Goal: Task Accomplishment & Management: Use online tool/utility

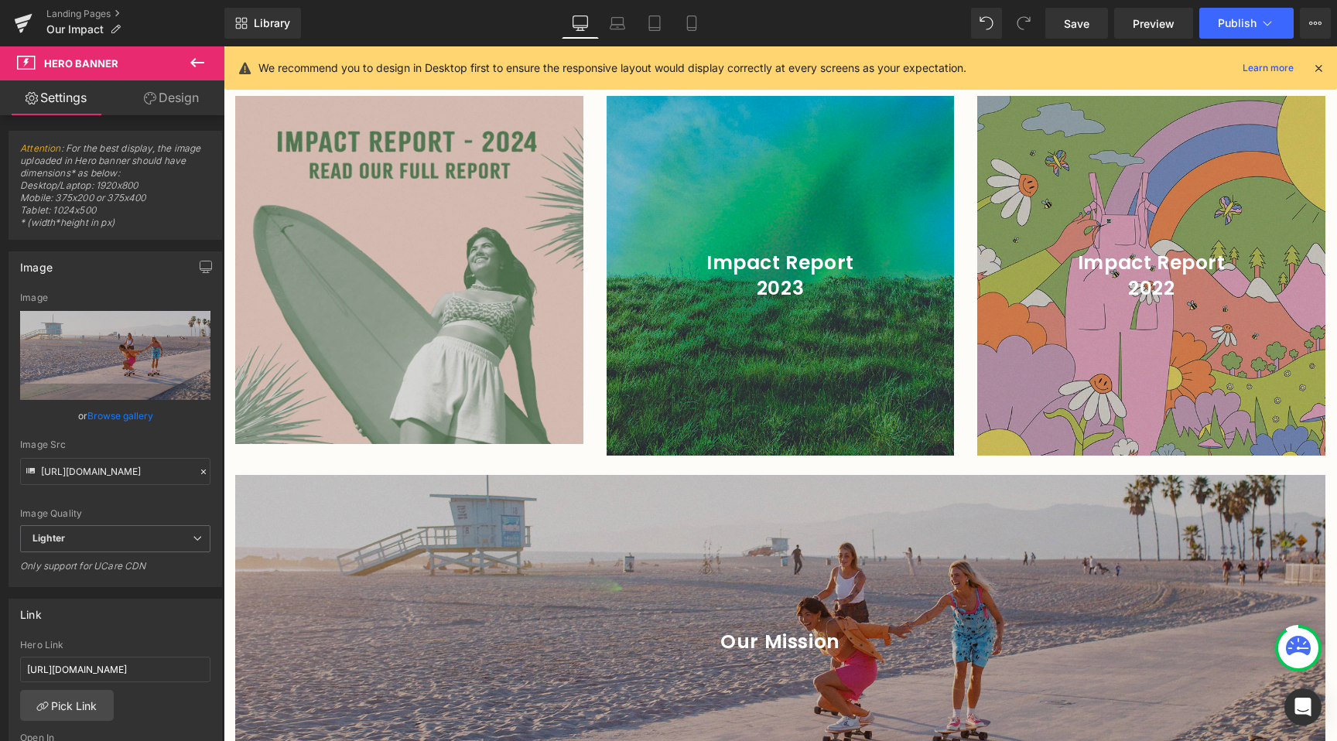
scroll to position [2386, 0]
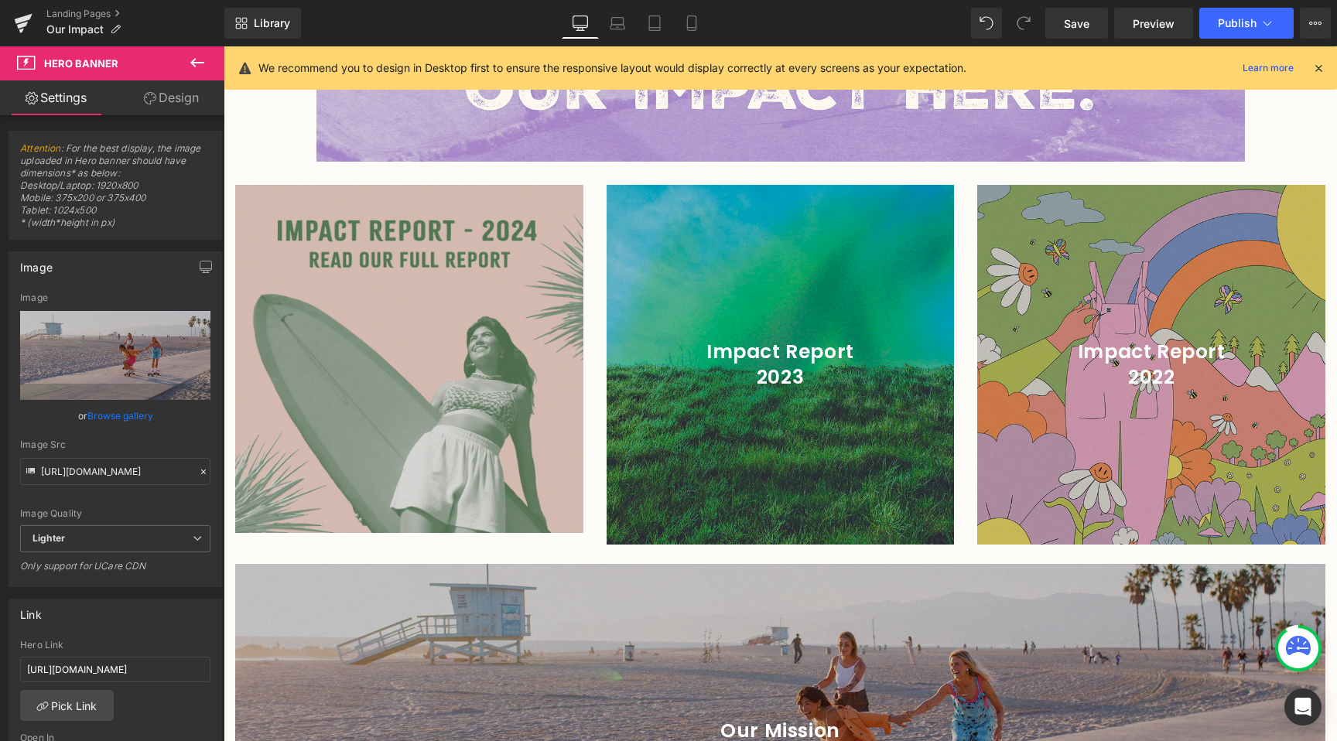
click at [453, 360] on img at bounding box center [409, 359] width 348 height 348
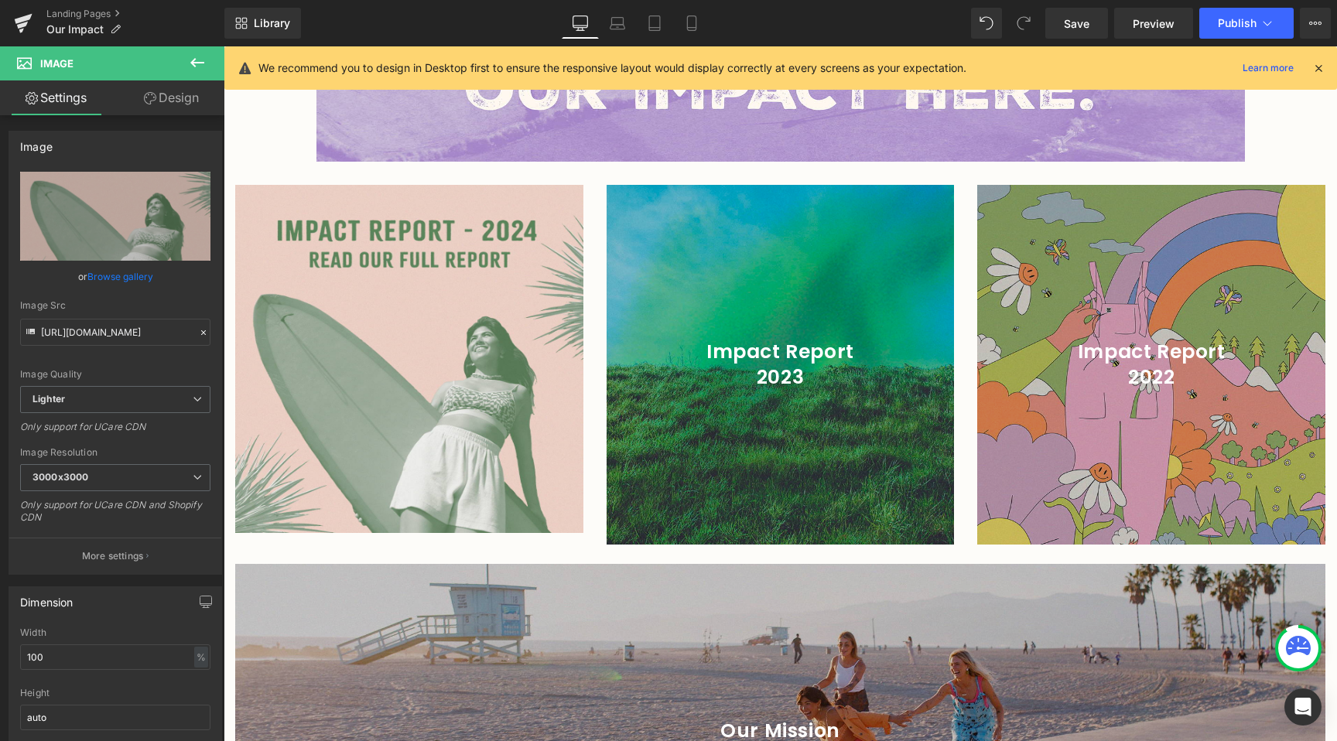
click at [813, 361] on icon at bounding box center [817, 365] width 9 height 9
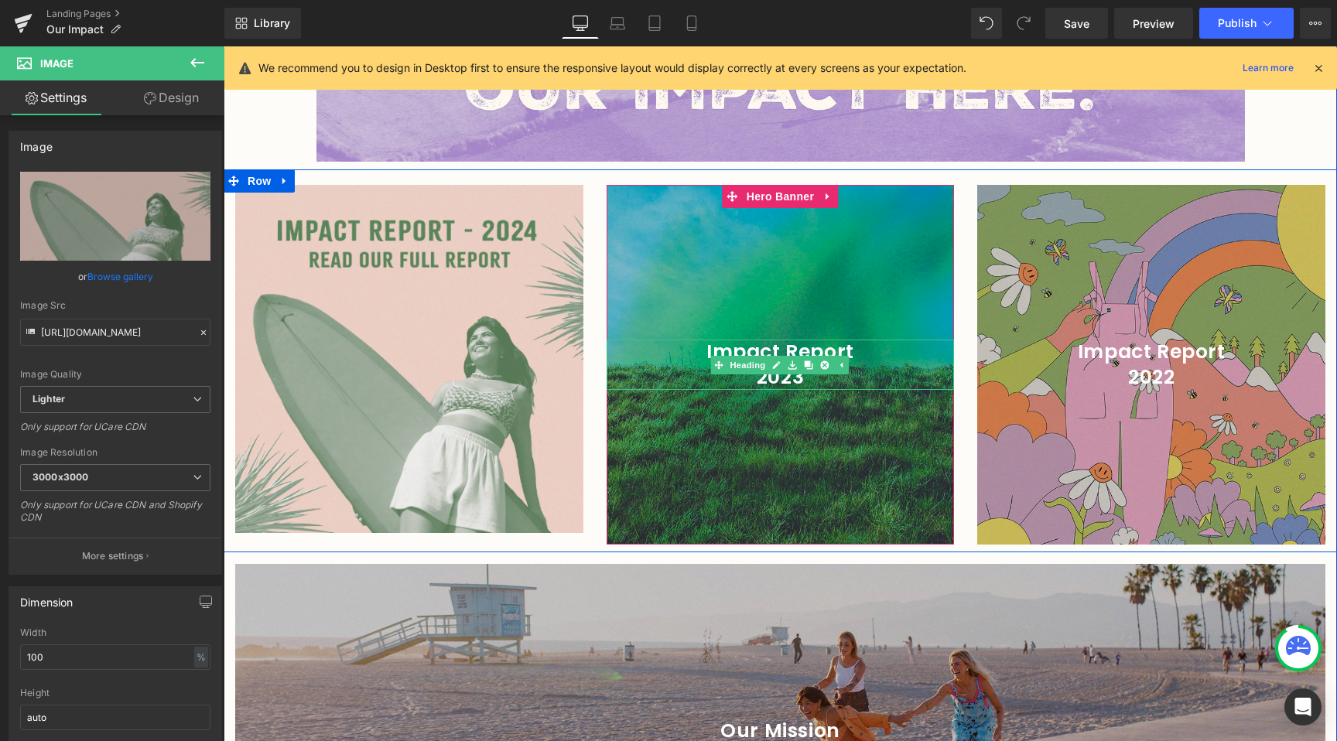
click at [800, 397] on div at bounding box center [781, 365] width 348 height 360
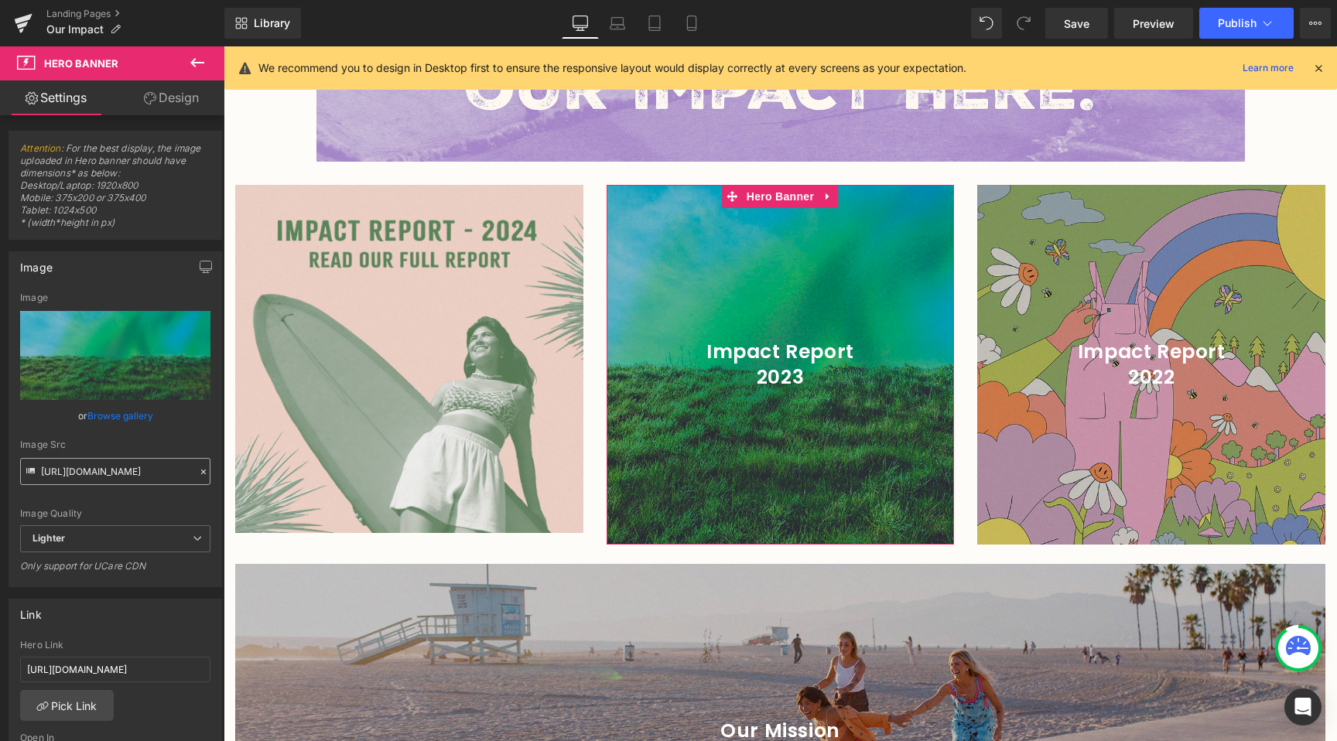
drag, startPoint x: 101, startPoint y: 416, endPoint x: 120, endPoint y: 463, distance: 51.0
click at [112, 436] on div "[URL][DOMAIN_NAME] Image Replace Image Upload image or Browse gallery Image Src…" at bounding box center [115, 439] width 212 height 294
click at [121, 464] on input "[URL][DOMAIN_NAME]" at bounding box center [115, 471] width 190 height 27
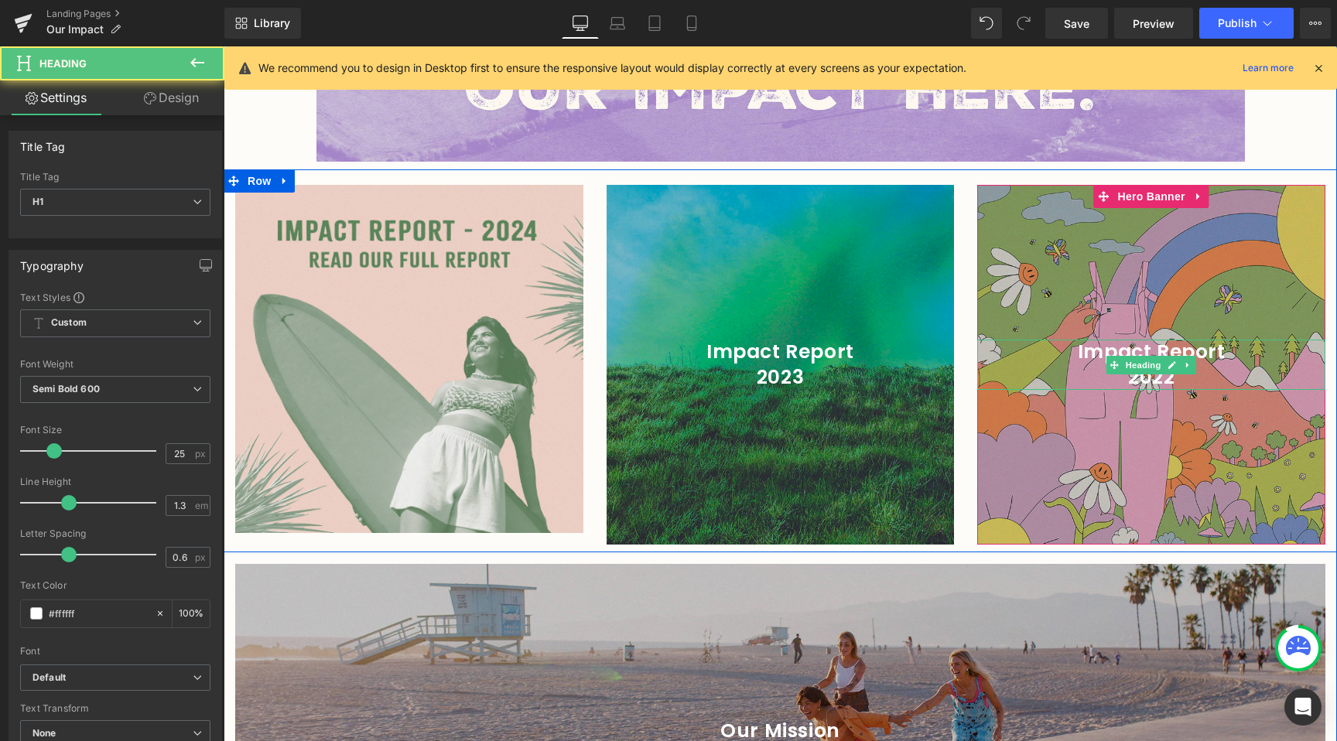
click at [1141, 348] on div "Impact Report 2022 Heading" at bounding box center [1151, 365] width 348 height 50
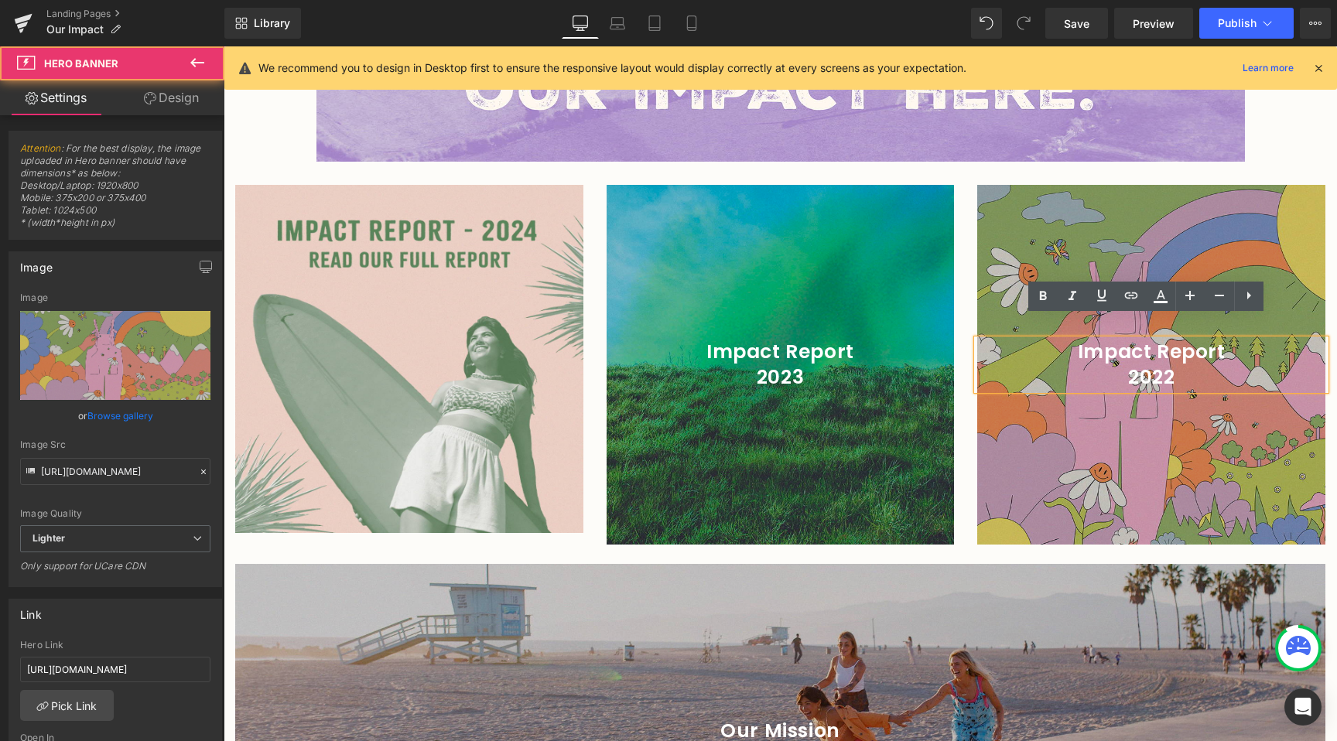
click at [1137, 185] on div at bounding box center [1151, 365] width 348 height 360
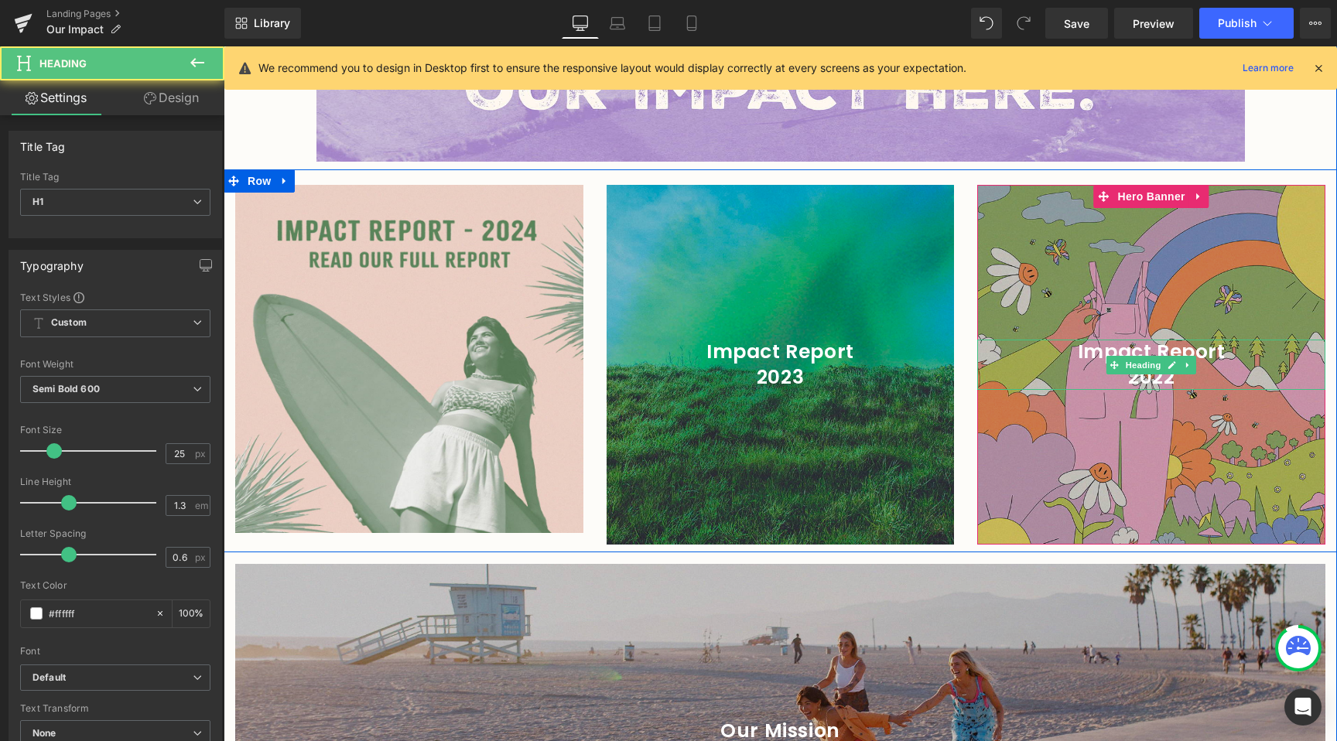
click at [1147, 340] on h1 "Impact Report" at bounding box center [1151, 353] width 348 height 26
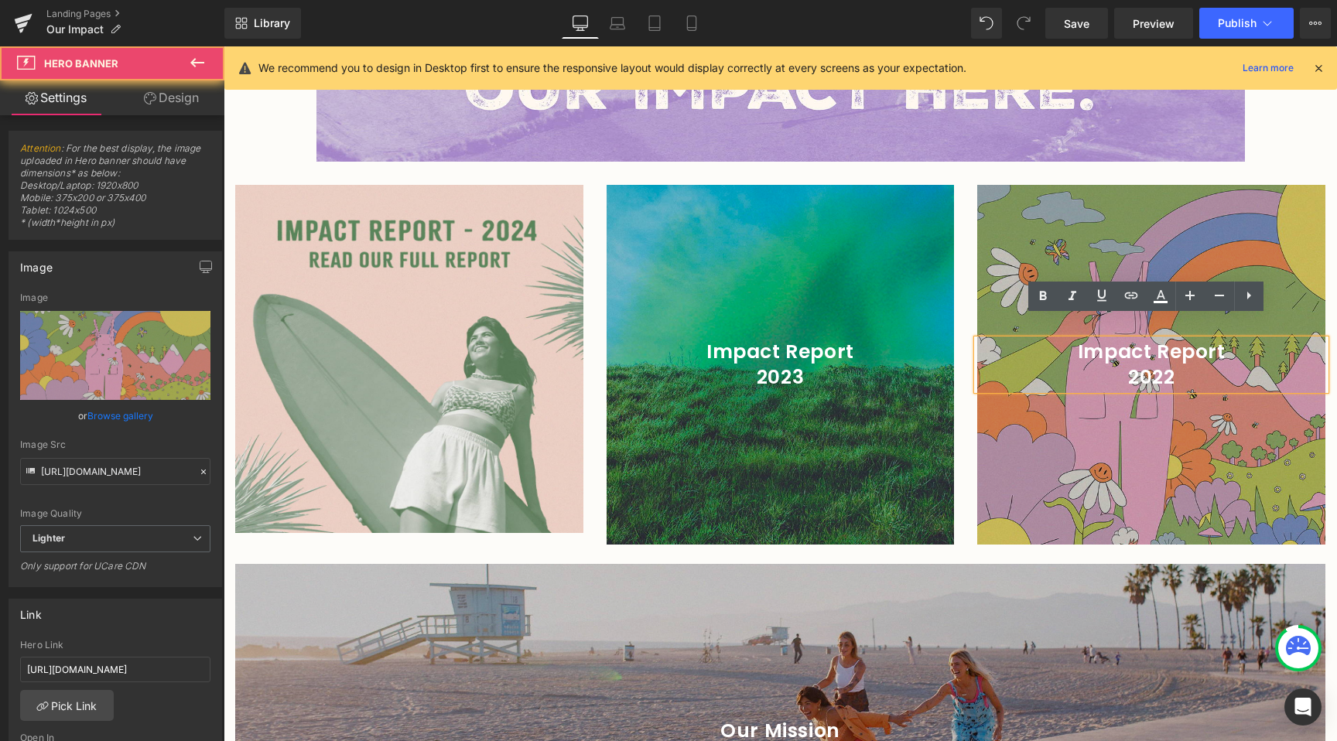
click at [1165, 245] on div at bounding box center [1151, 365] width 348 height 360
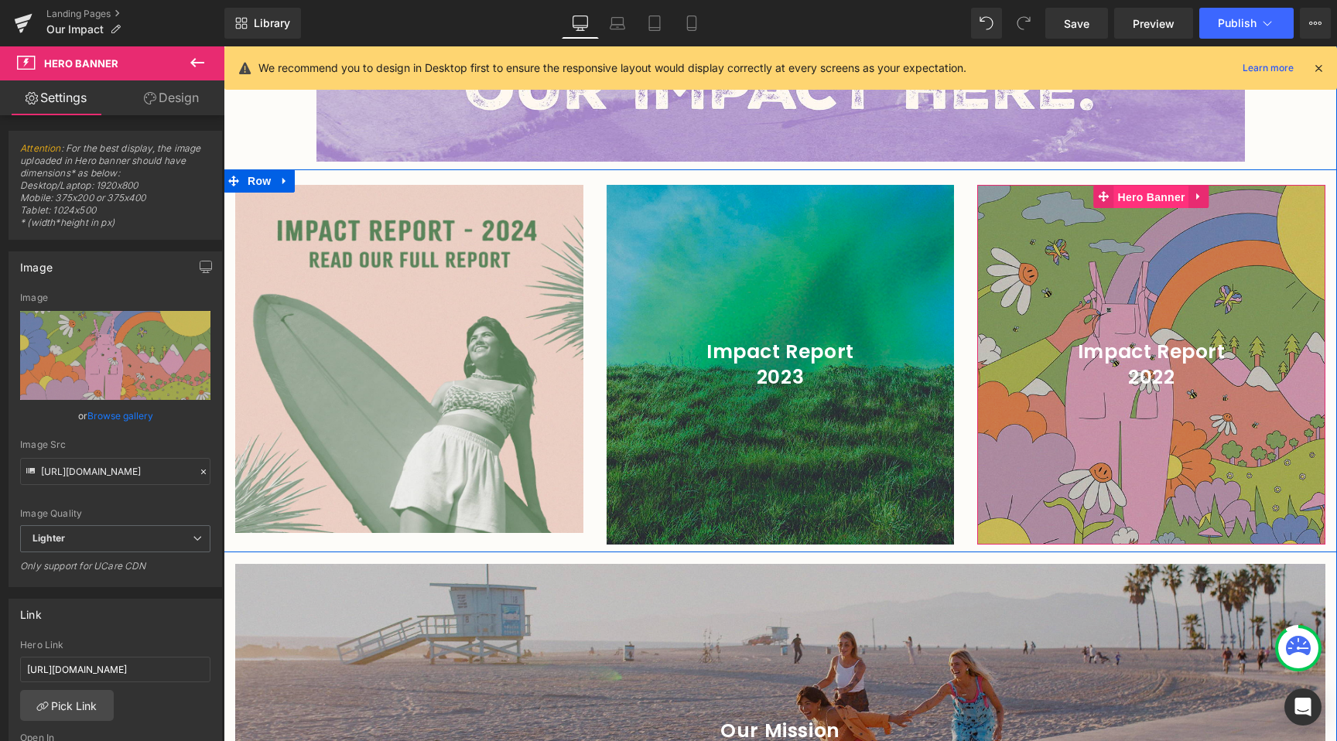
click at [1145, 186] on span "Hero Banner" at bounding box center [1150, 197] width 75 height 23
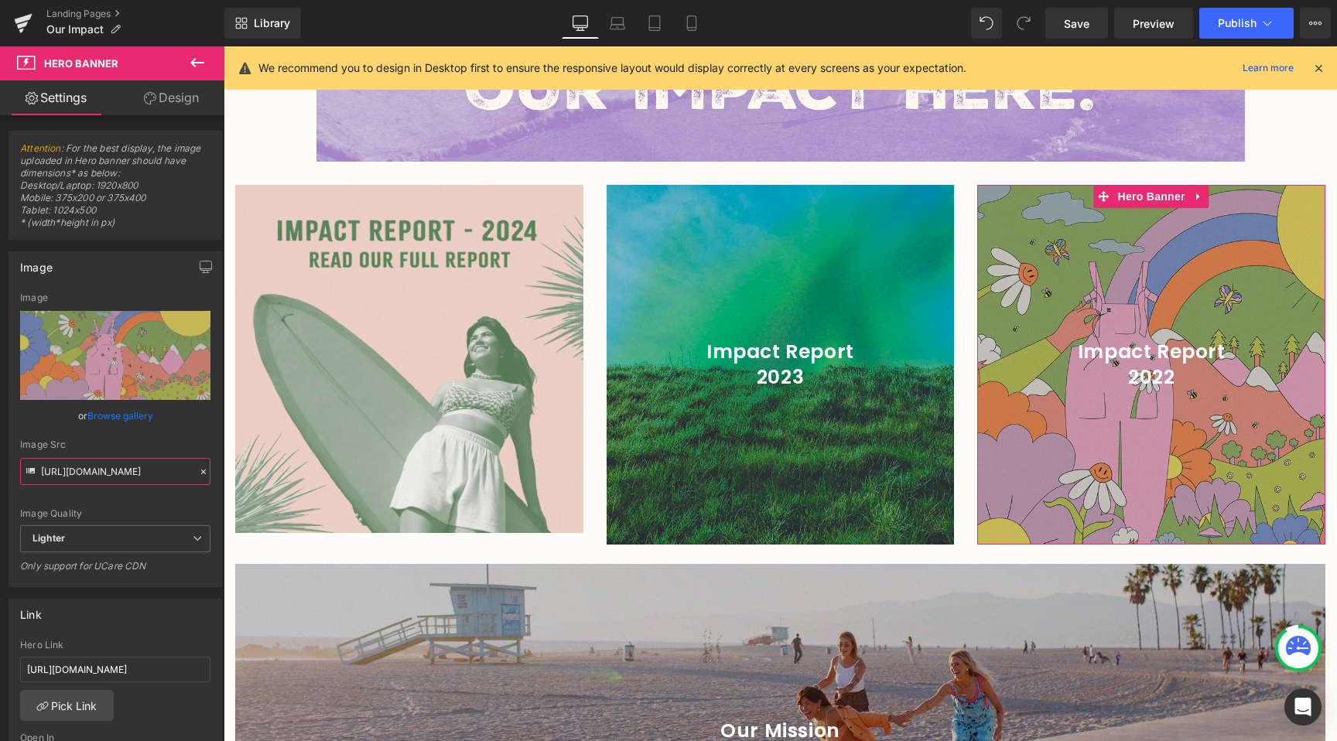
click at [125, 467] on input "[URL][DOMAIN_NAME]" at bounding box center [115, 471] width 190 height 27
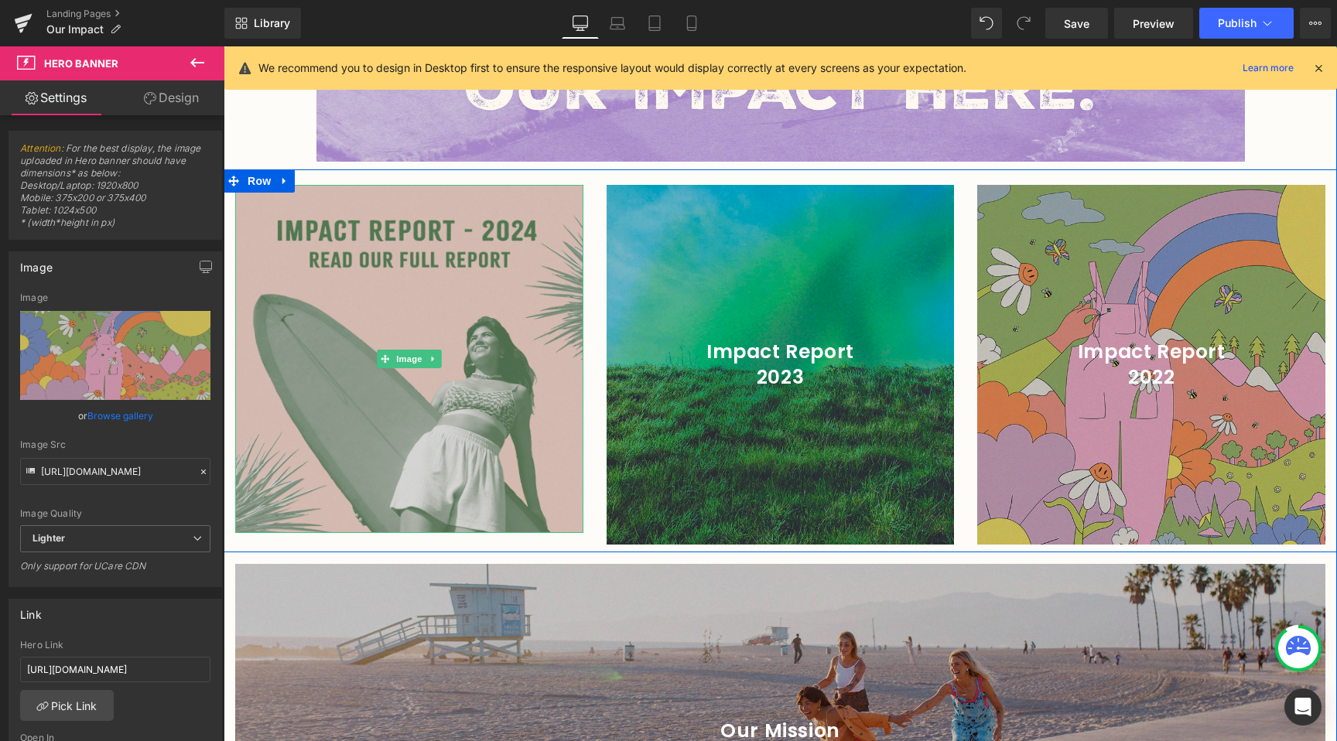
click at [449, 297] on img at bounding box center [409, 359] width 348 height 348
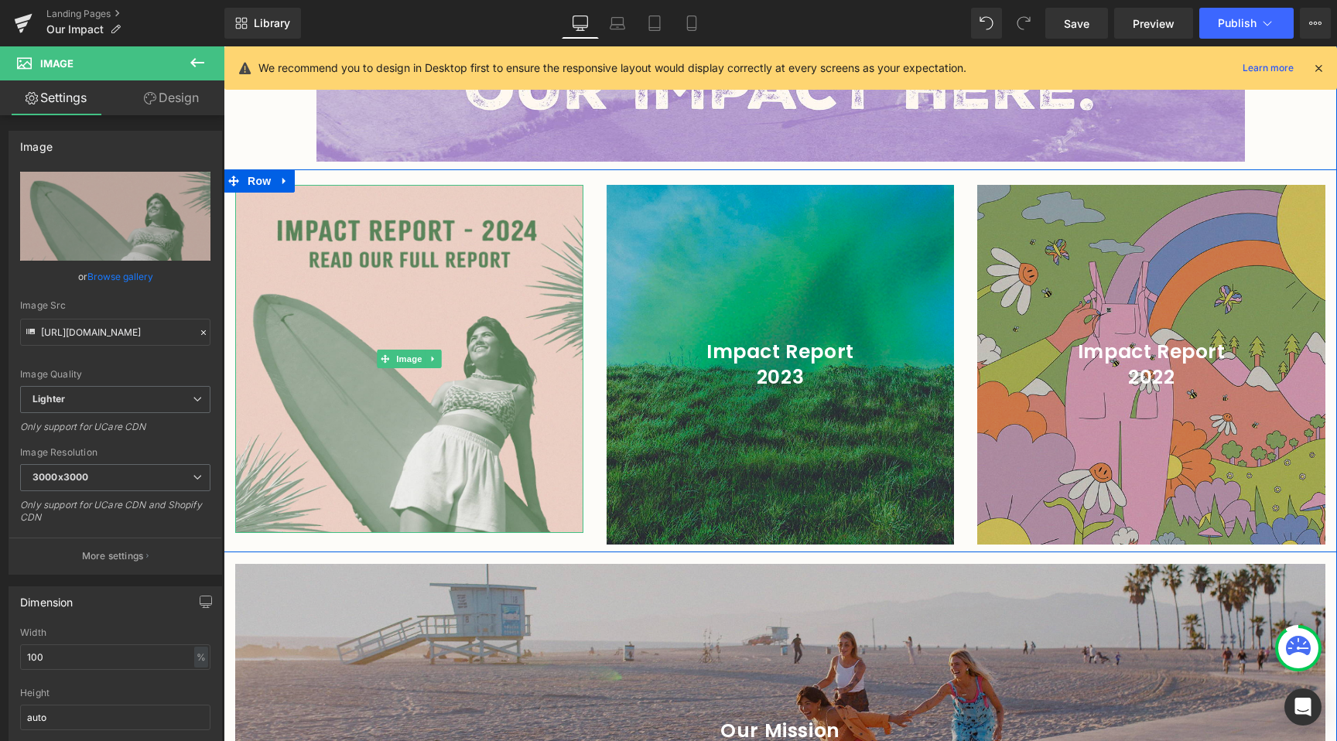
click at [429, 354] on icon at bounding box center [433, 358] width 9 height 9
click at [437, 354] on icon at bounding box center [441, 358] width 9 height 9
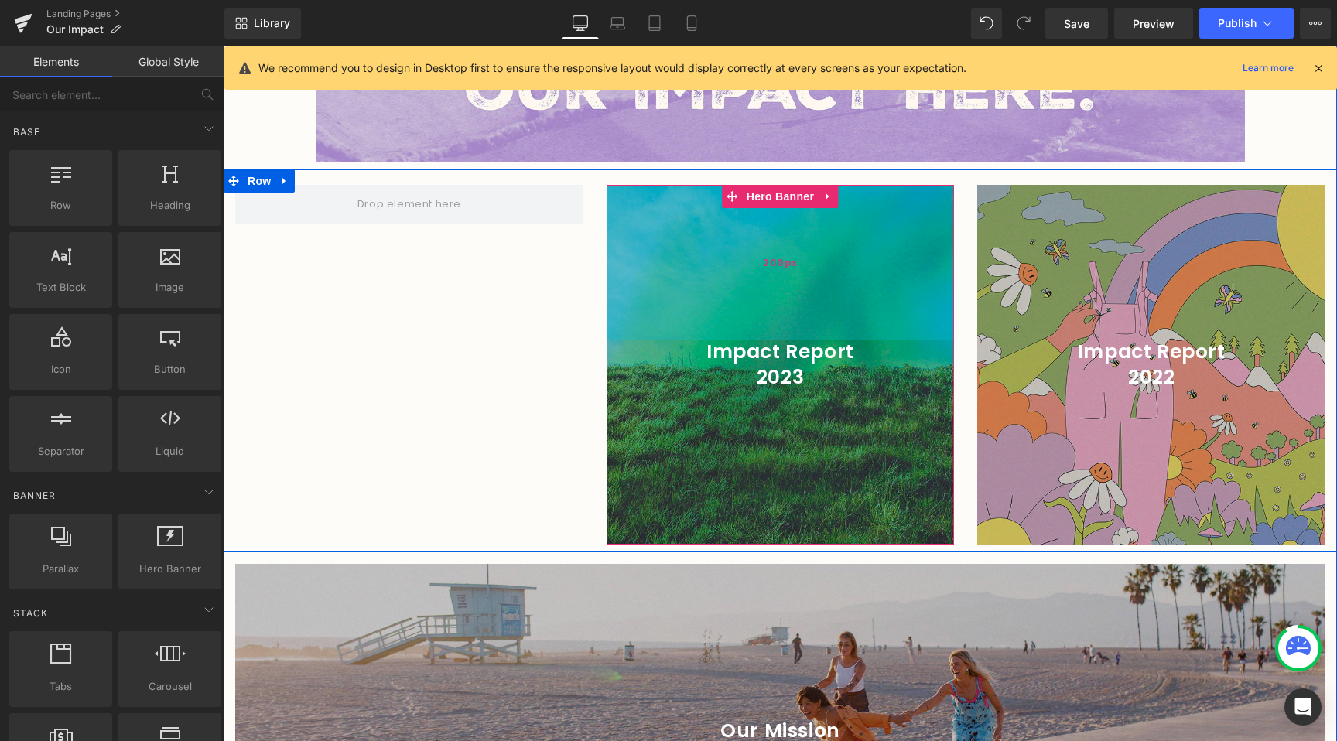
click at [722, 306] on div "200px" at bounding box center [781, 262] width 348 height 155
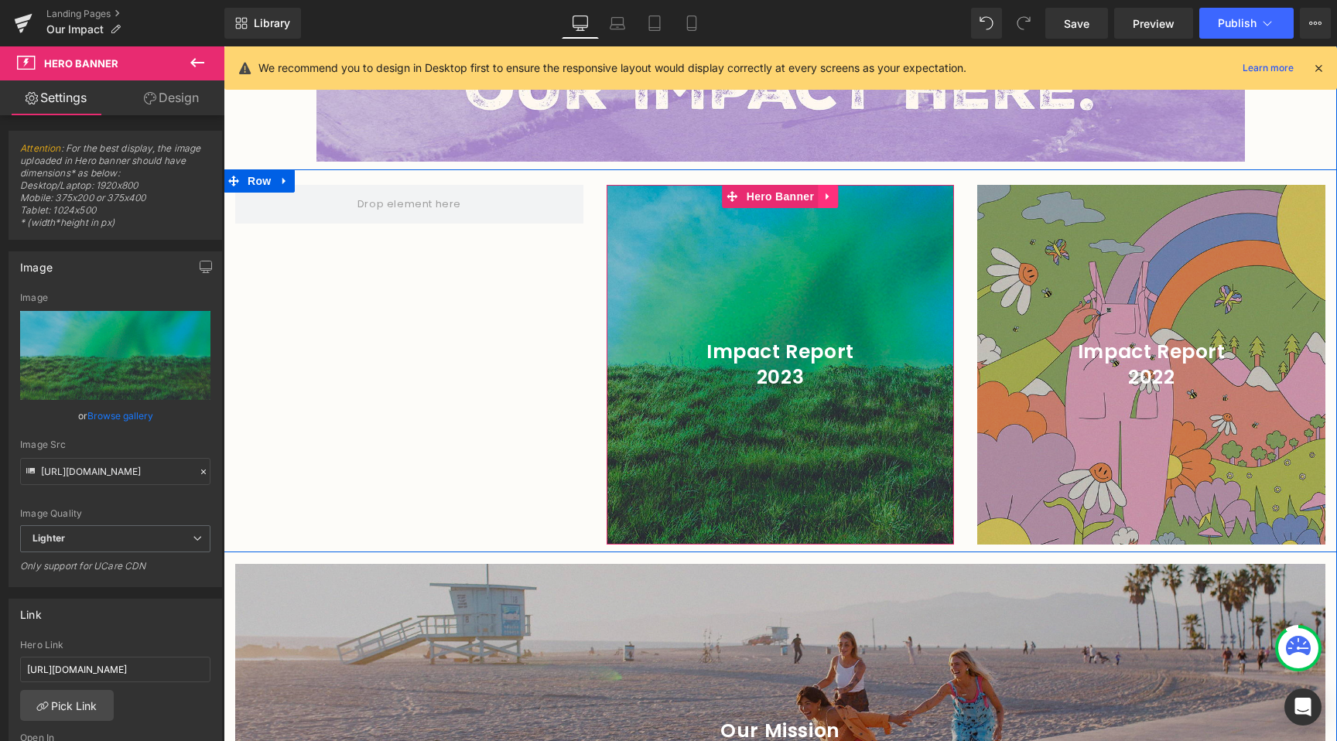
click at [826, 193] on icon at bounding box center [827, 196] width 3 height 7
click at [816, 191] on icon at bounding box center [817, 196] width 11 height 11
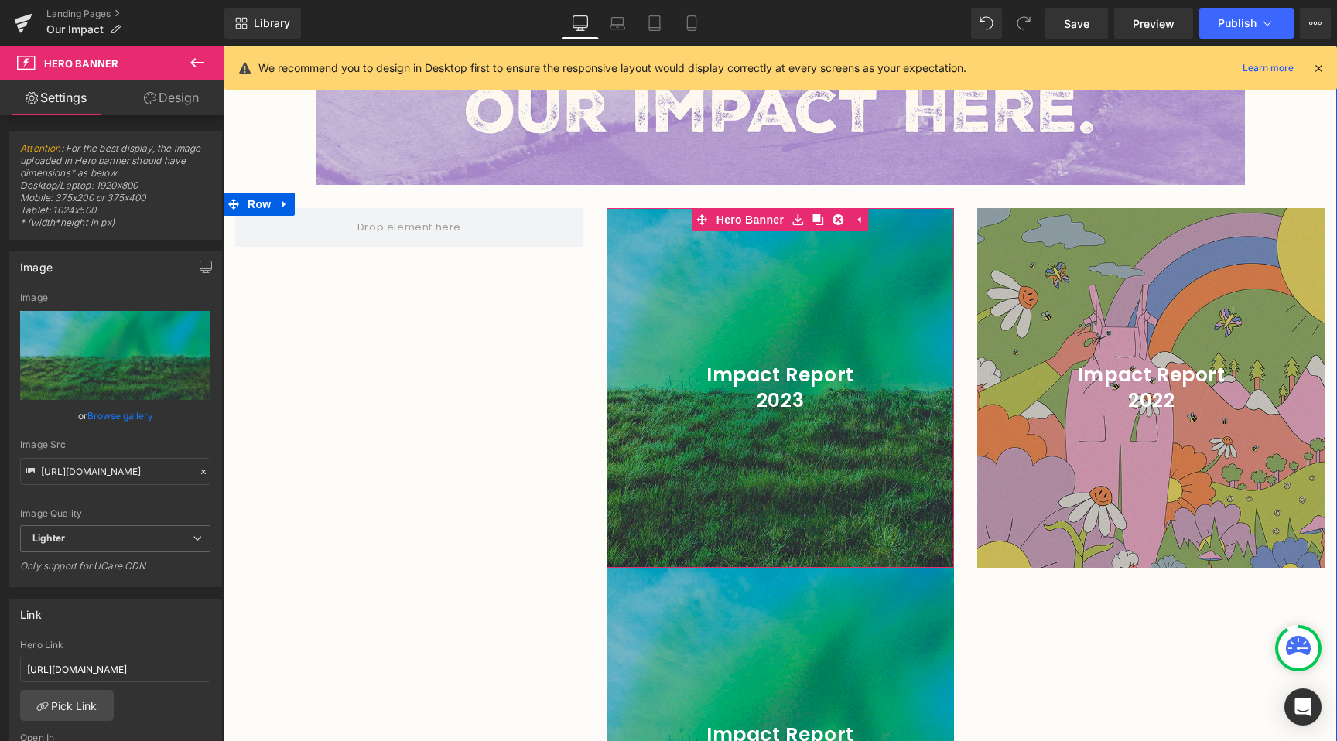
scroll to position [2362, 0]
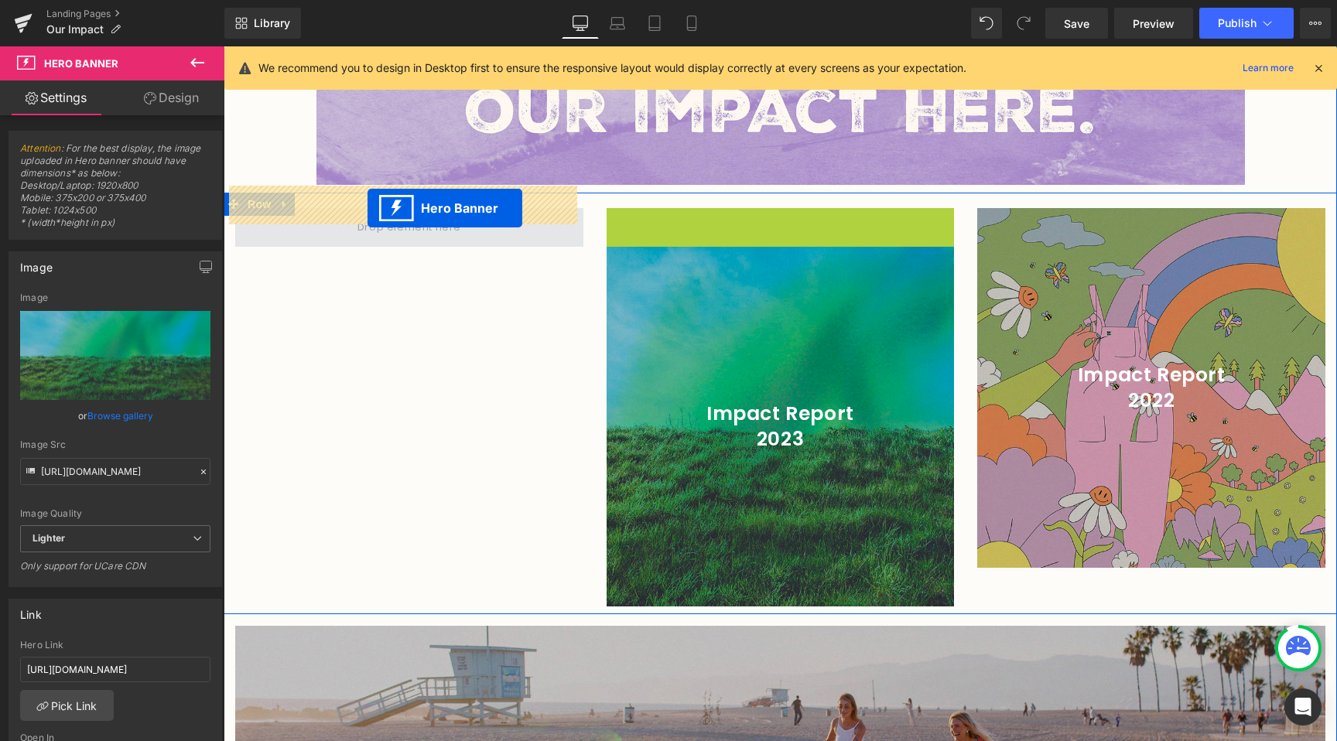
drag, startPoint x: 695, startPoint y: 200, endPoint x: 368, endPoint y: 208, distance: 327.4
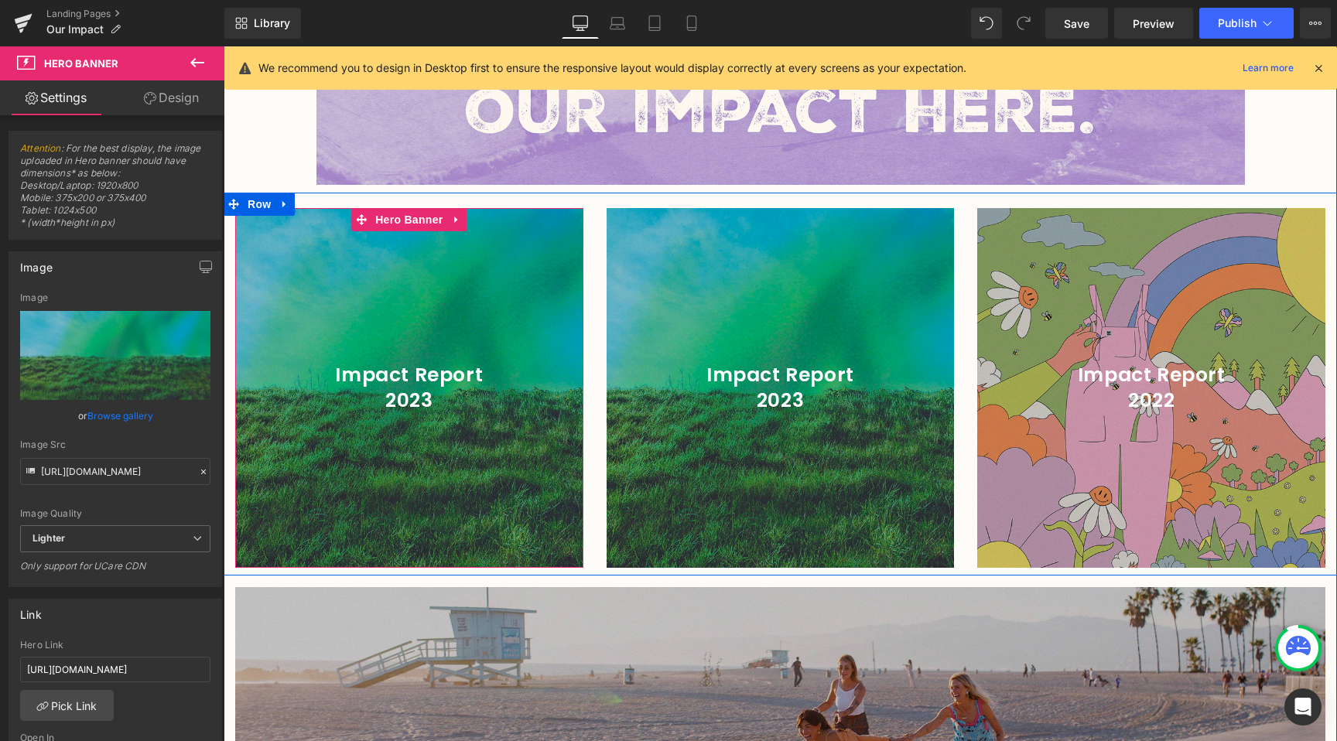
click at [460, 426] on div at bounding box center [409, 388] width 348 height 360
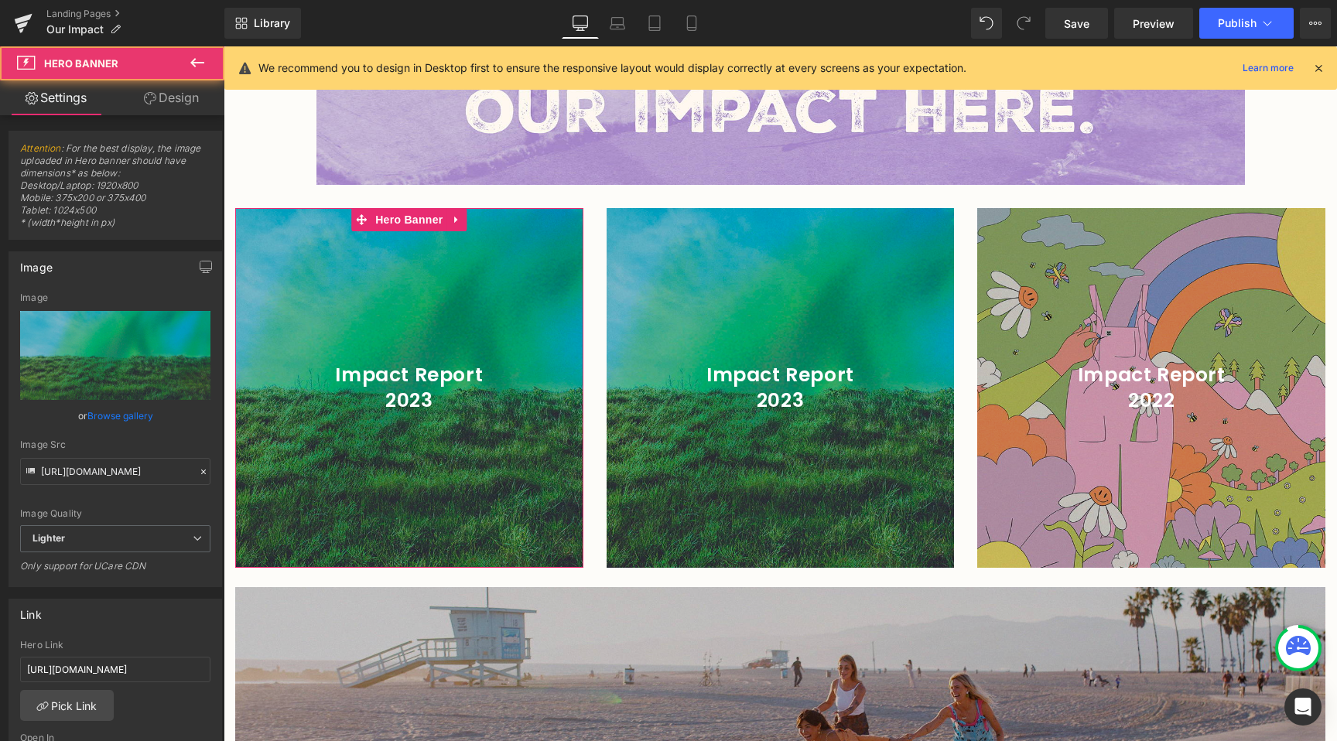
click at [124, 423] on link "Browse gallery" at bounding box center [120, 415] width 66 height 27
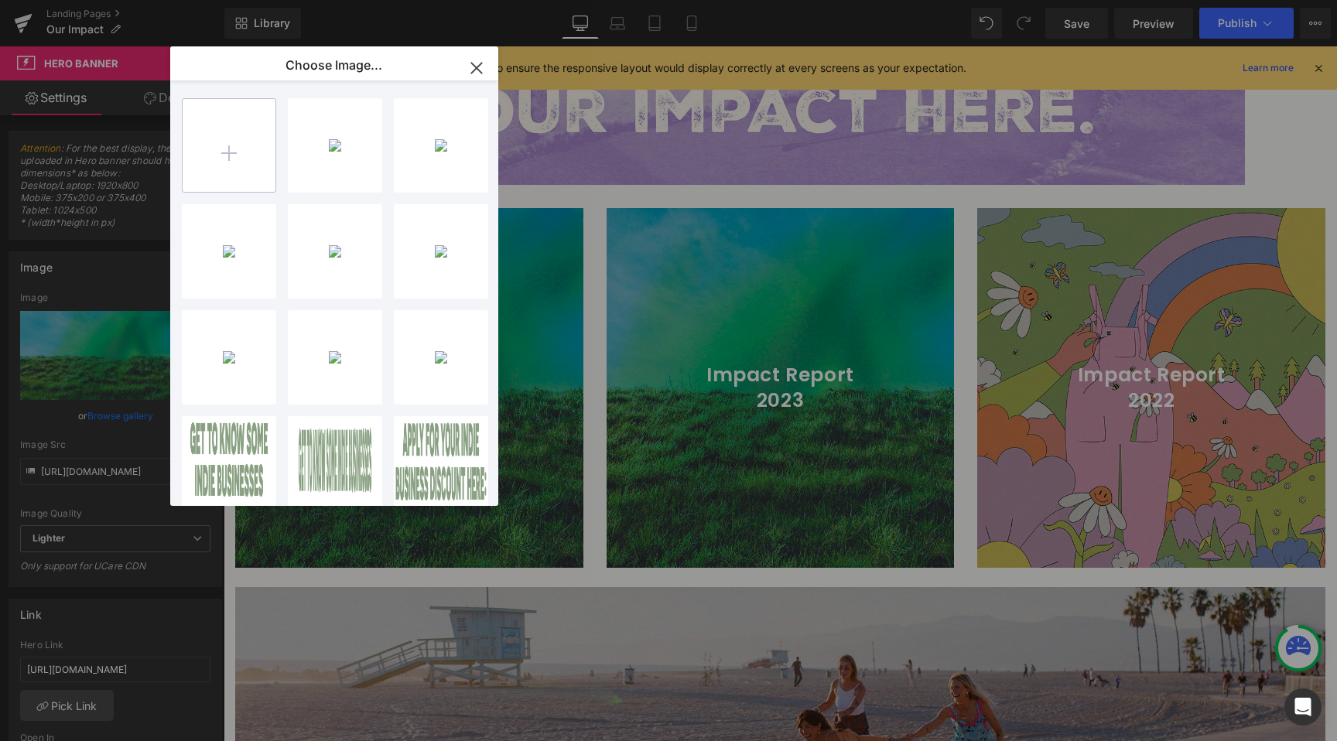
click at [224, 154] on input "file" at bounding box center [229, 145] width 93 height 93
type input "C:\fakepath\ir-24.jpg"
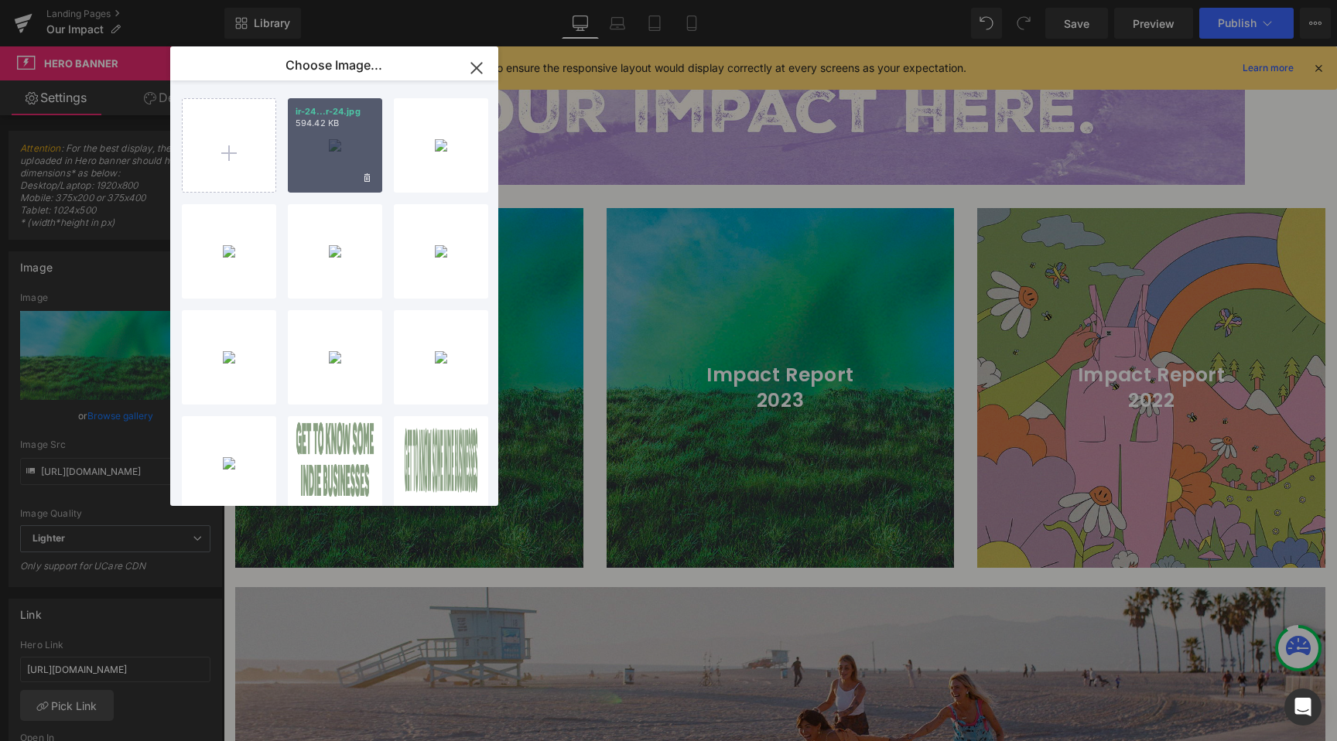
click at [360, 142] on div "ir-24...r-24.jpg 594.42 KB" at bounding box center [335, 145] width 94 height 94
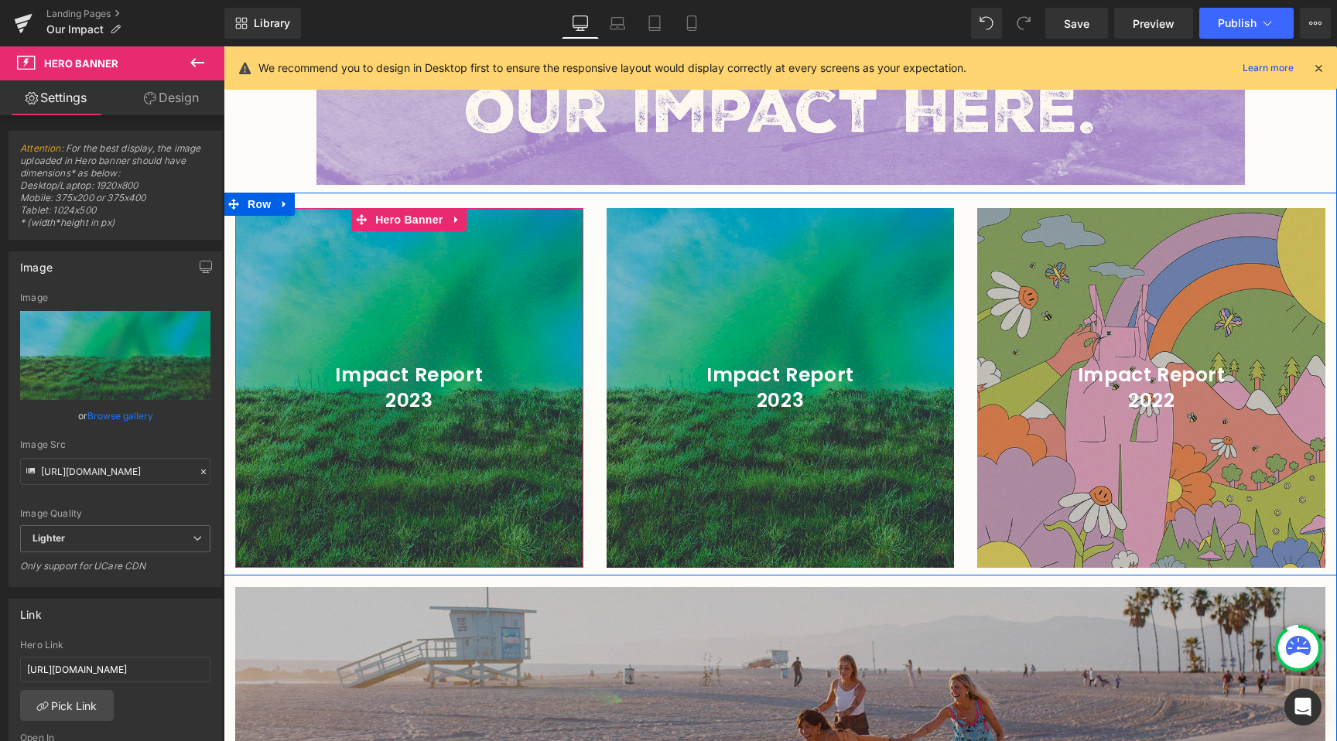
click at [461, 363] on h1 "Impact Report" at bounding box center [409, 376] width 348 height 26
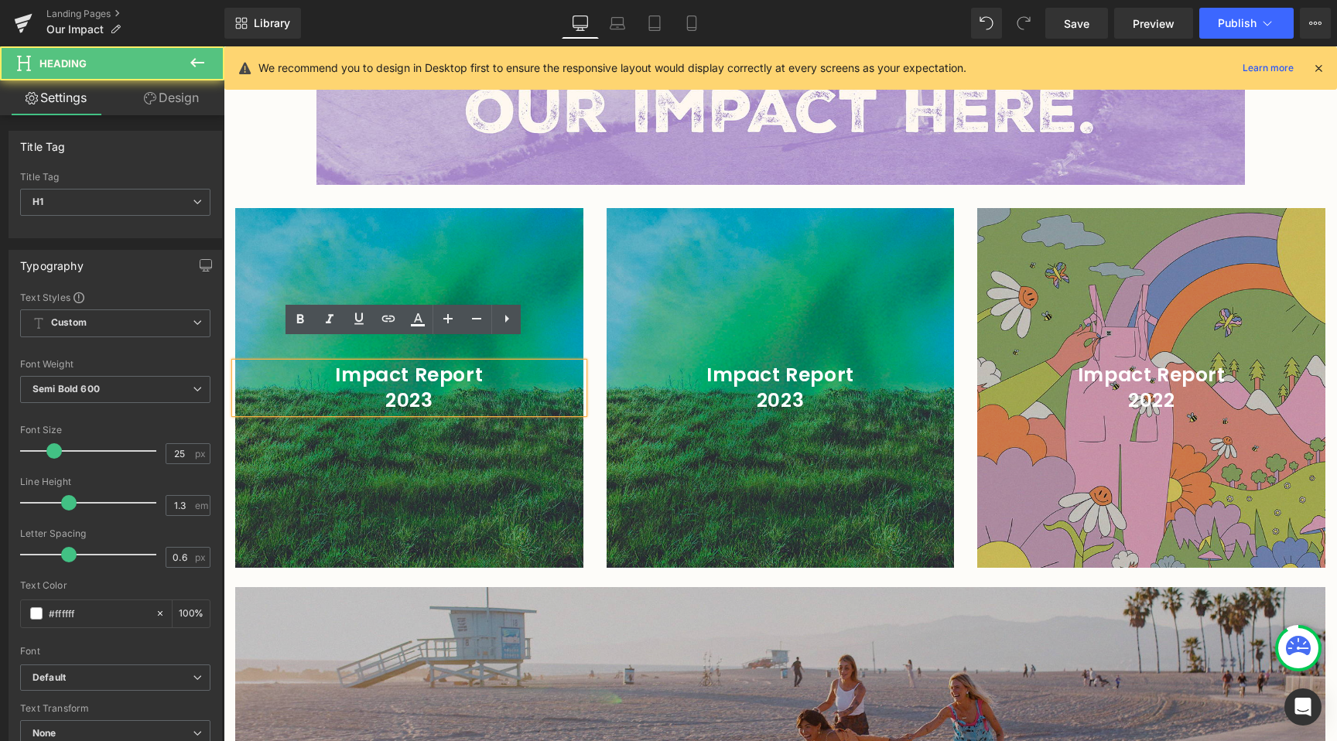
click at [490, 257] on div at bounding box center [409, 388] width 348 height 360
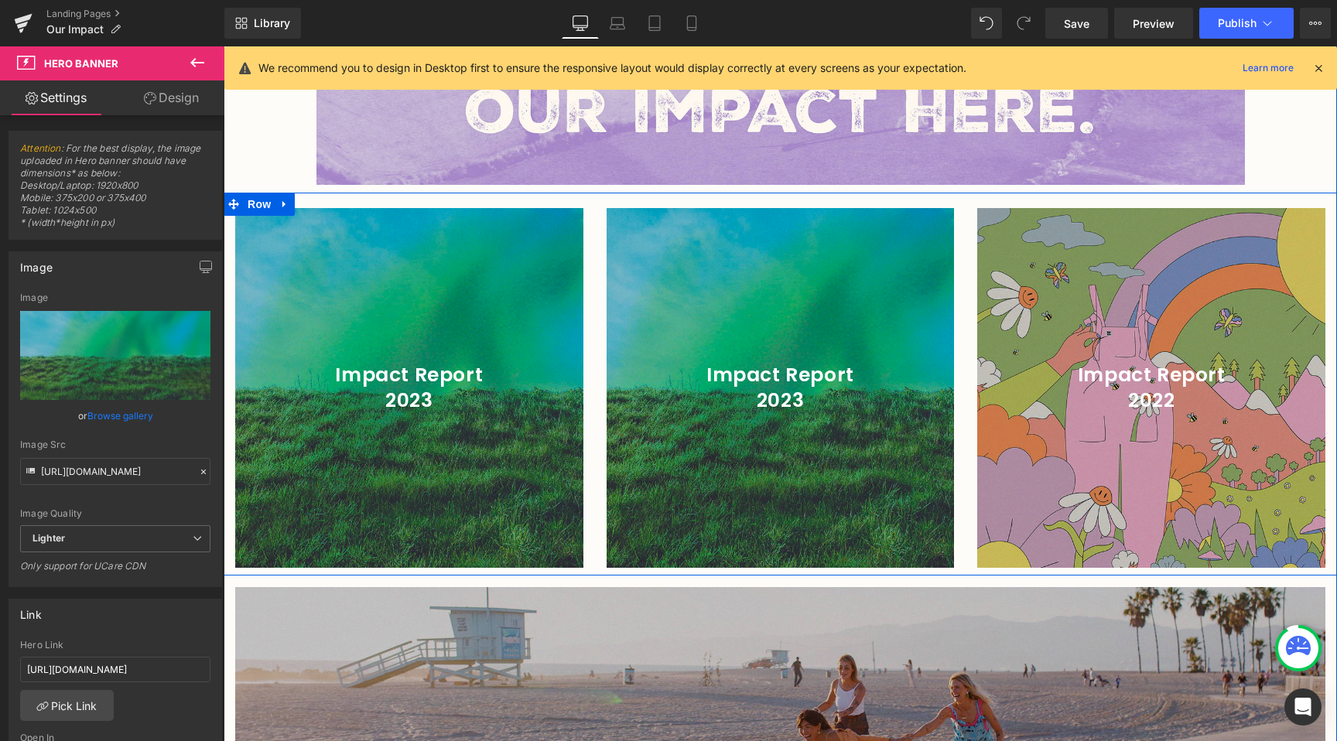
click at [224, 46] on div "200px" at bounding box center [224, 46] width 0 height 0
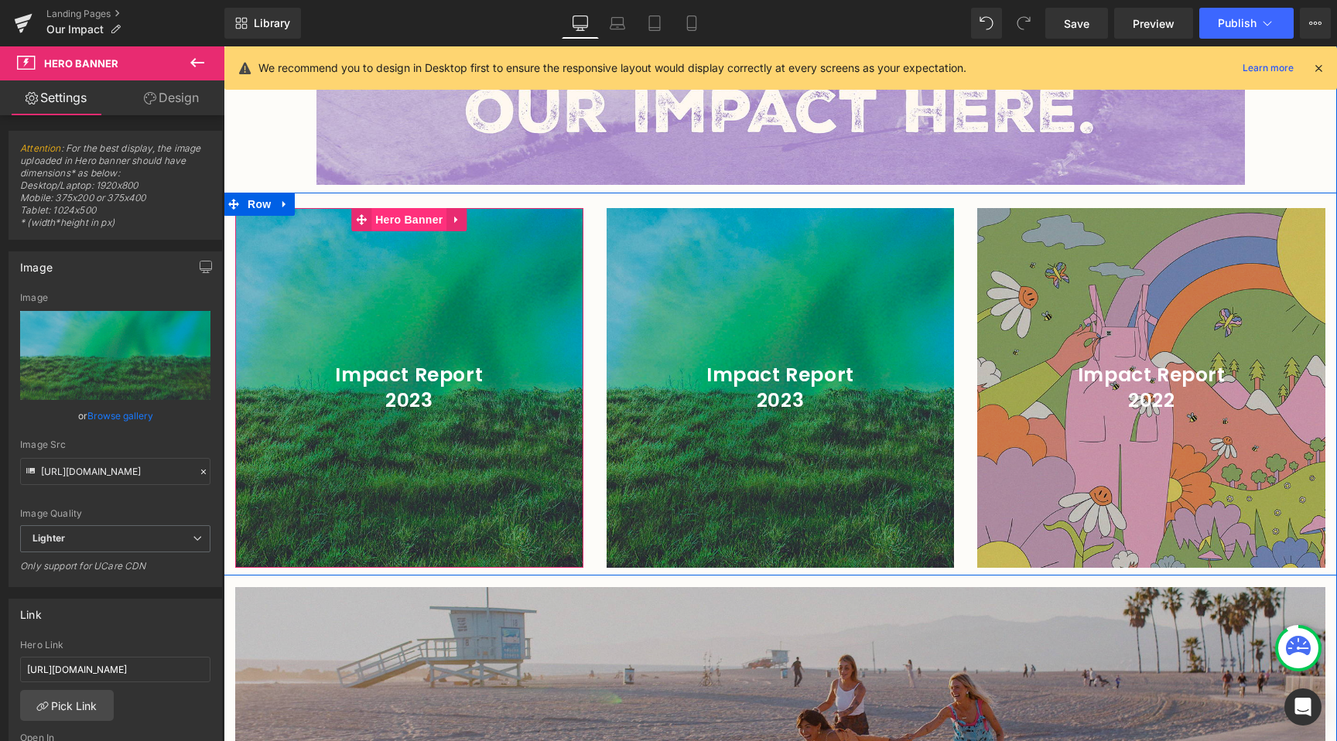
click at [403, 208] on span "Hero Banner" at bounding box center [408, 219] width 75 height 23
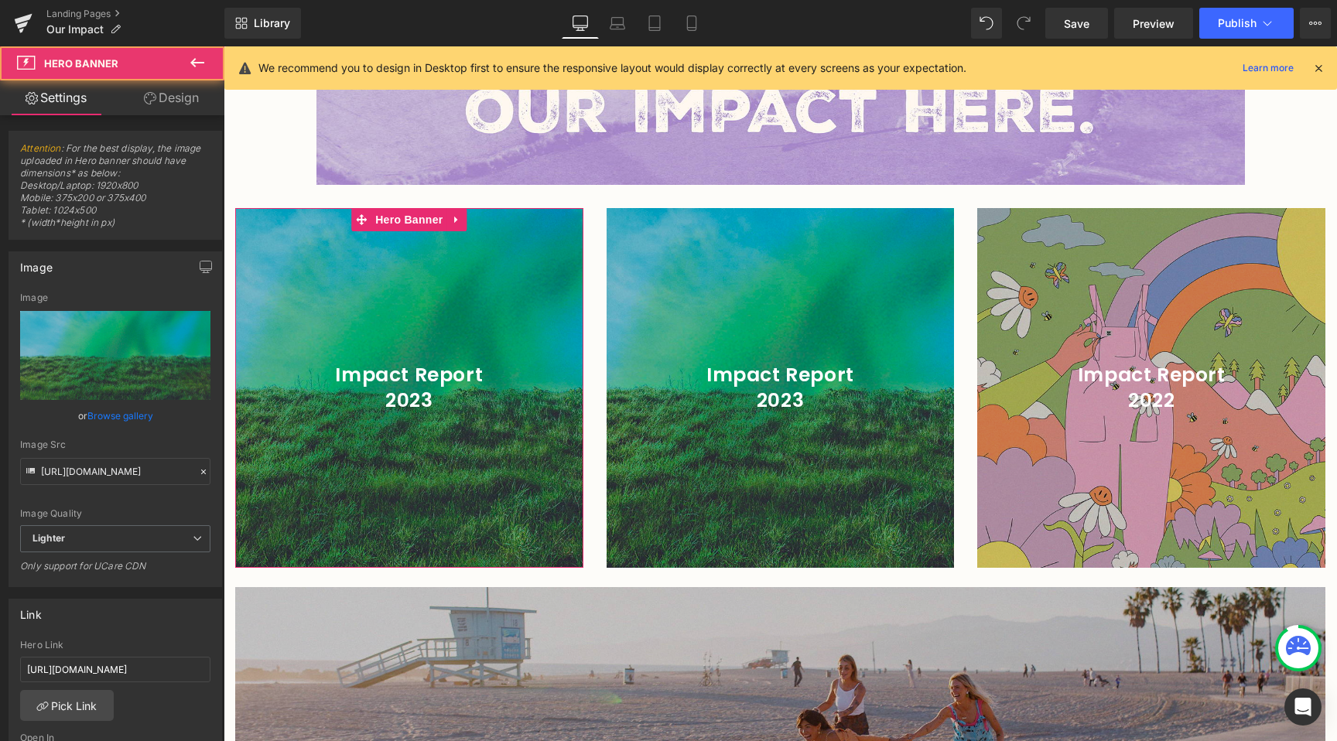
click at [112, 409] on link "Browse gallery" at bounding box center [120, 415] width 66 height 27
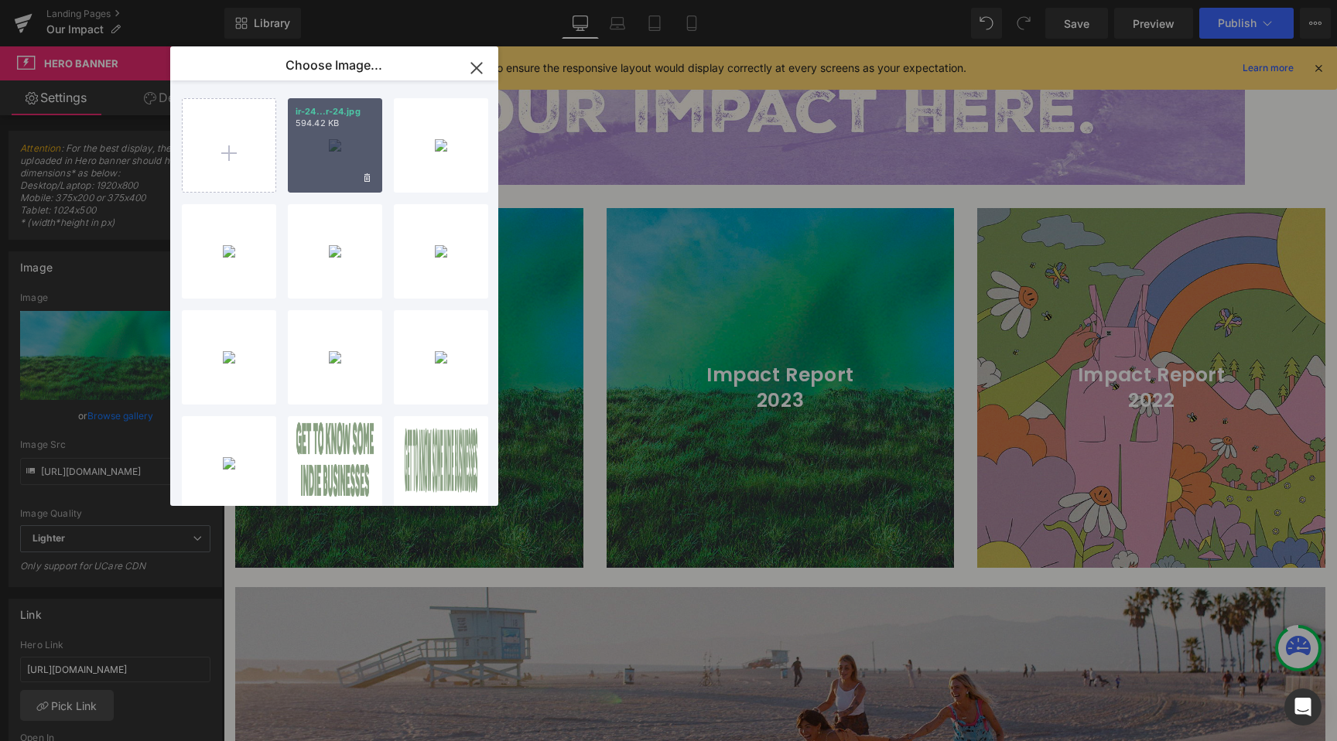
click at [316, 139] on div "ir-24...r-24.jpg 594.42 KB" at bounding box center [335, 145] width 94 height 94
type input "[URL][DOMAIN_NAME]"
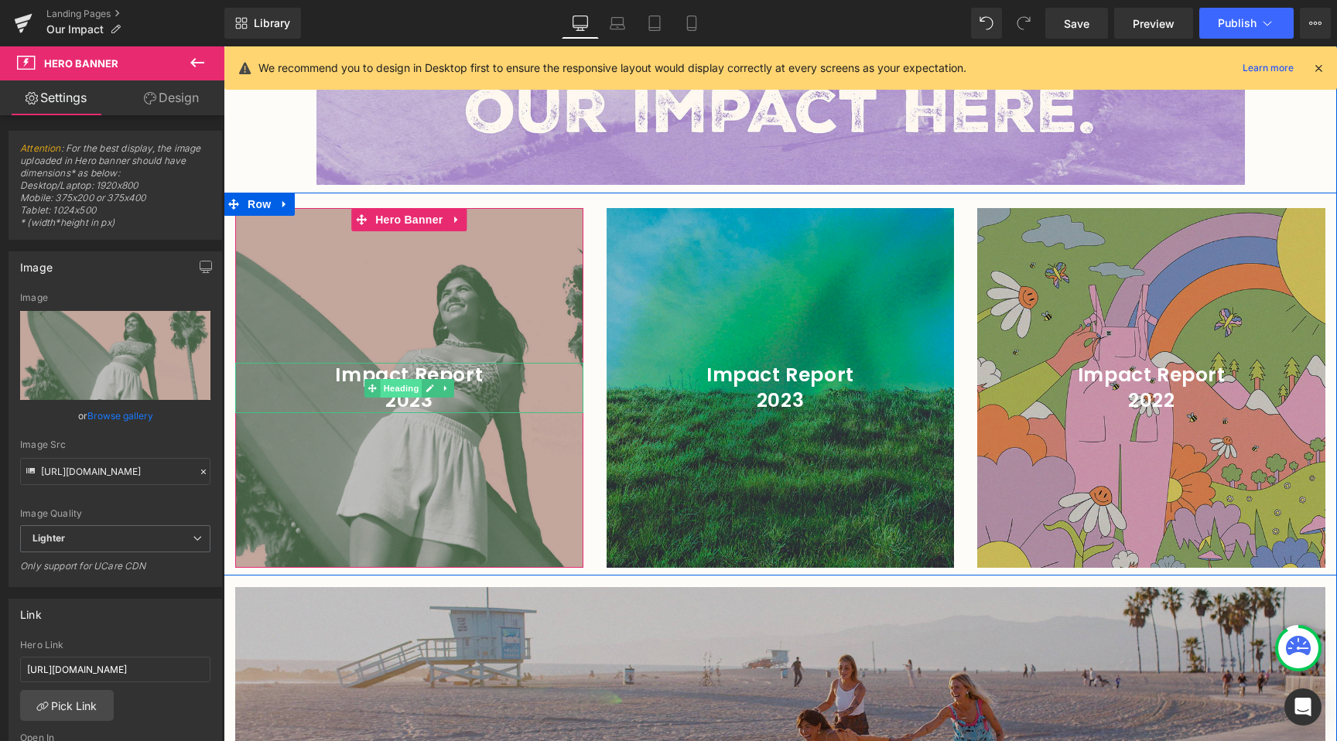
click at [408, 379] on span "Heading" at bounding box center [401, 388] width 42 height 19
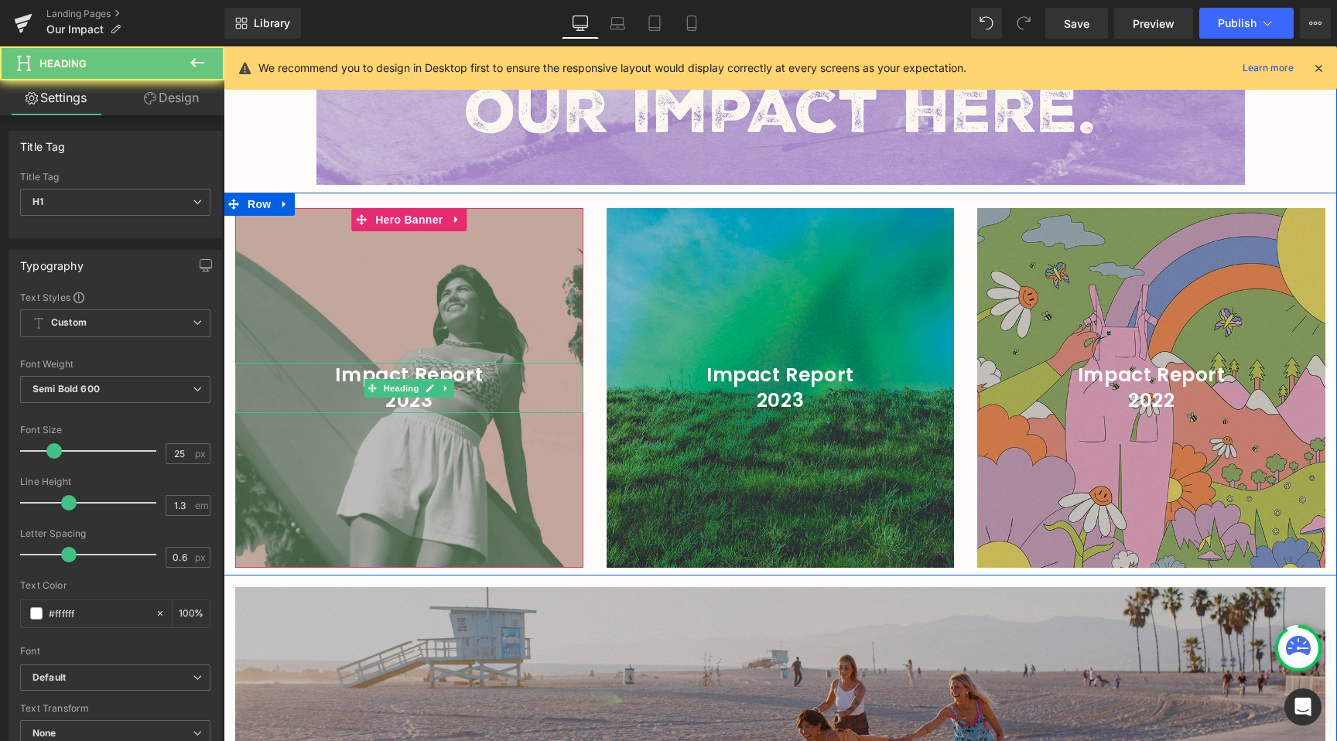
click at [428, 388] on h1 "2023" at bounding box center [409, 401] width 348 height 26
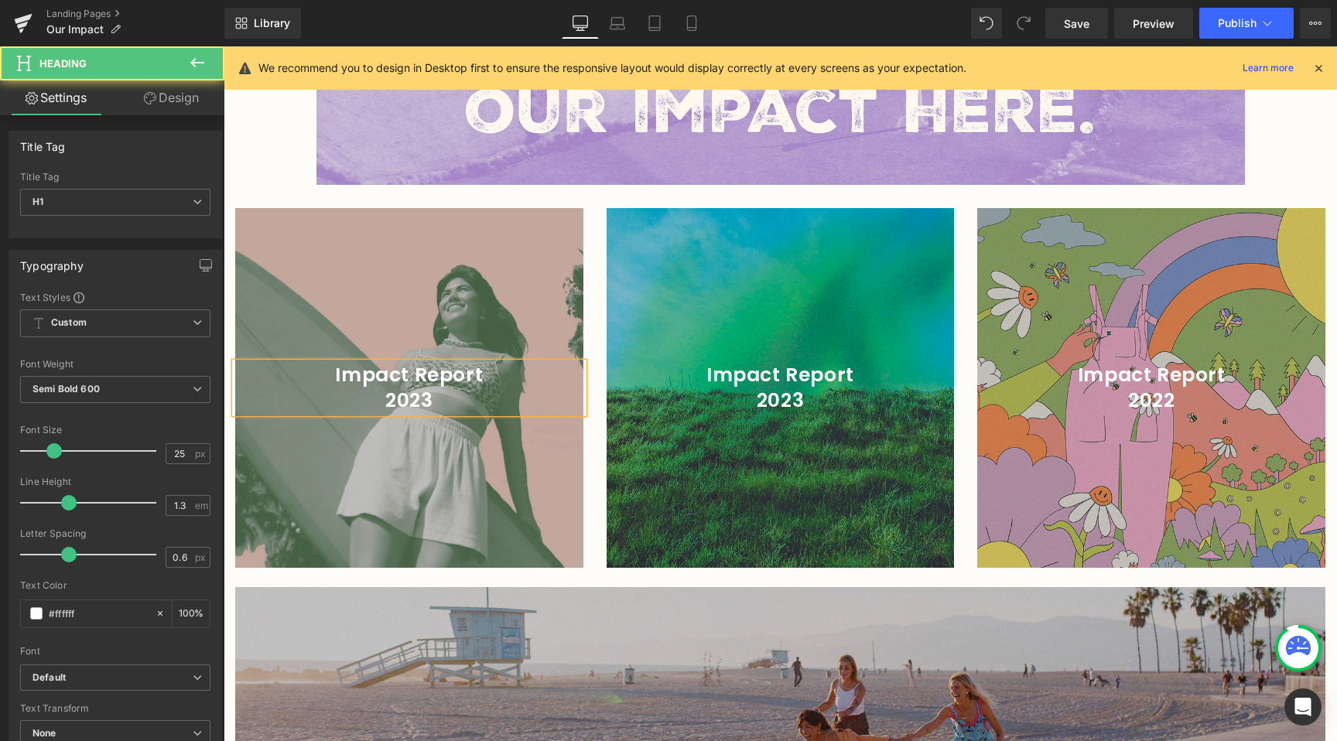
drag, startPoint x: 444, startPoint y: 367, endPoint x: 431, endPoint y: 373, distance: 14.5
click at [444, 388] on h1 "2023" at bounding box center [409, 401] width 348 height 26
click at [499, 530] on div at bounding box center [409, 388] width 348 height 360
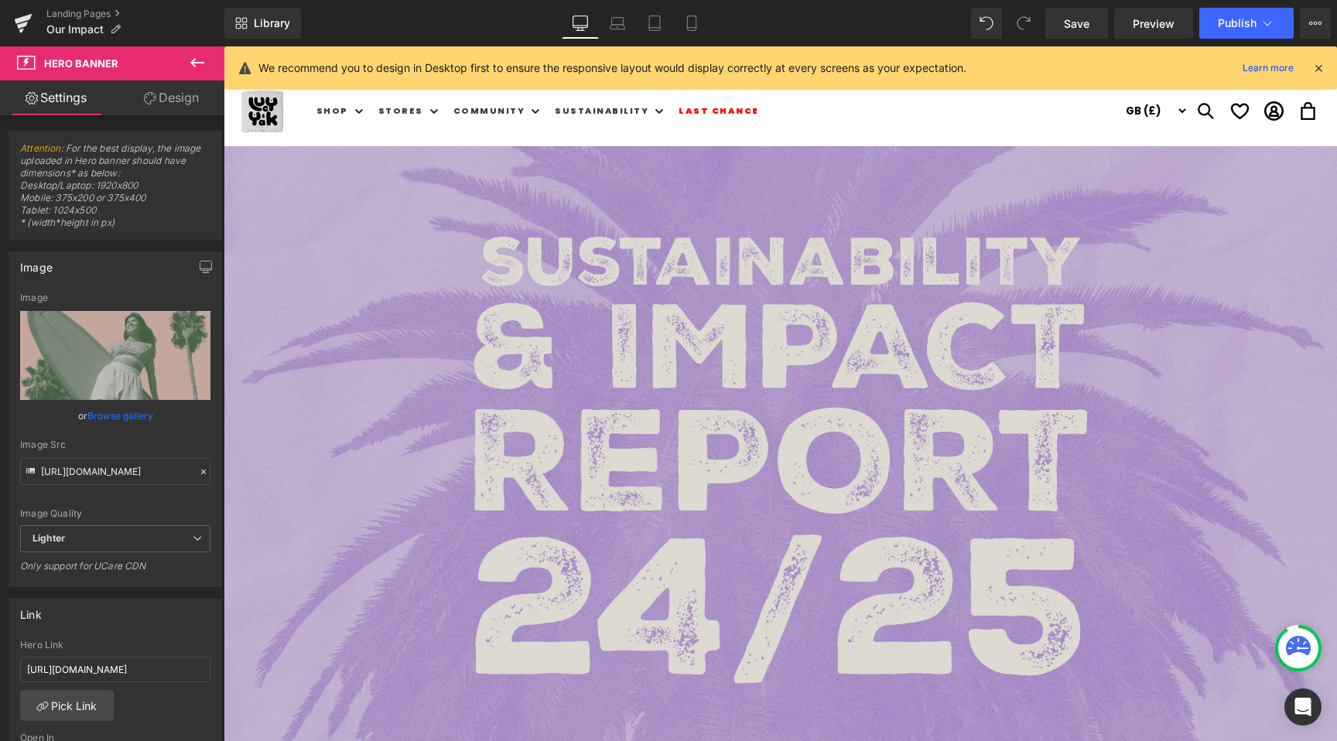
scroll to position [271, 0]
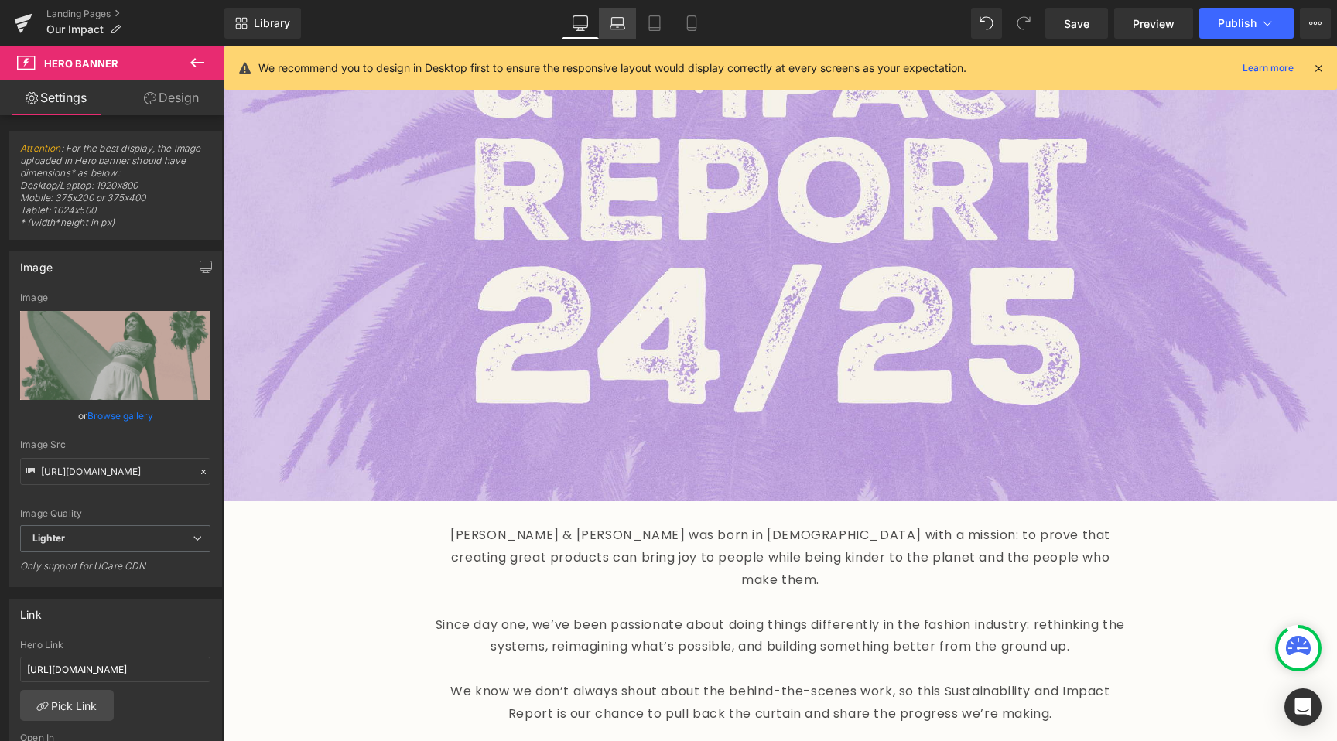
click at [624, 26] on icon at bounding box center [617, 22] width 15 height 15
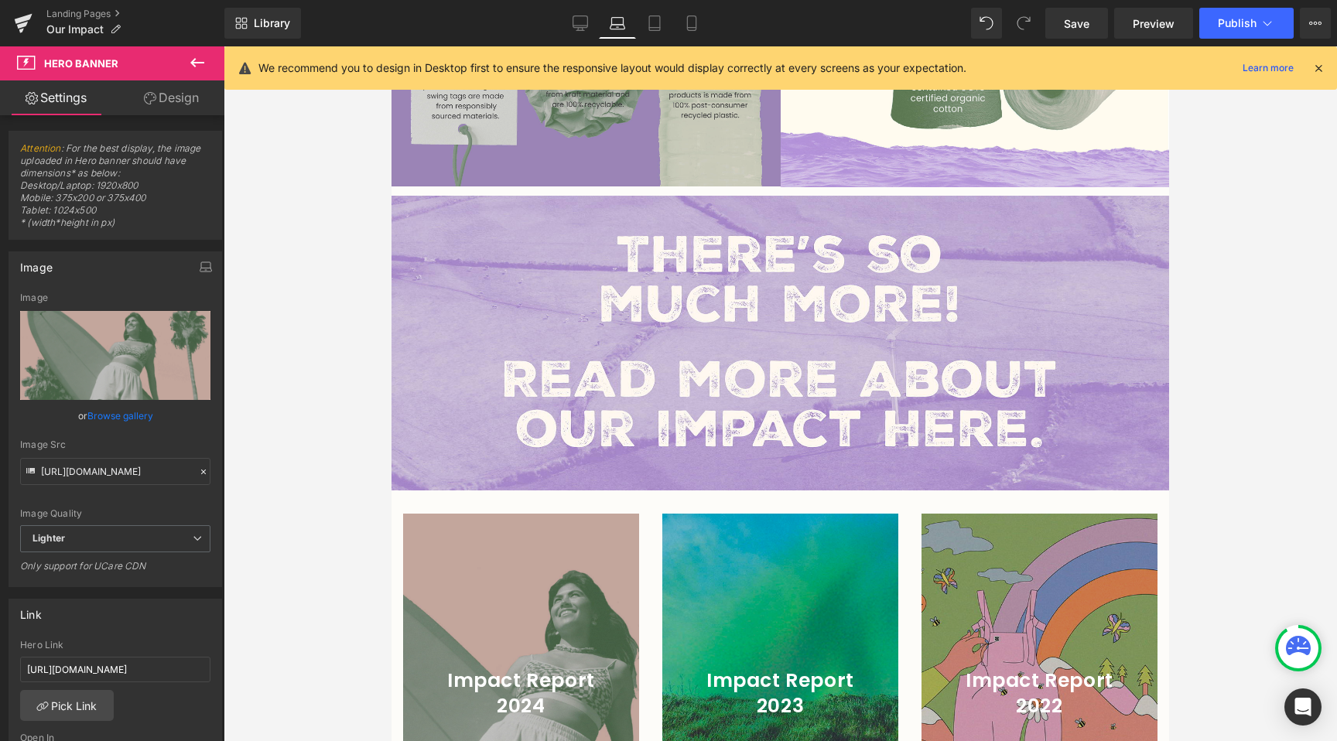
scroll to position [1910, 0]
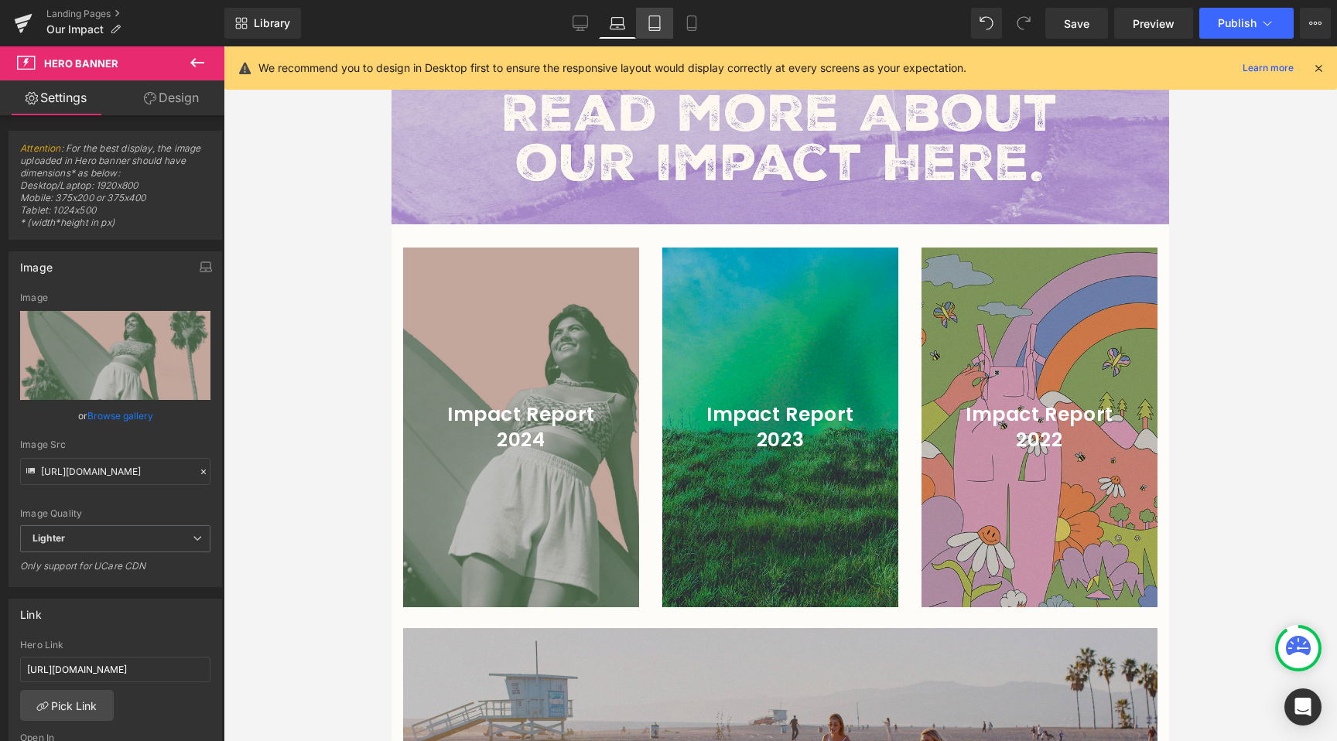
click at [647, 19] on icon at bounding box center [654, 22] width 15 height 15
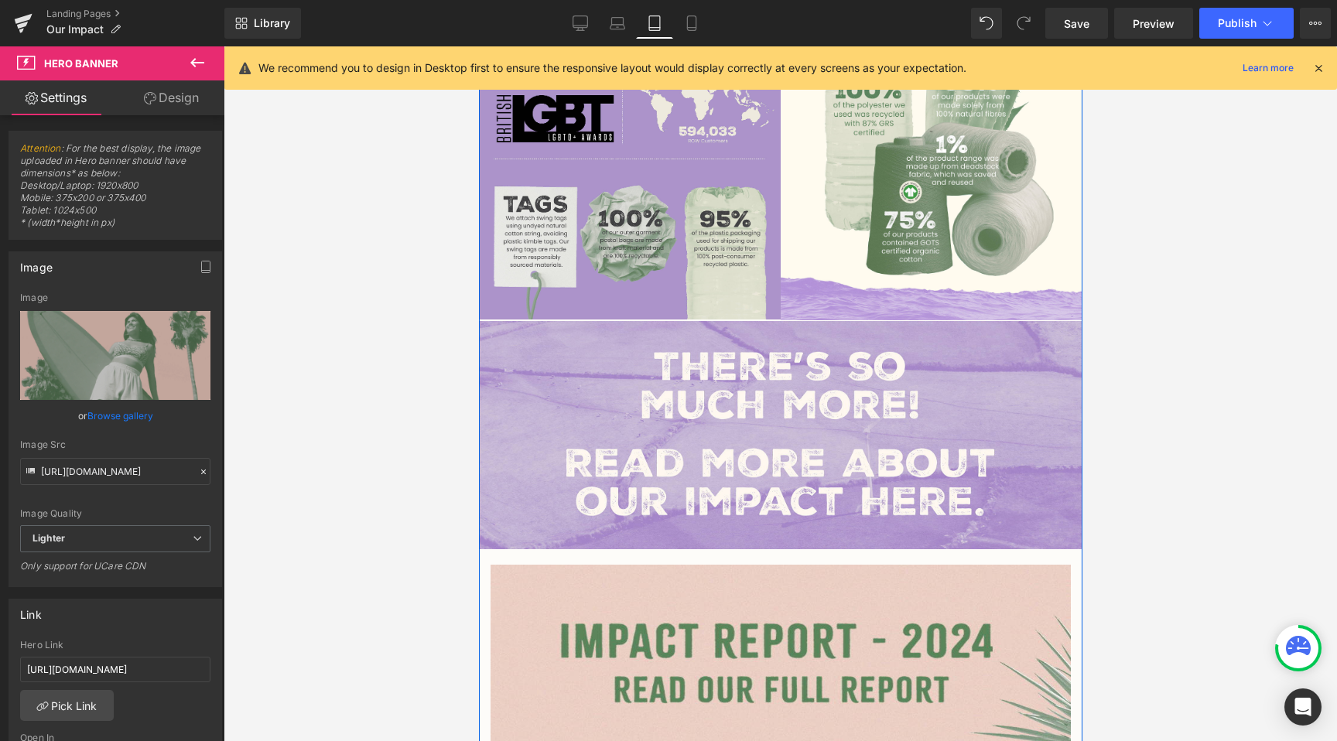
scroll to position [1750, 0]
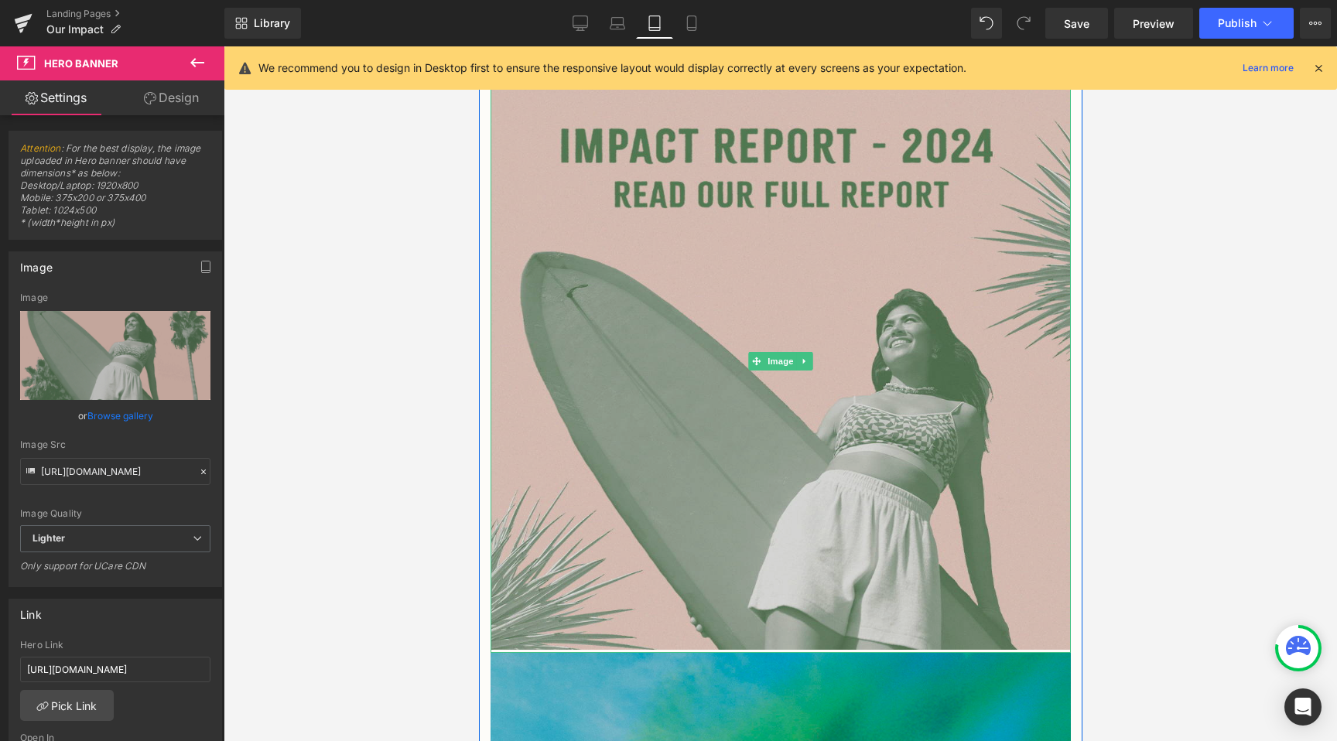
click at [665, 415] on img at bounding box center [780, 361] width 580 height 583
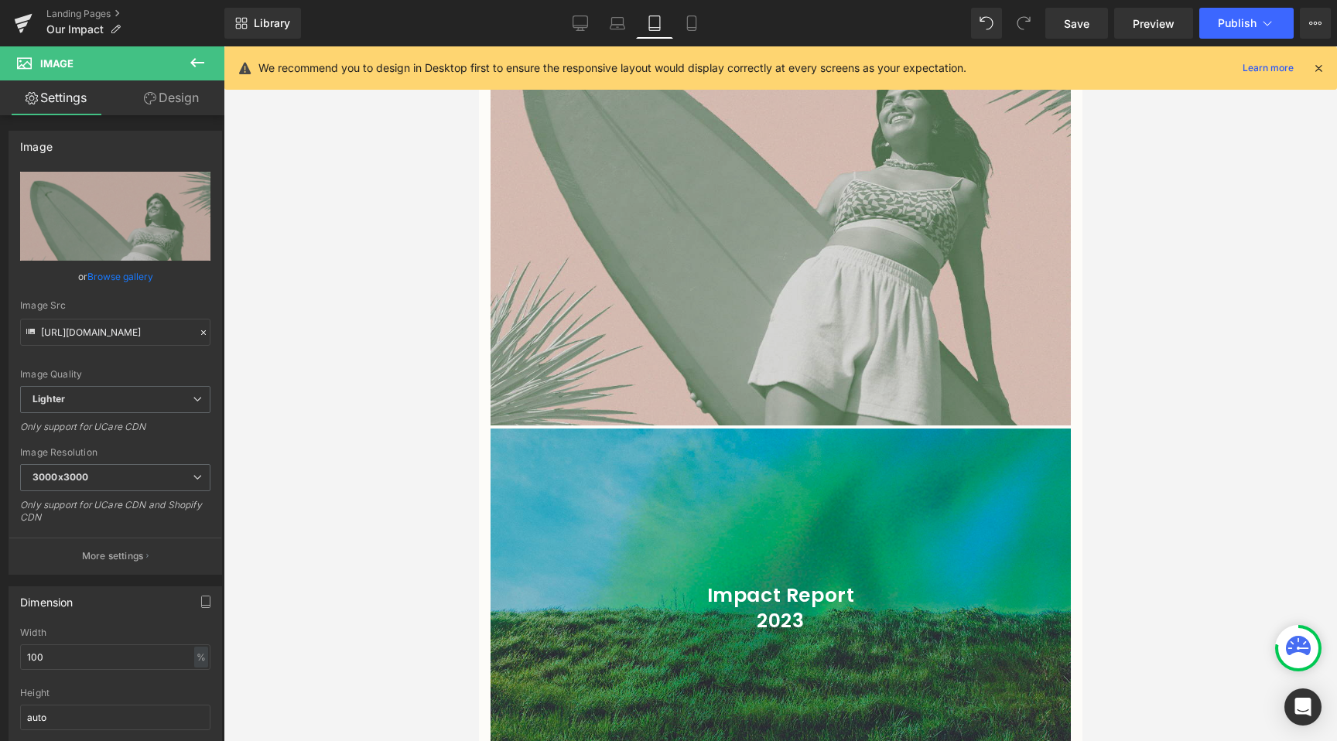
scroll to position [1683, 0]
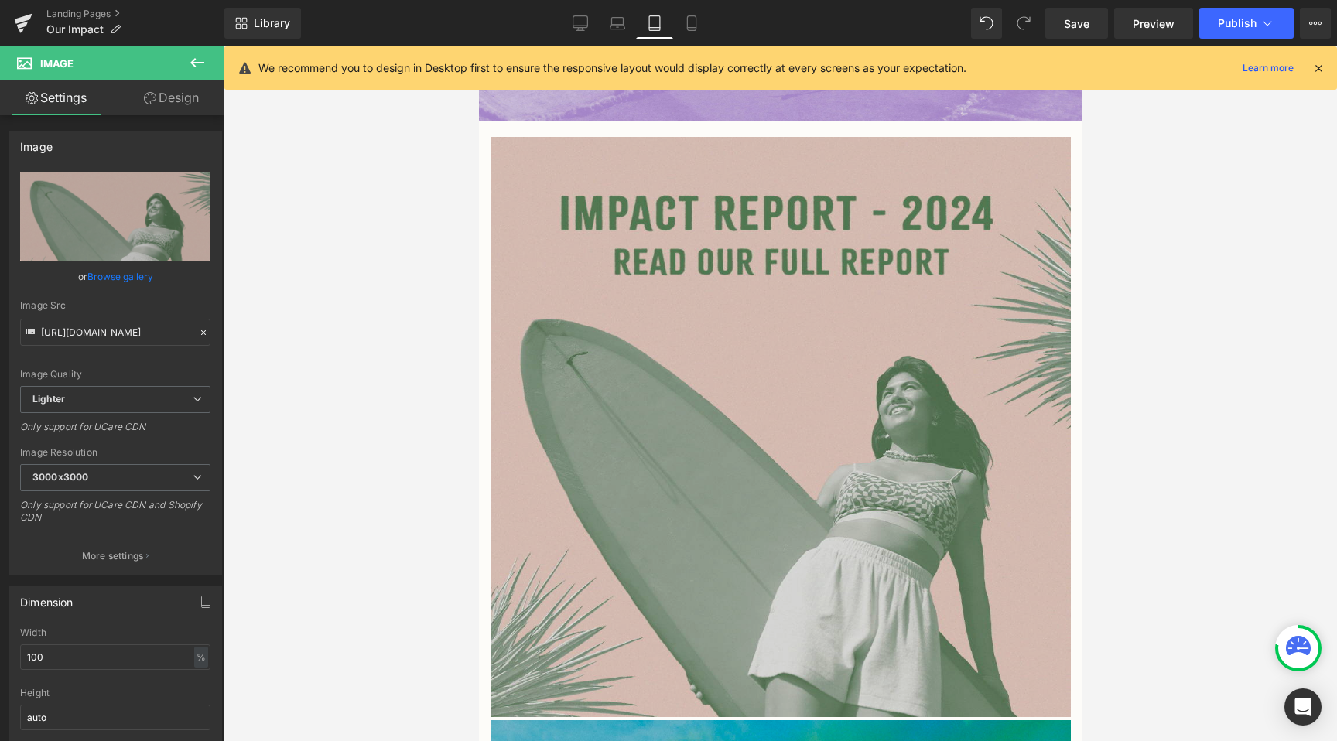
click at [774, 397] on img at bounding box center [780, 428] width 580 height 583
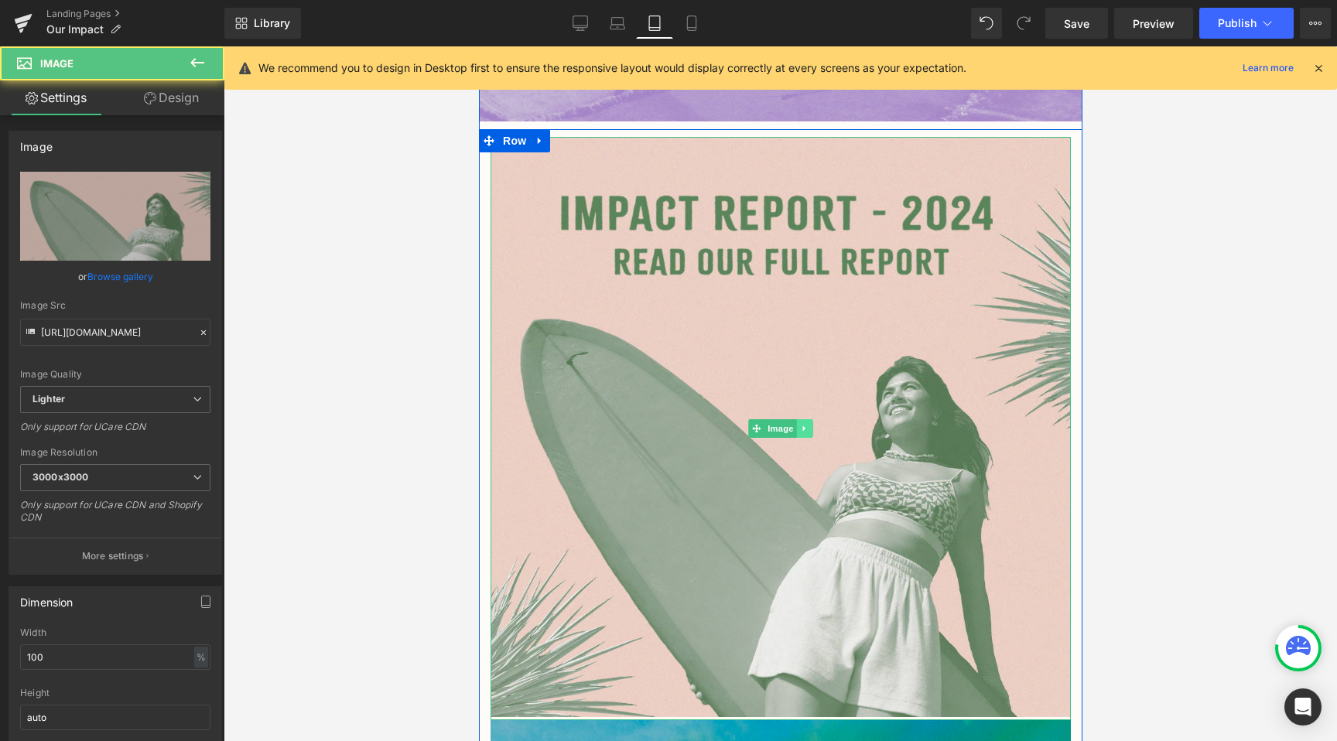
click at [800, 424] on icon at bounding box center [804, 428] width 9 height 9
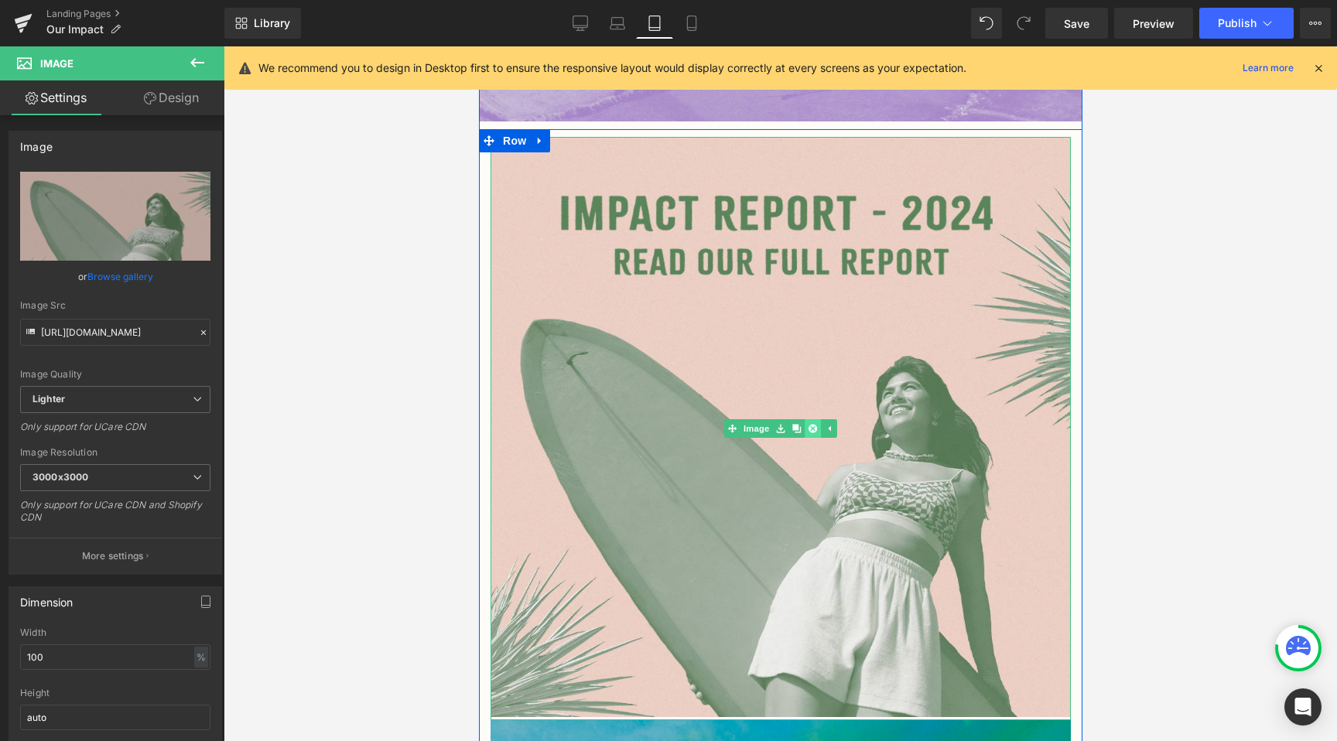
click at [808, 419] on link at bounding box center [812, 428] width 16 height 19
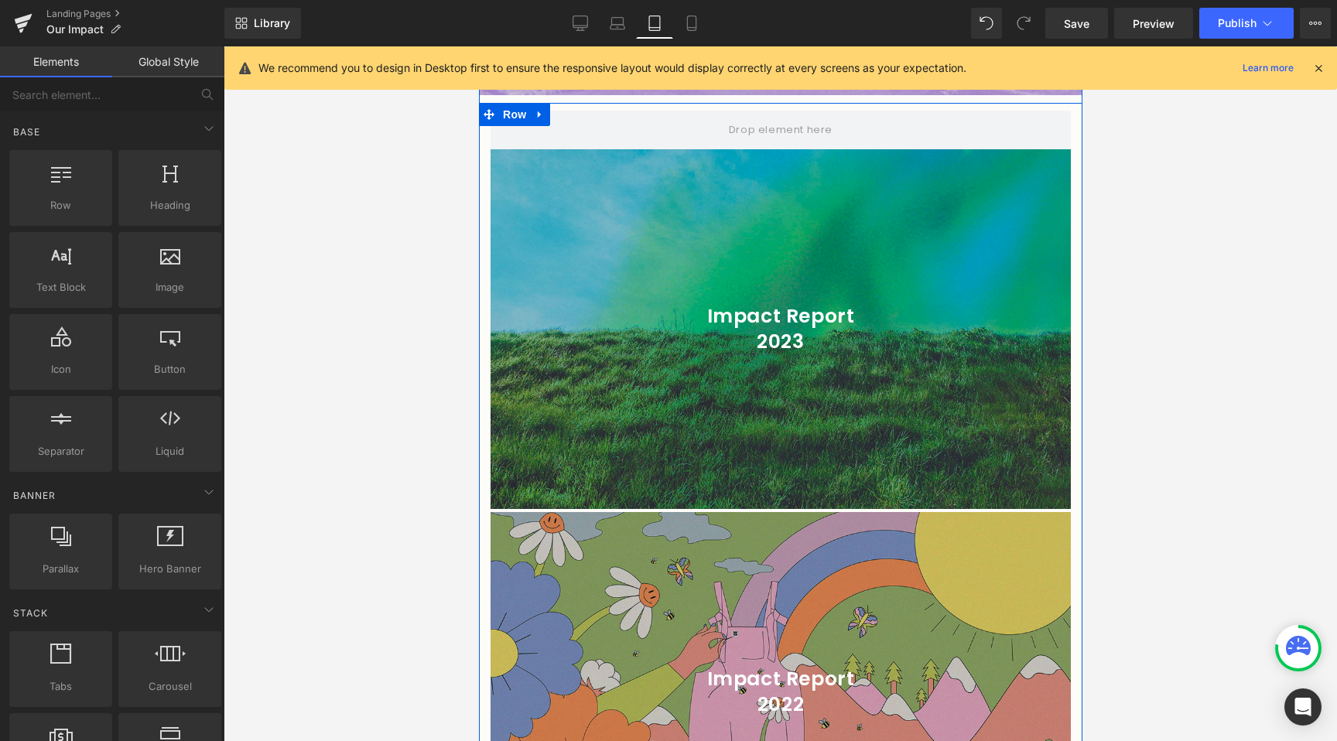
click at [738, 361] on div at bounding box center [780, 329] width 580 height 360
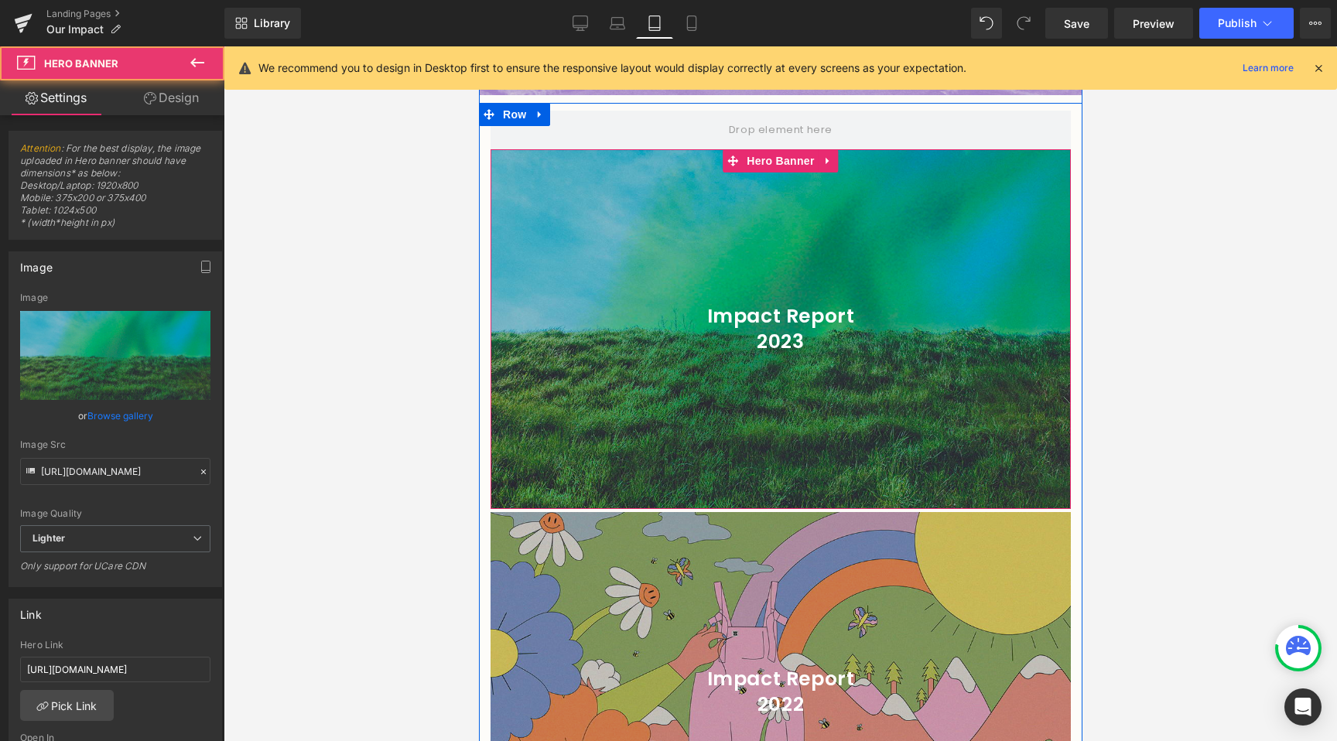
scroll to position [1595, 0]
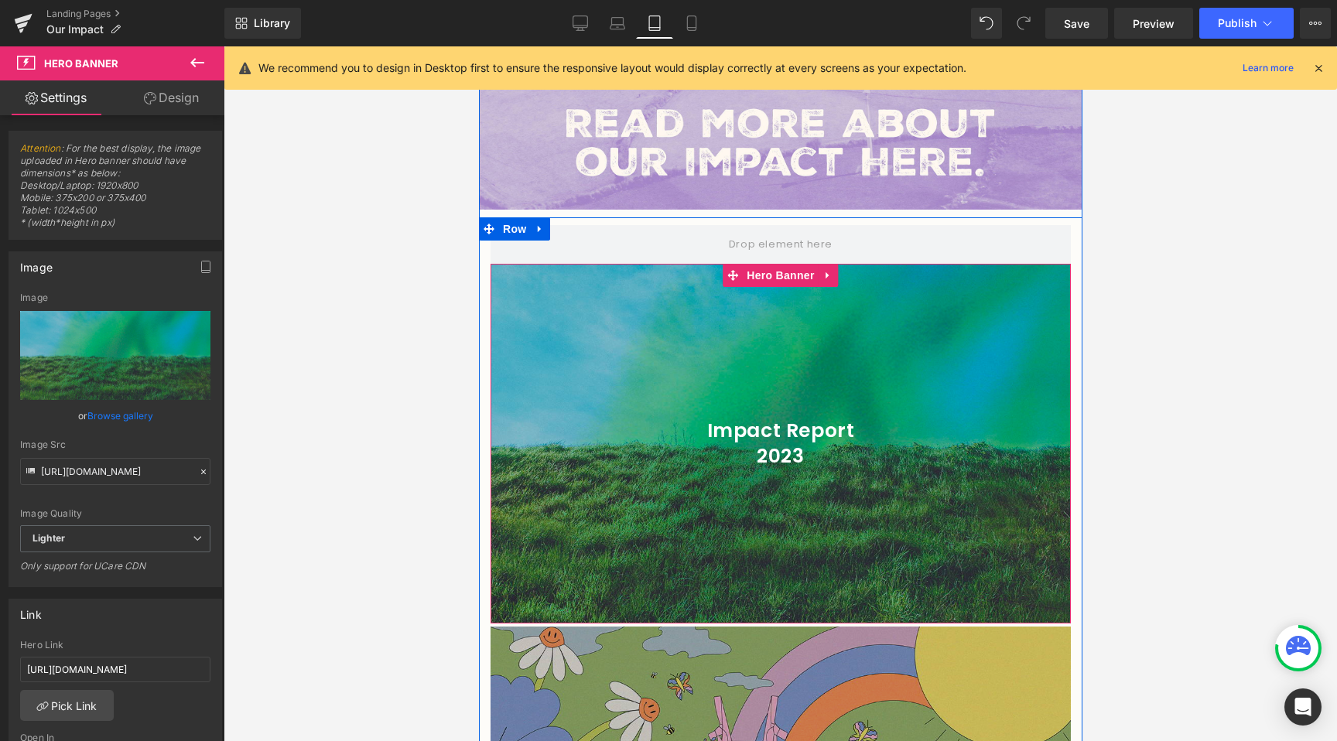
click at [823, 266] on div at bounding box center [780, 444] width 580 height 360
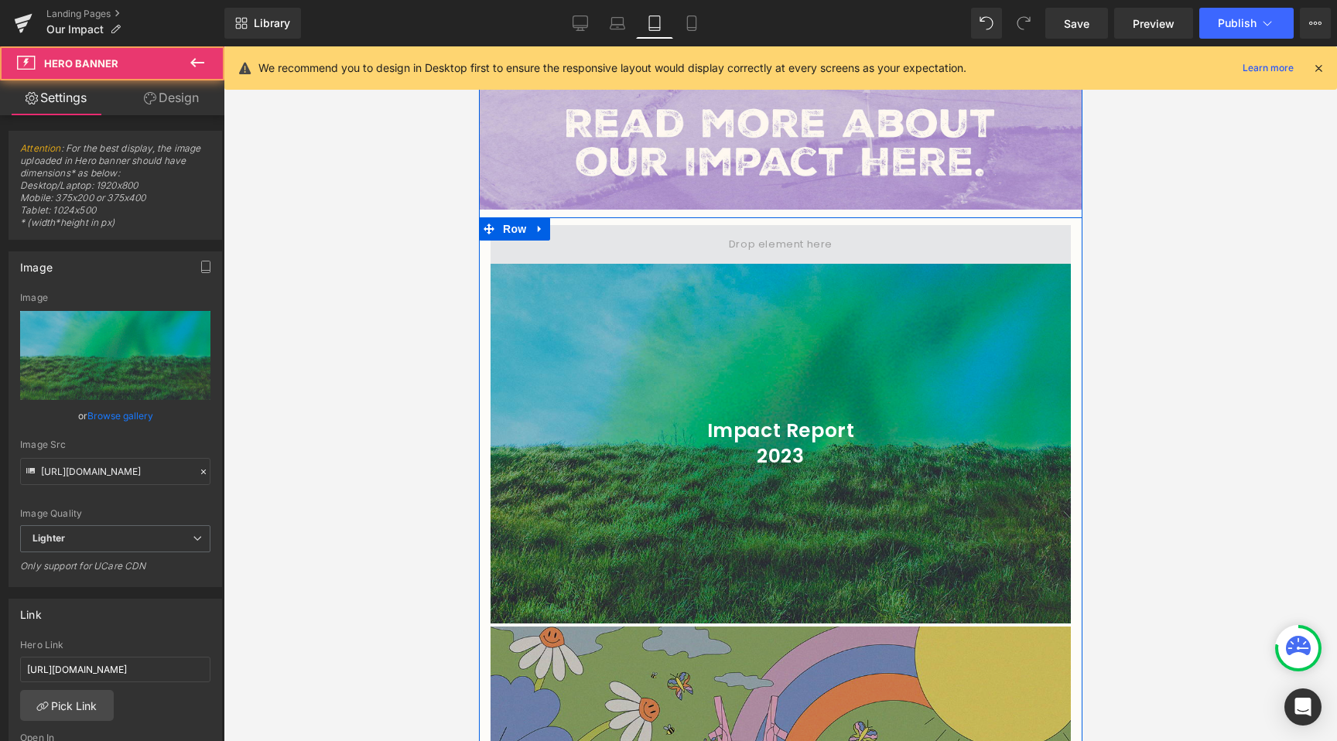
click at [824, 238] on span at bounding box center [780, 244] width 580 height 39
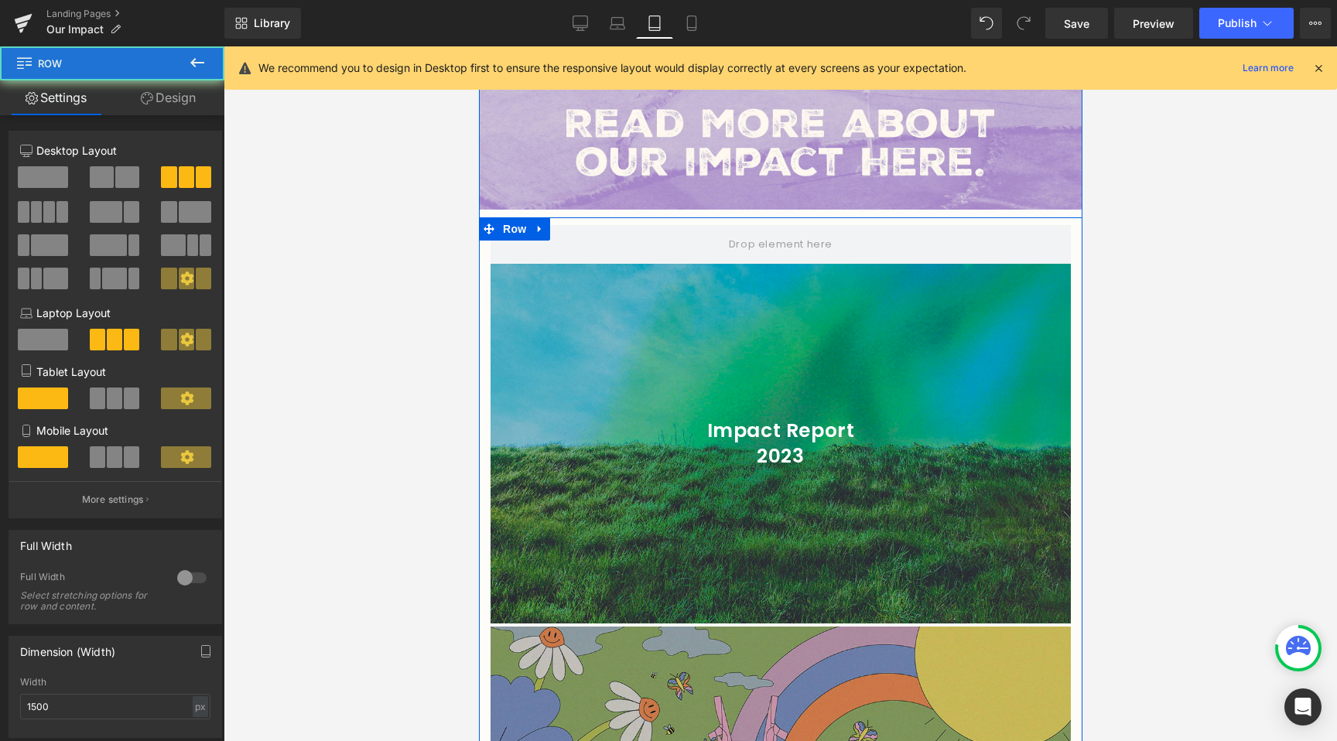
click at [820, 266] on link at bounding box center [818, 275] width 16 height 19
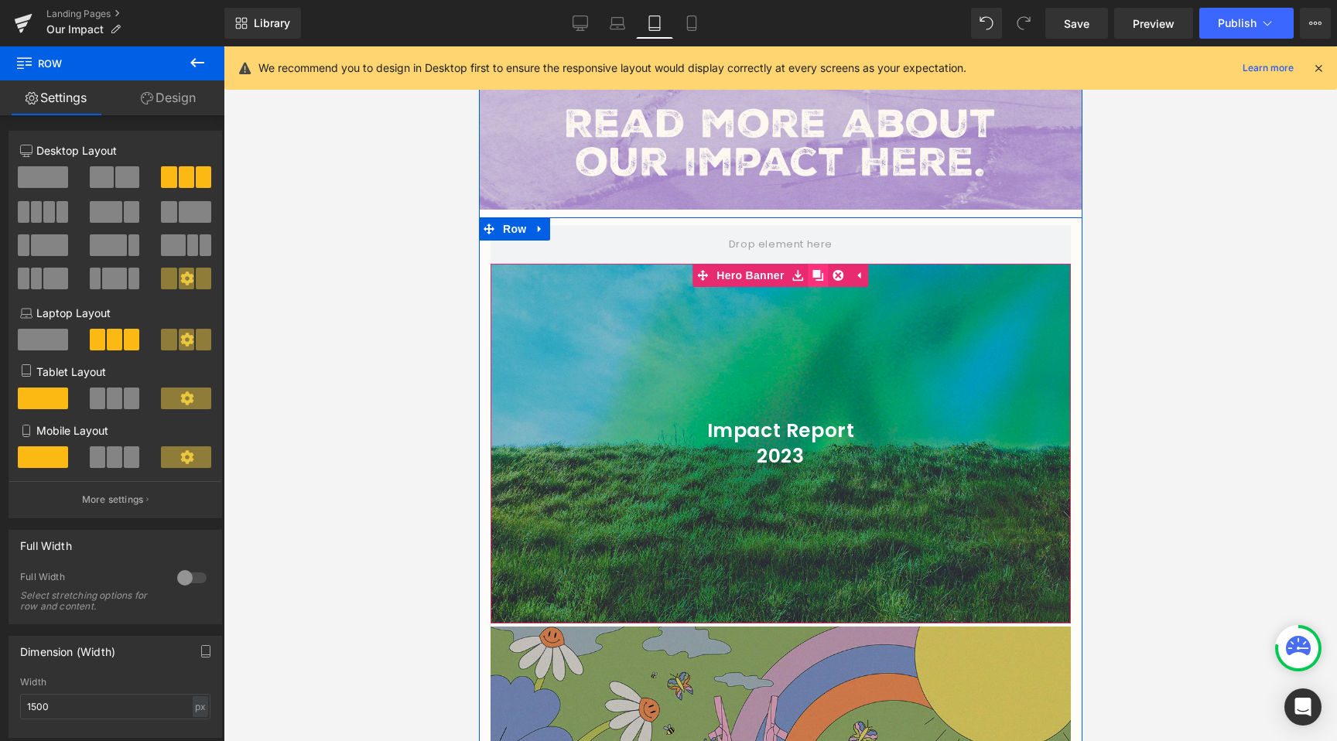
click at [816, 270] on icon at bounding box center [817, 275] width 11 height 11
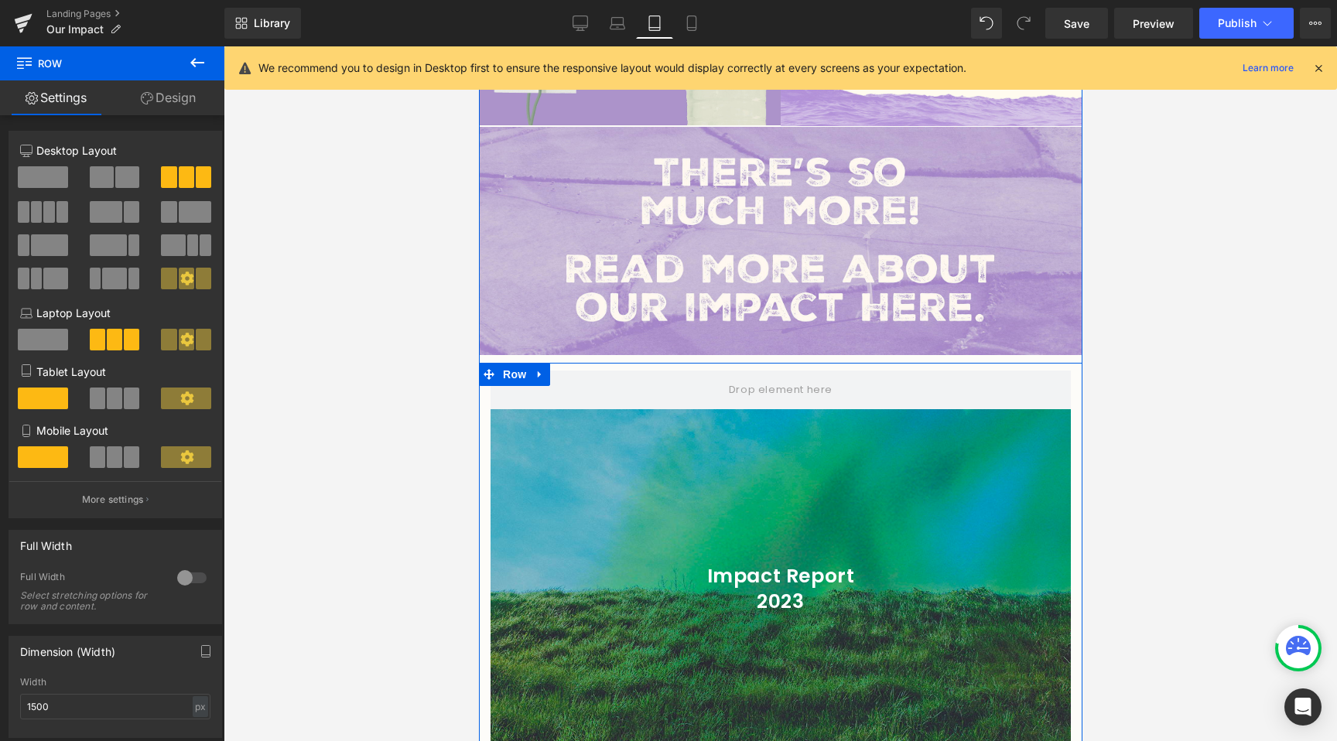
scroll to position [1439, 0]
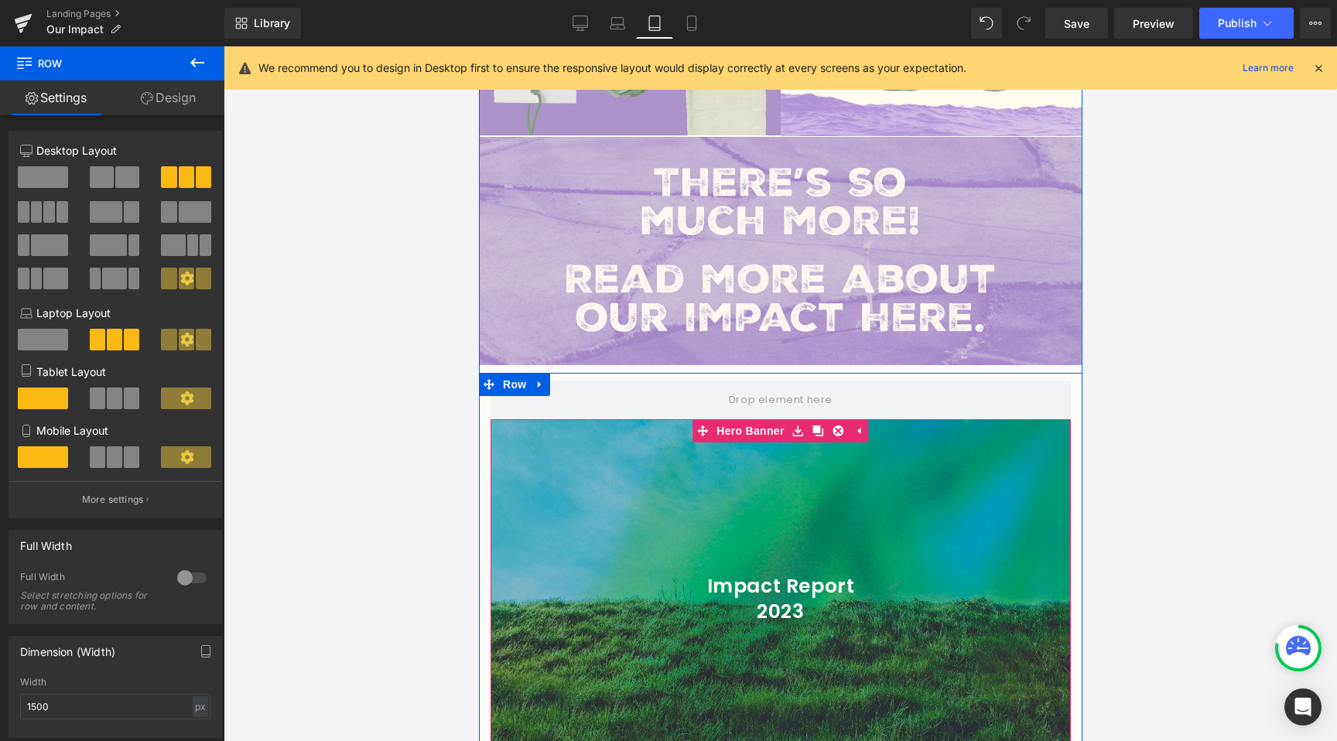
click at [680, 533] on div at bounding box center [780, 599] width 580 height 360
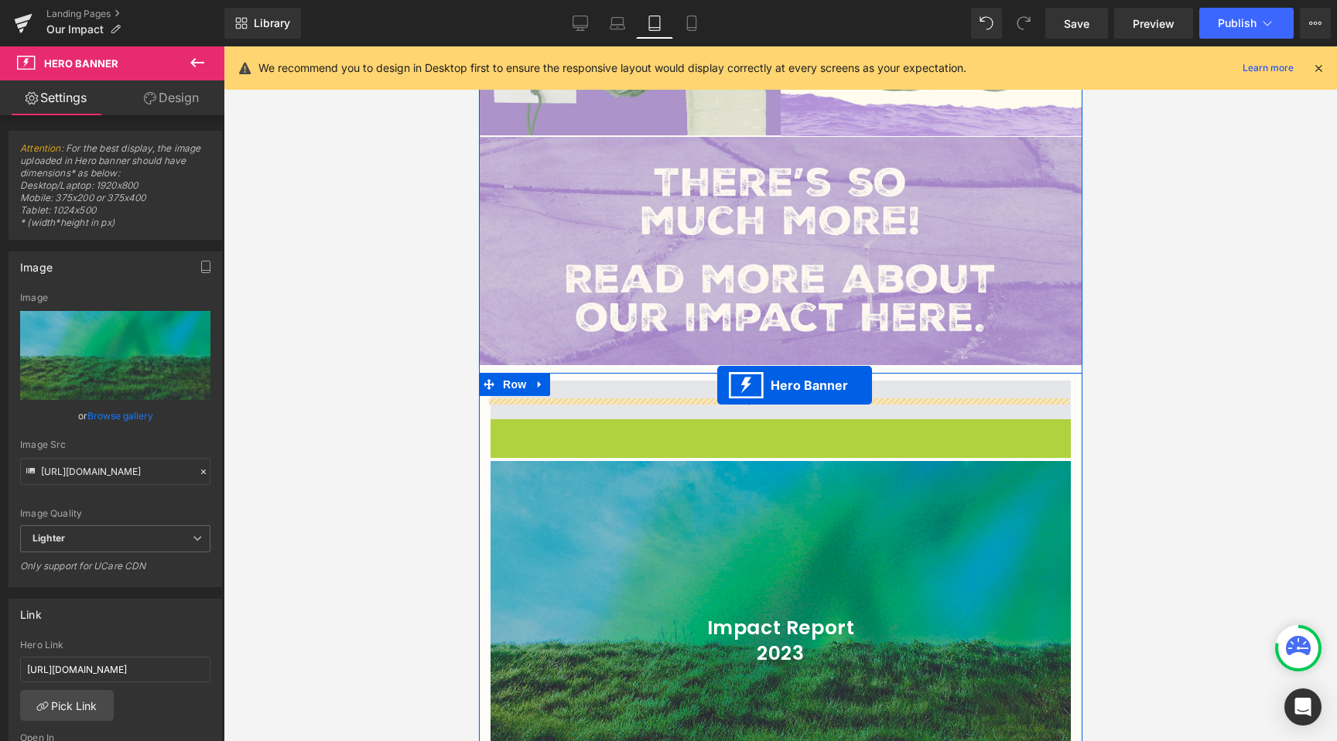
drag, startPoint x: 703, startPoint y: 415, endPoint x: 717, endPoint y: 385, distance: 32.5
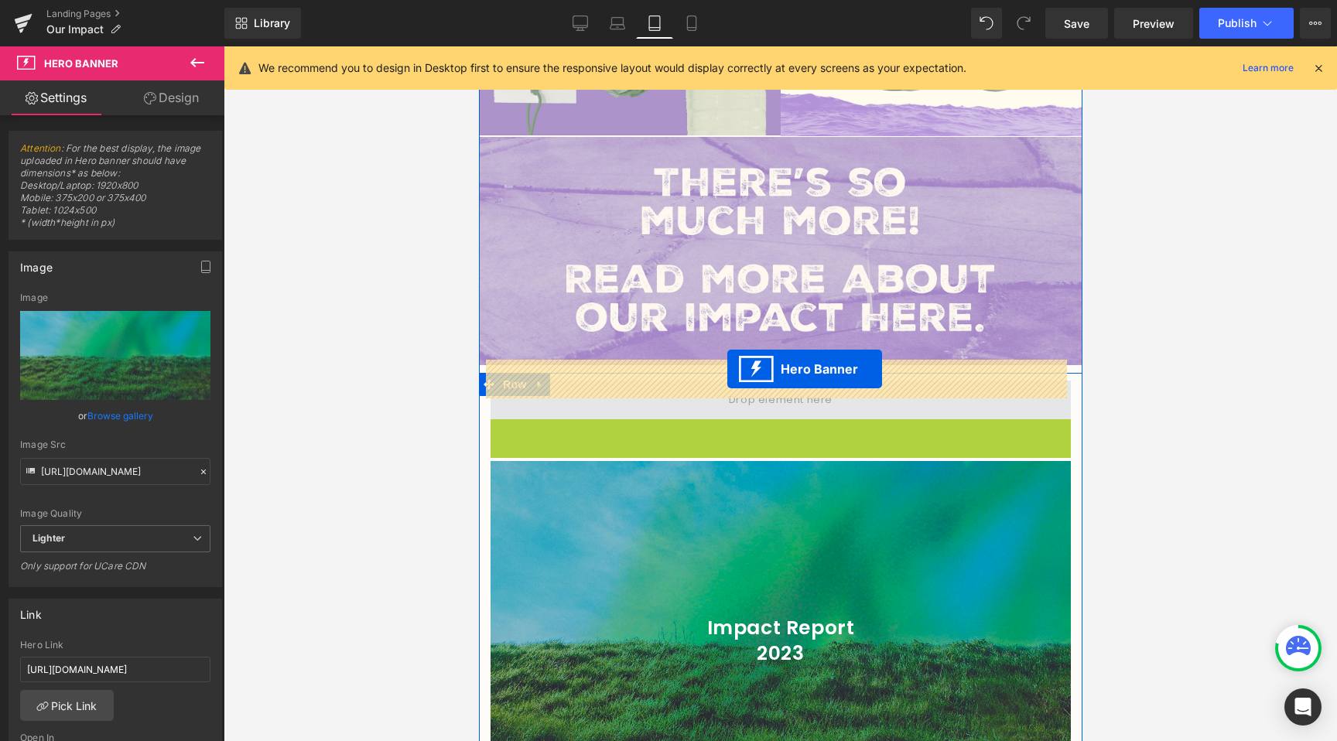
drag, startPoint x: 724, startPoint y: 410, endPoint x: 727, endPoint y: 369, distance: 41.1
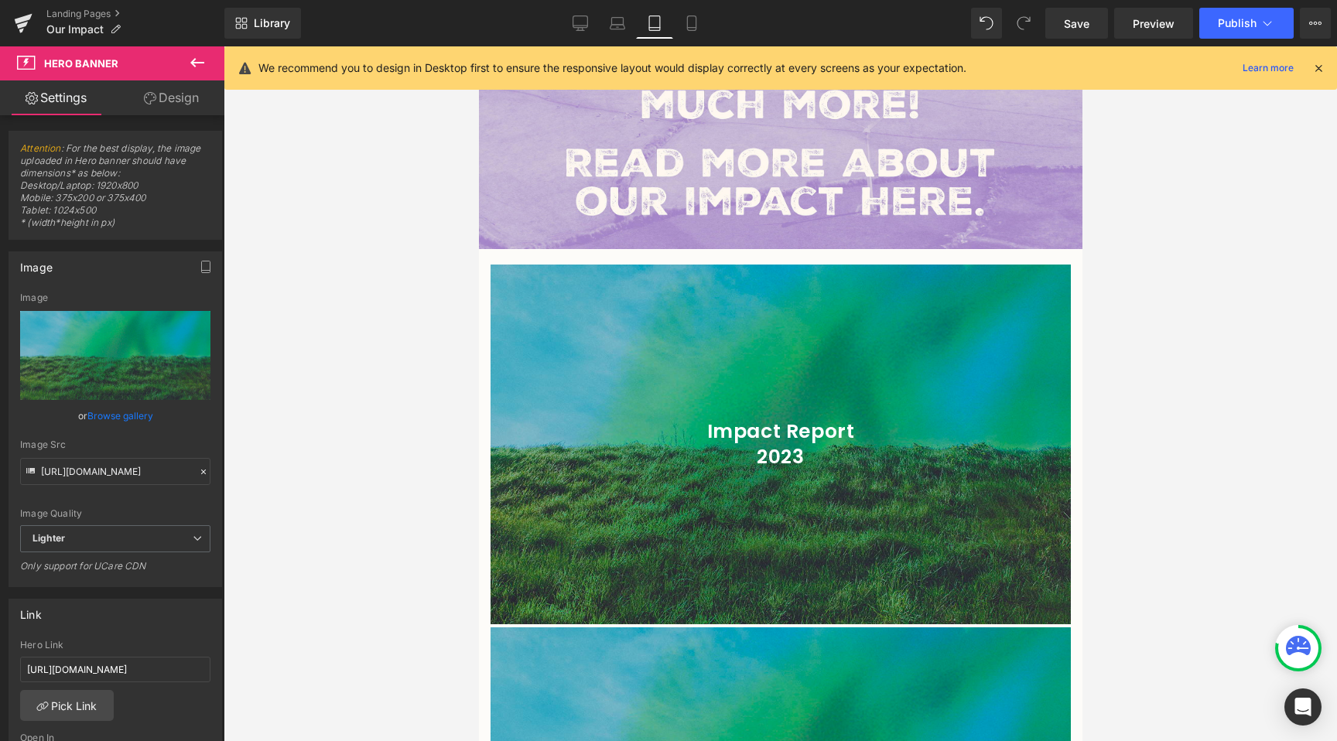
scroll to position [1832, 0]
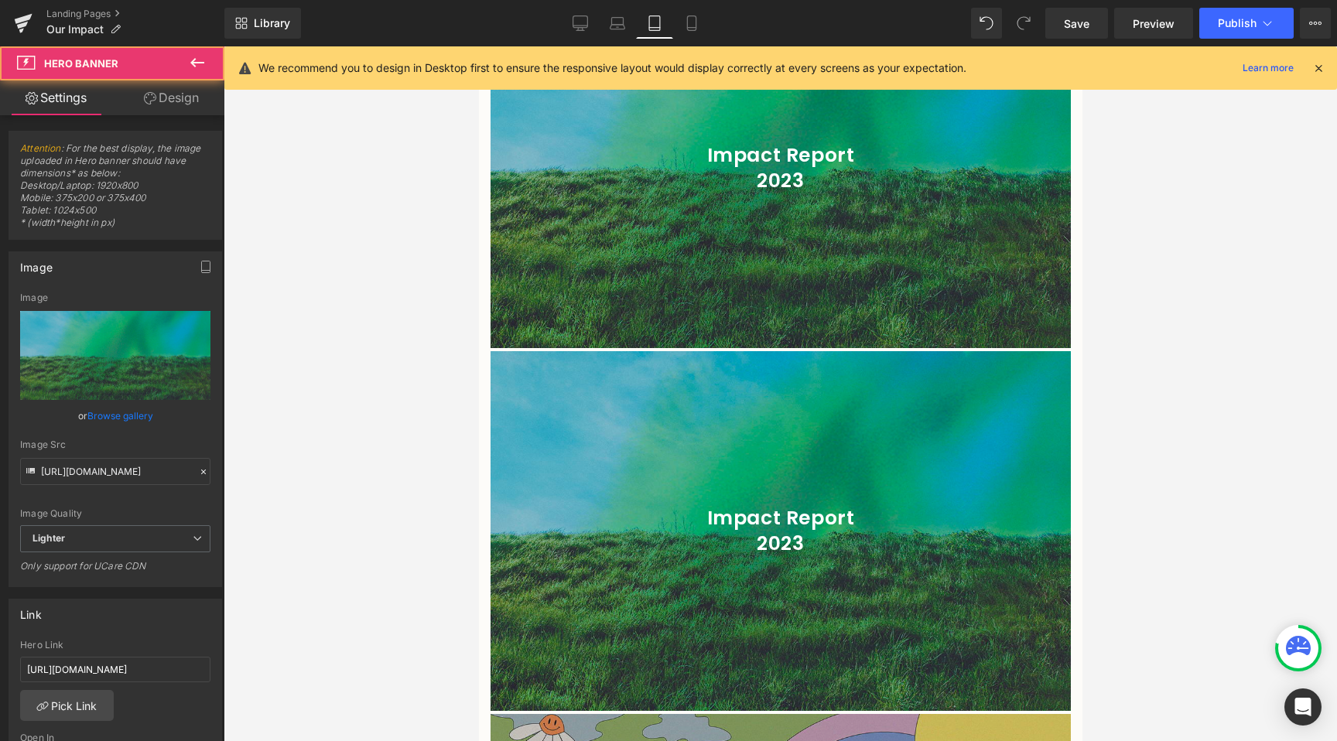
click at [628, 240] on div at bounding box center [780, 168] width 580 height 360
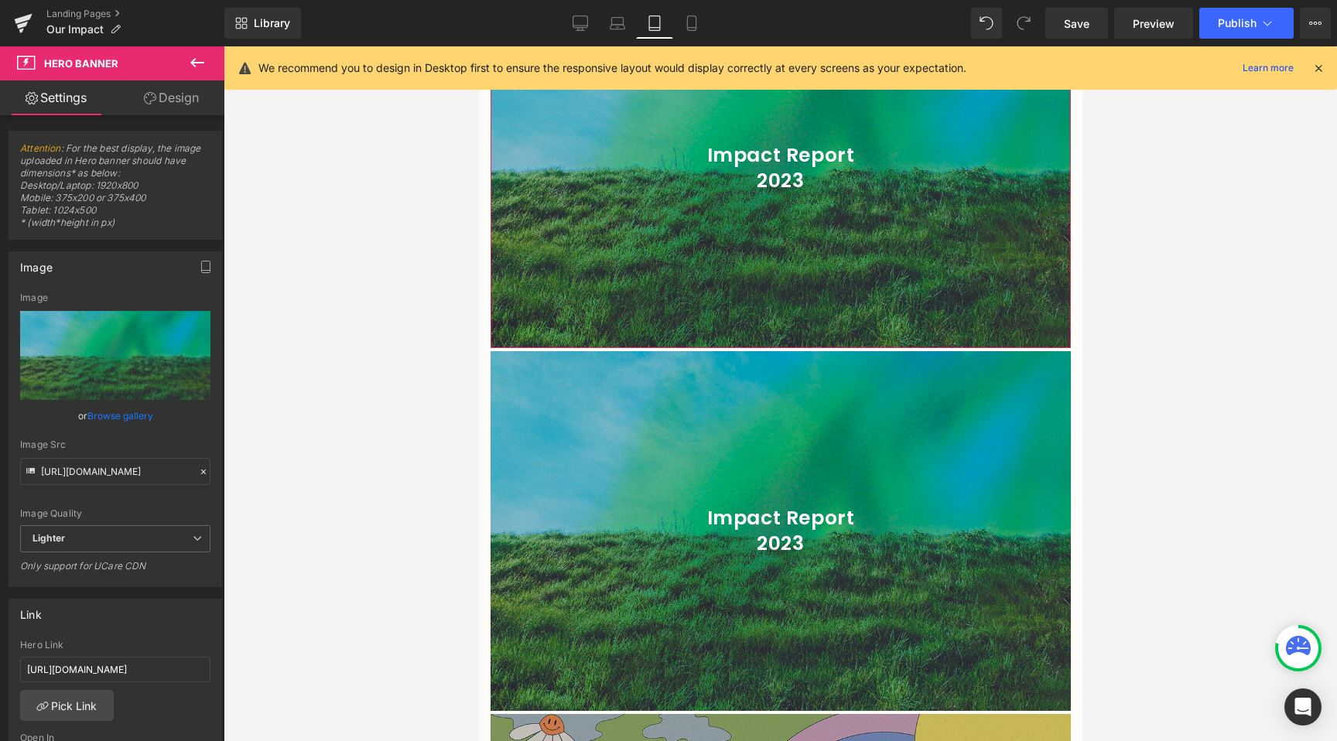
click at [105, 410] on link "Browse gallery" at bounding box center [120, 415] width 66 height 27
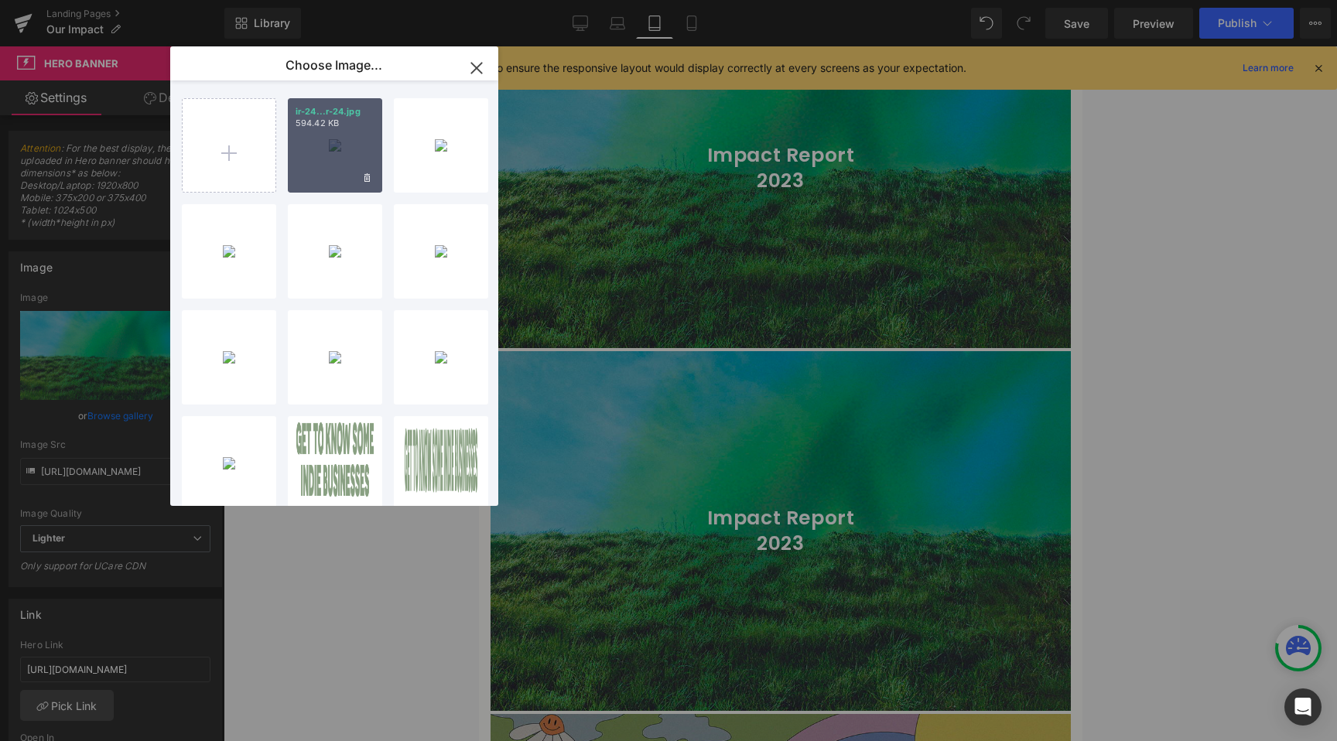
click at [363, 160] on div "ir-24...r-24.jpg 594.42 KB" at bounding box center [335, 145] width 94 height 94
type input "[URL][DOMAIN_NAME]"
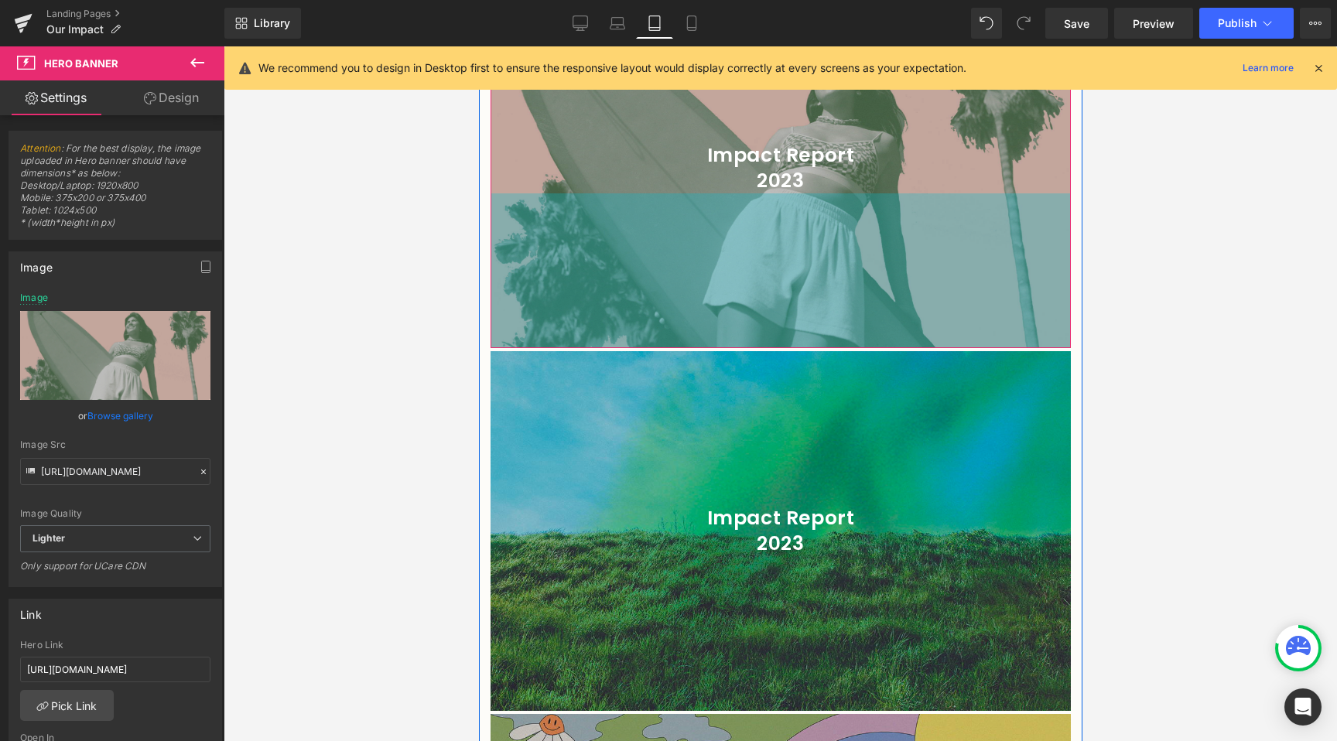
click at [803, 143] on div "Impact Report 2023 Heading" at bounding box center [780, 168] width 580 height 50
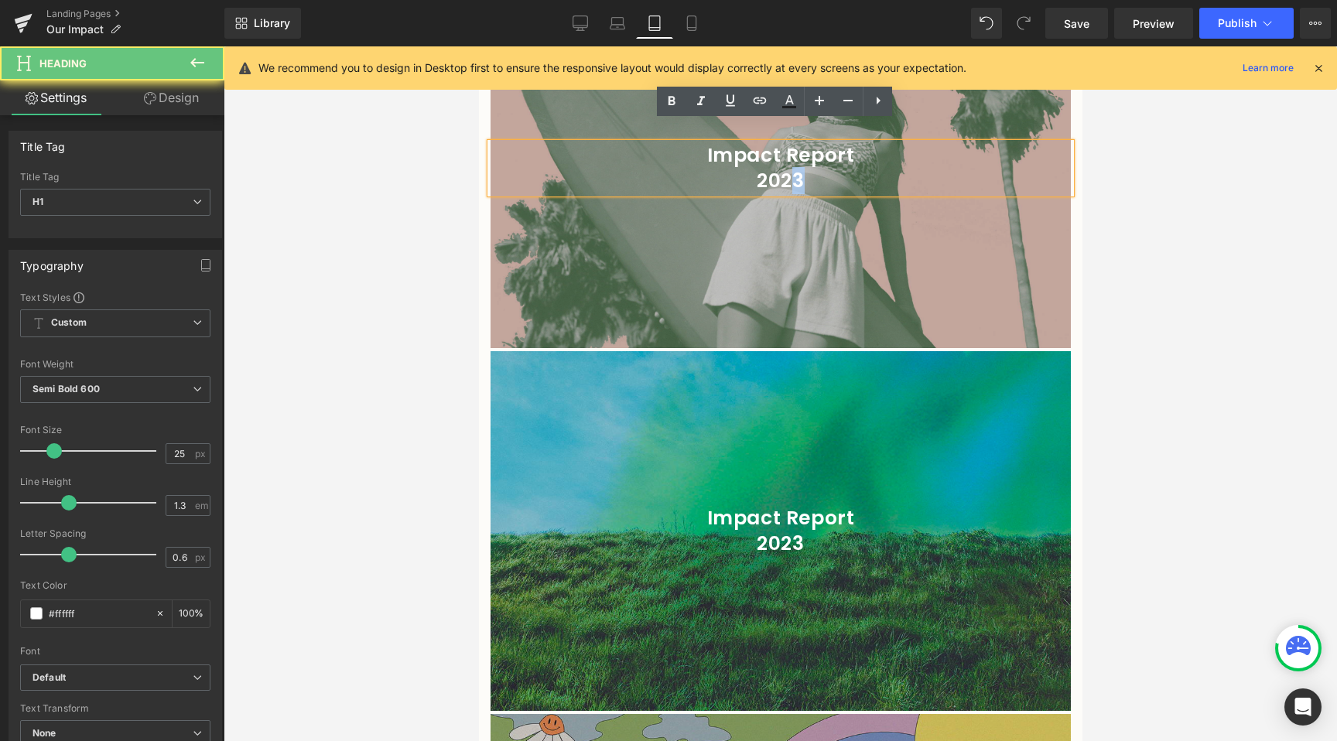
drag, startPoint x: 801, startPoint y: 162, endPoint x: 782, endPoint y: 158, distance: 19.1
click at [782, 169] on h1 "2023" at bounding box center [780, 182] width 580 height 26
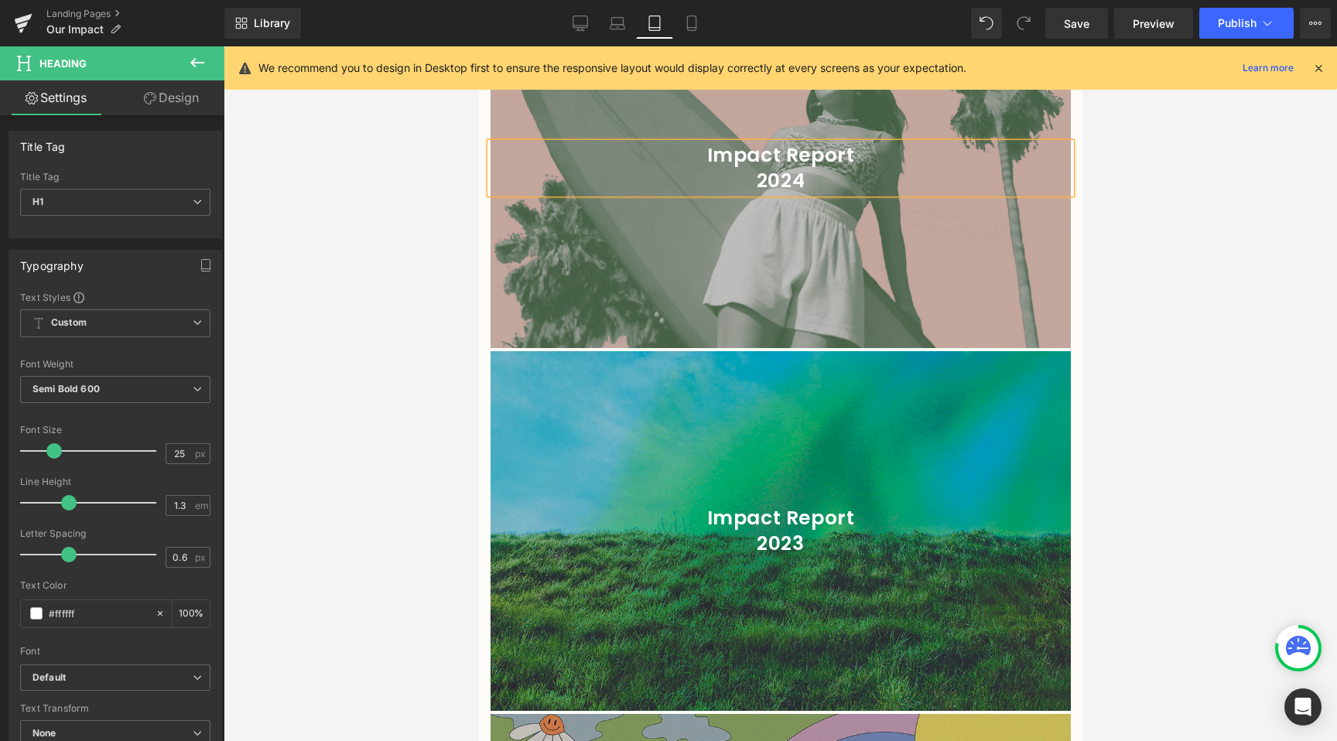
scroll to position [1729, 0]
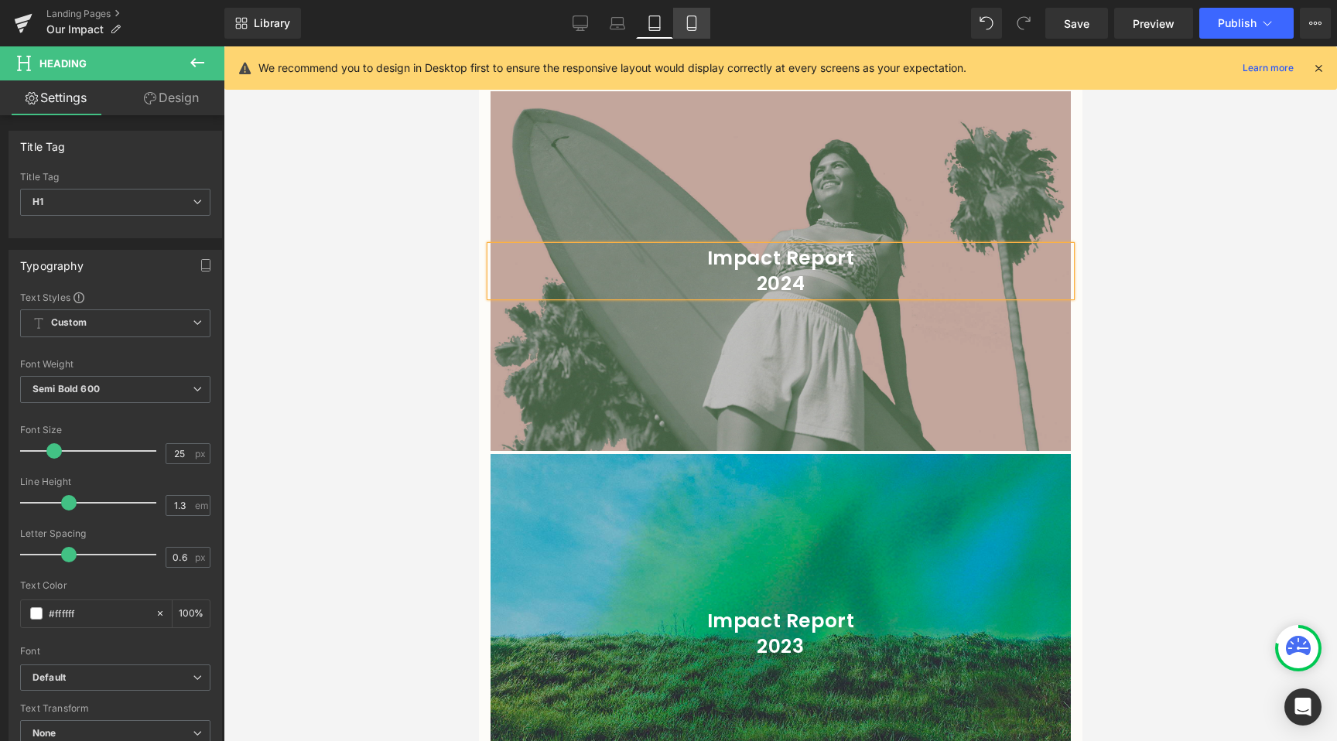
click at [676, 22] on link "Mobile" at bounding box center [691, 23] width 37 height 31
type input "100"
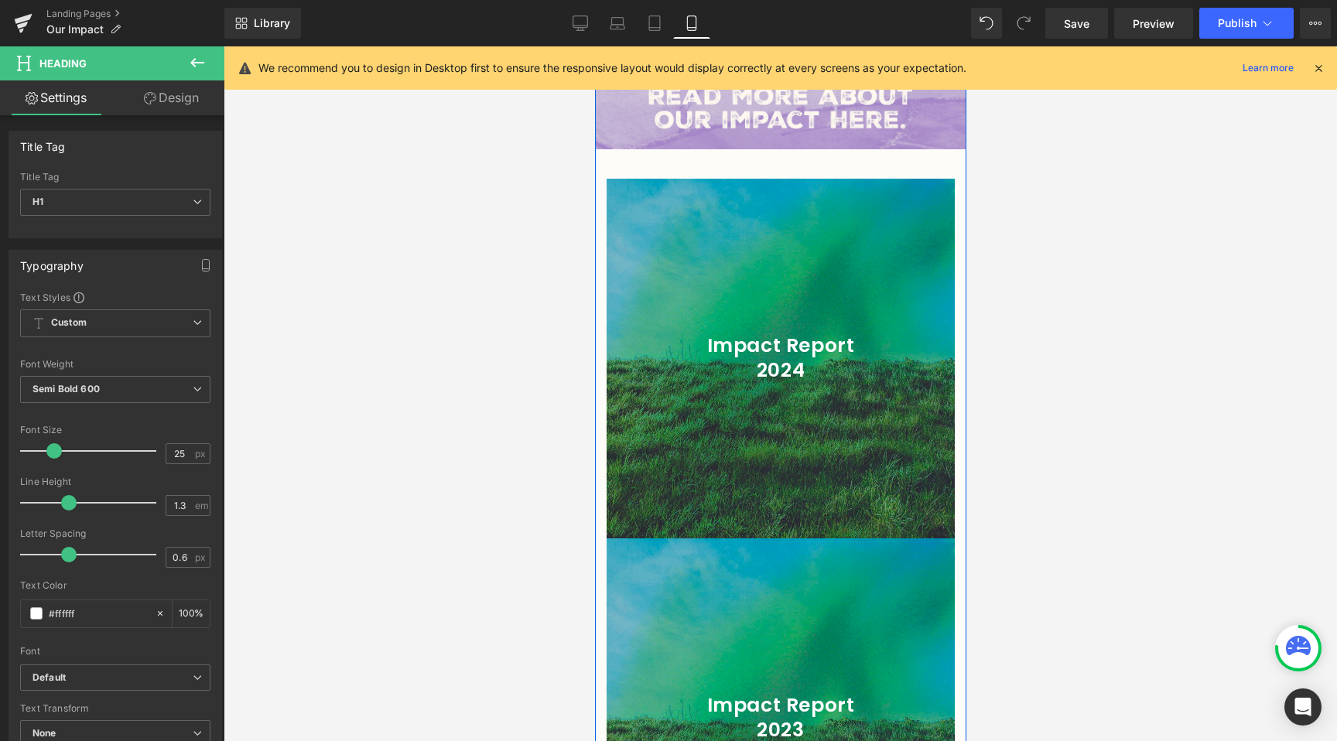
scroll to position [2782, 0]
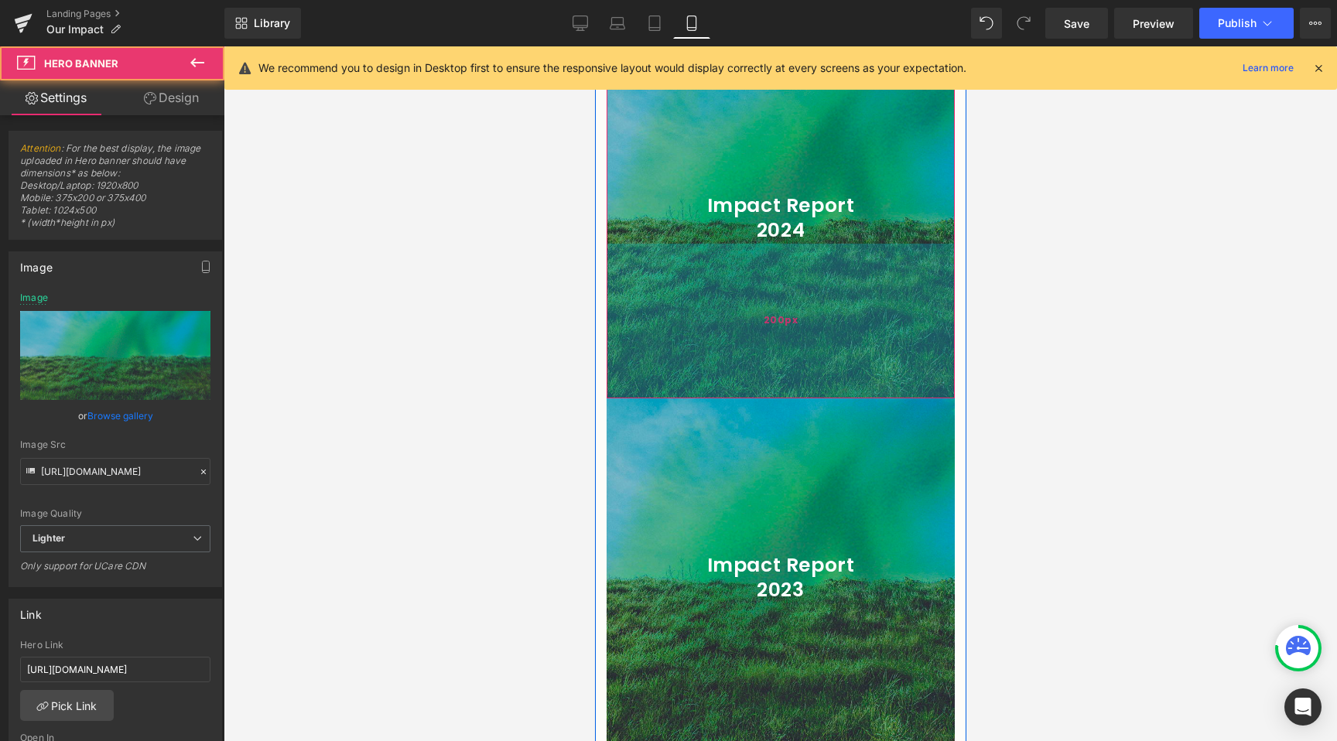
click at [826, 341] on div "Impact Report 2024 Heading Hero Banner 200px 200px" at bounding box center [780, 219] width 348 height 360
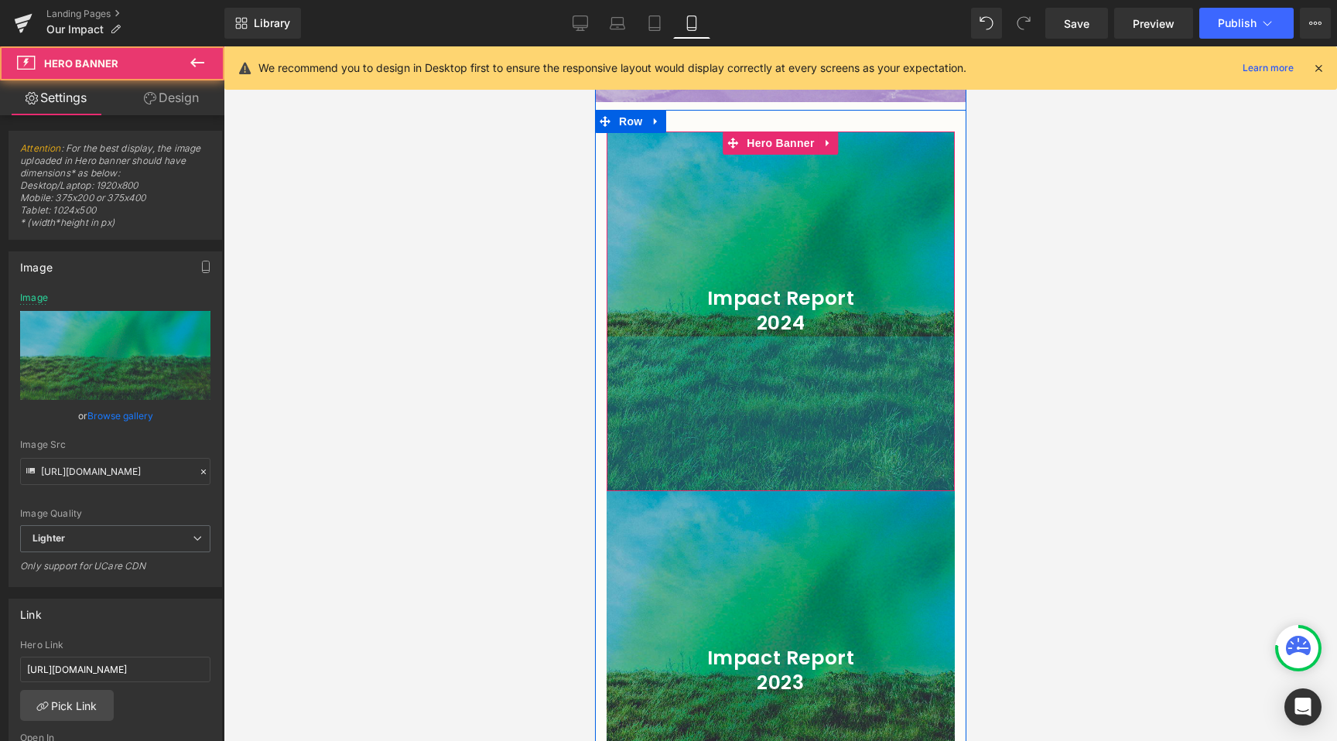
scroll to position [2672, 0]
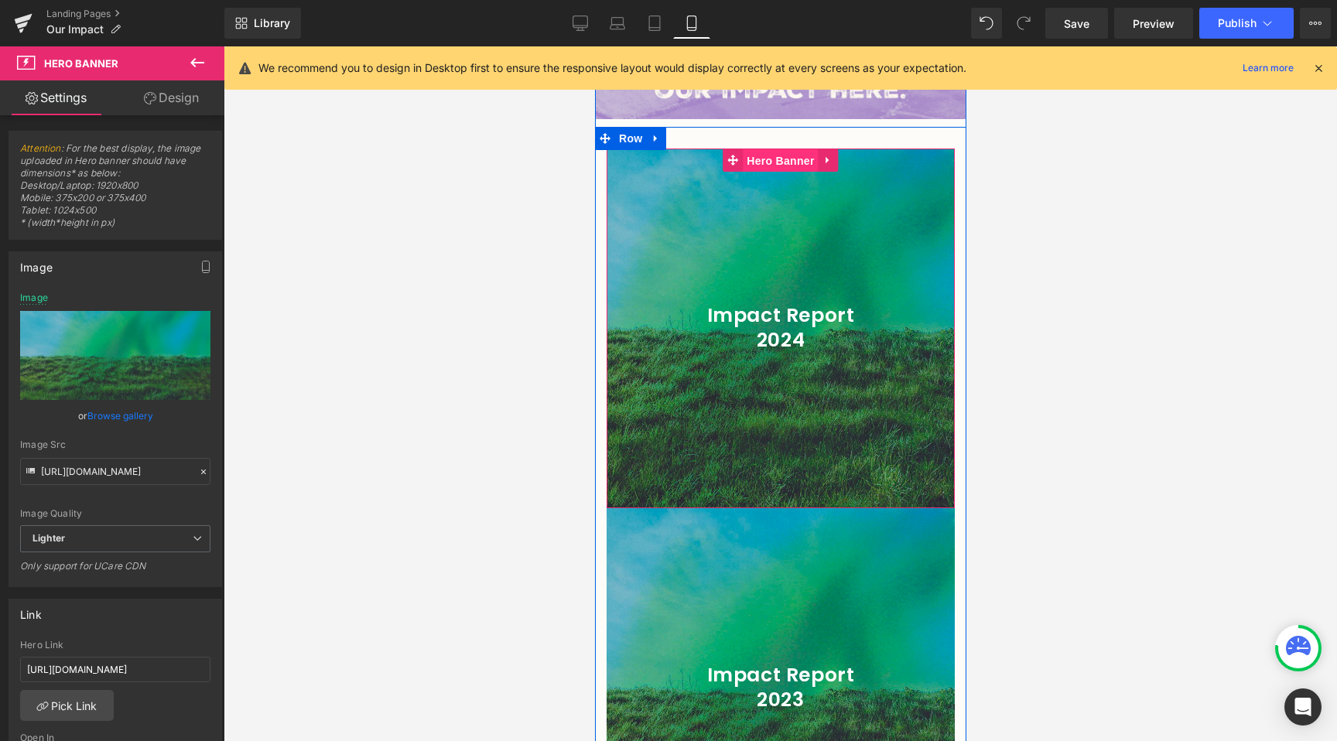
click at [769, 149] on span "Hero Banner" at bounding box center [779, 160] width 75 height 23
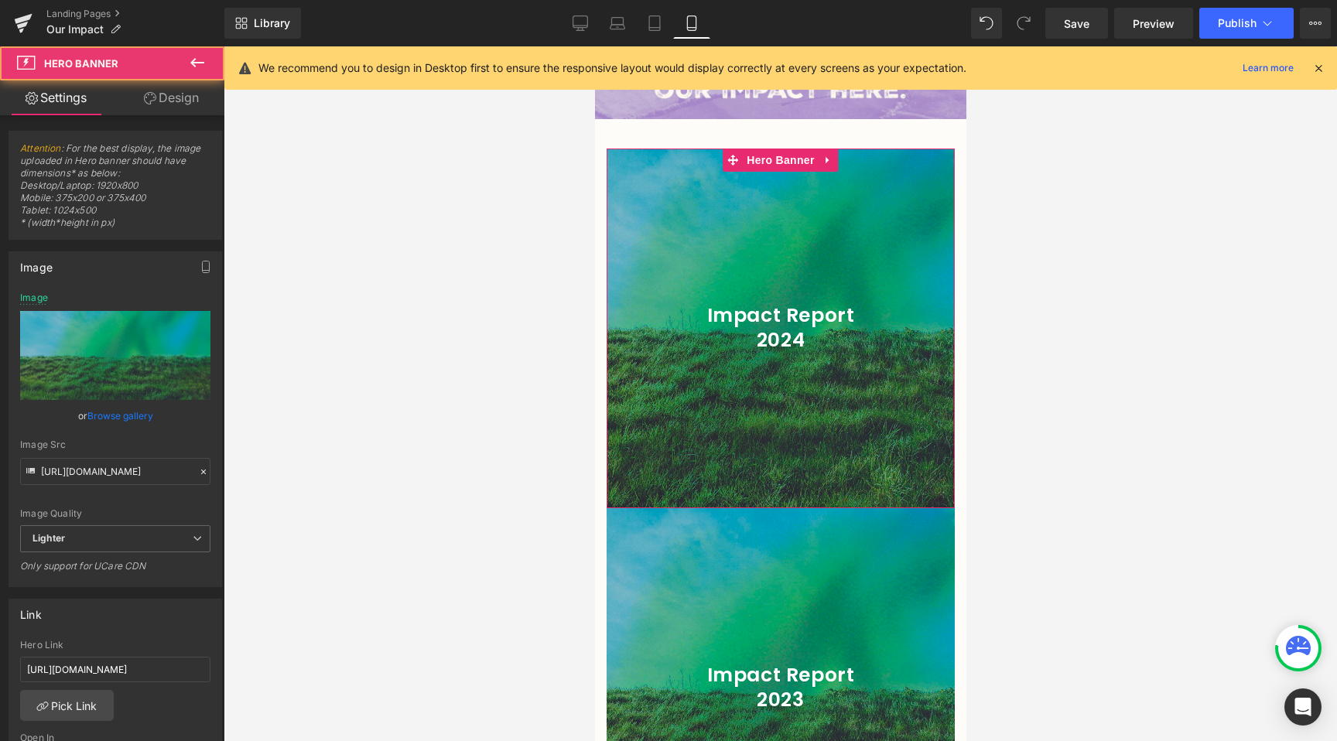
click at [127, 419] on link "Browse gallery" at bounding box center [120, 415] width 66 height 27
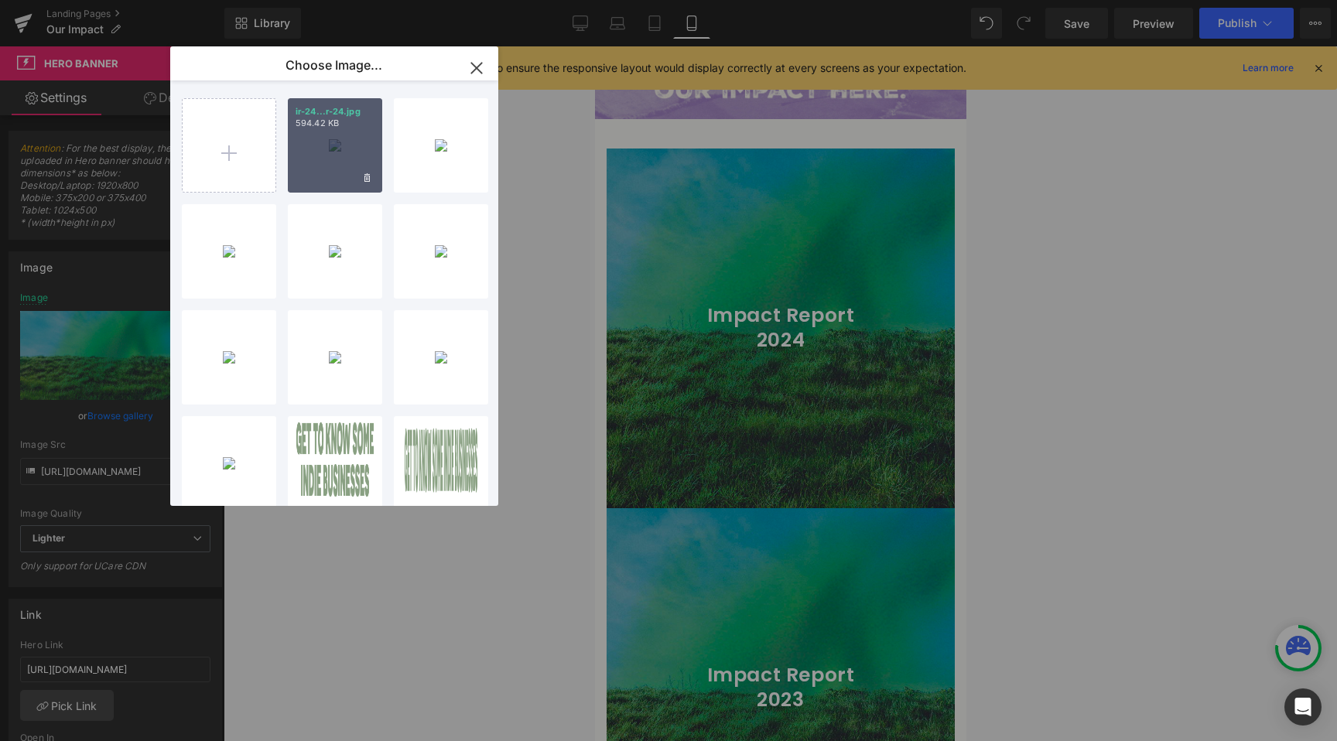
click at [337, 142] on div "ir-24...r-24.jpg 594.42 KB" at bounding box center [335, 145] width 94 height 94
type input "[URL][DOMAIN_NAME]"
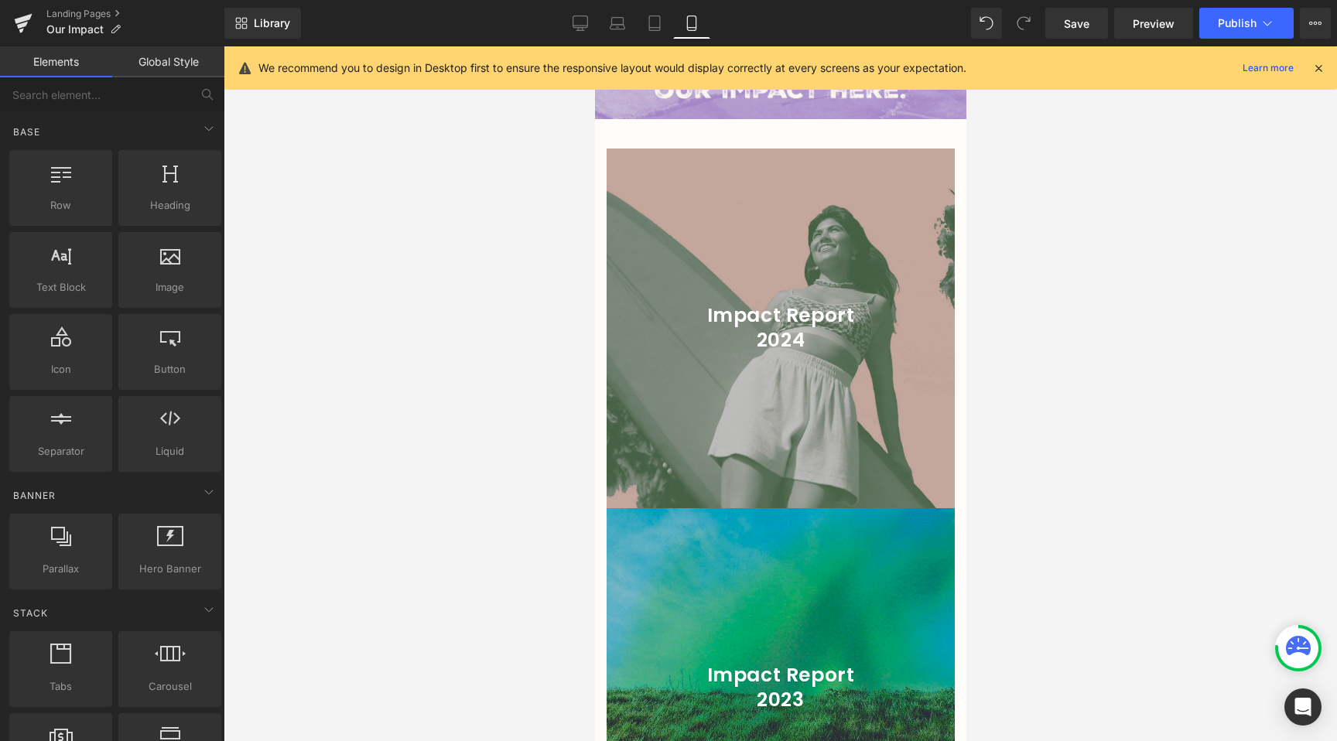
click at [458, 368] on div at bounding box center [780, 393] width 1113 height 695
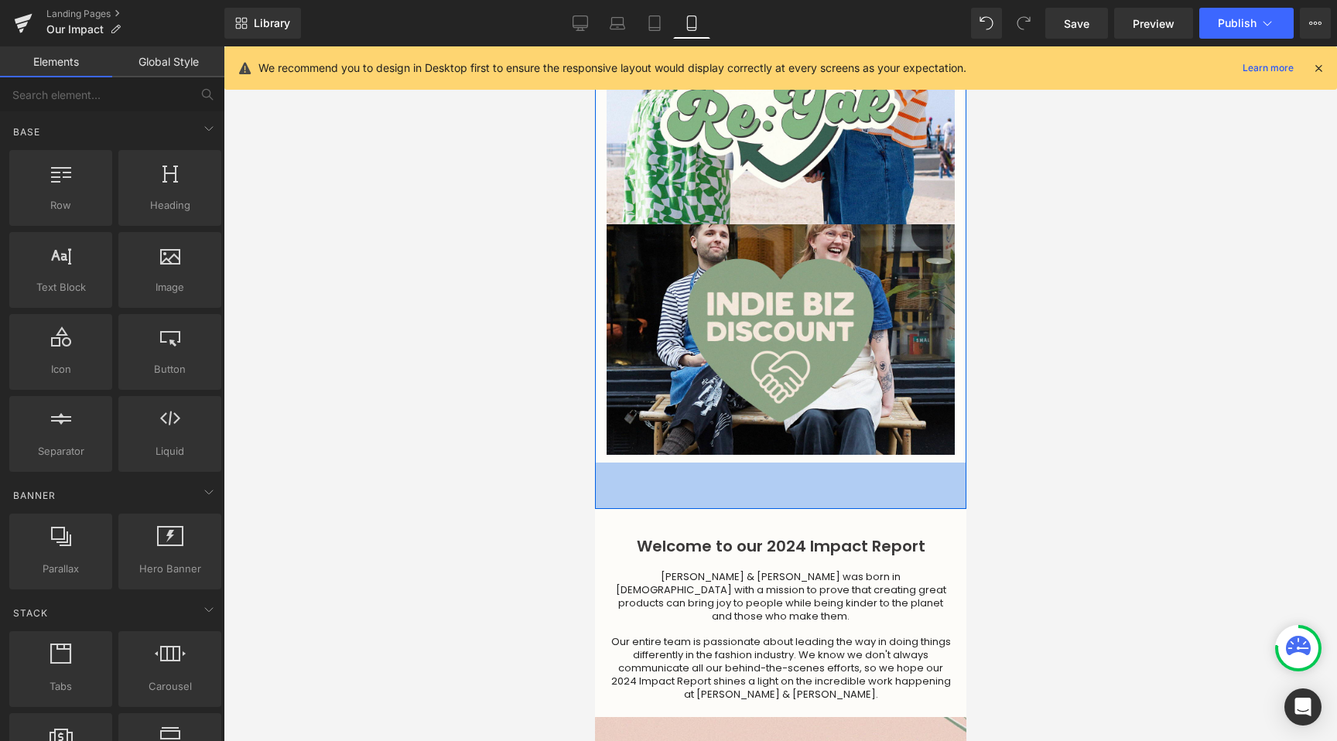
scroll to position [4988, 0]
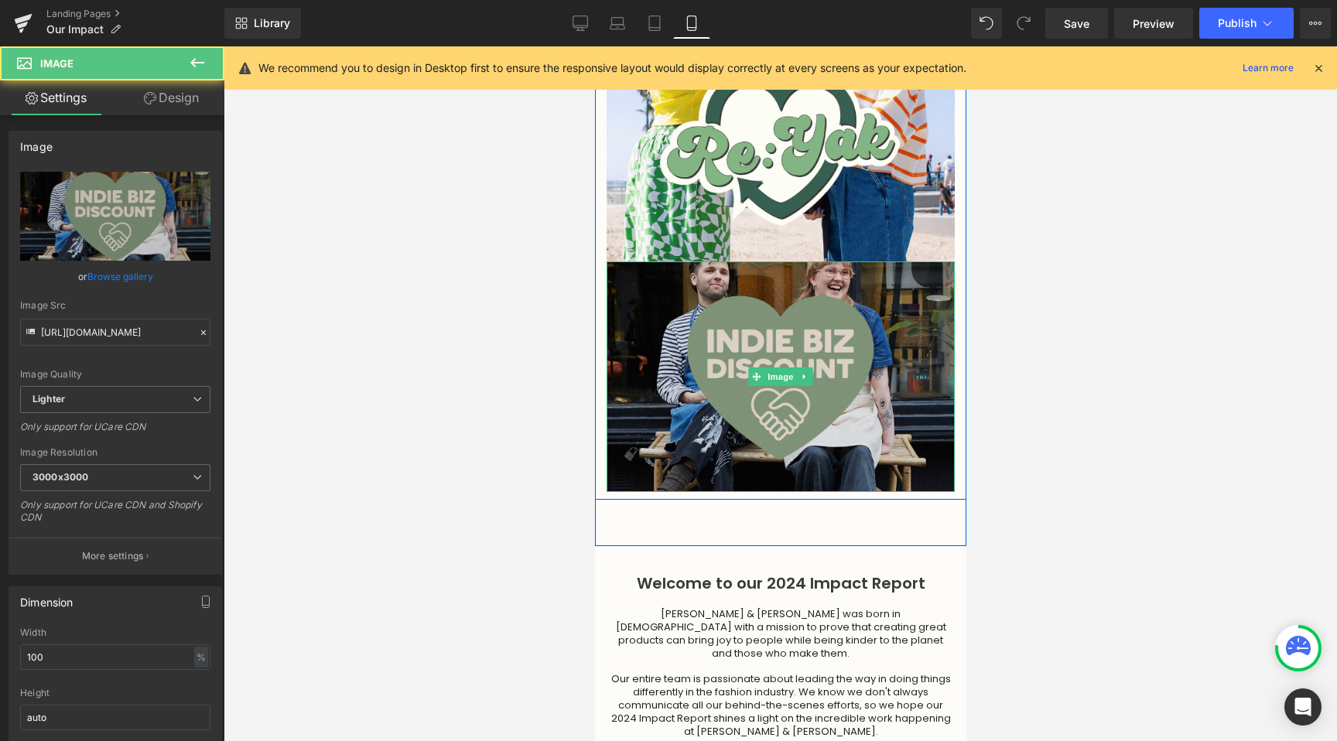
click at [758, 310] on img at bounding box center [780, 377] width 348 height 231
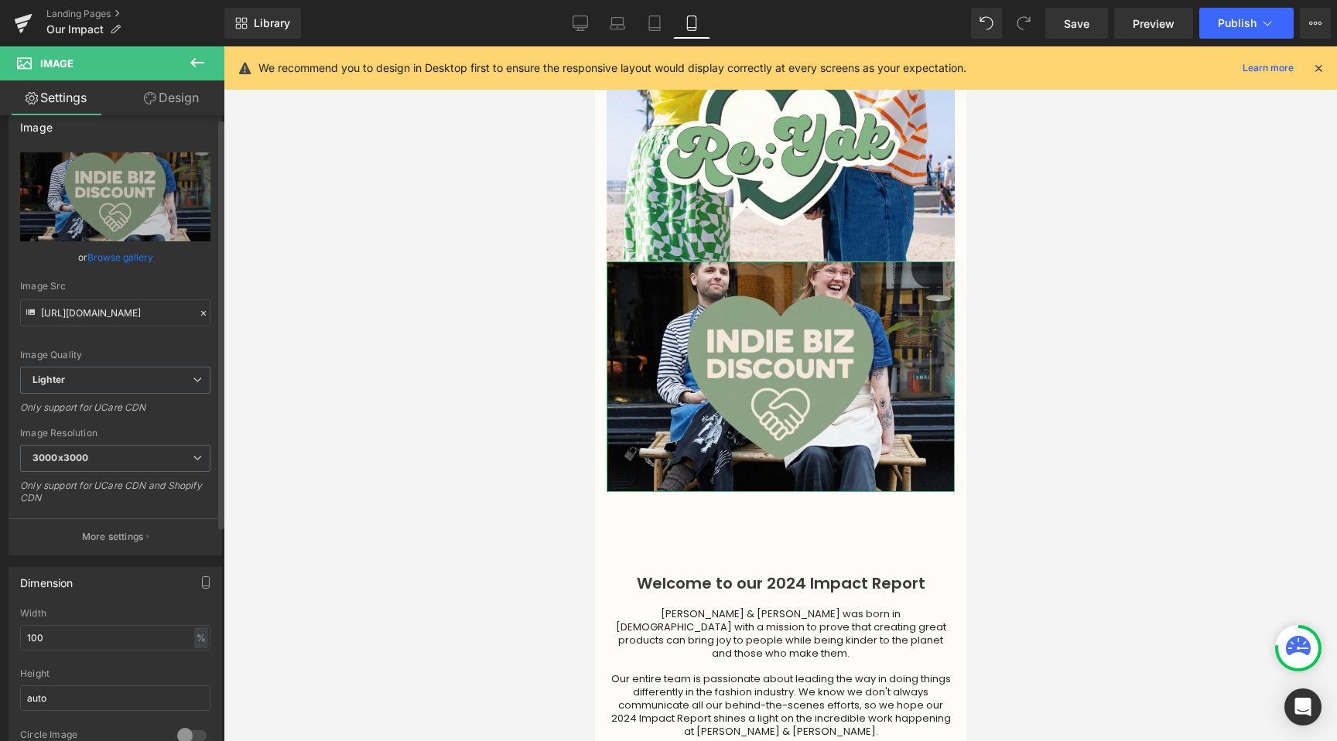
scroll to position [20, 0]
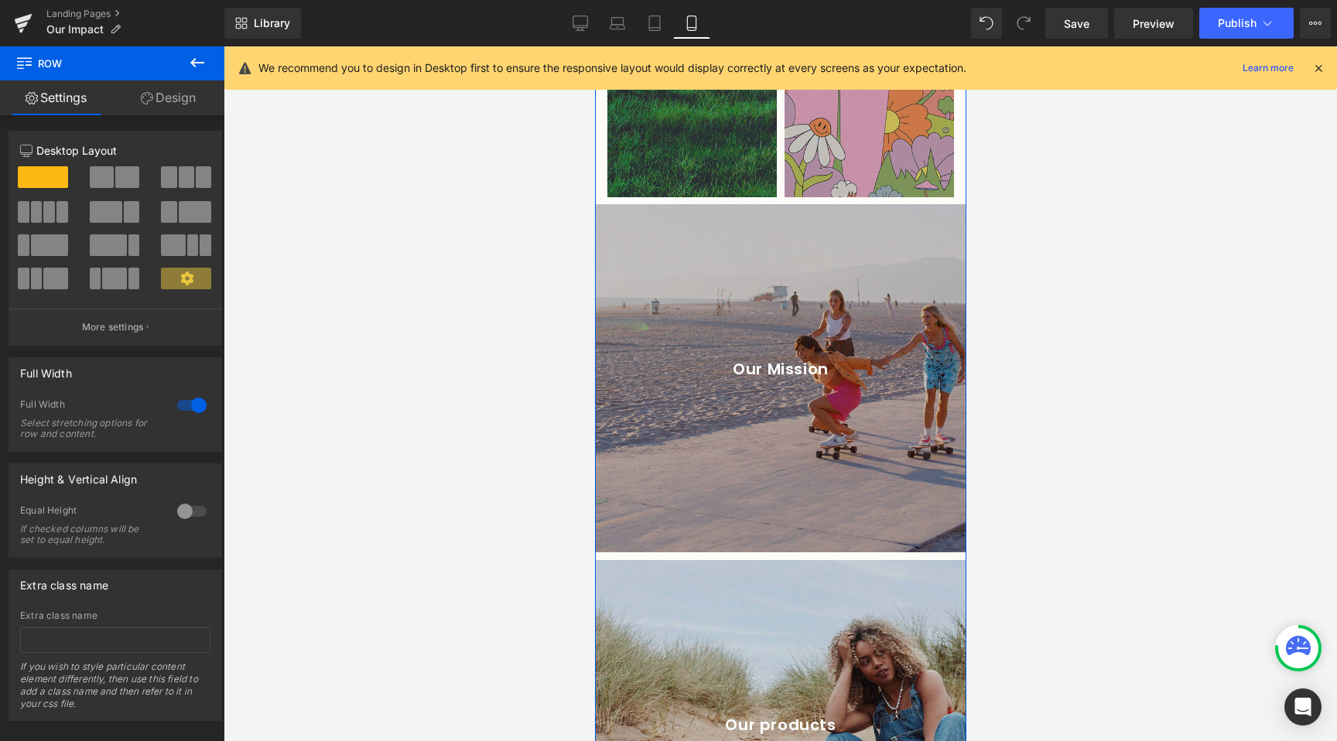
scroll to position [5841, 0]
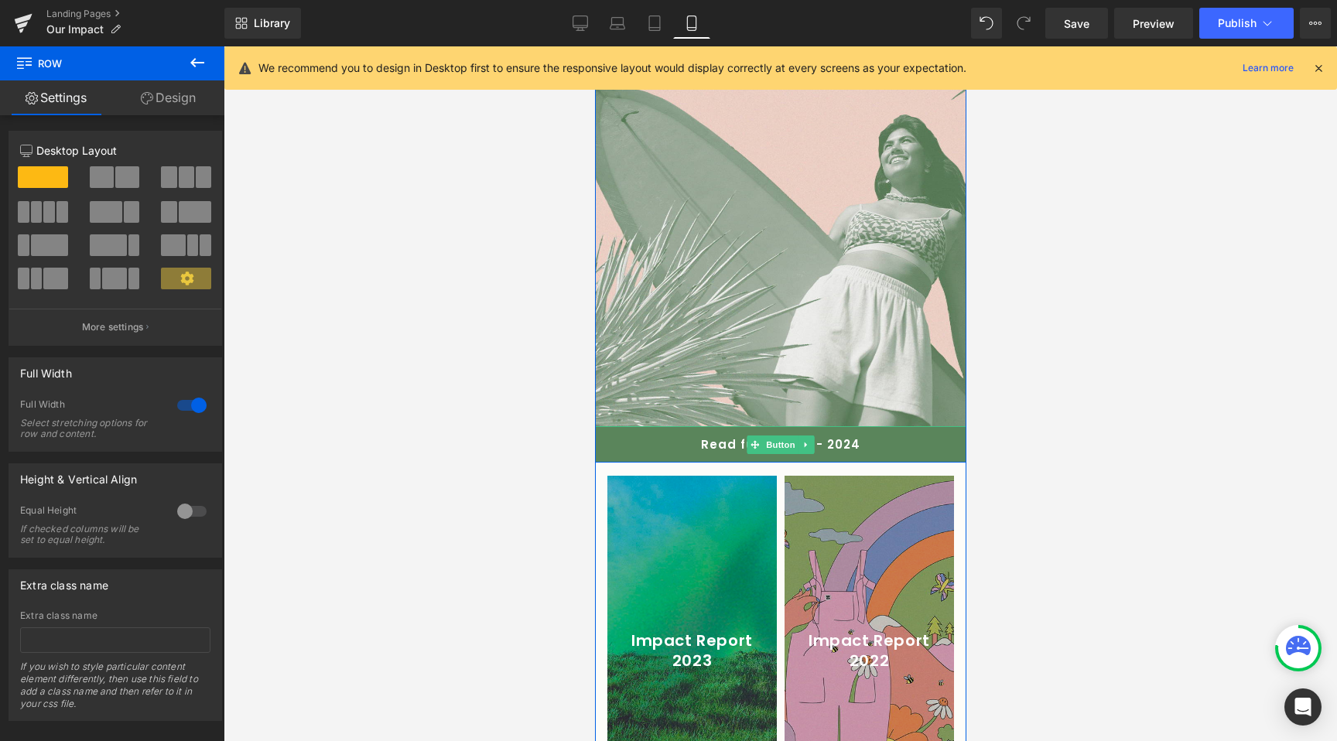
click at [710, 426] on link "Read full Report - 2024" at bounding box center [779, 444] width 371 height 36
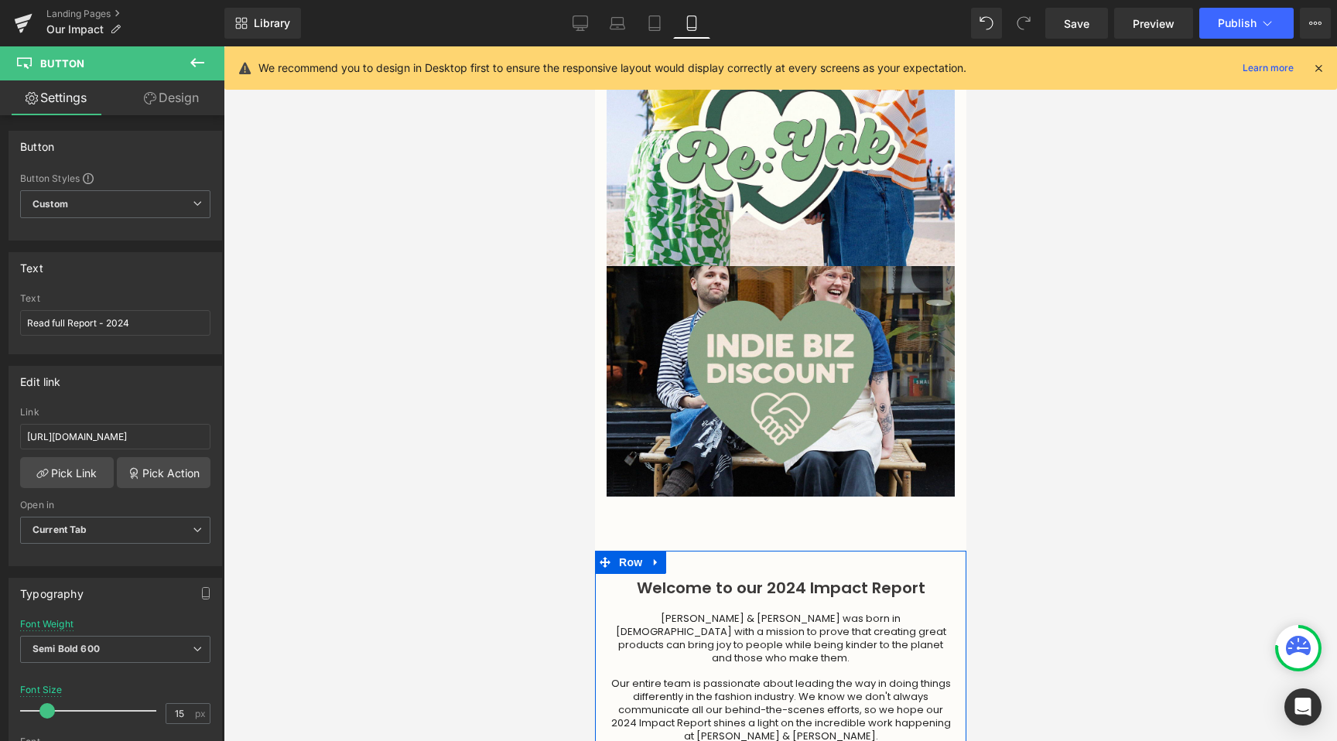
scroll to position [5056, 0]
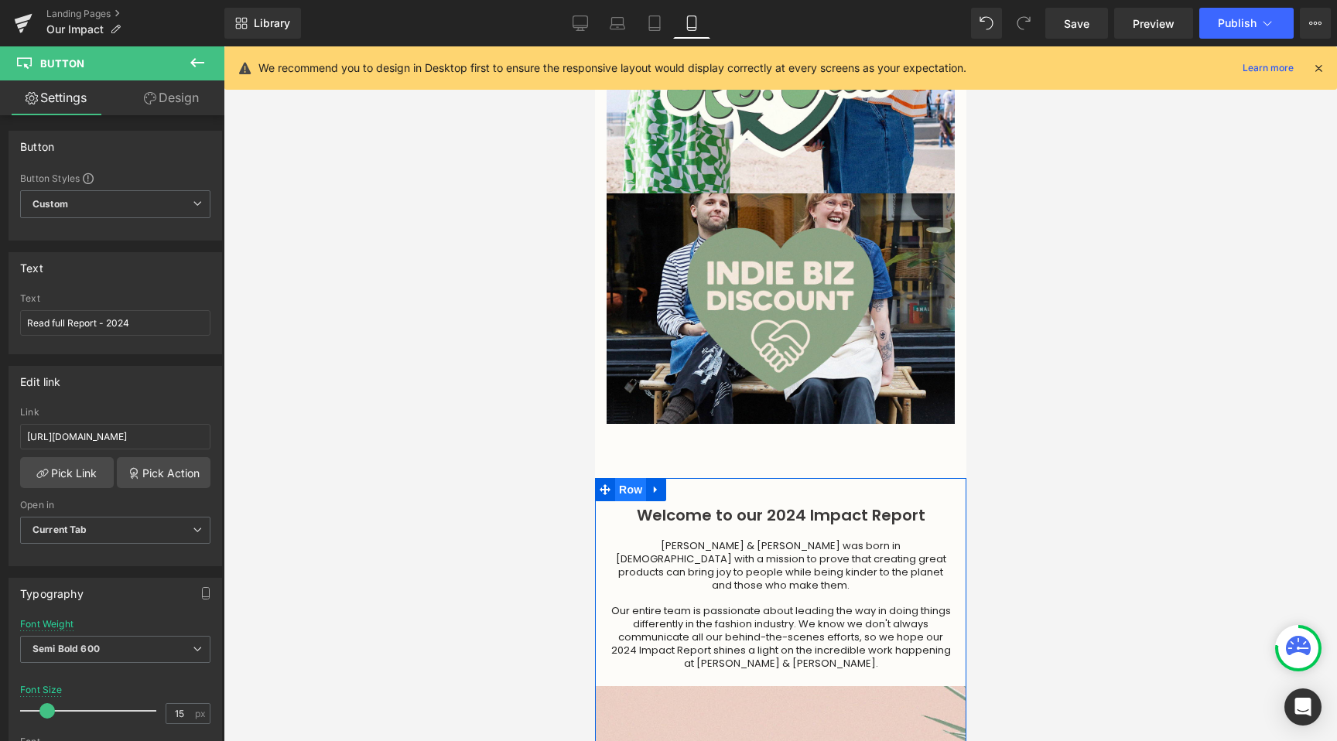
click at [627, 478] on span "Row" at bounding box center [629, 489] width 31 height 23
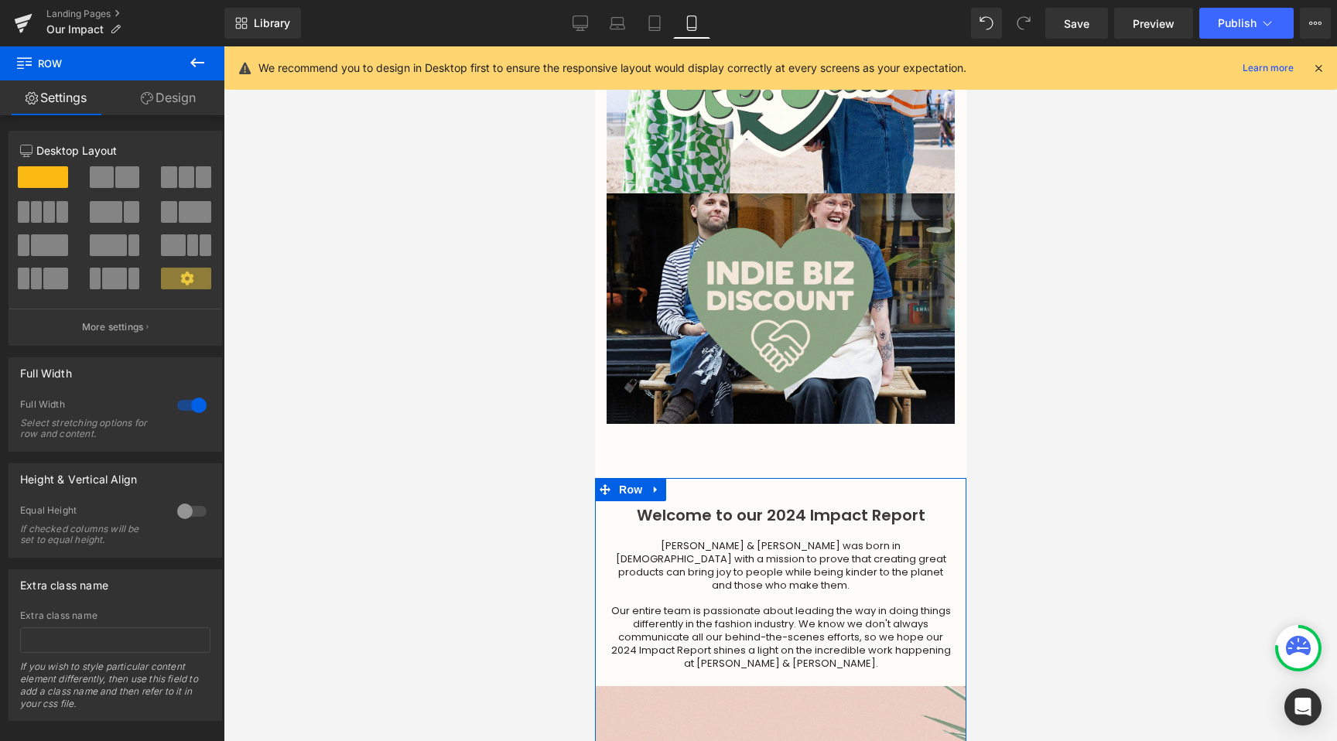
click at [145, 94] on icon at bounding box center [147, 98] width 12 height 12
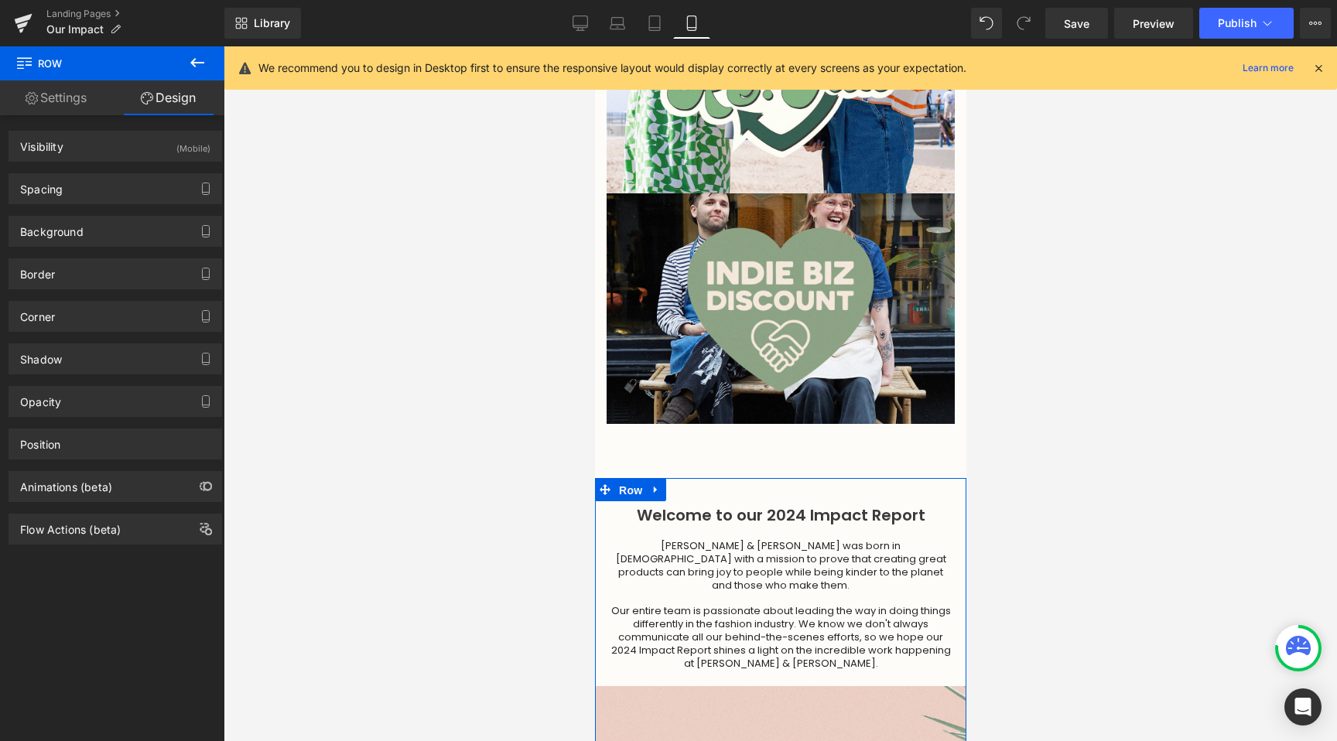
click at [630, 479] on span "Row" at bounding box center [629, 490] width 31 height 23
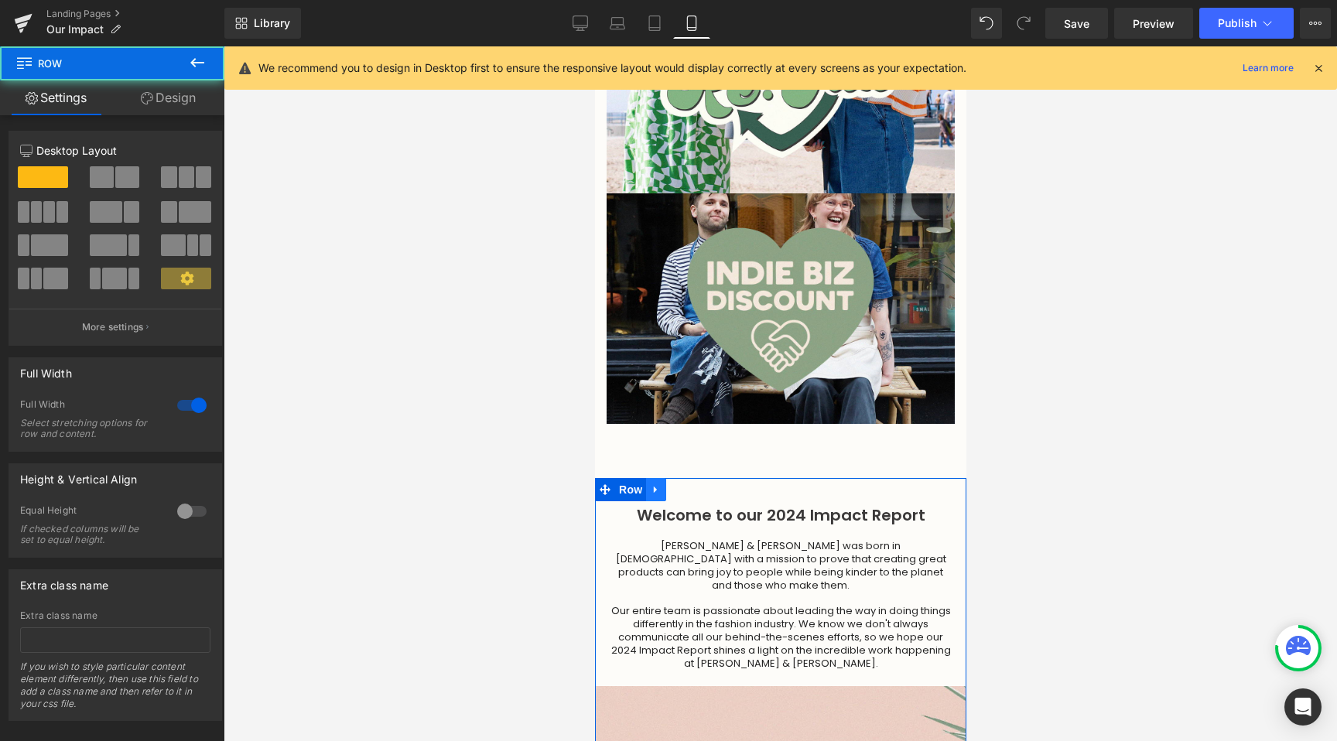
click at [650, 484] on icon at bounding box center [655, 490] width 11 height 12
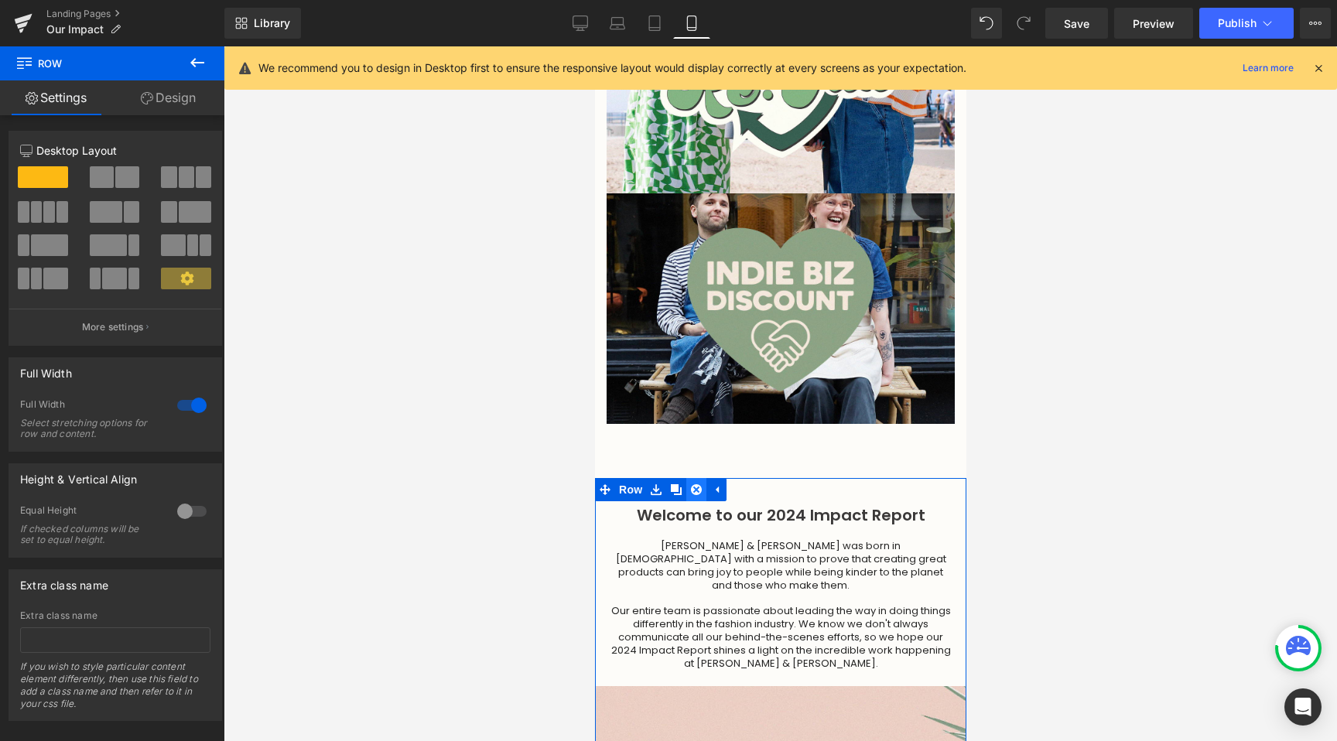
click at [692, 484] on icon at bounding box center [695, 489] width 11 height 11
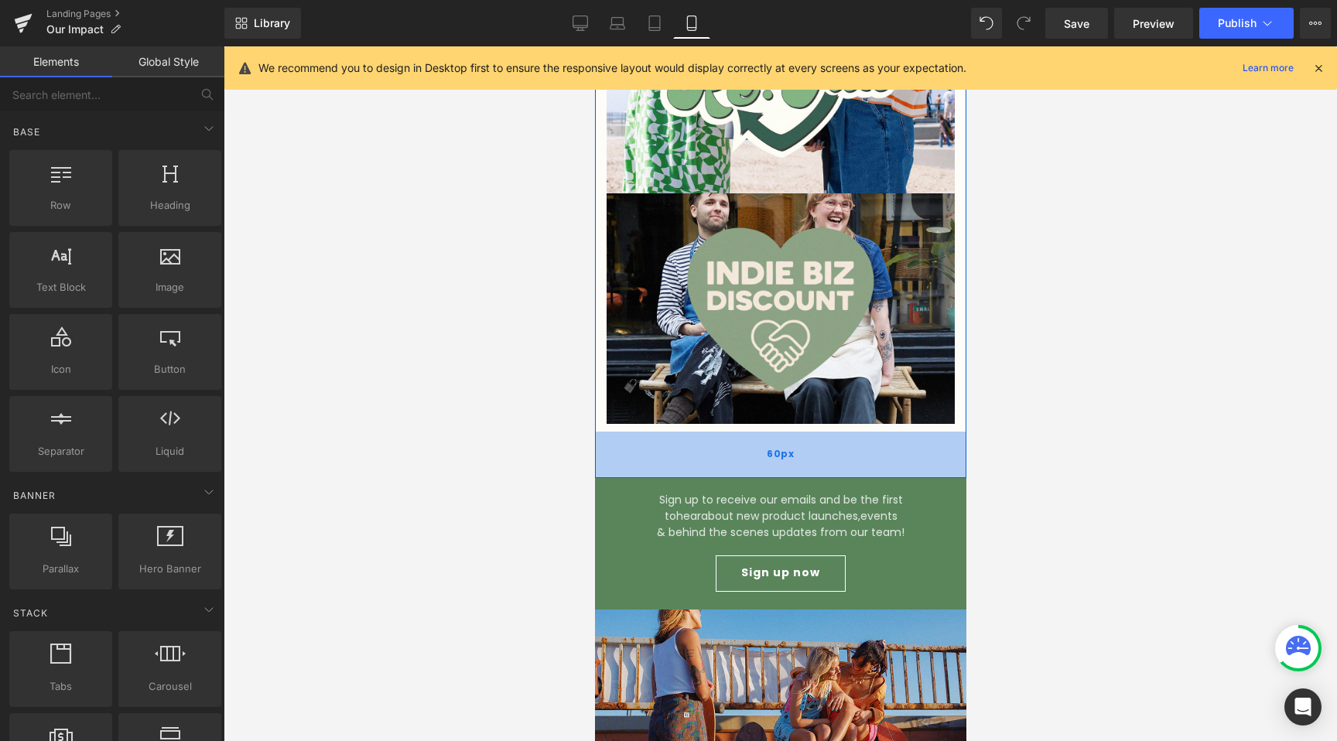
click at [744, 432] on div "60px" at bounding box center [779, 455] width 371 height 46
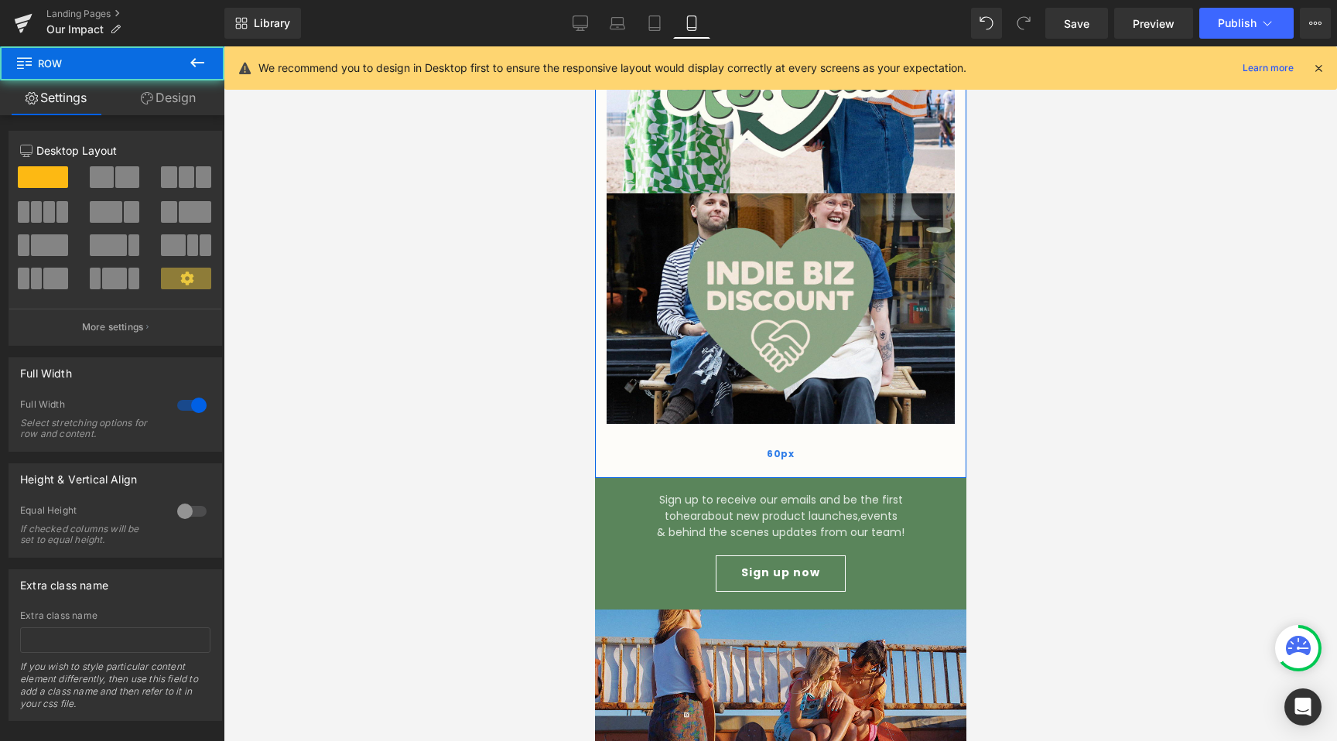
click at [749, 432] on div "60px" at bounding box center [779, 455] width 371 height 46
click at [163, 100] on link "Design" at bounding box center [168, 97] width 112 height 35
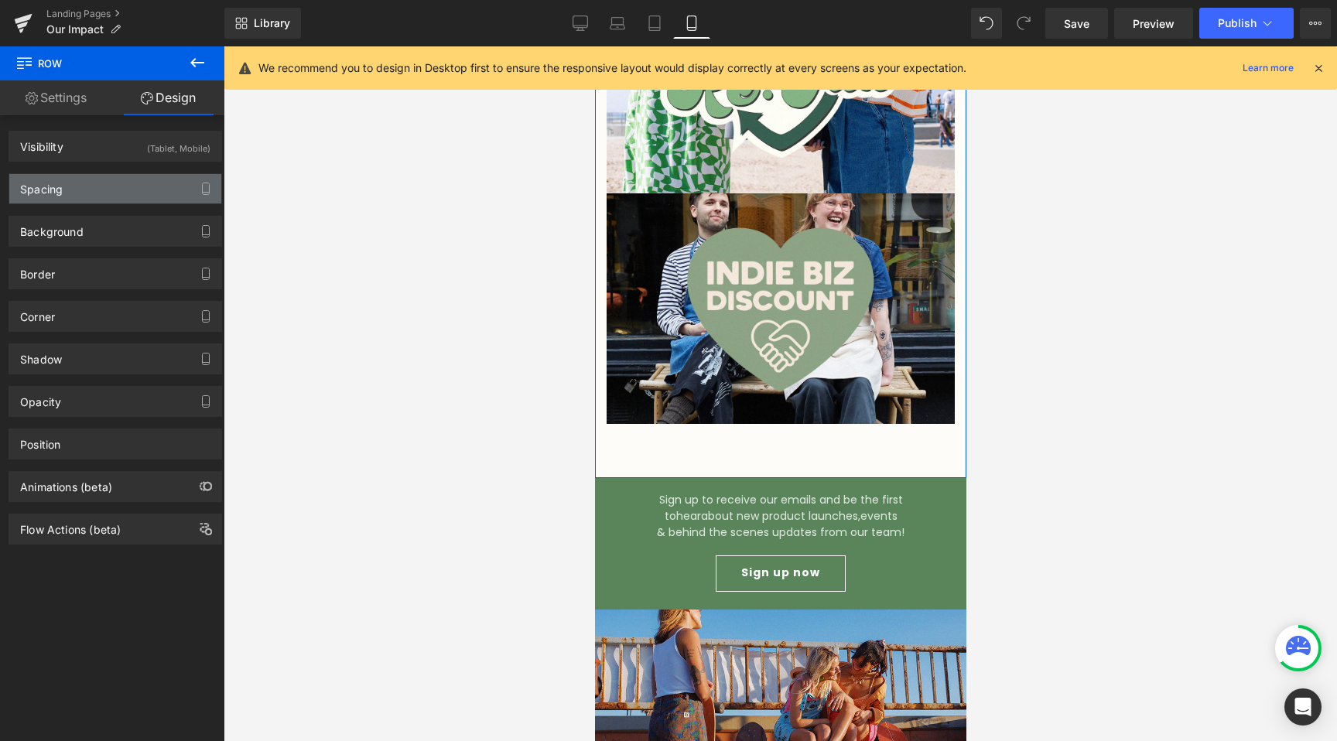
click at [97, 183] on div "Spacing" at bounding box center [115, 188] width 212 height 29
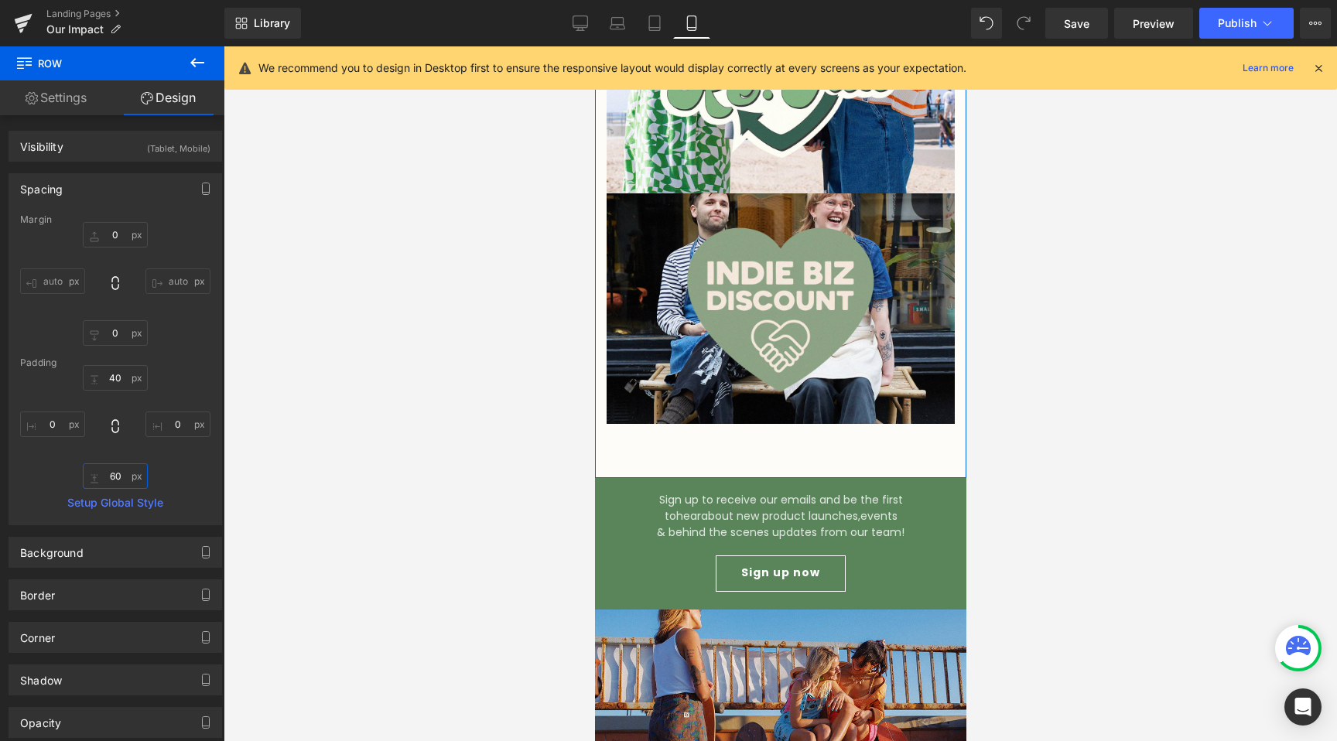
click at [110, 473] on input "60" at bounding box center [115, 476] width 65 height 26
type input "0"
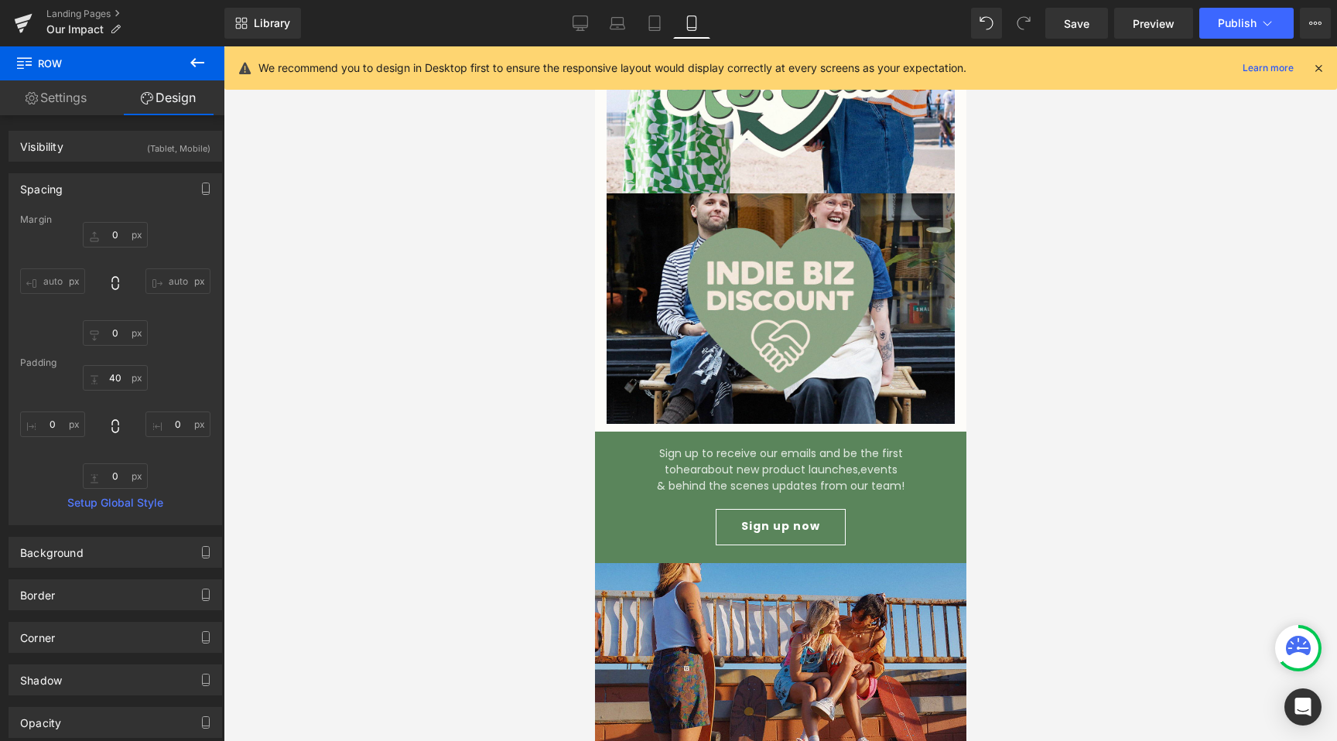
drag, startPoint x: 289, startPoint y: 353, endPoint x: 409, endPoint y: 478, distance: 173.5
click at [409, 478] on div at bounding box center [780, 393] width 1113 height 695
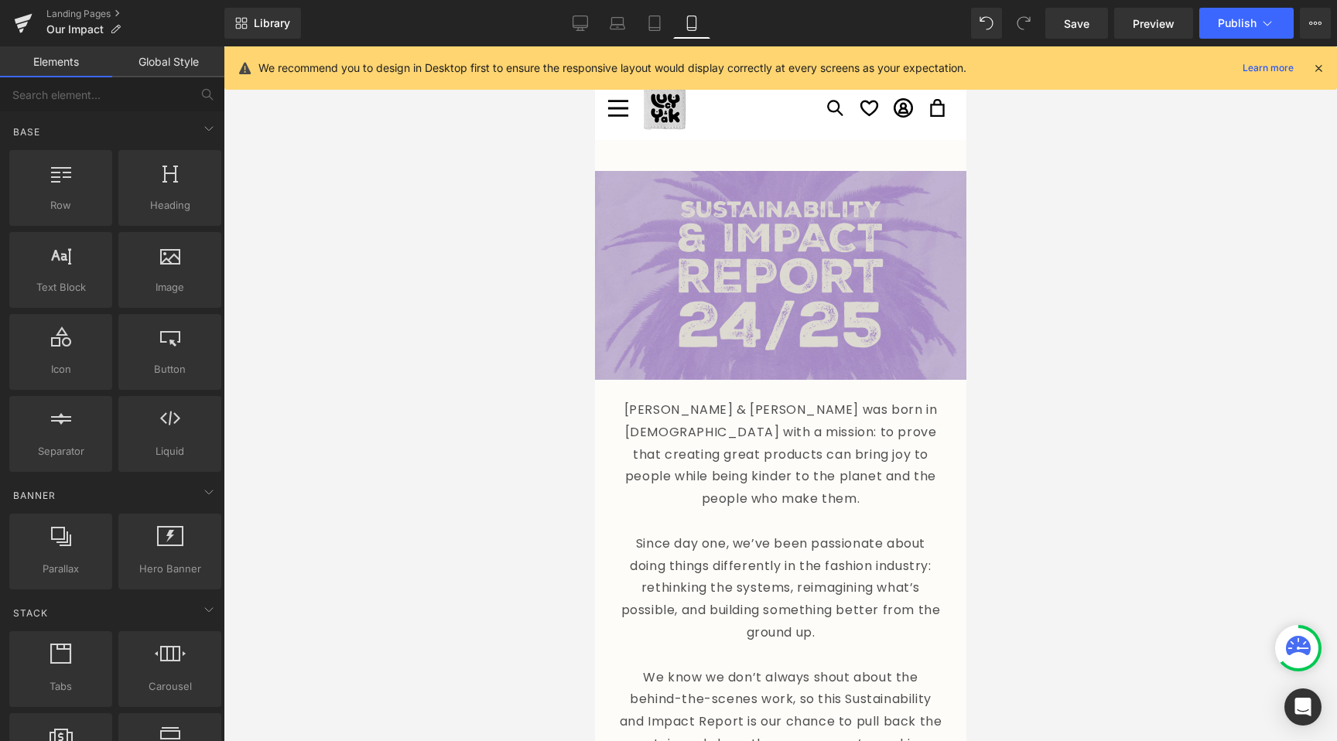
scroll to position [254, 0]
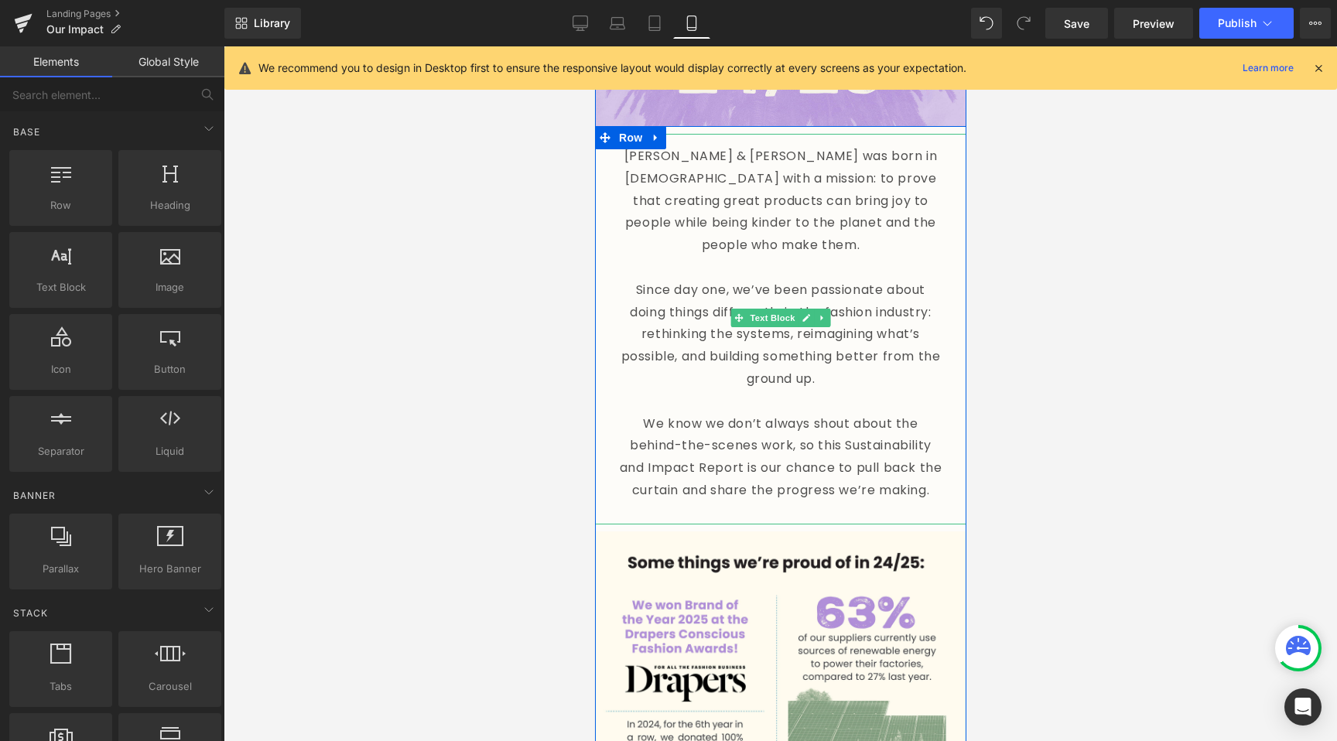
click at [741, 391] on p at bounding box center [779, 402] width 325 height 22
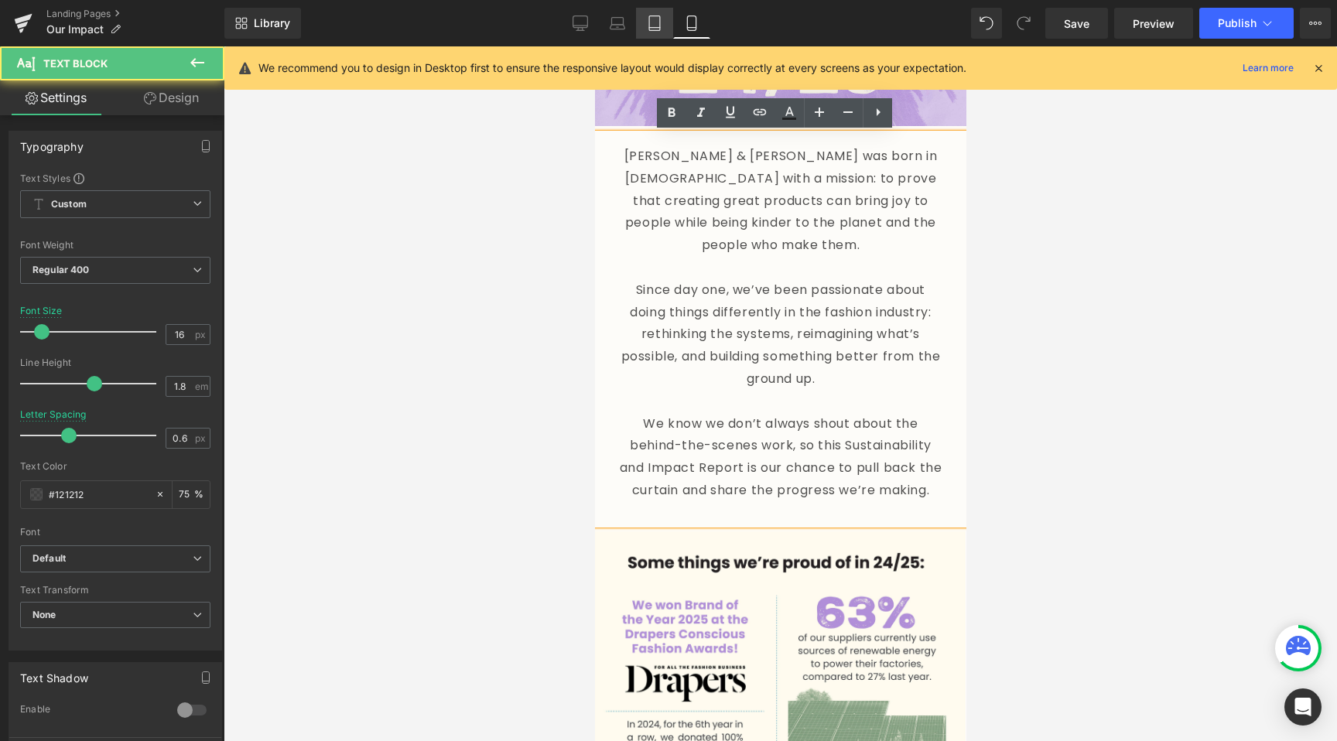
click at [648, 18] on icon at bounding box center [654, 22] width 15 height 15
type input "15"
type input "0.5"
type input "75"
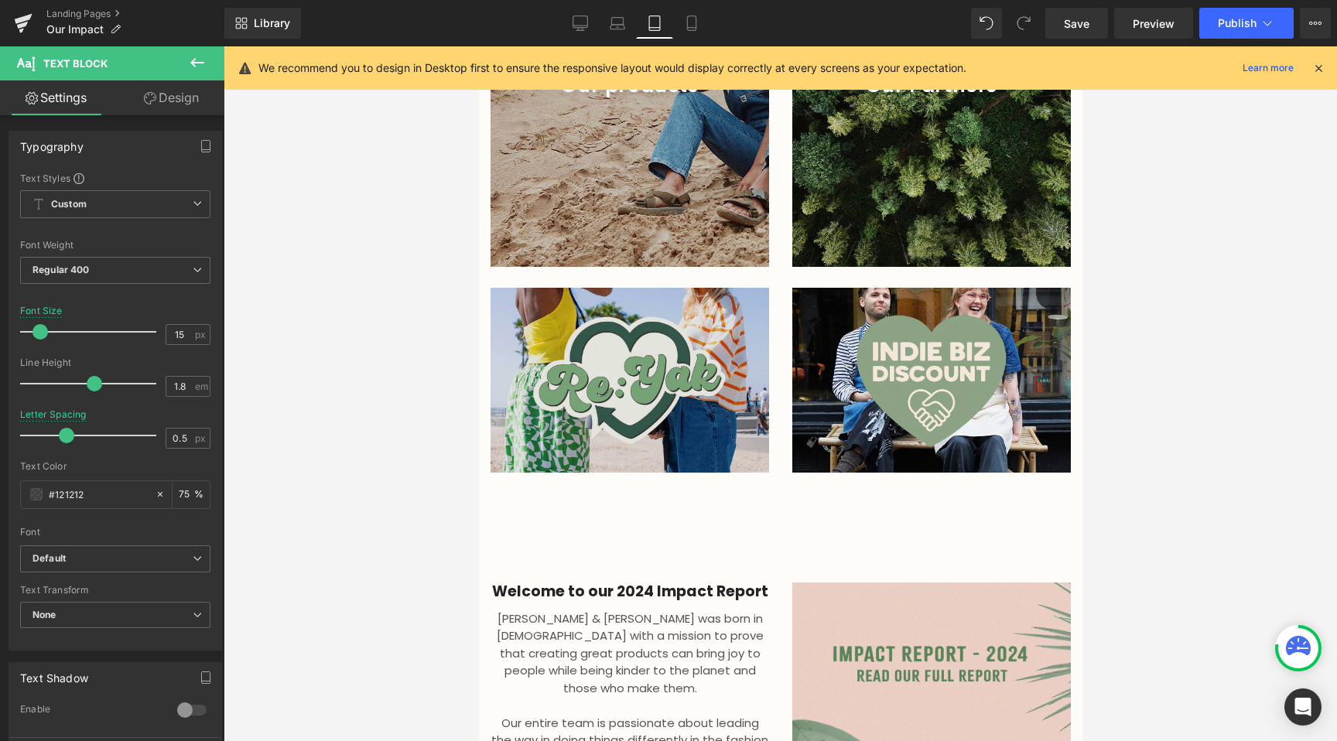
scroll to position [3627, 0]
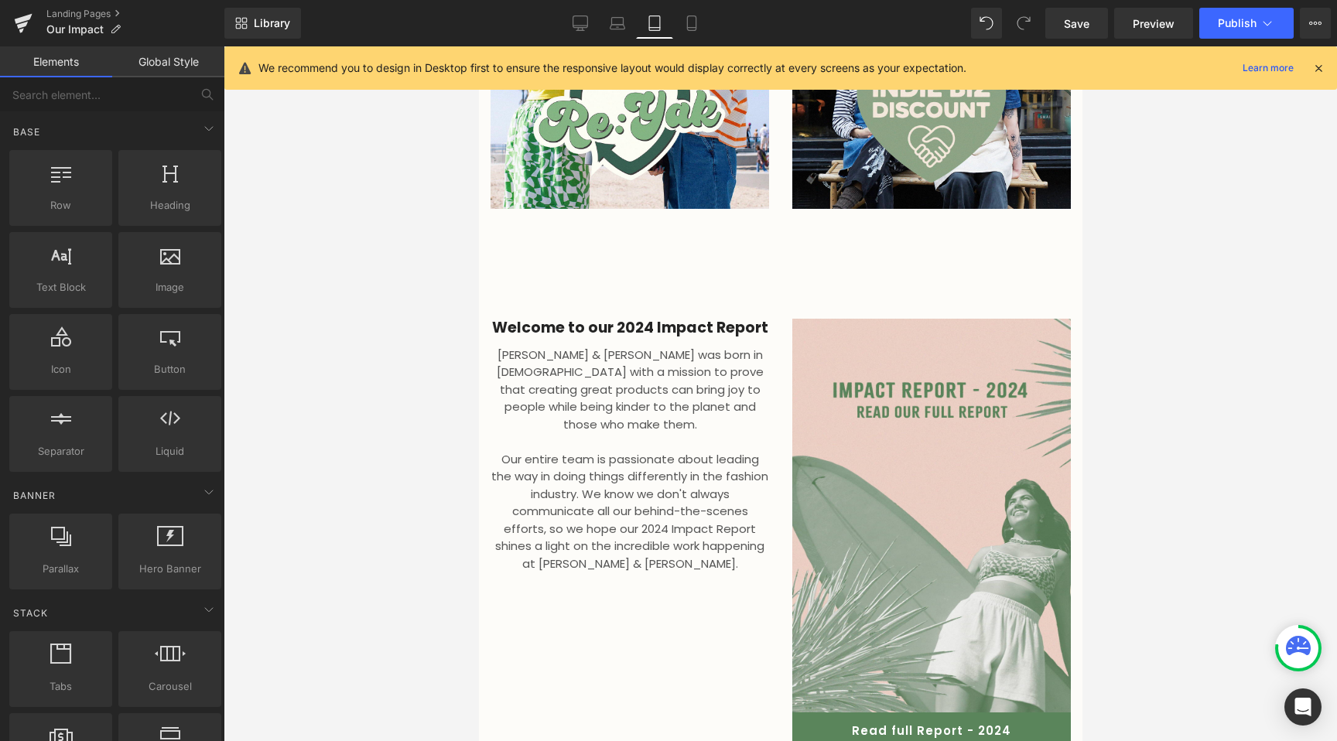
drag, startPoint x: 352, startPoint y: 316, endPoint x: 36, endPoint y: 258, distance: 321.0
click at [352, 316] on div at bounding box center [780, 393] width 1113 height 695
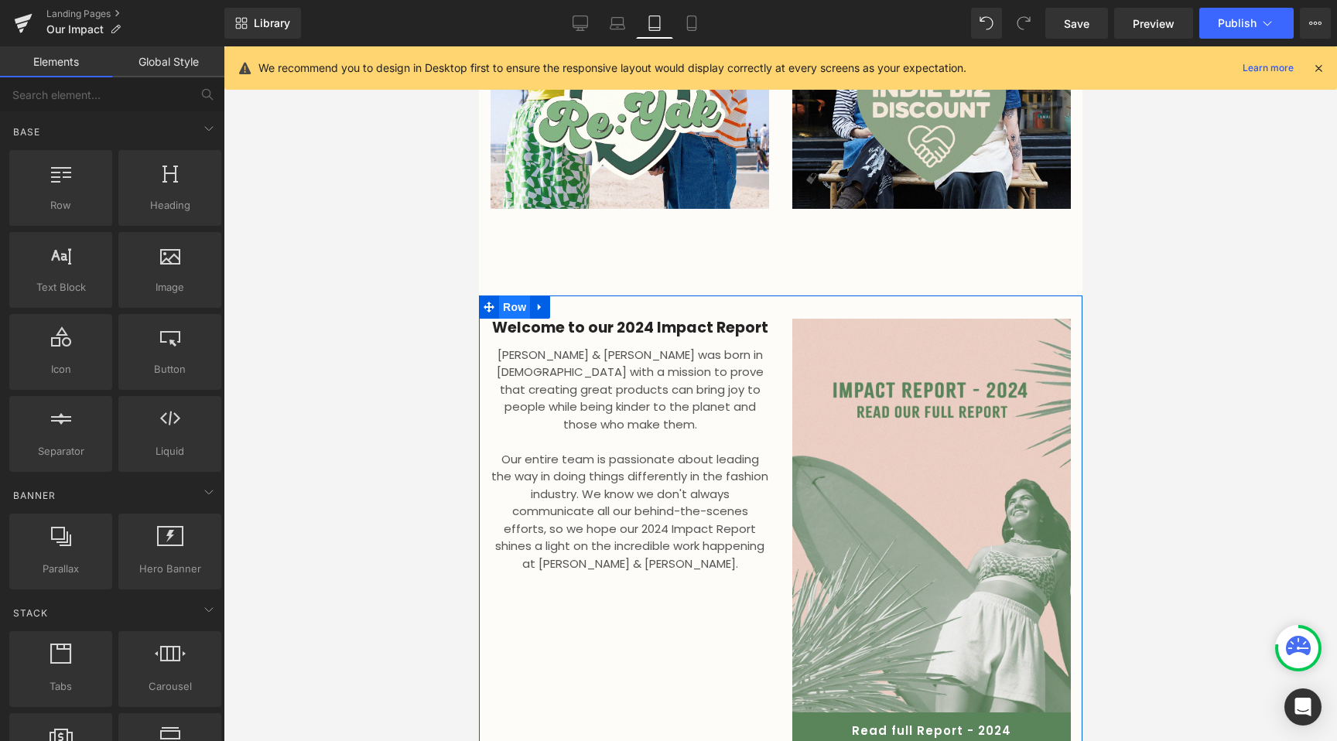
click at [501, 296] on span "Row" at bounding box center [513, 307] width 31 height 23
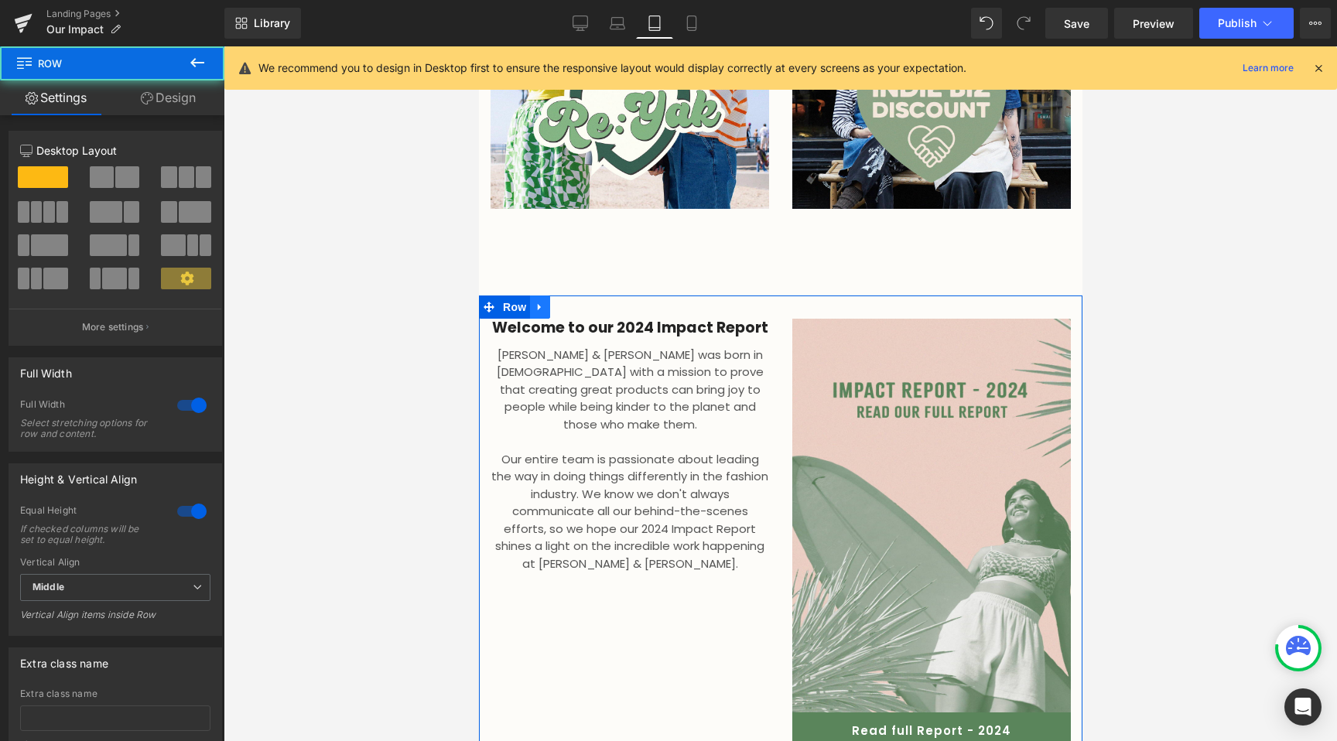
click at [535, 301] on icon at bounding box center [539, 307] width 11 height 12
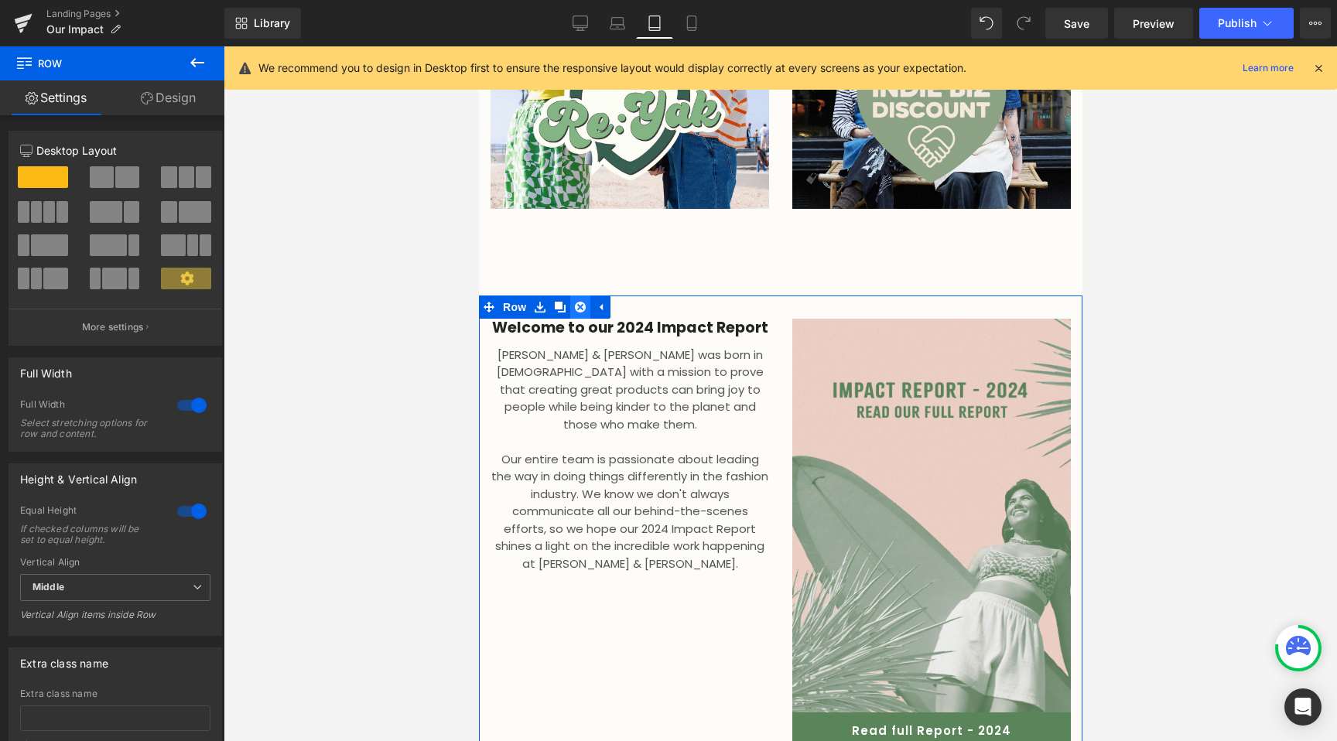
click at [581, 296] on link at bounding box center [579, 307] width 20 height 23
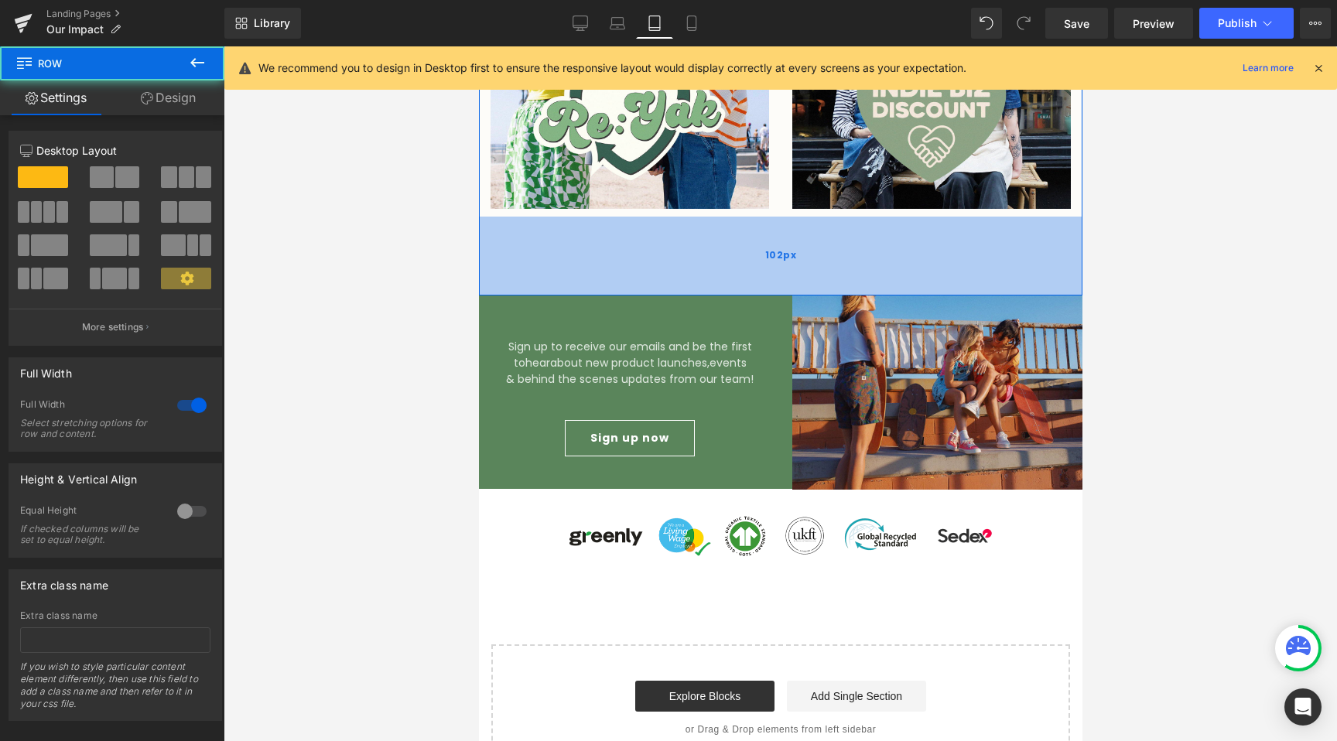
click at [621, 226] on div "102px" at bounding box center [780, 256] width 604 height 79
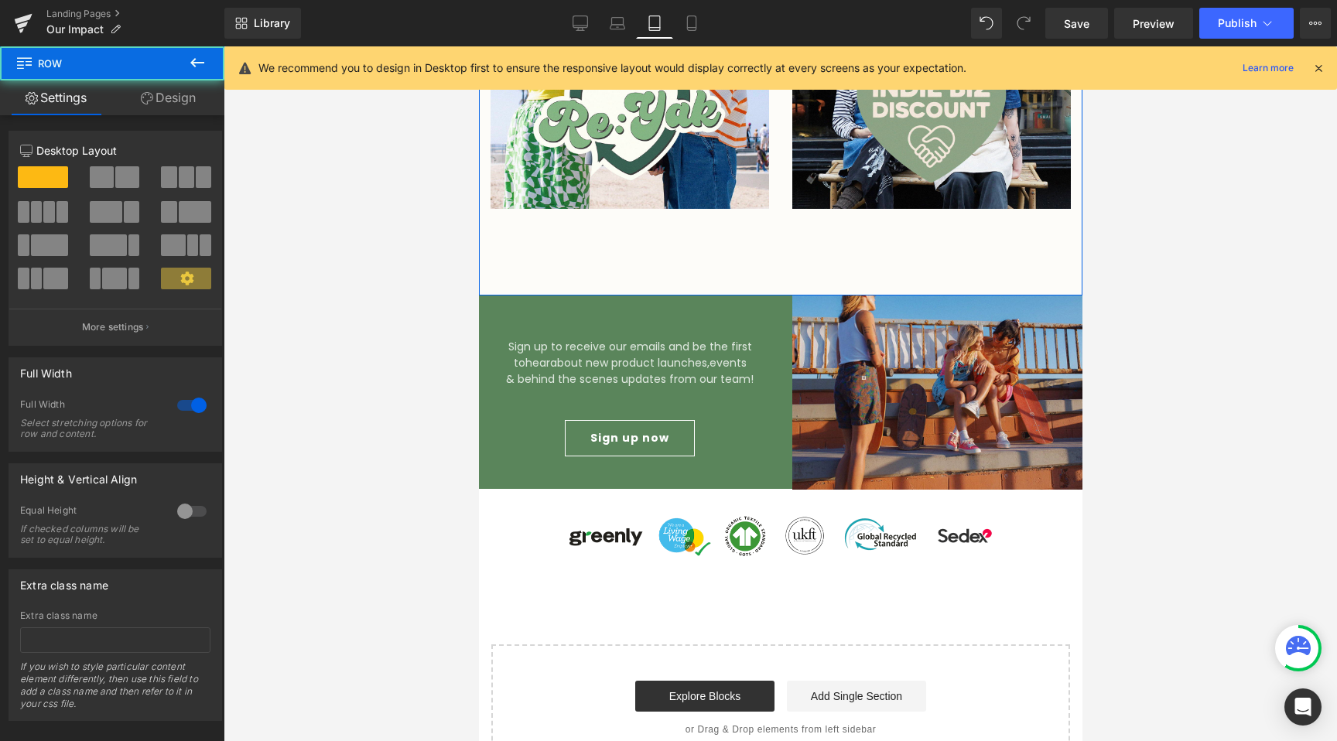
click at [157, 99] on link "Design" at bounding box center [168, 97] width 112 height 35
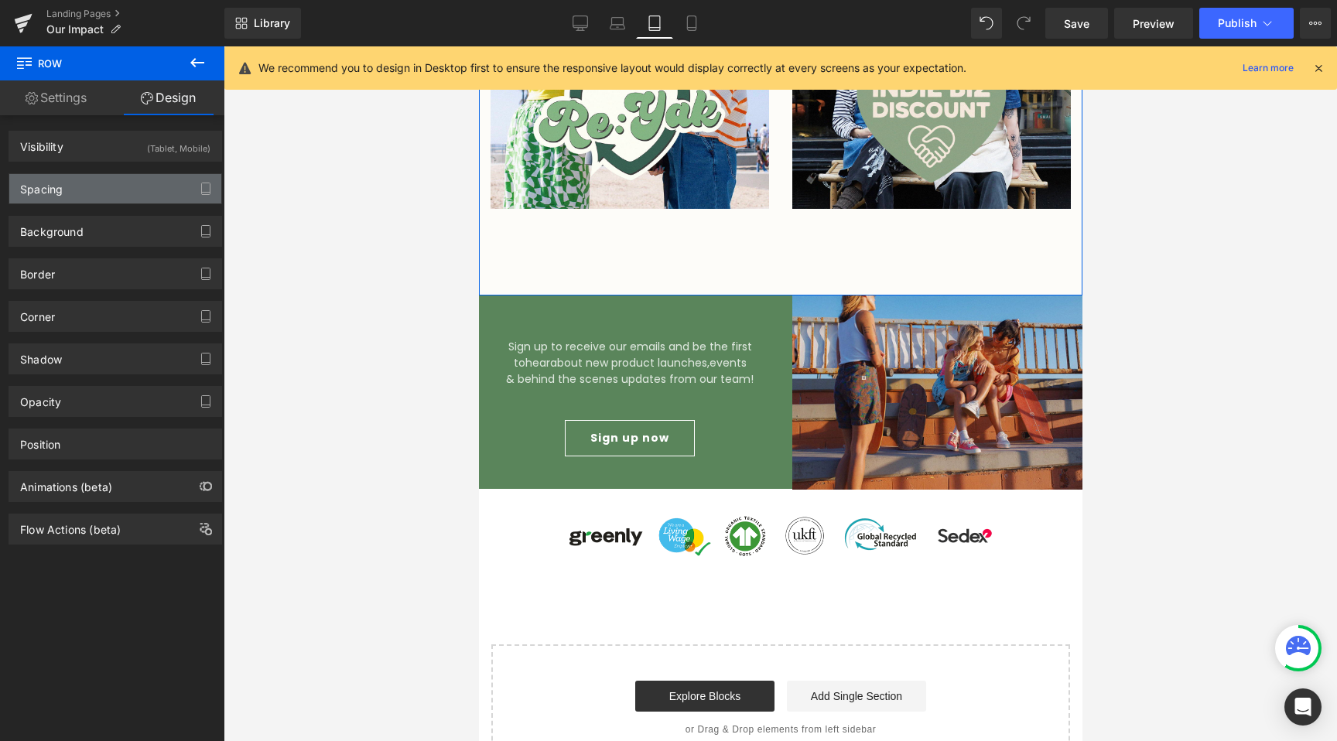
click at [76, 194] on div "Spacing" at bounding box center [115, 188] width 212 height 29
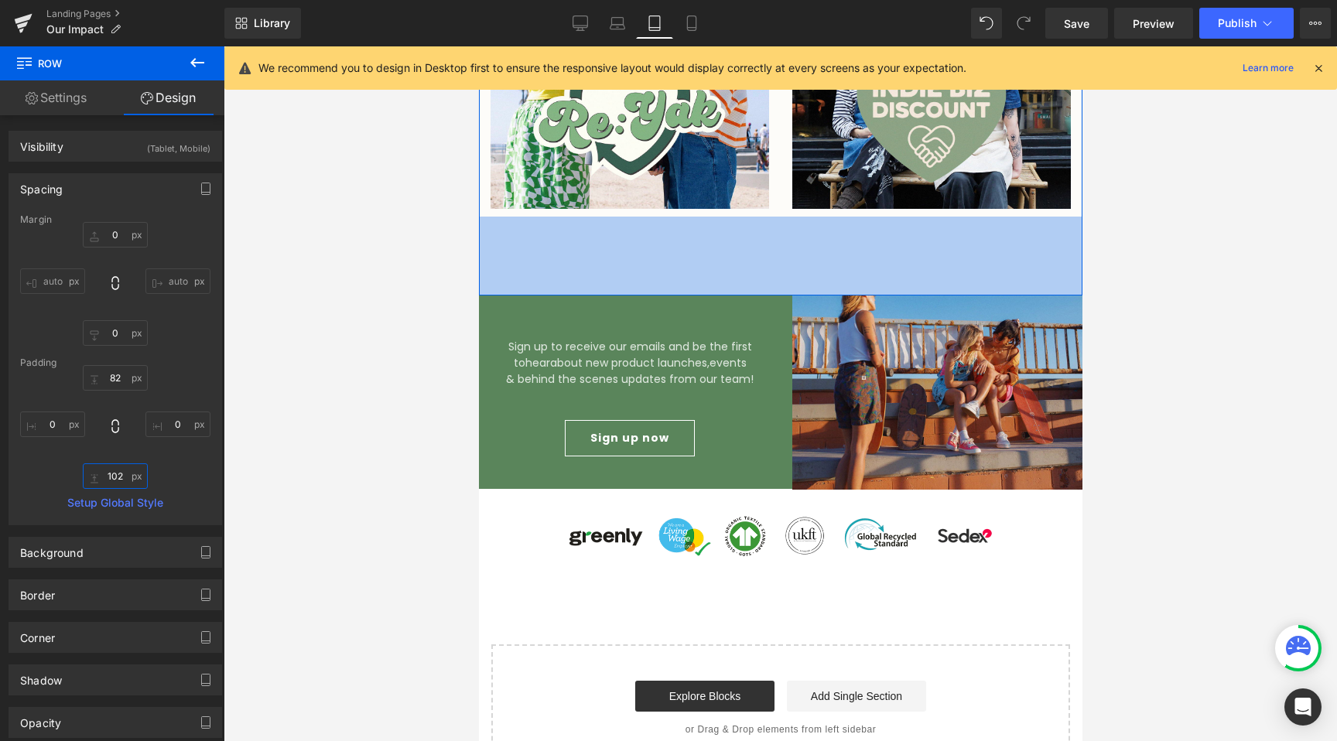
click at [118, 471] on input "102" at bounding box center [115, 476] width 65 height 26
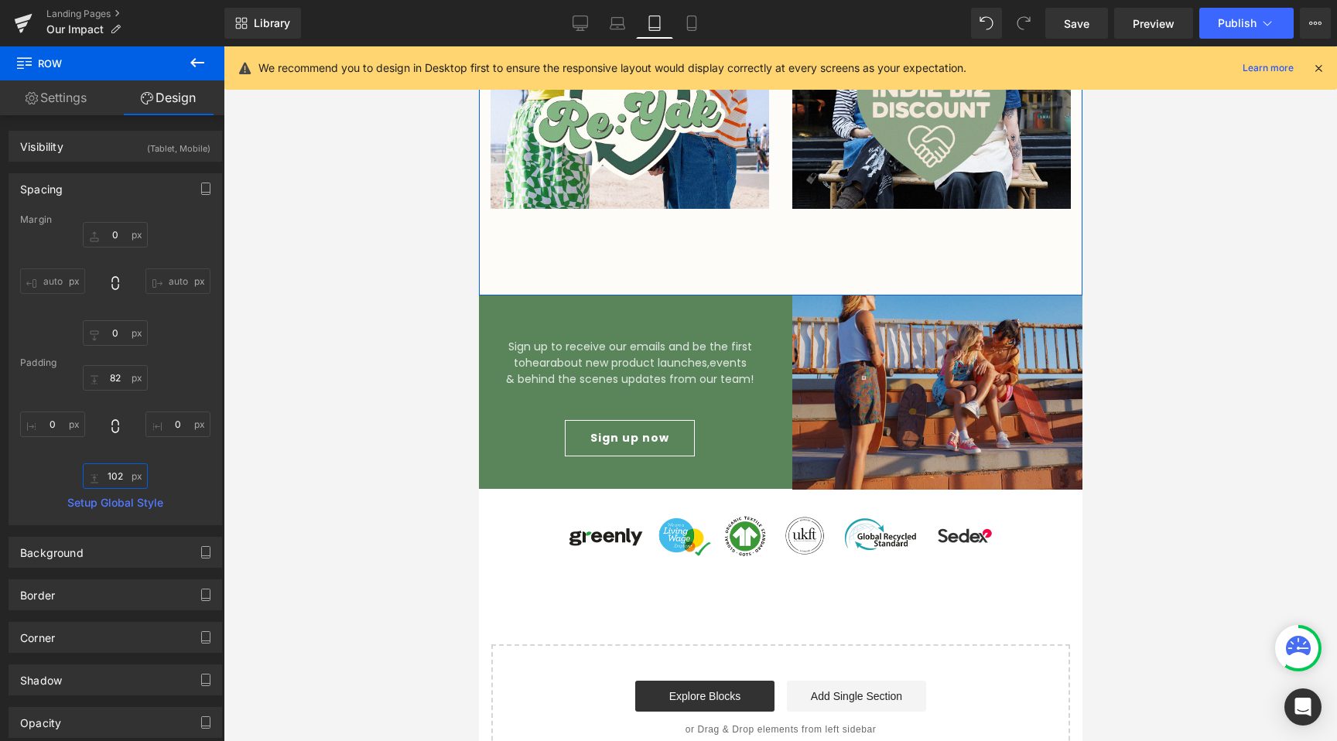
type input "0"
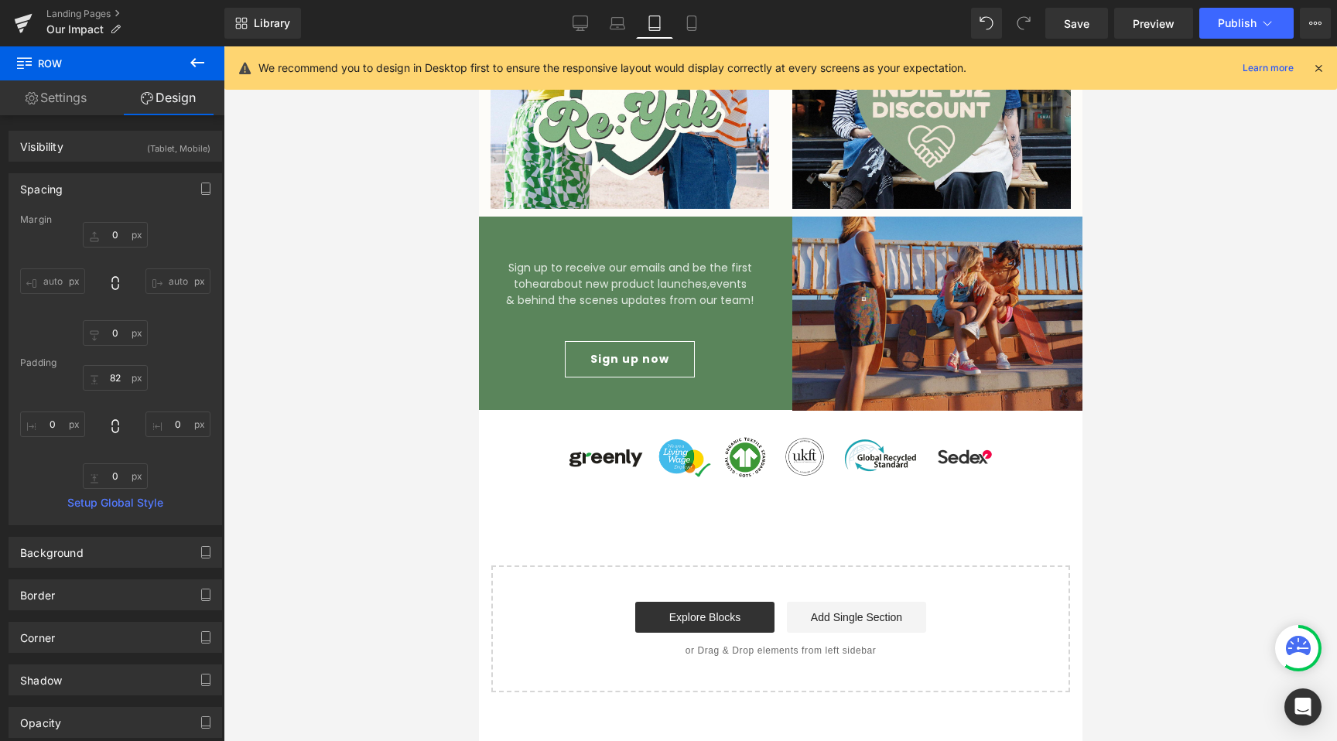
click at [340, 500] on div at bounding box center [780, 393] width 1113 height 695
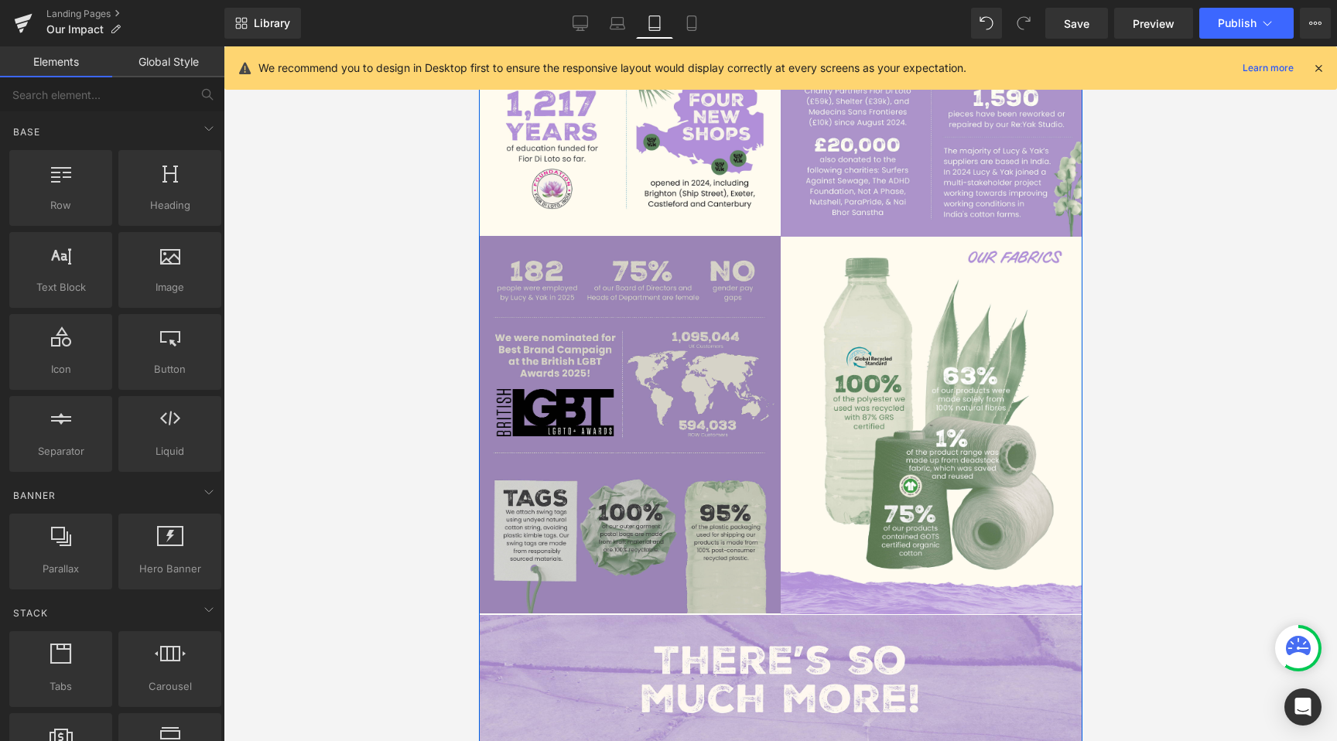
scroll to position [962, 0]
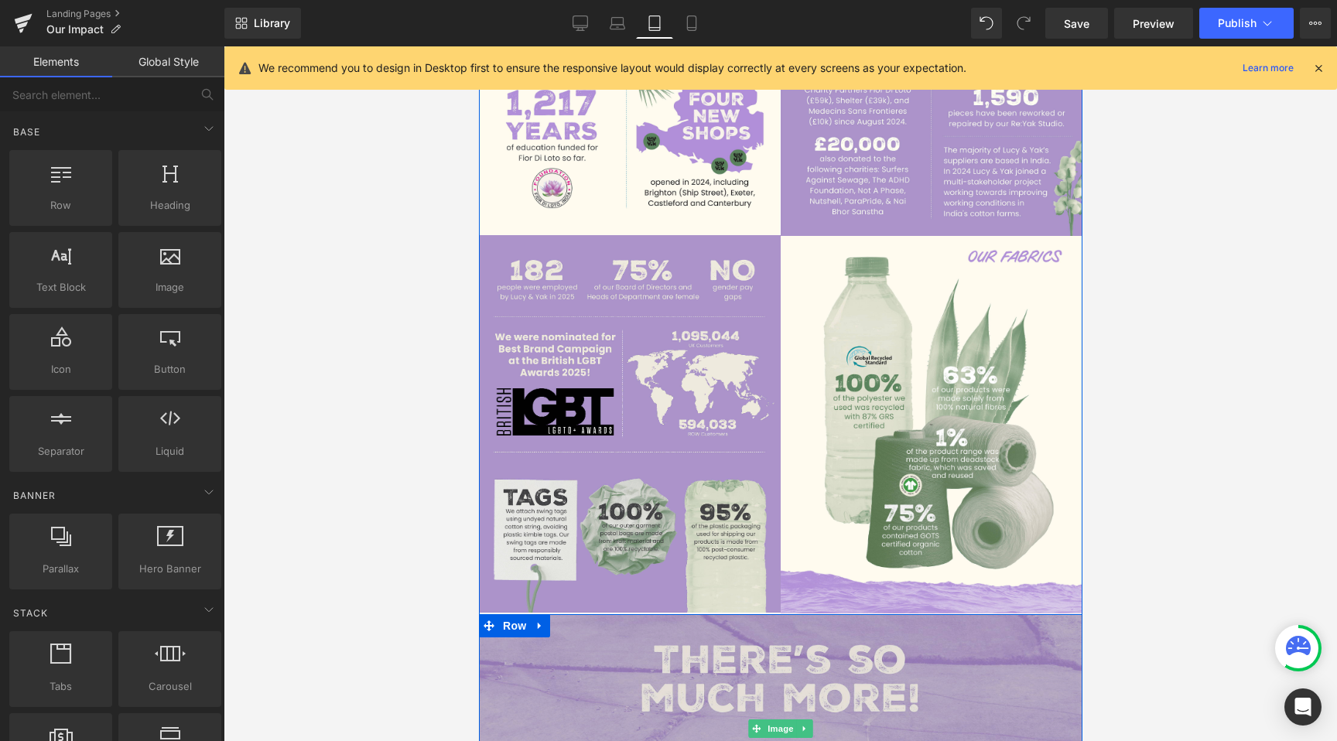
click at [910, 636] on img at bounding box center [780, 728] width 604 height 229
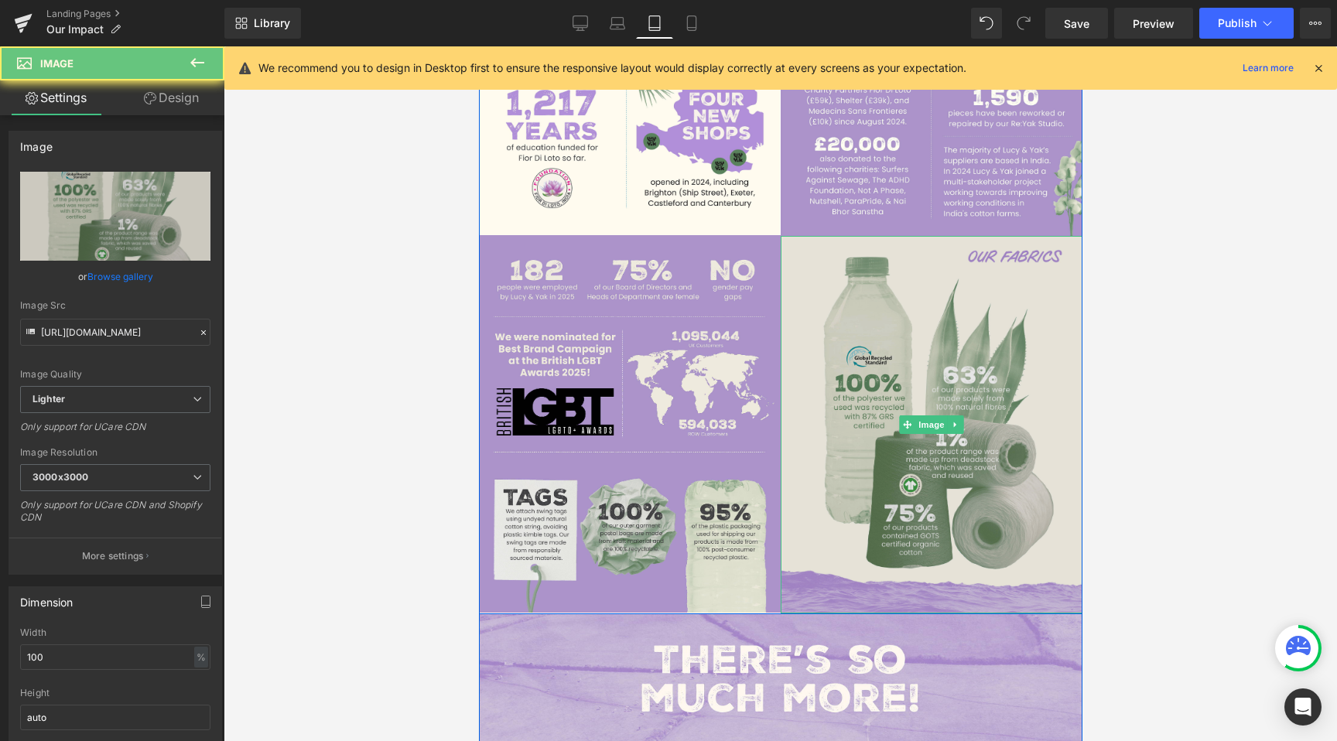
click at [863, 528] on img at bounding box center [931, 425] width 302 height 378
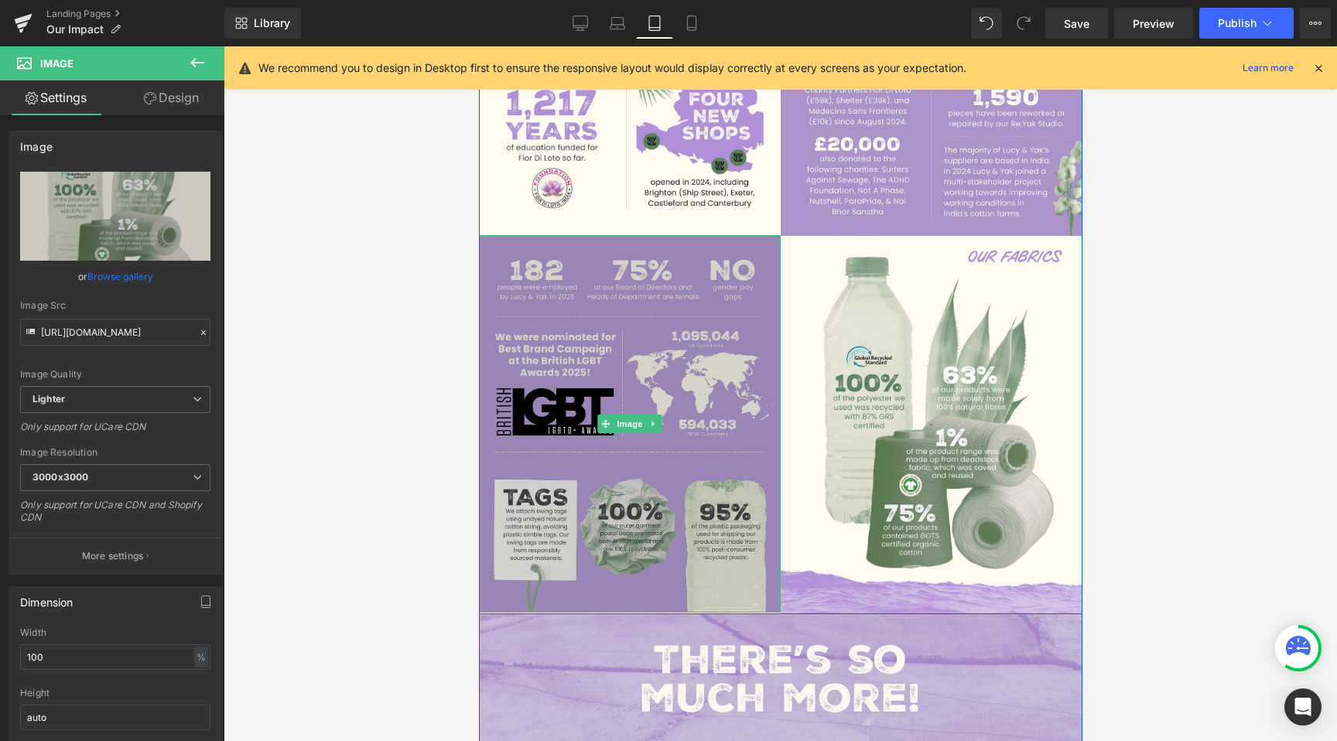
click at [696, 539] on img at bounding box center [629, 424] width 302 height 378
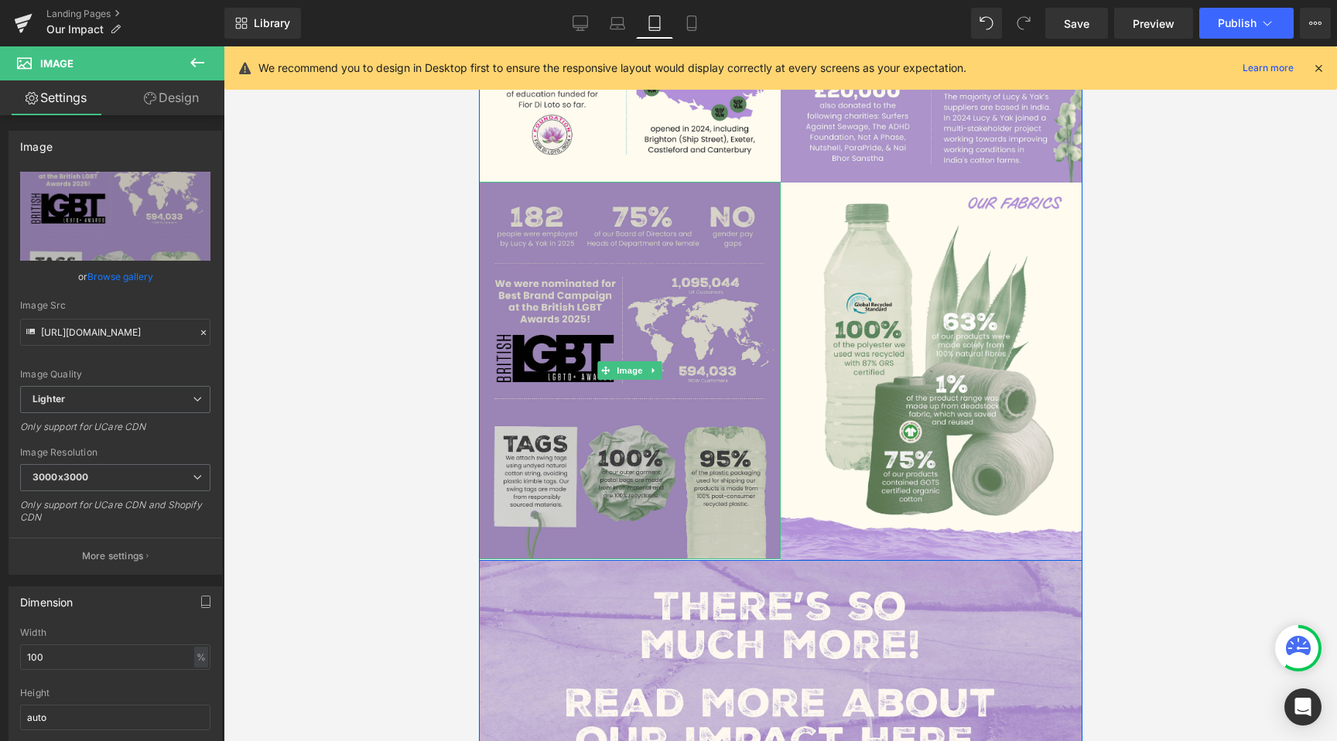
scroll to position [1028, 0]
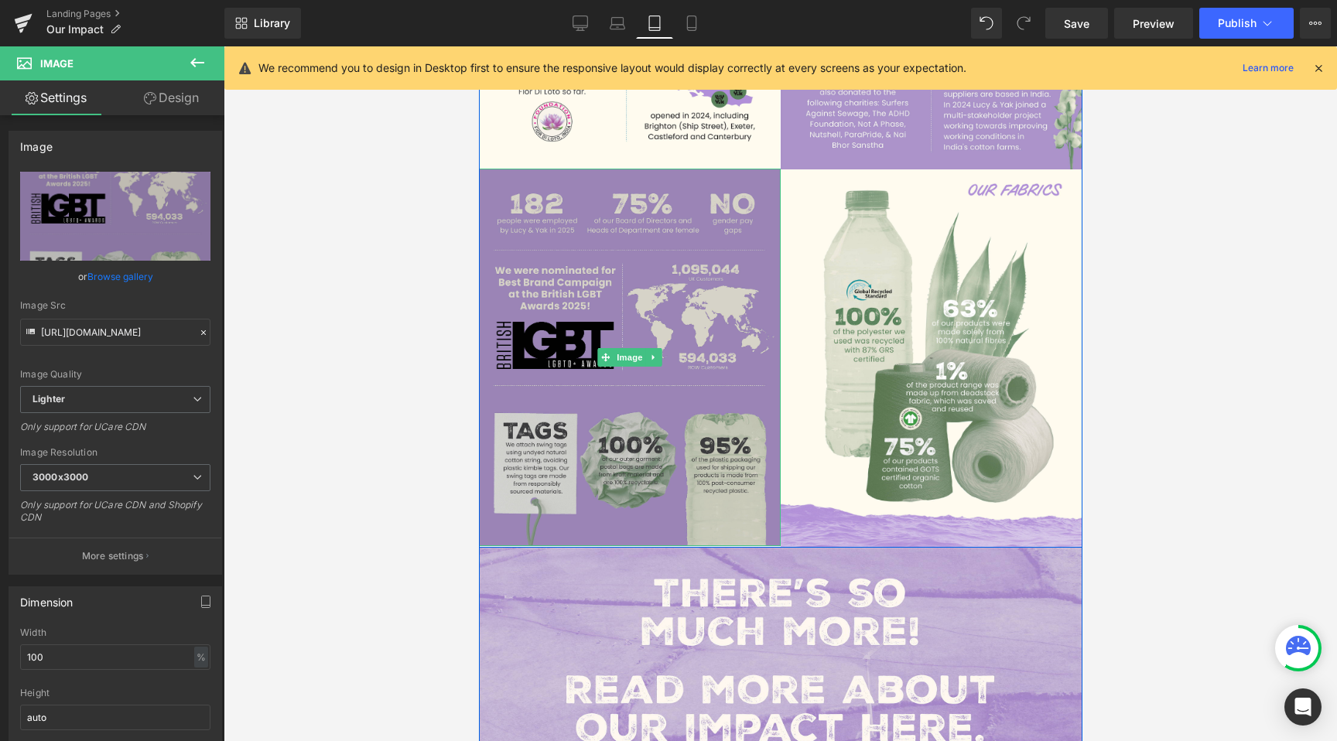
click at [575, 479] on img at bounding box center [629, 358] width 302 height 378
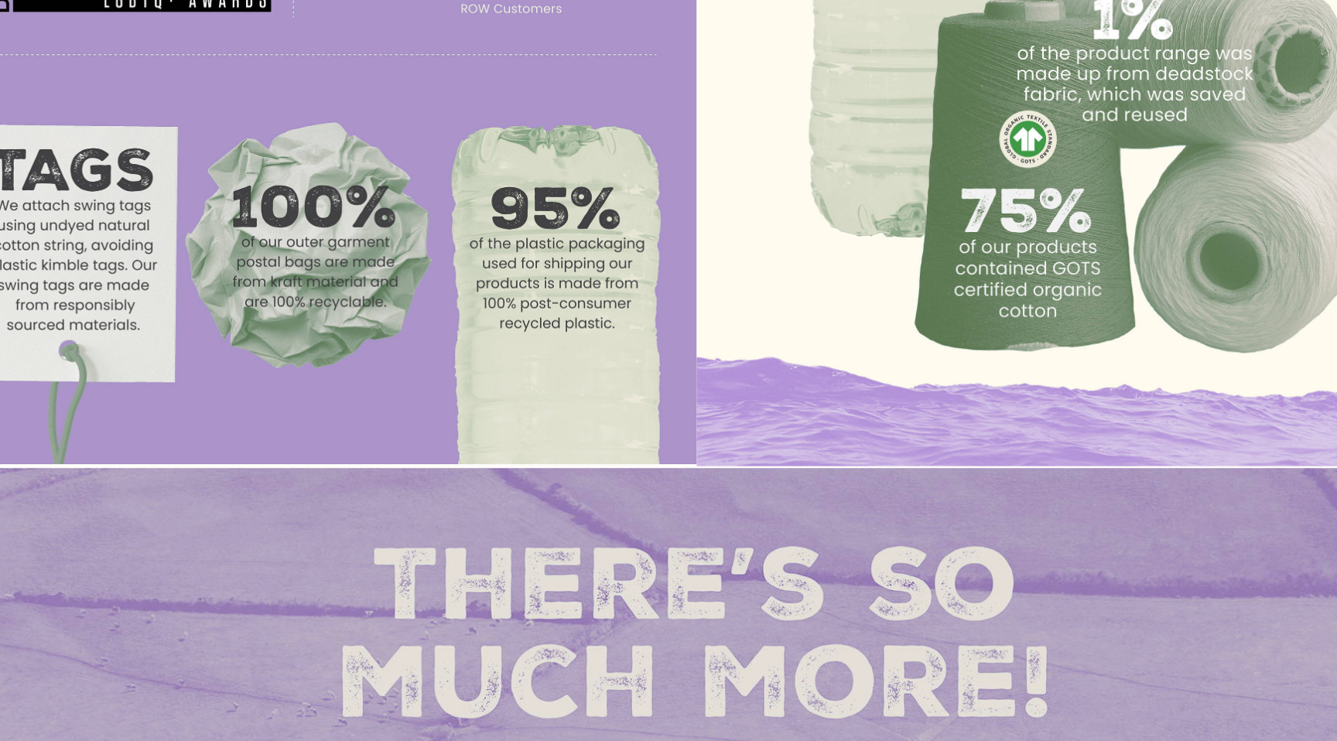
scroll to position [1024, 0]
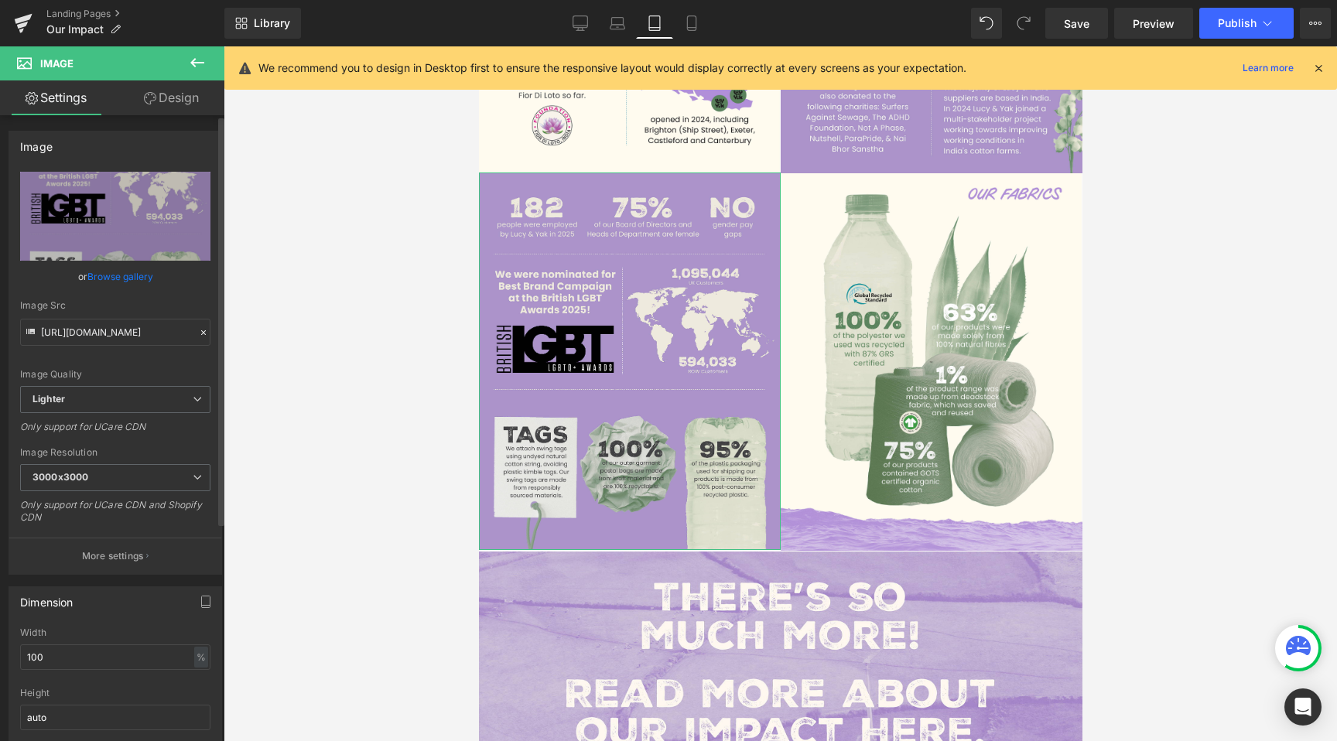
scroll to position [111, 0]
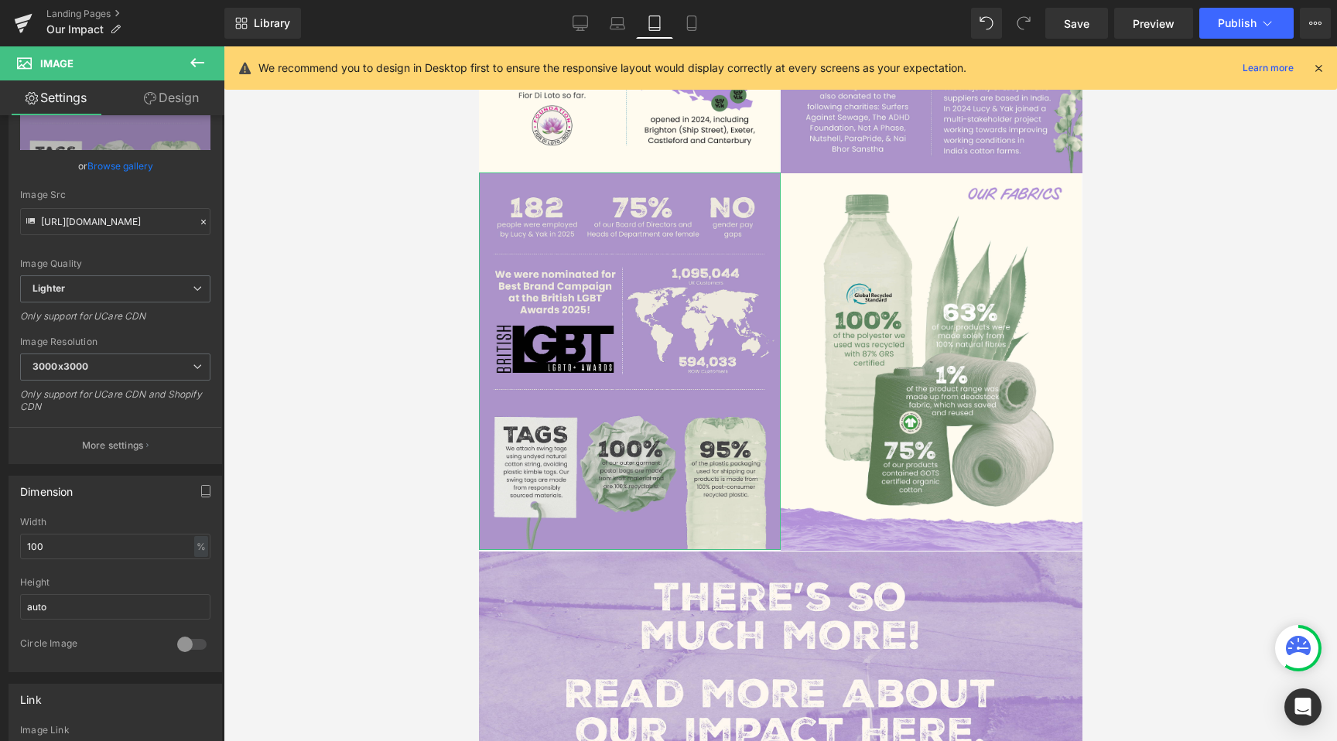
click at [157, 105] on link "Design" at bounding box center [171, 97] width 112 height 35
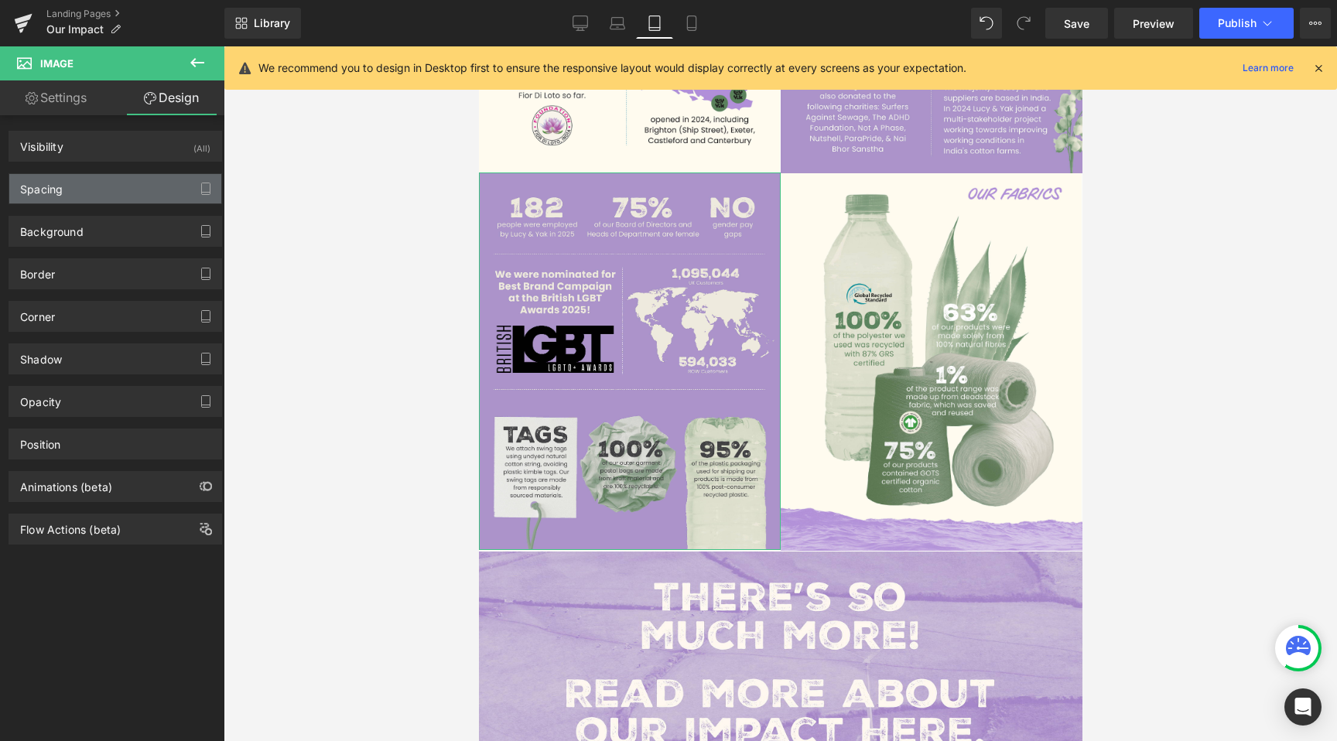
click at [92, 192] on div "Spacing" at bounding box center [115, 188] width 212 height 29
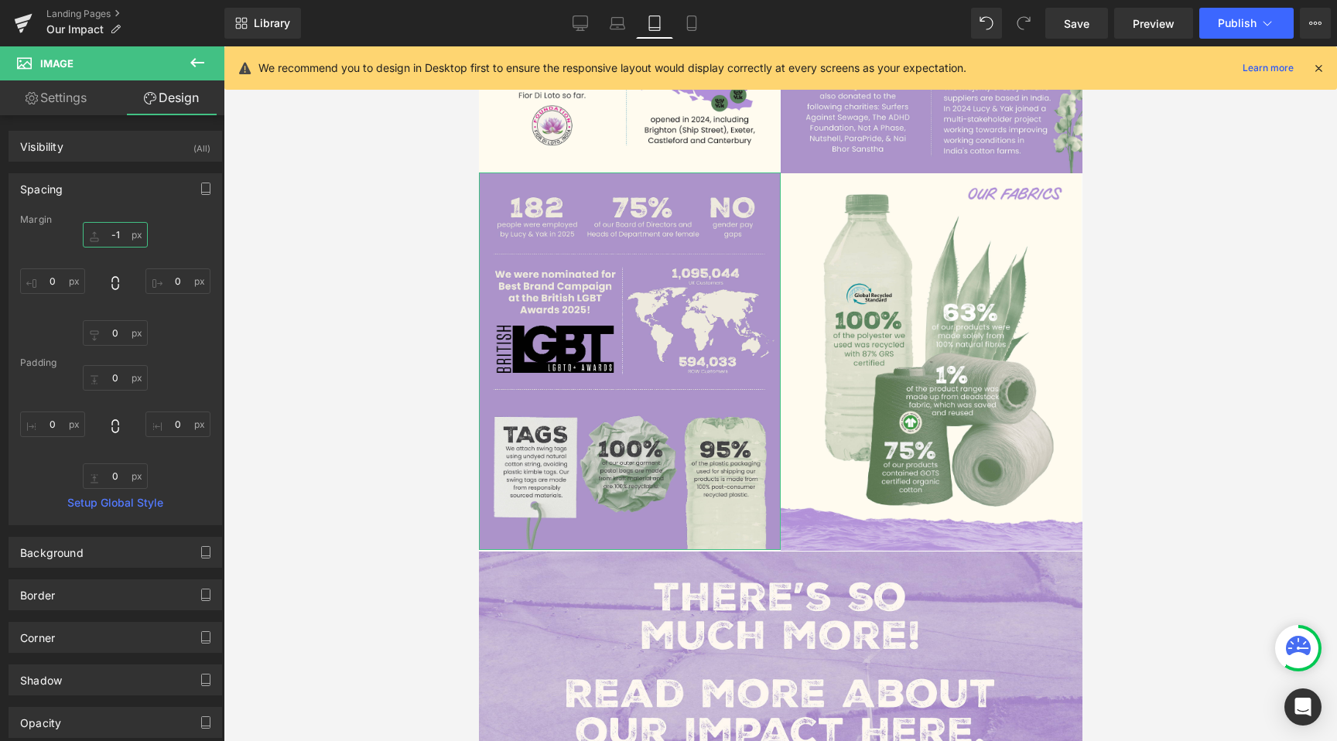
click at [113, 229] on input "-1" at bounding box center [115, 235] width 65 height 26
type input "0"
click at [314, 463] on div at bounding box center [780, 393] width 1113 height 695
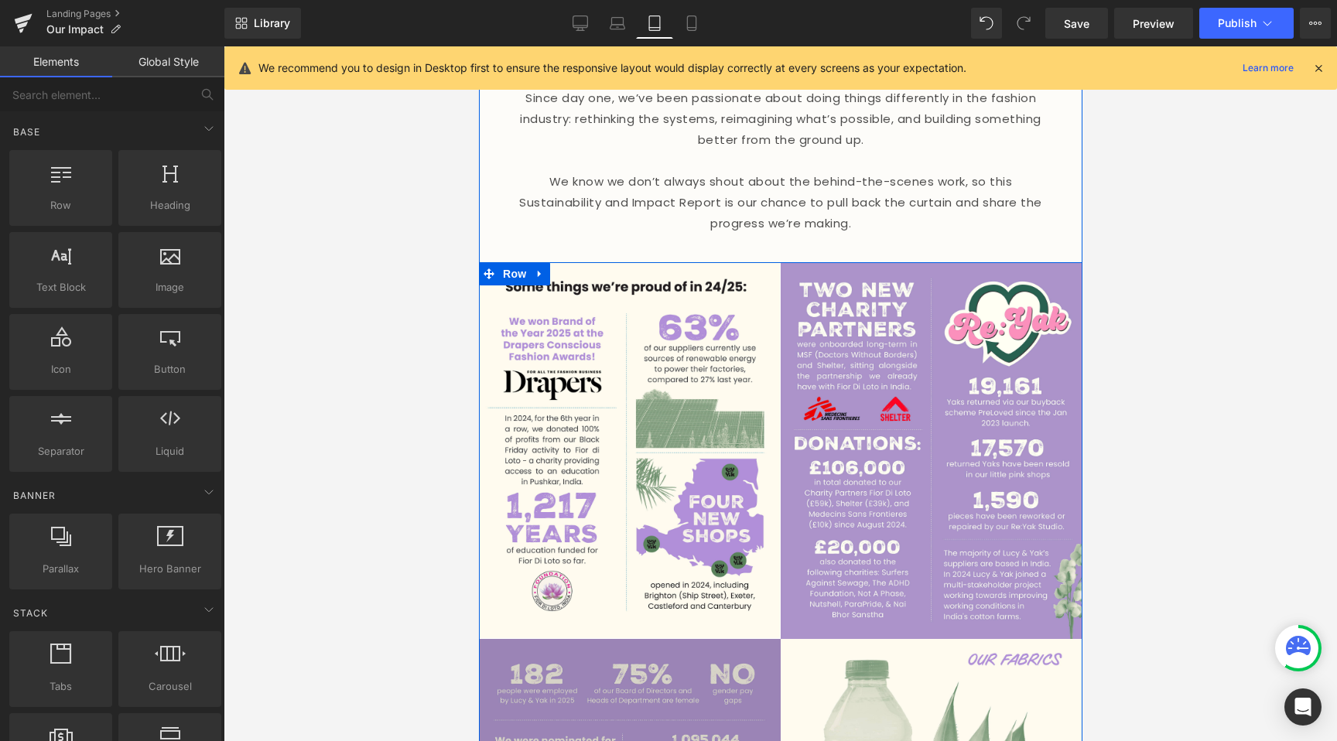
scroll to position [622, 0]
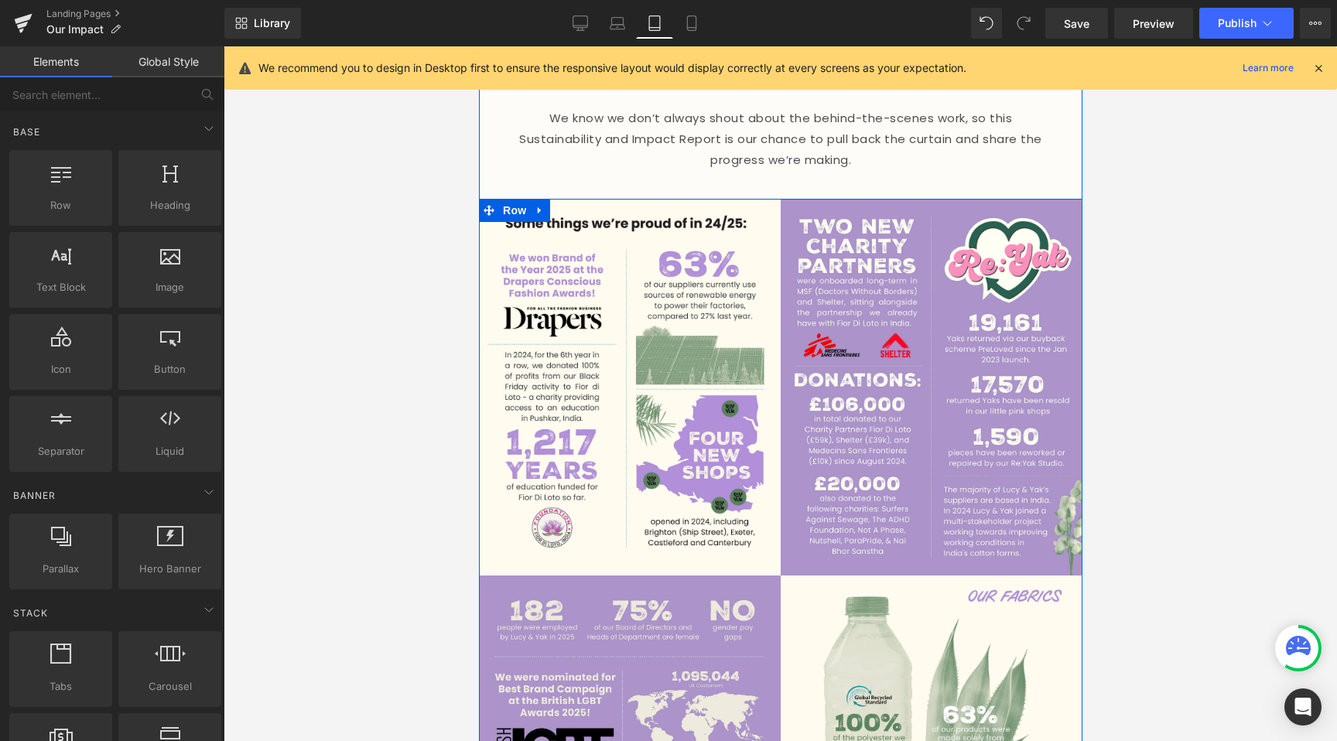
click at [336, 533] on div at bounding box center [780, 393] width 1113 height 695
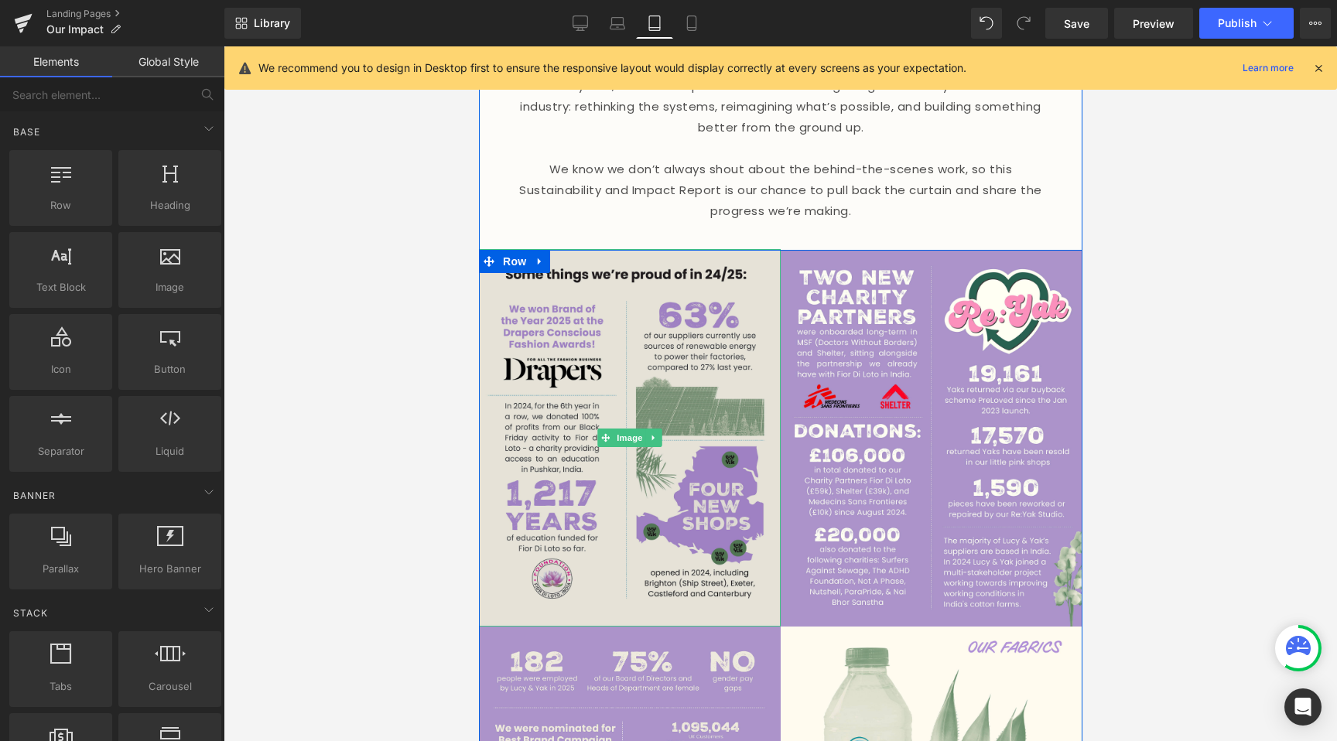
scroll to position [514, 0]
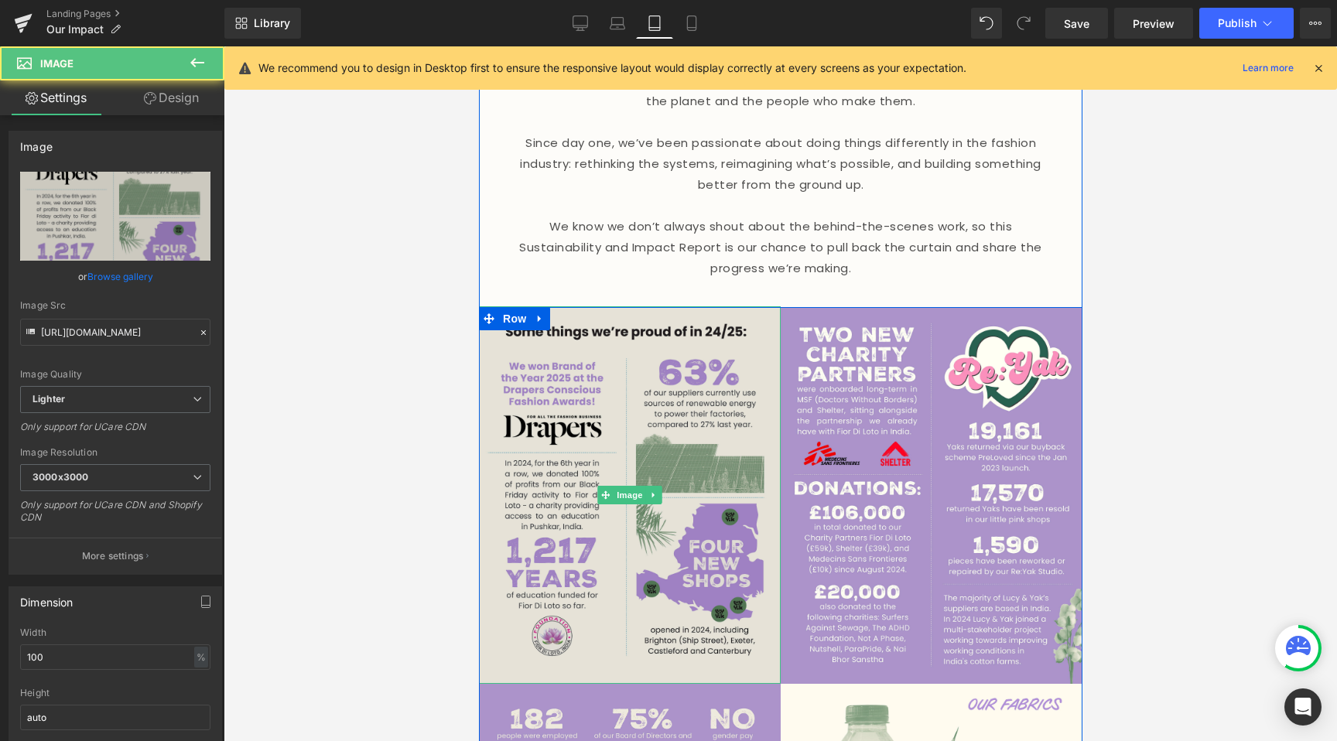
click at [639, 338] on img at bounding box center [629, 495] width 302 height 378
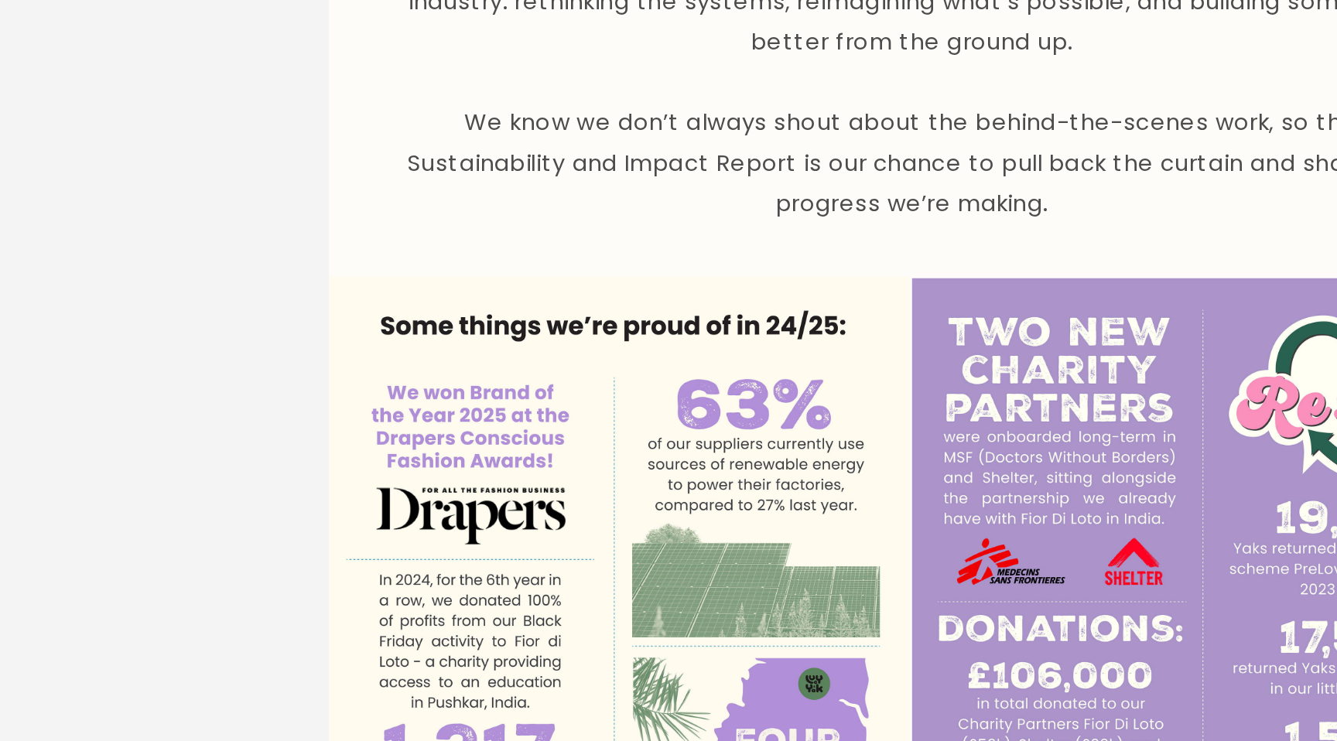
click at [426, 398] on div at bounding box center [780, 393] width 1113 height 695
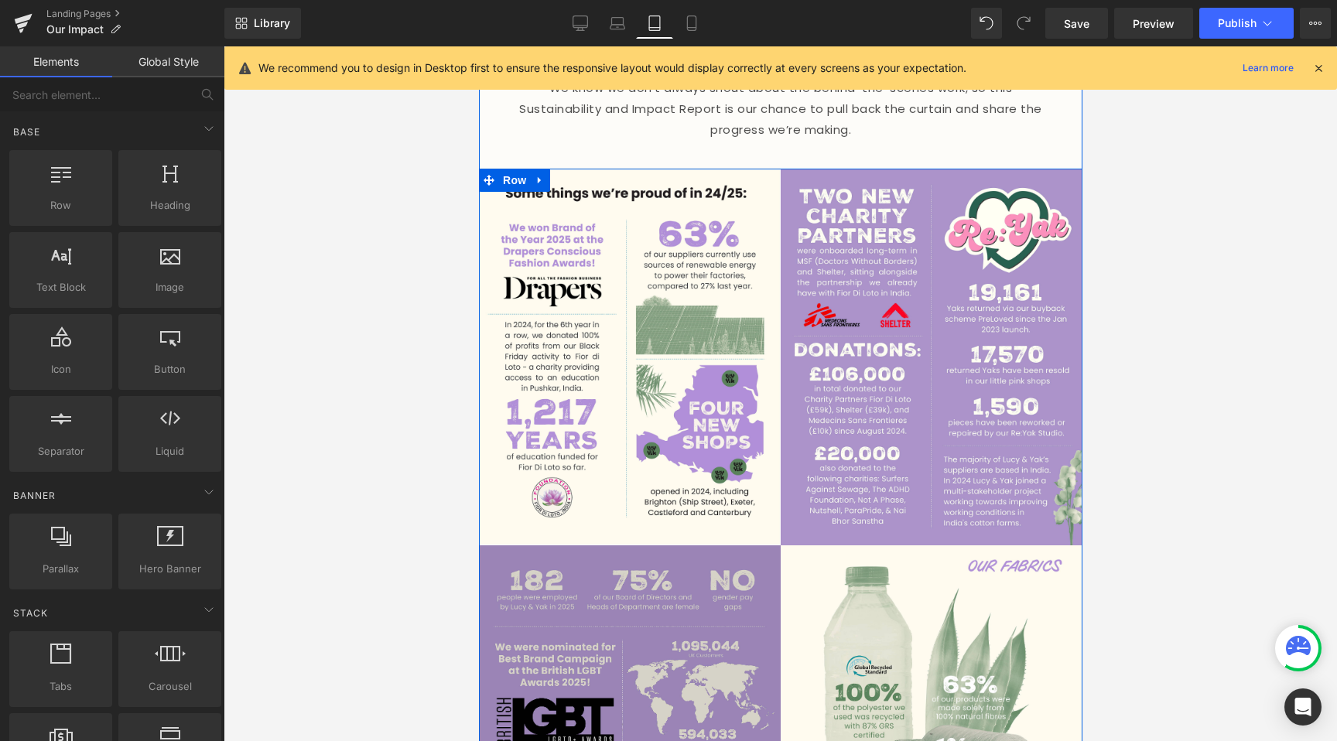
scroll to position [1079, 0]
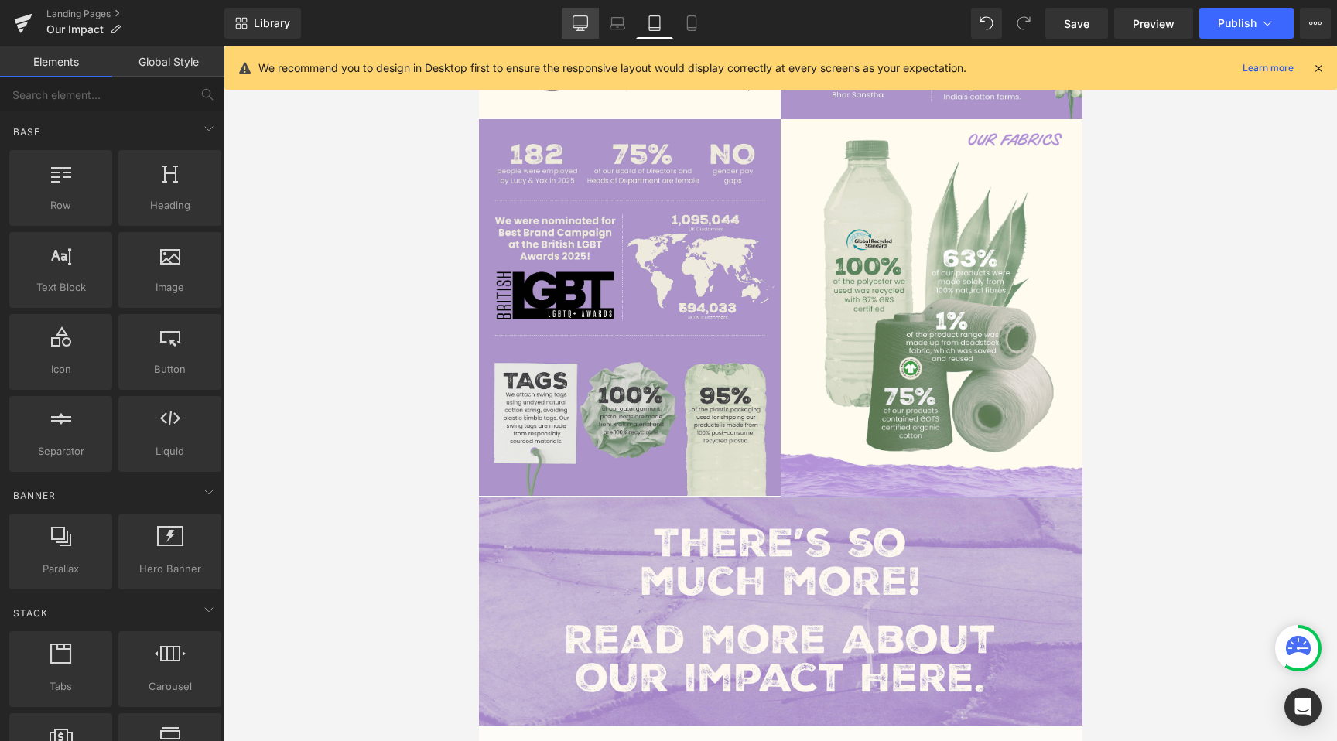
click at [583, 29] on icon at bounding box center [580, 22] width 15 height 15
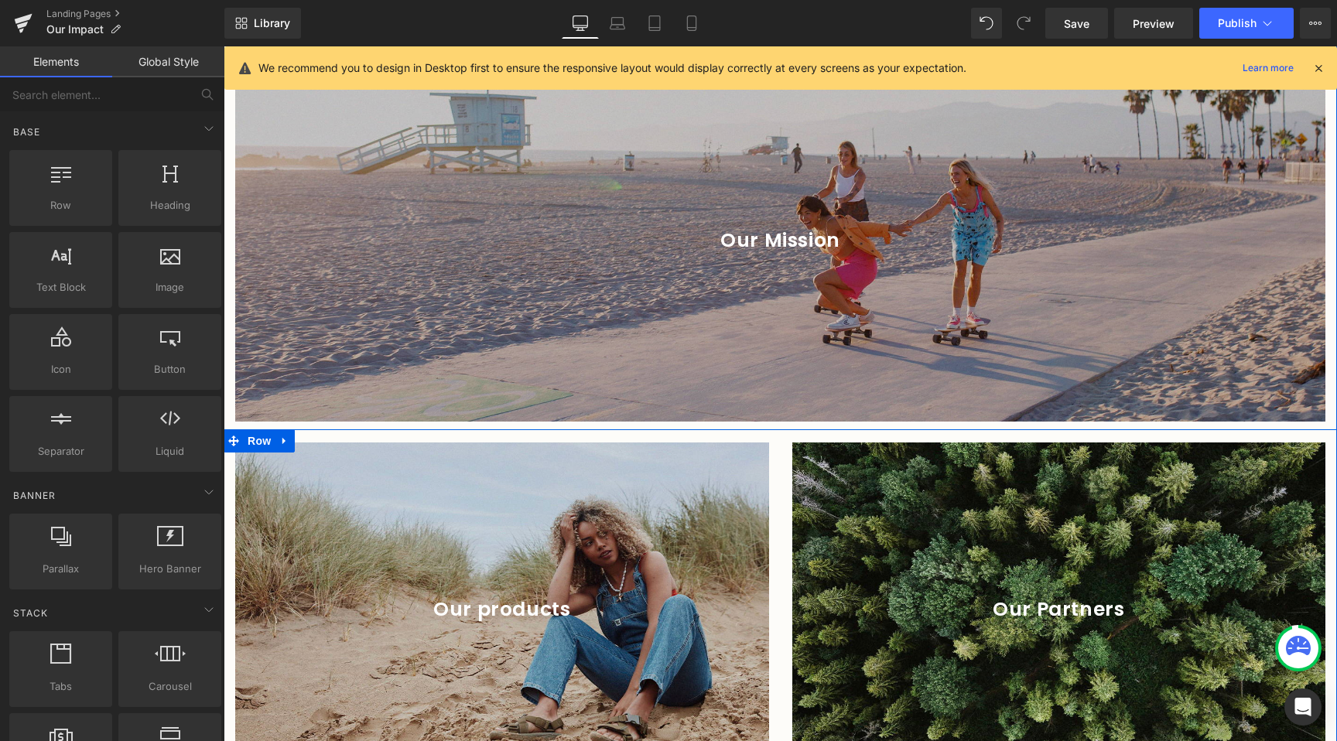
scroll to position [2878, 0]
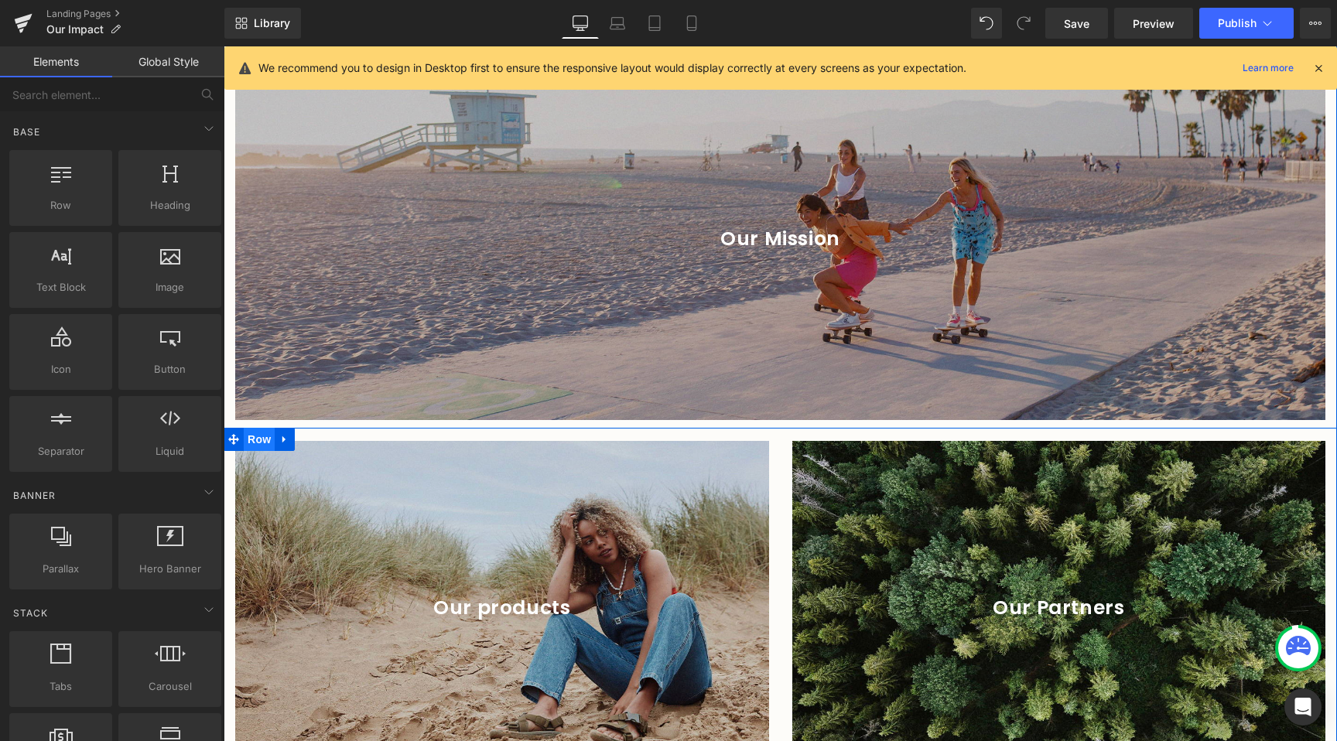
click at [246, 428] on span "Row" at bounding box center [259, 439] width 31 height 23
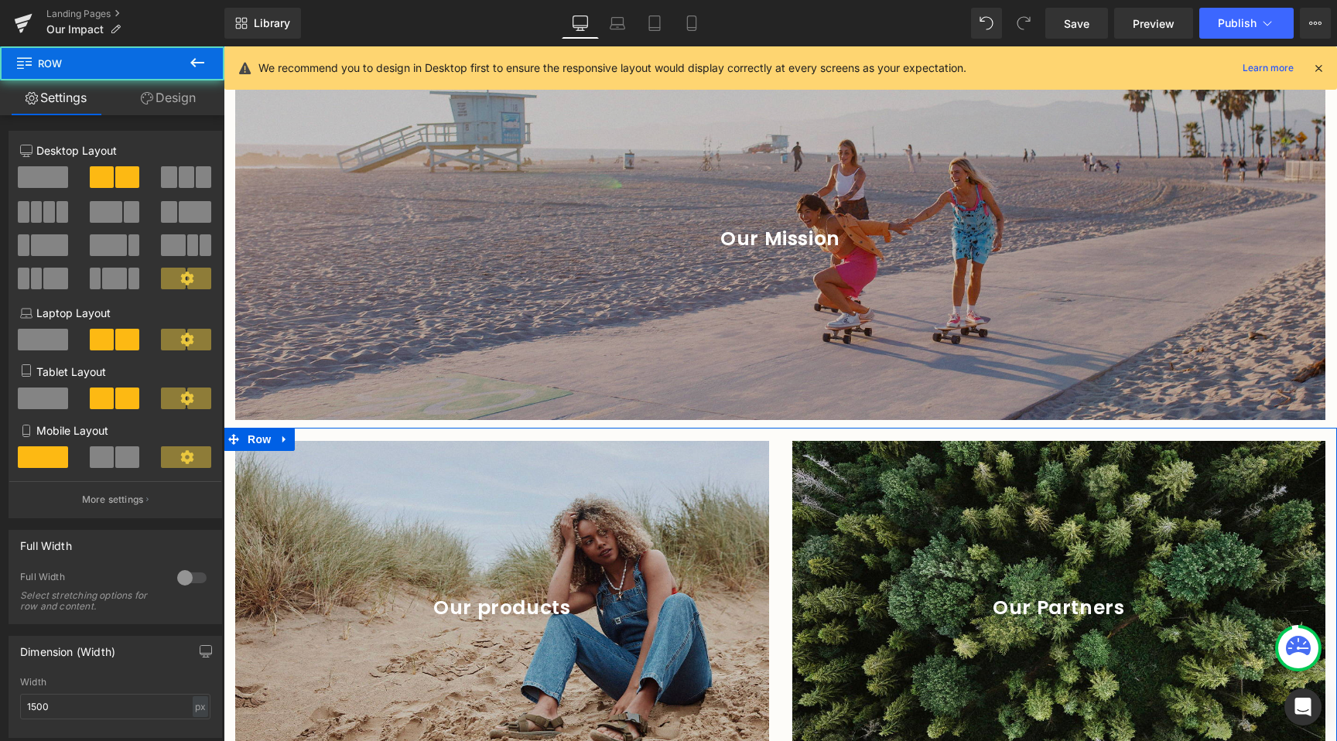
click at [164, 92] on link "Design" at bounding box center [168, 97] width 112 height 35
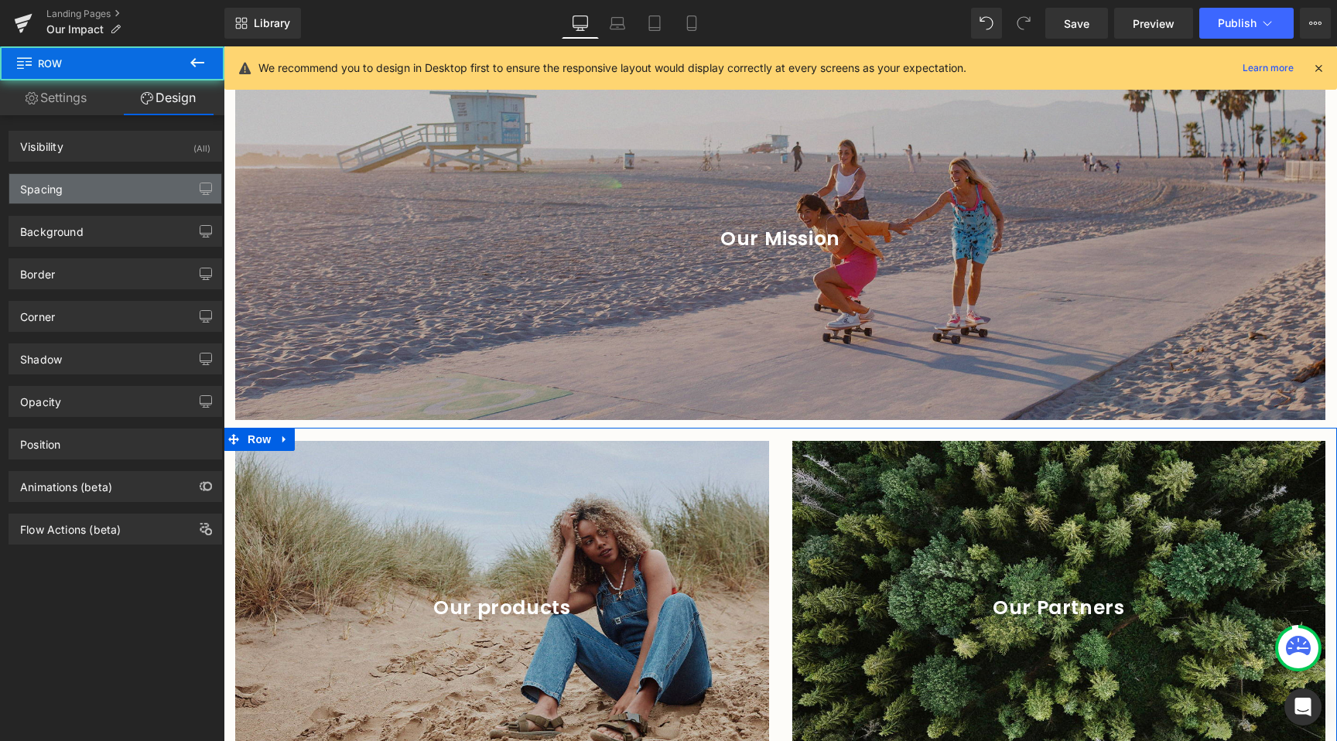
click at [86, 178] on div "Spacing" at bounding box center [115, 188] width 212 height 29
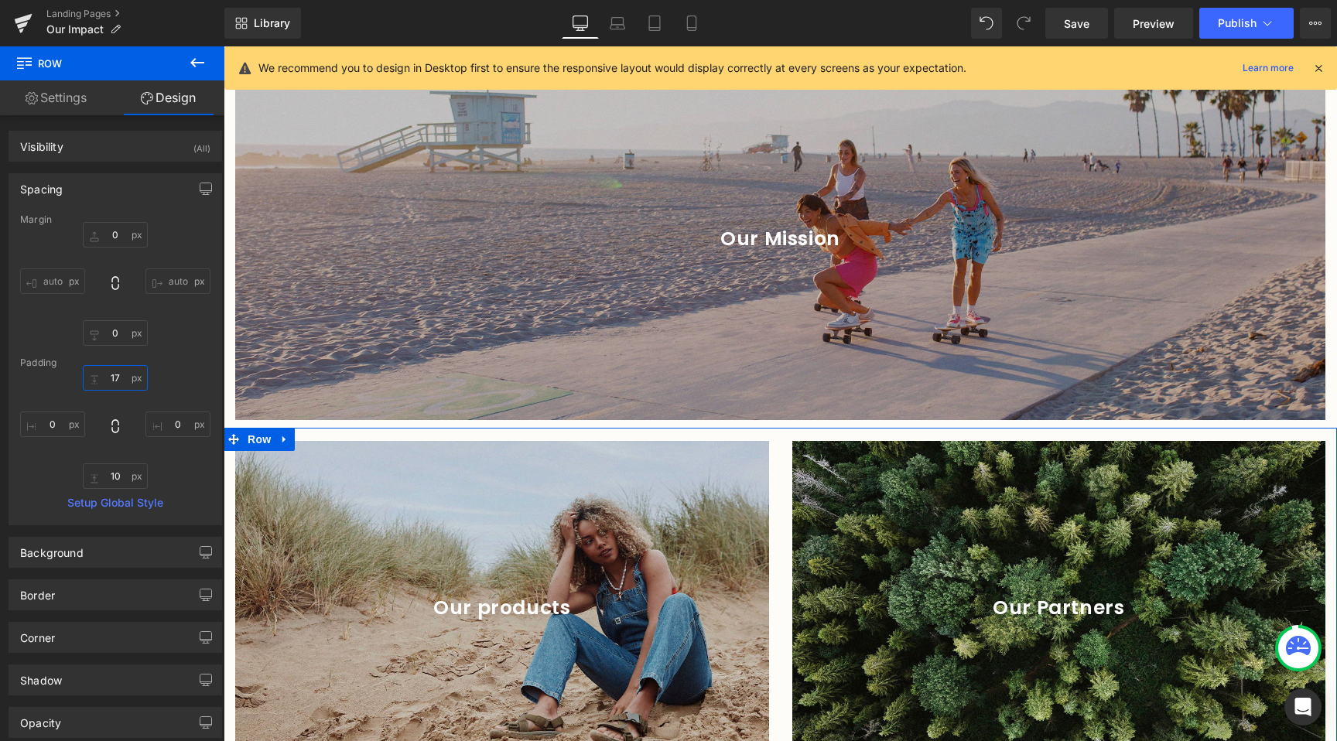
click at [123, 373] on input "17" at bounding box center [115, 378] width 65 height 26
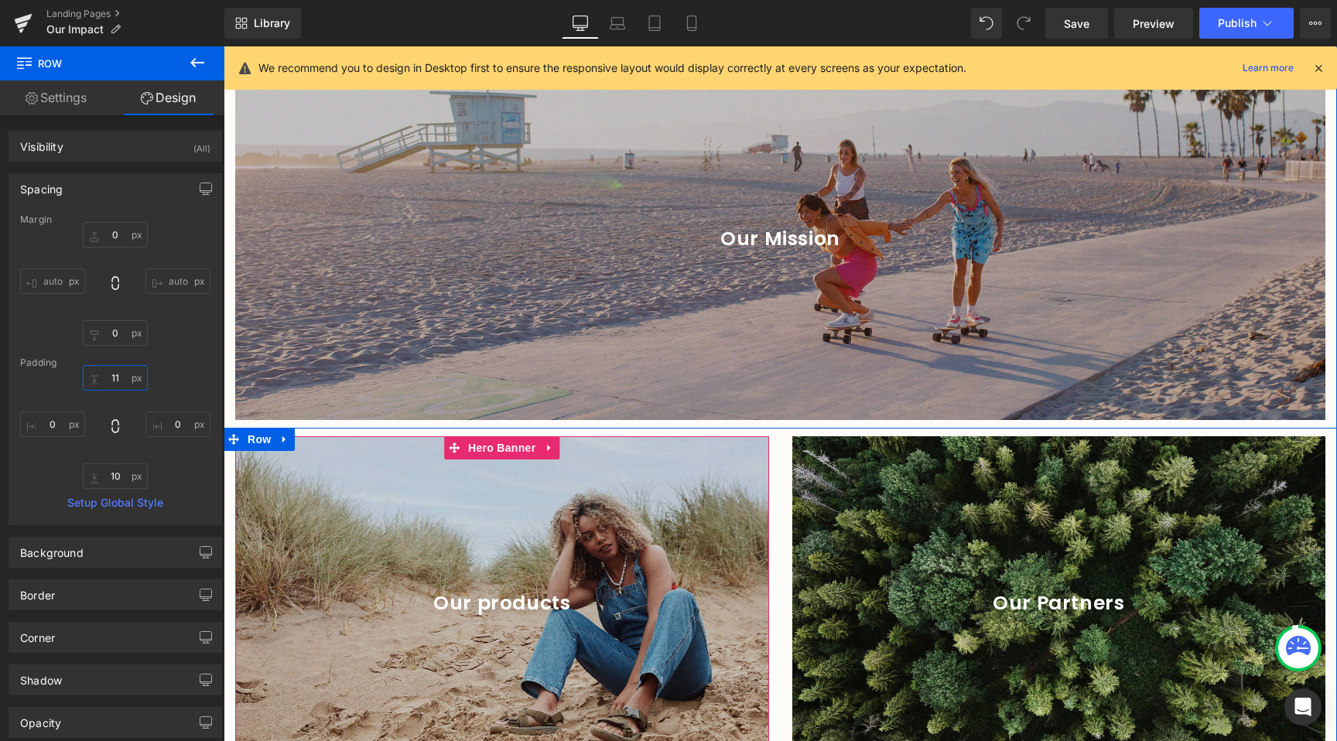
type input "10"
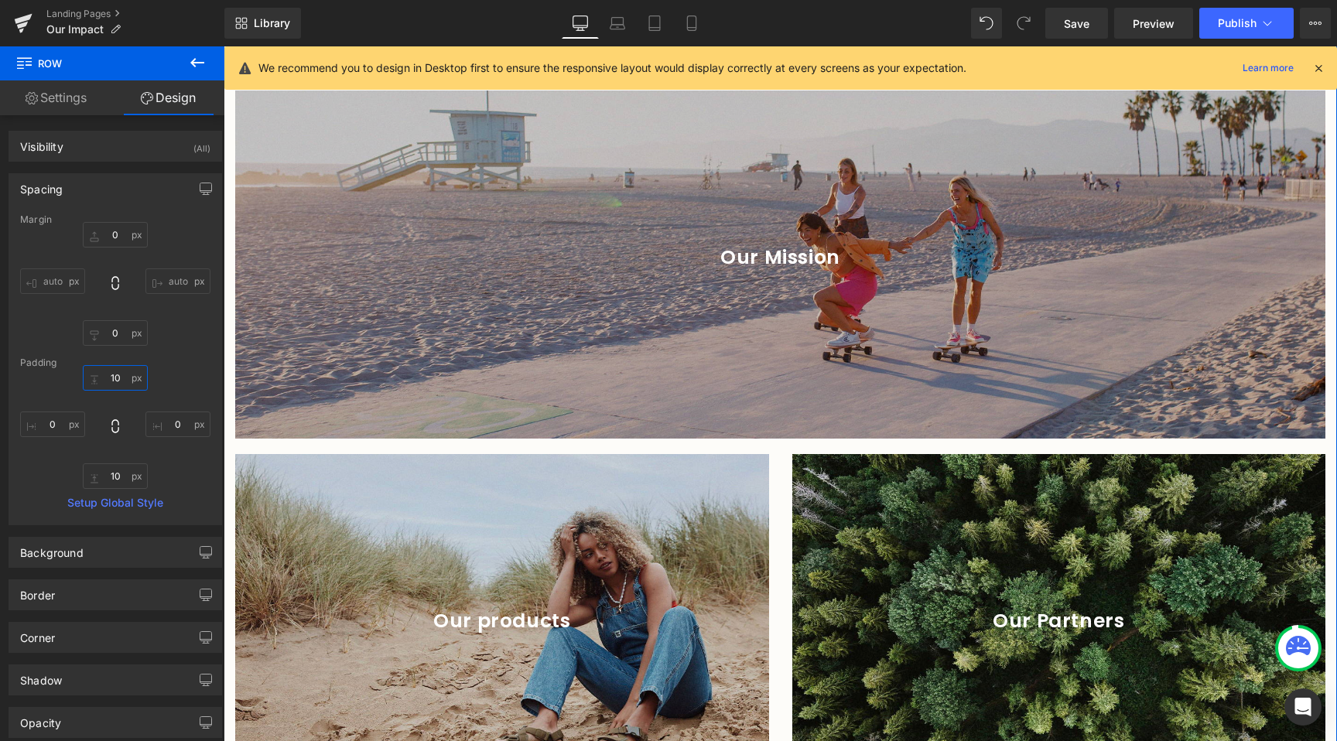
scroll to position [2612, 0]
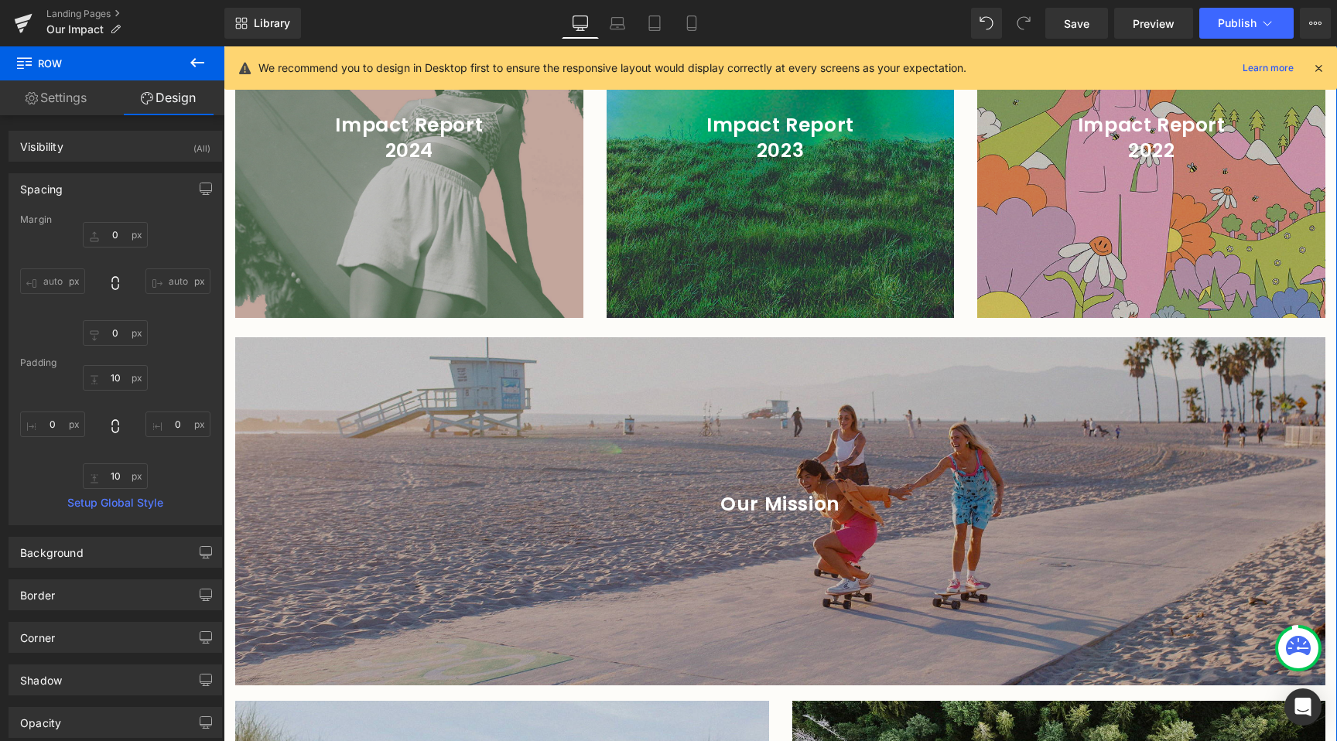
click at [606, 566] on div at bounding box center [780, 511] width 1090 height 348
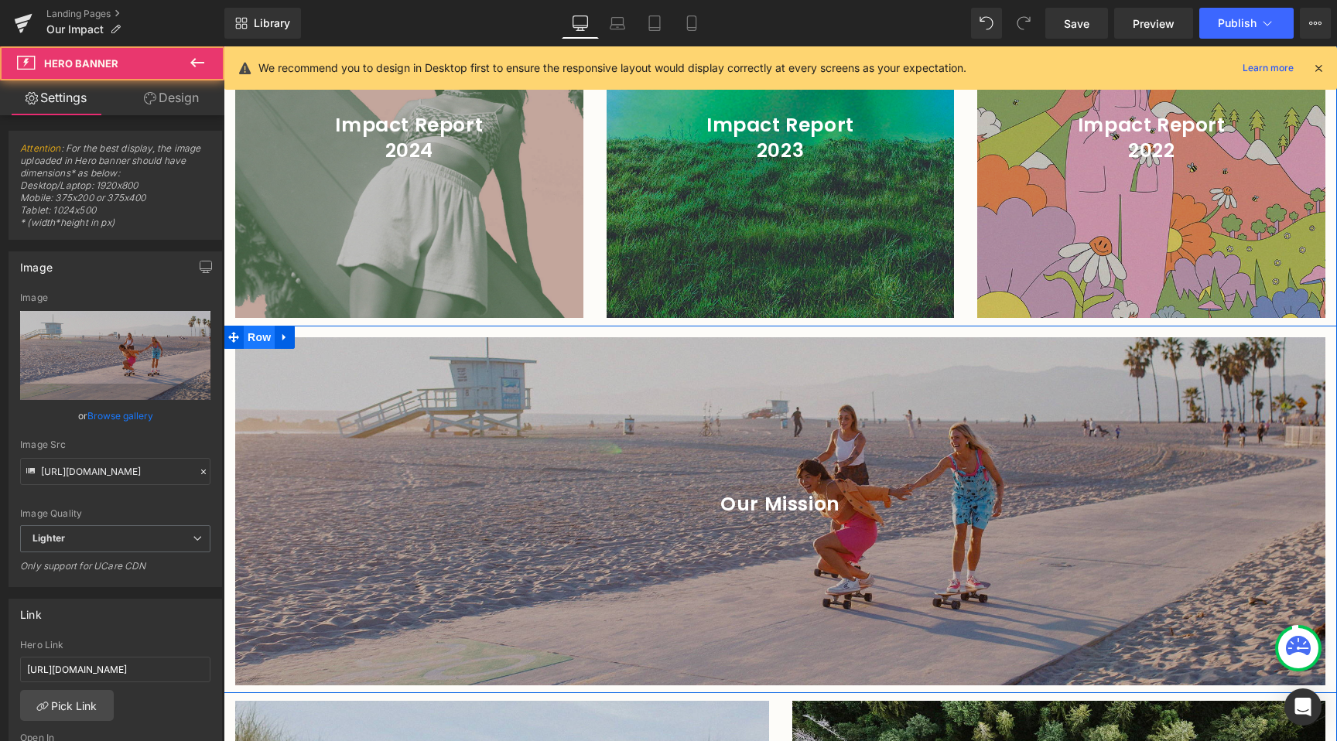
click at [261, 326] on span "Row" at bounding box center [259, 337] width 31 height 23
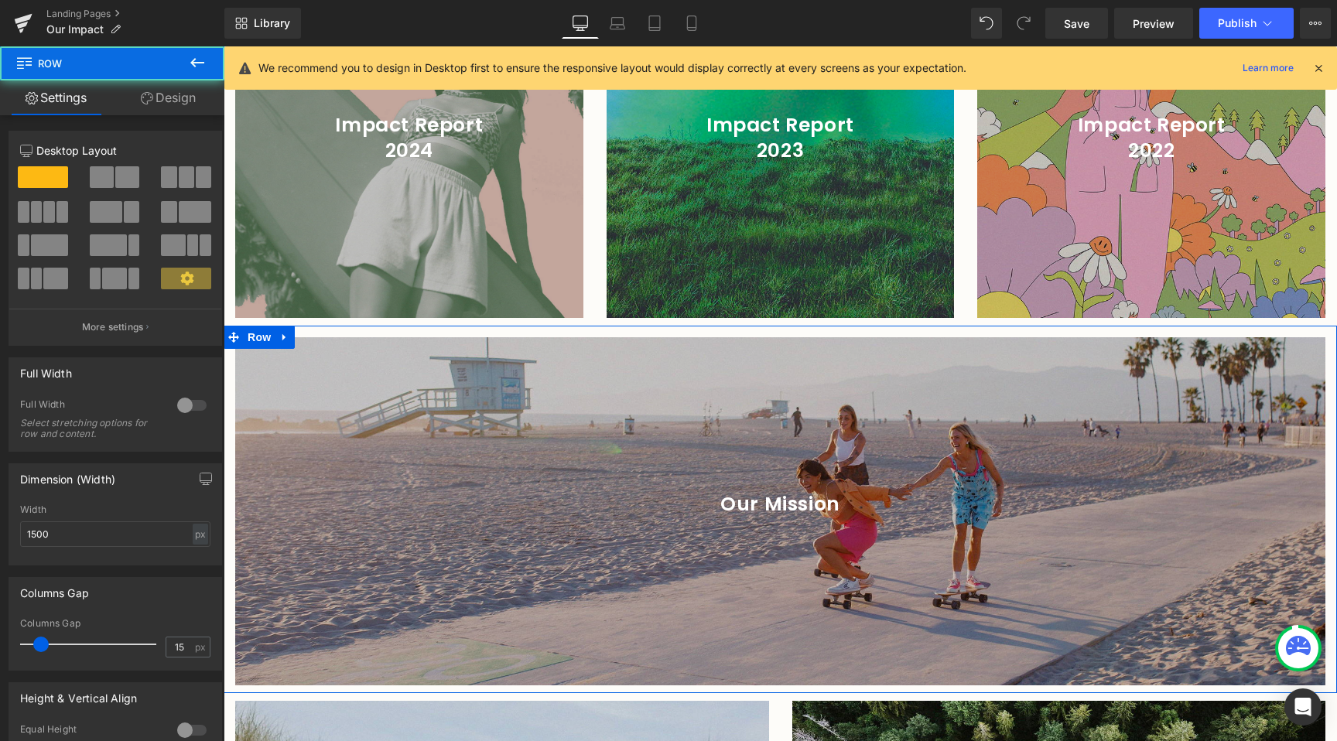
click at [184, 100] on link "Design" at bounding box center [168, 97] width 112 height 35
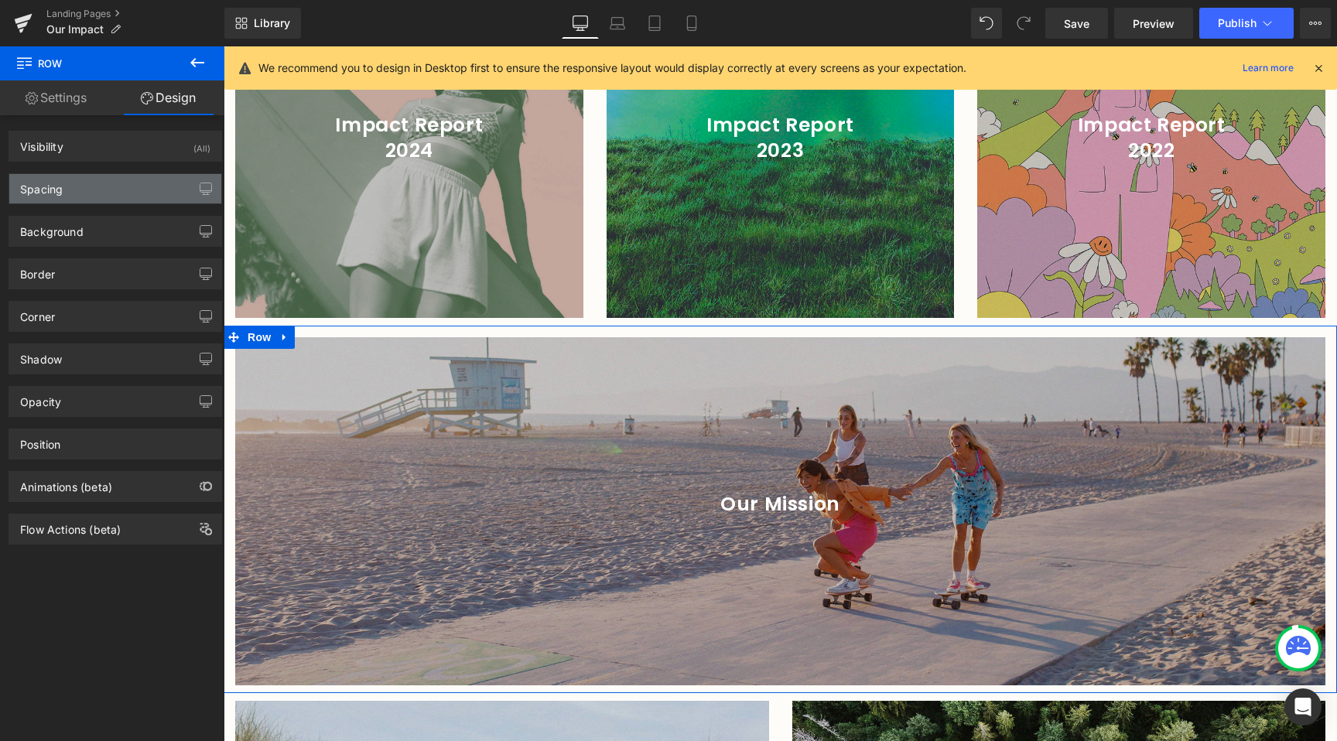
click at [116, 200] on div "Spacing" at bounding box center [115, 188] width 212 height 29
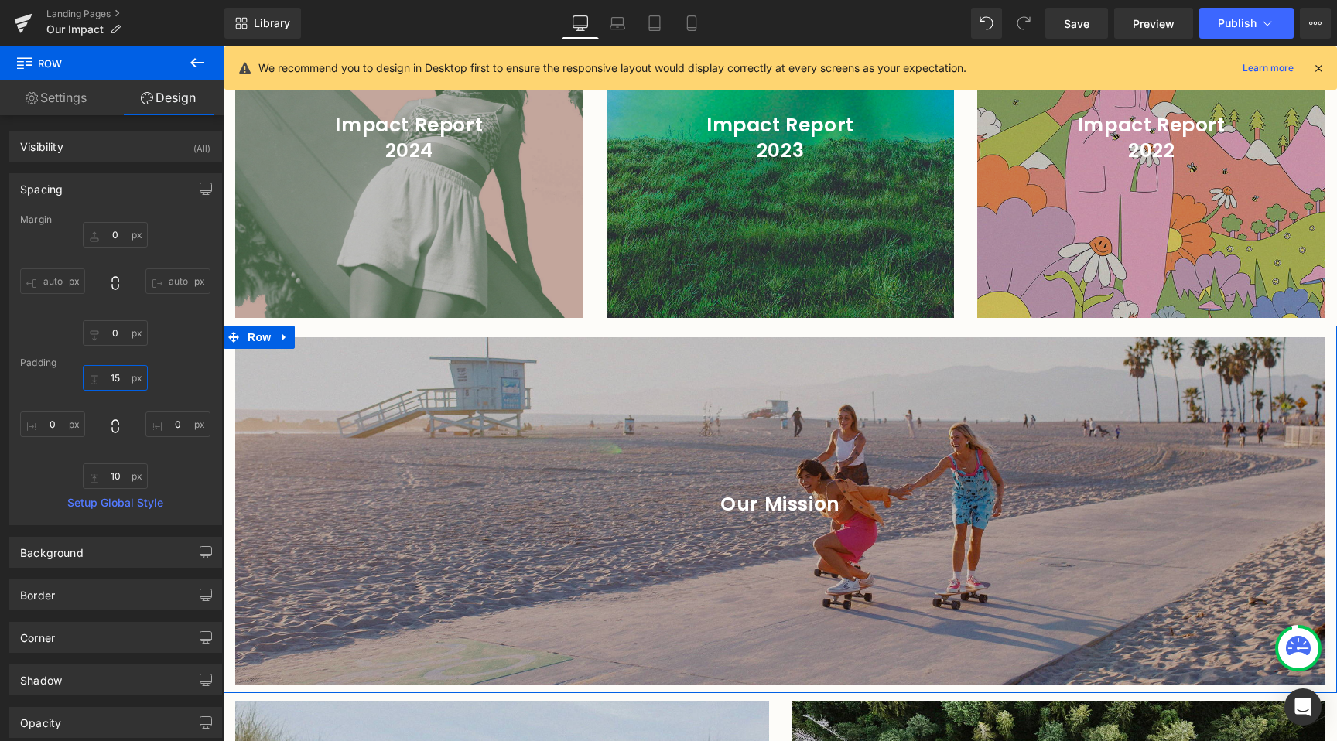
click at [121, 380] on input "15" at bounding box center [115, 378] width 65 height 26
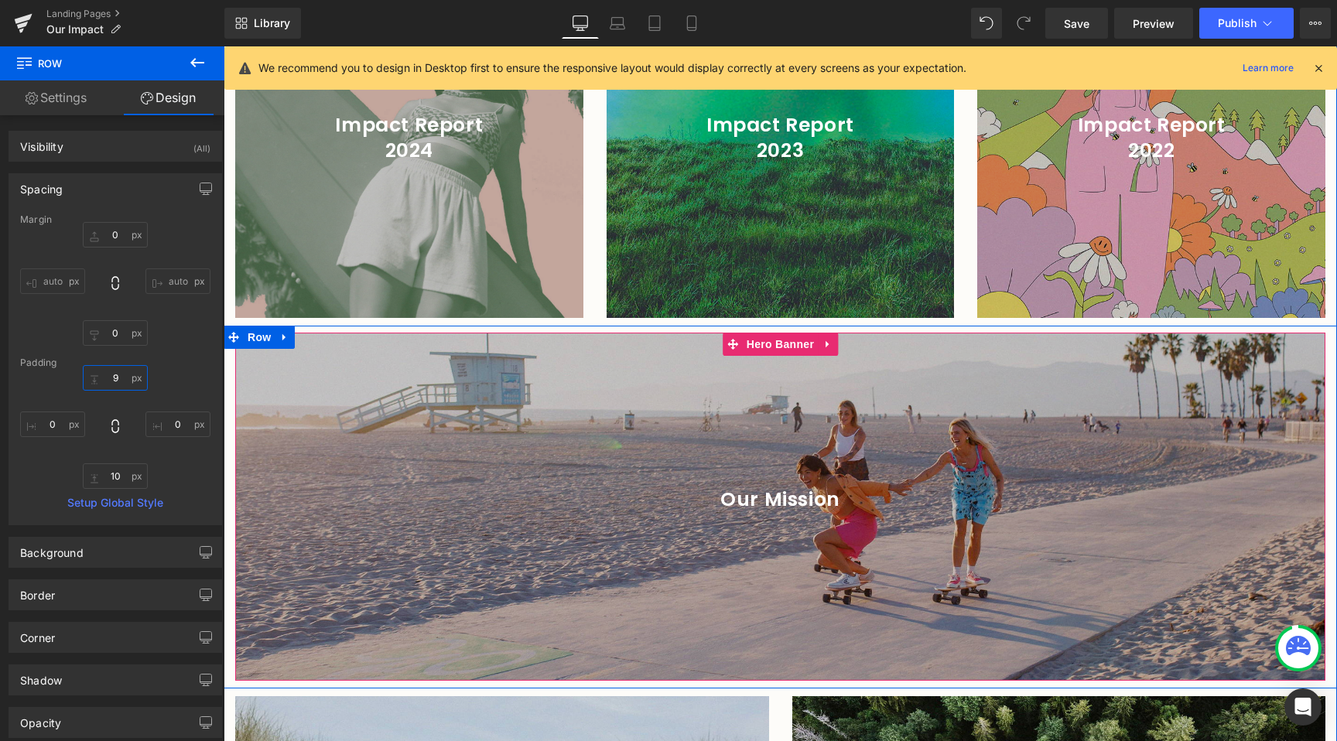
type input "8"
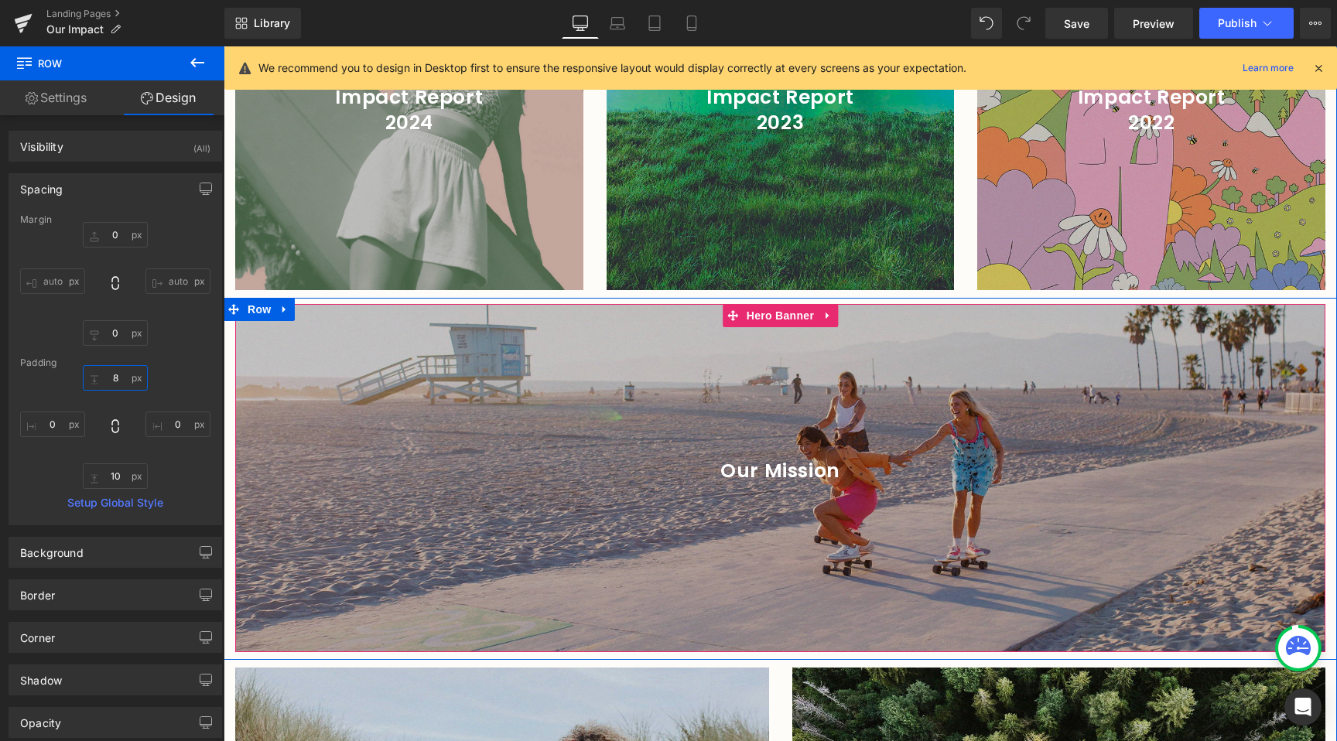
scroll to position [2640, 0]
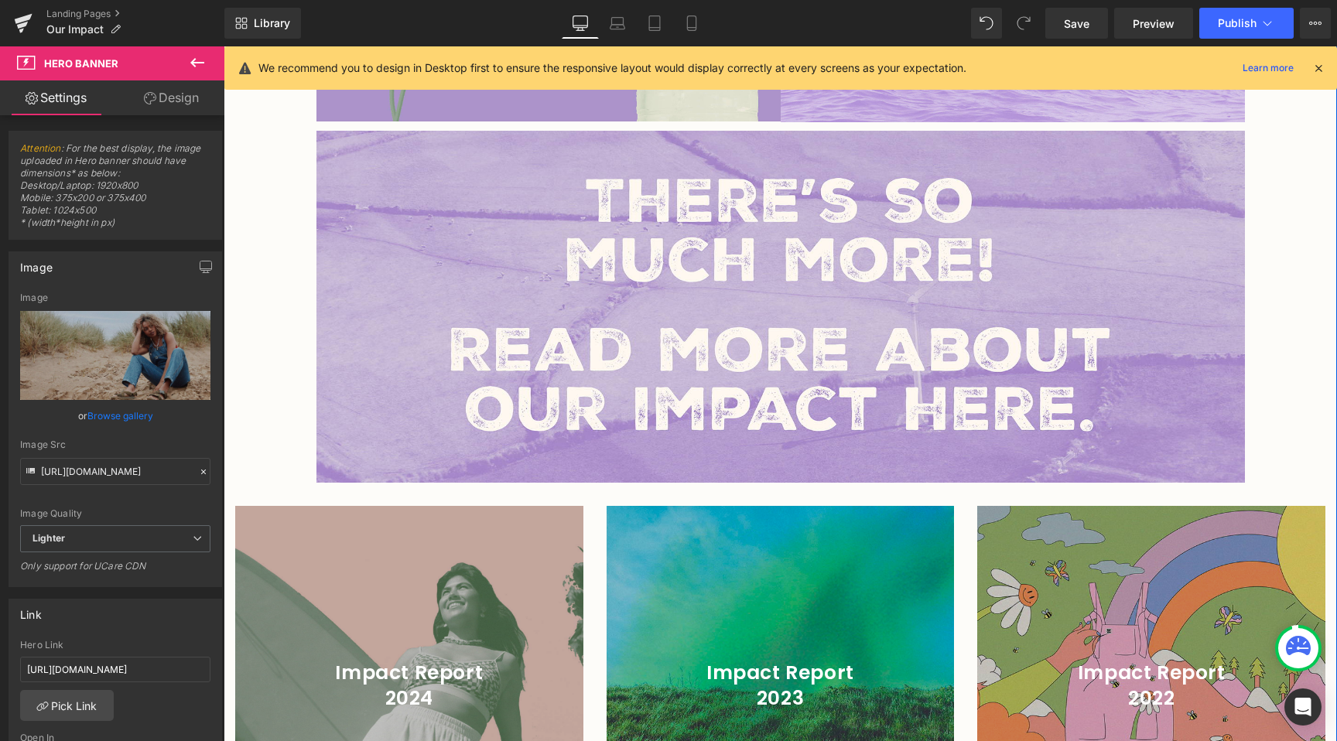
scroll to position [2061, 0]
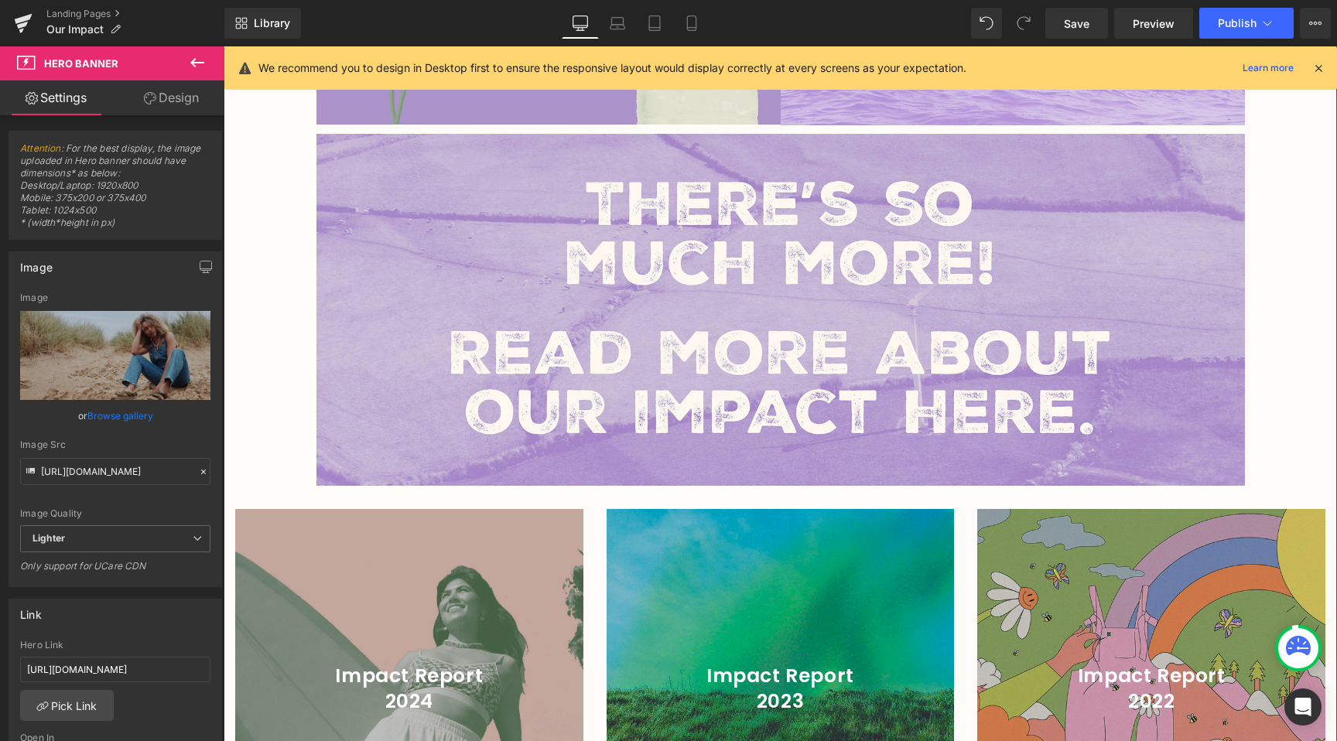
click at [643, 494] on div "Impact Report 2024 Heading Hero Banner 200px 200px Impact Report 2023 Heading H…" at bounding box center [780, 685] width 1113 height 383
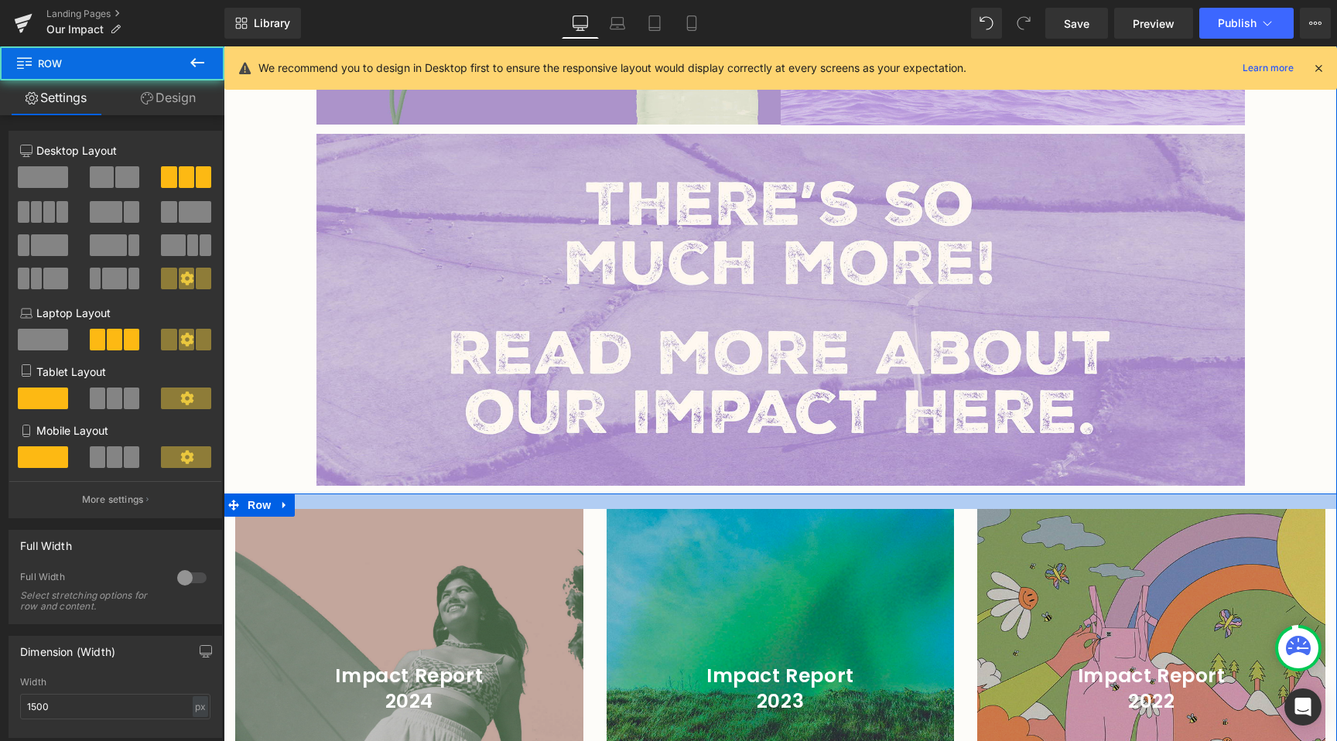
click at [642, 494] on div at bounding box center [780, 501] width 1113 height 15
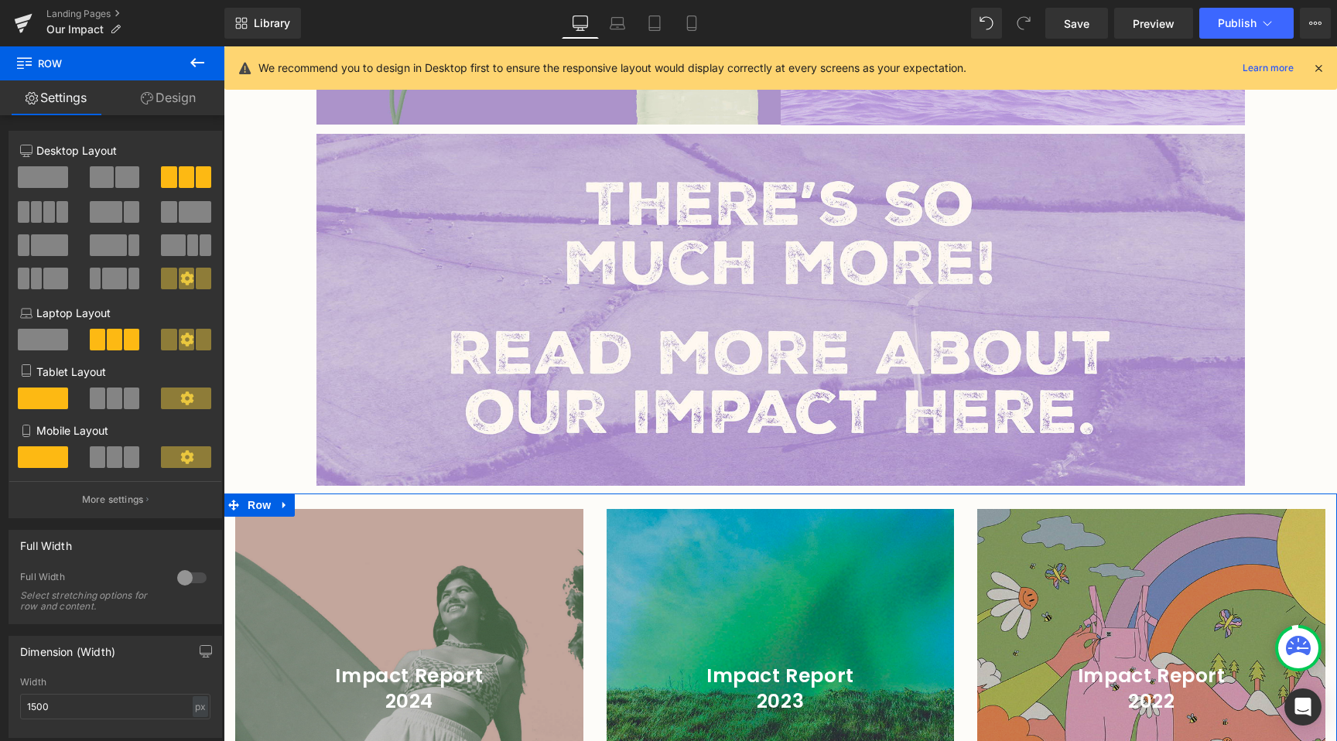
click at [132, 99] on link "Design" at bounding box center [168, 97] width 112 height 35
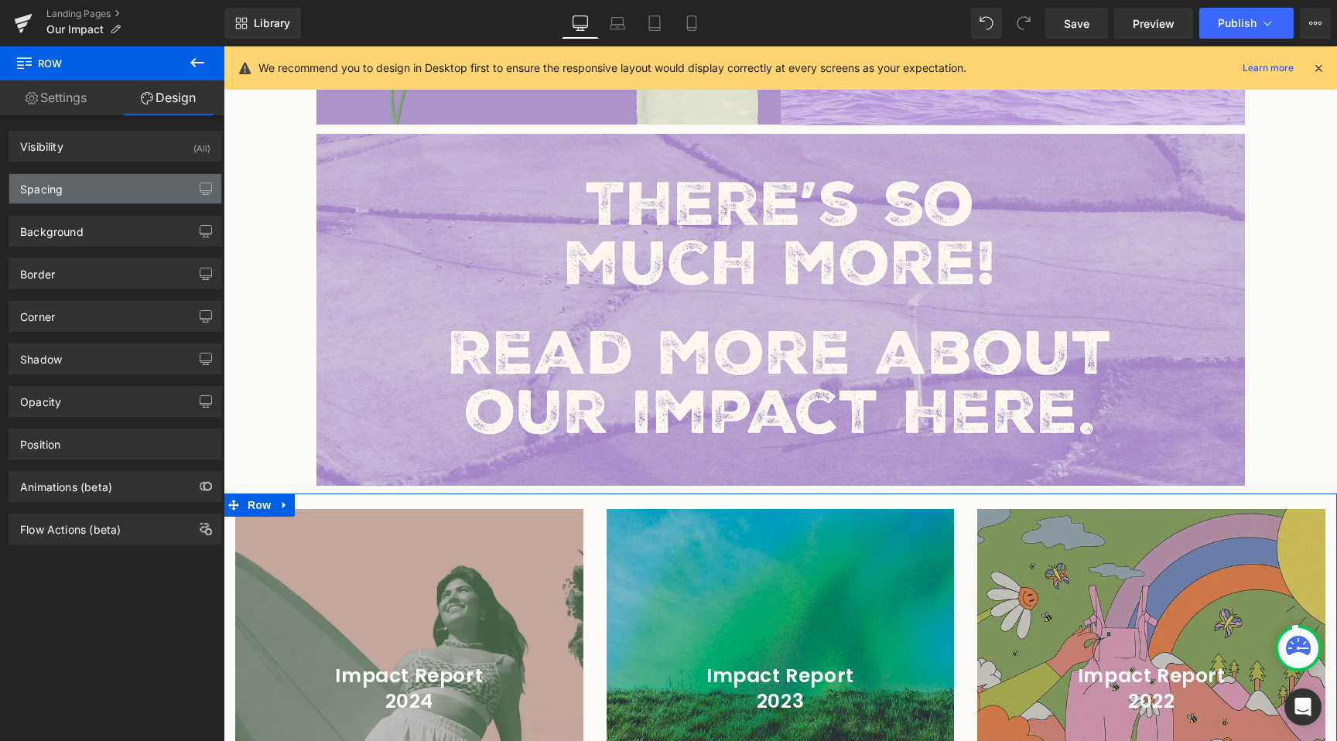
click at [124, 189] on div "Spacing" at bounding box center [115, 188] width 212 height 29
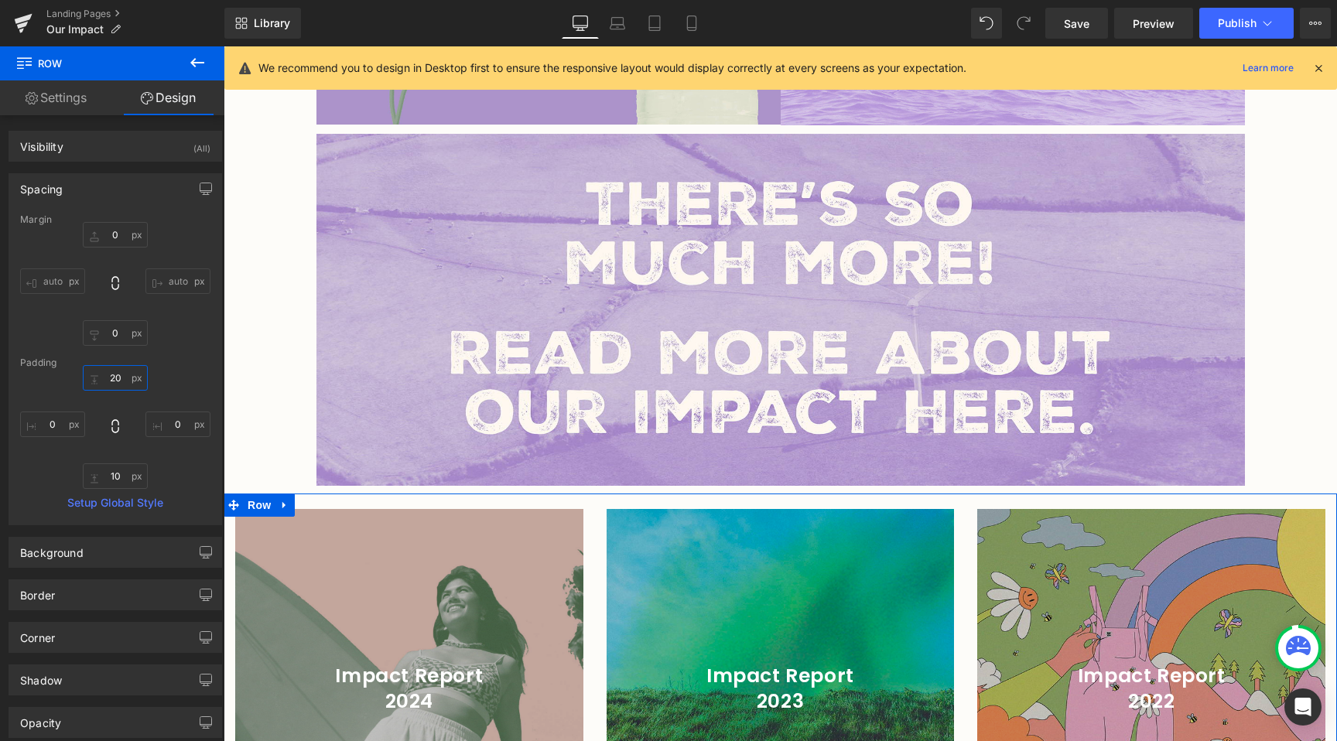
click at [128, 385] on input "20" at bounding box center [115, 378] width 65 height 26
click at [120, 378] on input "18" at bounding box center [115, 378] width 65 height 26
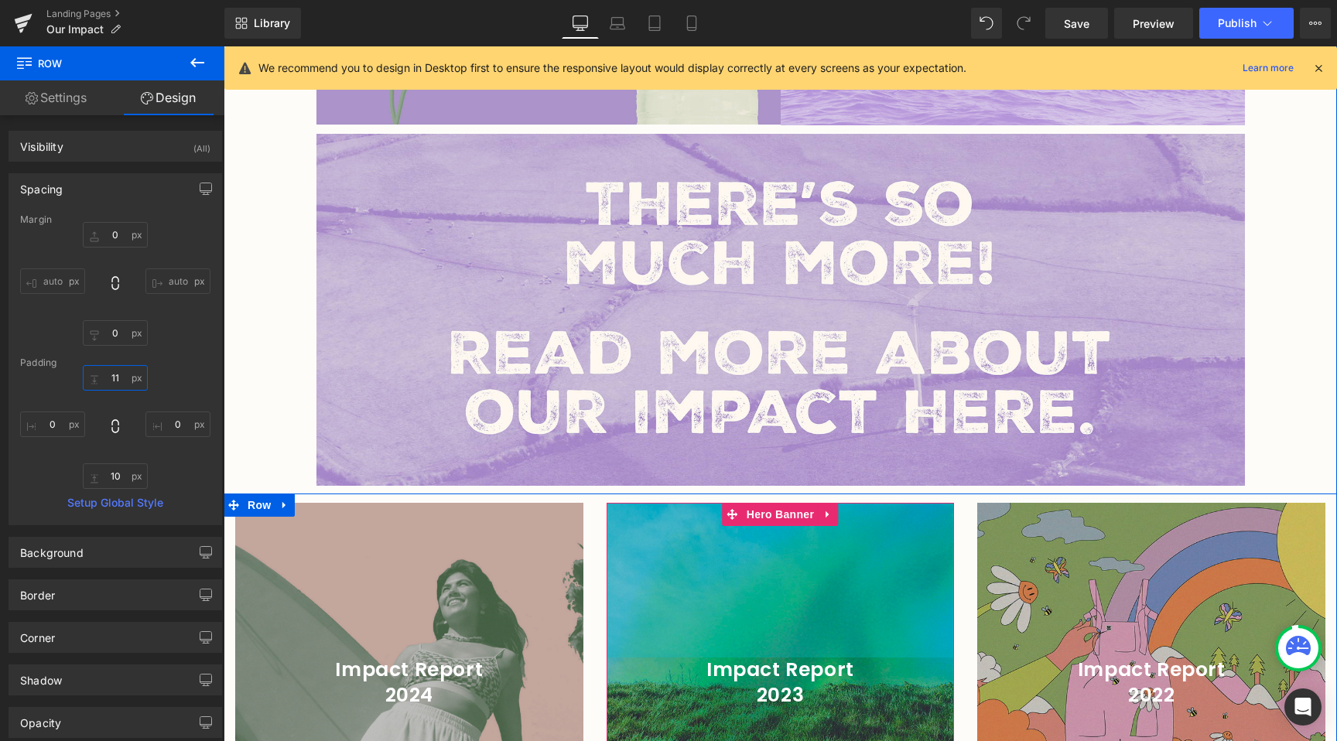
type input "10"
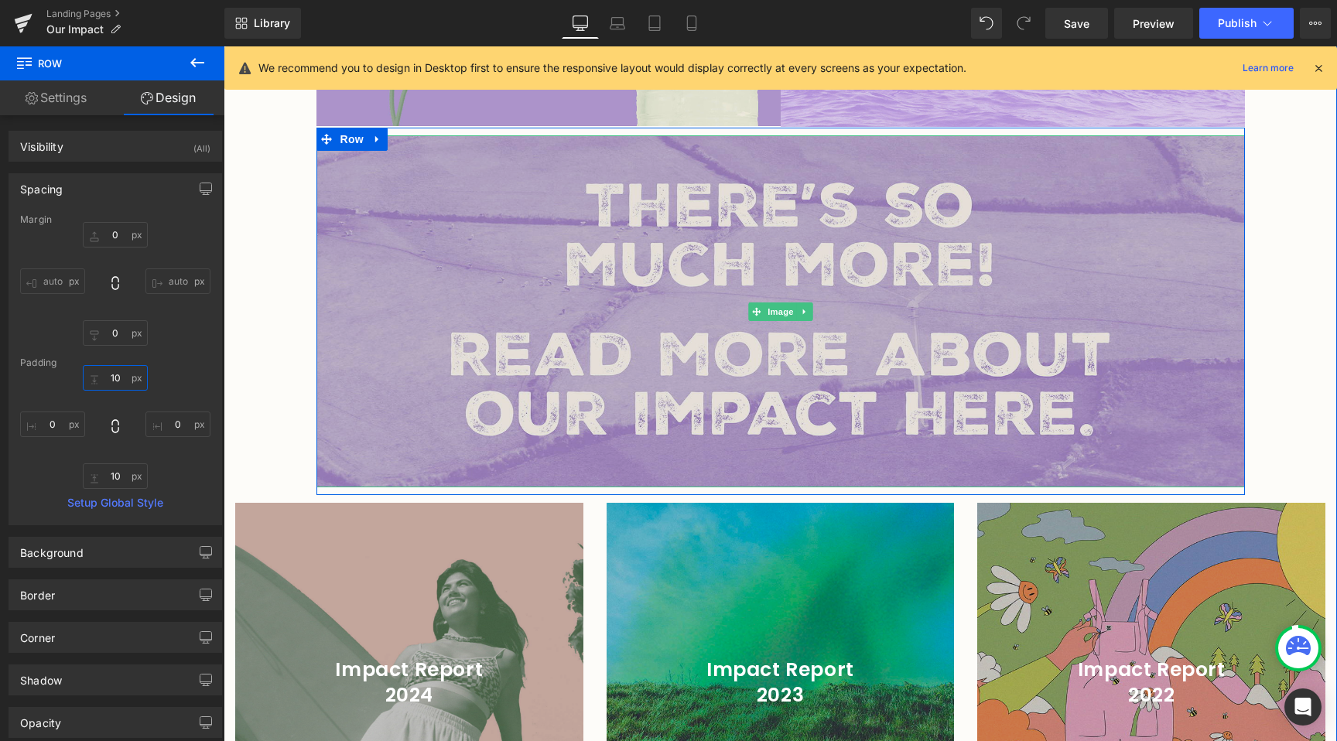
scroll to position [2050, 0]
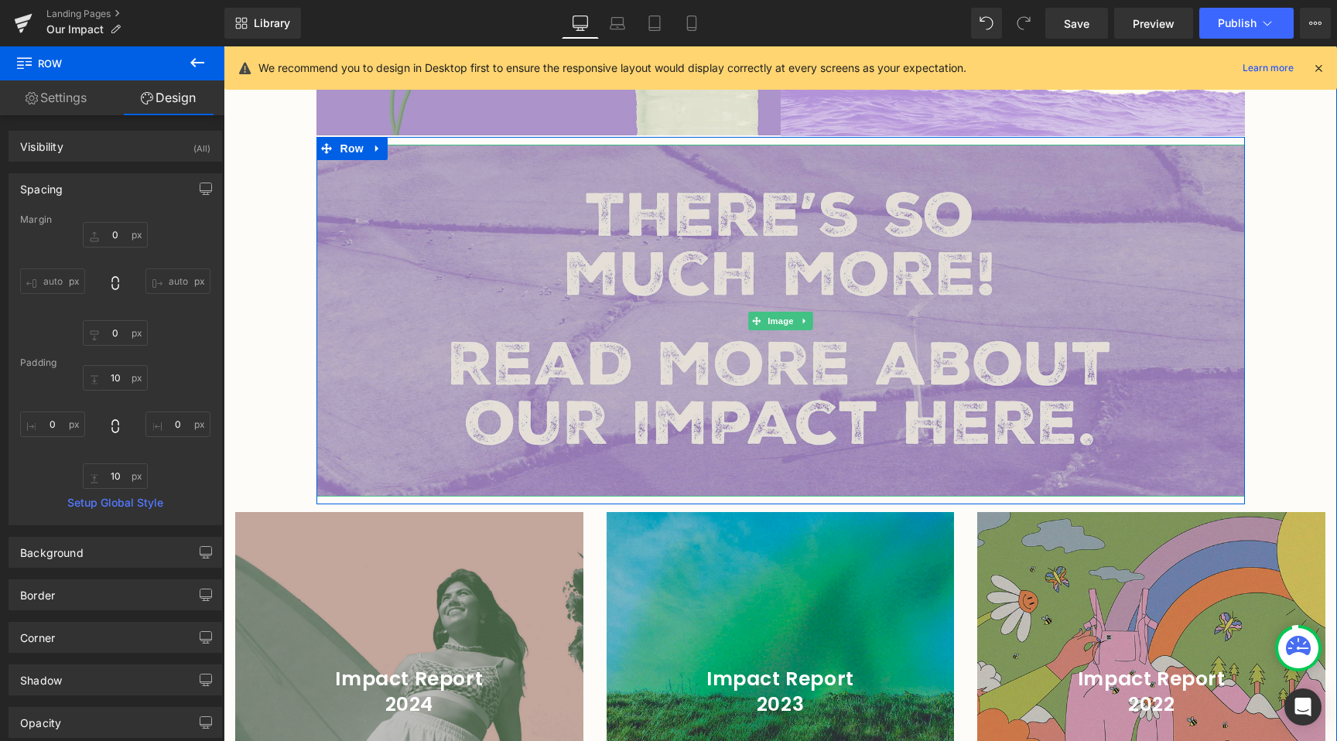
click at [367, 414] on img at bounding box center [780, 321] width 929 height 352
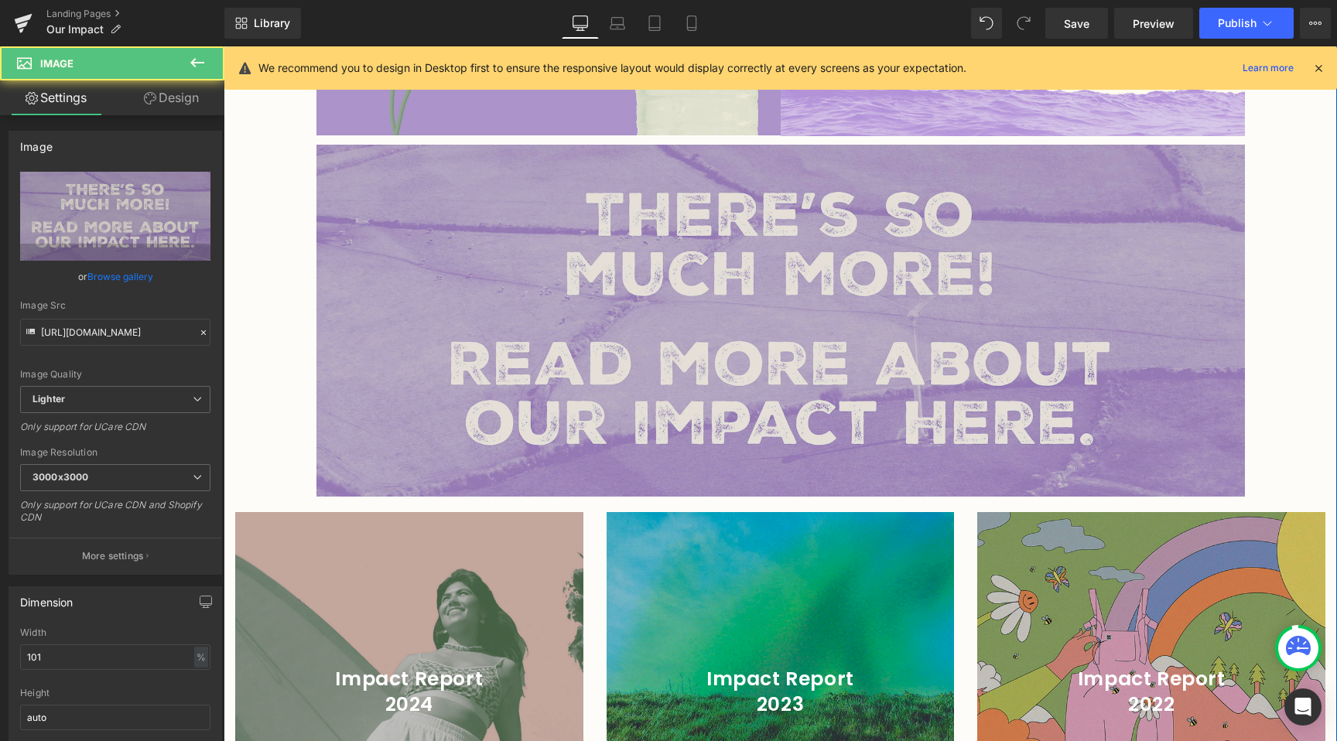
click at [448, 275] on img at bounding box center [780, 321] width 929 height 352
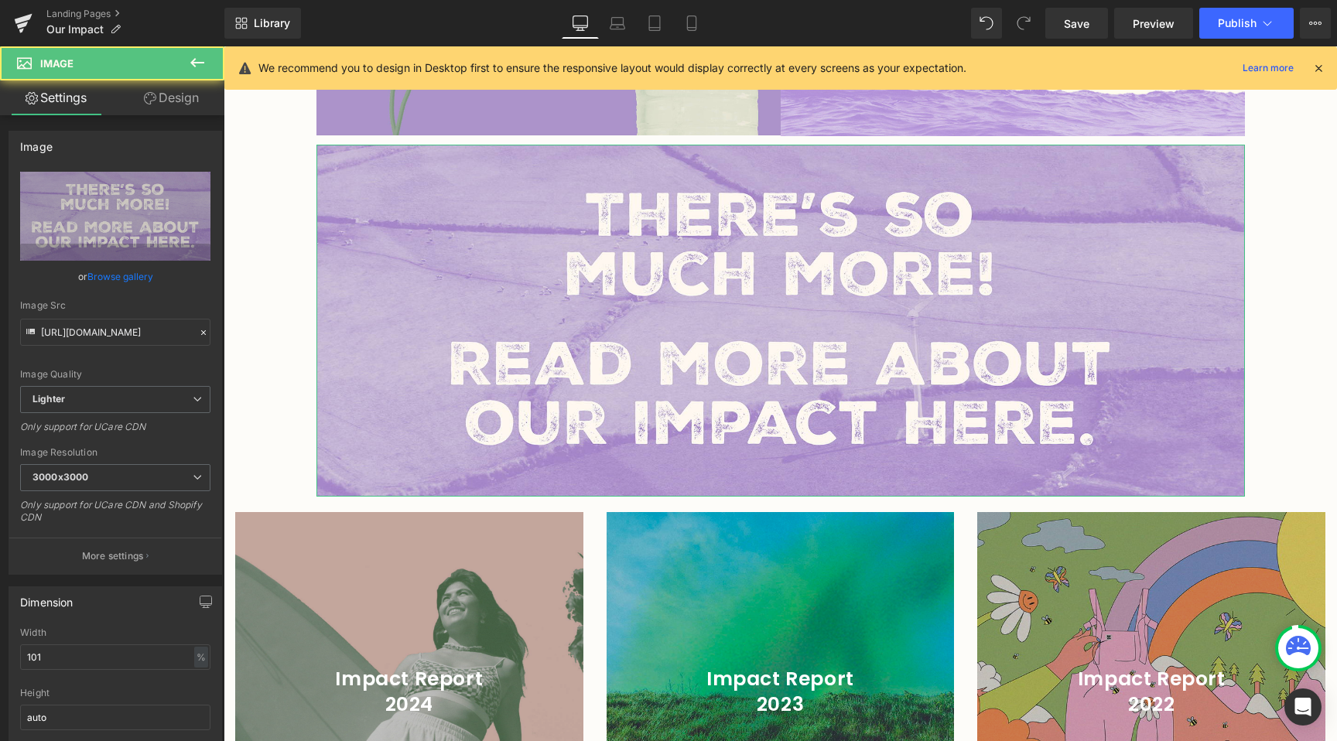
click at [194, 106] on link "Design" at bounding box center [171, 97] width 112 height 35
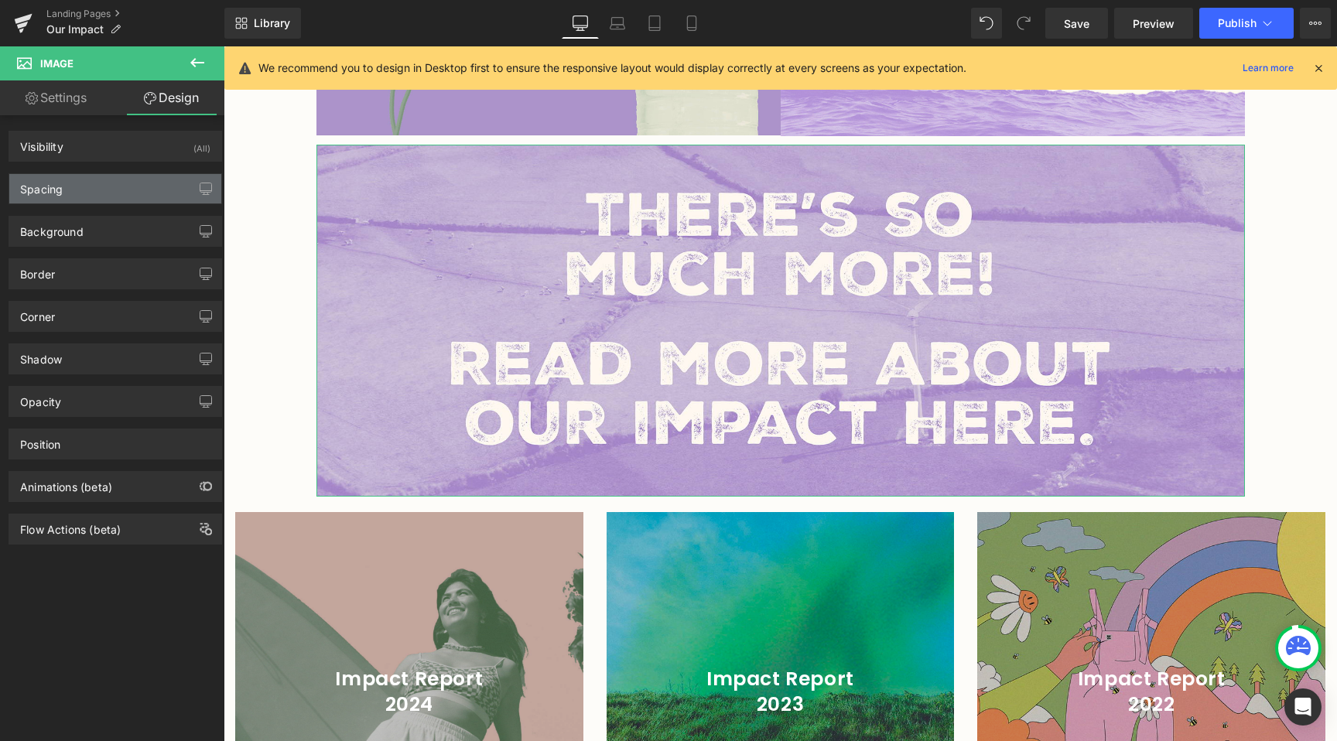
click at [133, 191] on div "Spacing" at bounding box center [115, 188] width 212 height 29
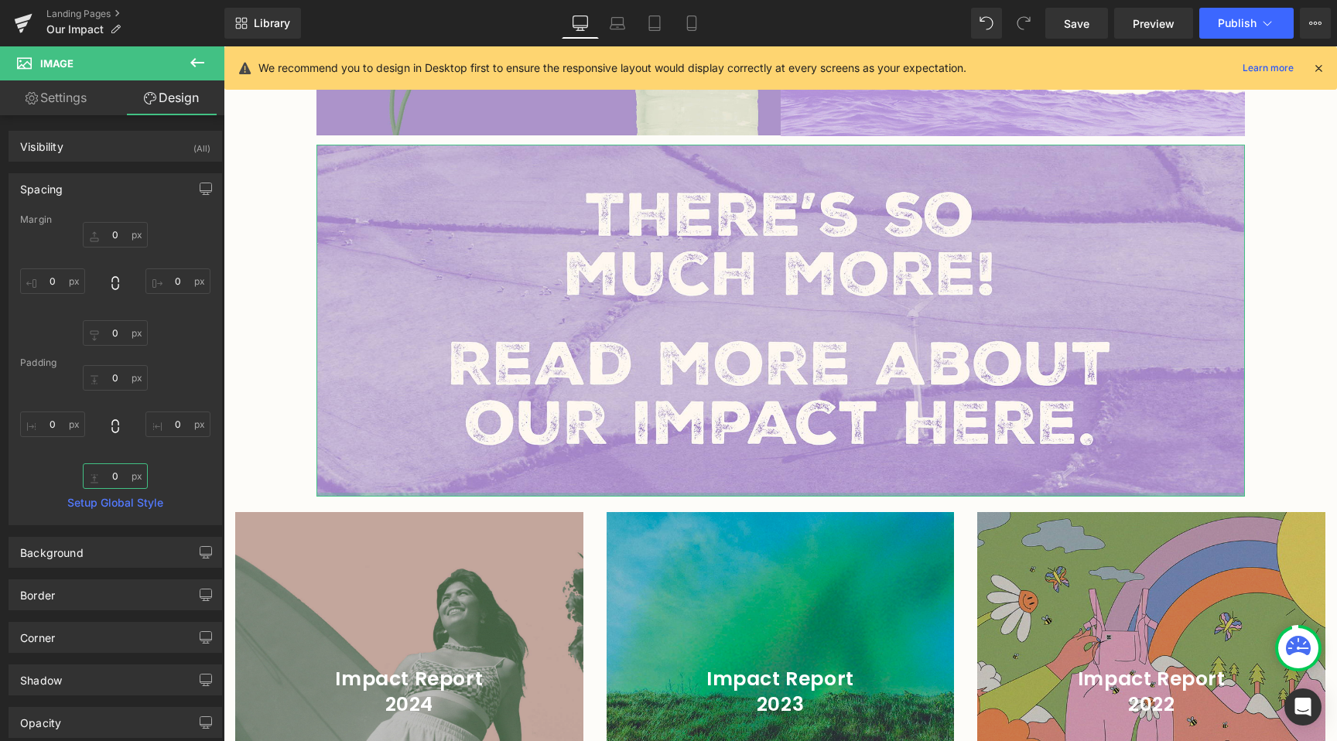
click at [119, 473] on input "0" at bounding box center [115, 476] width 65 height 26
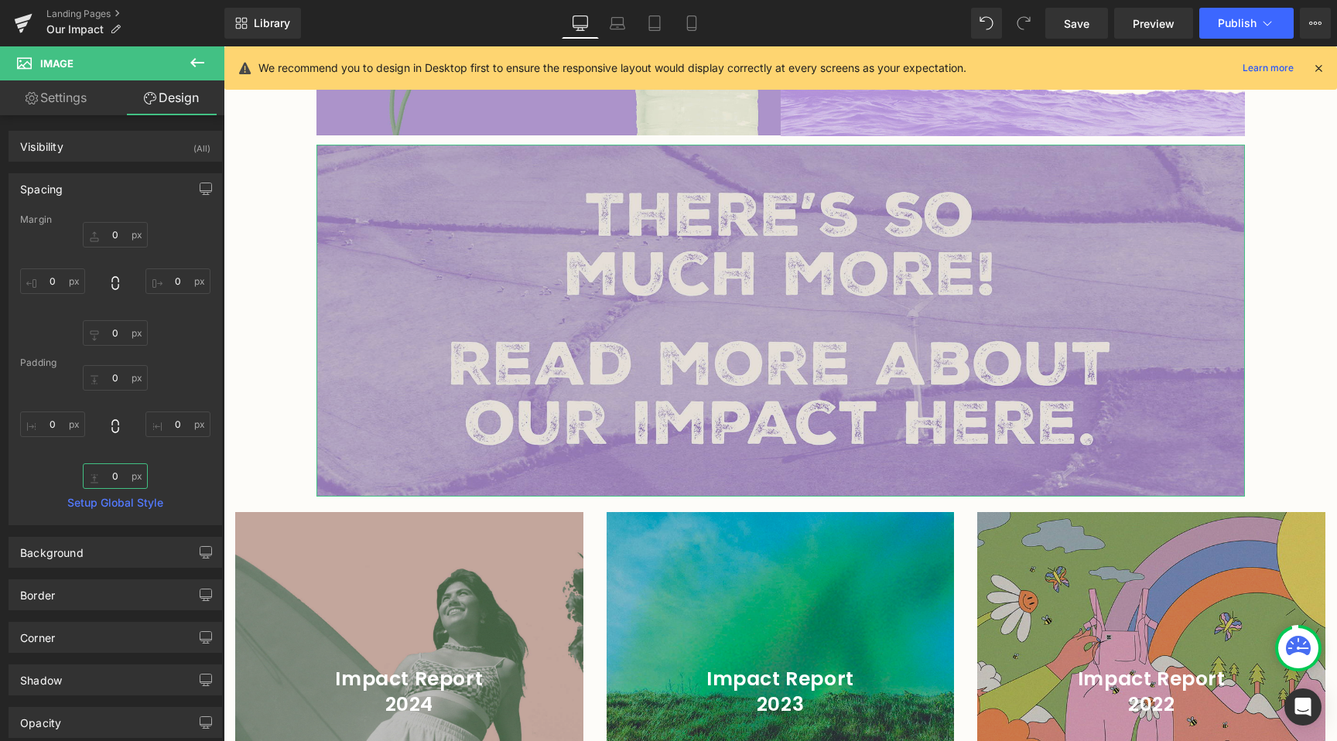
type input "0"
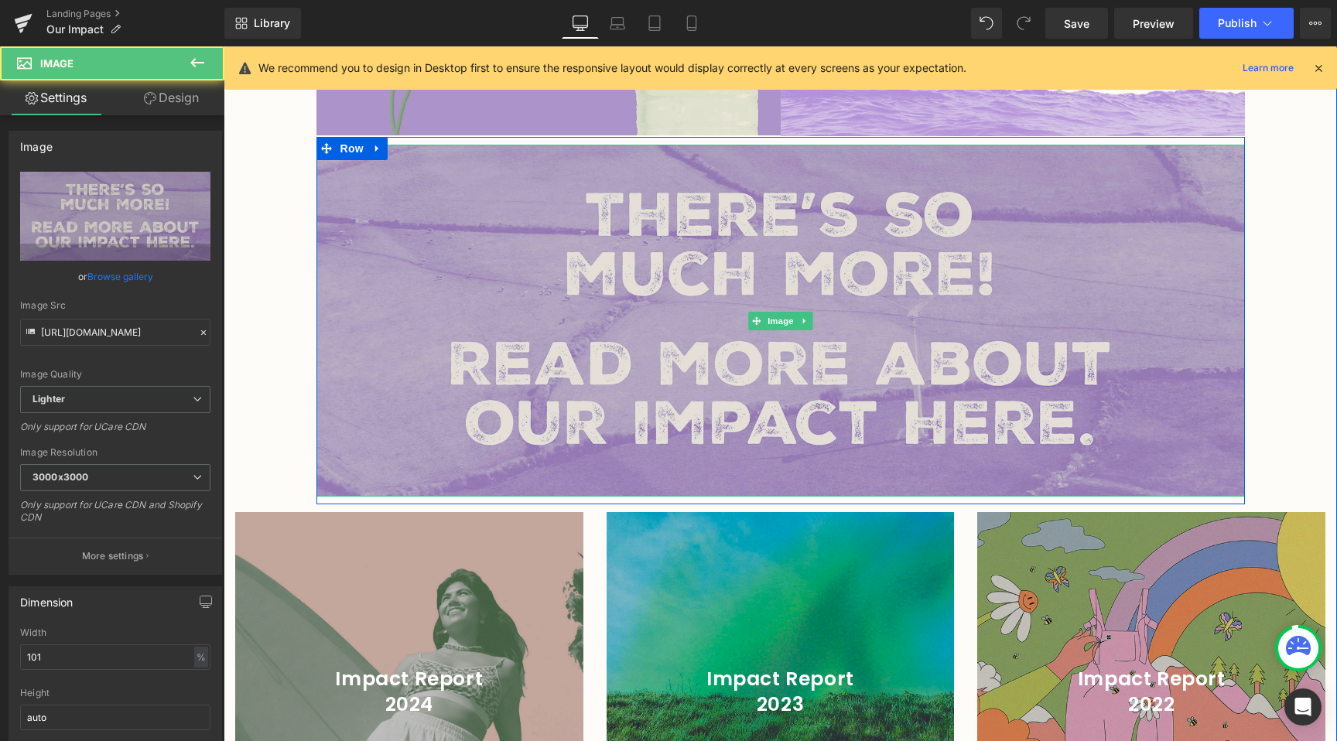
click at [445, 394] on img at bounding box center [780, 321] width 929 height 352
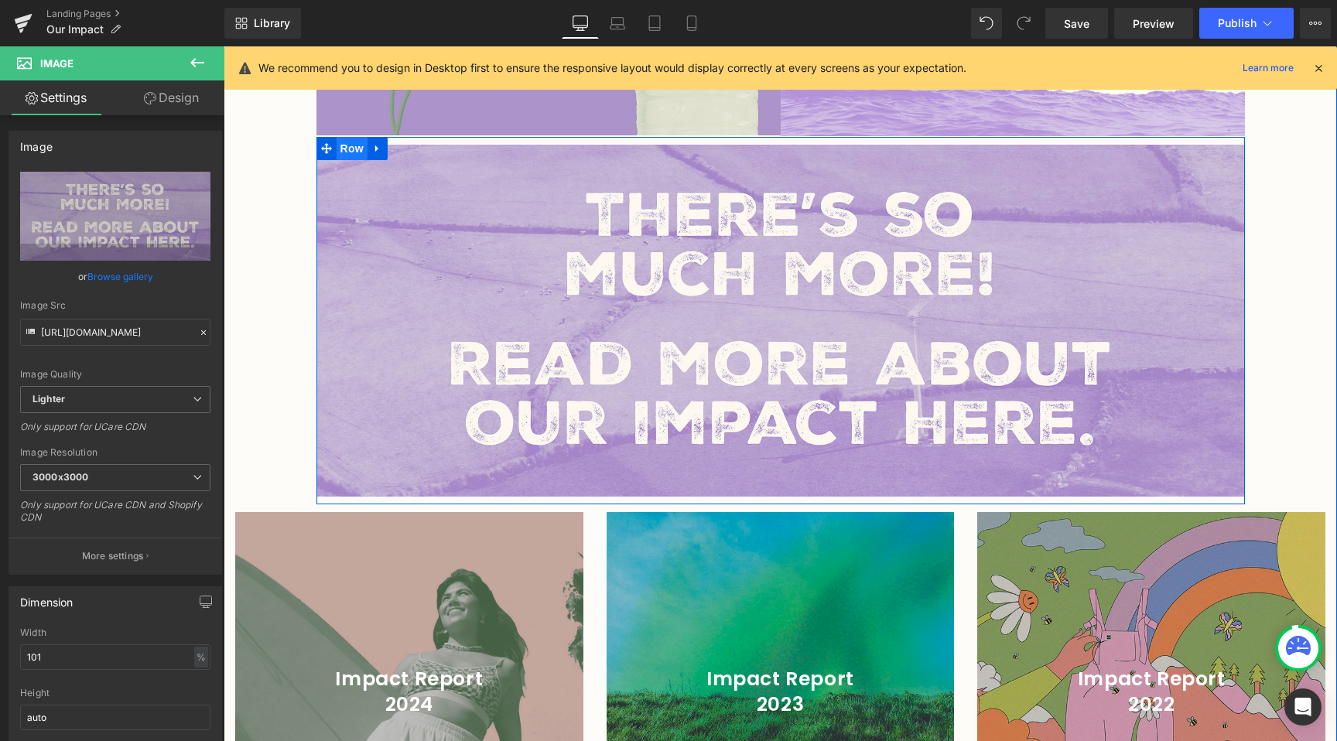
click at [343, 137] on span "Row" at bounding box center [352, 148] width 31 height 23
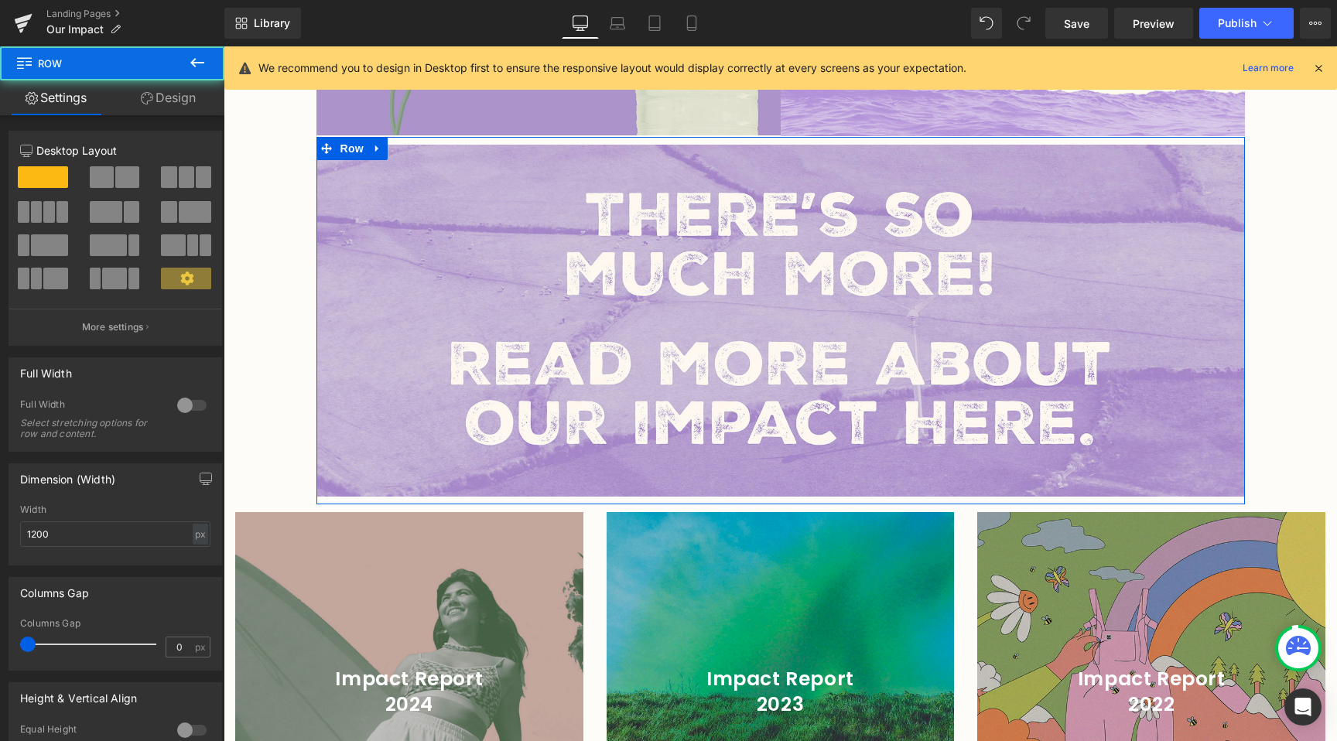
click at [193, 95] on link "Design" at bounding box center [168, 97] width 112 height 35
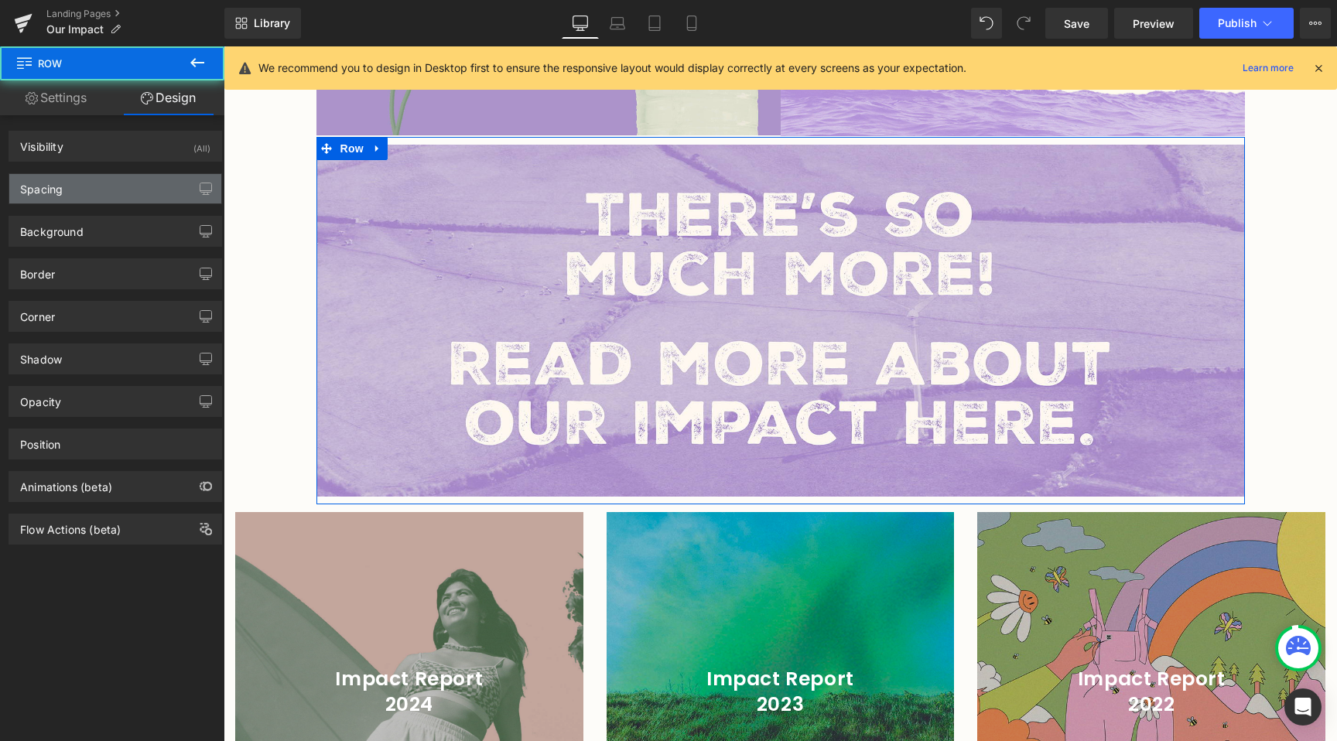
click at [89, 200] on div "Spacing" at bounding box center [115, 188] width 212 height 29
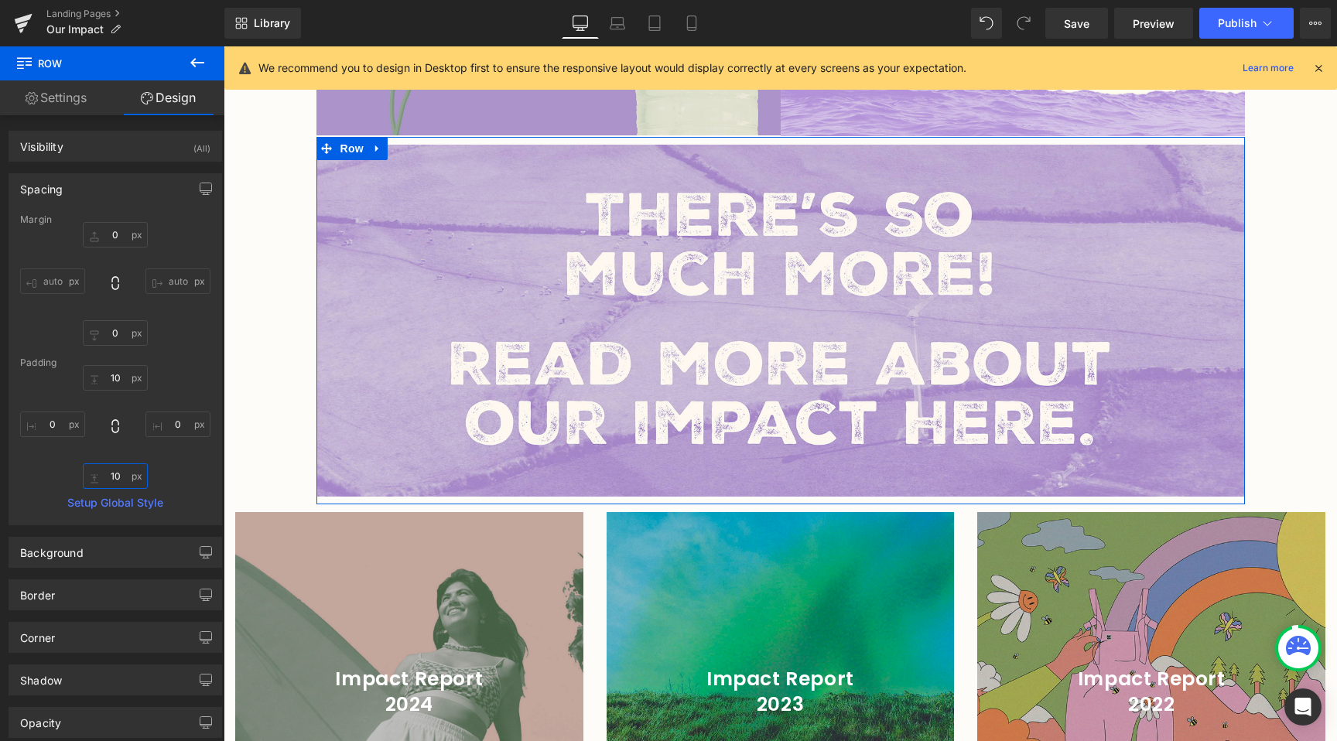
click at [112, 470] on input "10" at bounding box center [115, 476] width 65 height 26
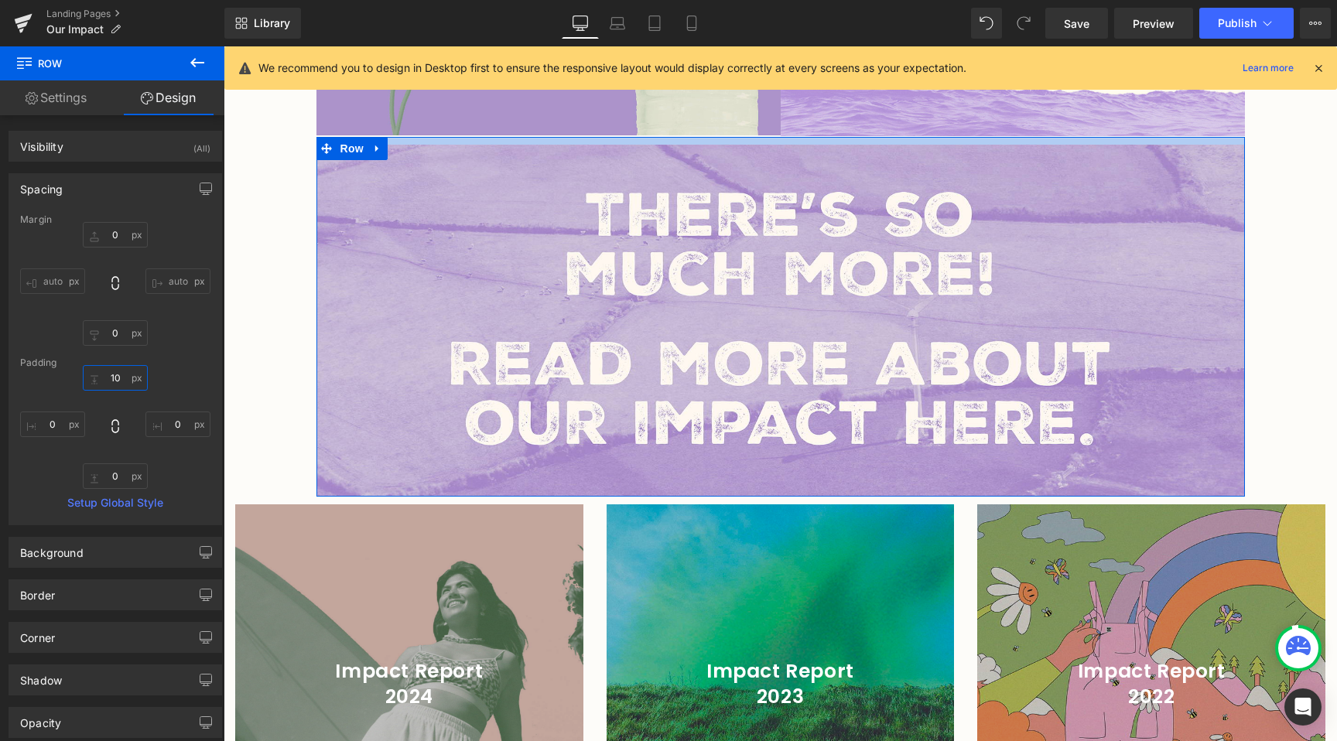
click at [121, 381] on input "10" at bounding box center [115, 378] width 65 height 26
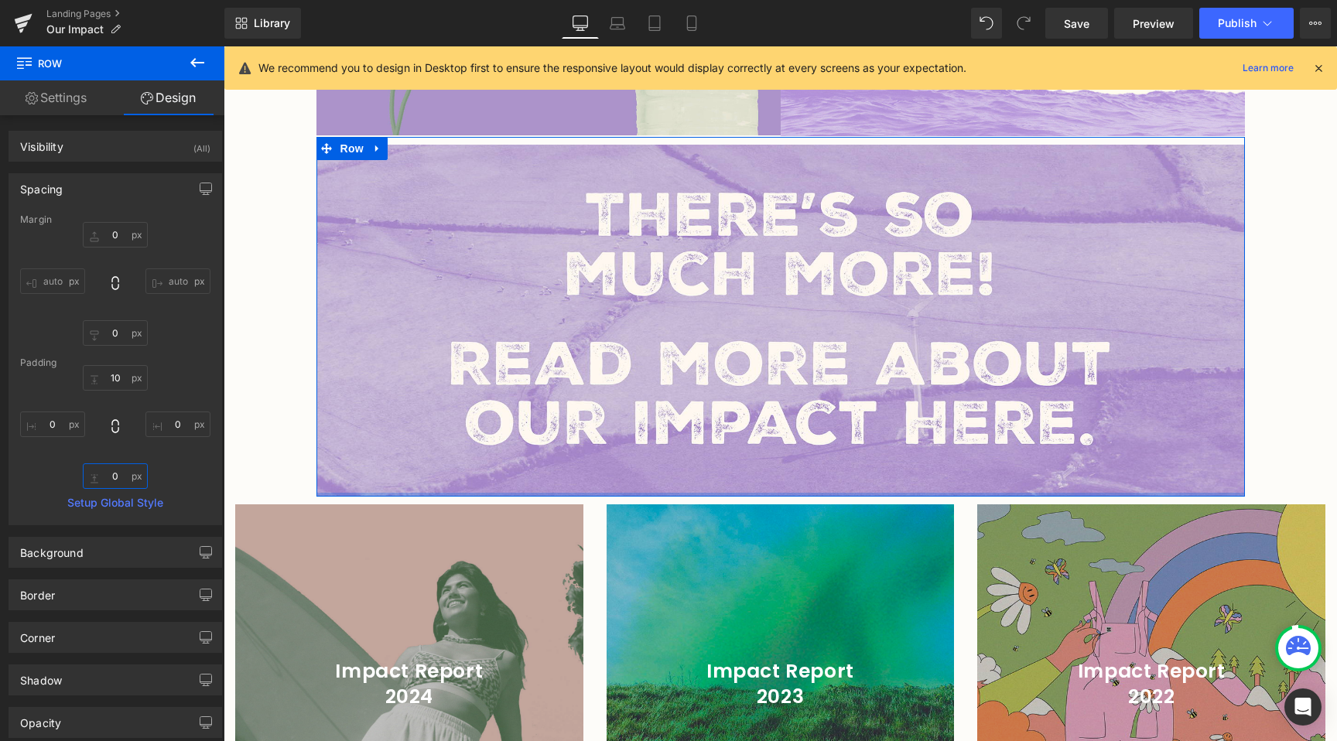
drag, startPoint x: 122, startPoint y: 477, endPoint x: 175, endPoint y: 467, distance: 53.6
click at [122, 477] on input "0" at bounding box center [115, 476] width 65 height 26
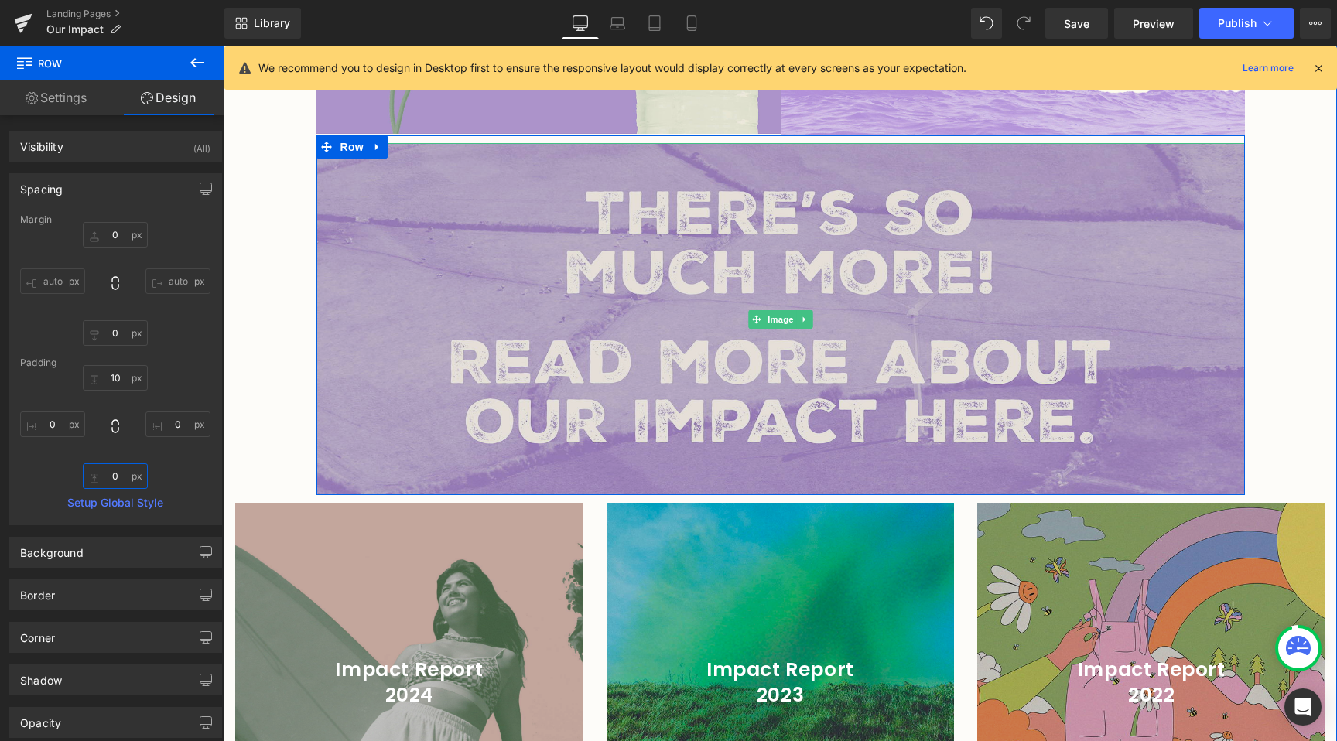
scroll to position [2054, 0]
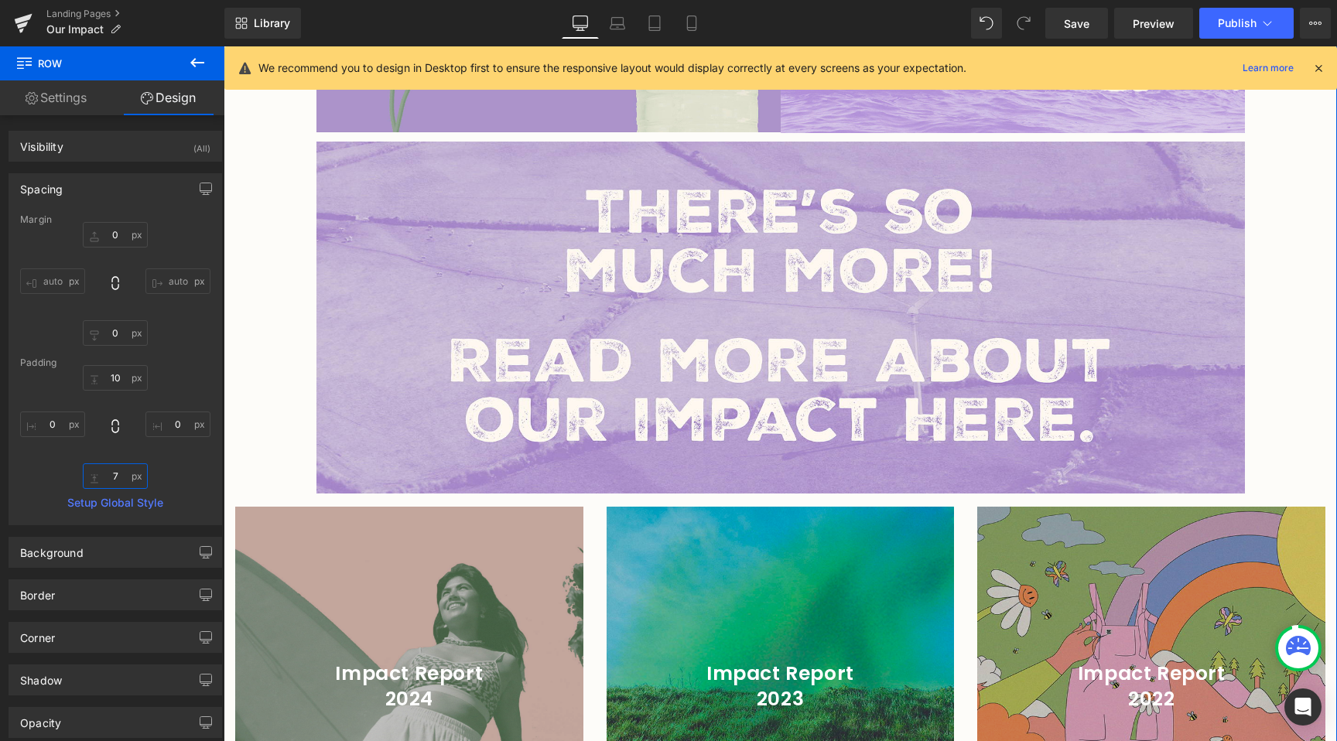
type input "8"
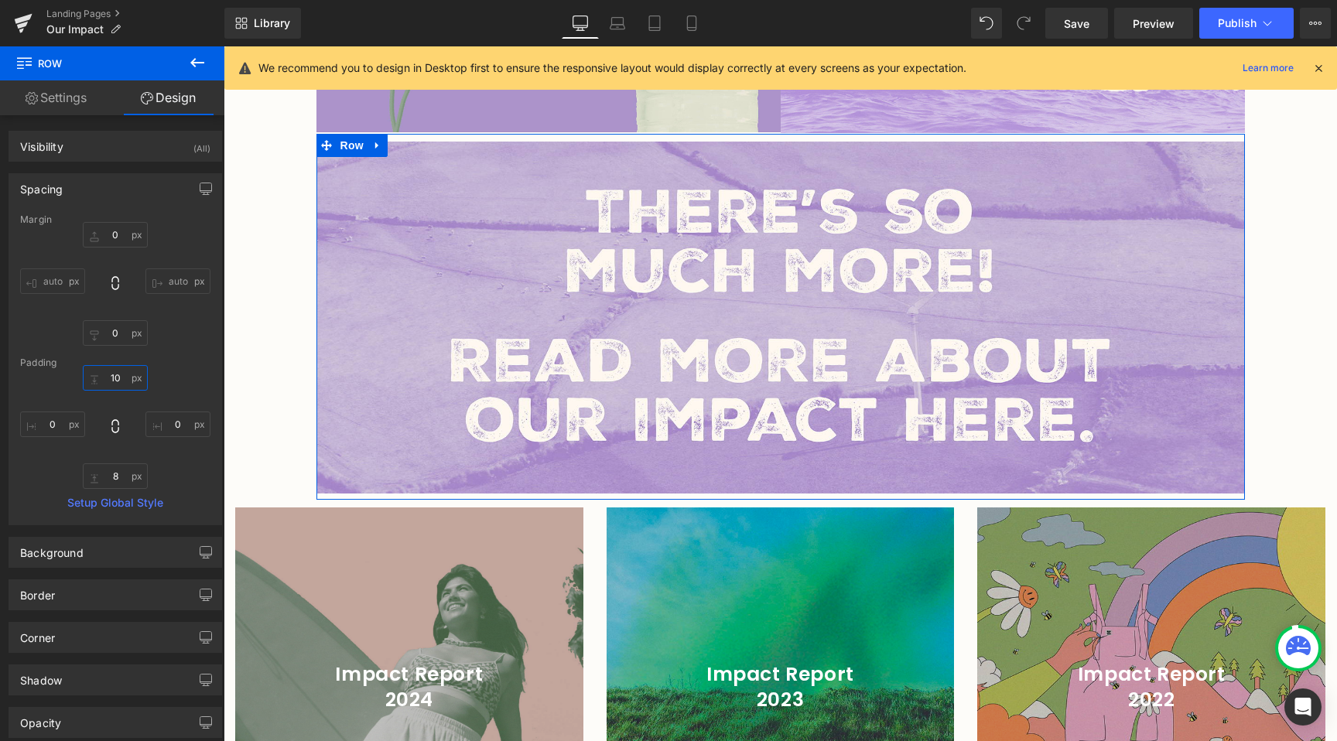
click at [127, 374] on input "10" at bounding box center [115, 378] width 65 height 26
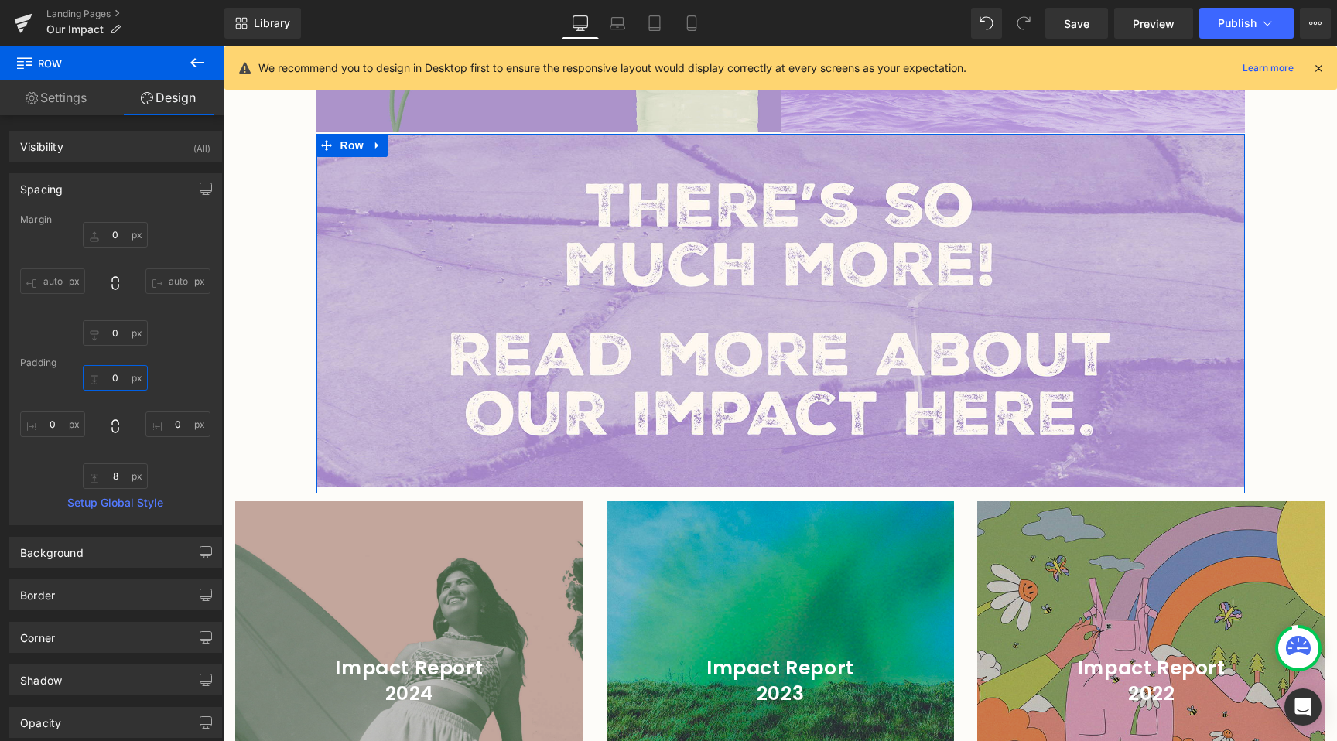
type input "0"
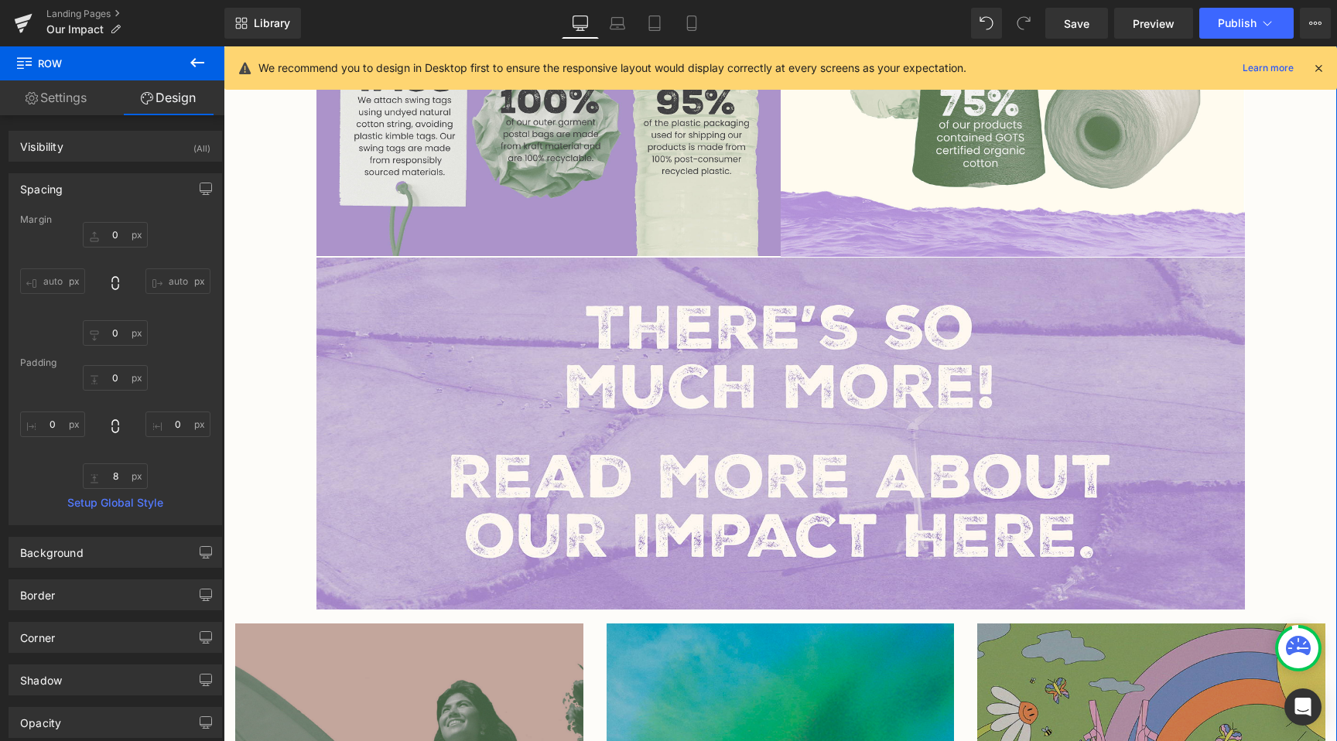
click at [295, 373] on div "Image [PERSON_NAME] & [PERSON_NAME] was born in [DEMOGRAPHIC_DATA] with a missi…" at bounding box center [780, 157] width 1113 height 3883
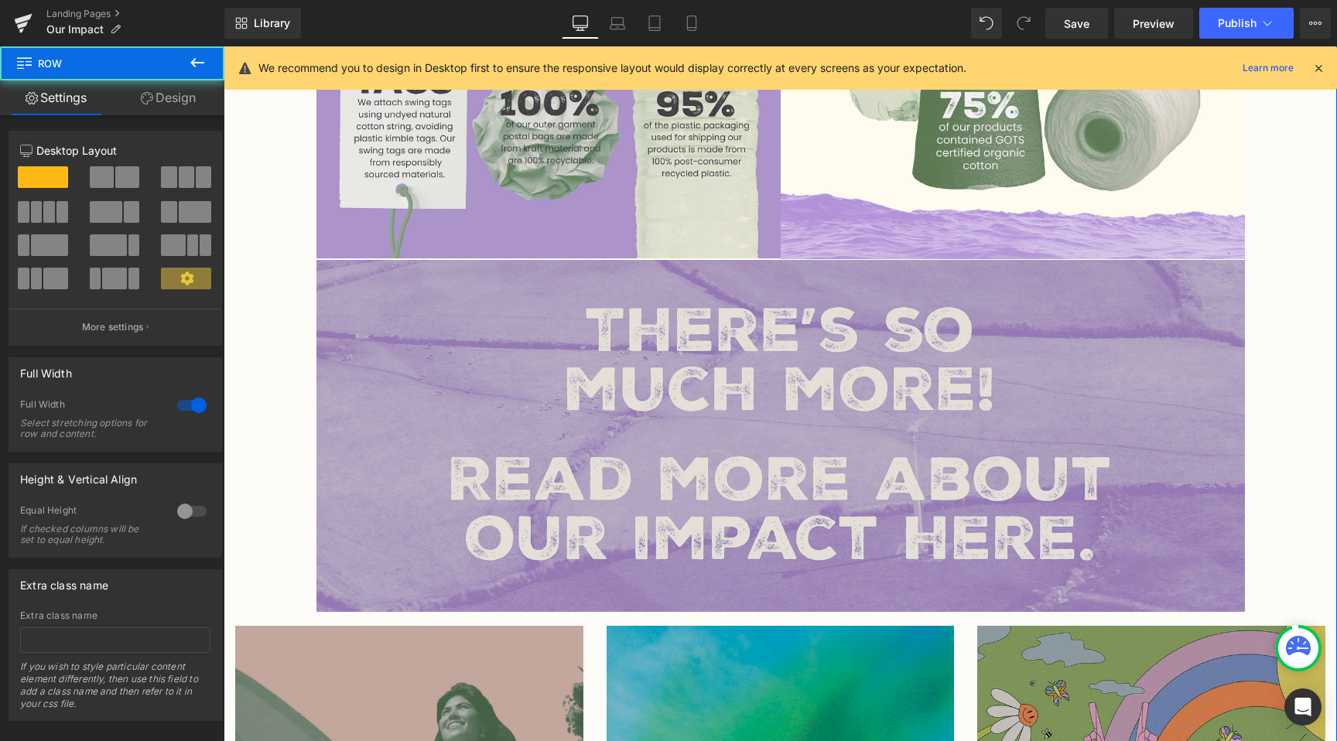
scroll to position [1927, 0]
click at [624, 320] on img at bounding box center [780, 437] width 929 height 352
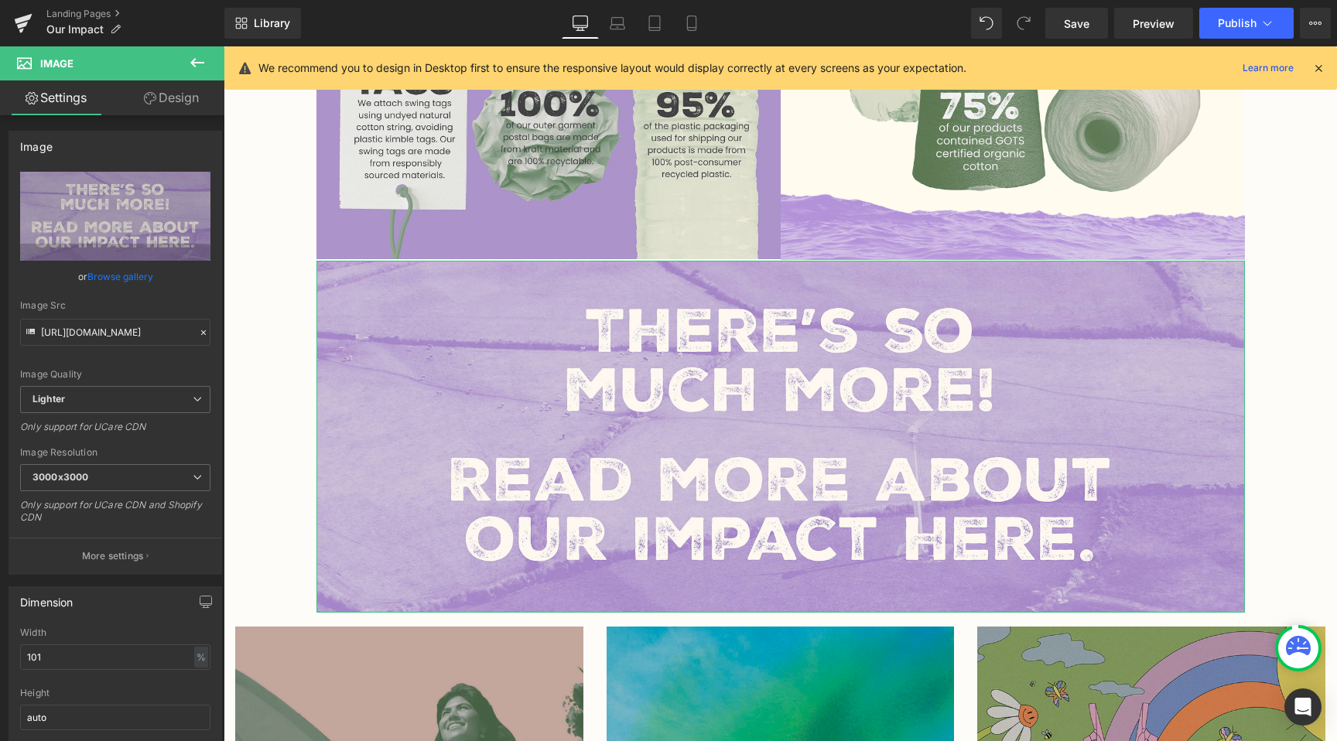
click at [176, 102] on link "Design" at bounding box center [171, 97] width 112 height 35
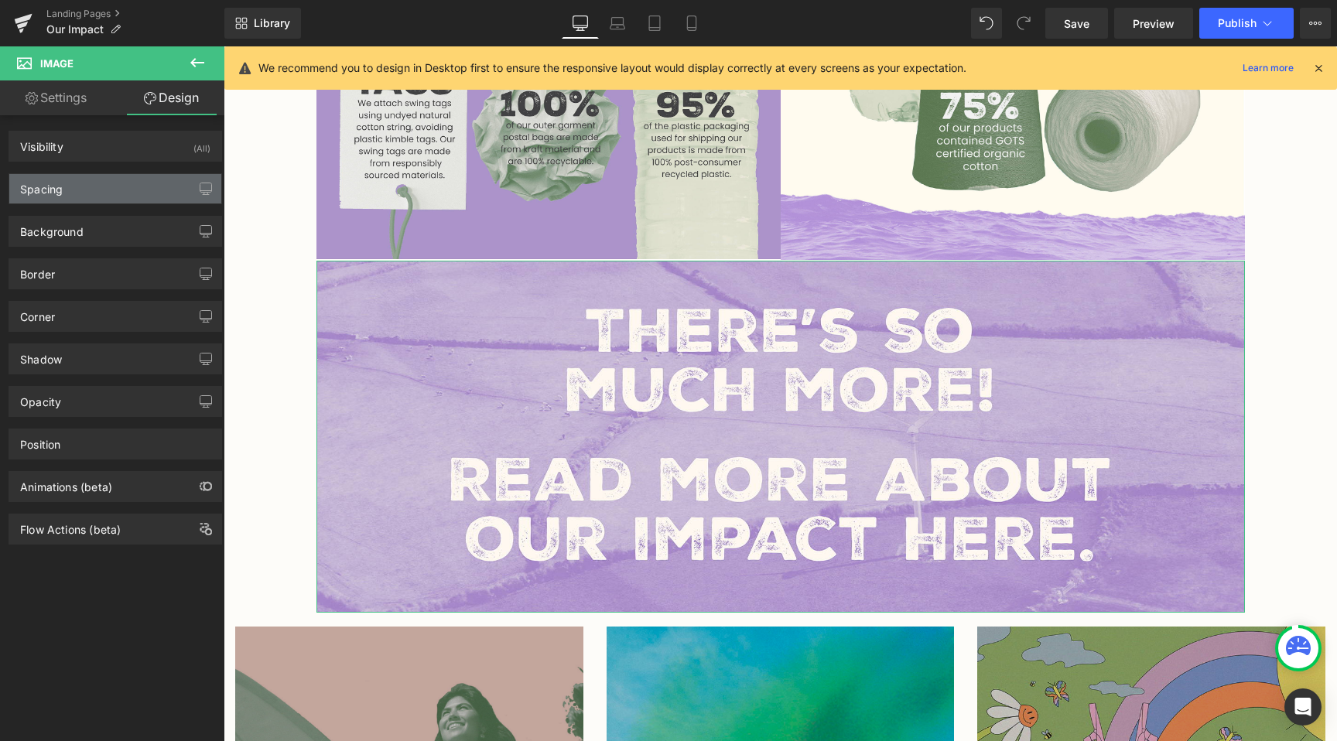
click at [130, 181] on div "Spacing" at bounding box center [115, 188] width 212 height 29
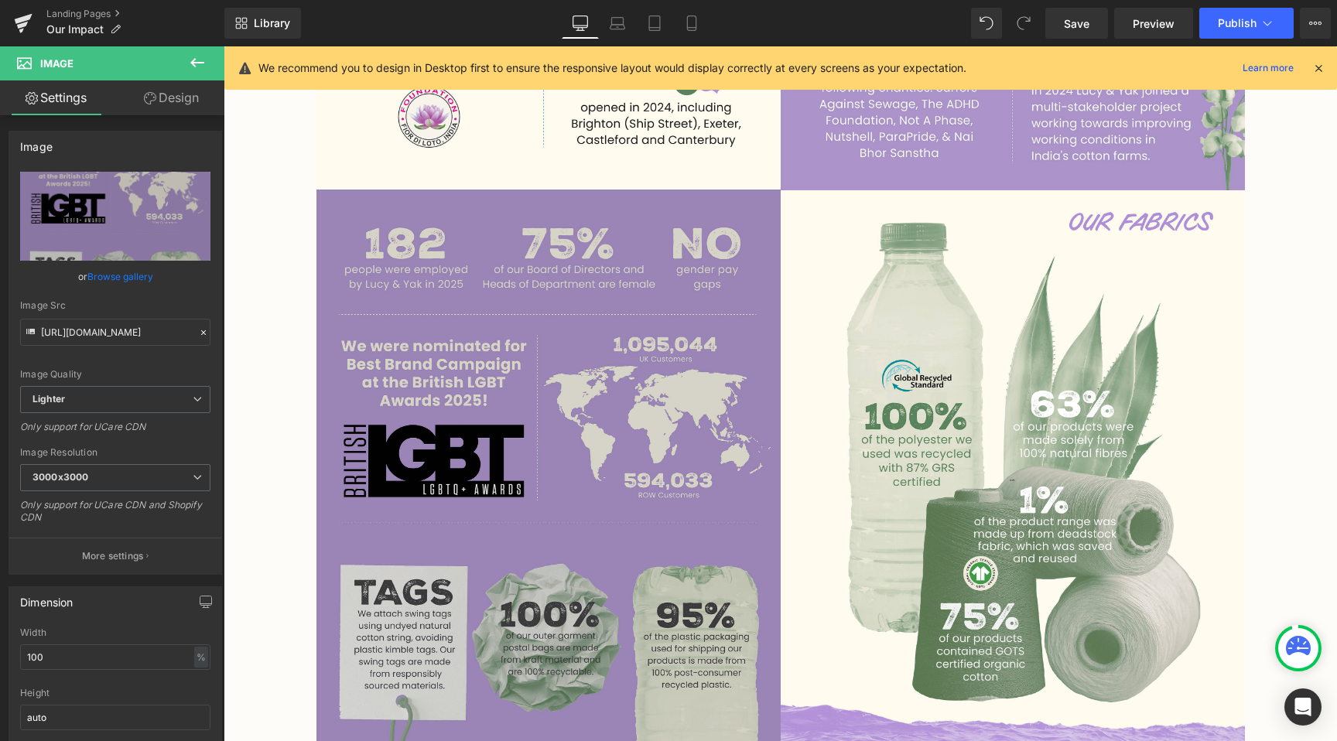
scroll to position [1415, 0]
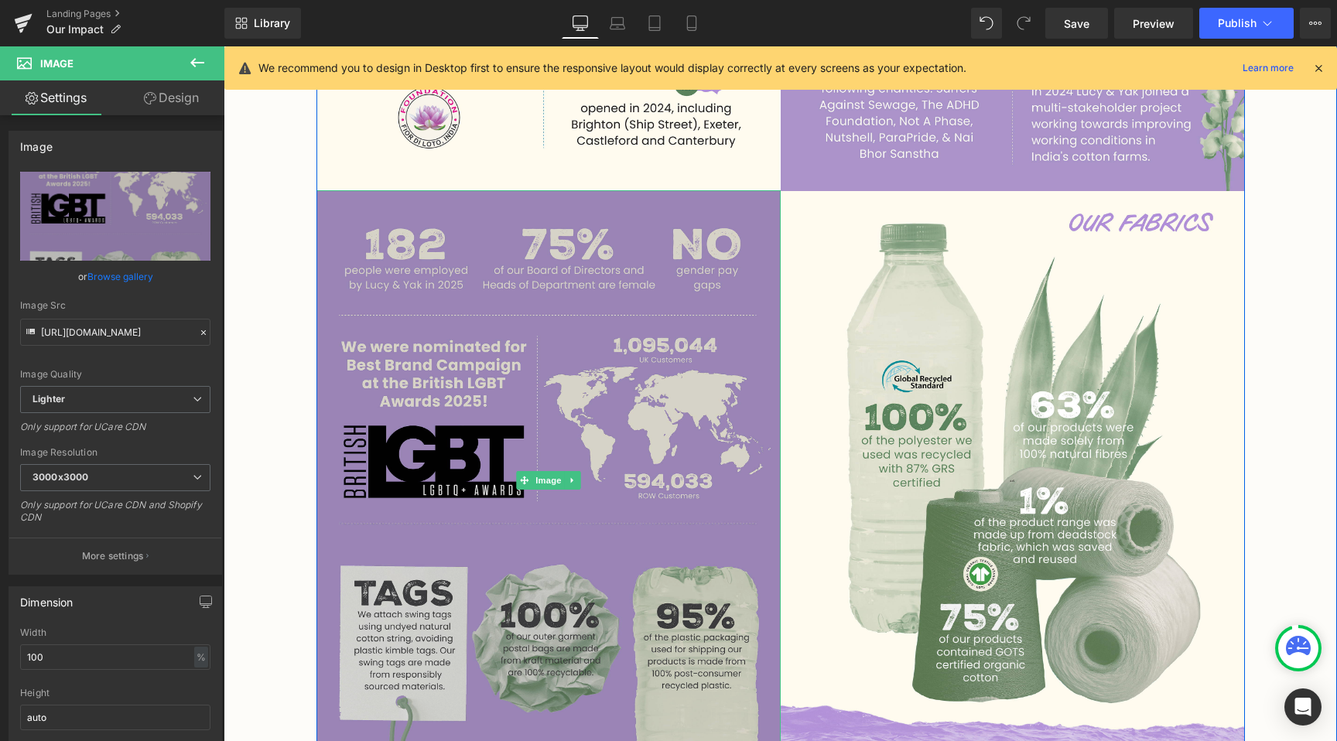
click at [675, 190] on img at bounding box center [548, 480] width 464 height 580
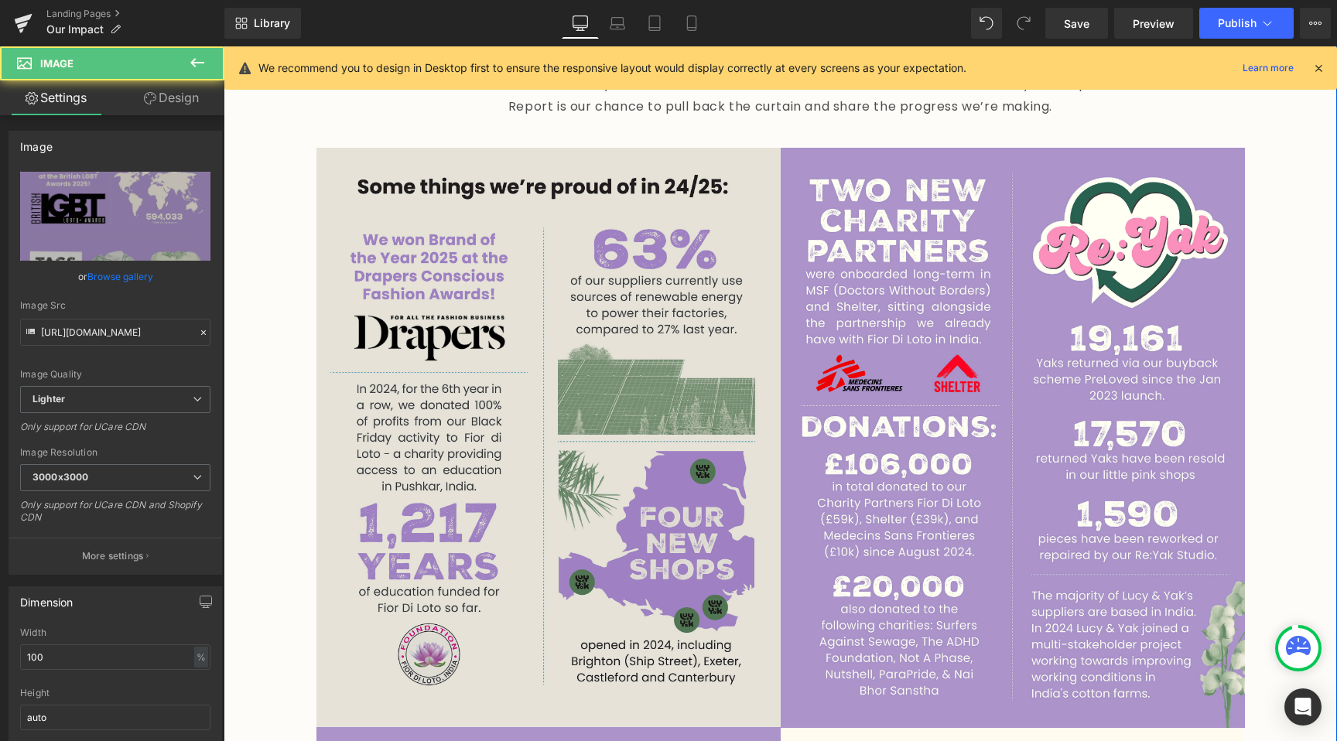
scroll to position [810, 0]
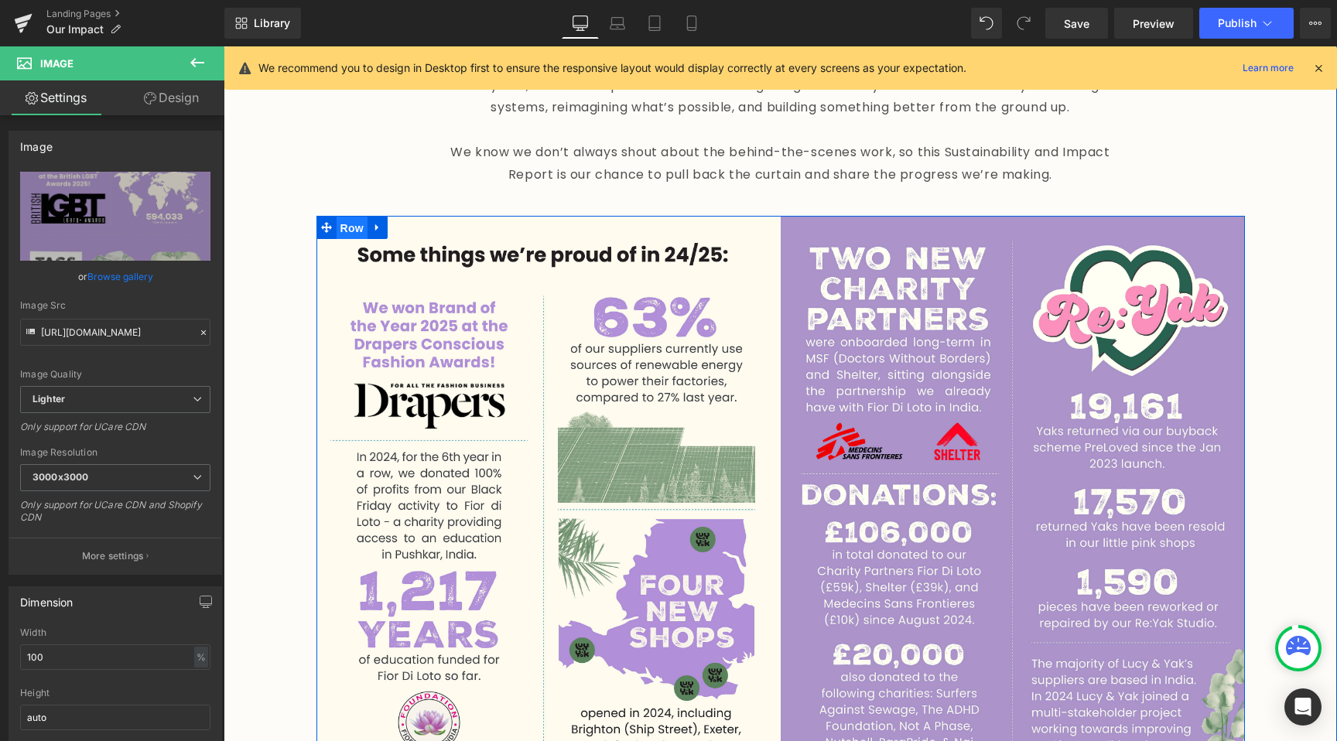
click at [358, 217] on span "Row" at bounding box center [352, 228] width 31 height 23
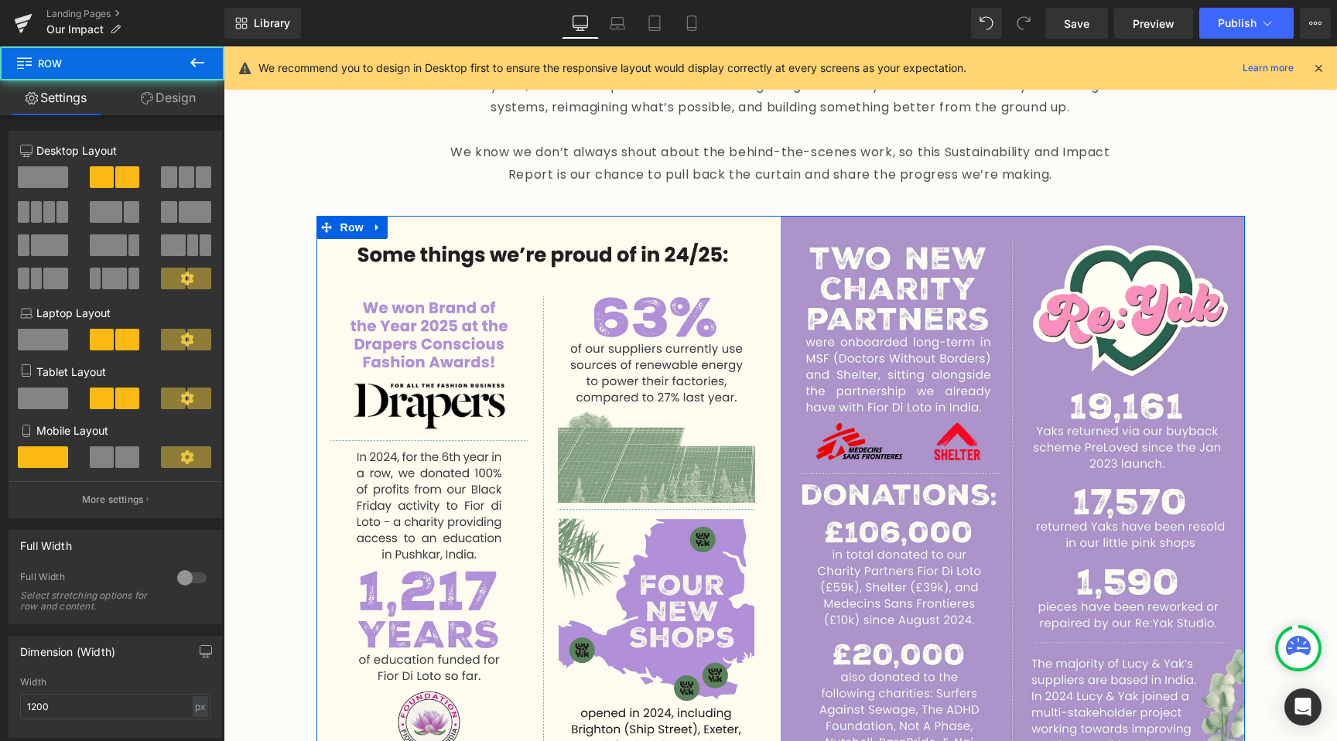
click at [204, 111] on link "Design" at bounding box center [168, 97] width 112 height 35
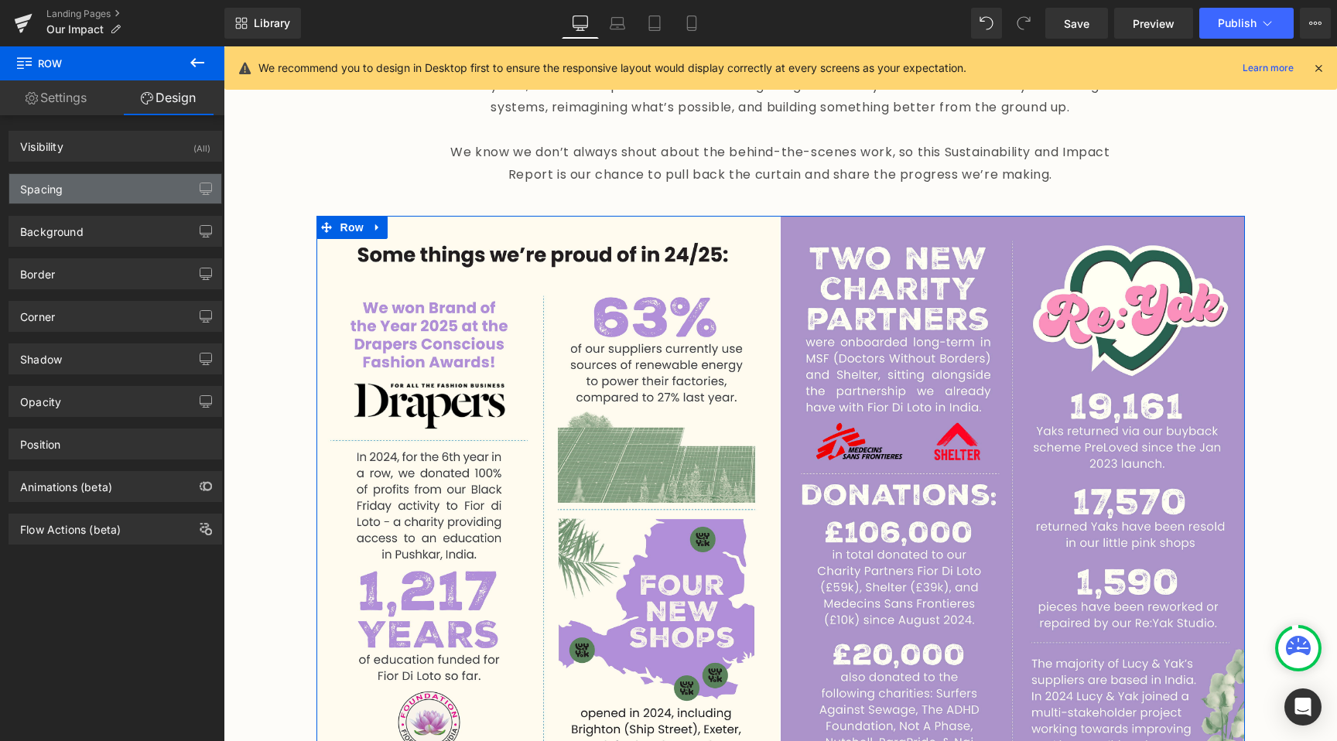
click at [120, 181] on div "Spacing" at bounding box center [115, 188] width 212 height 29
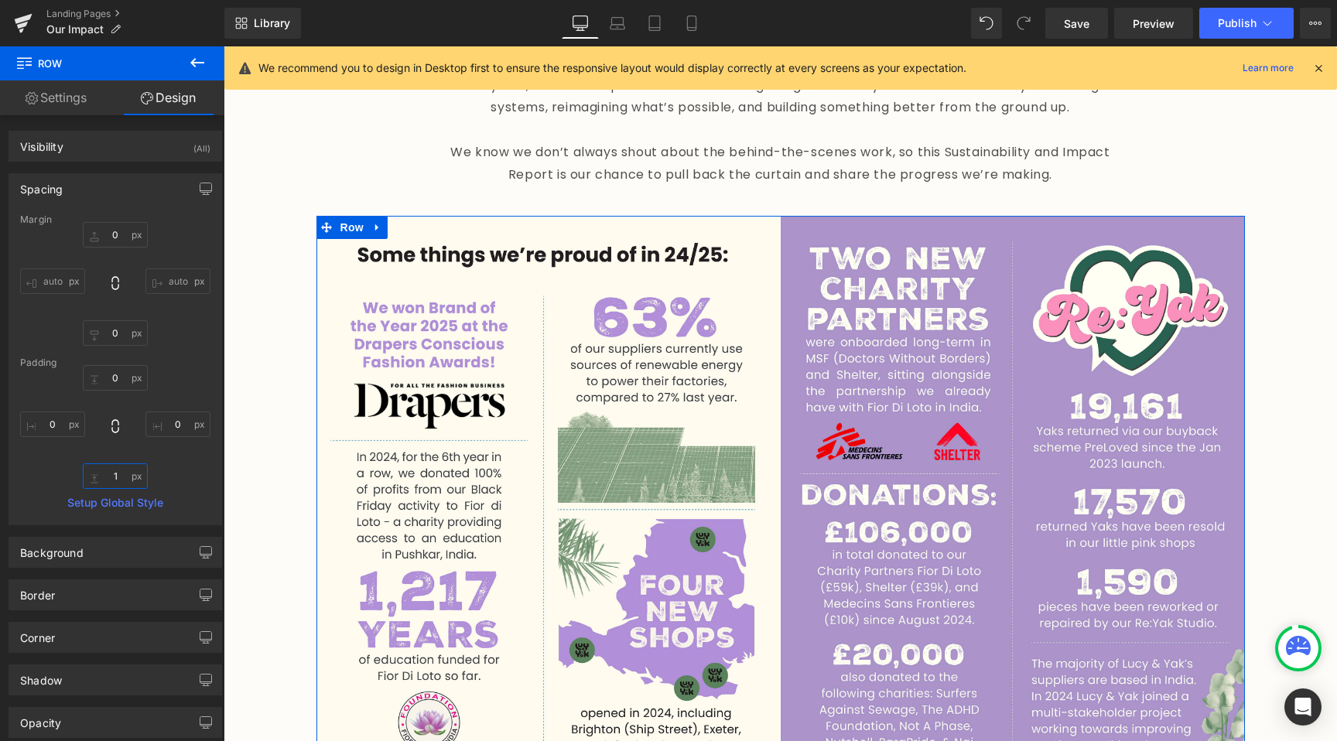
click at [129, 472] on input "1" at bounding box center [115, 476] width 65 height 26
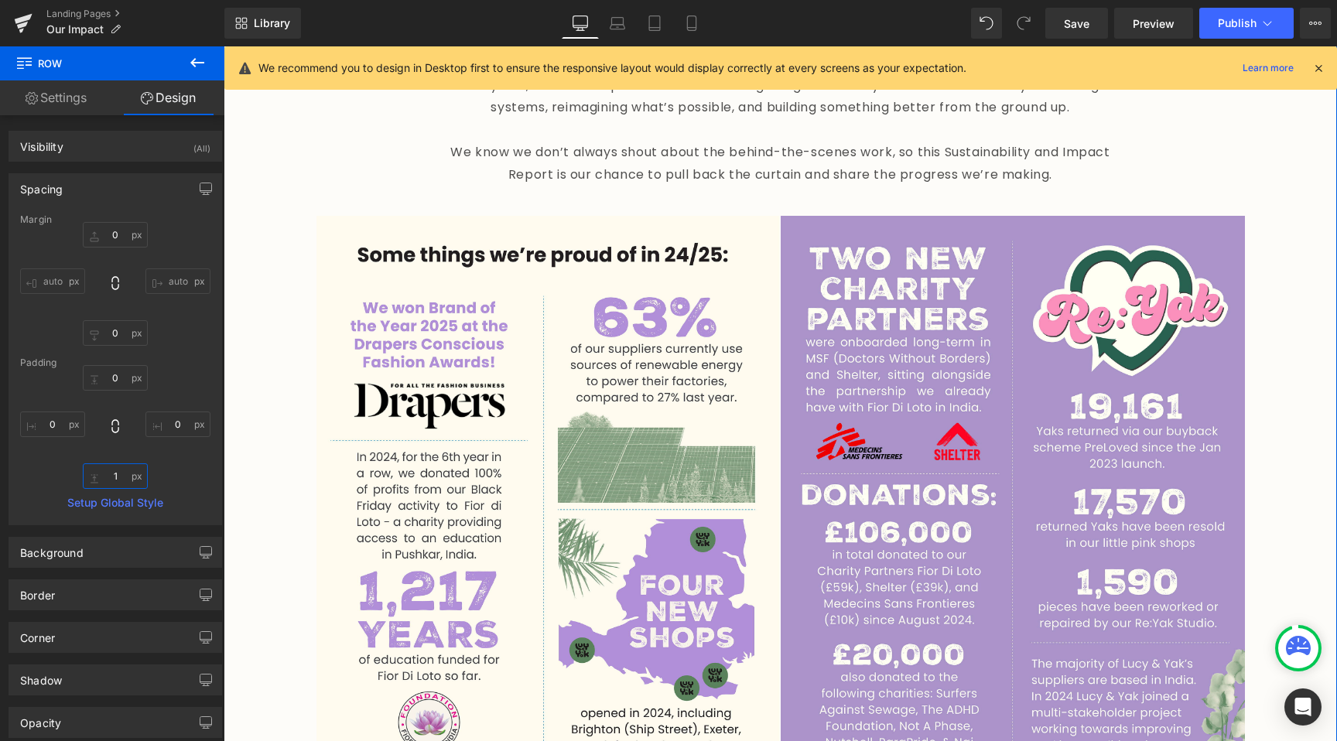
type input "0"
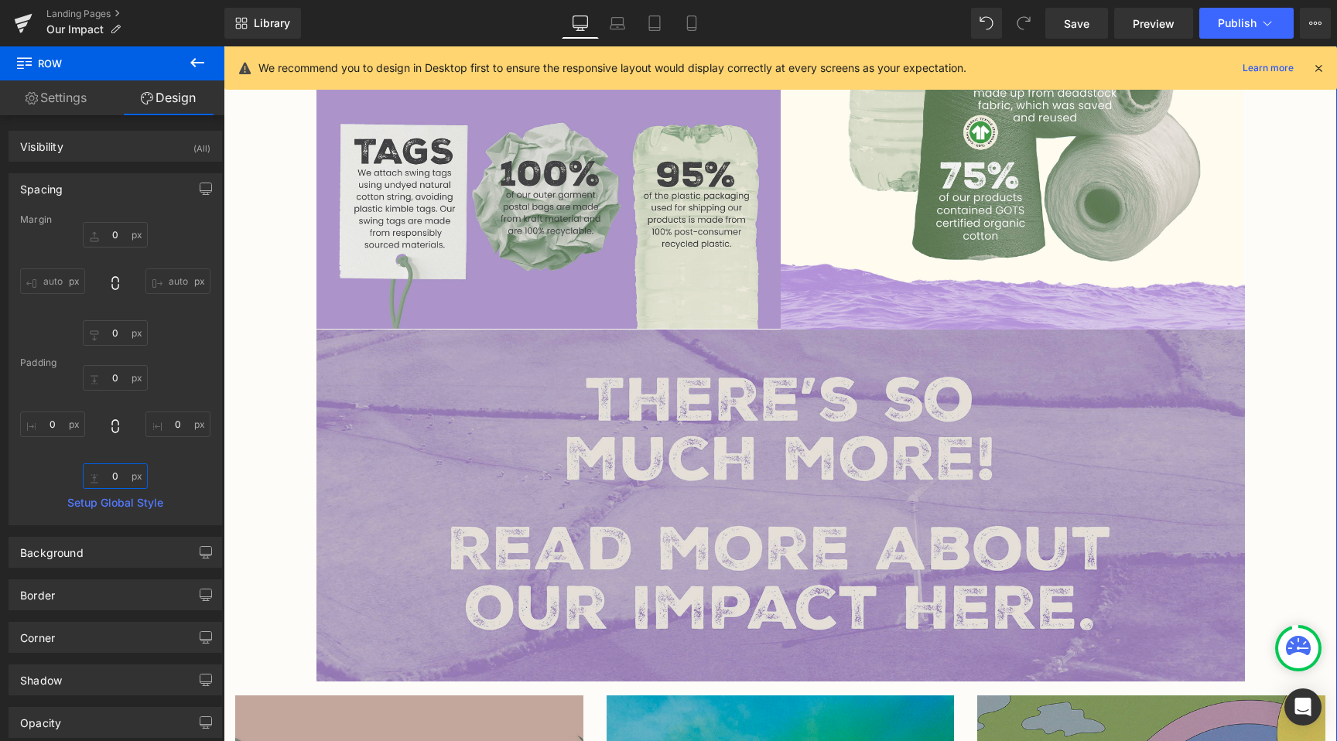
scroll to position [1859, 0]
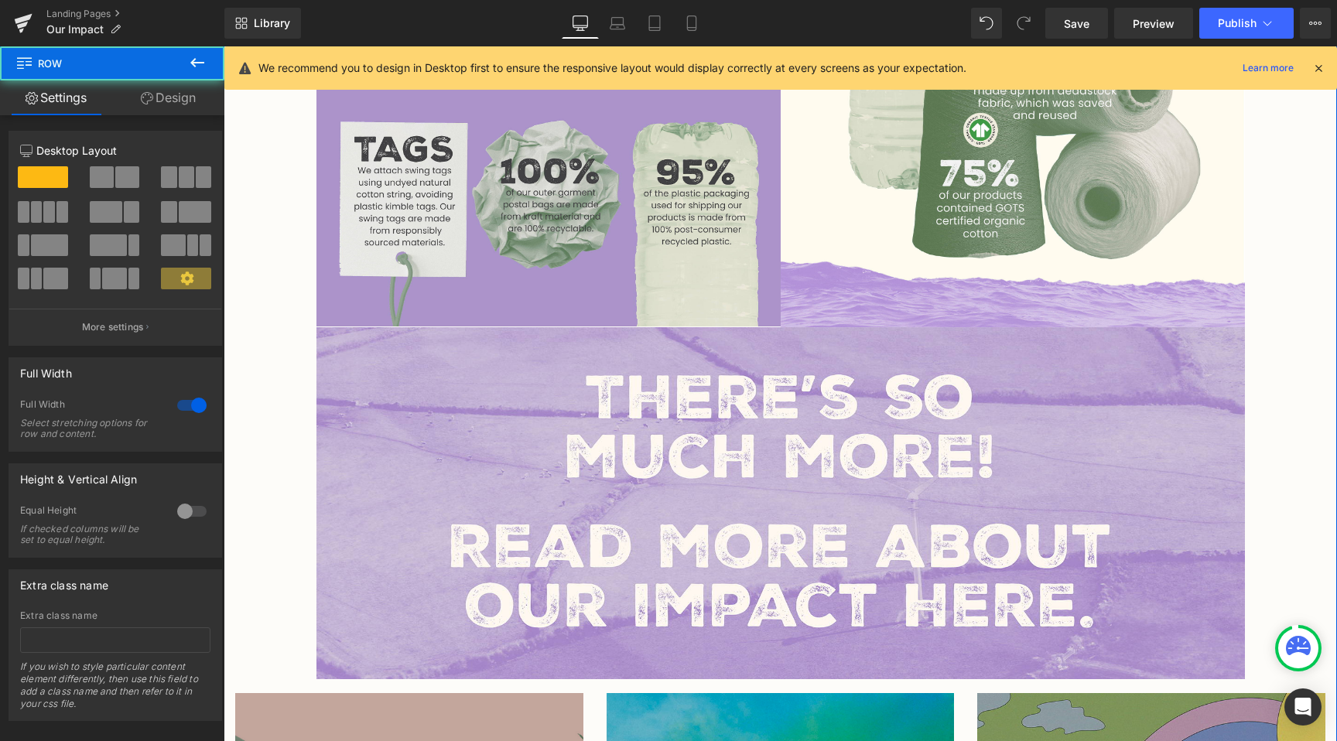
click at [271, 420] on div "Image [PERSON_NAME] & [PERSON_NAME] was born in [DEMOGRAPHIC_DATA] with a missi…" at bounding box center [780, 228] width 1113 height 3882
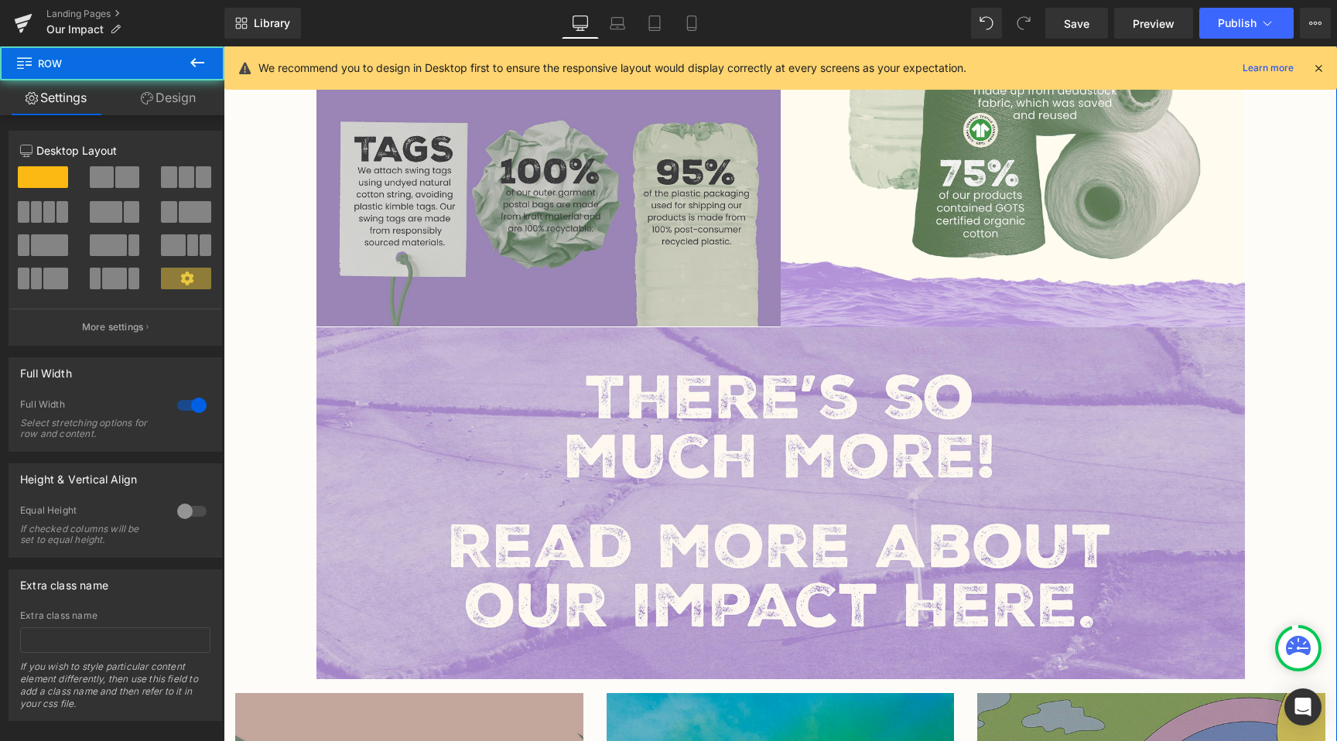
click at [581, 187] on img at bounding box center [548, 36] width 464 height 580
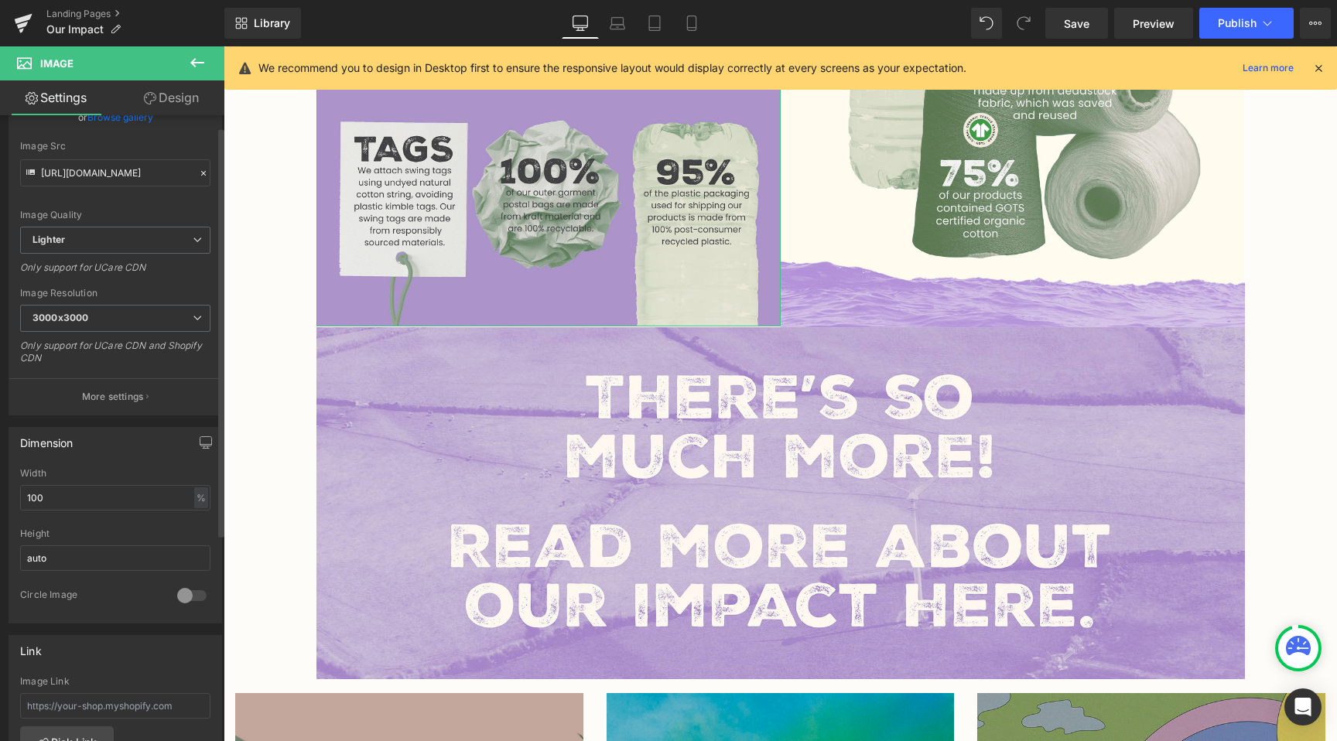
scroll to position [429, 0]
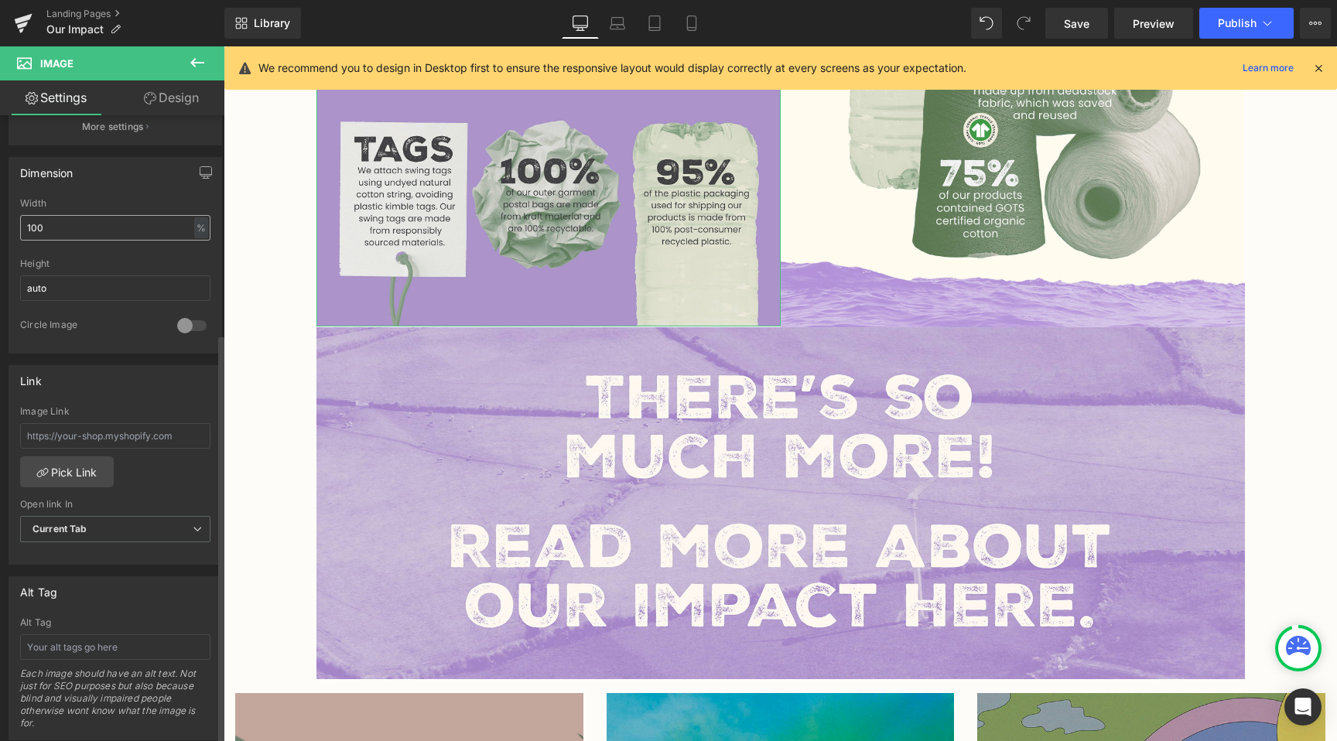
click at [87, 234] on input "100" at bounding box center [115, 228] width 190 height 26
type input "100"
click at [309, 345] on div "Image [PERSON_NAME] & [PERSON_NAME] was born in [DEMOGRAPHIC_DATA] with a missi…" at bounding box center [780, 228] width 1113 height 3882
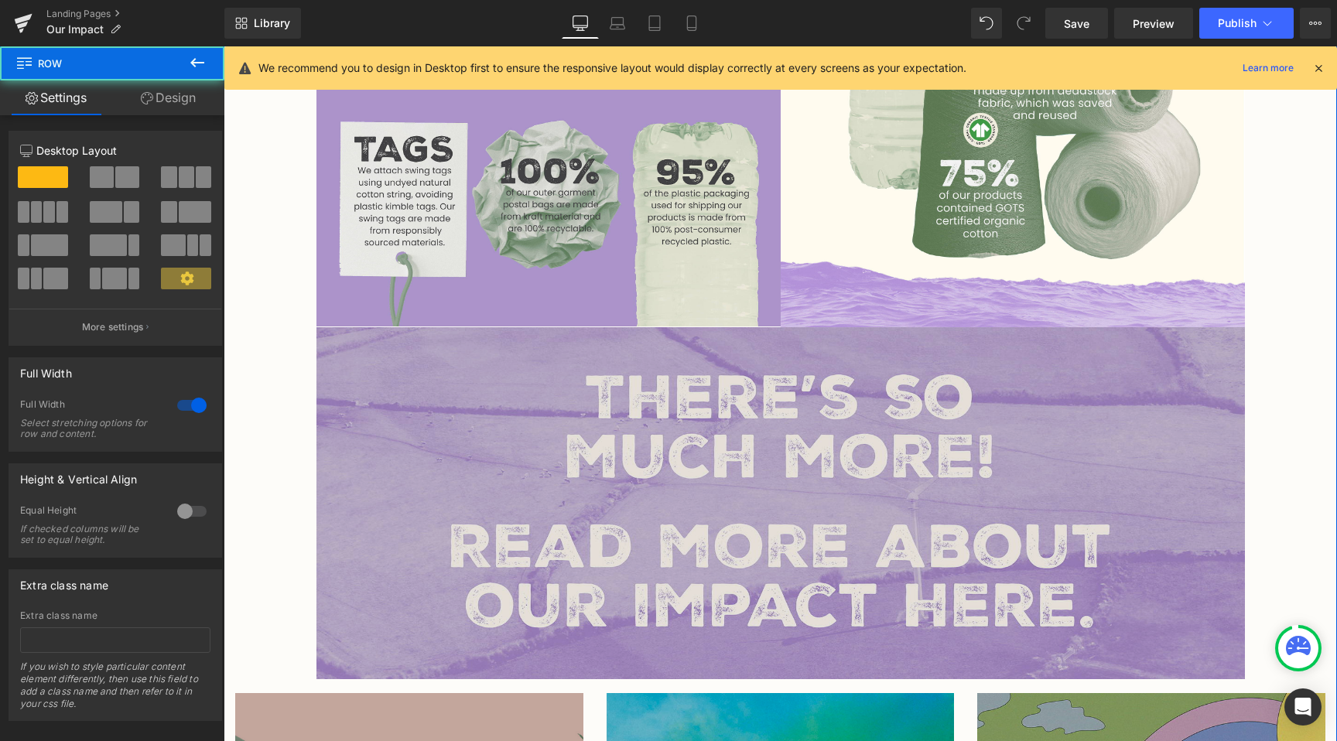
scroll to position [1621, 0]
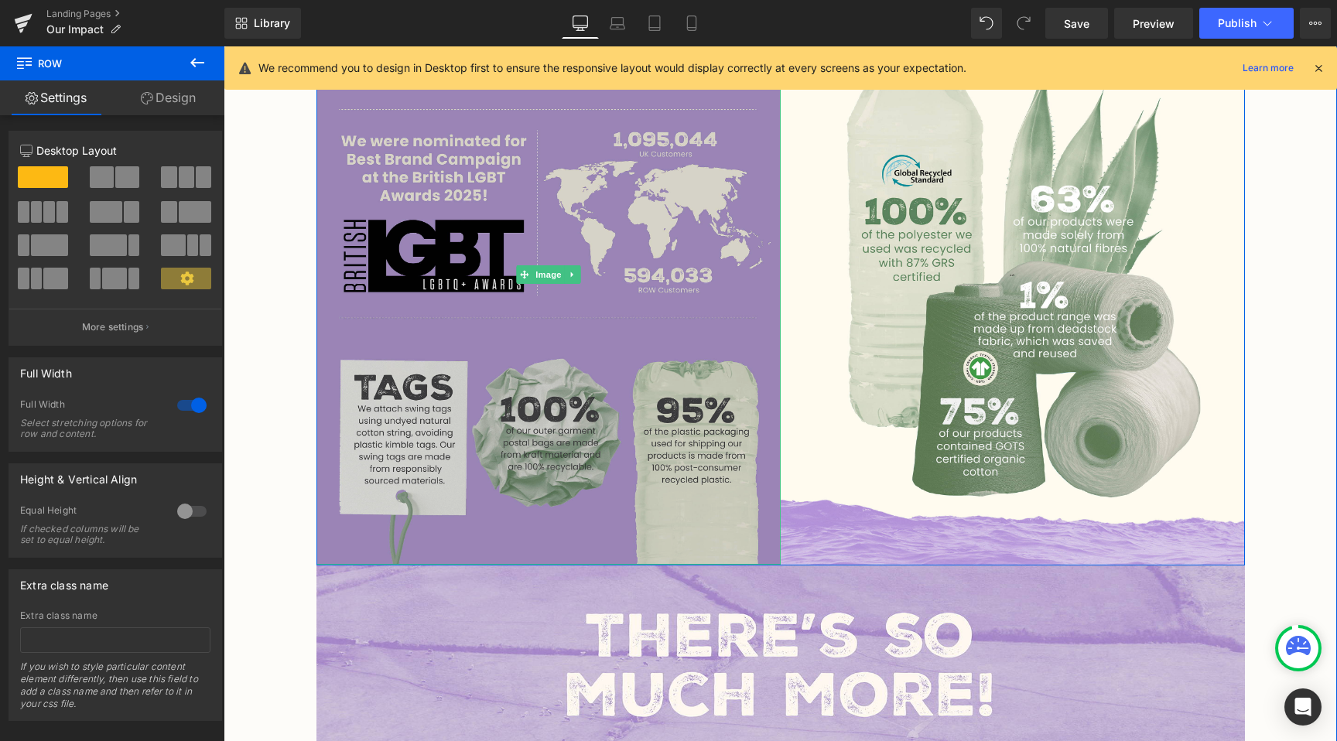
click at [526, 522] on img at bounding box center [548, 275] width 464 height 580
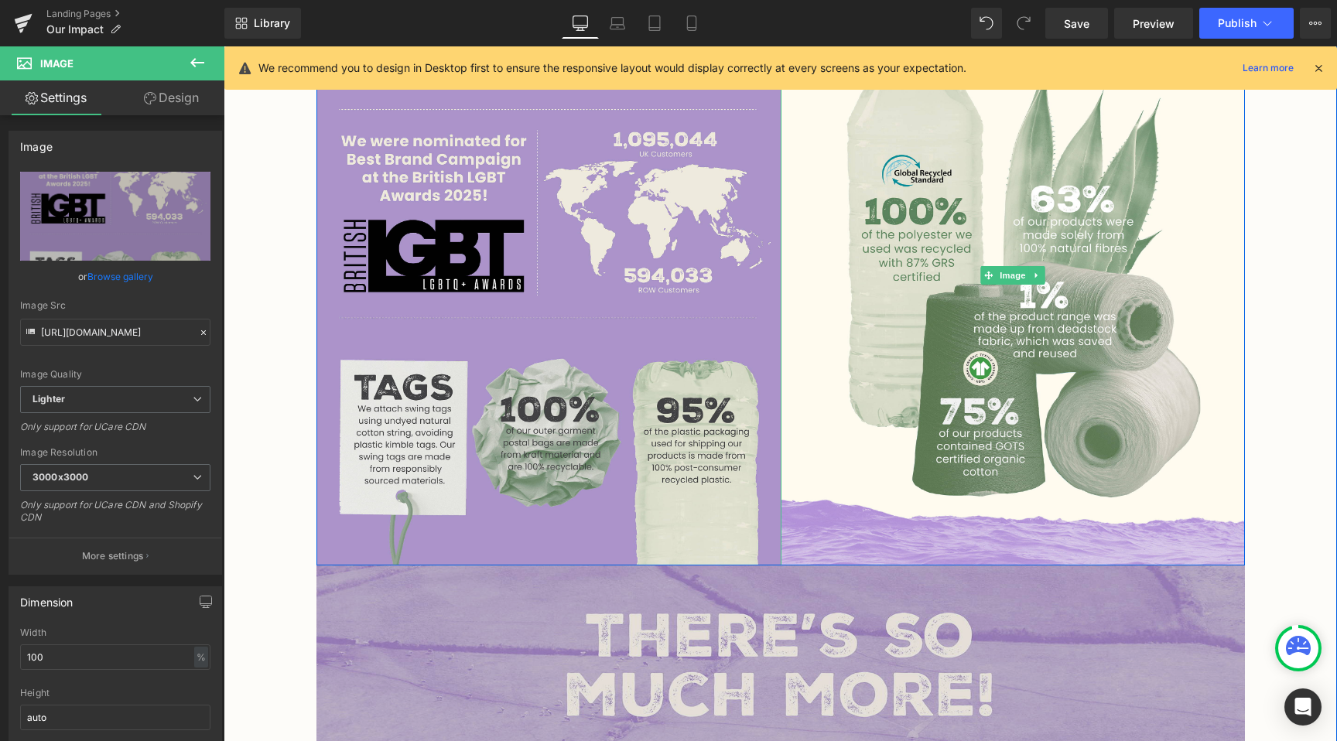
click at [740, 650] on img at bounding box center [780, 742] width 929 height 352
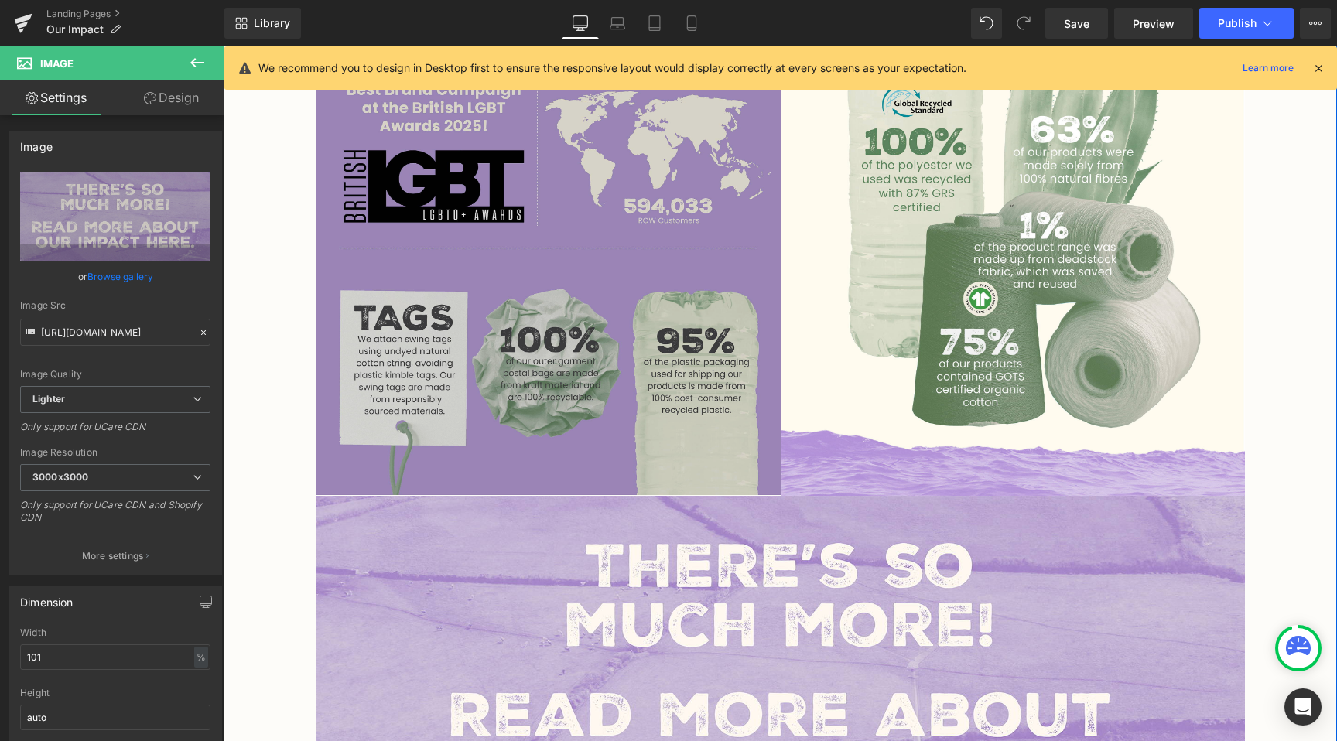
click at [657, 418] on img at bounding box center [548, 205] width 464 height 580
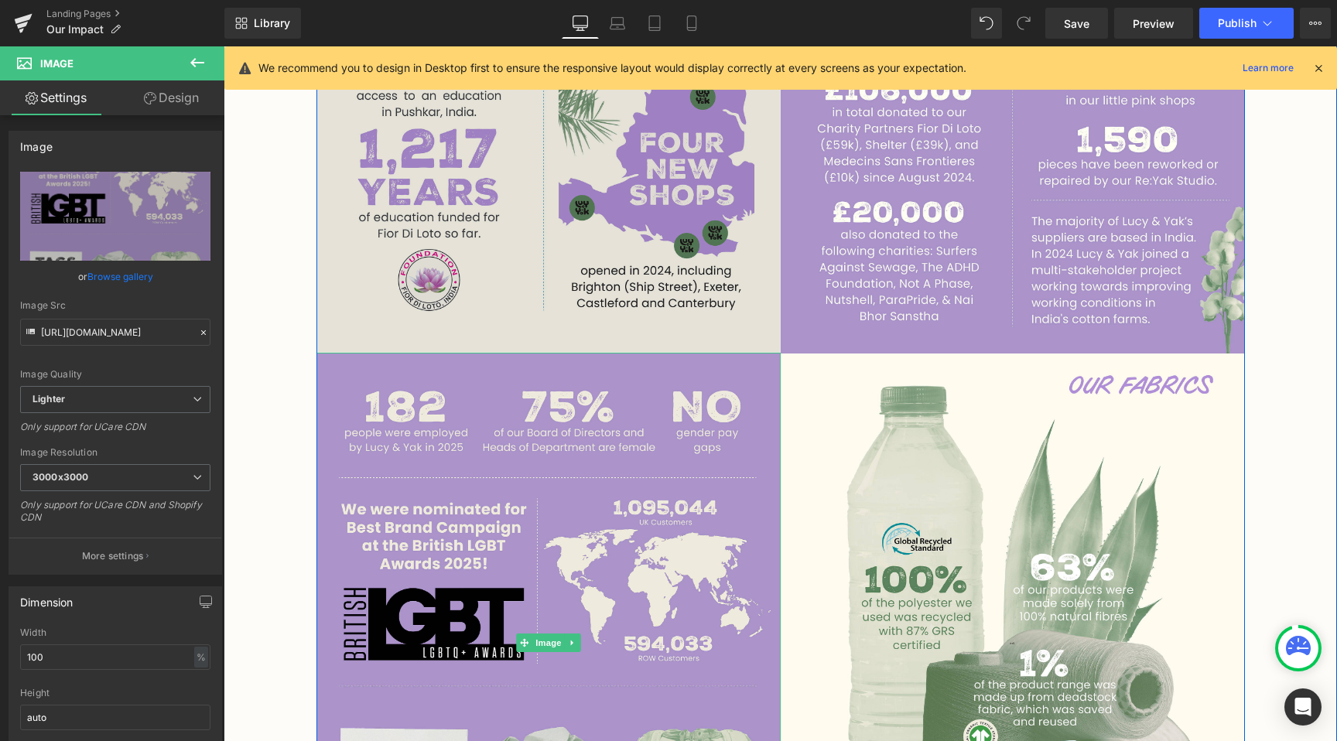
scroll to position [792, 0]
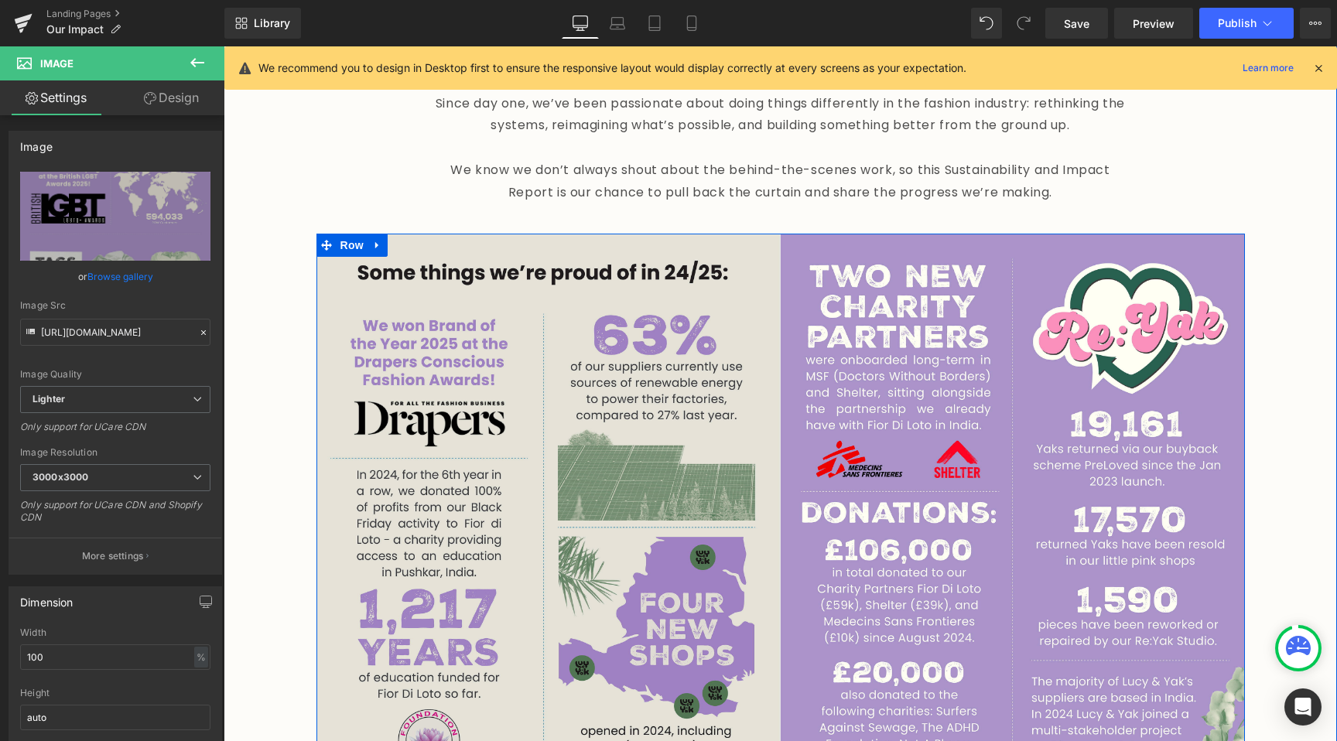
click at [622, 542] on img at bounding box center [548, 524] width 464 height 580
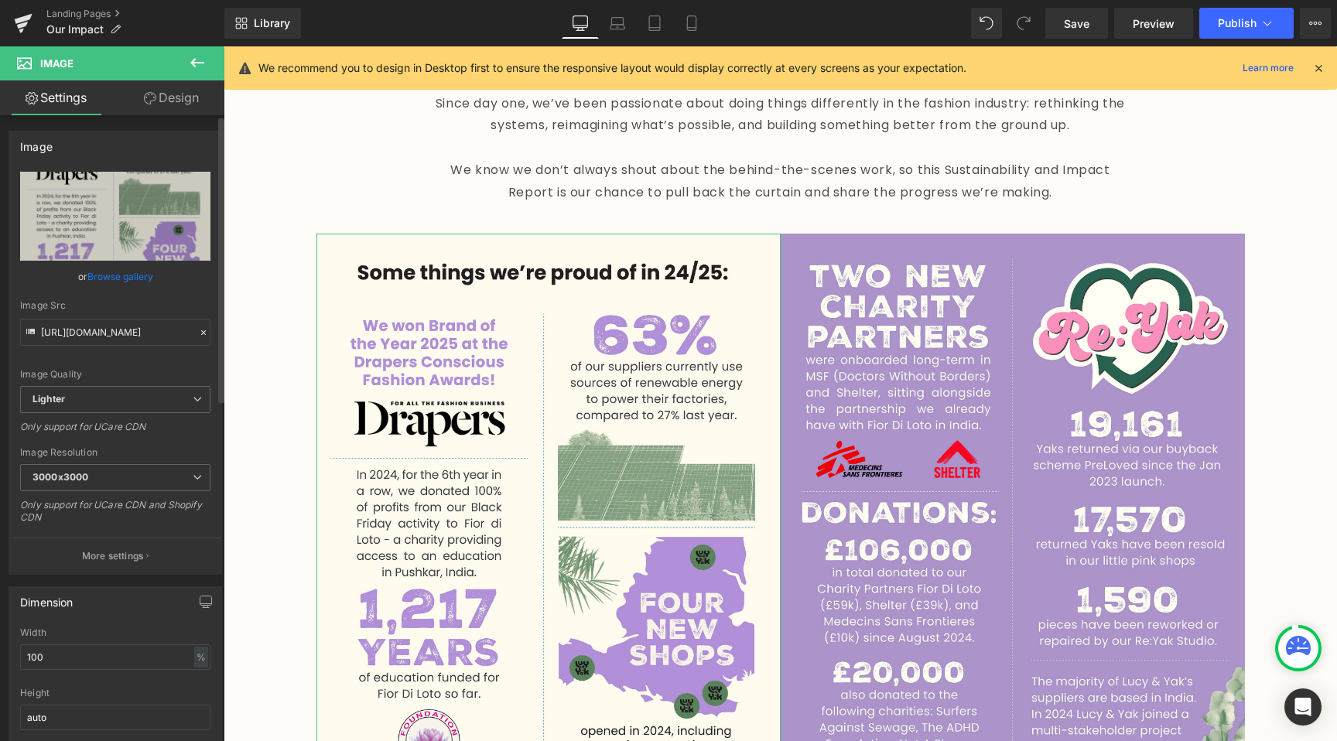
click at [137, 280] on link "Browse gallery" at bounding box center [120, 276] width 66 height 27
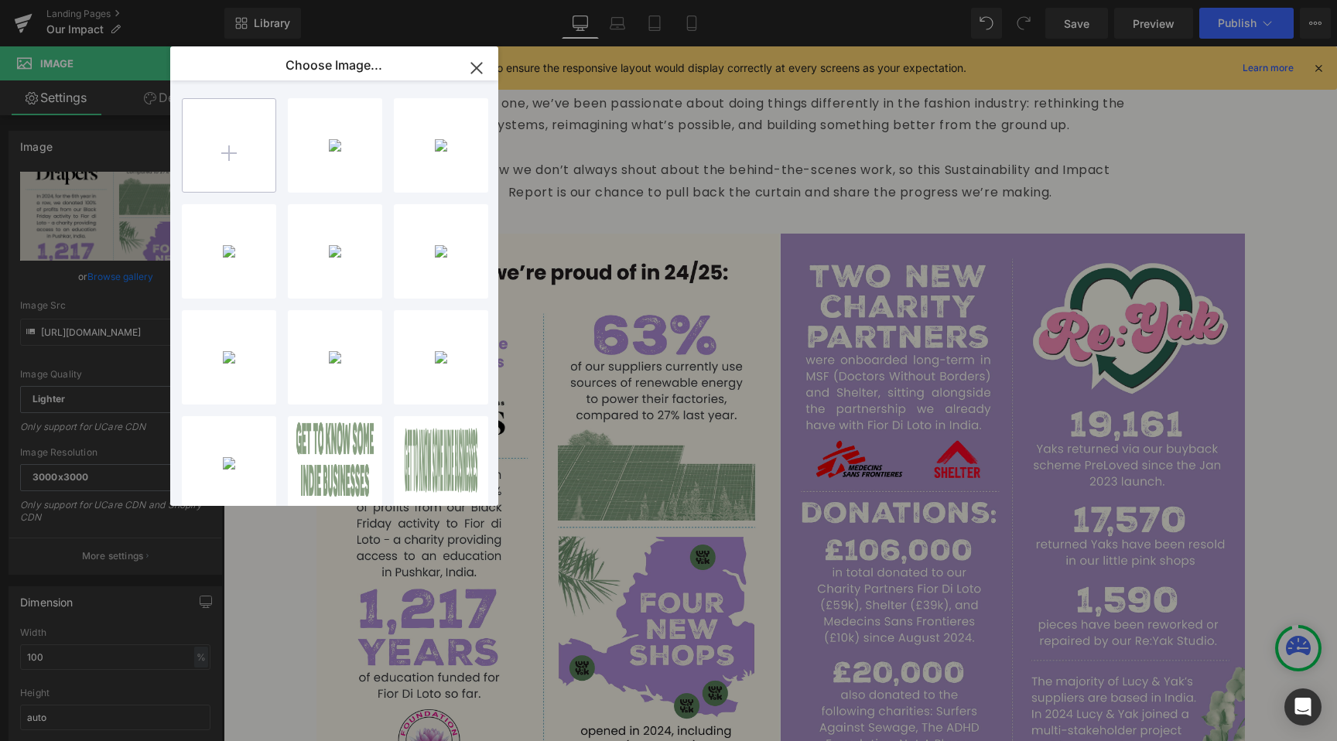
click at [212, 151] on input "file" at bounding box center [229, 145] width 93 height 93
type input "C:\fakepath\4x5_2.jpg"
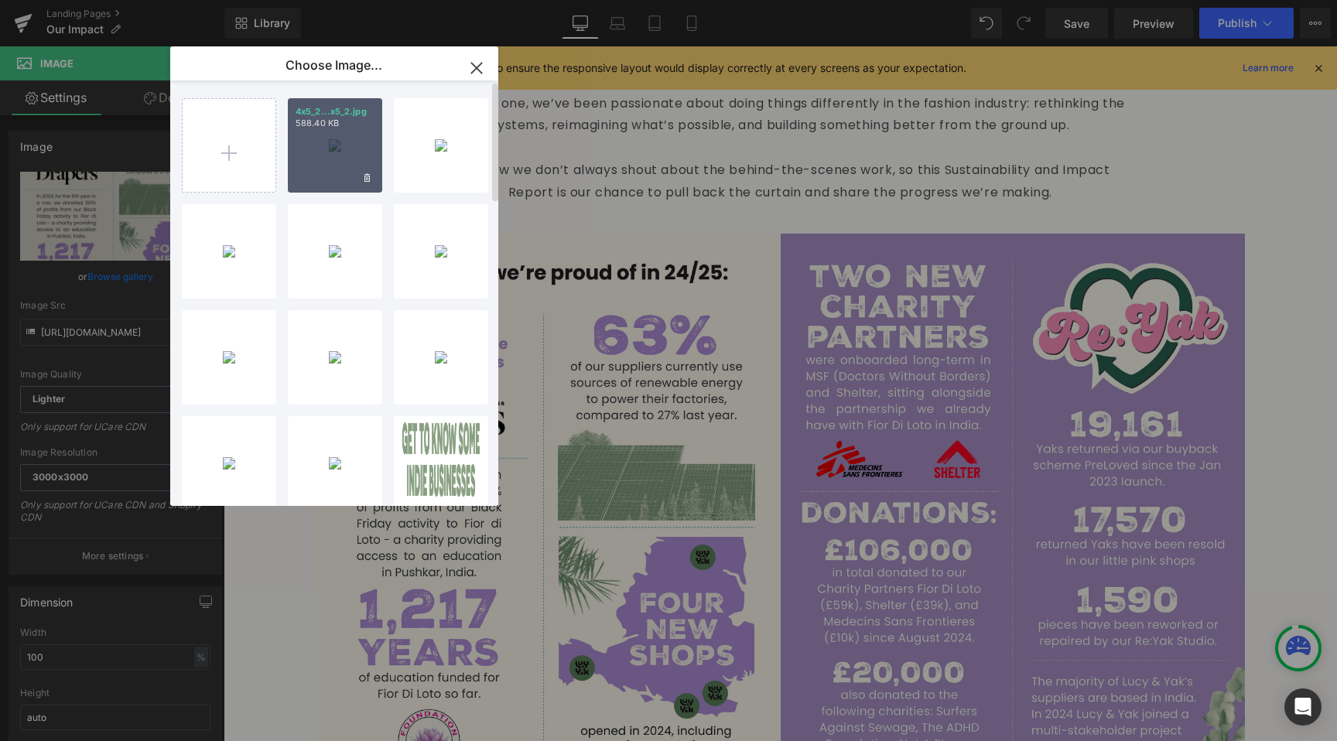
click at [345, 153] on div "4x5_2...x5_2.jpg 588.40 KB" at bounding box center [335, 145] width 94 height 94
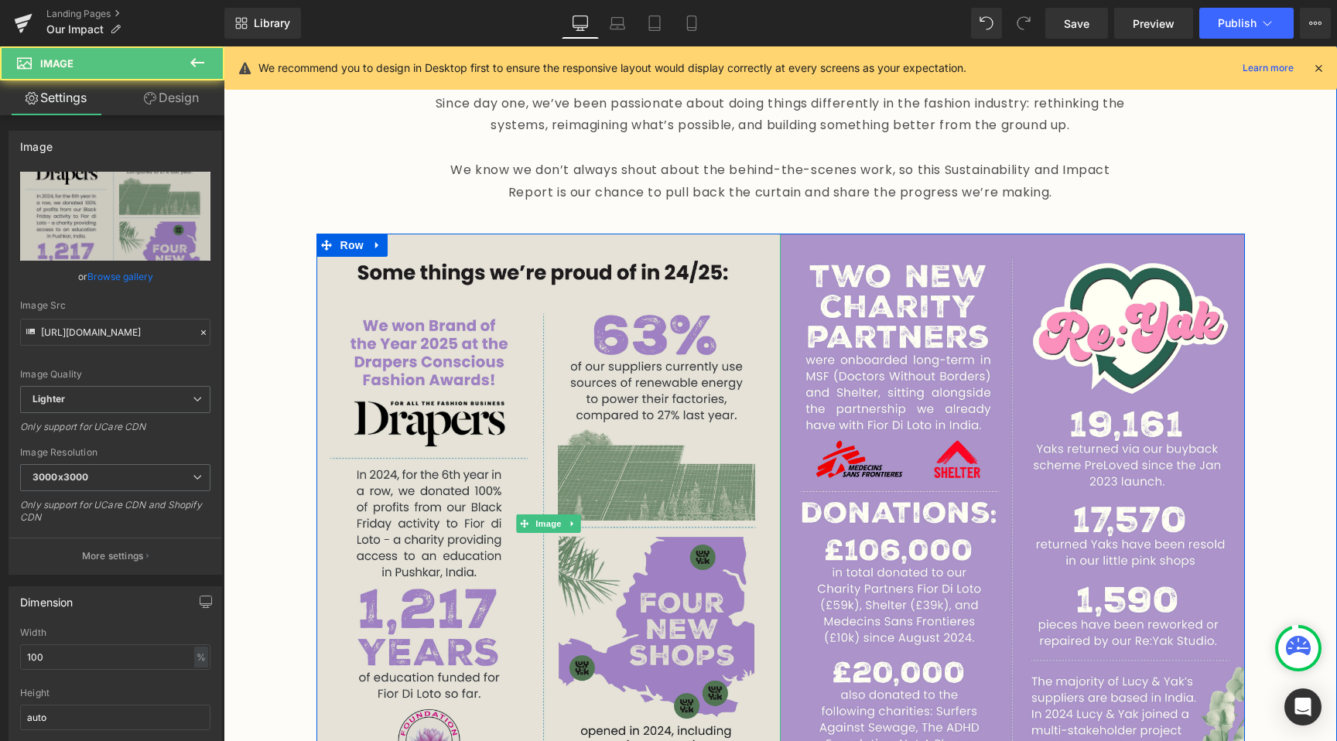
click at [491, 358] on img at bounding box center [548, 524] width 464 height 580
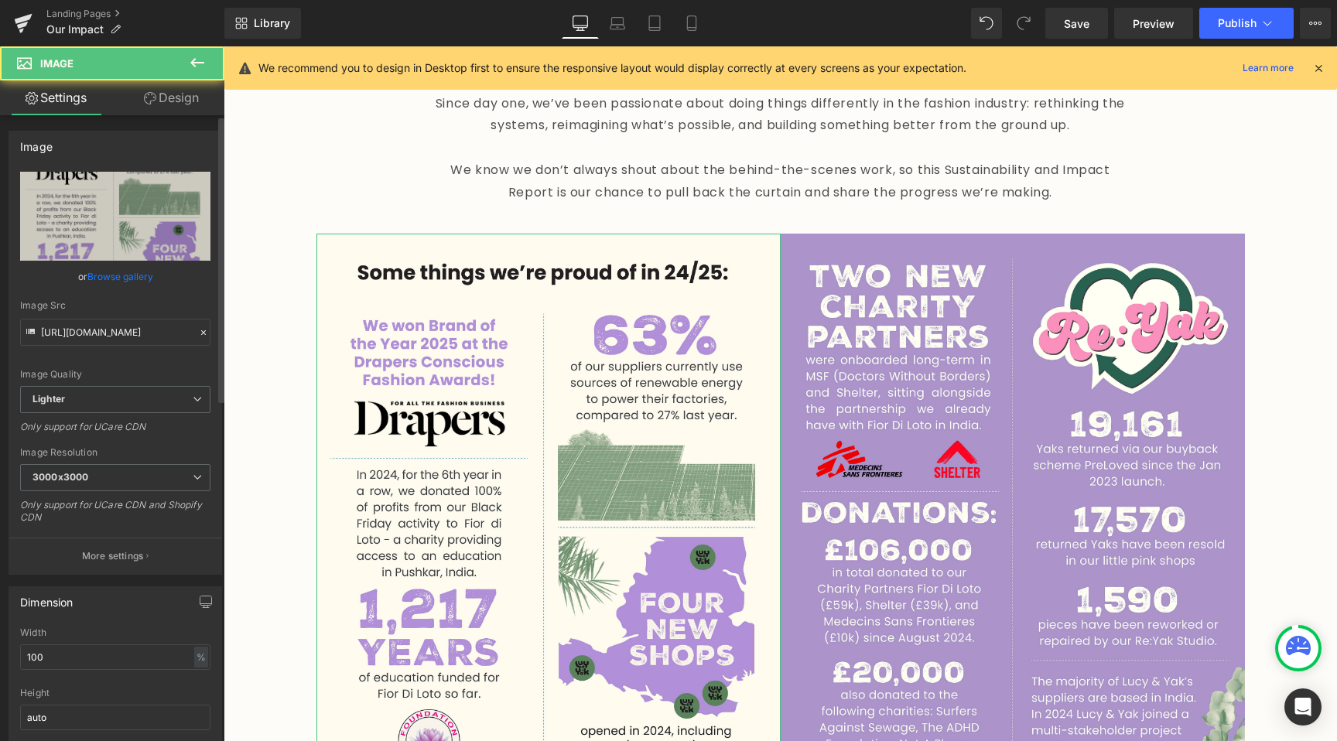
click at [130, 268] on link "Browse gallery" at bounding box center [120, 276] width 66 height 27
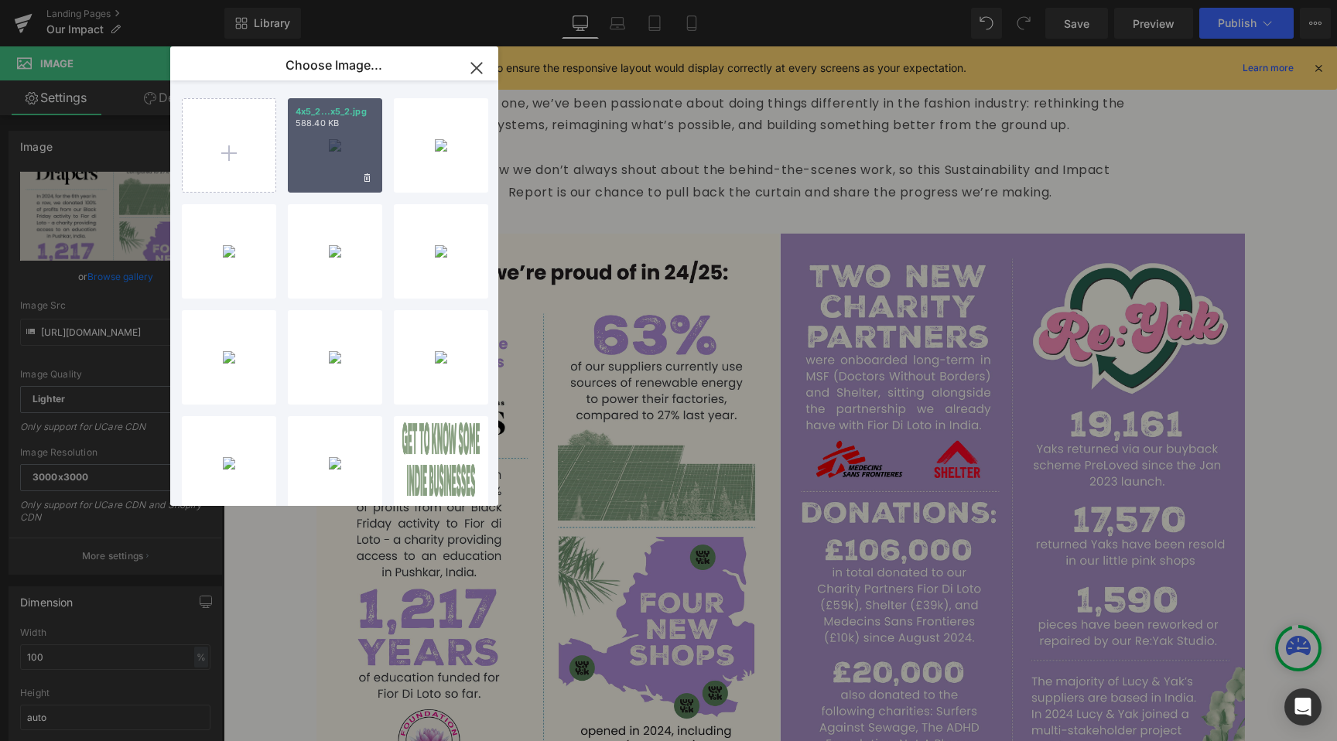
click at [347, 125] on p "588.40 KB" at bounding box center [335, 124] width 79 height 12
type input "[URL][DOMAIN_NAME]"
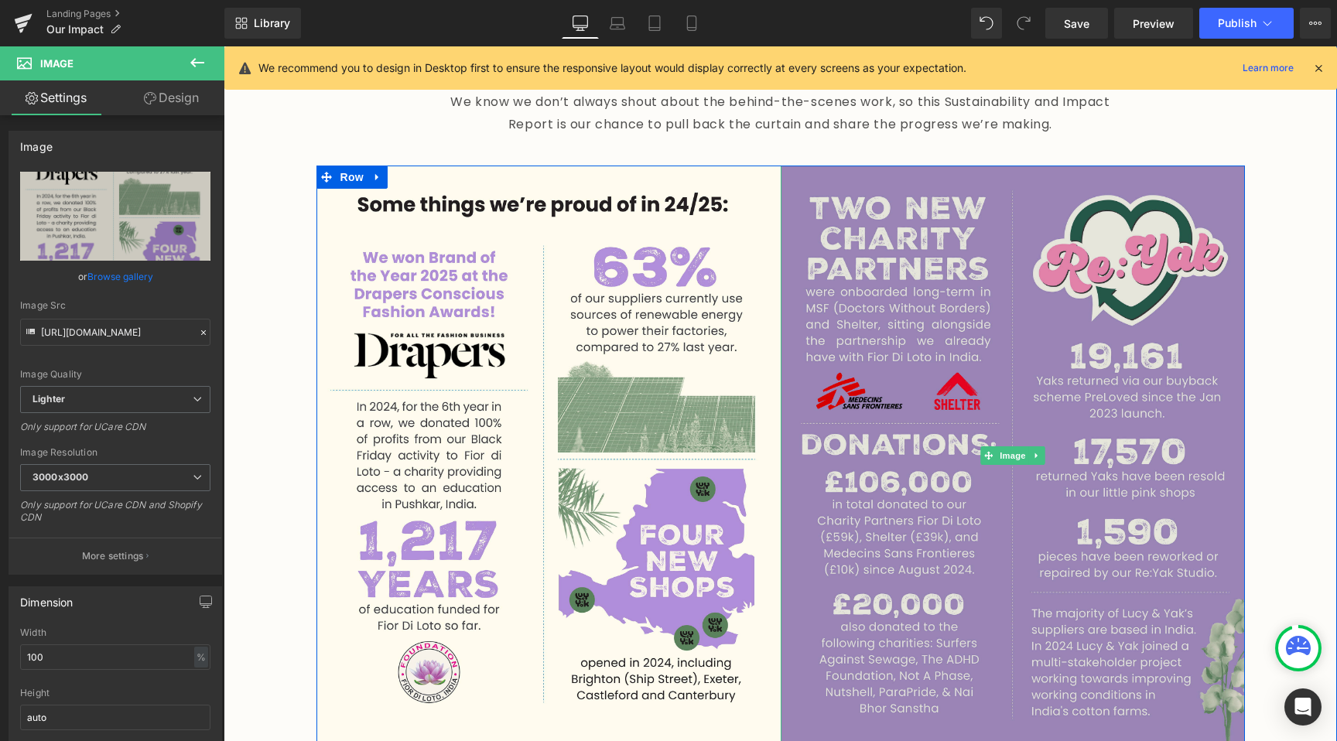
scroll to position [1212, 0]
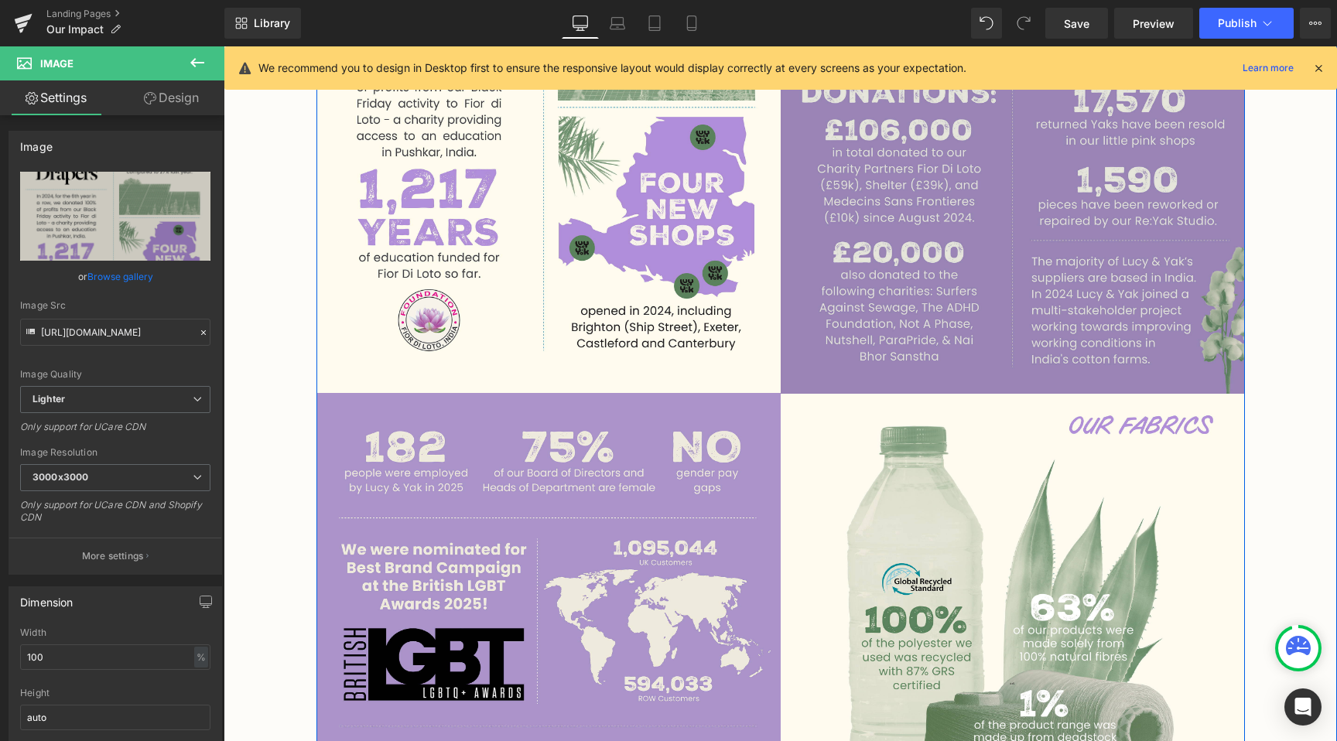
click at [979, 232] on img at bounding box center [1013, 104] width 464 height 580
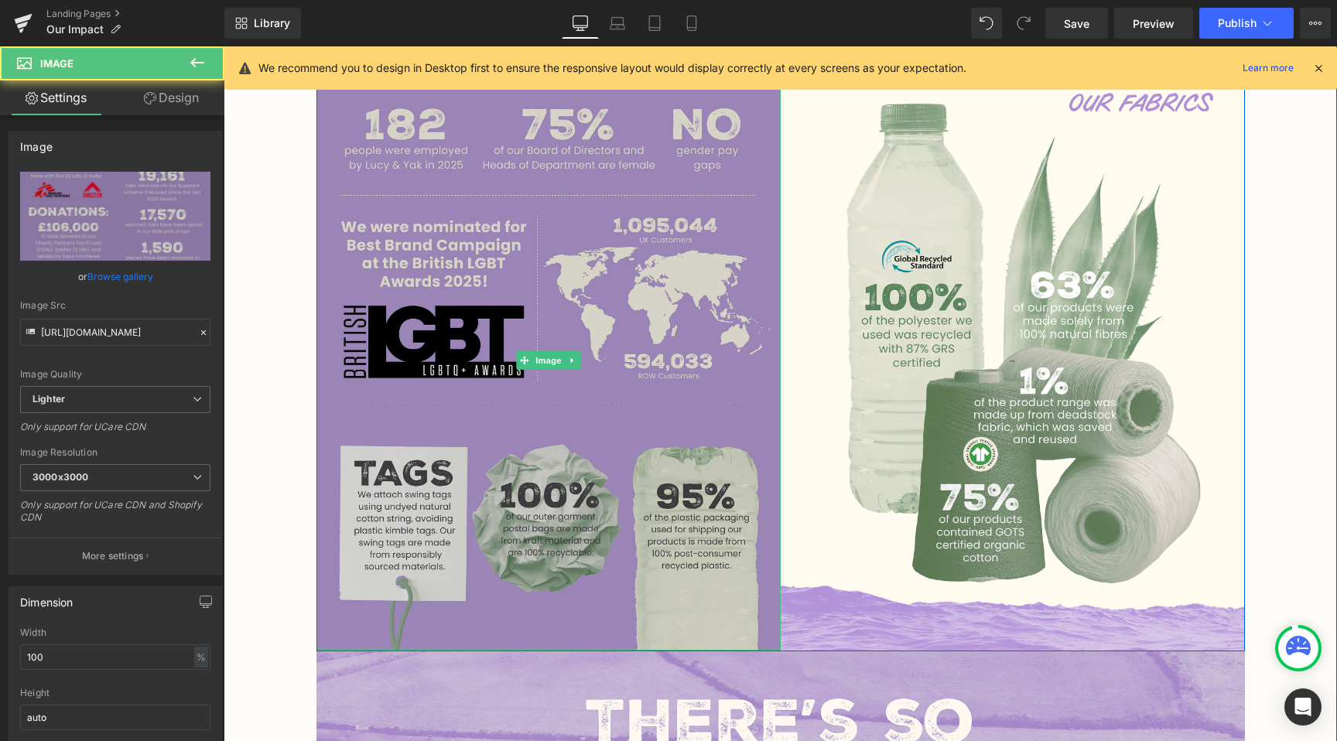
scroll to position [1599, 0]
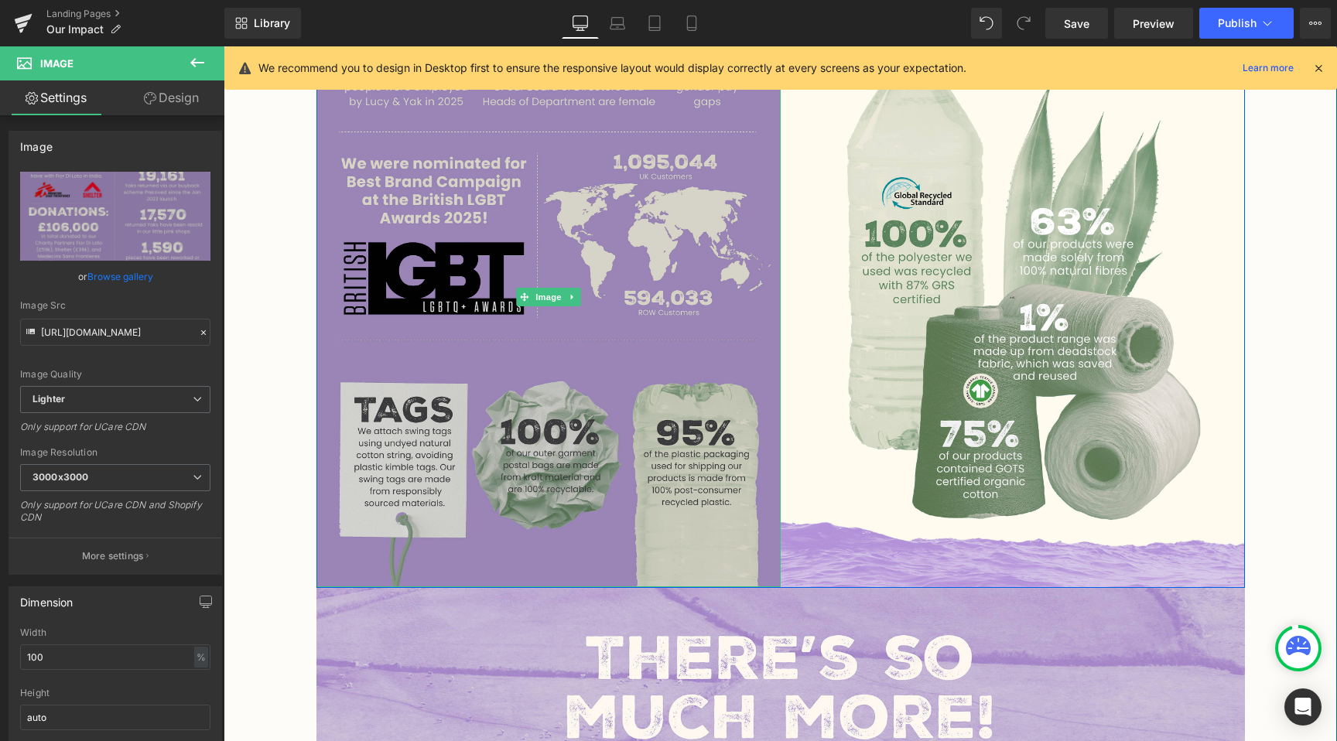
click at [592, 424] on img at bounding box center [548, 297] width 464 height 580
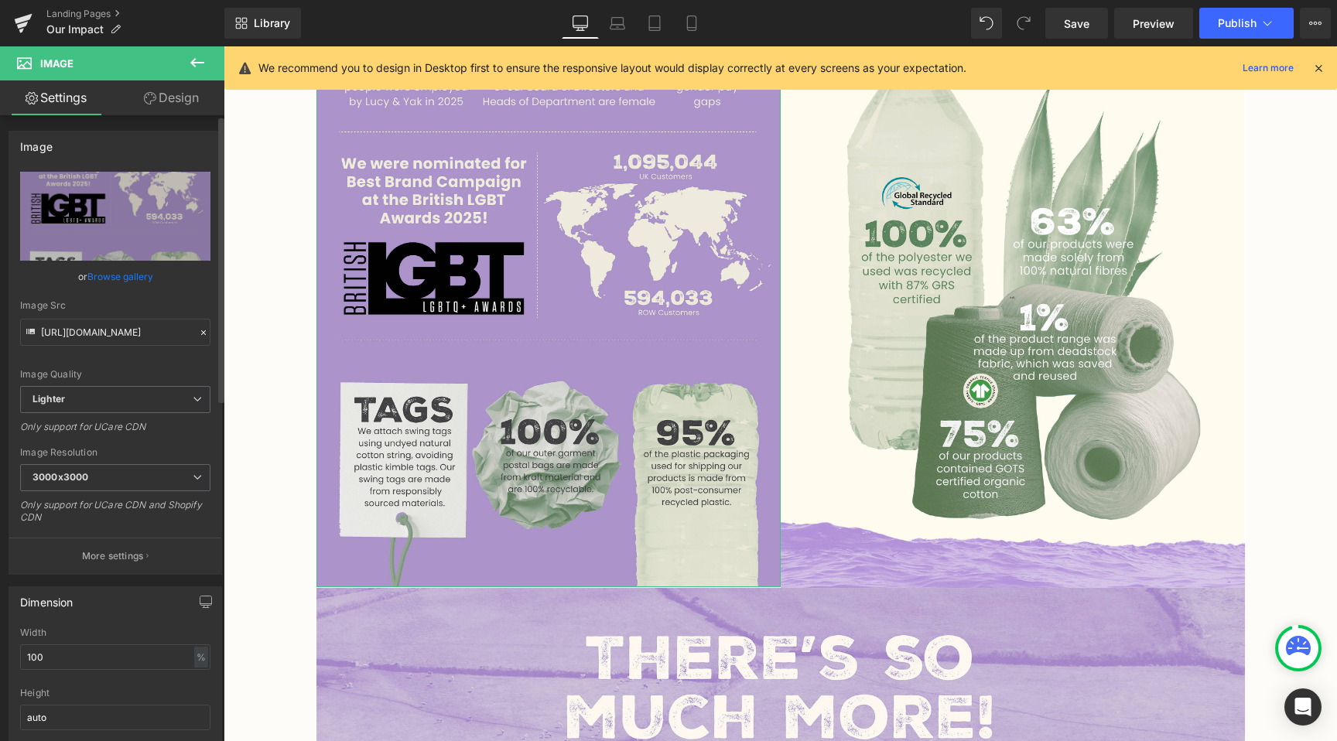
click at [90, 280] on link "Browse gallery" at bounding box center [120, 276] width 66 height 27
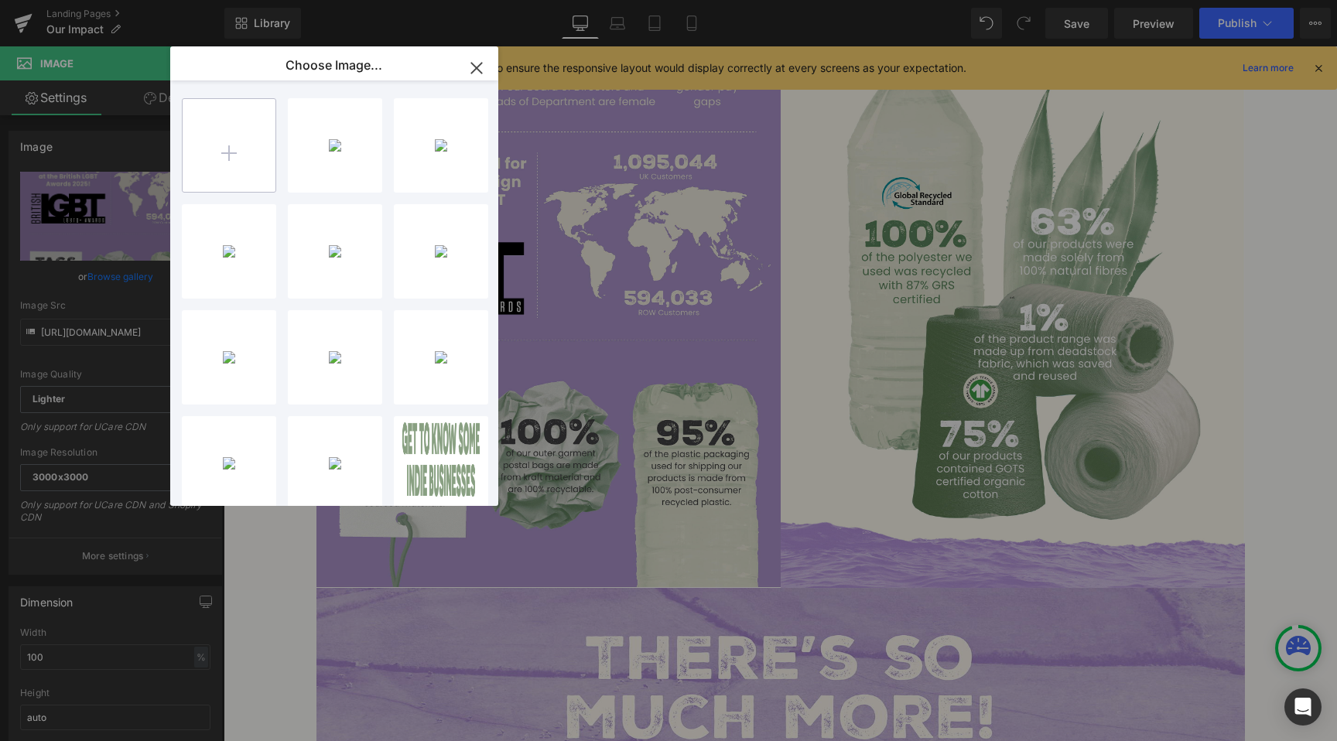
click at [205, 157] on input "file" at bounding box center [229, 145] width 93 height 93
type input "C:\fakepath\4x5_5.jpg"
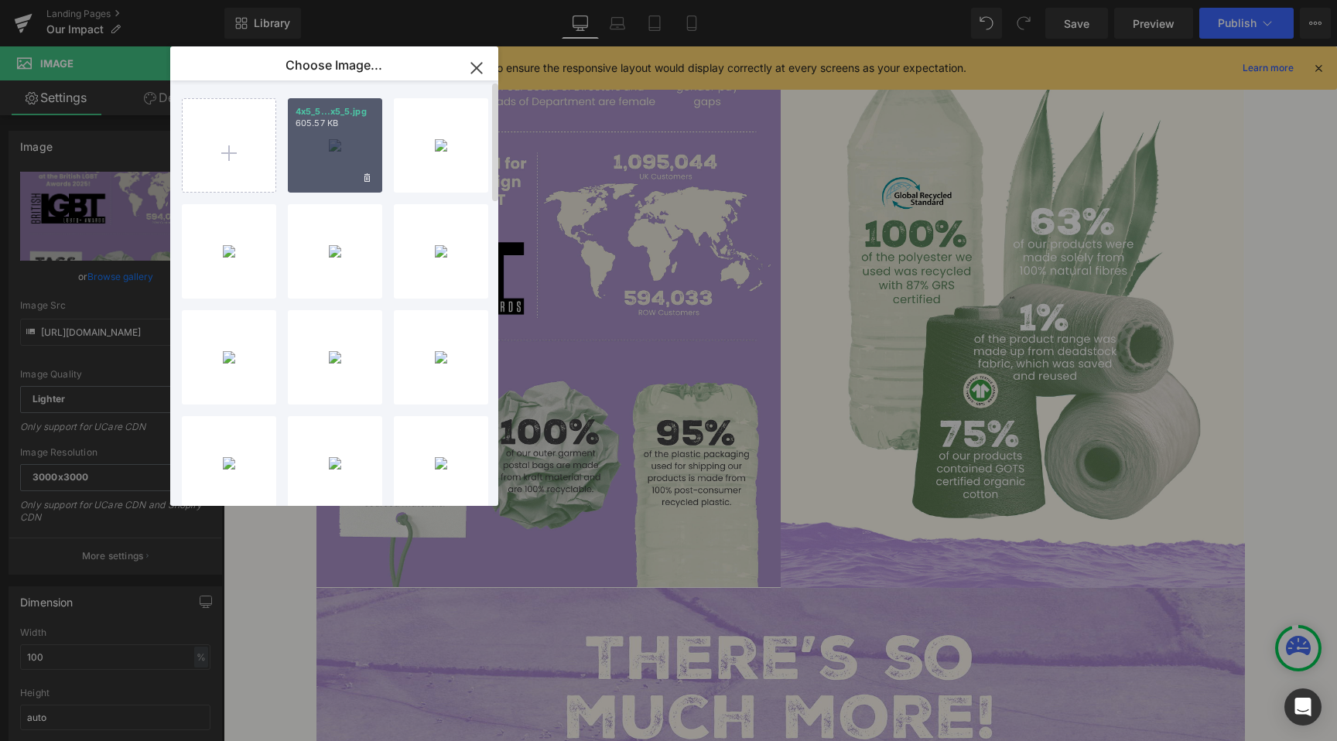
click at [313, 143] on div "4x5_5...x5_5.jpg 605.57 KB" at bounding box center [335, 145] width 94 height 94
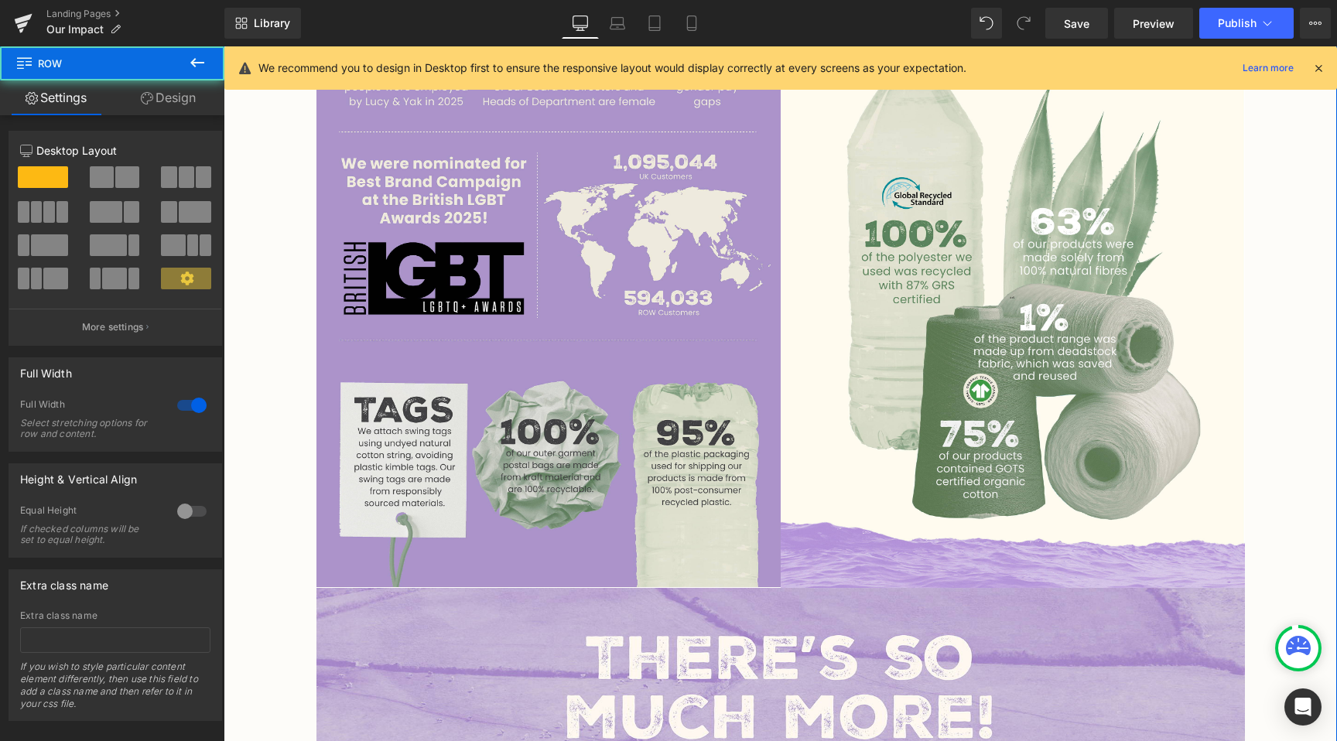
click at [284, 571] on div "Image [PERSON_NAME] & [PERSON_NAME] was born in [DEMOGRAPHIC_DATA] with a missi…" at bounding box center [780, 489] width 1113 height 3882
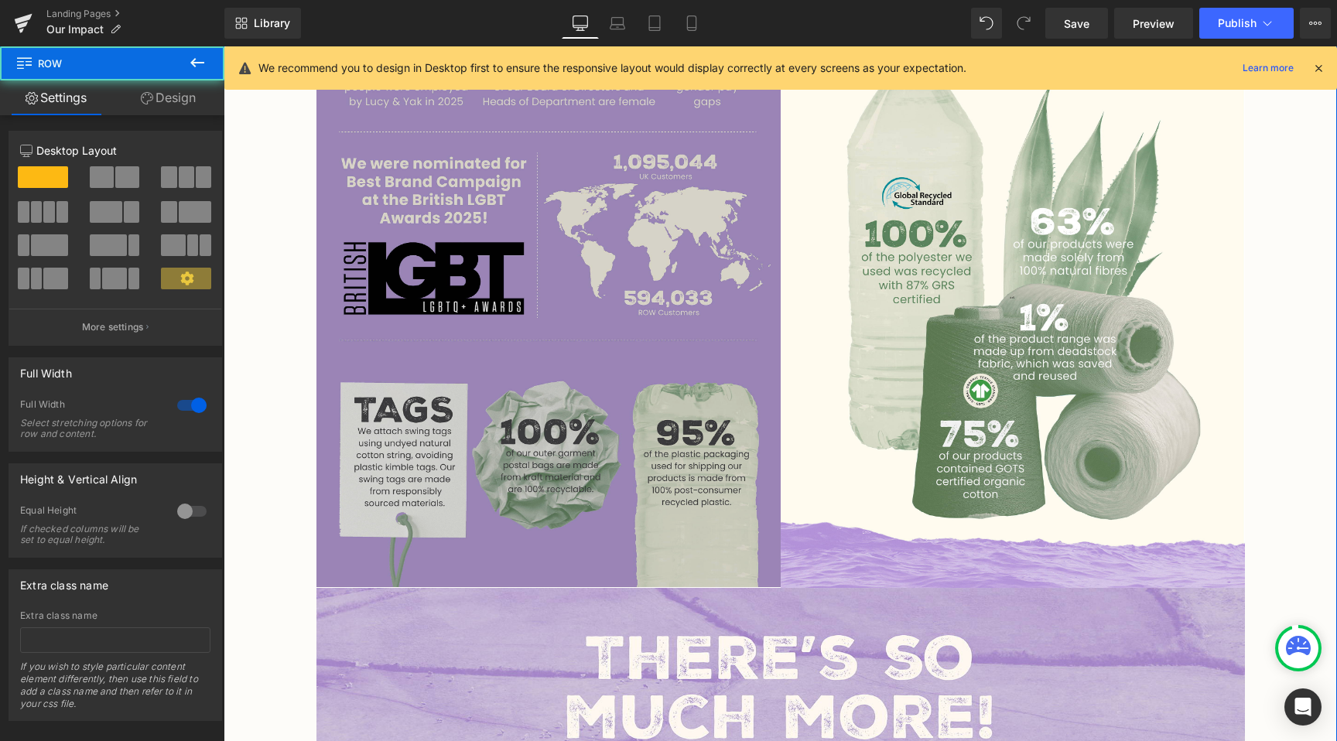
click at [400, 529] on img at bounding box center [548, 297] width 464 height 580
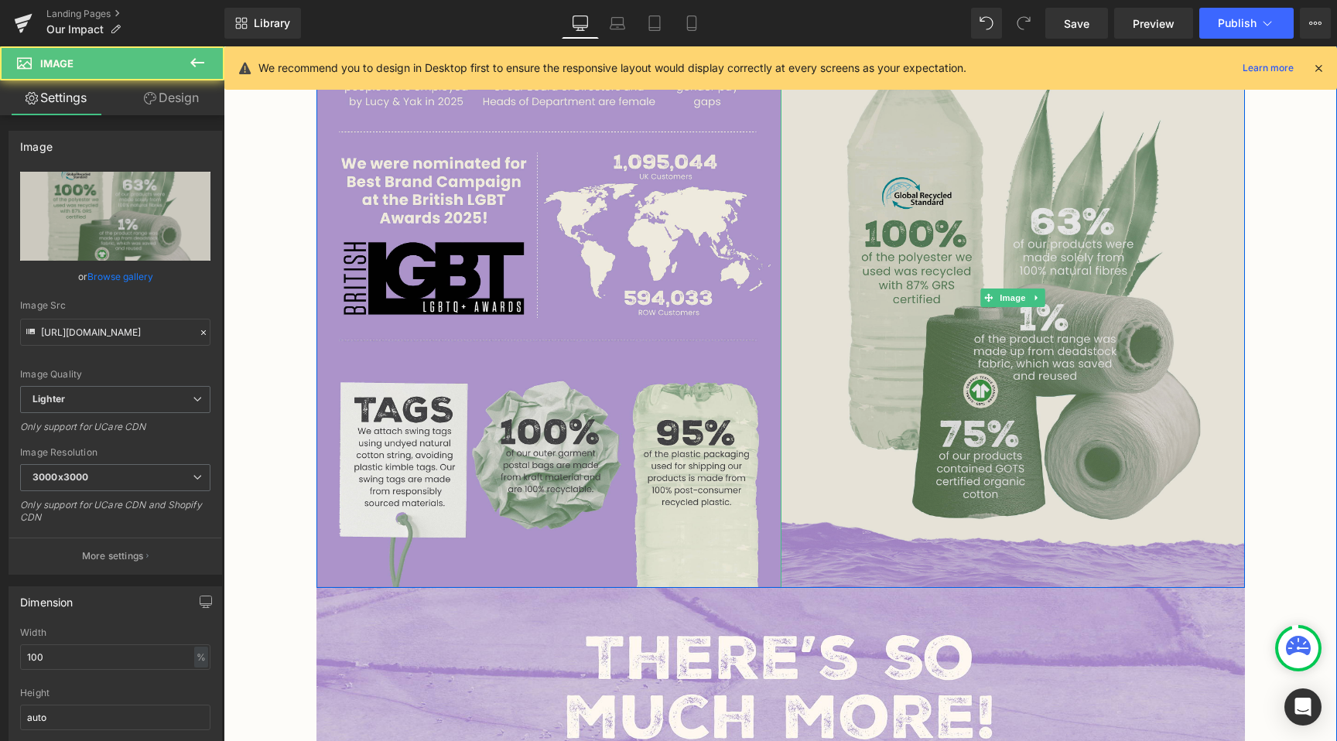
click at [972, 525] on img at bounding box center [1013, 298] width 464 height 580
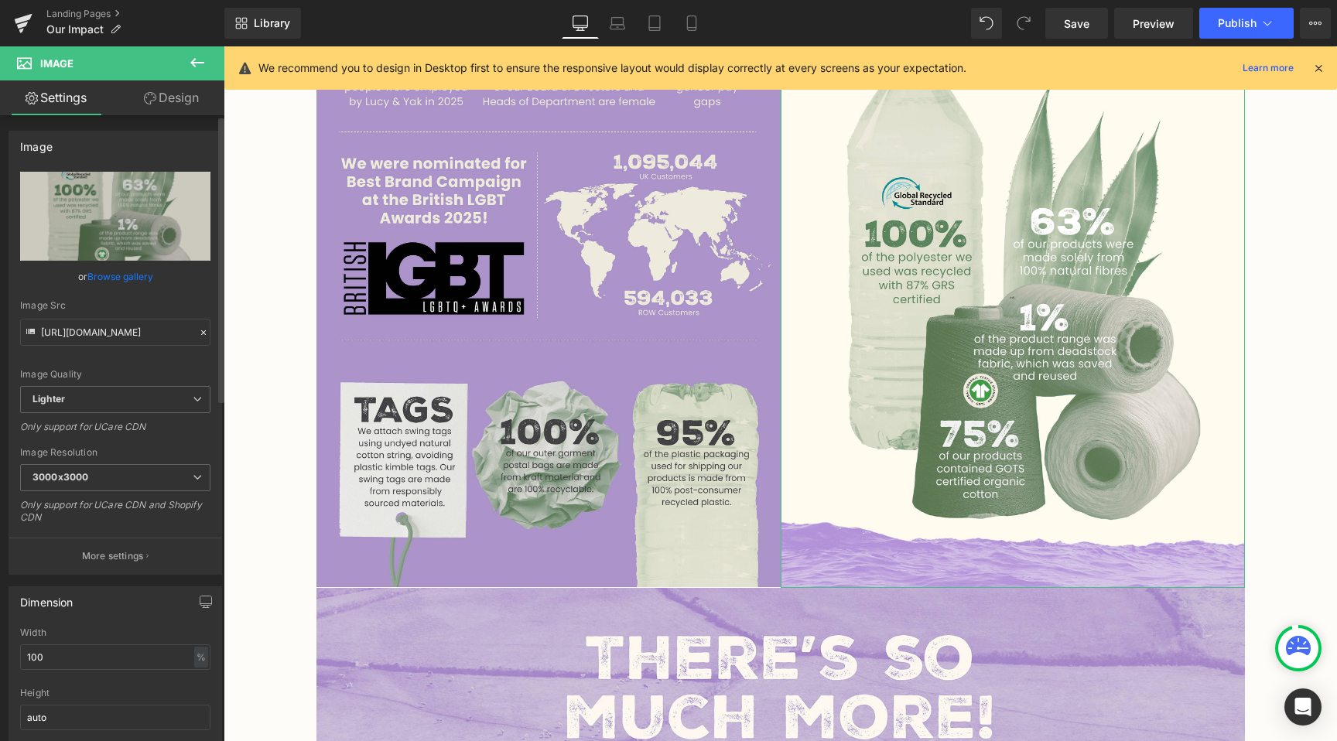
click at [133, 273] on link "Browse gallery" at bounding box center [120, 276] width 66 height 27
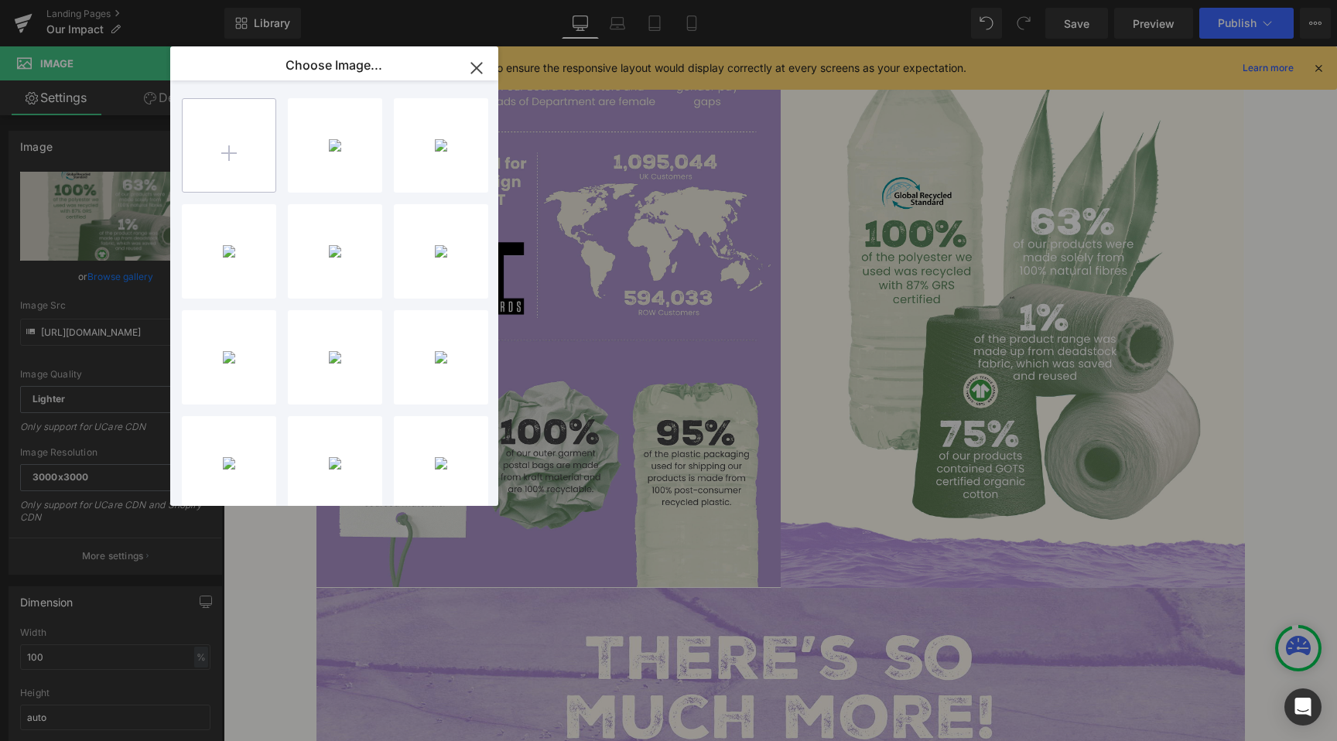
click at [261, 175] on input "file" at bounding box center [229, 145] width 93 height 93
type input "C:\fakepath\4x5_4.jpg"
click at [313, 150] on div "4x5_4...x5_4.jpg 732.16 KB" at bounding box center [335, 145] width 94 height 94
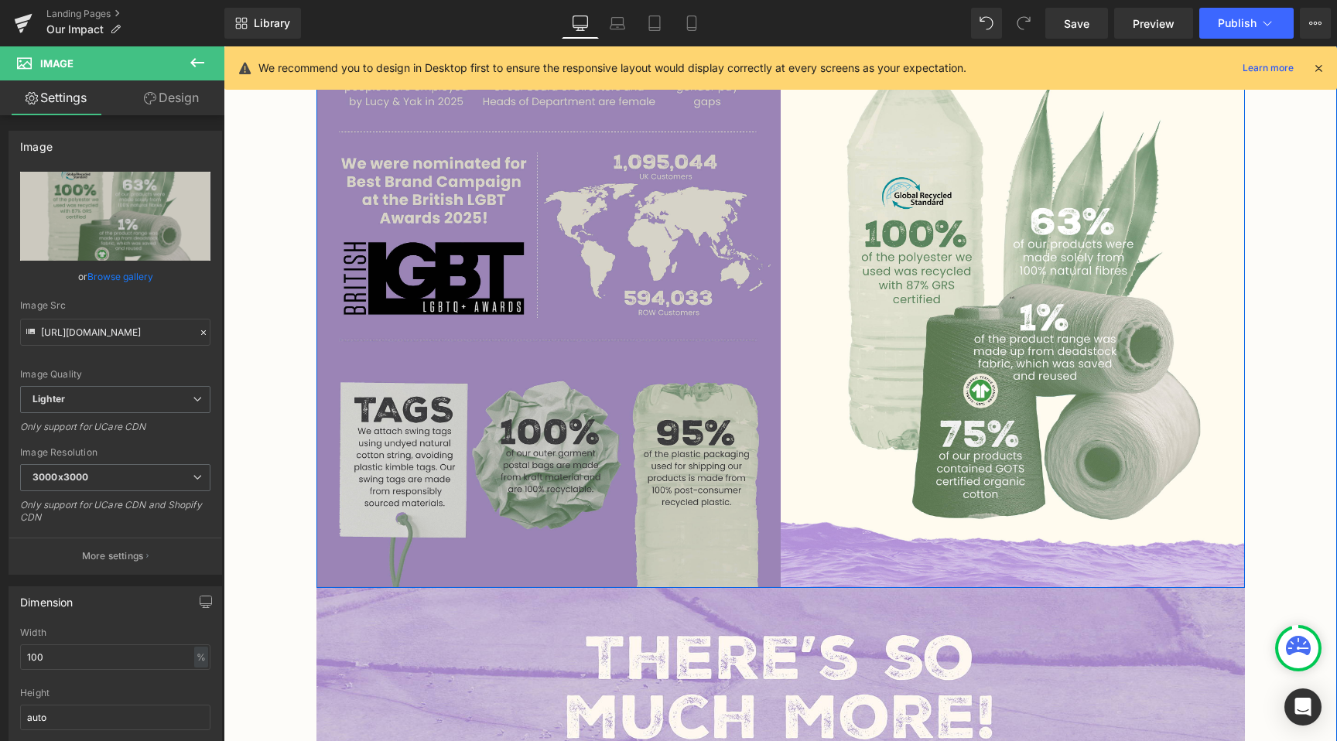
click at [664, 442] on img at bounding box center [548, 297] width 464 height 580
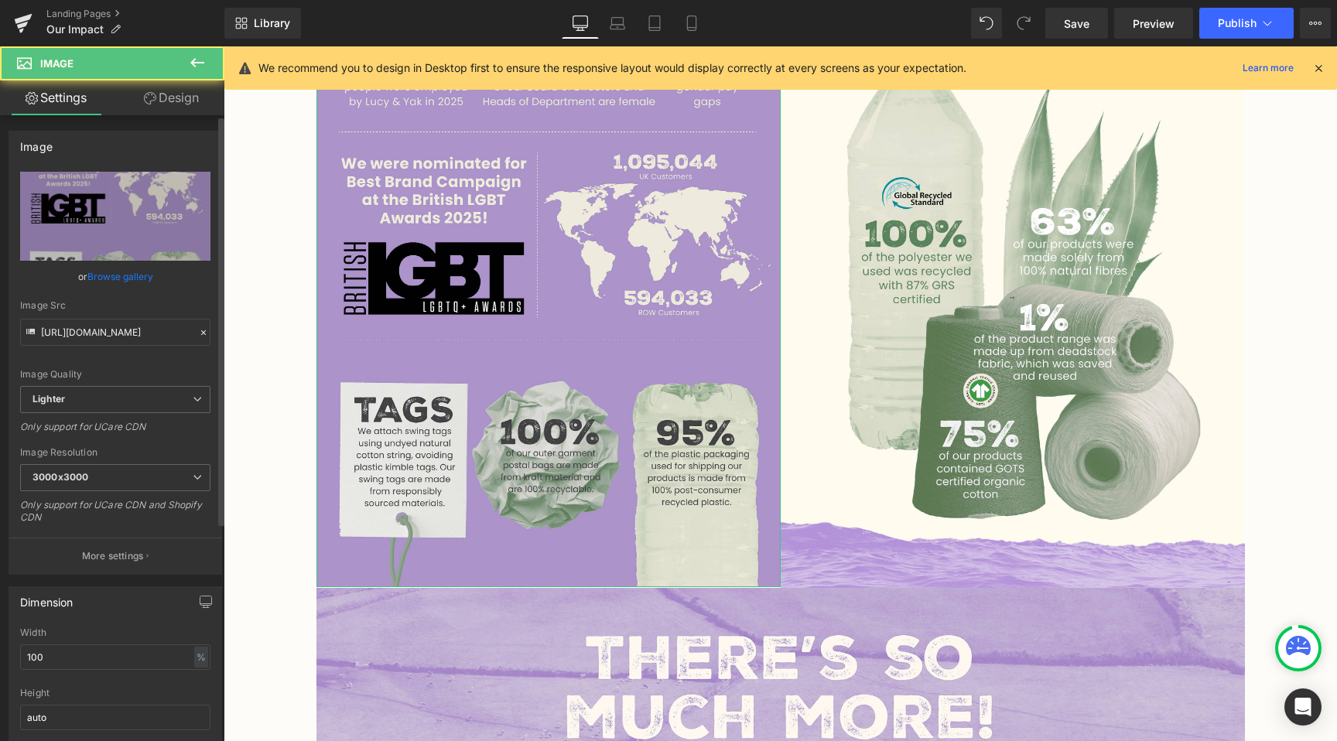
click at [82, 271] on div "or Browse gallery" at bounding box center [115, 276] width 190 height 16
click at [93, 272] on link "Browse gallery" at bounding box center [120, 276] width 66 height 27
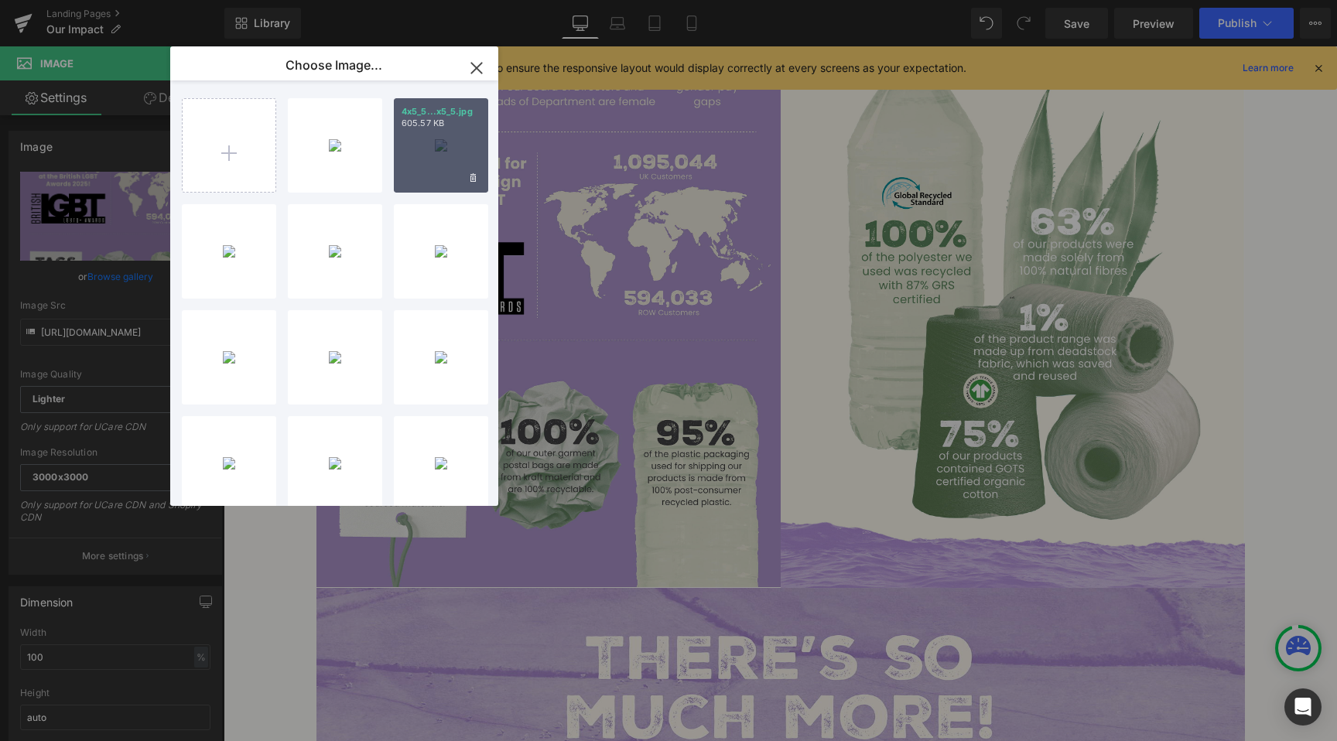
click at [441, 159] on div "4x5_5...x5_5.jpg 605.57 KB" at bounding box center [441, 145] width 94 height 94
type input "[URL][DOMAIN_NAME]"
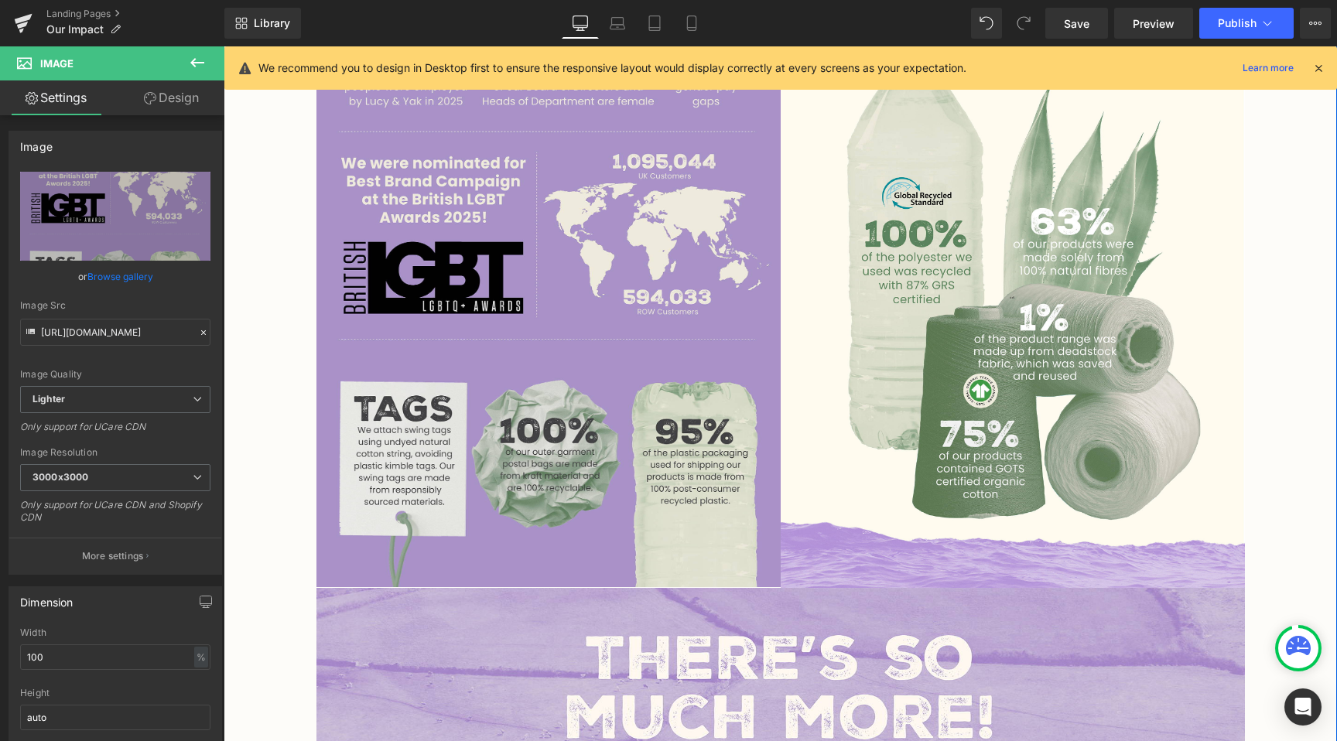
click at [297, 522] on div "Image [PERSON_NAME] & [PERSON_NAME] was born in [DEMOGRAPHIC_DATA] with a missi…" at bounding box center [780, 489] width 1113 height 3882
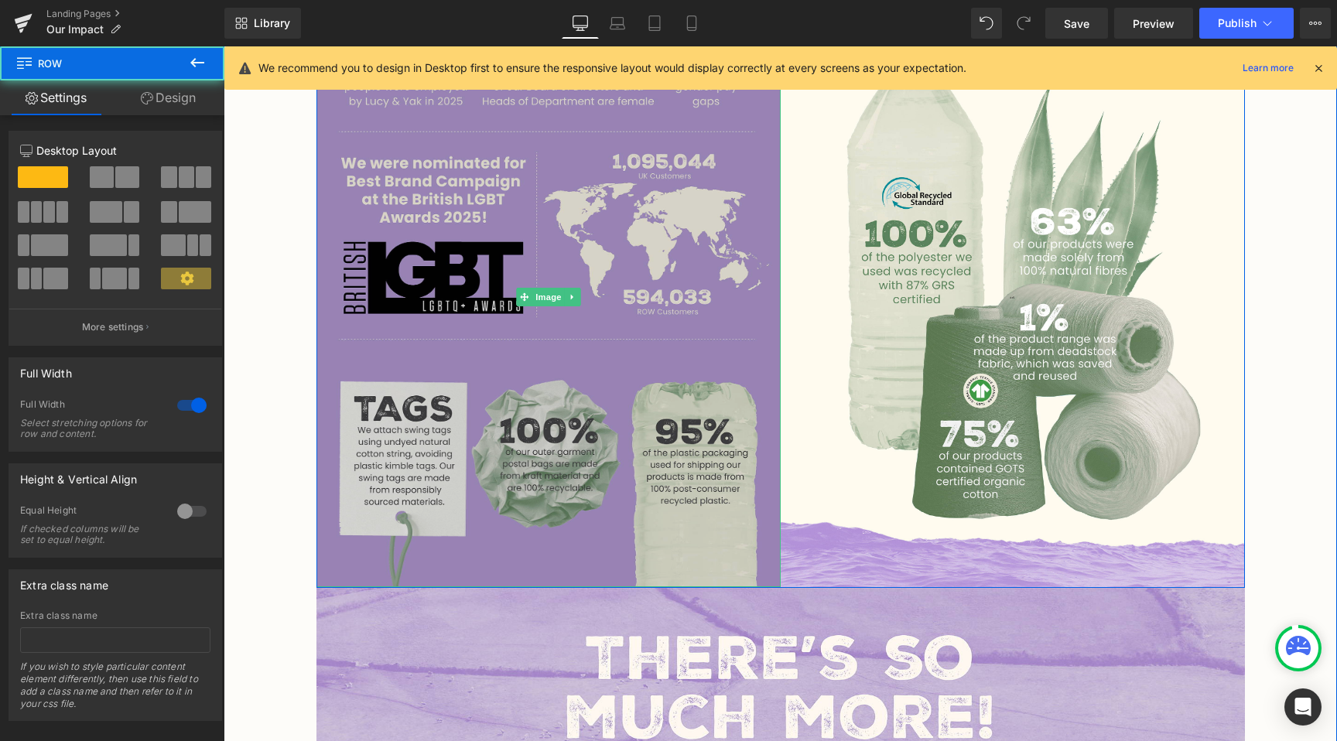
click at [385, 541] on img at bounding box center [548, 297] width 464 height 580
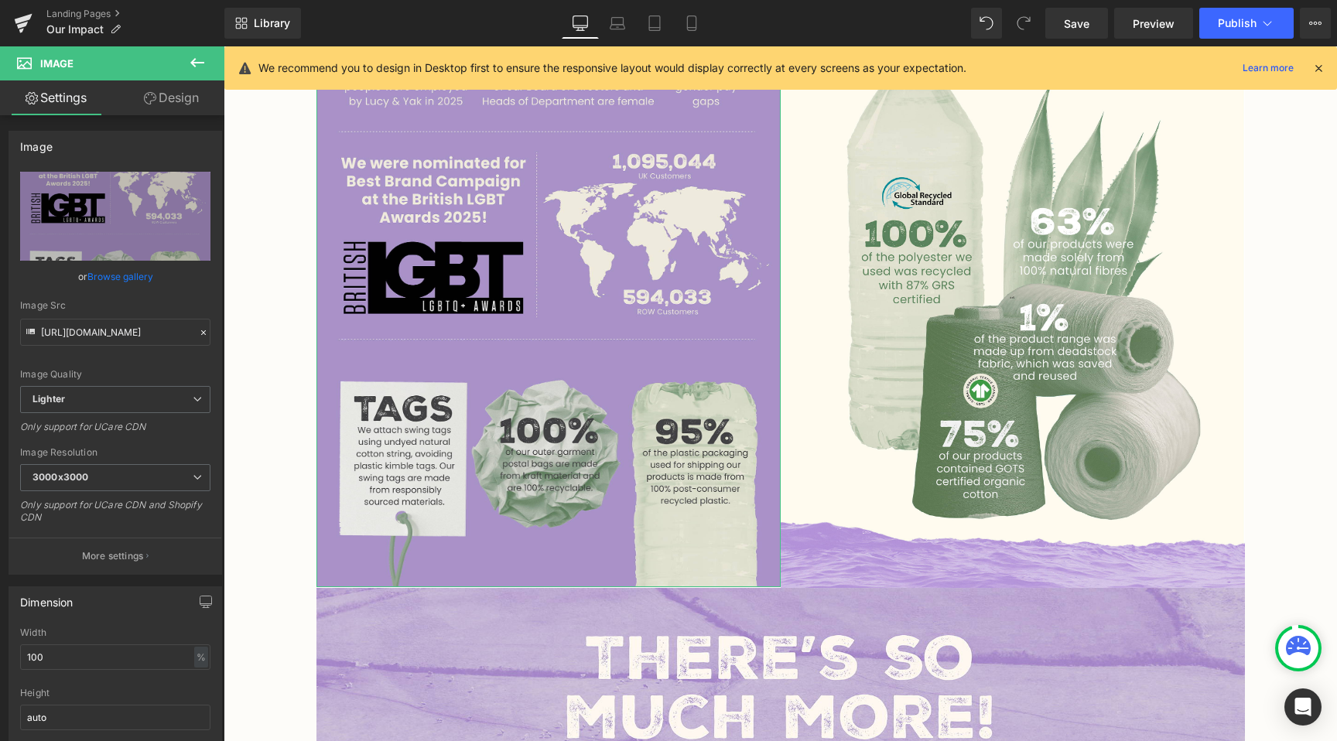
click at [184, 111] on link "Design" at bounding box center [171, 97] width 112 height 35
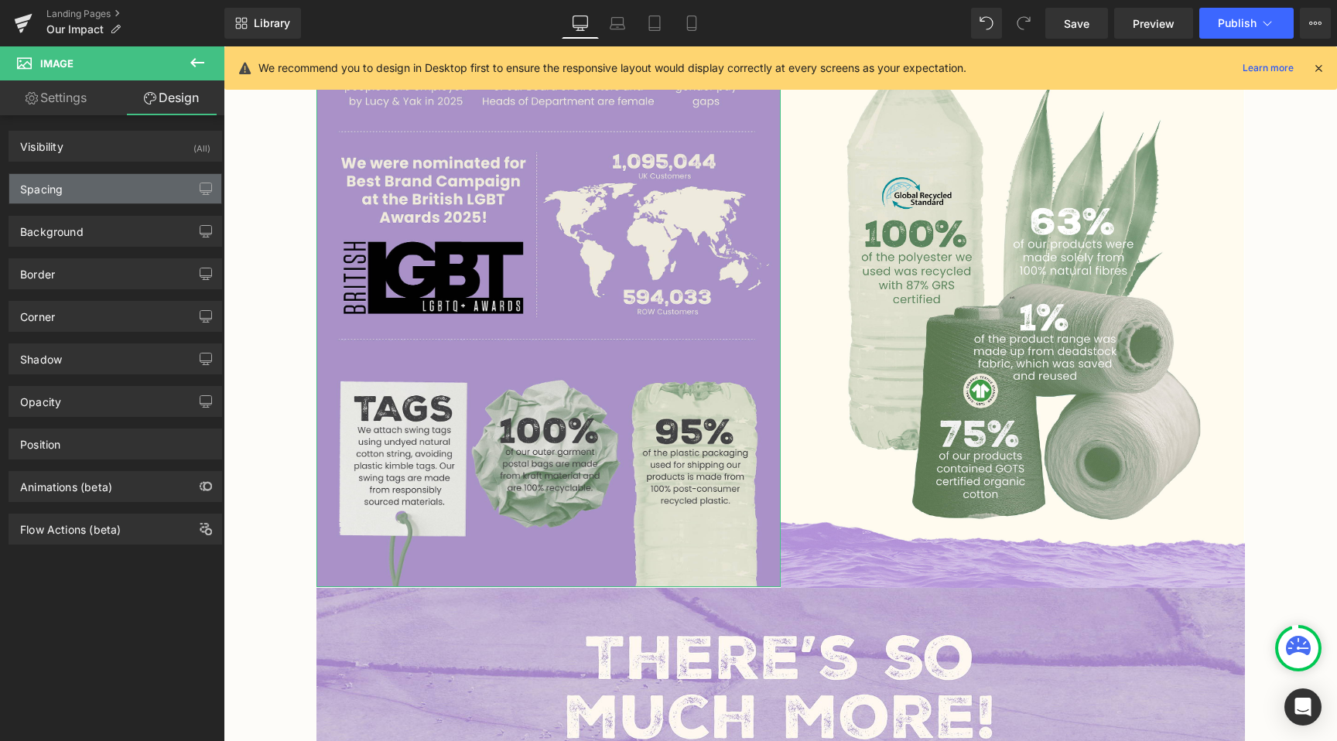
click at [87, 196] on div "Spacing" at bounding box center [115, 188] width 212 height 29
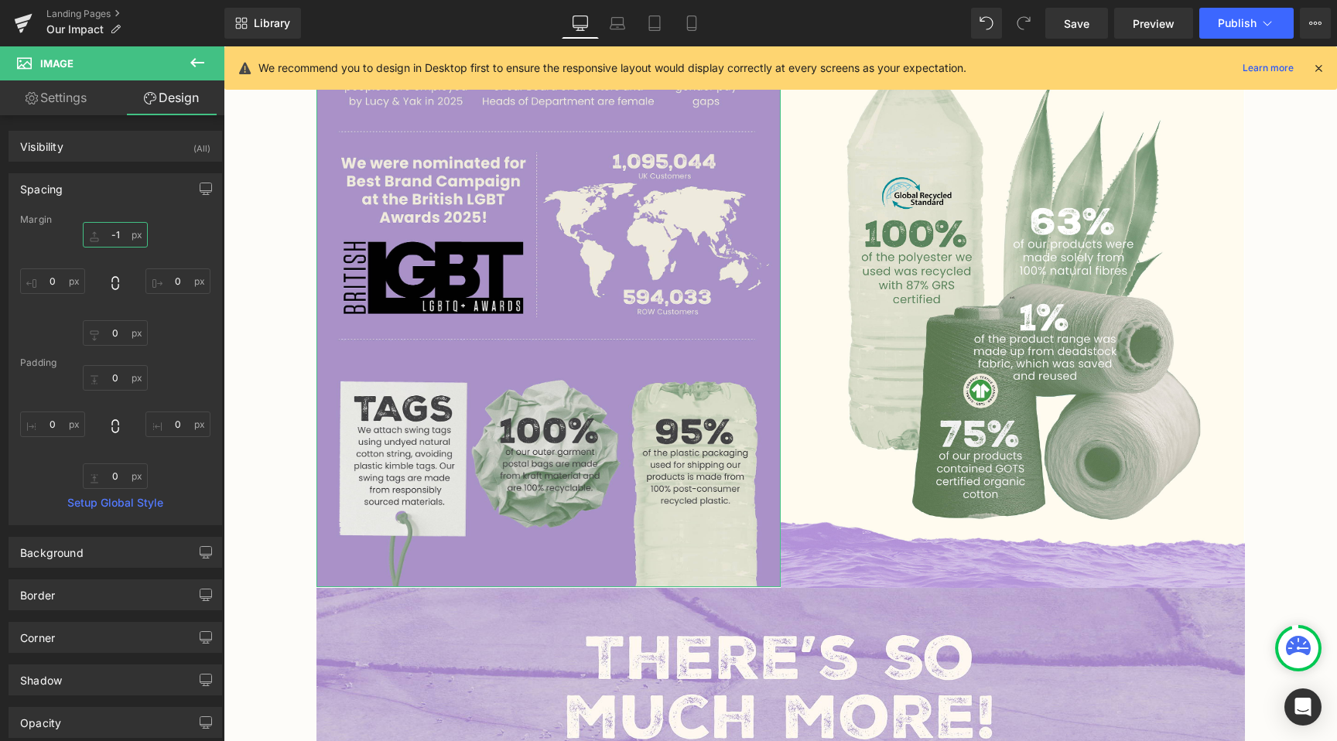
click at [111, 230] on input "-1" at bounding box center [115, 235] width 65 height 26
type input "0"
click at [235, 452] on div "Image [PERSON_NAME] & [PERSON_NAME] was born in [DEMOGRAPHIC_DATA] with a missi…" at bounding box center [780, 489] width 1113 height 3882
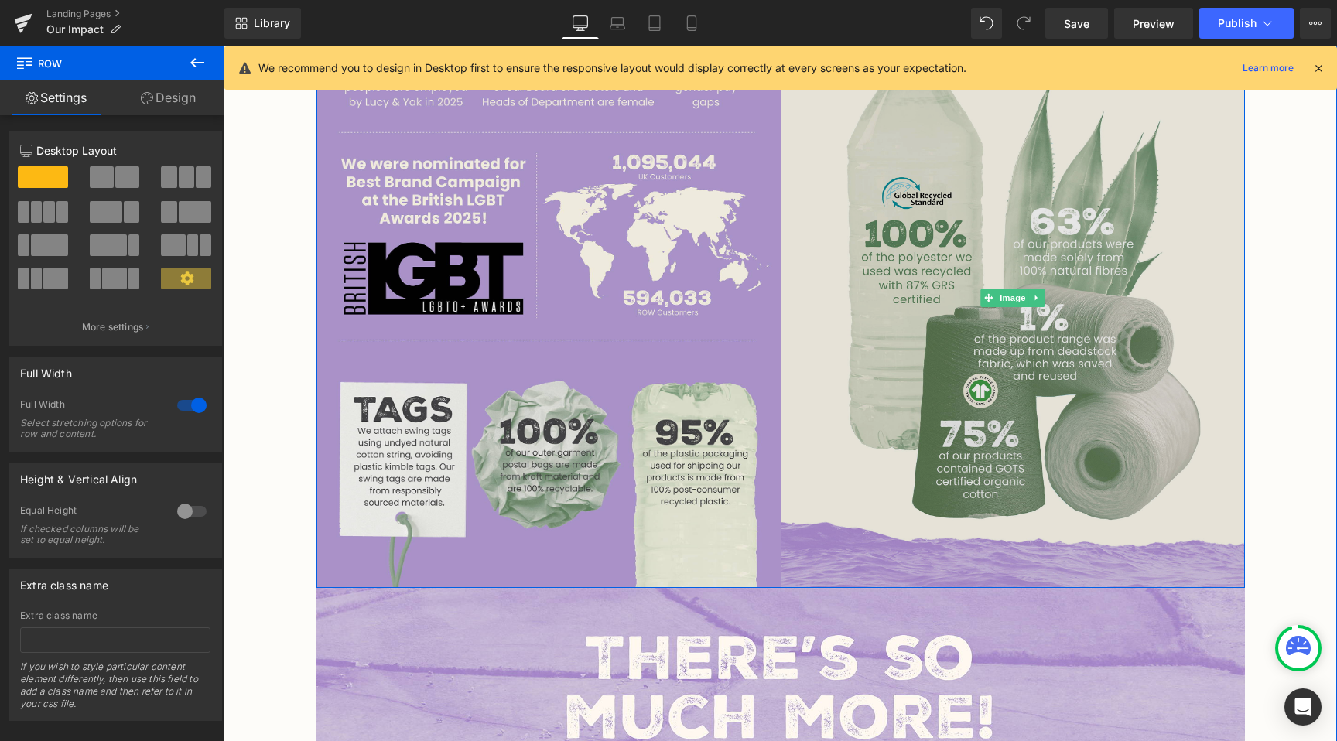
click at [1032, 502] on img at bounding box center [1013, 298] width 464 height 580
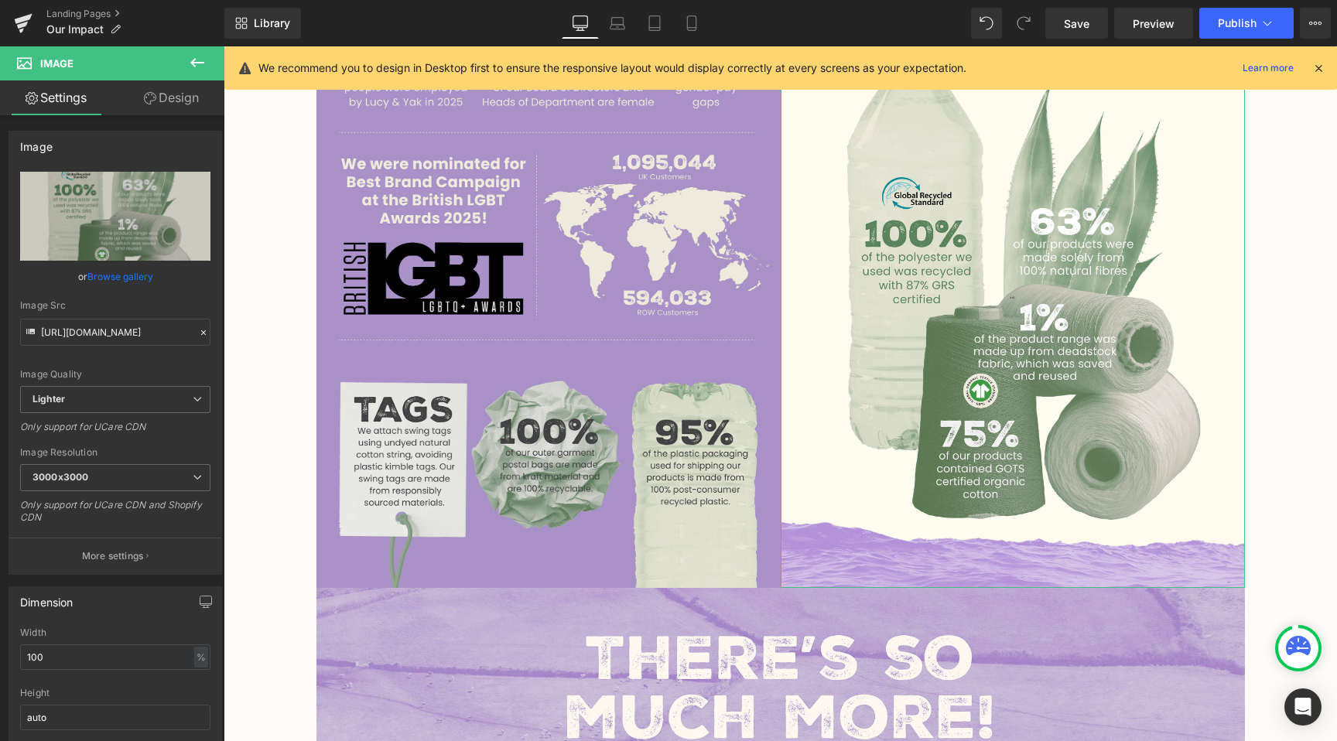
click at [160, 94] on link "Design" at bounding box center [171, 97] width 112 height 35
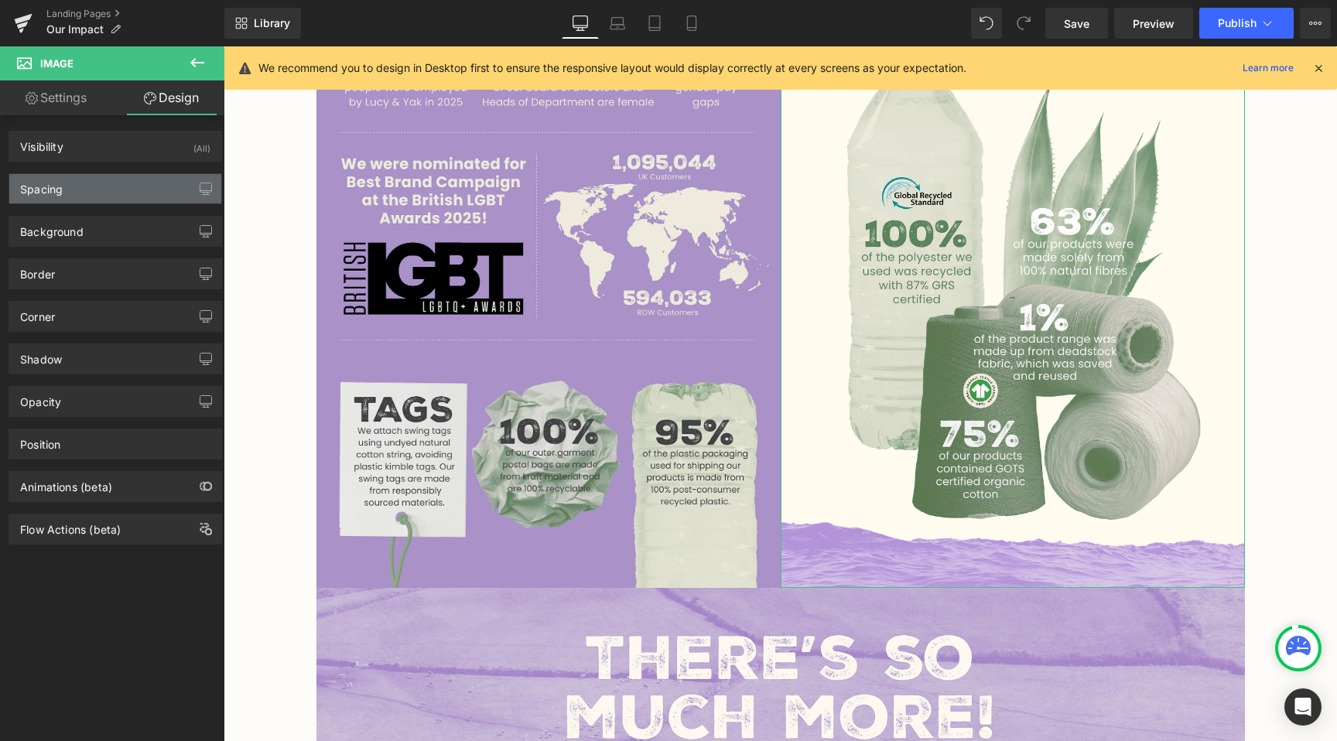
click at [94, 185] on div "Spacing" at bounding box center [115, 188] width 212 height 29
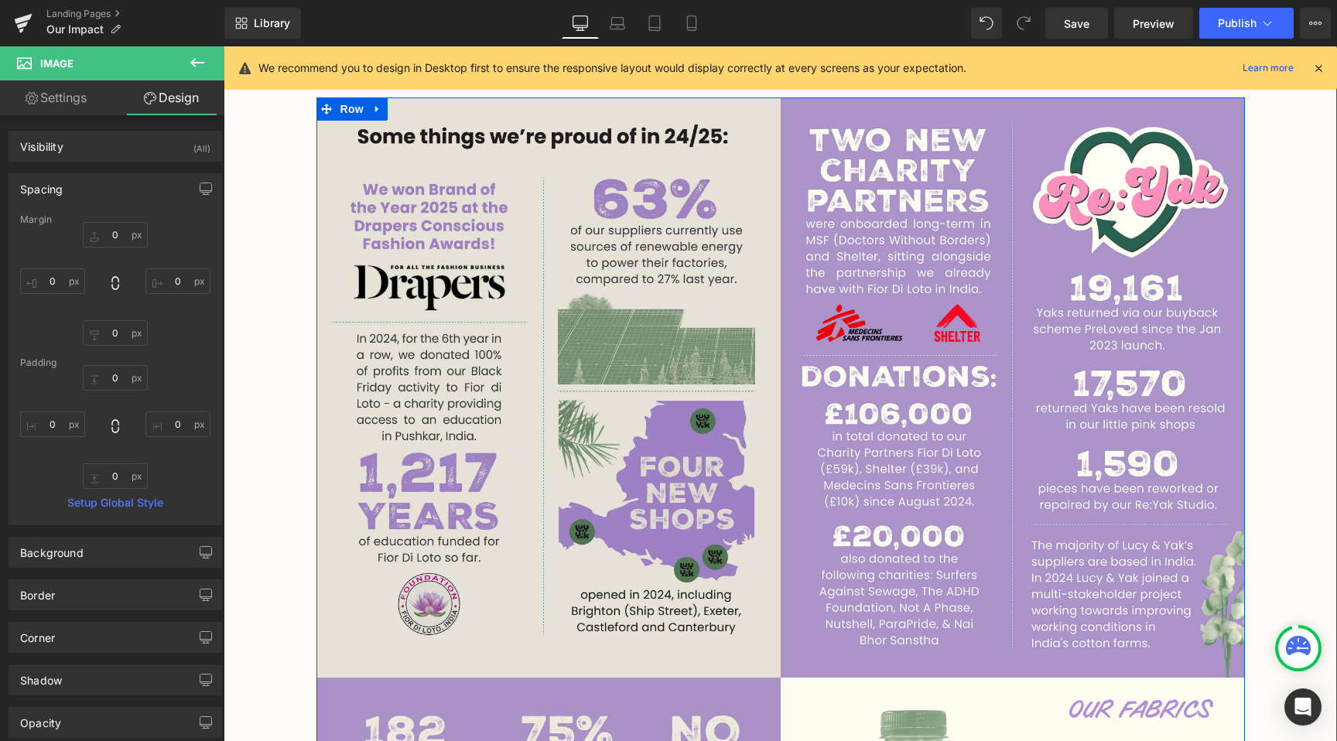
scroll to position [814, 0]
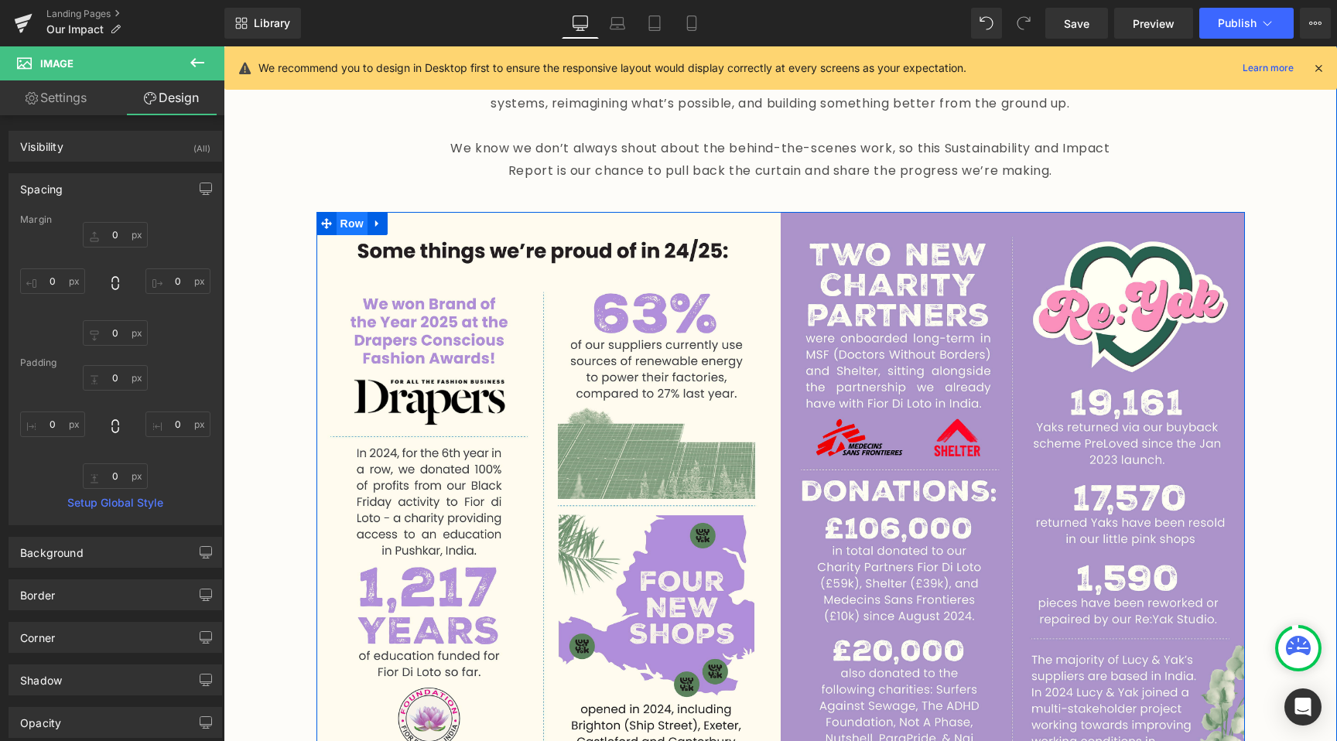
click at [357, 212] on span "Row" at bounding box center [352, 223] width 31 height 23
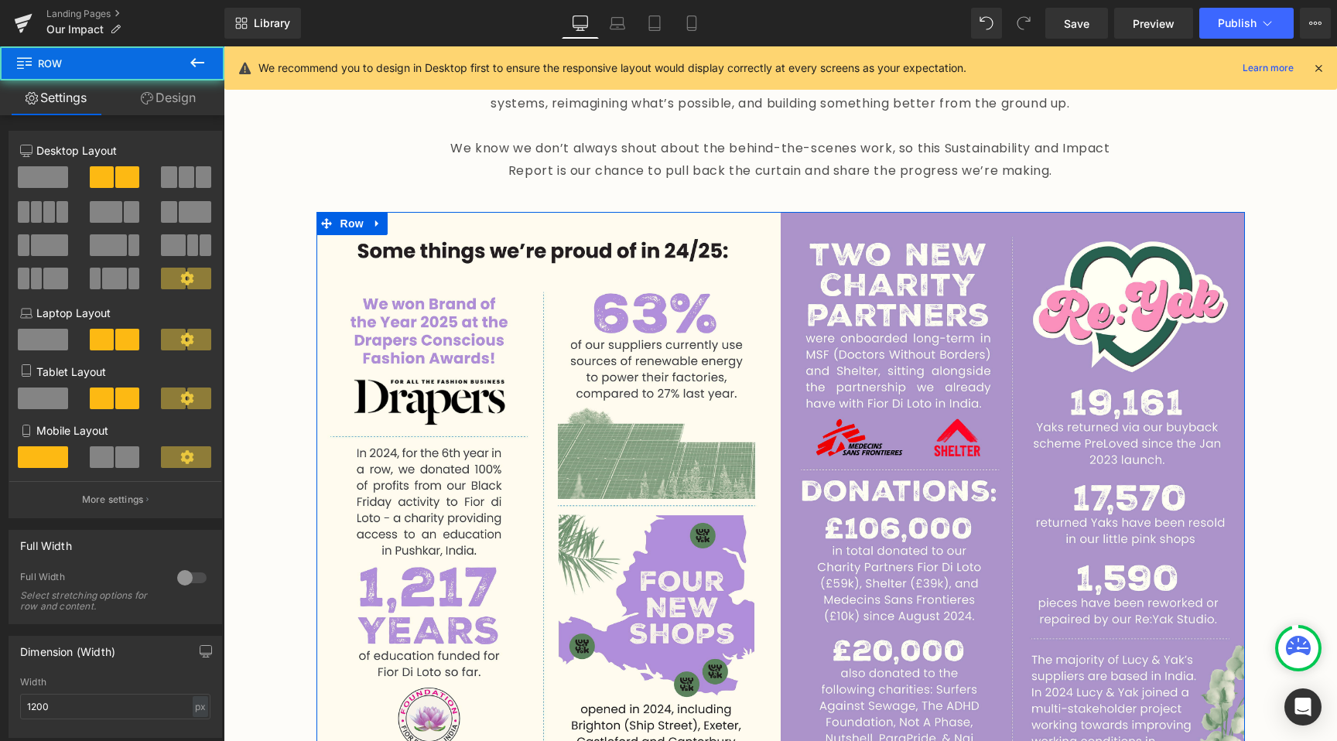
click at [167, 101] on link "Design" at bounding box center [168, 97] width 112 height 35
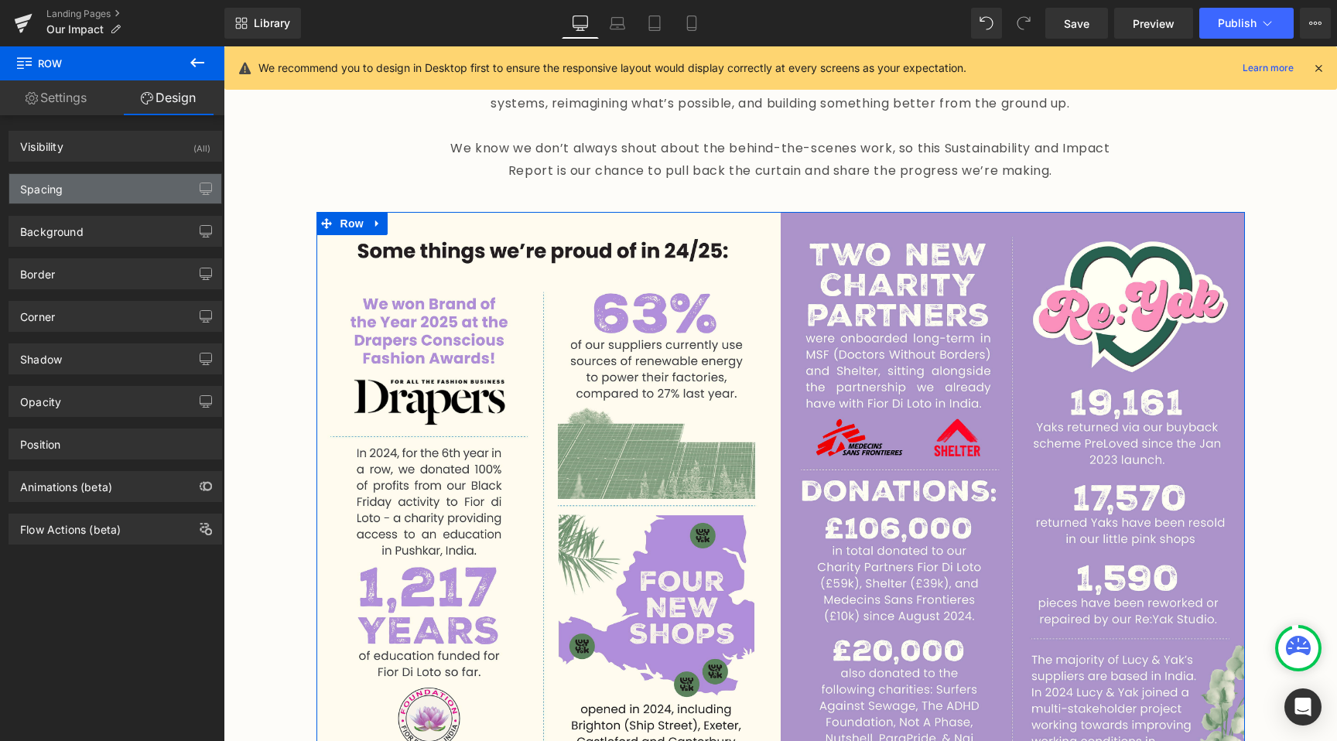
click at [106, 183] on div "Spacing" at bounding box center [115, 188] width 212 height 29
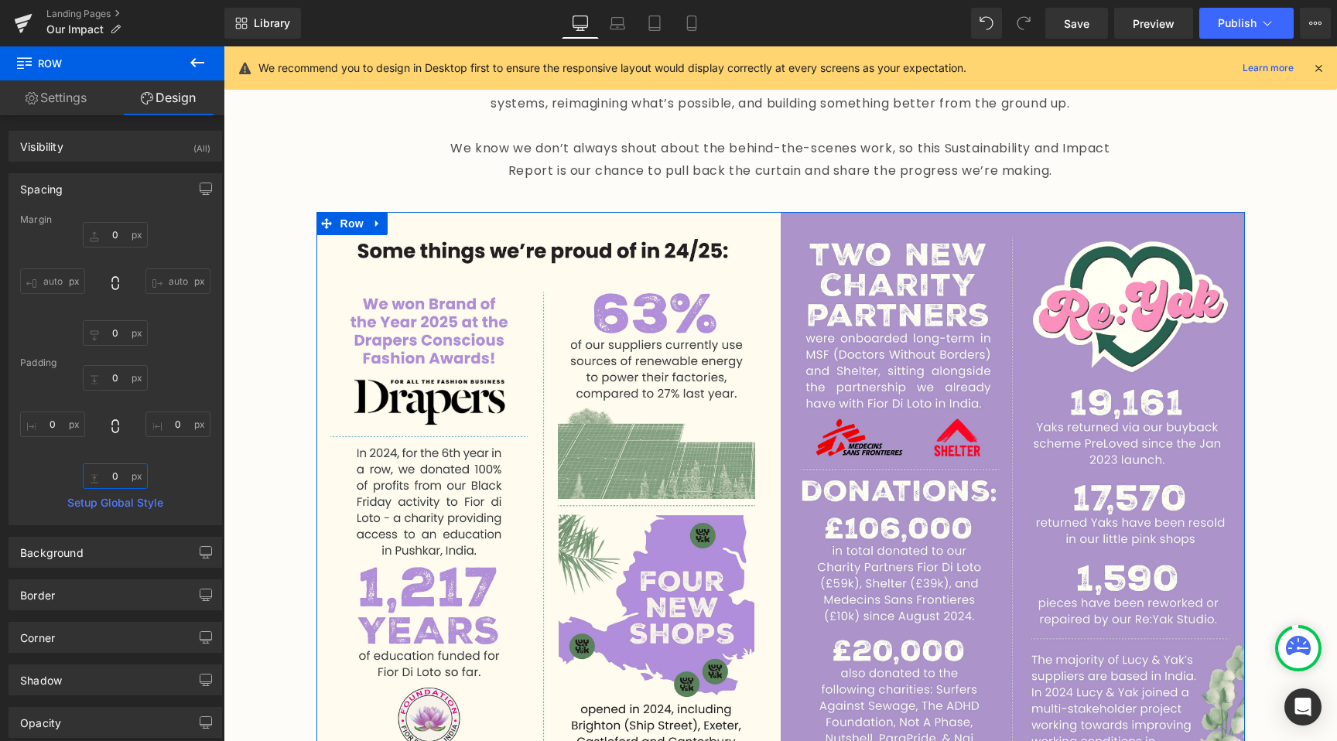
click at [111, 481] on input "0" at bounding box center [115, 476] width 65 height 26
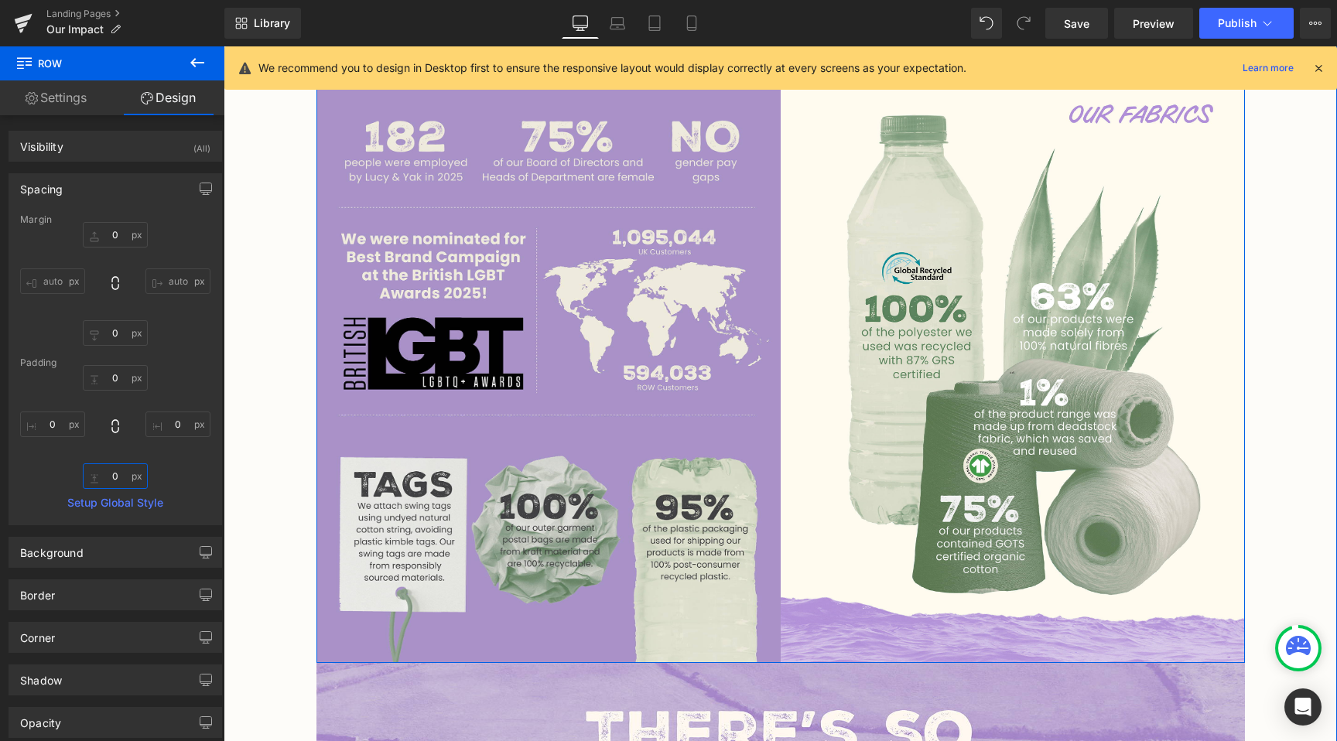
scroll to position [1595, 0]
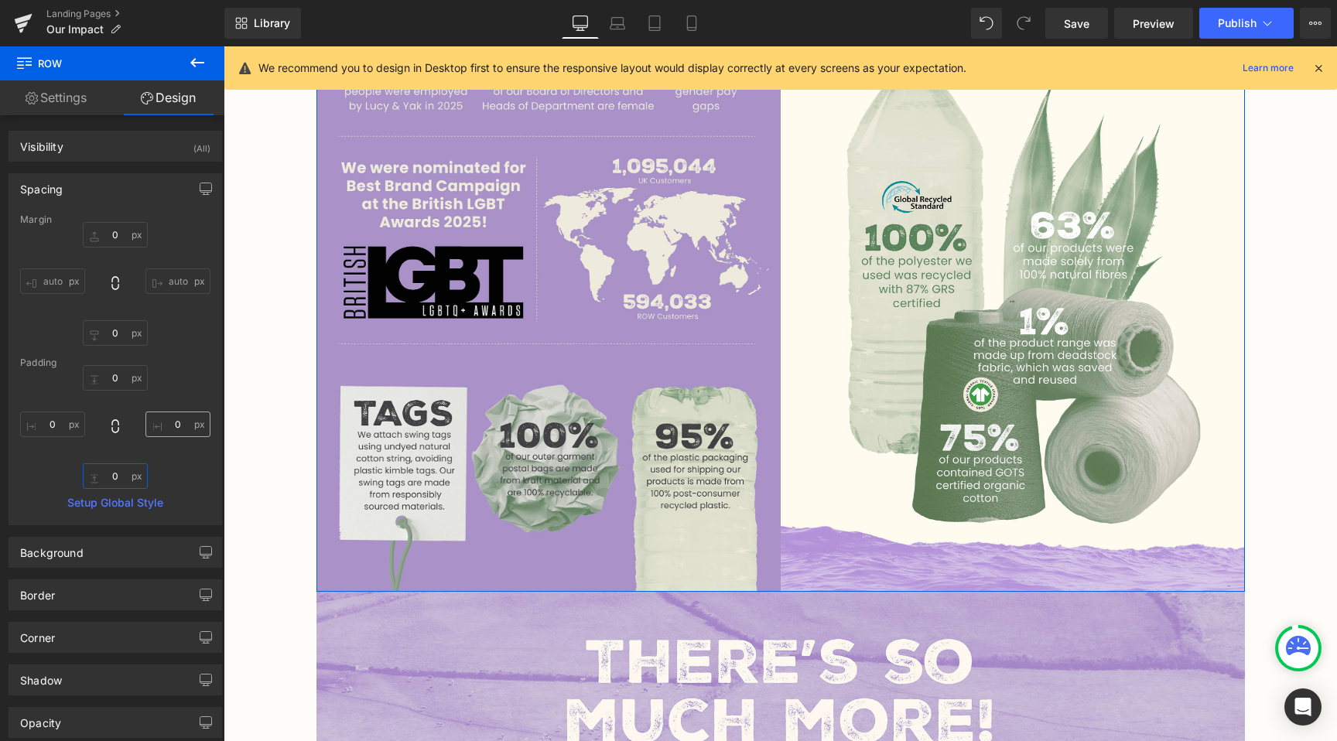
type input "0"
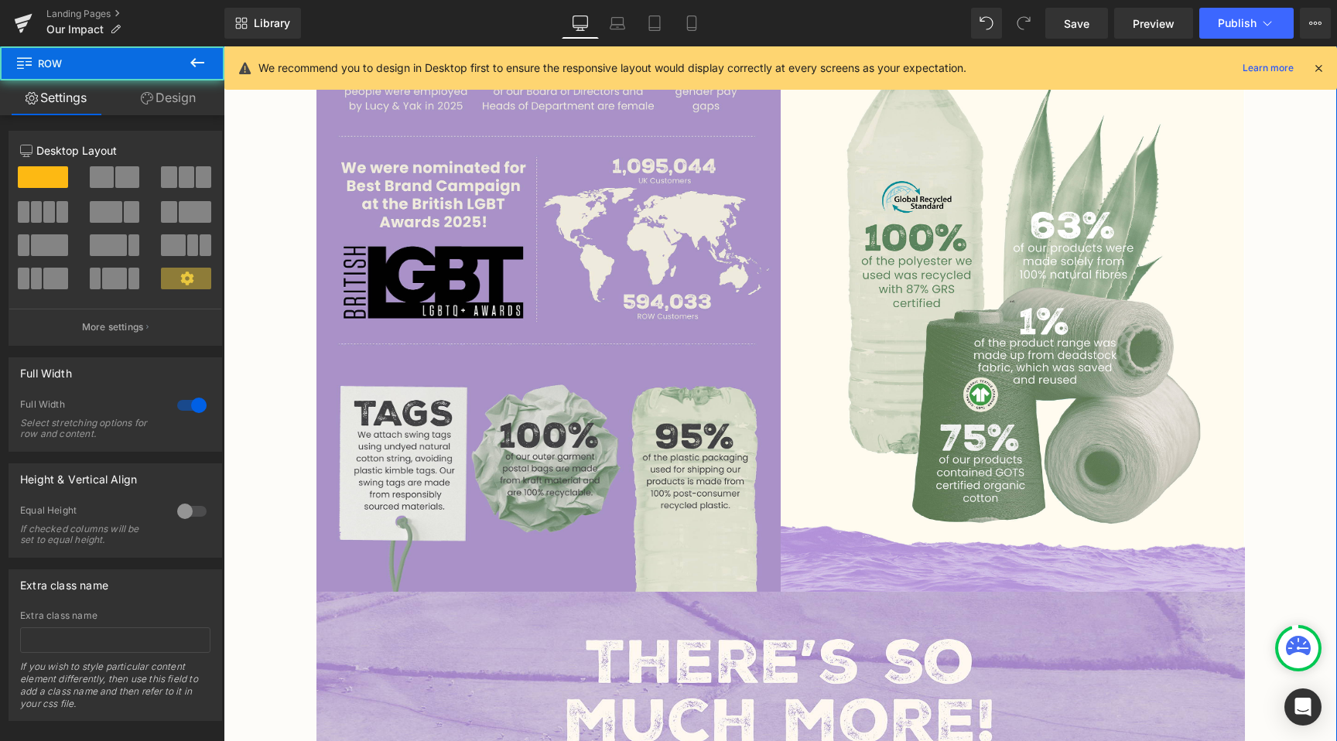
click at [265, 498] on div "Image [PERSON_NAME] & [PERSON_NAME] was born in [DEMOGRAPHIC_DATA] with a missi…" at bounding box center [780, 493] width 1113 height 3882
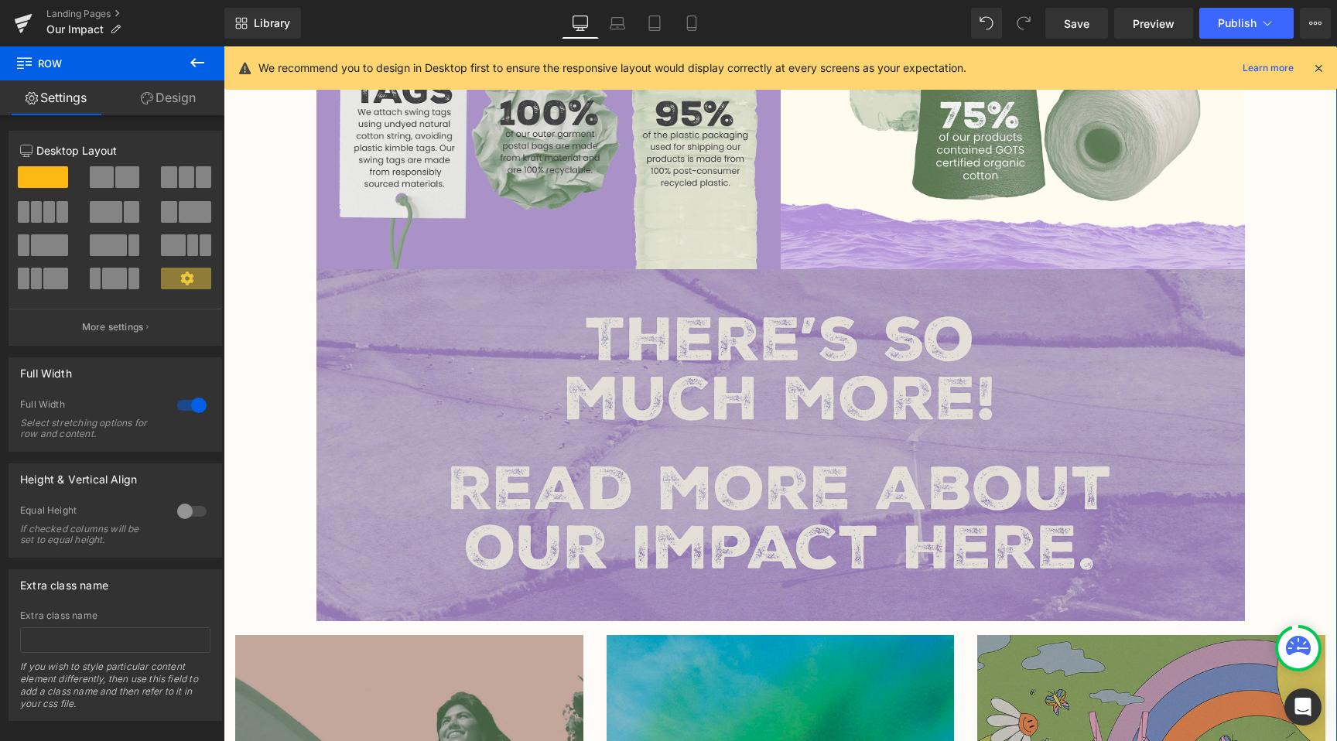
scroll to position [1931, 0]
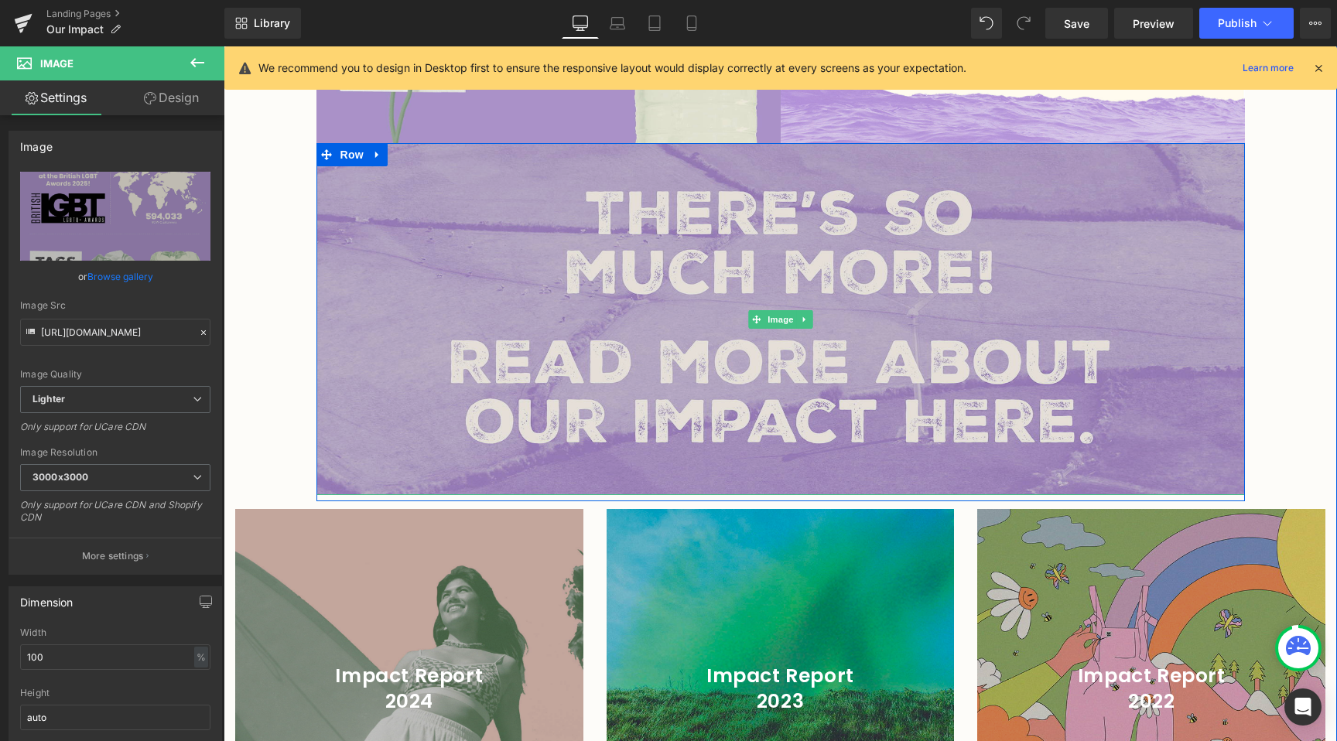
scroll to position [2047, 0]
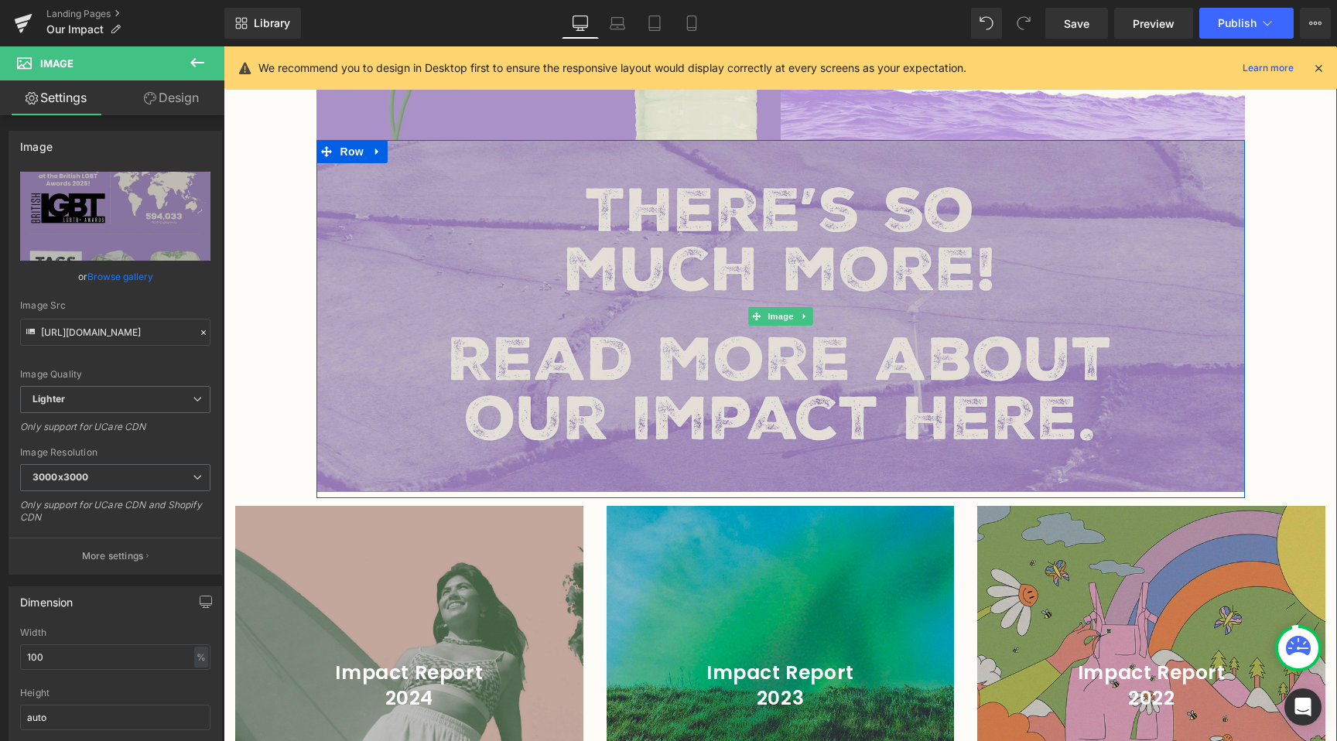
click at [664, 364] on img at bounding box center [780, 316] width 929 height 352
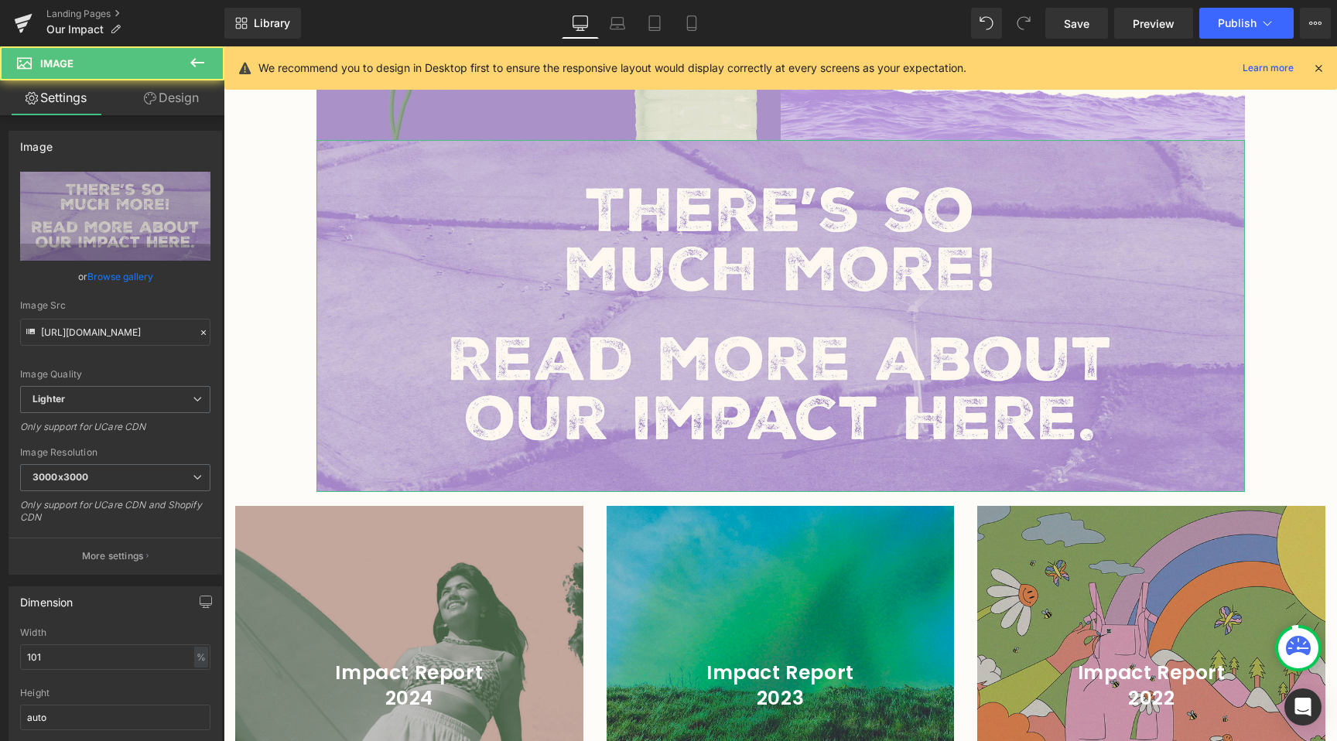
click at [171, 109] on link "Design" at bounding box center [171, 97] width 112 height 35
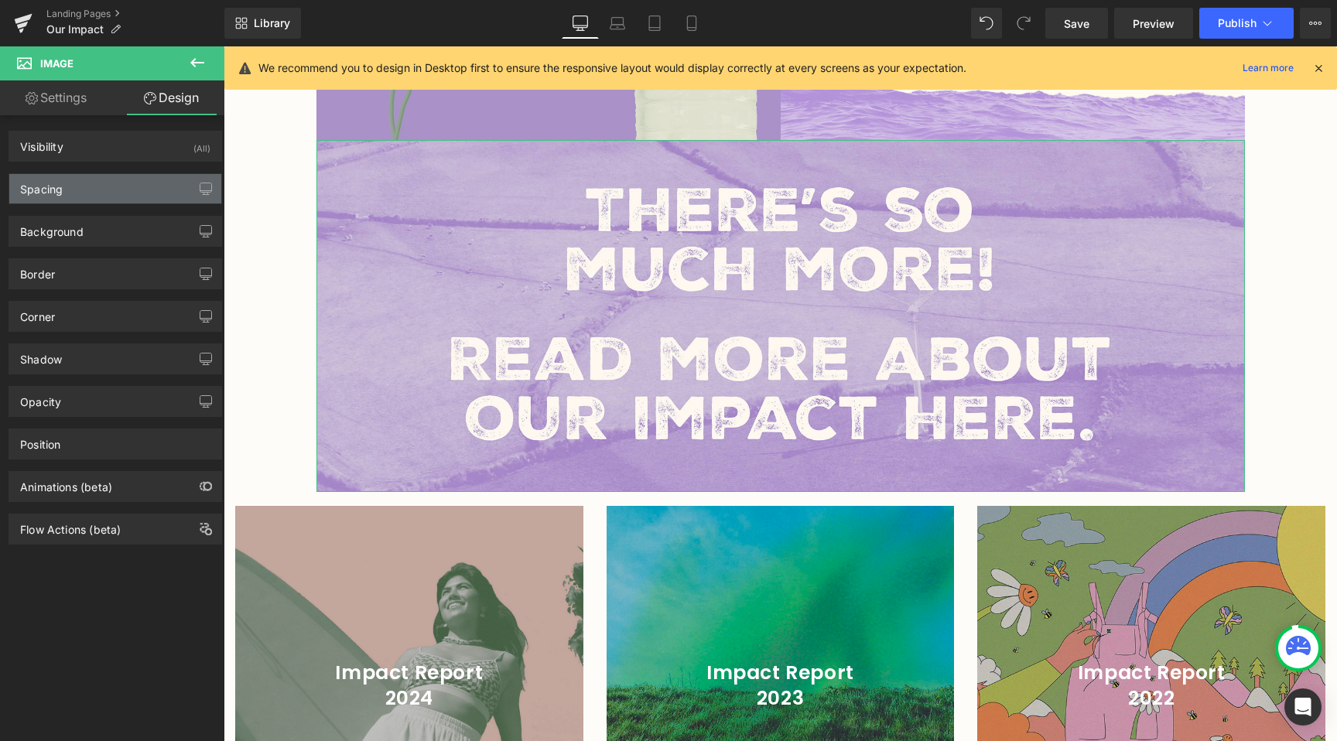
click at [67, 176] on div "Spacing" at bounding box center [115, 188] width 212 height 29
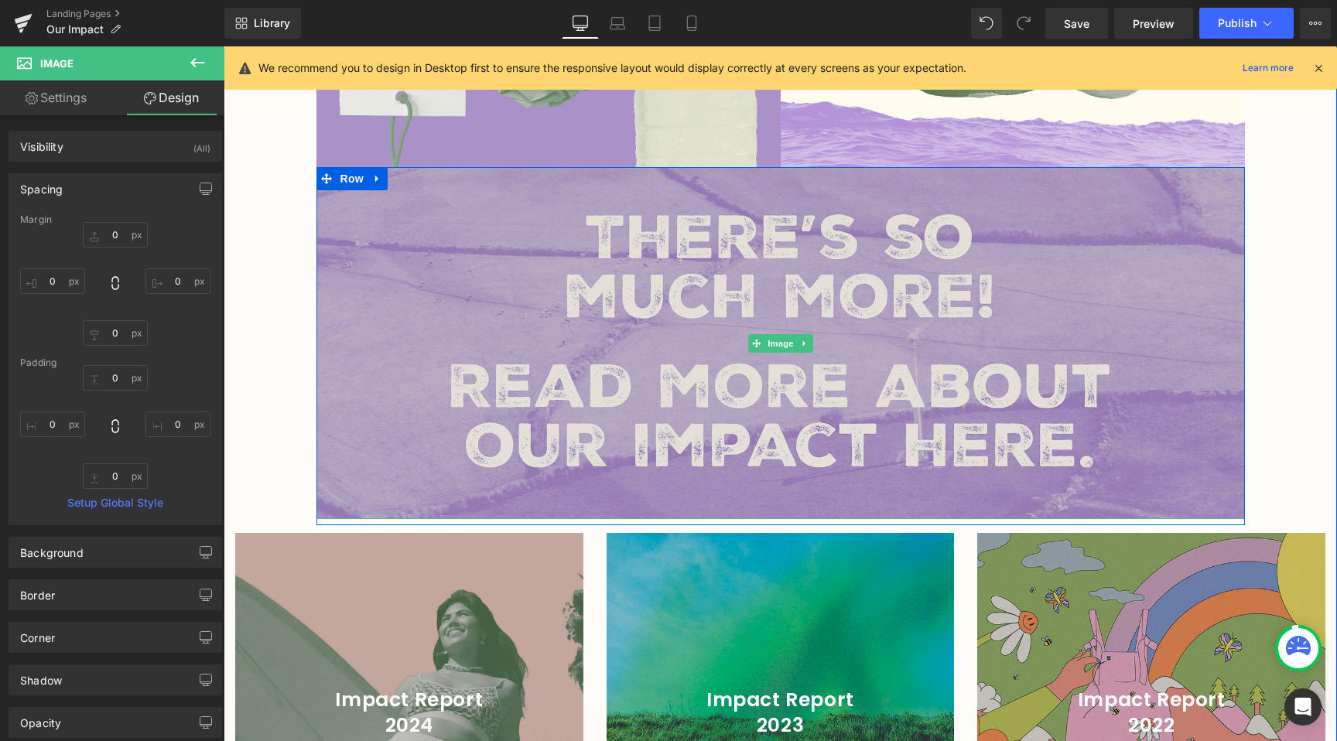
scroll to position [2018, 0]
click at [364, 381] on img at bounding box center [780, 345] width 929 height 352
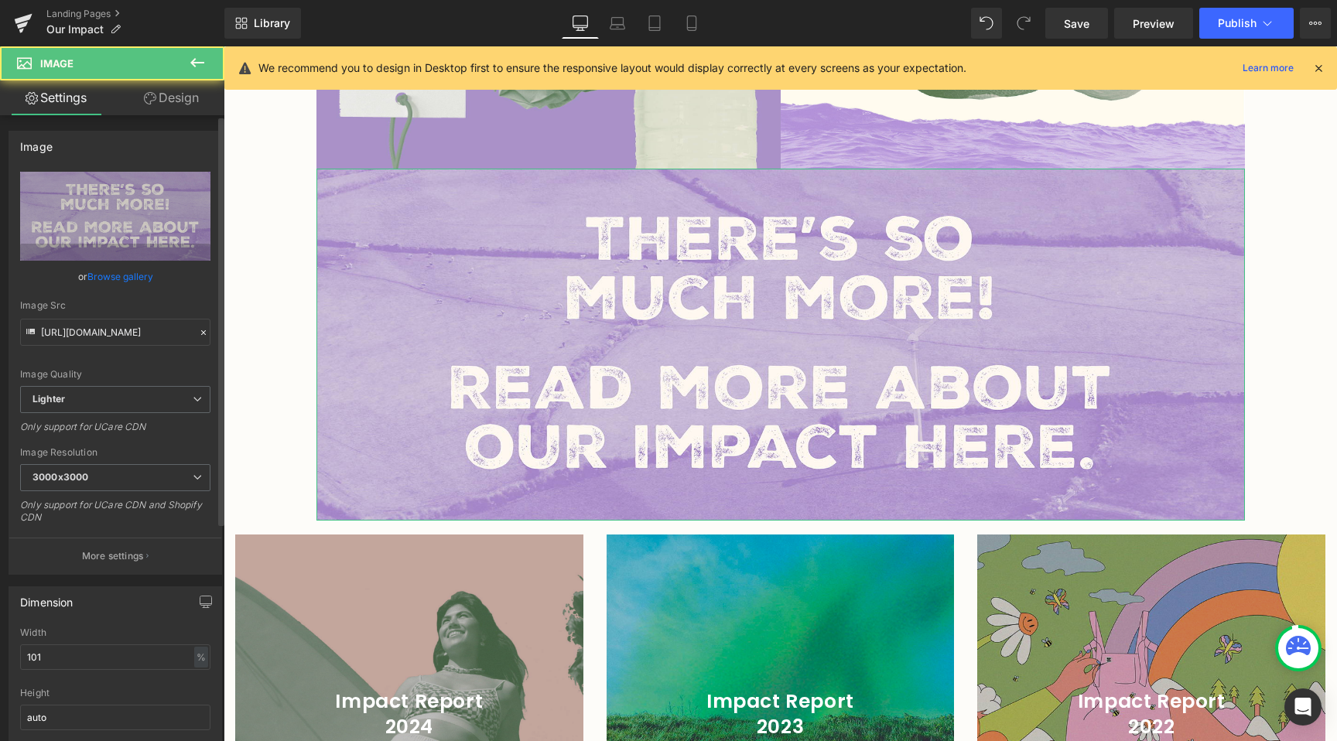
click at [104, 275] on link "Browse gallery" at bounding box center [120, 276] width 66 height 27
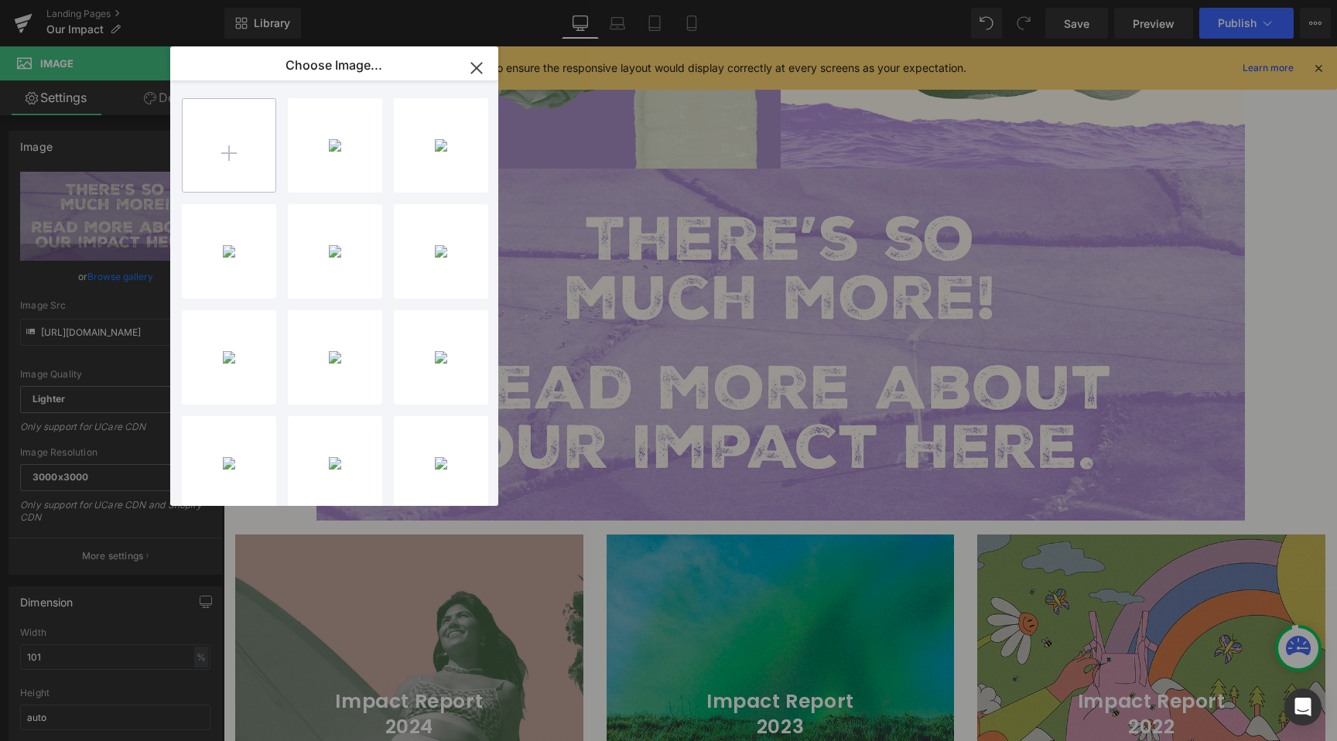
click at [223, 175] on input "file" at bounding box center [229, 145] width 93 height 93
type input "C:\fakepath\Landscape Outro.jpg"
click at [336, 160] on div "Landsca...utro.jpg 413.87 KB" at bounding box center [335, 145] width 94 height 94
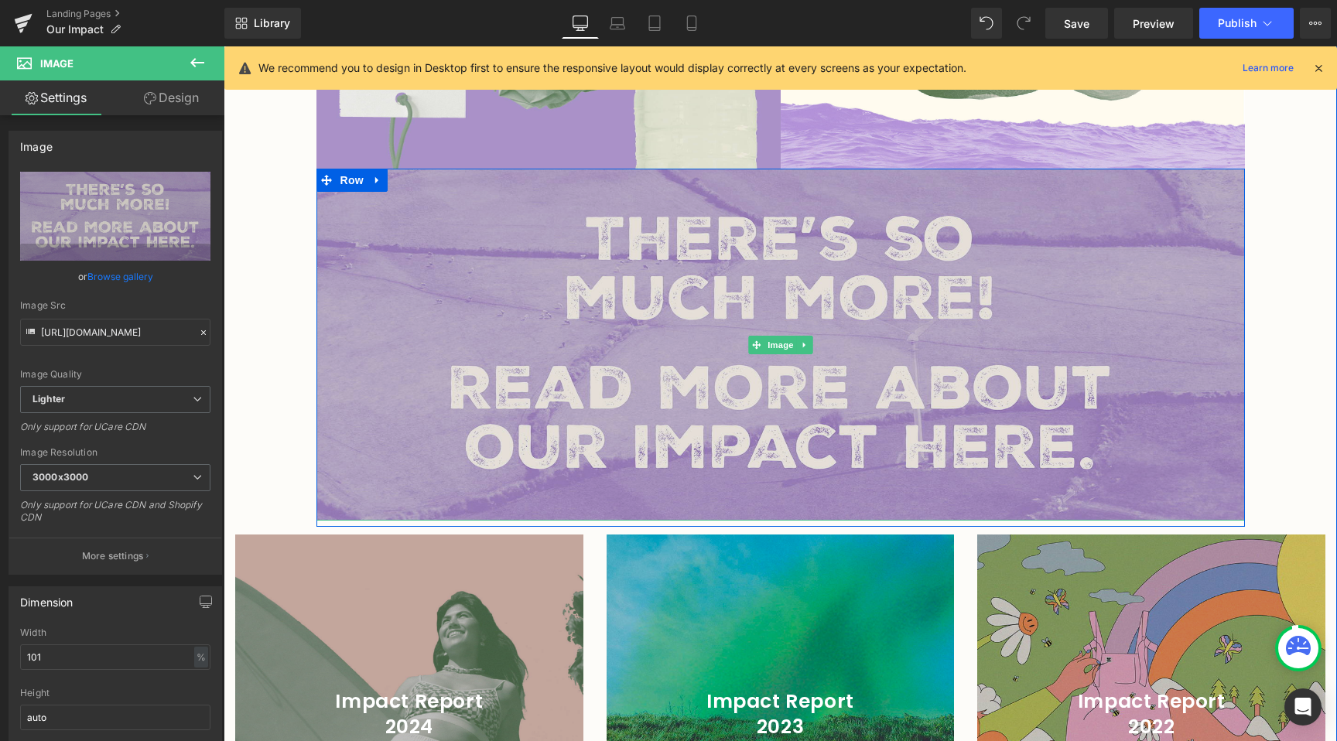
click at [719, 266] on img at bounding box center [780, 345] width 929 height 352
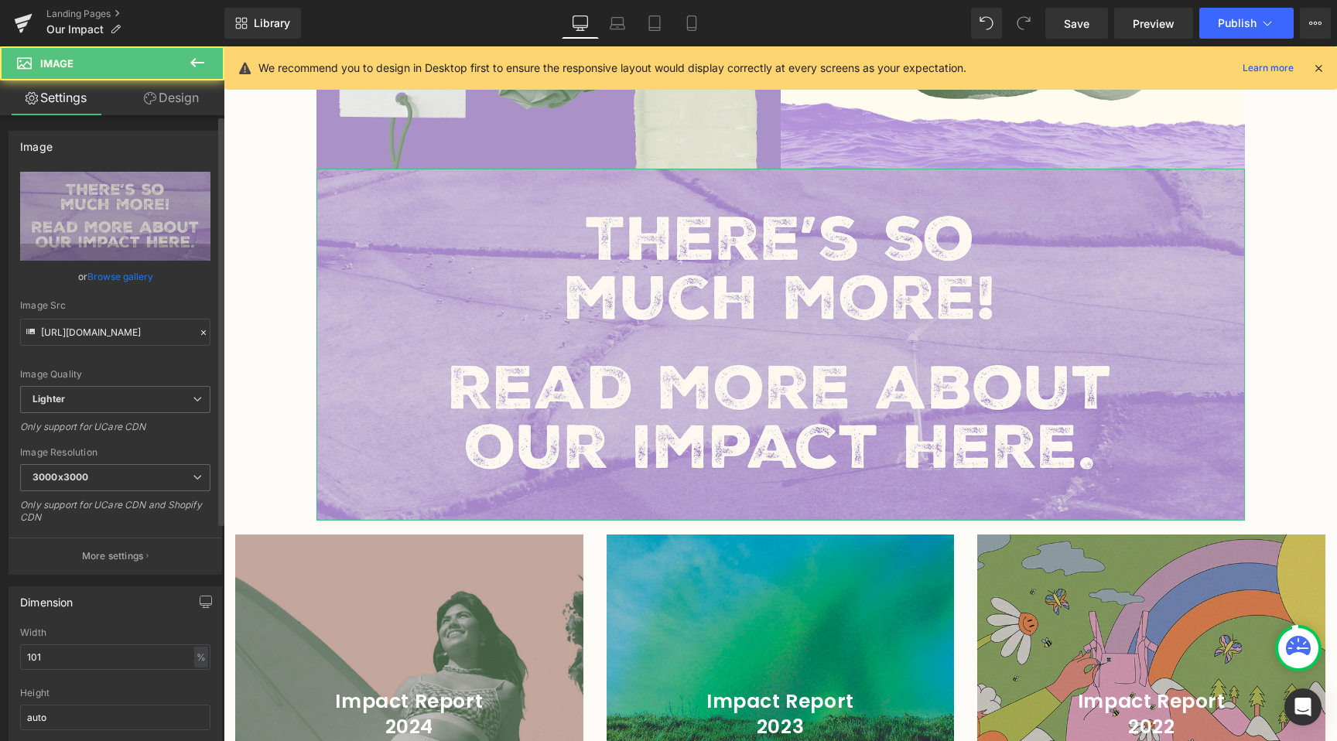
click at [134, 279] on link "Browse gallery" at bounding box center [120, 276] width 66 height 27
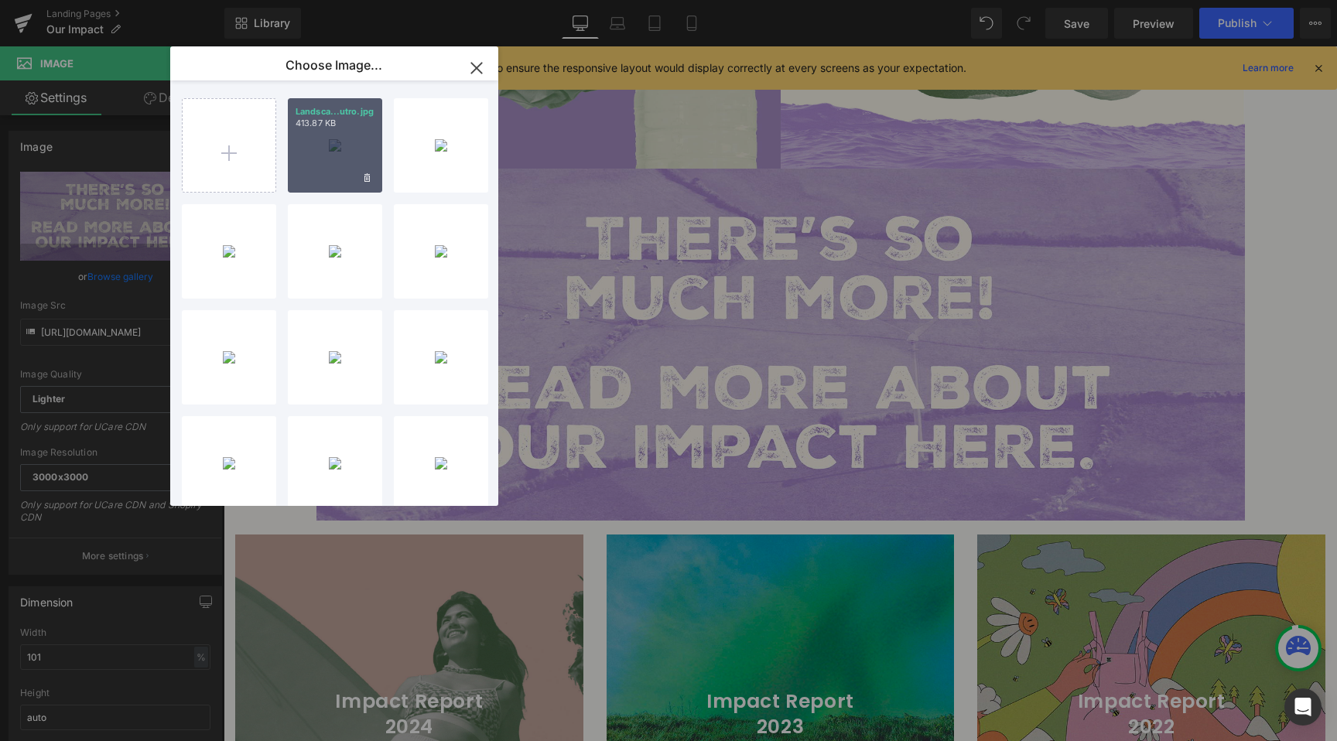
click at [343, 143] on div "Landsca...utro.jpg 413.87 KB" at bounding box center [335, 145] width 94 height 94
type input "[URL][DOMAIN_NAME]"
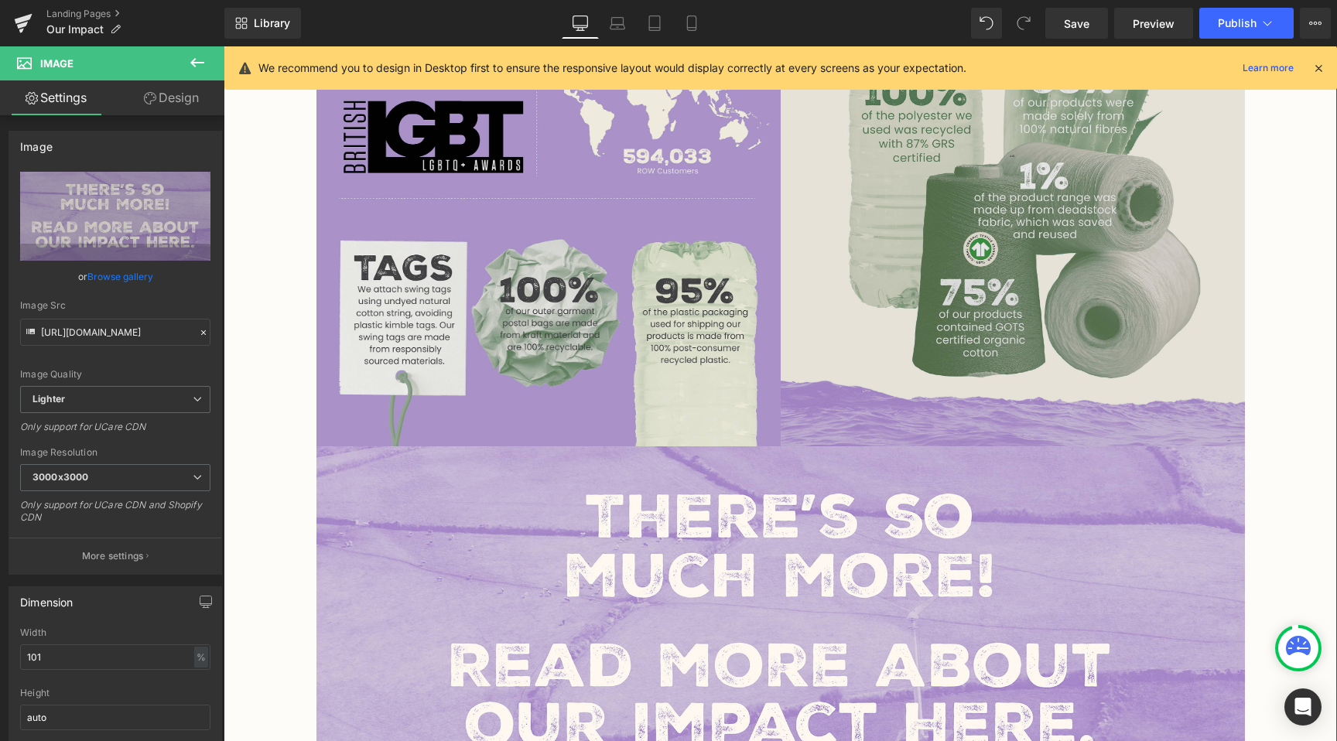
scroll to position [1971, 0]
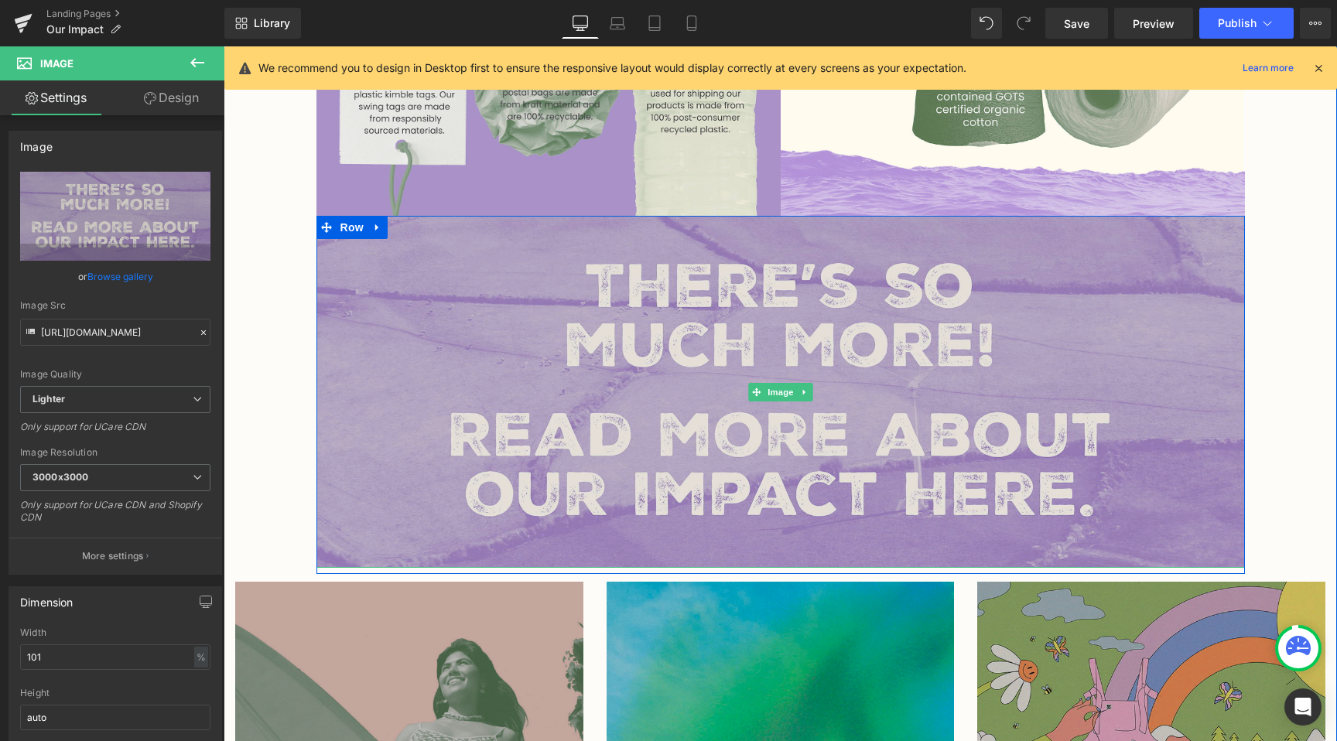
click at [941, 323] on img at bounding box center [780, 392] width 929 height 352
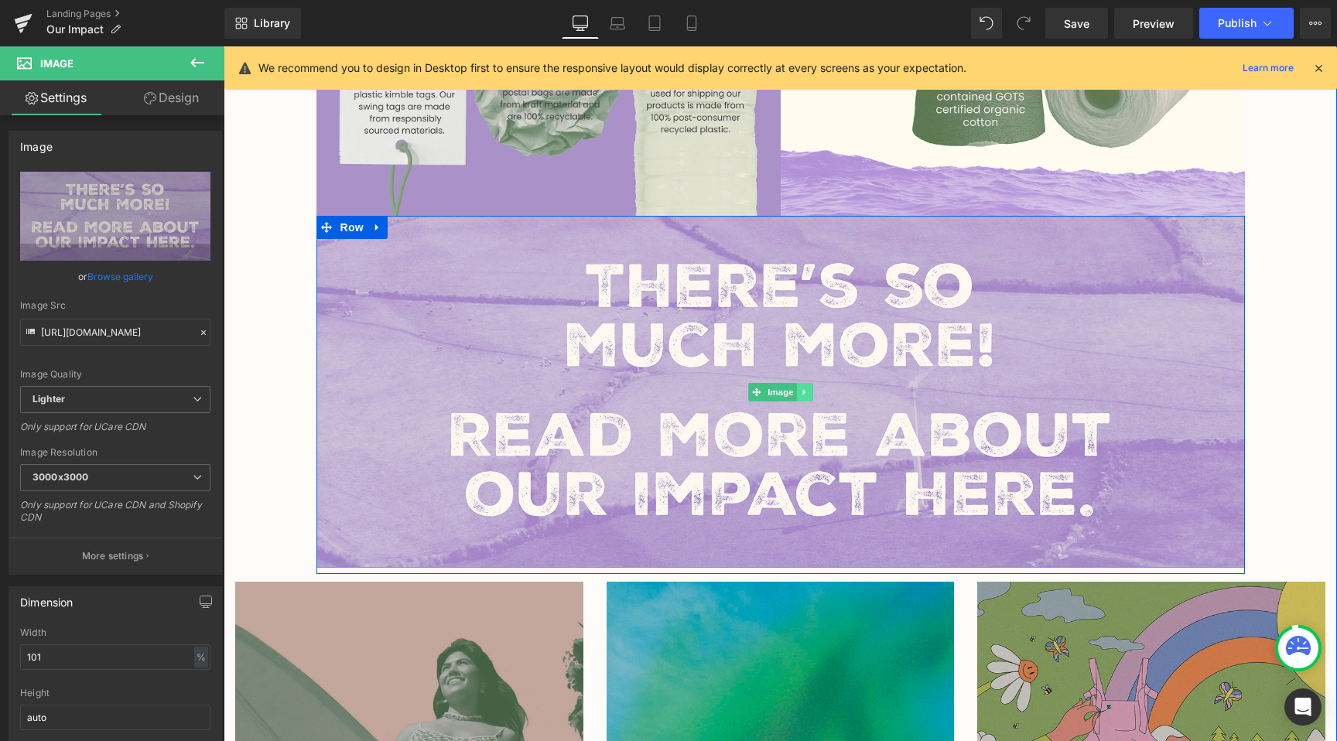
click at [803, 383] on link at bounding box center [804, 392] width 16 height 19
click at [793, 388] on icon at bounding box center [796, 392] width 9 height 9
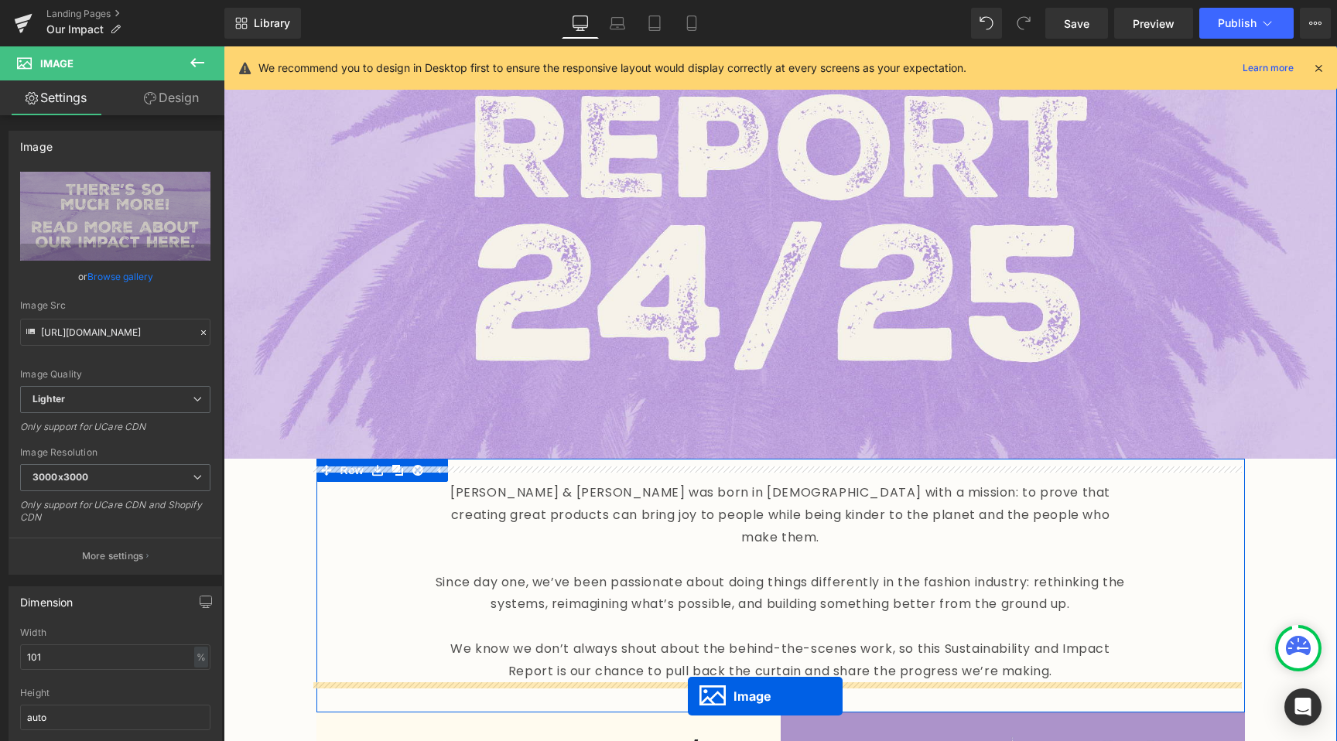
scroll to position [406, 0]
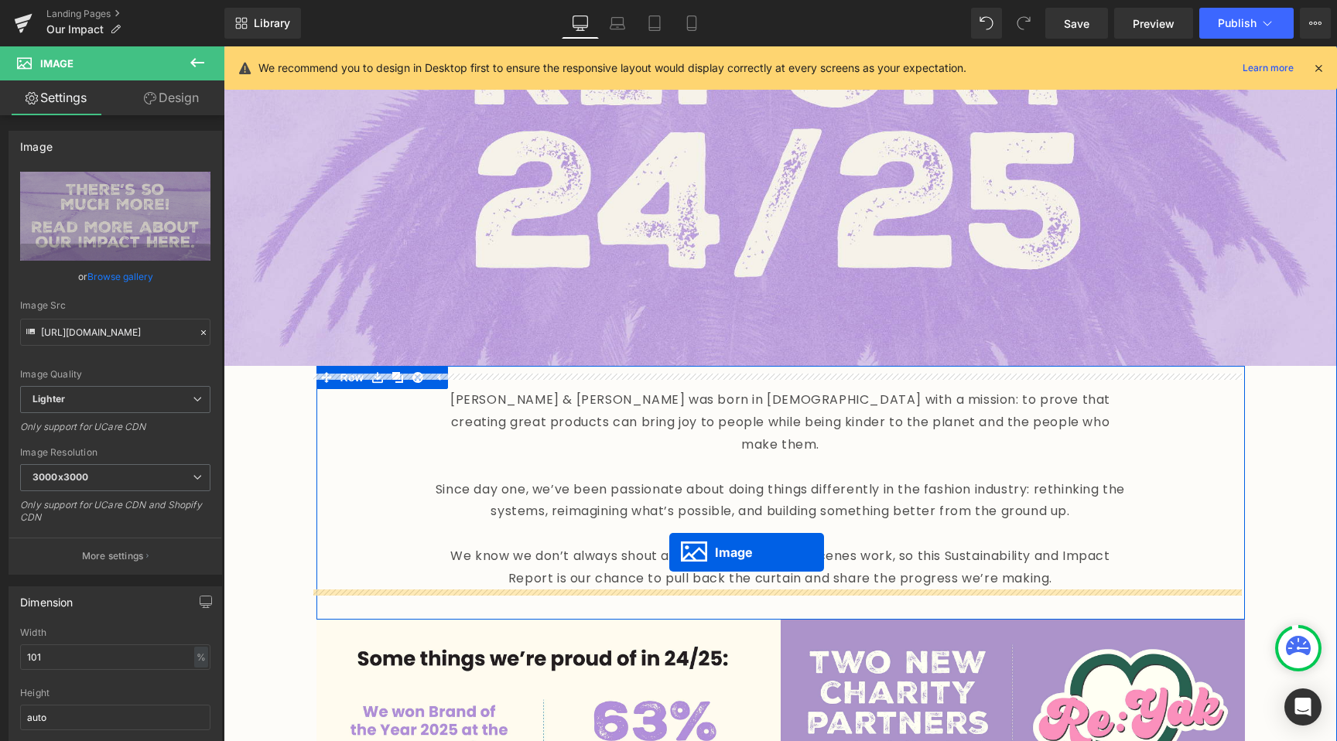
drag, startPoint x: 732, startPoint y: 367, endPoint x: 669, endPoint y: 552, distance: 196.0
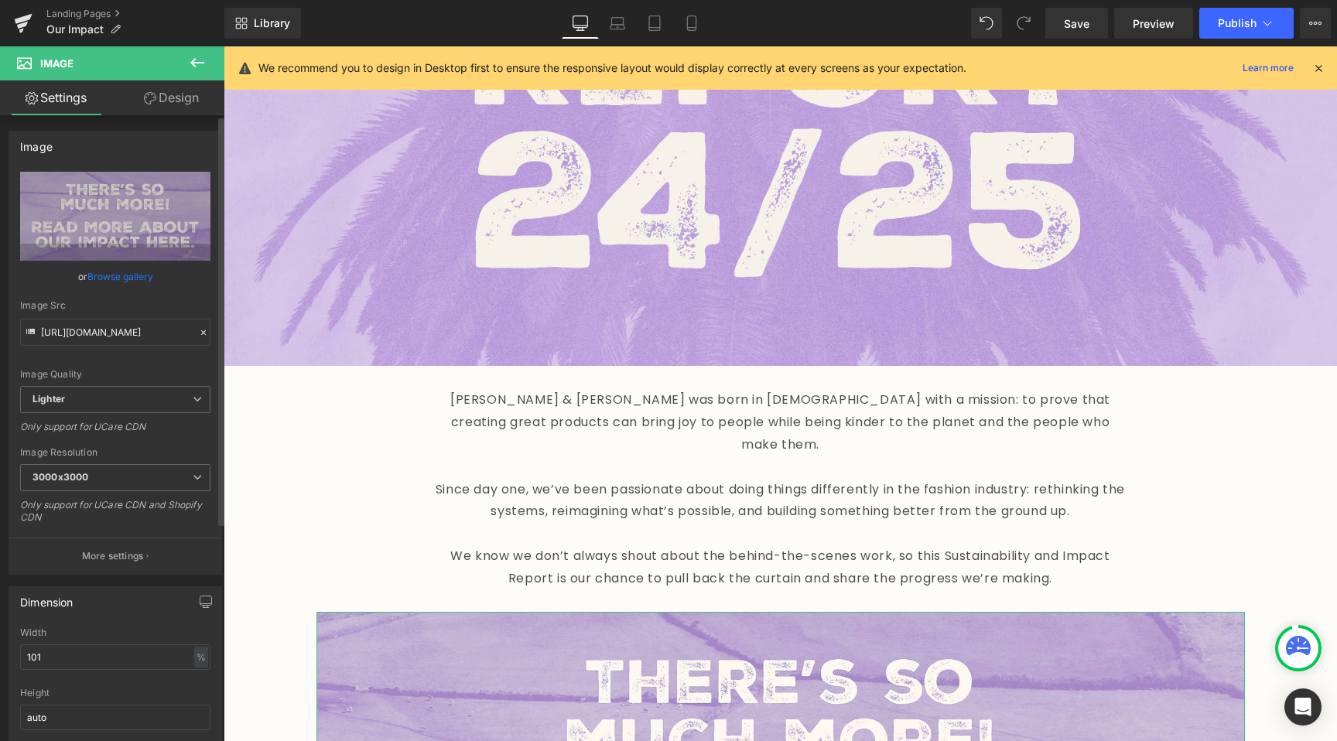
click at [108, 280] on link "Browse gallery" at bounding box center [120, 276] width 66 height 27
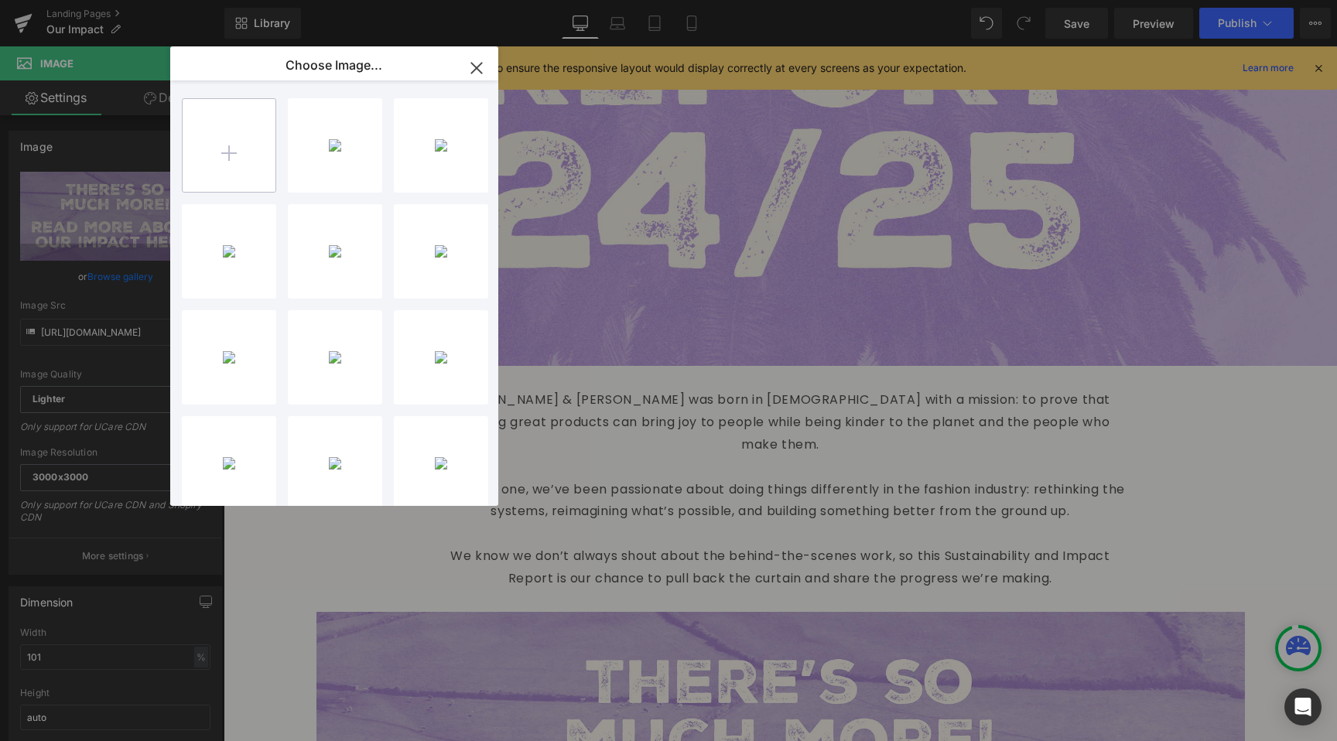
click at [258, 151] on input "file" at bounding box center [229, 145] width 93 height 93
type input "C:\fakepath\Landscape Intro 2.jpg"
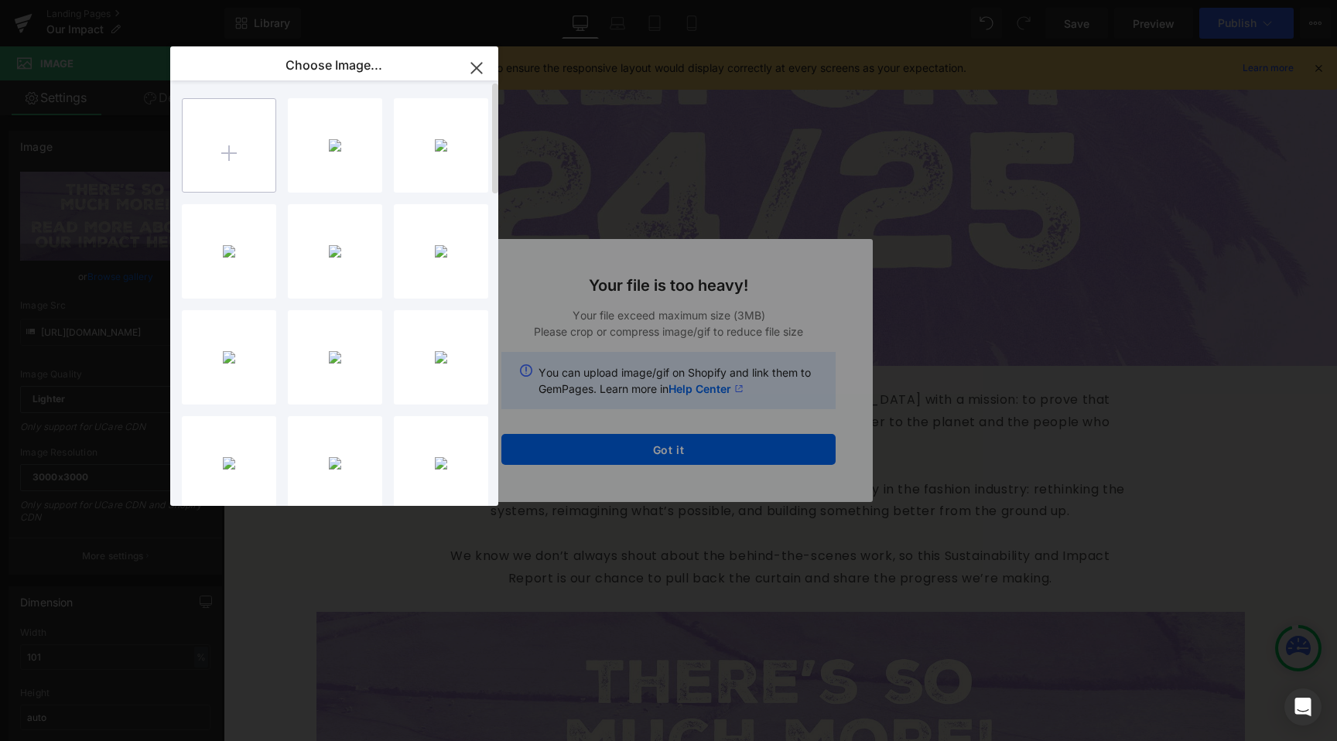
click at [238, 161] on input "file" at bounding box center [229, 145] width 93 height 93
click at [237, 139] on input "file" at bounding box center [229, 145] width 93 height 93
click at [701, 0] on div "Text Color Highlight Color #333333 Edit or remove link: Edit - Unlink - Cancel …" at bounding box center [668, 0] width 1337 height 0
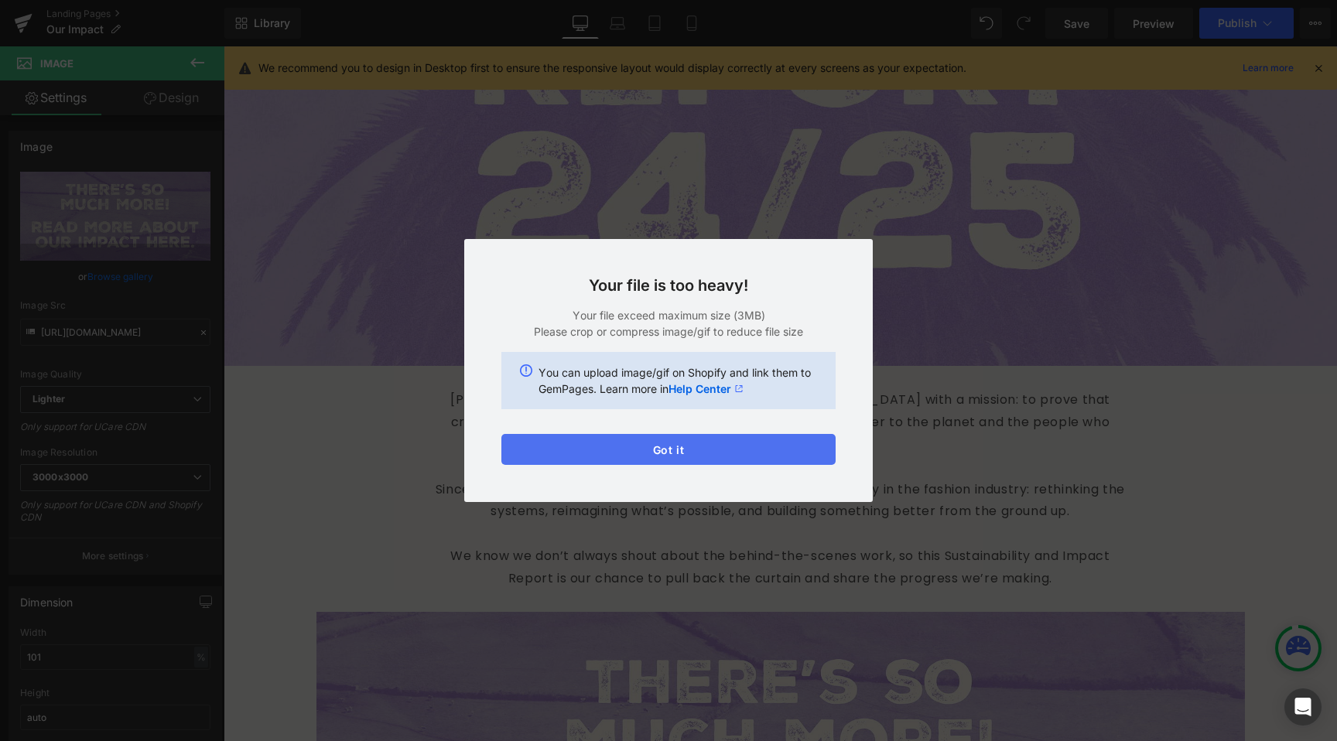
click at [695, 445] on button "Got it" at bounding box center [668, 449] width 334 height 31
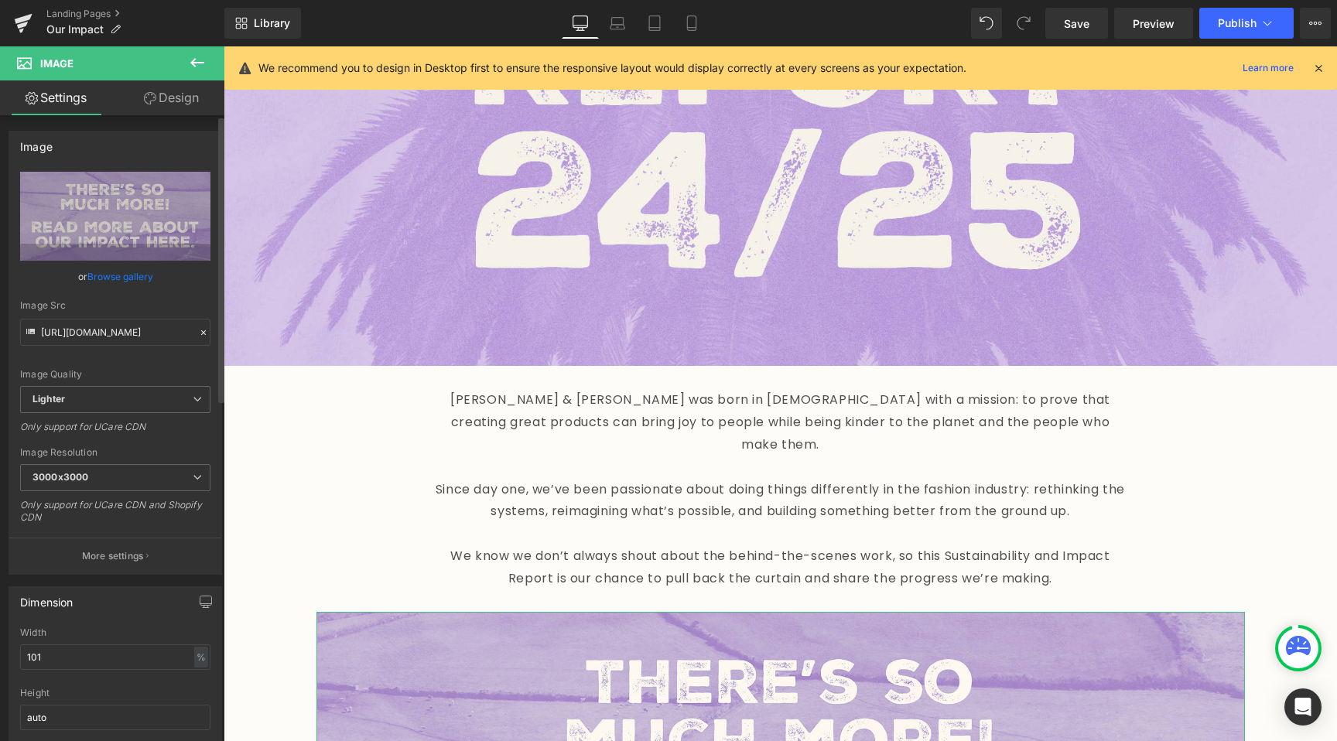
click at [142, 275] on link "Browse gallery" at bounding box center [120, 276] width 66 height 27
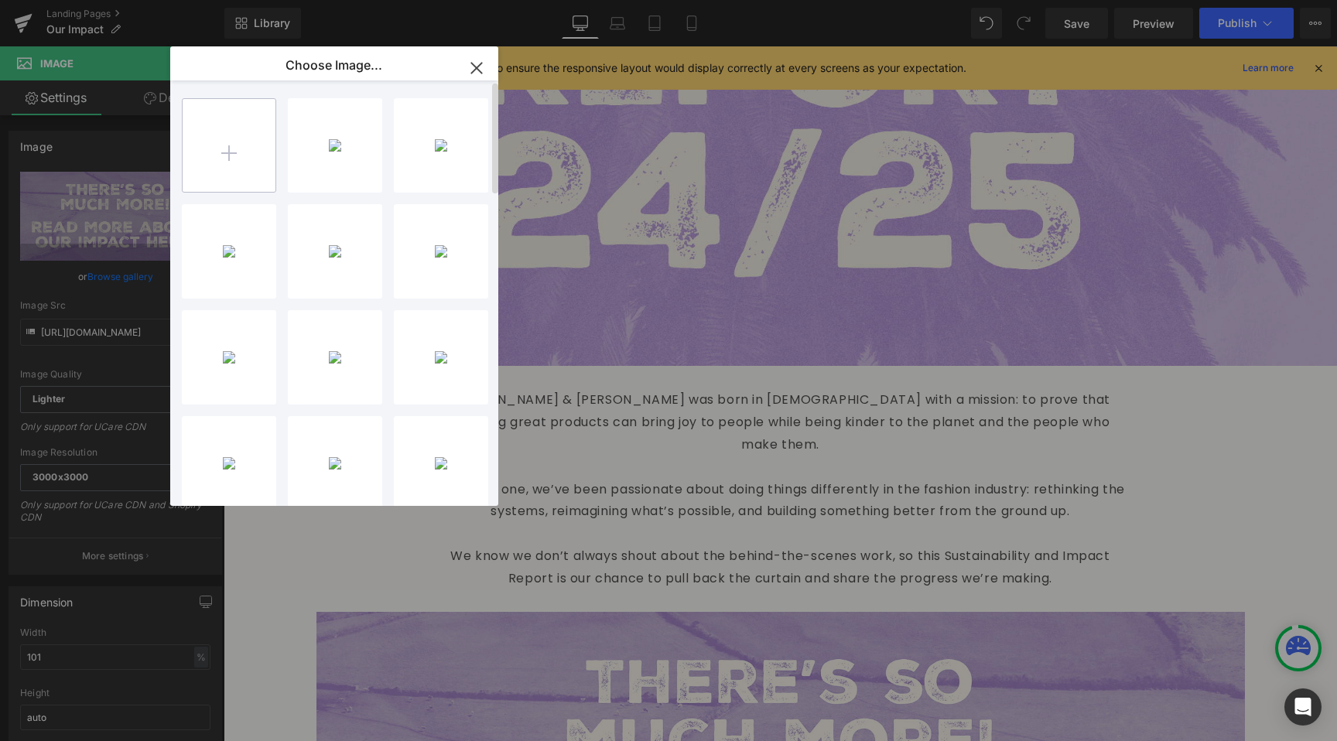
click at [199, 120] on input "file" at bounding box center [229, 145] width 93 height 93
click at [233, 163] on input "file" at bounding box center [229, 145] width 93 height 93
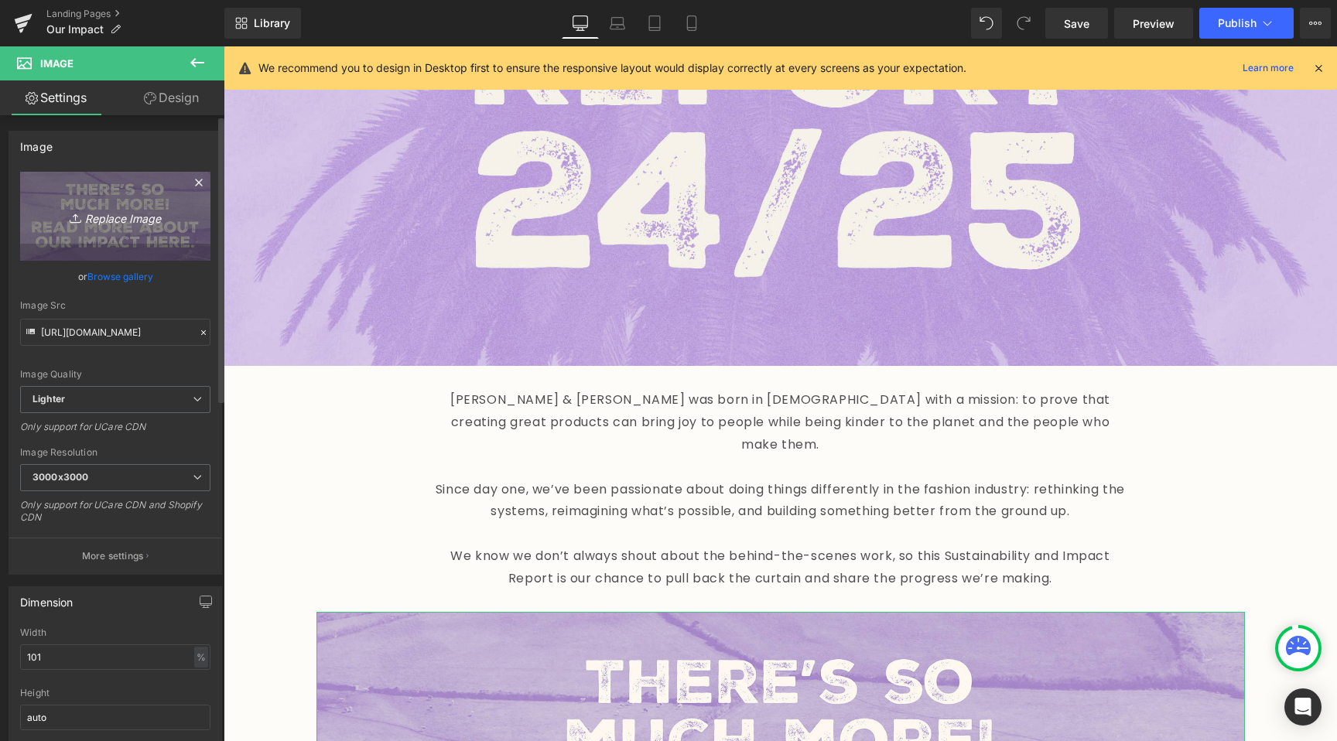
click at [142, 200] on link "Replace Image" at bounding box center [115, 216] width 190 height 89
type input "C:\fakepath\Landscape Intro 2.jpg"
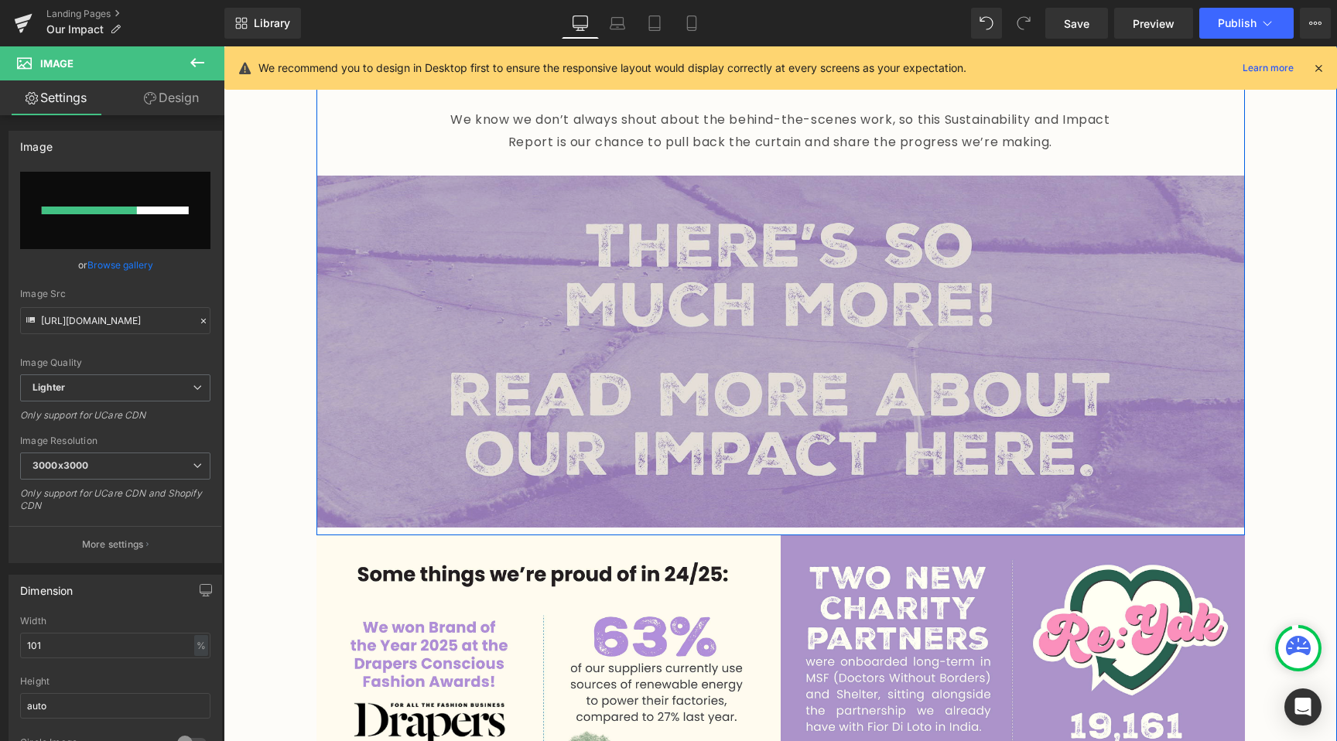
scroll to position [840, 0]
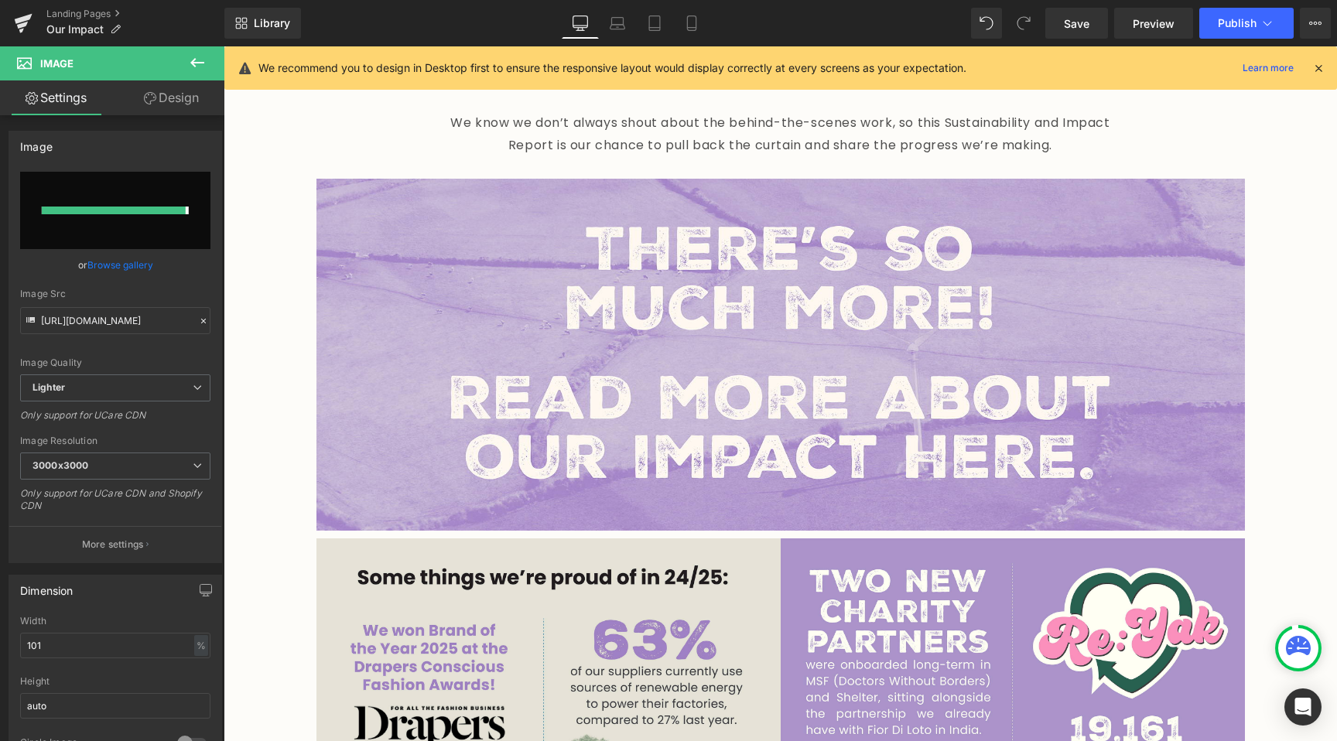
type input "[URL][DOMAIN_NAME]"
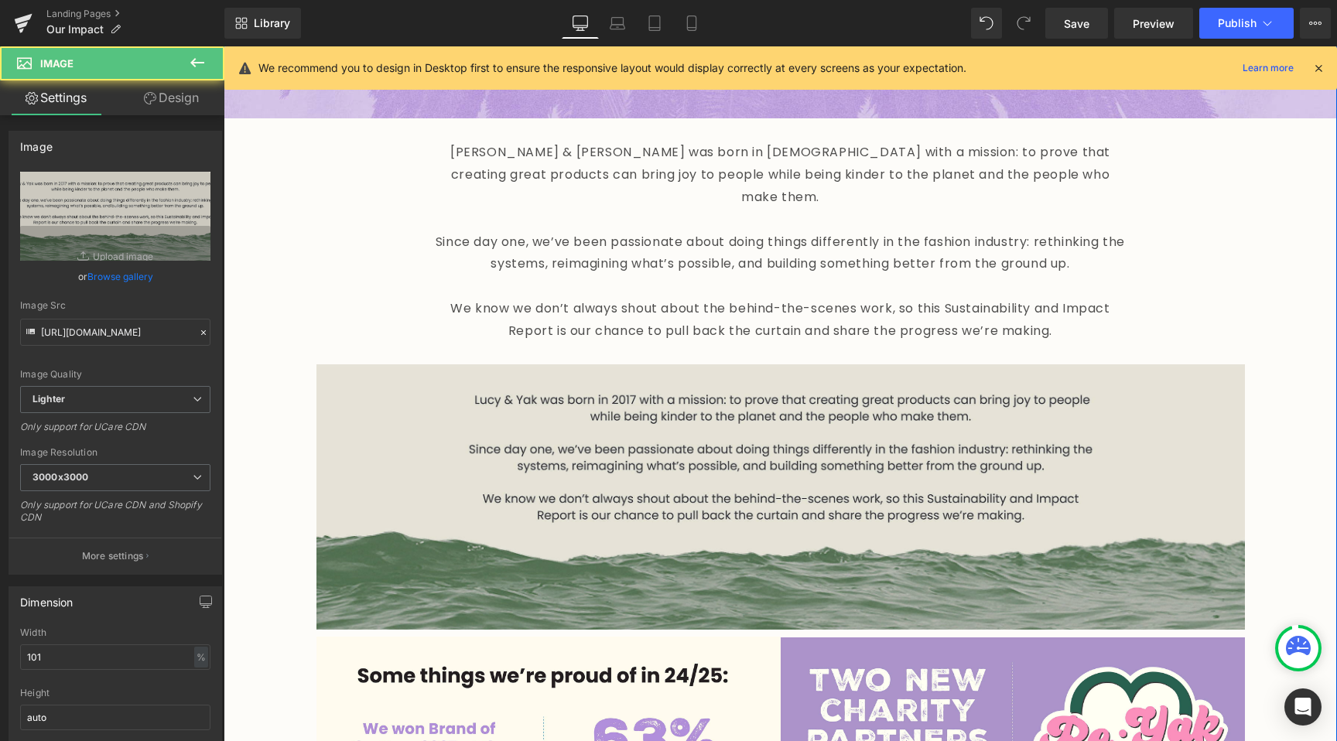
click at [539, 405] on img at bounding box center [780, 496] width 929 height 265
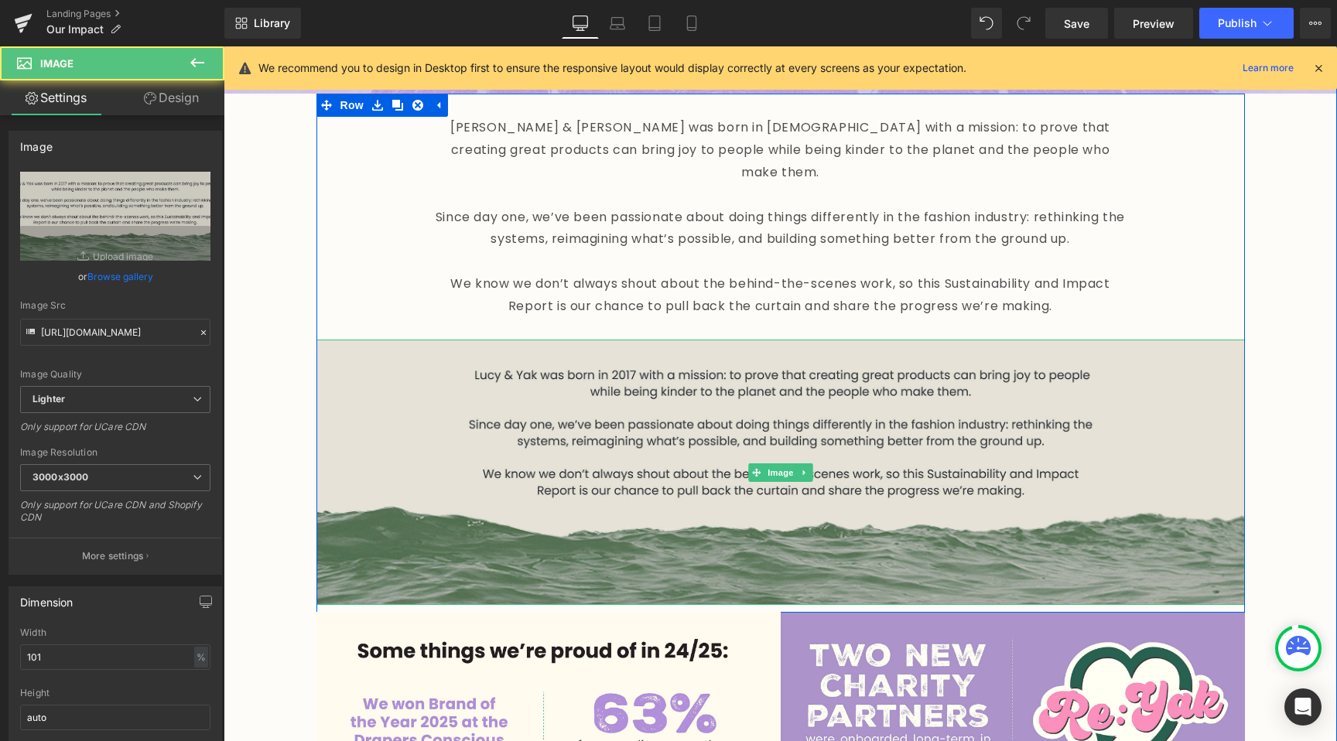
scroll to position [682, 0]
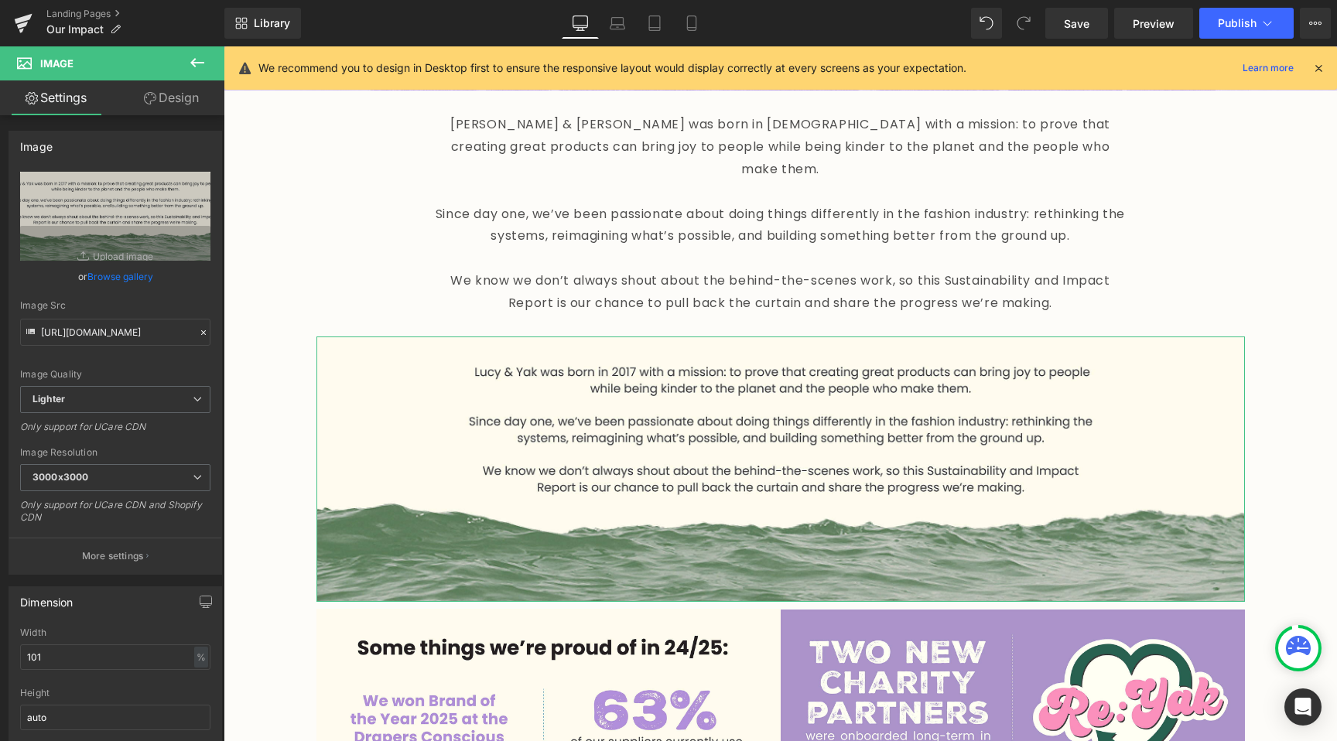
click at [181, 109] on link "Design" at bounding box center [171, 97] width 112 height 35
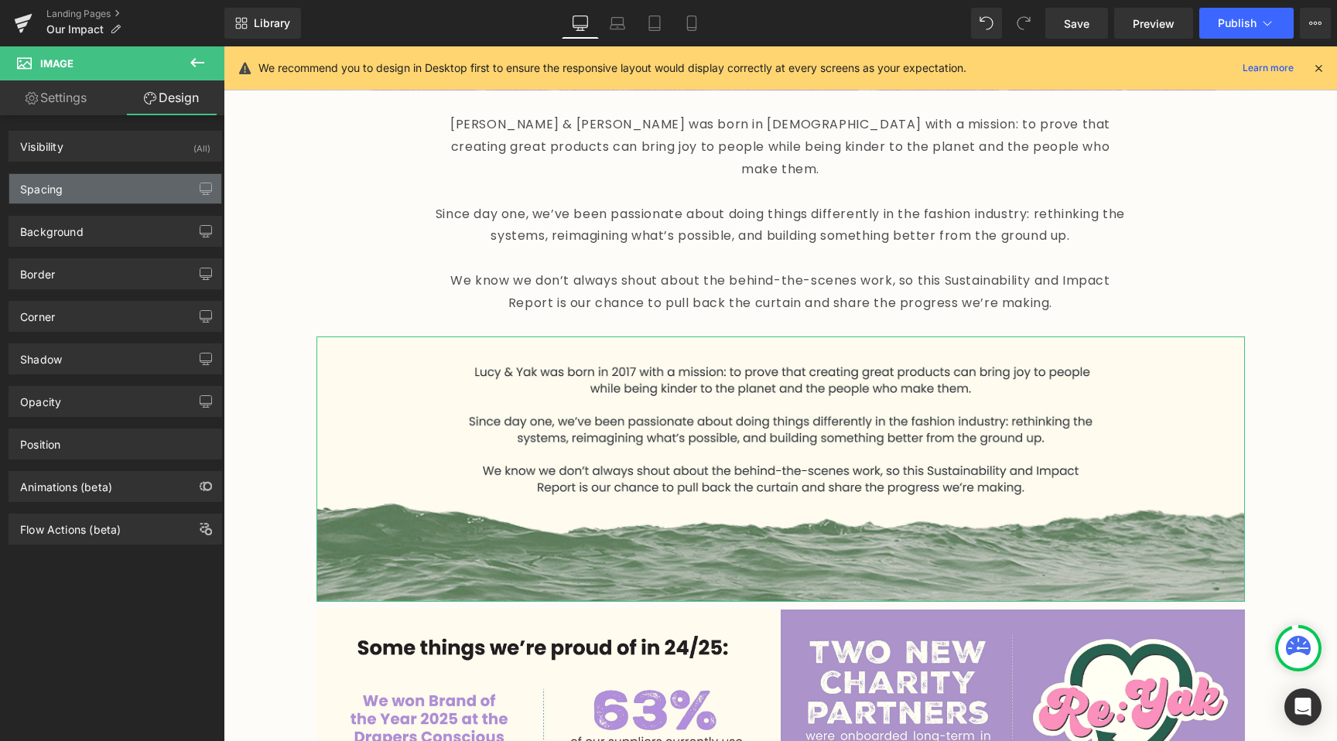
click at [106, 194] on div "Spacing" at bounding box center [115, 188] width 212 height 29
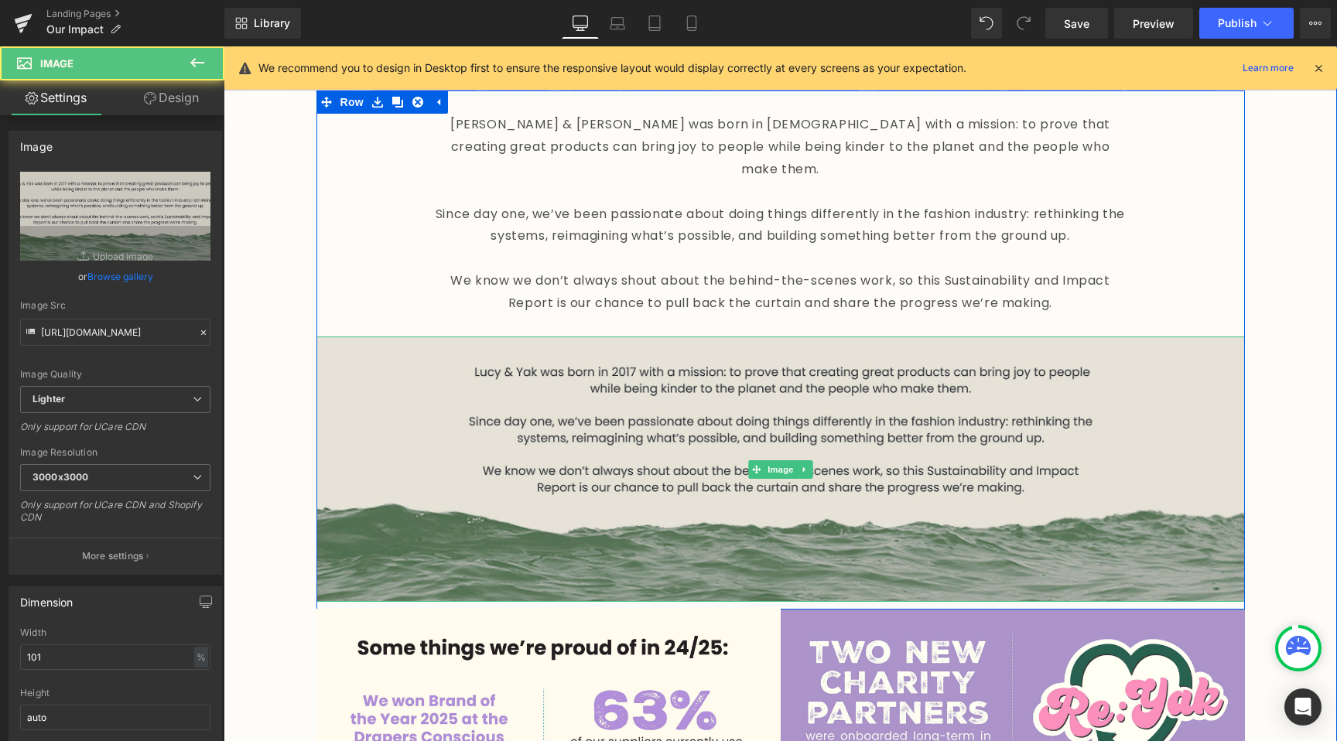
click at [509, 383] on img at bounding box center [780, 469] width 929 height 265
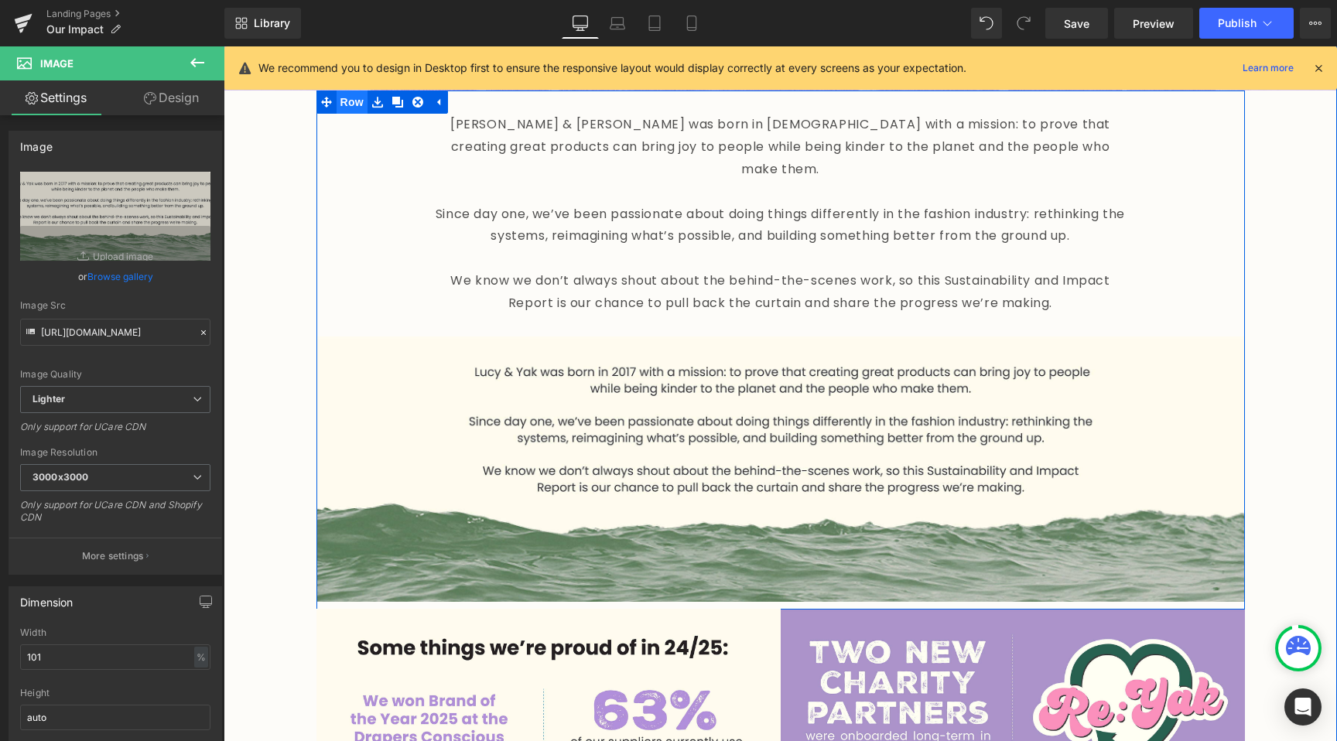
click at [337, 108] on span "Row" at bounding box center [352, 102] width 31 height 23
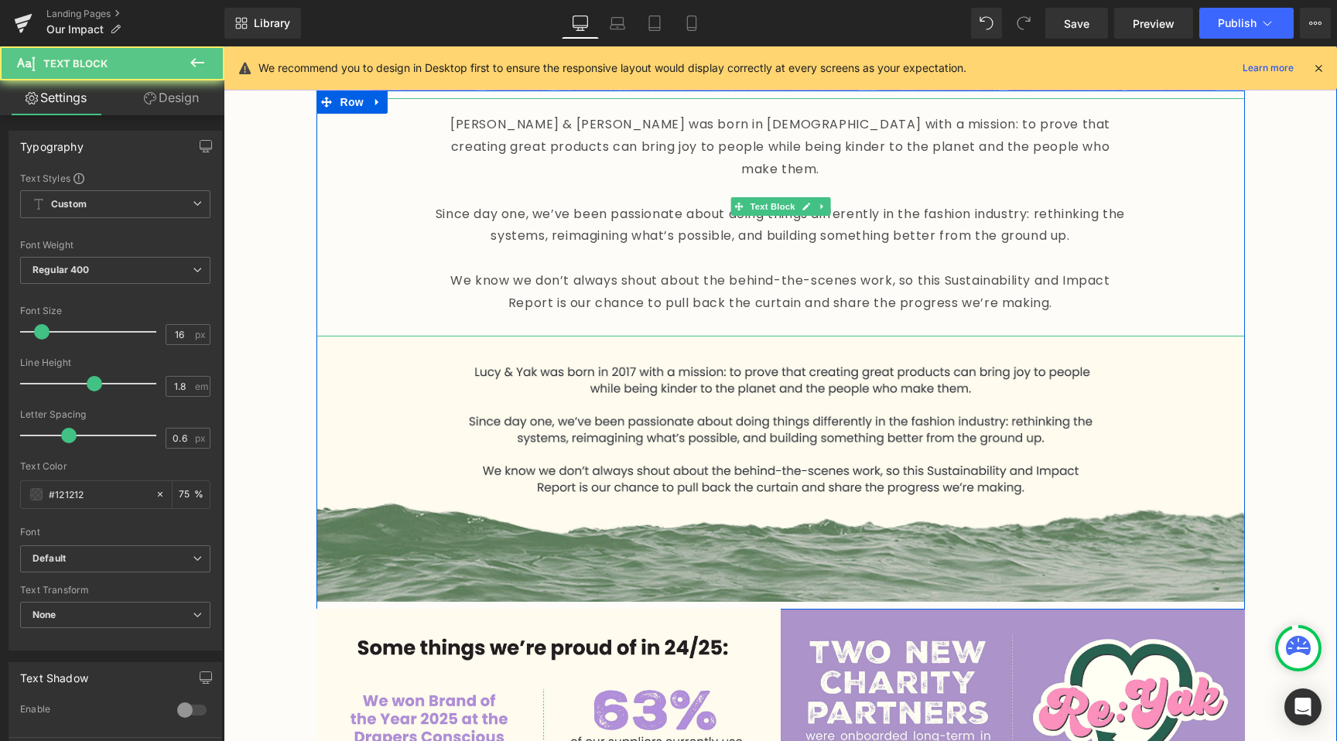
click at [748, 270] on p "We know we don’t always shout about the behind-the-scenes work, so this Sustain…" at bounding box center [781, 292] width 696 height 45
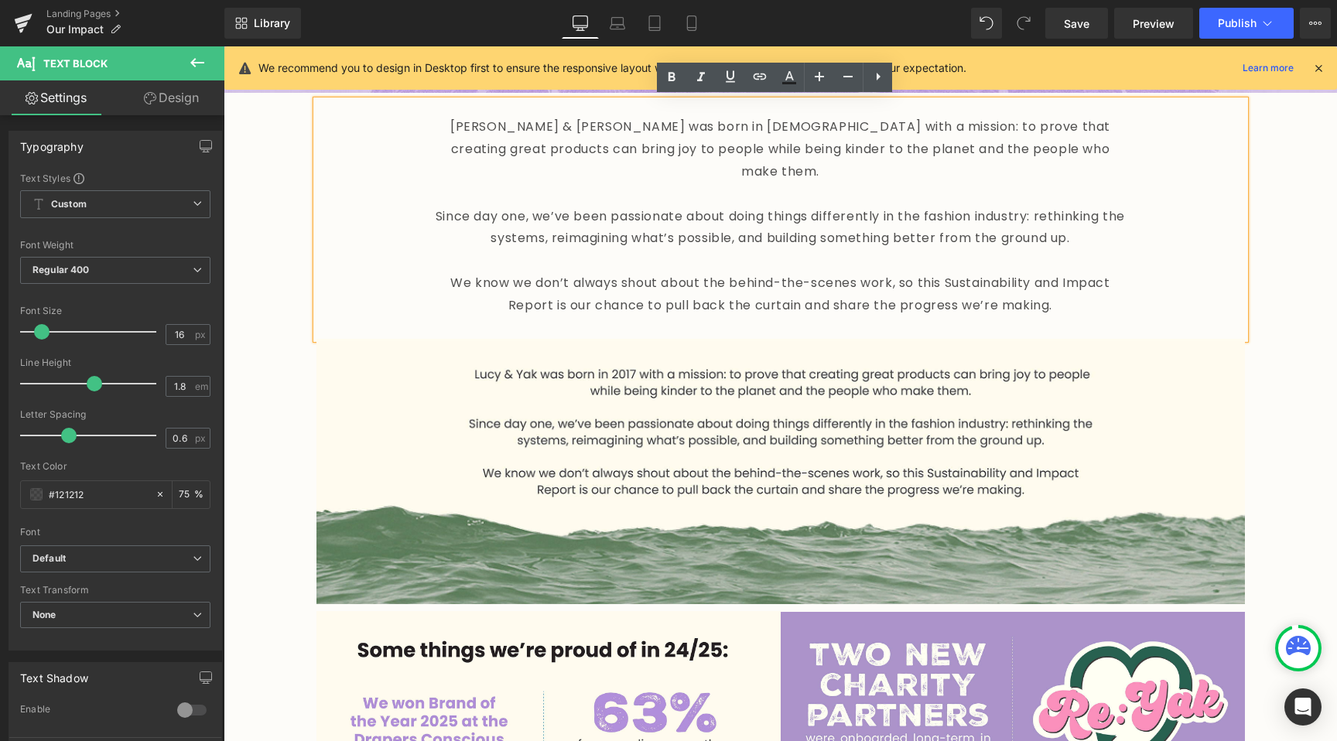
scroll to position [679, 0]
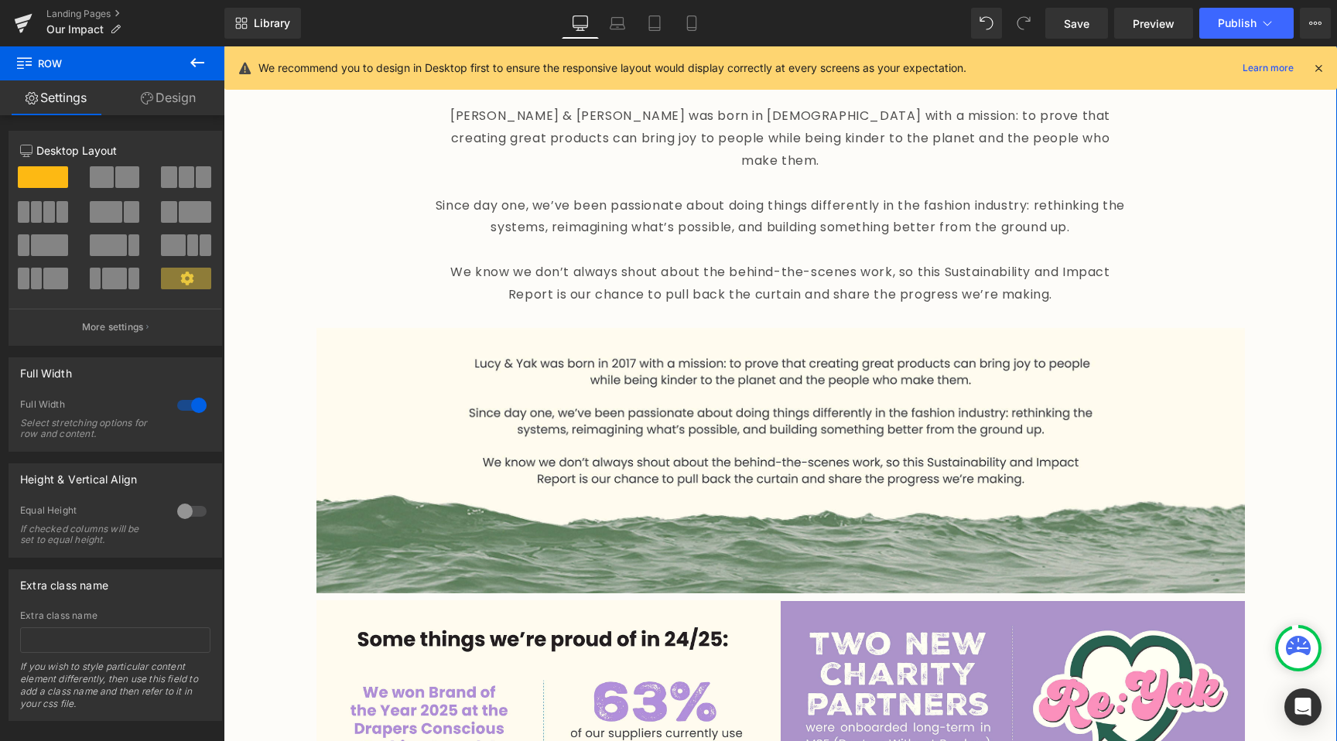
scroll to position [659, 0]
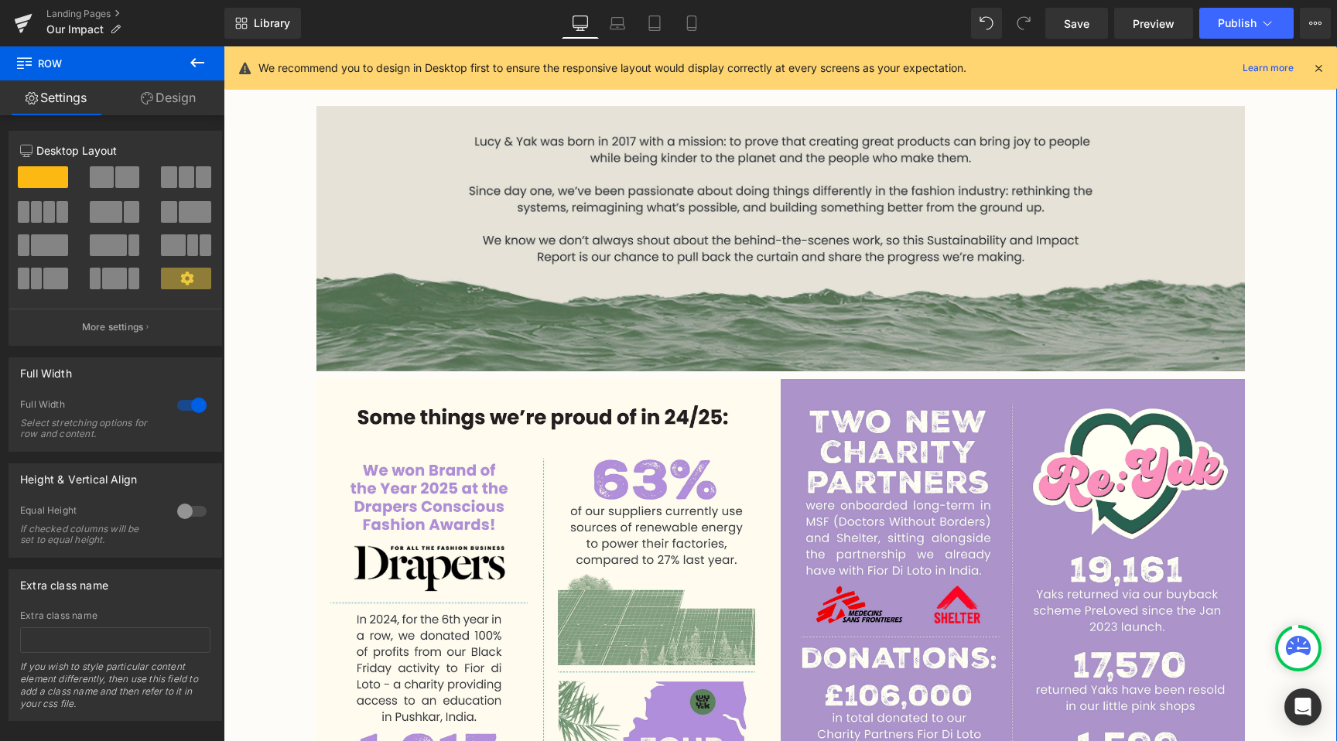
click at [867, 195] on img at bounding box center [780, 238] width 929 height 265
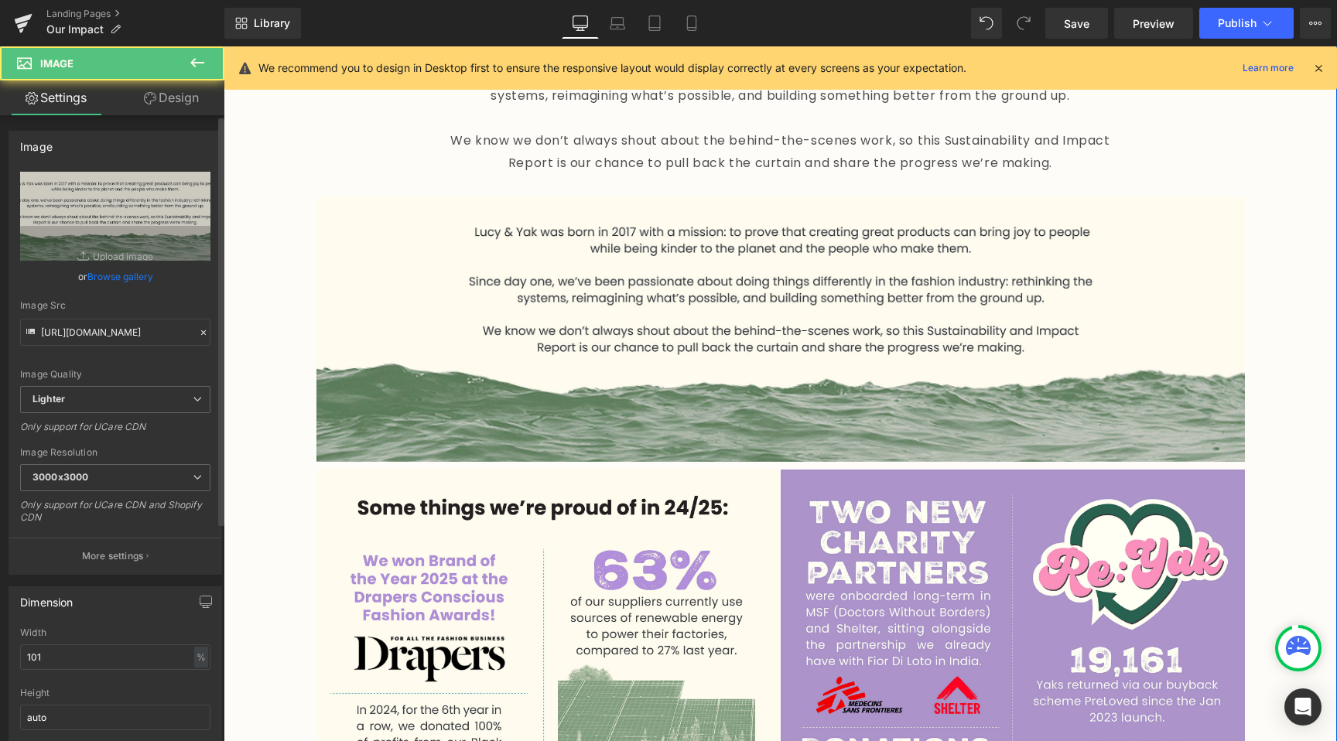
scroll to position [773, 0]
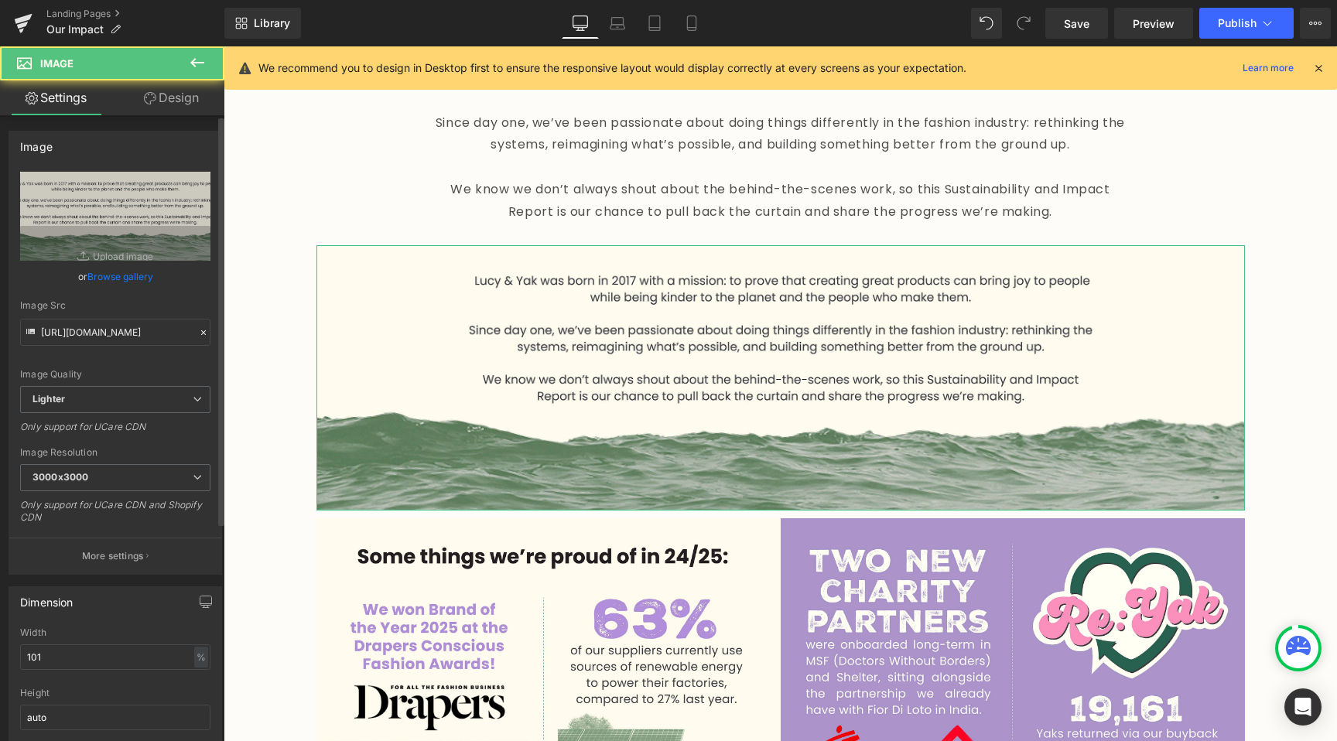
click at [124, 277] on link "Browse gallery" at bounding box center [120, 276] width 66 height 27
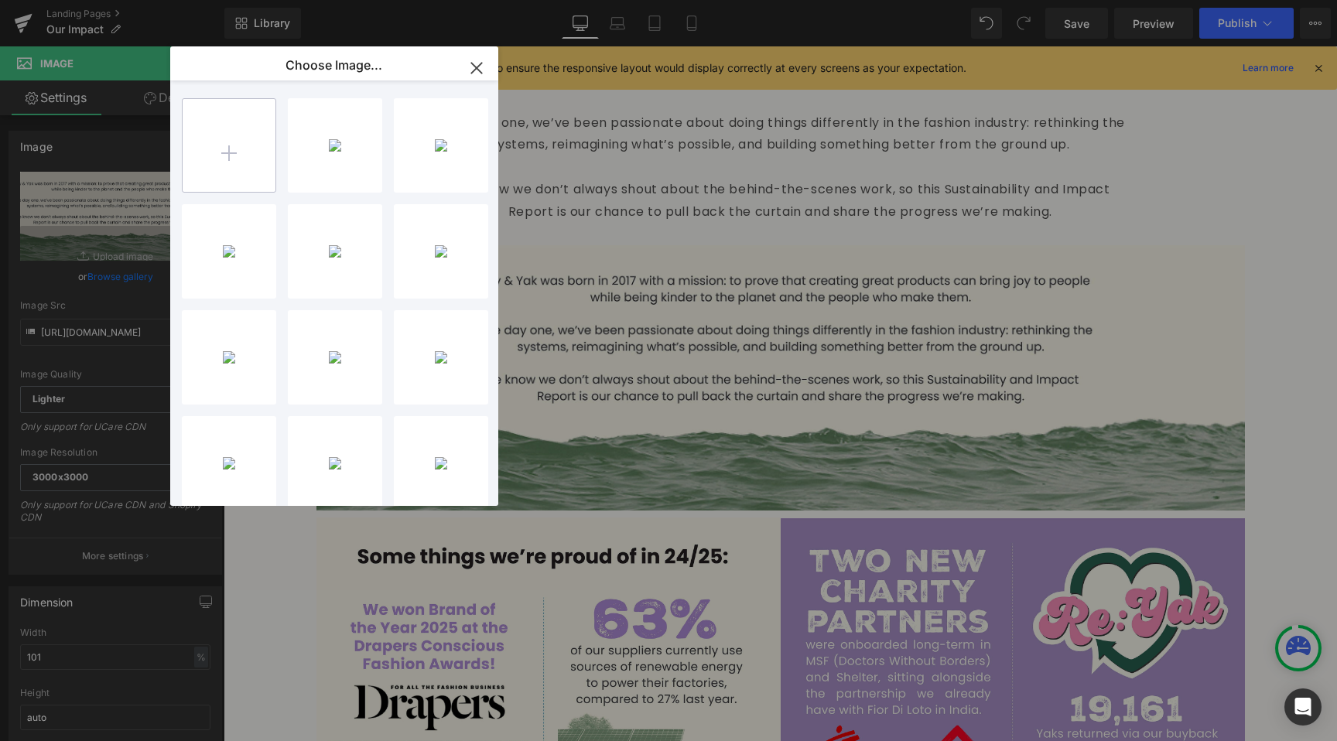
click at [213, 139] on input "file" at bounding box center [229, 145] width 93 height 93
type input "C:\fakepath\Asset 5.jpg"
drag, startPoint x: 330, startPoint y: 131, endPoint x: 107, endPoint y: 84, distance: 227.6
click at [330, 131] on div "Asset 5...et 5.jpg 749.21 KB" at bounding box center [335, 145] width 94 height 94
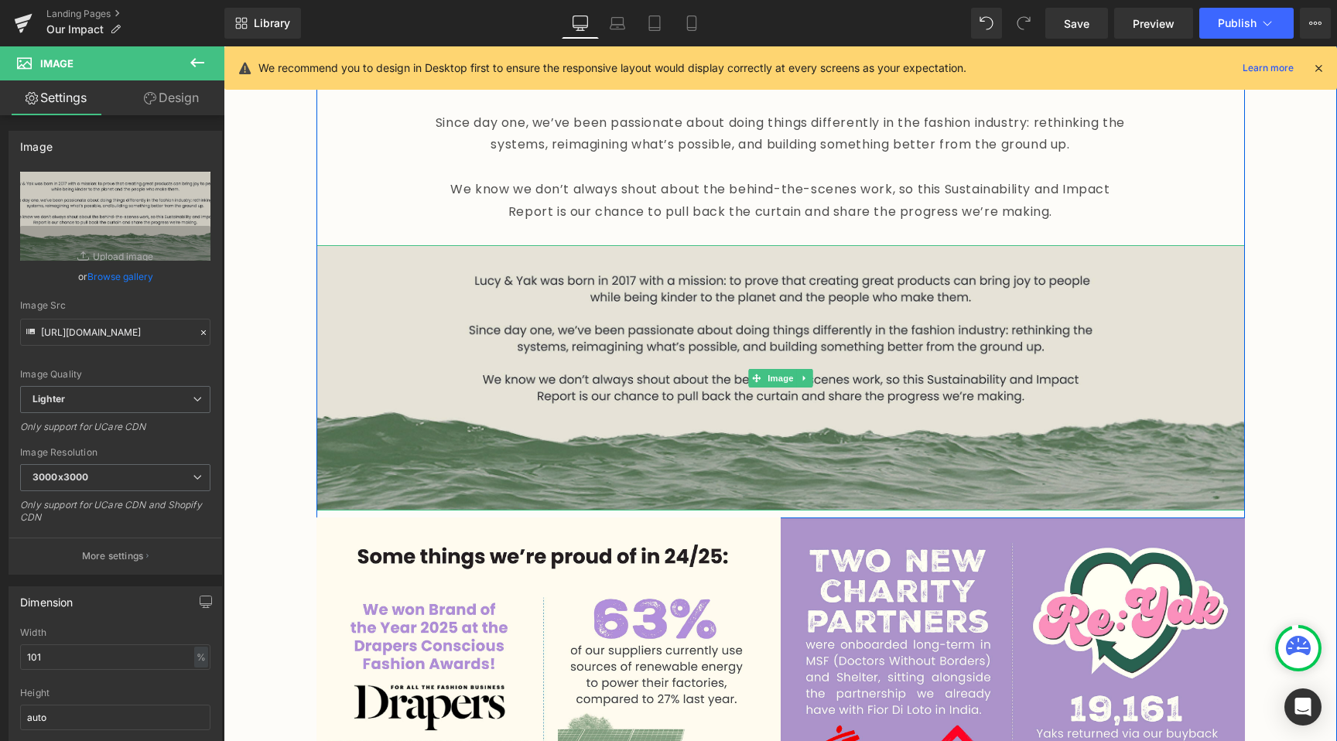
click at [593, 286] on img at bounding box center [780, 377] width 929 height 265
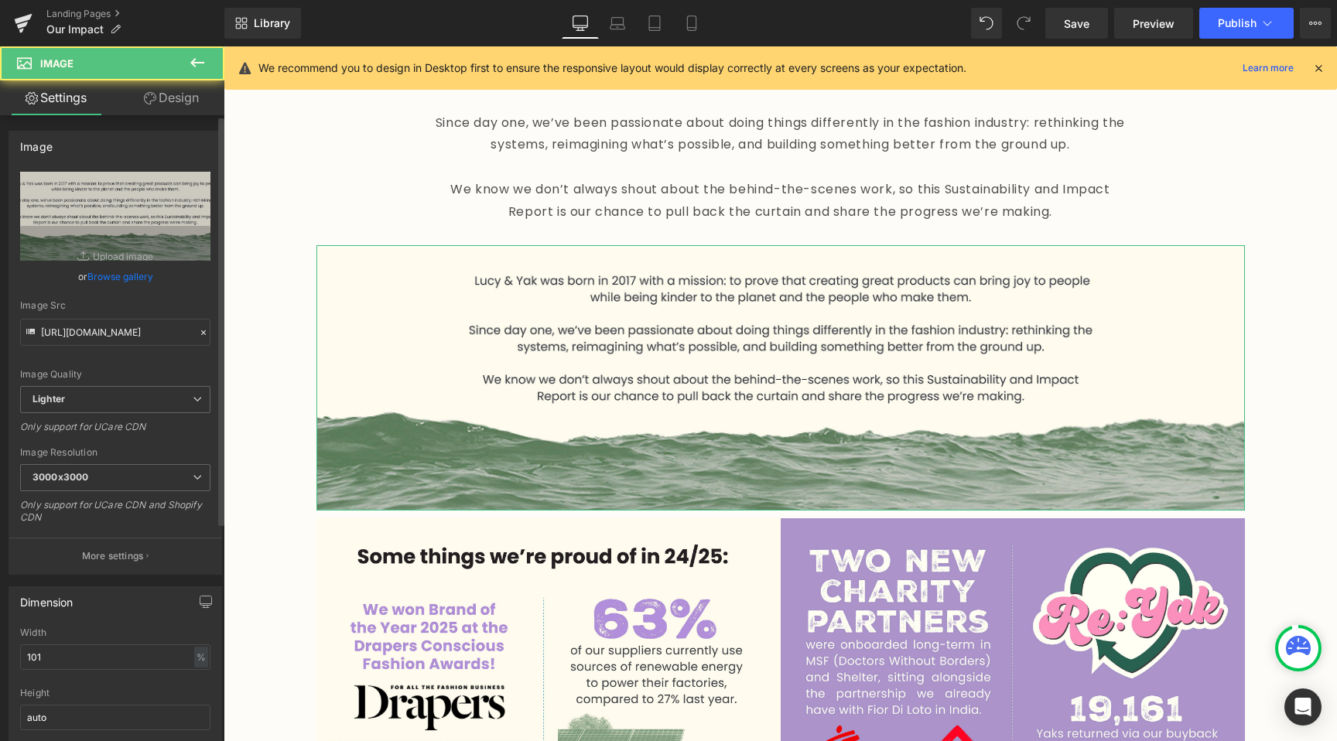
click at [110, 274] on link "Browse gallery" at bounding box center [120, 276] width 66 height 27
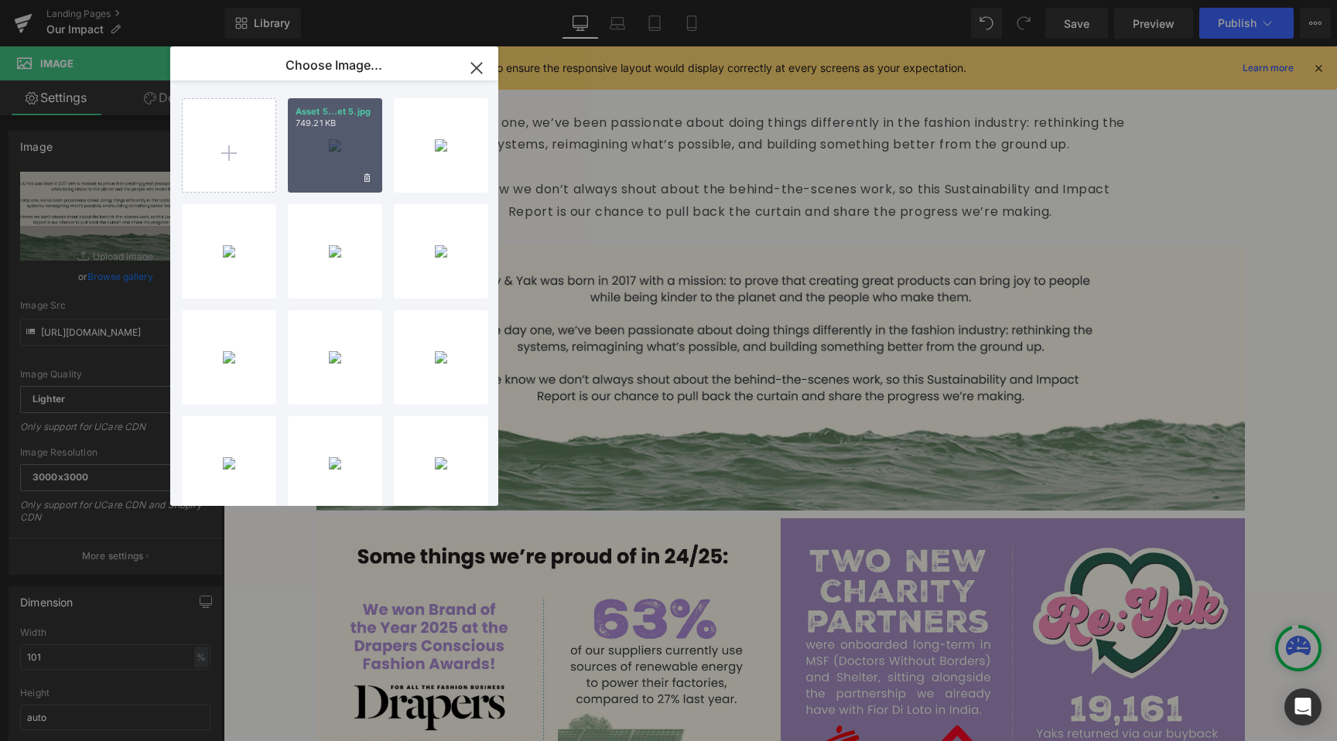
click at [323, 136] on div "Asset 5...et 5.jpg 749.21 KB" at bounding box center [335, 145] width 94 height 94
type input "[URL][DOMAIN_NAME]"
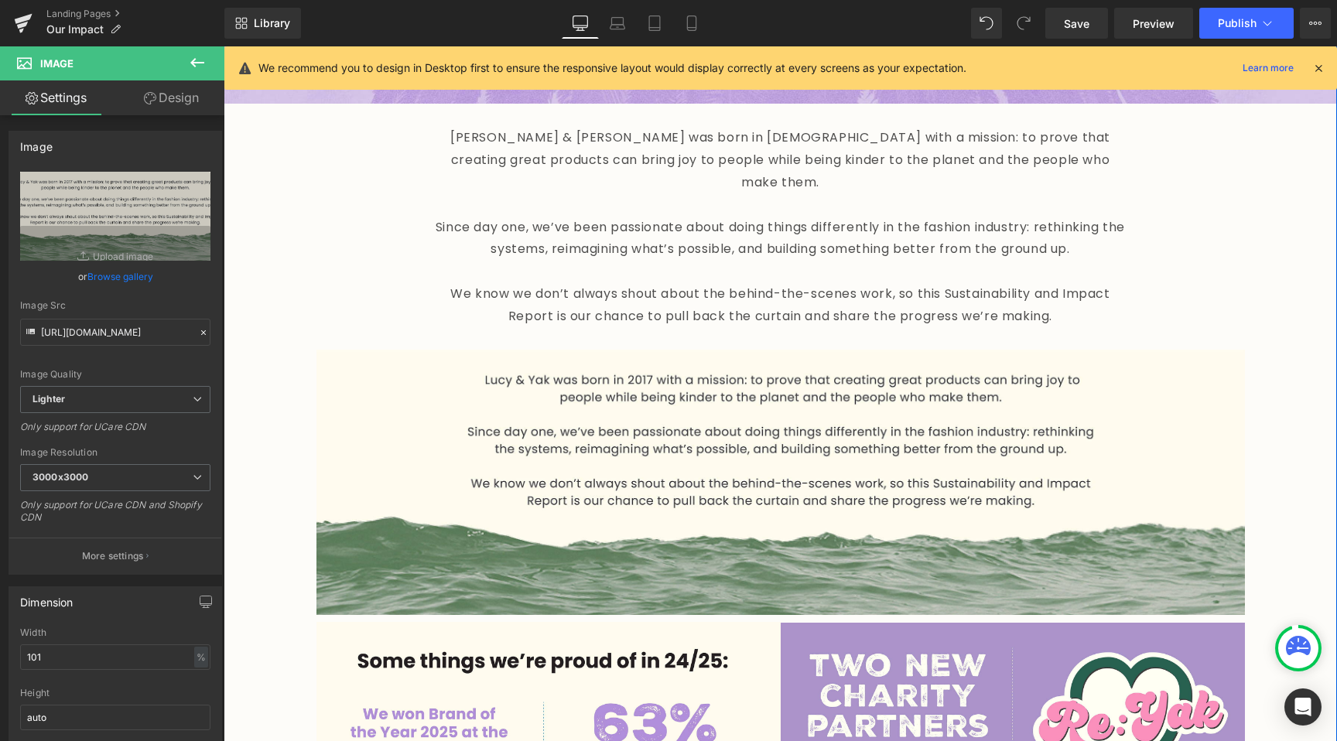
scroll to position [665, 0]
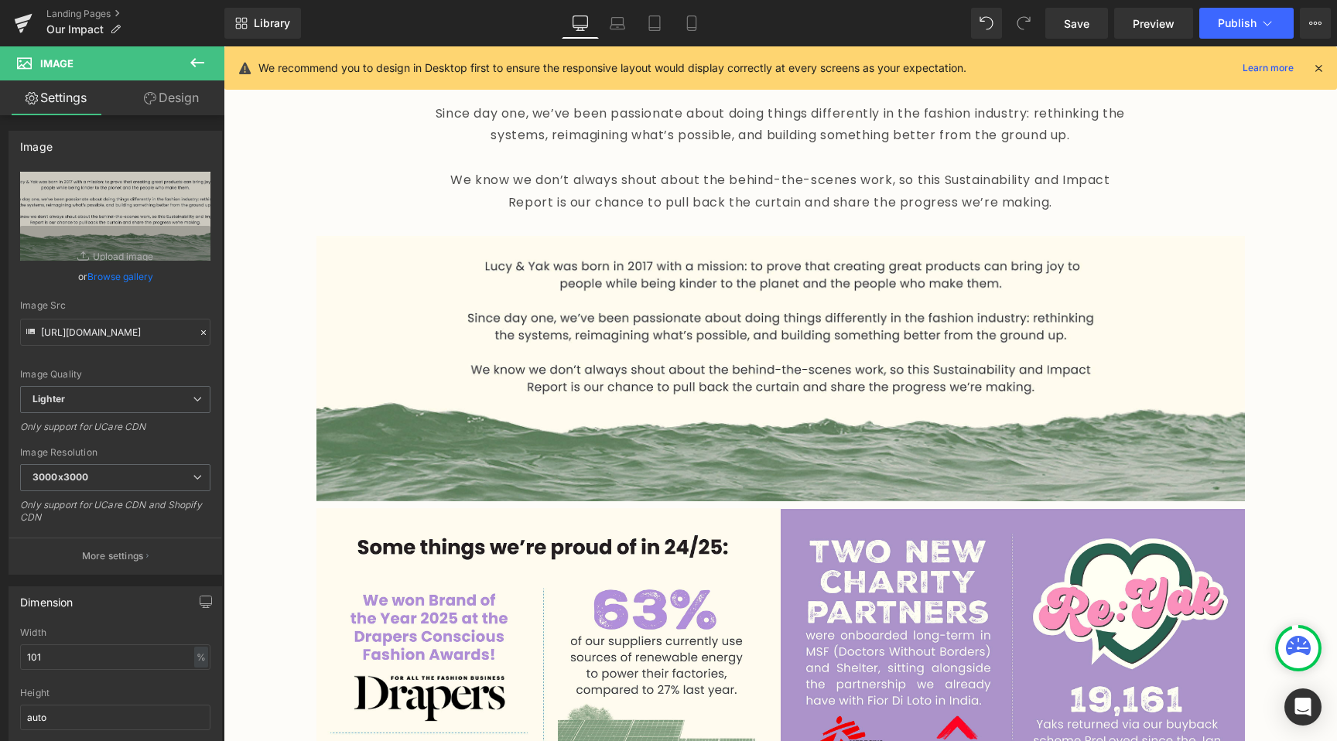
scroll to position [665, 0]
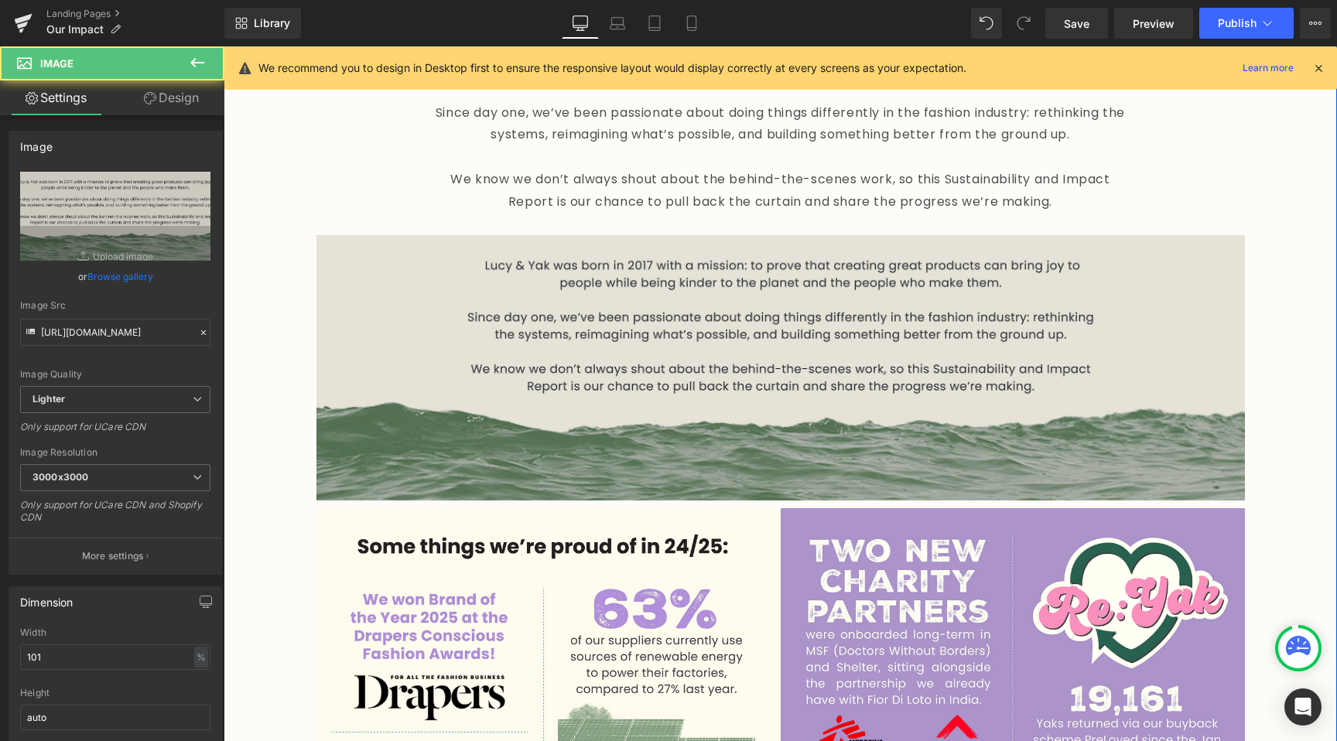
click at [951, 383] on img at bounding box center [780, 367] width 929 height 265
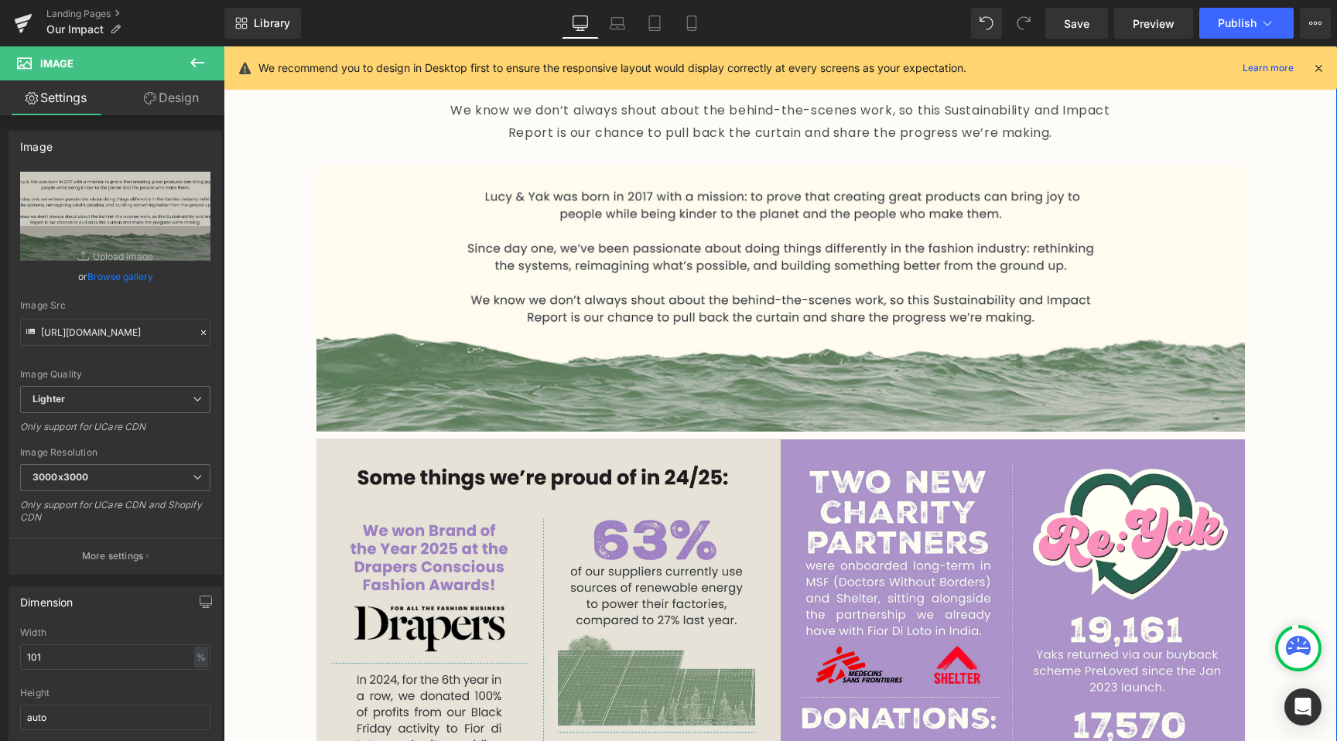
scroll to position [782, 0]
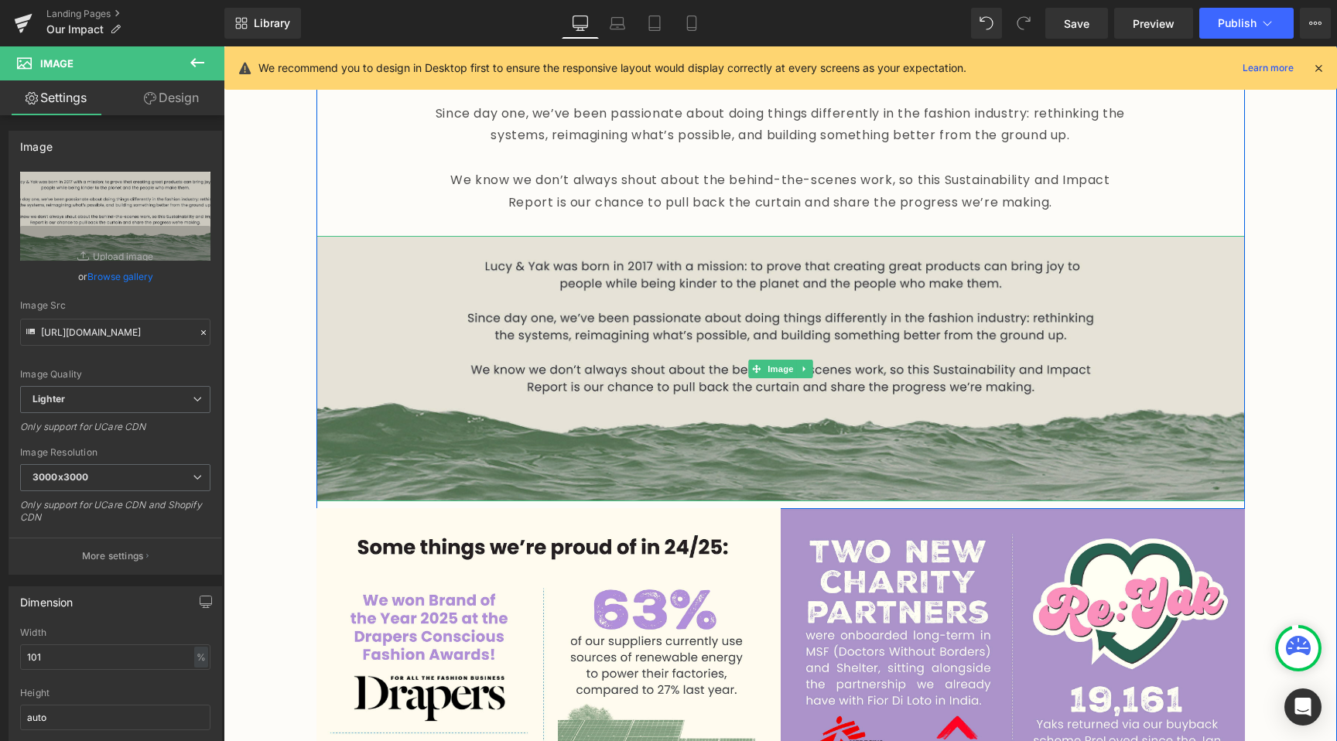
click at [720, 398] on img at bounding box center [780, 368] width 929 height 265
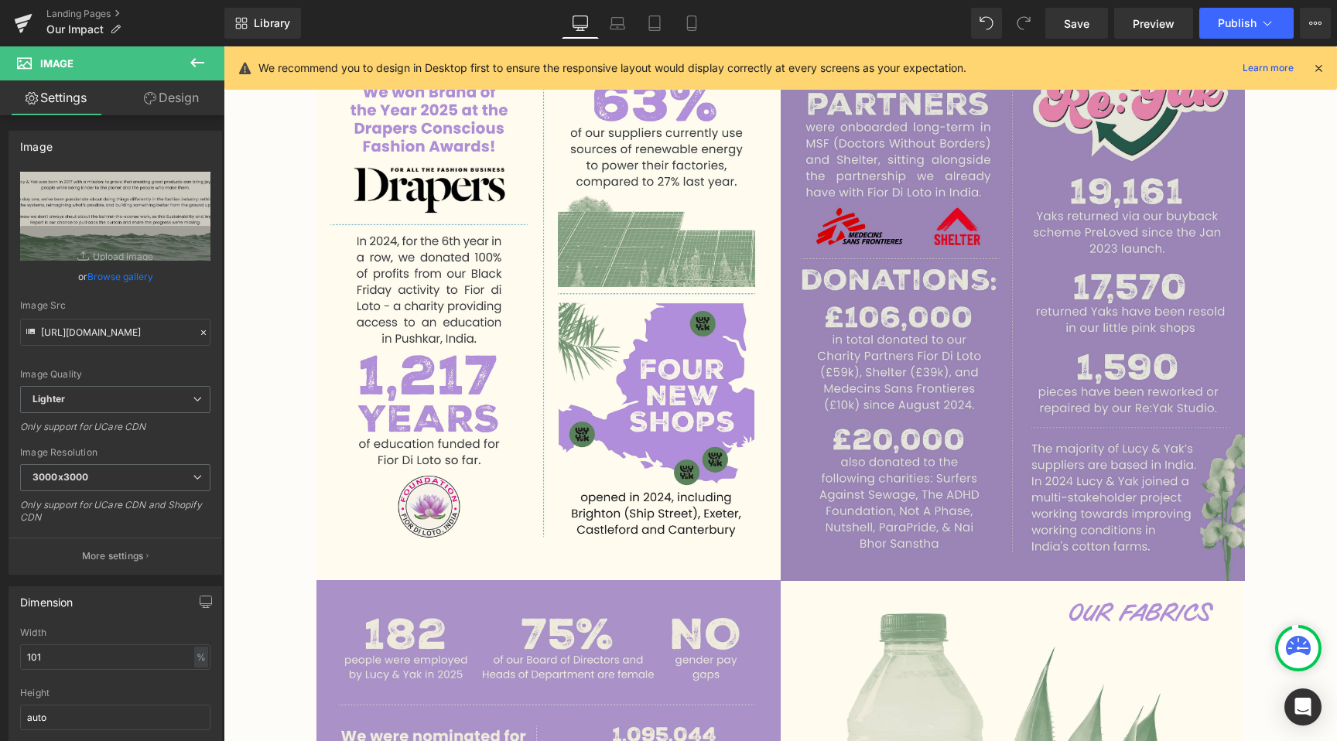
scroll to position [853, 0]
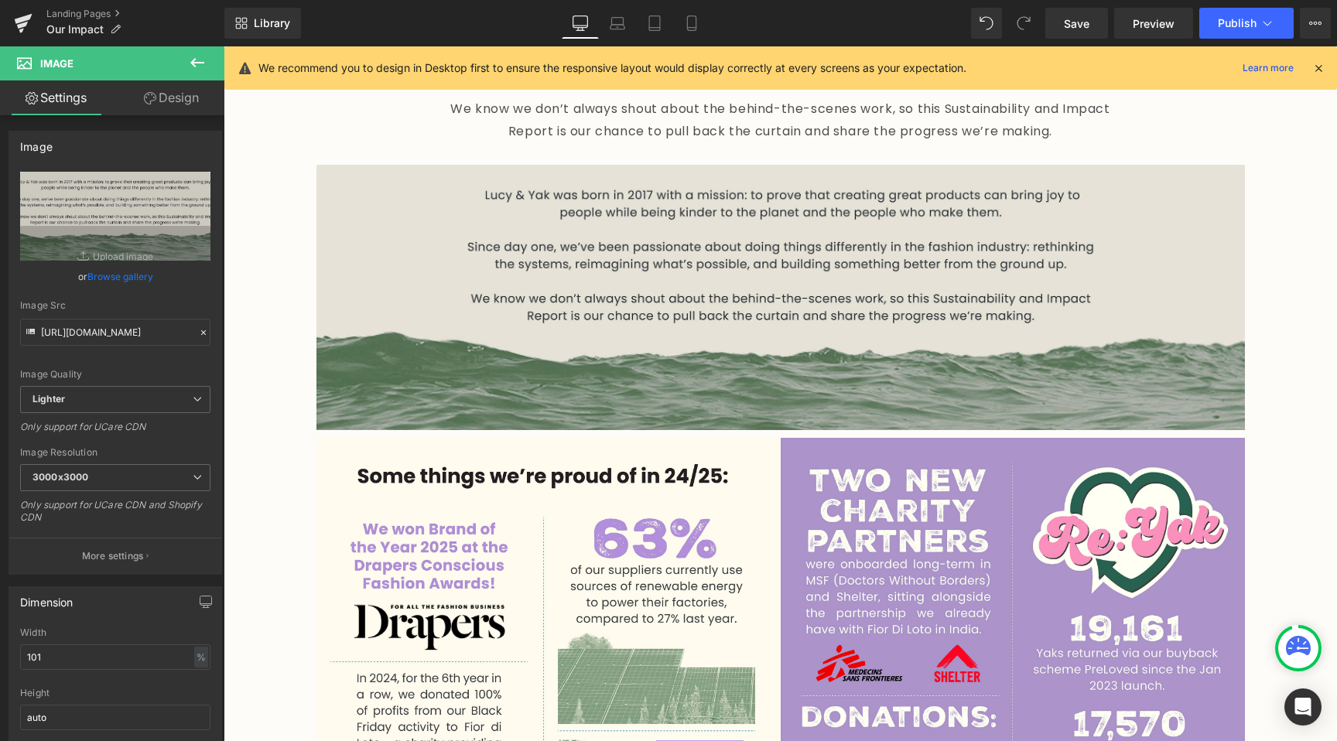
click at [840, 310] on img at bounding box center [780, 297] width 929 height 265
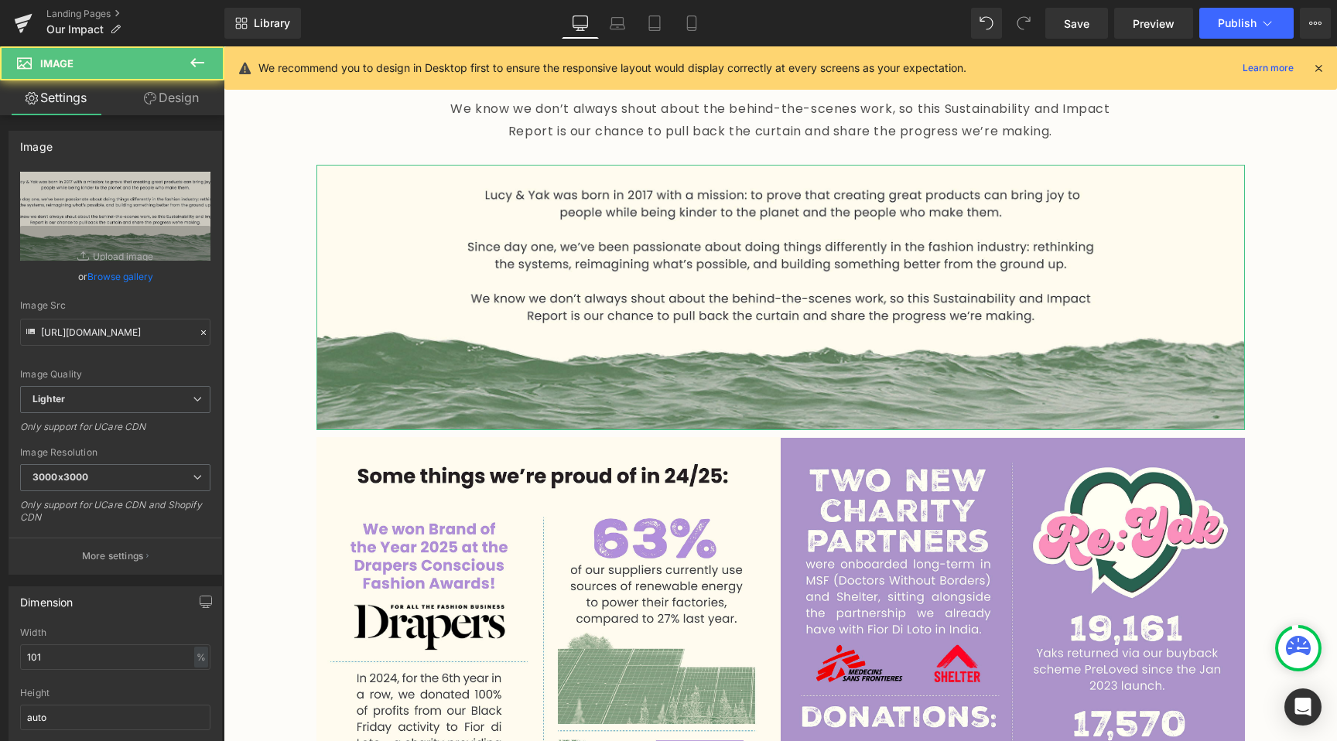
click at [178, 95] on link "Design" at bounding box center [171, 97] width 112 height 35
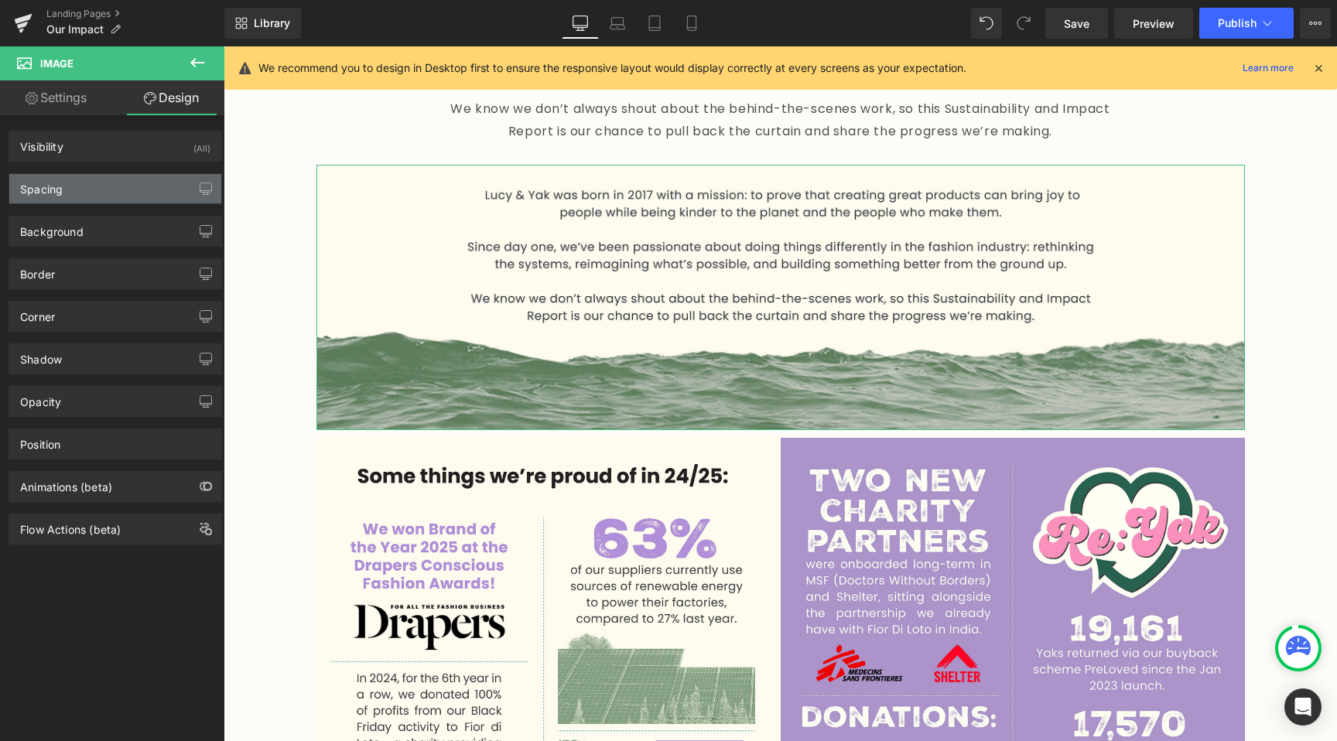
type input "0"
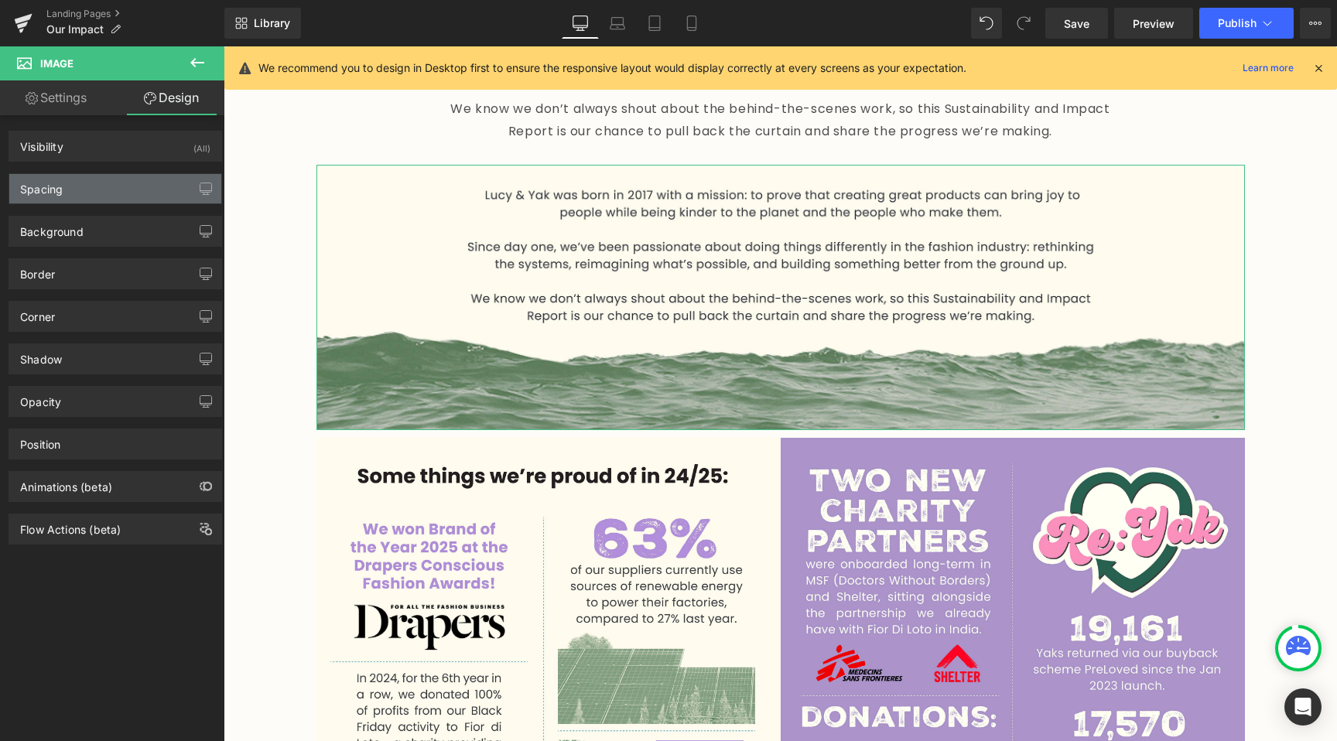
type input "0"
click at [83, 195] on div "Spacing" at bounding box center [115, 188] width 212 height 29
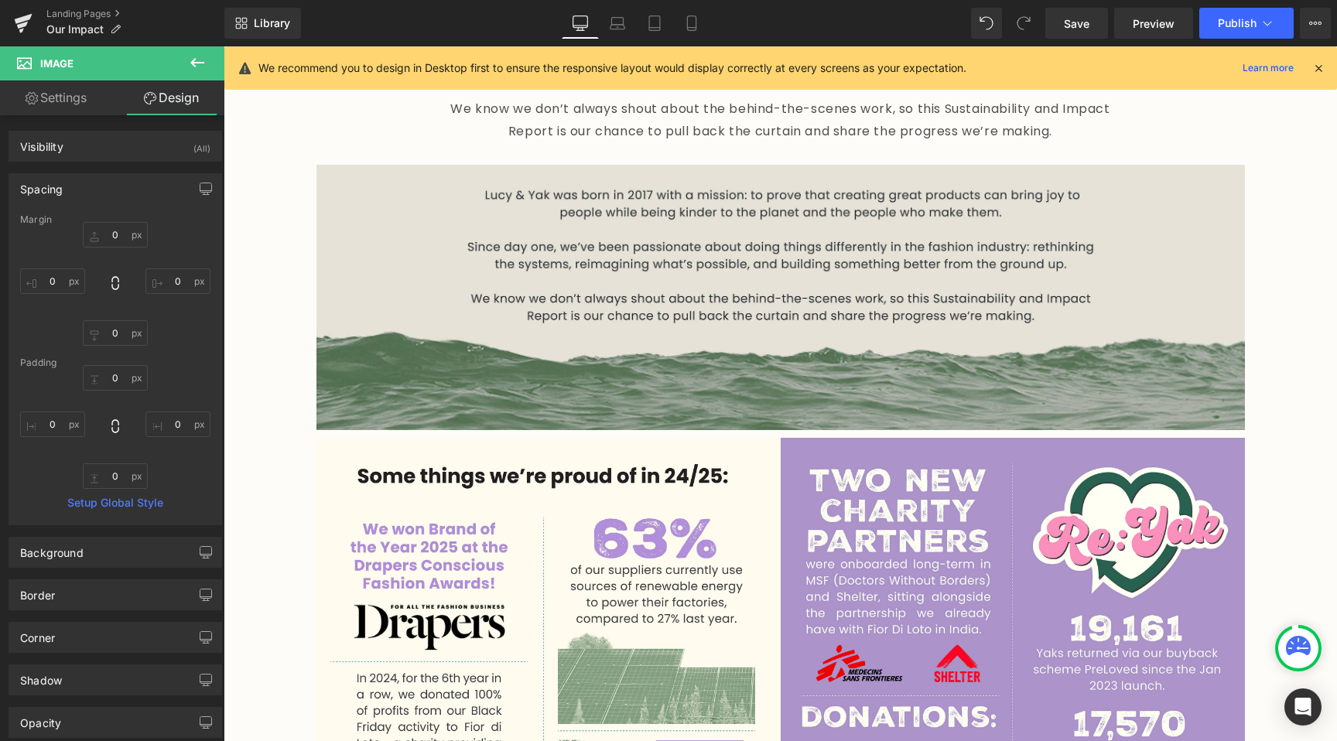
click at [580, 269] on img at bounding box center [780, 297] width 929 height 265
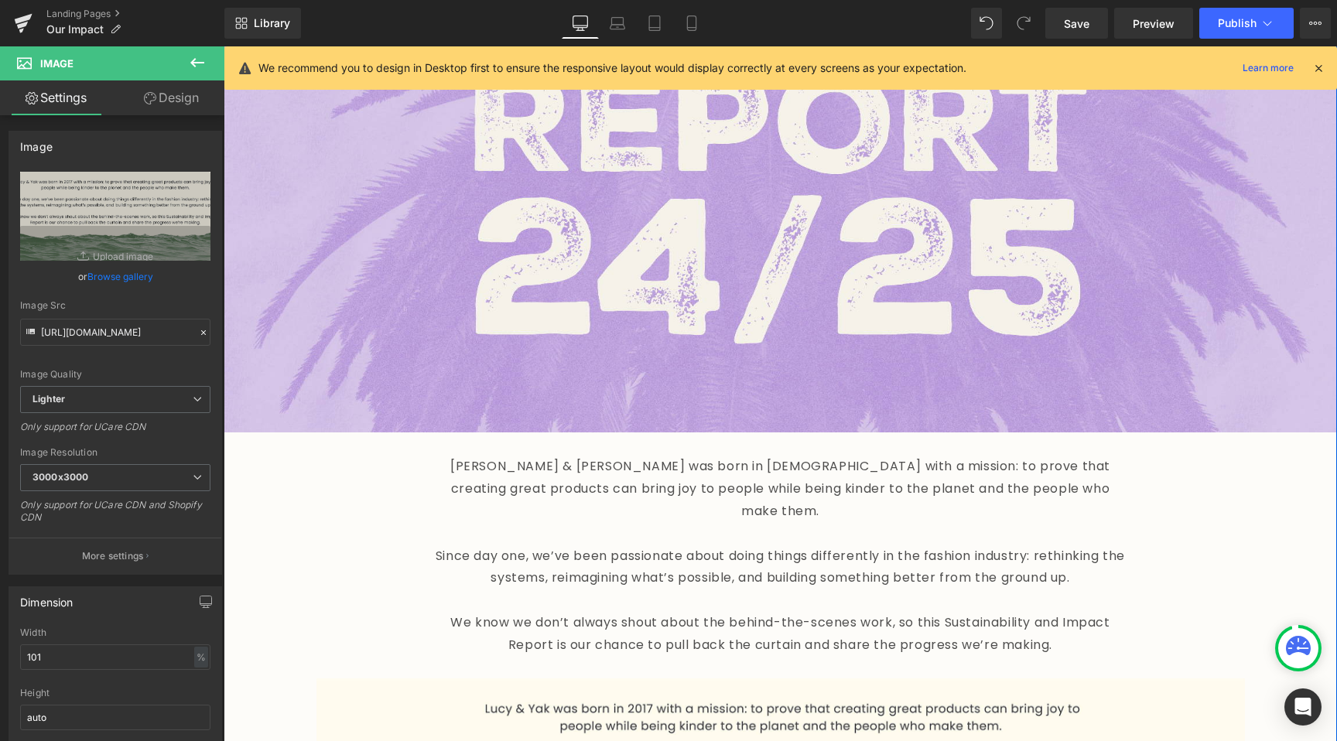
scroll to position [539, 0]
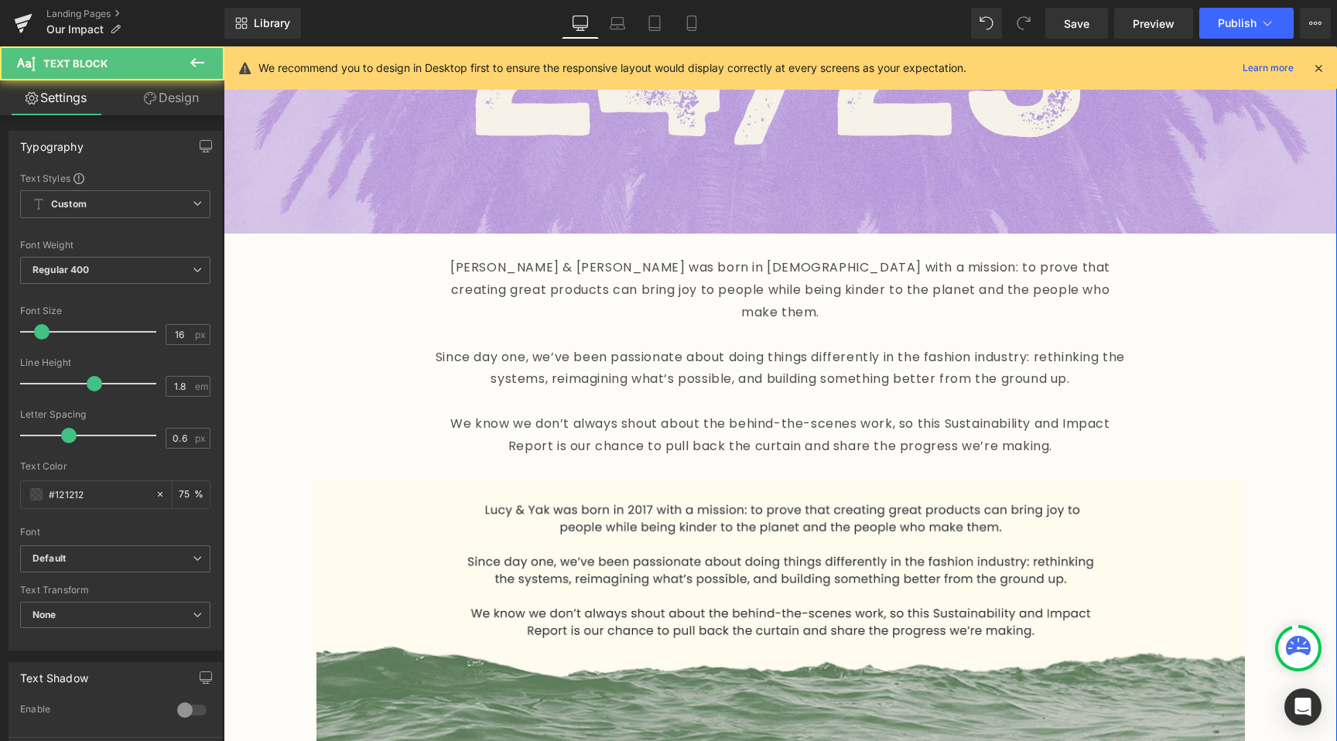
click at [621, 413] on p "We know we don’t always shout about the behind-the-scenes work, so this Sustain…" at bounding box center [781, 435] width 696 height 45
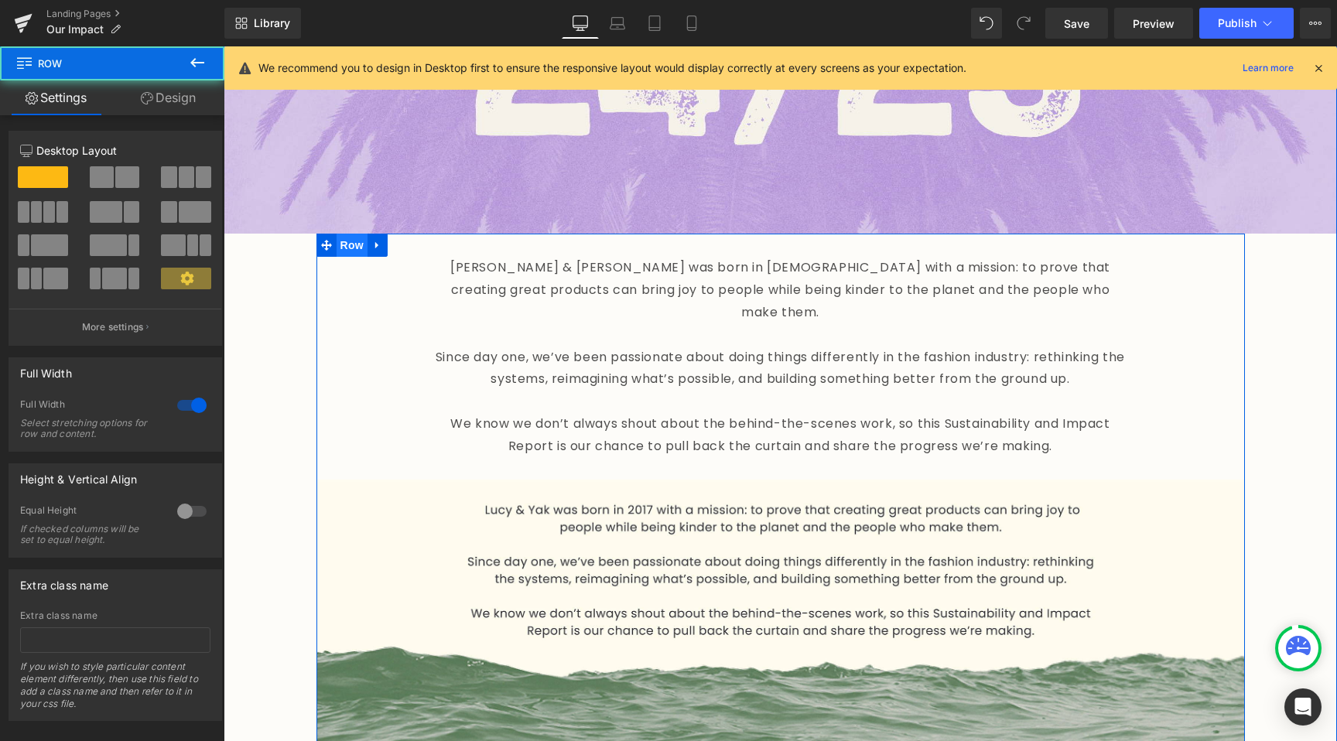
click at [337, 248] on span "Row" at bounding box center [352, 245] width 31 height 23
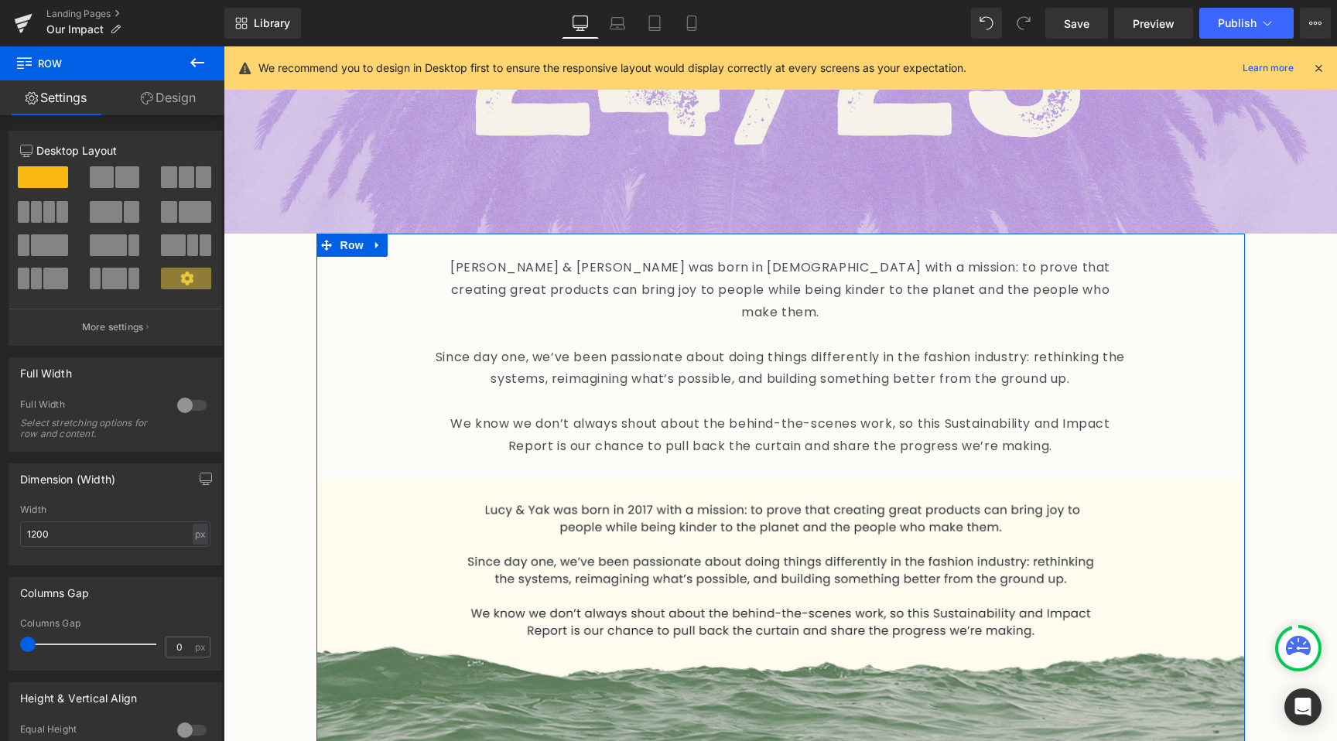
click at [175, 95] on link "Design" at bounding box center [168, 97] width 112 height 35
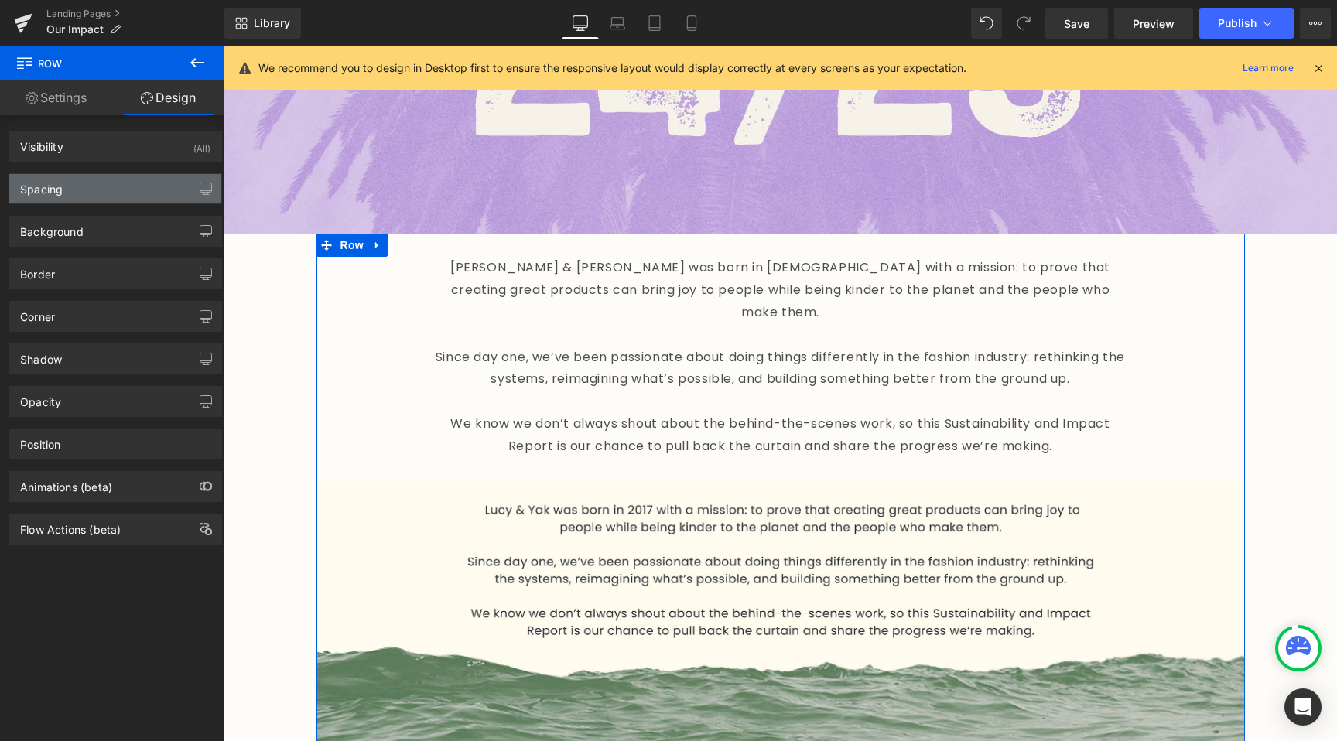
click at [89, 192] on div "Spacing" at bounding box center [115, 188] width 212 height 29
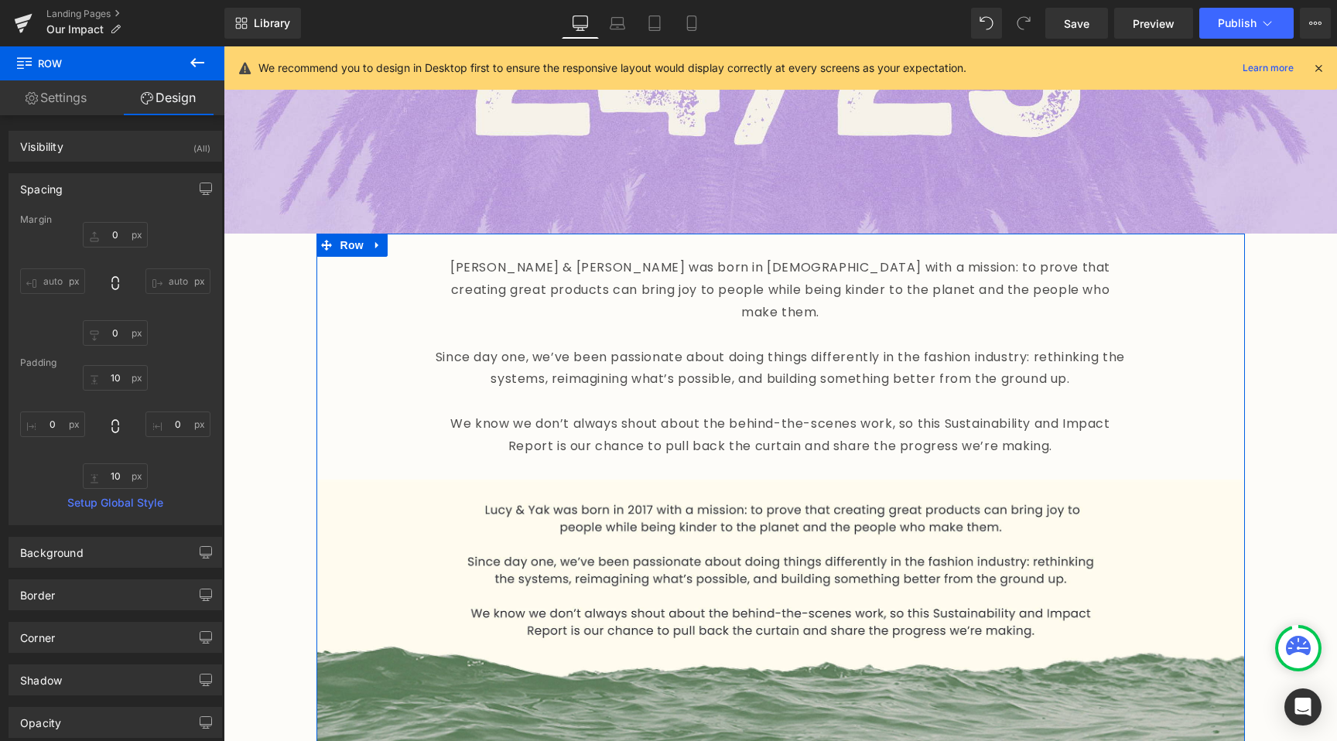
click at [120, 459] on div "10px 10 0px 0 10px 10 0px 0" at bounding box center [115, 427] width 190 height 124
click at [114, 482] on input "10" at bounding box center [115, 476] width 65 height 26
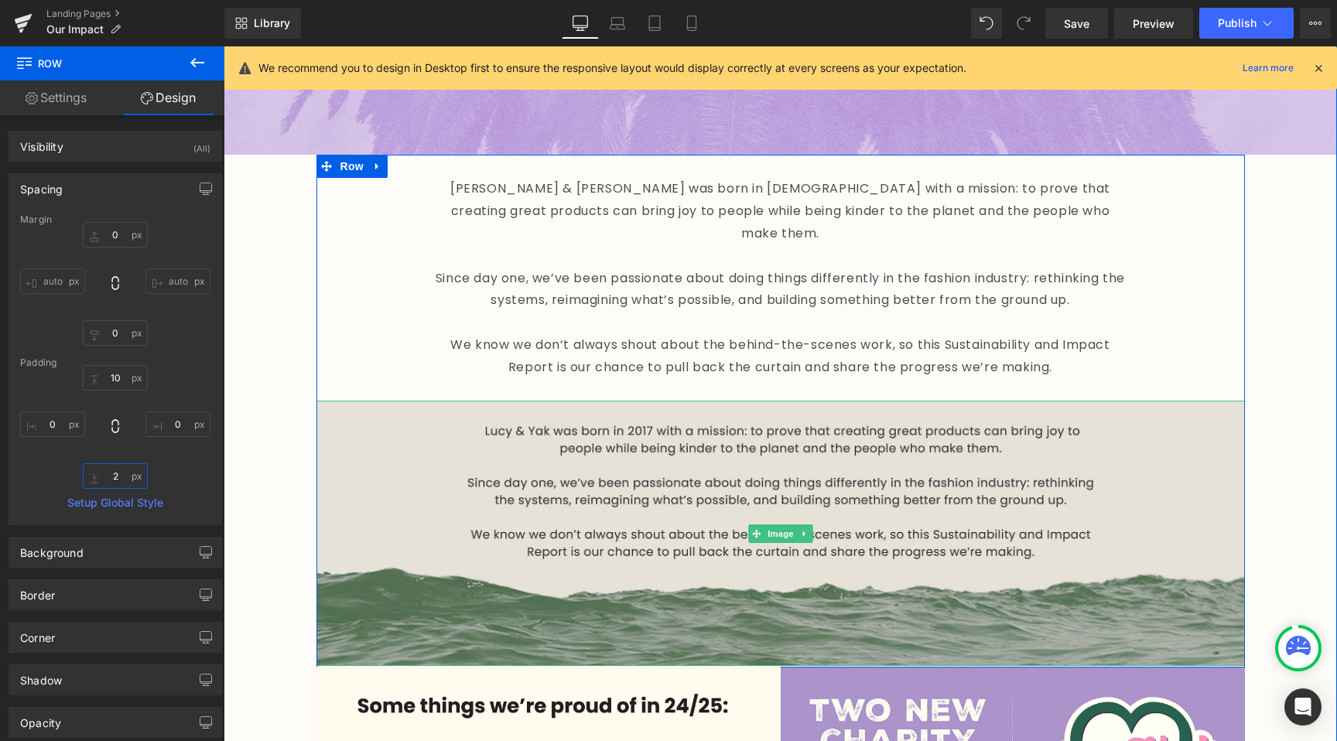
scroll to position [745, 0]
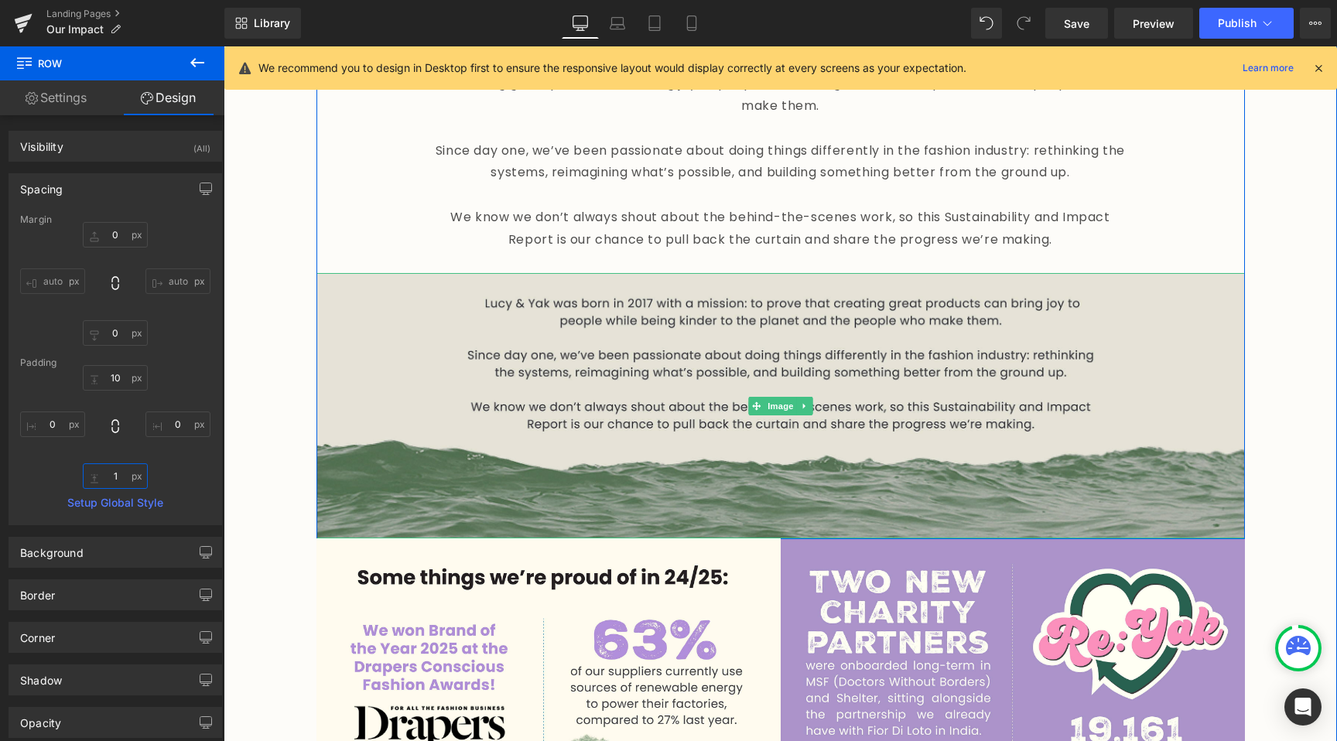
type input "0"
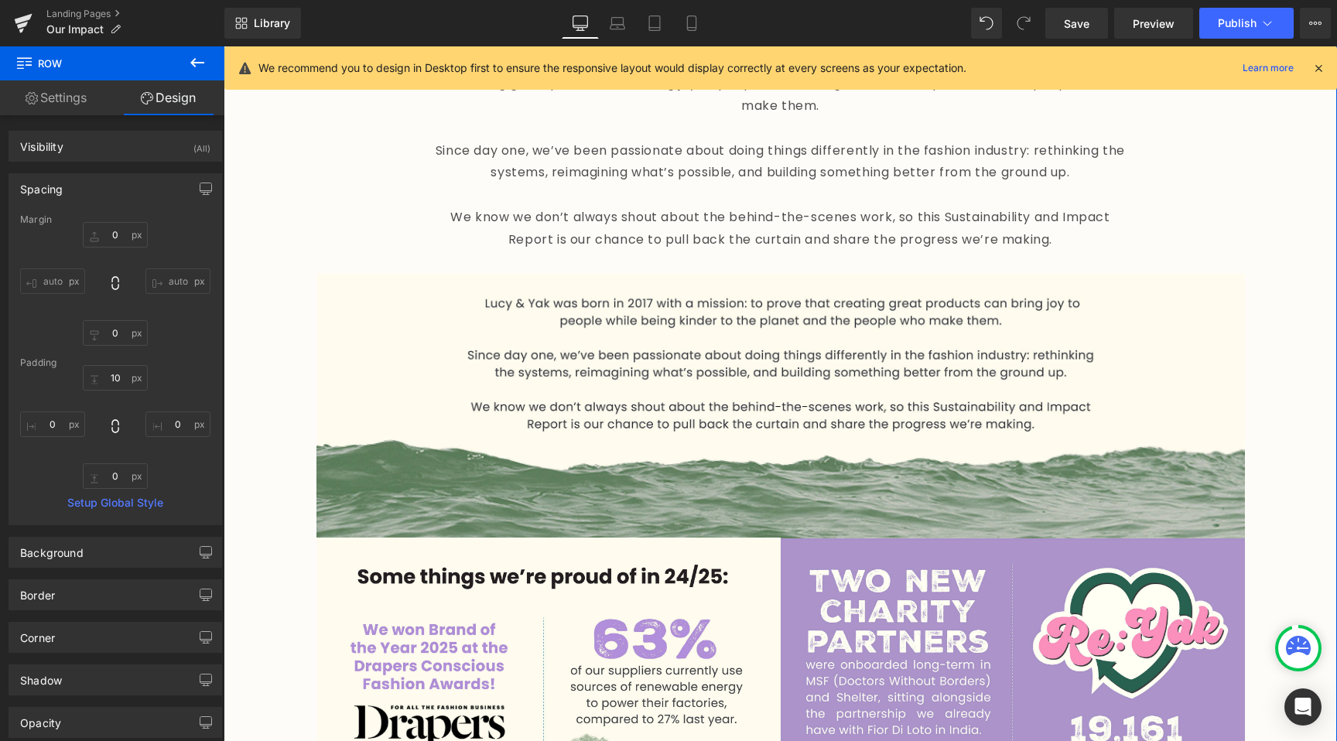
drag, startPoint x: 251, startPoint y: 485, endPoint x: 535, endPoint y: 462, distance: 284.1
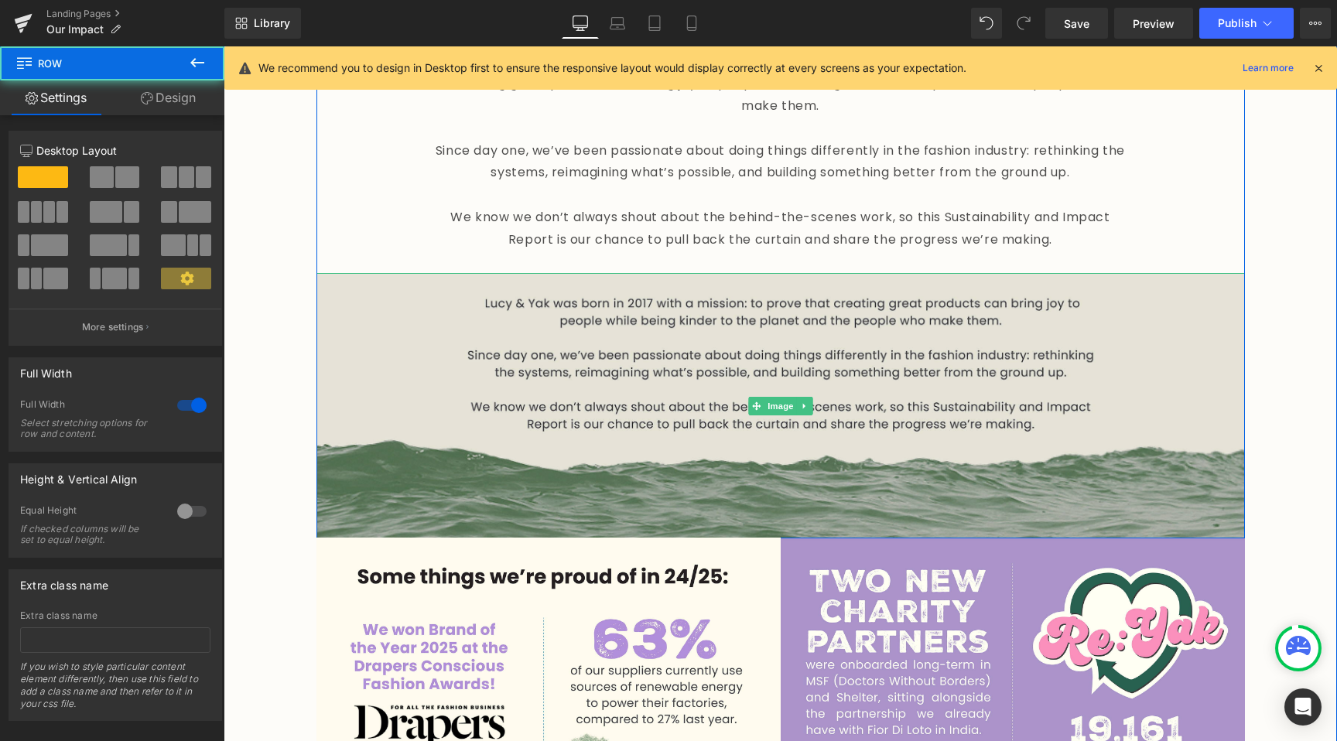
scroll to position [748, 0]
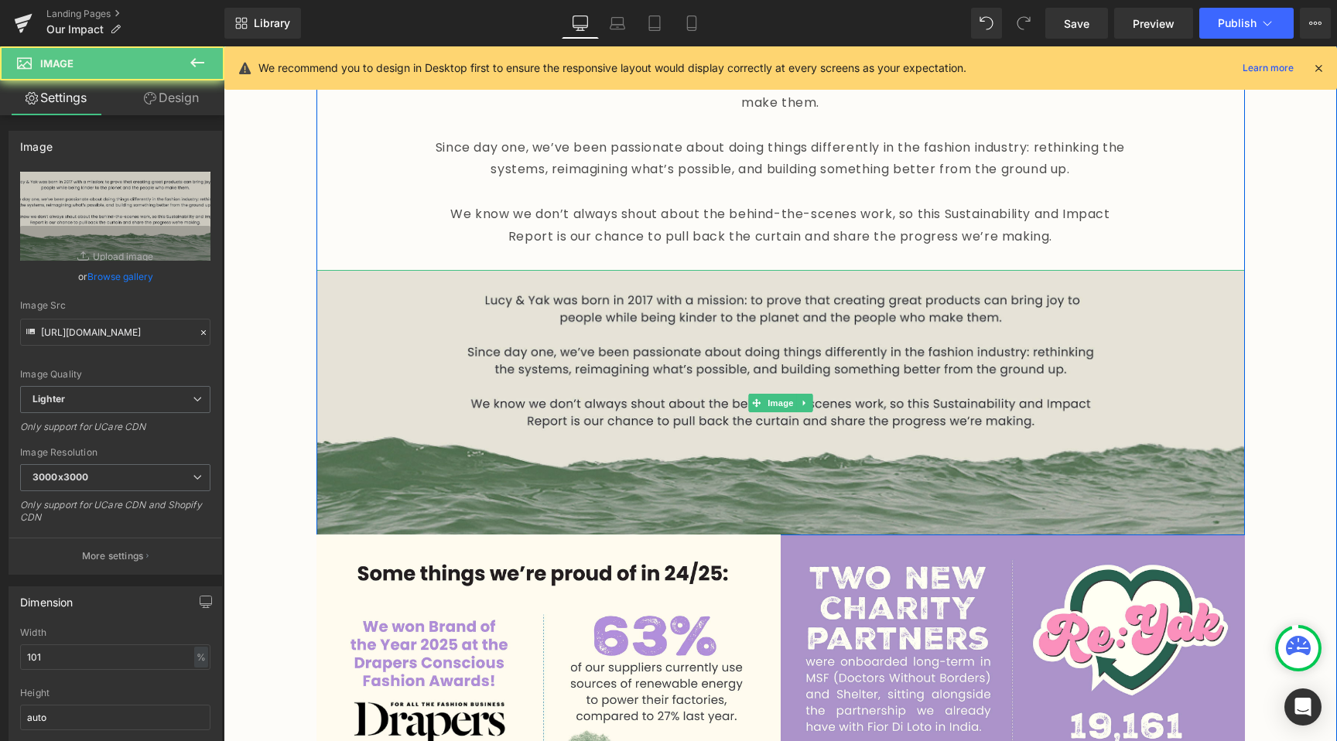
click at [549, 452] on img at bounding box center [780, 402] width 929 height 265
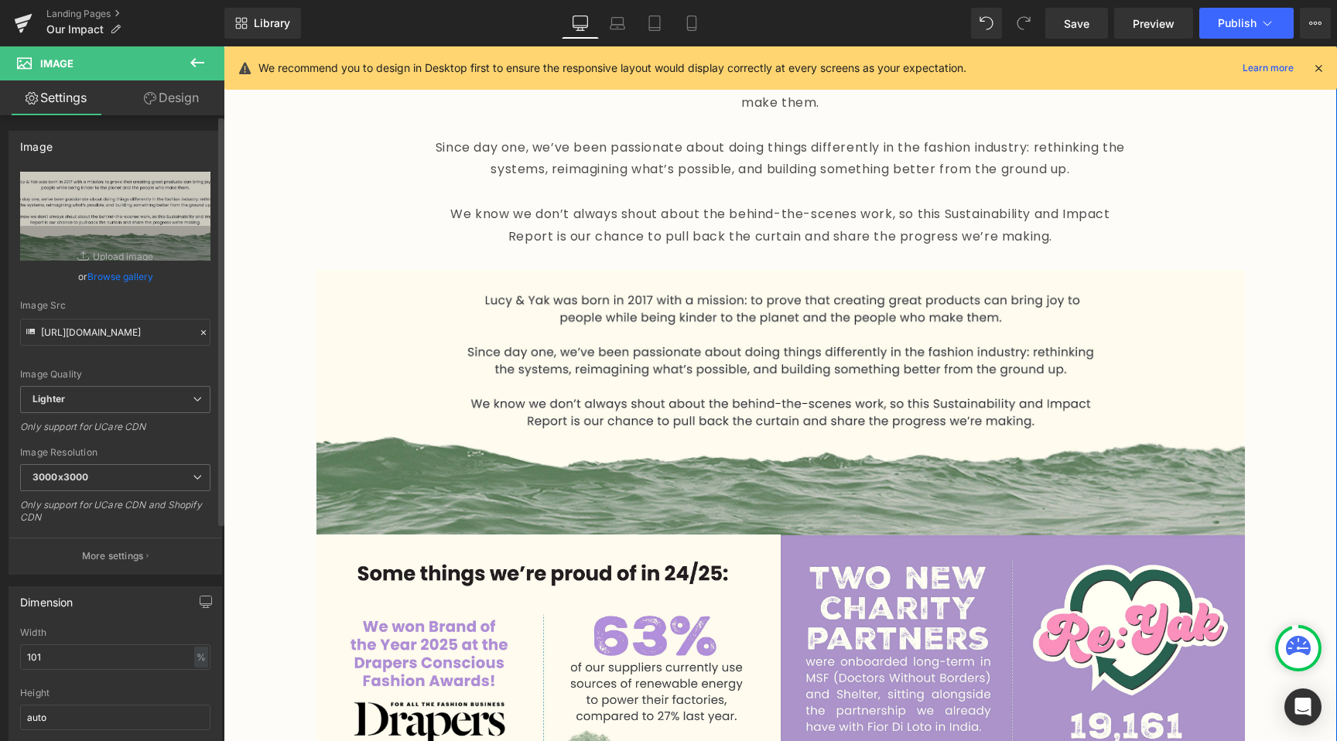
click at [205, 474] on div "[URL][DOMAIN_NAME] Replace Image Upload image or Browse gallery Image Src [URL]…" at bounding box center [115, 373] width 212 height 402
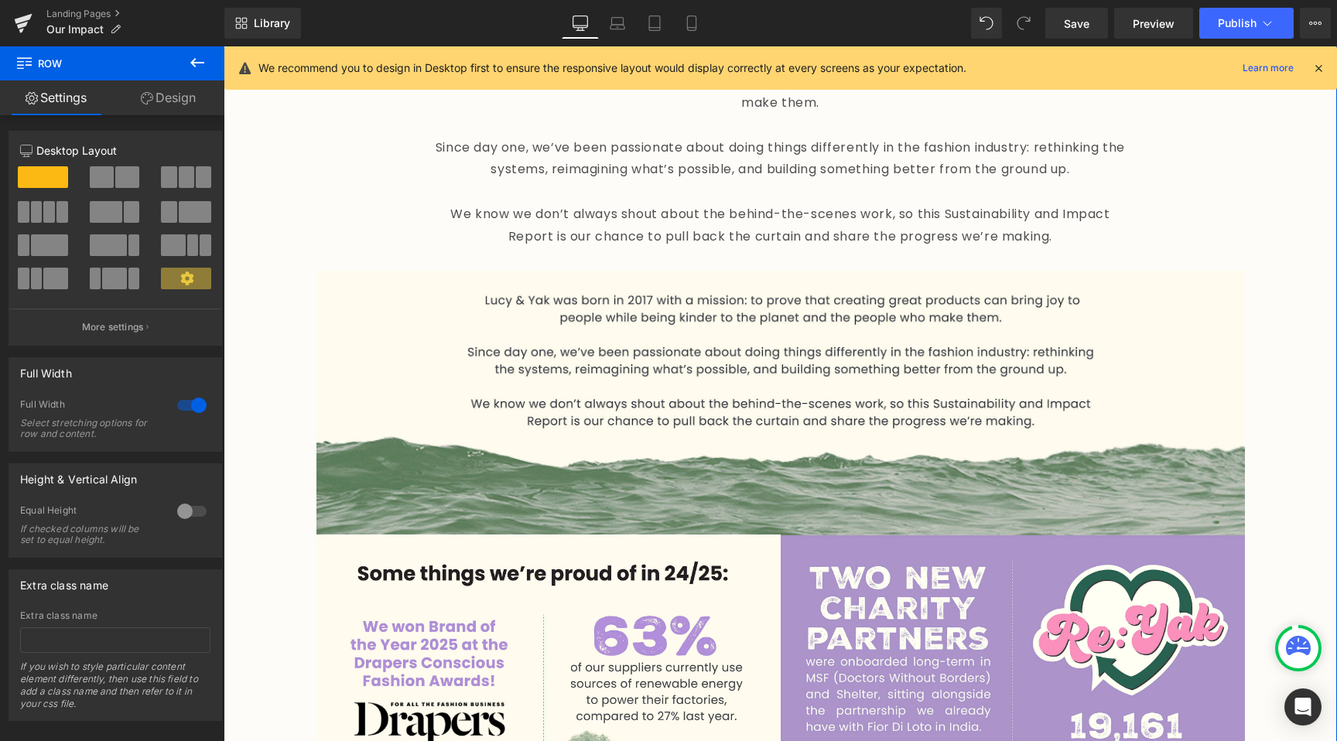
scroll to position [745, 0]
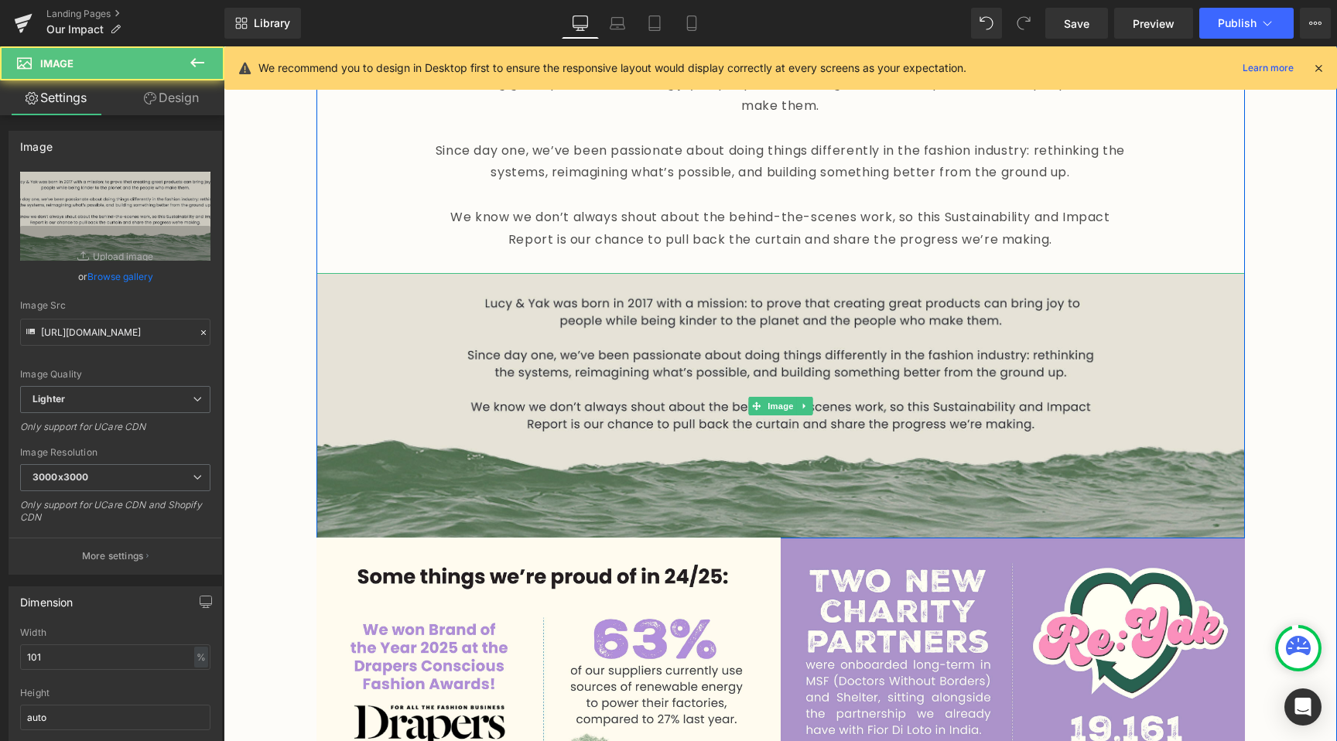
click at [618, 387] on img at bounding box center [780, 405] width 929 height 265
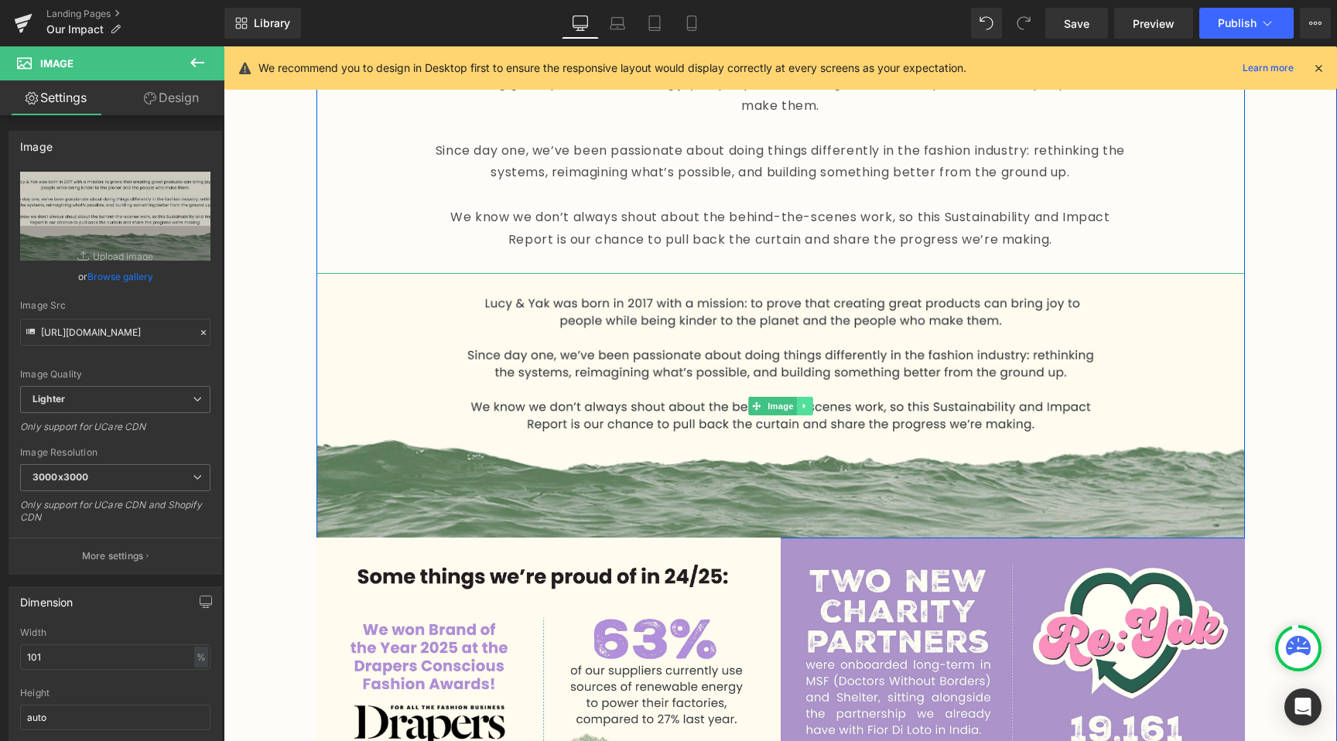
click at [803, 397] on link at bounding box center [804, 406] width 16 height 19
click at [808, 402] on icon at bounding box center [812, 406] width 9 height 9
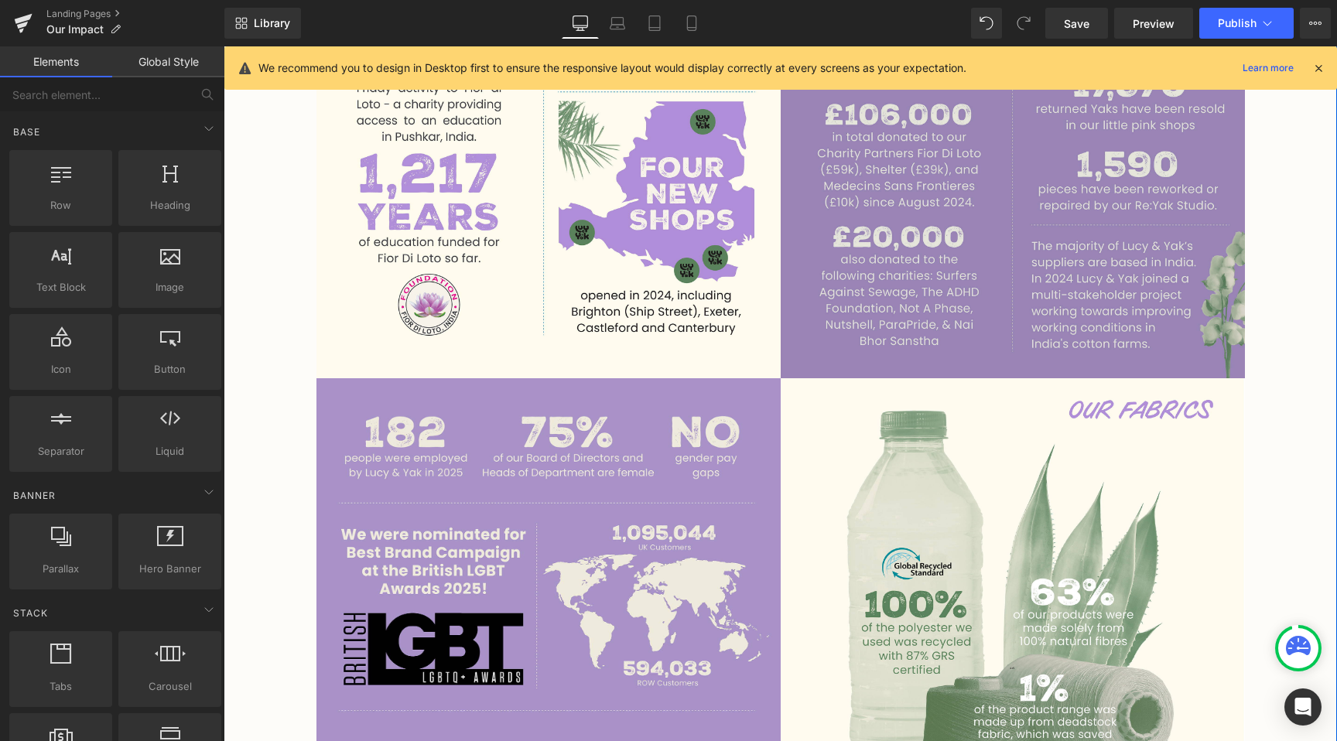
scroll to position [1923, 0]
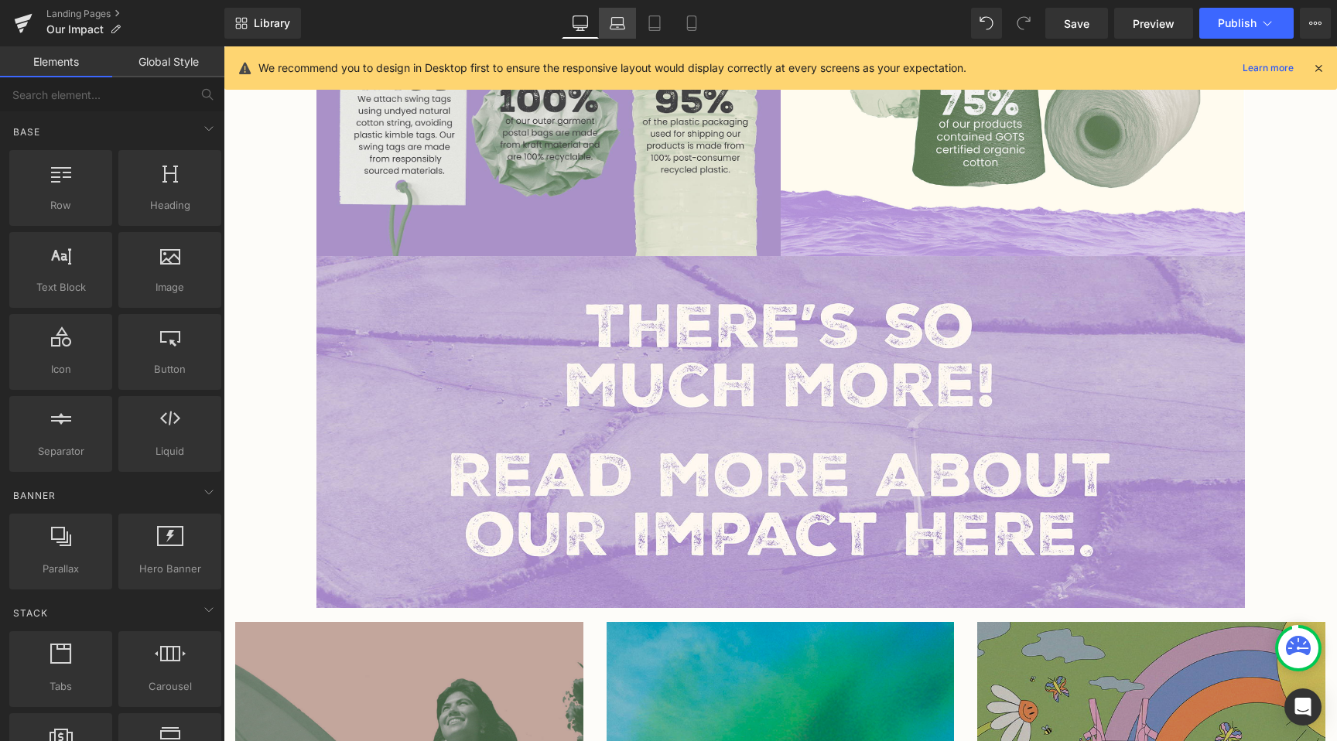
click at [616, 36] on link "Laptop" at bounding box center [617, 23] width 37 height 31
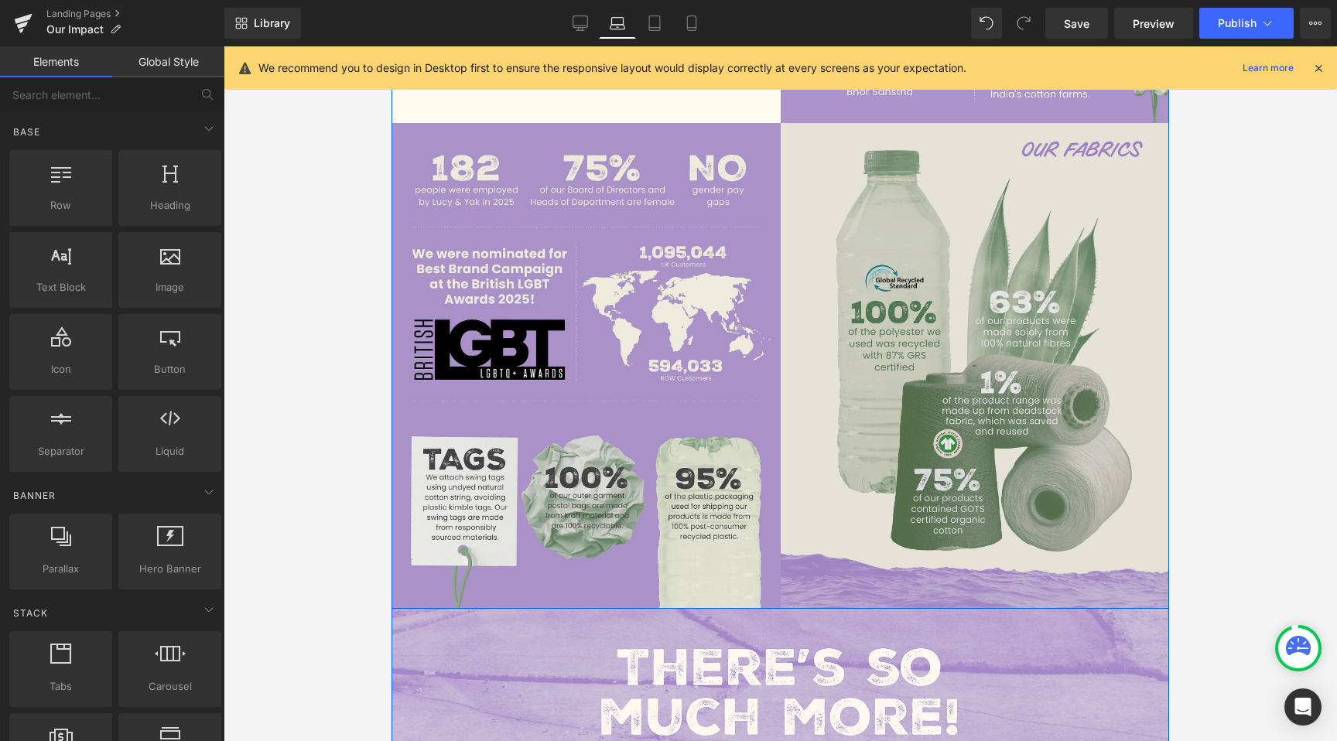
scroll to position [1344, 0]
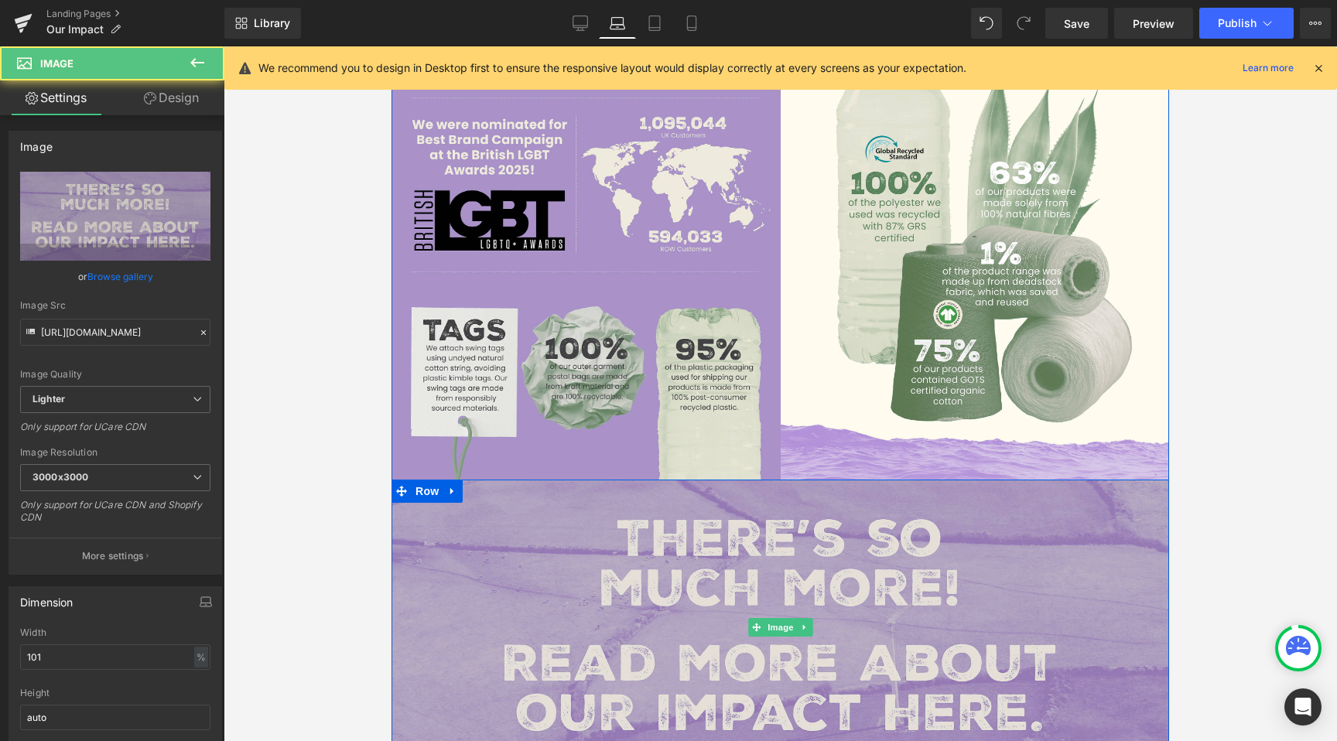
click at [767, 523] on img at bounding box center [781, 627] width 778 height 295
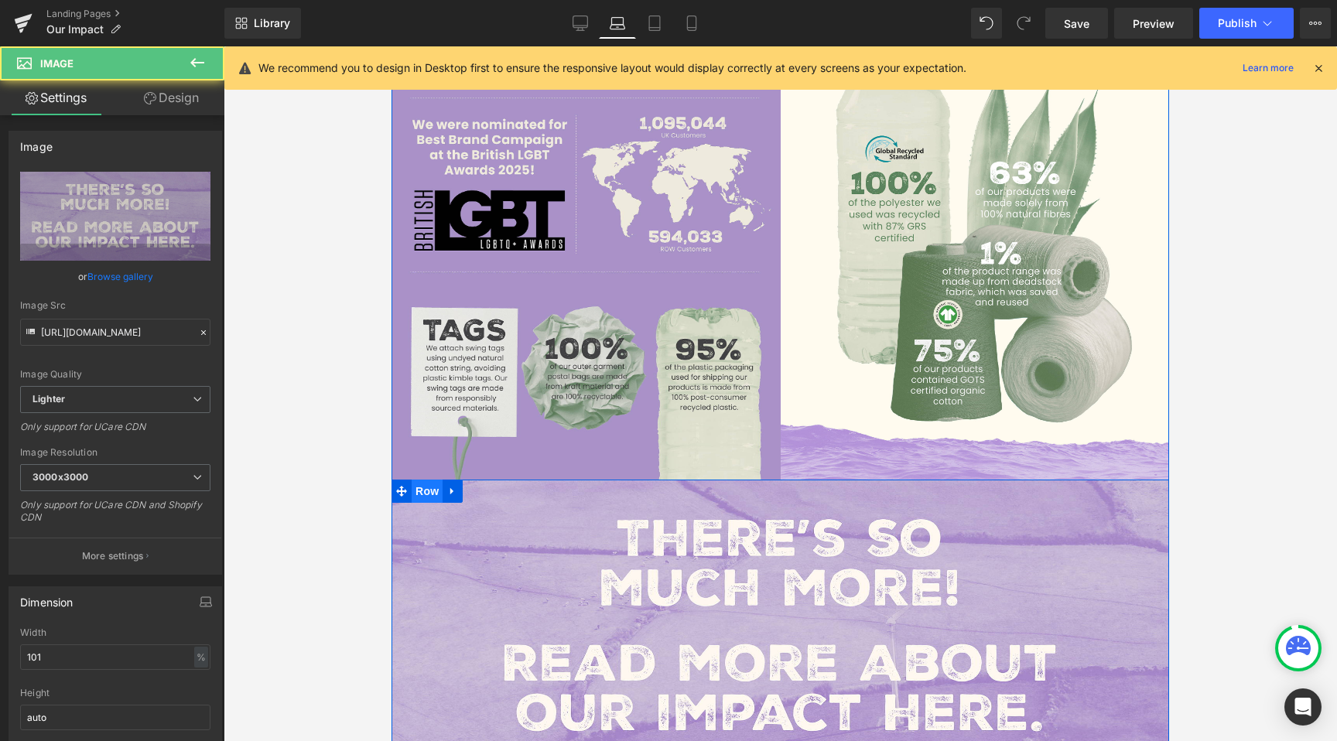
click at [419, 480] on span "Row" at bounding box center [427, 491] width 31 height 23
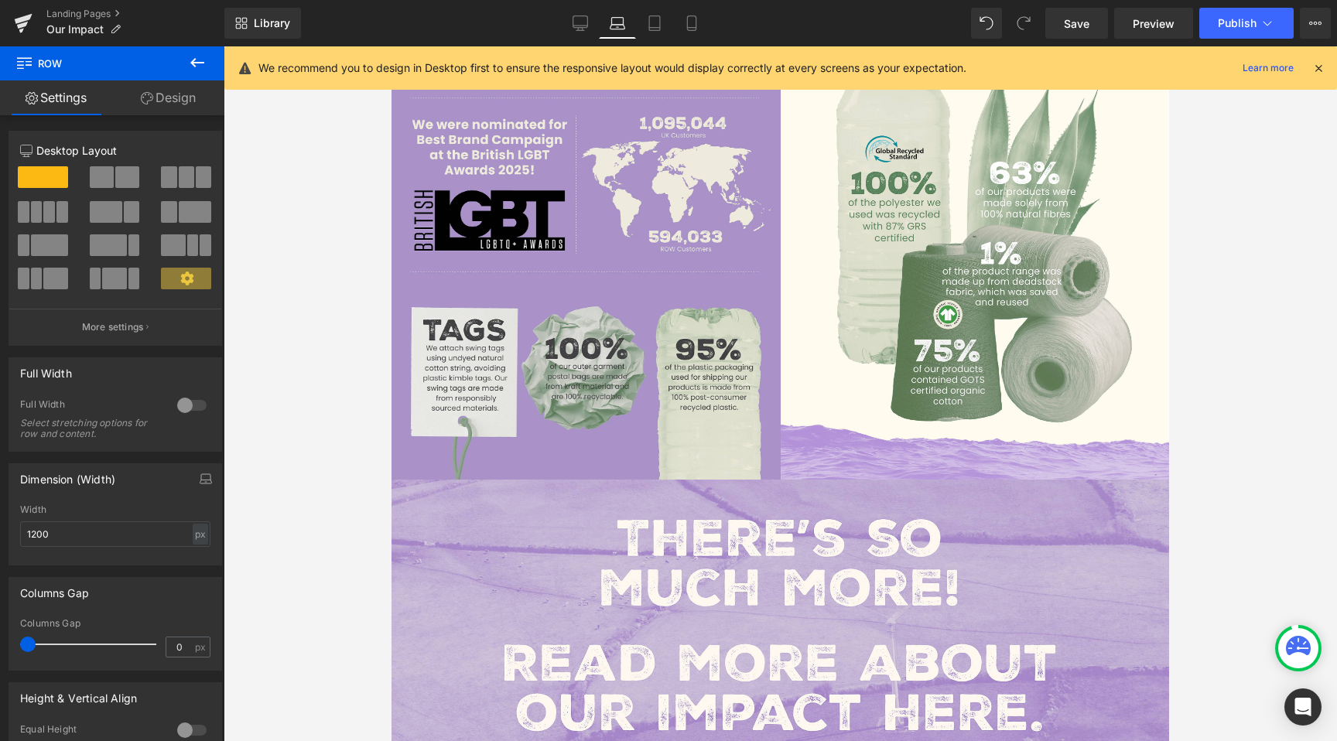
click at [145, 121] on div "Column Size Customizer 12 Desktop Layout Laptop Layout Tablet Layout Mobile Lay…" at bounding box center [115, 232] width 231 height 227
click at [149, 98] on icon at bounding box center [147, 98] width 12 height 12
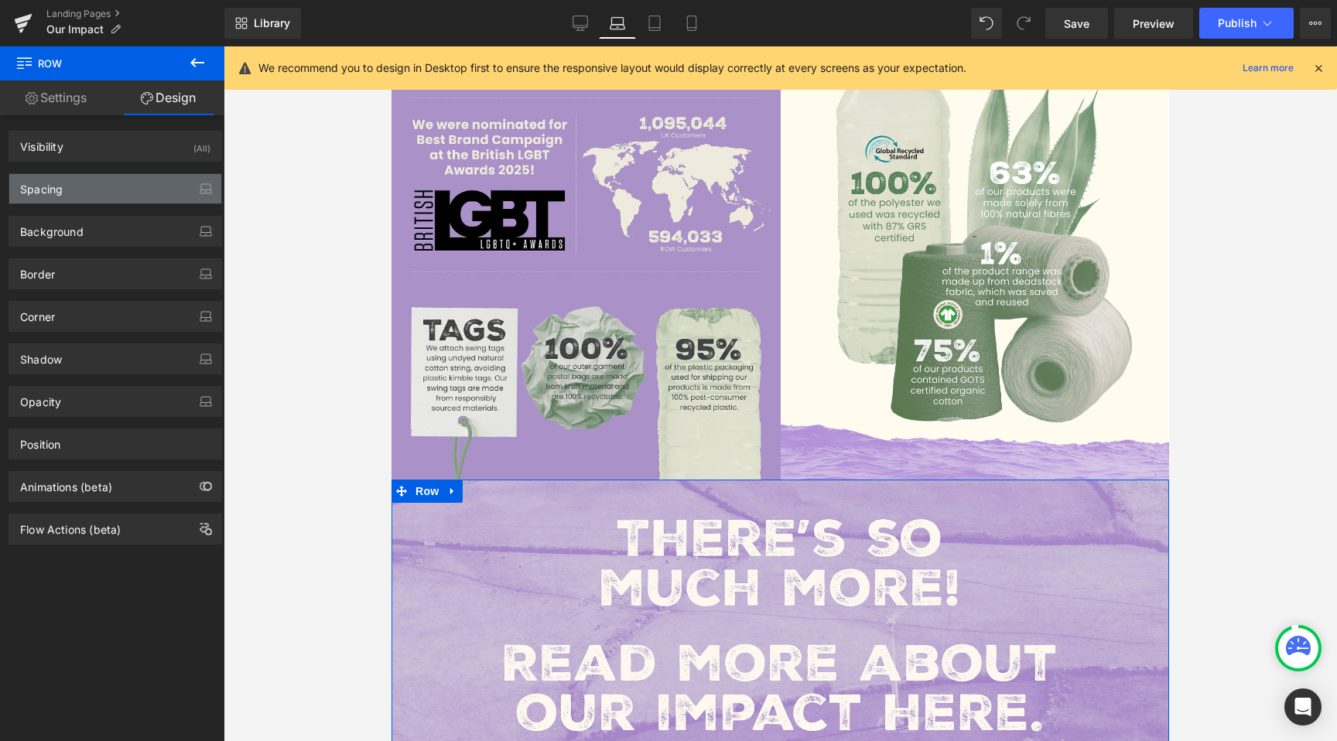
click at [74, 201] on div "Spacing" at bounding box center [115, 188] width 212 height 29
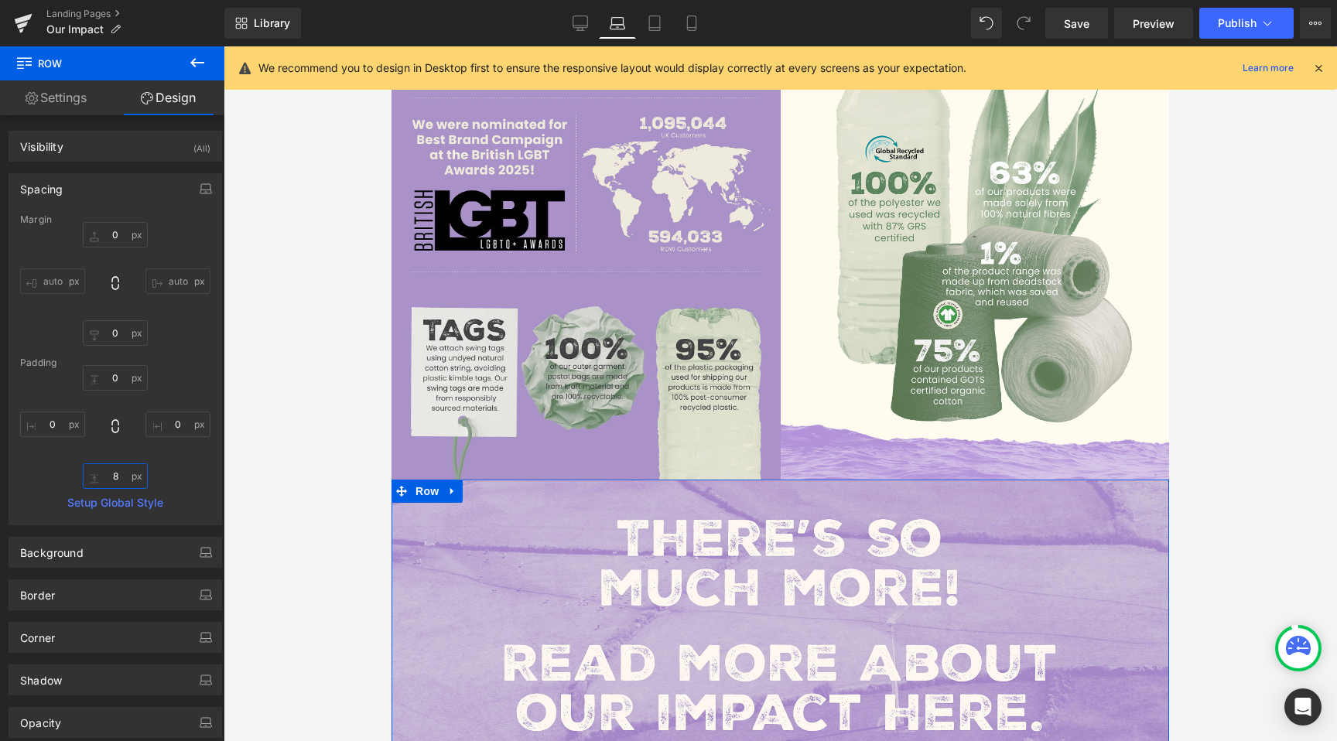
click at [118, 473] on input "8" at bounding box center [115, 476] width 65 height 26
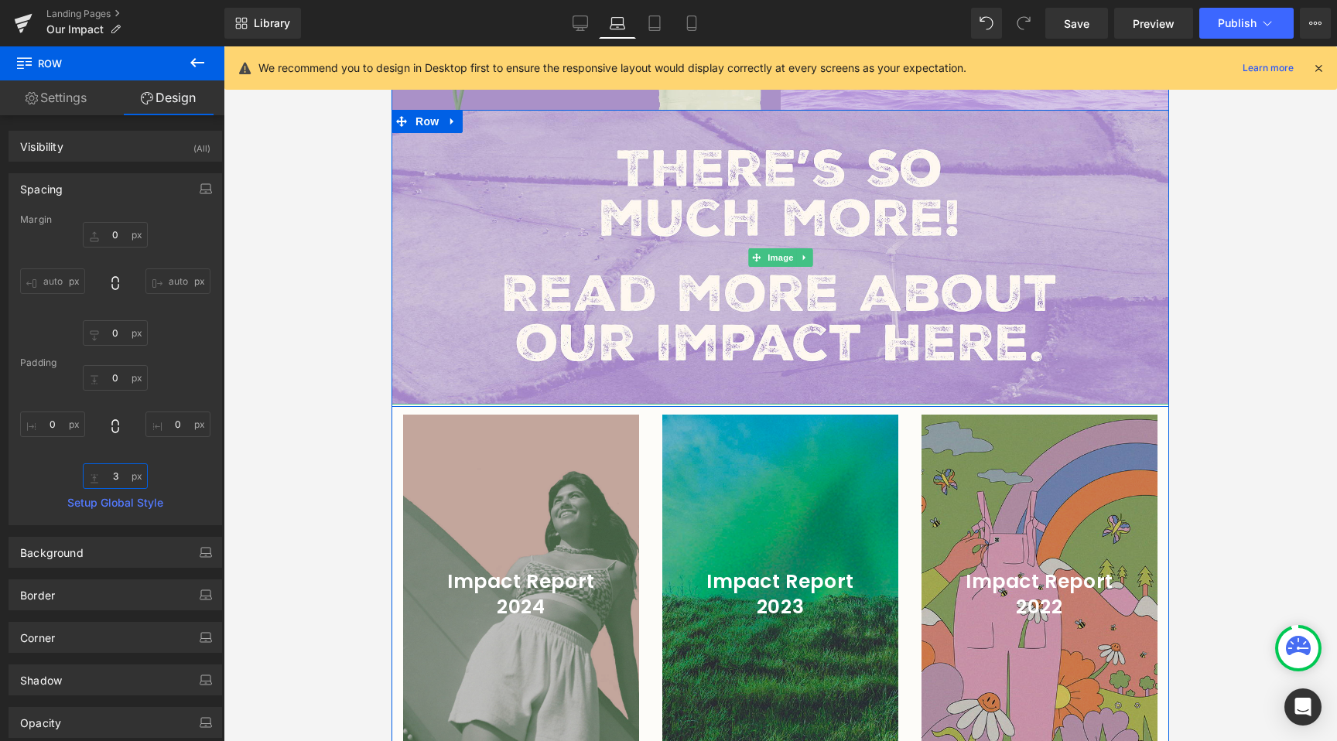
scroll to position [1746, 0]
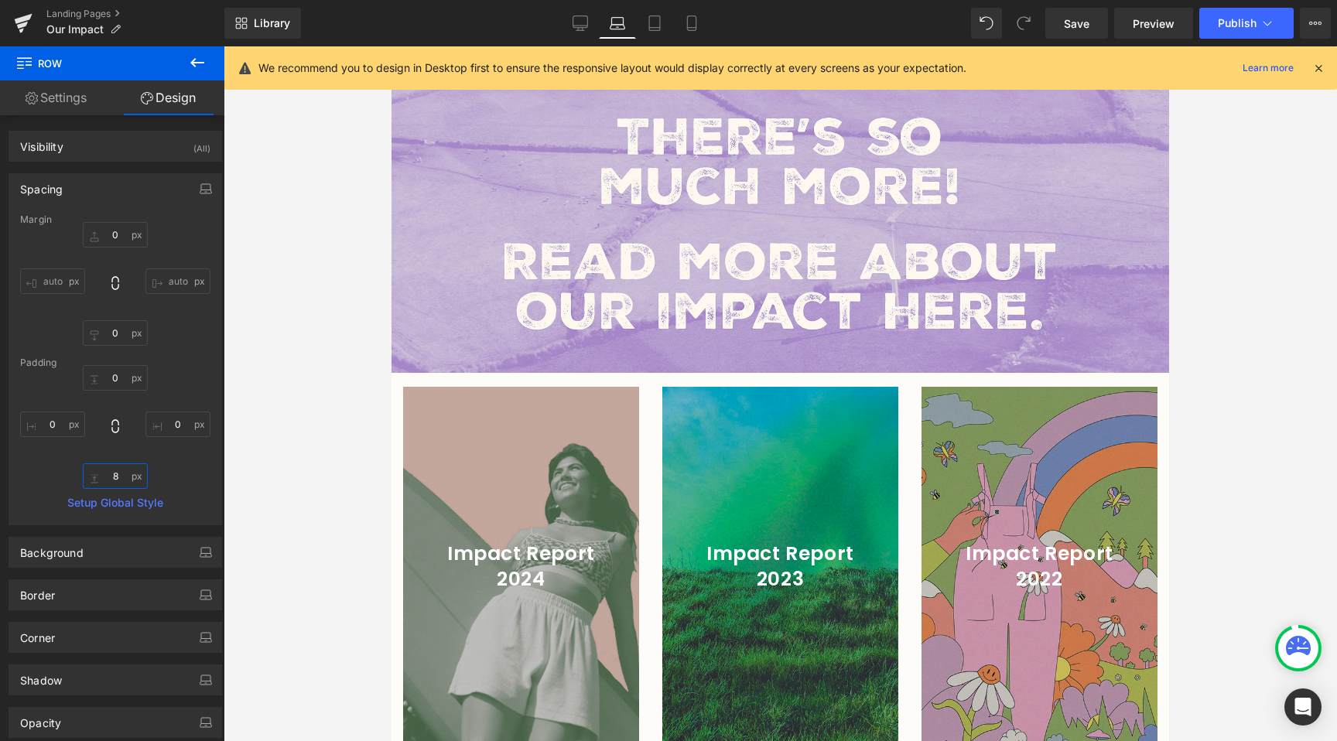
type input "9"
click at [327, 539] on div at bounding box center [780, 393] width 1113 height 695
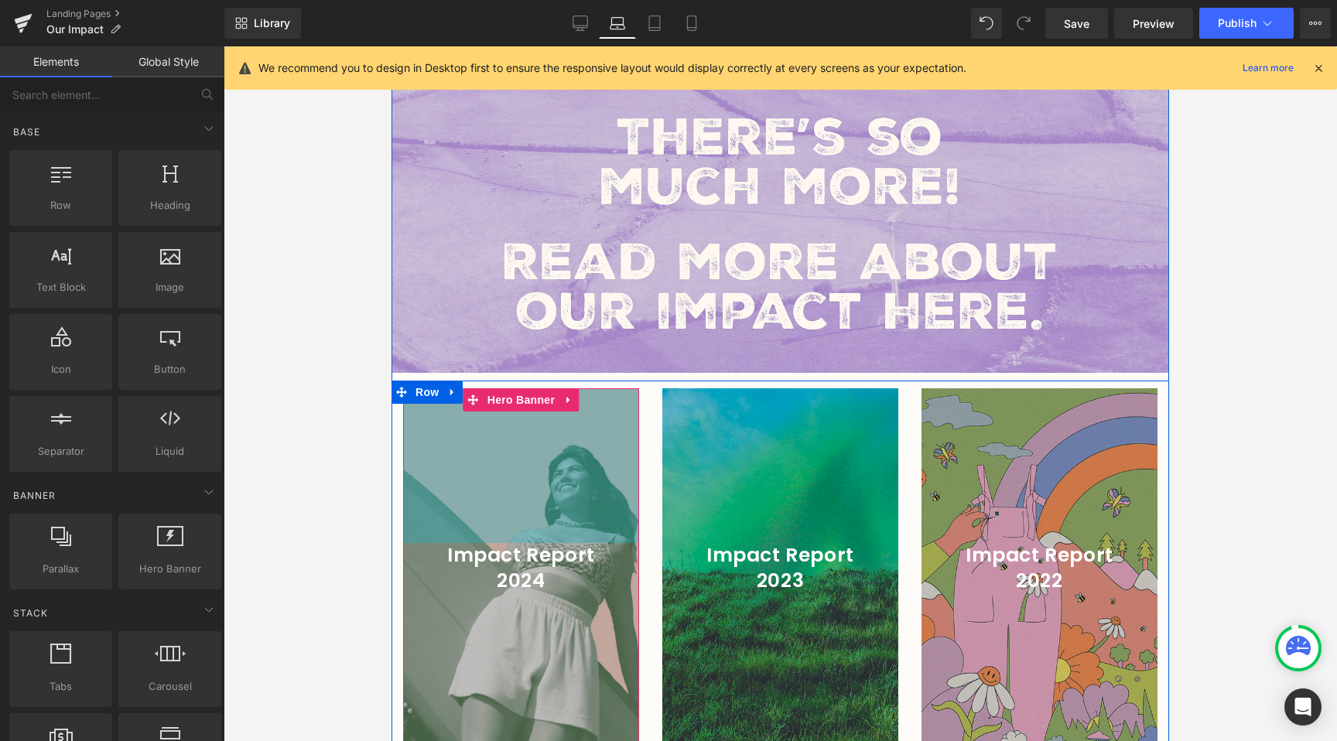
scroll to position [1347, 0]
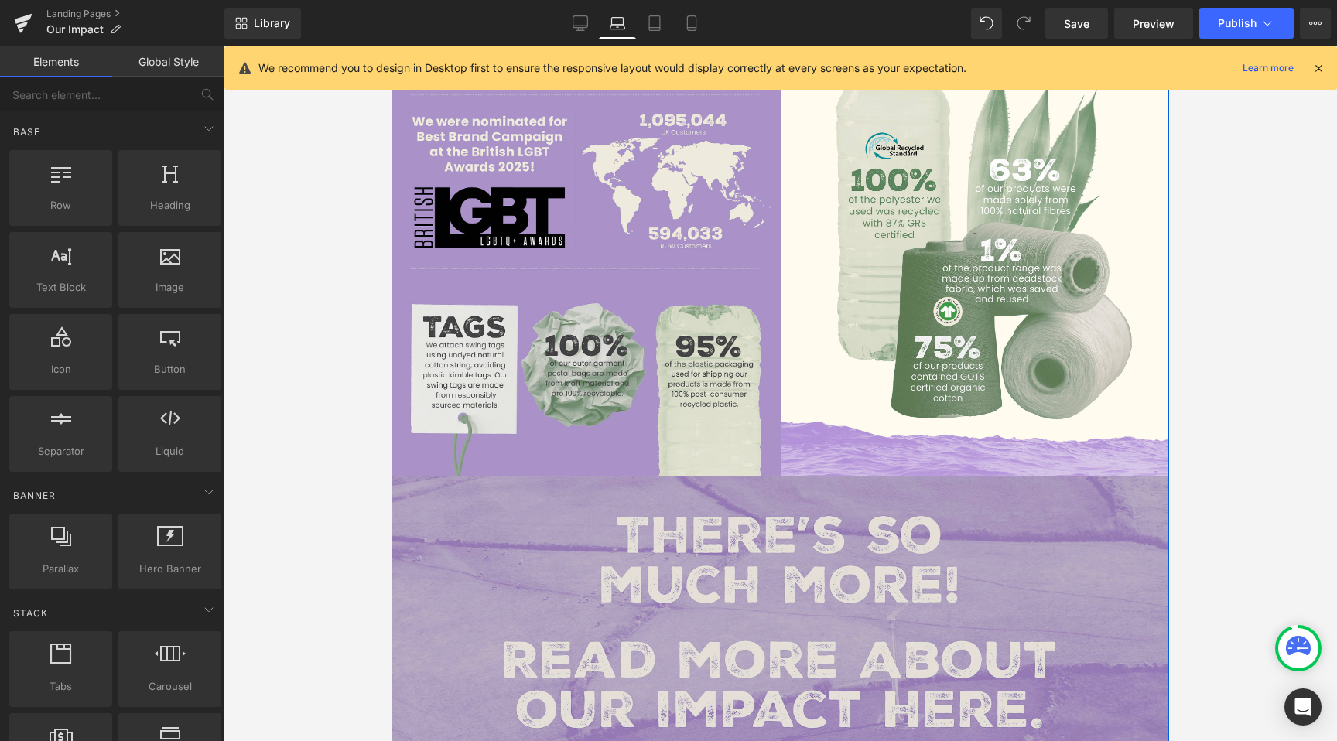
click at [766, 500] on img at bounding box center [781, 624] width 778 height 295
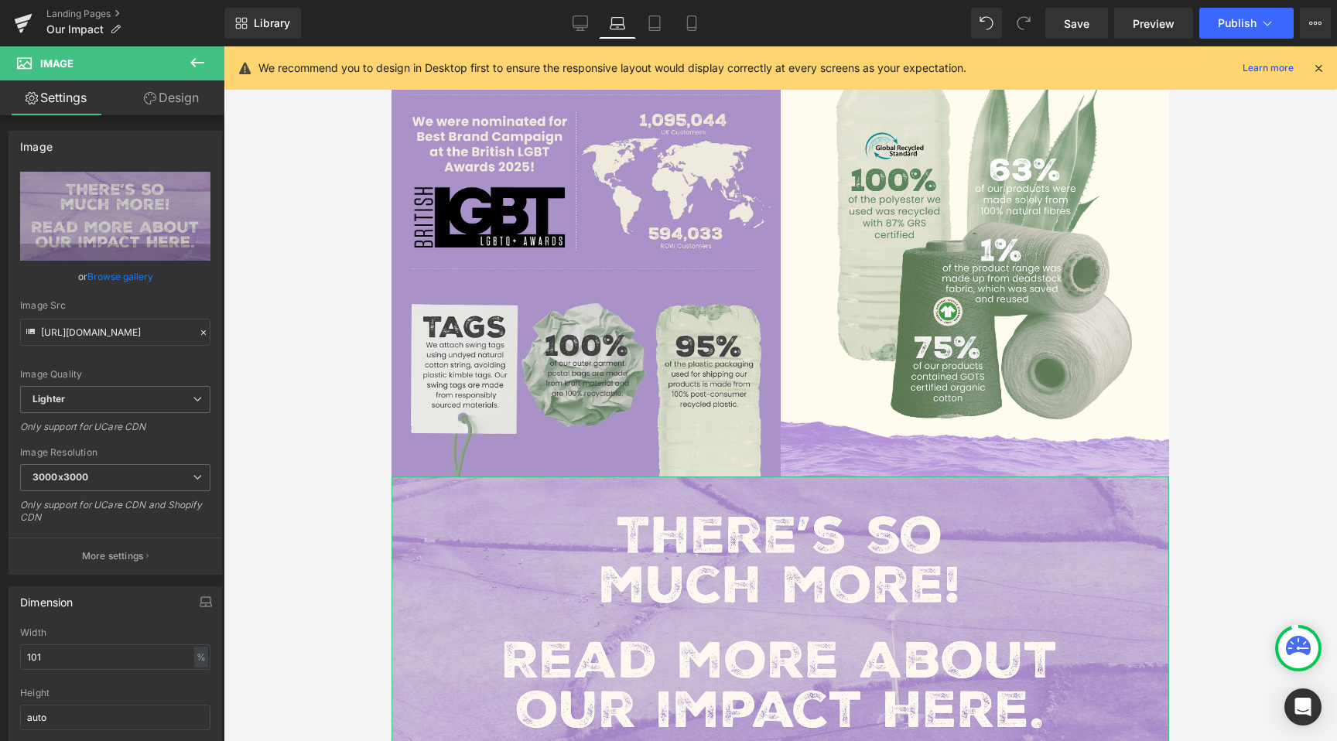
click at [150, 111] on link "Design" at bounding box center [171, 97] width 112 height 35
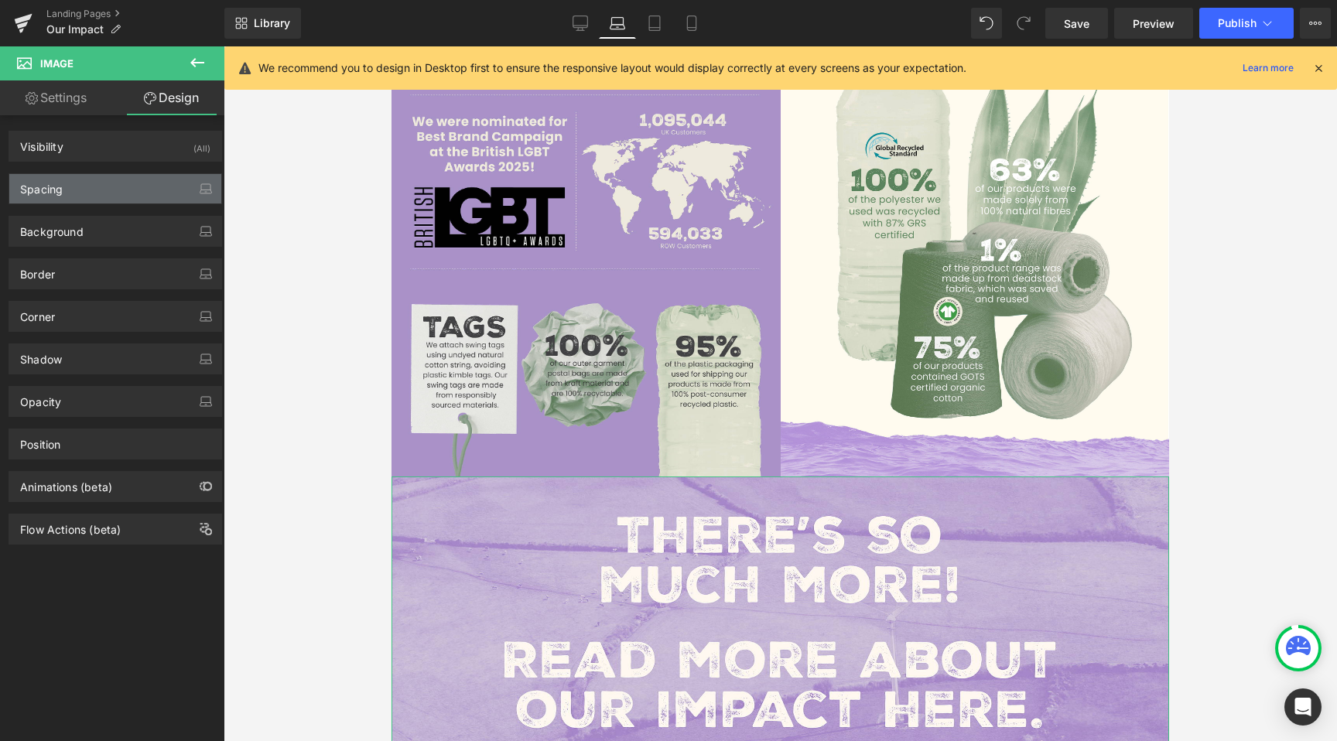
click at [102, 196] on div "Spacing" at bounding box center [115, 188] width 212 height 29
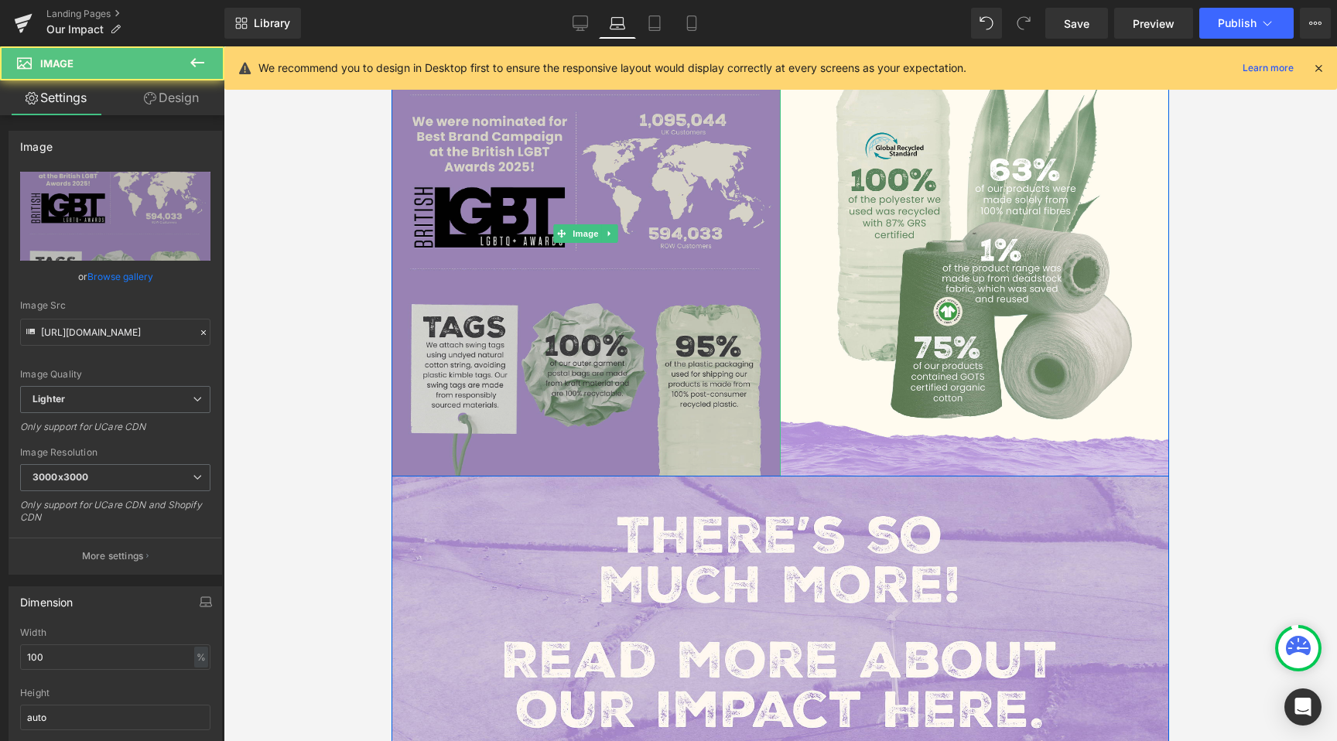
click at [683, 245] on img at bounding box center [586, 234] width 389 height 486
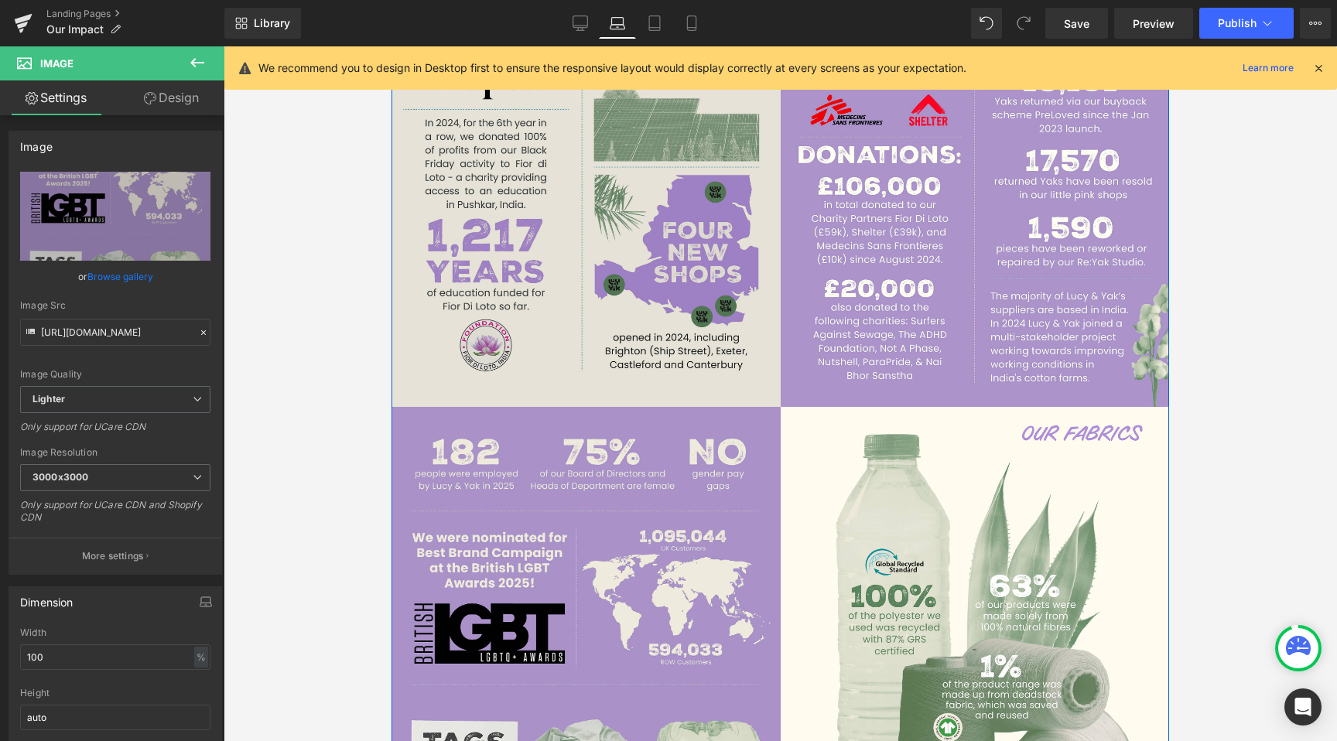
scroll to position [1148, 0]
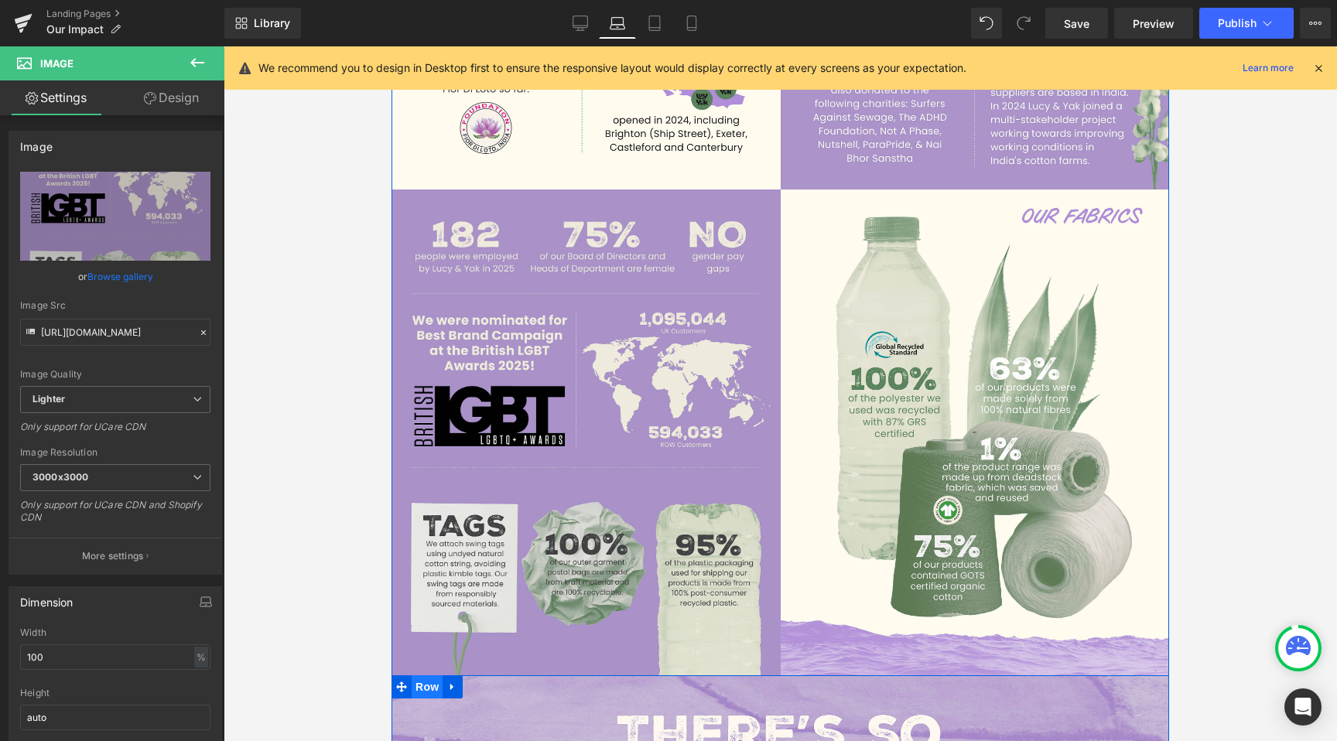
click at [428, 675] on span "Row" at bounding box center [427, 686] width 31 height 23
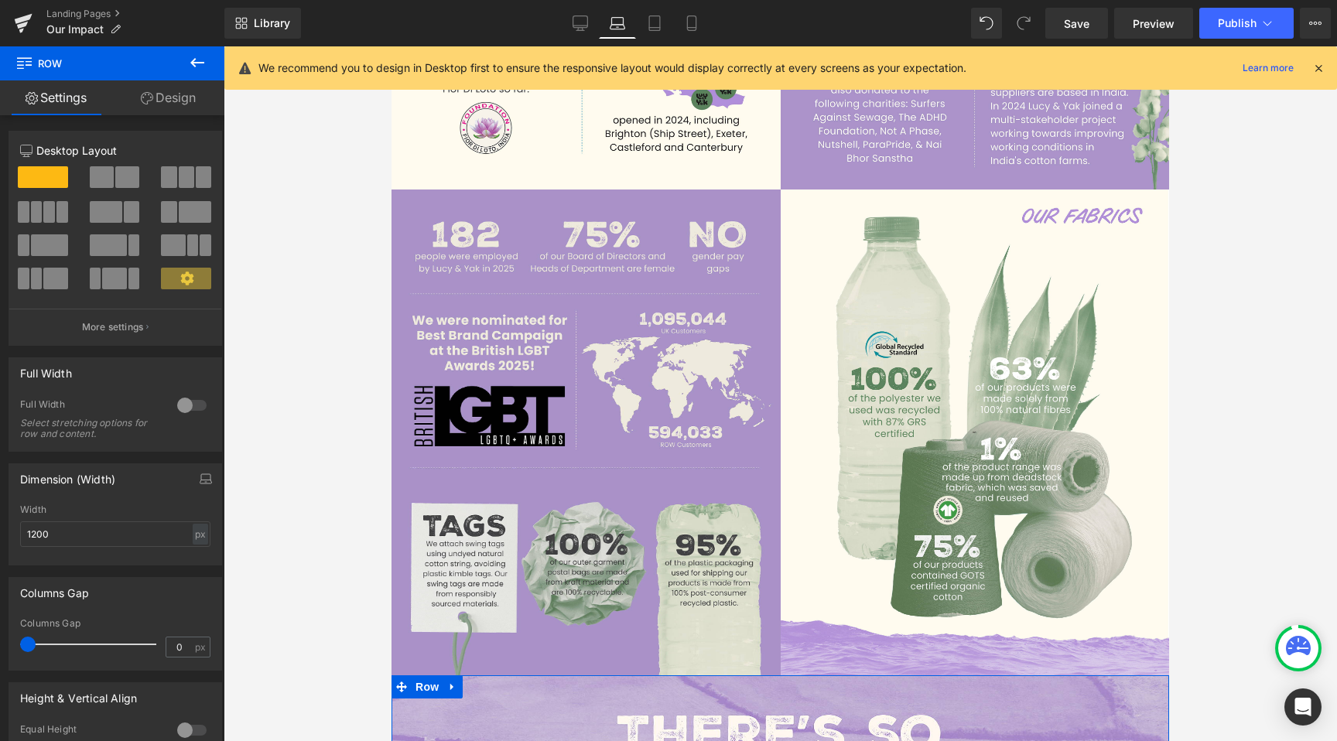
click at [136, 101] on link "Design" at bounding box center [168, 97] width 112 height 35
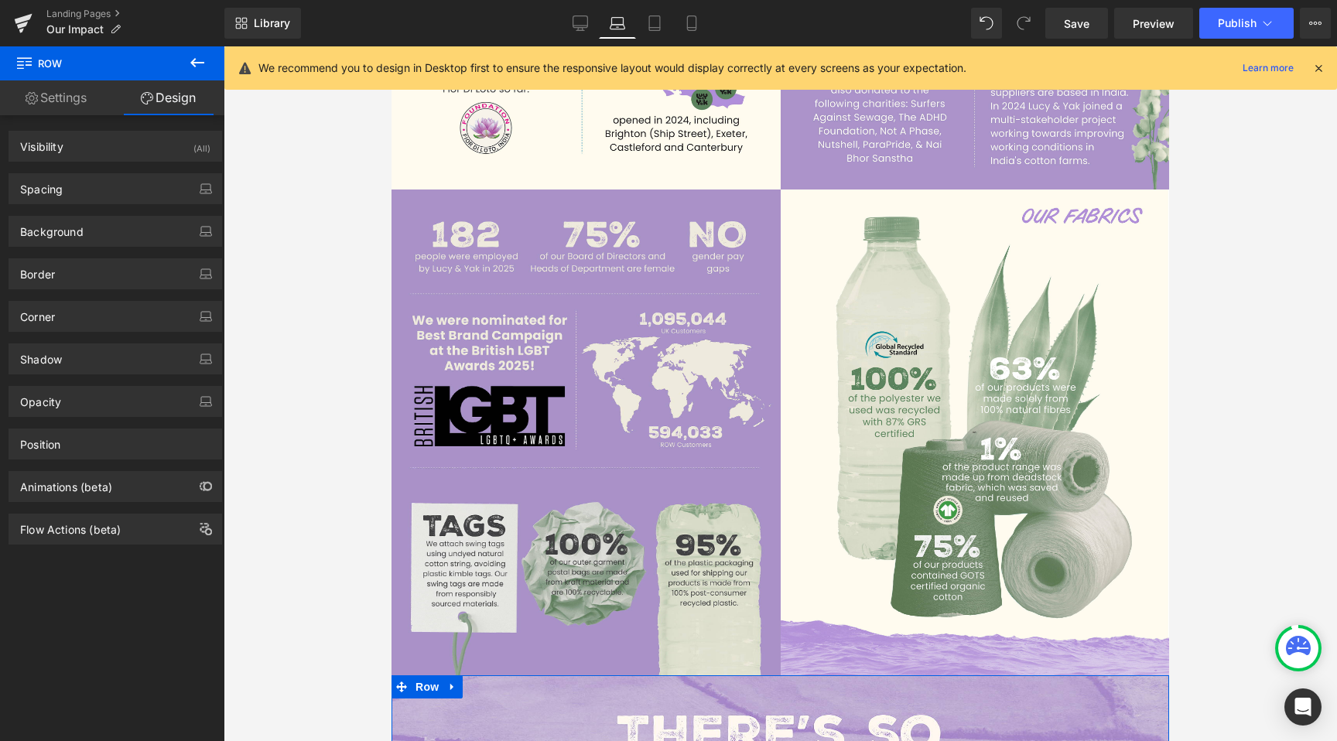
click at [94, 204] on div "Background Color & Image color transparent Color transparent 0 % Image Replace …" at bounding box center [115, 225] width 231 height 43
click at [111, 197] on div "Spacing" at bounding box center [115, 188] width 212 height 29
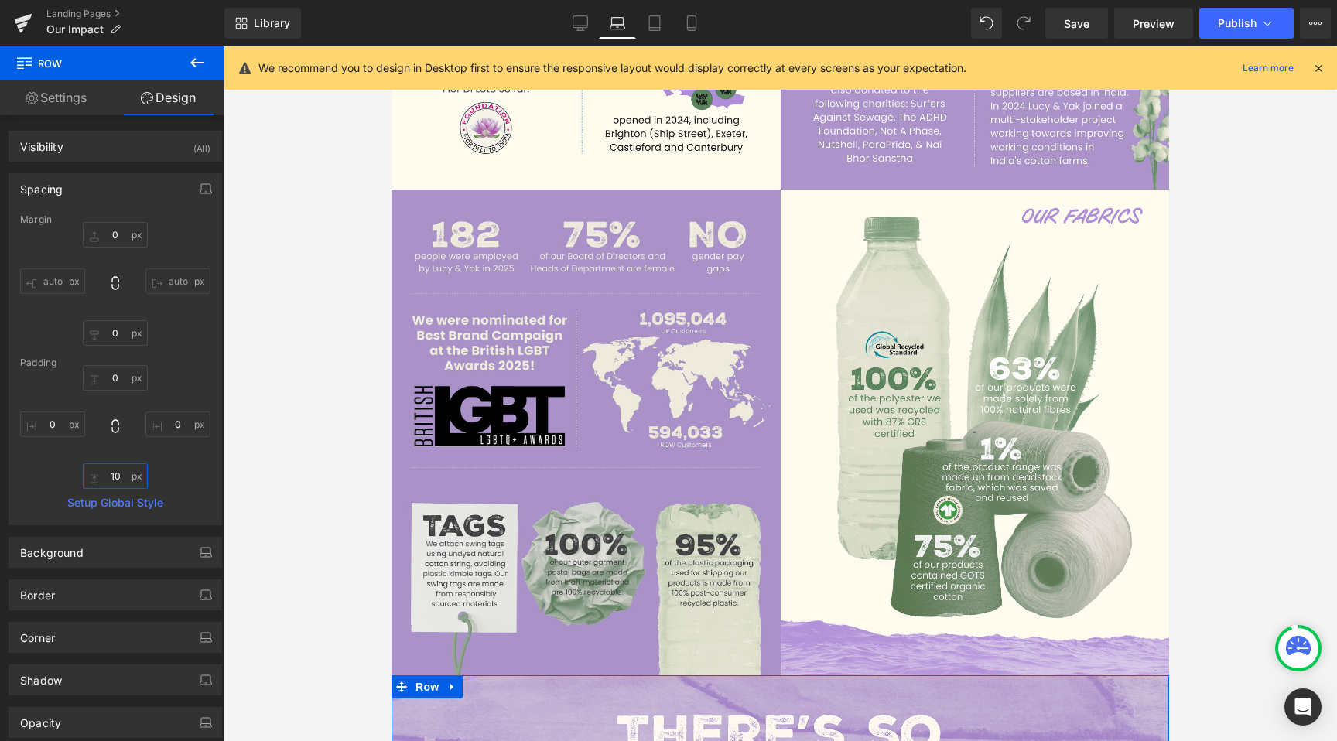
click at [118, 477] on input "10" at bounding box center [115, 476] width 65 height 26
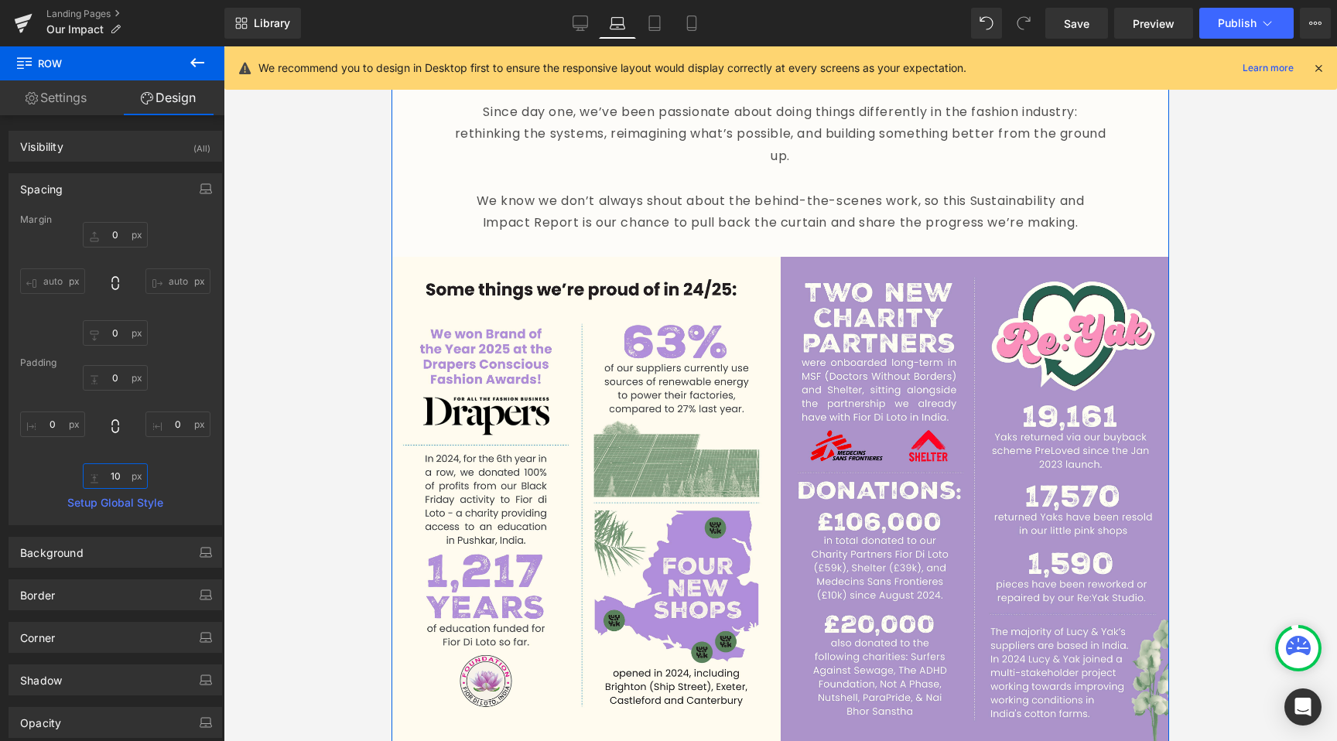
scroll to position [345, 0]
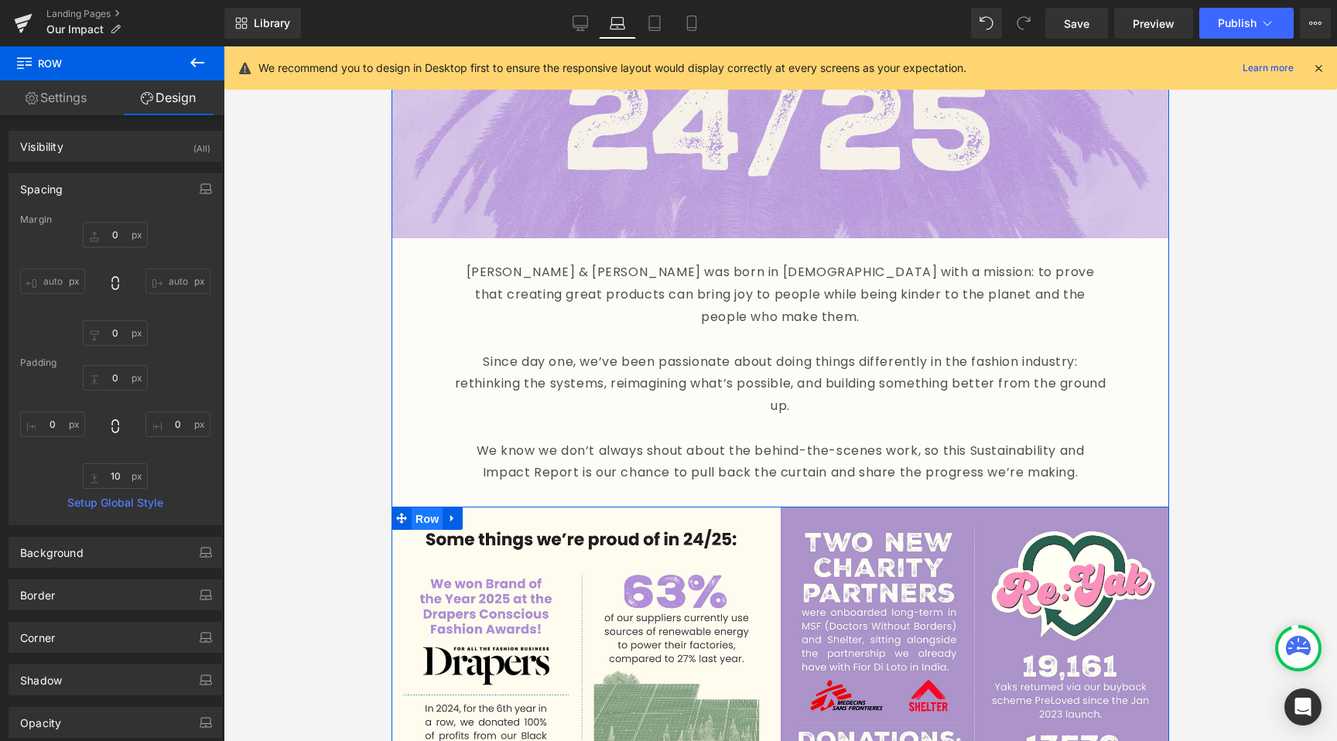
click at [414, 508] on span "Row" at bounding box center [427, 519] width 31 height 23
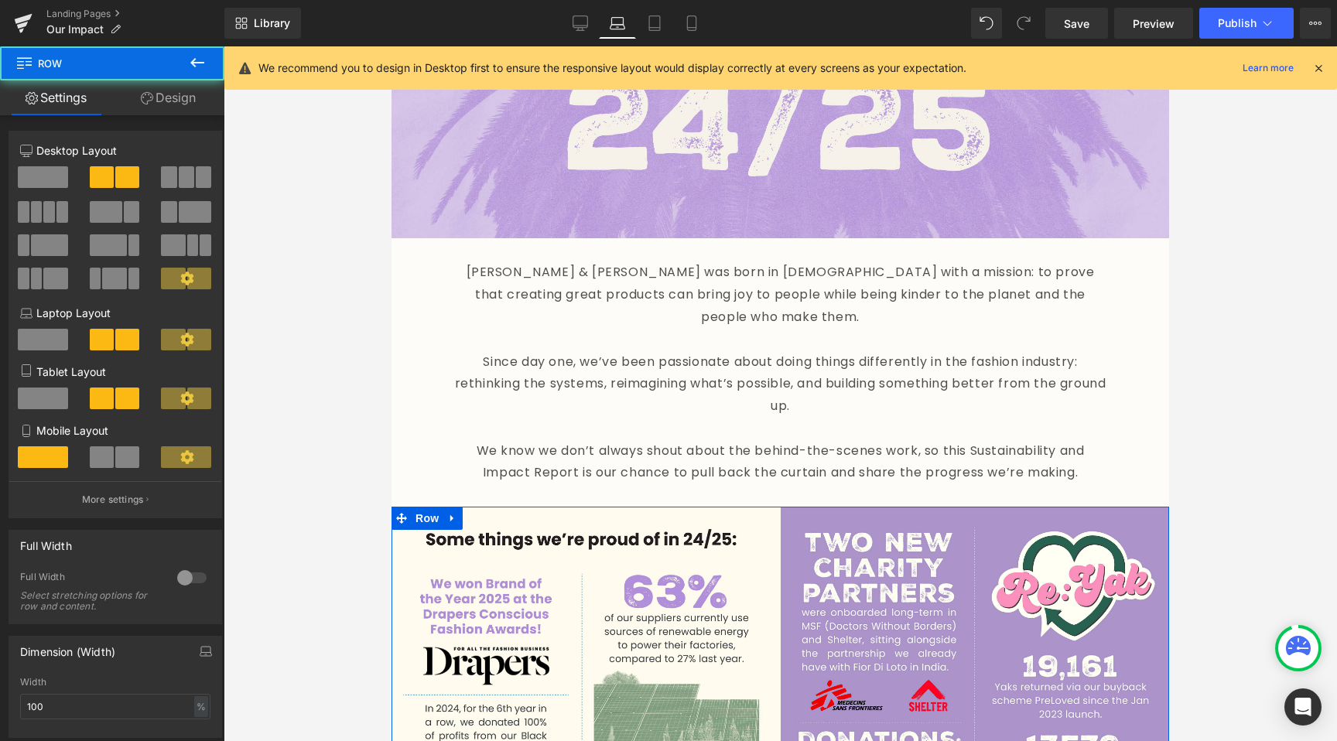
click at [166, 91] on link "Design" at bounding box center [168, 97] width 112 height 35
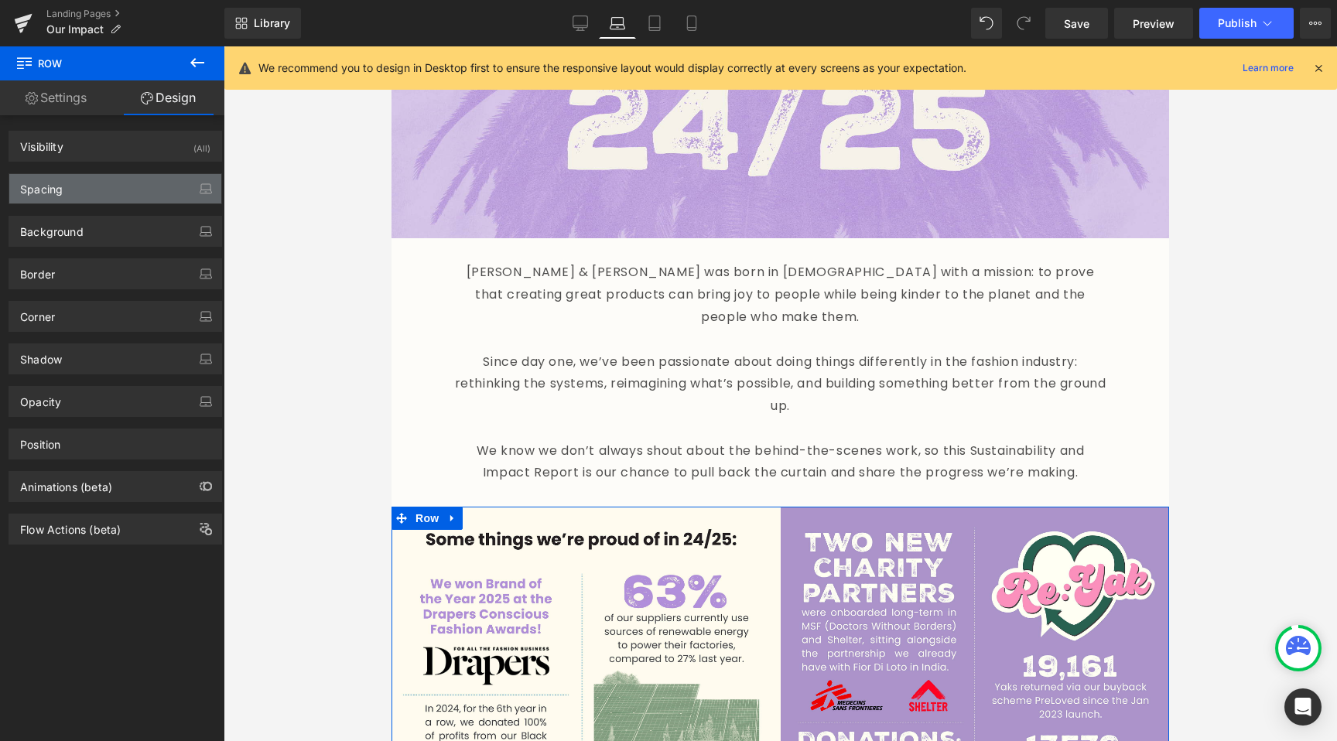
click at [32, 182] on div "Spacing" at bounding box center [41, 185] width 43 height 22
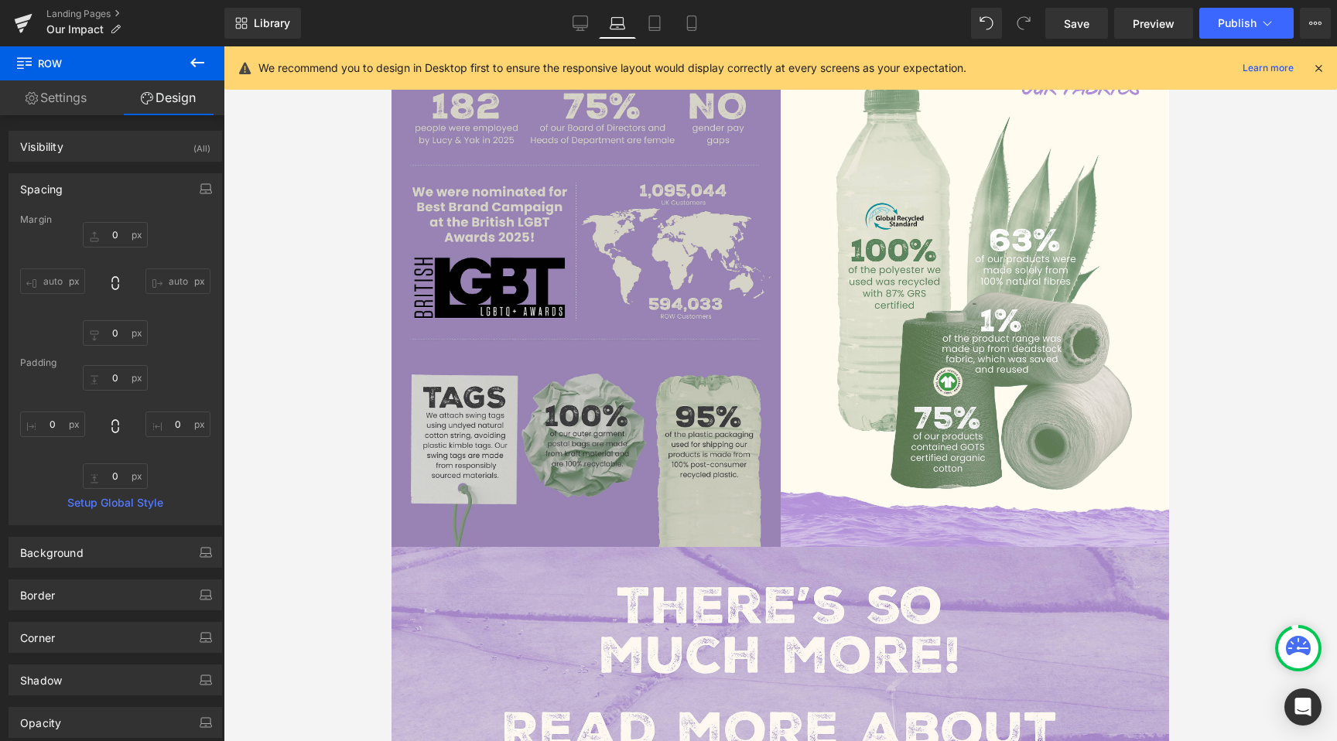
scroll to position [1311, 0]
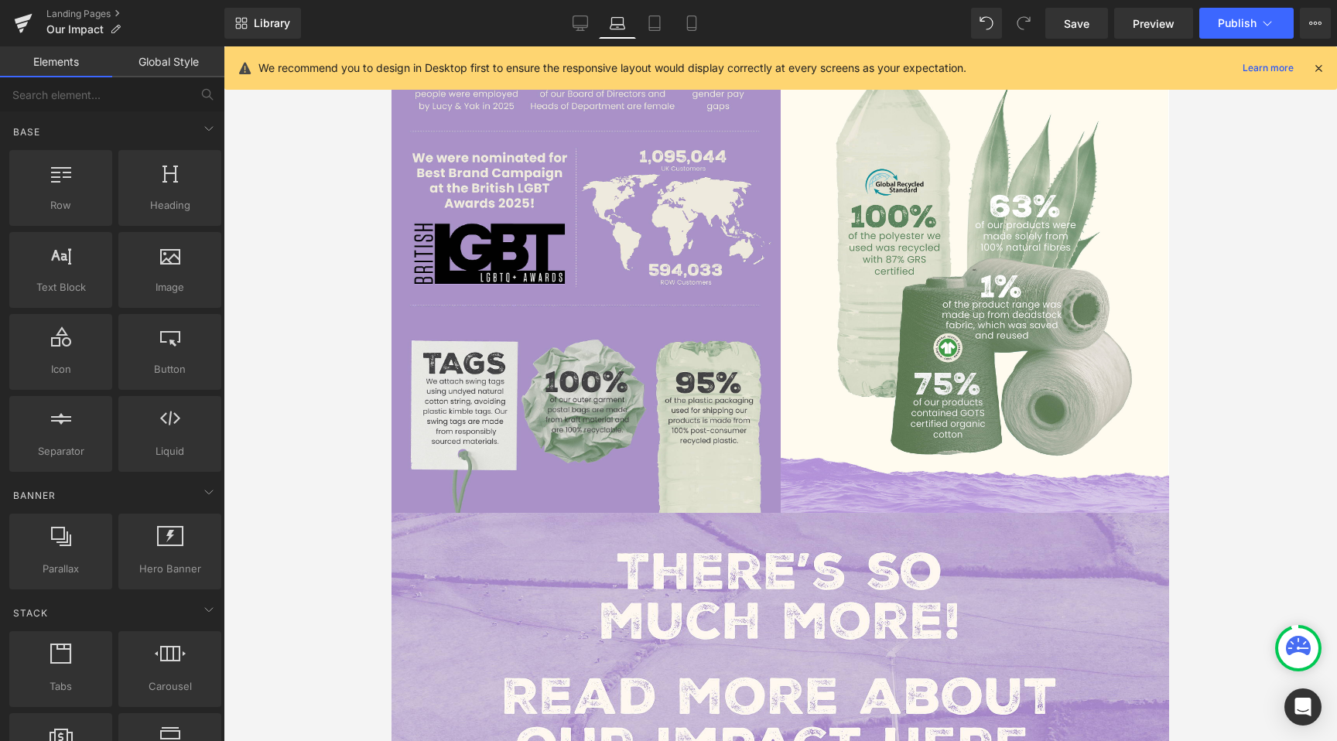
click at [239, 425] on div at bounding box center [780, 393] width 1113 height 695
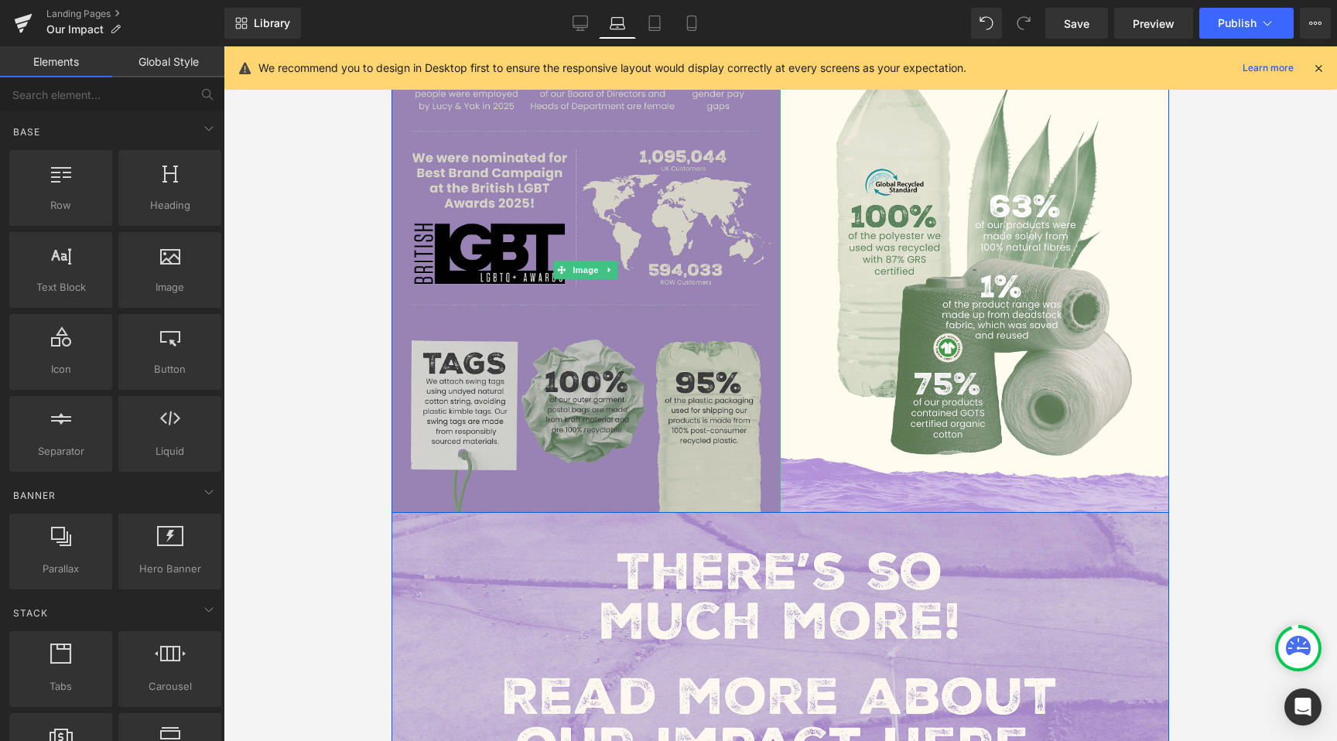
click at [734, 457] on img at bounding box center [586, 270] width 389 height 486
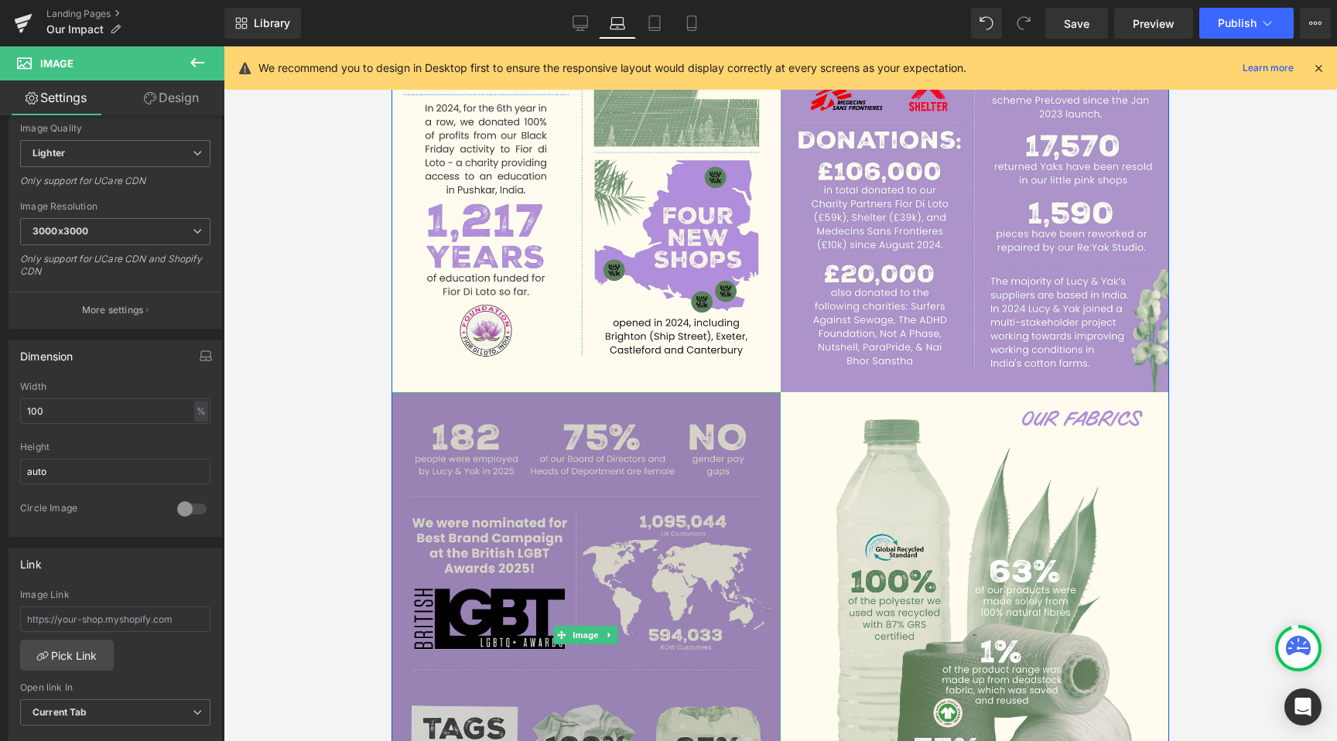
scroll to position [484, 0]
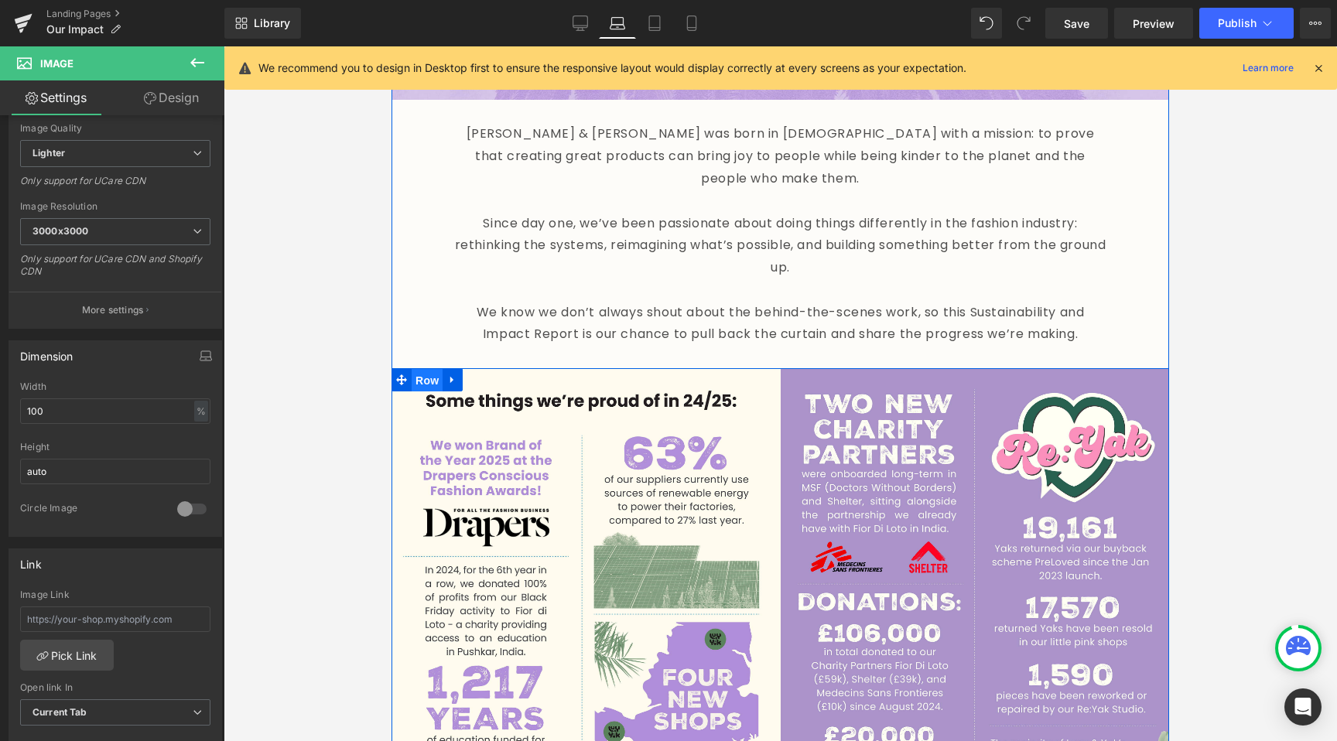
click at [417, 369] on span "Row" at bounding box center [427, 380] width 31 height 23
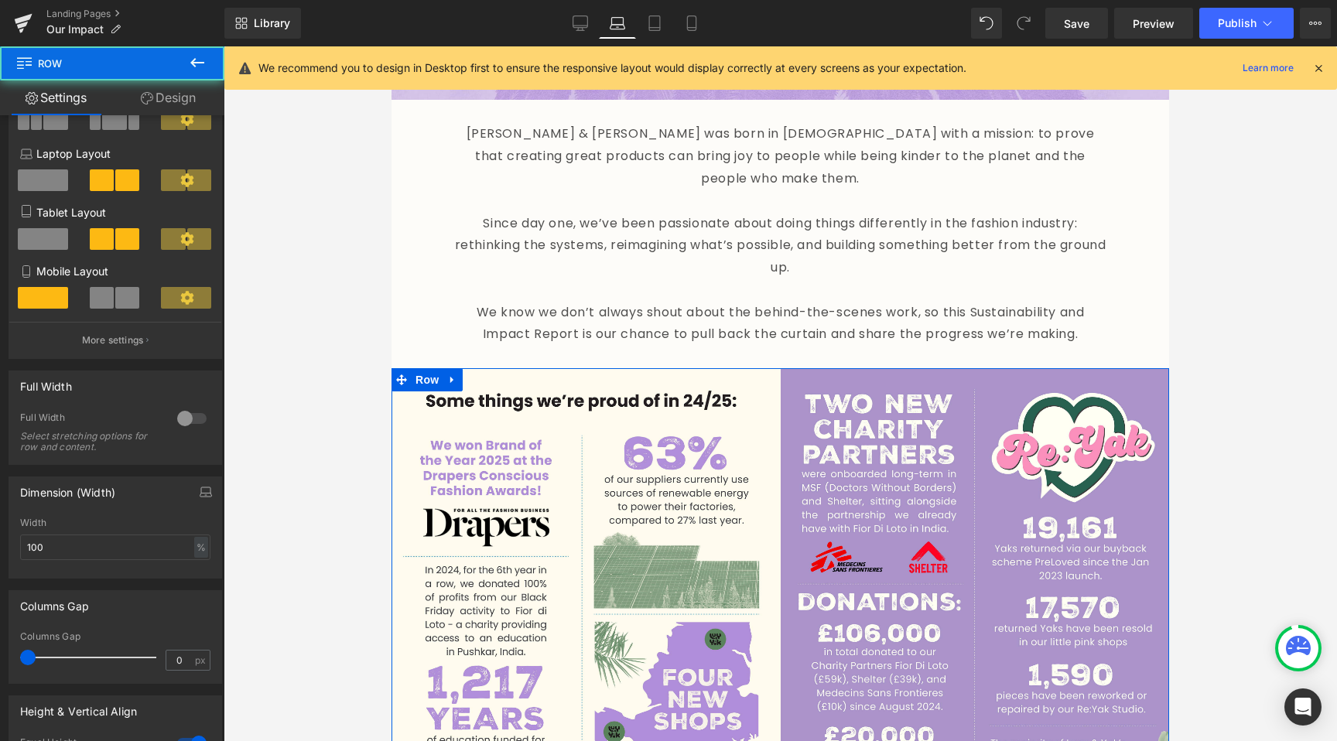
scroll to position [426, 0]
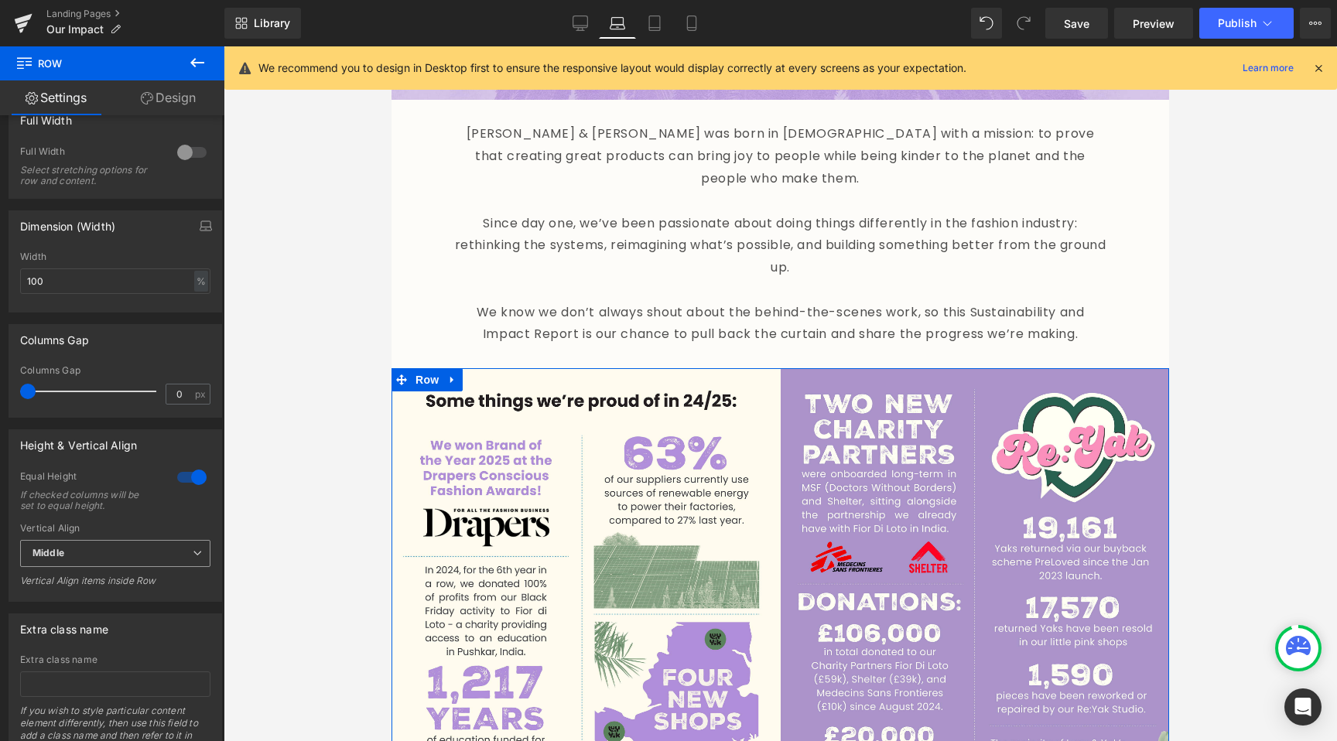
click at [63, 554] on b "Middle" at bounding box center [48, 553] width 32 height 12
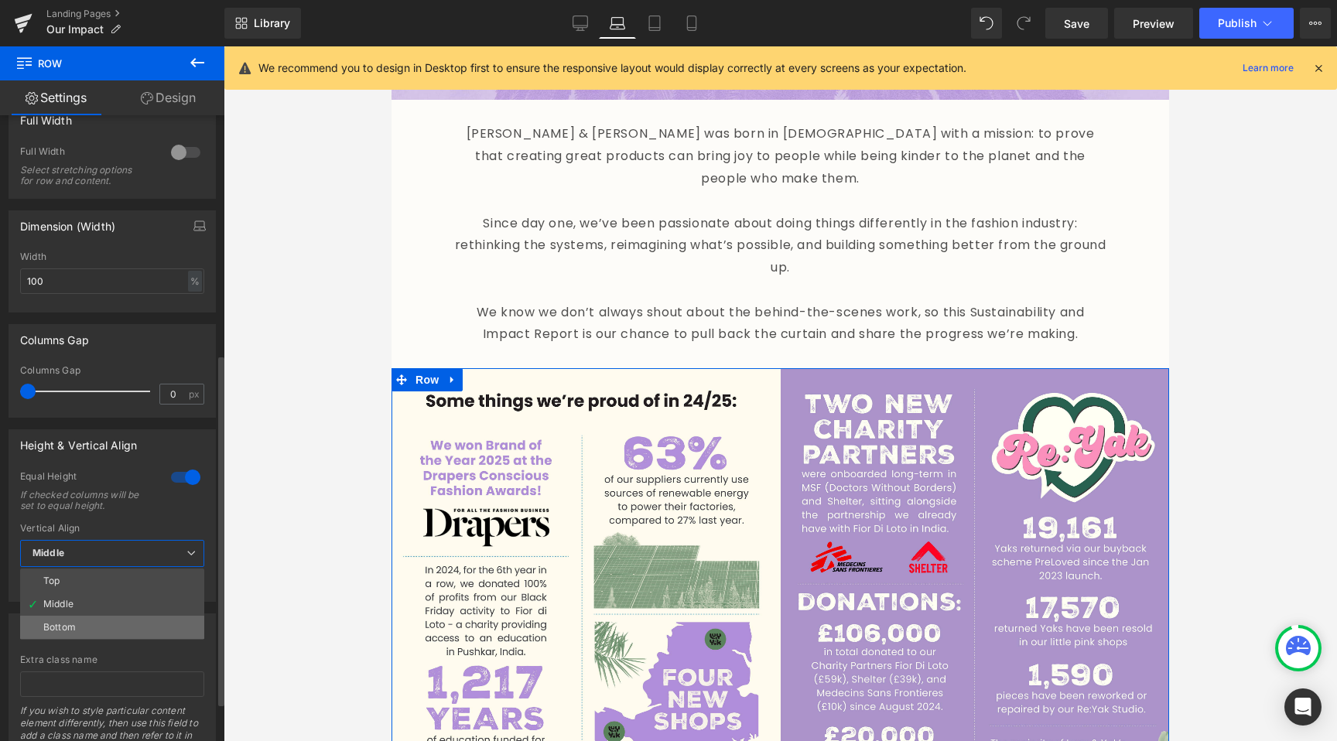
click at [63, 628] on div "Bottom" at bounding box center [59, 627] width 32 height 11
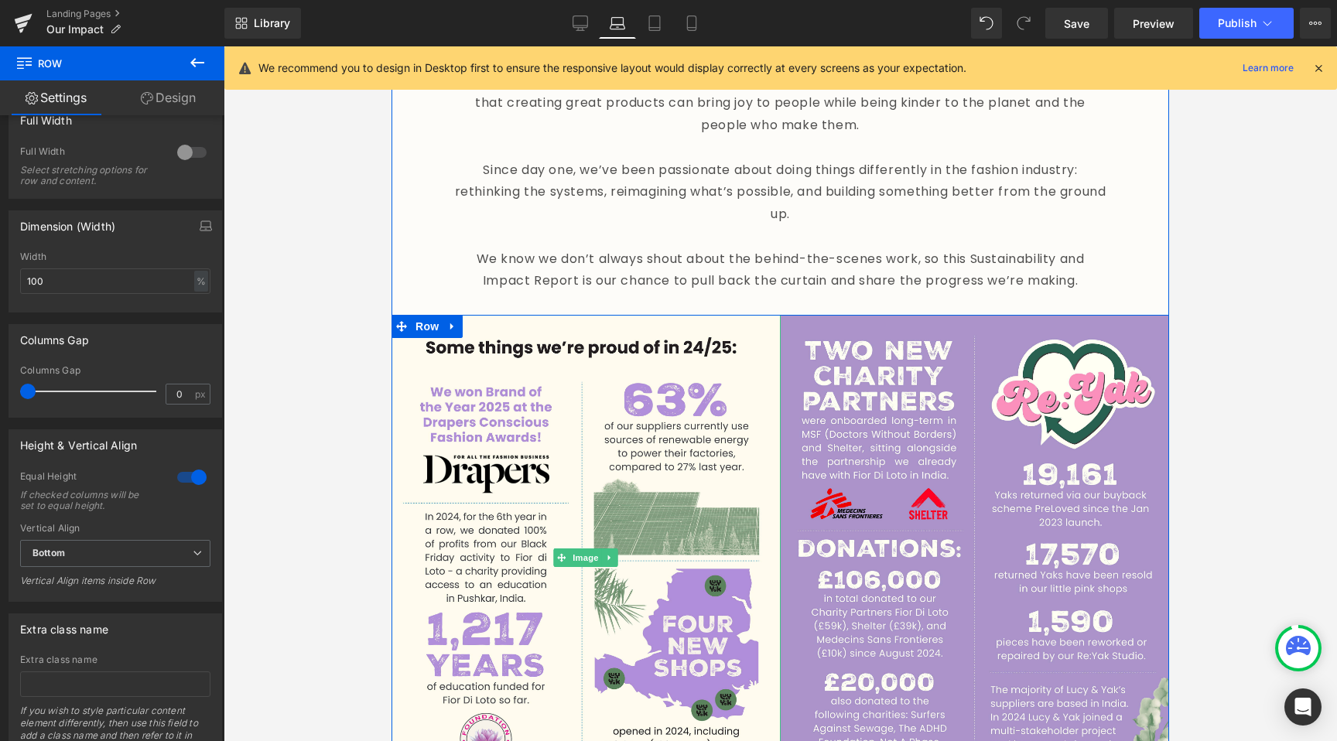
scroll to position [872, 0]
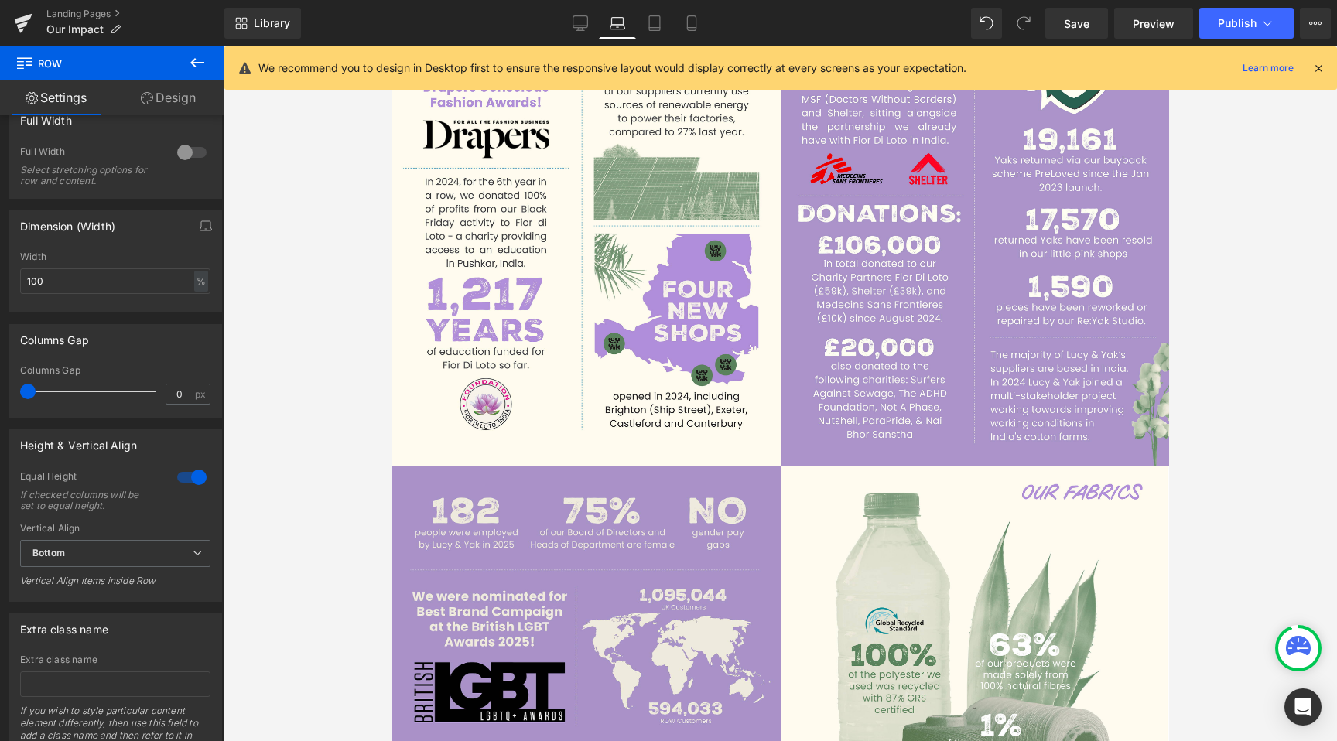
click at [322, 525] on div at bounding box center [780, 393] width 1113 height 695
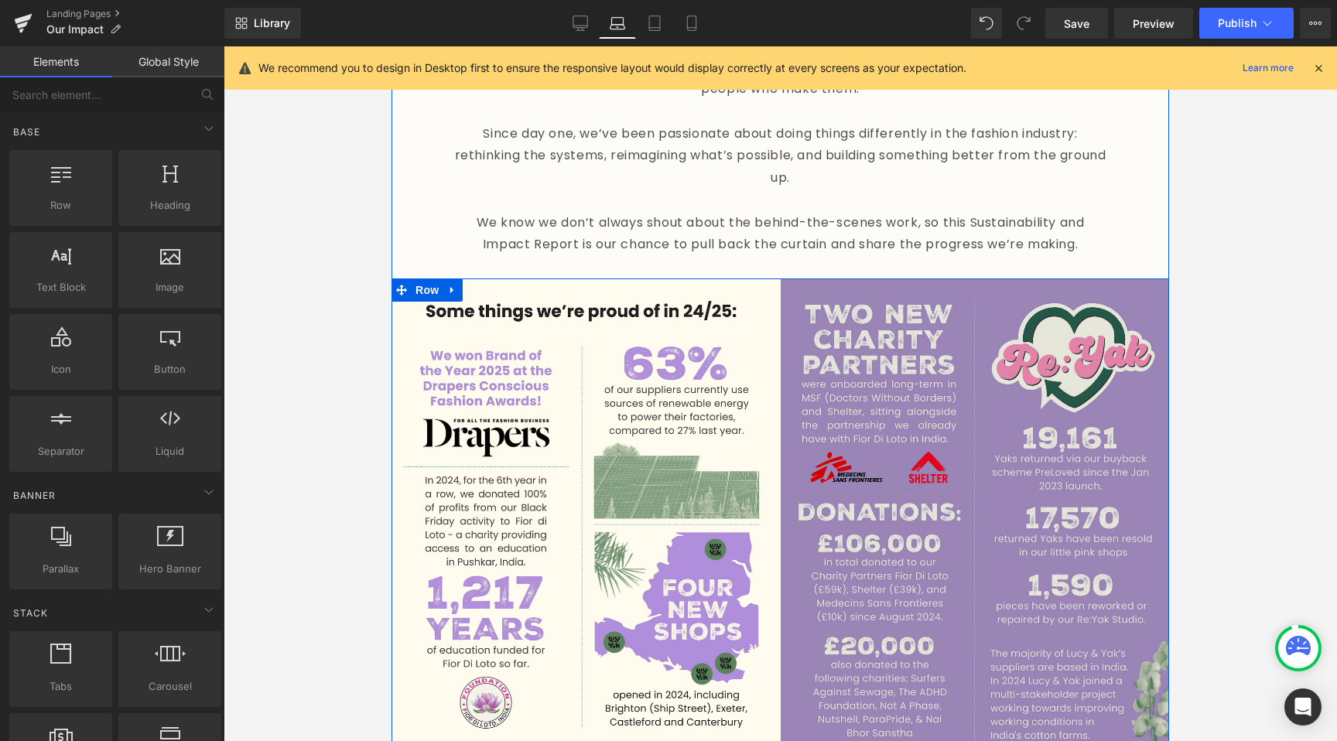
scroll to position [392, 0]
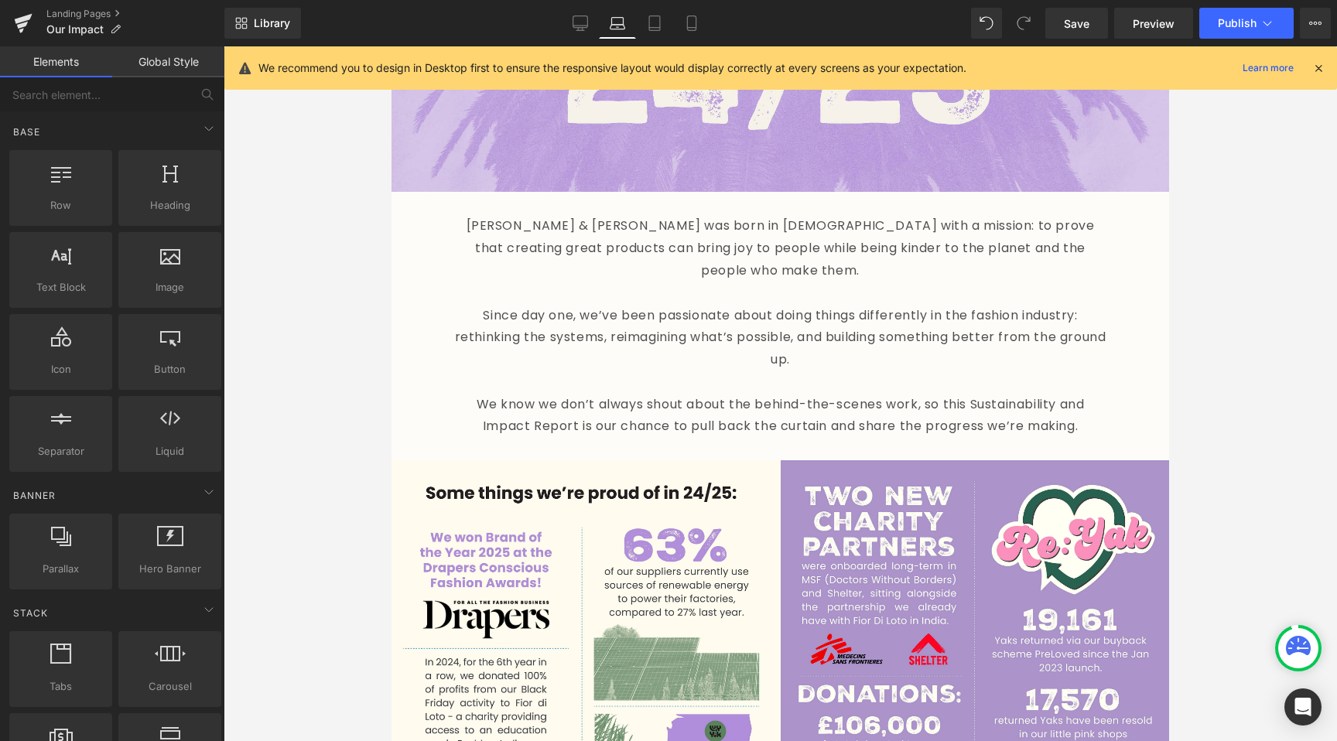
click at [1212, 378] on div at bounding box center [780, 393] width 1113 height 695
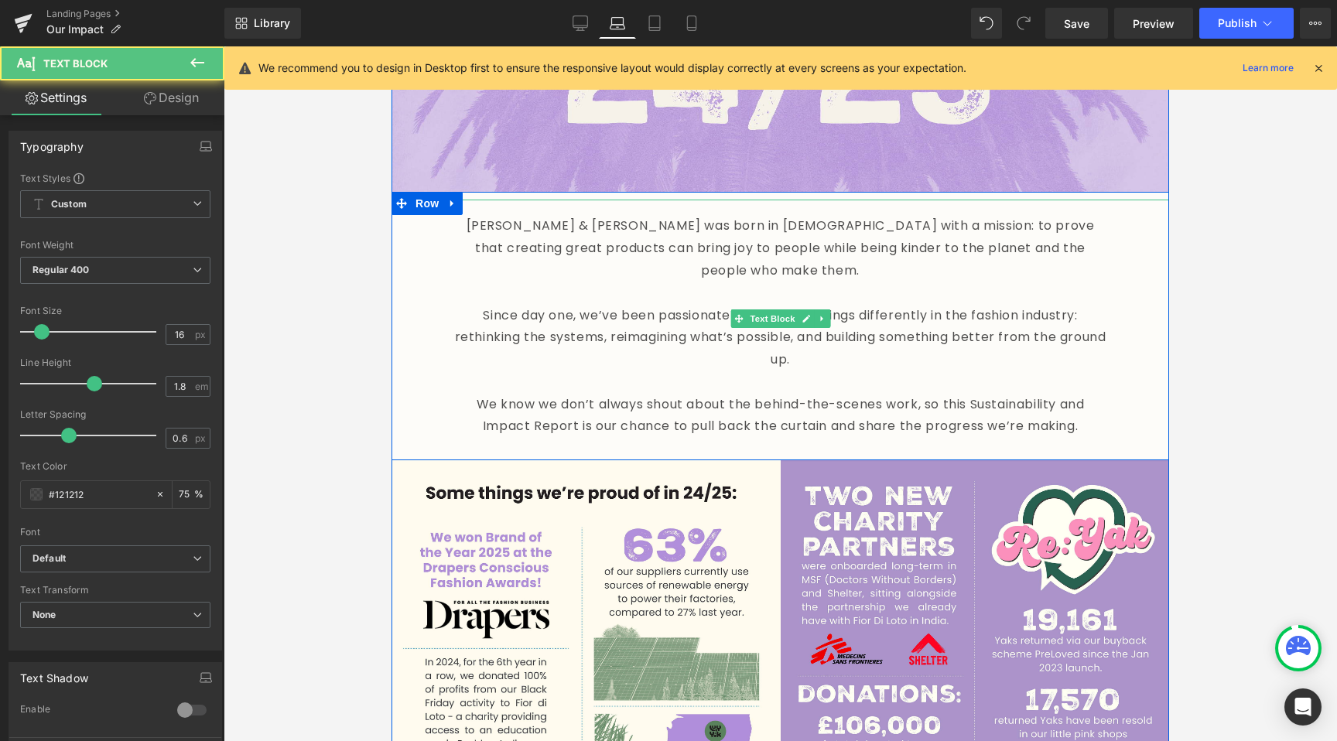
click at [963, 394] on p "We know we don’t always shout about the behind-the-scenes work, so this Sustain…" at bounding box center [780, 416] width 654 height 45
click at [444, 375] on div "[PERSON_NAME] & [PERSON_NAME] was born in [DEMOGRAPHIC_DATA] with a mission: to…" at bounding box center [781, 330] width 778 height 261
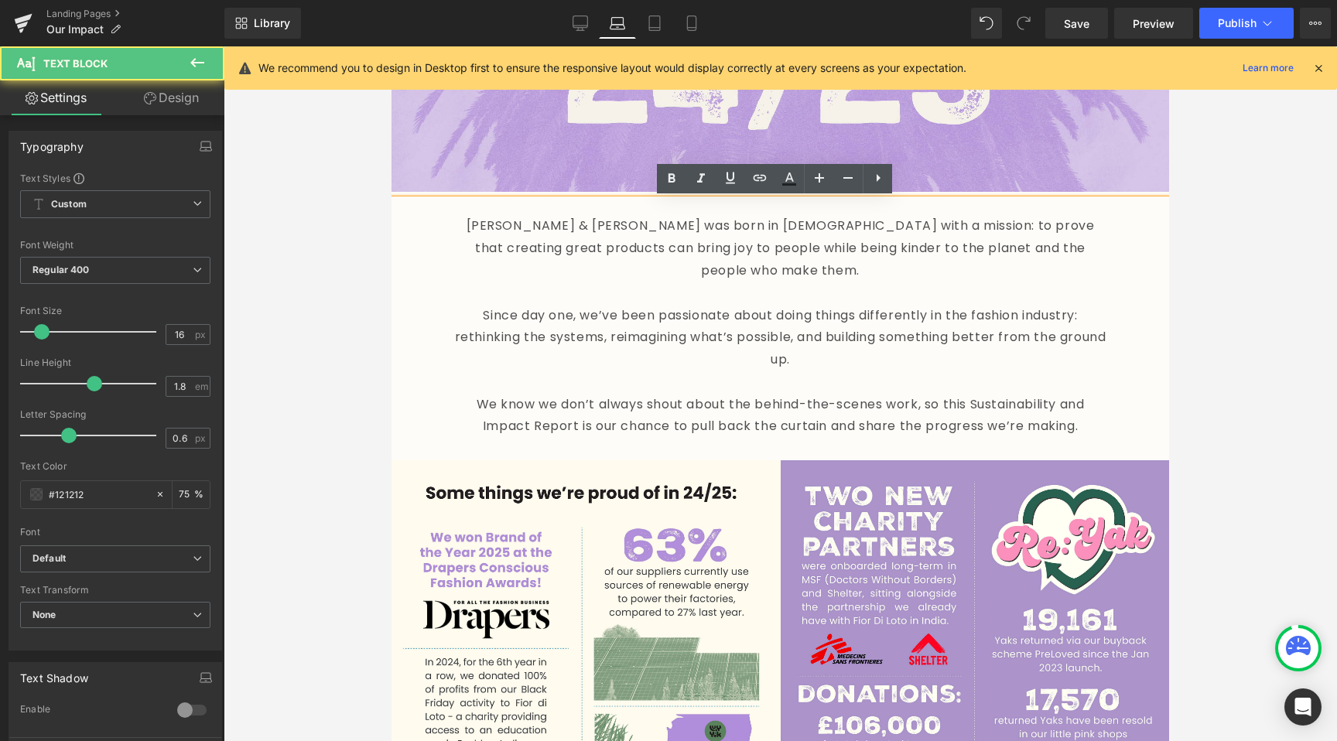
click at [717, 371] on p at bounding box center [780, 382] width 654 height 22
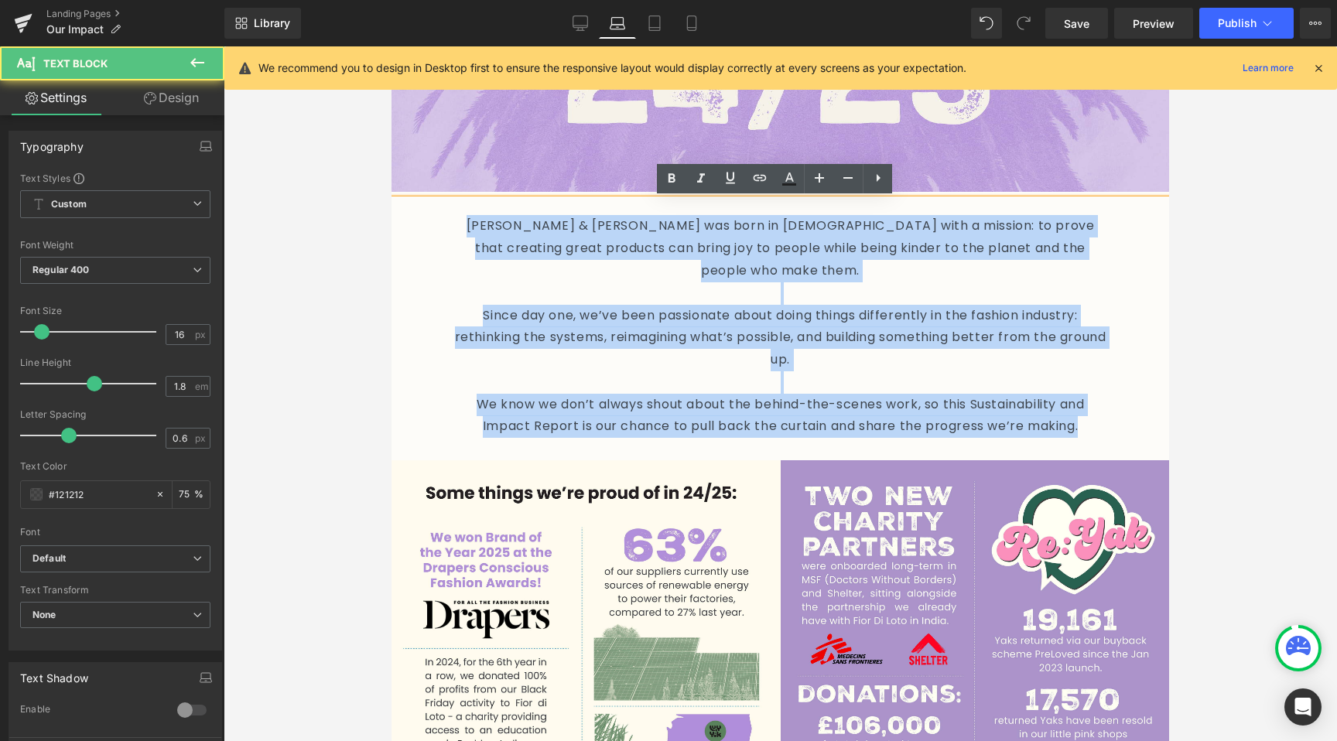
drag, startPoint x: 1088, startPoint y: 413, endPoint x: 259, endPoint y: 220, distance: 851.0
click at [392, 220] on html "Skip to content Your cart is empty Continue shopping Have an account? Log in to…" at bounding box center [781, 2] width 778 height 695
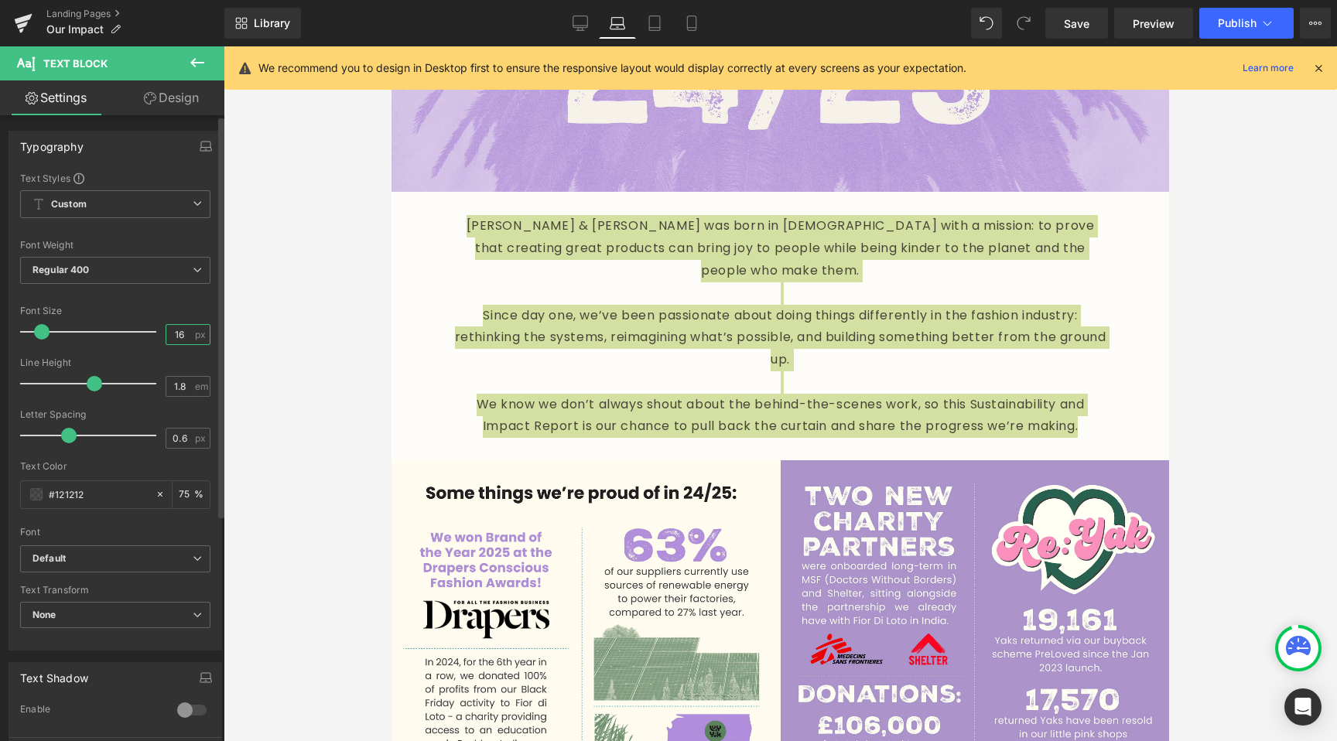
click at [172, 333] on input "16" at bounding box center [179, 334] width 27 height 19
type input "15"
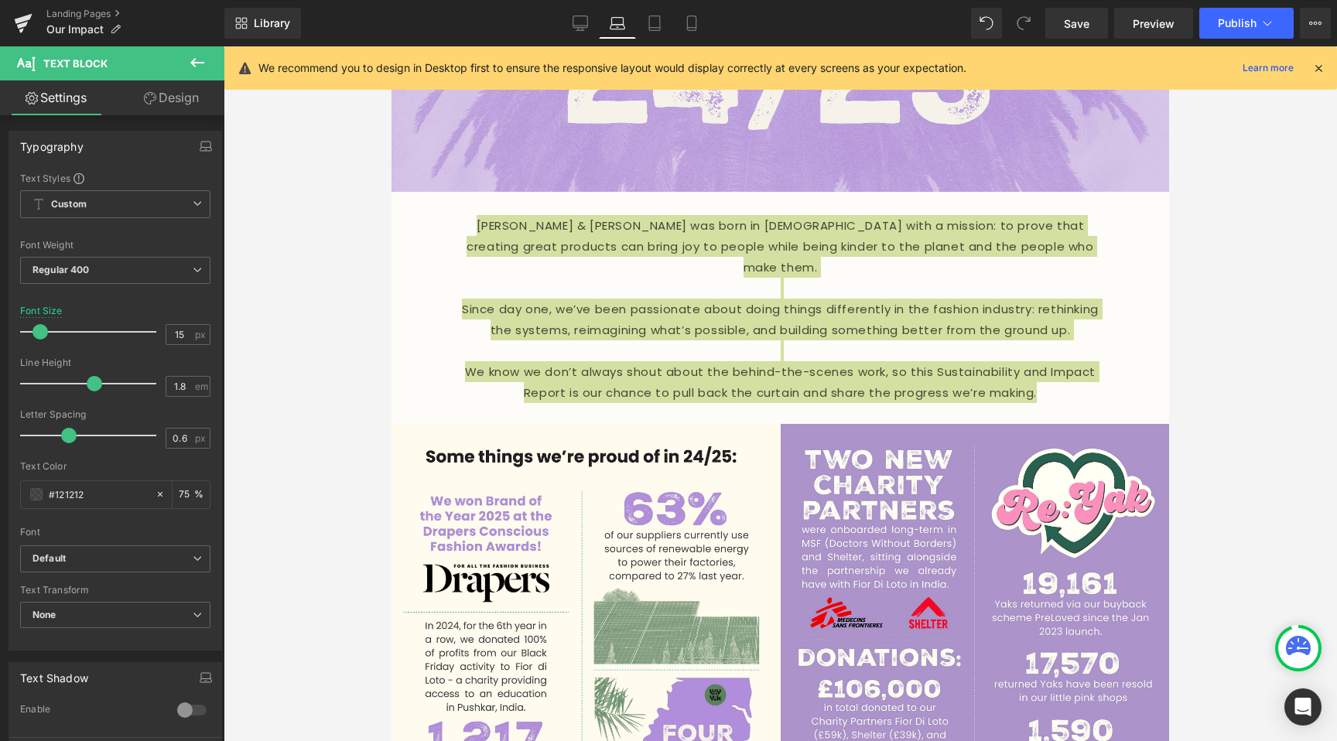
click at [332, 387] on div at bounding box center [780, 393] width 1113 height 695
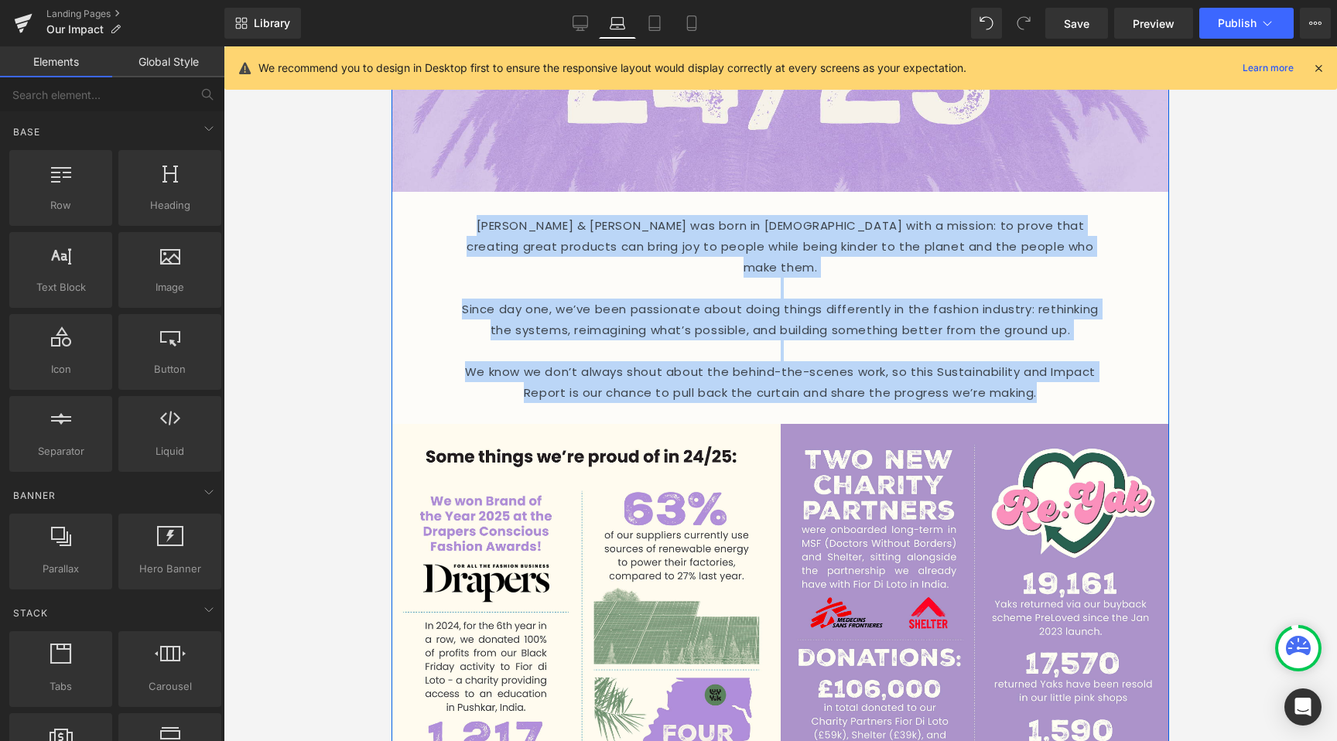
click at [734, 368] on p "We know we don’t always shout about the behind-the-scenes work, so this Sustain…" at bounding box center [780, 382] width 654 height 42
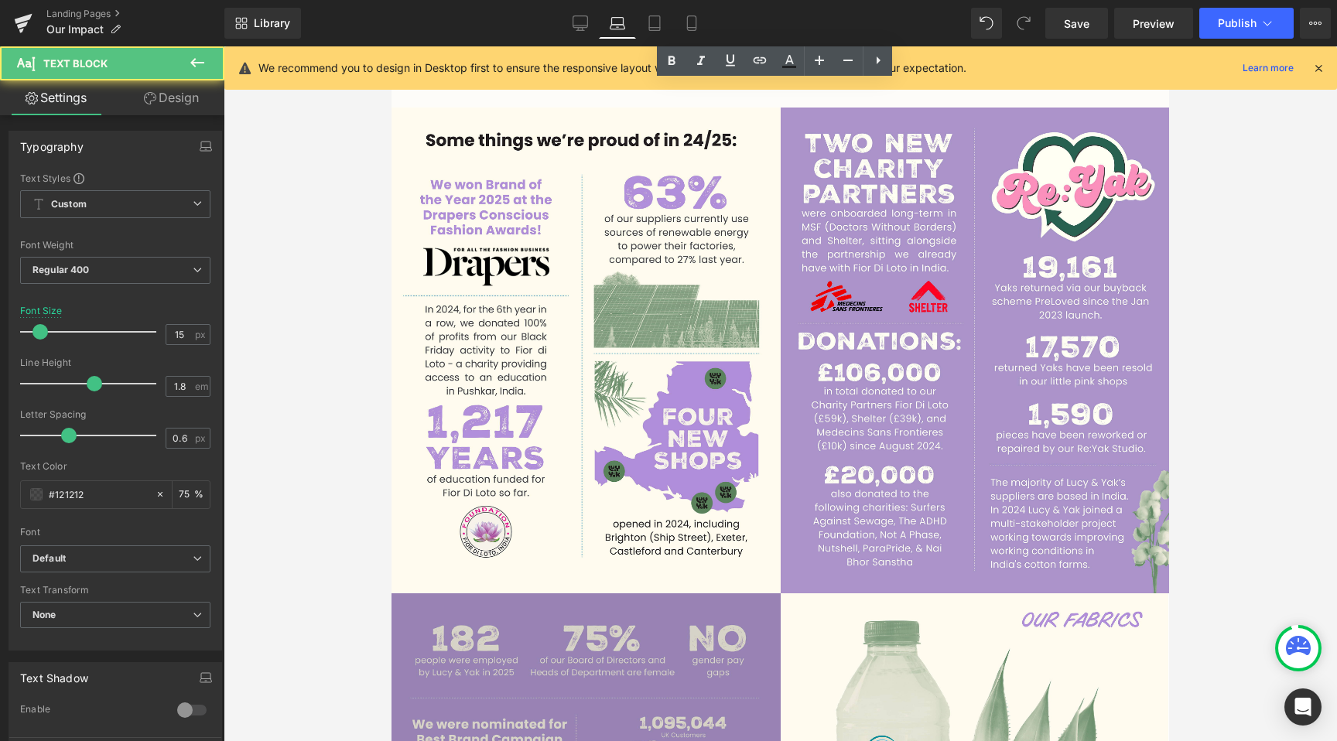
scroll to position [863, 0]
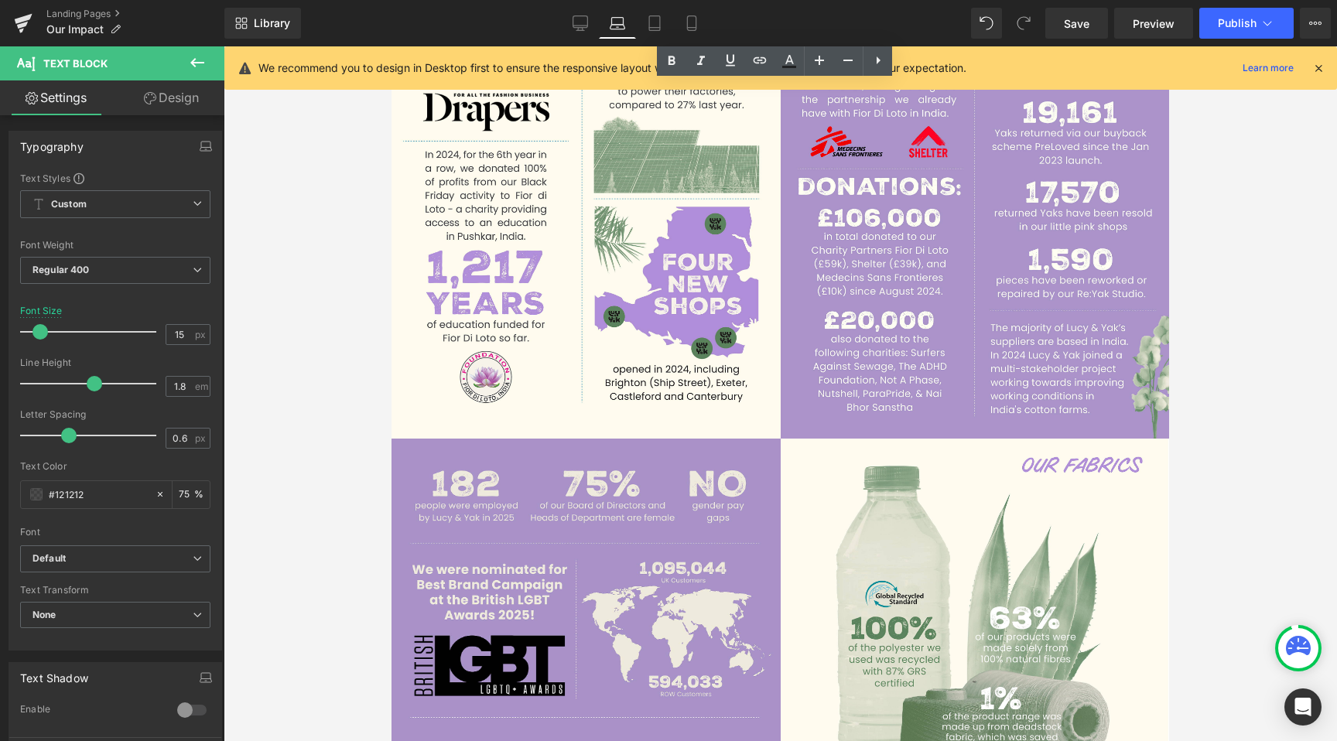
click at [341, 485] on div at bounding box center [780, 393] width 1113 height 695
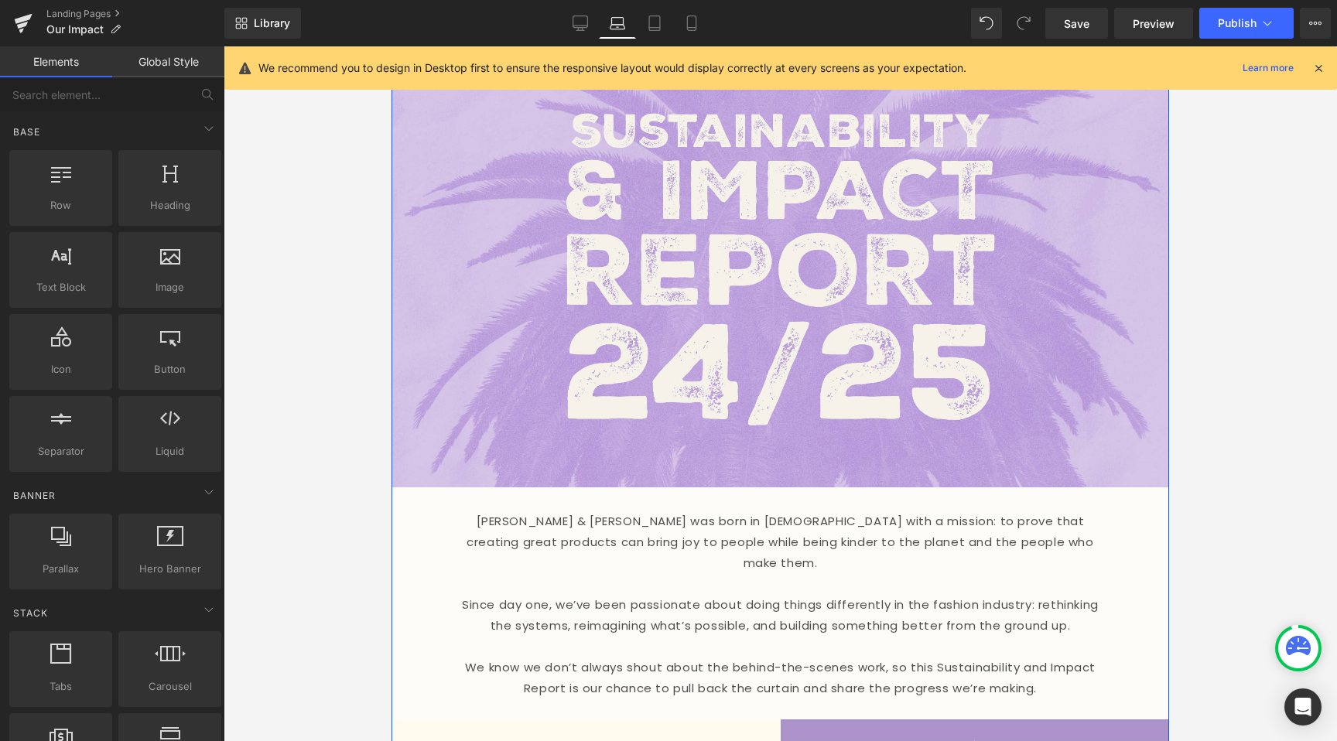
scroll to position [353, 0]
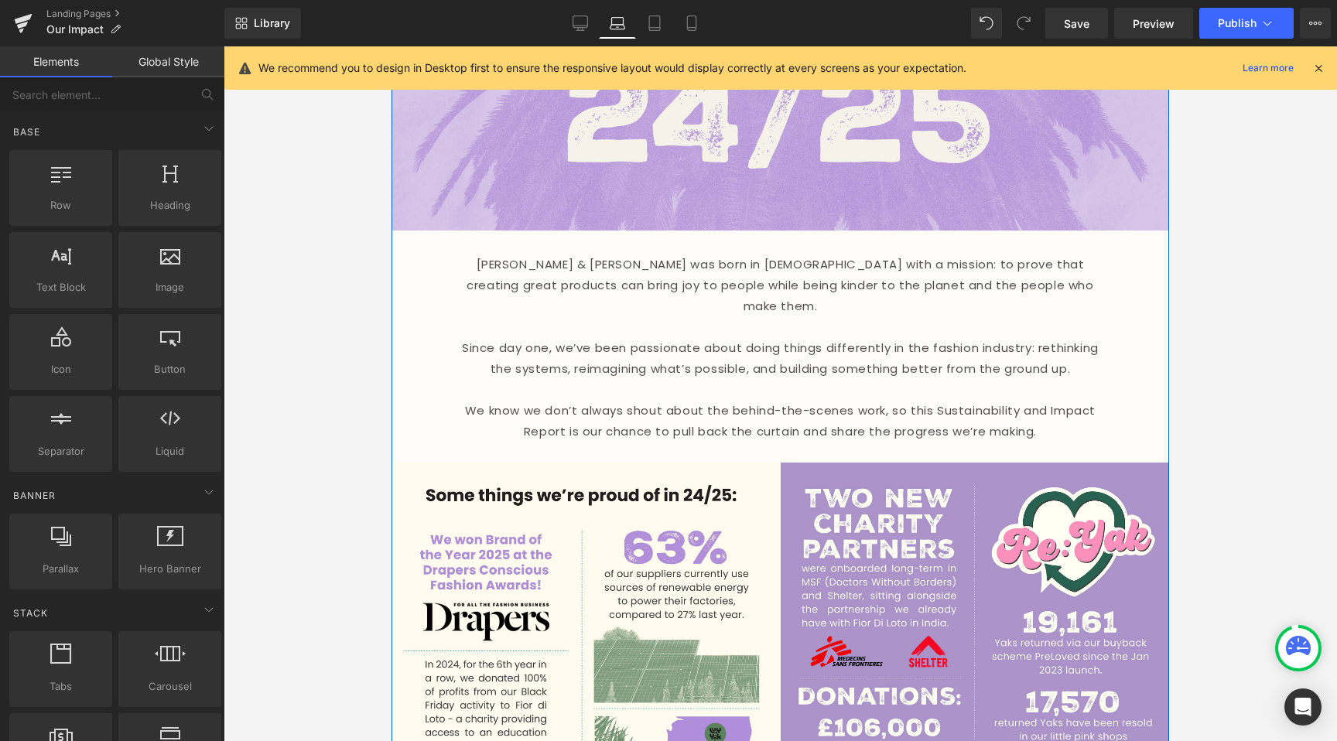
drag, startPoint x: 763, startPoint y: 365, endPoint x: 738, endPoint y: 372, distance: 25.7
click at [763, 379] on p at bounding box center [780, 389] width 654 height 21
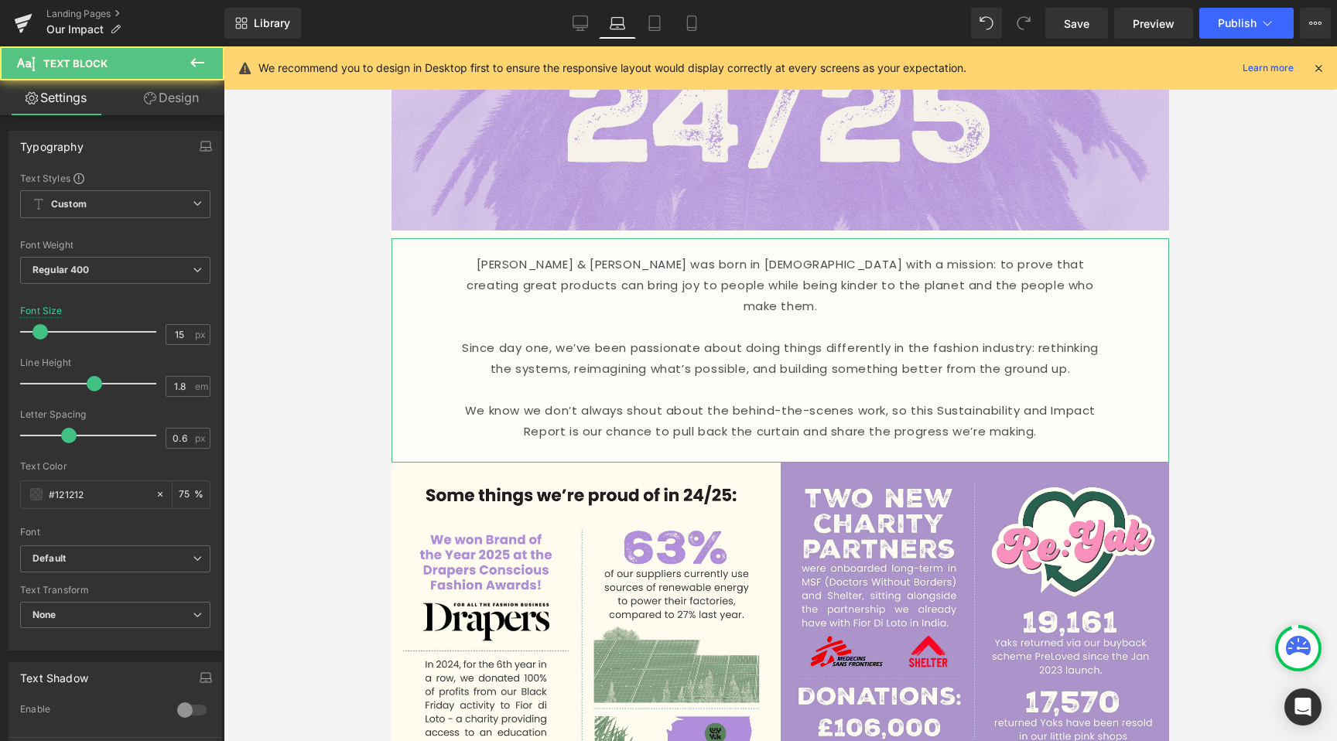
click at [179, 82] on link "Design" at bounding box center [171, 97] width 112 height 35
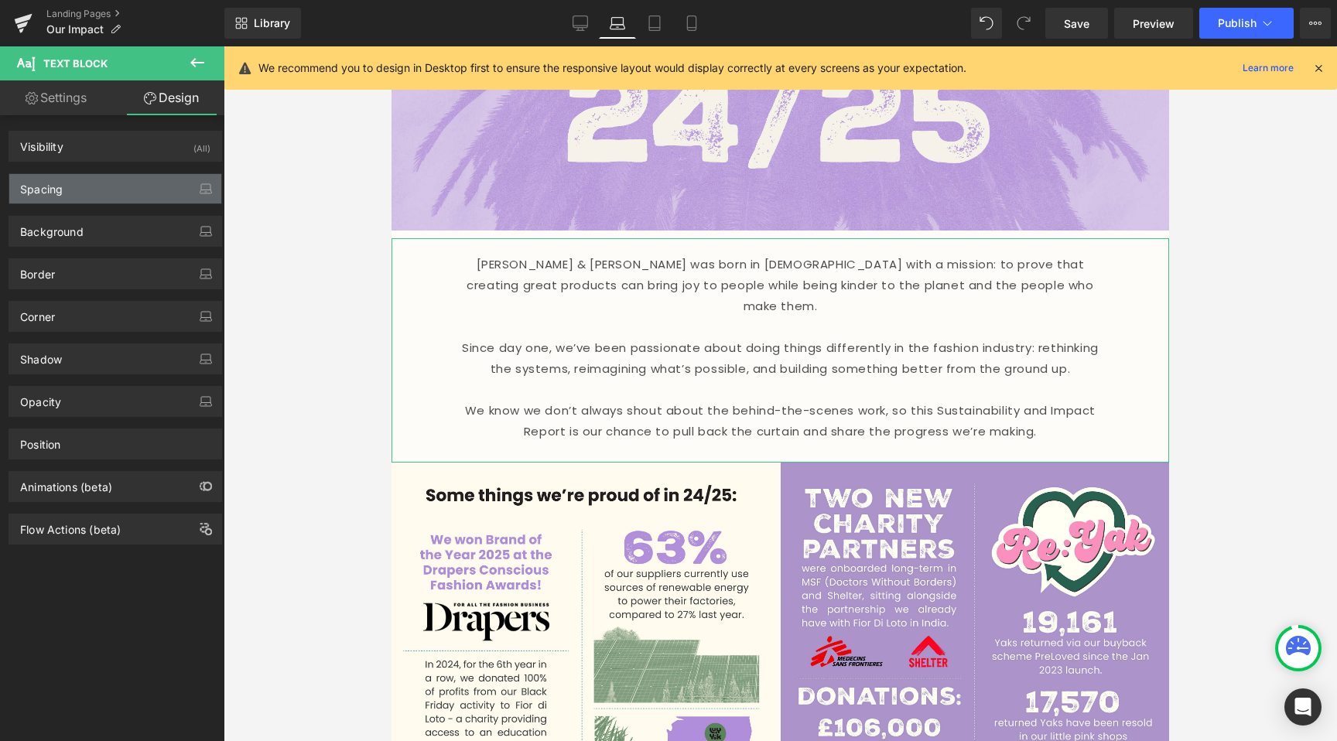
click at [90, 193] on div "Spacing" at bounding box center [115, 188] width 212 height 29
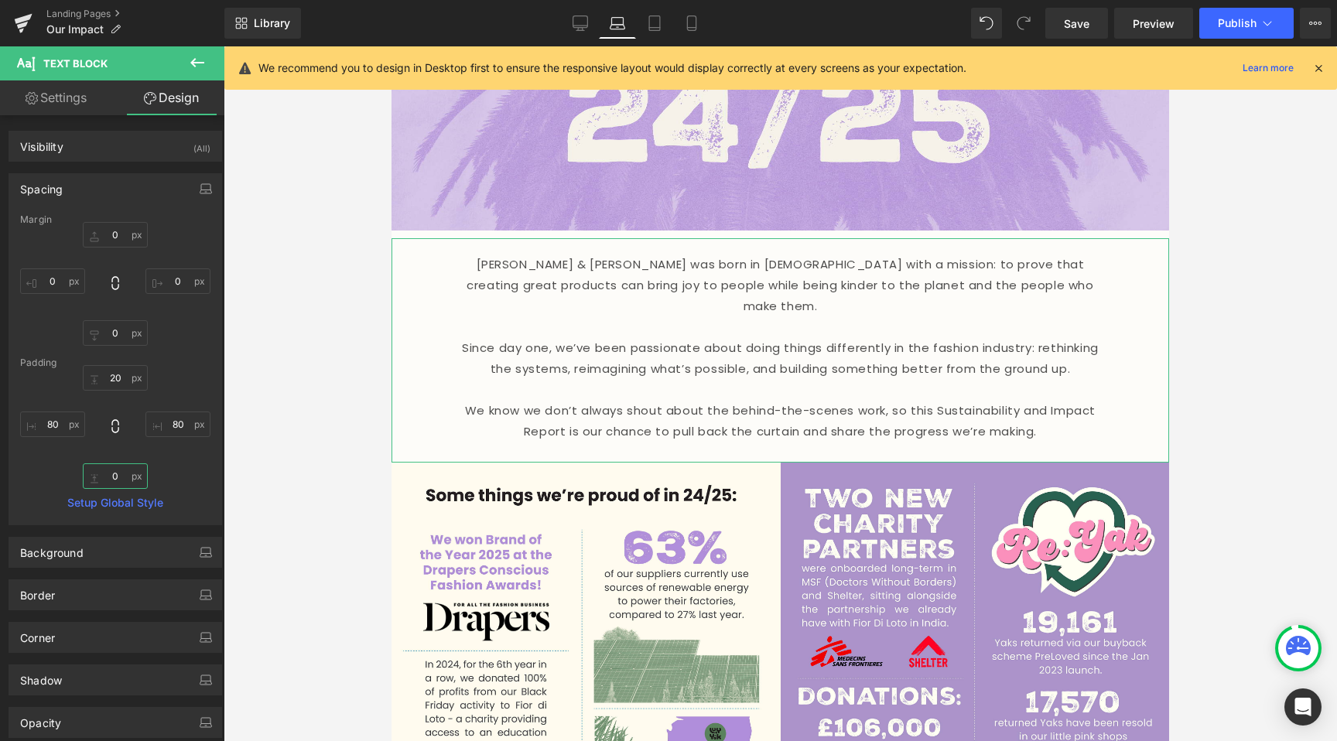
click at [114, 483] on input "0" at bounding box center [115, 476] width 65 height 26
type input "2"
click at [263, 494] on div at bounding box center [780, 393] width 1113 height 695
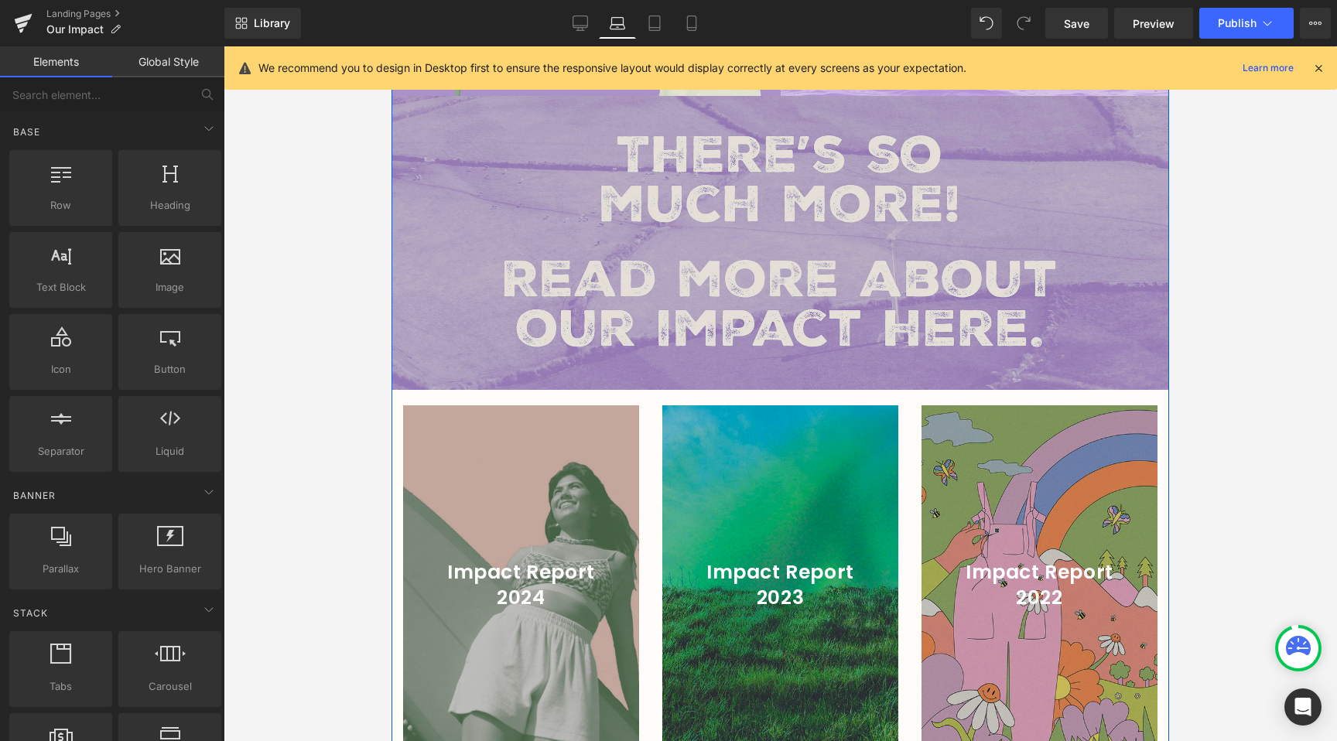
scroll to position [1811, 0]
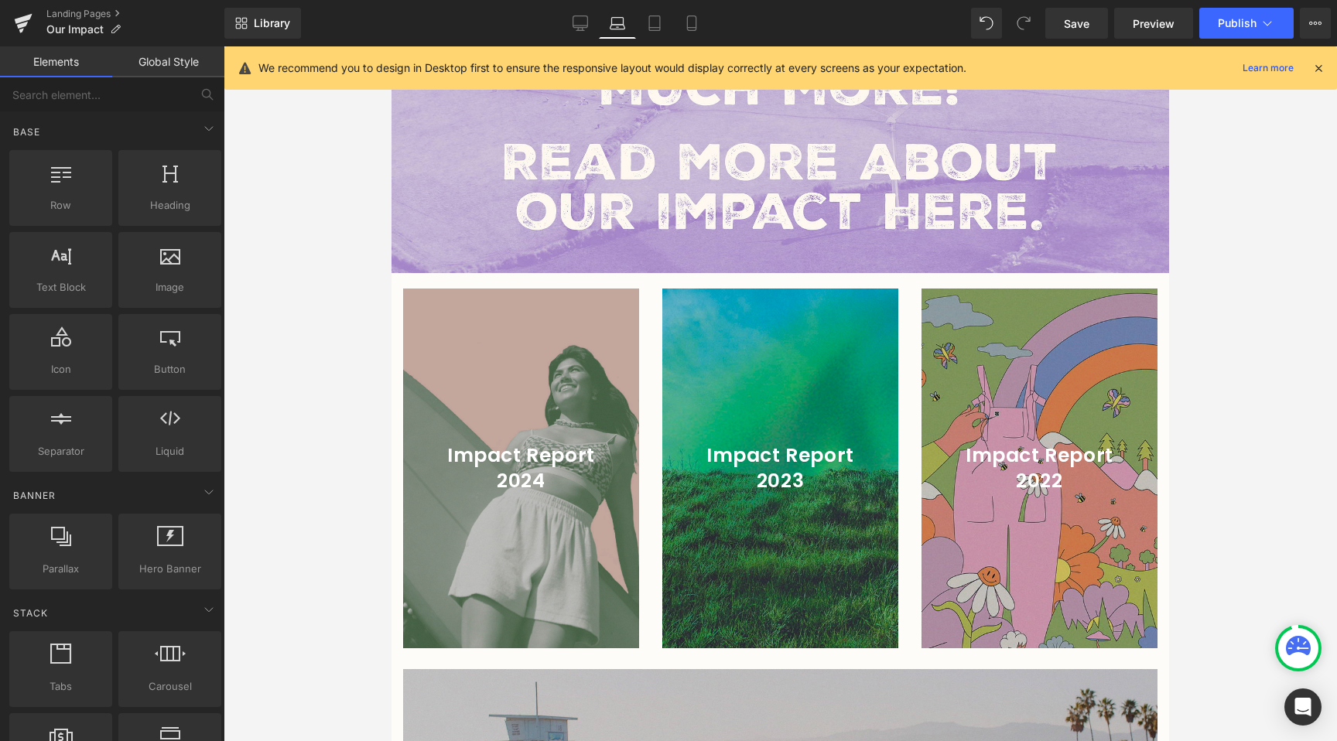
click at [671, 46] on div "We recommend you to design in Desktop first to ensure the responsive layout wou…" at bounding box center [780, 67] width 1113 height 43
click at [668, 39] on div "Library Laptop Desktop Laptop Tablet Mobile Save Preview Publish Scheduled View…" at bounding box center [780, 23] width 1113 height 46
click at [655, 25] on icon at bounding box center [654, 22] width 15 height 15
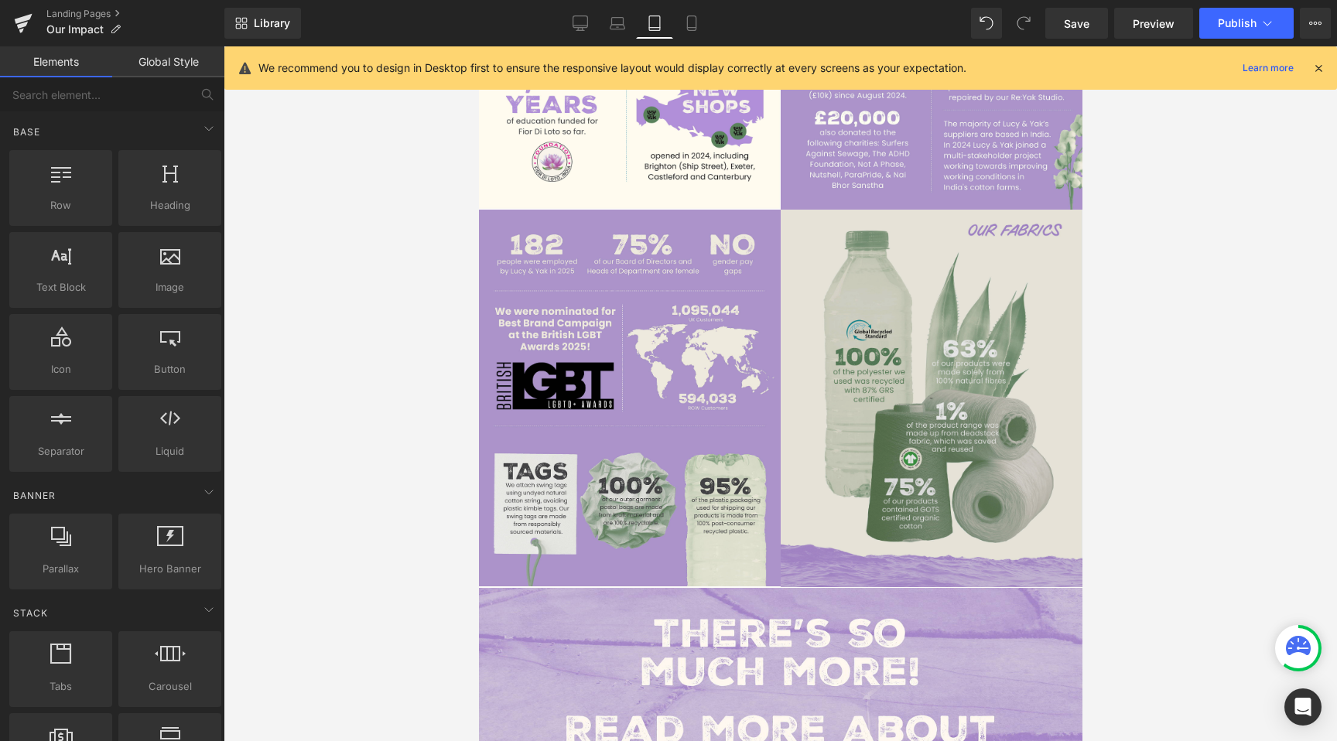
scroll to position [990, 0]
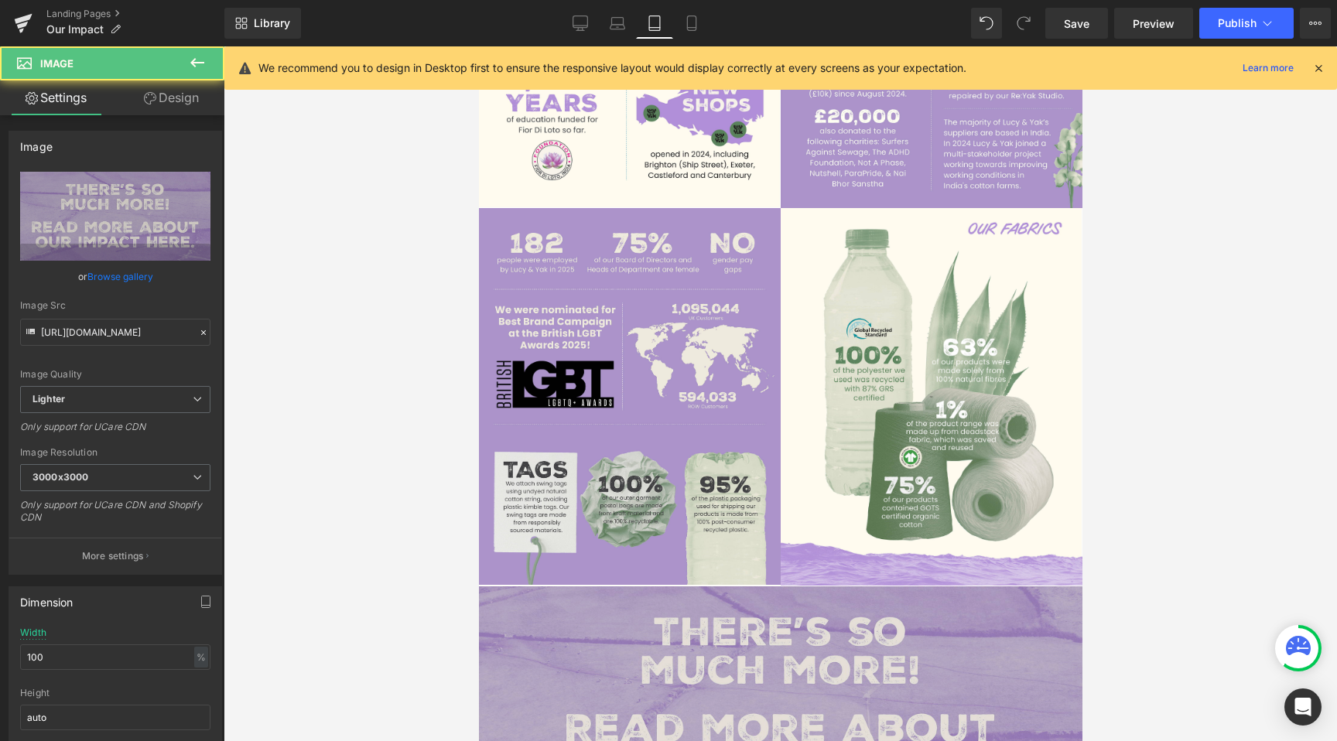
click at [706, 604] on img at bounding box center [780, 701] width 604 height 229
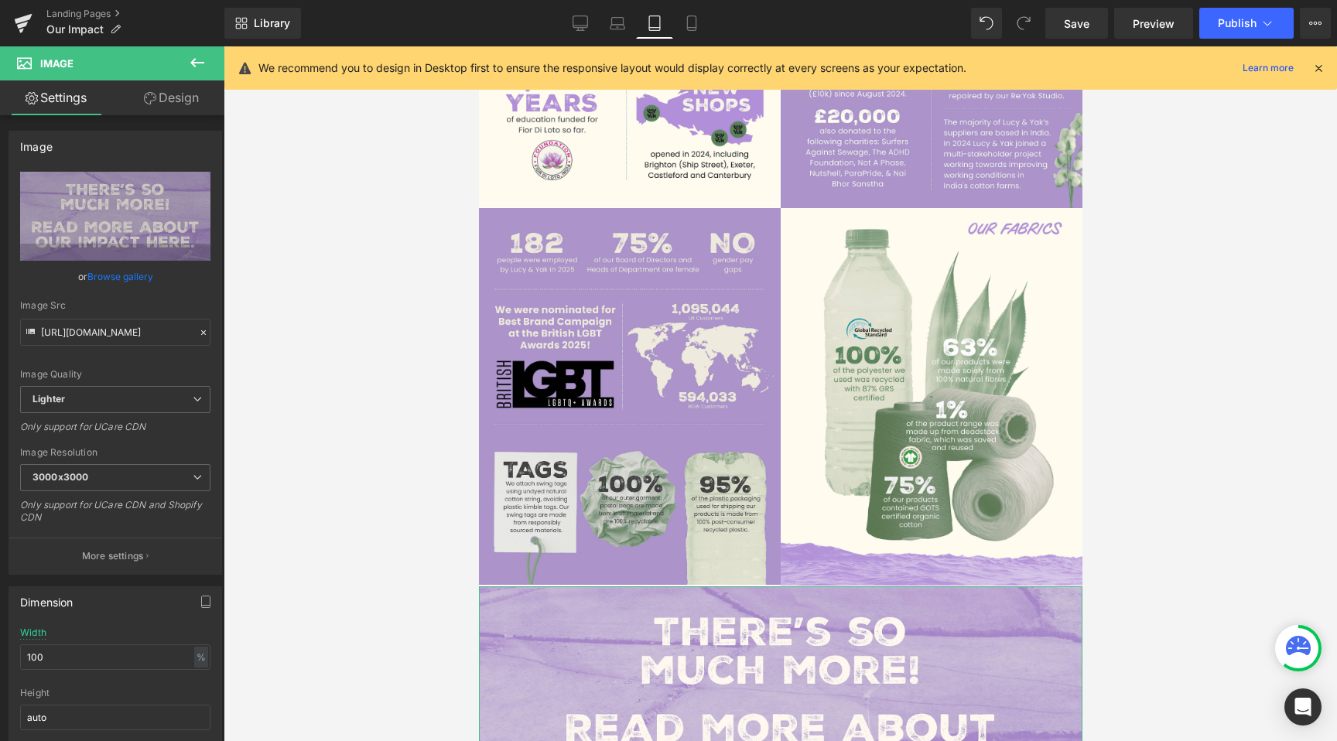
click at [145, 102] on icon at bounding box center [150, 98] width 12 height 12
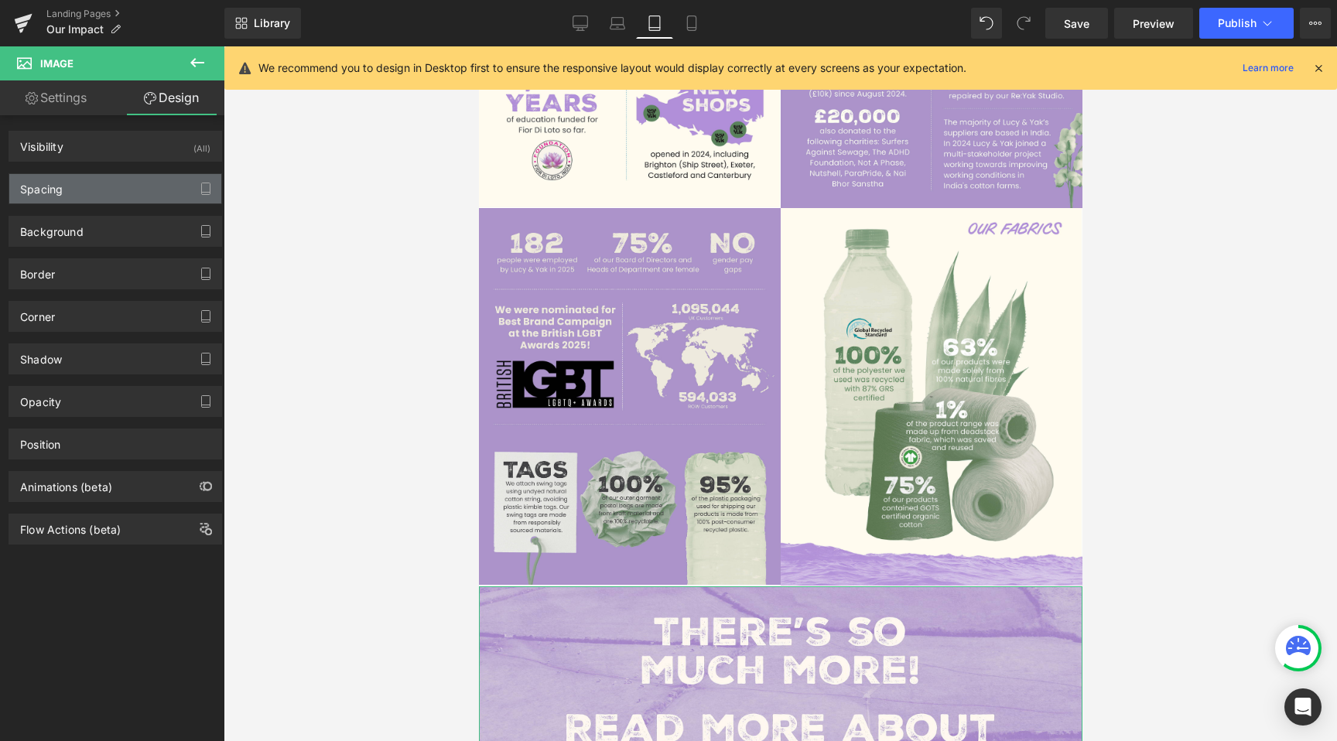
click at [106, 201] on div "Spacing" at bounding box center [115, 188] width 212 height 29
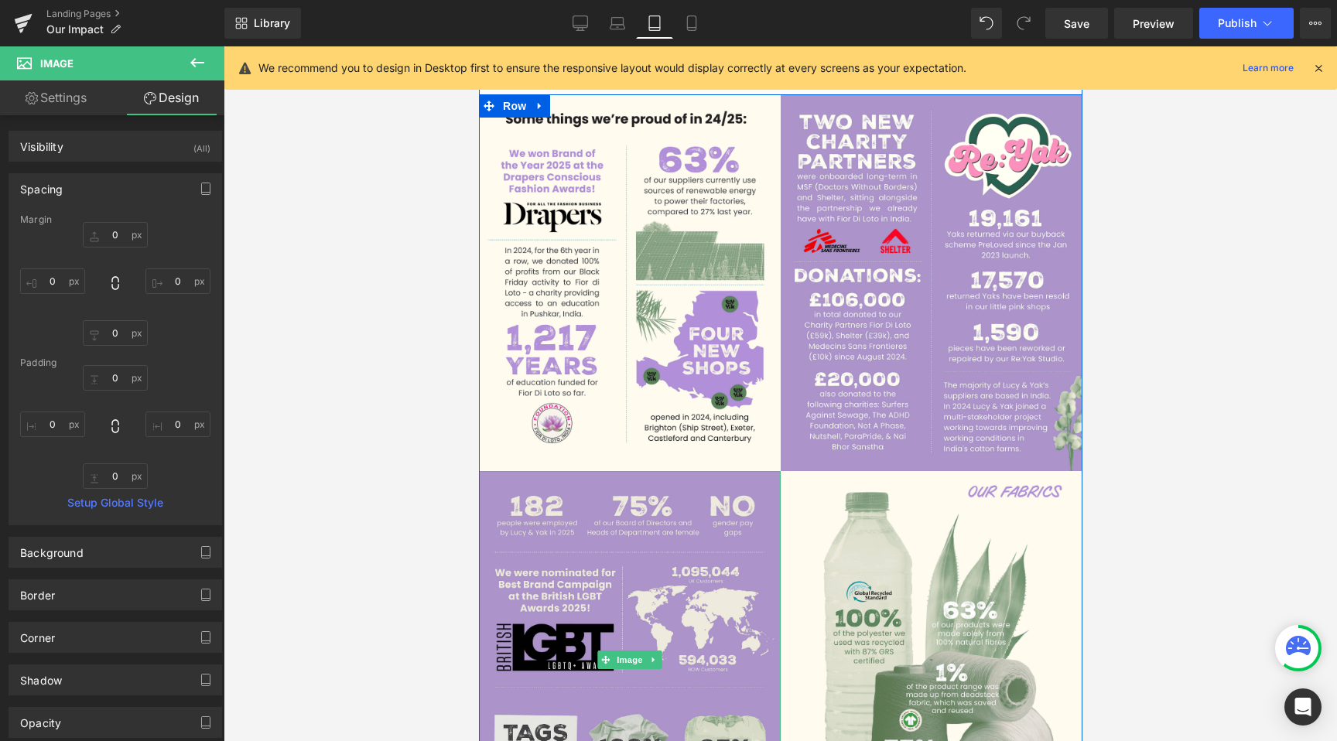
scroll to position [388, 0]
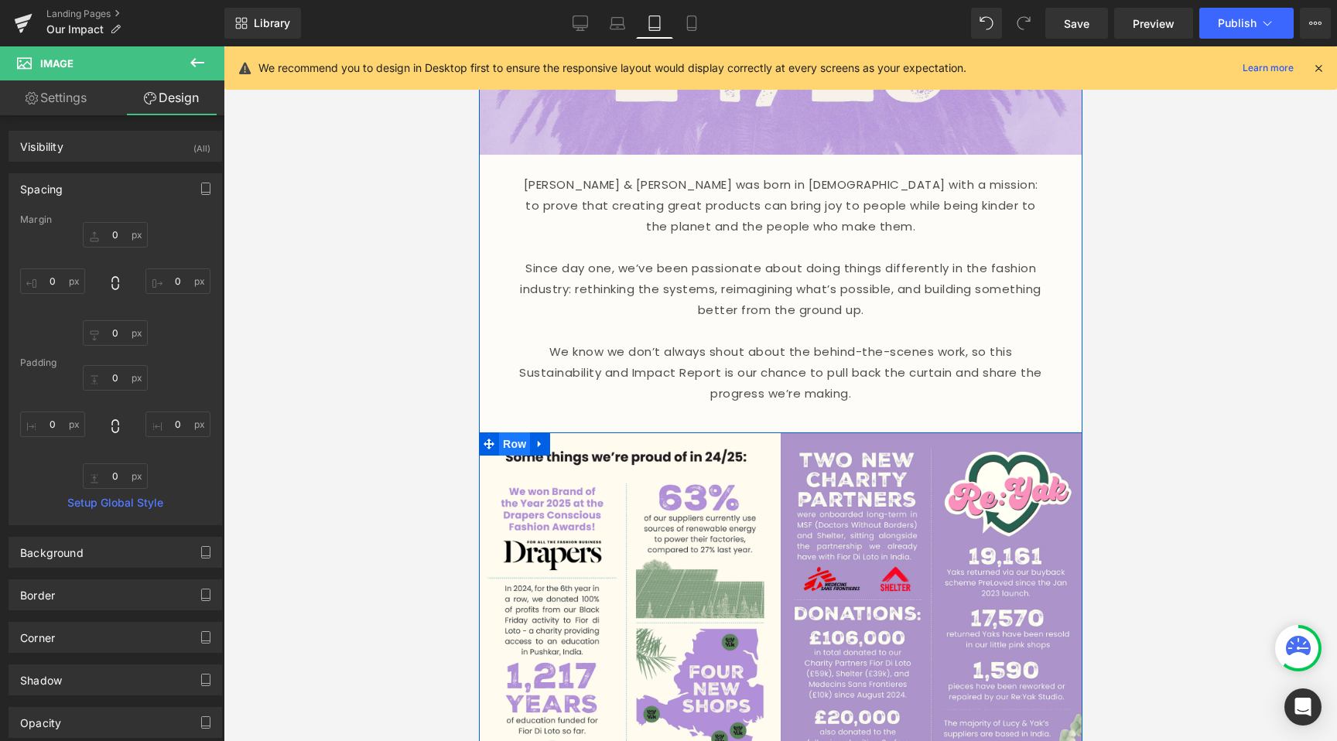
click at [522, 433] on span "Row" at bounding box center [513, 444] width 31 height 23
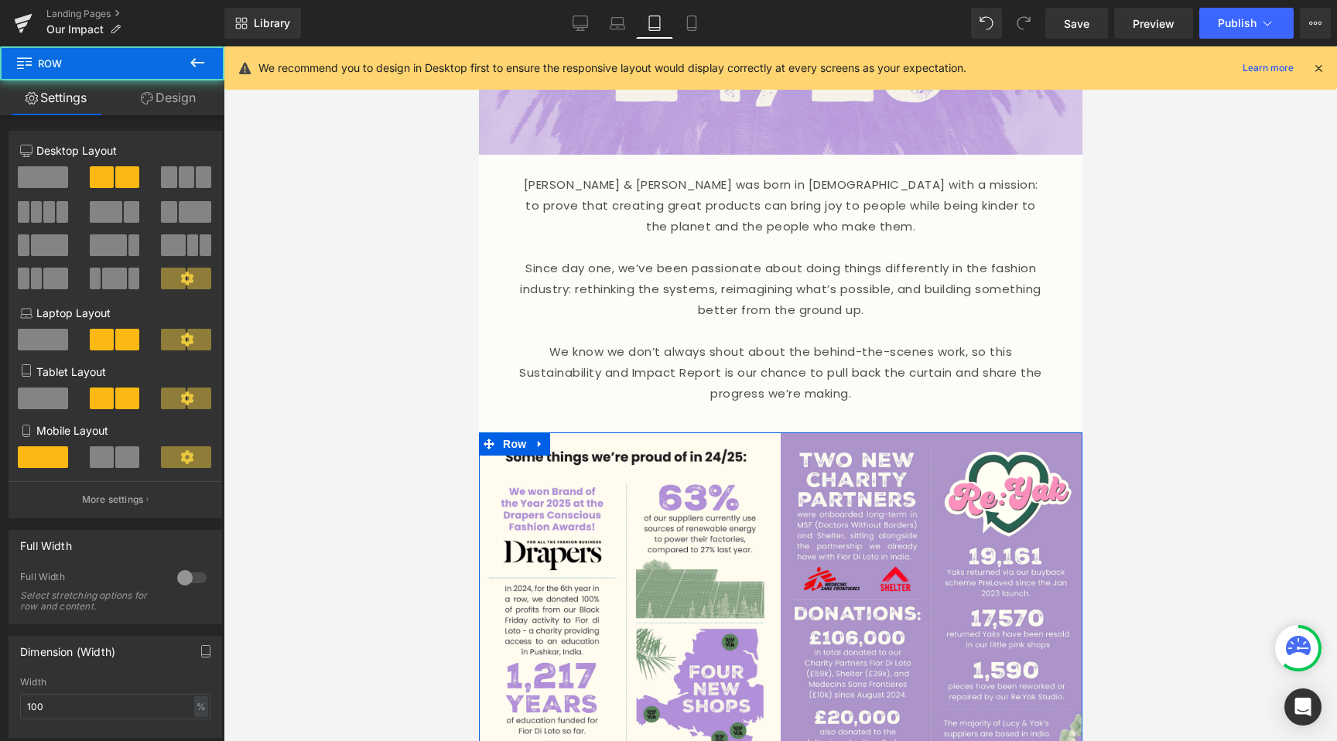
click at [179, 104] on link "Design" at bounding box center [168, 97] width 112 height 35
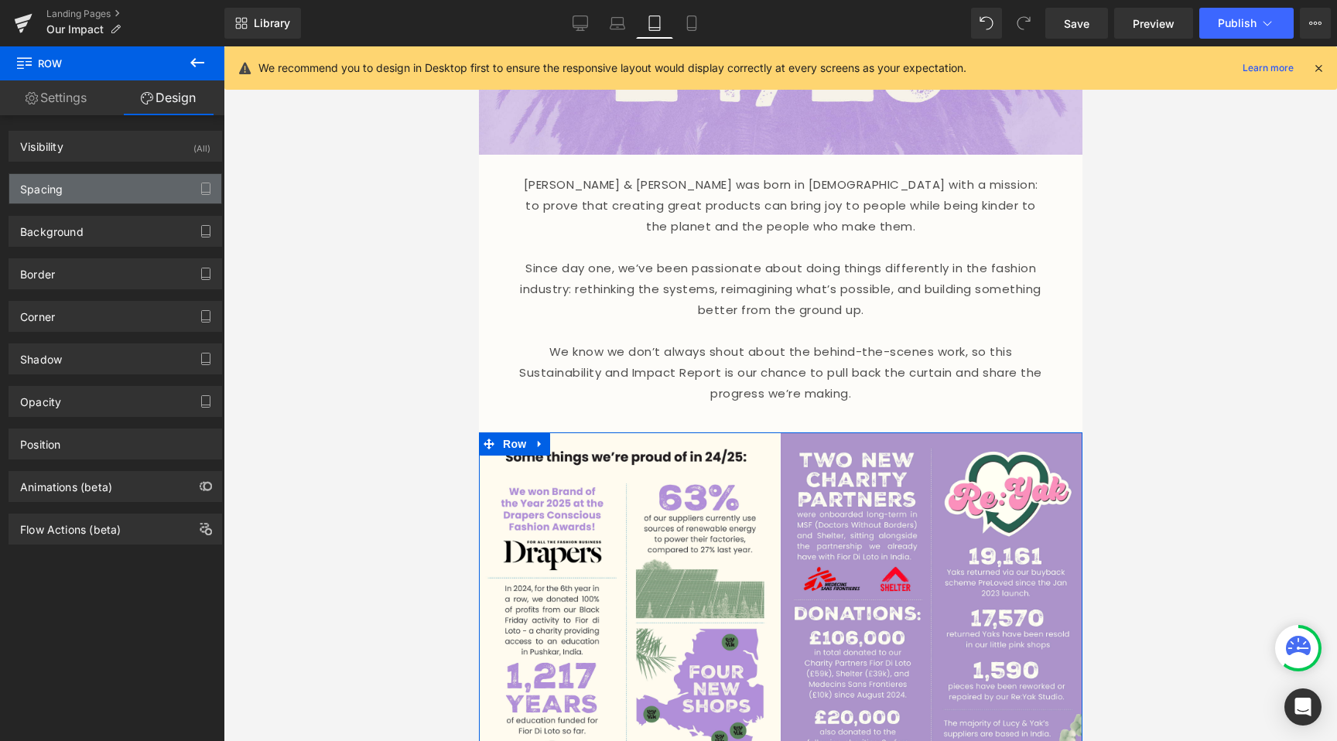
click at [111, 188] on div "Spacing" at bounding box center [115, 188] width 212 height 29
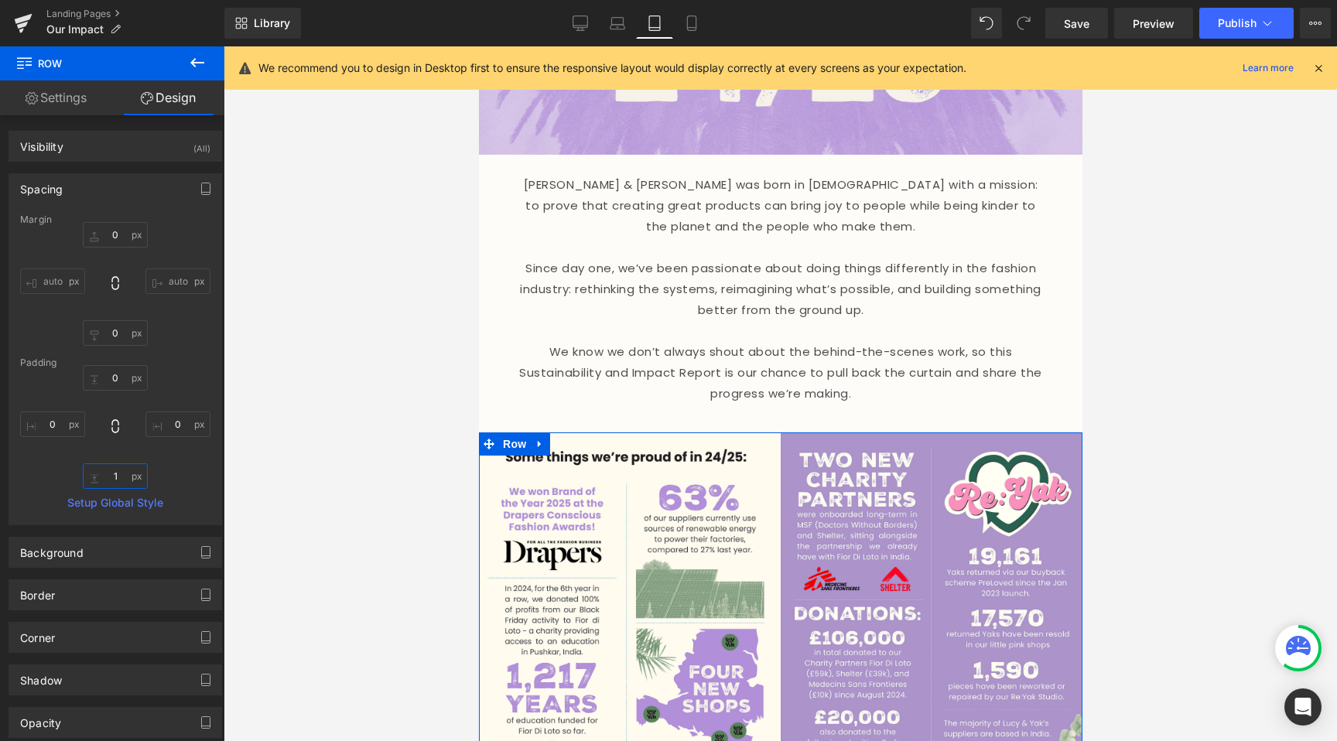
click at [118, 466] on input "1" at bounding box center [115, 476] width 65 height 26
type input "0"
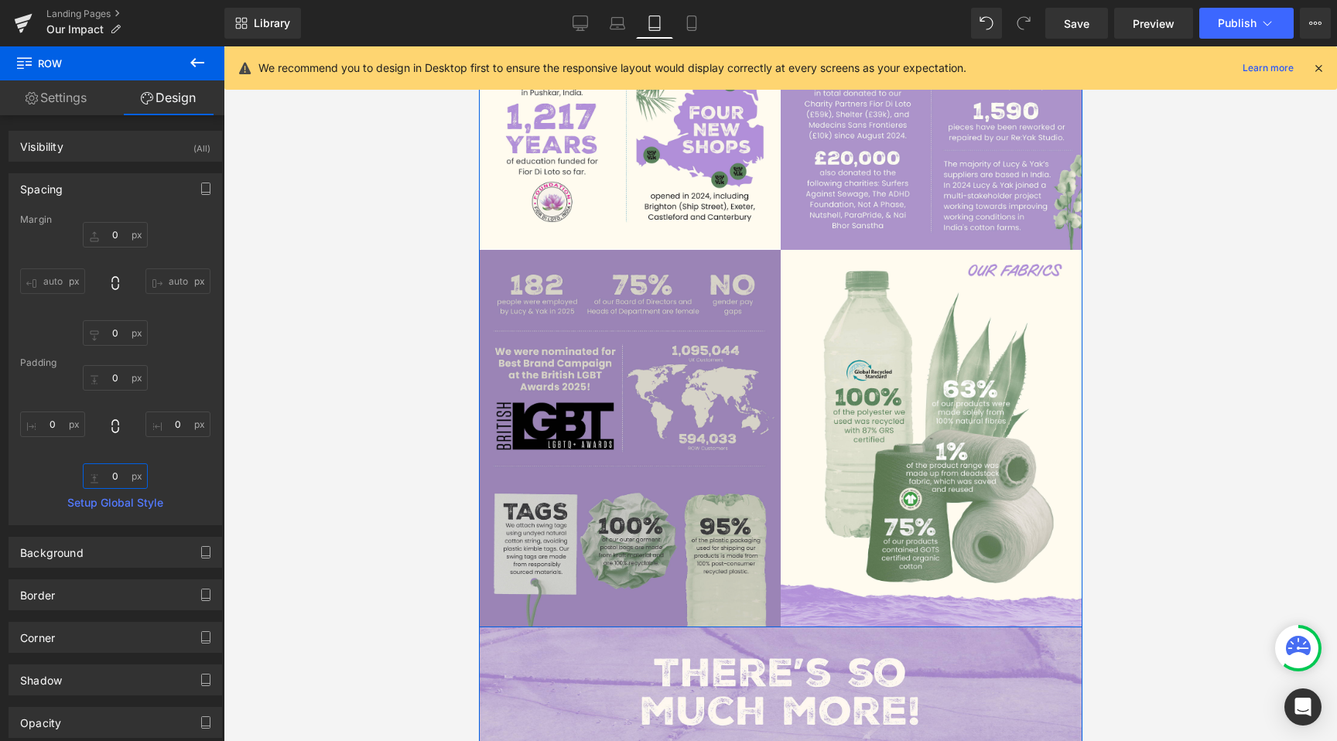
scroll to position [966, 0]
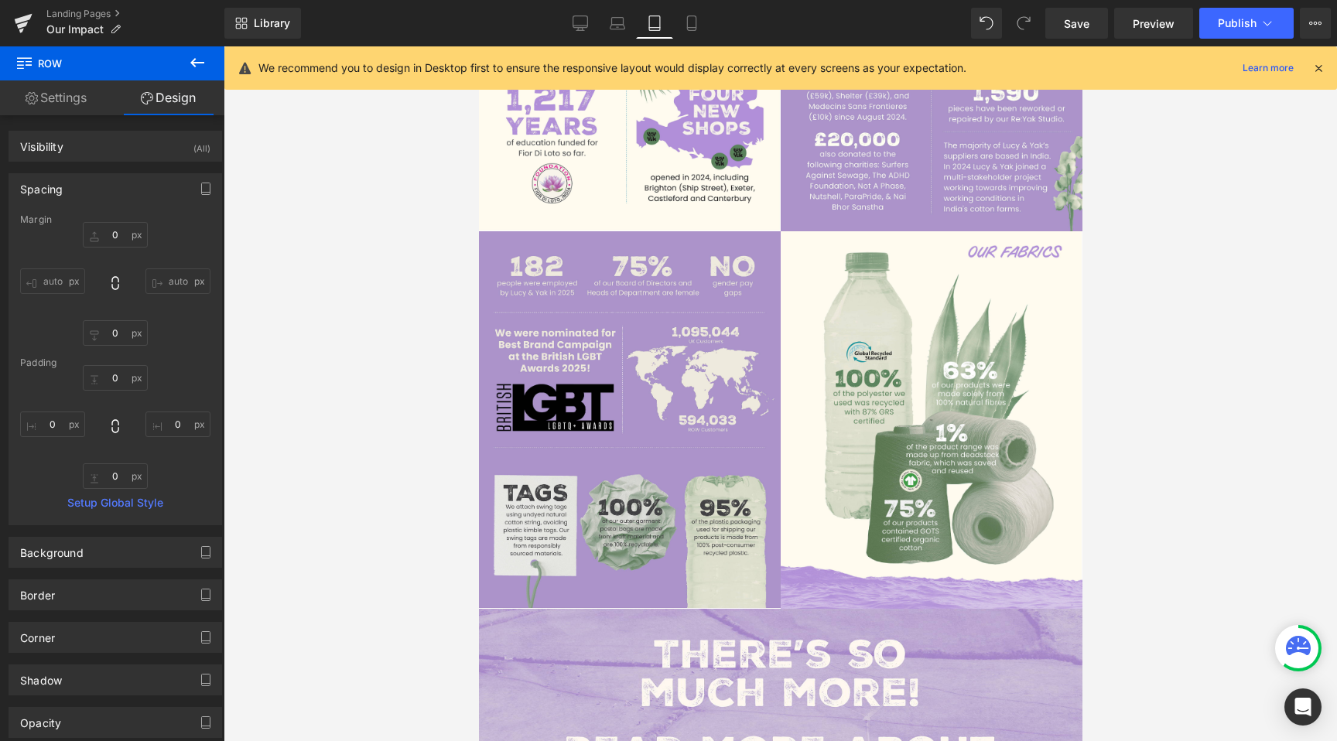
click at [310, 477] on div at bounding box center [780, 393] width 1113 height 695
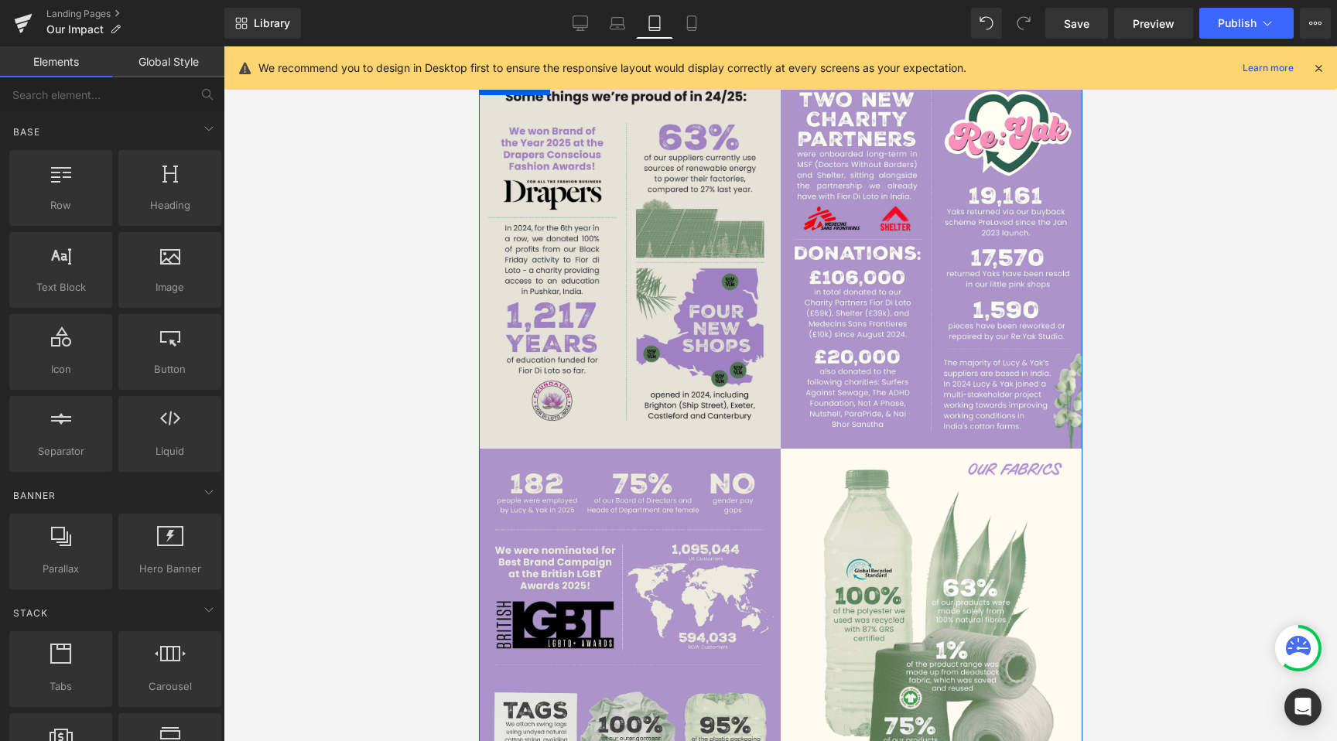
scroll to position [604, 0]
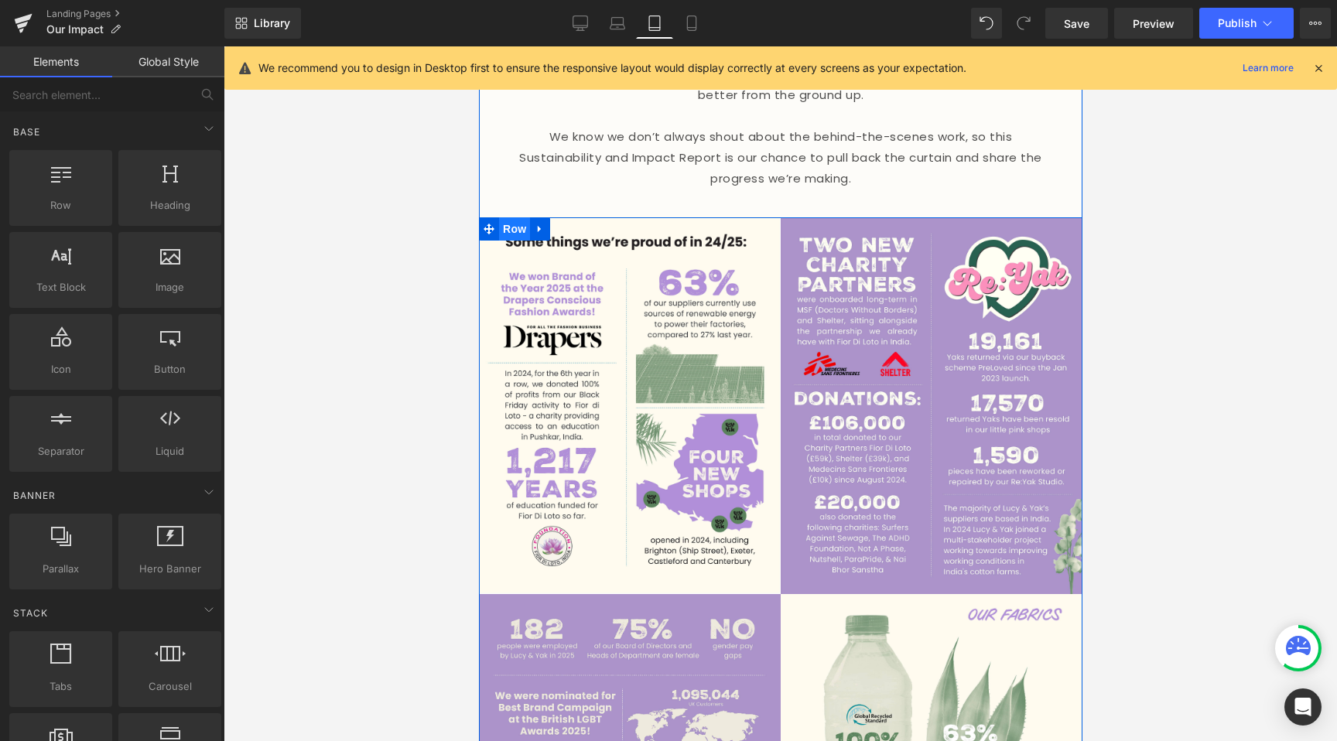
click at [504, 219] on span "Row" at bounding box center [513, 228] width 31 height 23
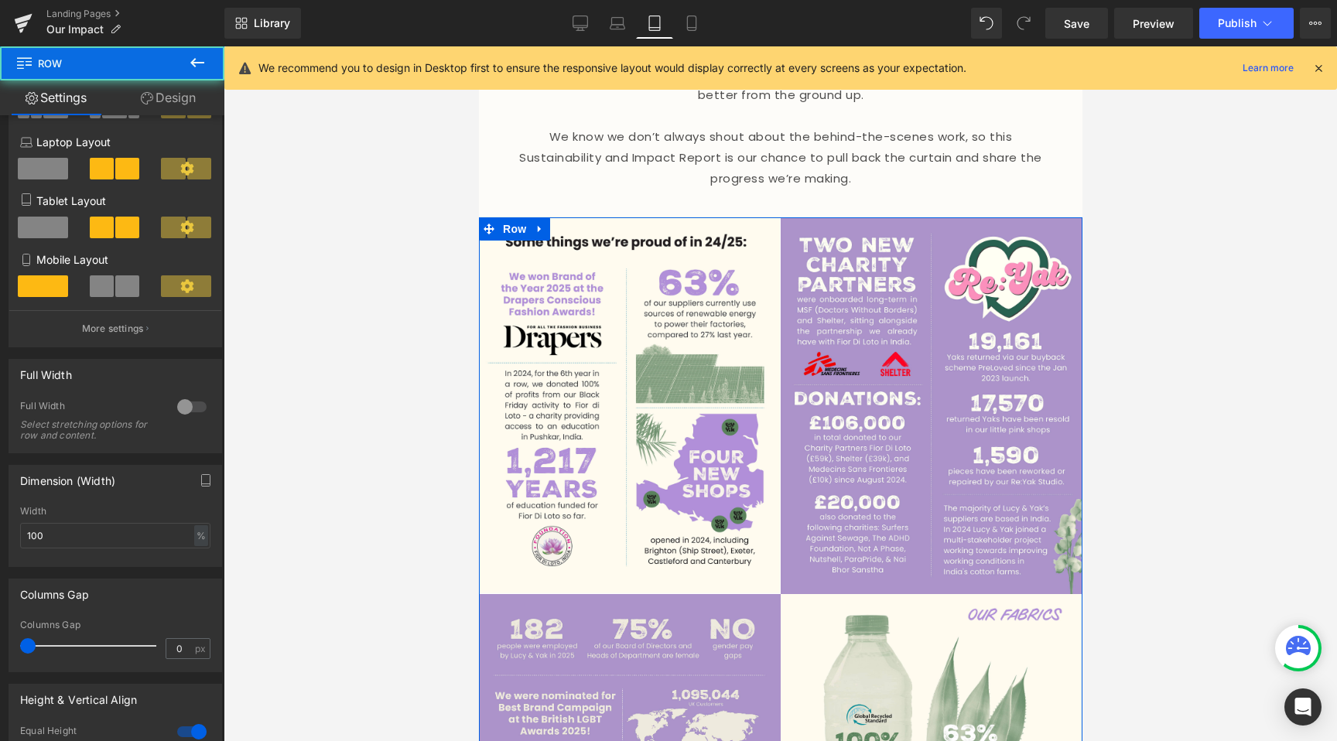
scroll to position [495, 0]
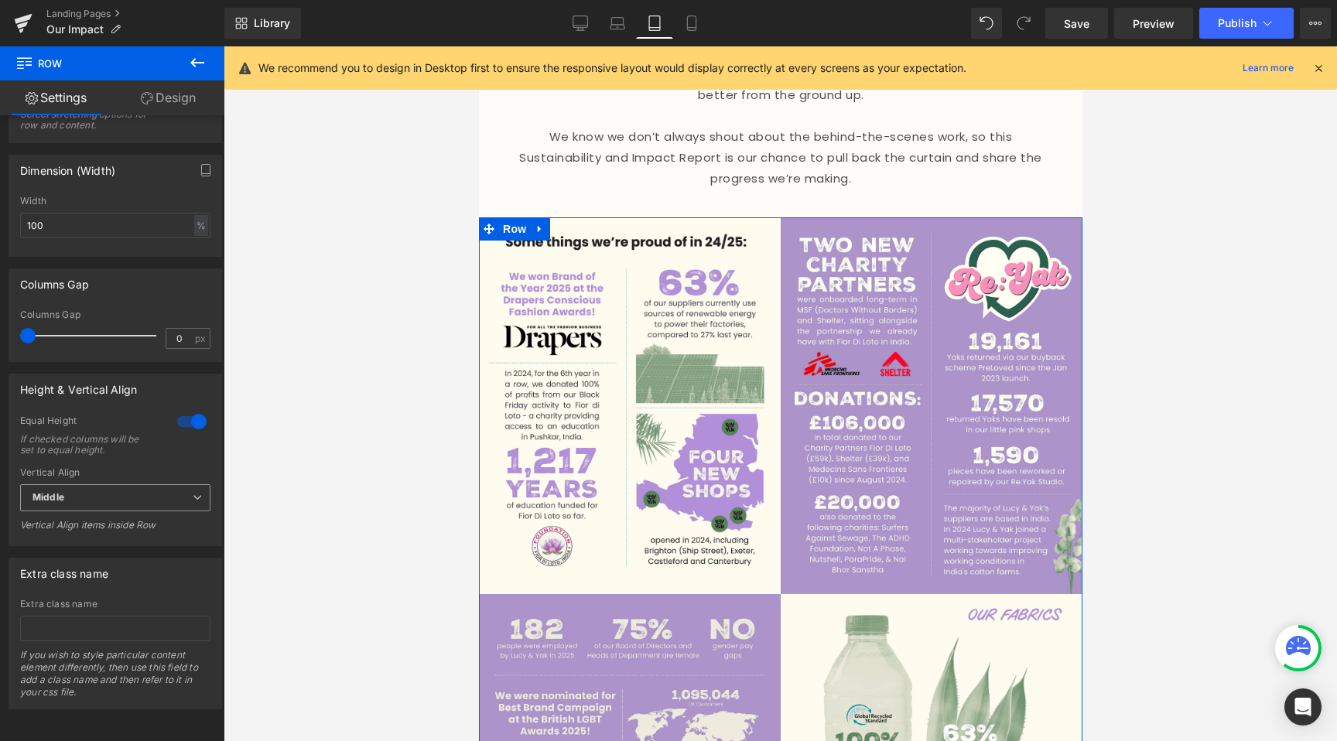
click at [124, 484] on span "Middle" at bounding box center [115, 497] width 190 height 27
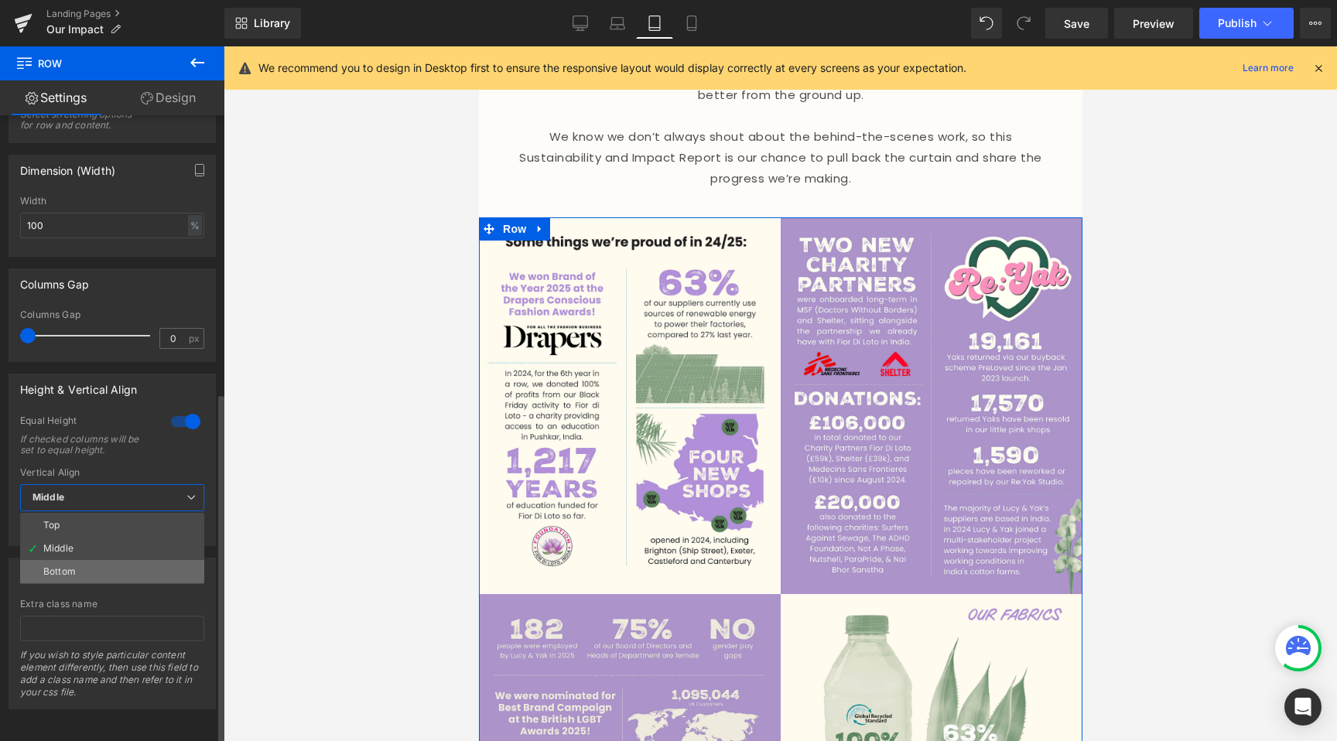
click at [106, 560] on li "Bottom" at bounding box center [112, 571] width 184 height 23
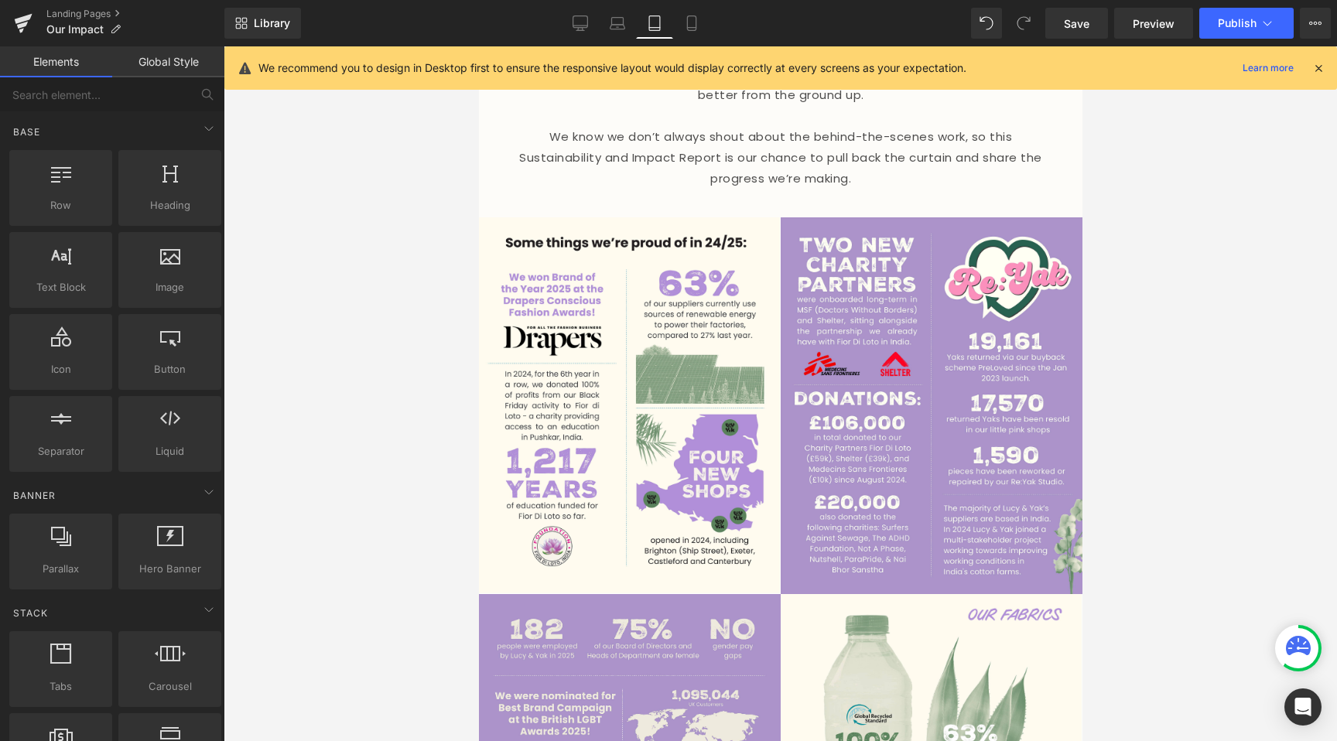
click at [374, 544] on div at bounding box center [780, 393] width 1113 height 695
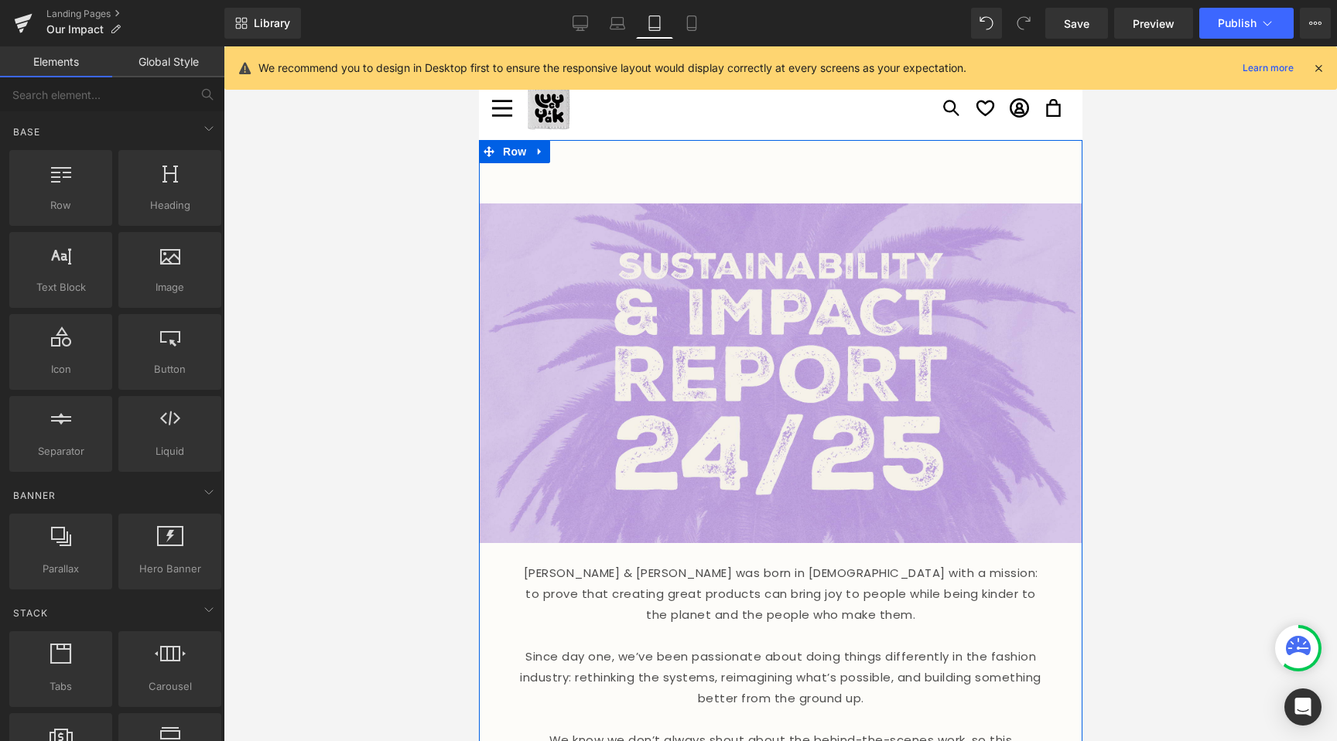
scroll to position [0, 0]
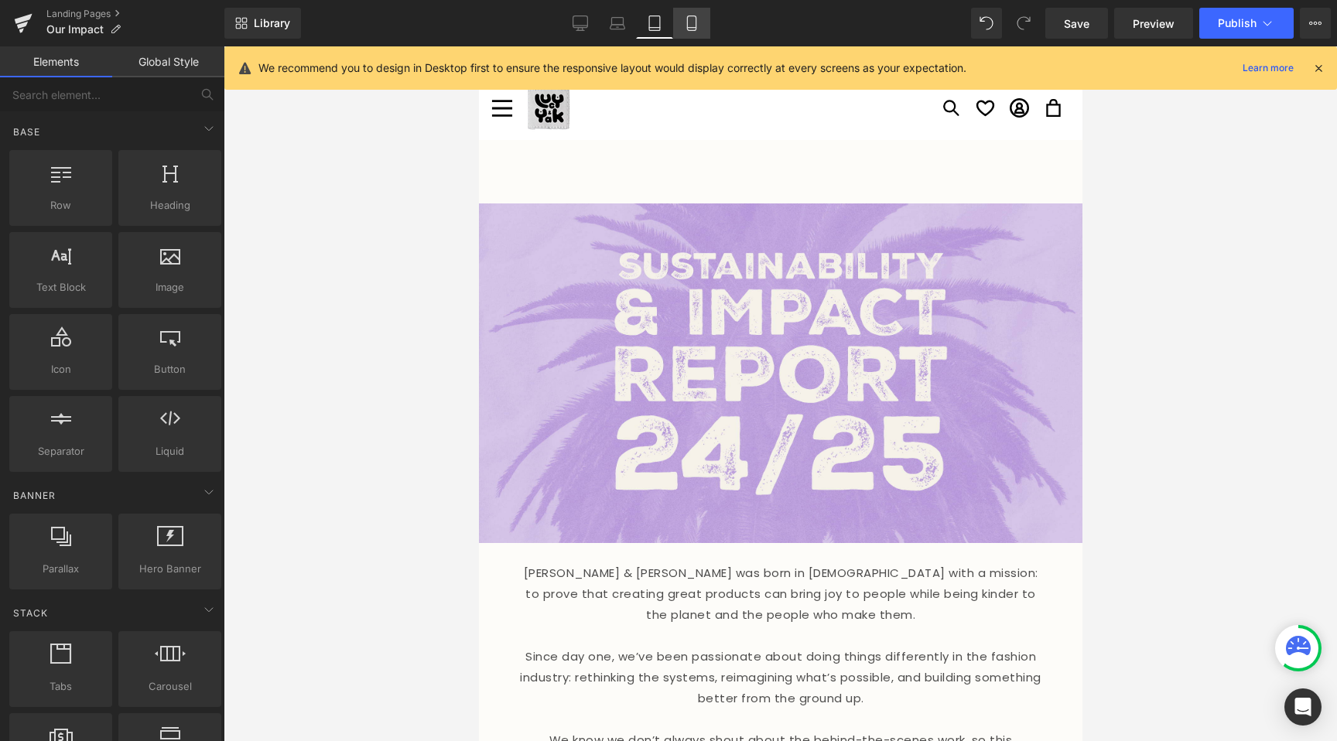
click at [702, 19] on link "Mobile" at bounding box center [691, 23] width 37 height 31
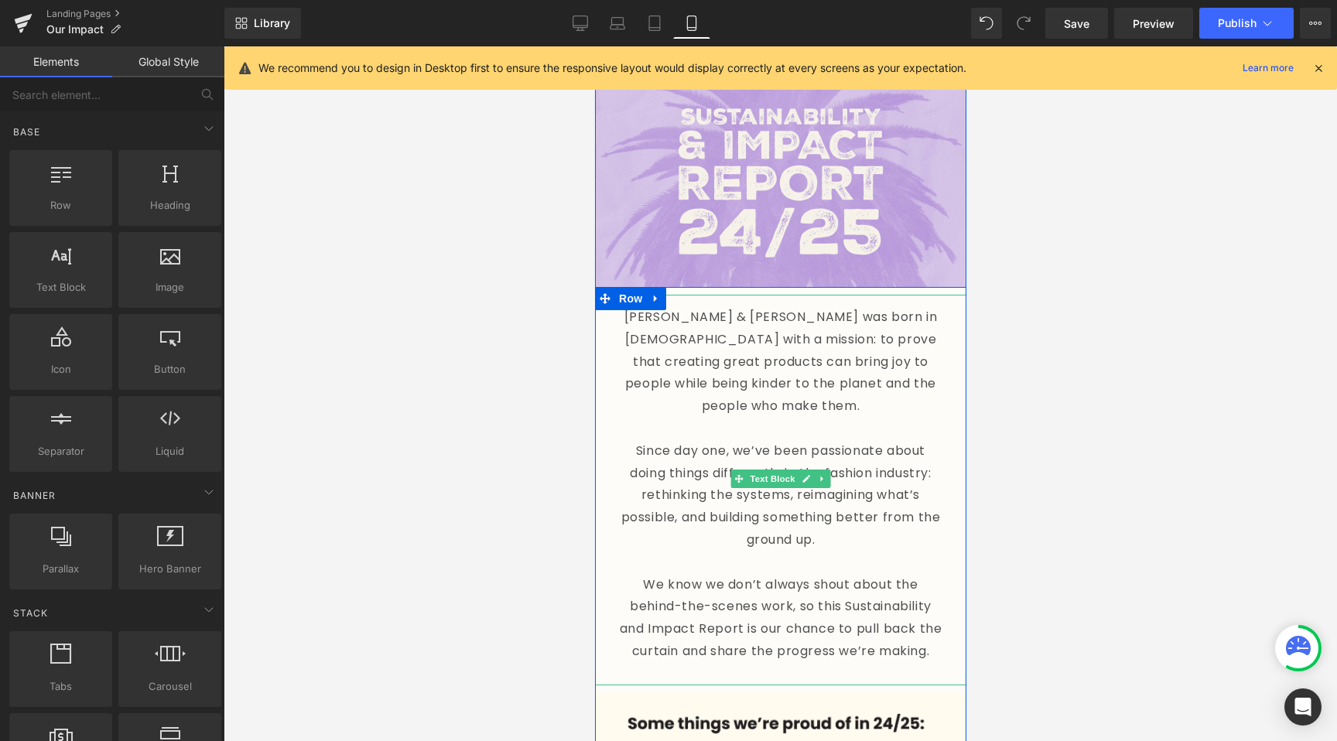
scroll to position [91, 0]
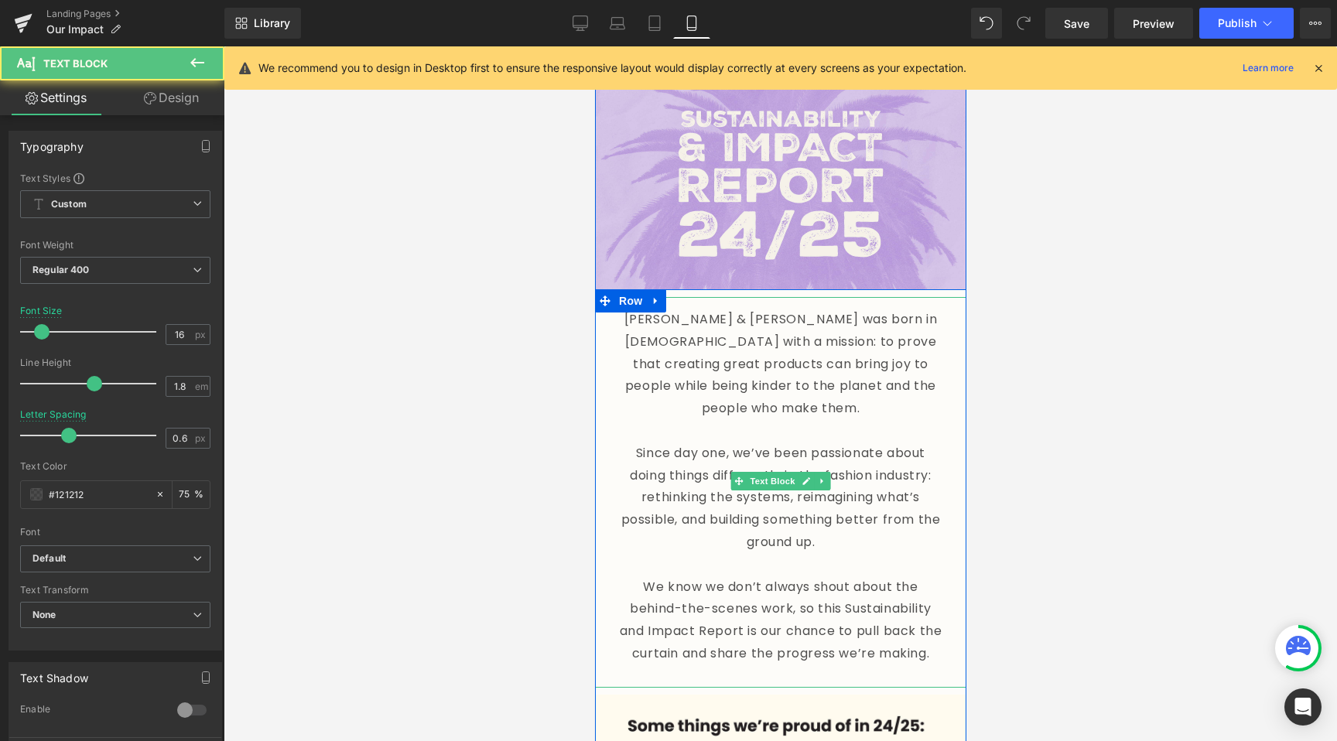
click at [801, 420] on p at bounding box center [779, 431] width 325 height 22
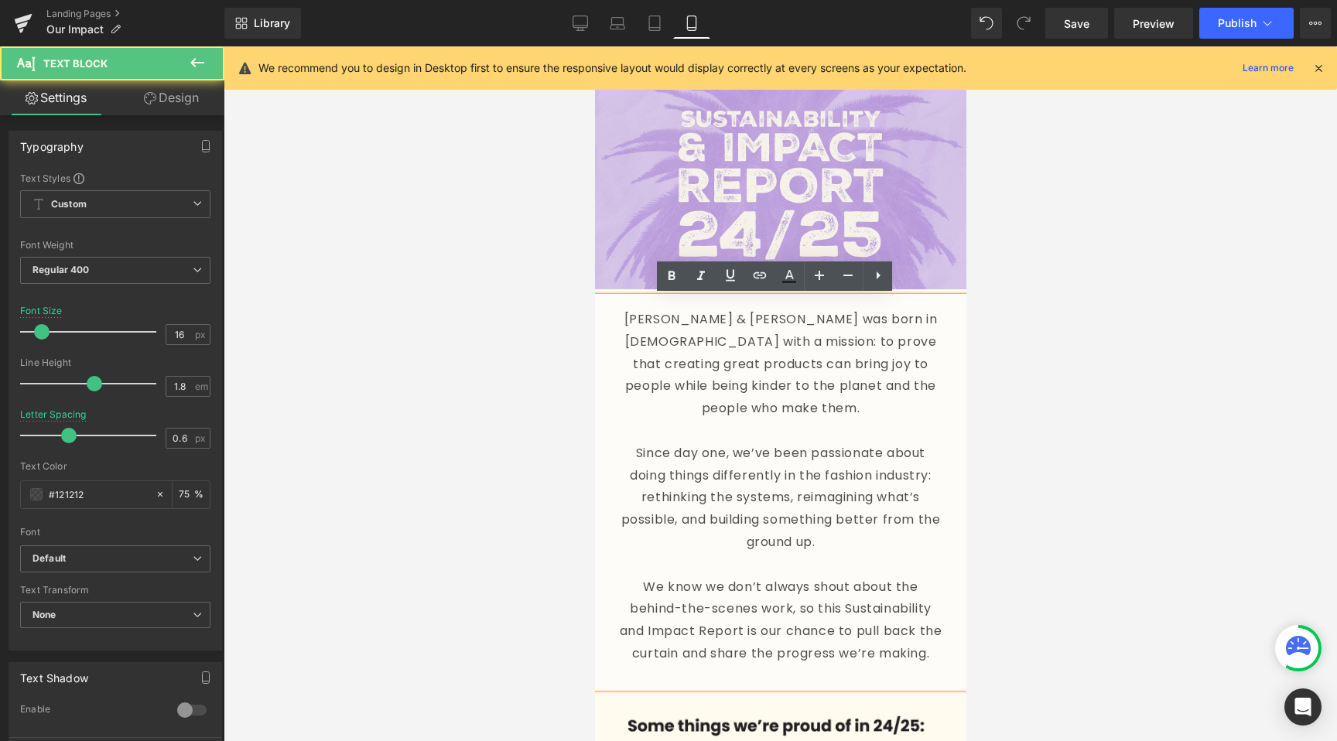
drag, startPoint x: 538, startPoint y: 396, endPoint x: 569, endPoint y: 404, distance: 32.7
click at [538, 396] on div at bounding box center [780, 393] width 1113 height 695
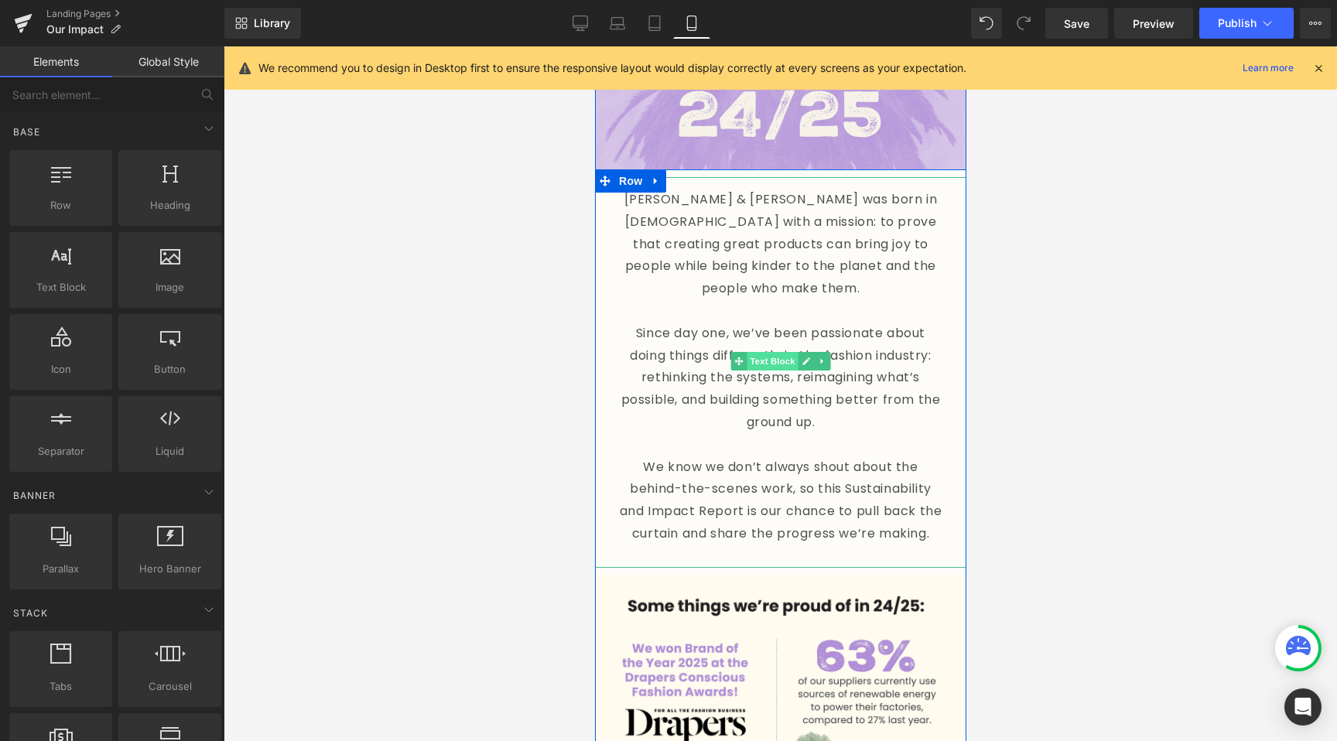
scroll to position [210, 0]
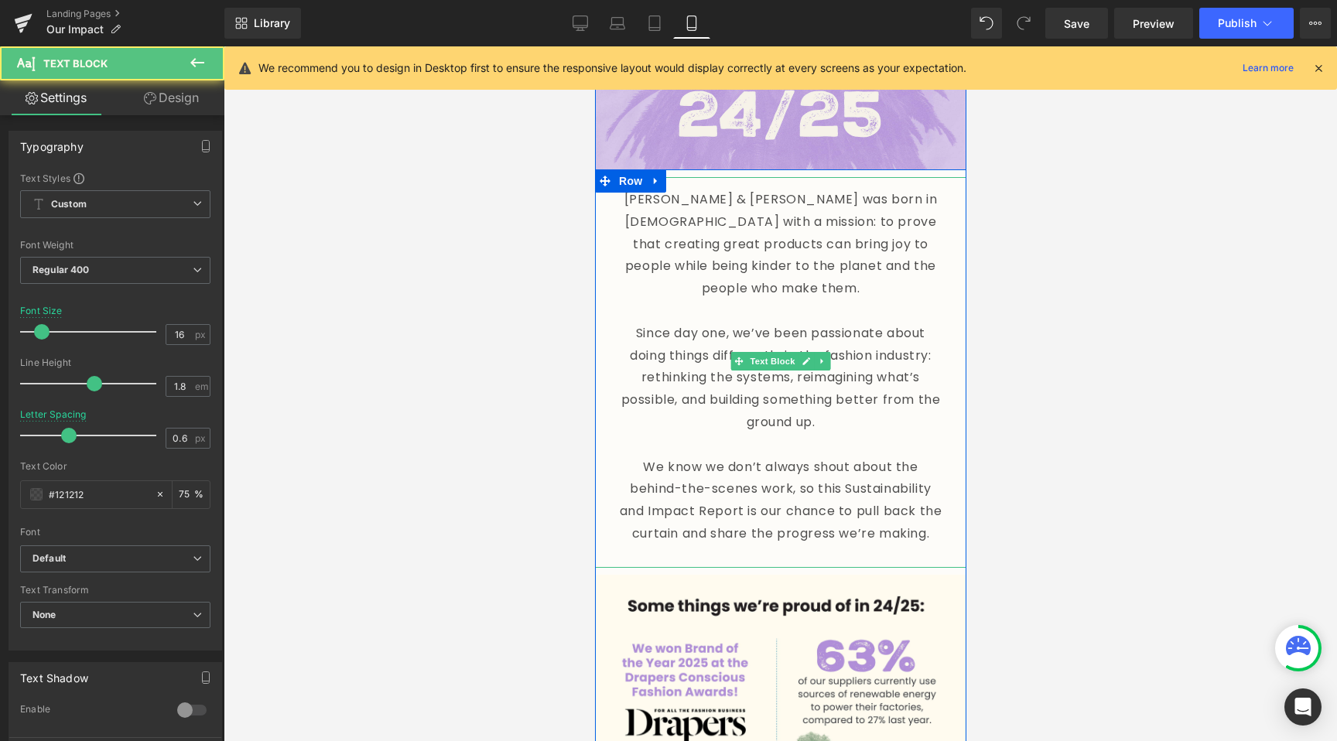
click at [720, 202] on p "[PERSON_NAME] & [PERSON_NAME] was born in [DEMOGRAPHIC_DATA] with a mission: to…" at bounding box center [779, 244] width 325 height 111
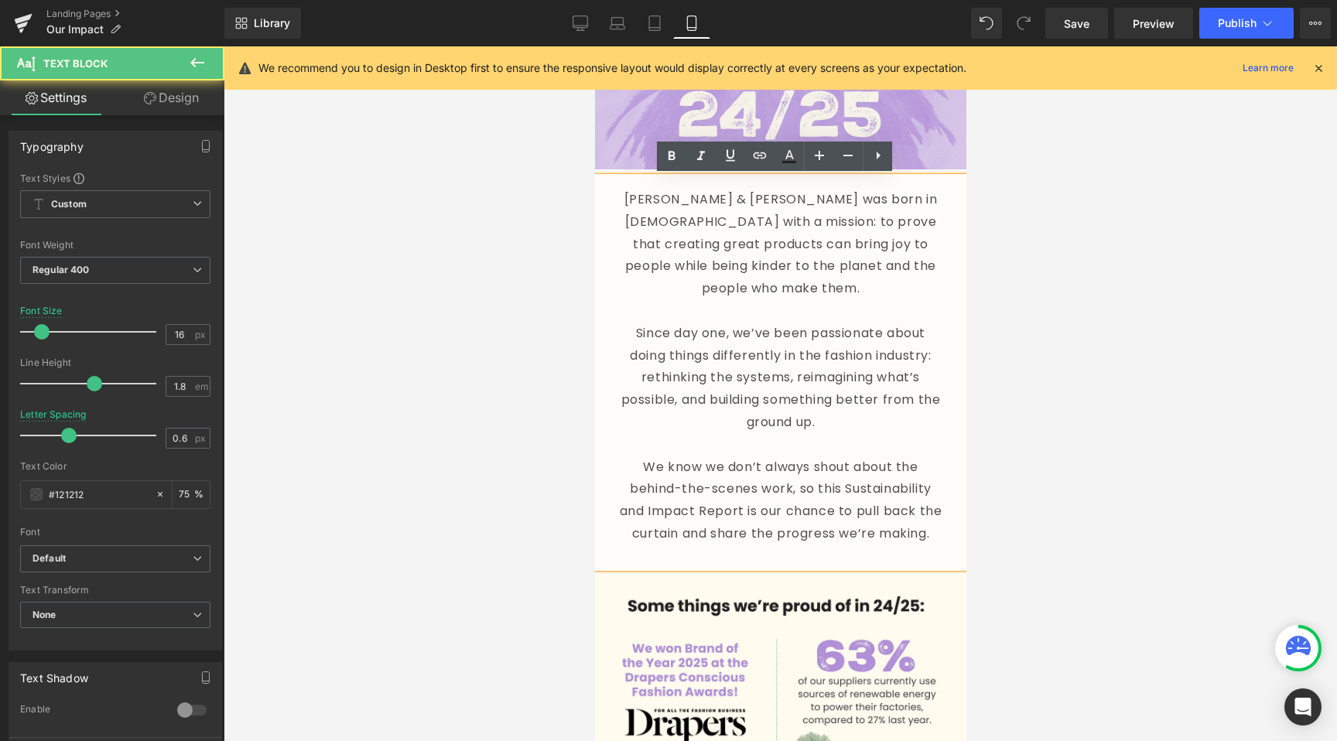
drag, startPoint x: 252, startPoint y: 302, endPoint x: 460, endPoint y: 353, distance: 214.3
click at [460, 353] on div at bounding box center [780, 393] width 1113 height 695
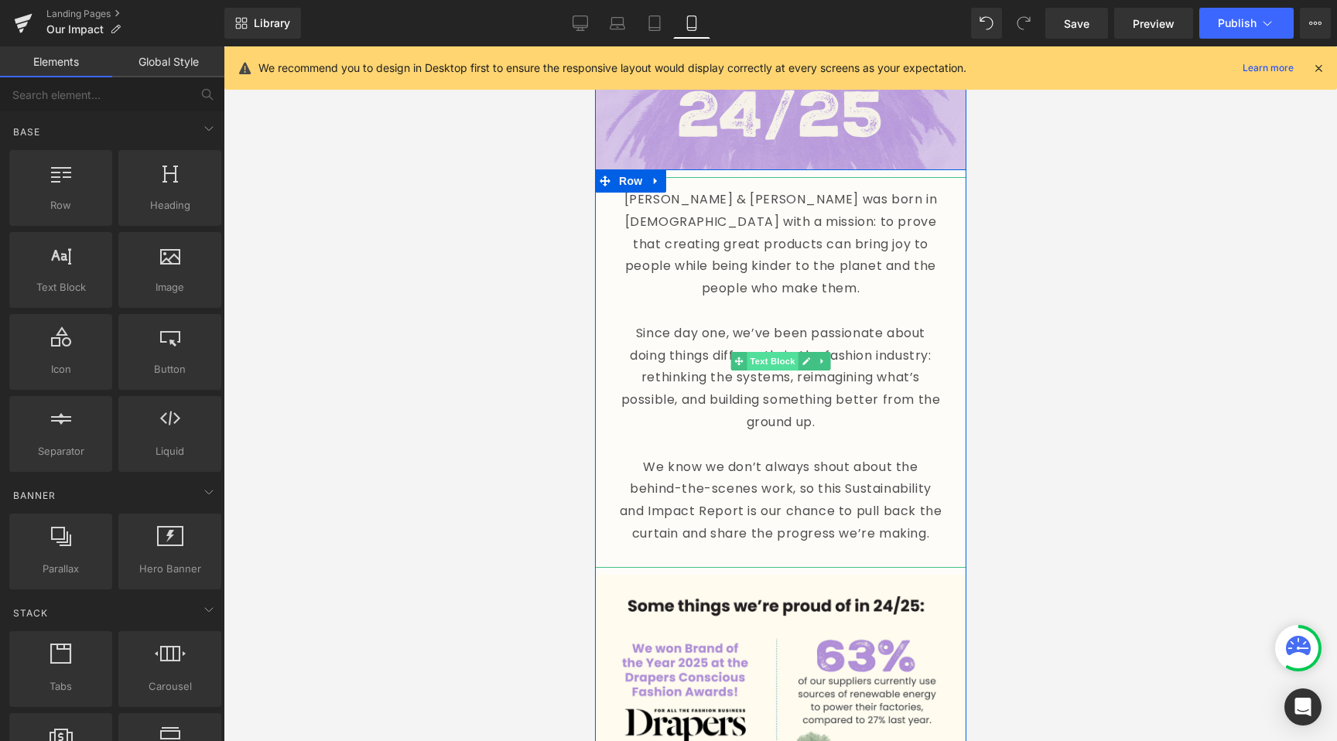
click at [759, 361] on span "Text Block" at bounding box center [771, 361] width 51 height 19
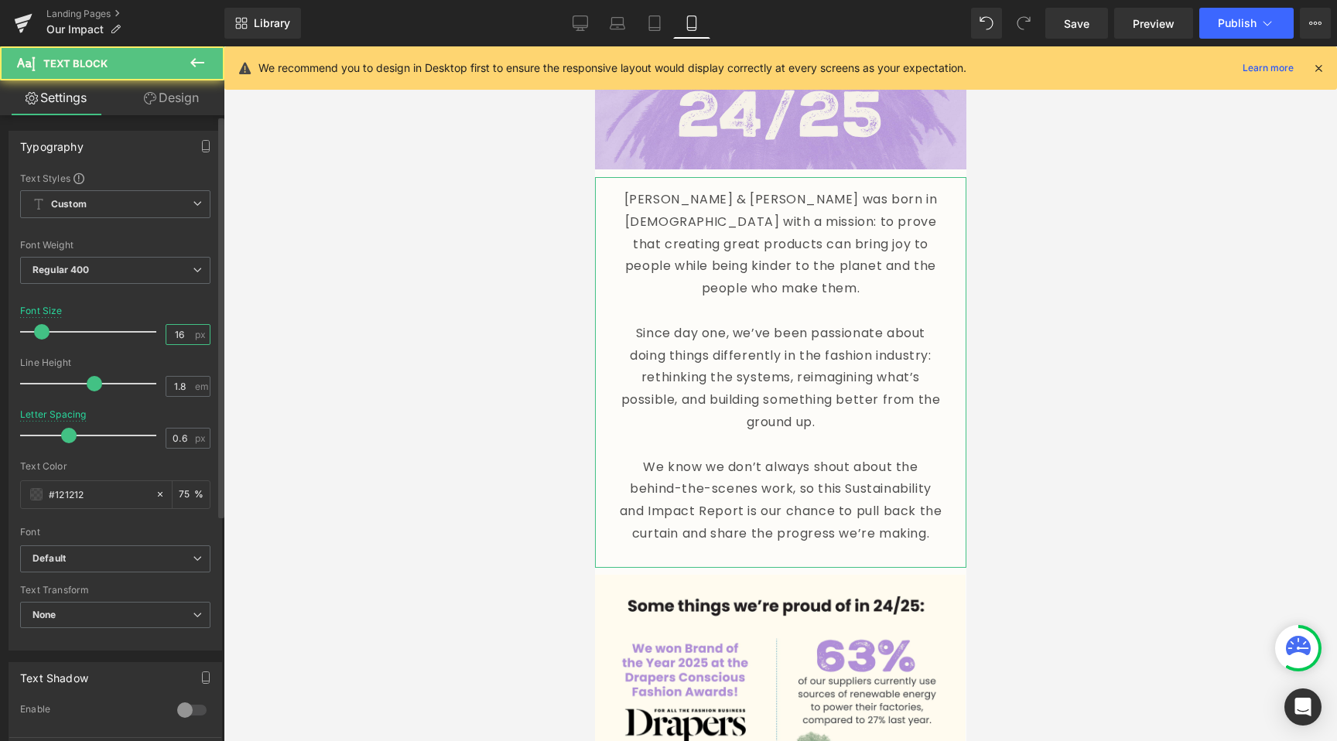
click at [170, 326] on input "16" at bounding box center [179, 334] width 27 height 19
type input "15"
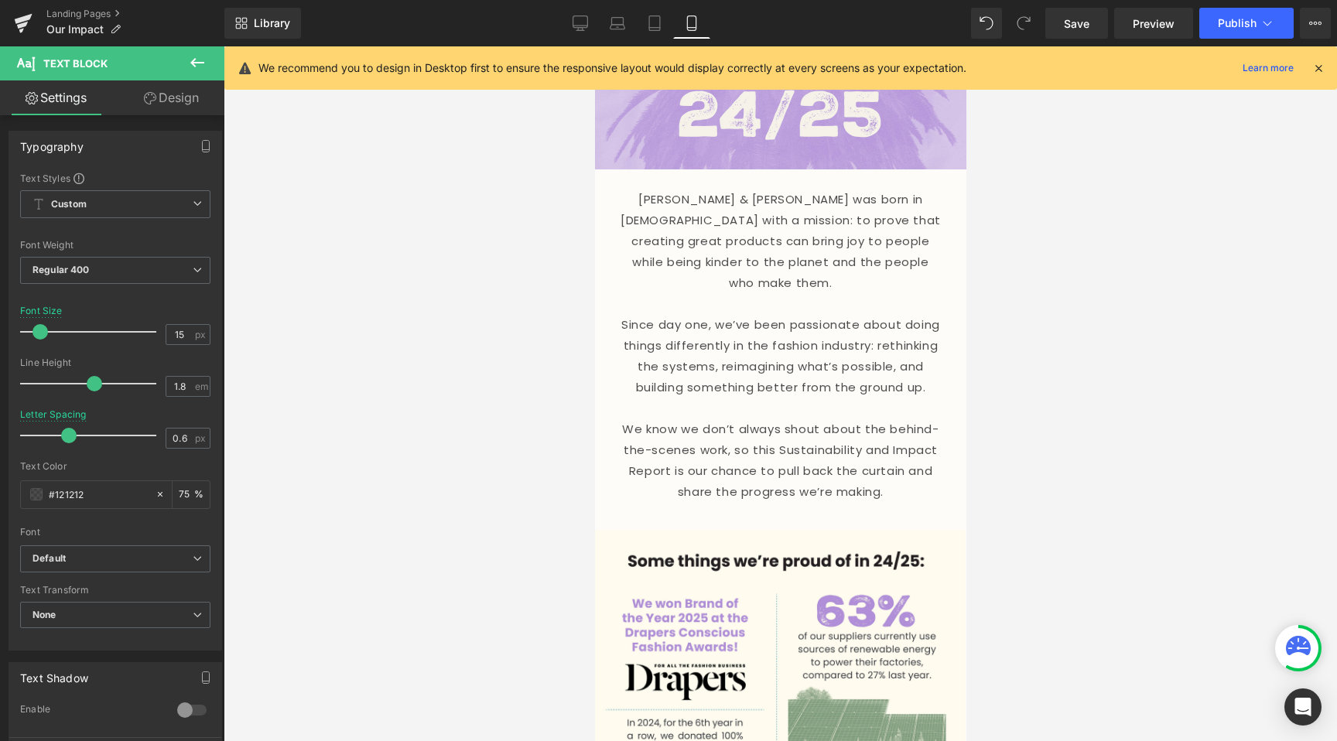
click at [377, 312] on div at bounding box center [780, 393] width 1113 height 695
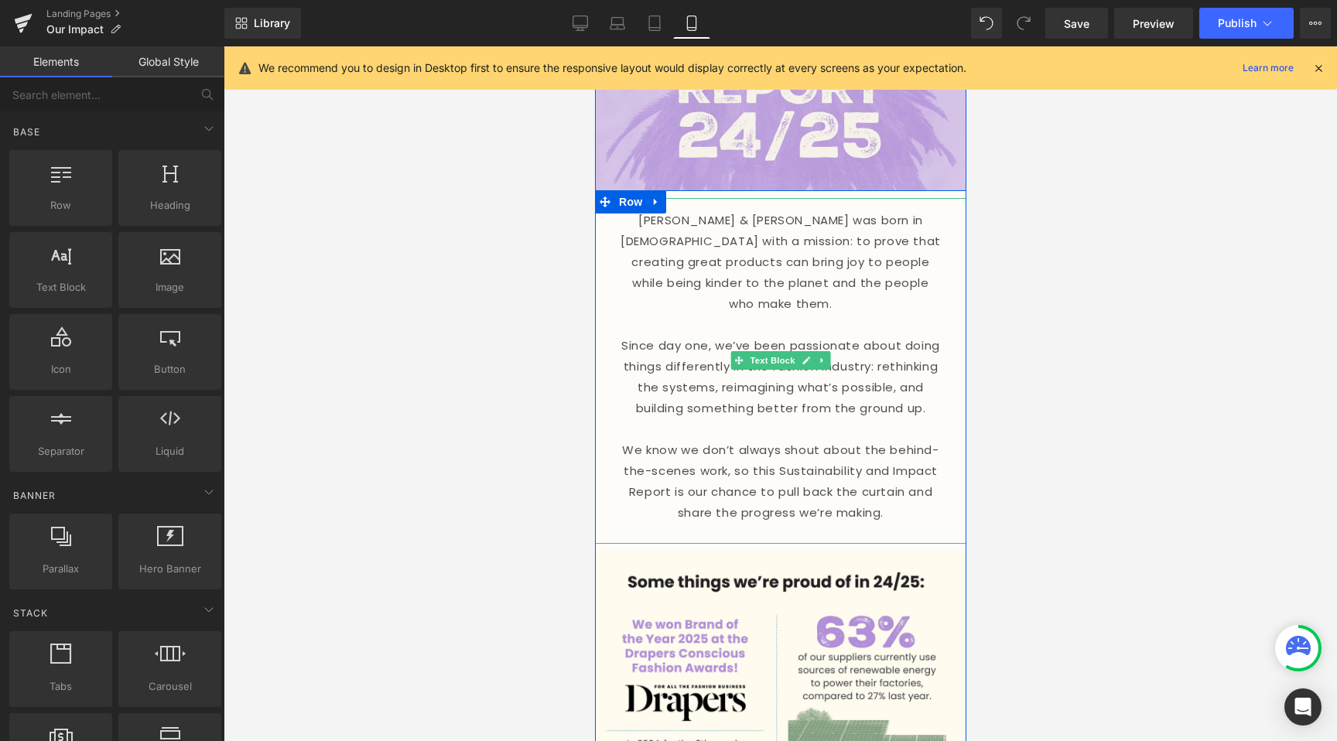
scroll to position [189, 0]
click at [828, 385] on p "Since day one, we’ve been passionate about doing things differently in the fash…" at bounding box center [779, 378] width 325 height 84
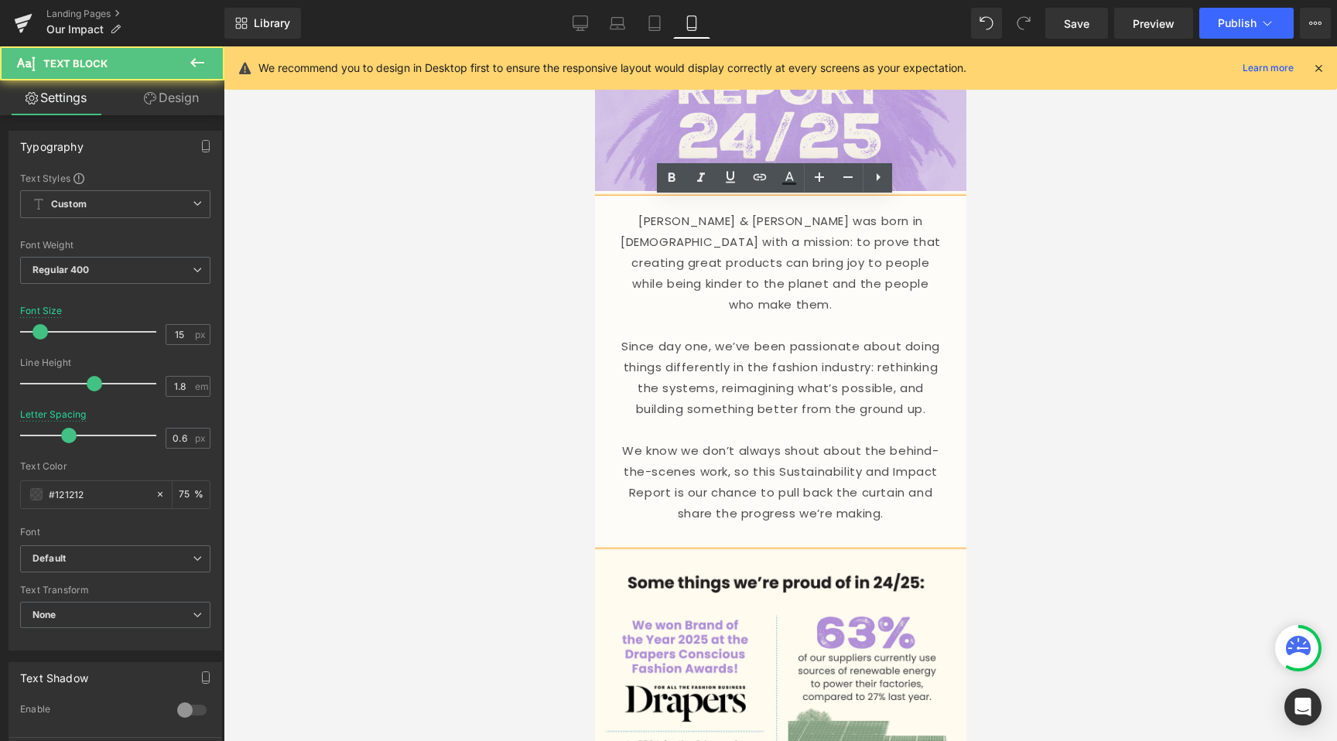
click at [628, 460] on p "We know we don’t always shout about the behind-the-scenes work, so this Sustain…" at bounding box center [779, 482] width 325 height 84
click at [535, 395] on div at bounding box center [780, 393] width 1113 height 695
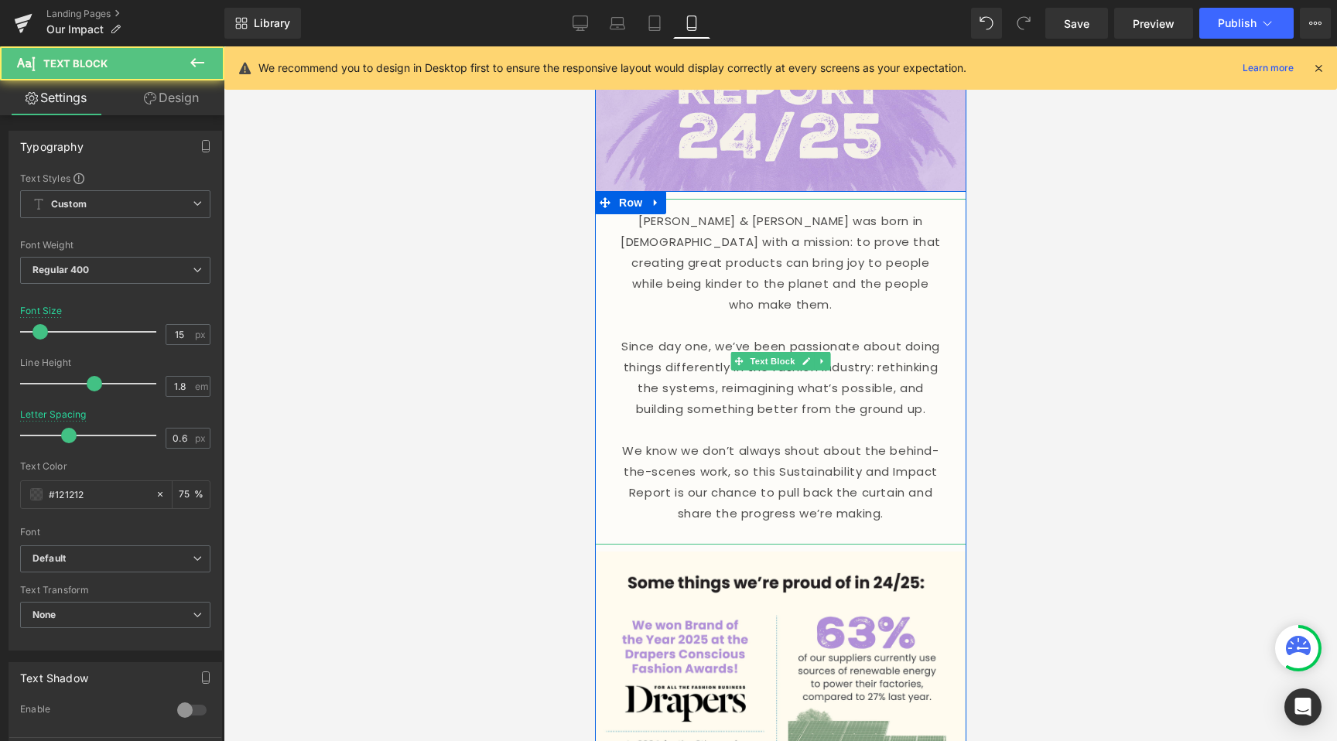
click at [693, 315] on p at bounding box center [779, 325] width 325 height 21
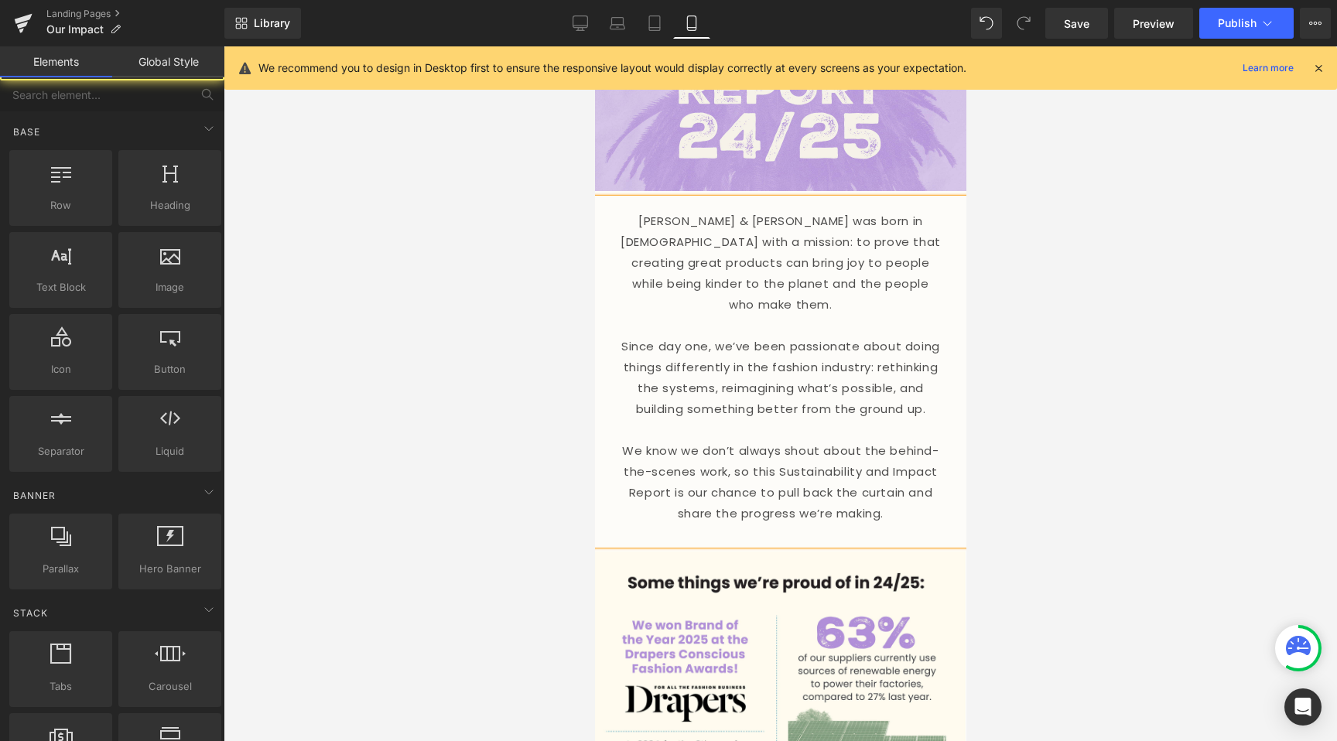
click at [560, 385] on div at bounding box center [780, 393] width 1113 height 695
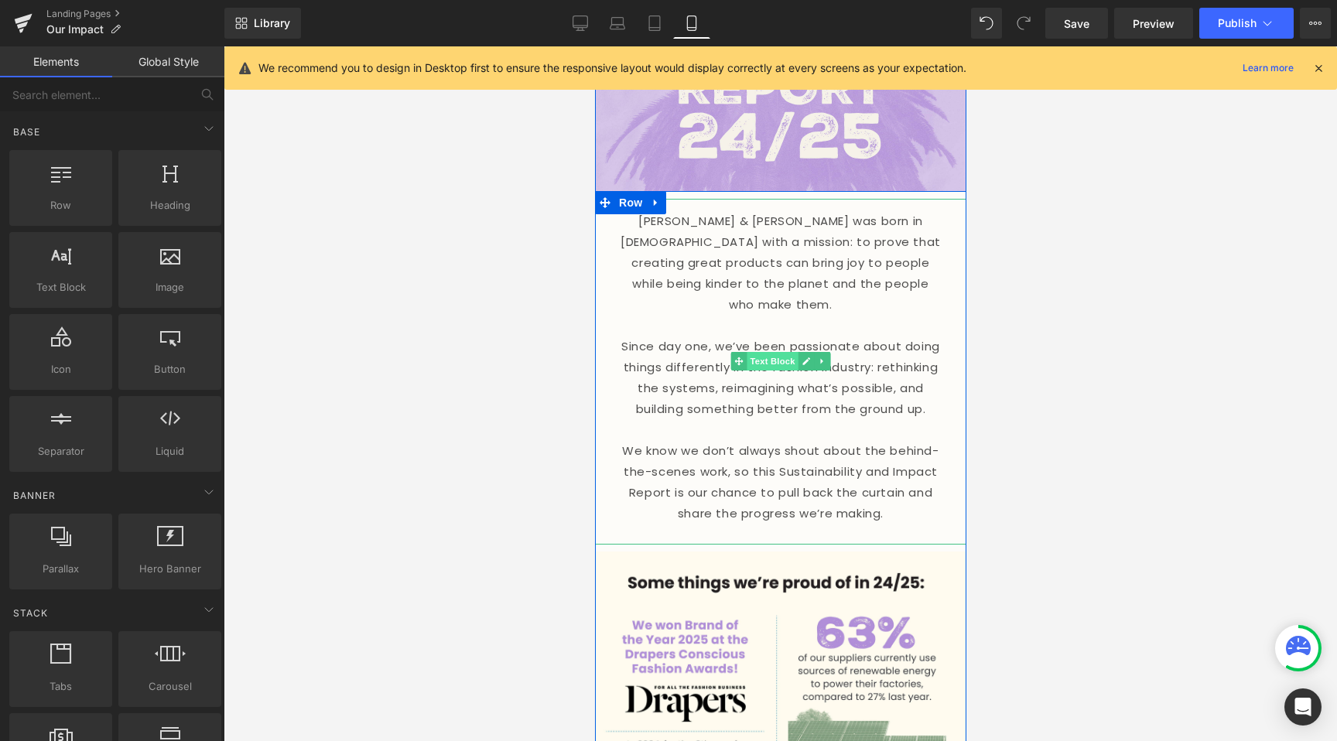
click at [746, 361] on span "Text Block" at bounding box center [771, 361] width 51 height 19
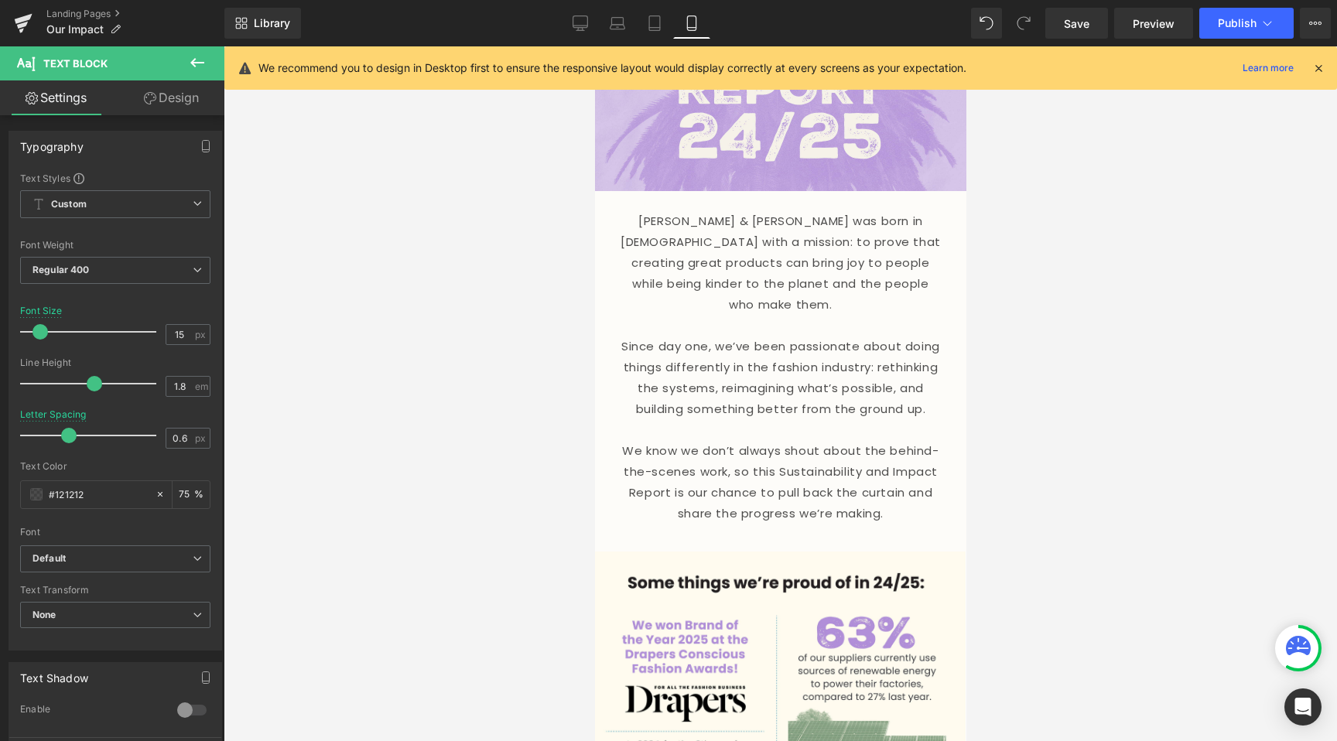
click at [1249, 445] on div at bounding box center [780, 393] width 1113 height 695
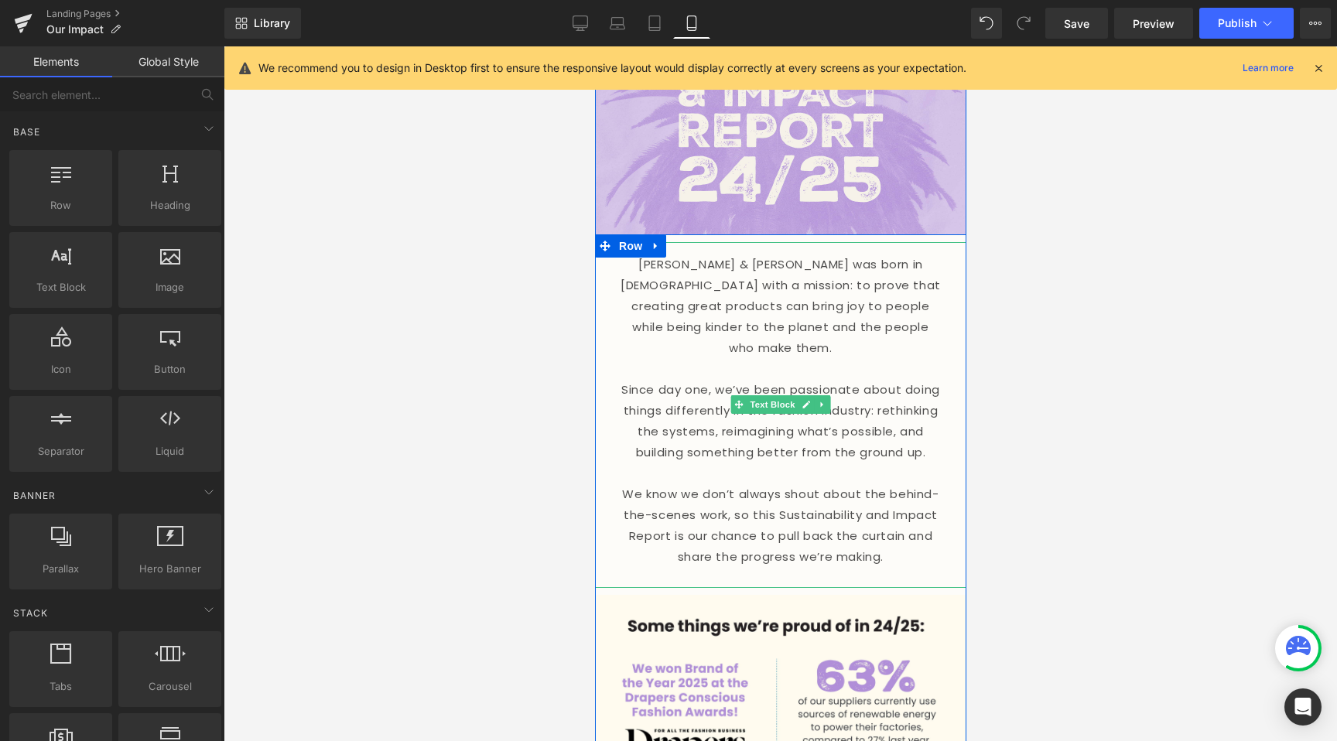
scroll to position [108, 0]
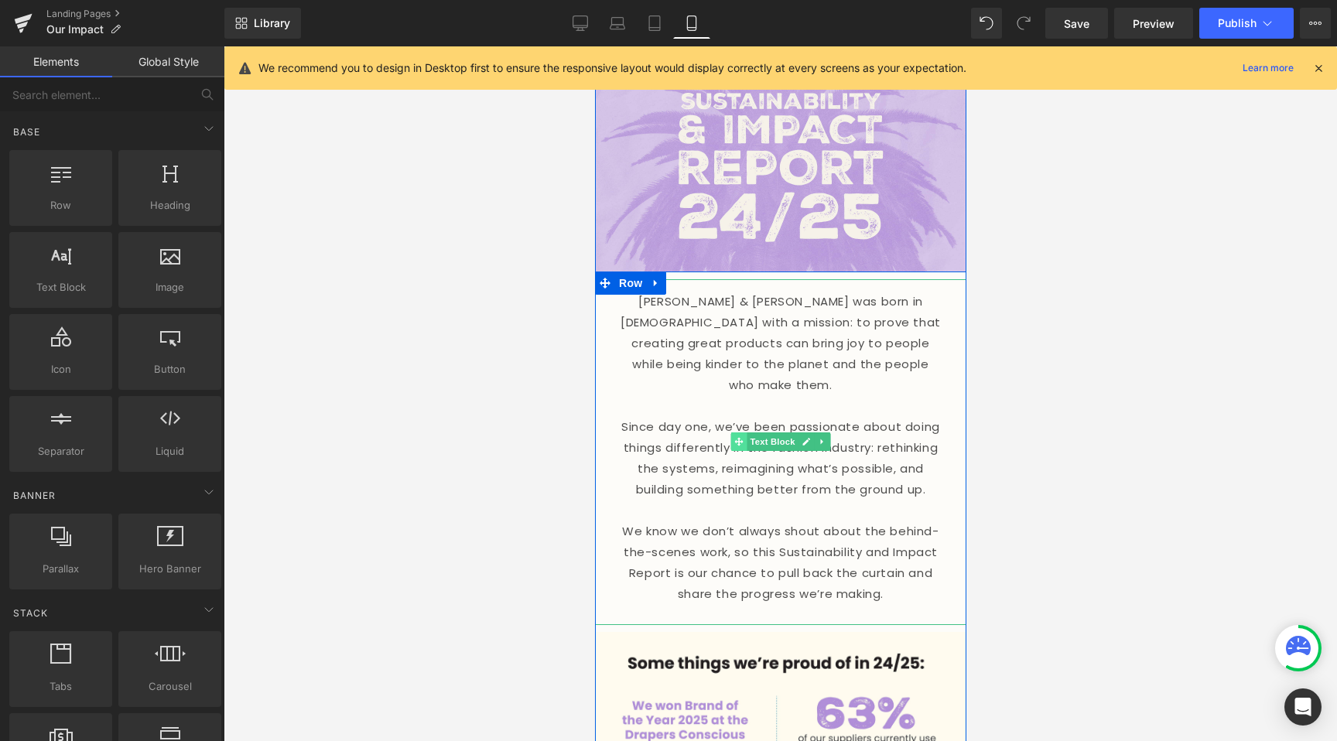
click at [734, 445] on icon at bounding box center [738, 441] width 9 height 9
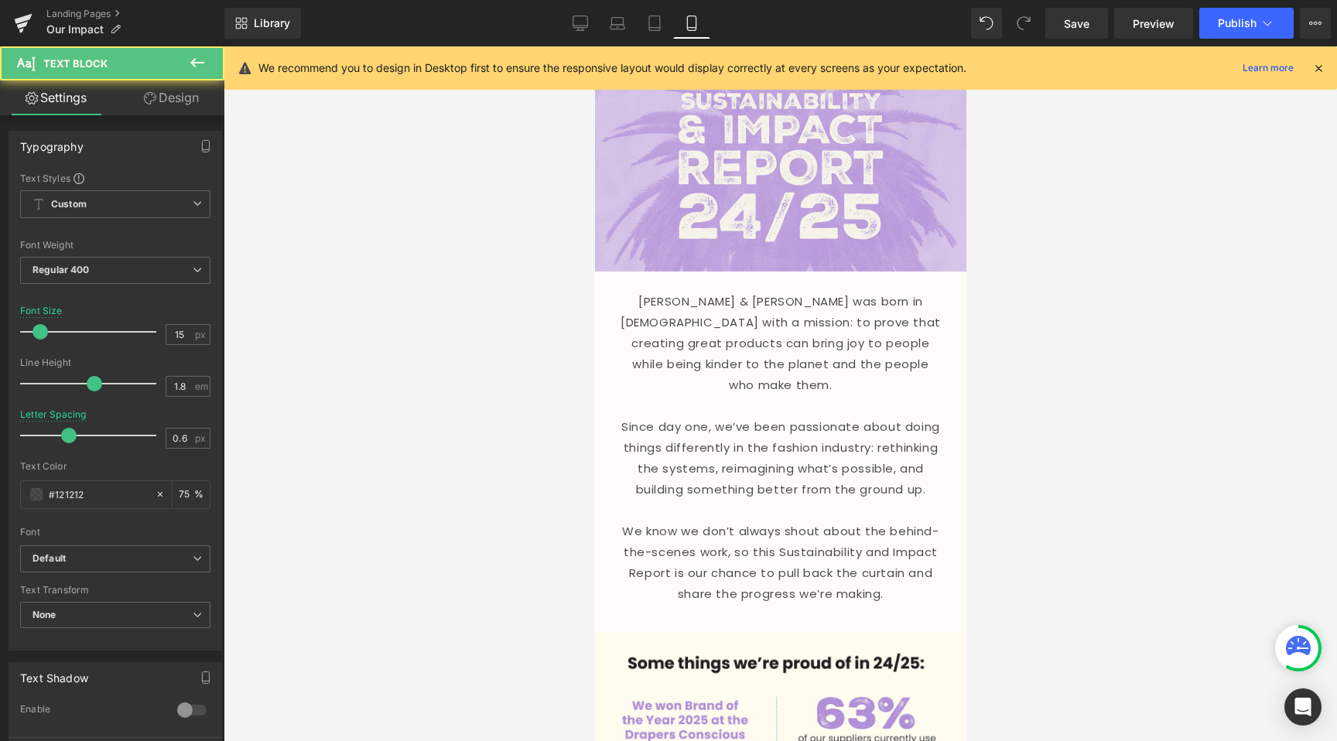
click at [261, 448] on div at bounding box center [780, 393] width 1113 height 695
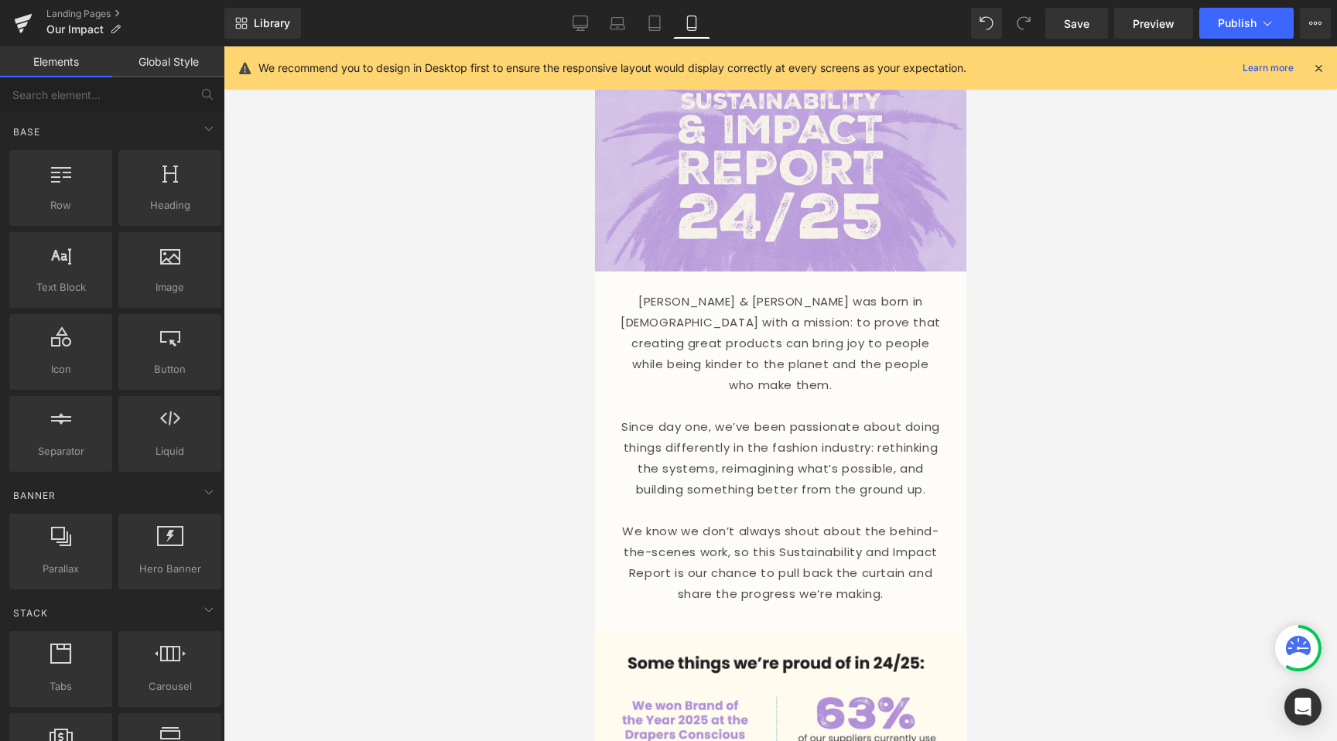
click at [391, 432] on div at bounding box center [780, 393] width 1113 height 695
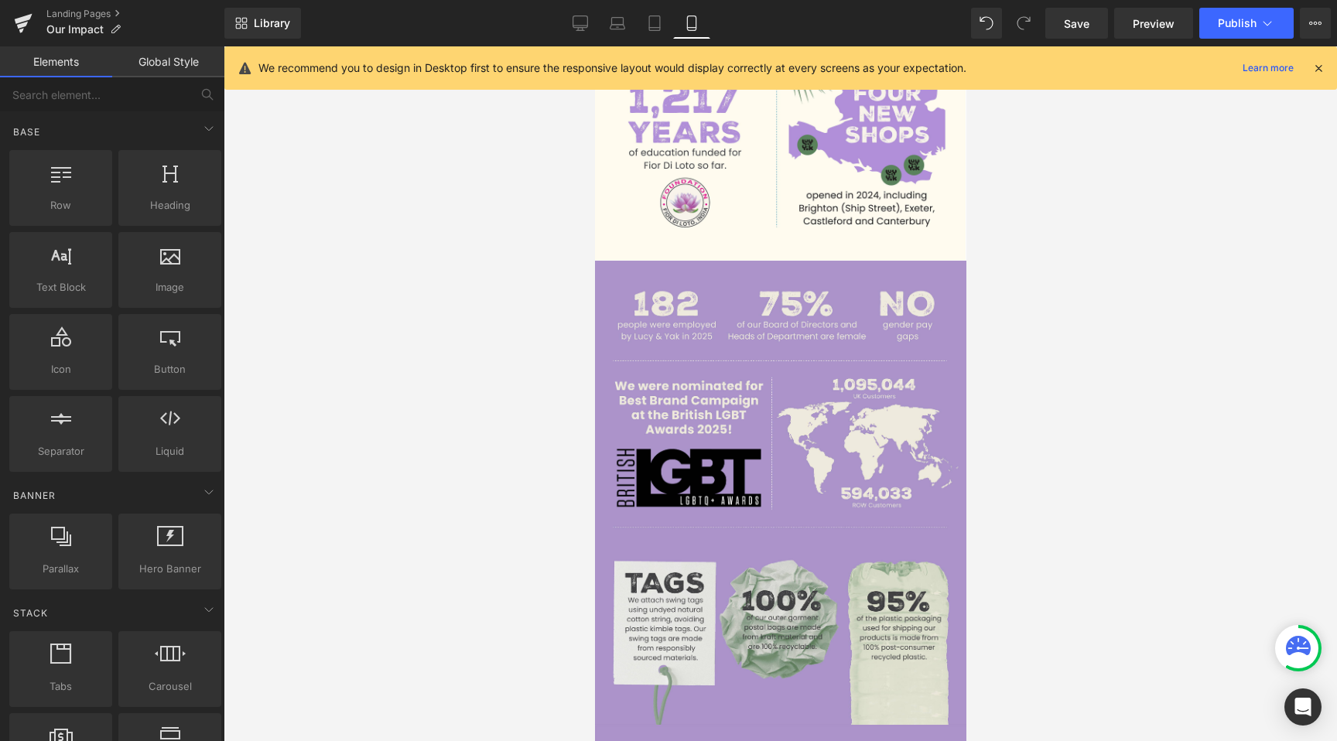
click at [585, 405] on div at bounding box center [780, 393] width 1113 height 695
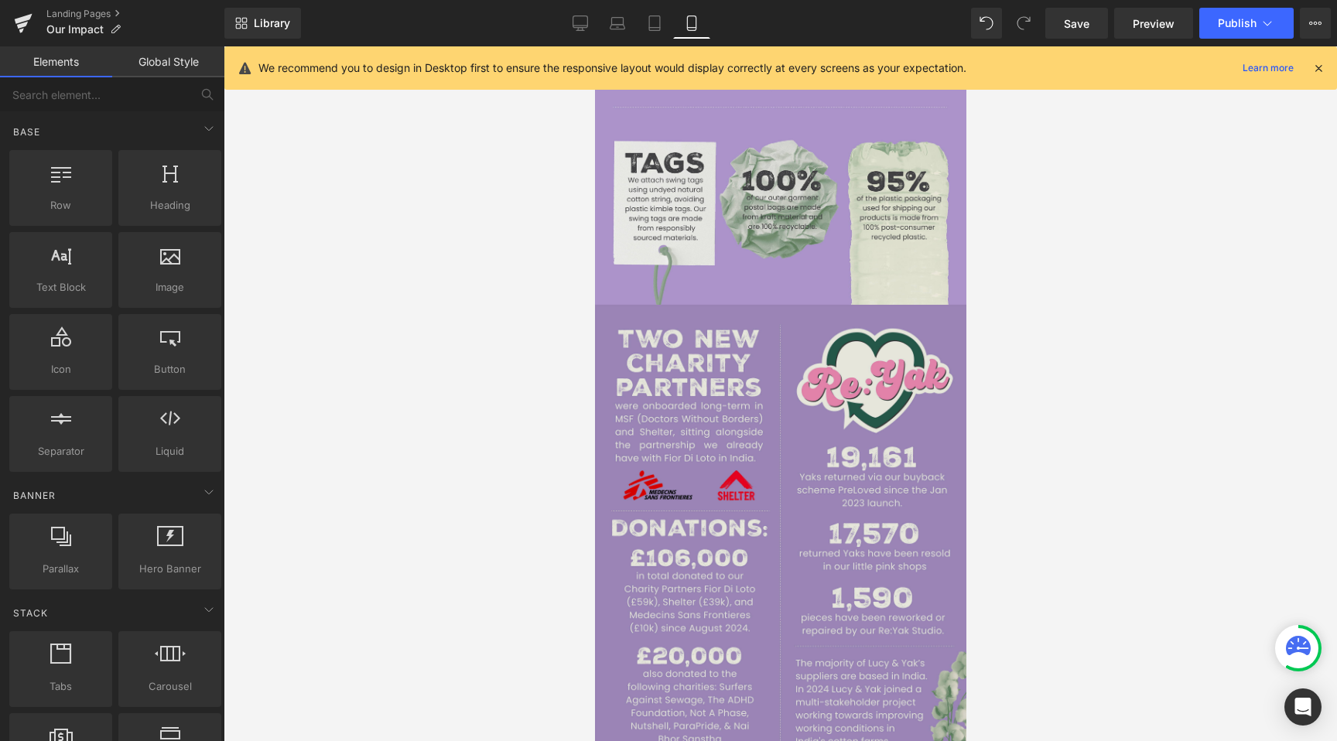
scroll to position [1639, 0]
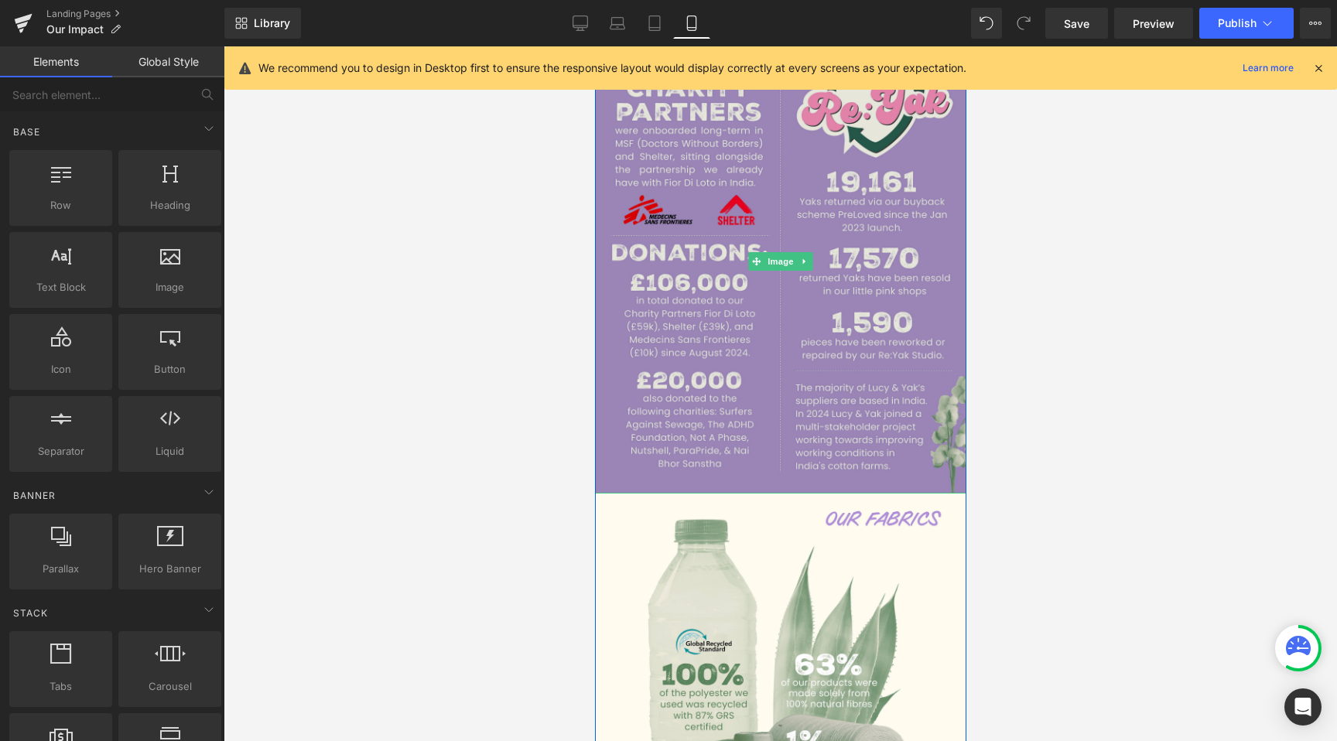
click at [733, 420] on img at bounding box center [779, 261] width 371 height 464
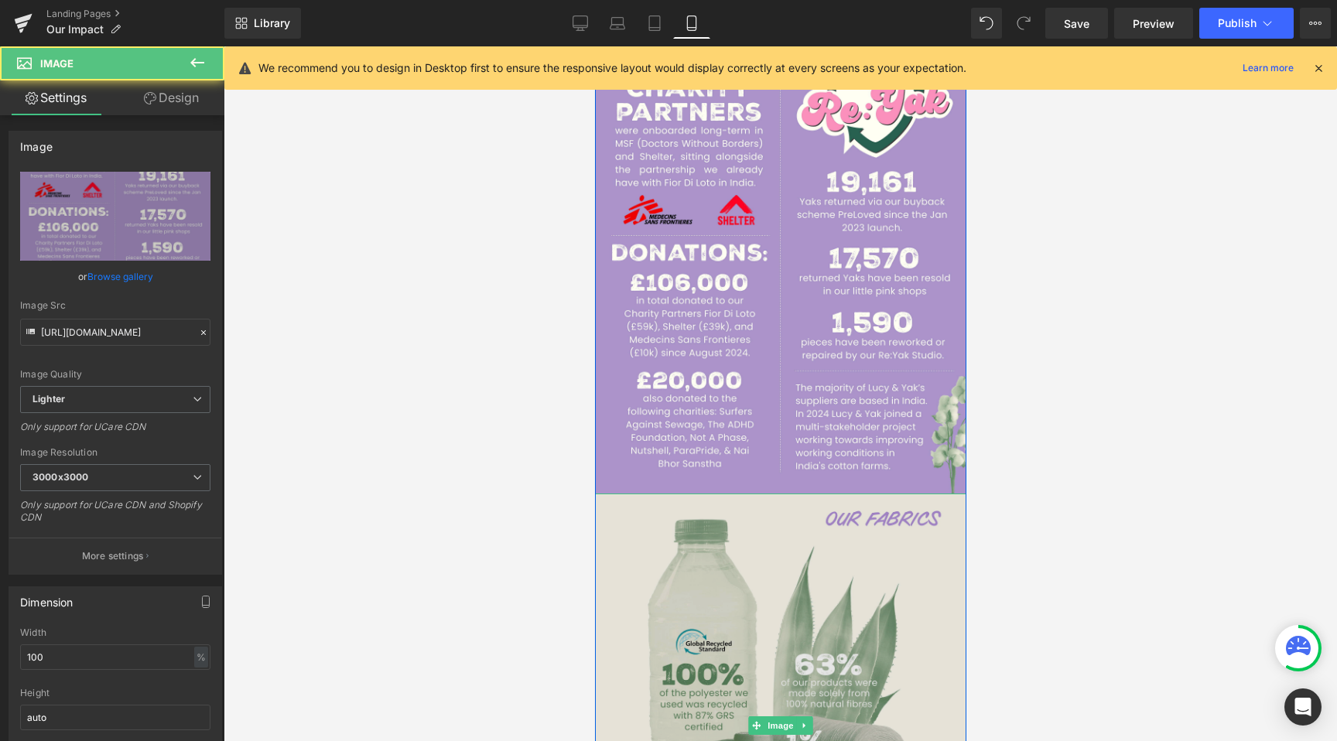
click at [735, 580] on img at bounding box center [779, 726] width 371 height 464
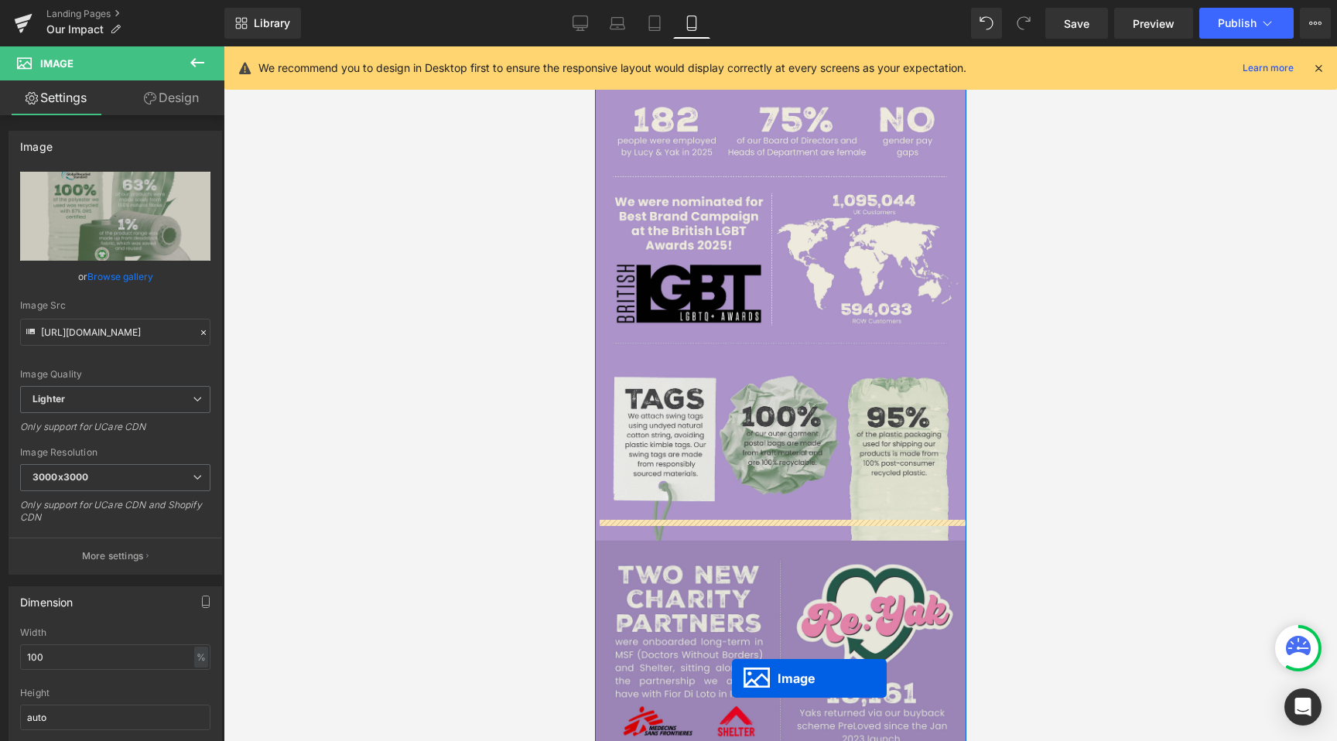
scroll to position [1205, 0]
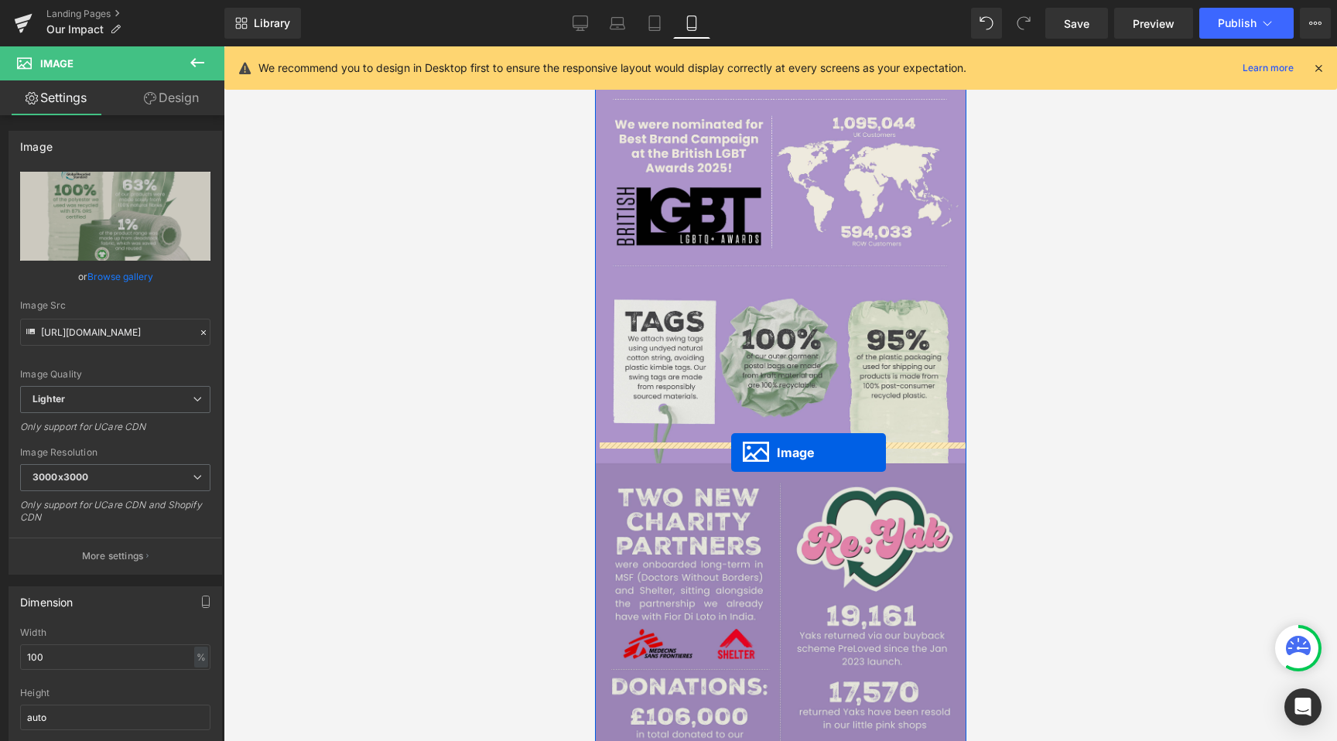
drag, startPoint x: 742, startPoint y: 705, endPoint x: 730, endPoint y: 452, distance: 253.3
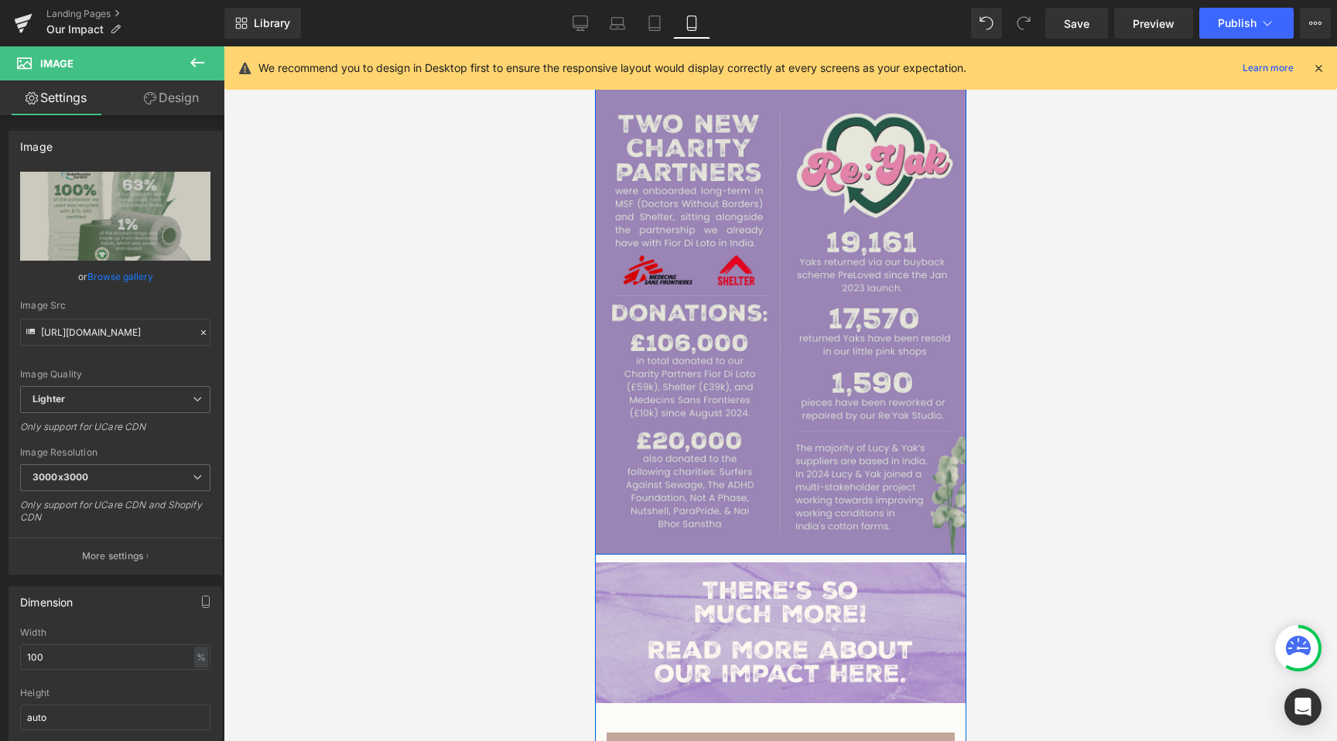
scroll to position [2044, 0]
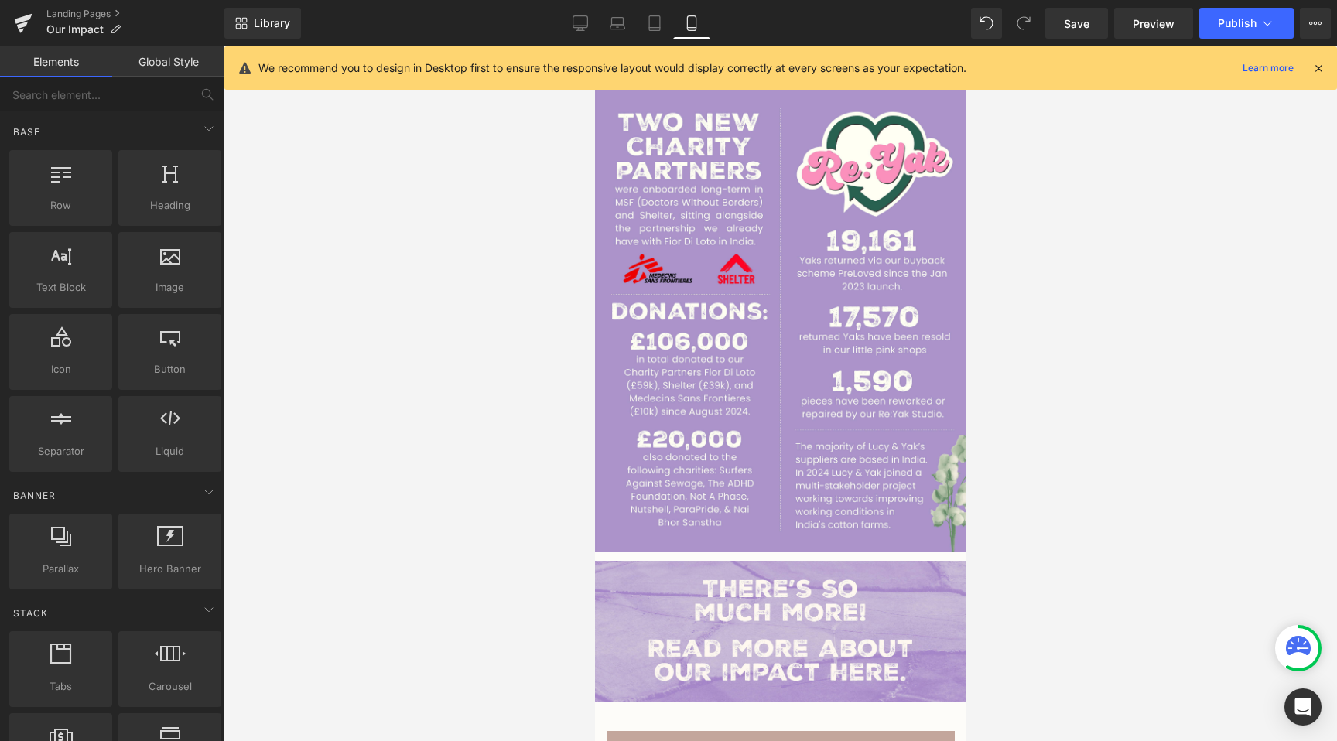
drag, startPoint x: 421, startPoint y: 494, endPoint x: 218, endPoint y: 599, distance: 228.1
click at [422, 494] on div at bounding box center [780, 393] width 1113 height 695
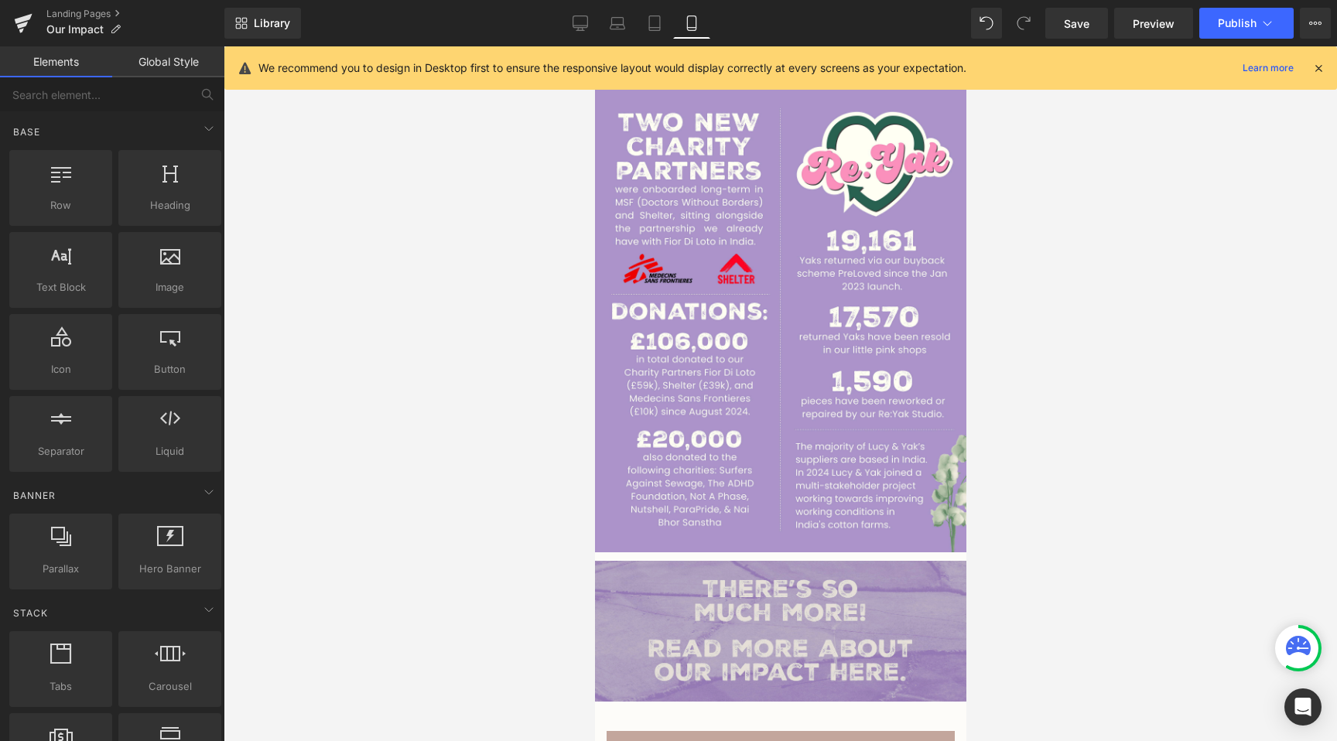
click at [864, 669] on img at bounding box center [779, 631] width 371 height 141
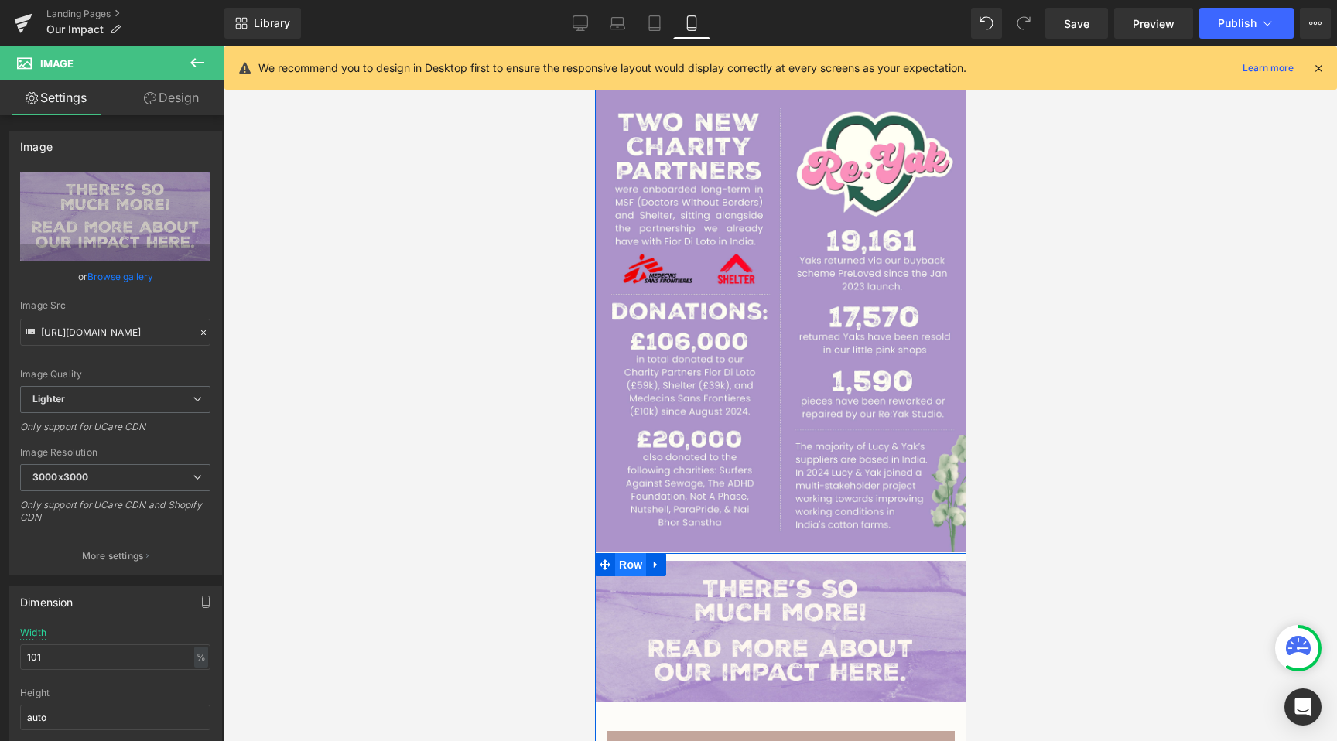
click at [625, 553] on span "Row" at bounding box center [629, 564] width 31 height 23
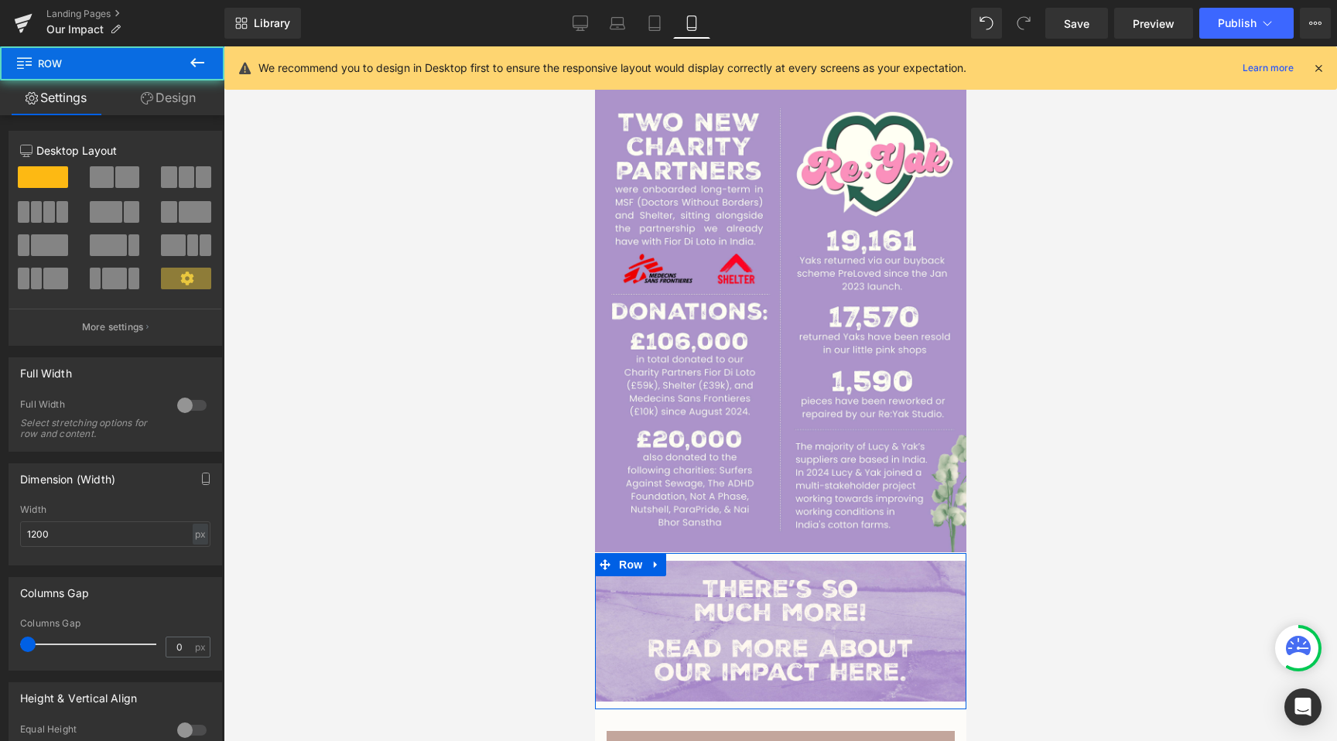
click at [166, 100] on link "Design" at bounding box center [168, 97] width 112 height 35
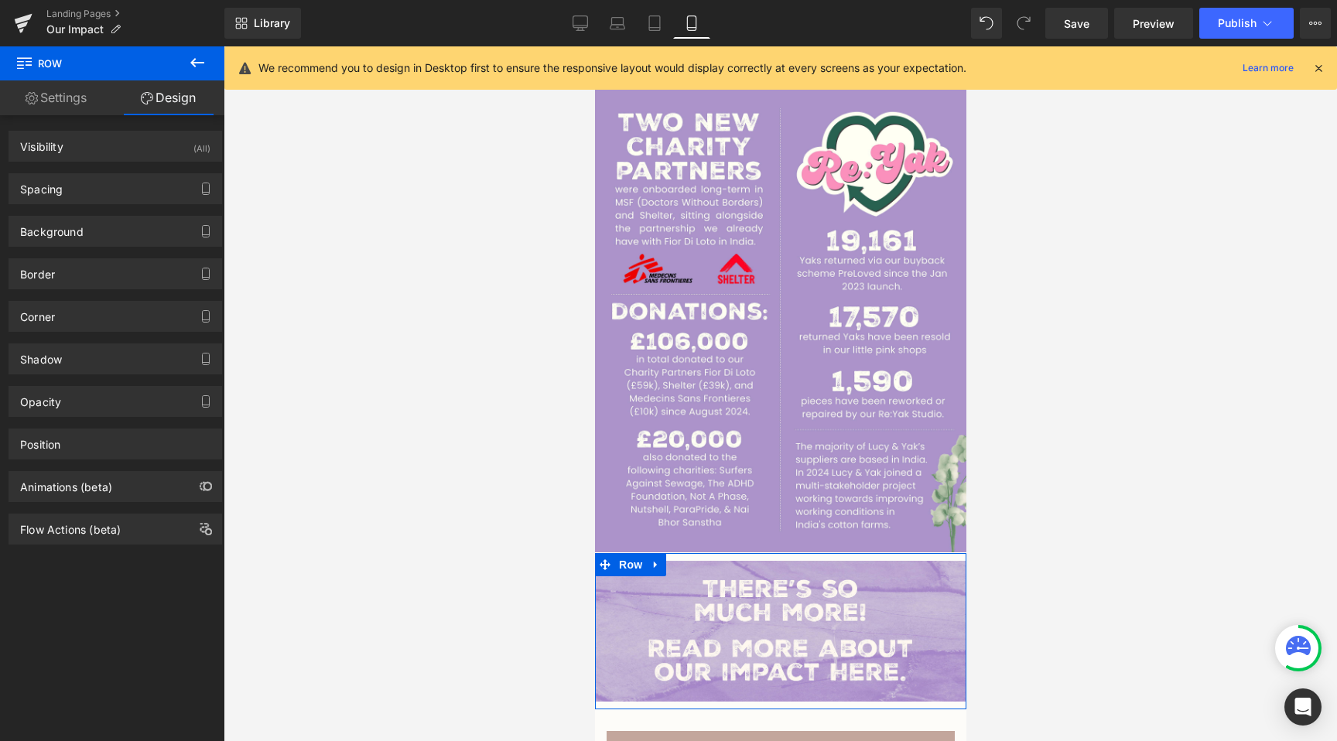
click at [91, 205] on div "Background Color & Image color transparent Color transparent 0 % Image Replace …" at bounding box center [115, 225] width 231 height 43
click at [98, 195] on div "Spacing" at bounding box center [115, 188] width 212 height 29
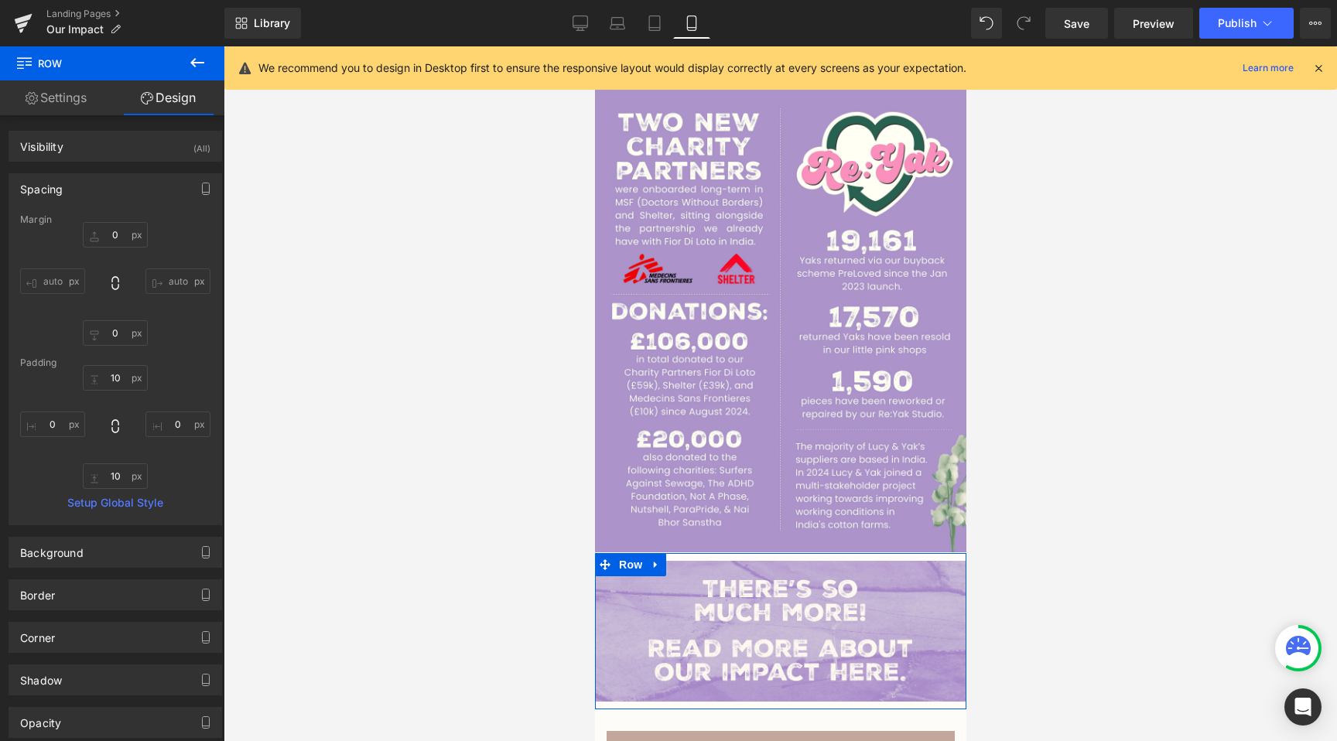
click at [115, 462] on div "10px 10 0px 0 10px 10 0px 0" at bounding box center [115, 427] width 190 height 124
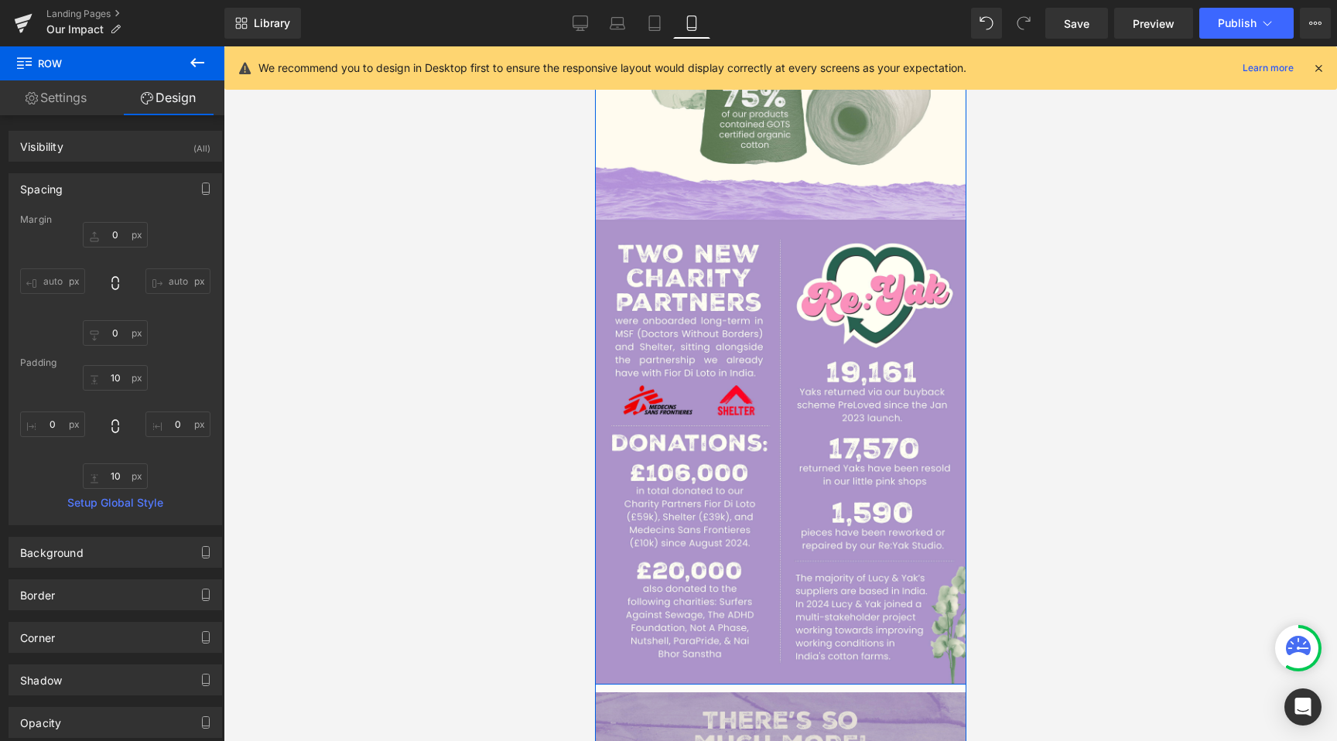
scroll to position [2184, 0]
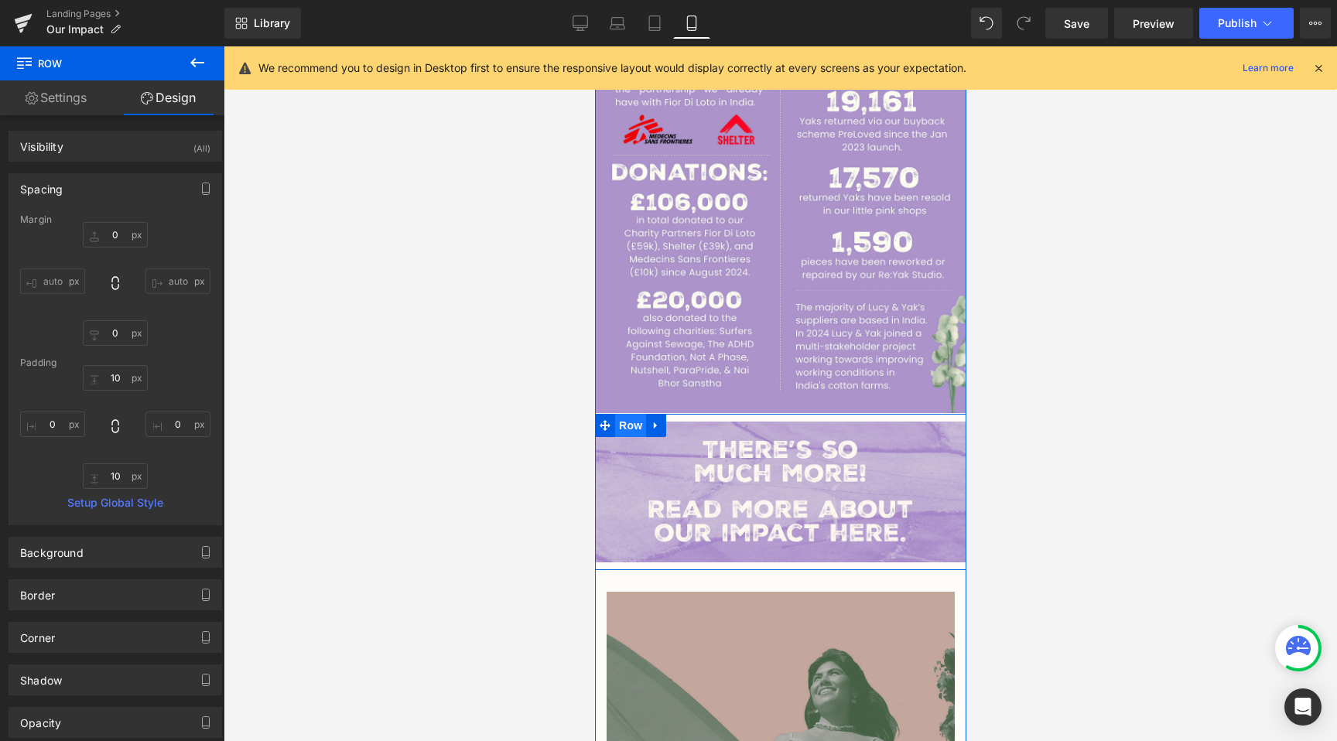
click at [621, 414] on span "Row" at bounding box center [629, 425] width 31 height 23
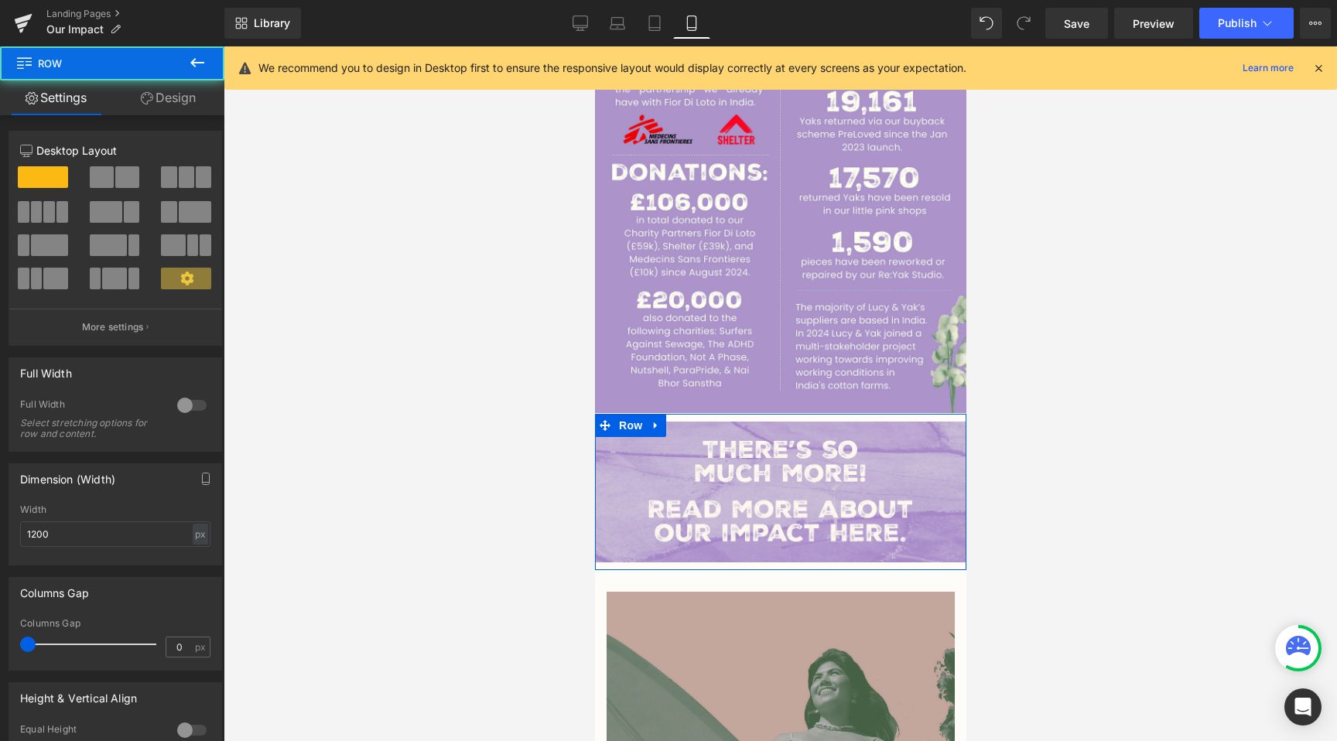
click at [173, 94] on link "Design" at bounding box center [168, 97] width 112 height 35
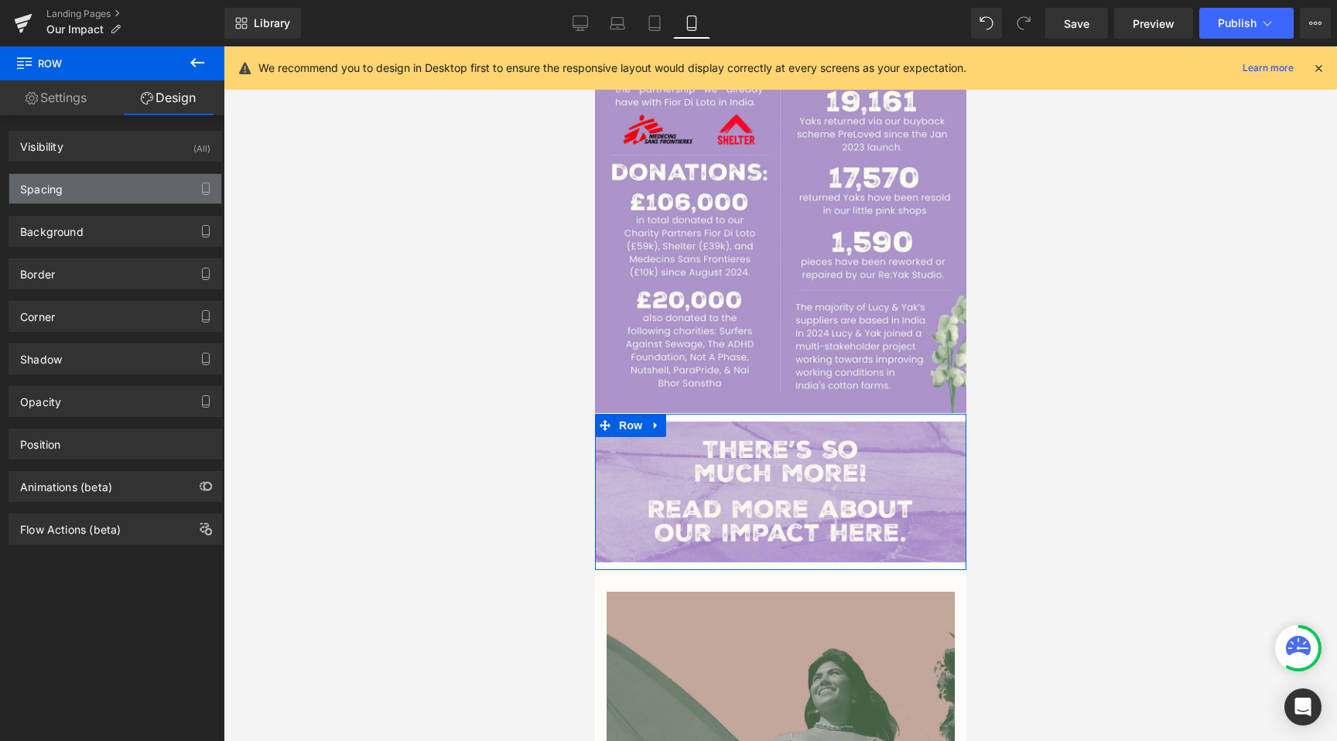
click at [125, 186] on div "Spacing" at bounding box center [115, 188] width 212 height 29
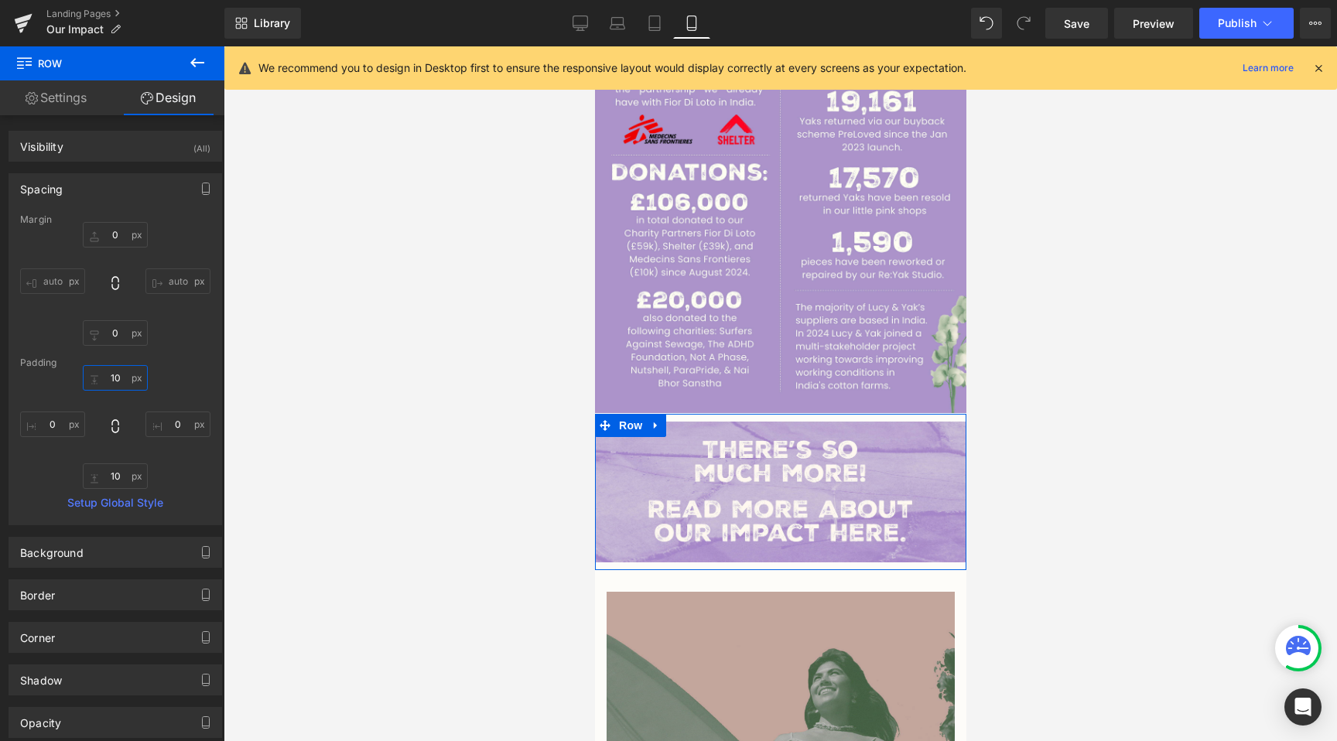
click at [108, 386] on input "10" at bounding box center [115, 378] width 65 height 26
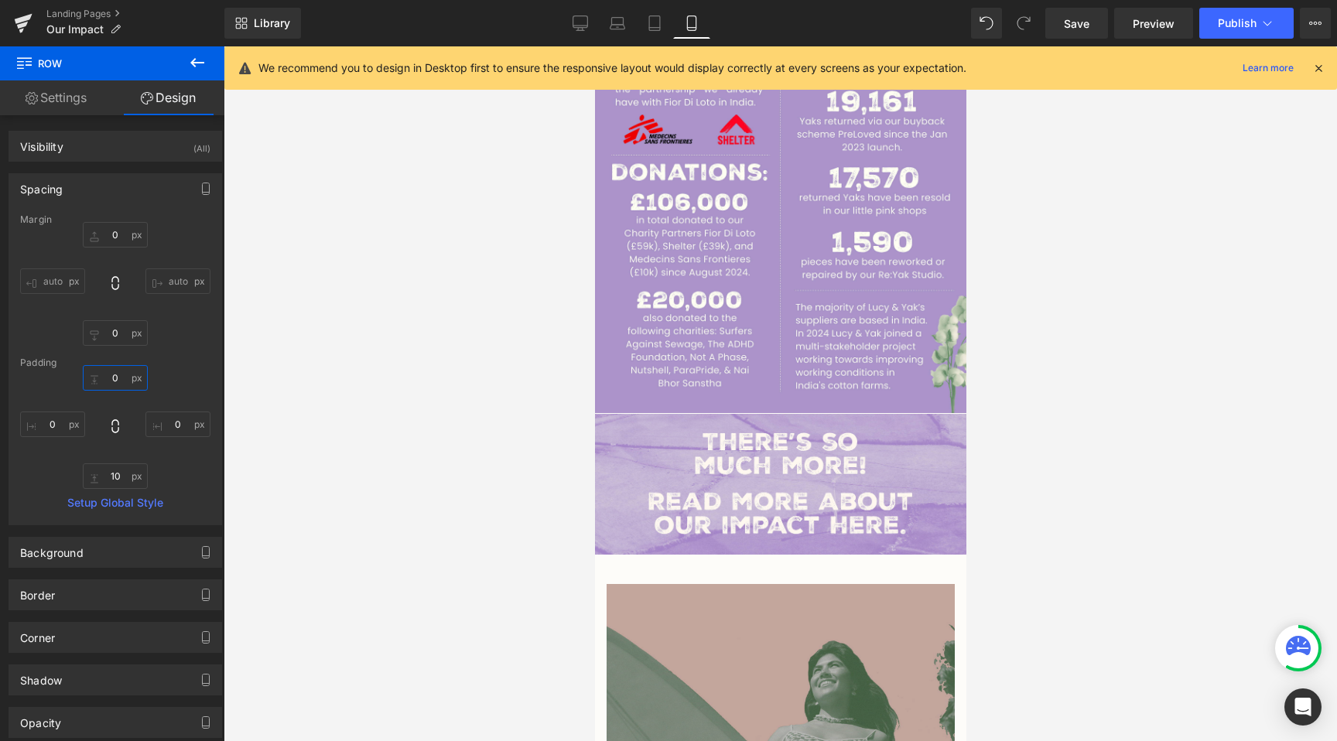
type input "0"
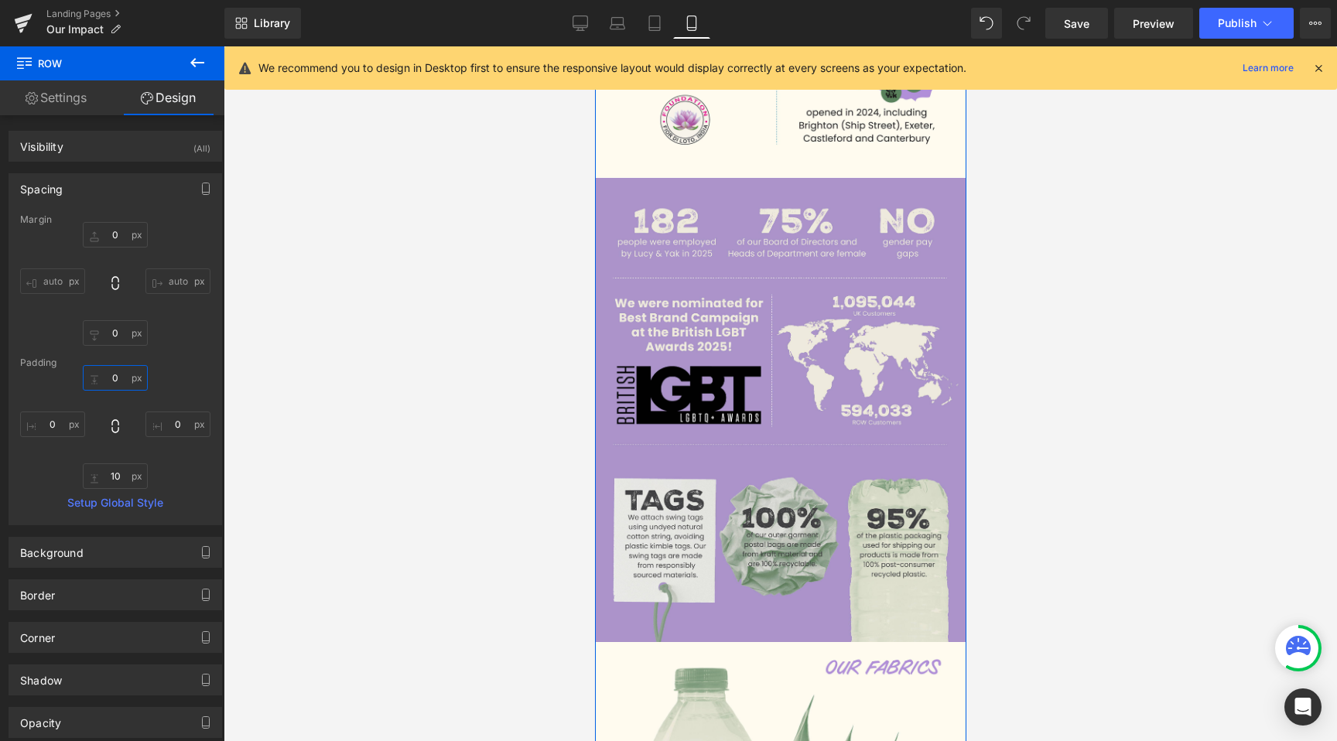
scroll to position [522, 0]
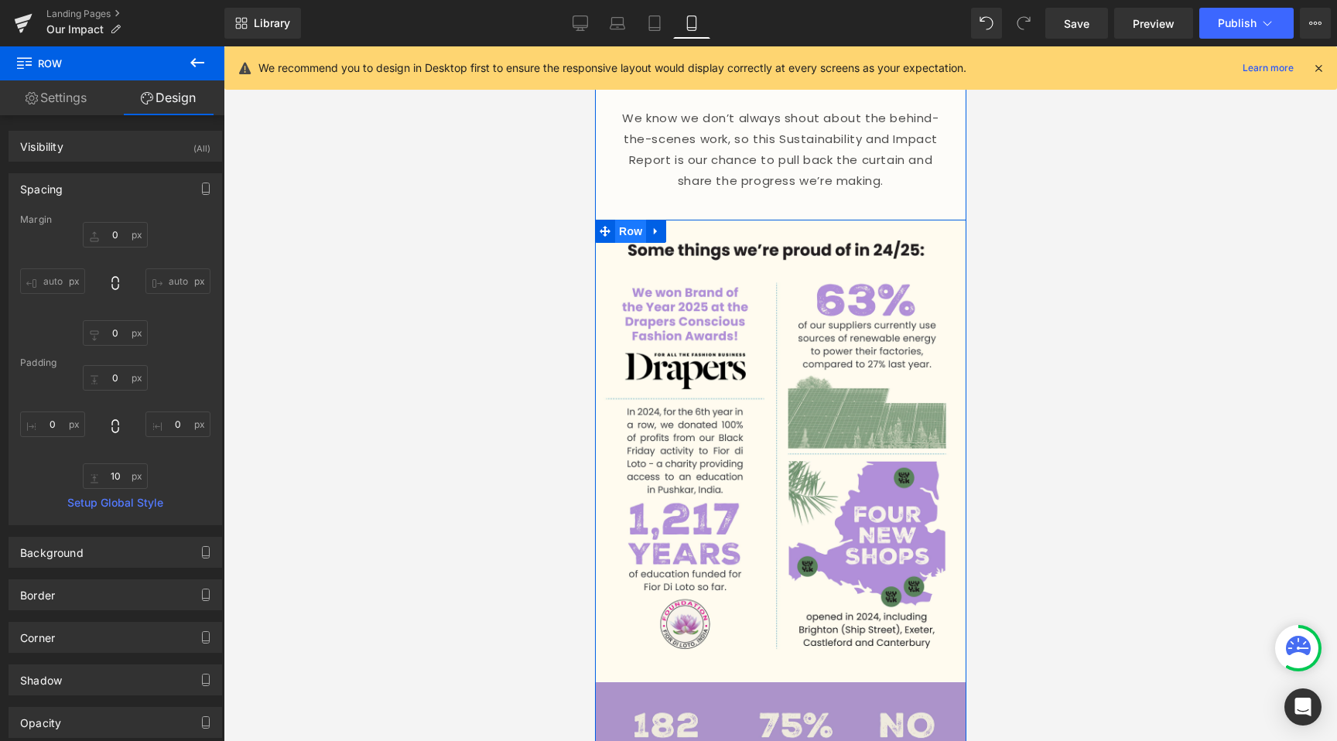
click at [630, 220] on span "Row" at bounding box center [629, 231] width 31 height 23
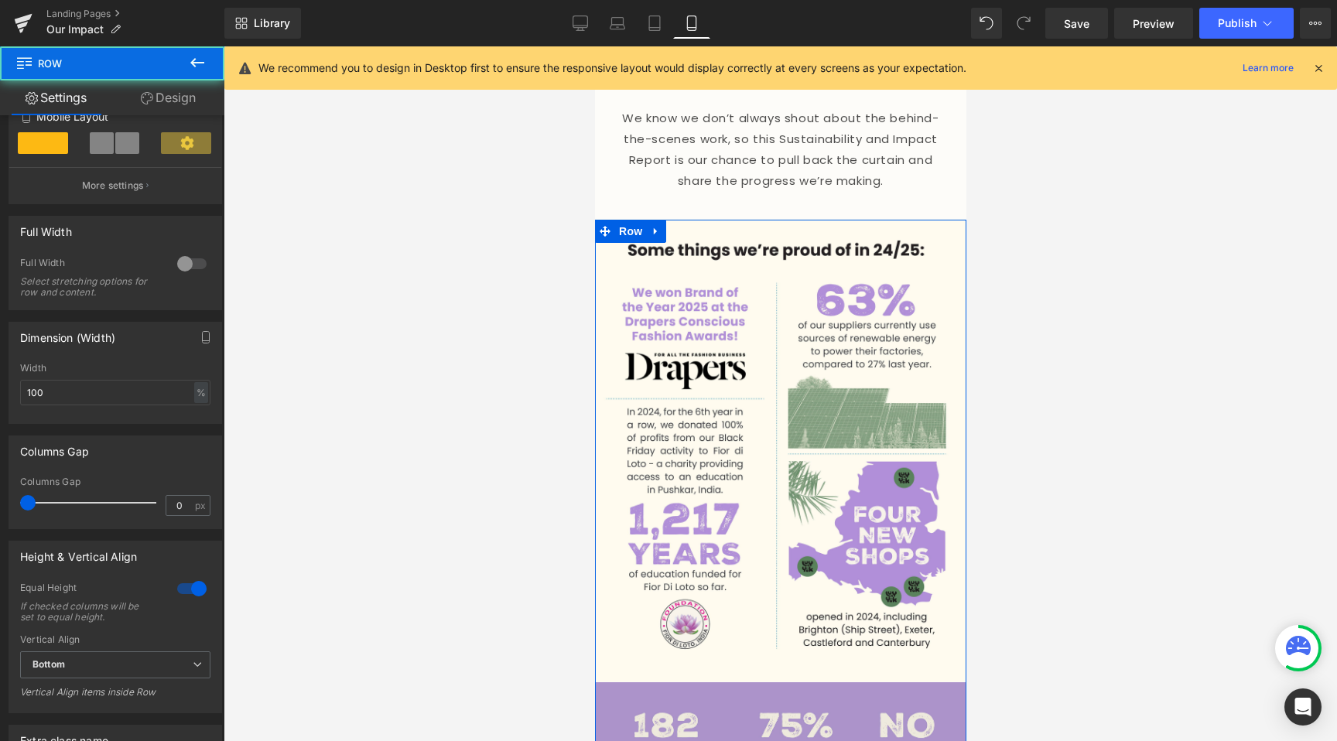
scroll to position [495, 0]
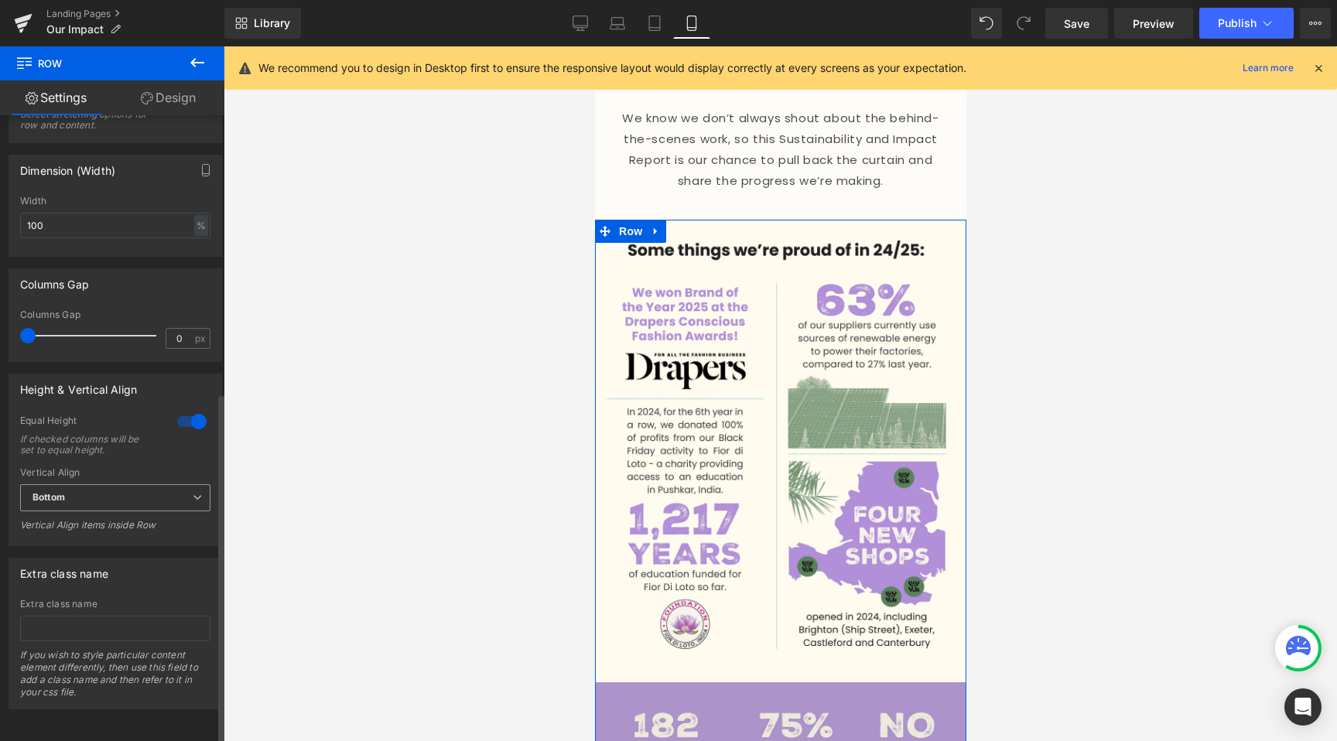
click at [133, 484] on span "Bottom" at bounding box center [115, 497] width 190 height 27
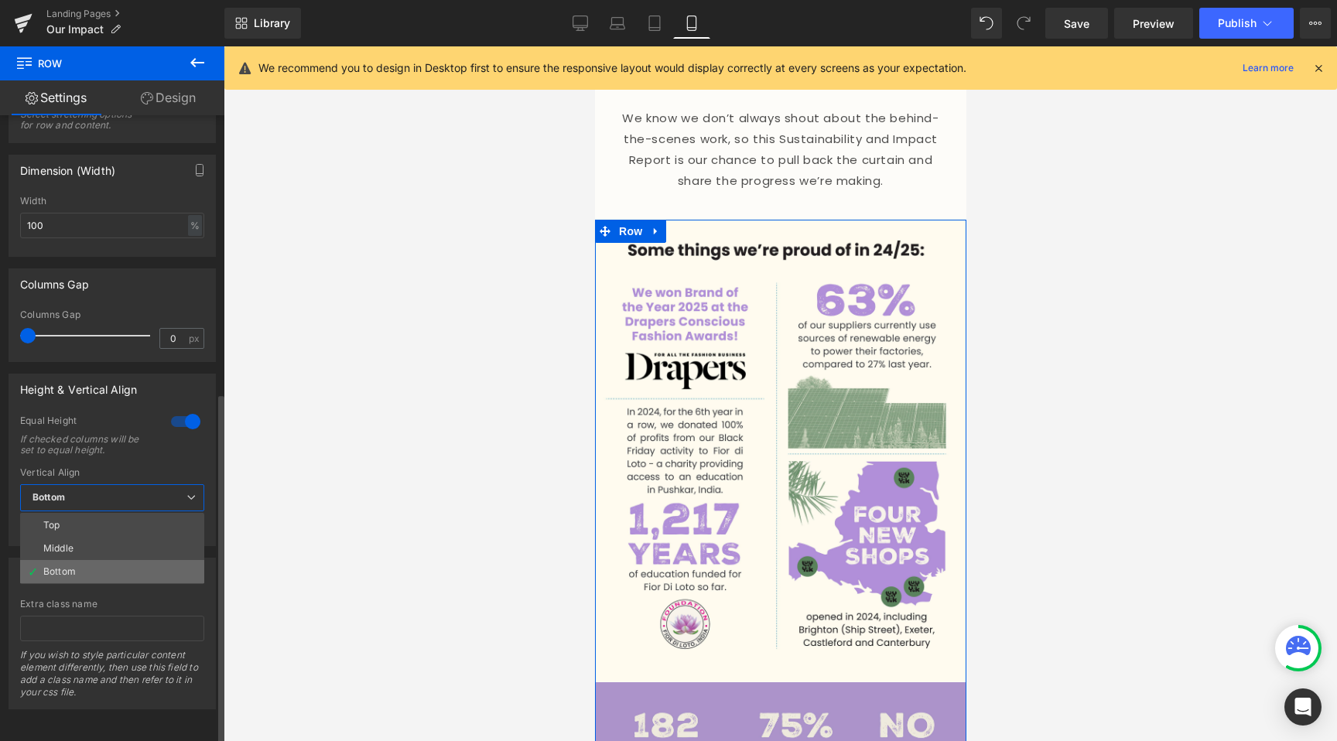
drag, startPoint x: 110, startPoint y: 559, endPoint x: 305, endPoint y: 549, distance: 195.2
click at [110, 560] on li "Bottom" at bounding box center [112, 571] width 184 height 23
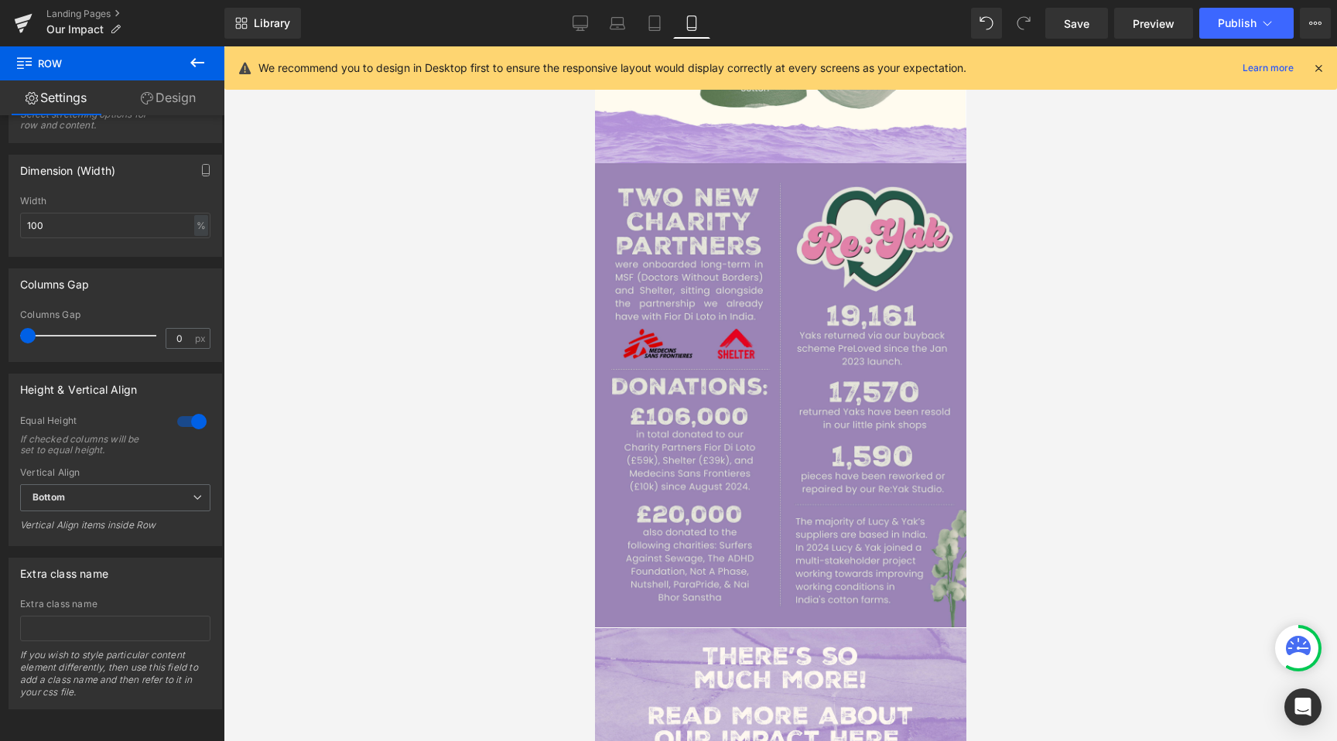
scroll to position [2242, 0]
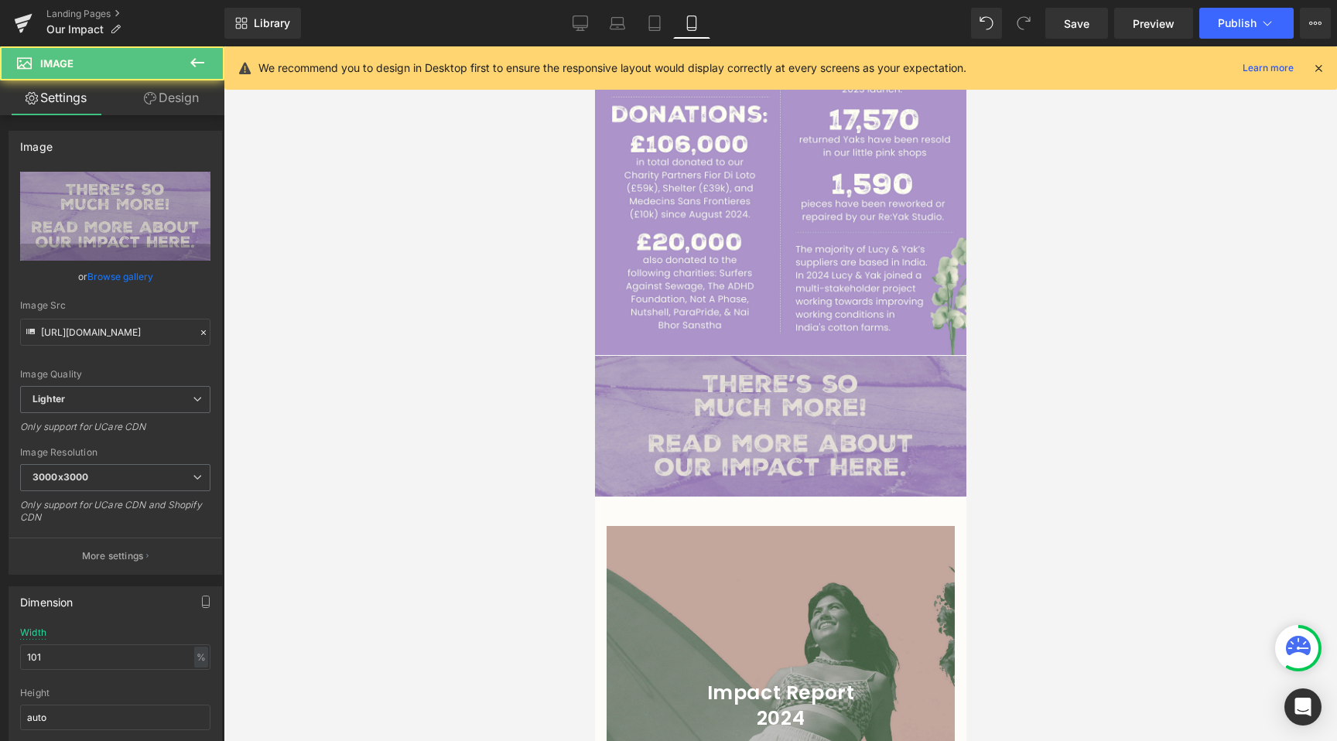
click at [650, 356] on div "Image Row" at bounding box center [779, 430] width 371 height 149
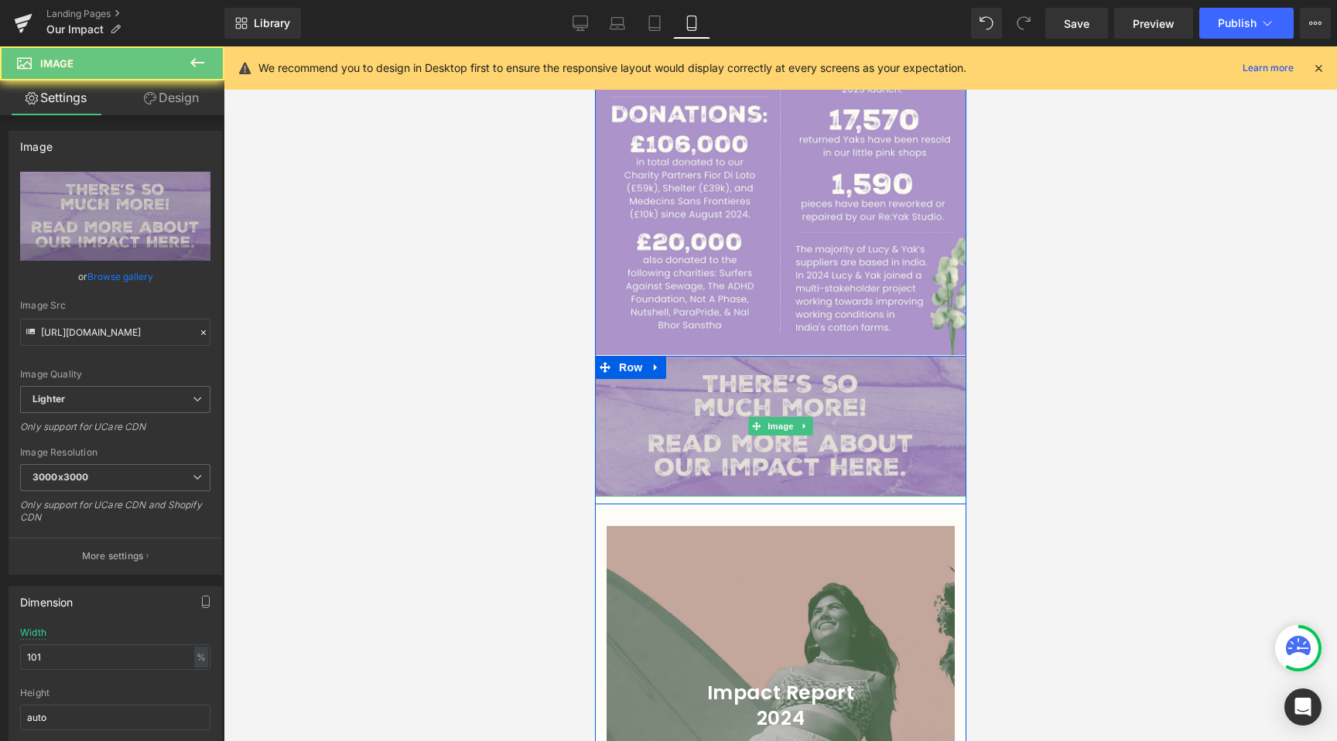
click at [628, 358] on img at bounding box center [779, 426] width 371 height 141
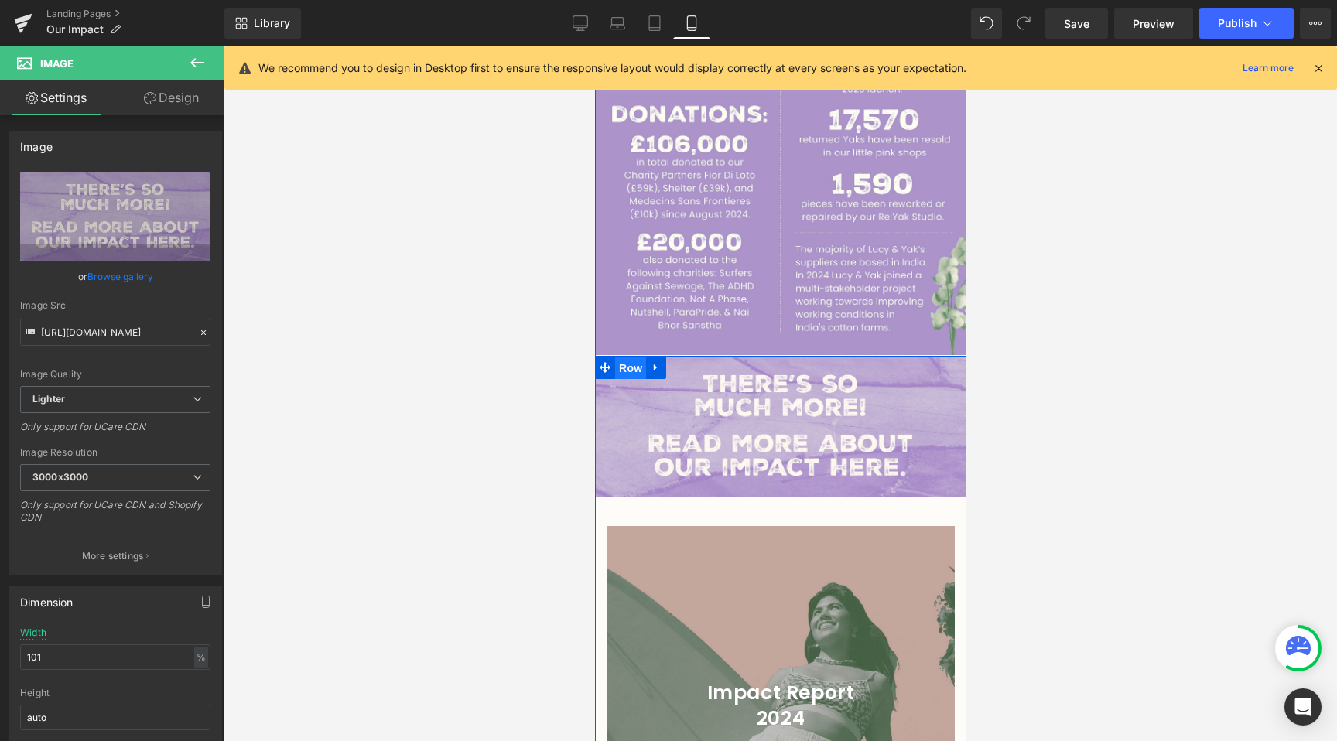
click at [630, 357] on span "Row" at bounding box center [629, 368] width 31 height 23
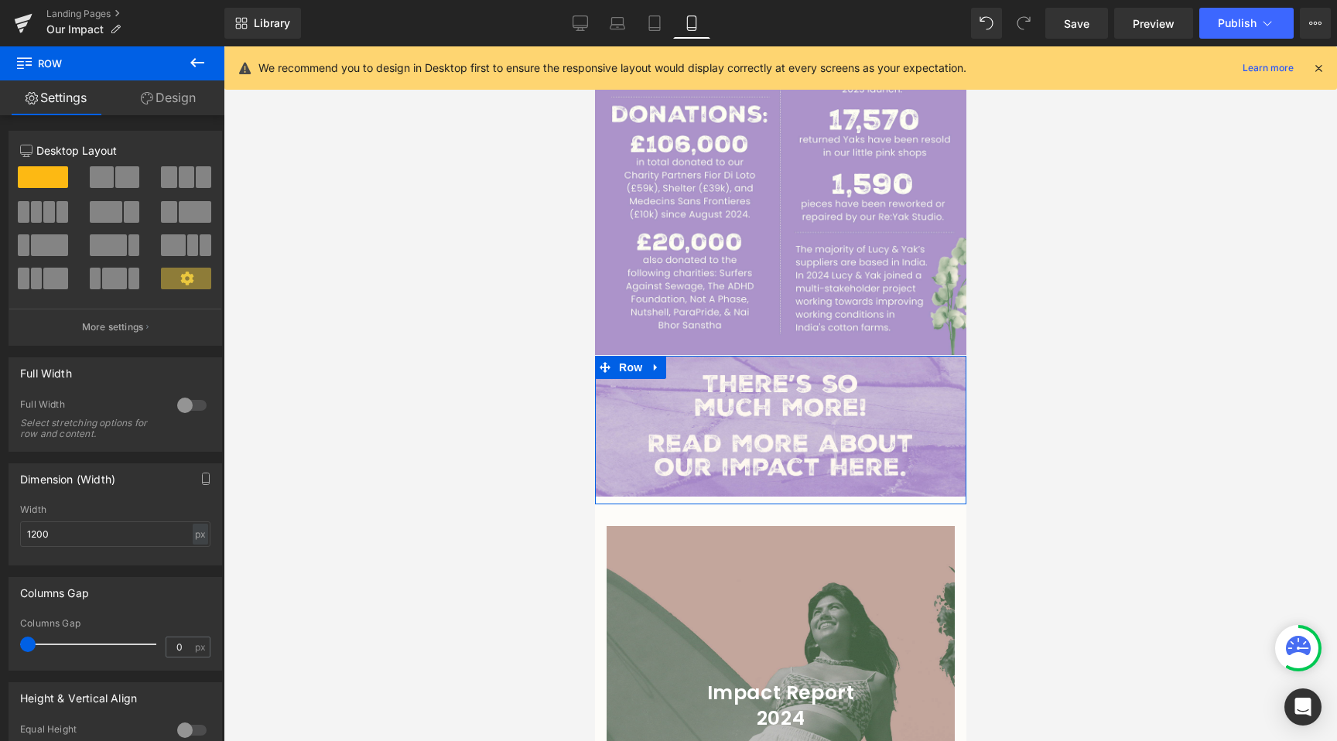
click at [152, 84] on link "Design" at bounding box center [168, 97] width 112 height 35
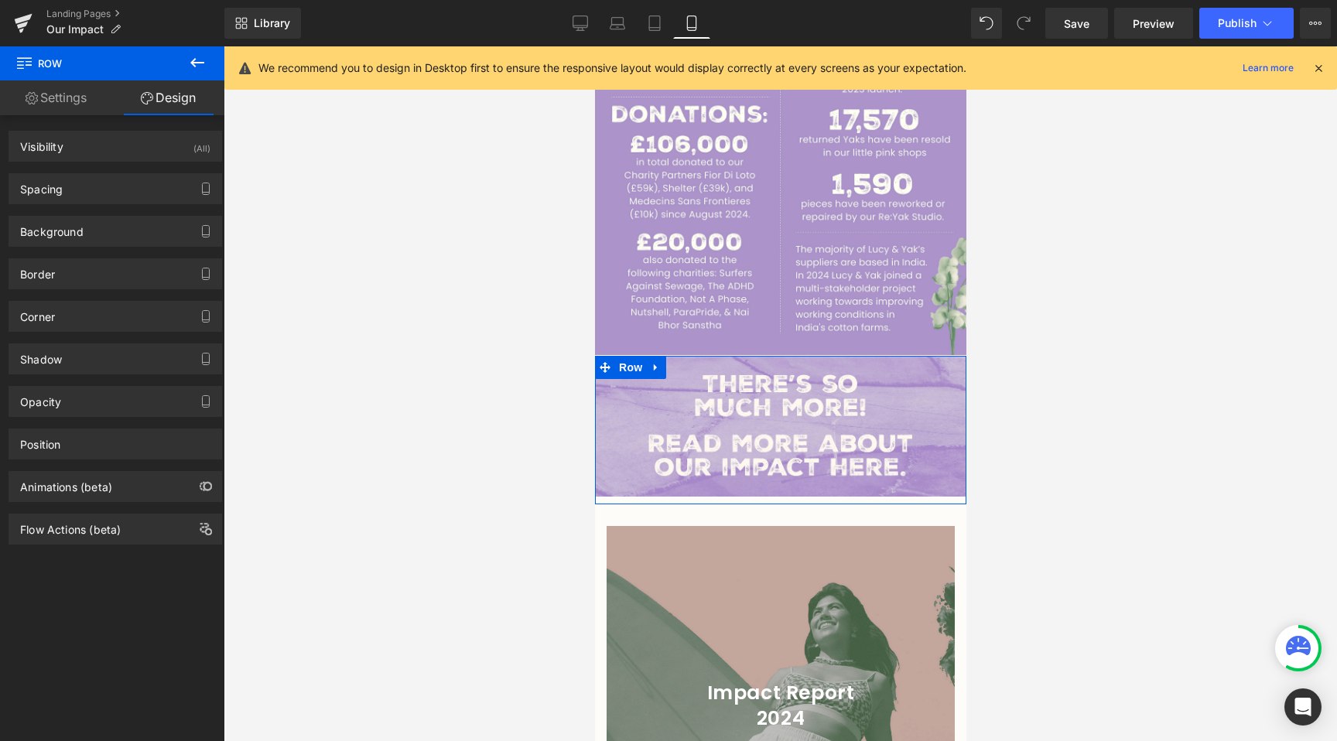
click at [144, 87] on link "Design" at bounding box center [168, 97] width 112 height 35
click at [90, 202] on div "Spacing" at bounding box center [115, 188] width 212 height 29
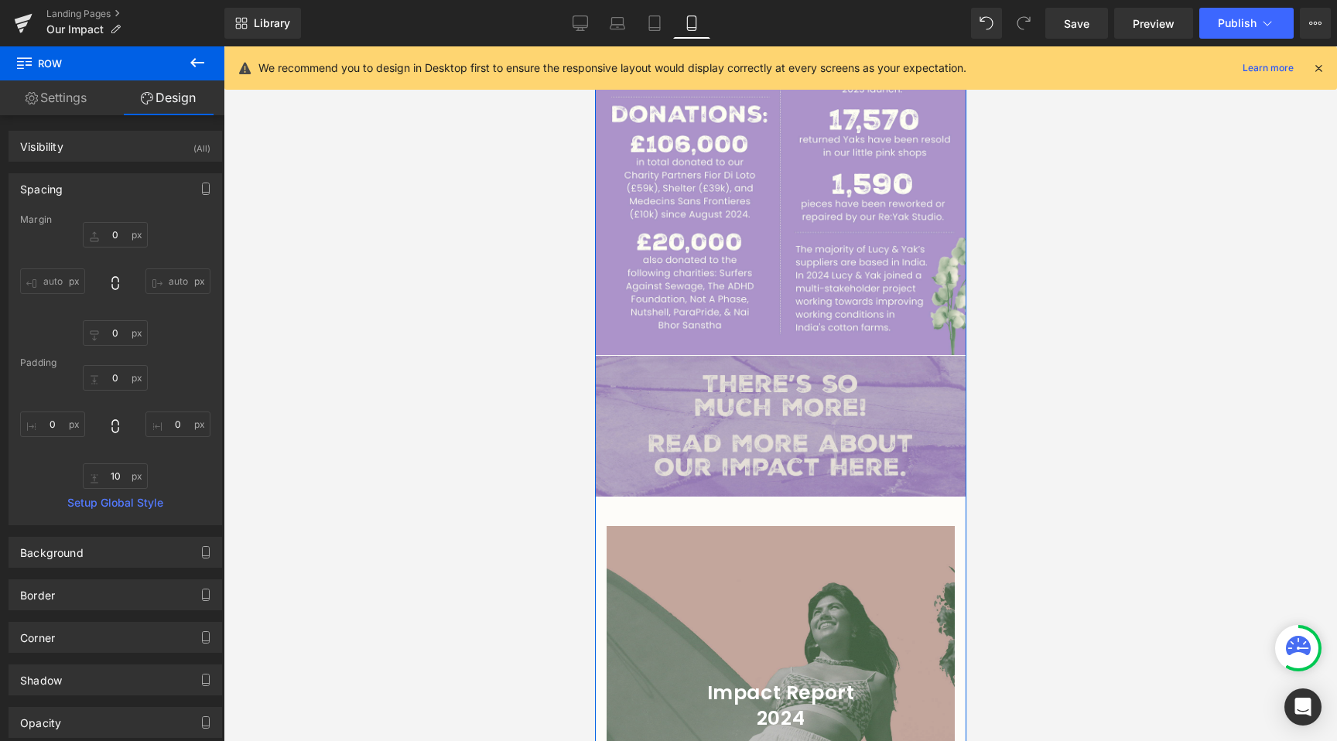
click at [788, 465] on img at bounding box center [779, 426] width 371 height 141
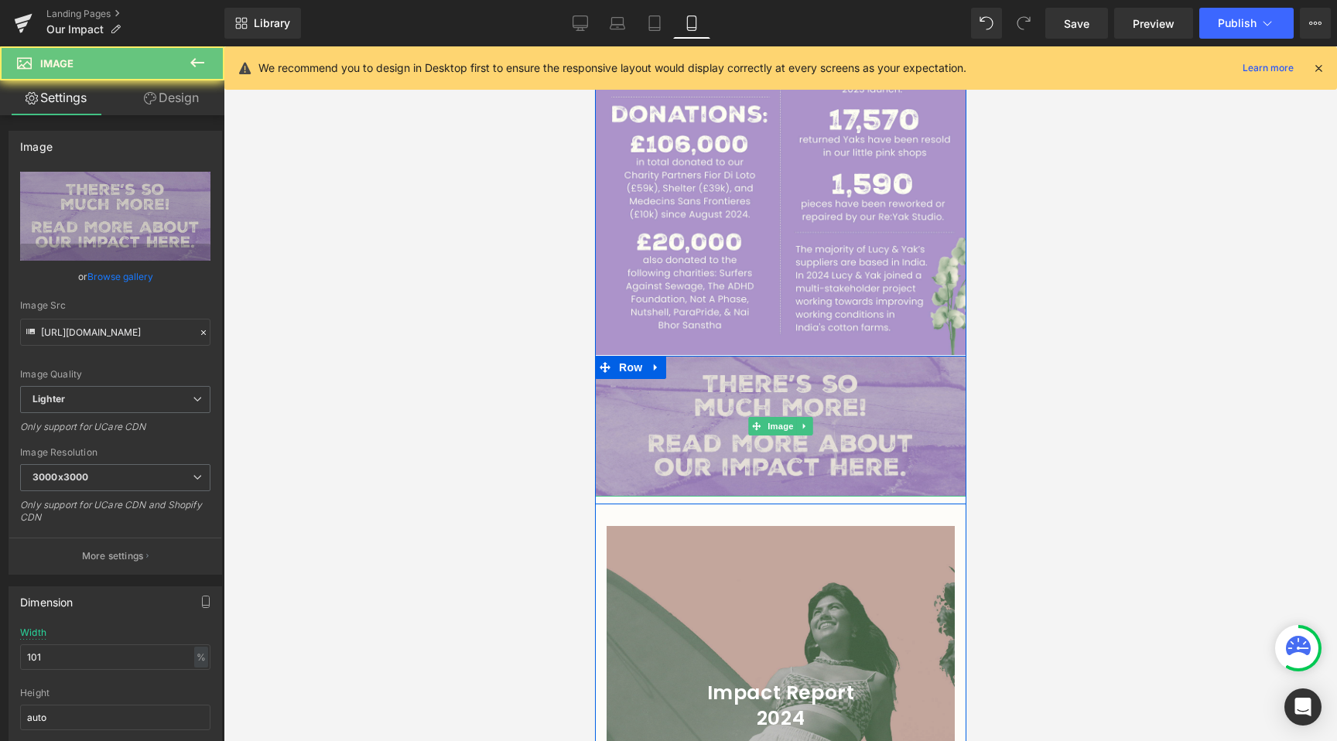
click at [790, 444] on img at bounding box center [779, 426] width 371 height 141
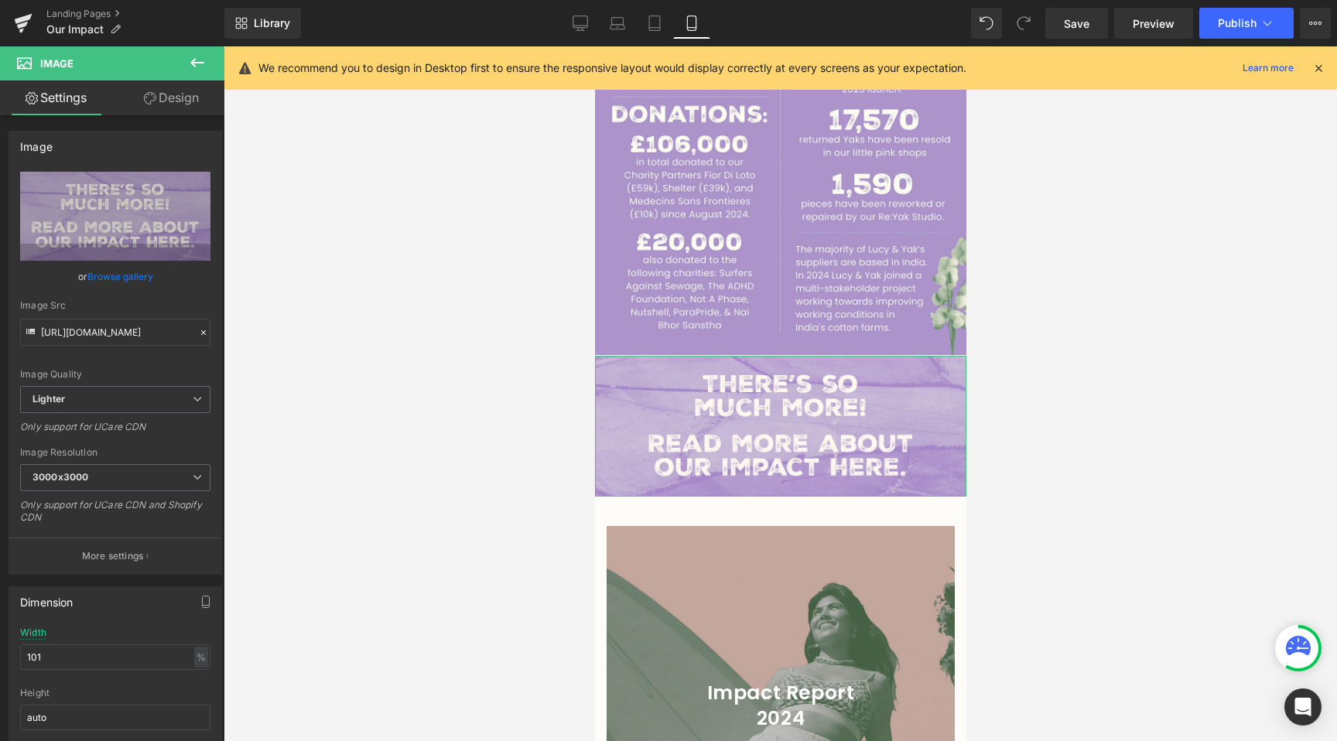
click at [177, 107] on link "Design" at bounding box center [171, 97] width 112 height 35
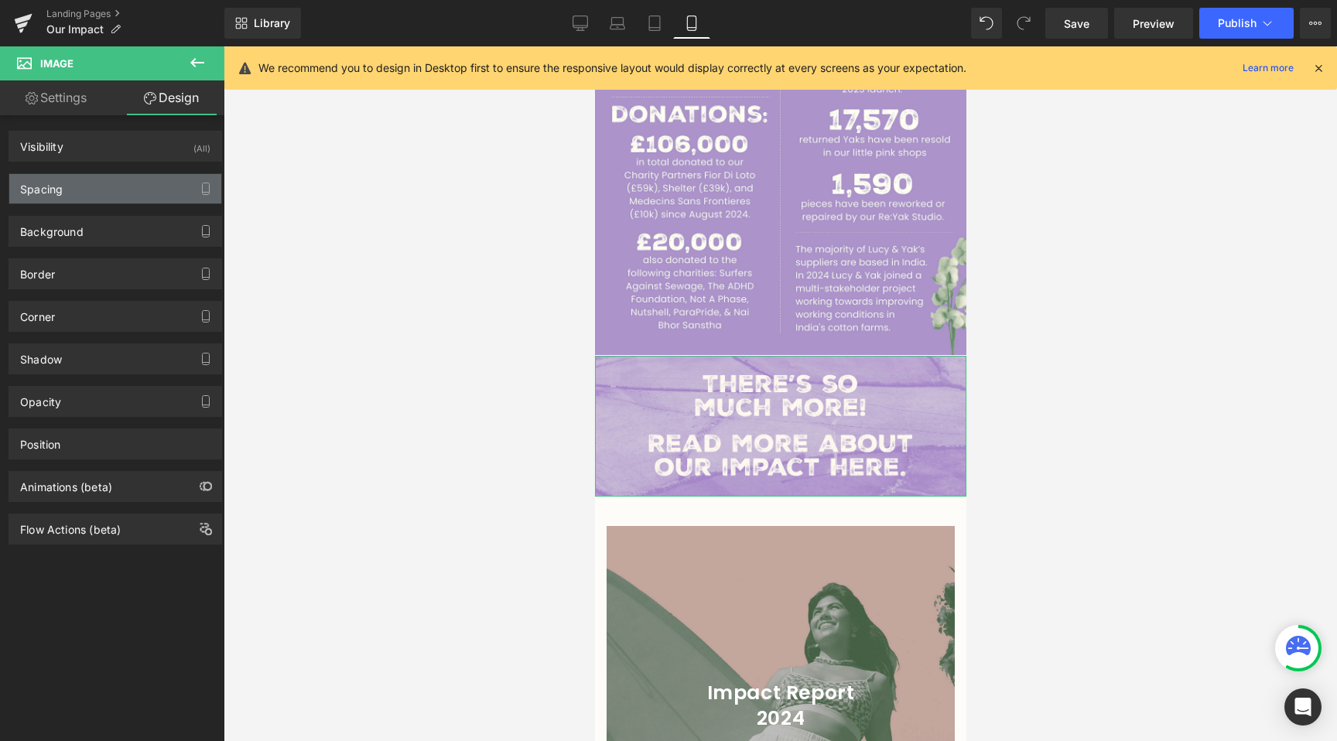
click at [104, 186] on div "Spacing" at bounding box center [115, 188] width 212 height 29
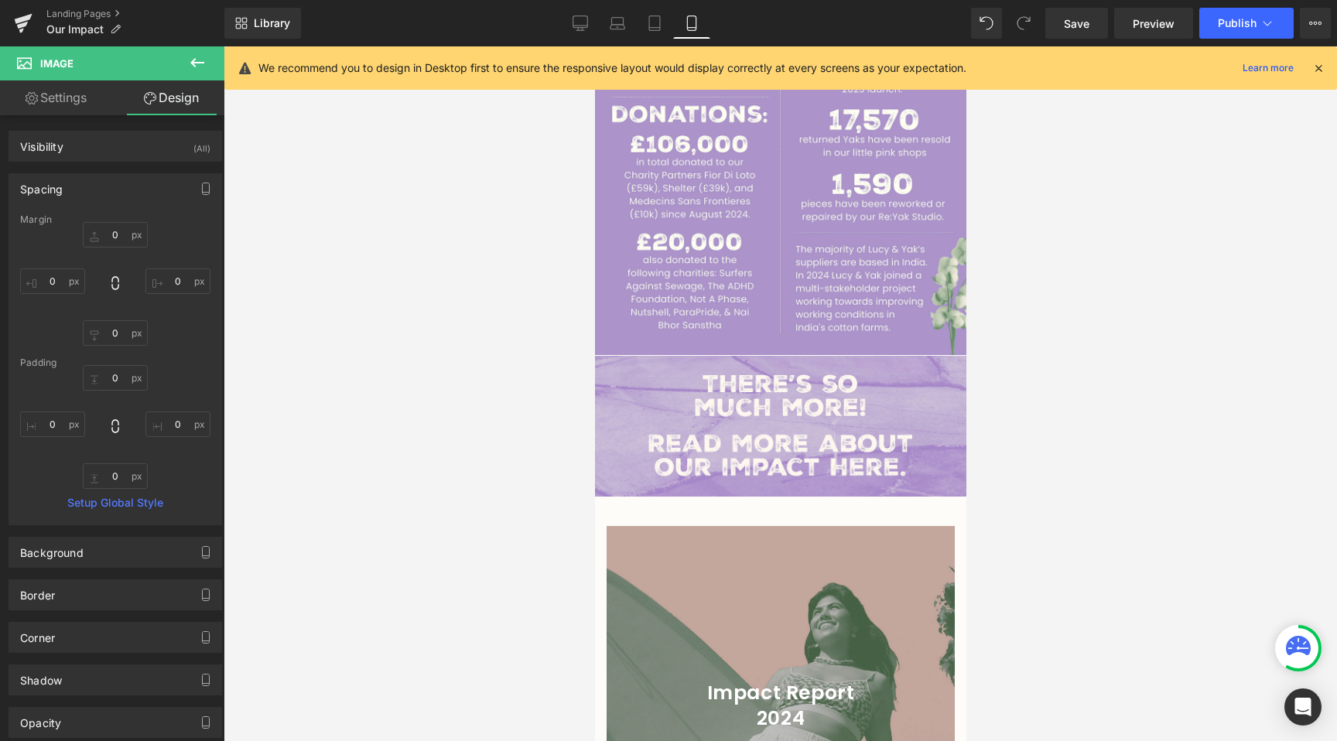
click at [479, 364] on div at bounding box center [780, 393] width 1113 height 695
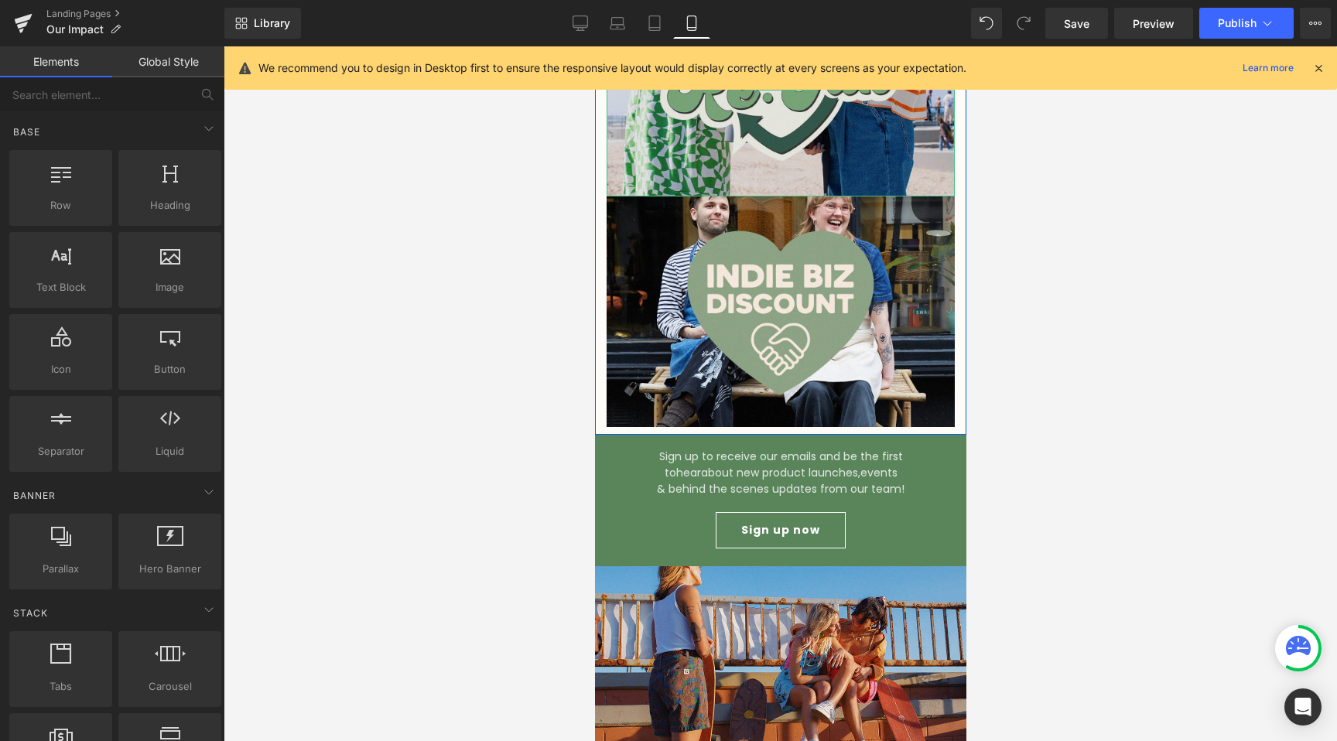
scroll to position [5023, 0]
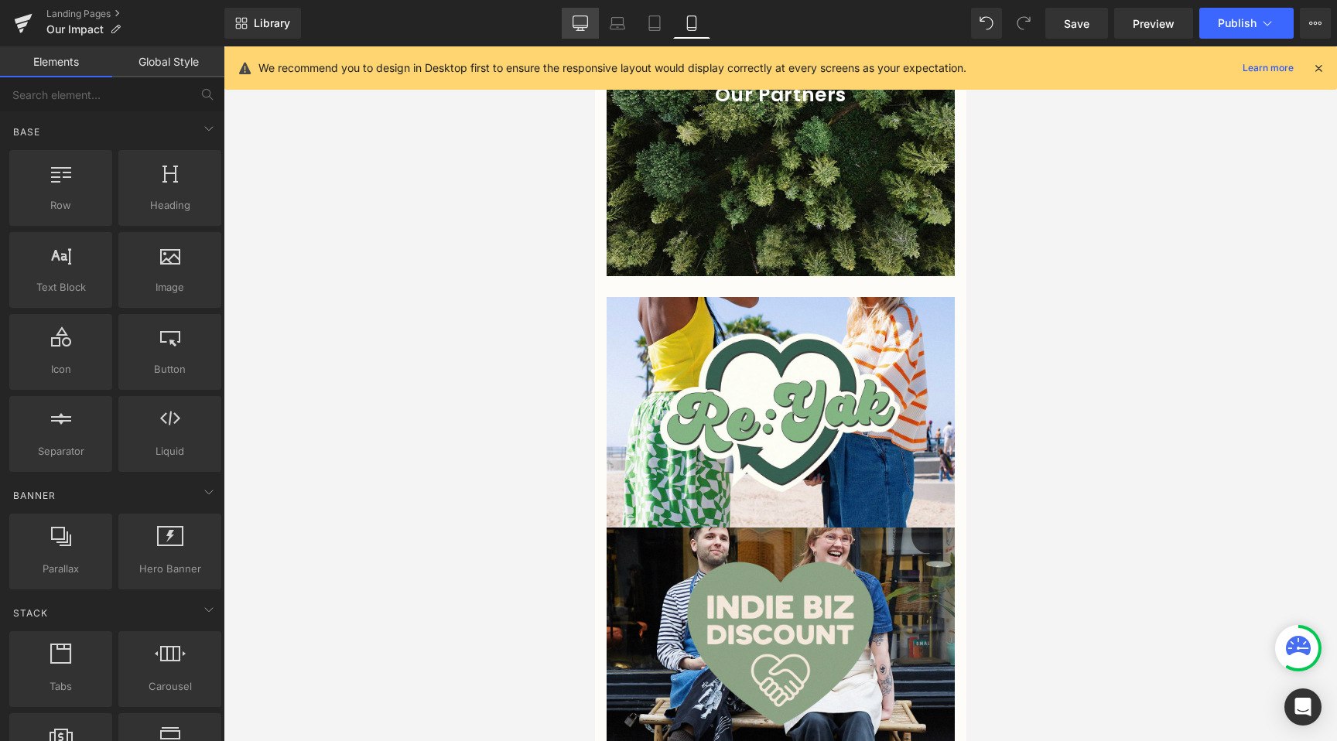
click at [574, 33] on link "Desktop" at bounding box center [580, 23] width 37 height 31
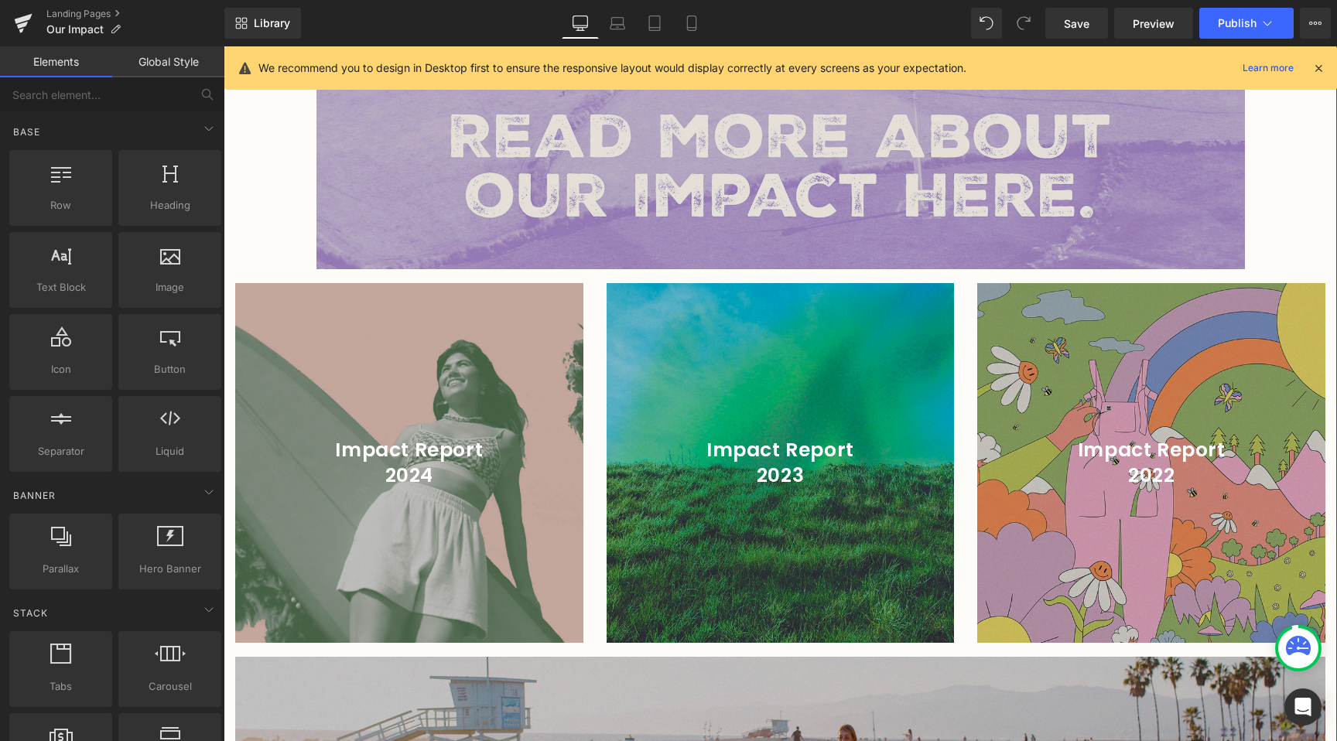
scroll to position [2181, 0]
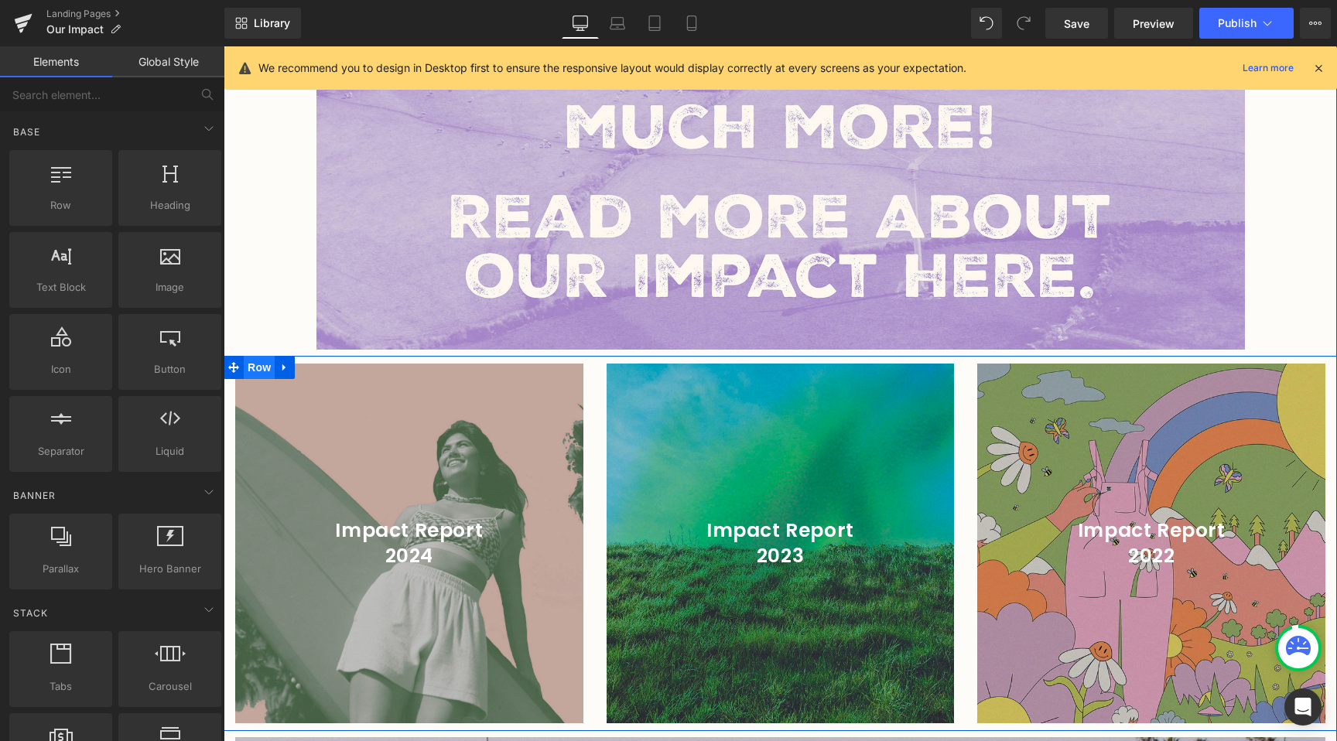
click at [251, 356] on span "Row" at bounding box center [259, 367] width 31 height 23
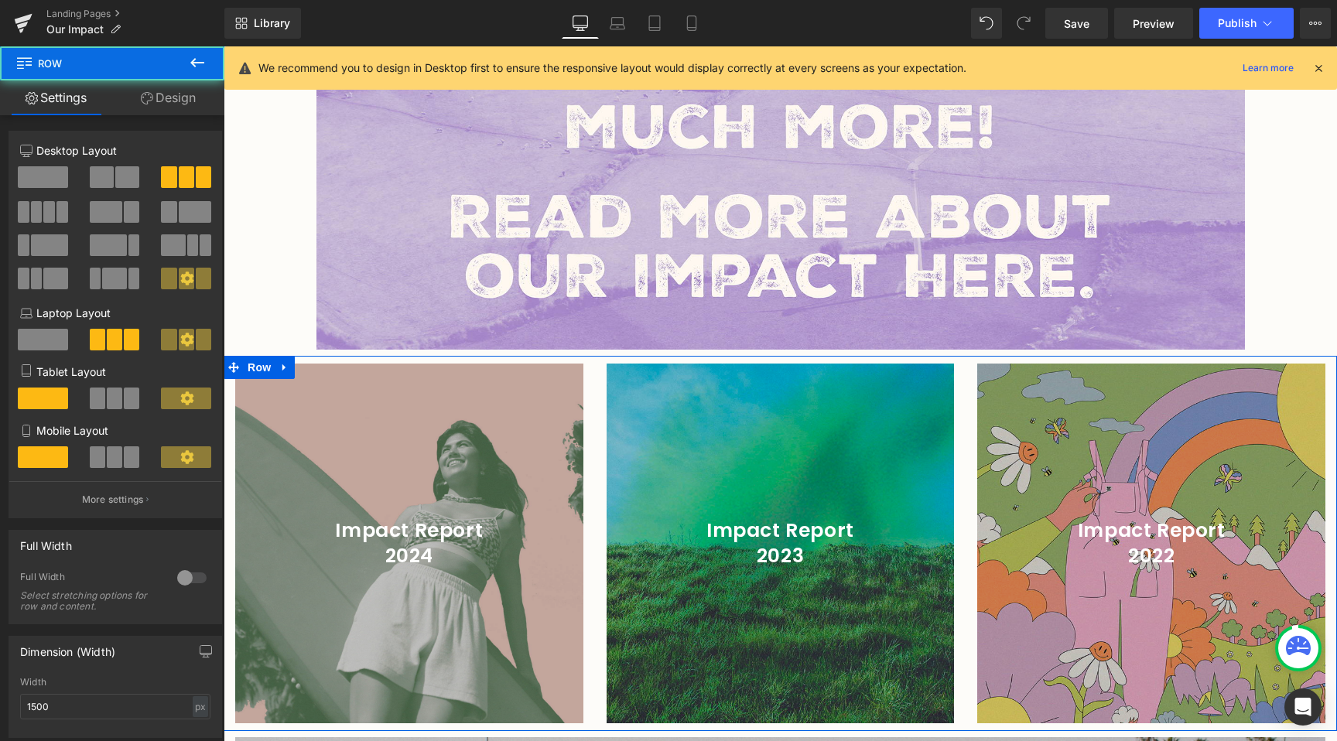
click at [155, 101] on link "Design" at bounding box center [168, 97] width 112 height 35
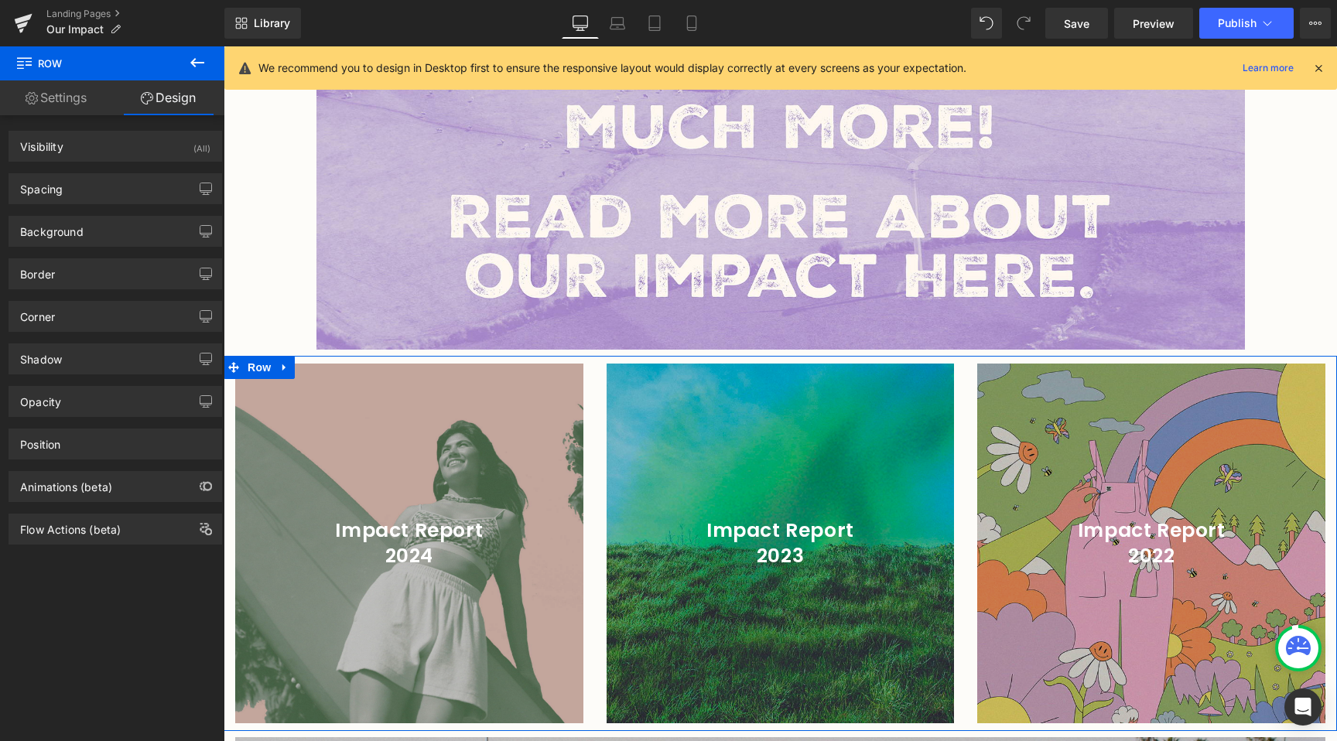
click at [97, 91] on link "Settings" at bounding box center [56, 97] width 112 height 35
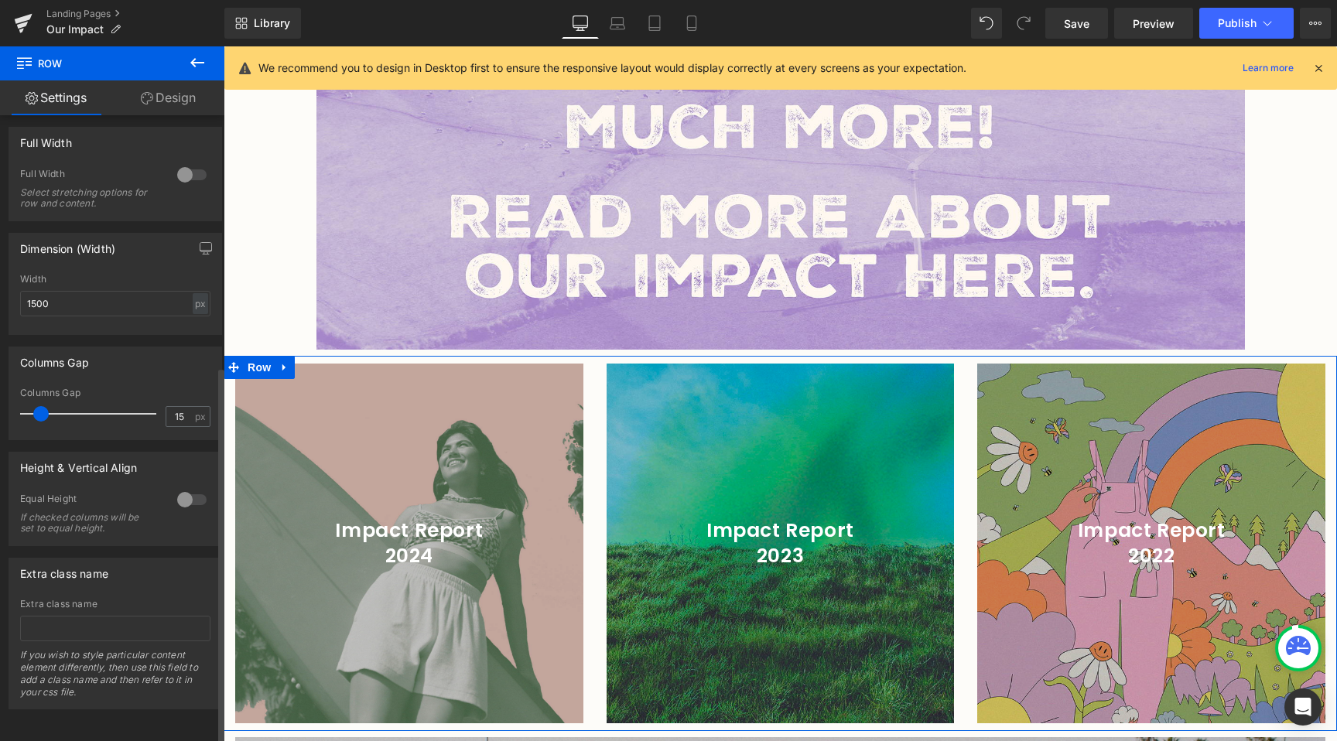
scroll to position [417, 0]
click at [150, 104] on icon at bounding box center [147, 98] width 12 height 12
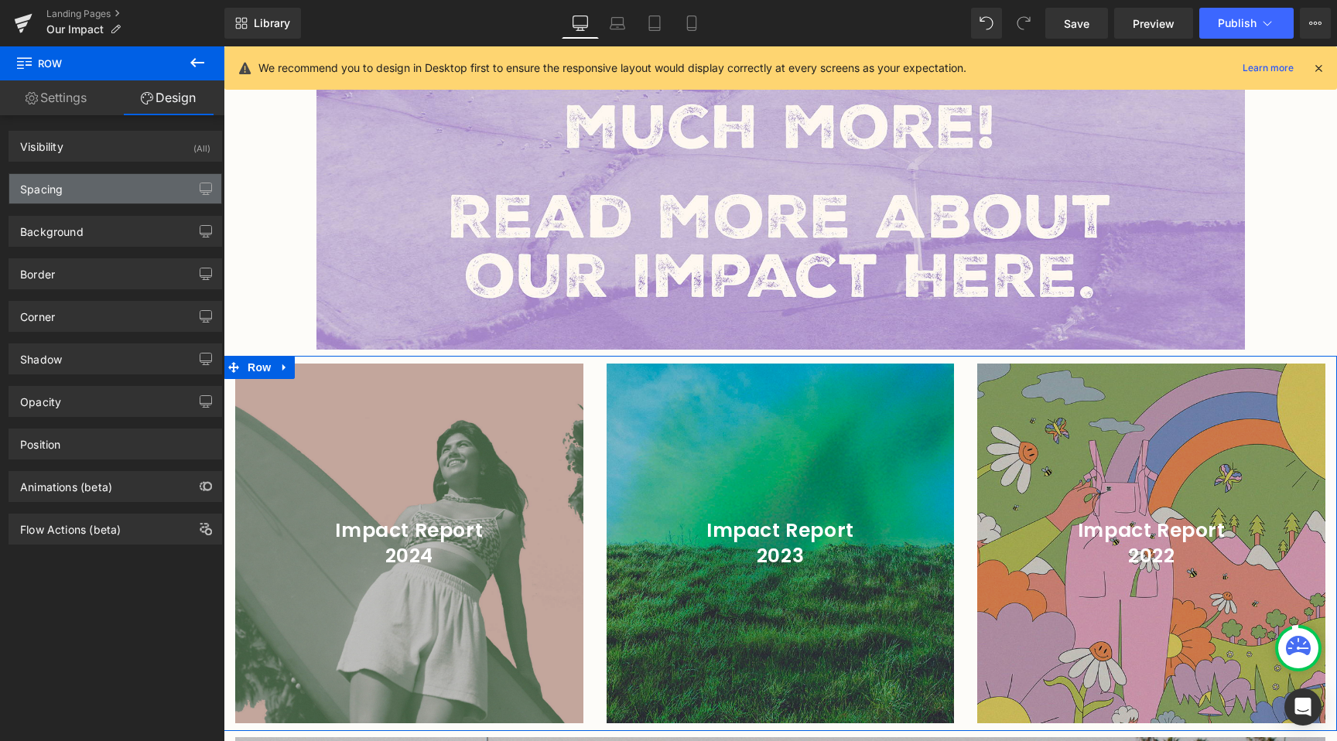
click at [84, 200] on div "Spacing" at bounding box center [115, 188] width 212 height 29
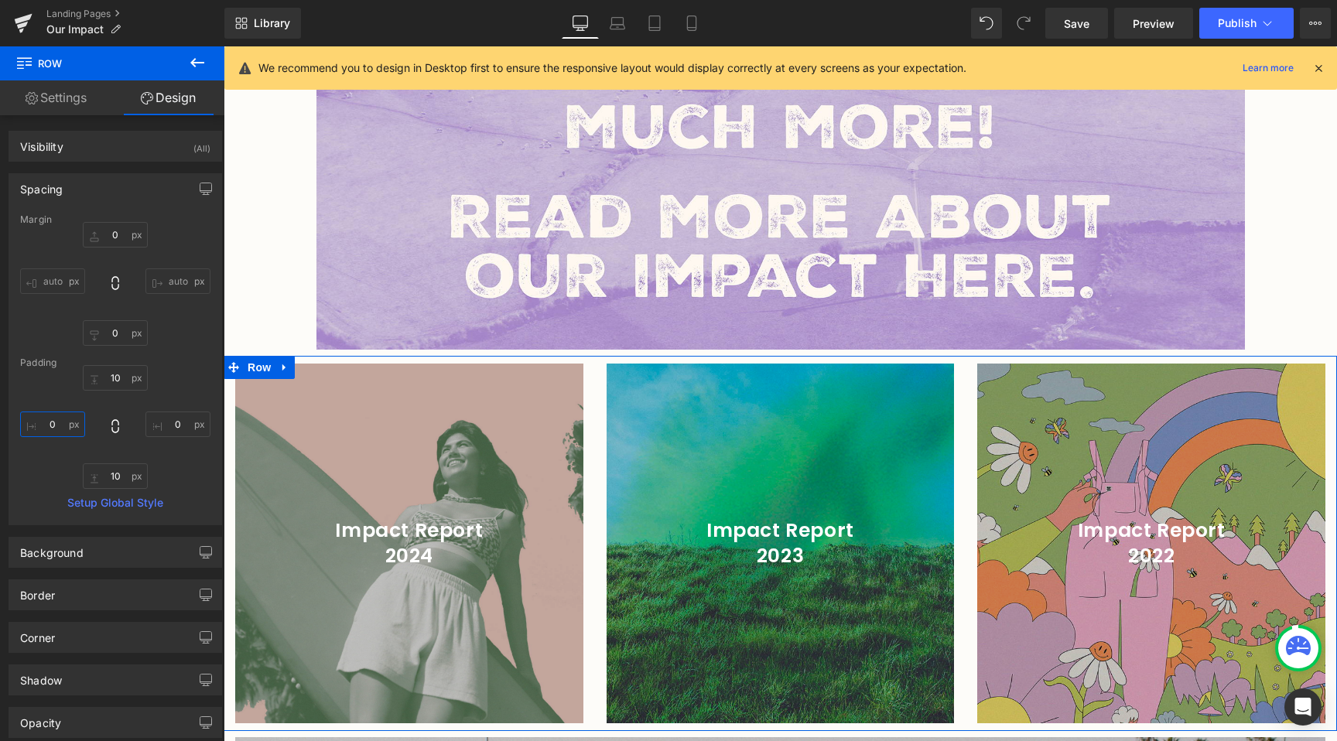
click at [47, 426] on input "0" at bounding box center [52, 425] width 65 height 26
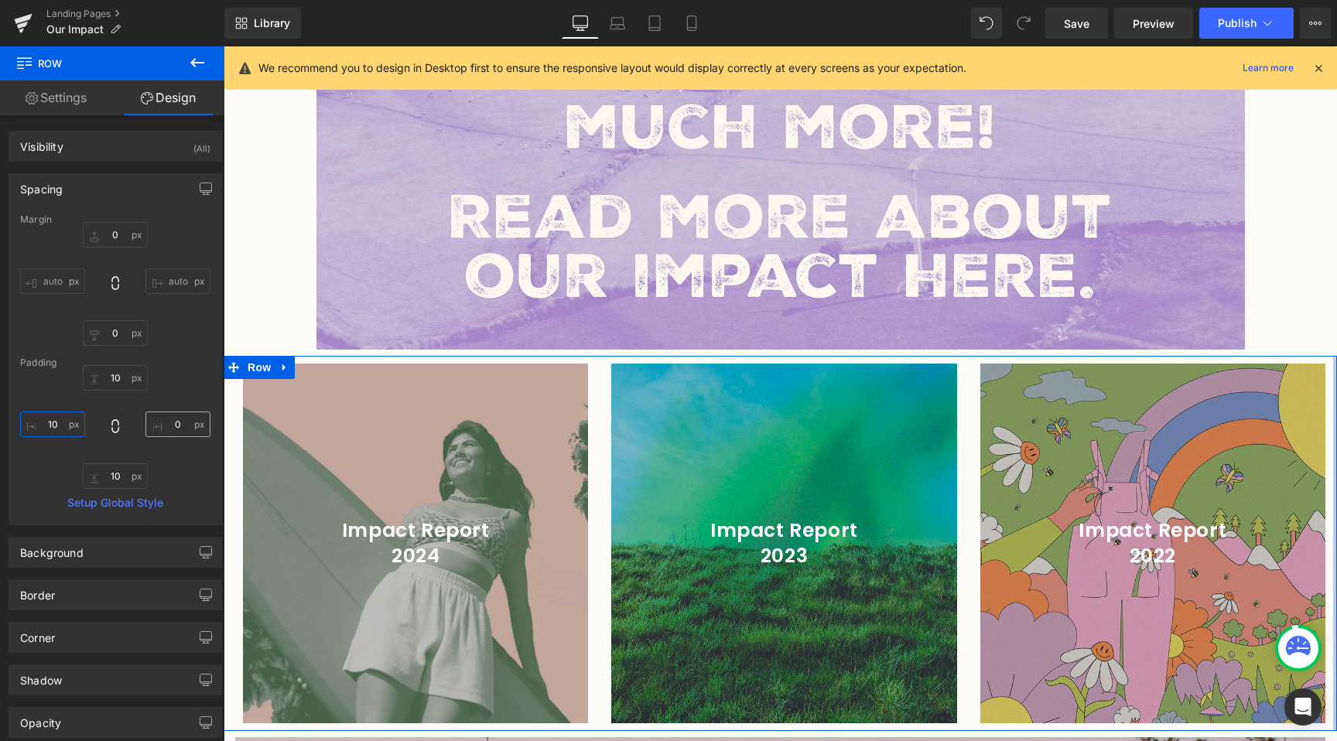
type input "10"
click at [166, 428] on input "0" at bounding box center [177, 425] width 65 height 26
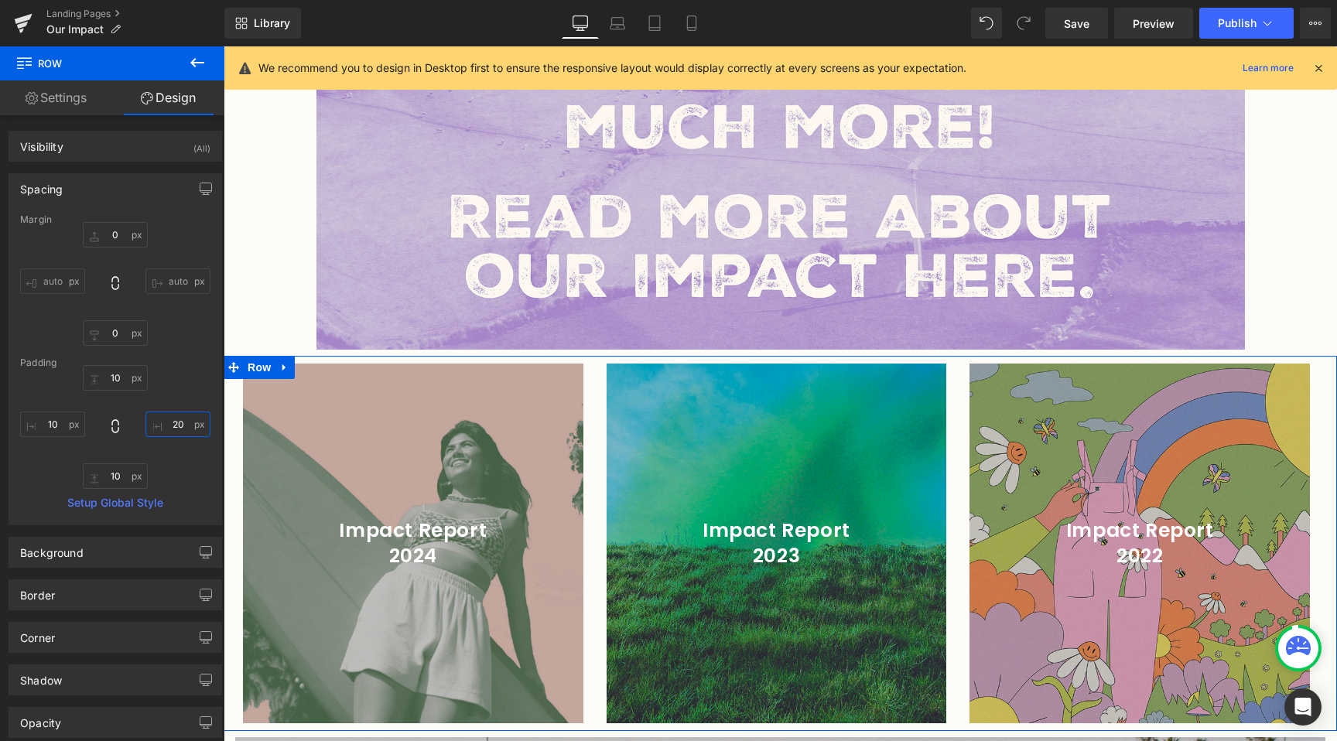
click at [169, 426] on input "20" at bounding box center [177, 425] width 65 height 26
type input "10"
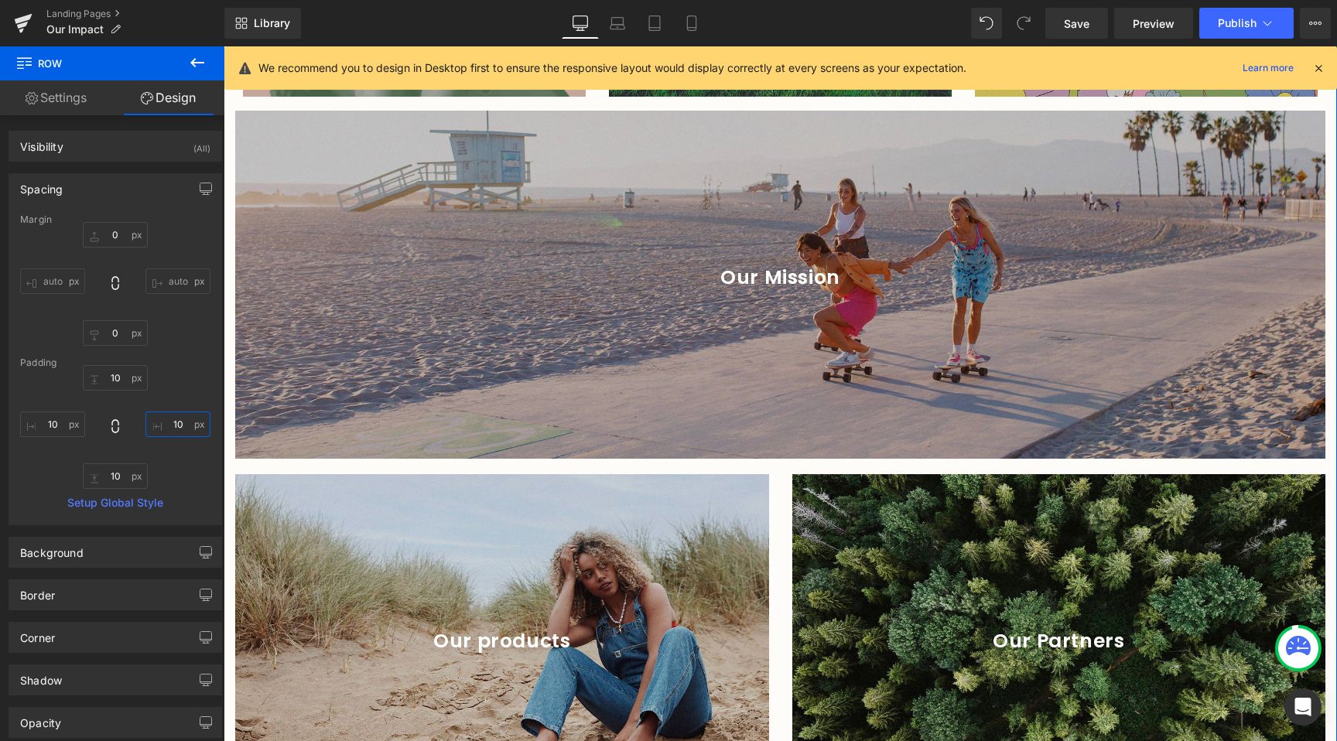
scroll to position [2693, 0]
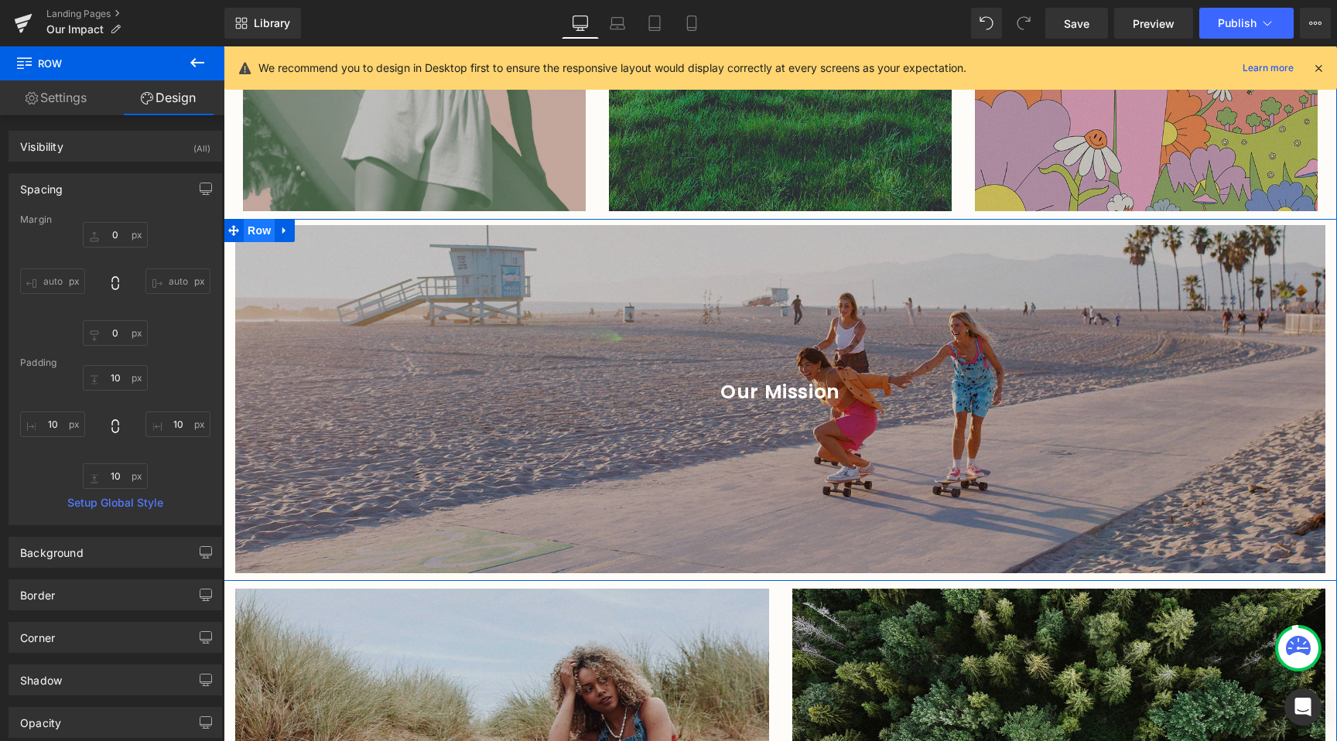
click at [253, 219] on span "Row" at bounding box center [259, 230] width 31 height 23
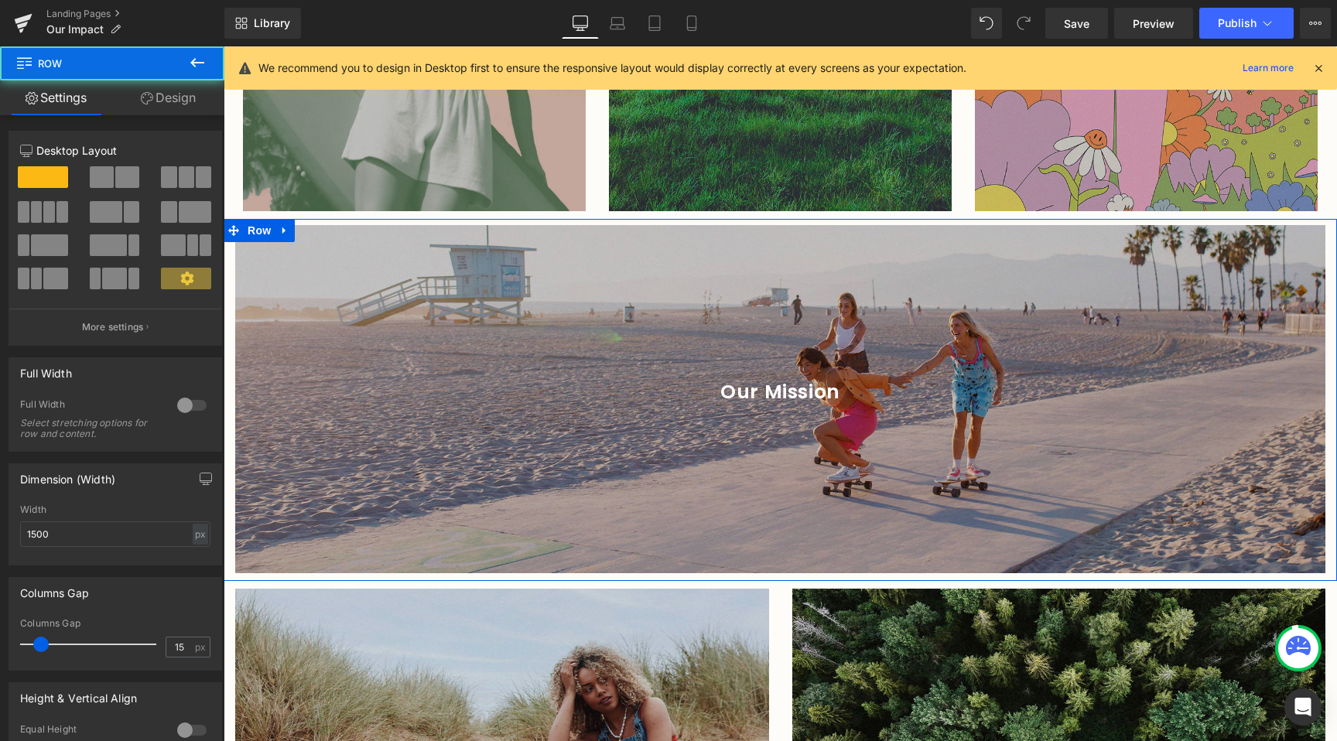
click at [152, 107] on link "Design" at bounding box center [168, 97] width 112 height 35
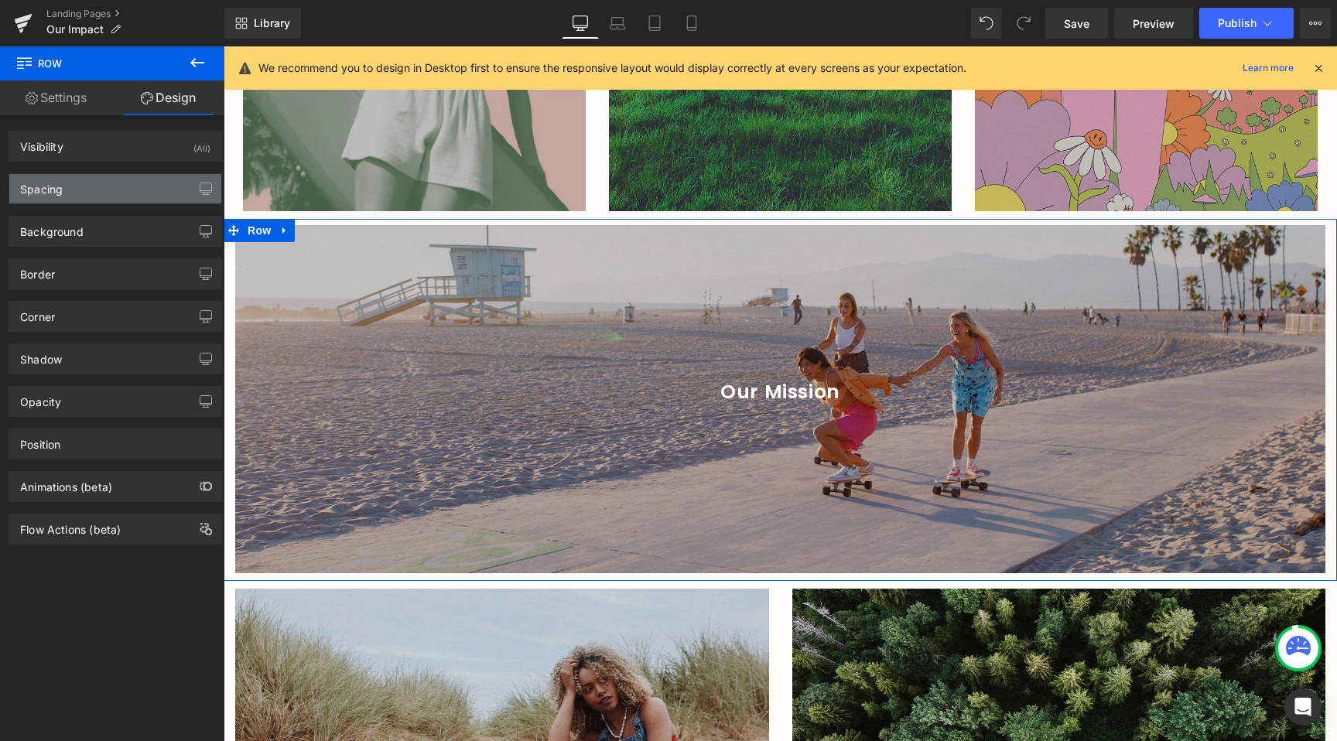
click at [66, 183] on div "Spacing" at bounding box center [115, 188] width 212 height 29
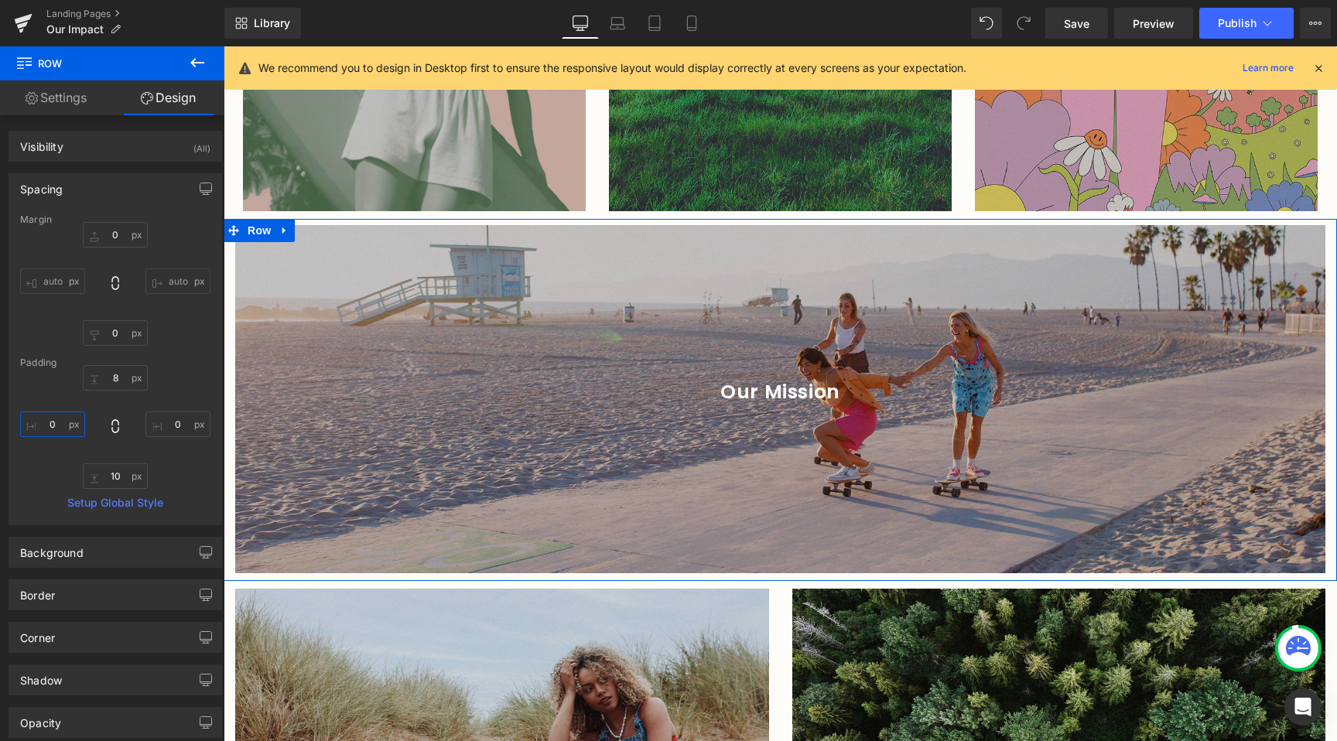
click at [51, 426] on input "0" at bounding box center [52, 425] width 65 height 26
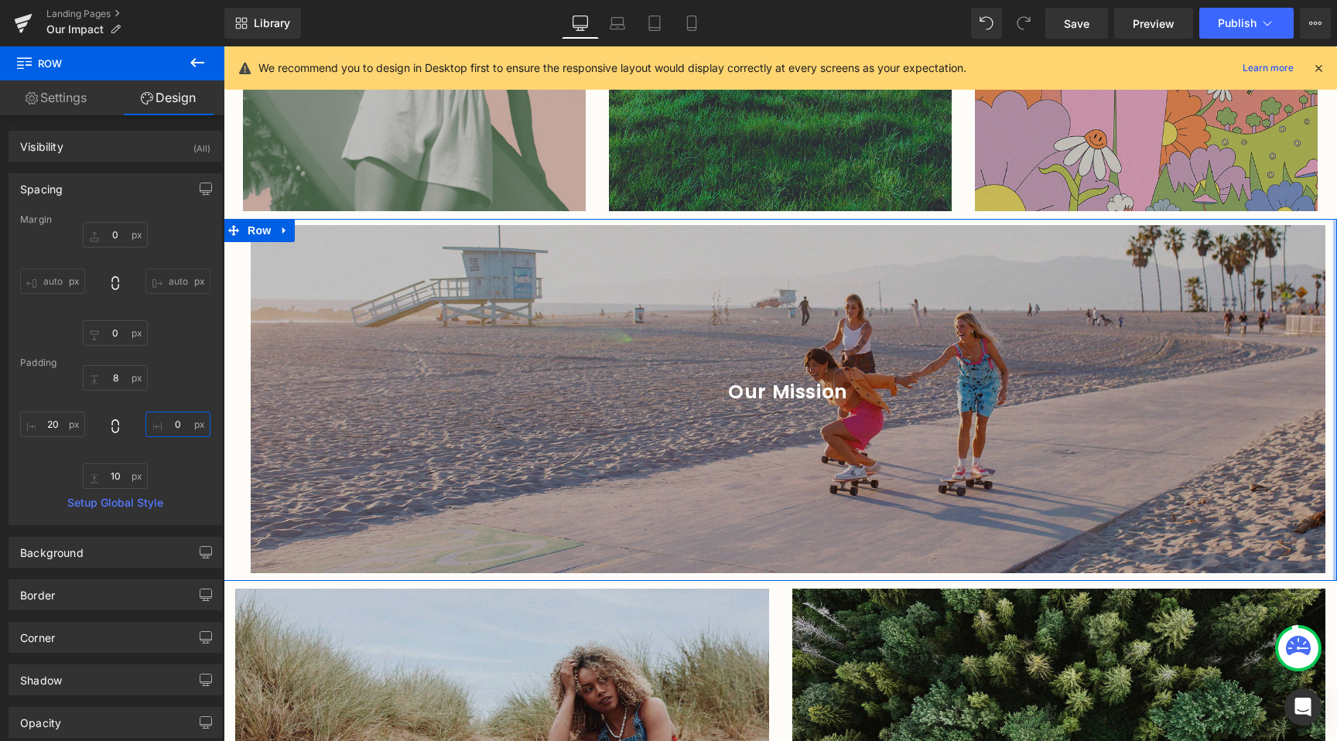
click at [162, 419] on input "0" at bounding box center [177, 425] width 65 height 26
drag, startPoint x: 48, startPoint y: 429, endPoint x: 50, endPoint y: 421, distance: 8.8
click at [49, 429] on input "20" at bounding box center [52, 425] width 65 height 26
click at [50, 421] on input "20" at bounding box center [52, 425] width 65 height 26
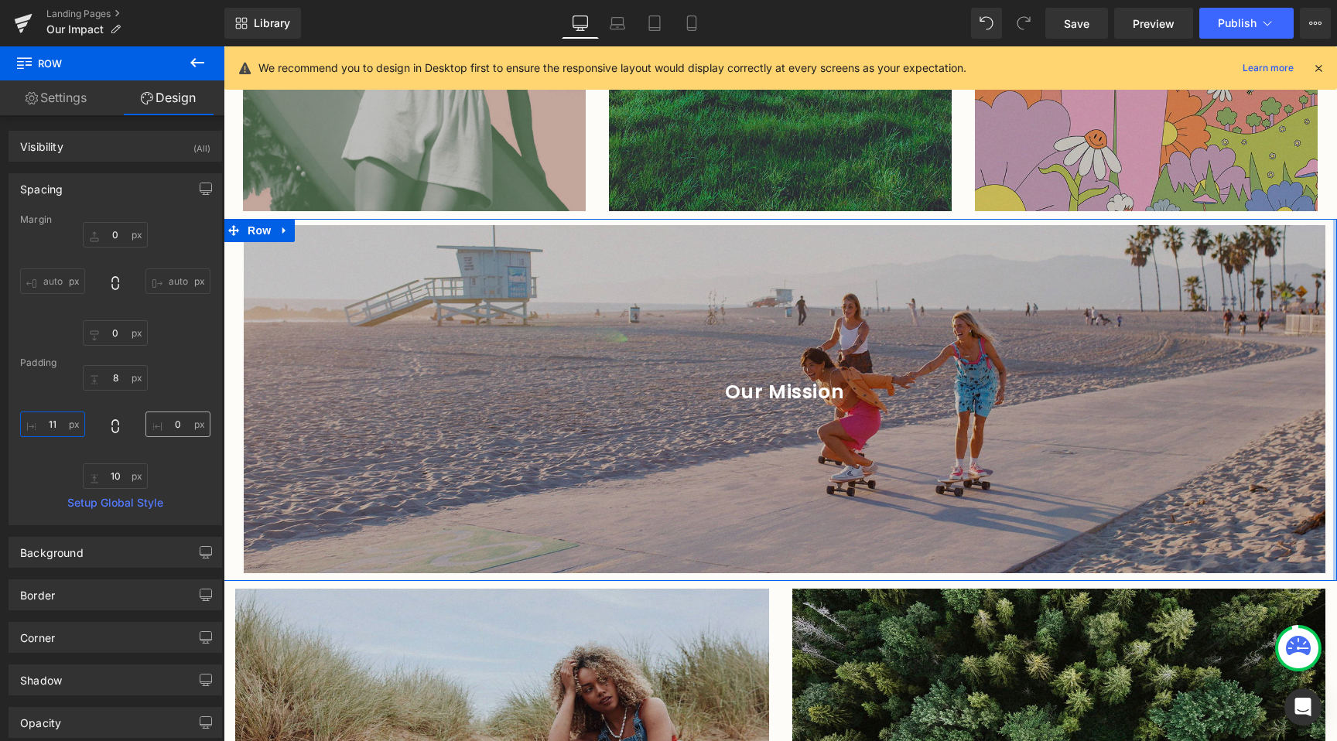
type input "10"
click at [170, 430] on input "0" at bounding box center [177, 425] width 65 height 26
type input "10"
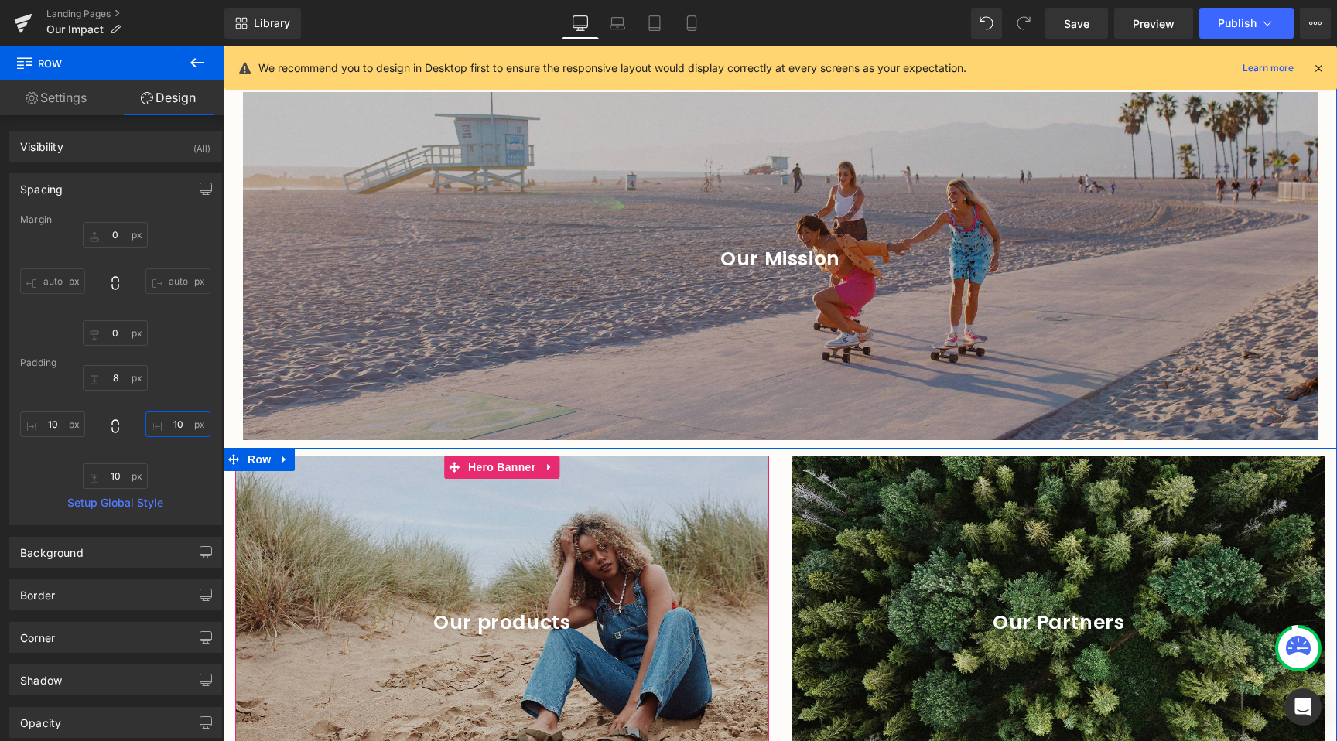
scroll to position [2959, 0]
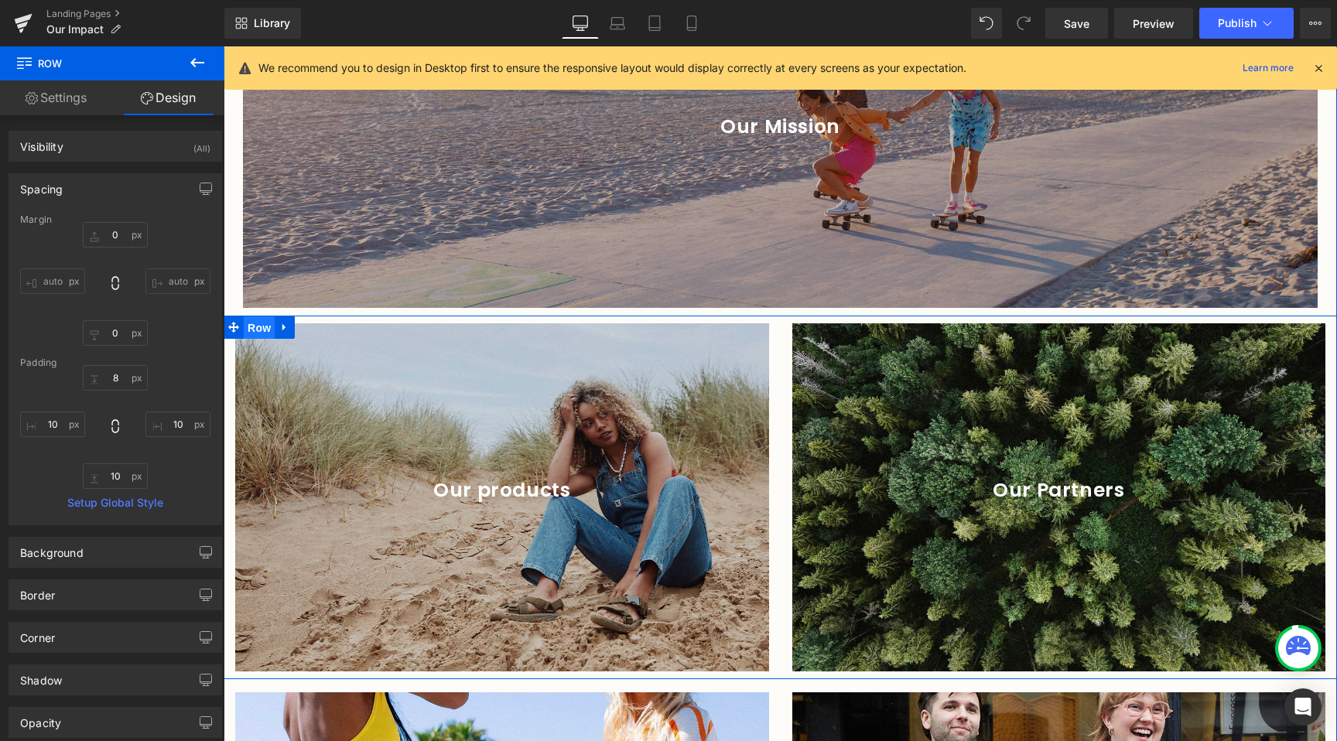
click at [244, 316] on span "Row" at bounding box center [259, 327] width 31 height 23
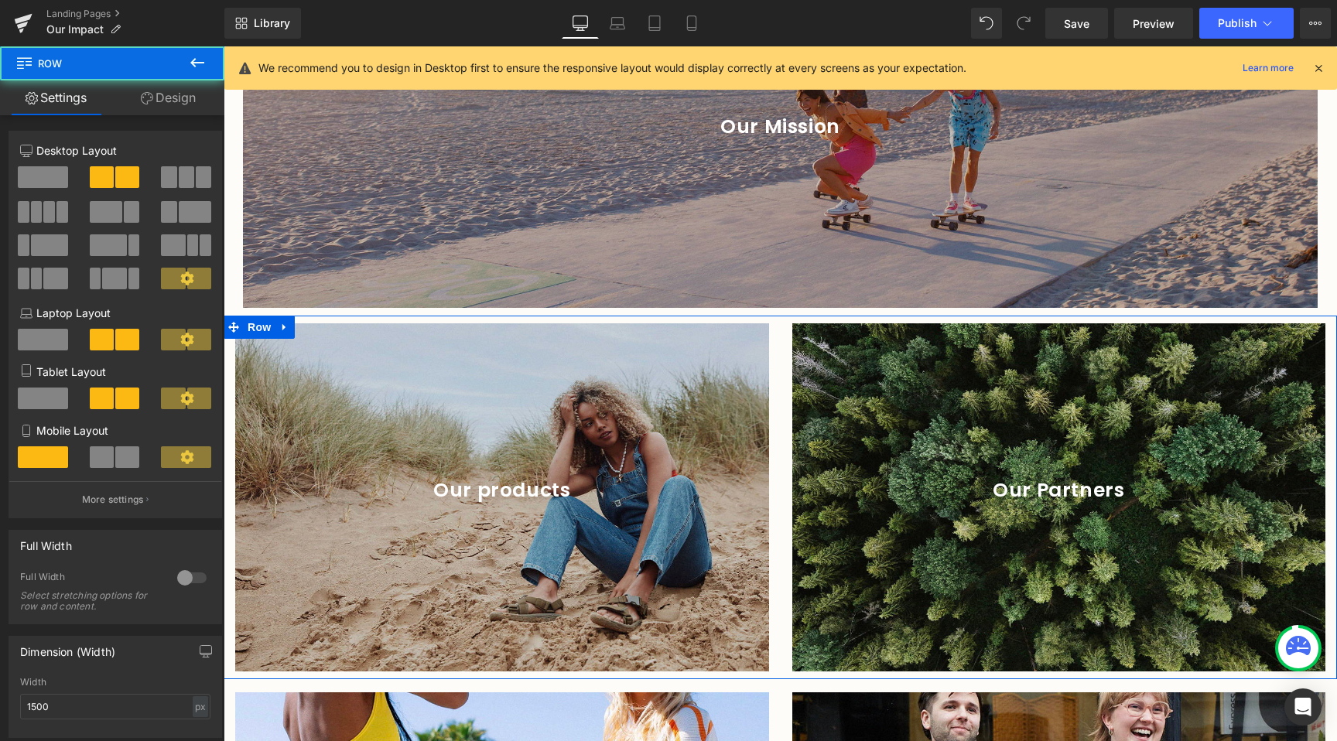
click at [145, 87] on link "Design" at bounding box center [168, 97] width 112 height 35
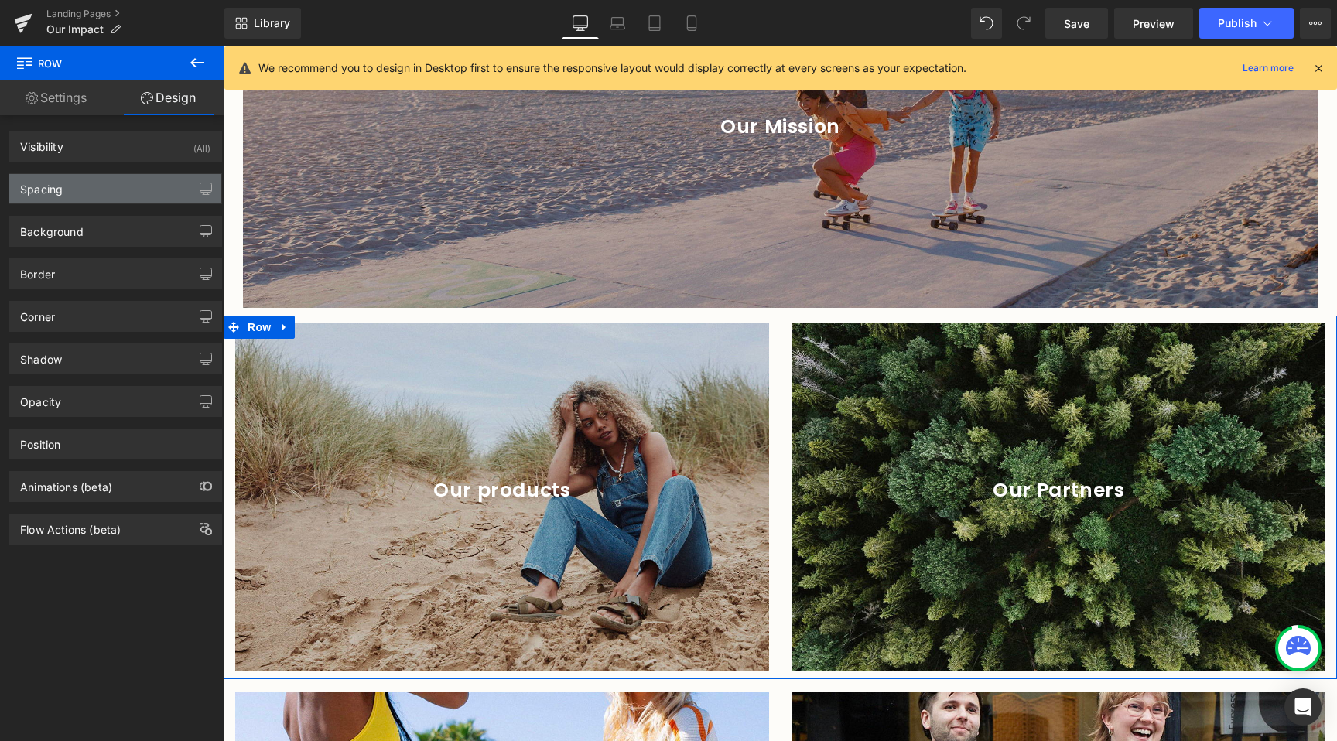
click at [56, 197] on div "Spacing" at bounding box center [115, 188] width 212 height 29
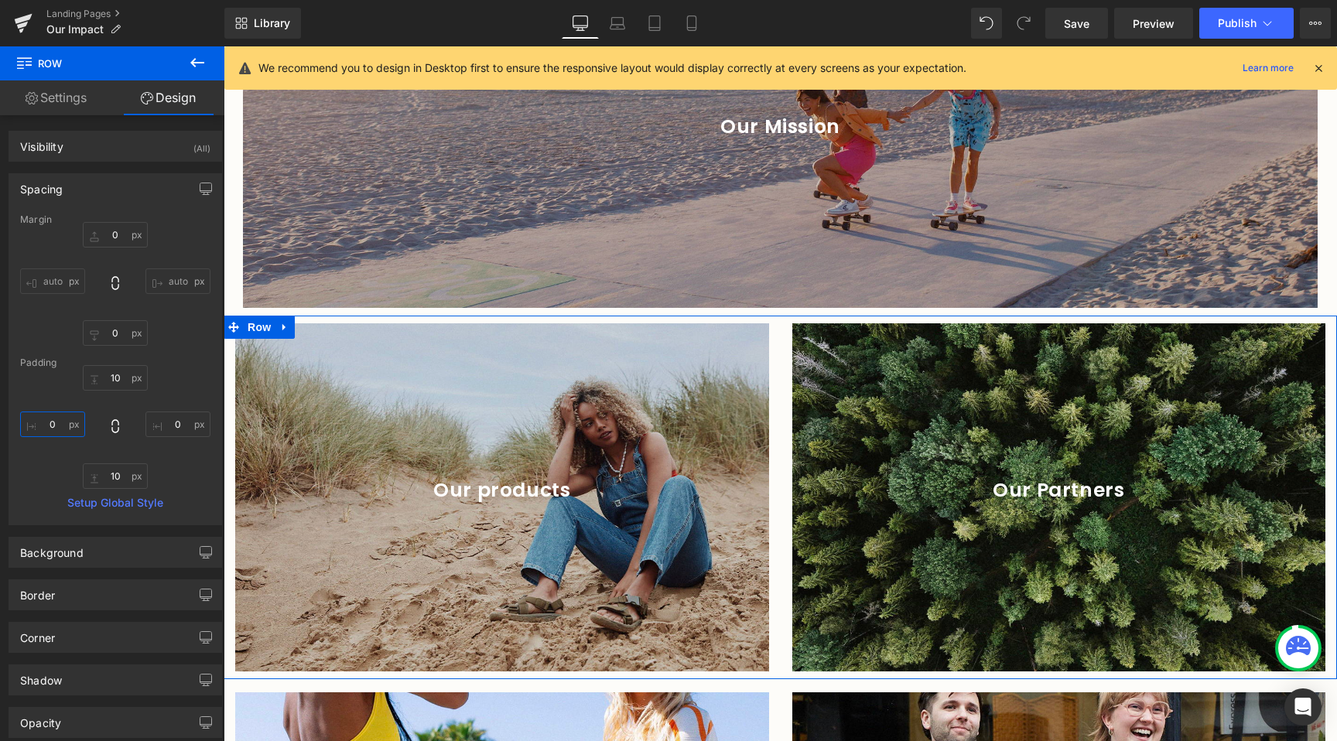
click at [54, 428] on input "0" at bounding box center [52, 425] width 65 height 26
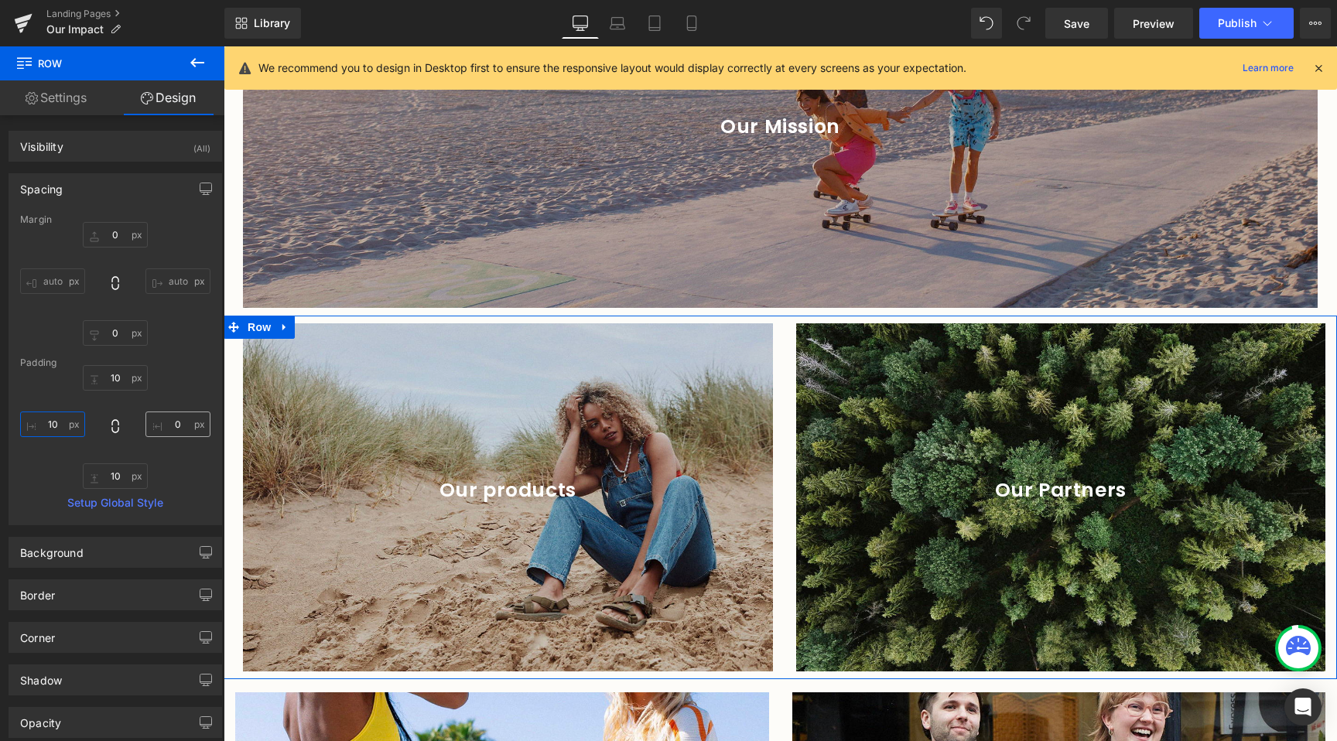
type input "10"
click at [175, 416] on input "0" at bounding box center [177, 425] width 65 height 26
type input "10"
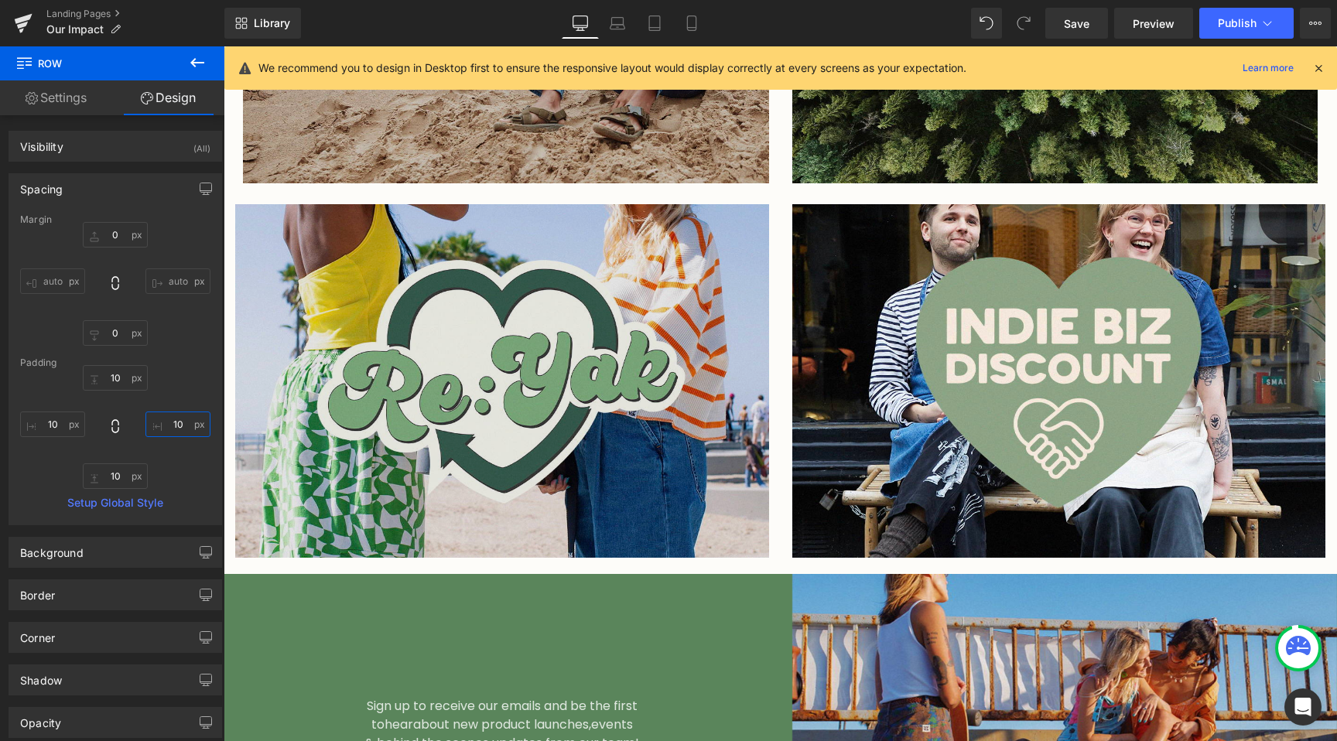
scroll to position [3367, 0]
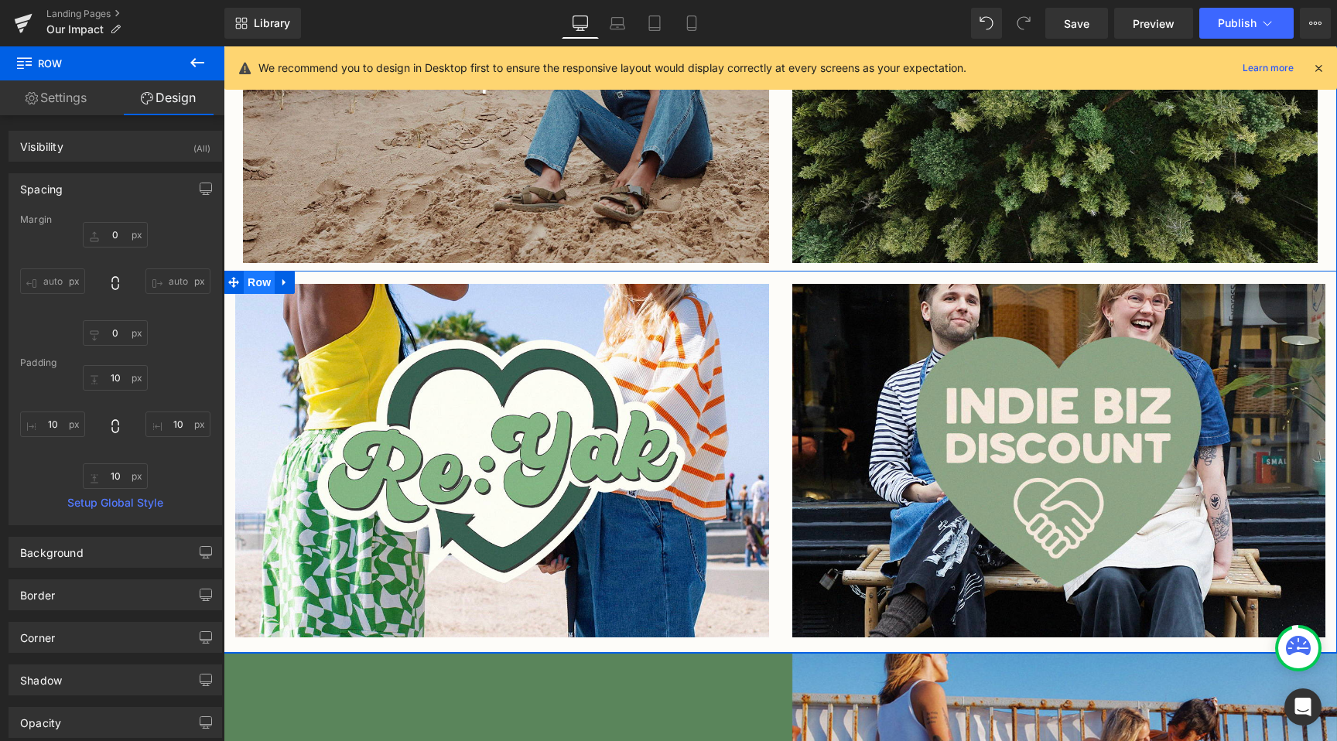
click at [245, 271] on span "Row" at bounding box center [259, 282] width 31 height 23
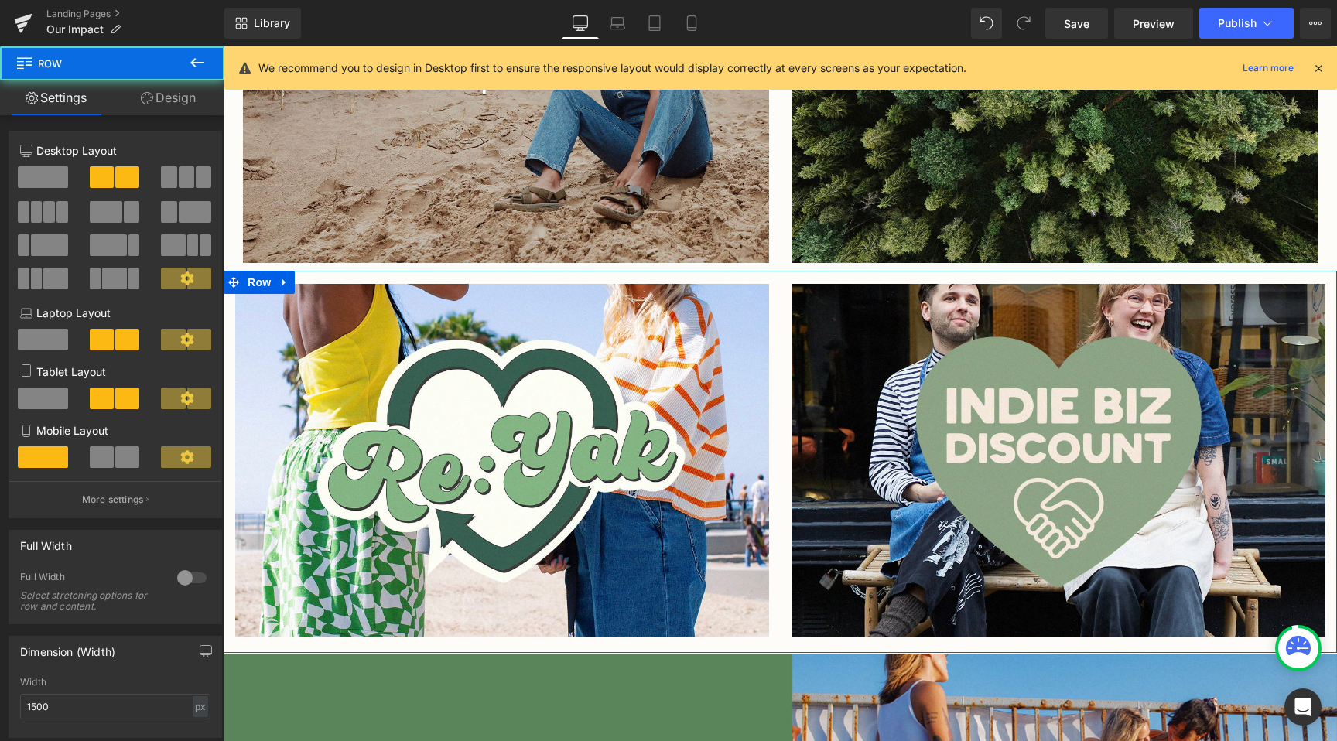
click at [186, 106] on link "Design" at bounding box center [168, 97] width 112 height 35
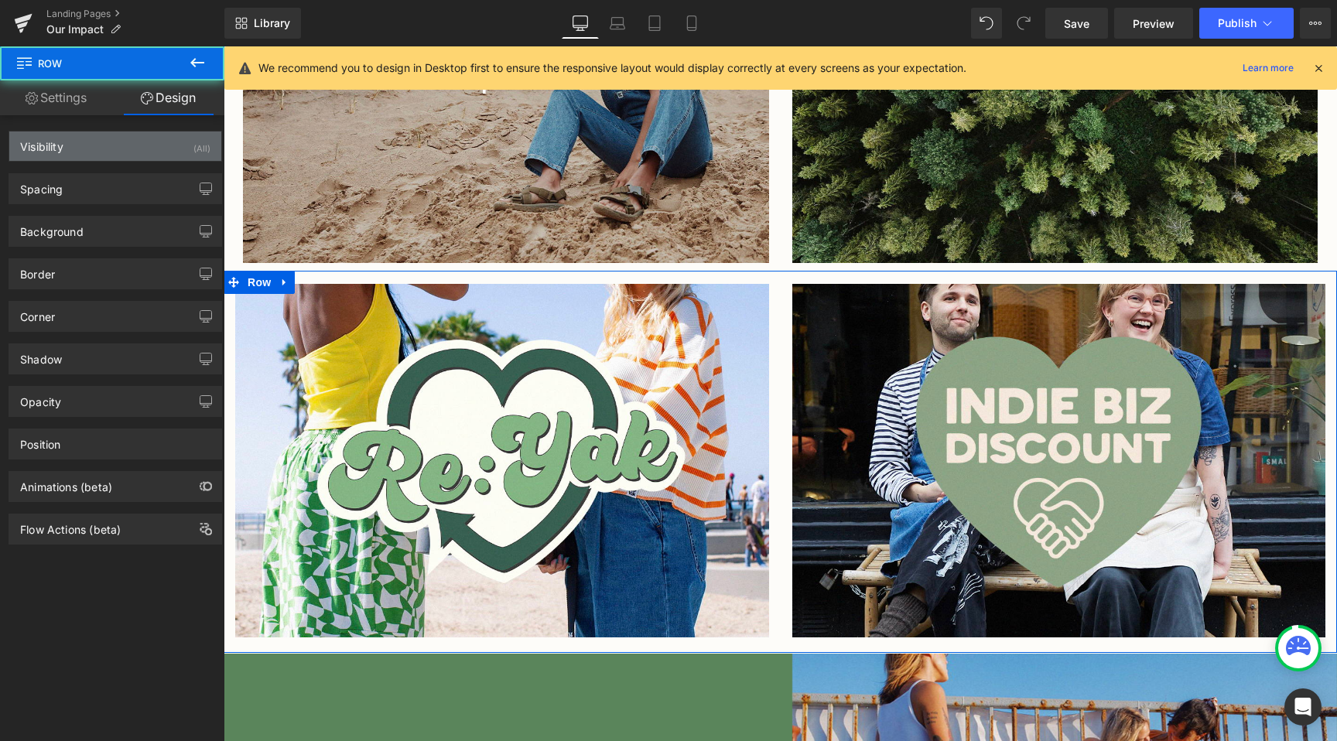
type input "0"
type input "17"
type input "0"
type input "20"
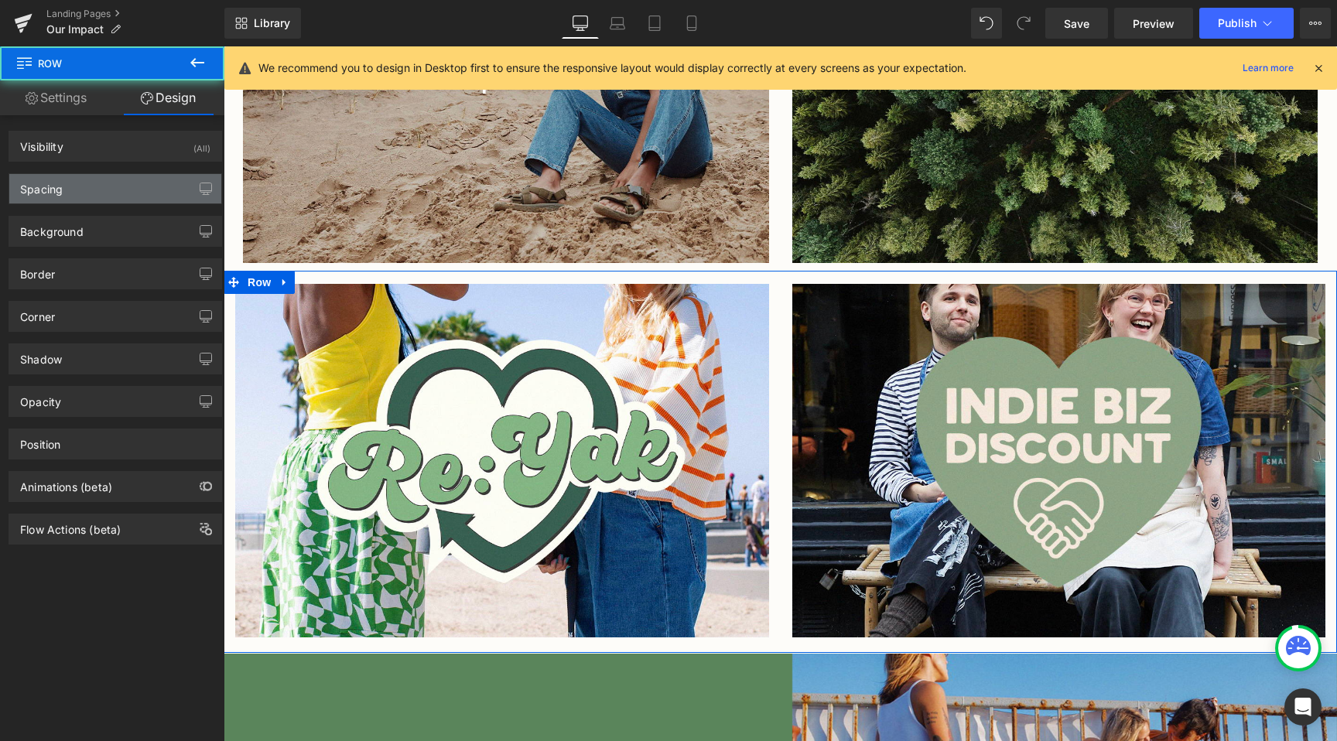
click at [80, 177] on div "Spacing" at bounding box center [115, 188] width 212 height 29
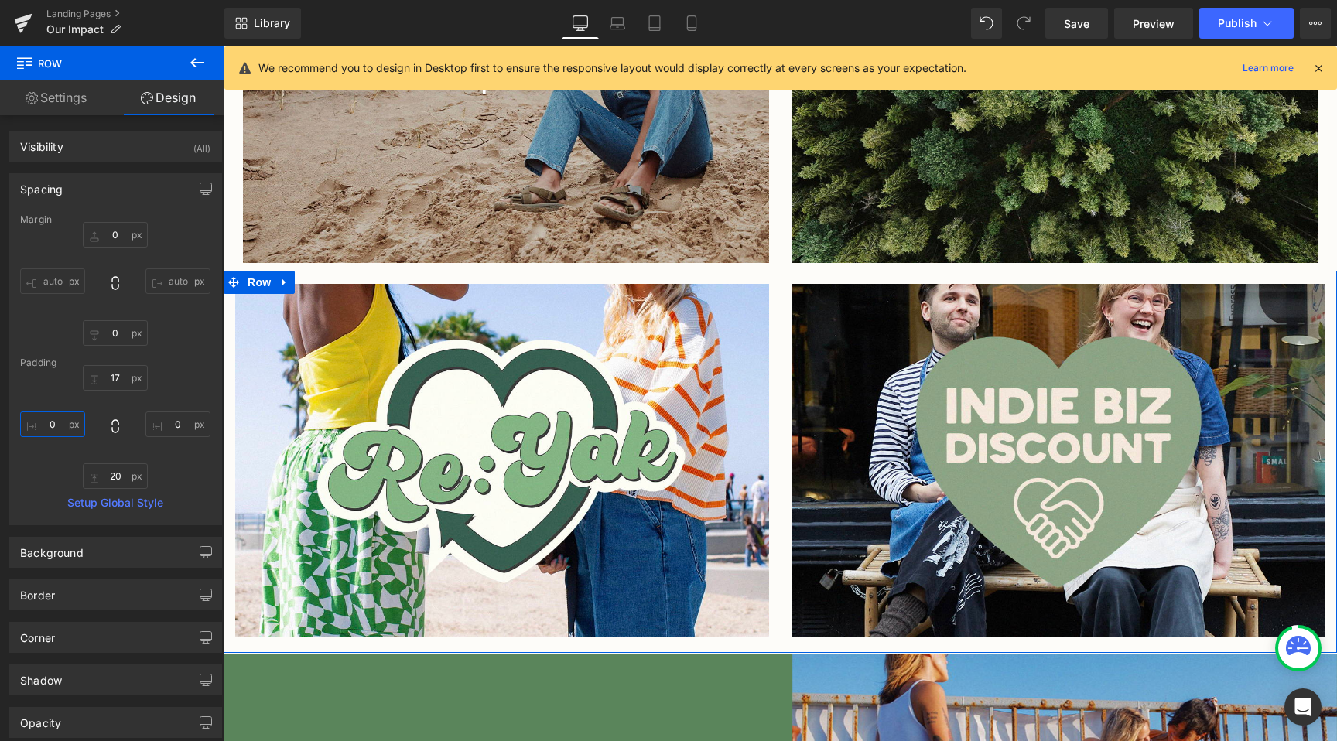
click at [57, 427] on input "0" at bounding box center [52, 425] width 65 height 26
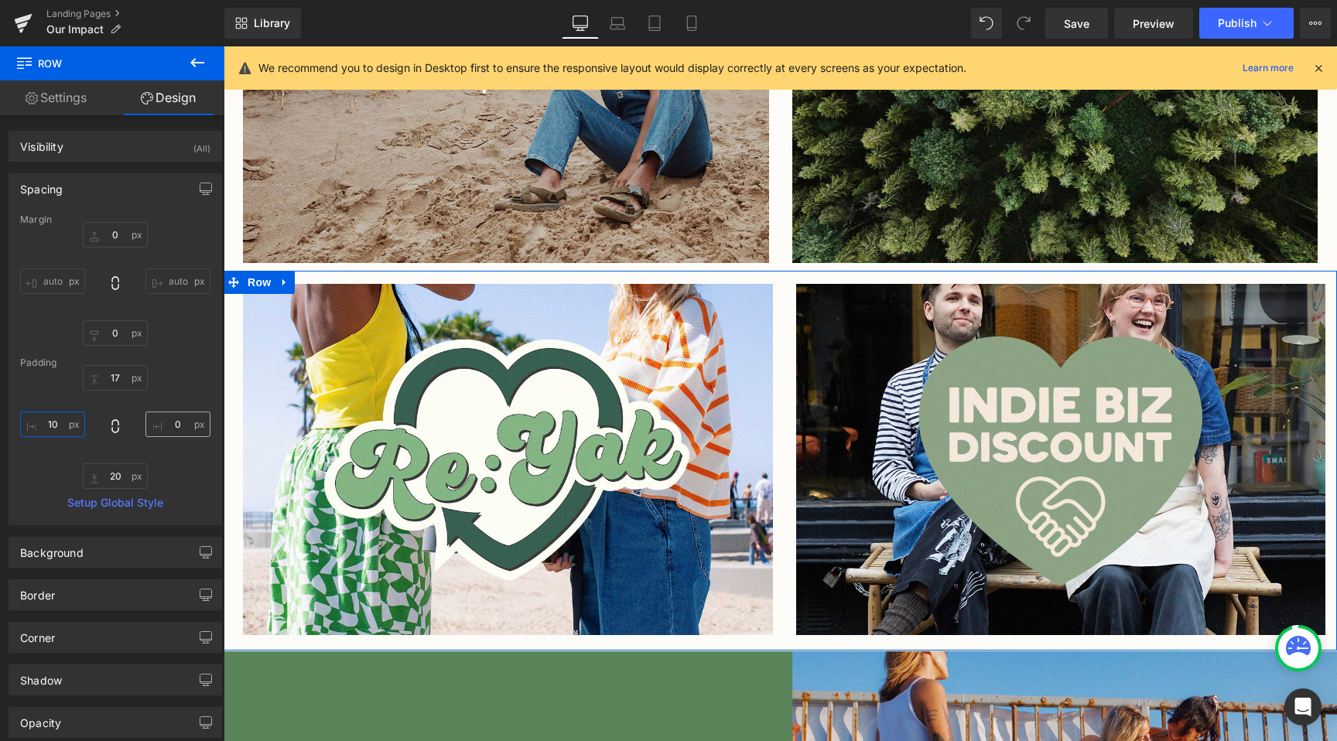
type input "10"
click at [169, 424] on input "0" at bounding box center [177, 425] width 65 height 26
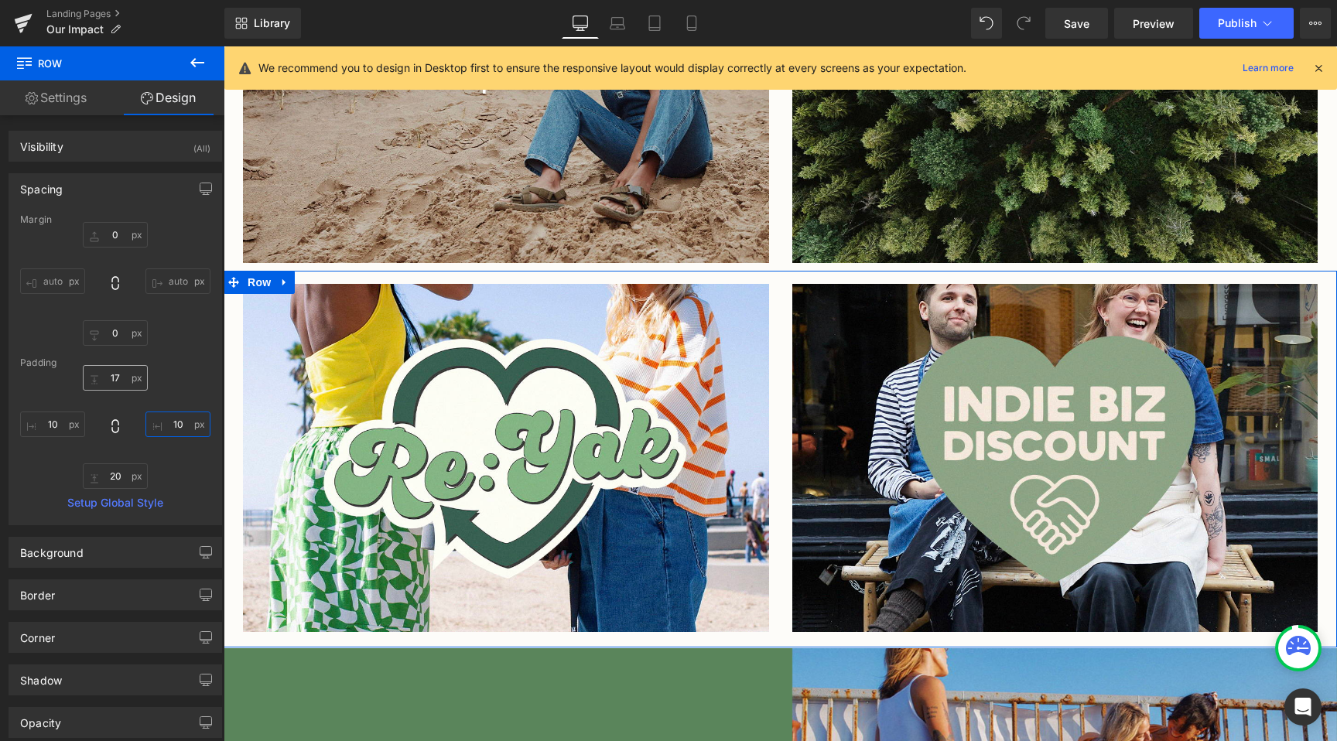
type input "10"
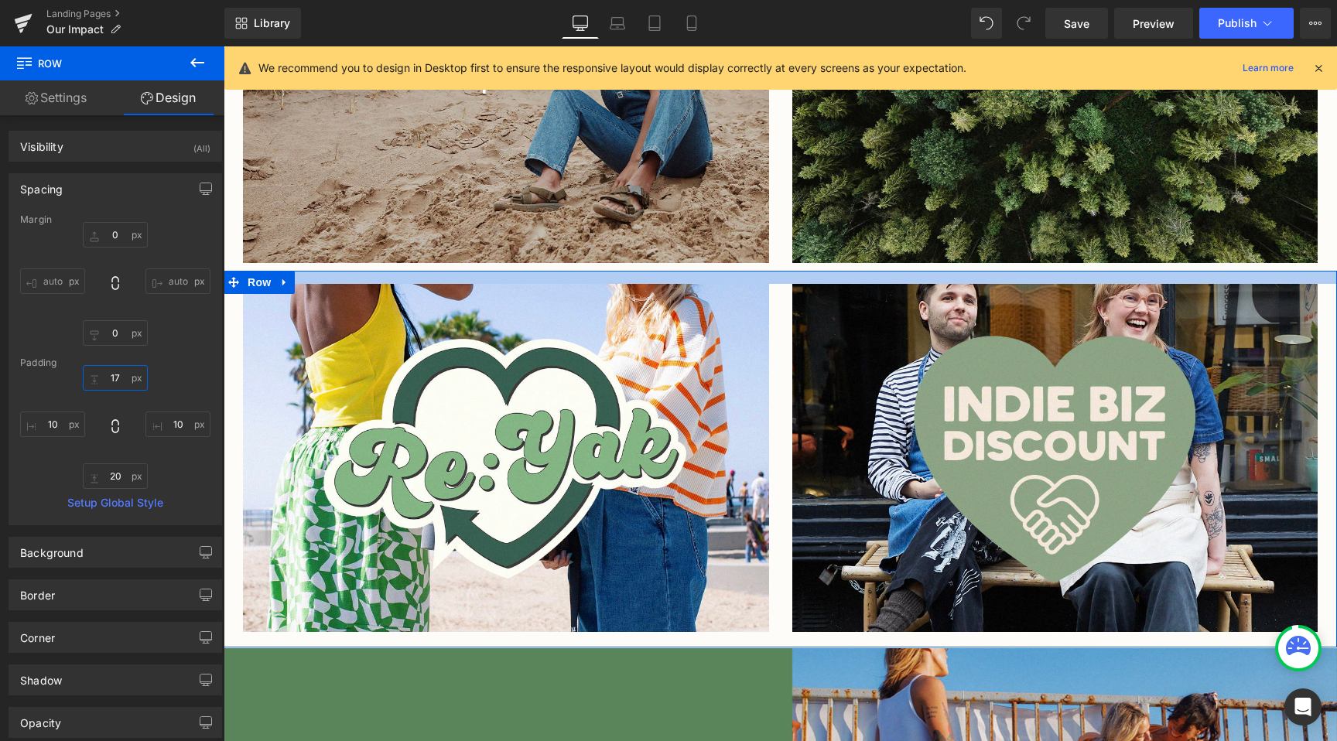
click at [109, 382] on input "17" at bounding box center [115, 378] width 65 height 26
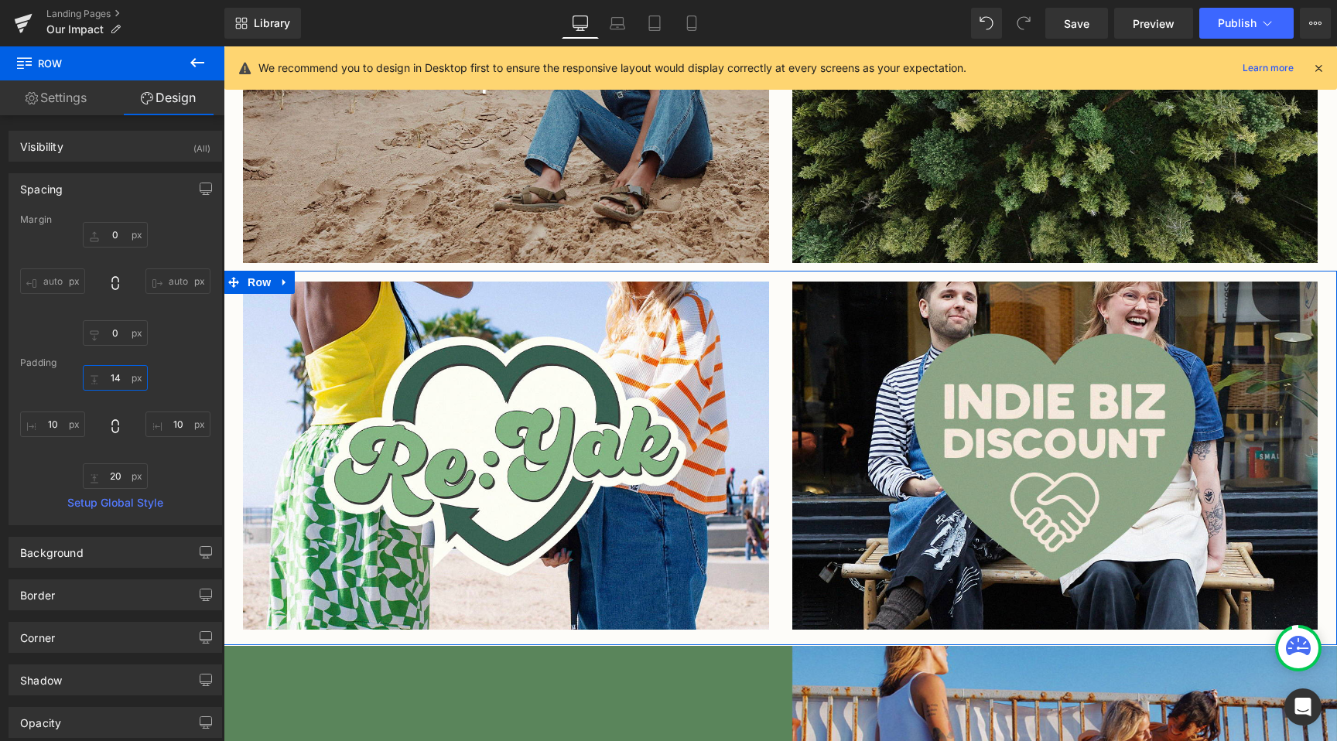
type input "15"
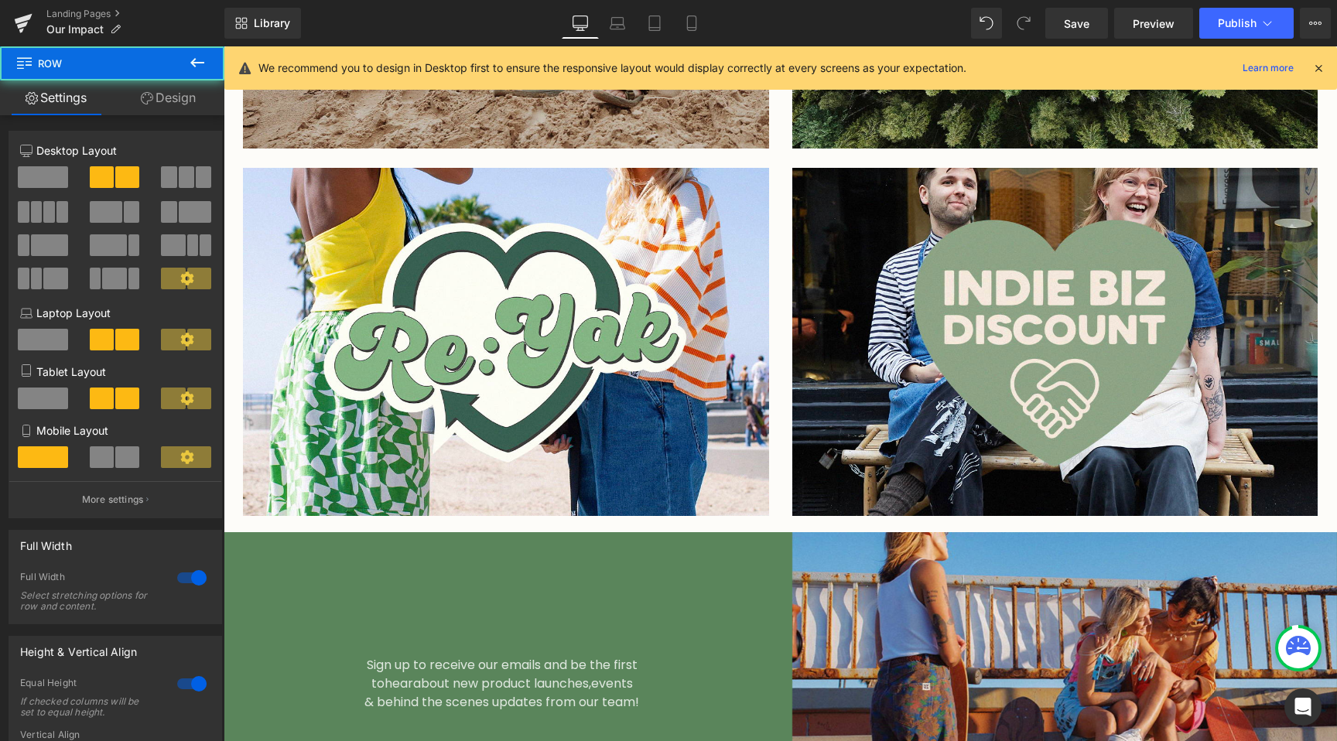
click at [693, 548] on div "Sign up to receive our emails and be the first to hear about new product launch…" at bounding box center [502, 714] width 557 height 364
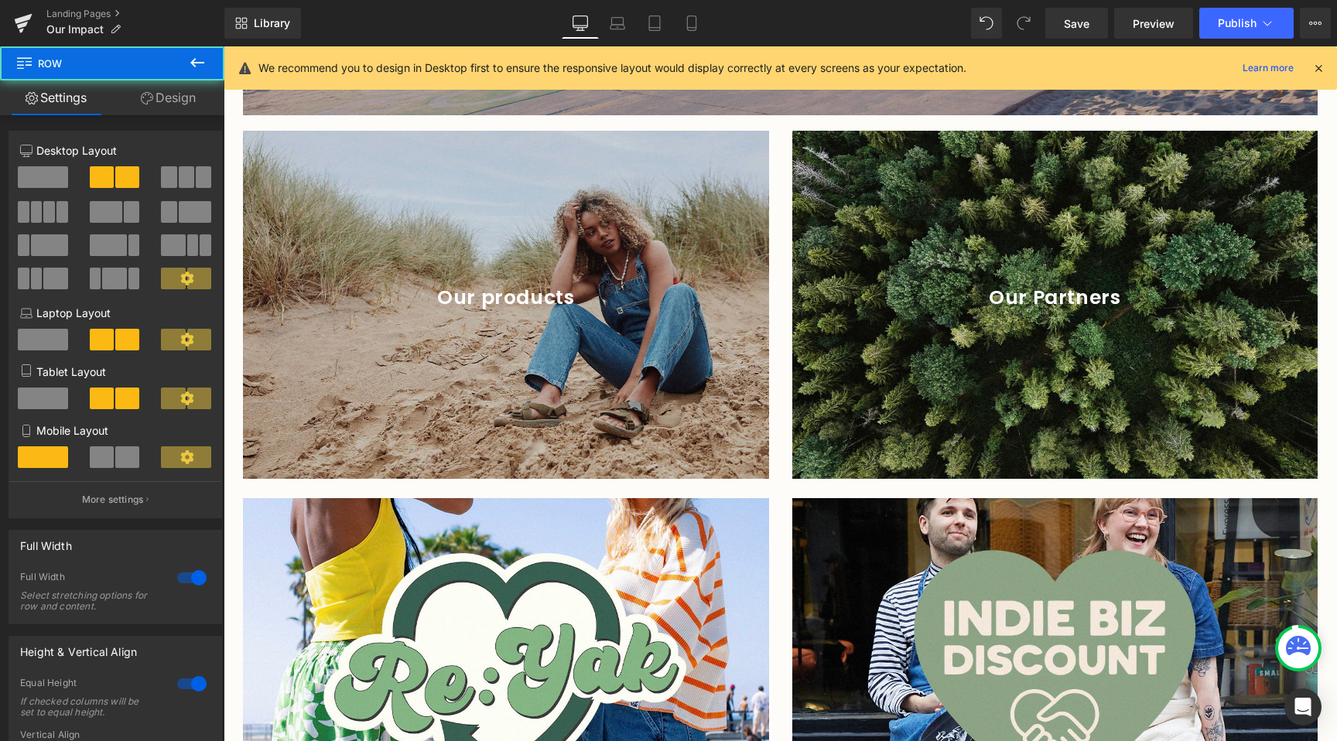
scroll to position [3094, 0]
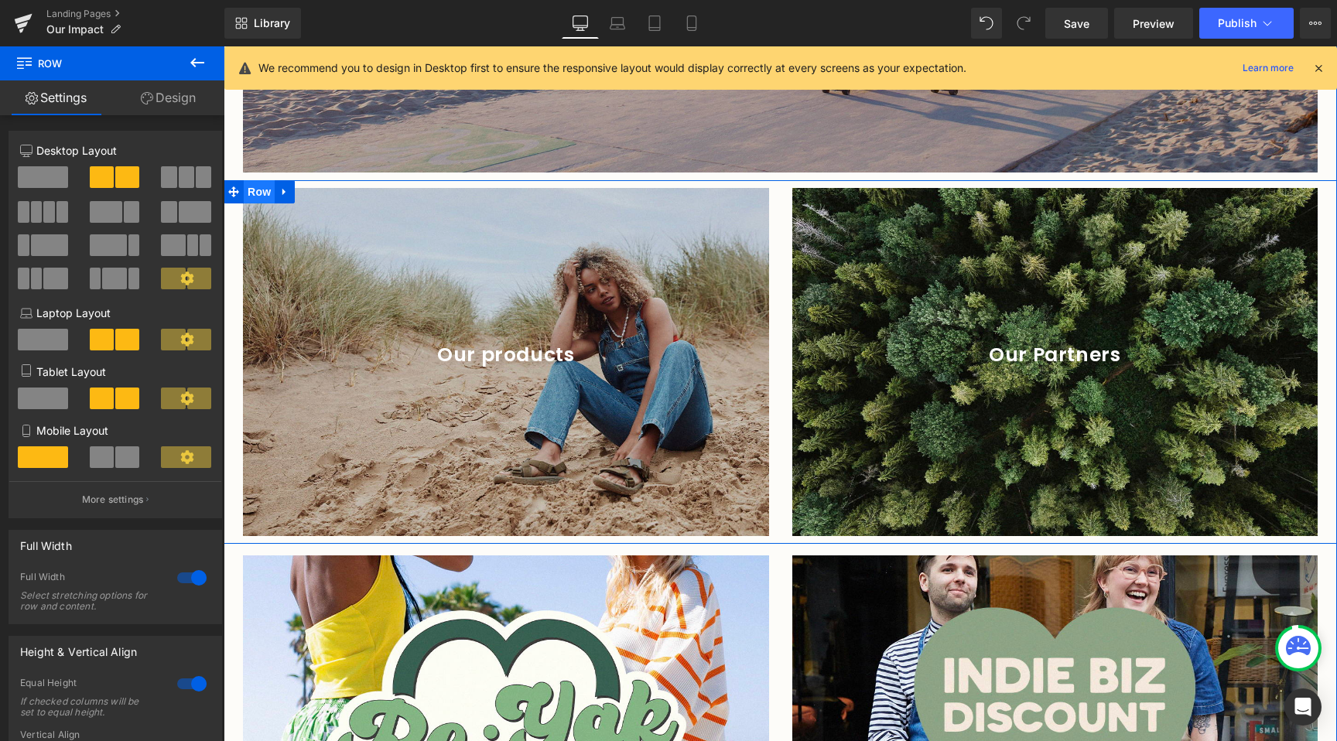
click at [244, 180] on span "Row" at bounding box center [259, 191] width 31 height 23
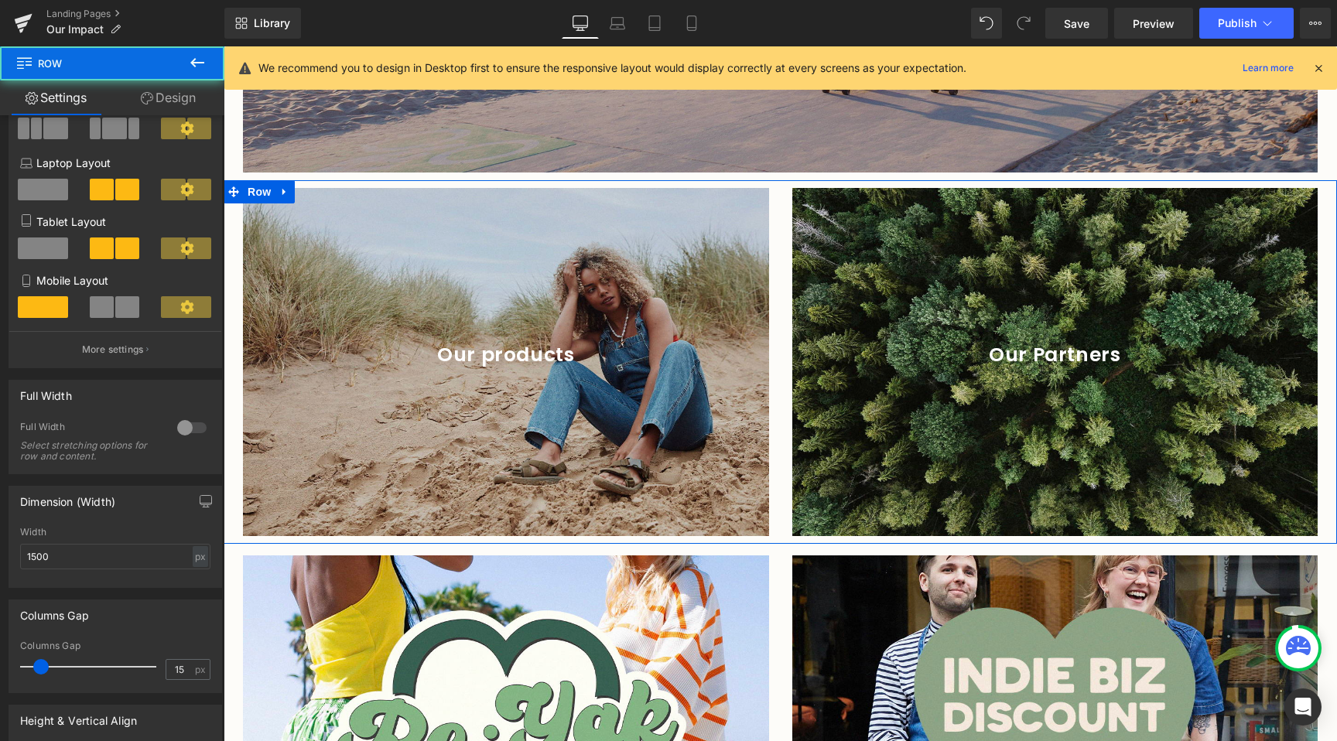
scroll to position [202, 0]
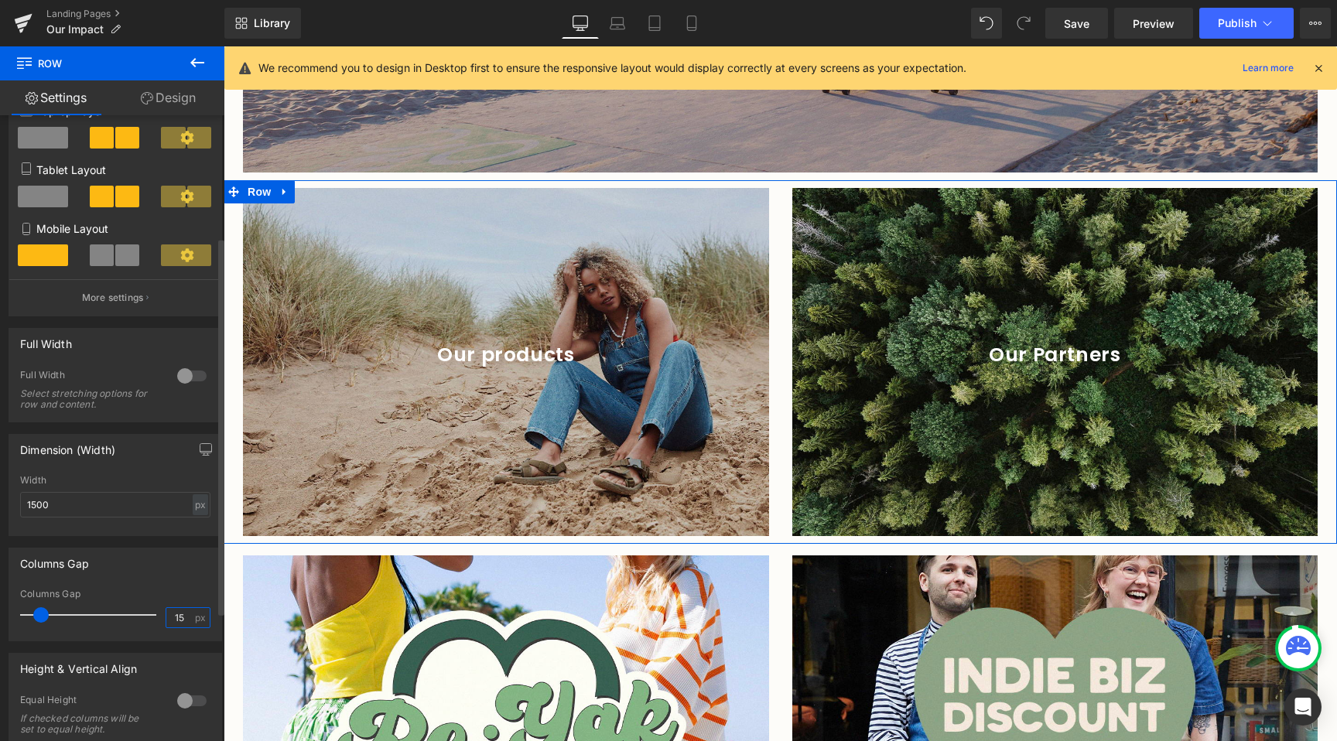
click at [184, 612] on input "15" at bounding box center [179, 617] width 27 height 19
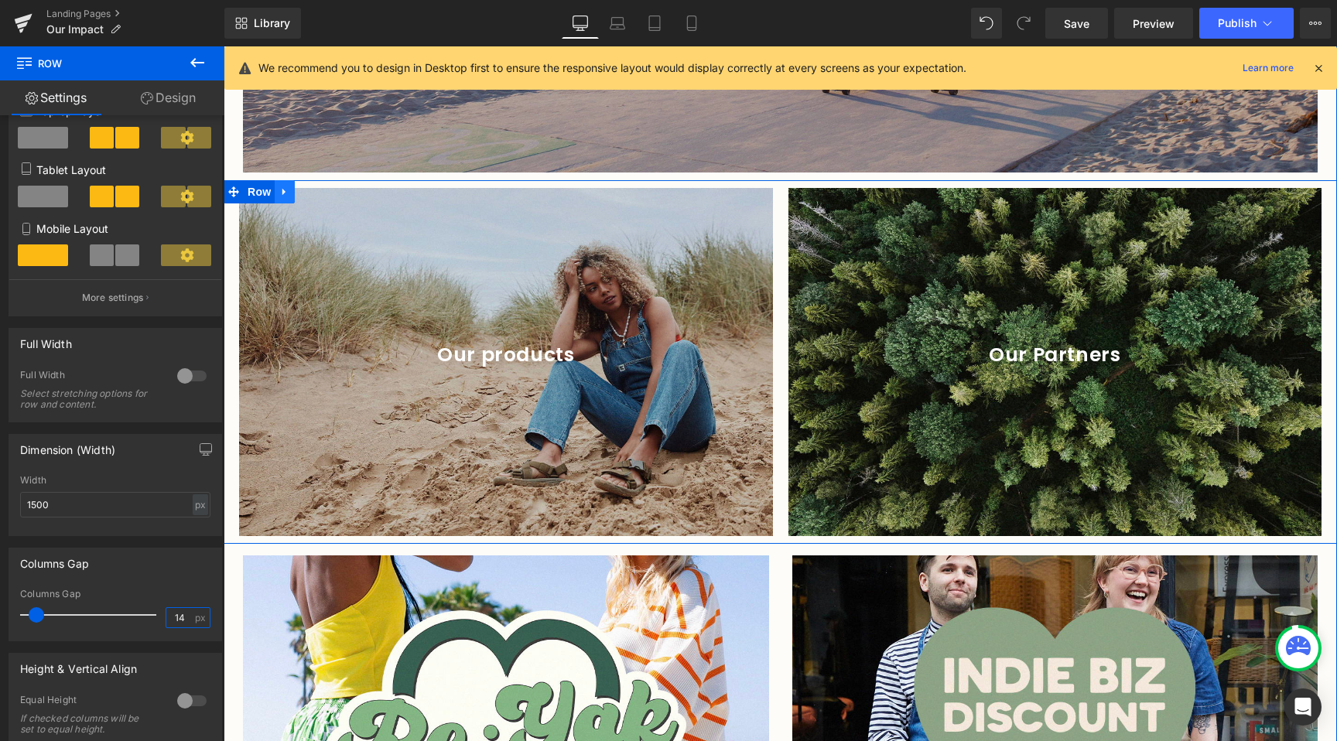
type input "15"
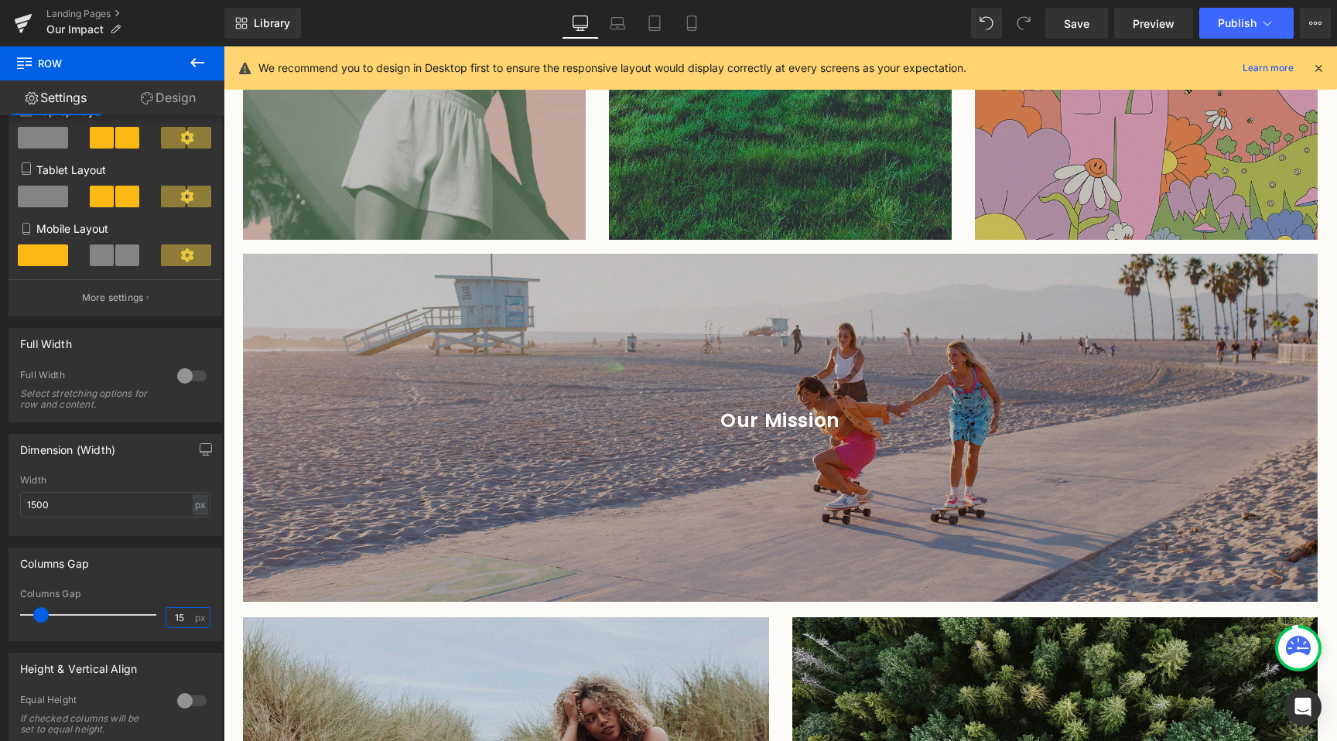
scroll to position [2664, 0]
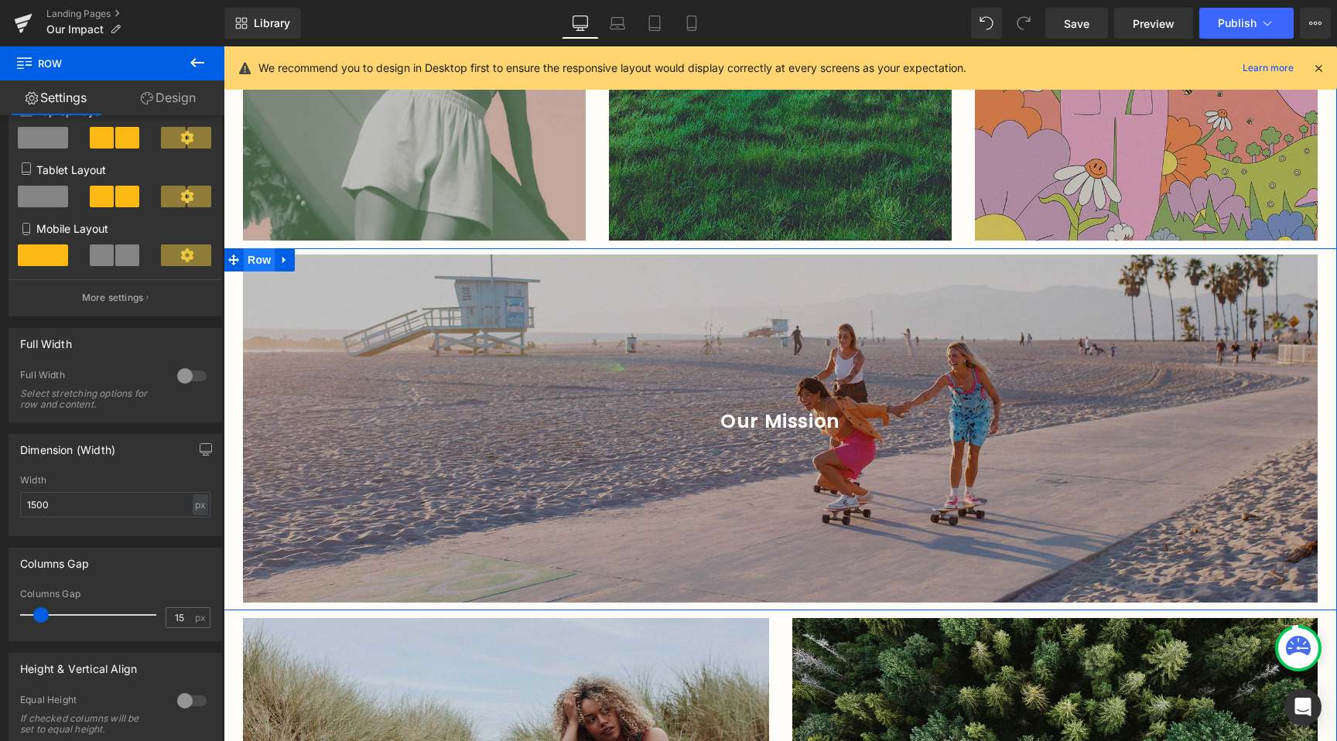
click at [252, 248] on span "Row" at bounding box center [259, 259] width 31 height 23
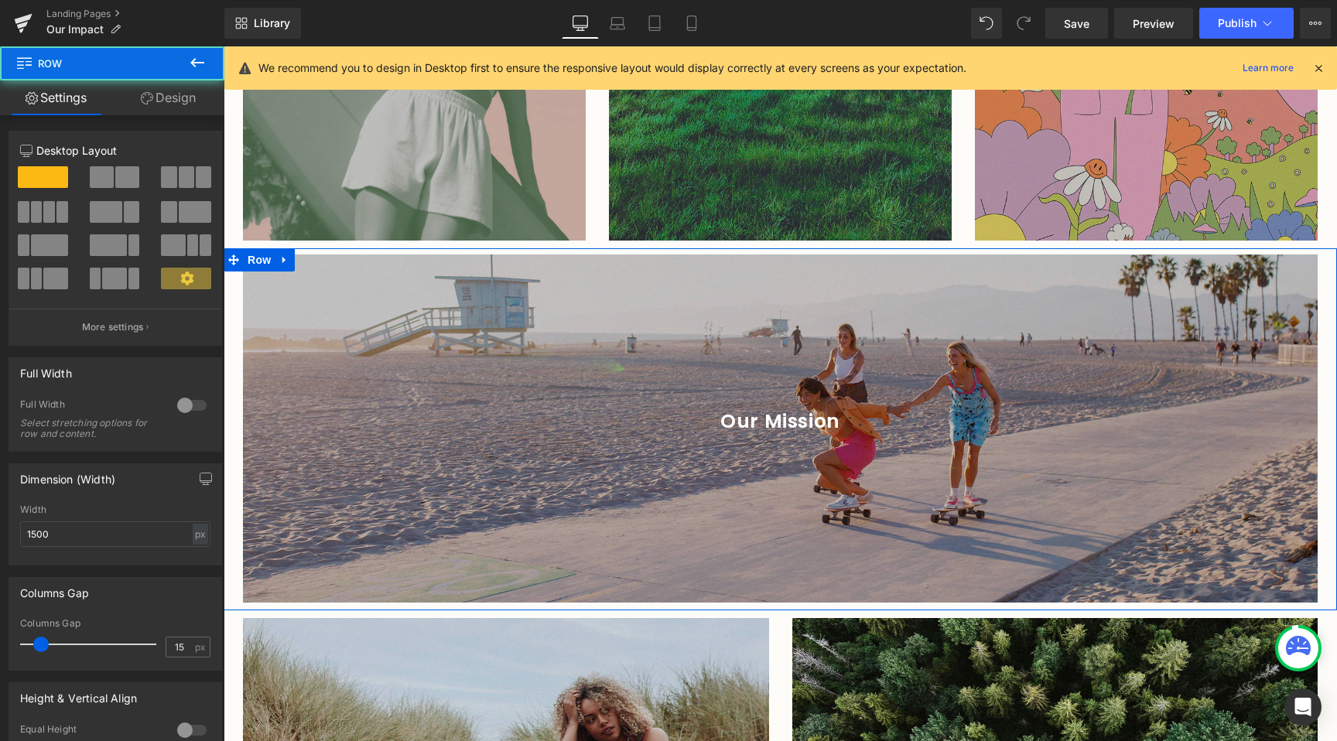
click at [167, 103] on link "Design" at bounding box center [168, 97] width 112 height 35
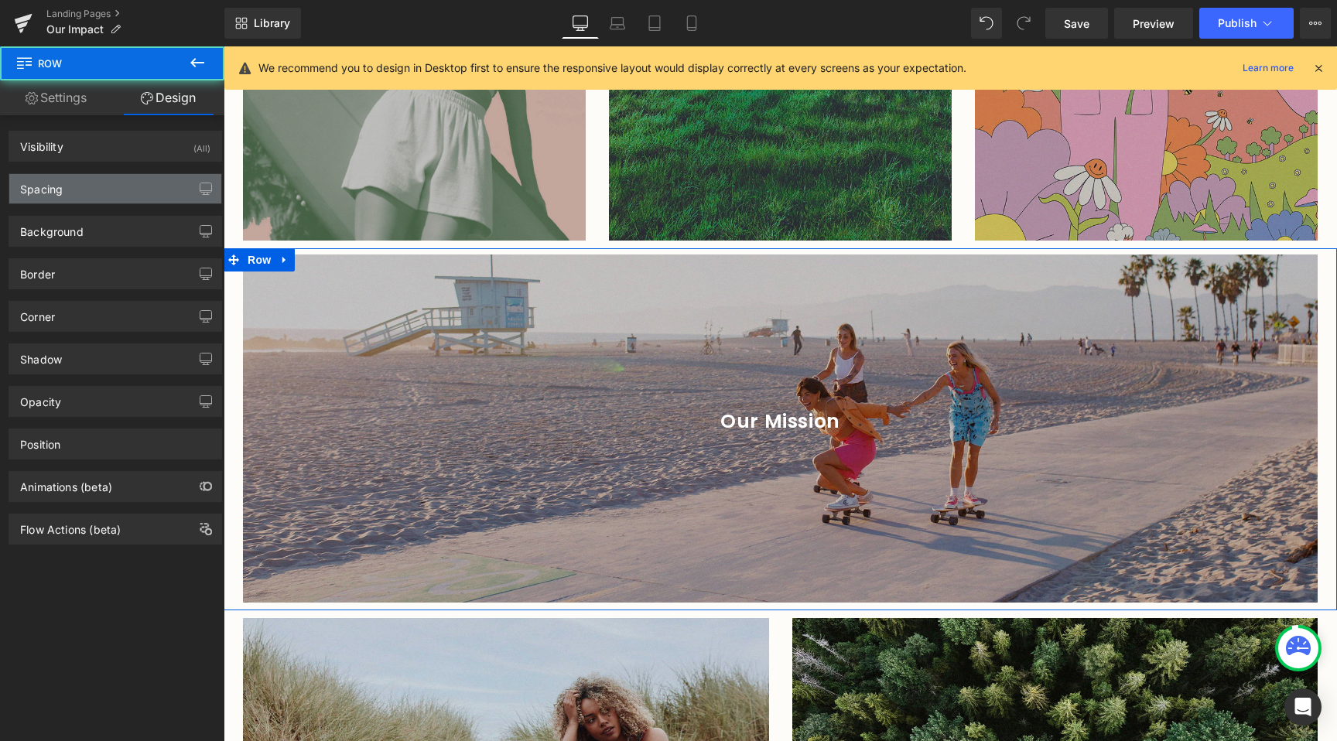
type input "0"
type input "8"
type input "10"
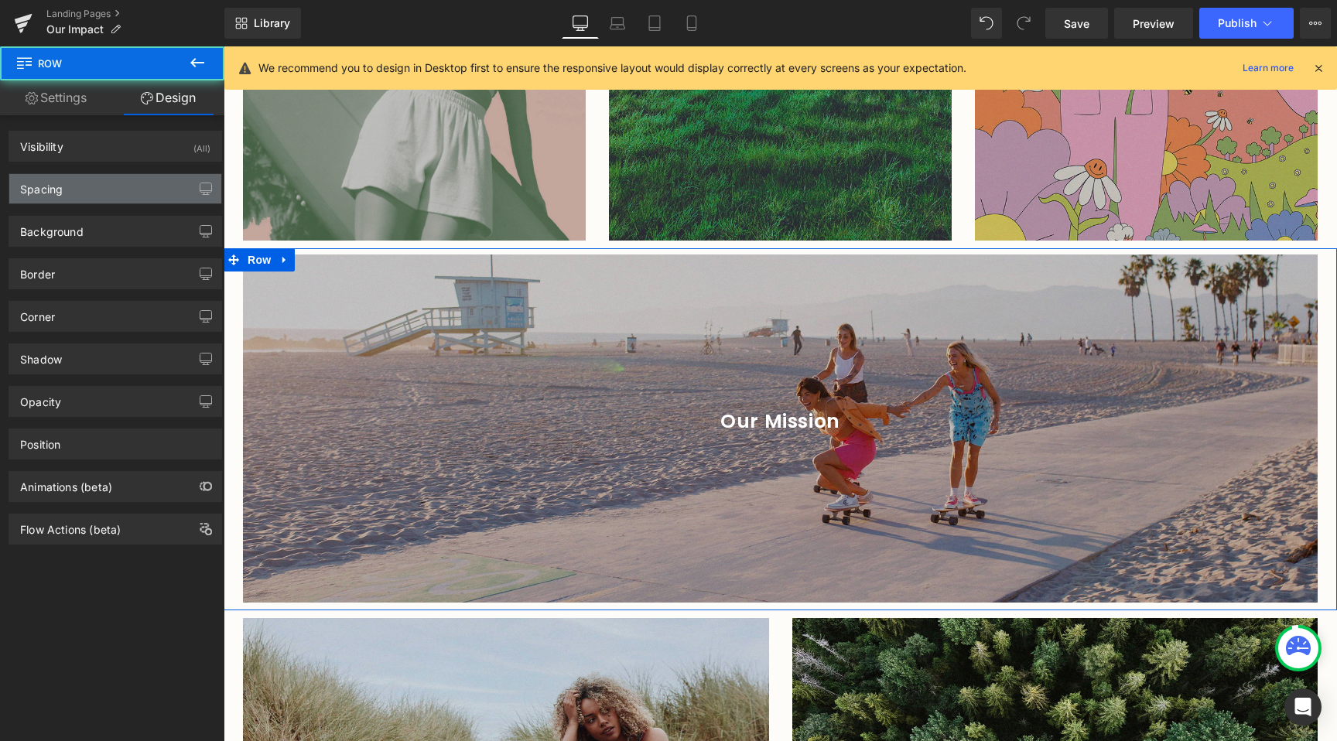
type input "10"
click at [94, 196] on div "Spacing" at bounding box center [115, 188] width 212 height 29
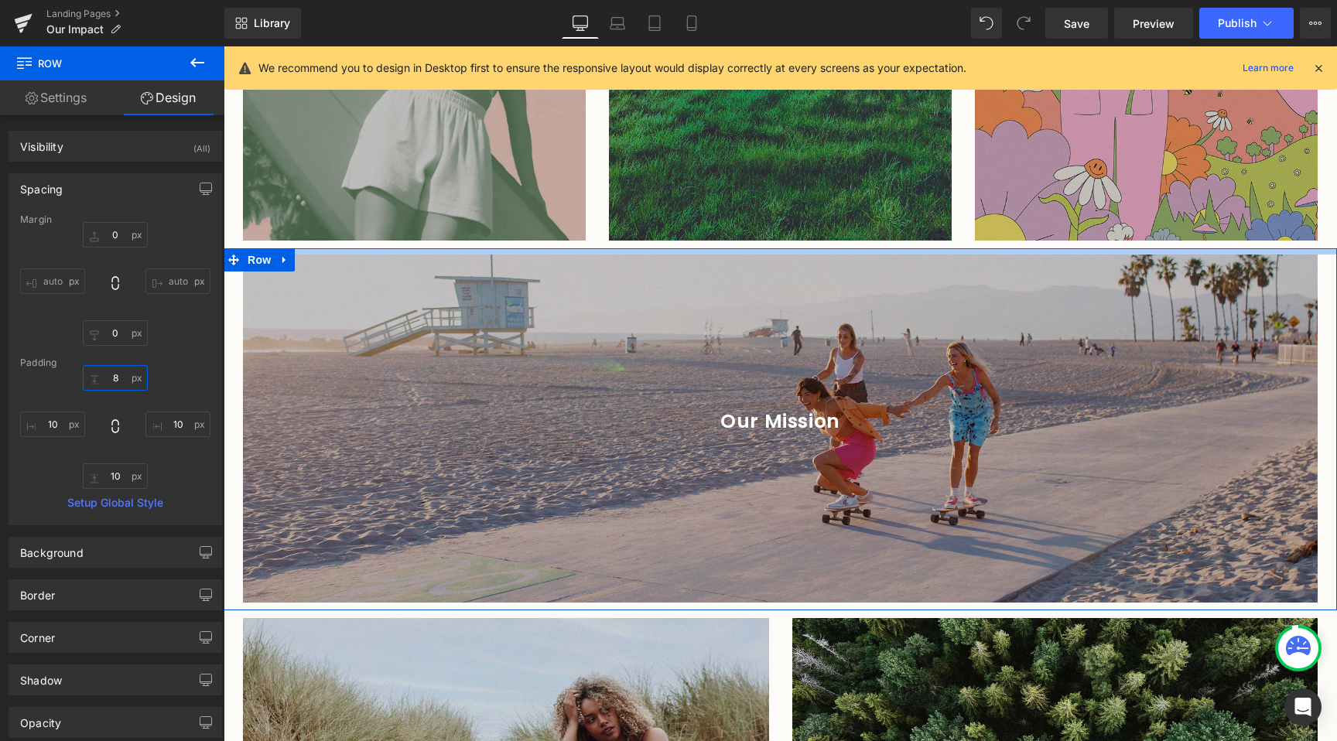
click at [110, 374] on input "8" at bounding box center [115, 378] width 65 height 26
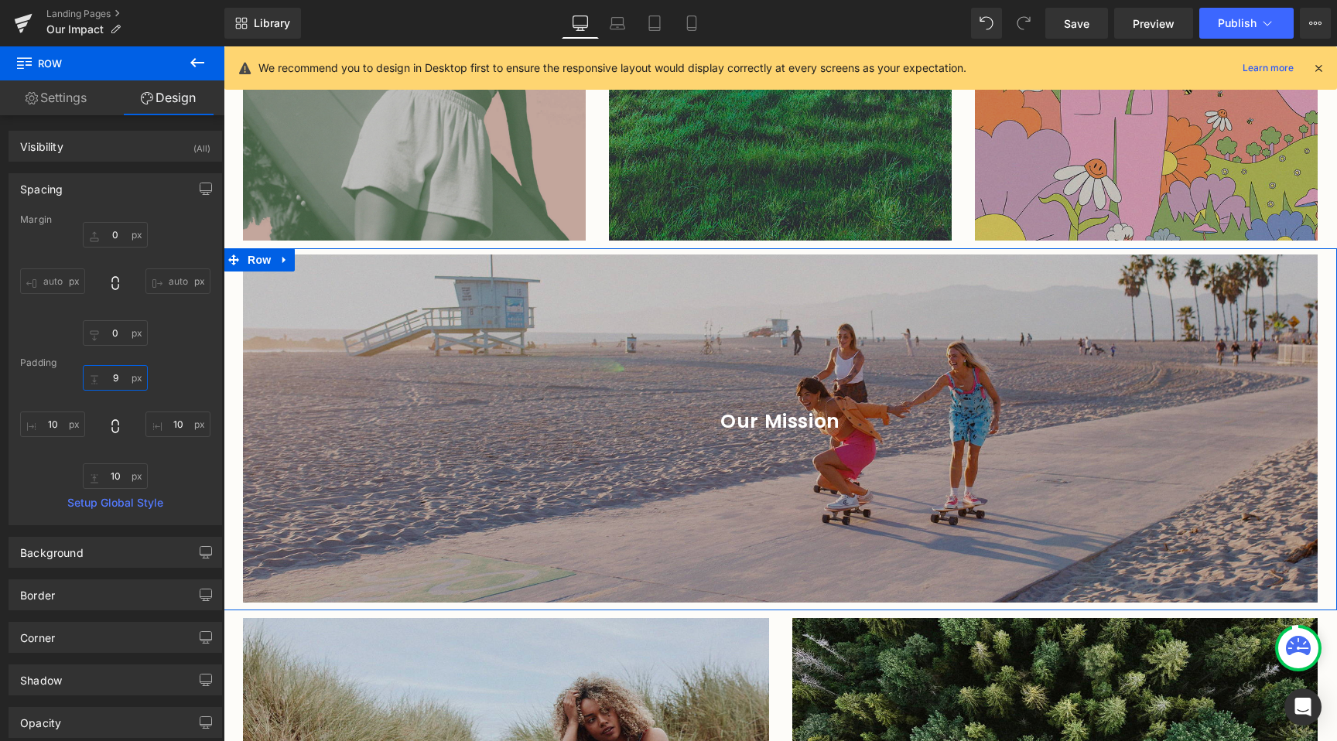
type input "10"
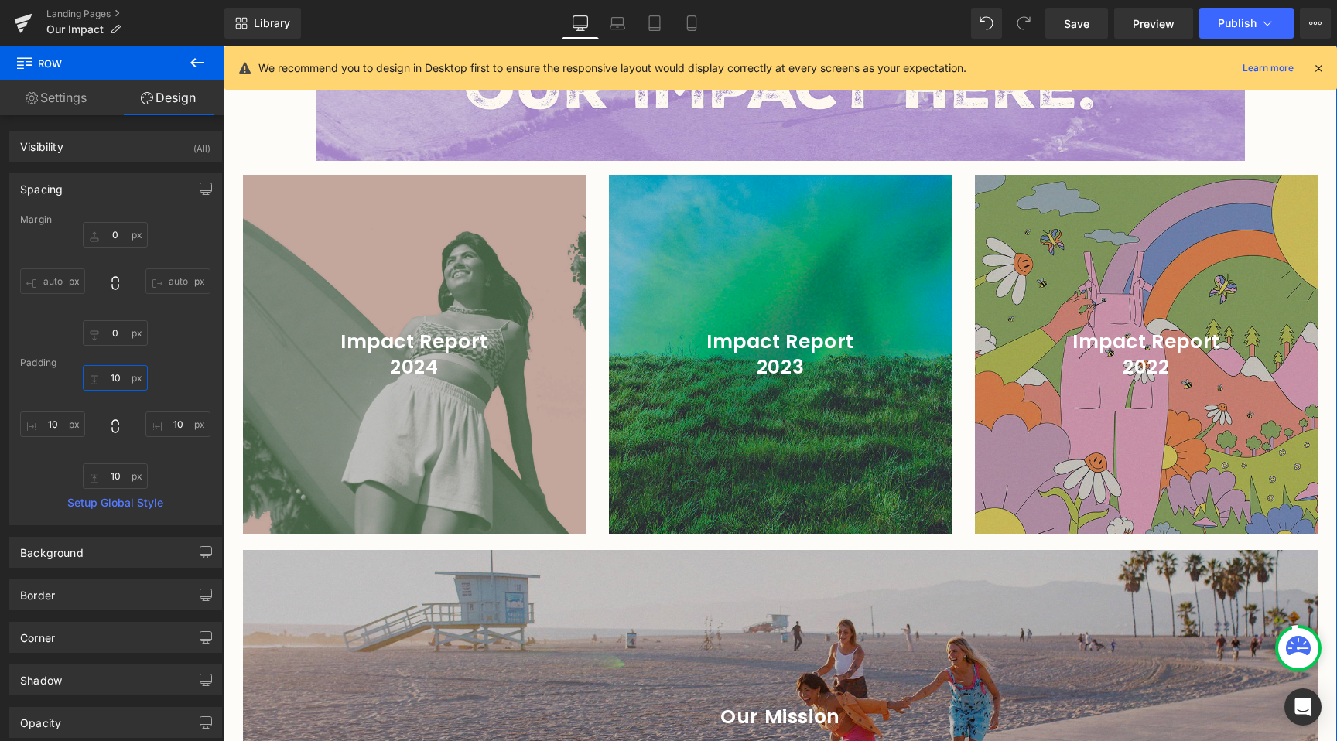
scroll to position [2367, 0]
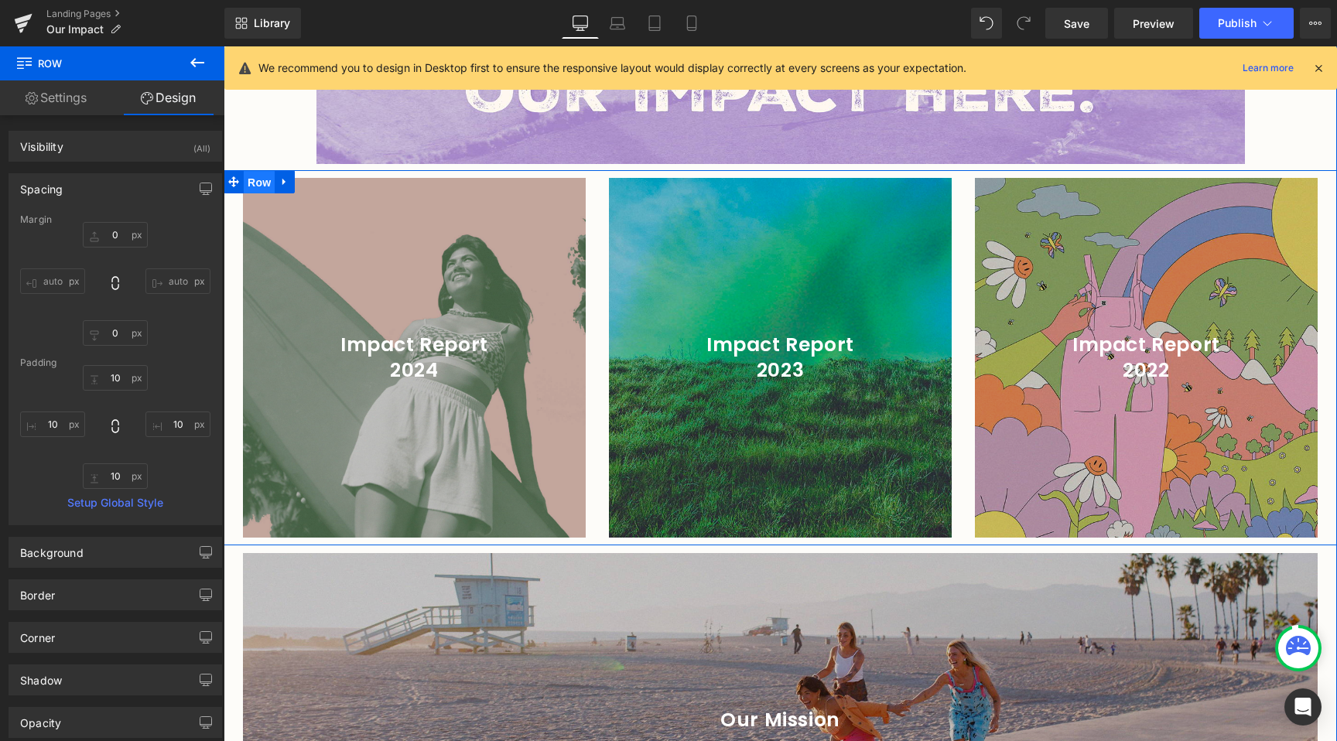
click at [256, 171] on span "Row" at bounding box center [259, 182] width 31 height 23
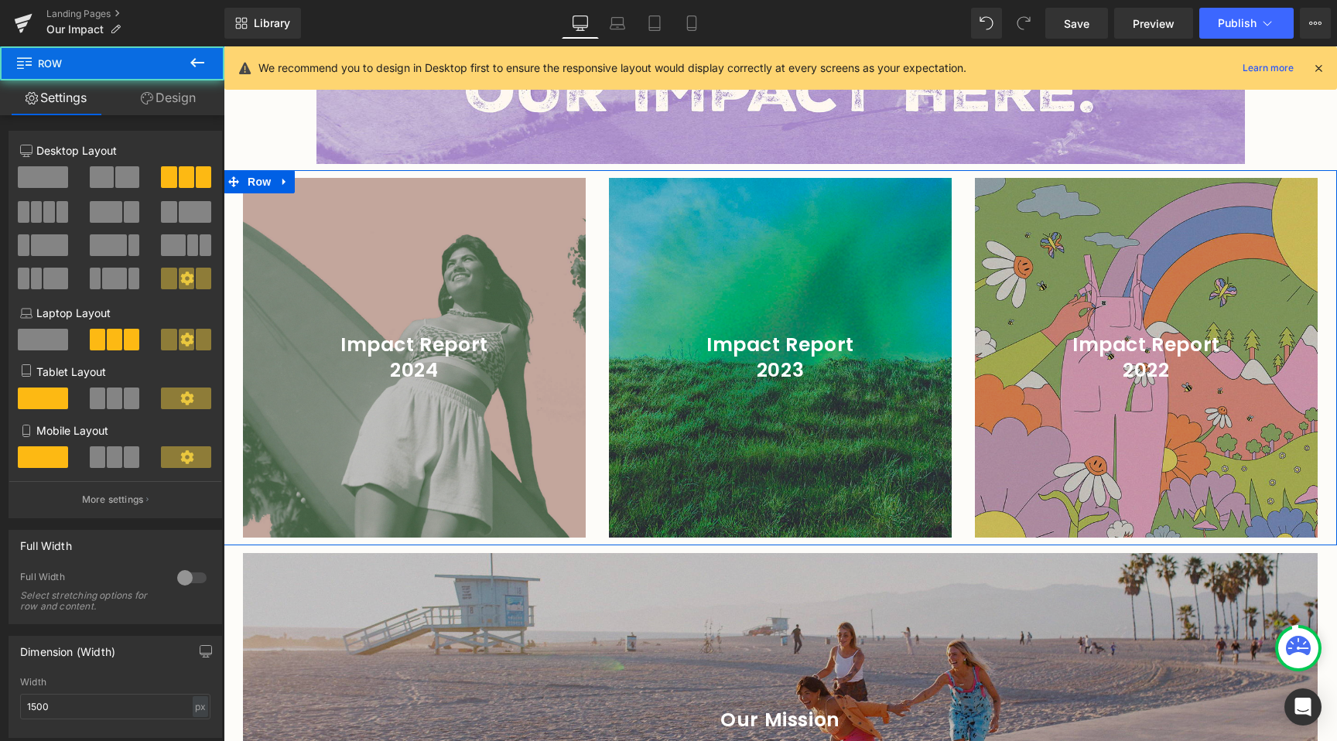
click at [136, 87] on link "Design" at bounding box center [168, 97] width 112 height 35
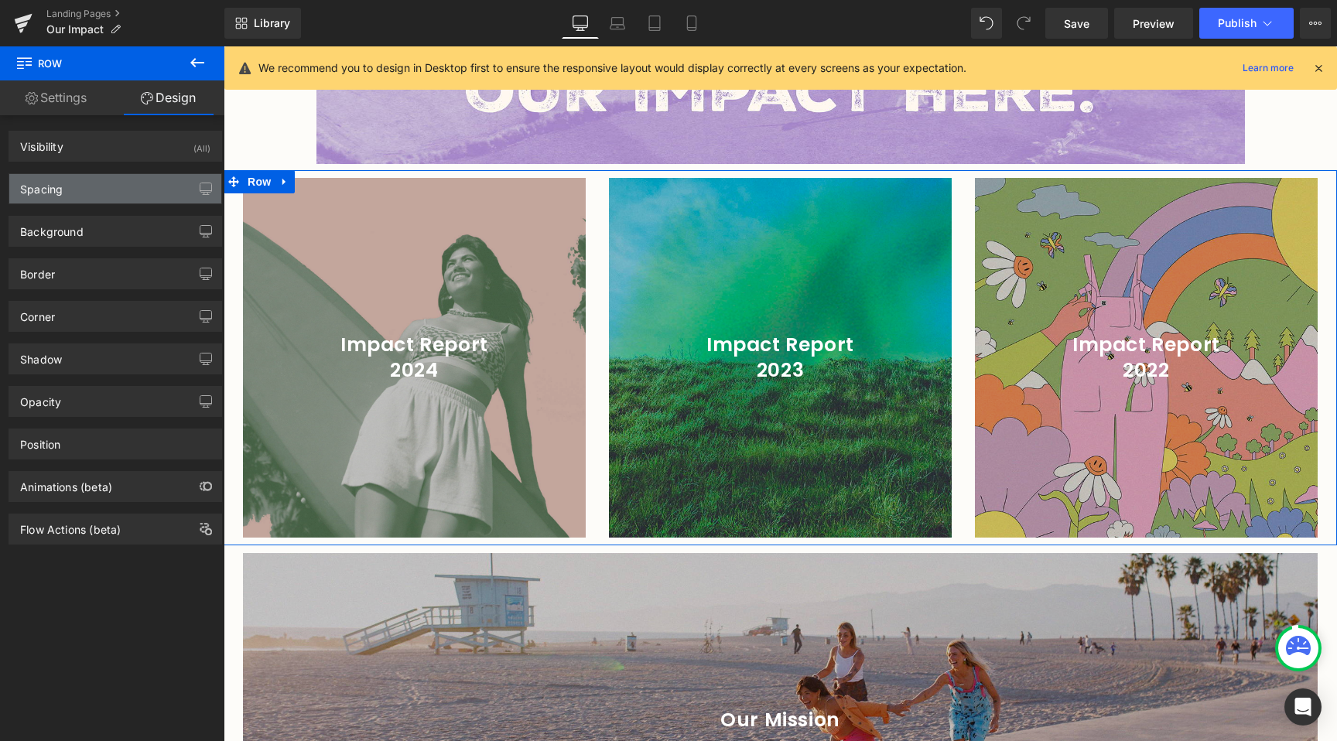
click at [63, 186] on div "Spacing" at bounding box center [115, 188] width 212 height 29
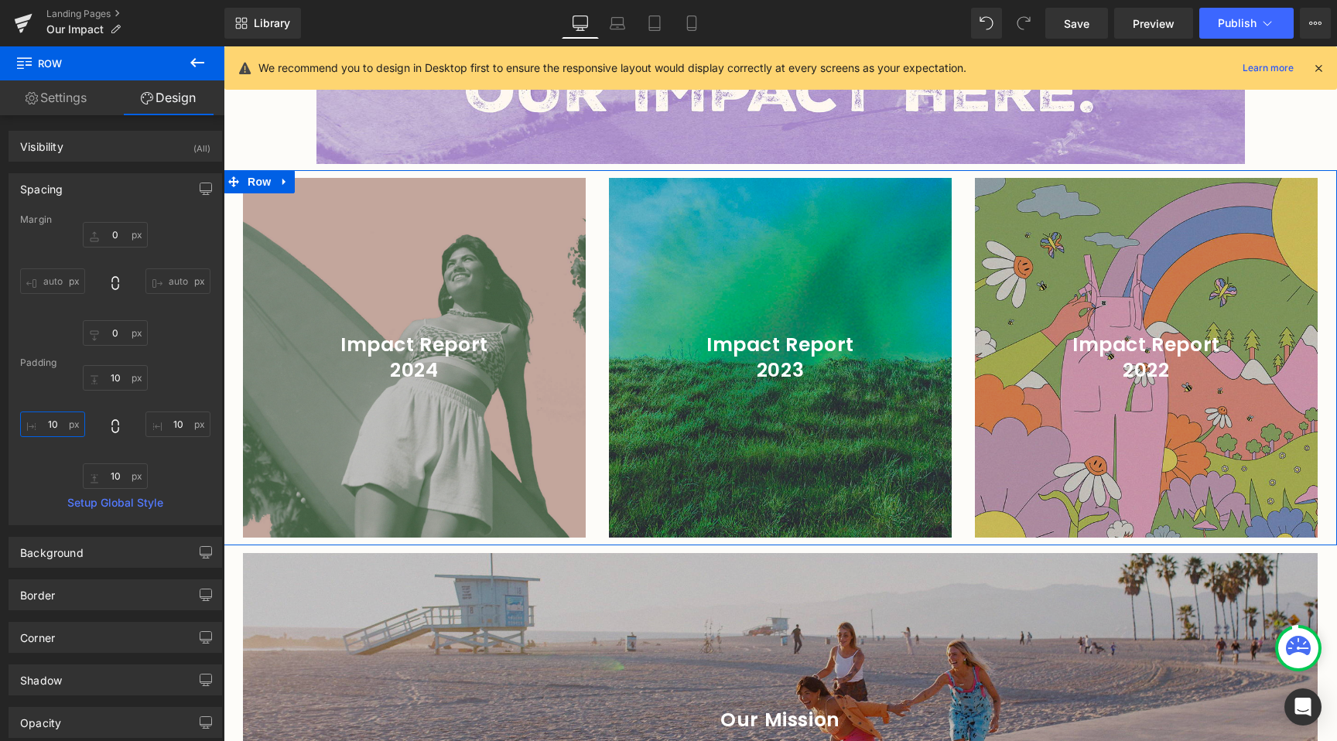
click at [48, 414] on input "10" at bounding box center [52, 425] width 65 height 26
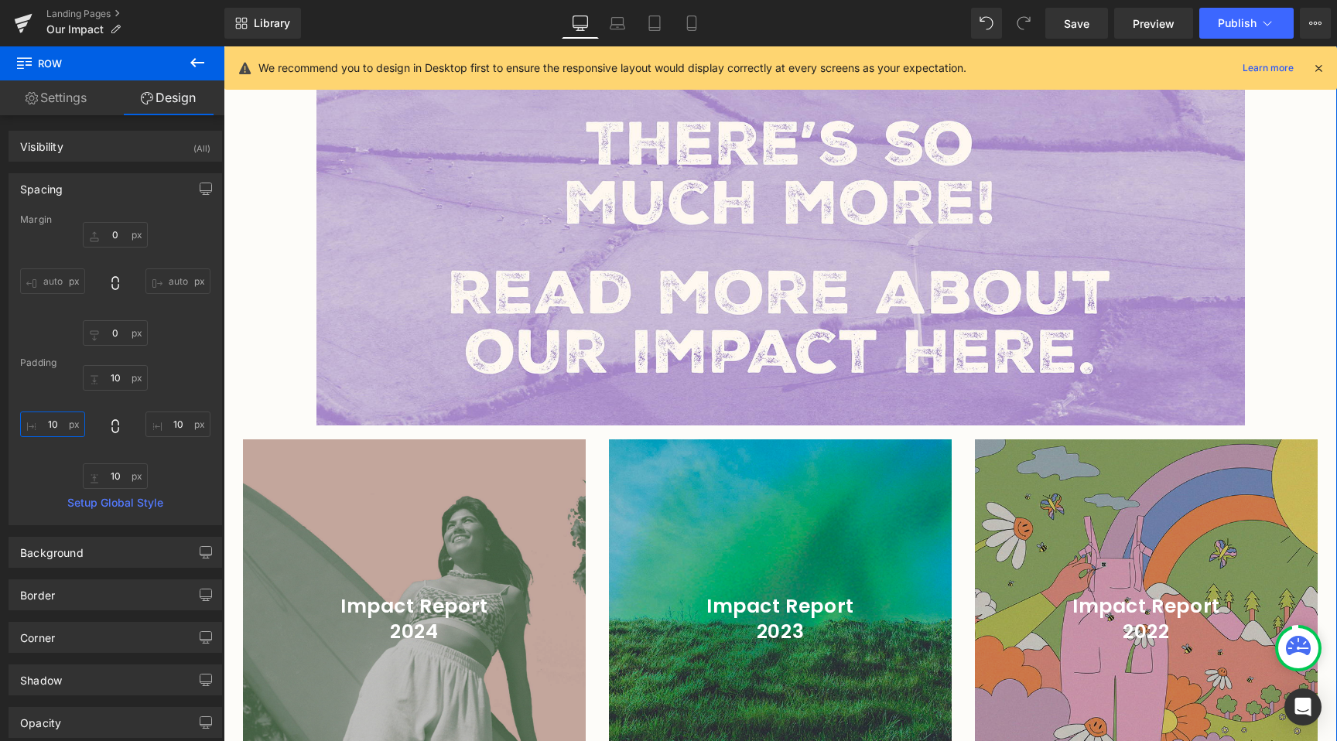
scroll to position [2257, 0]
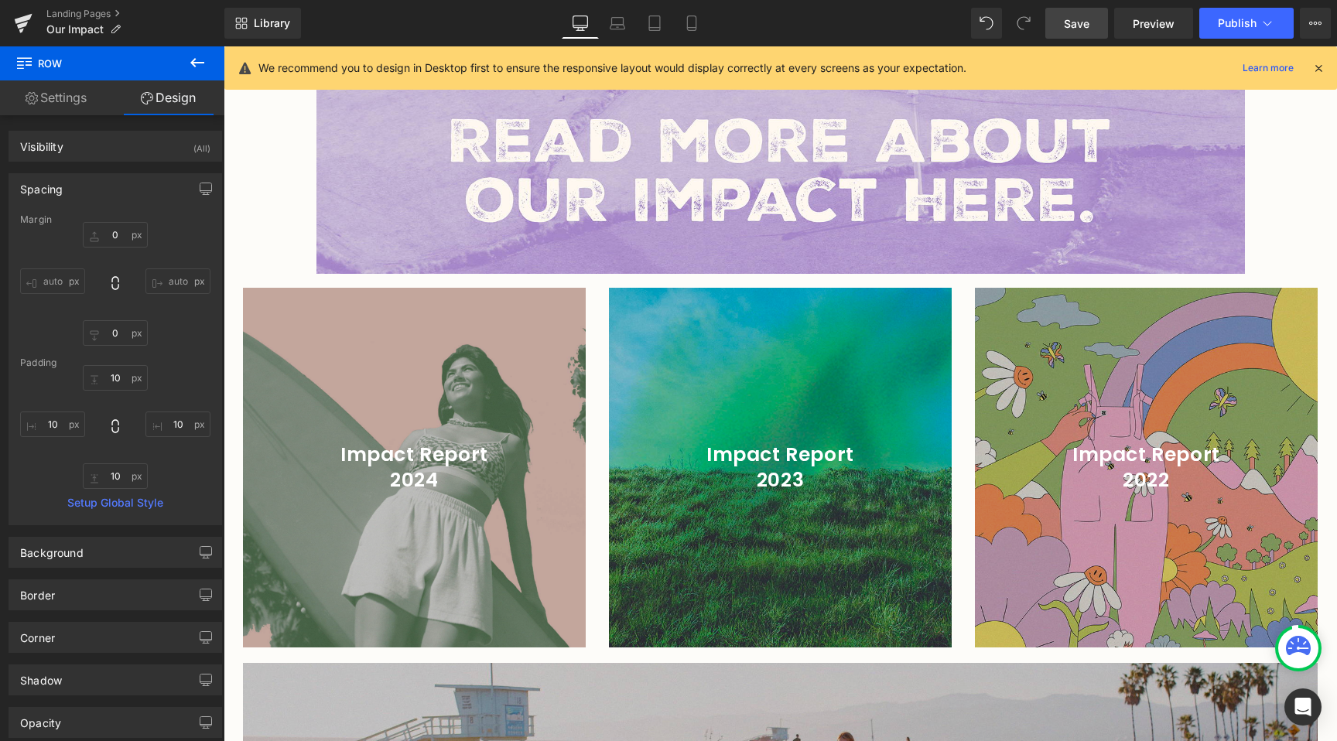
click at [1093, 27] on link "Save" at bounding box center [1076, 23] width 63 height 31
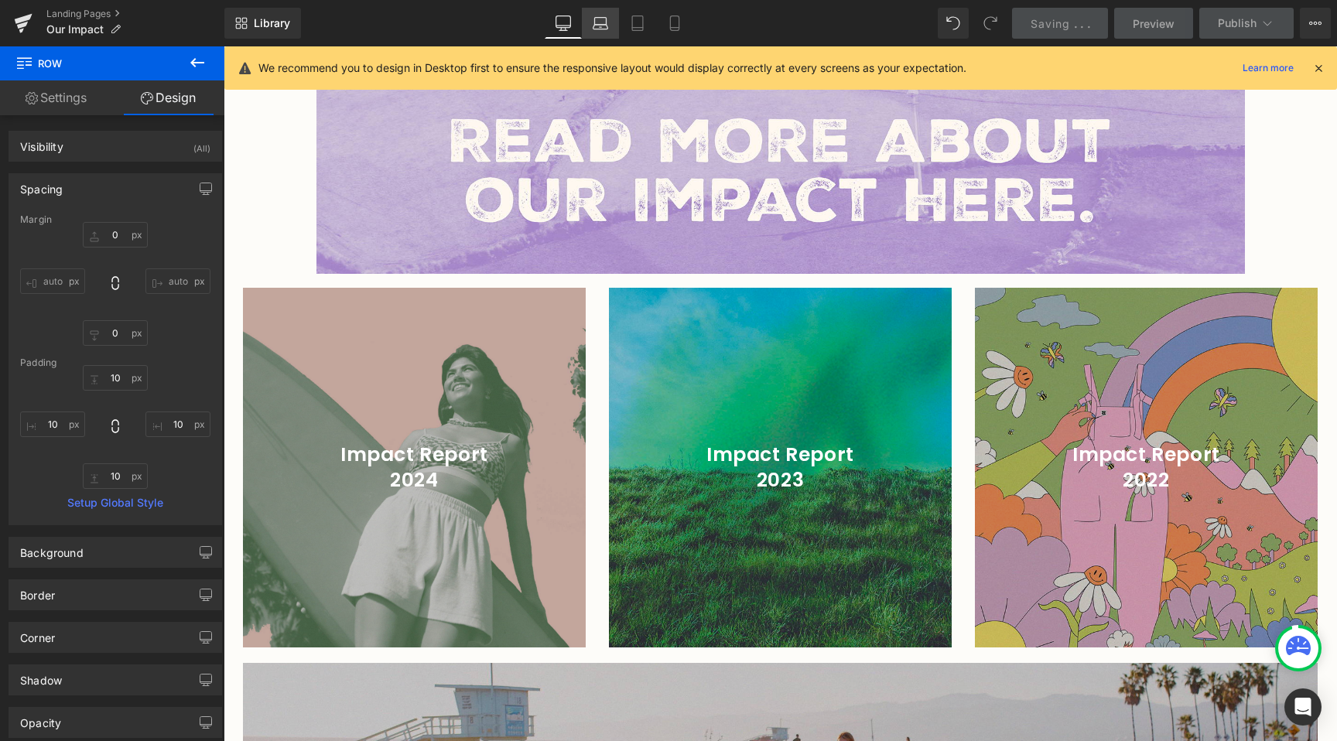
click at [611, 27] on link "Laptop" at bounding box center [600, 23] width 37 height 31
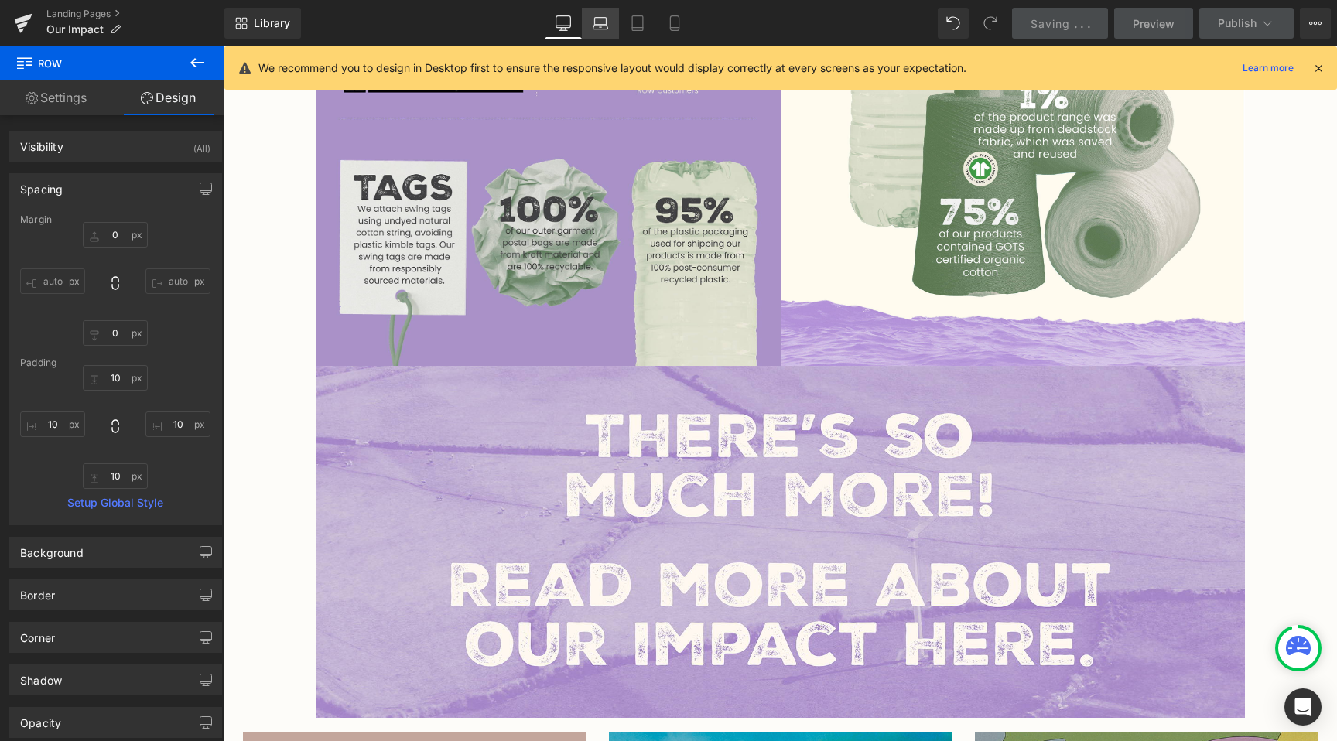
type input "0"
type input "10"
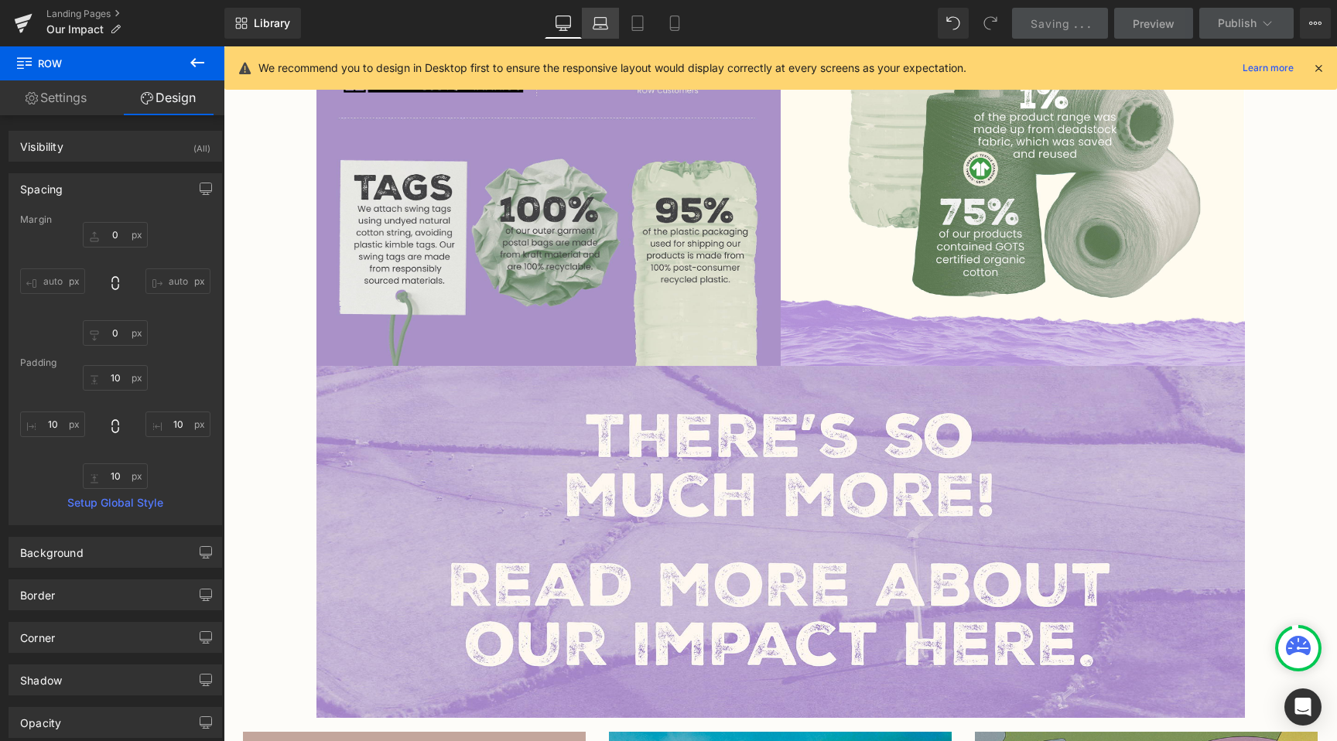
type input "10"
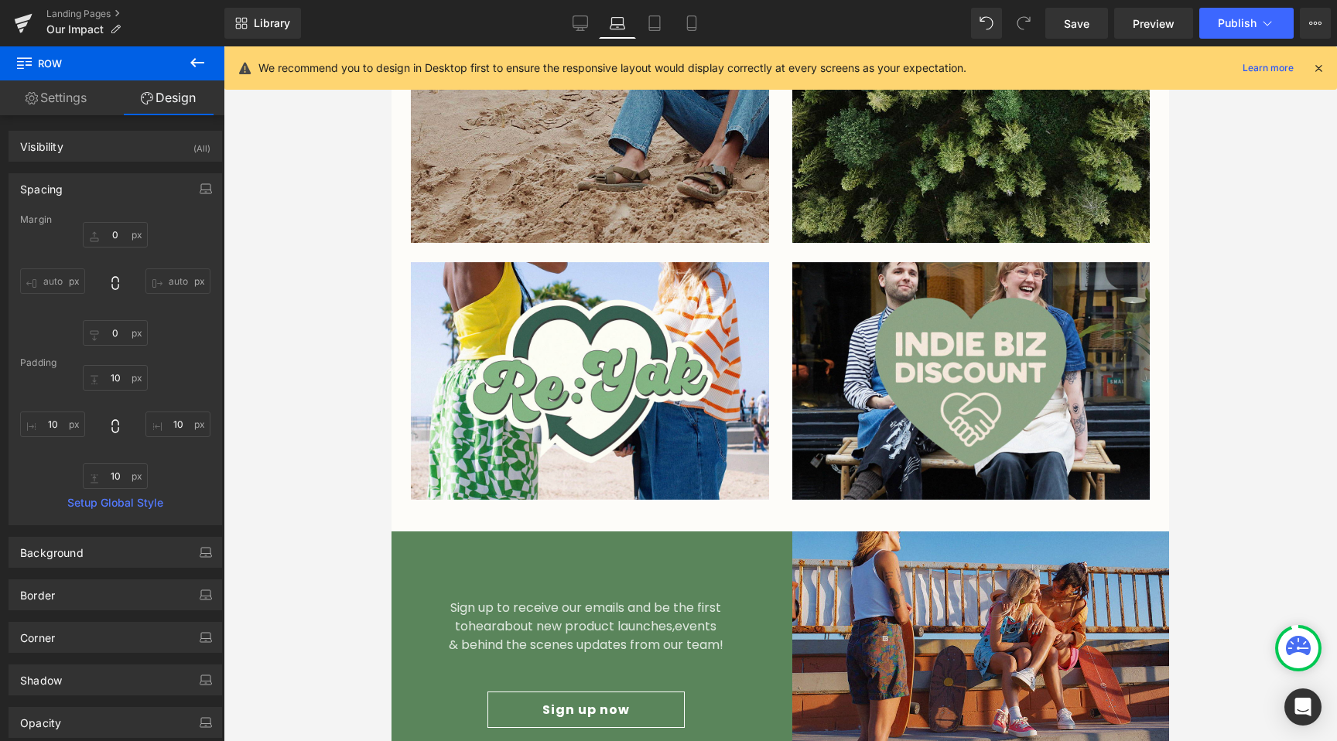
scroll to position [2826, 0]
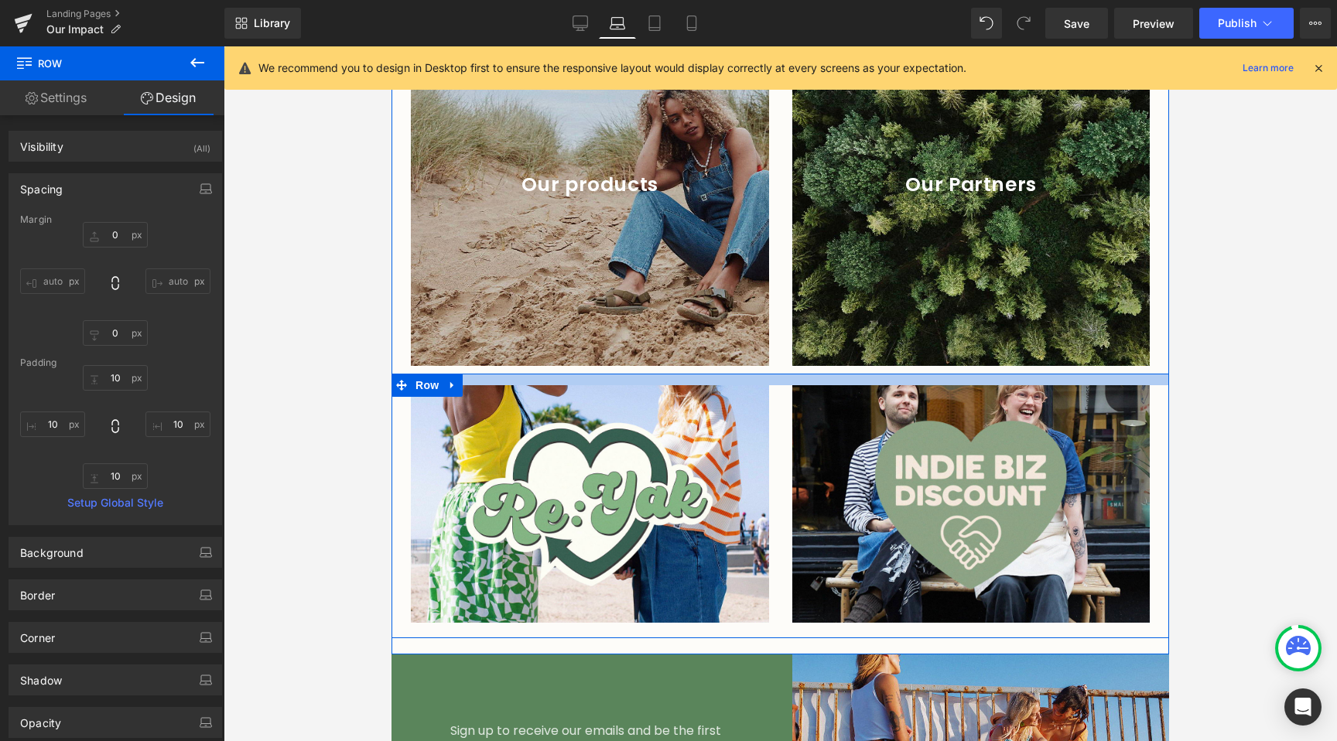
click at [717, 374] on div at bounding box center [781, 380] width 778 height 12
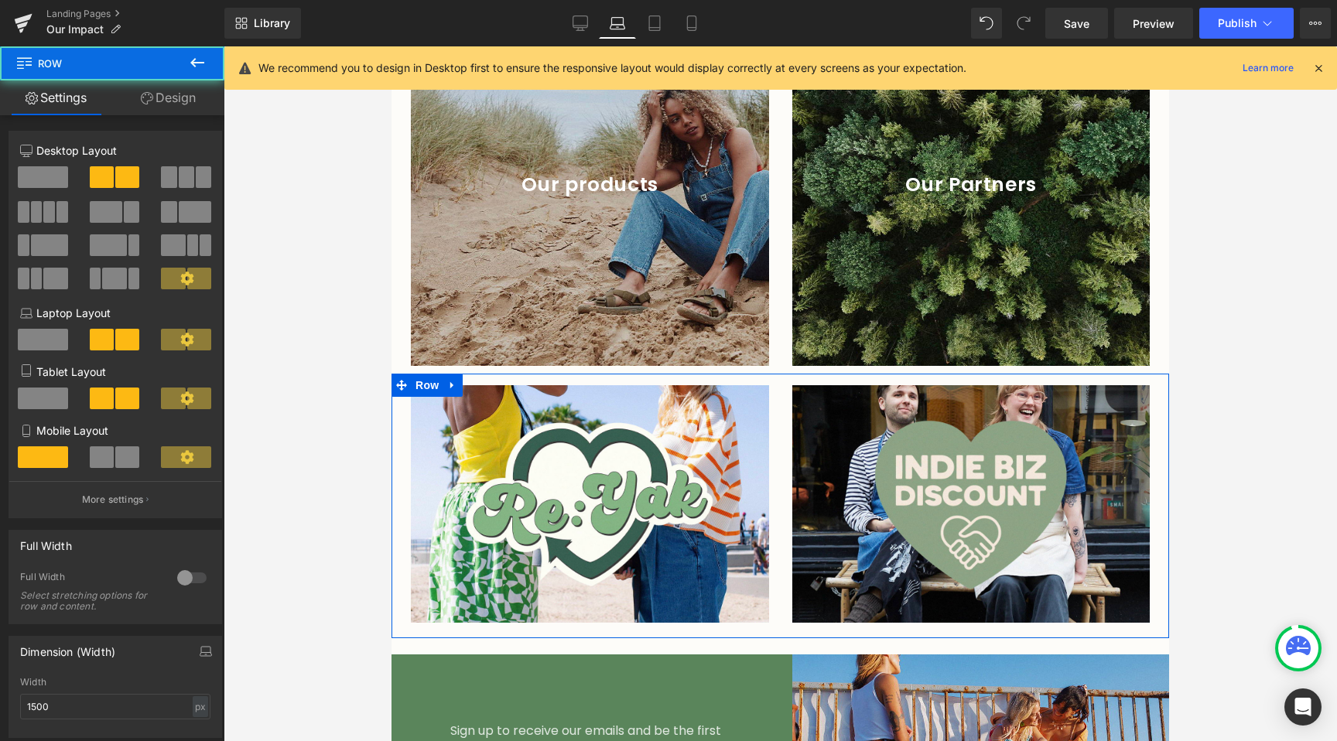
click at [171, 88] on link "Design" at bounding box center [168, 97] width 112 height 35
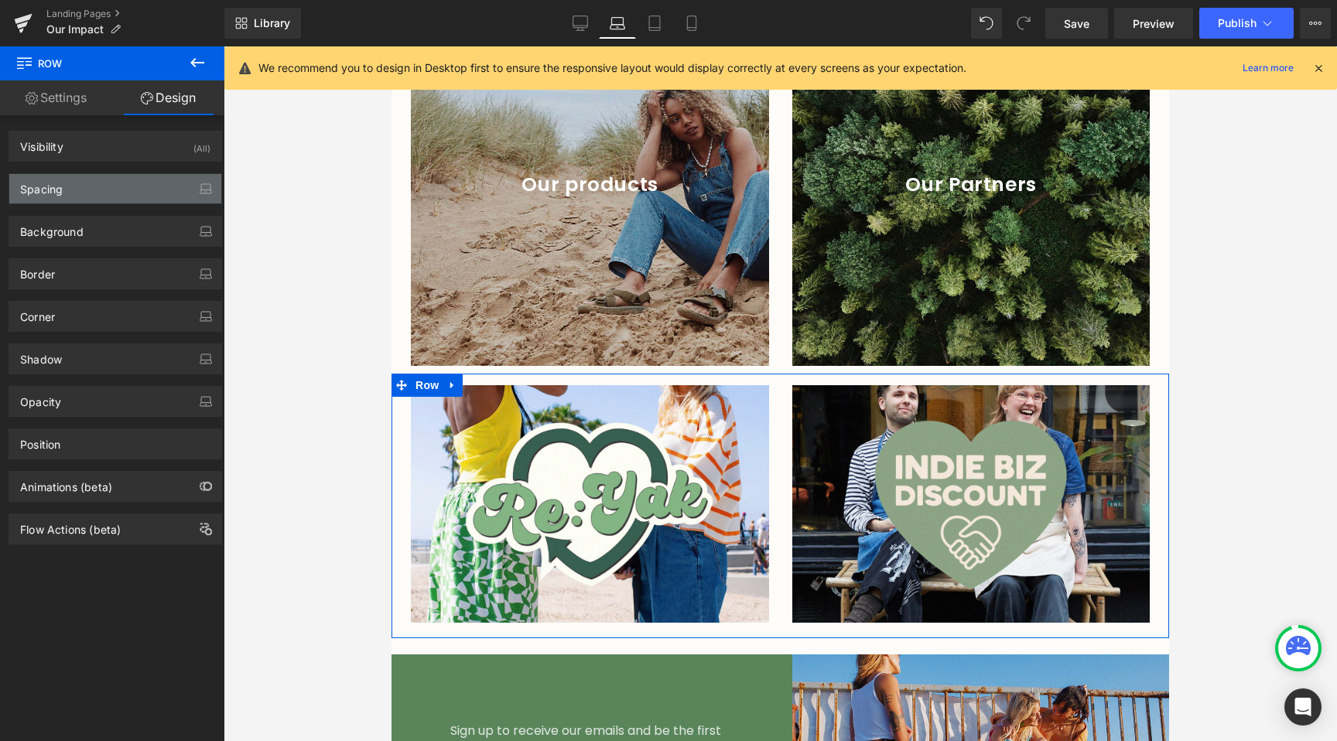
click at [125, 189] on div "Spacing" at bounding box center [115, 188] width 212 height 29
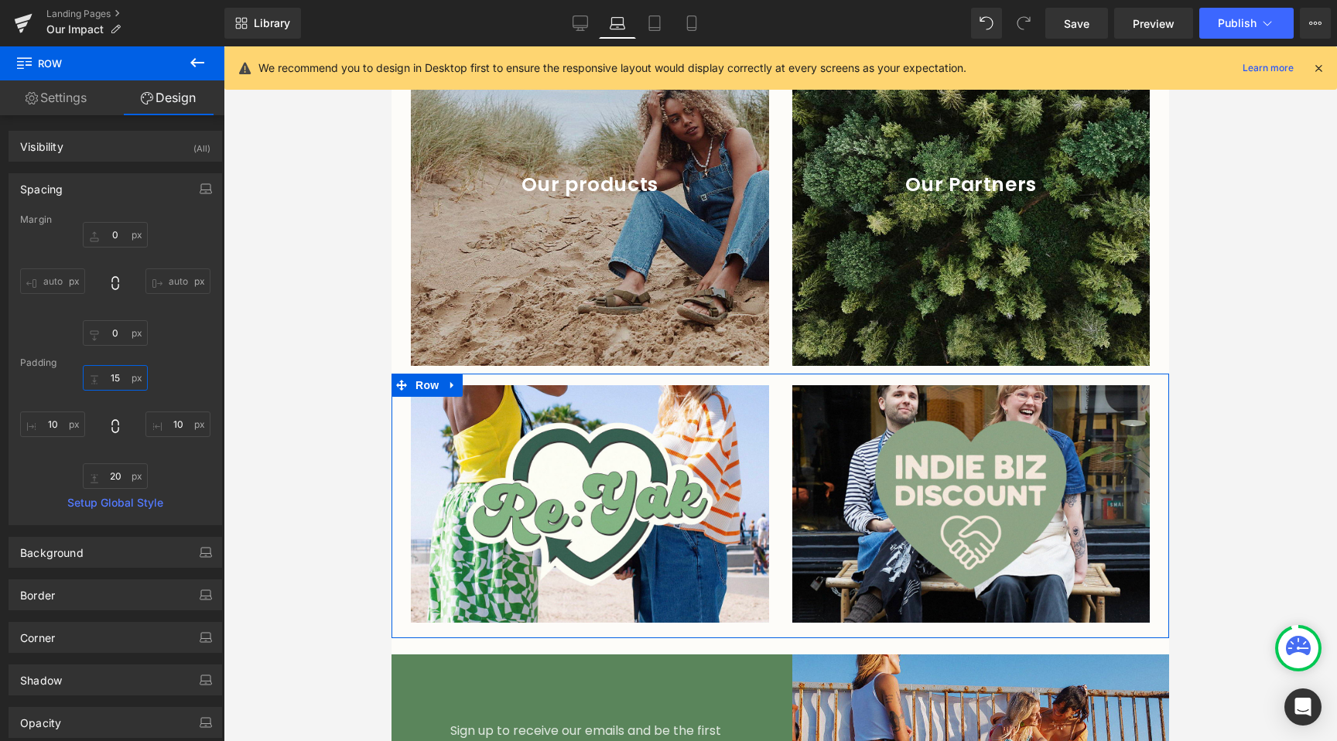
click at [119, 381] on input "15" at bounding box center [115, 378] width 65 height 26
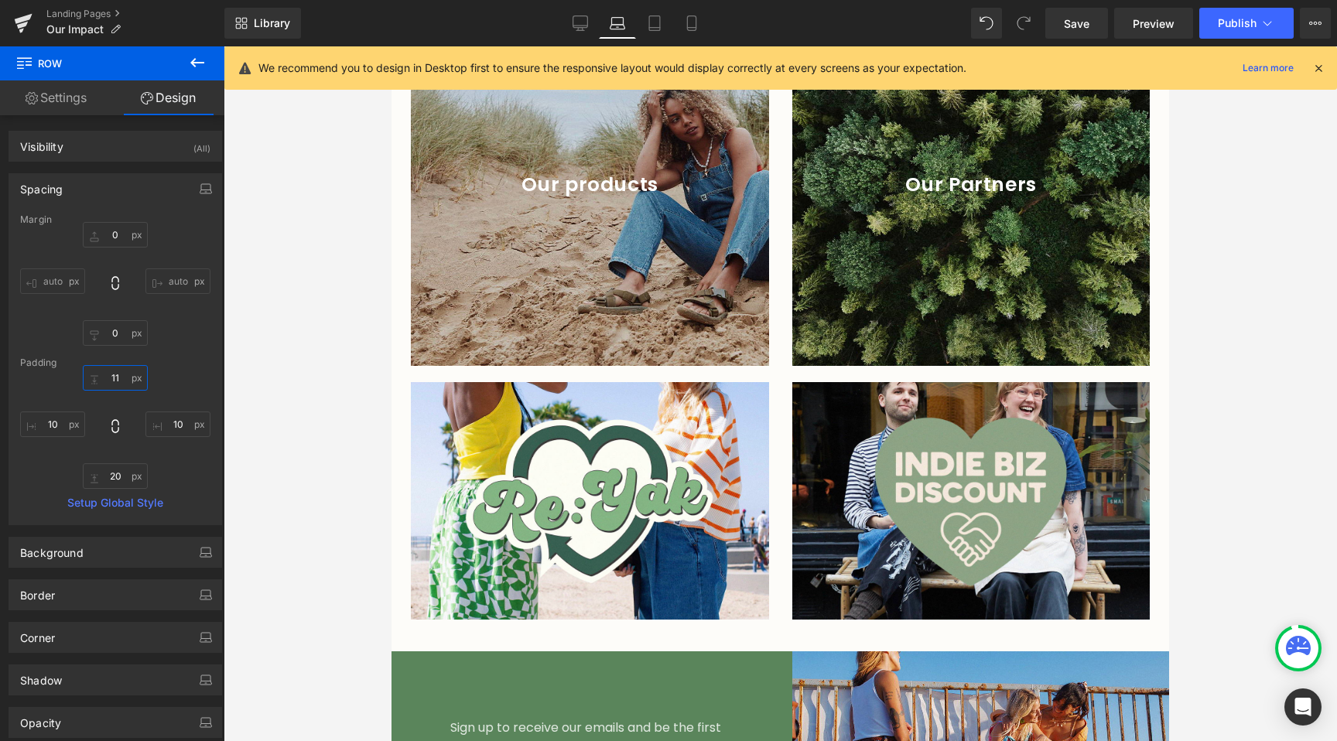
type input "10"
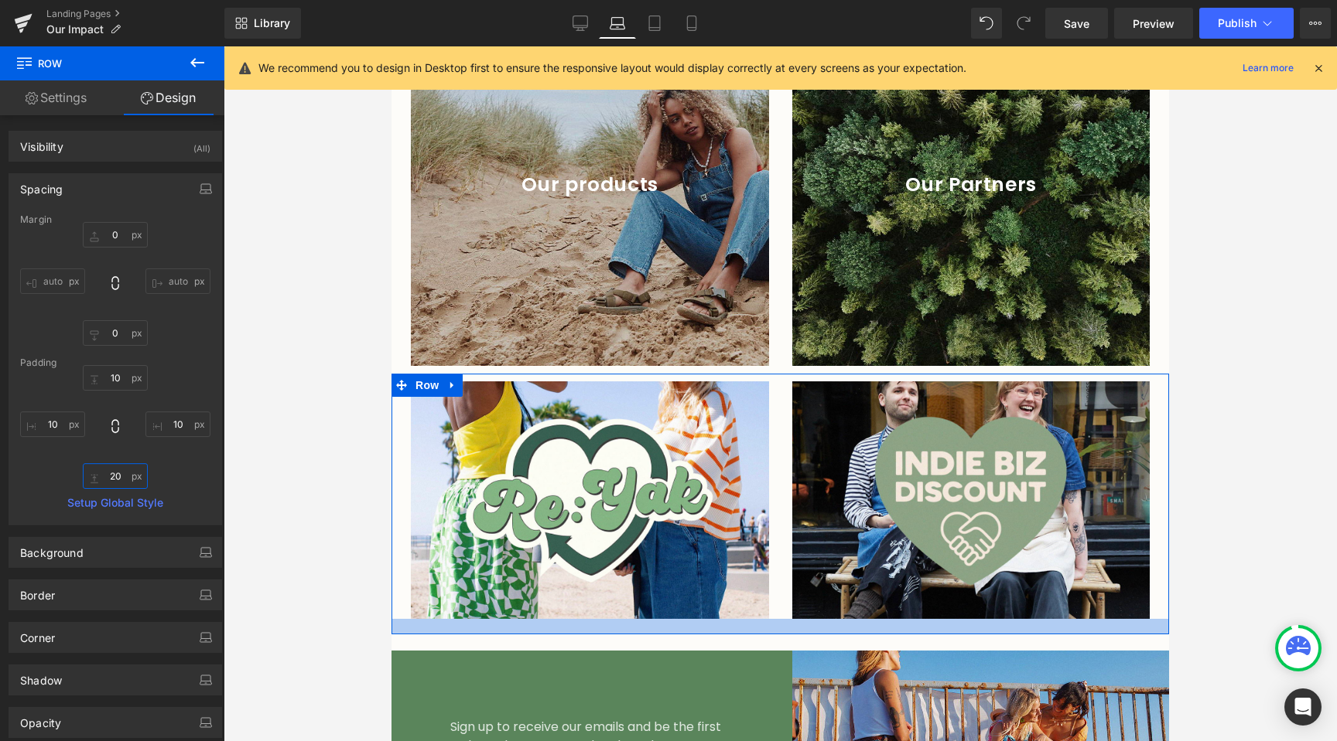
click at [123, 472] on input "20" at bounding box center [115, 476] width 65 height 26
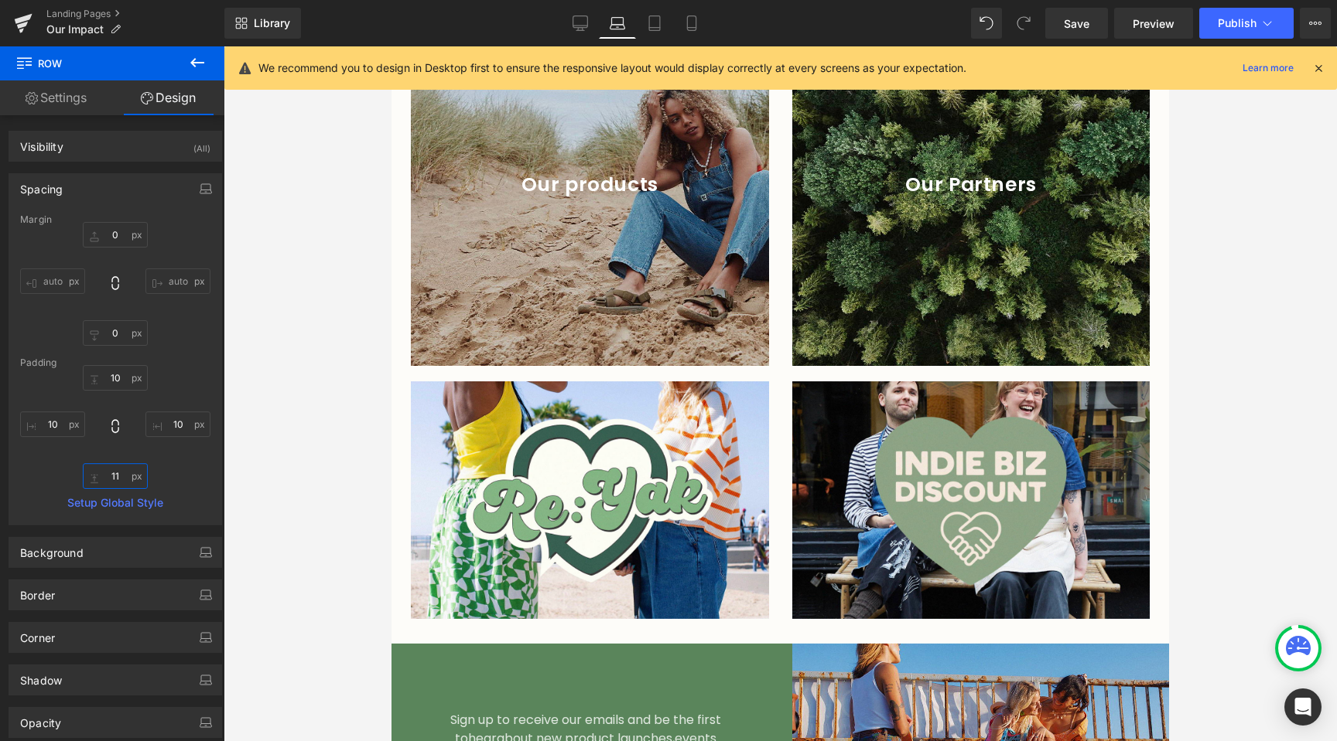
type input "10"
click at [351, 477] on div at bounding box center [780, 393] width 1113 height 695
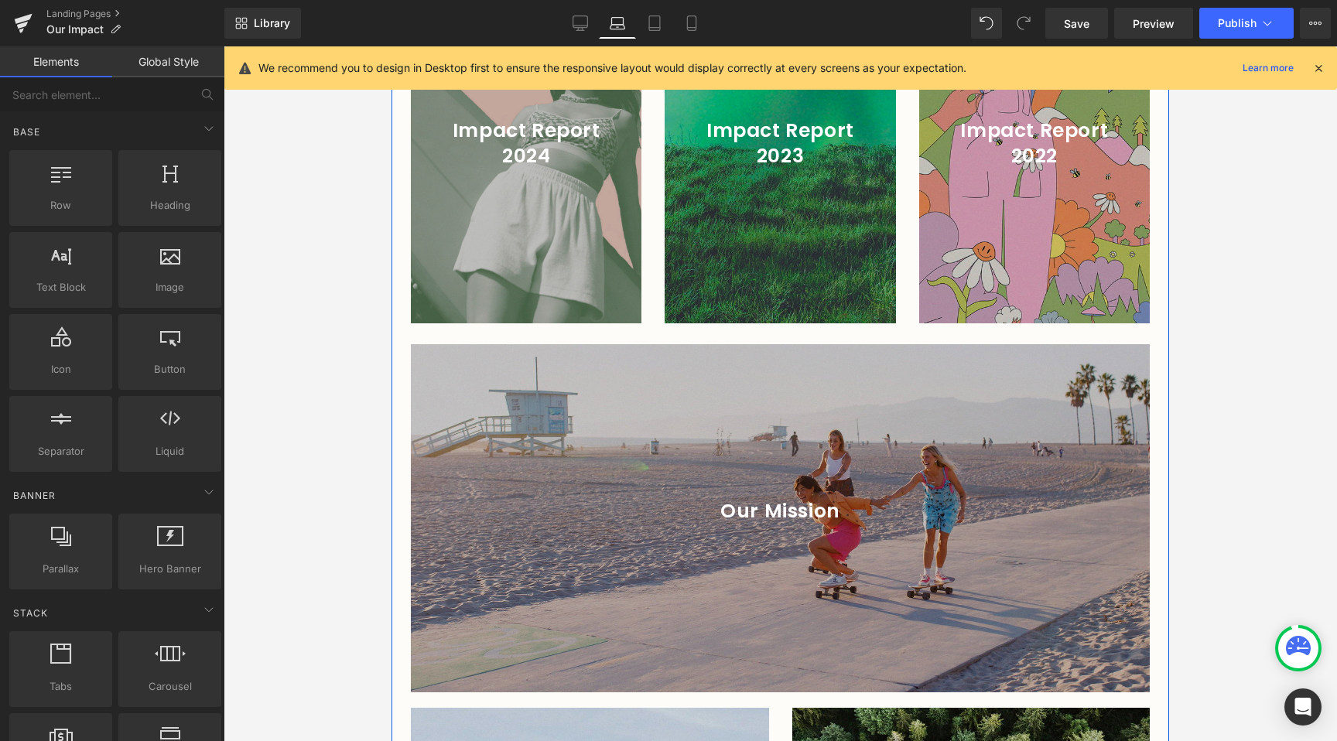
scroll to position [2102, 0]
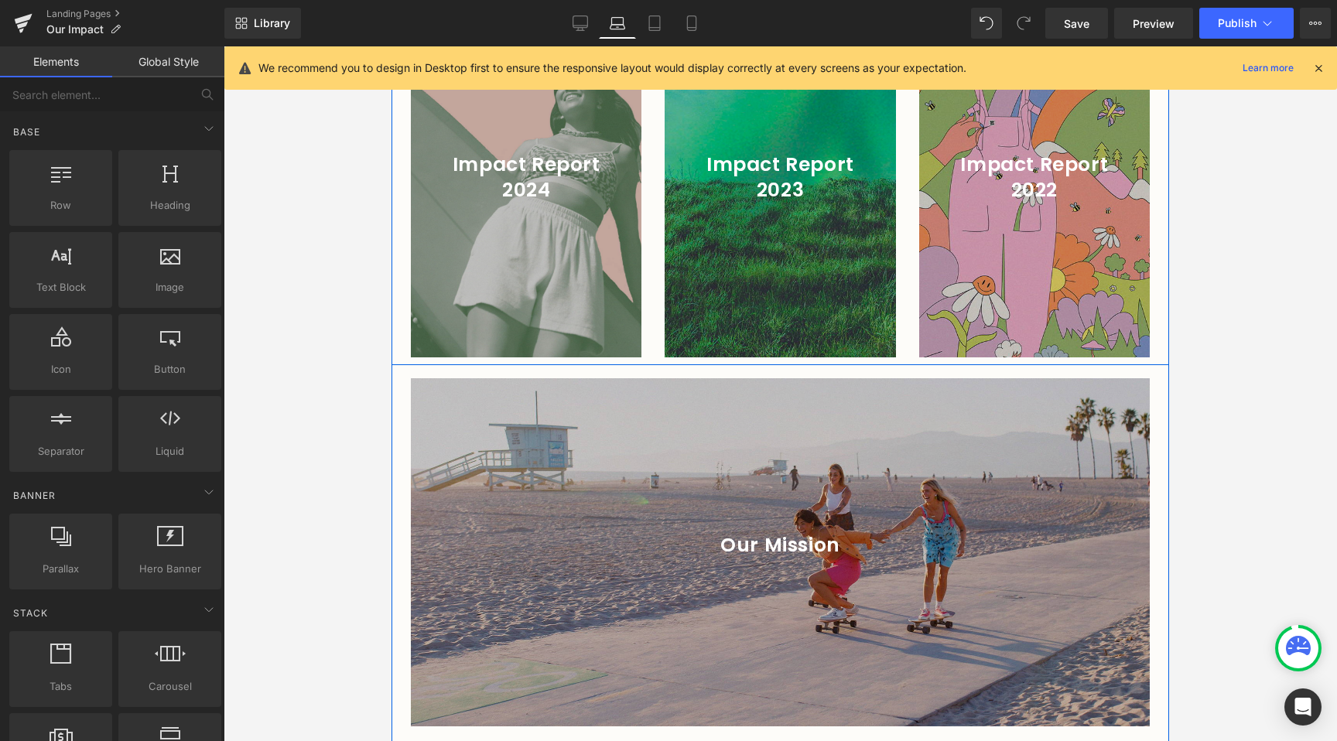
click at [511, 357] on div at bounding box center [781, 361] width 778 height 8
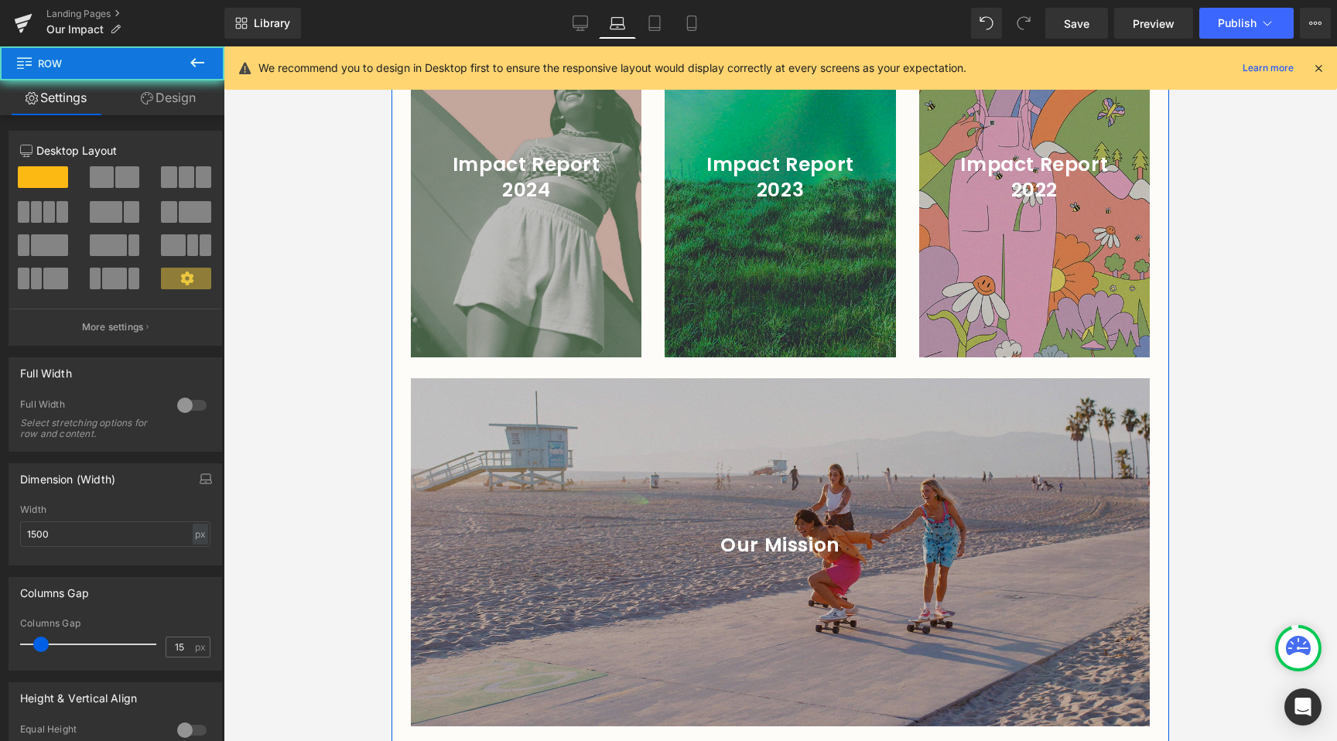
click at [507, 365] on div "Our Mission Heading Hero Banner 200px 200px Row" at bounding box center [781, 549] width 778 height 369
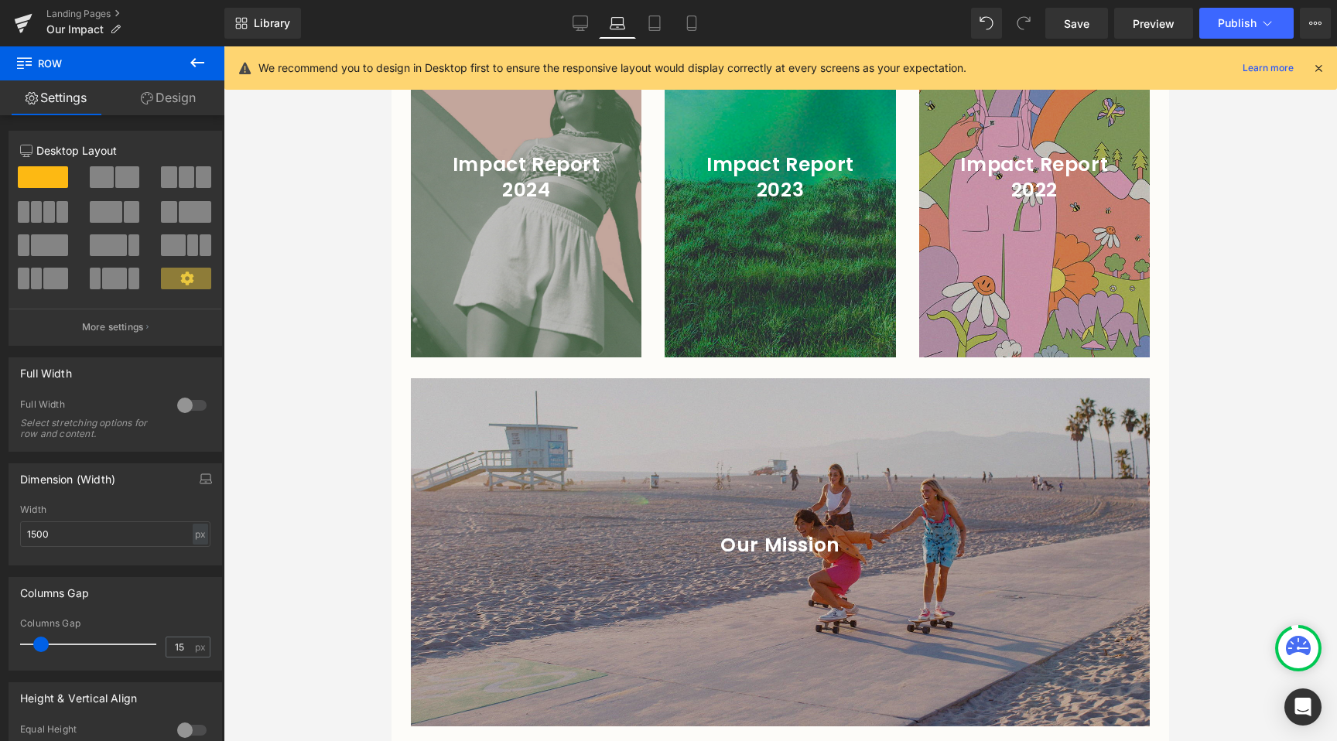
click at [164, 118] on div "12 12 12 Column Size Customizer 12 Desktop Layout Laptop Layout Tablet Layout M…" at bounding box center [115, 527] width 231 height 825
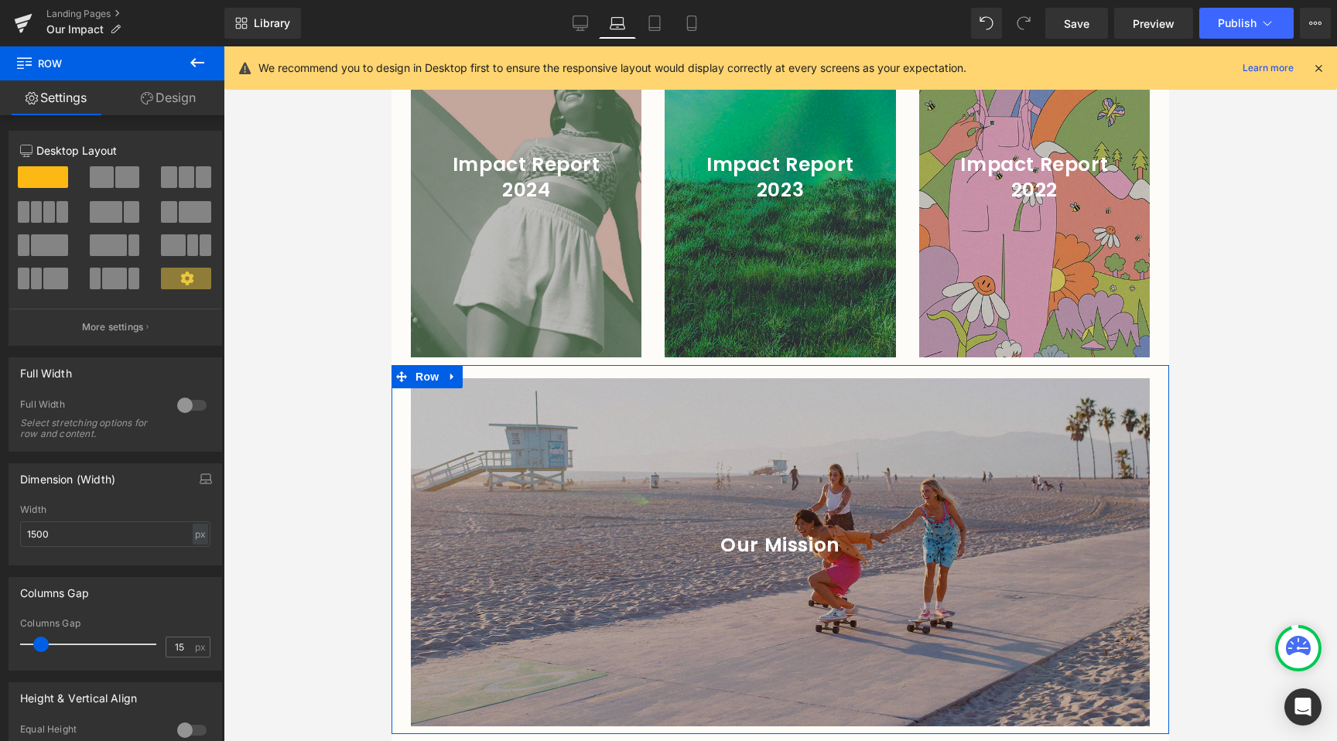
click at [163, 105] on link "Design" at bounding box center [168, 97] width 112 height 35
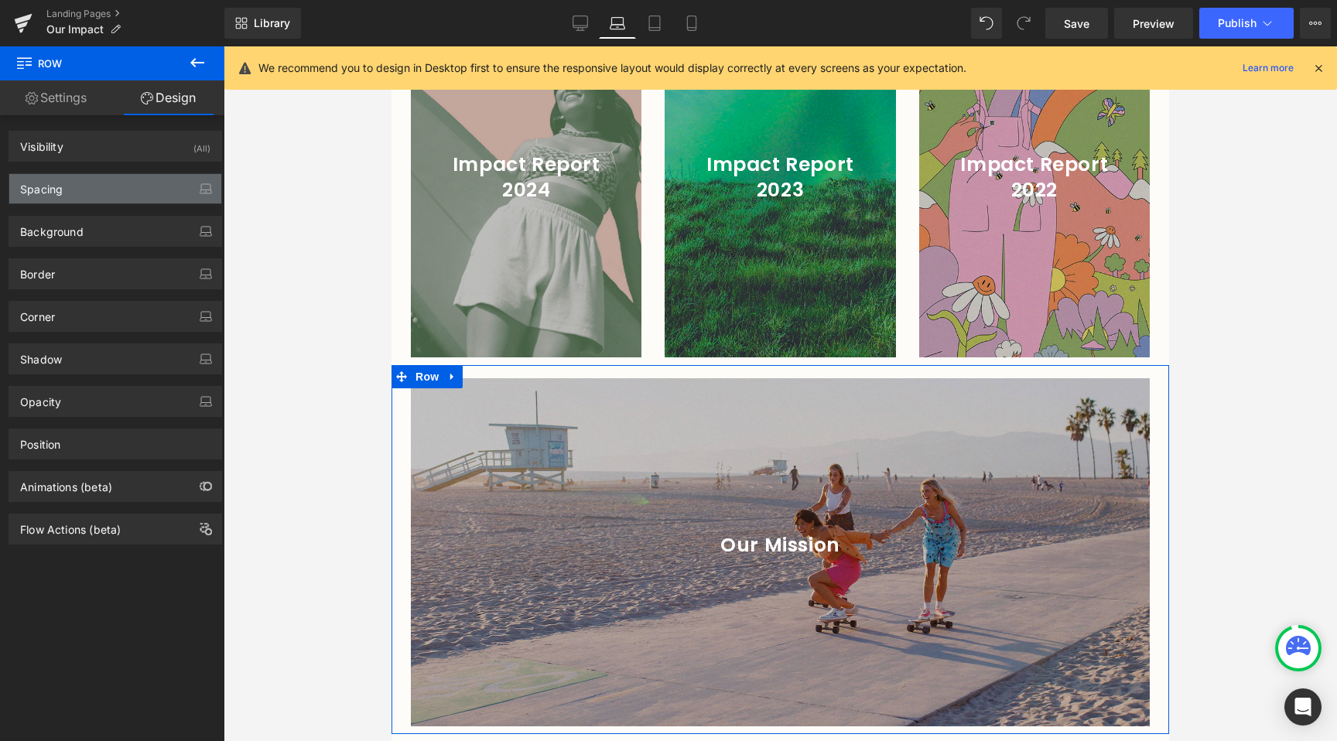
click at [81, 203] on div "Spacing" at bounding box center [115, 188] width 212 height 29
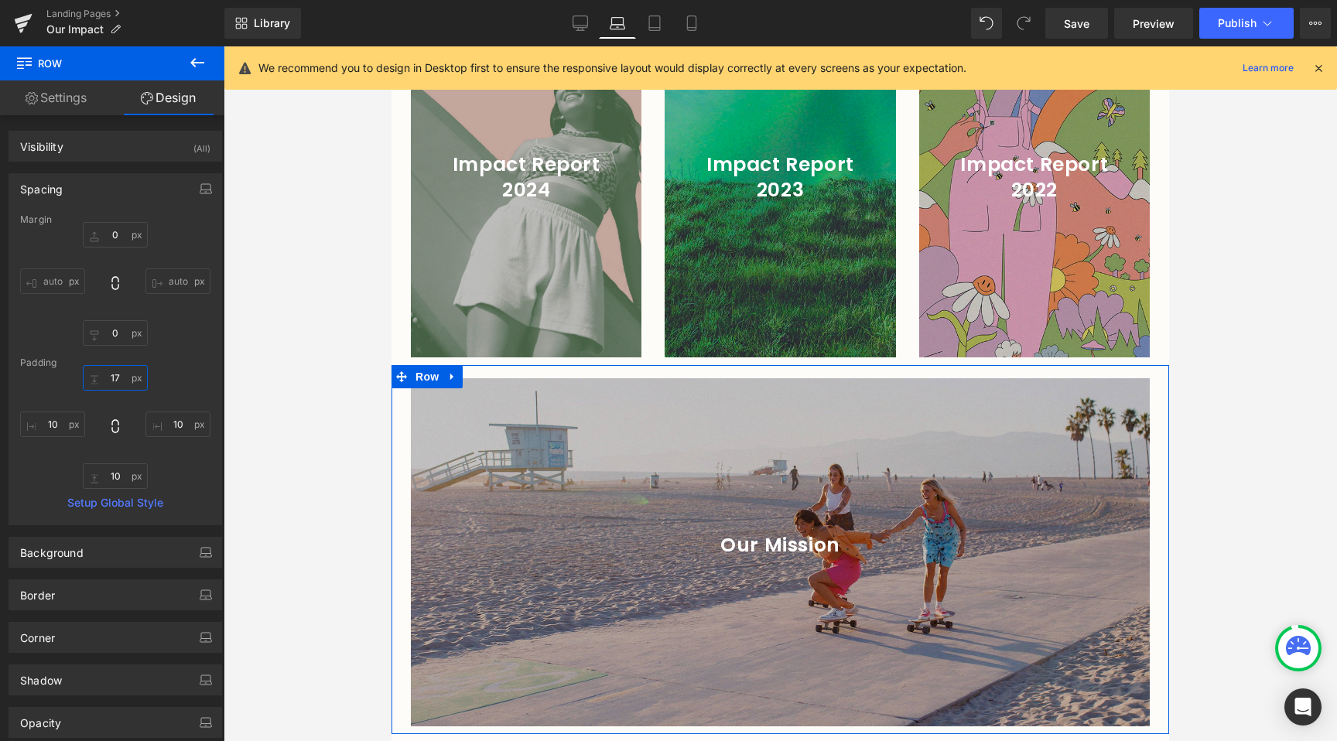
click at [119, 374] on input "17" at bounding box center [115, 378] width 65 height 26
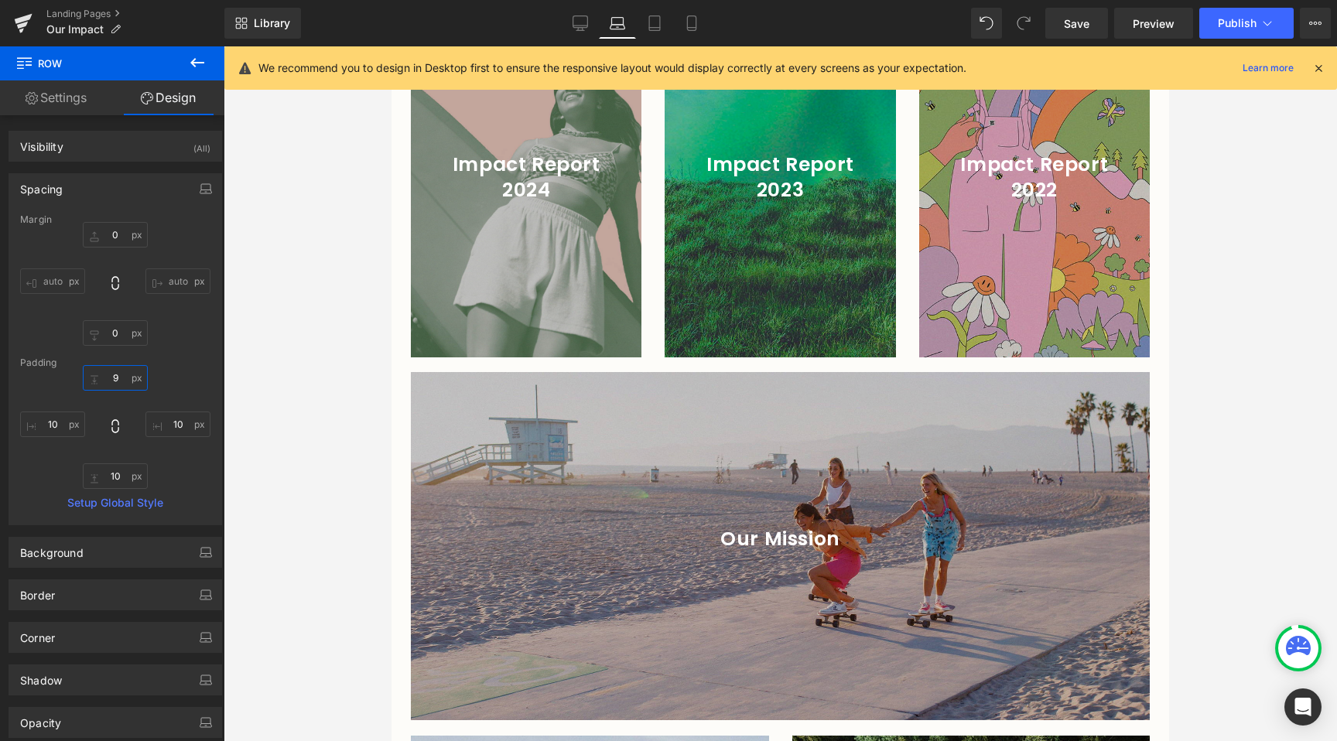
type input "8"
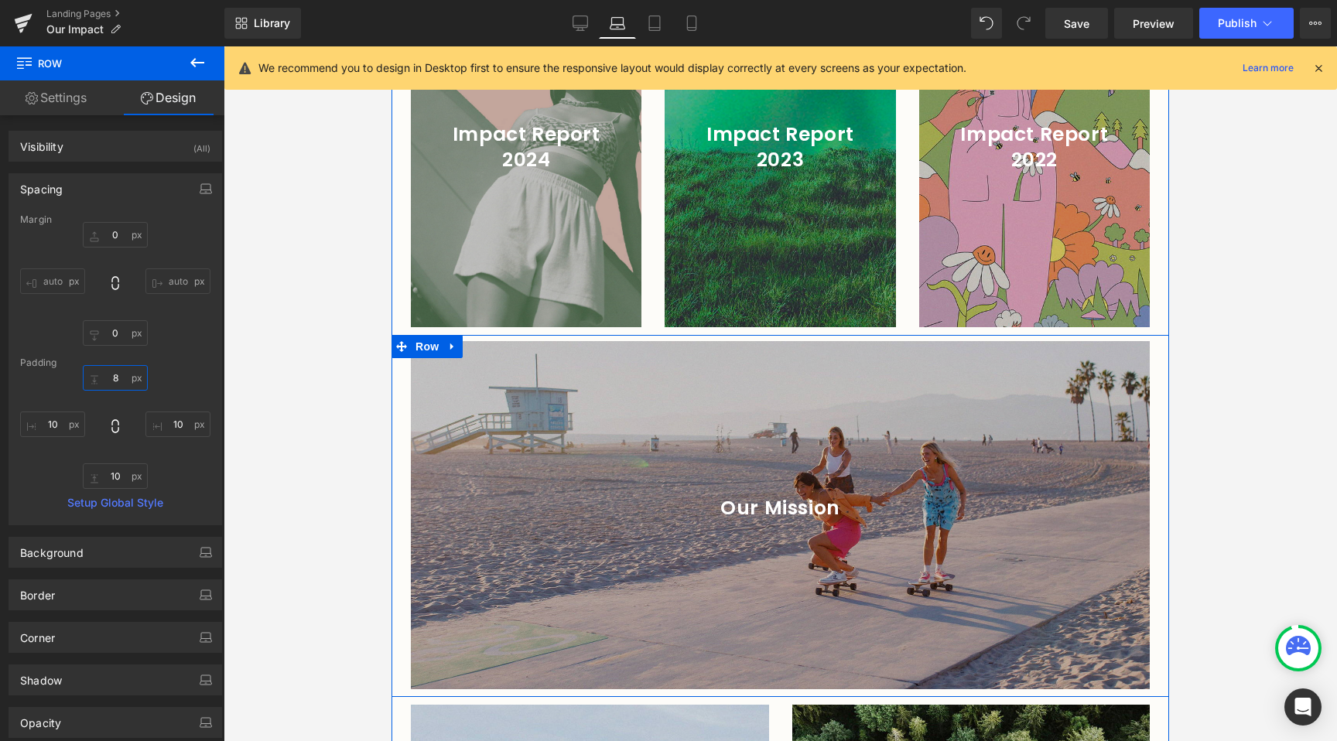
scroll to position [2150, 0]
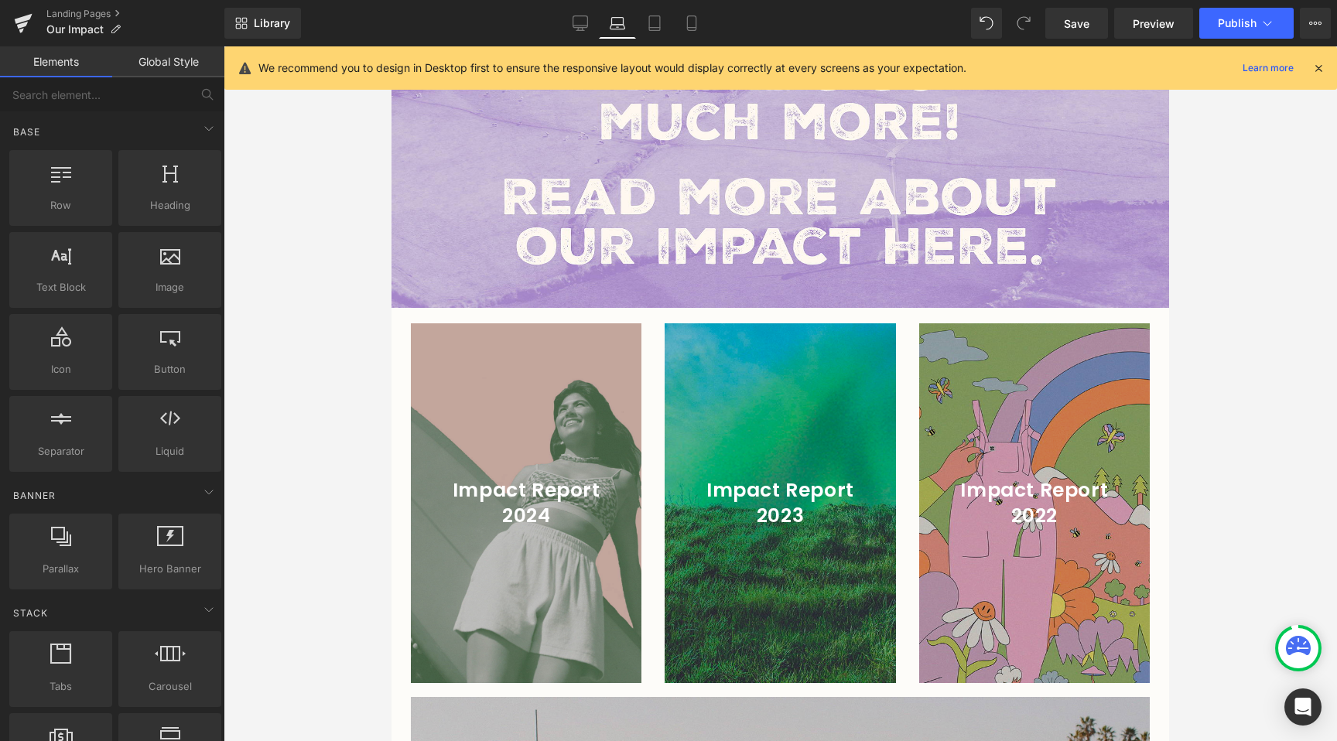
click at [255, 437] on div at bounding box center [780, 393] width 1113 height 695
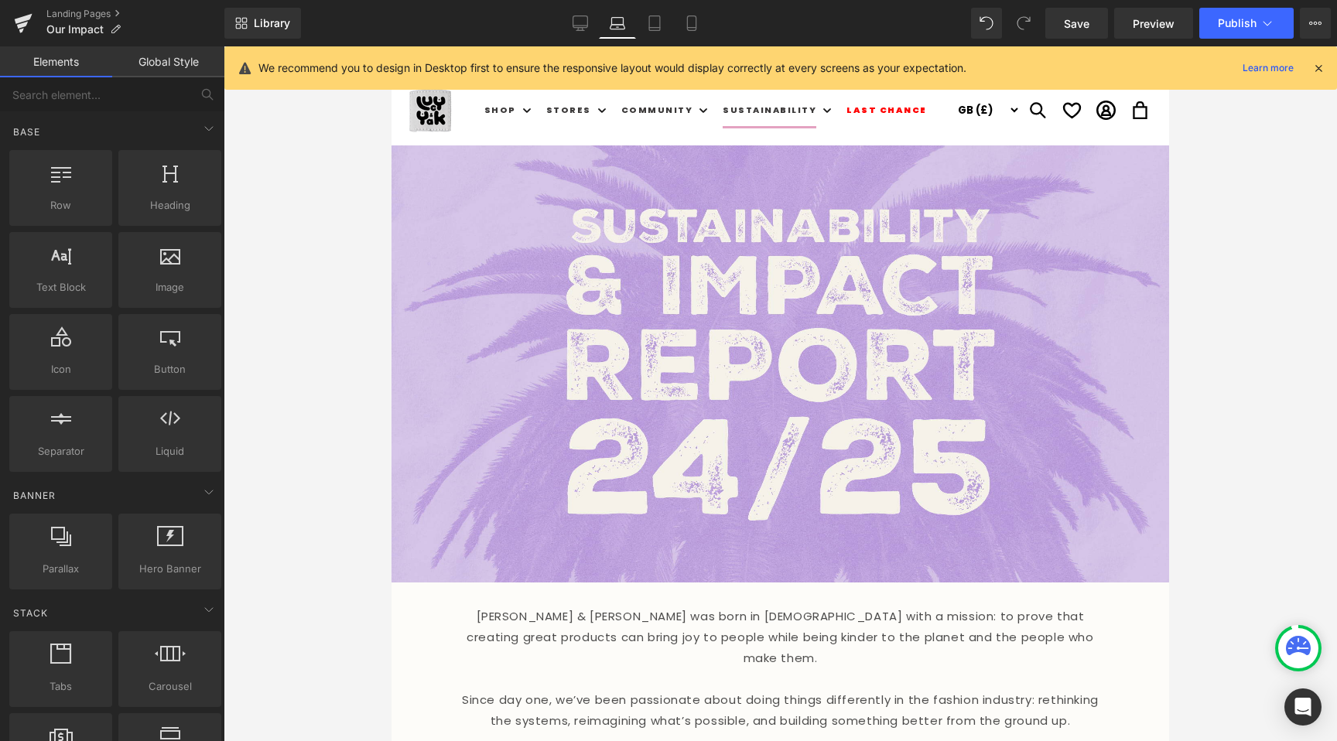
scroll to position [0, 0]
click at [624, 6] on div "Library Laptop Desktop Laptop Tablet Mobile Save Preview Publish Scheduled View…" at bounding box center [780, 23] width 1113 height 46
click at [649, 17] on icon at bounding box center [654, 22] width 15 height 15
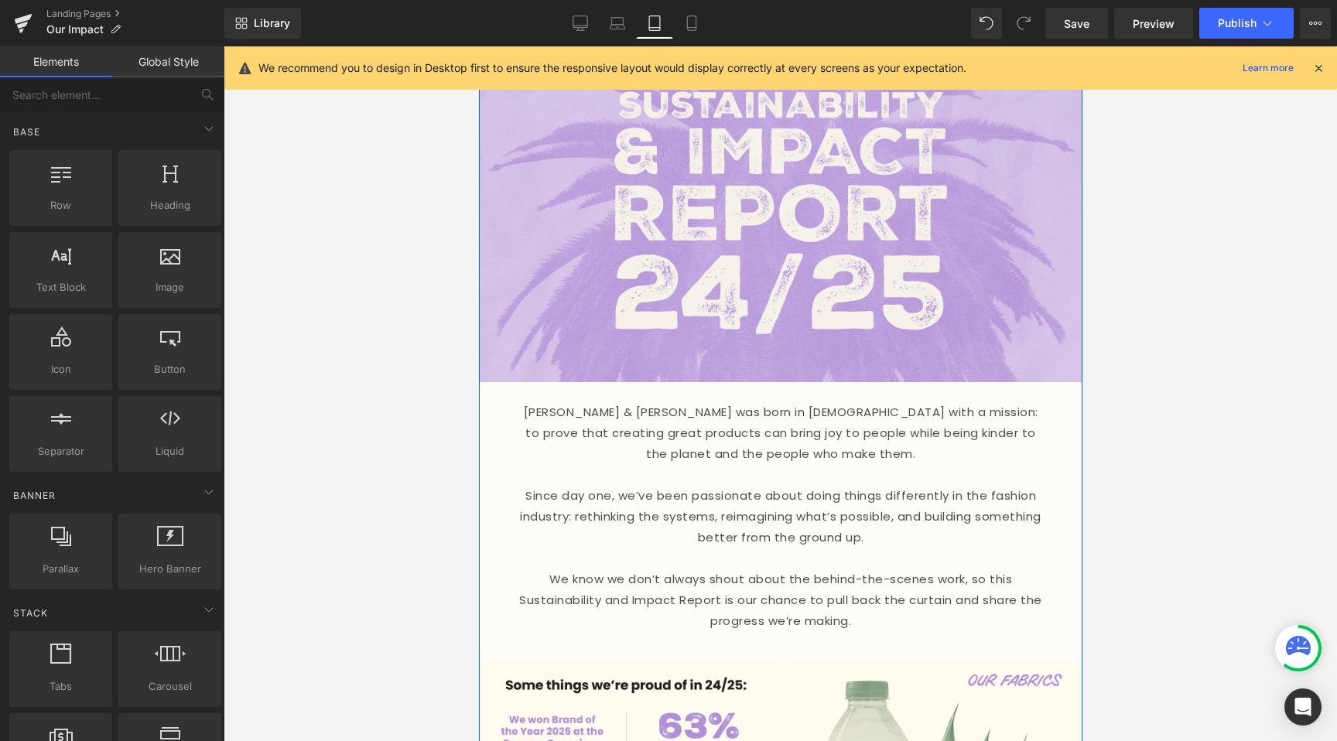
scroll to position [344, 0]
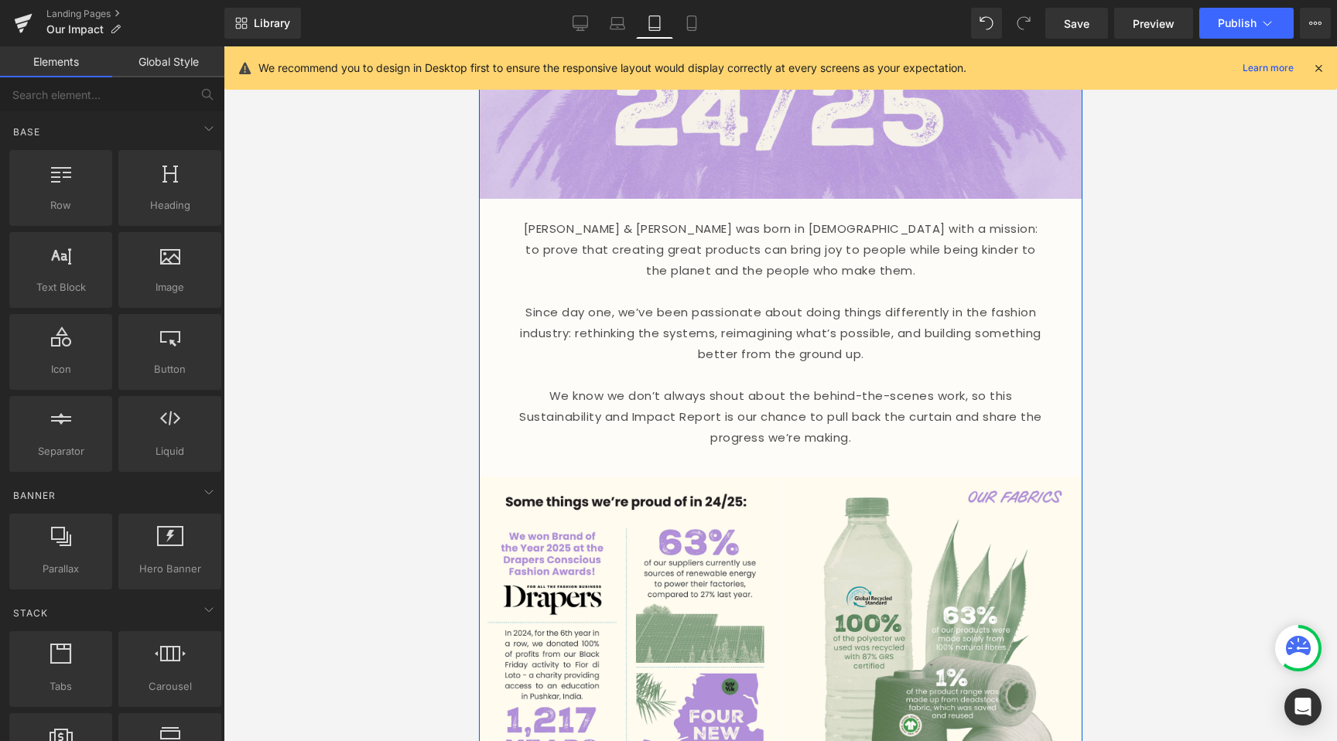
click at [799, 402] on p "We know we don’t always shout about the behind-the-scenes work, so this Sustain…" at bounding box center [780, 416] width 526 height 63
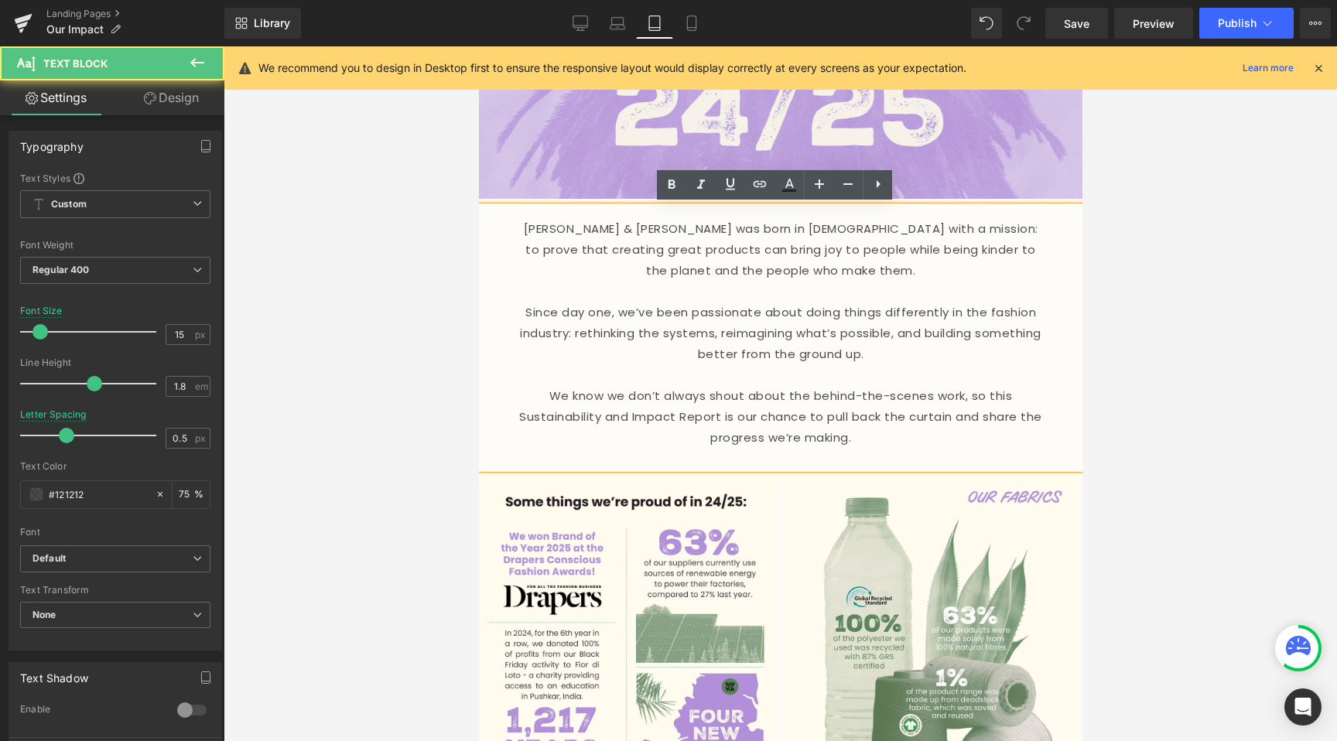
click at [786, 448] on p at bounding box center [780, 458] width 526 height 21
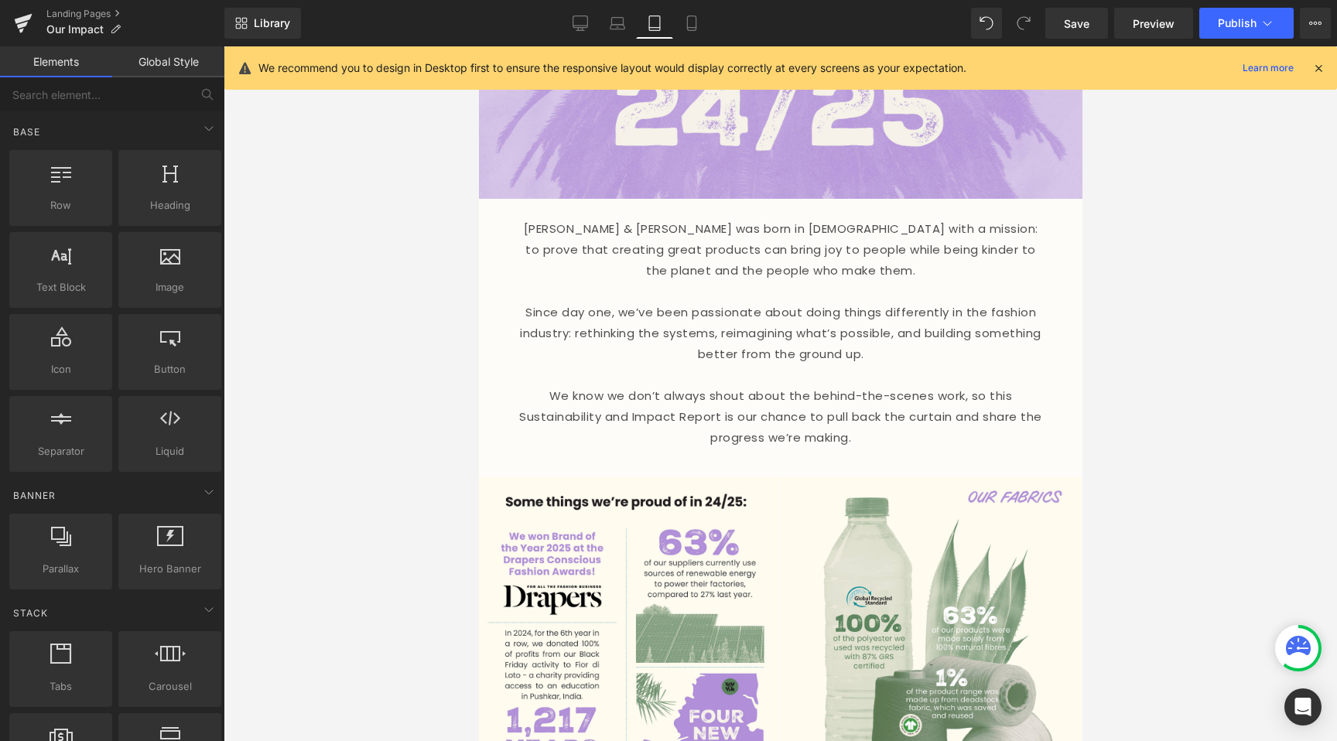
click at [330, 340] on div at bounding box center [780, 393] width 1113 height 695
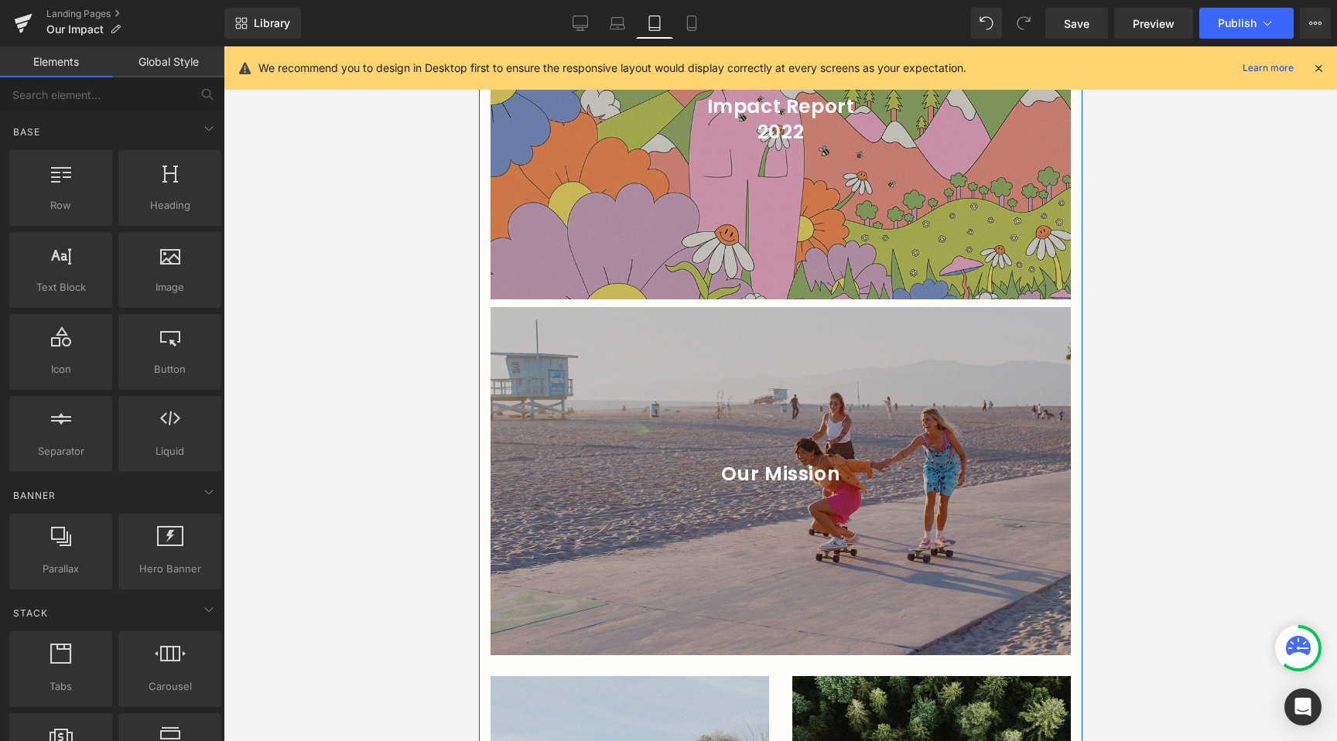
scroll to position [2594, 0]
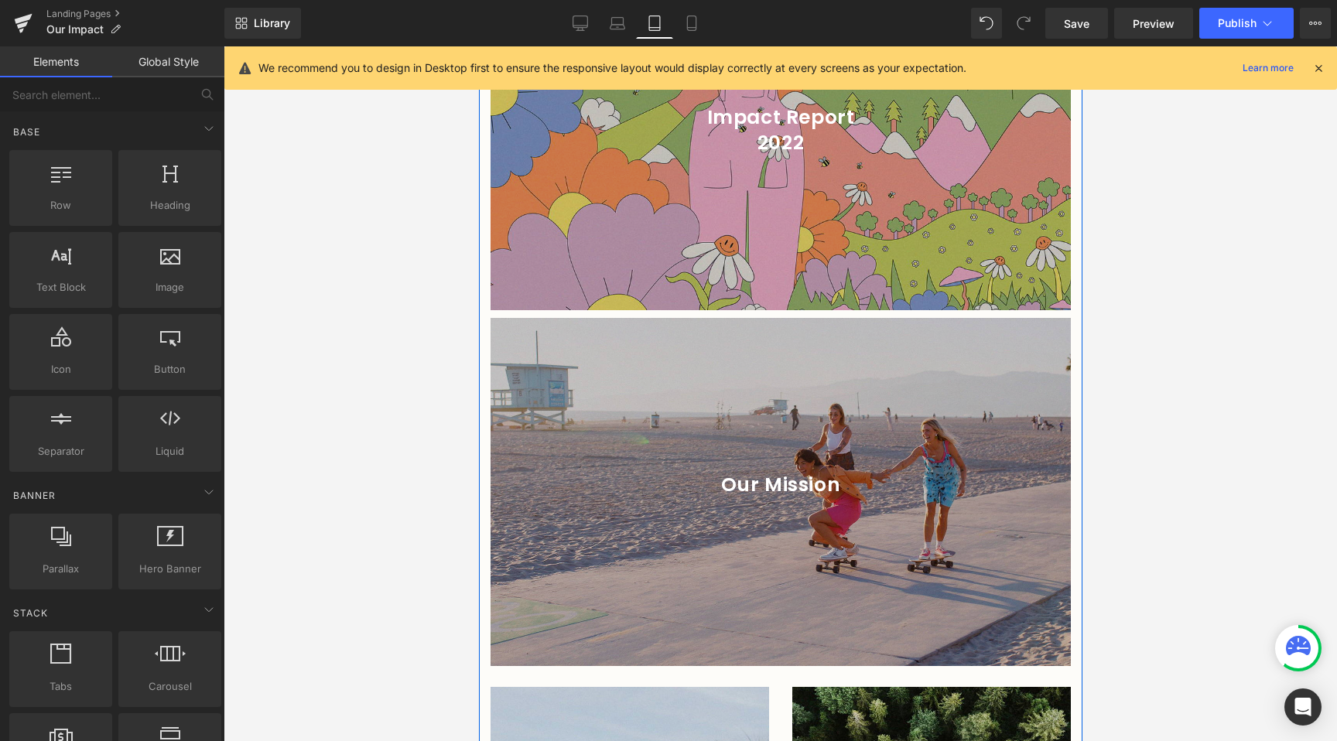
click at [478, 46] on div at bounding box center [478, 46] width 0 height 0
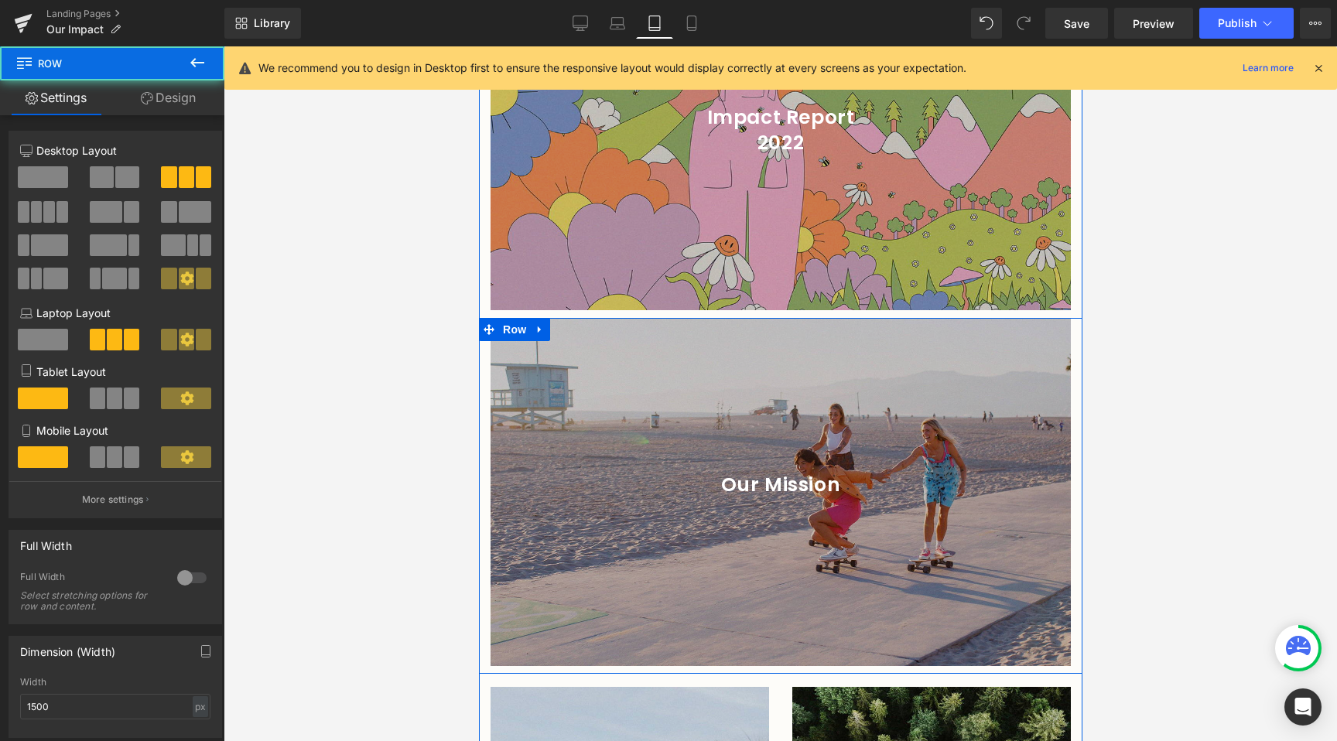
click at [540, 318] on link at bounding box center [539, 329] width 20 height 23
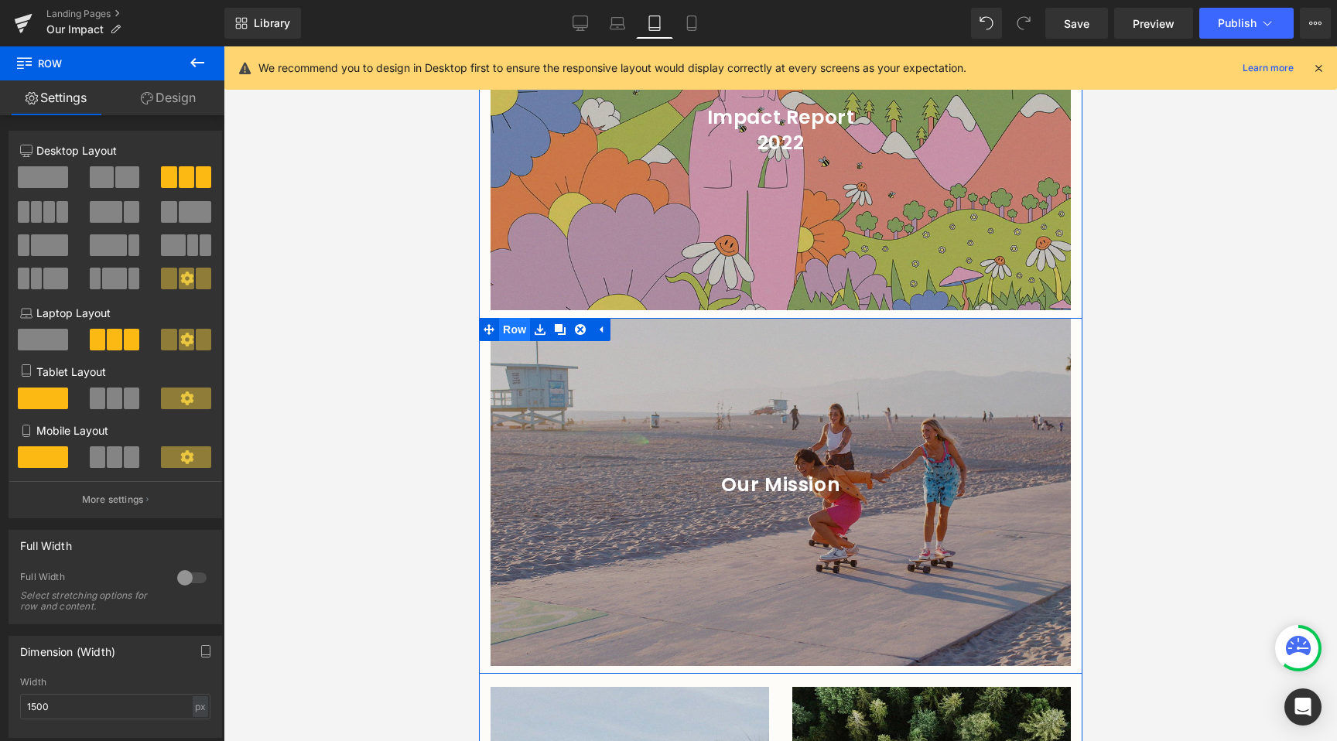
drag, startPoint x: 491, startPoint y: 309, endPoint x: 500, endPoint y: 309, distance: 9.3
click at [491, 318] on span at bounding box center [488, 329] width 20 height 23
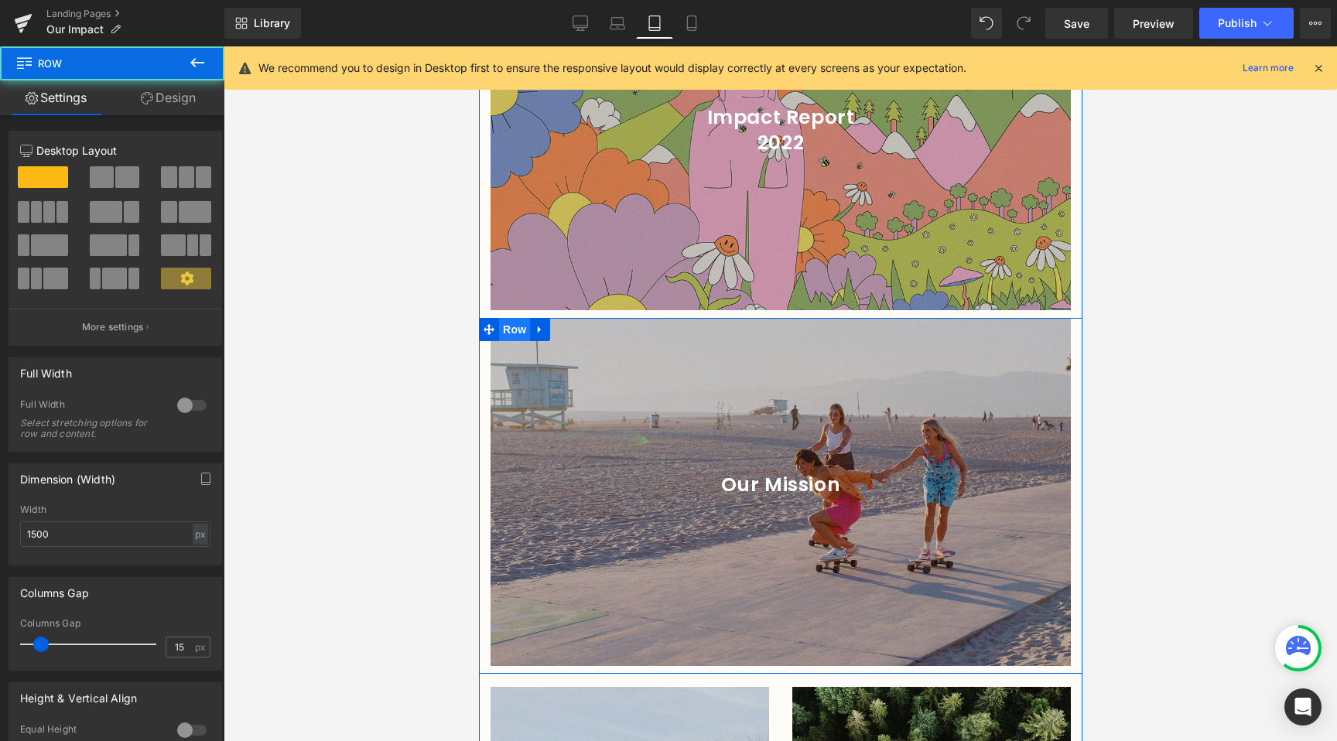
click at [502, 318] on span "Row" at bounding box center [513, 329] width 31 height 23
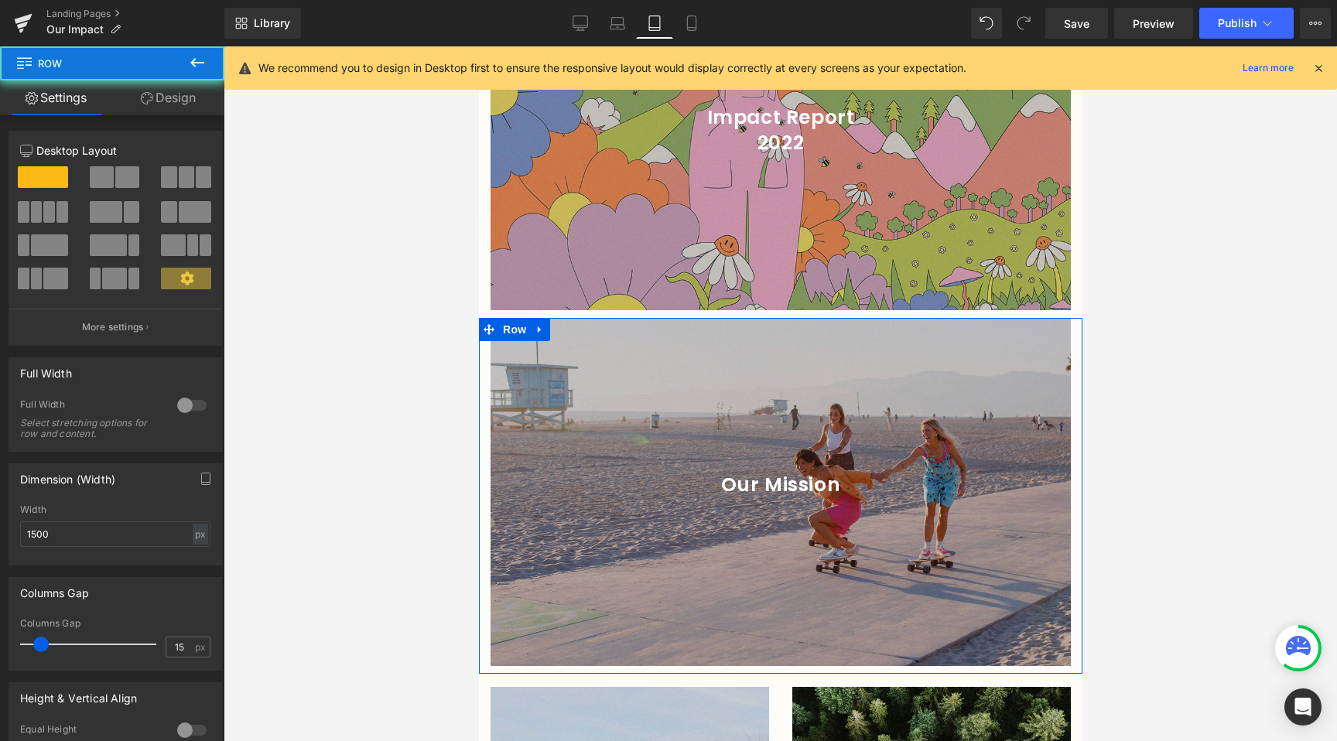
click at [145, 108] on link "Design" at bounding box center [168, 97] width 112 height 35
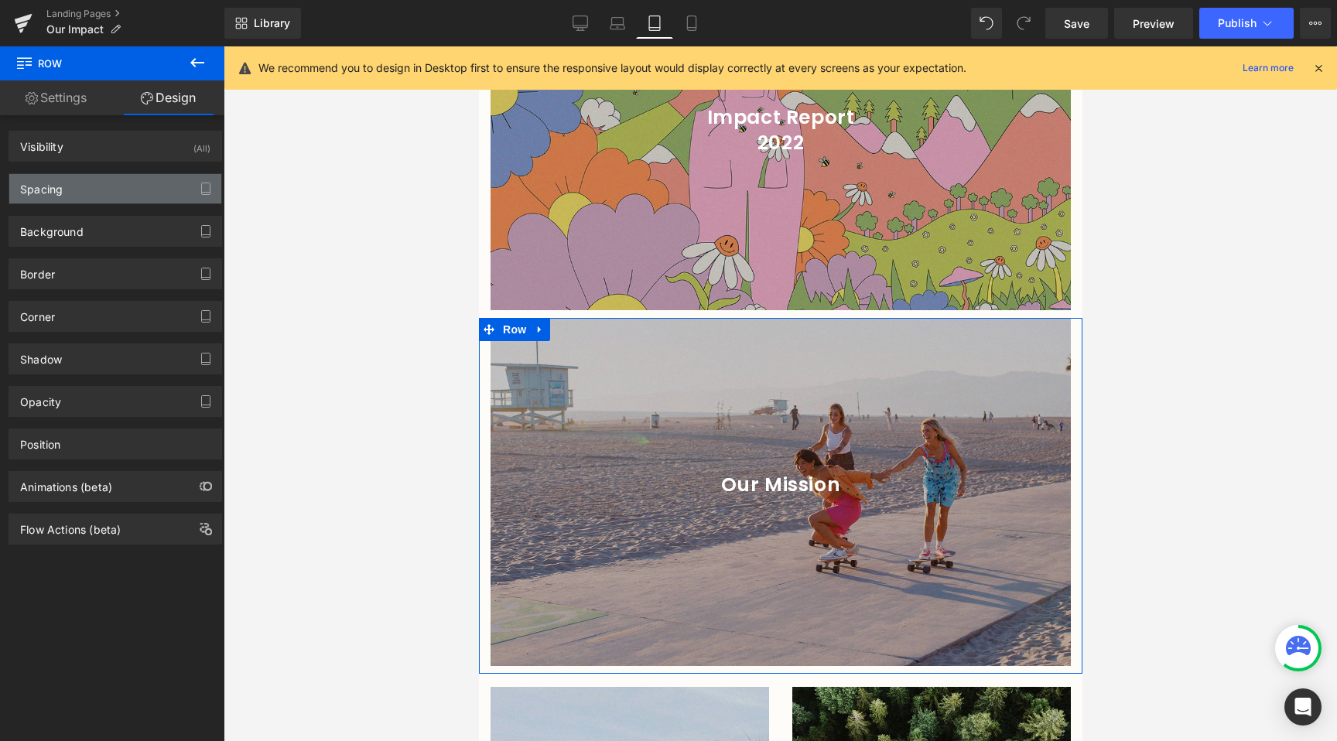
click at [104, 195] on div "Spacing" at bounding box center [115, 188] width 212 height 29
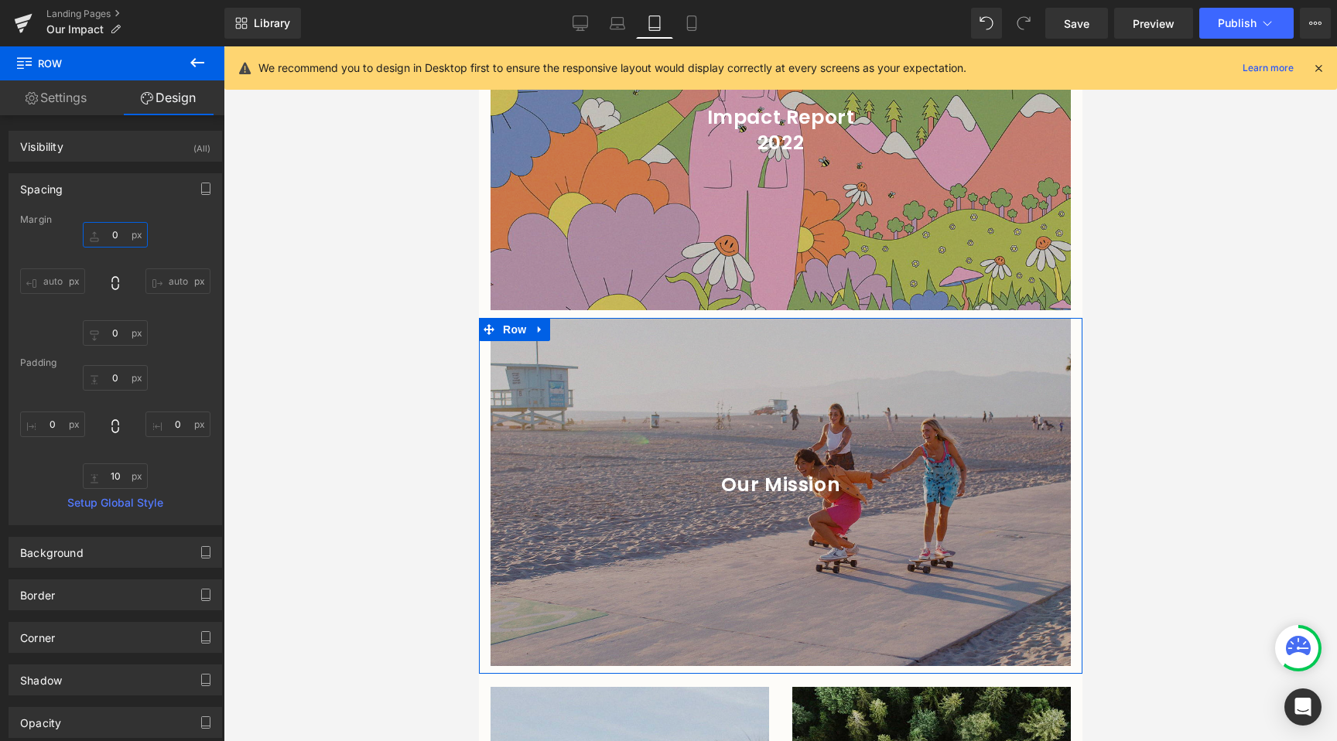
click at [99, 234] on input "0" at bounding box center [115, 235] width 65 height 26
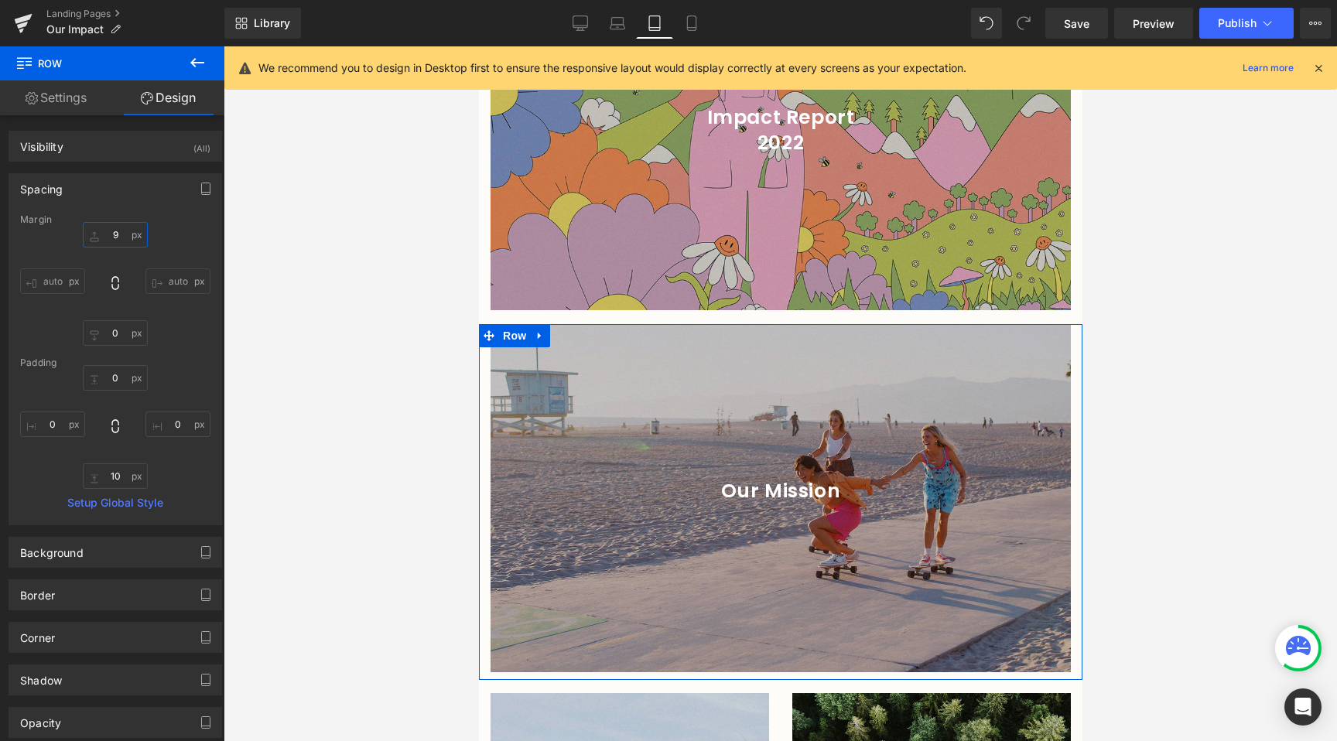
type input "10"
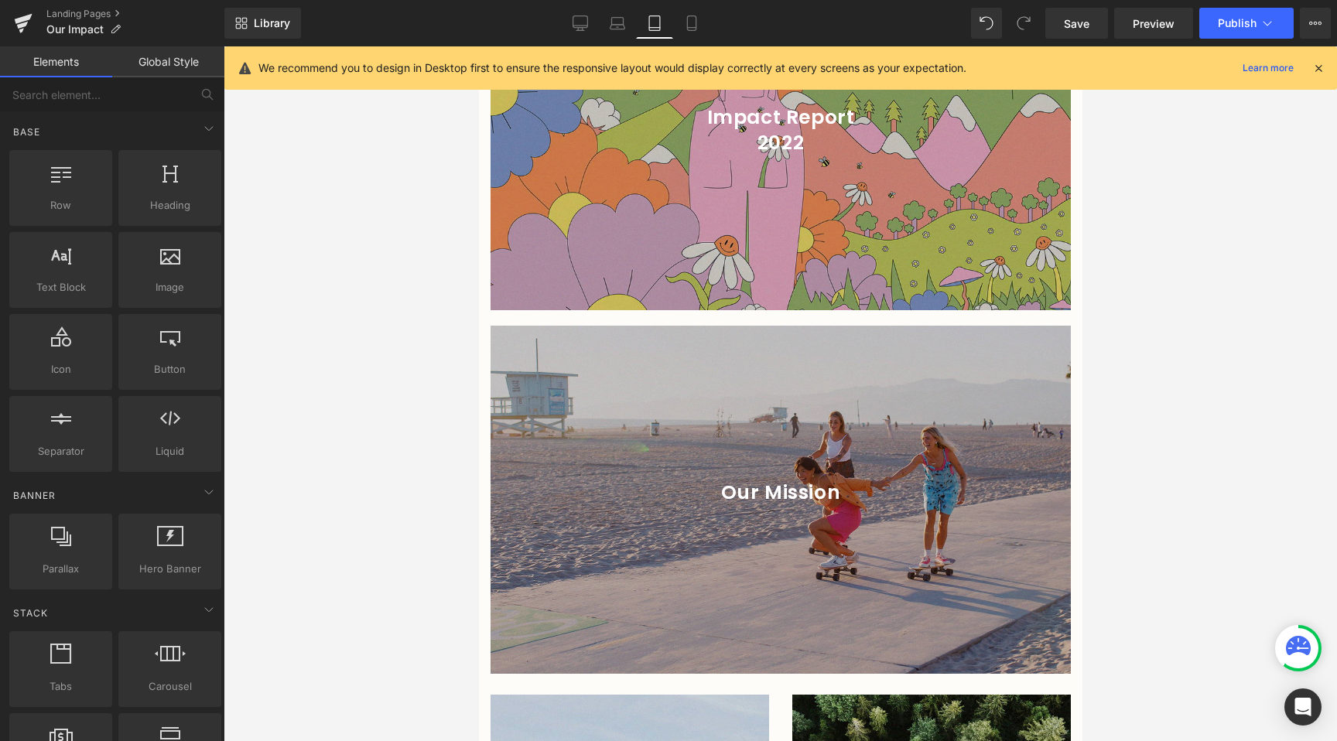
click at [296, 296] on div at bounding box center [780, 393] width 1113 height 695
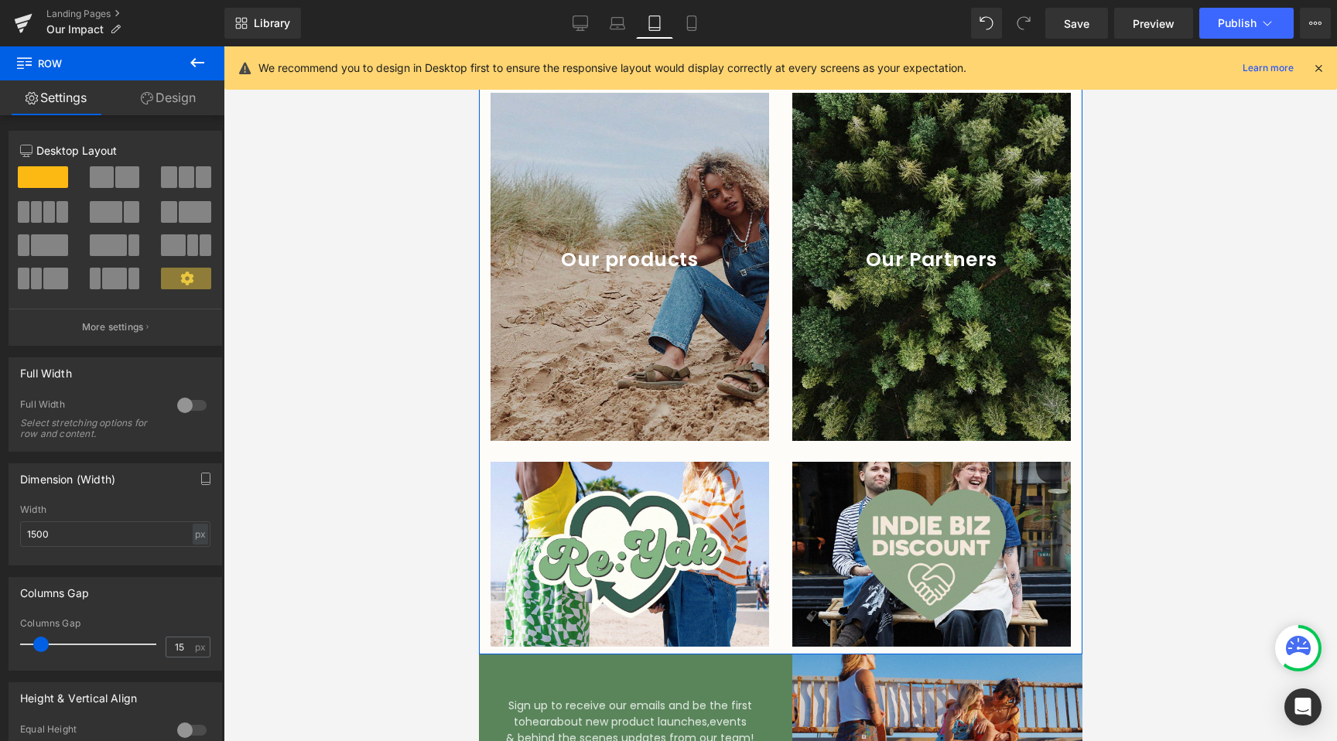
scroll to position [2469, 0]
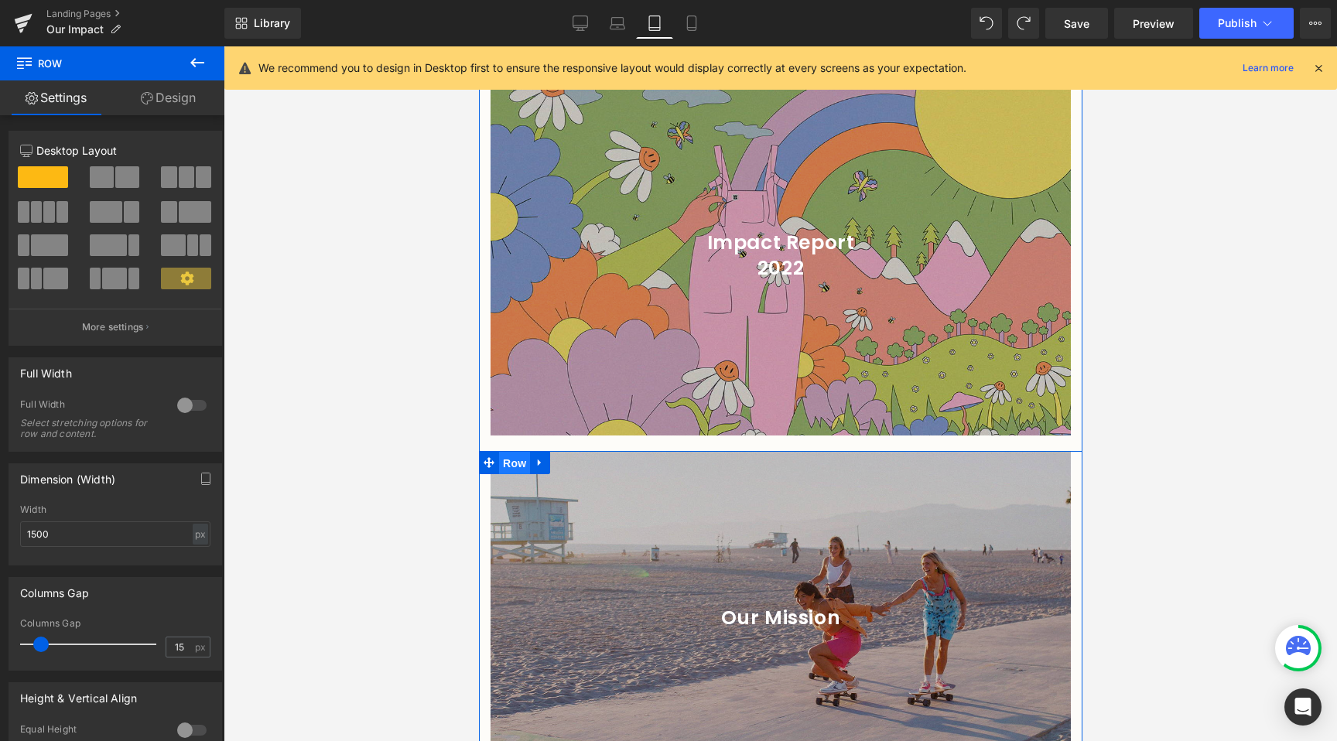
click at [501, 452] on span "Row" at bounding box center [513, 463] width 31 height 23
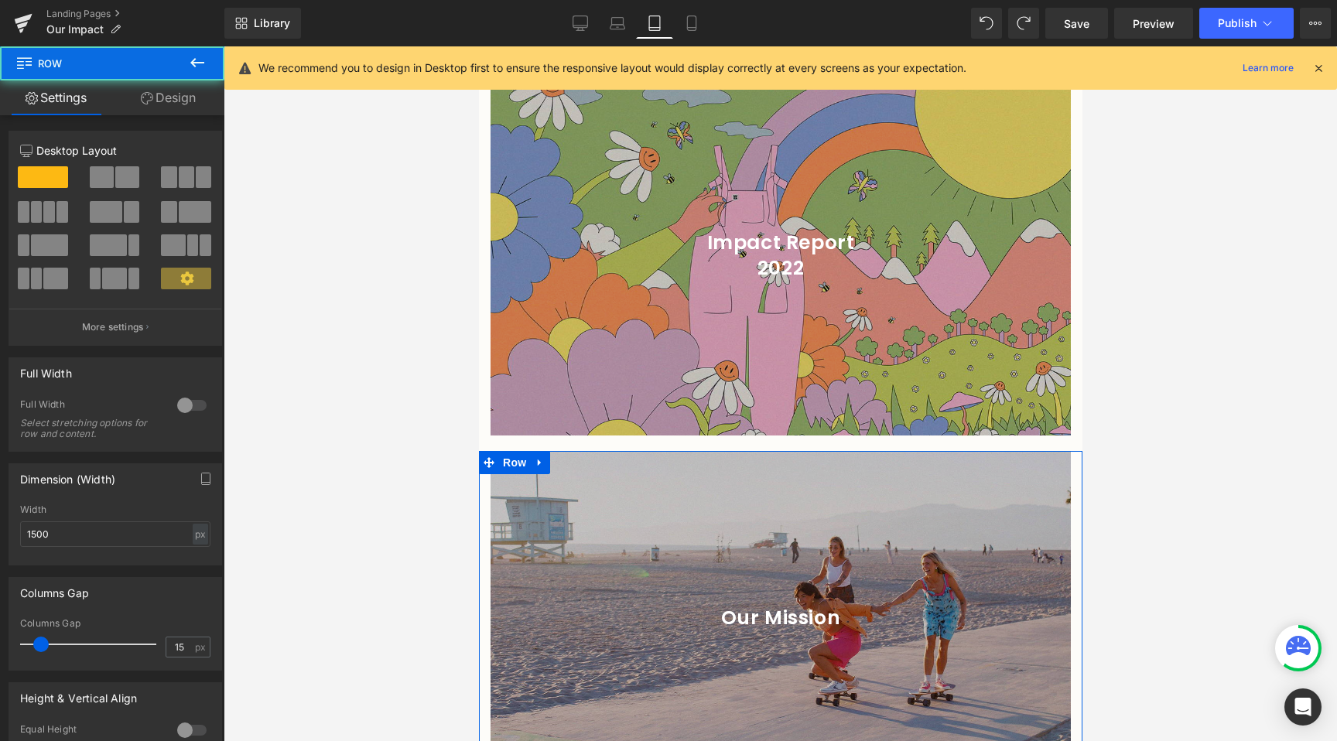
click at [175, 100] on link "Design" at bounding box center [168, 97] width 112 height 35
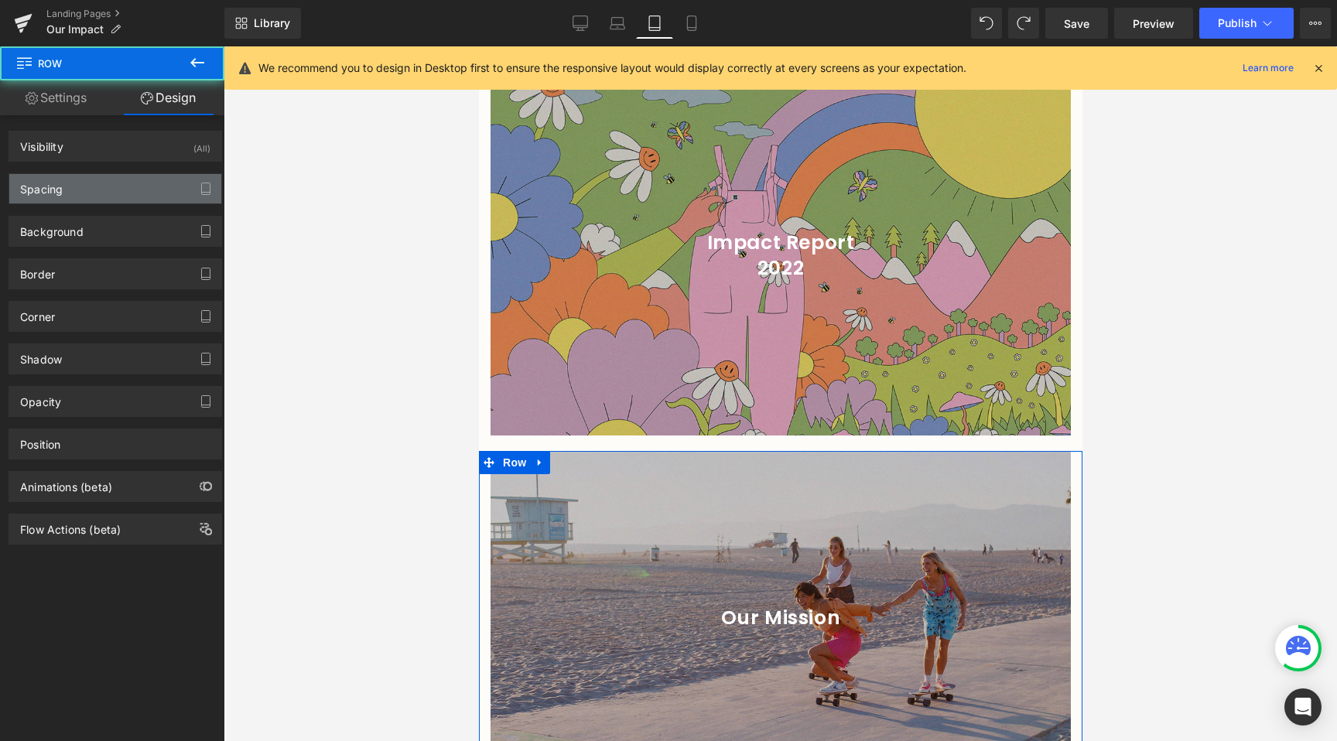
drag, startPoint x: 38, startPoint y: 221, endPoint x: 66, endPoint y: 193, distance: 38.9
click at [39, 220] on div "Background" at bounding box center [51, 228] width 63 height 22
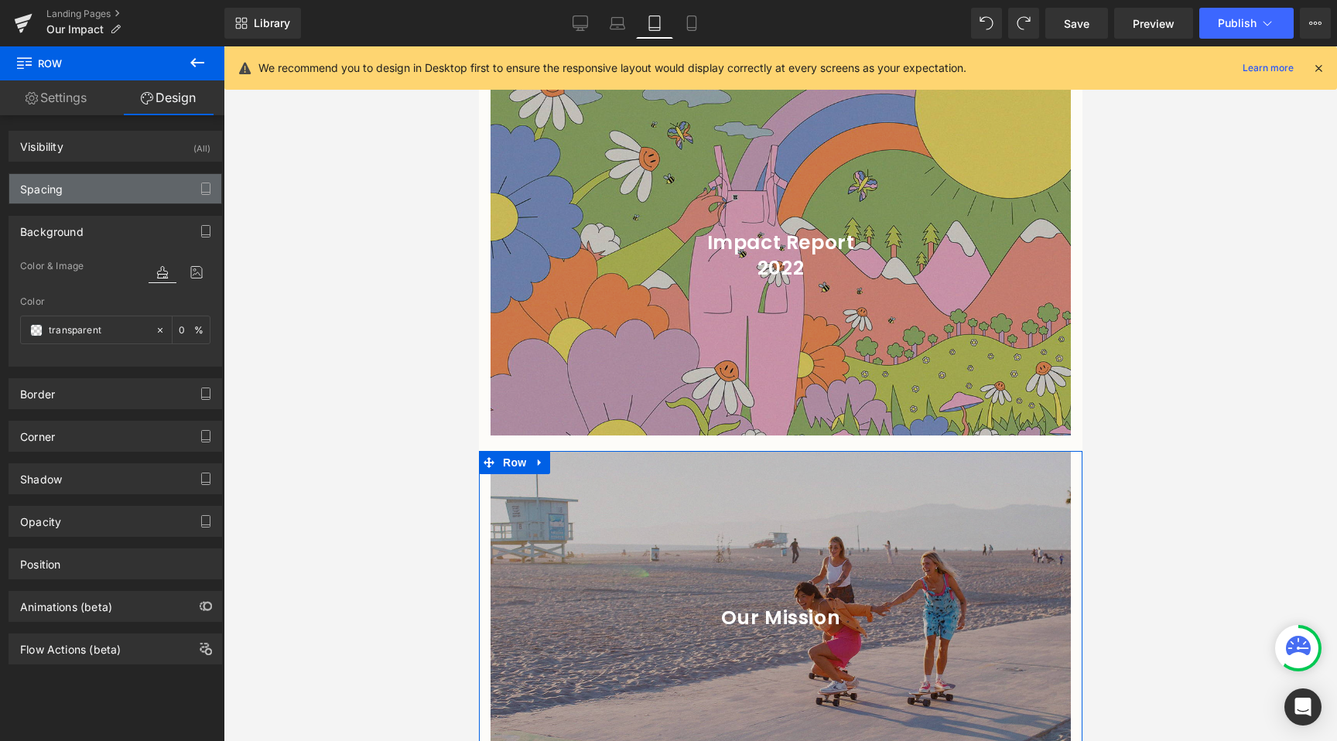
click at [77, 185] on div "Spacing" at bounding box center [115, 188] width 212 height 29
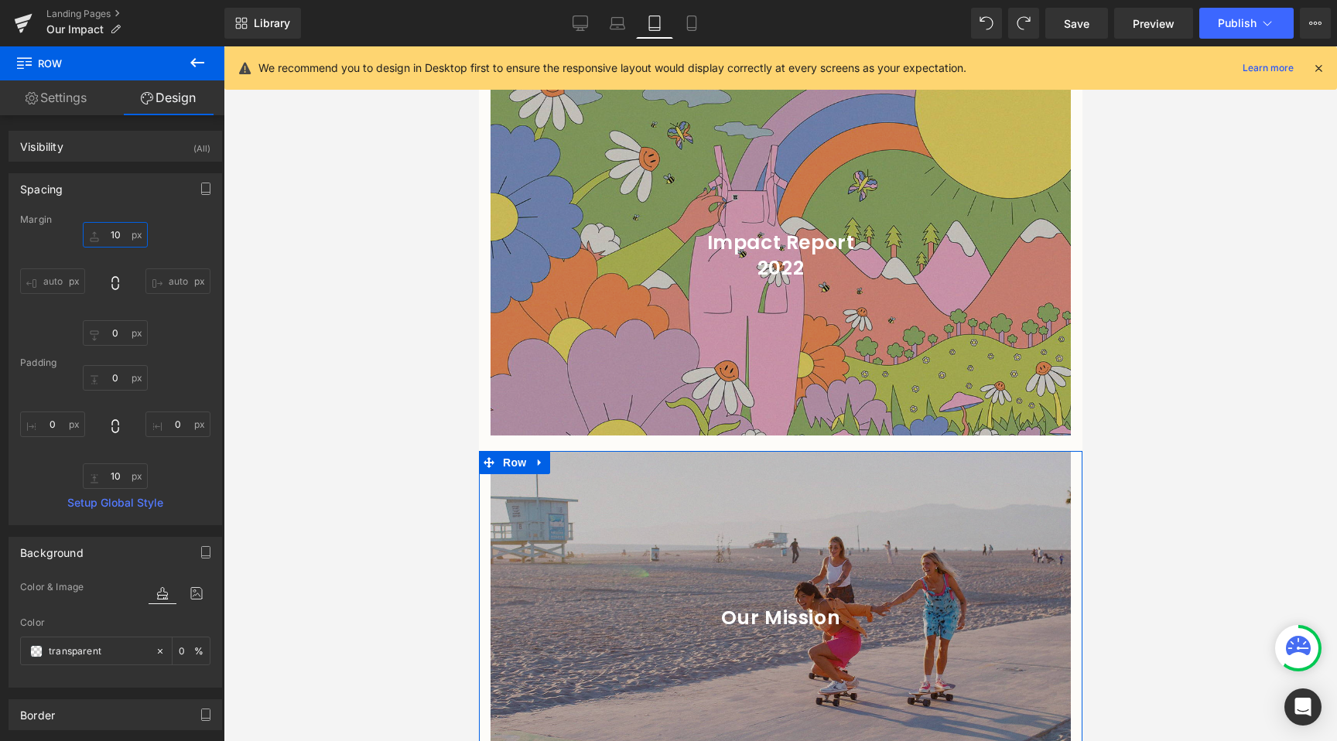
click at [118, 242] on input "10" at bounding box center [115, 235] width 65 height 26
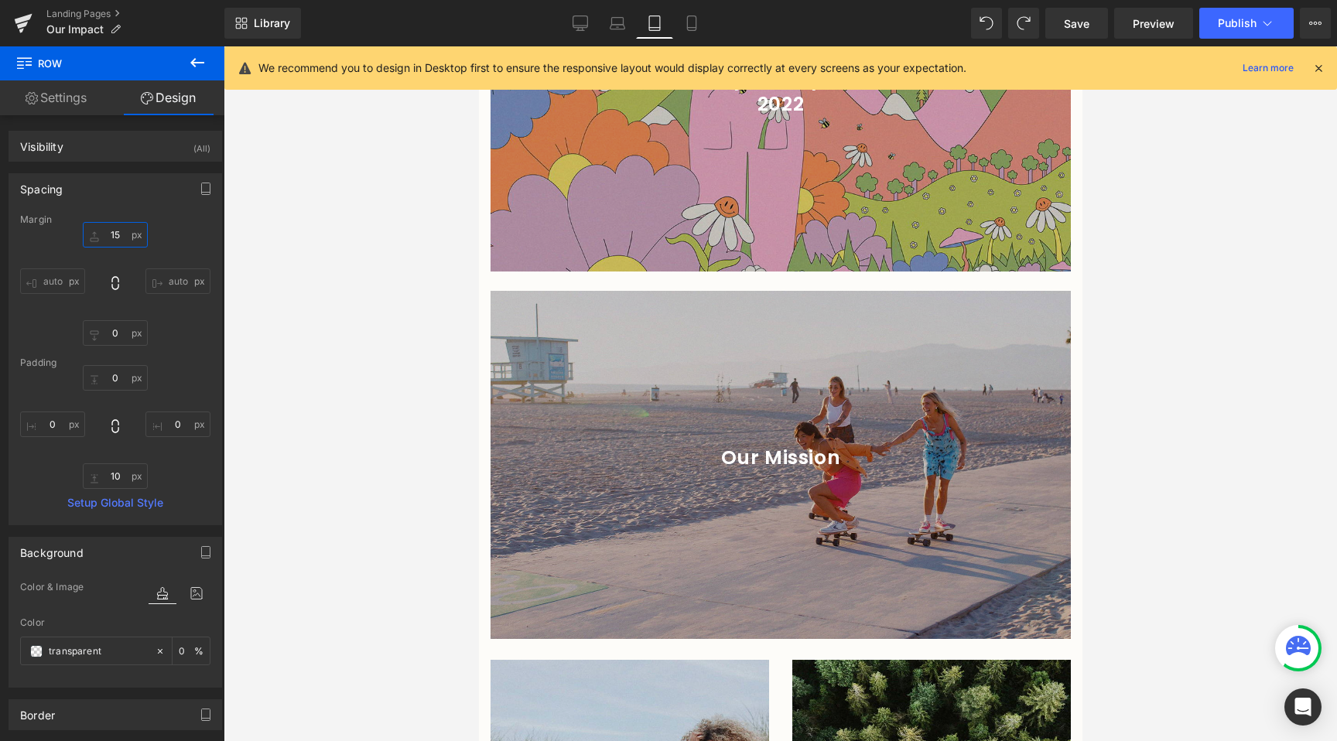
scroll to position [2632, 0]
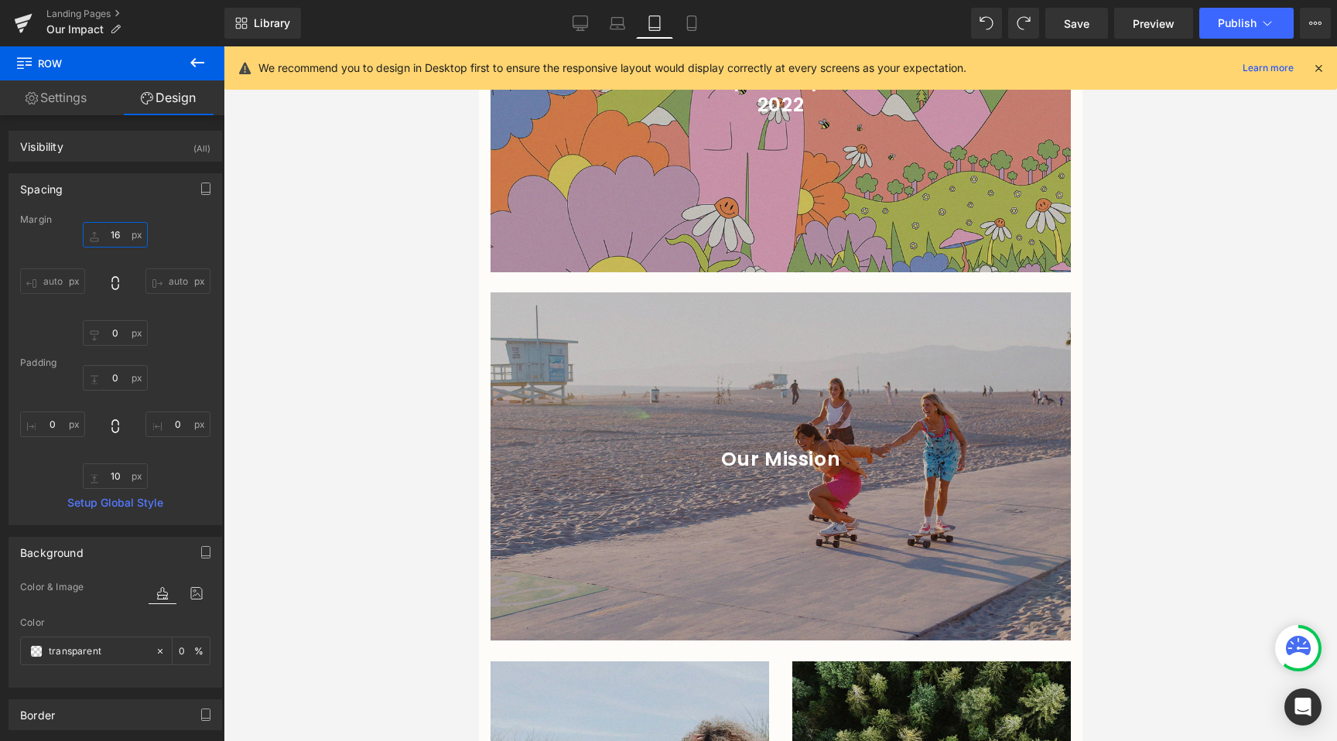
type input "15"
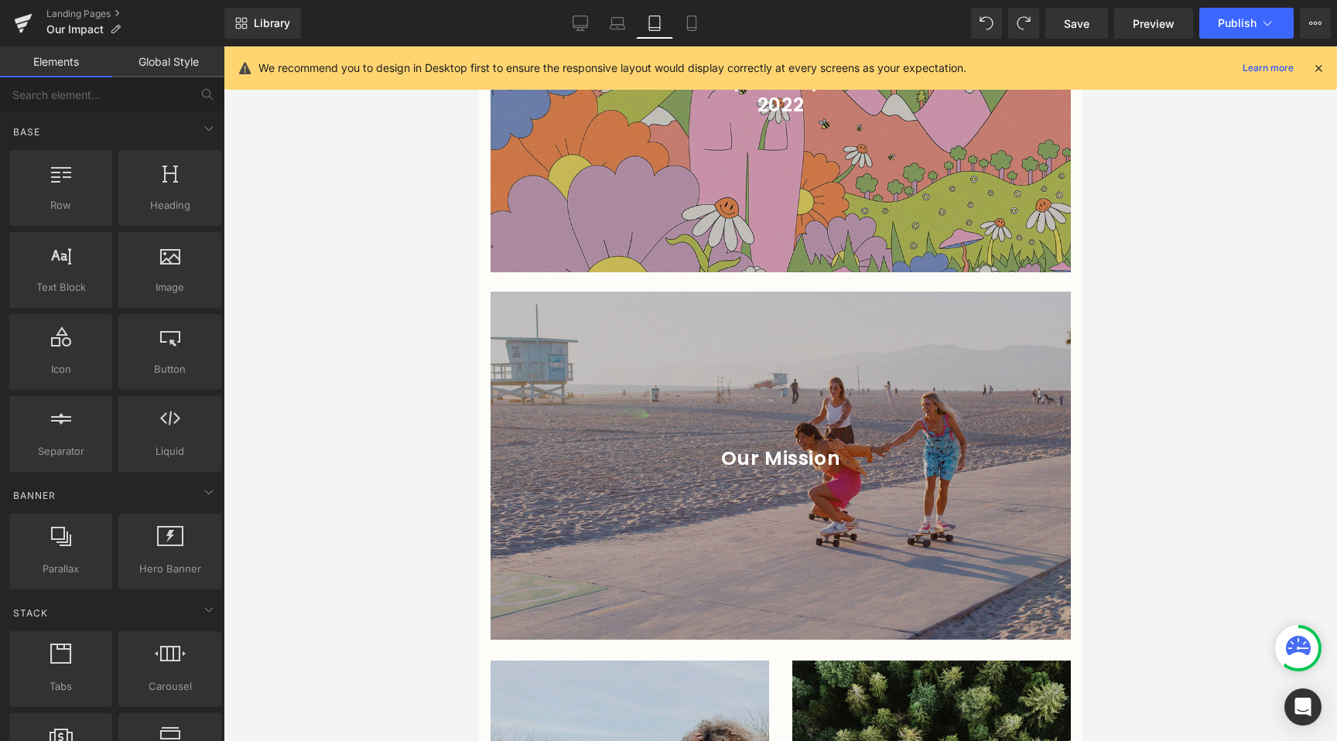
click at [396, 441] on div at bounding box center [780, 393] width 1113 height 695
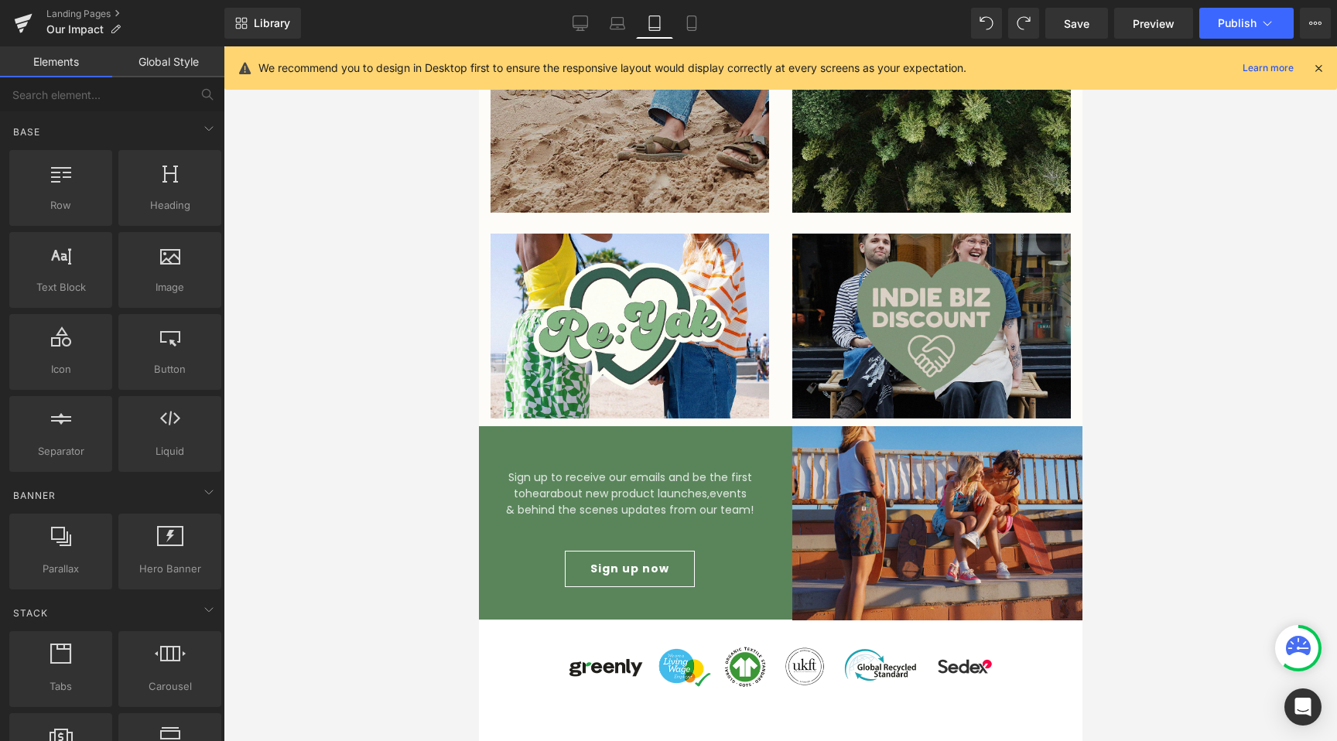
scroll to position [3436, 0]
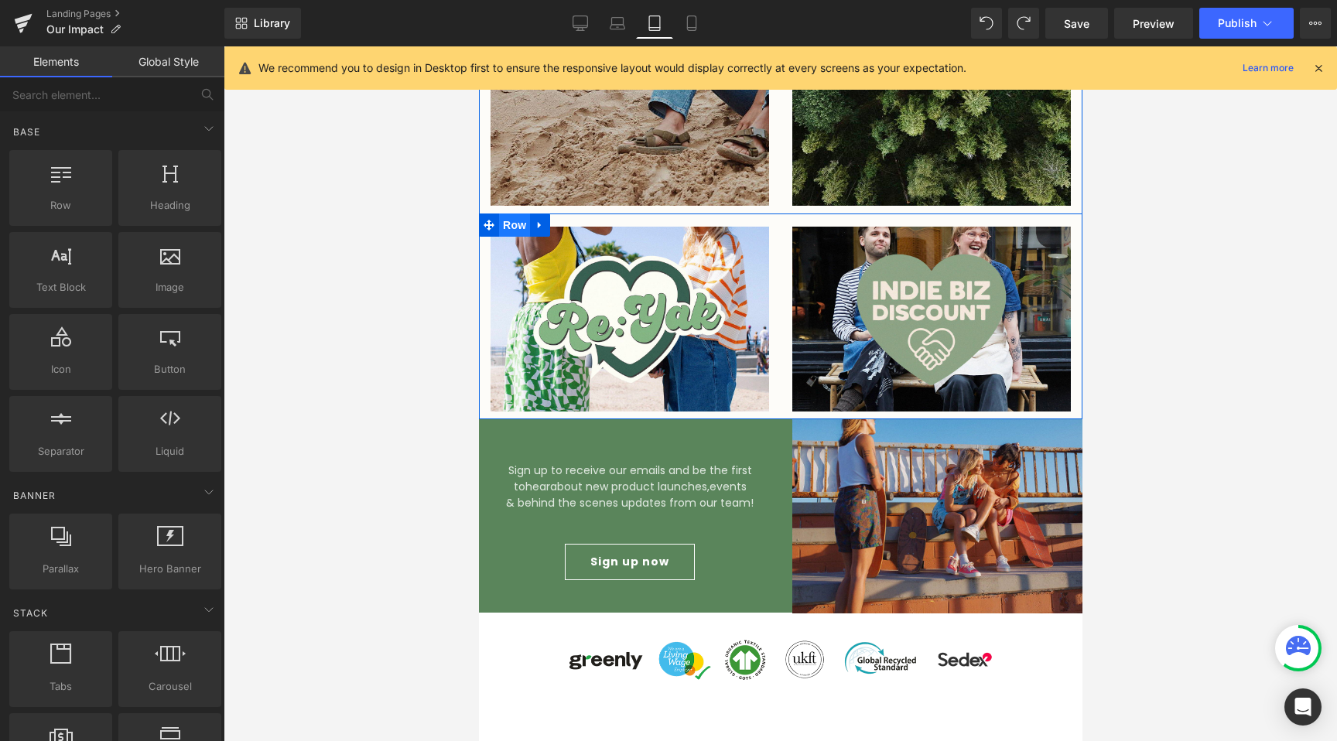
click at [509, 214] on span "Row" at bounding box center [513, 225] width 31 height 23
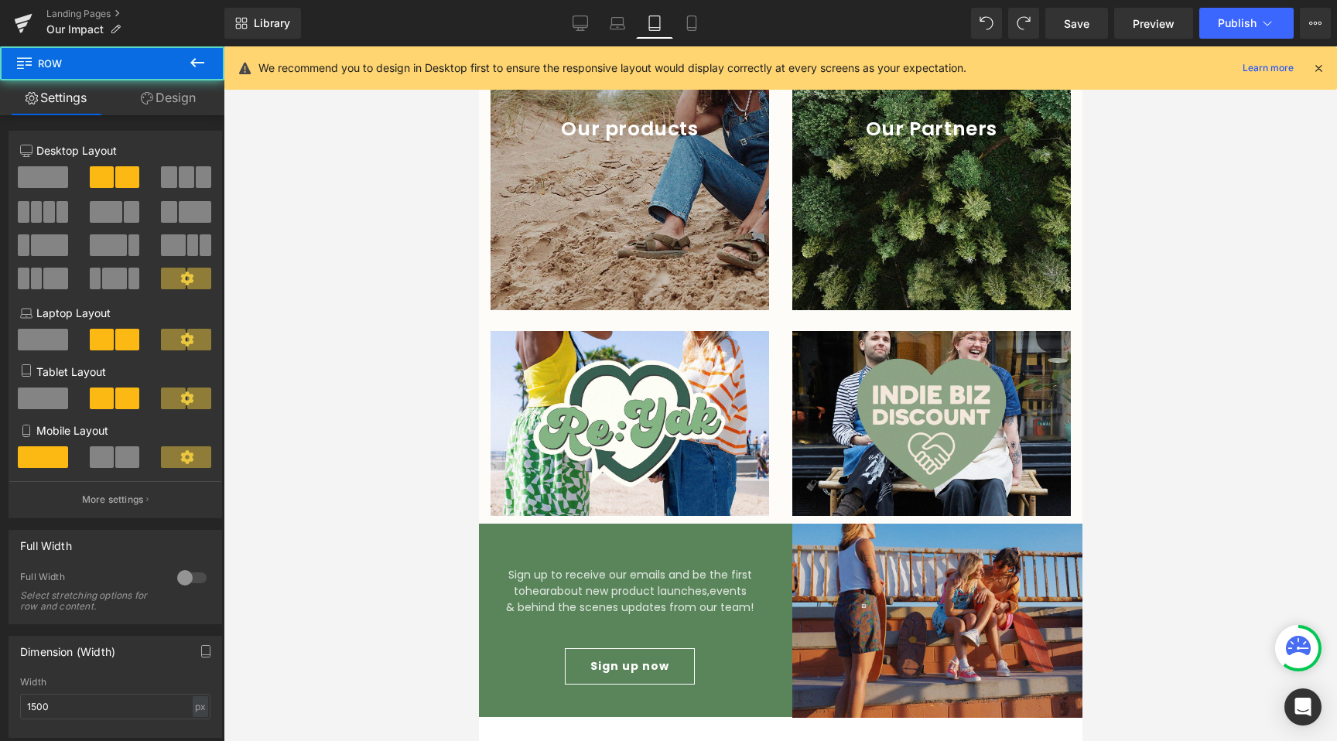
scroll to position [3330, 0]
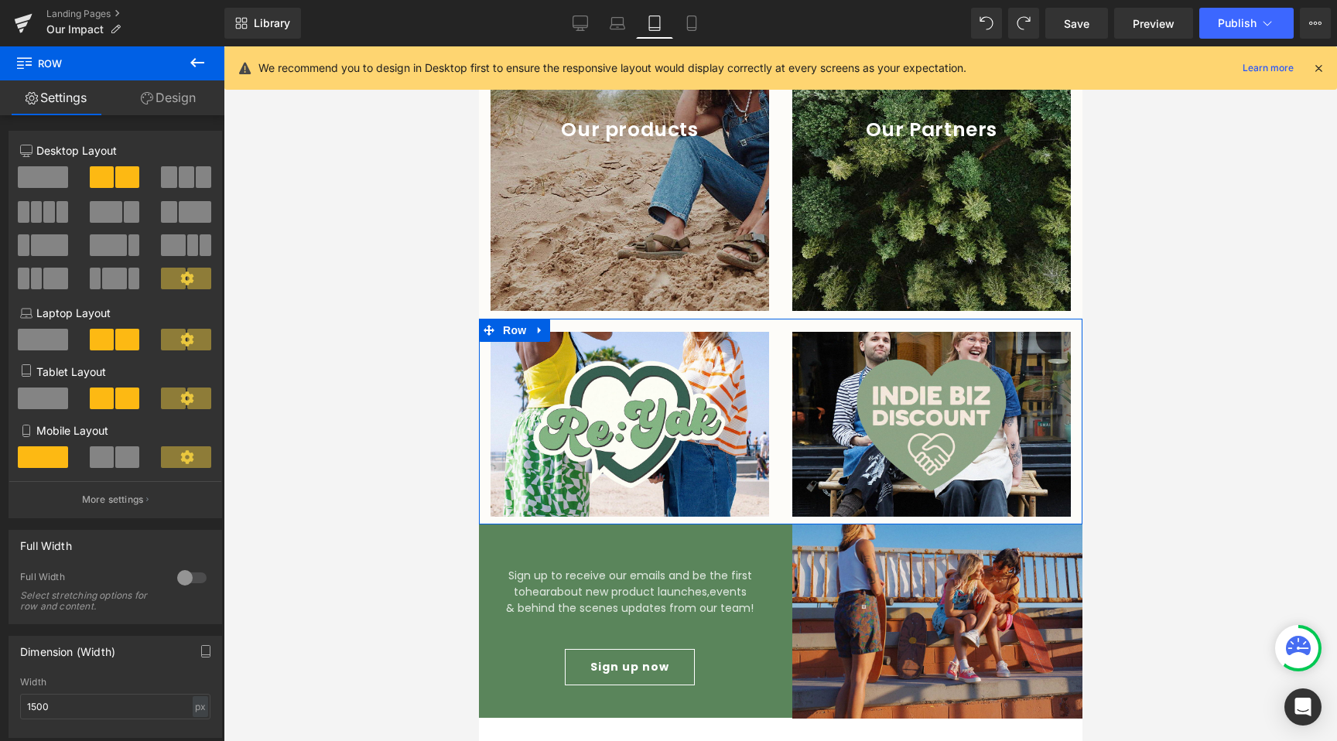
click at [154, 101] on link "Design" at bounding box center [168, 97] width 112 height 35
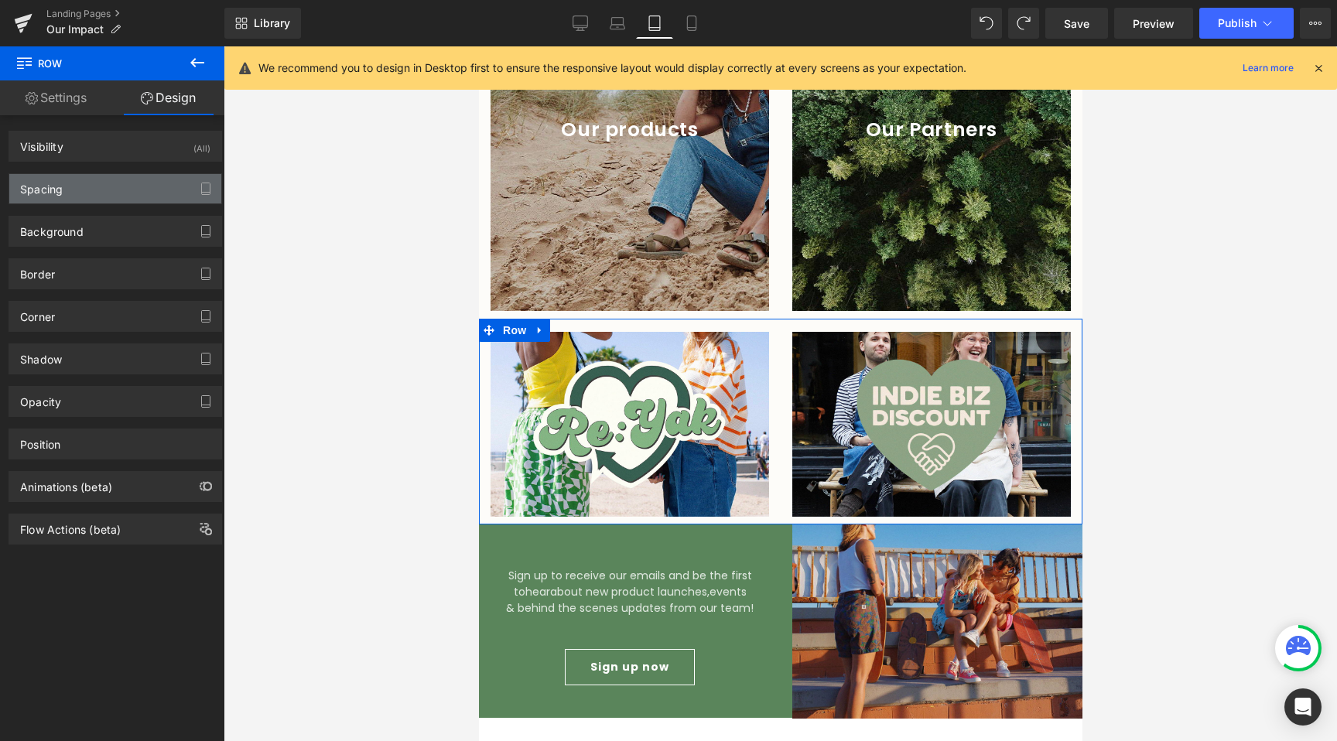
click at [48, 189] on div "Spacing" at bounding box center [41, 185] width 43 height 22
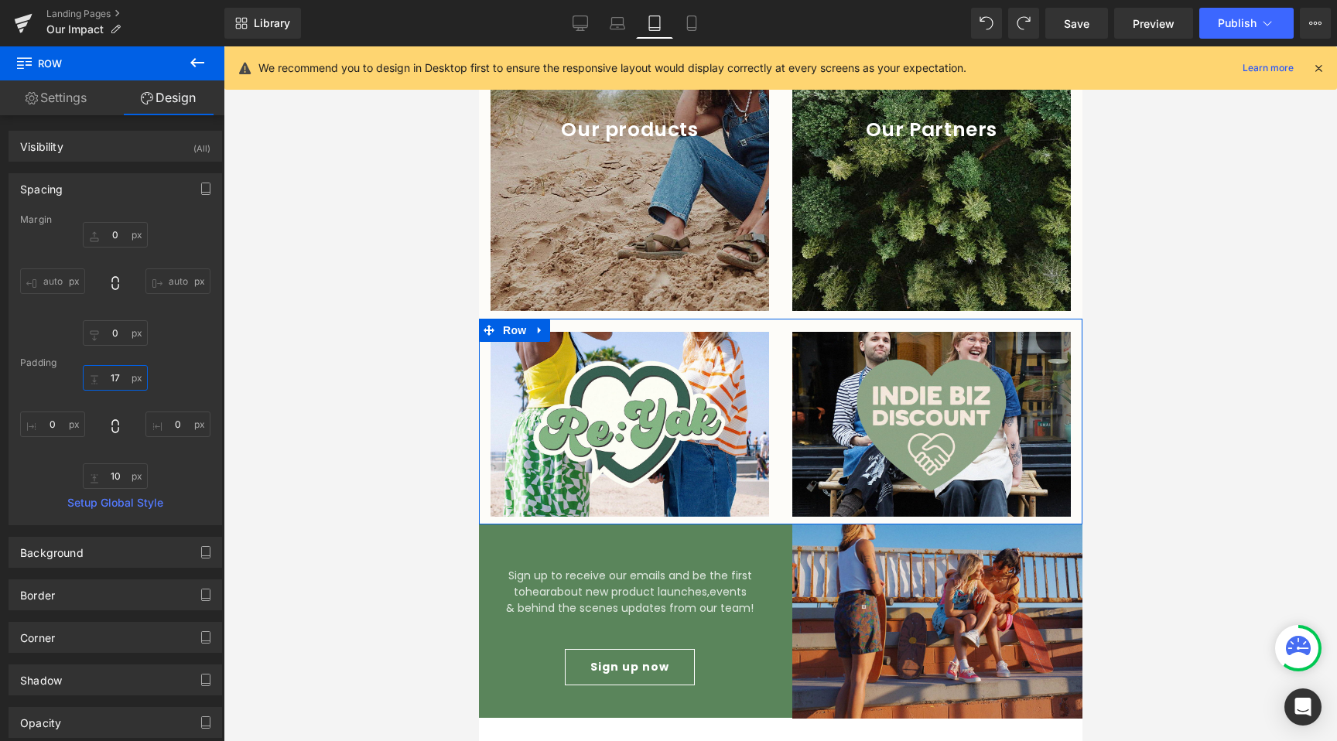
click at [117, 375] on input "17" at bounding box center [115, 378] width 65 height 26
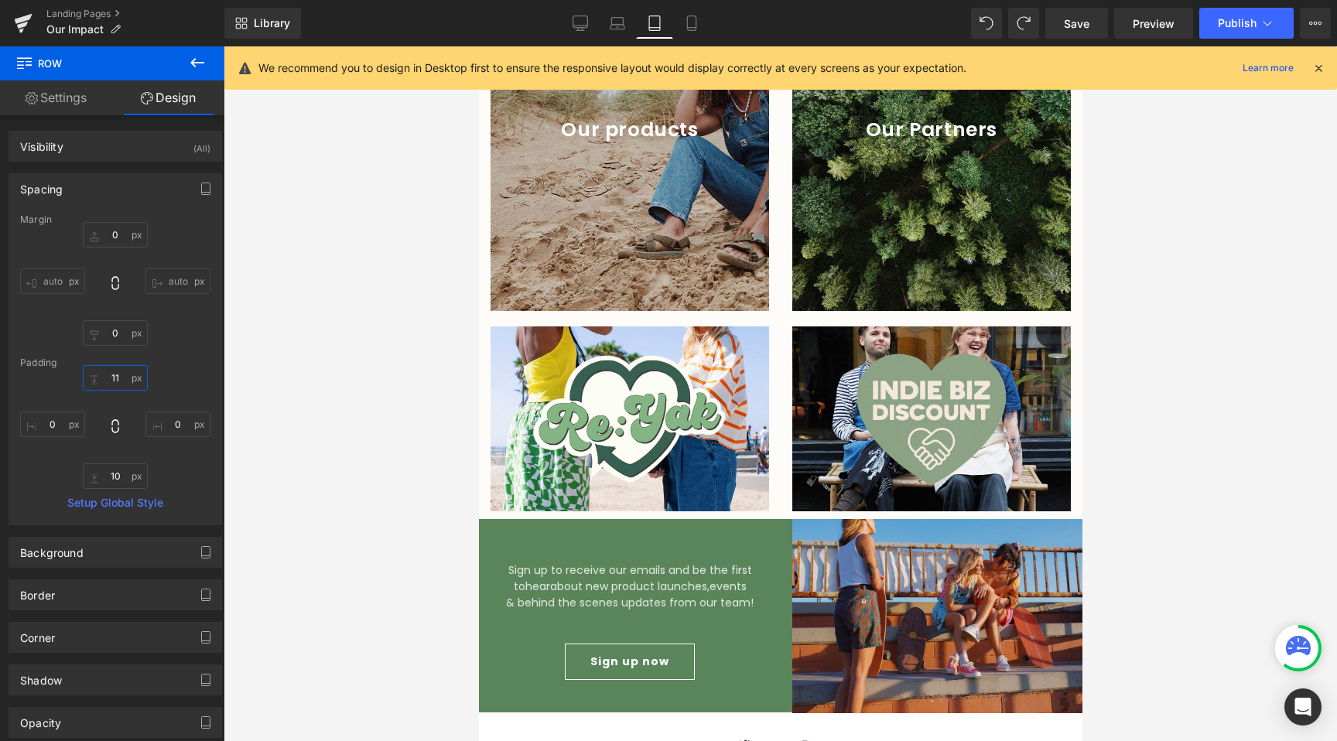
type input "12"
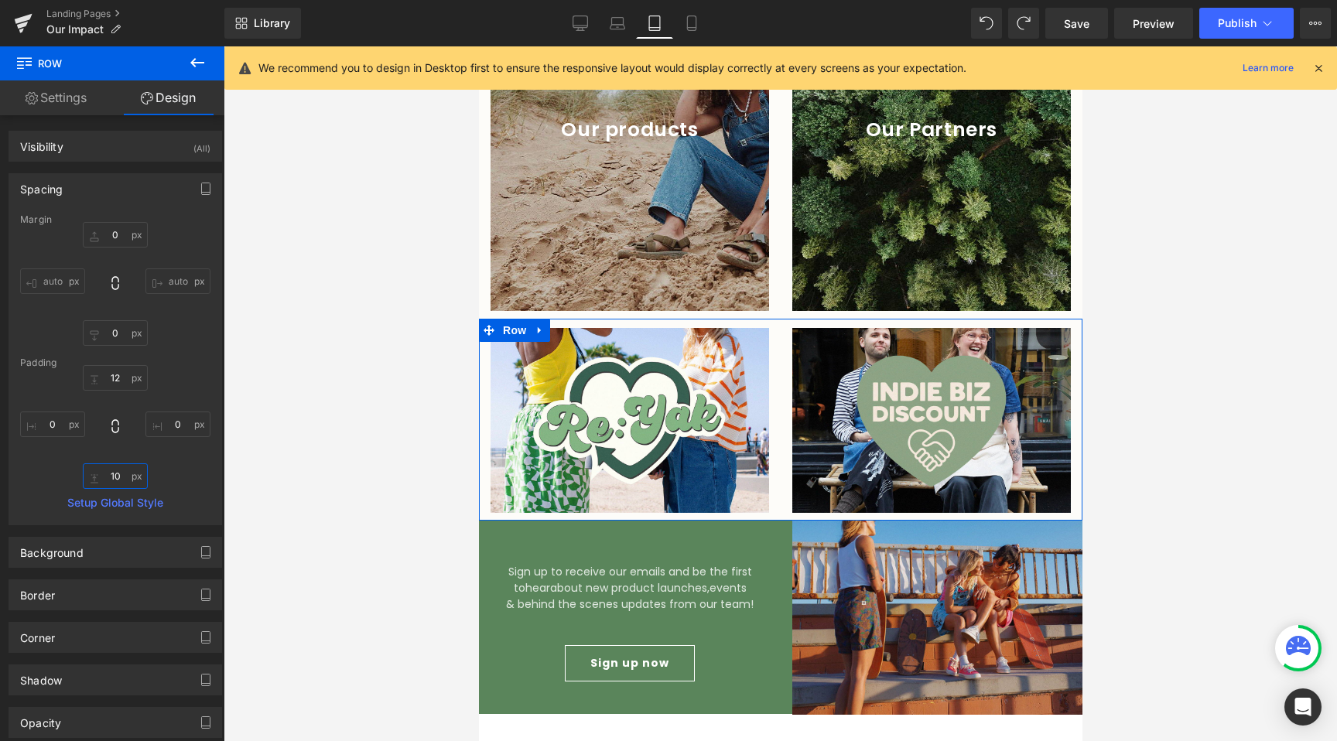
click at [113, 473] on input "10" at bounding box center [115, 476] width 65 height 26
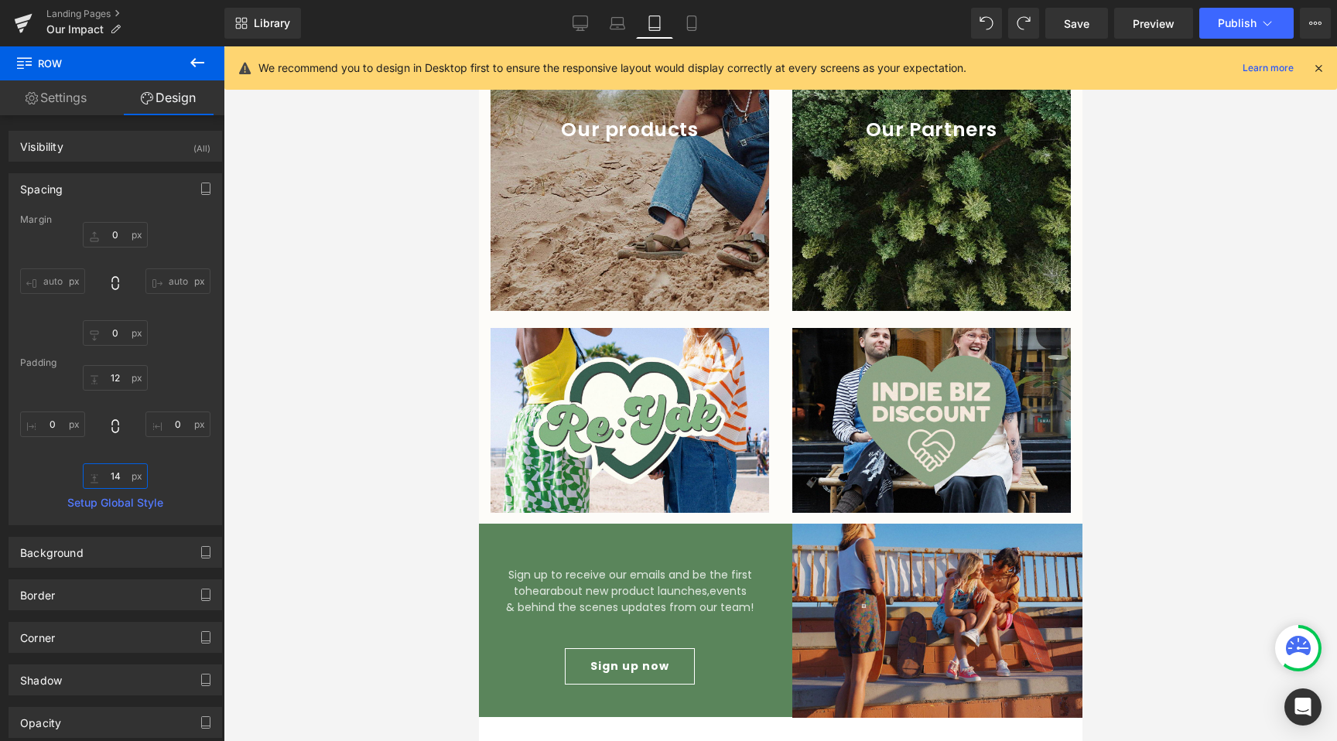
type input "15"
click at [387, 492] on div at bounding box center [780, 393] width 1113 height 695
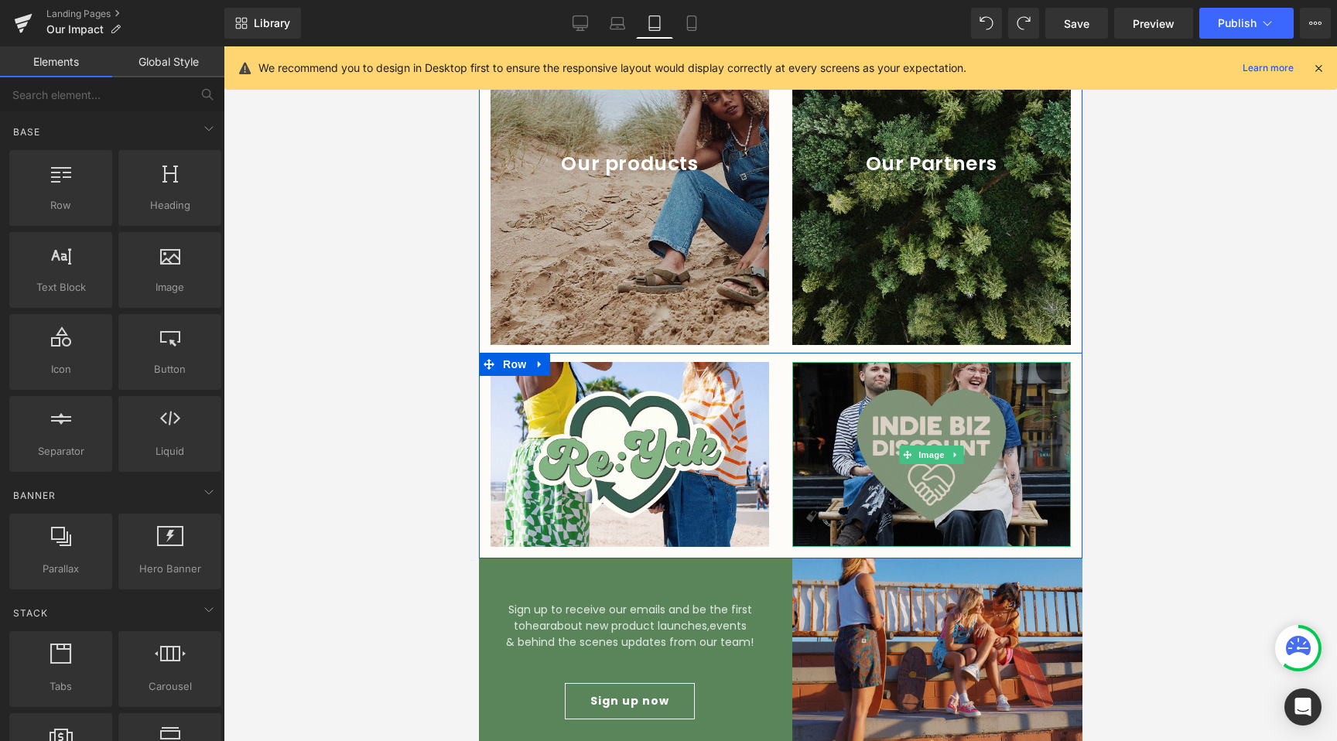
scroll to position [3081, 0]
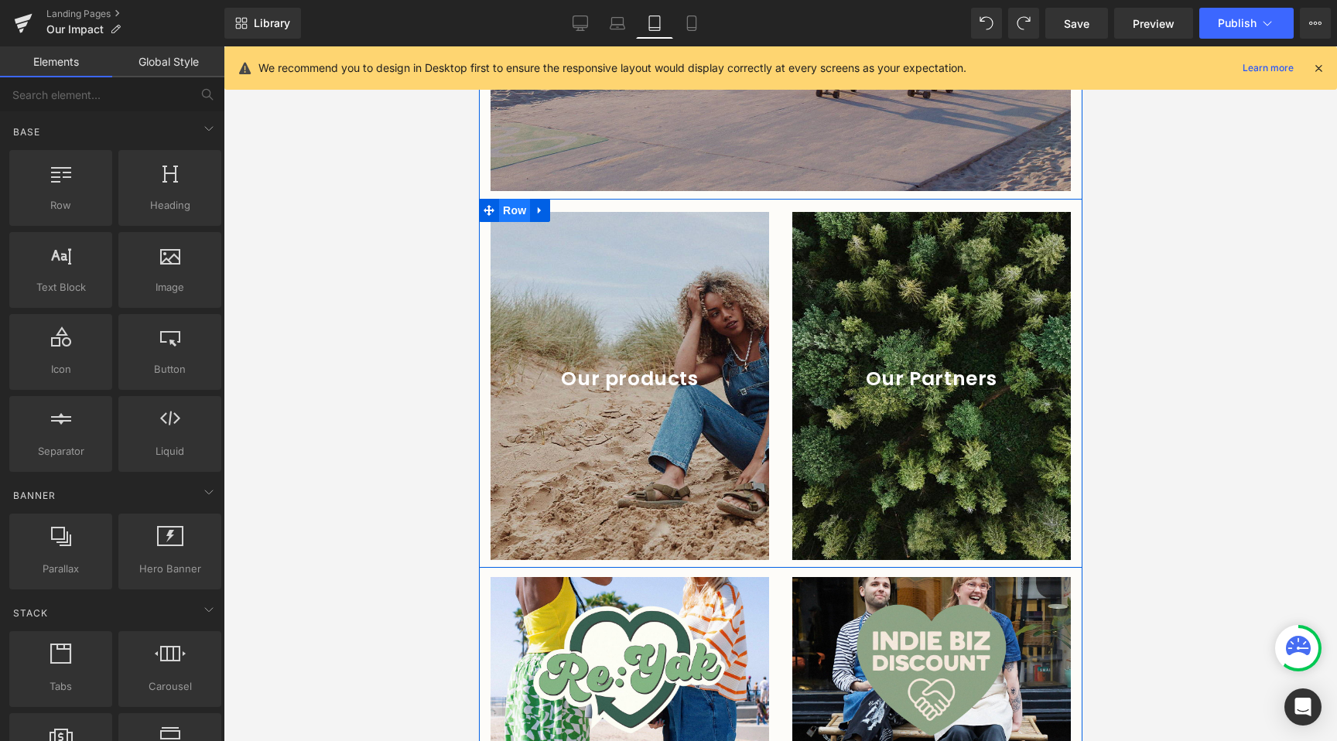
click at [505, 199] on span "Row" at bounding box center [513, 210] width 31 height 23
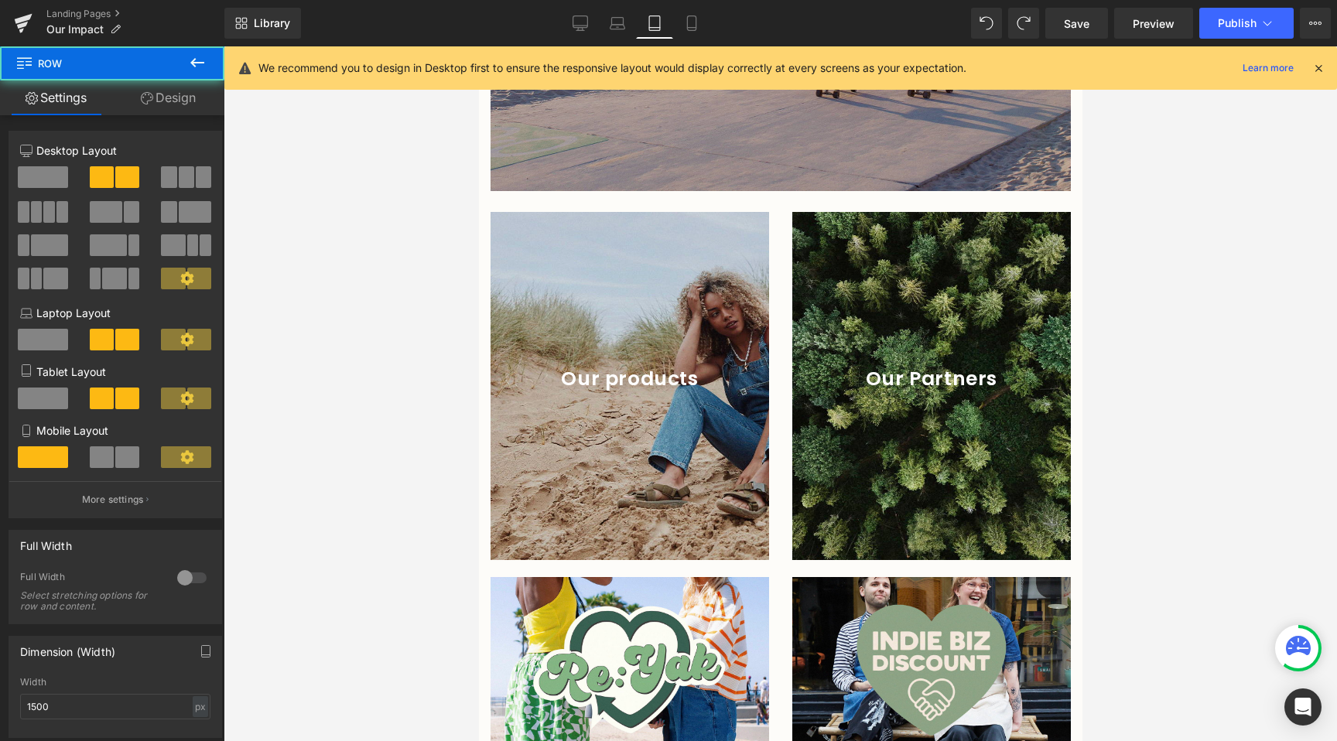
click at [148, 93] on icon at bounding box center [147, 98] width 12 height 12
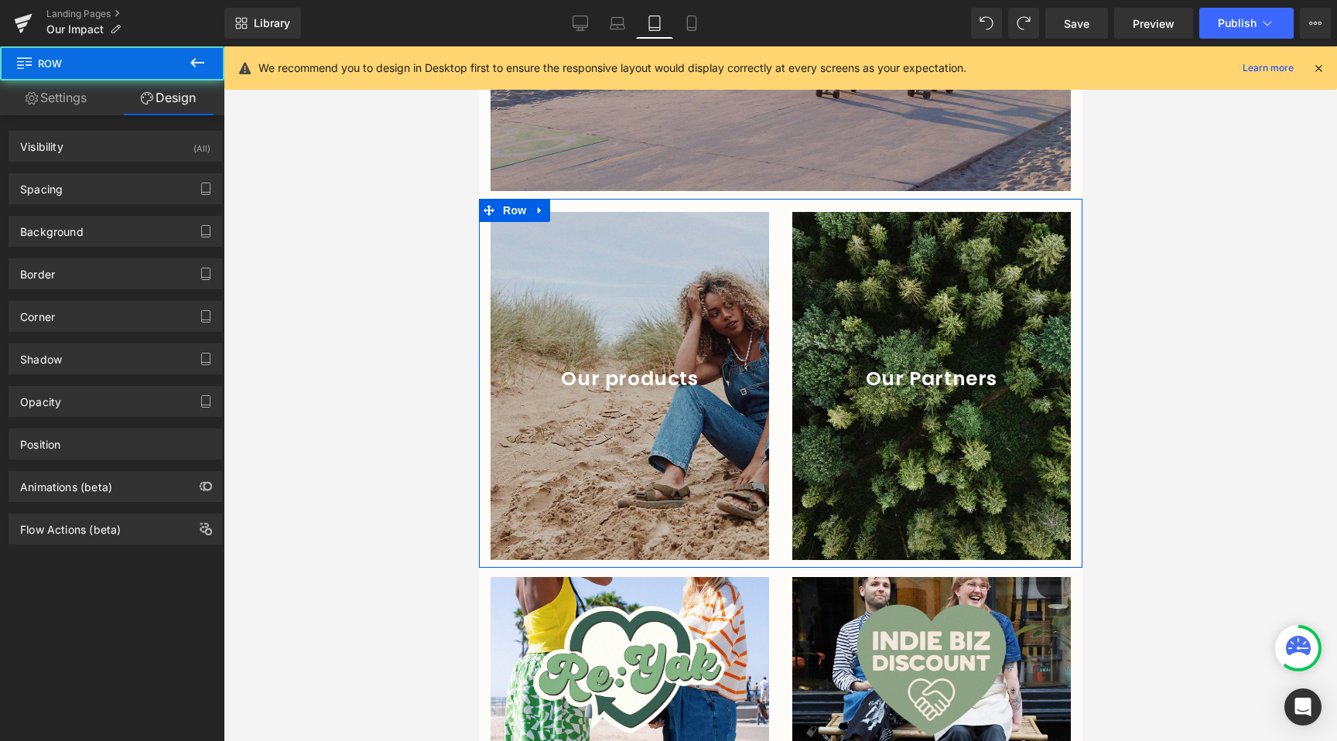
type input "0"
type input "17"
type input "0"
type input "10"
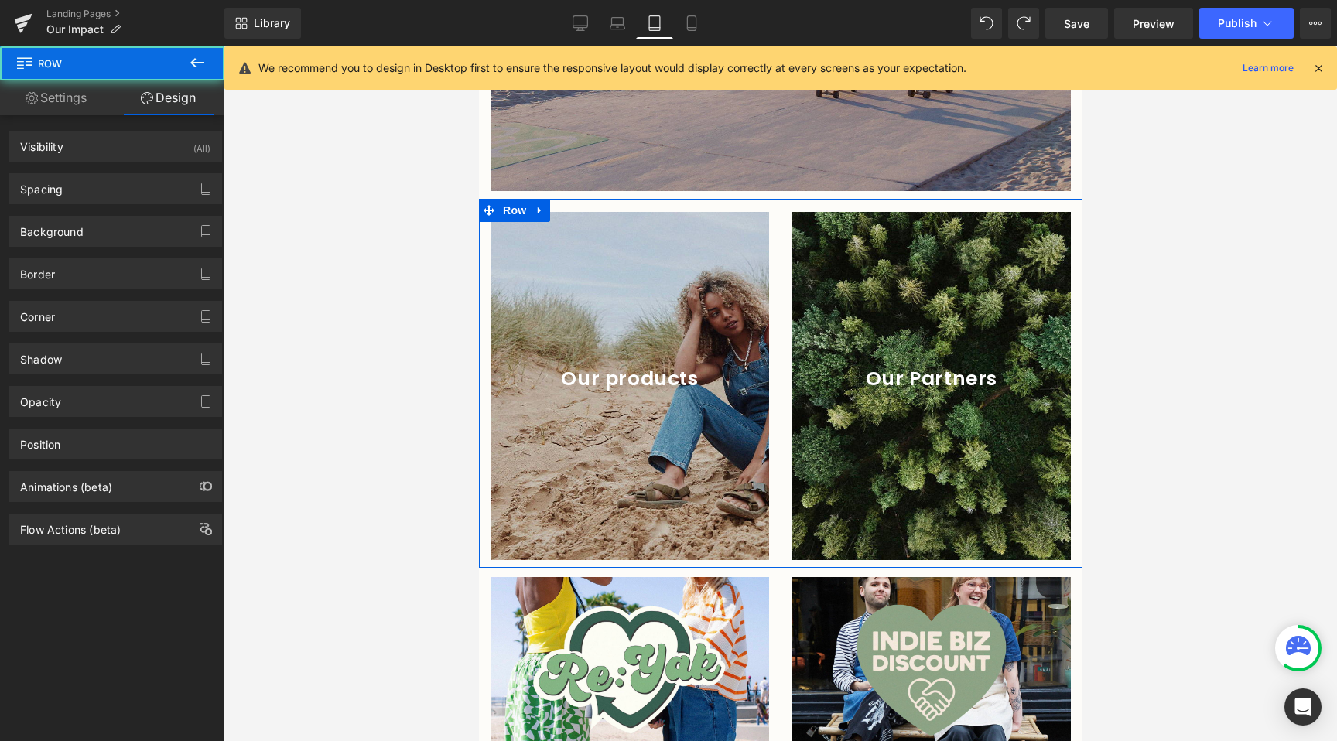
type input "0"
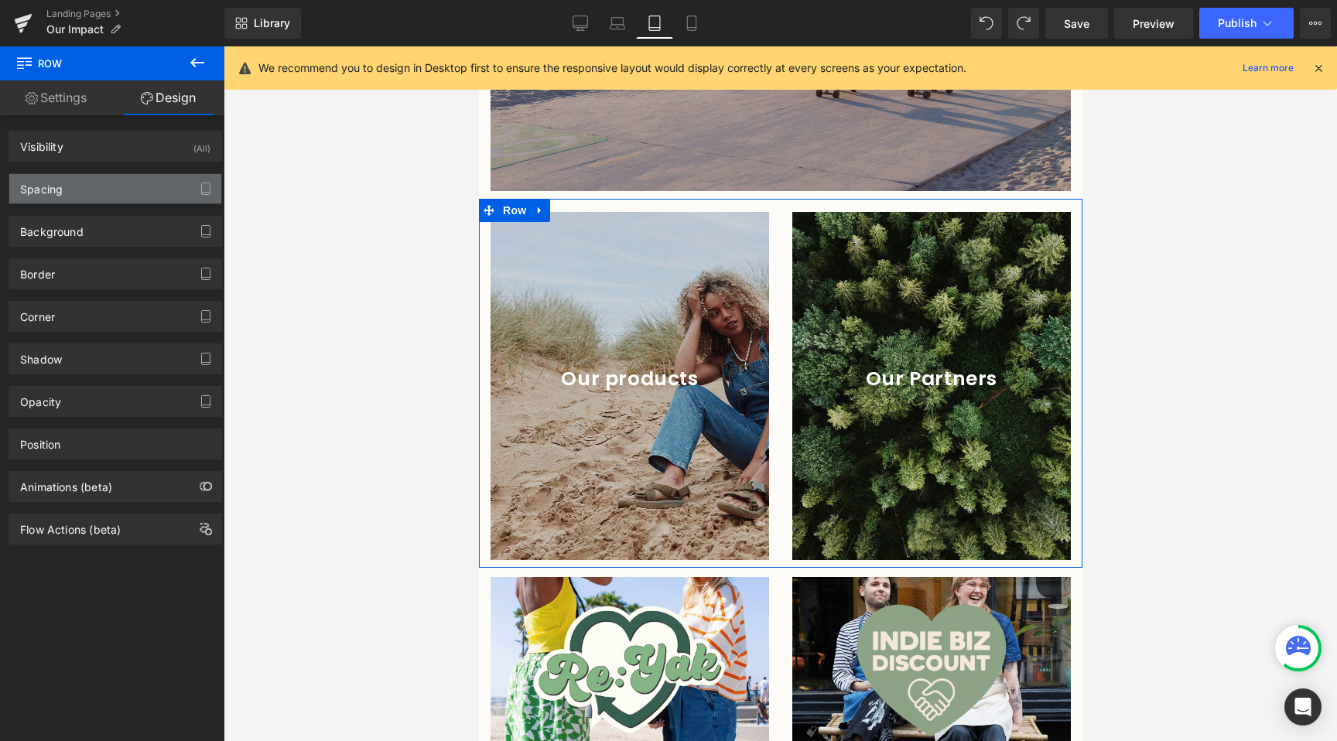
click at [80, 185] on div "Spacing" at bounding box center [115, 188] width 212 height 29
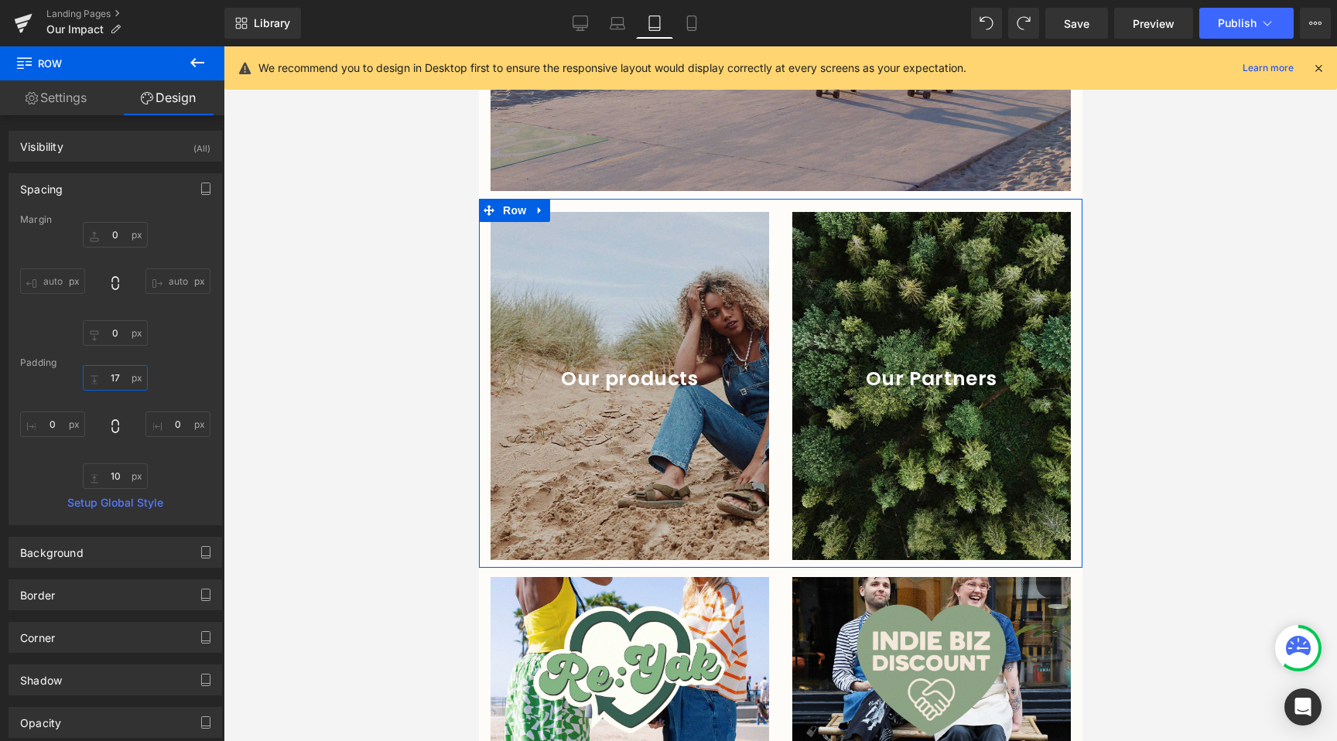
click at [116, 381] on input "17" at bounding box center [115, 378] width 65 height 26
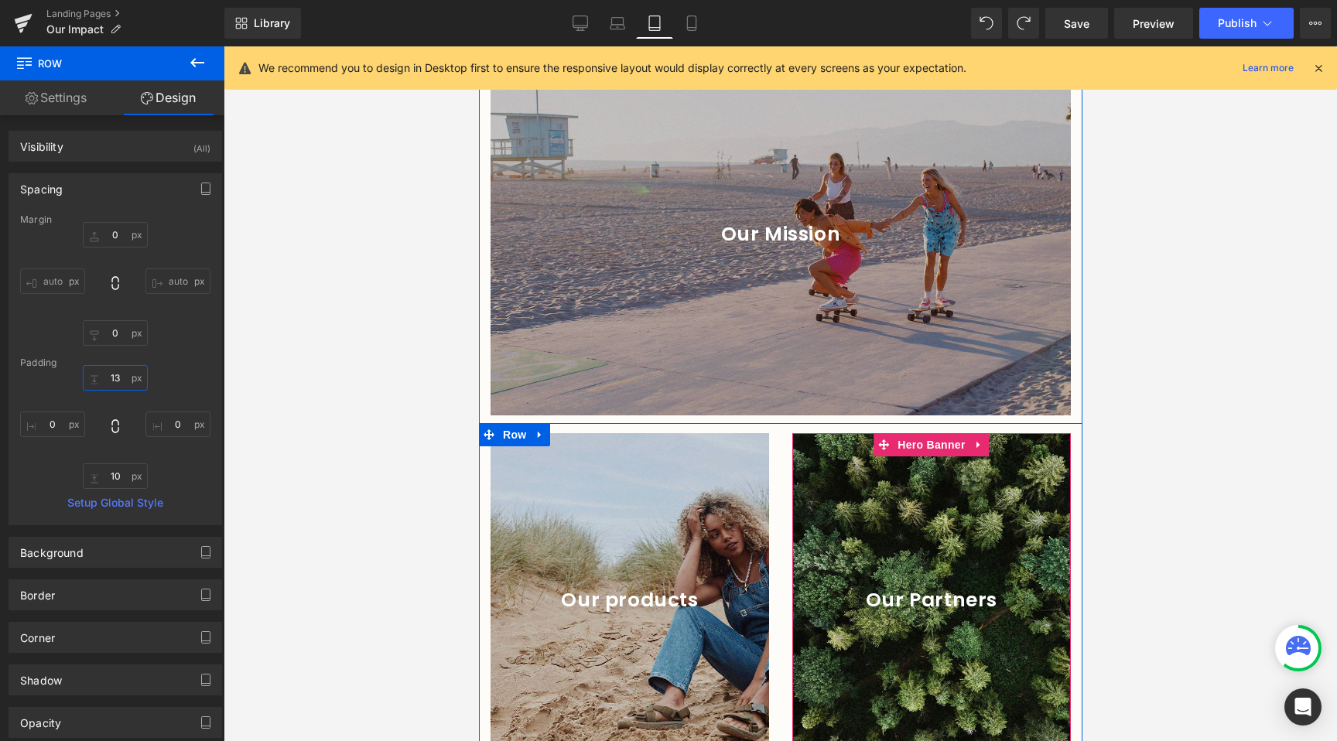
scroll to position [2854, 0]
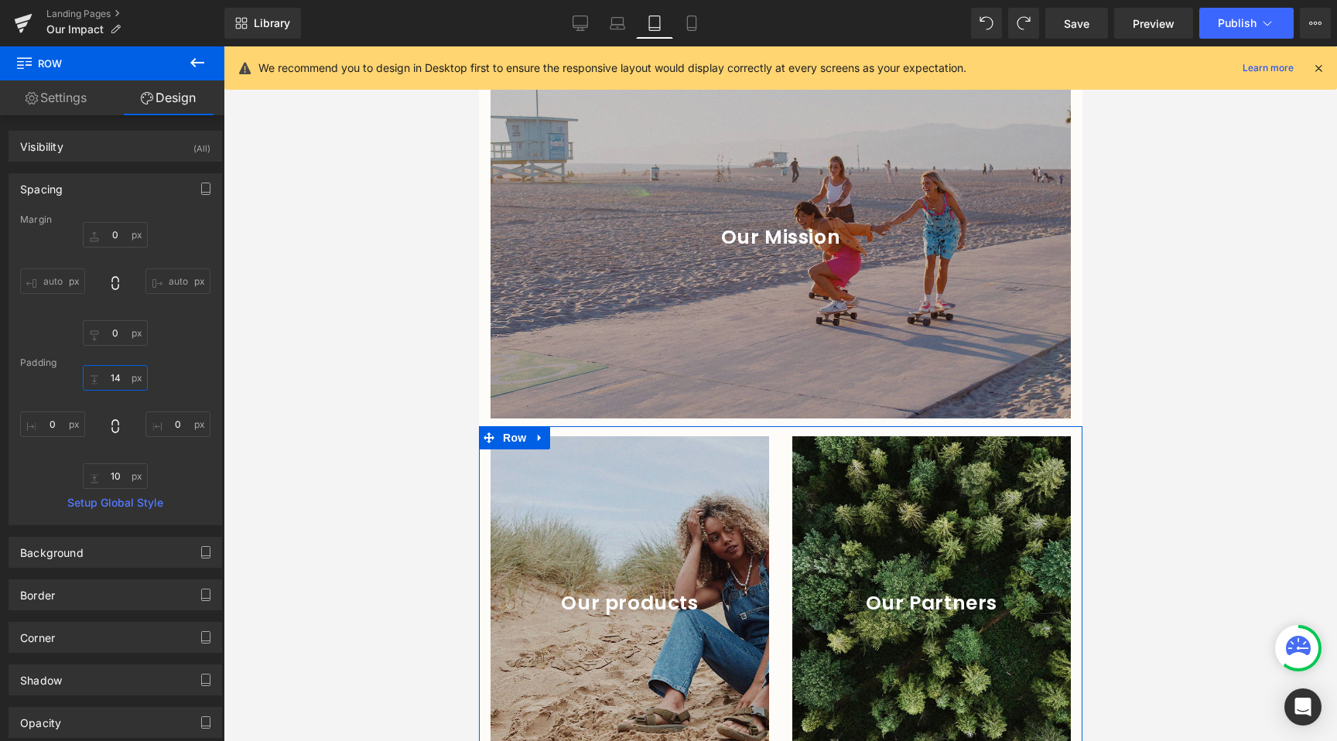
type input "15"
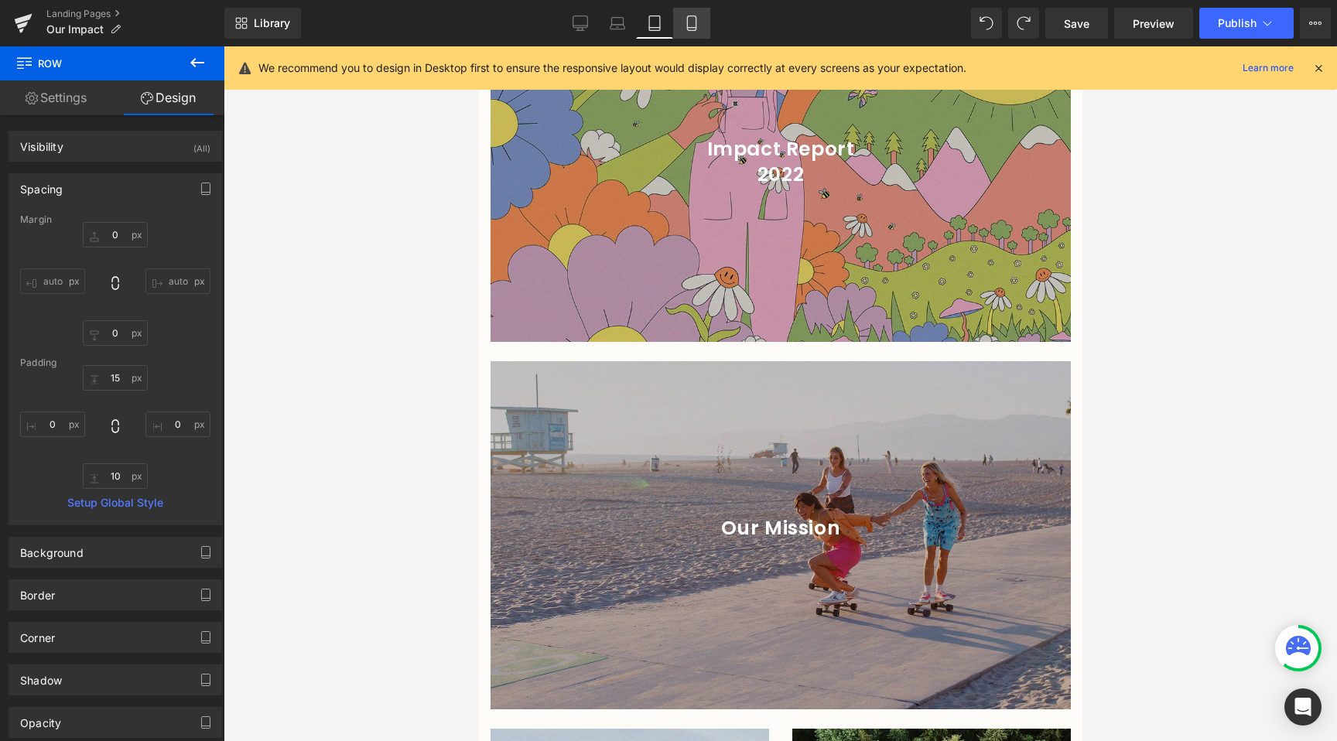
drag, startPoint x: 679, startPoint y: 18, endPoint x: 695, endPoint y: 22, distance: 16.2
click at [680, 17] on link "Mobile" at bounding box center [691, 23] width 37 height 31
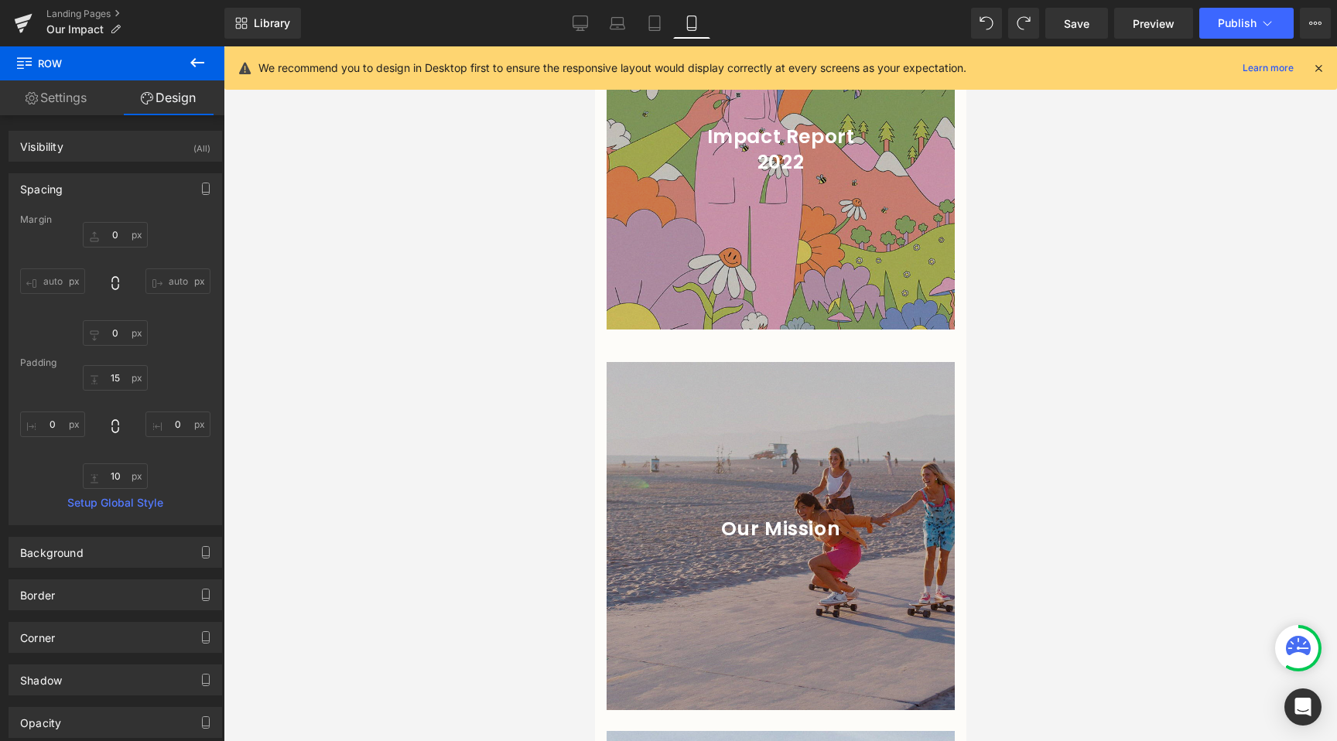
type input "0"
type input "17"
type input "0"
type input "10"
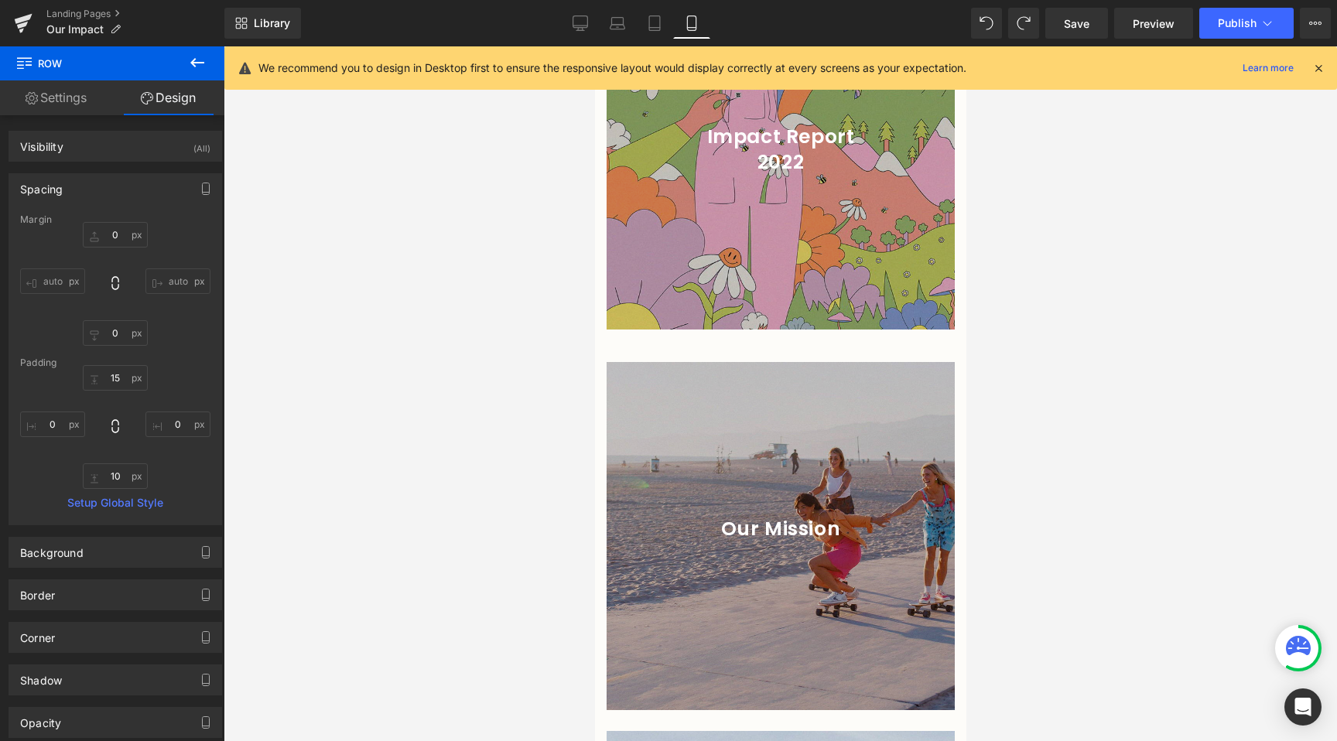
type input "0"
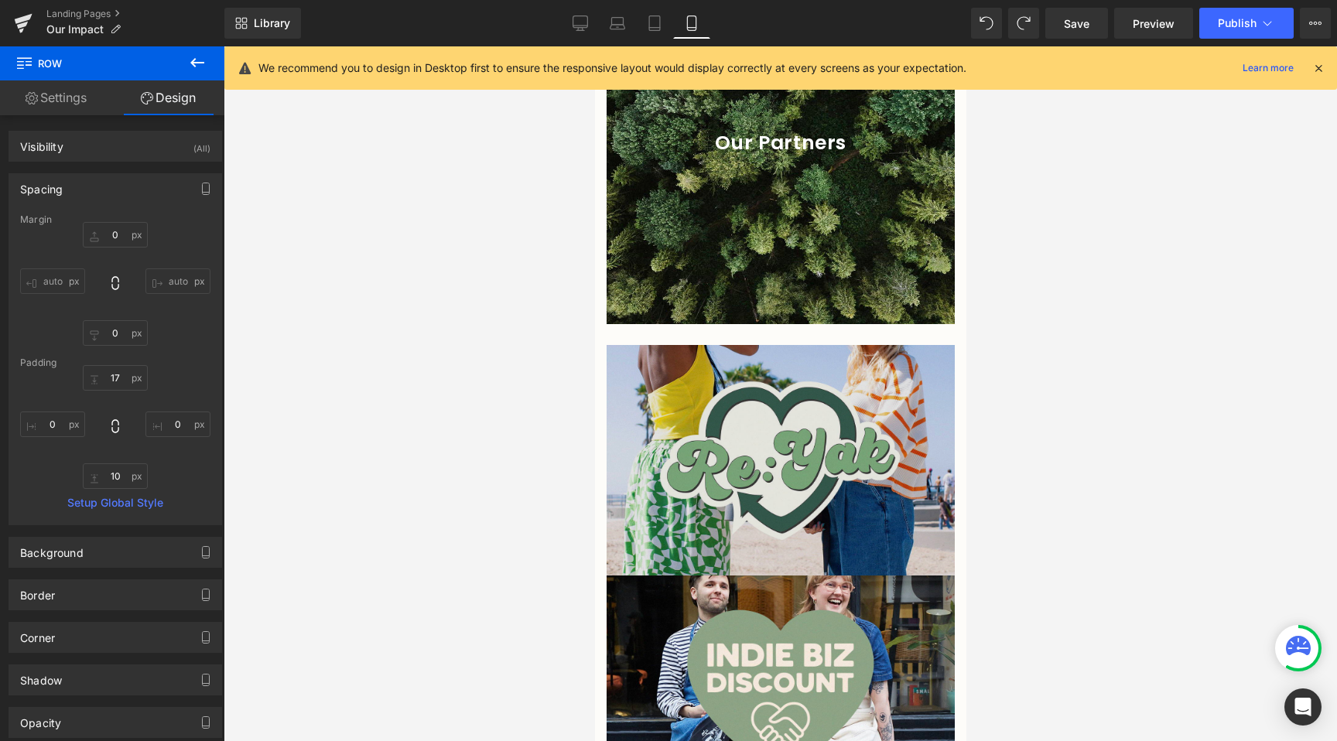
scroll to position [4476, 0]
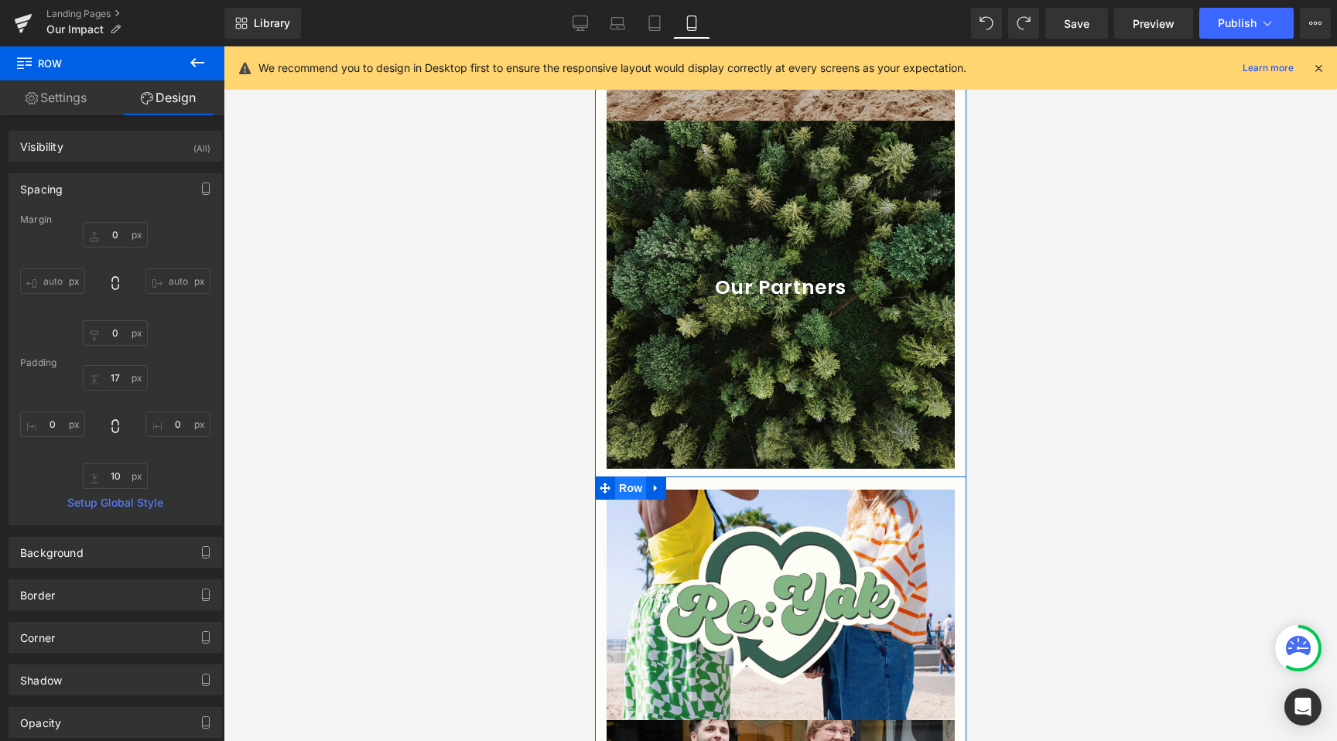
click at [629, 477] on span "Row" at bounding box center [629, 488] width 31 height 23
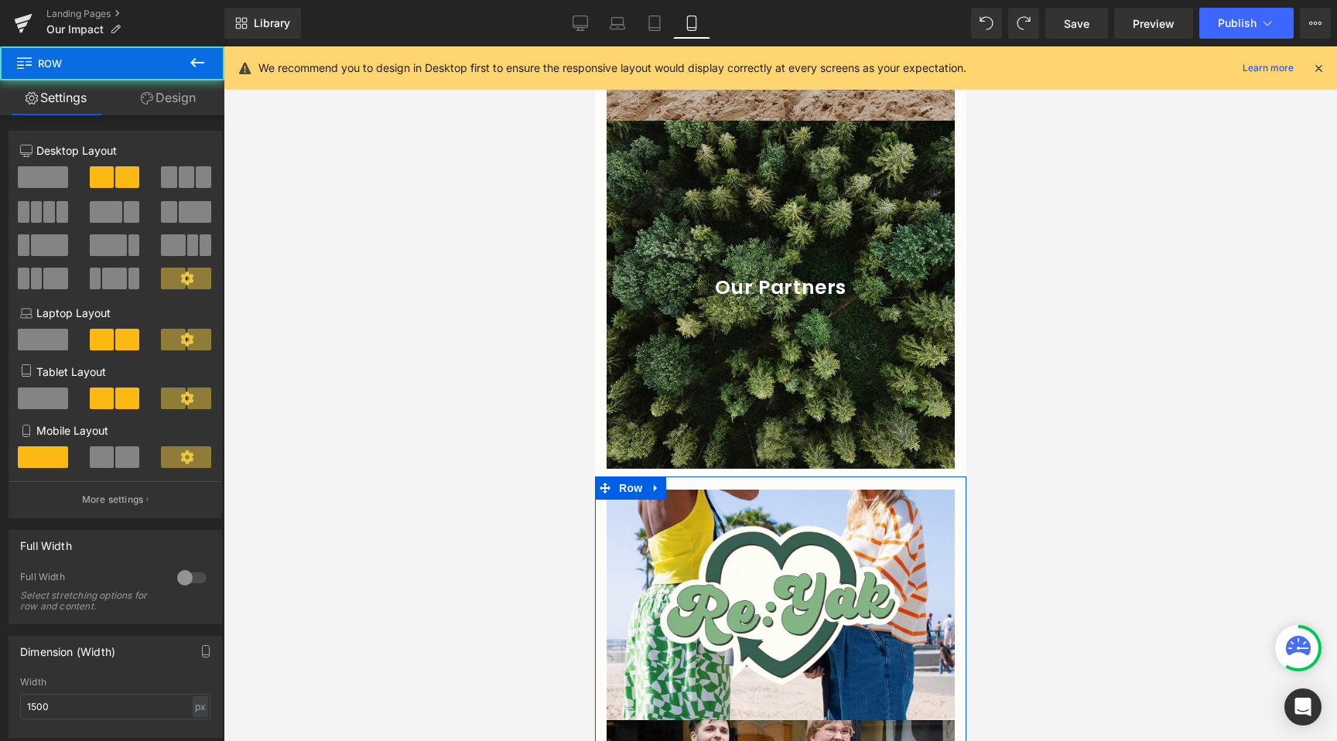
click at [168, 105] on link "Design" at bounding box center [168, 97] width 112 height 35
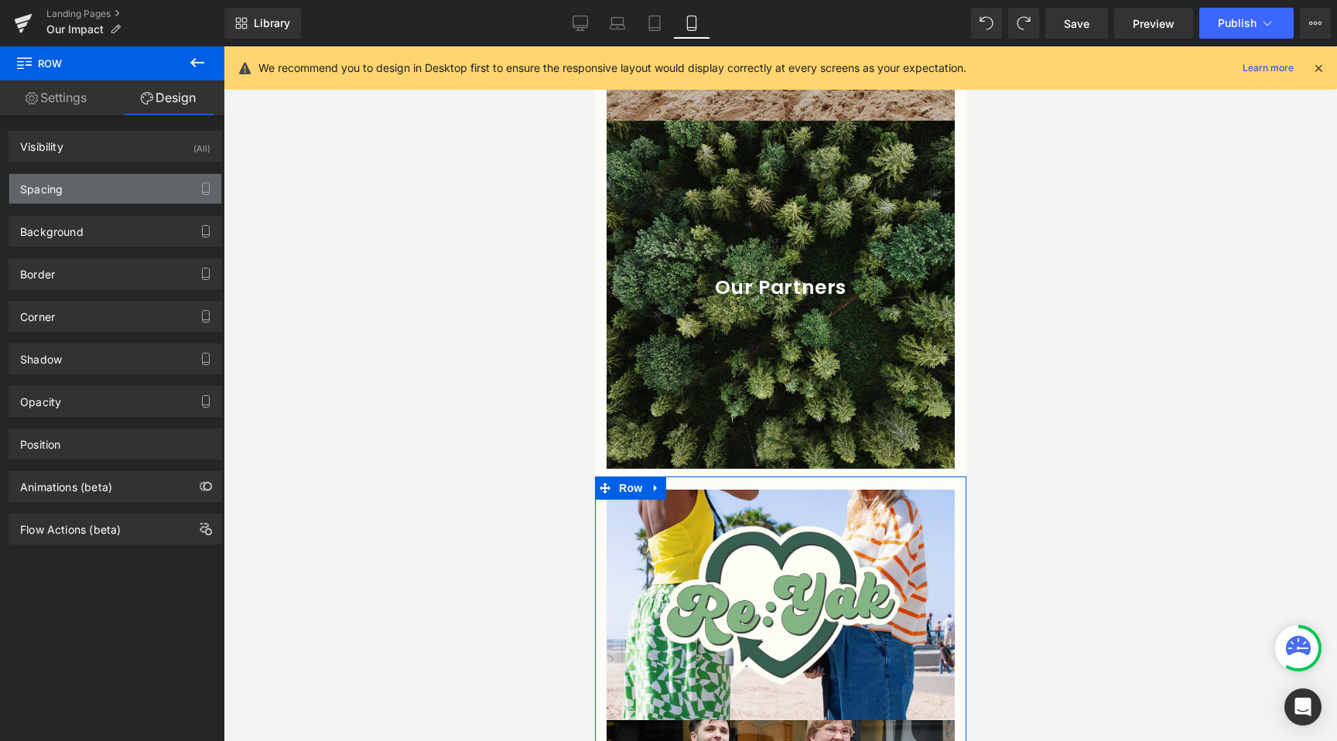
click at [107, 183] on div "Spacing" at bounding box center [115, 188] width 212 height 29
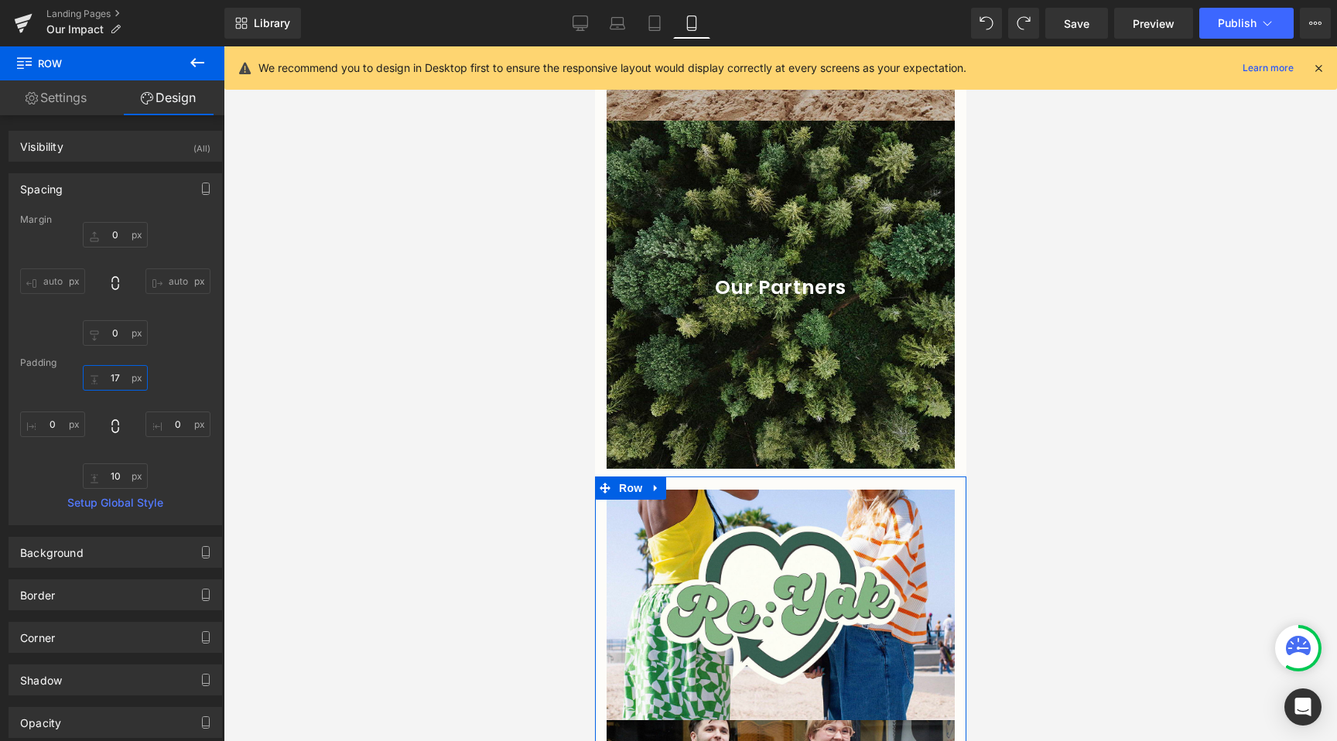
click at [125, 375] on input "17" at bounding box center [115, 378] width 65 height 26
type input "0"
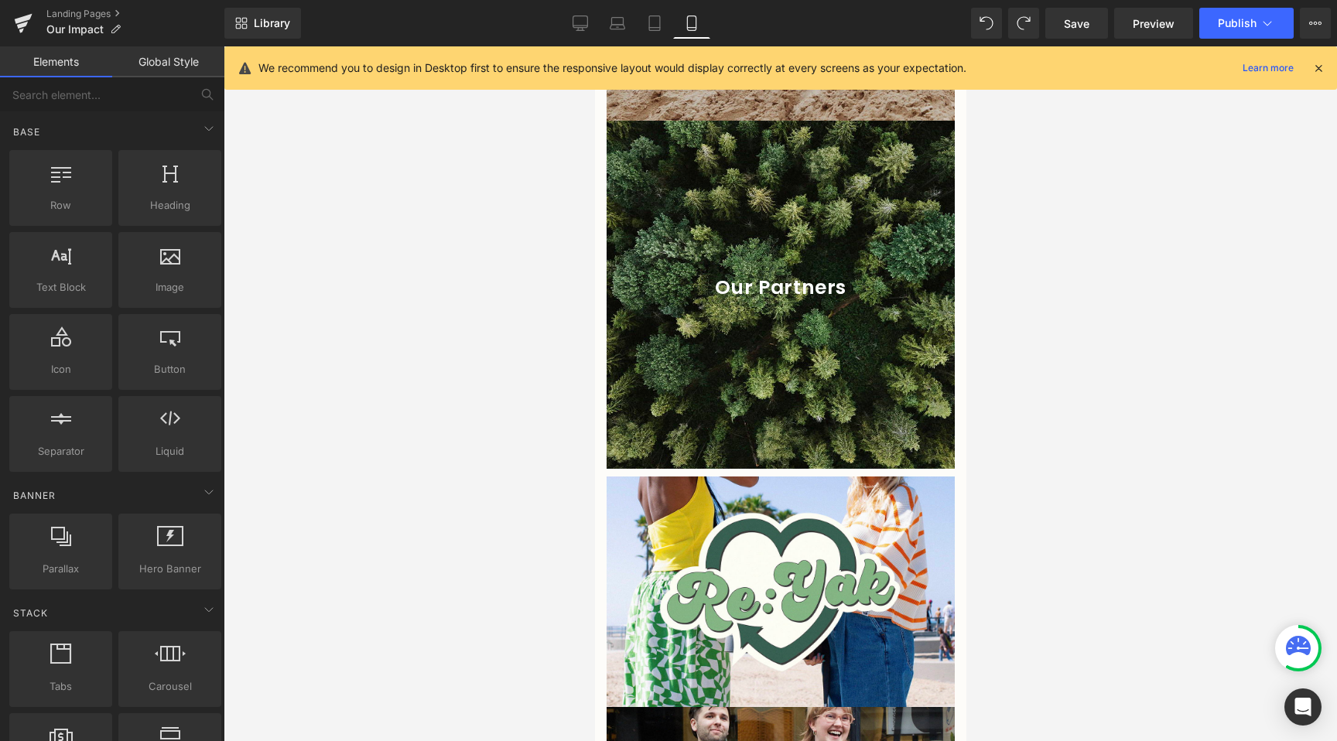
click at [384, 422] on div at bounding box center [780, 393] width 1113 height 695
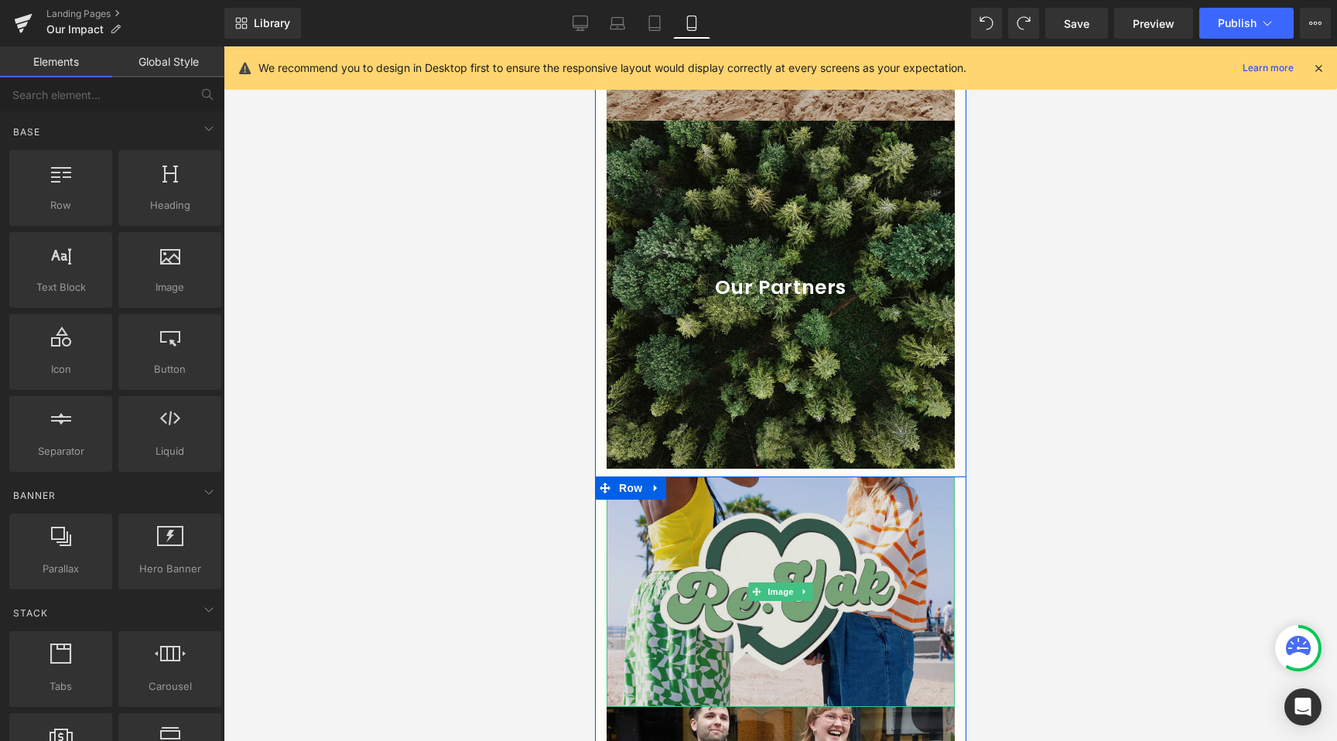
click at [726, 625] on img at bounding box center [780, 592] width 348 height 231
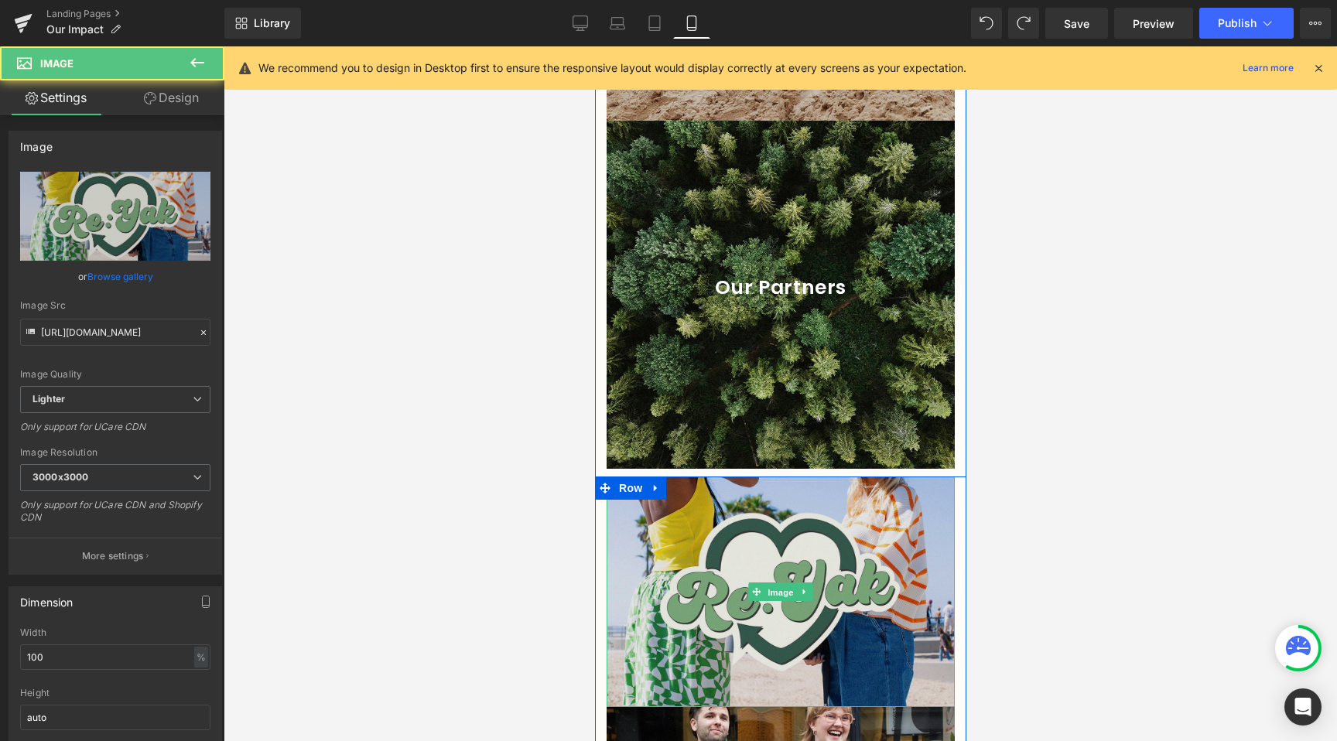
drag, startPoint x: 772, startPoint y: 575, endPoint x: 658, endPoint y: 533, distance: 121.9
click at [772, 583] on span "Image" at bounding box center [780, 592] width 32 height 19
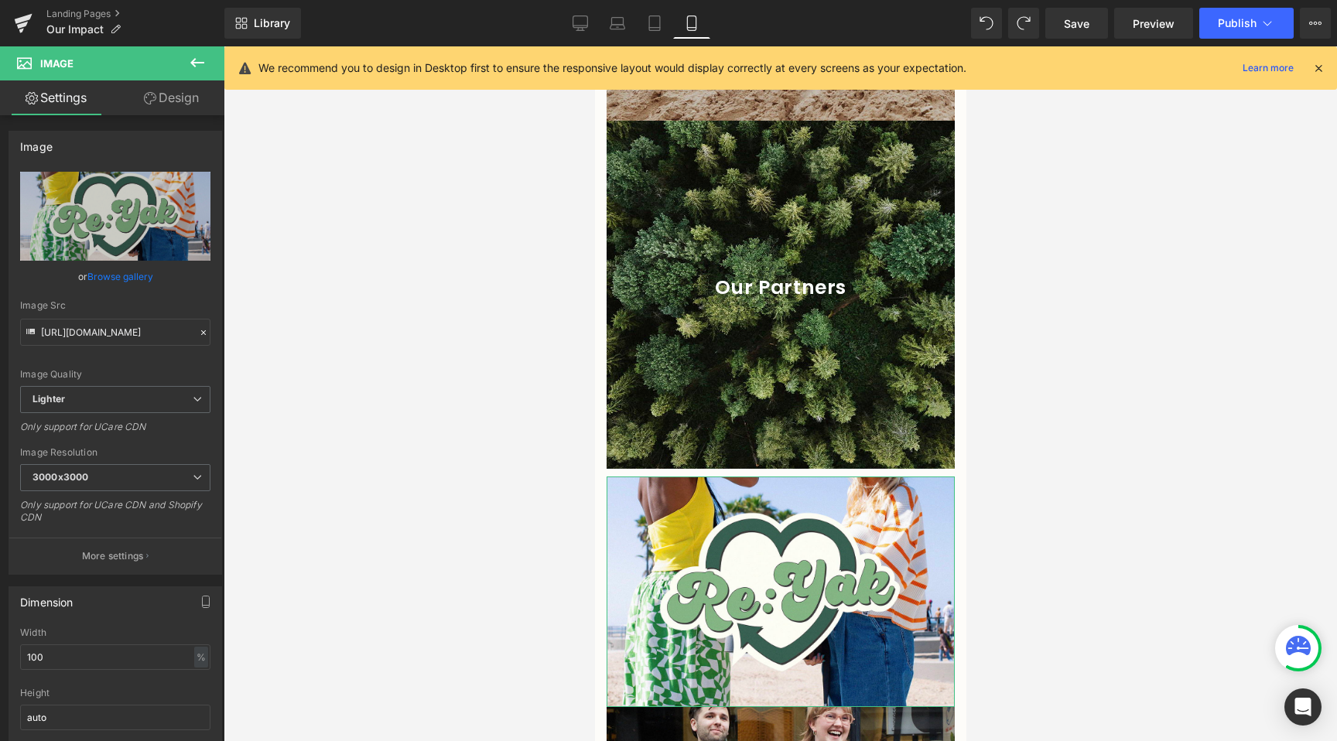
click at [164, 95] on link "Design" at bounding box center [171, 97] width 112 height 35
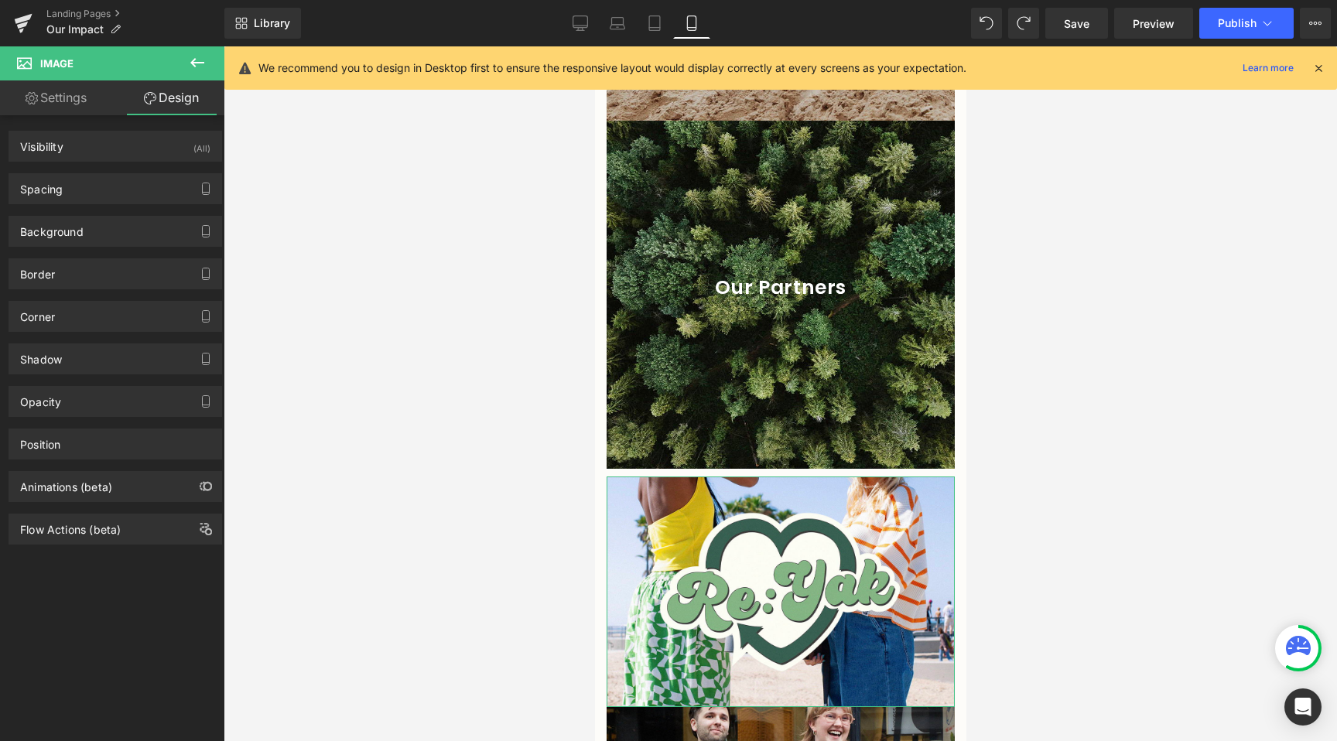
type input "0"
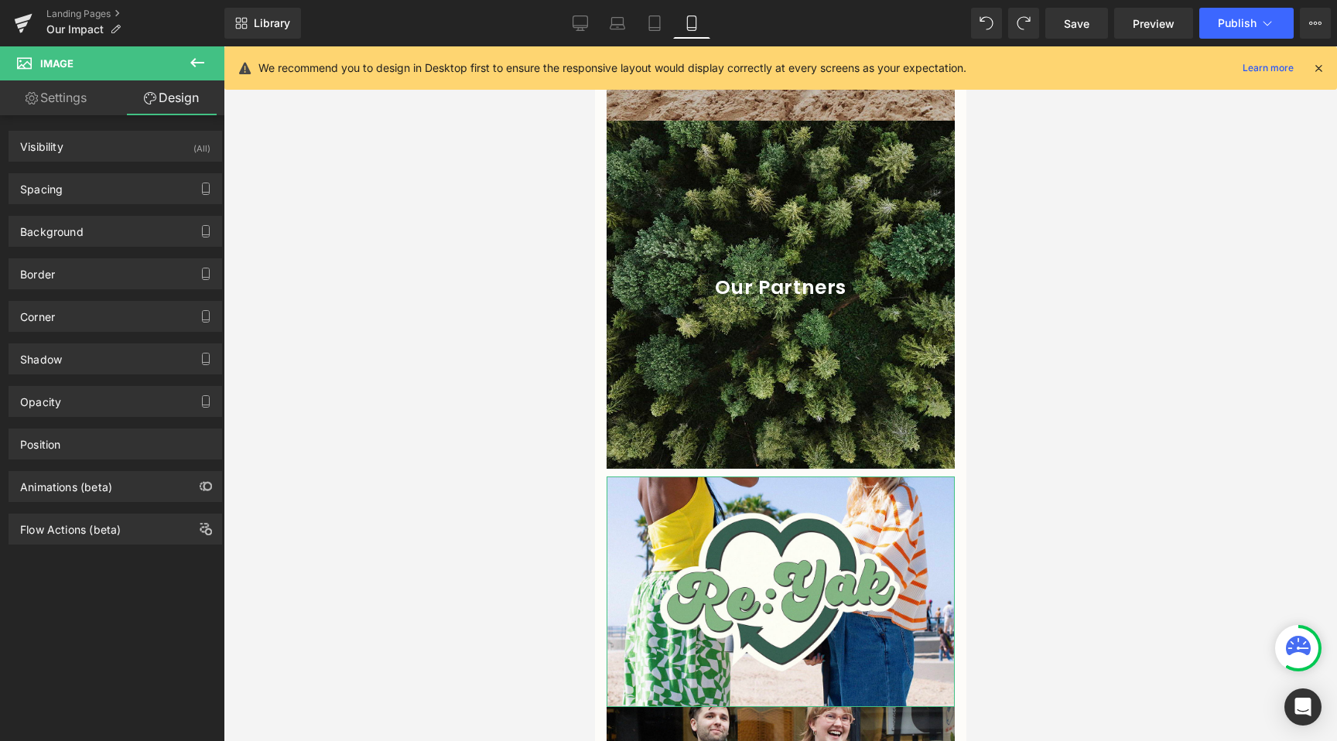
type input "0"
click at [109, 183] on div "Spacing" at bounding box center [115, 188] width 212 height 29
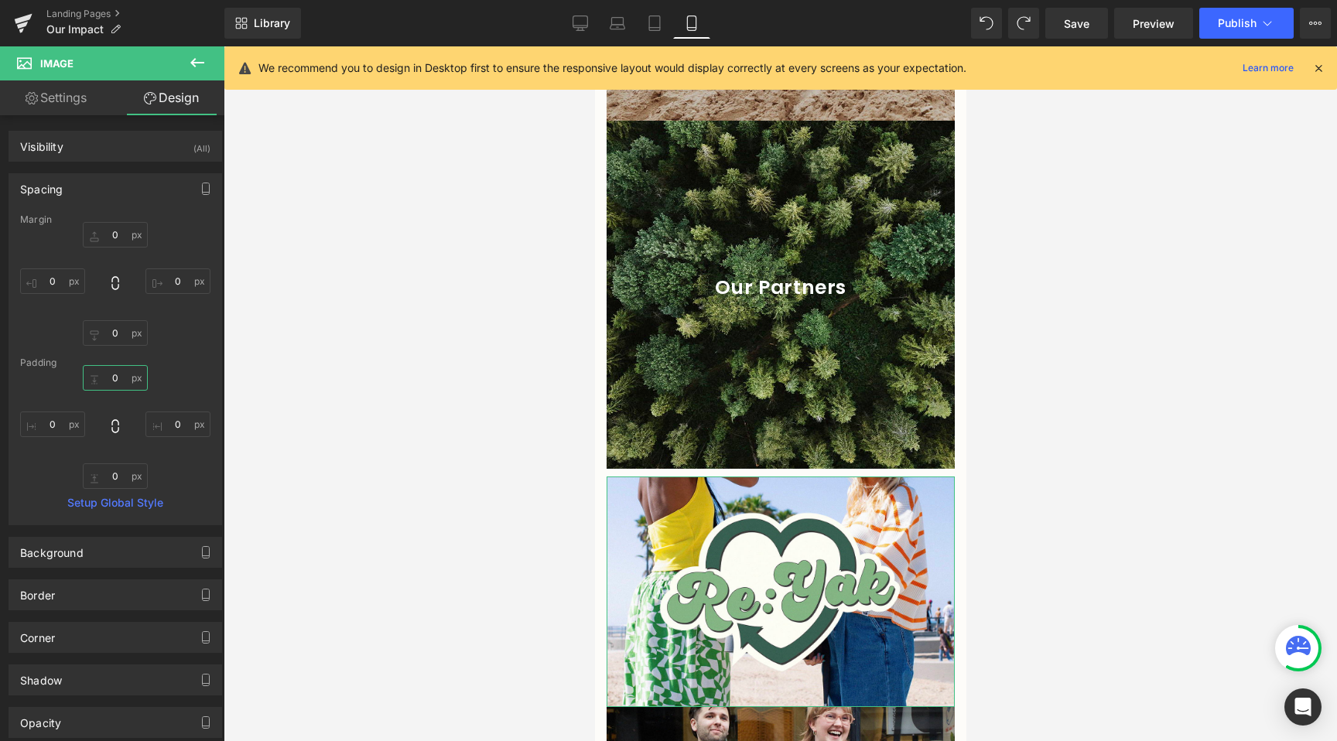
click at [107, 373] on input "0" at bounding box center [115, 378] width 65 height 26
type input "0"
click at [119, 332] on input "0" at bounding box center [115, 333] width 65 height 26
type input "5"
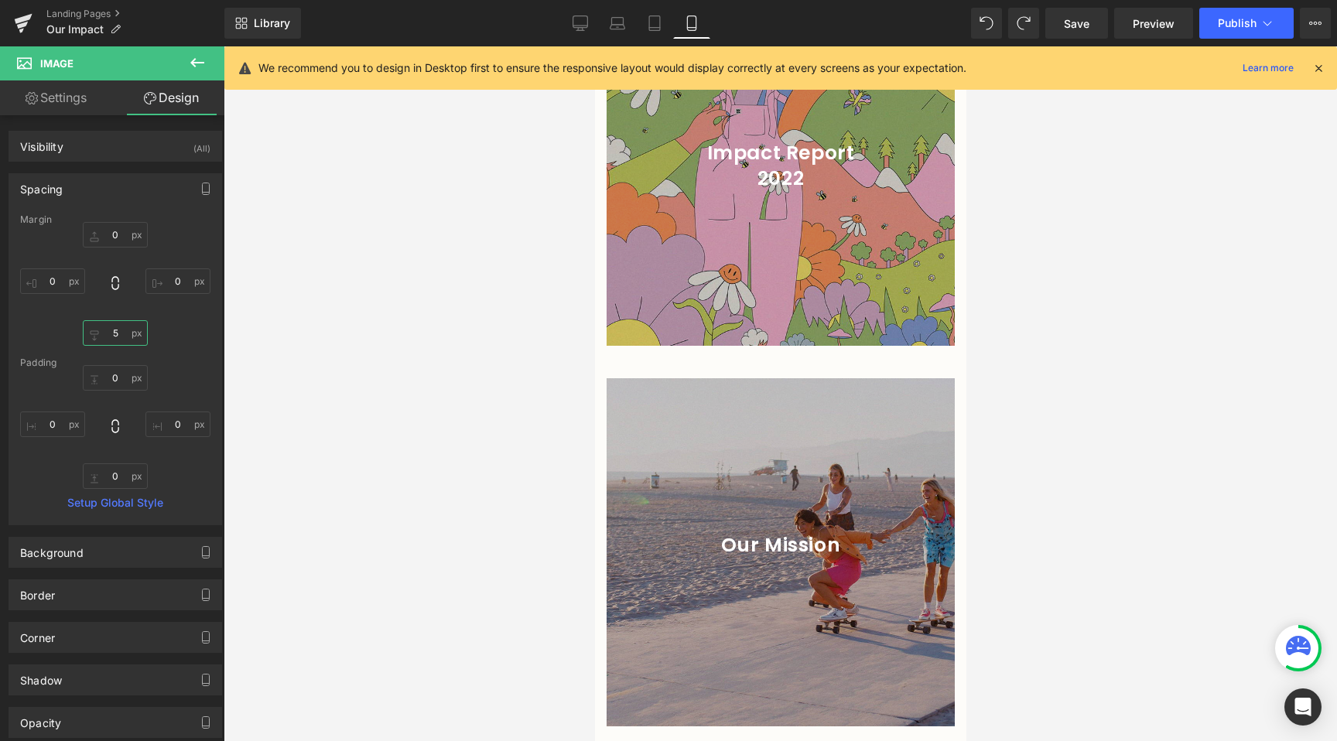
scroll to position [3438, 0]
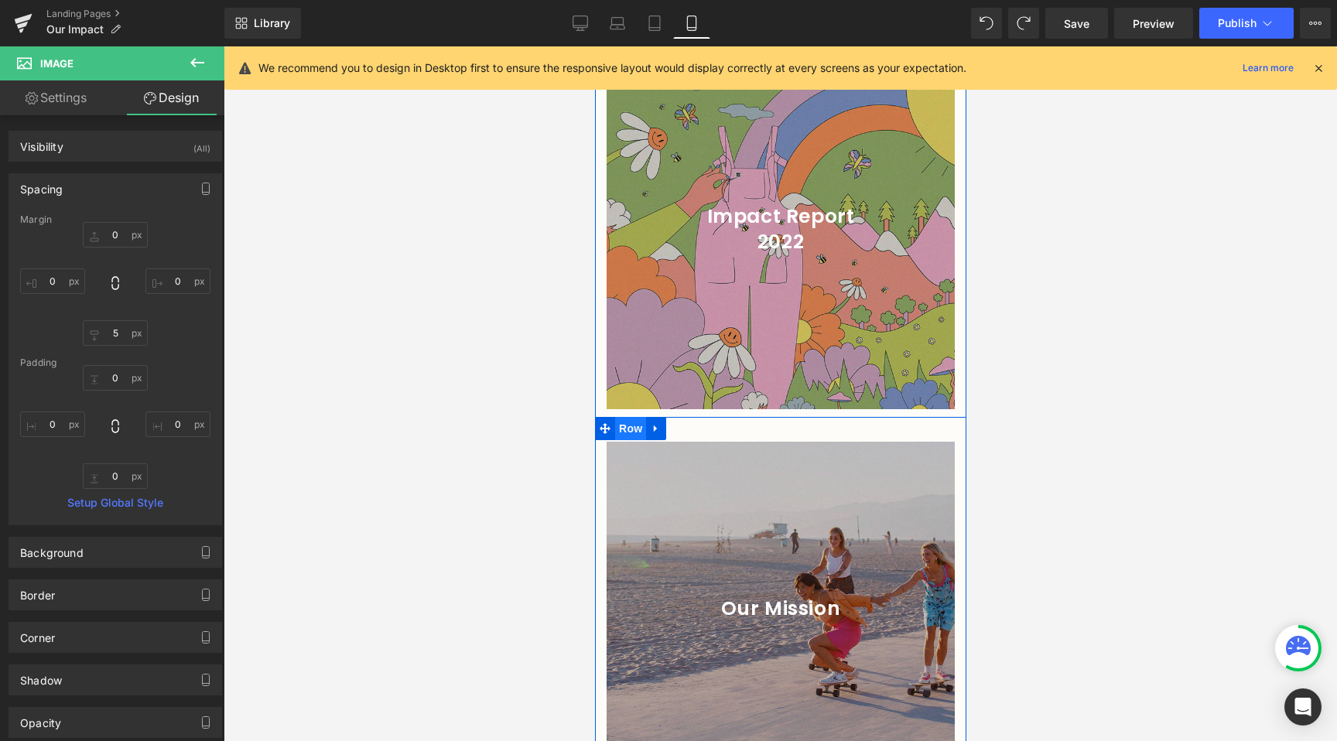
click at [628, 417] on span "Row" at bounding box center [629, 428] width 31 height 23
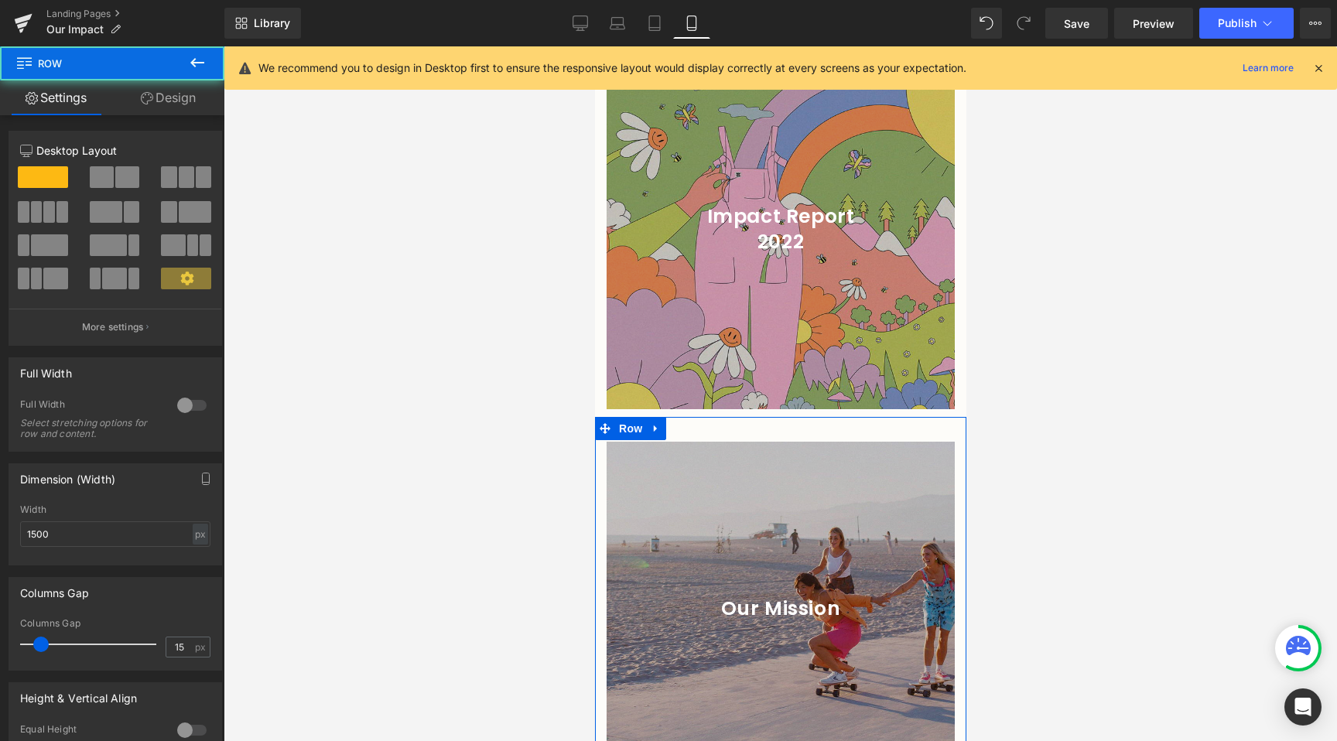
click at [179, 108] on link "Design" at bounding box center [168, 97] width 112 height 35
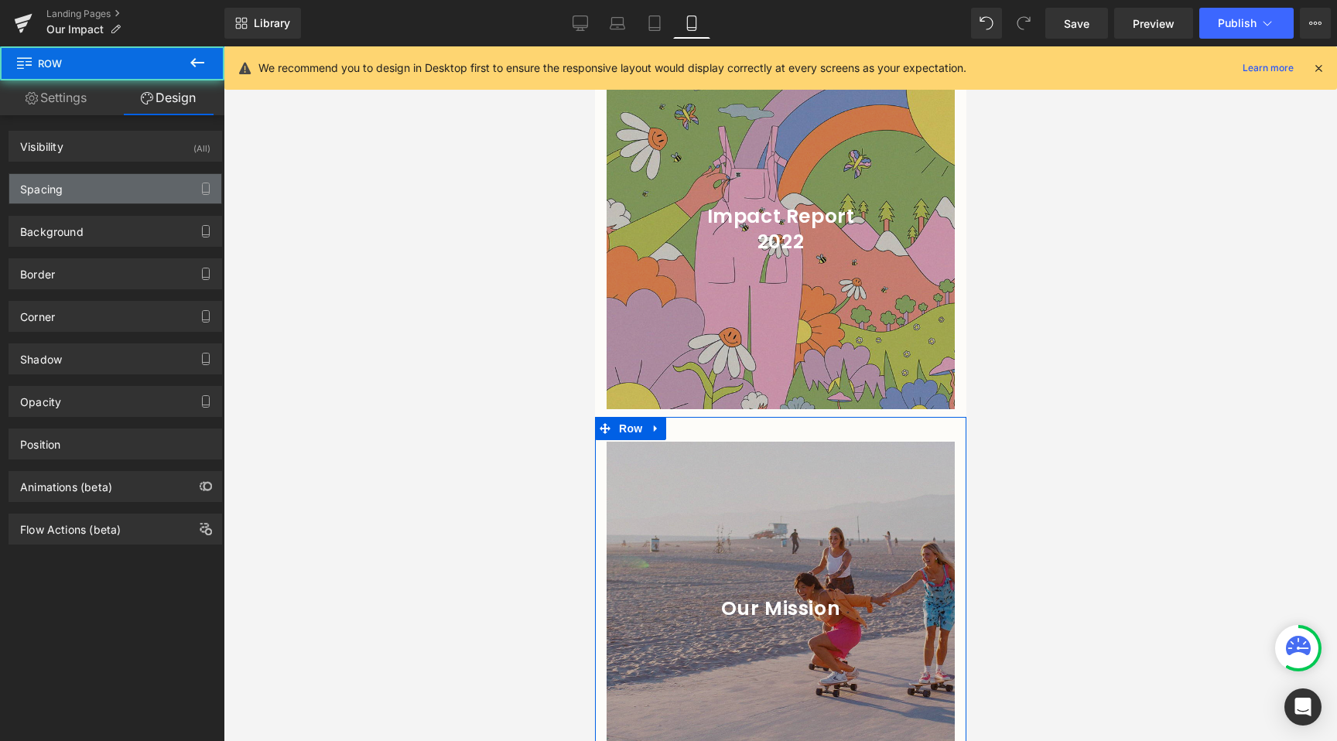
click at [77, 190] on div "Spacing" at bounding box center [115, 188] width 212 height 29
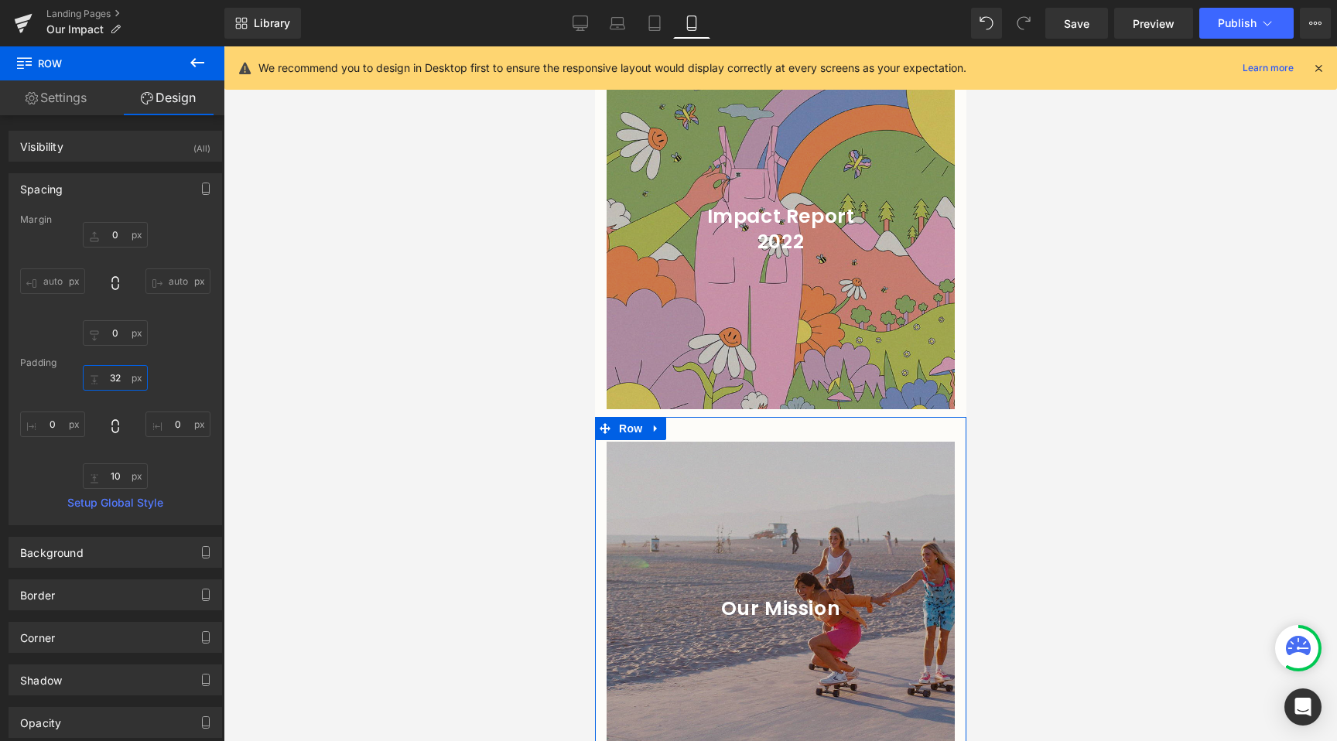
click at [117, 388] on input "32" at bounding box center [115, 378] width 65 height 26
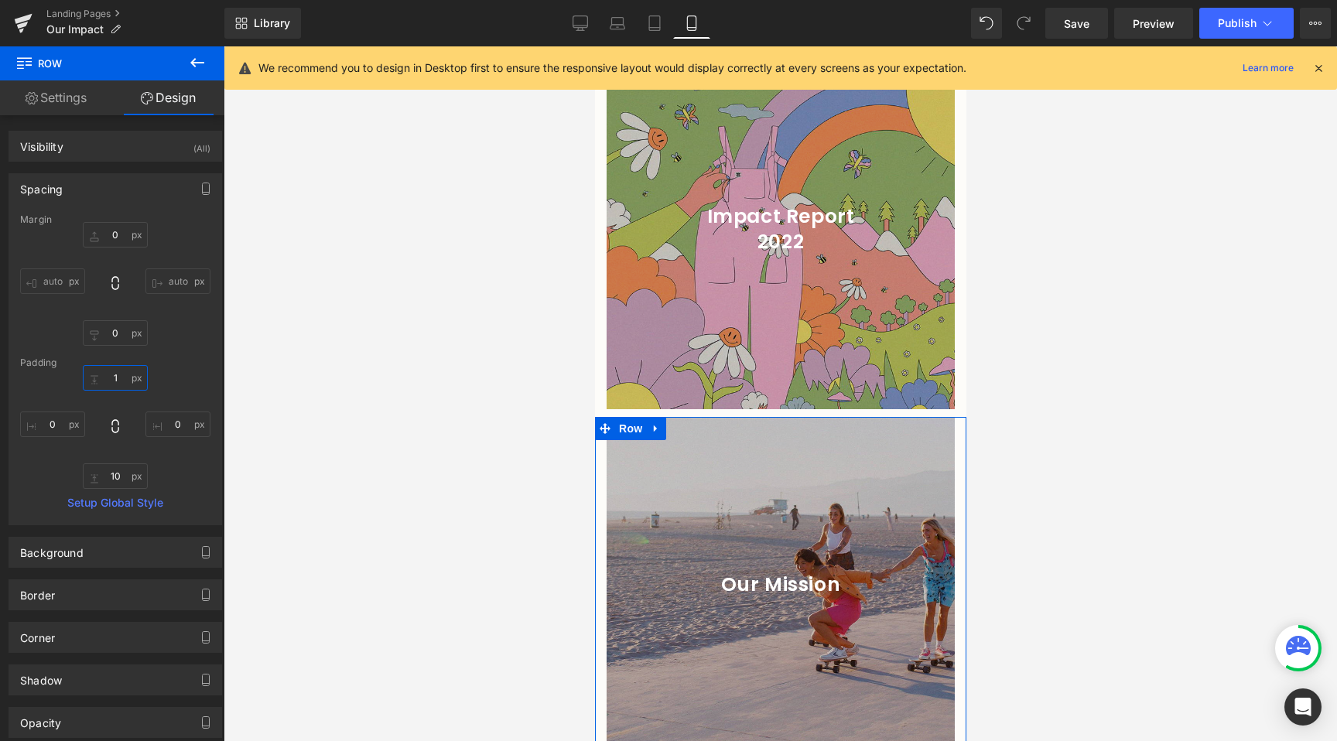
type input "10"
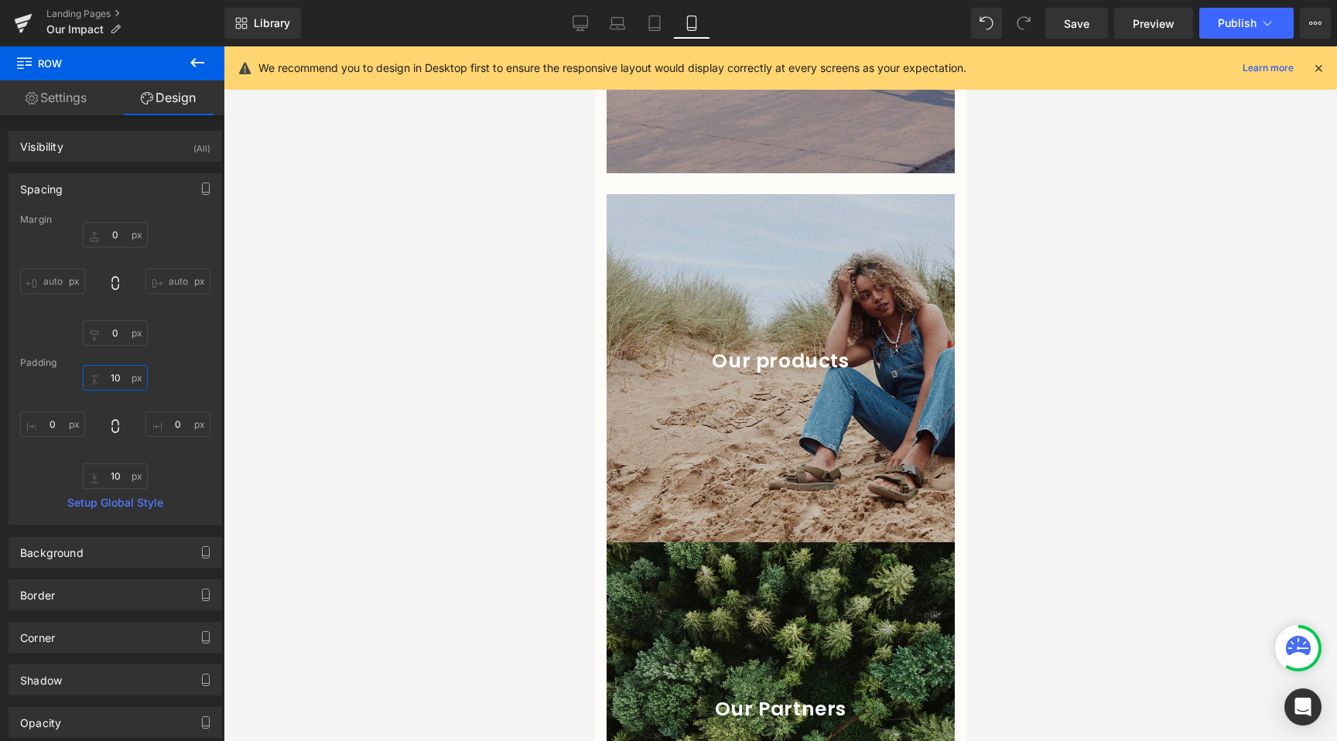
scroll to position [4010, 0]
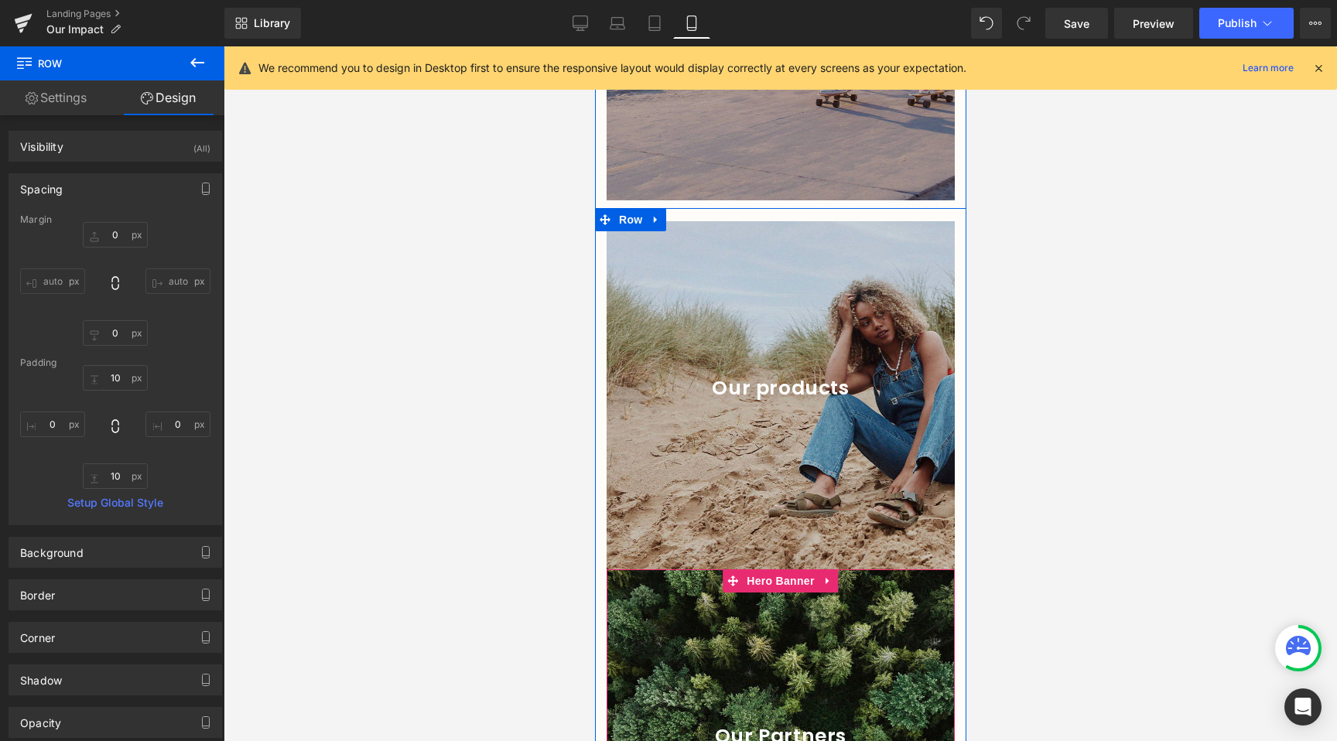
click at [763, 609] on div at bounding box center [780, 743] width 348 height 348
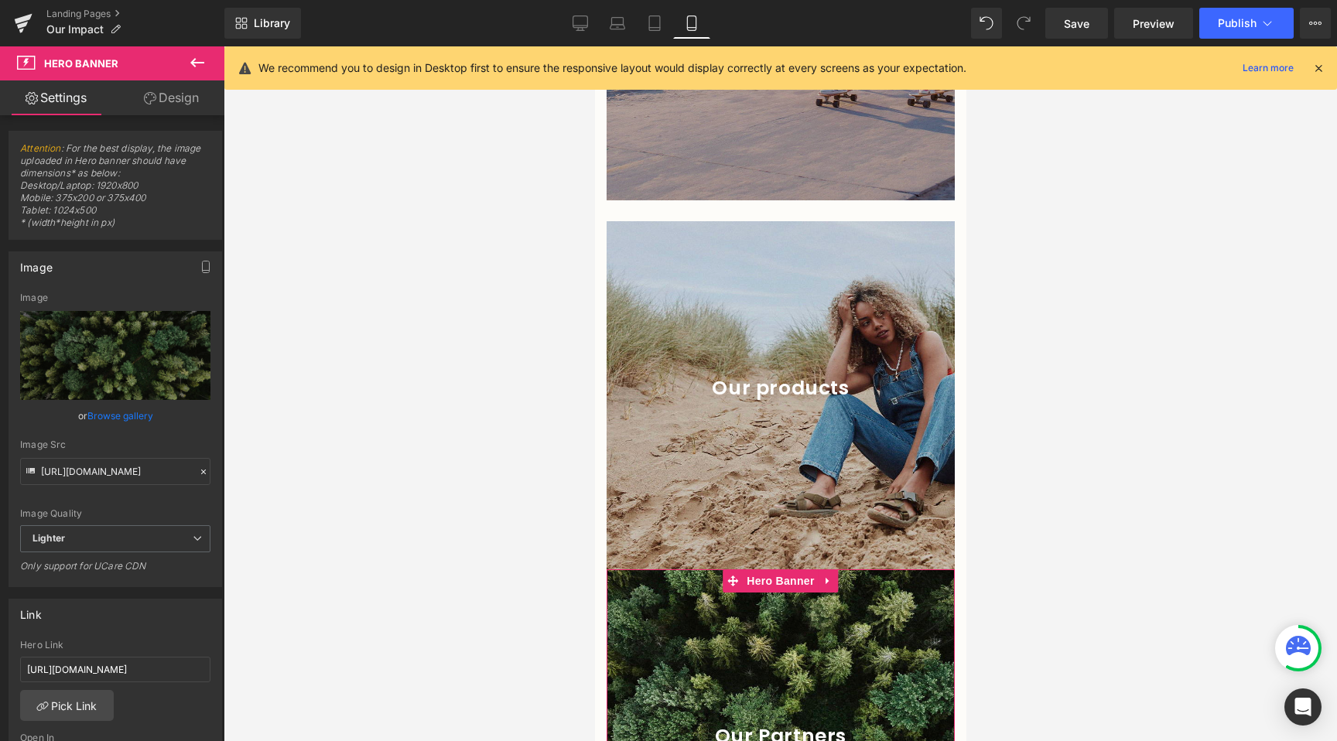
click at [193, 109] on link "Design" at bounding box center [171, 97] width 112 height 35
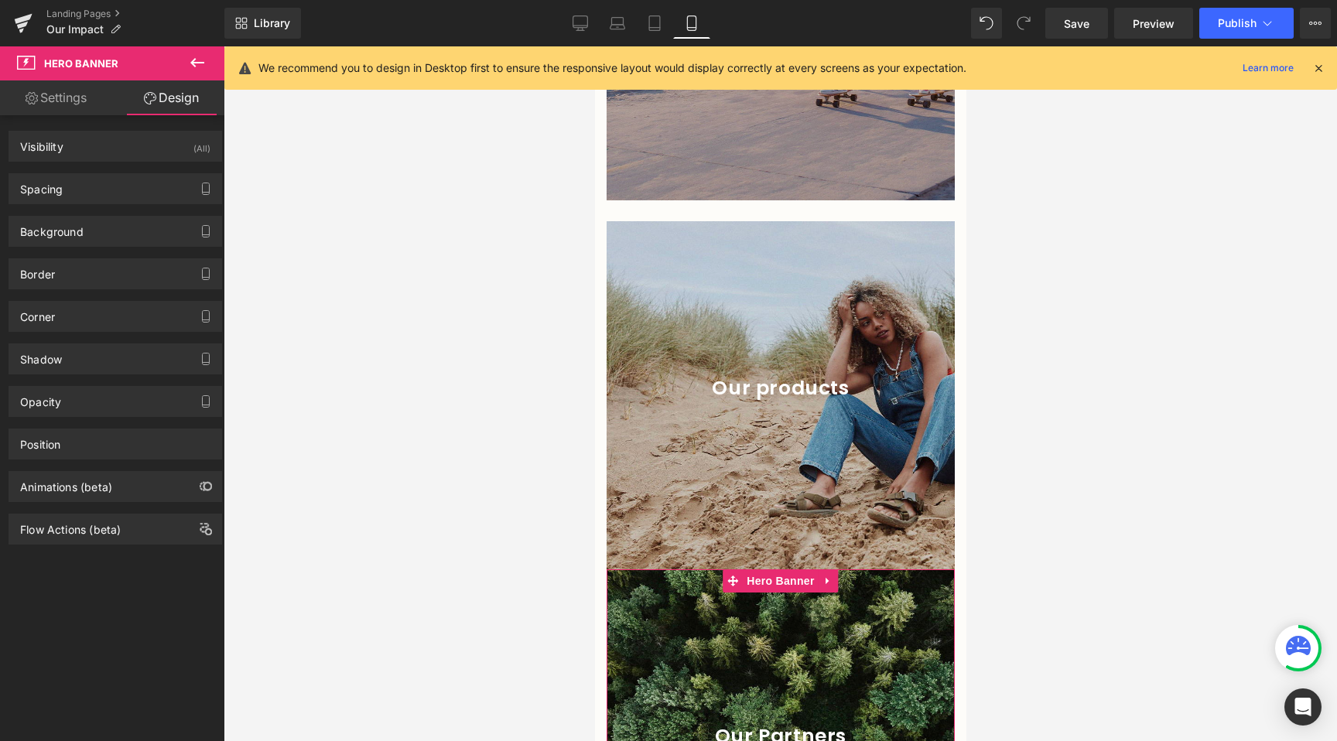
click at [91, 205] on div "Background Color & Image color #d3d3d3 Color #d3d3d3 100 % [URL][DOMAIN_NAME] I…" at bounding box center [115, 225] width 231 height 43
click at [101, 193] on div "Spacing" at bounding box center [115, 188] width 212 height 29
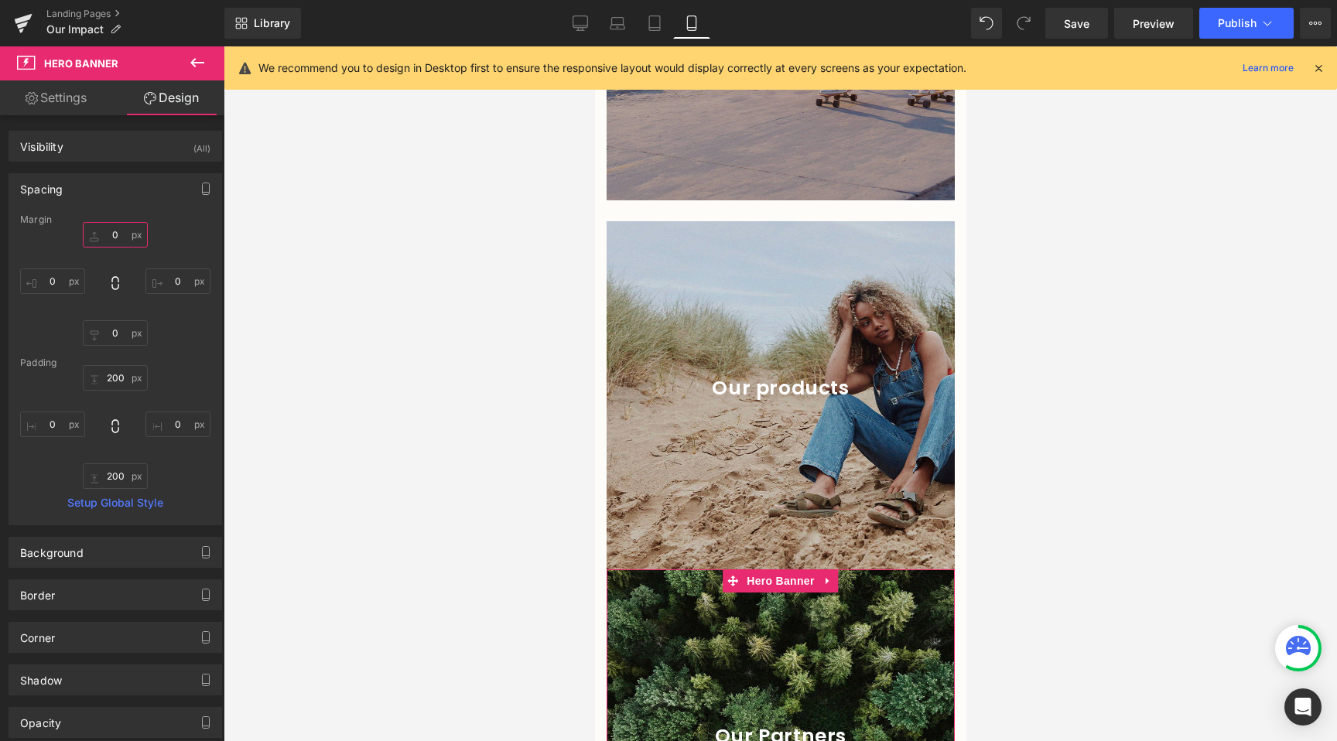
click at [103, 228] on input "0" at bounding box center [115, 235] width 65 height 26
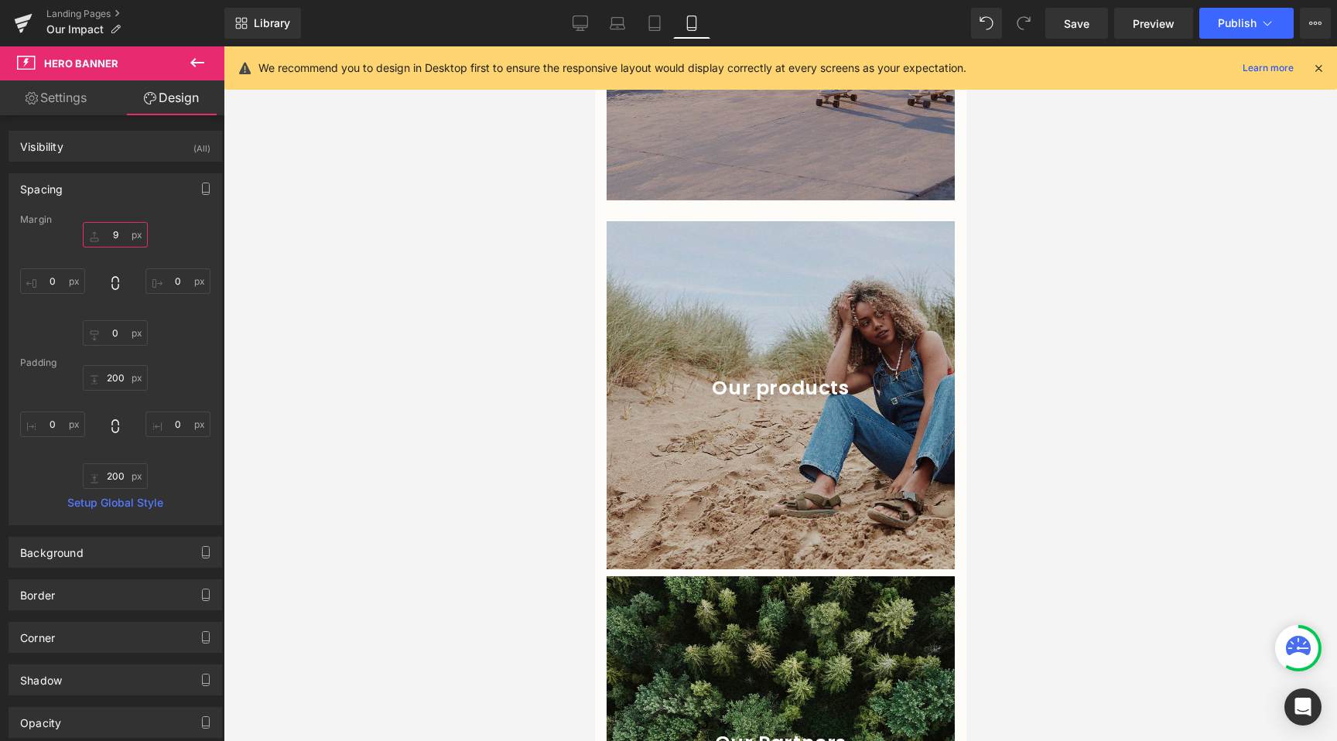
type input "10"
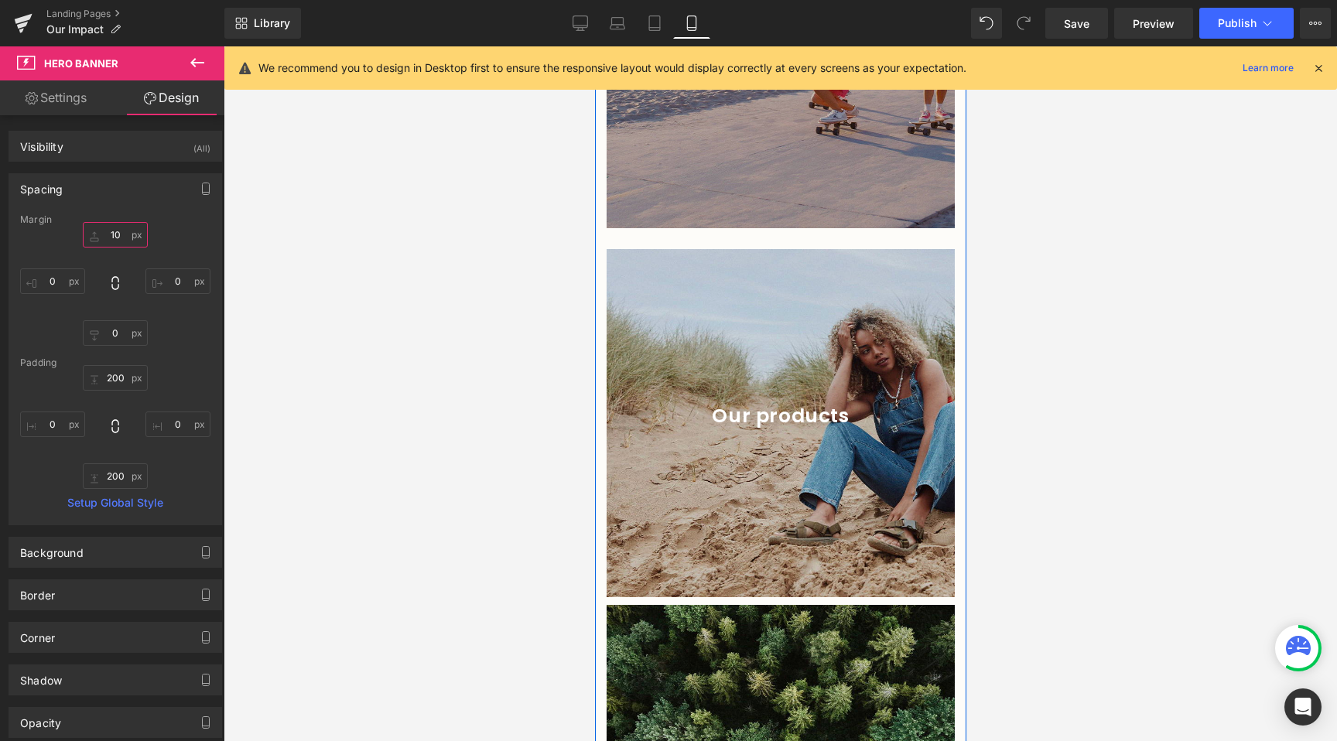
scroll to position [3915, 0]
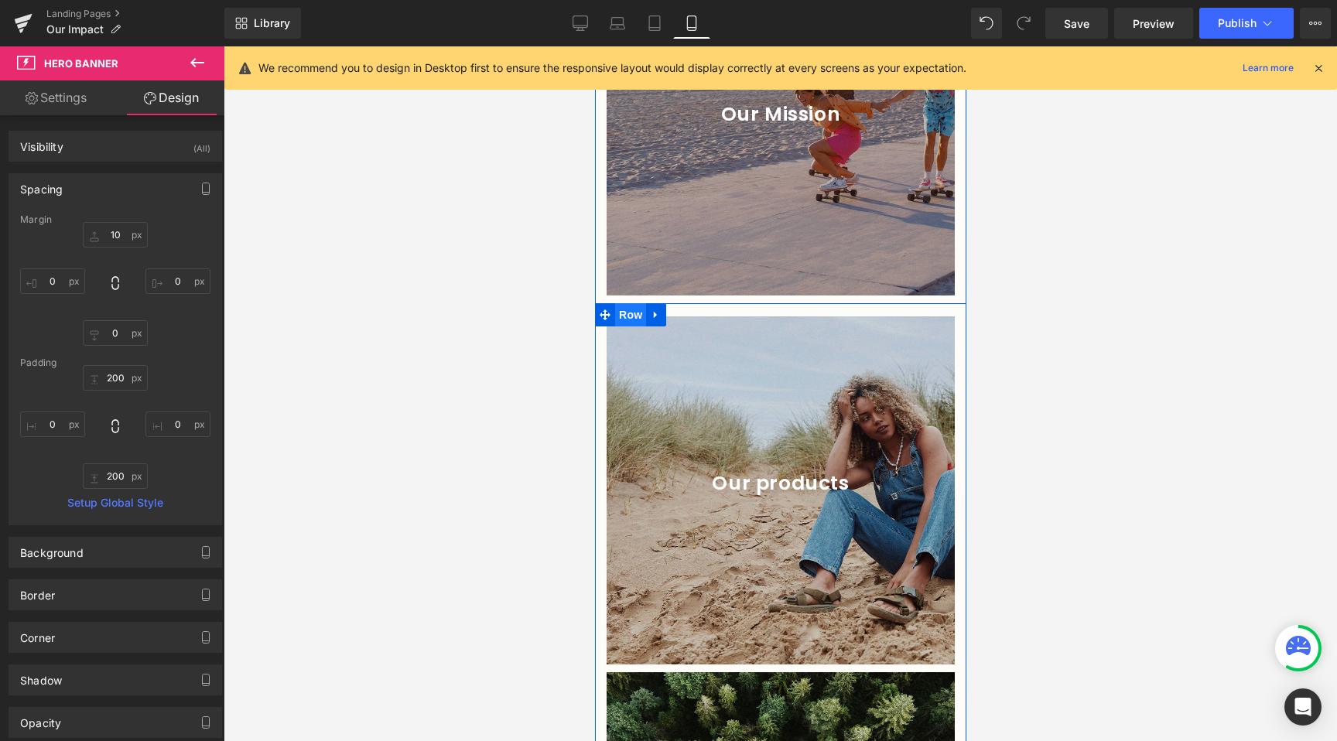
click at [622, 303] on span "Row" at bounding box center [629, 314] width 31 height 23
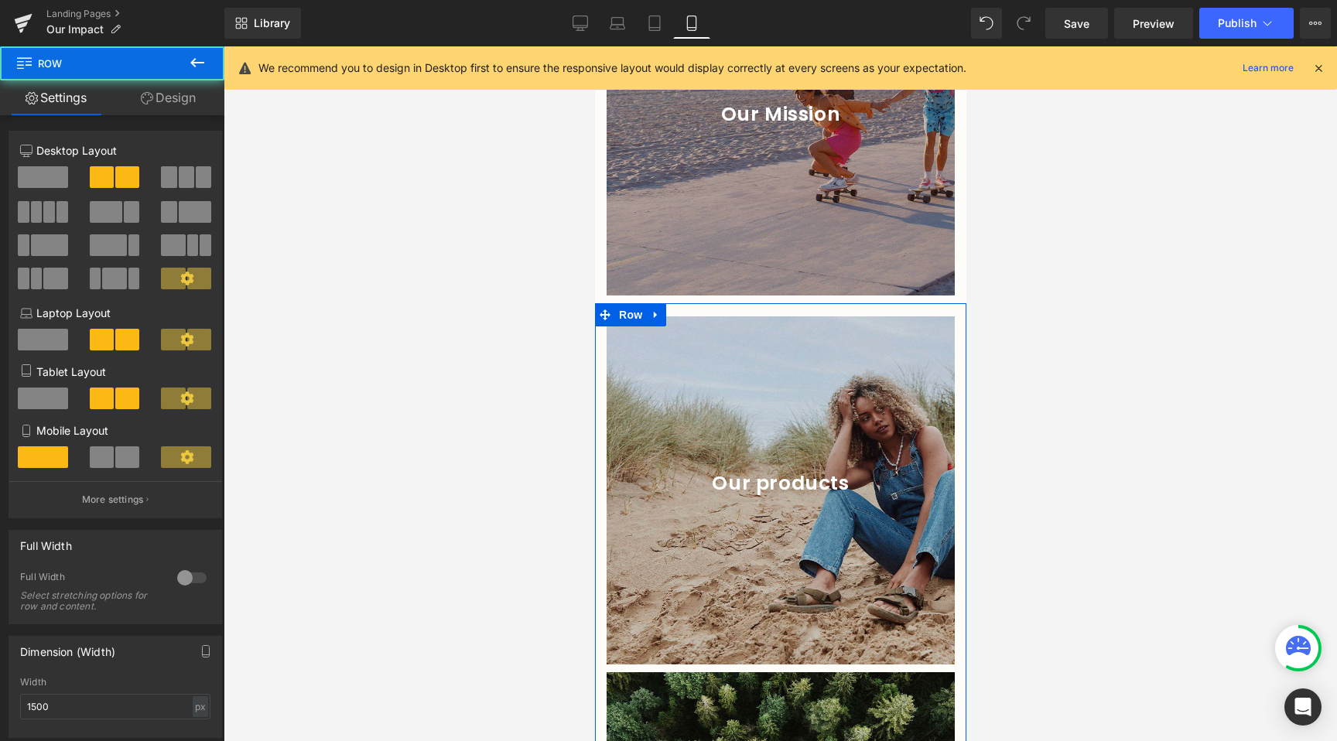
click at [173, 118] on div "6+6 6+6 12+12 Column Size Customizer 6+6 Desktop Layout Laptop Layout Tablet La…" at bounding box center [115, 613] width 231 height 997
click at [176, 107] on link "Design" at bounding box center [168, 97] width 112 height 35
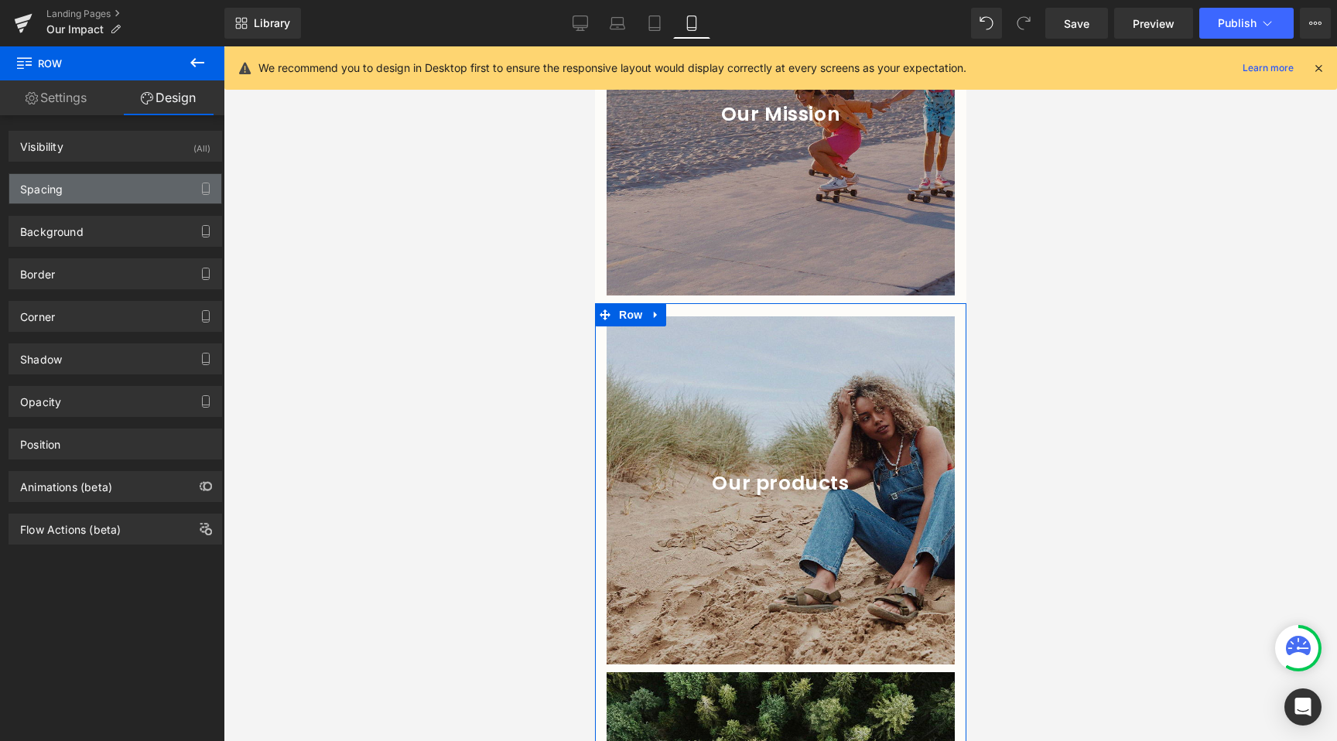
click at [81, 190] on div "Spacing" at bounding box center [115, 188] width 212 height 29
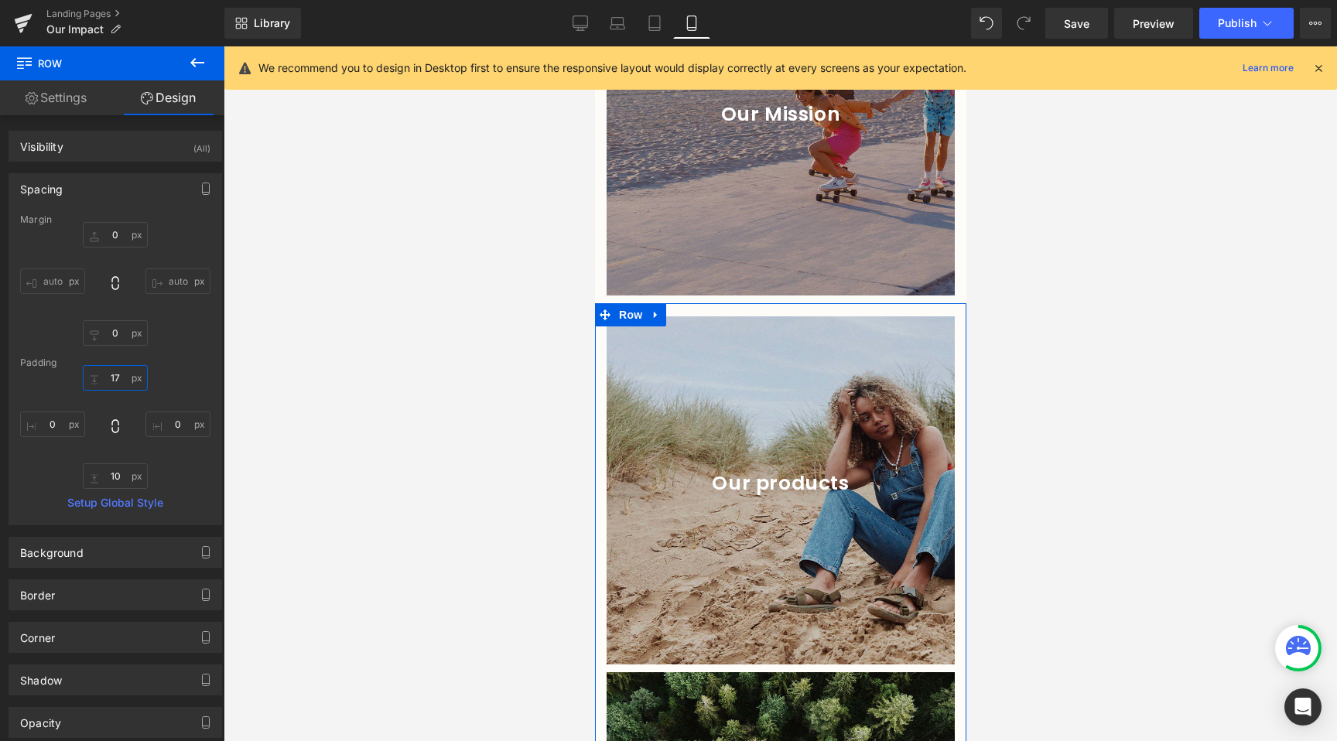
click at [110, 385] on input "17" at bounding box center [115, 378] width 65 height 26
click at [116, 378] on input "16" at bounding box center [115, 378] width 65 height 26
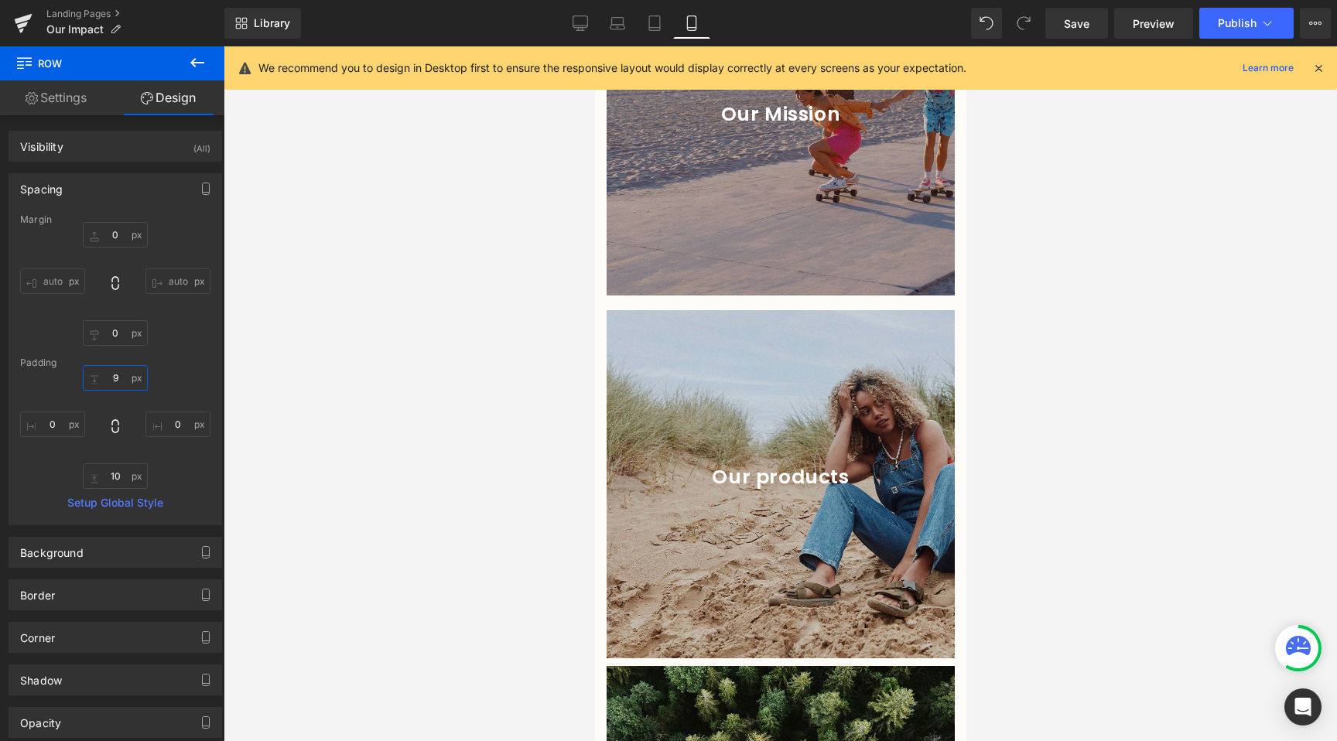
type input "10"
click at [442, 477] on div at bounding box center [780, 393] width 1113 height 695
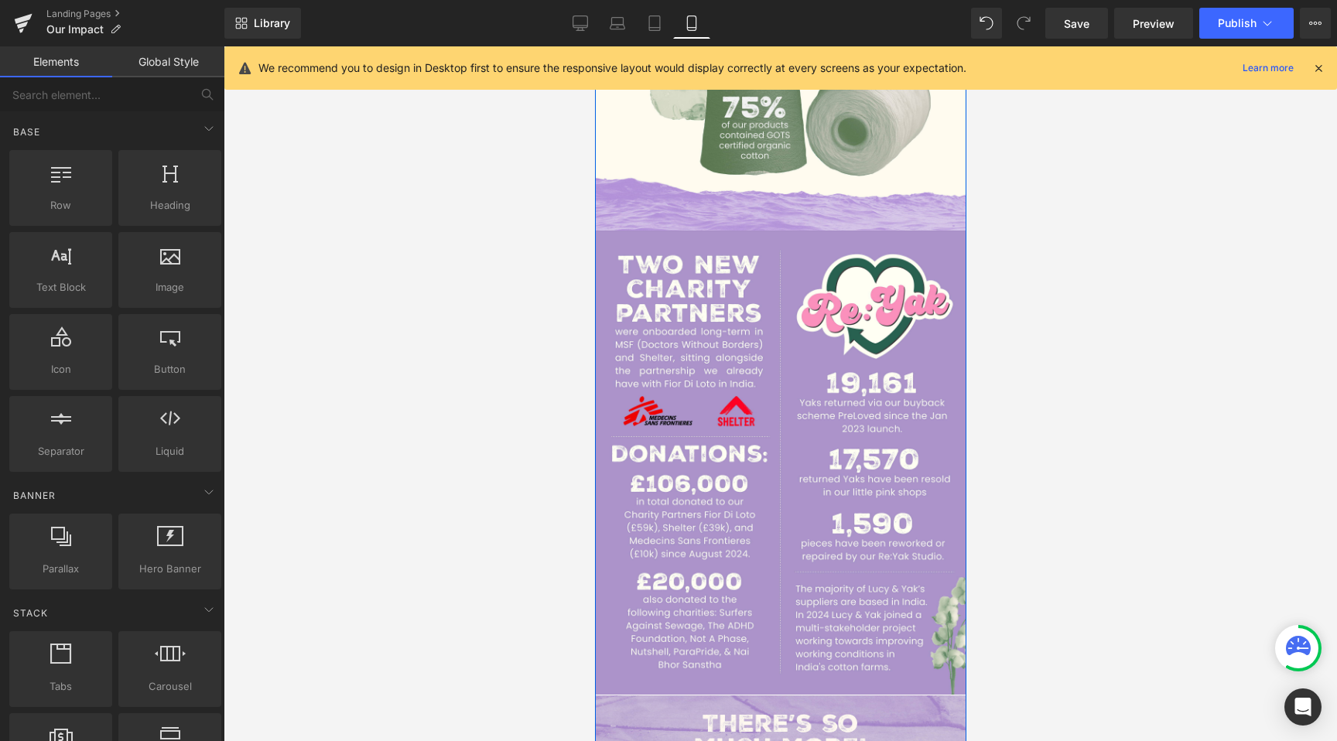
scroll to position [2347, 0]
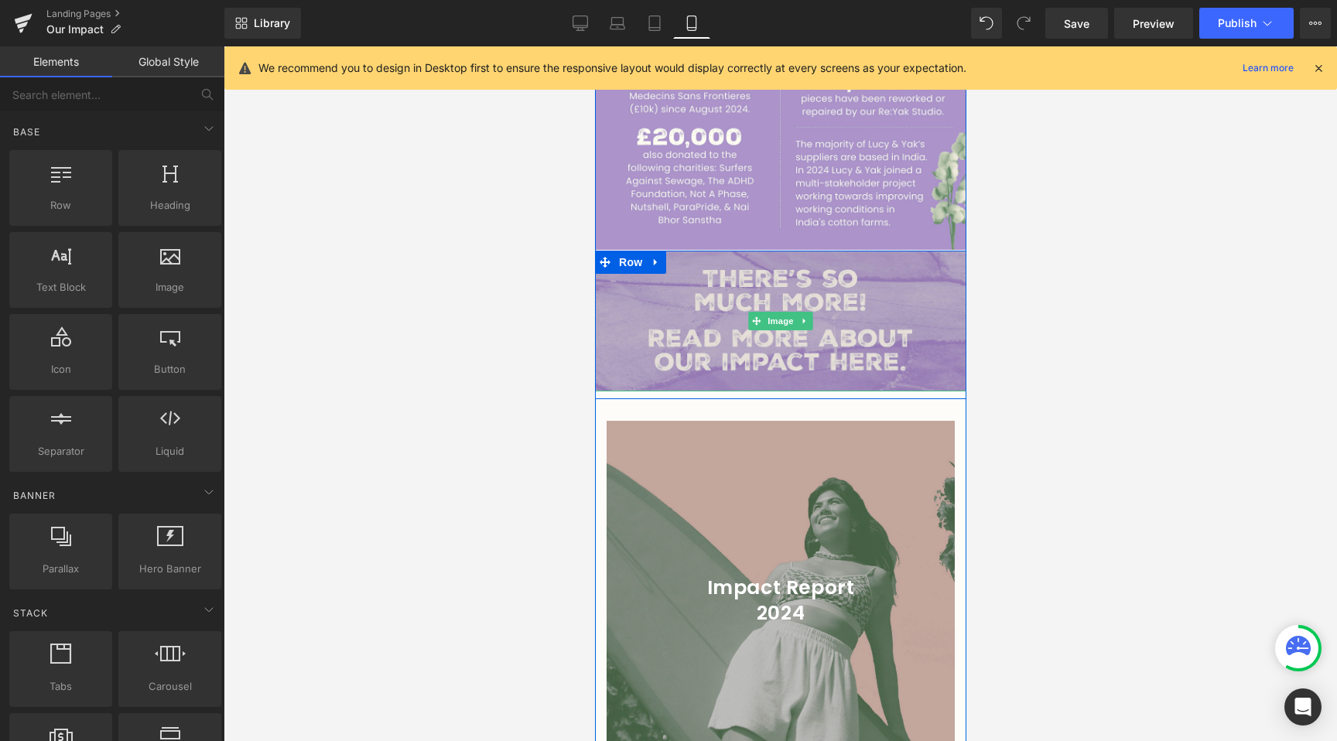
click at [685, 317] on img at bounding box center [779, 321] width 371 height 141
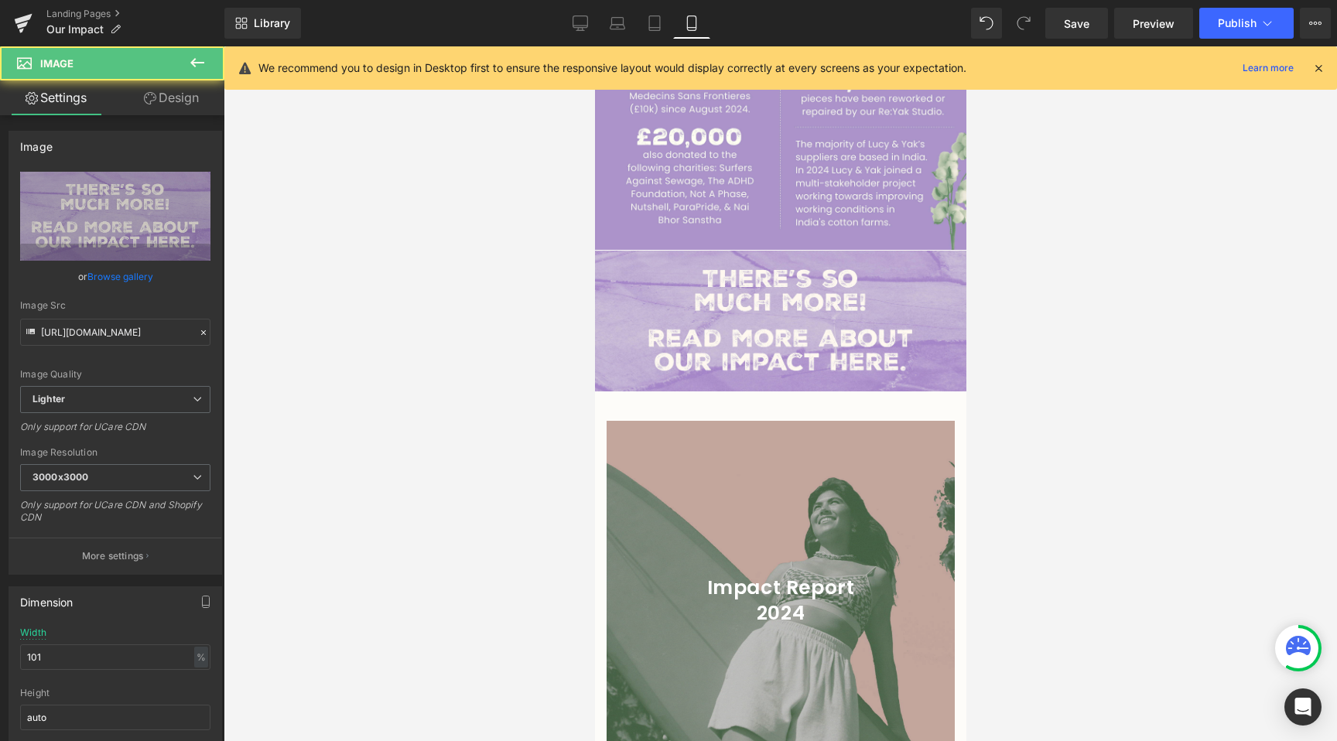
click at [158, 77] on span "Image" at bounding box center [92, 63] width 155 height 34
drag, startPoint x: 159, startPoint y: 91, endPoint x: 136, endPoint y: 116, distance: 34.0
click at [159, 91] on link "Design" at bounding box center [171, 97] width 112 height 35
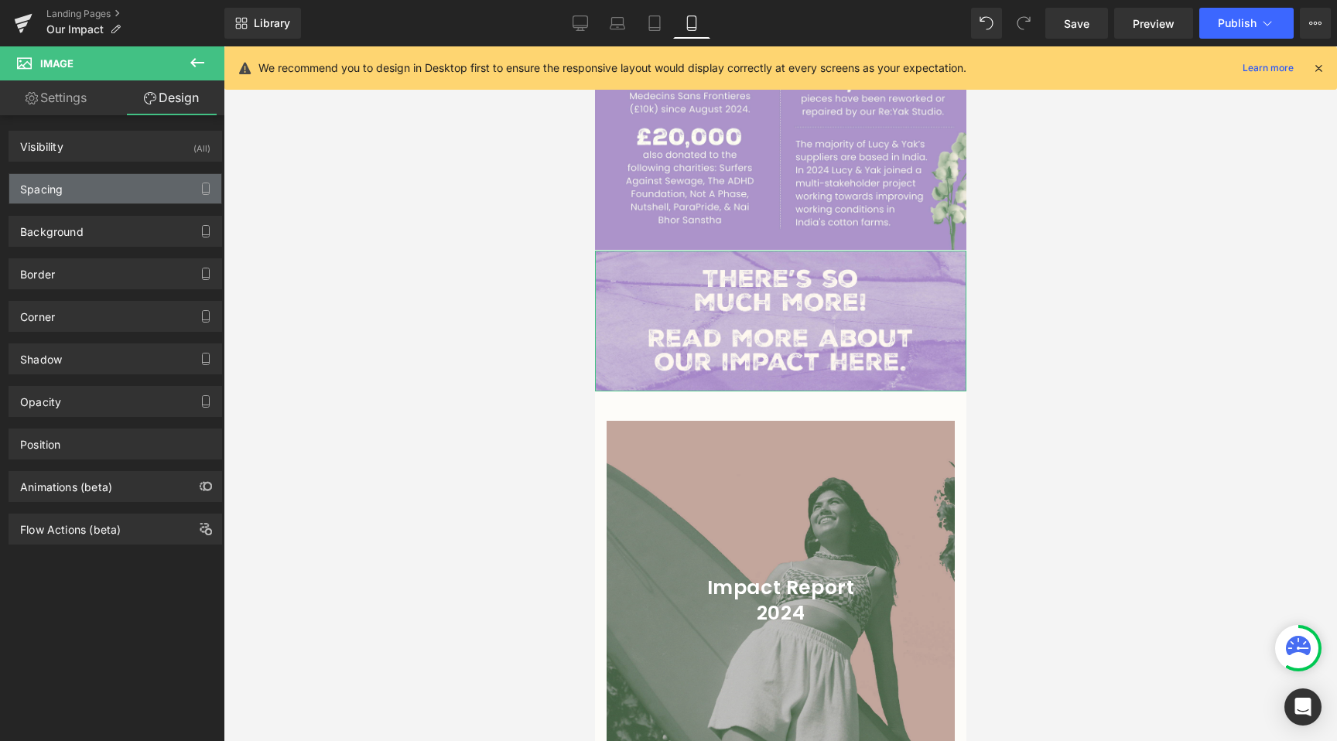
click at [89, 186] on div "Spacing" at bounding box center [115, 188] width 212 height 29
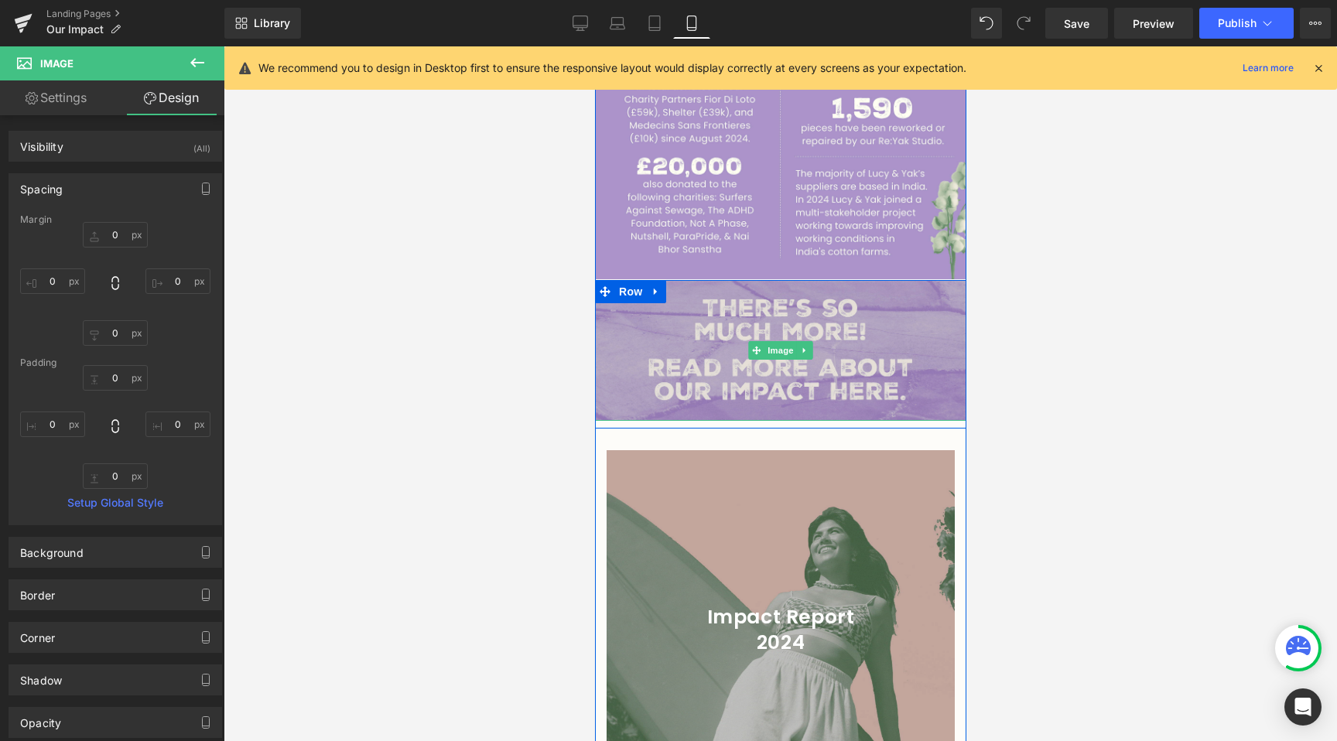
scroll to position [2317, 0]
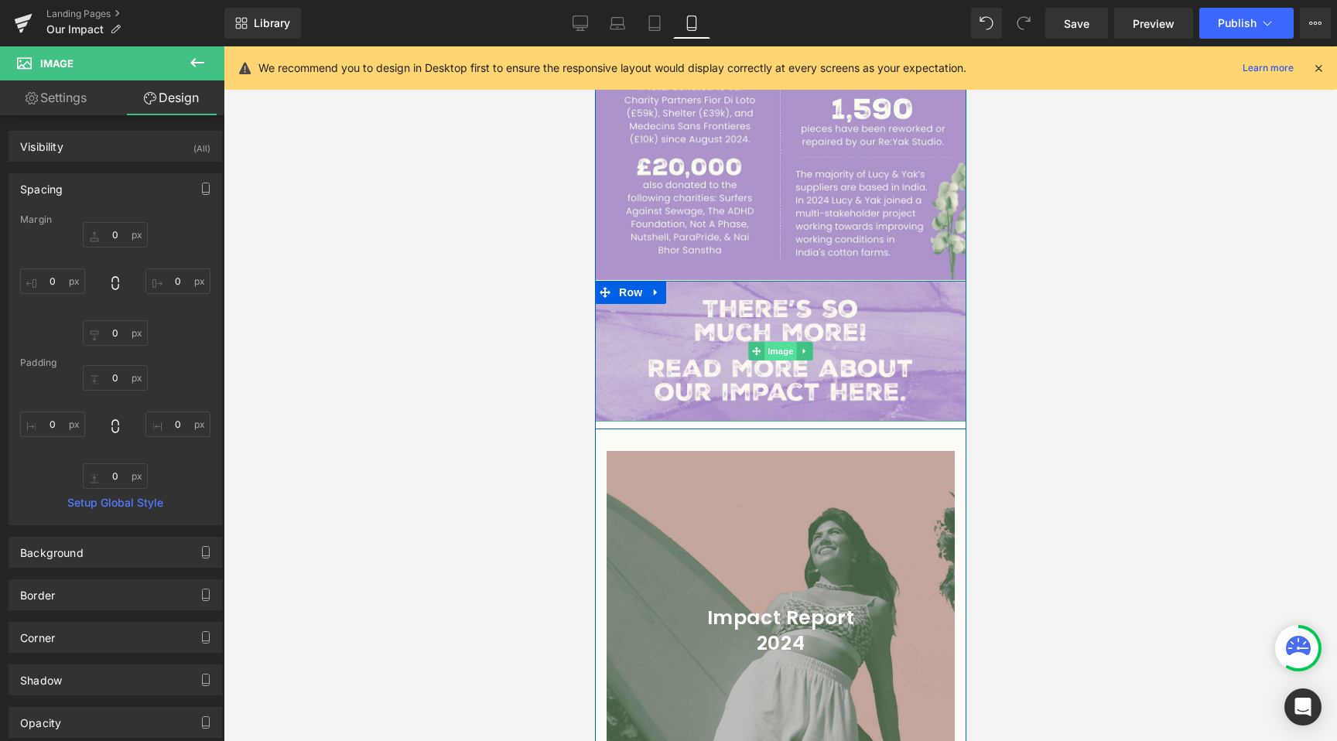
click at [780, 342] on span "Image" at bounding box center [780, 351] width 32 height 19
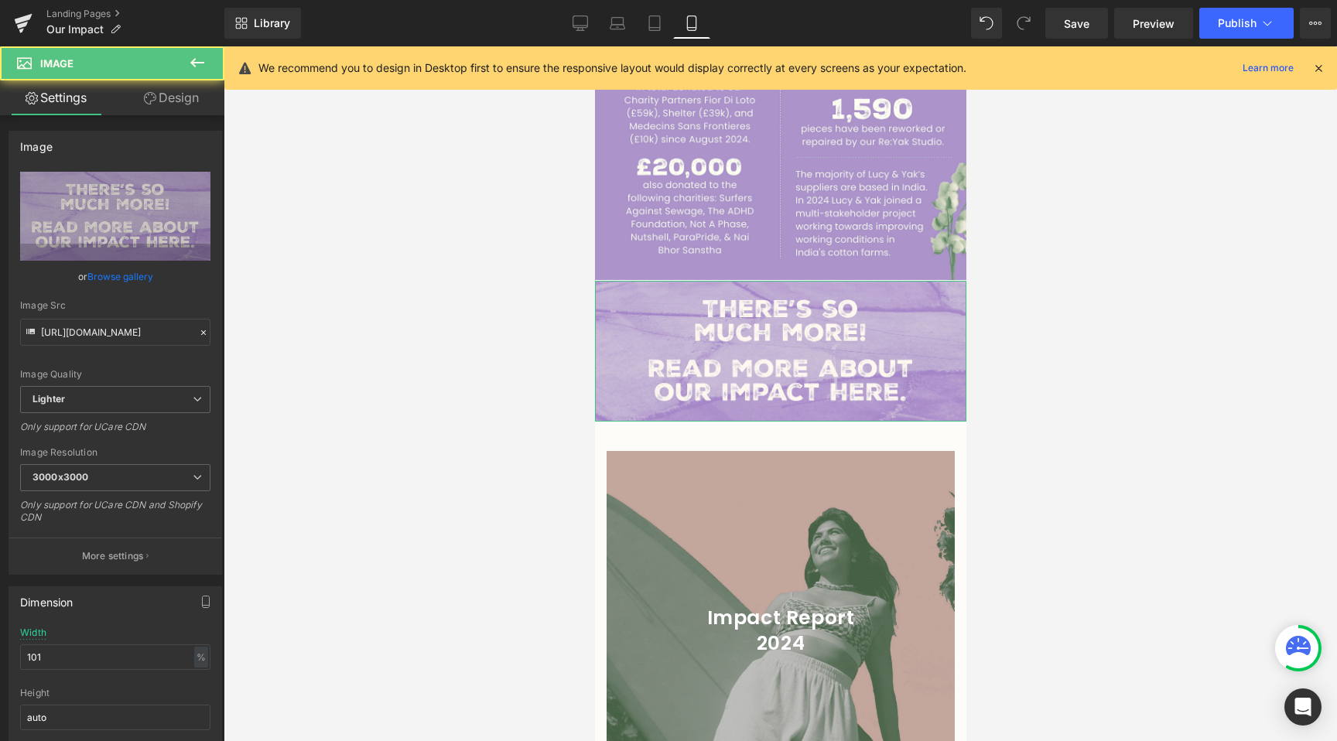
click at [151, 104] on link "Design" at bounding box center [171, 97] width 112 height 35
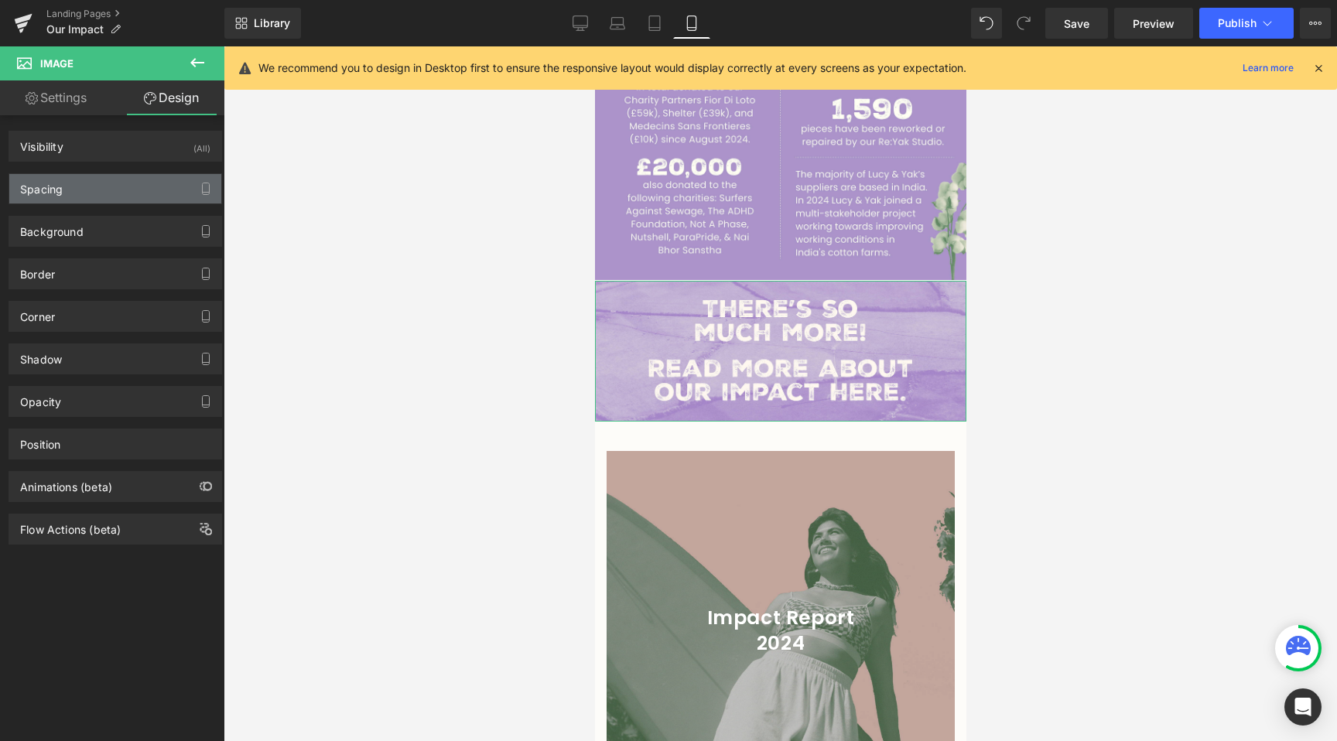
click at [108, 192] on div "Spacing" at bounding box center [115, 188] width 212 height 29
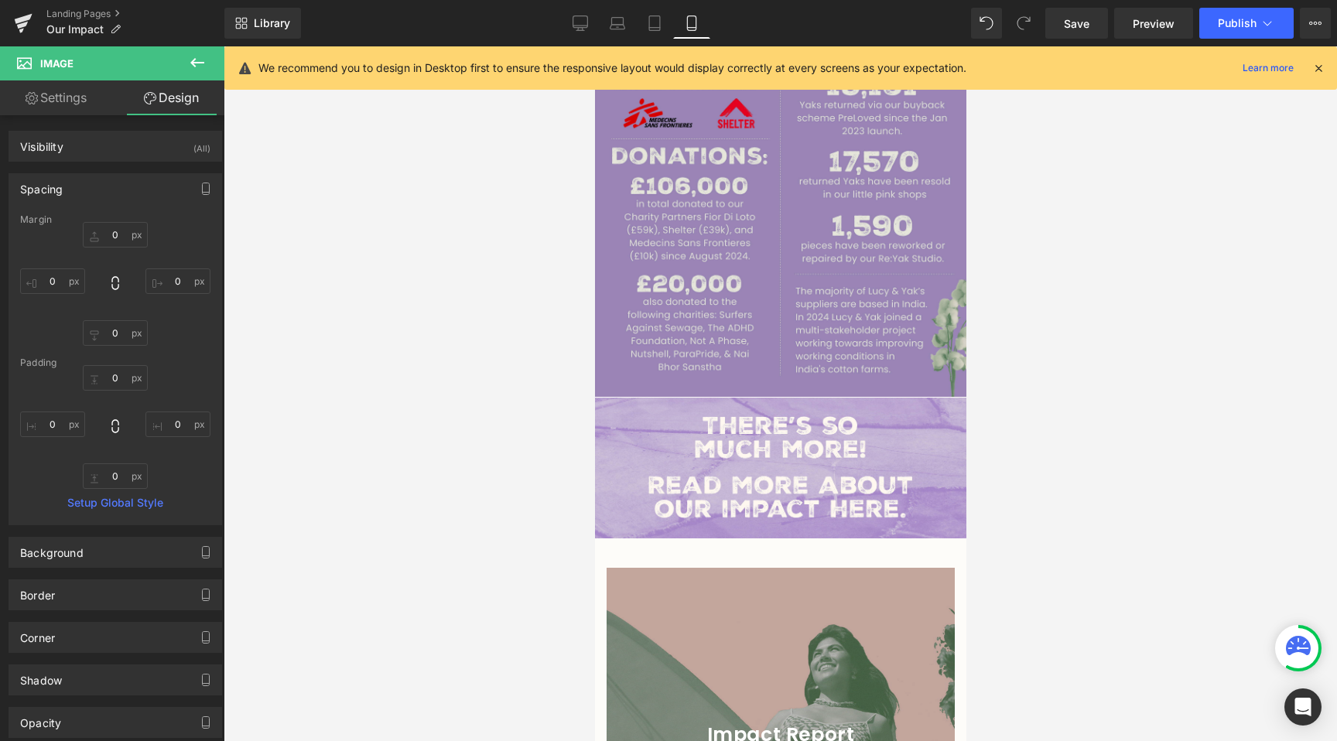
scroll to position [2047, 0]
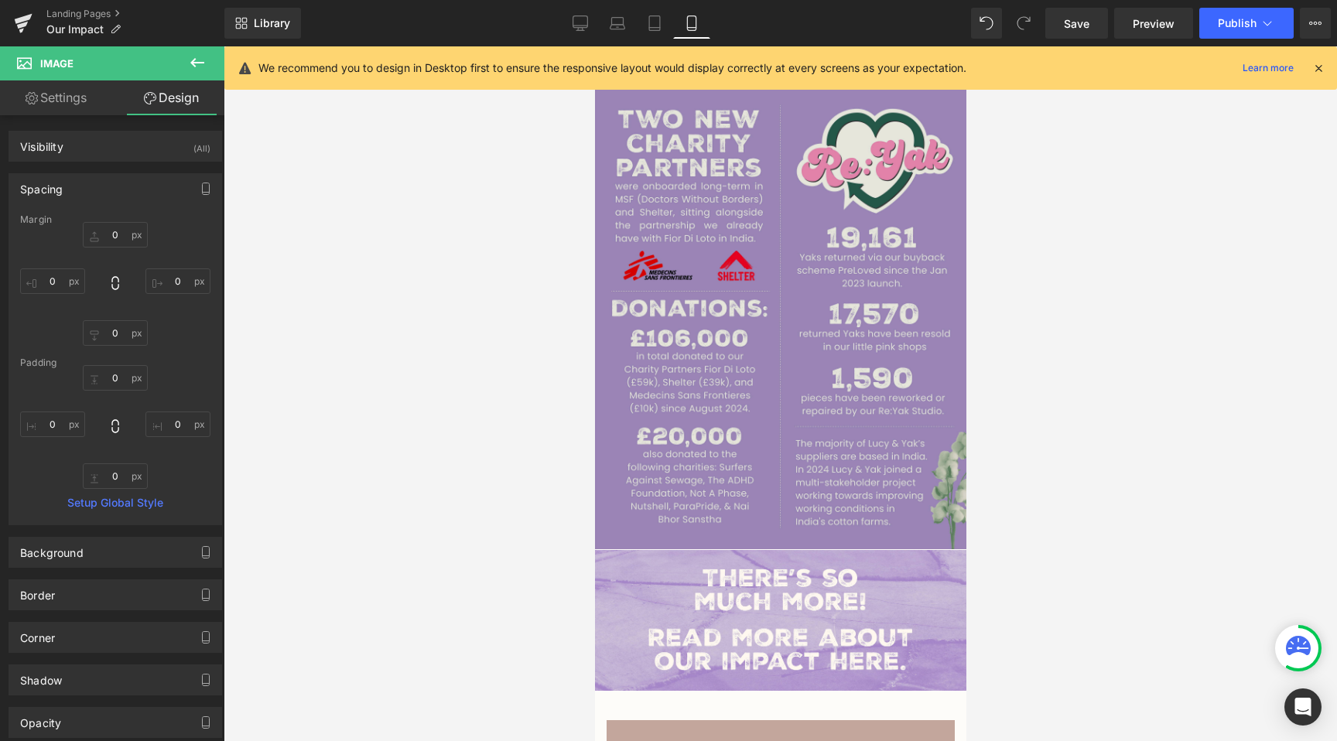
click at [675, 441] on img at bounding box center [779, 317] width 371 height 464
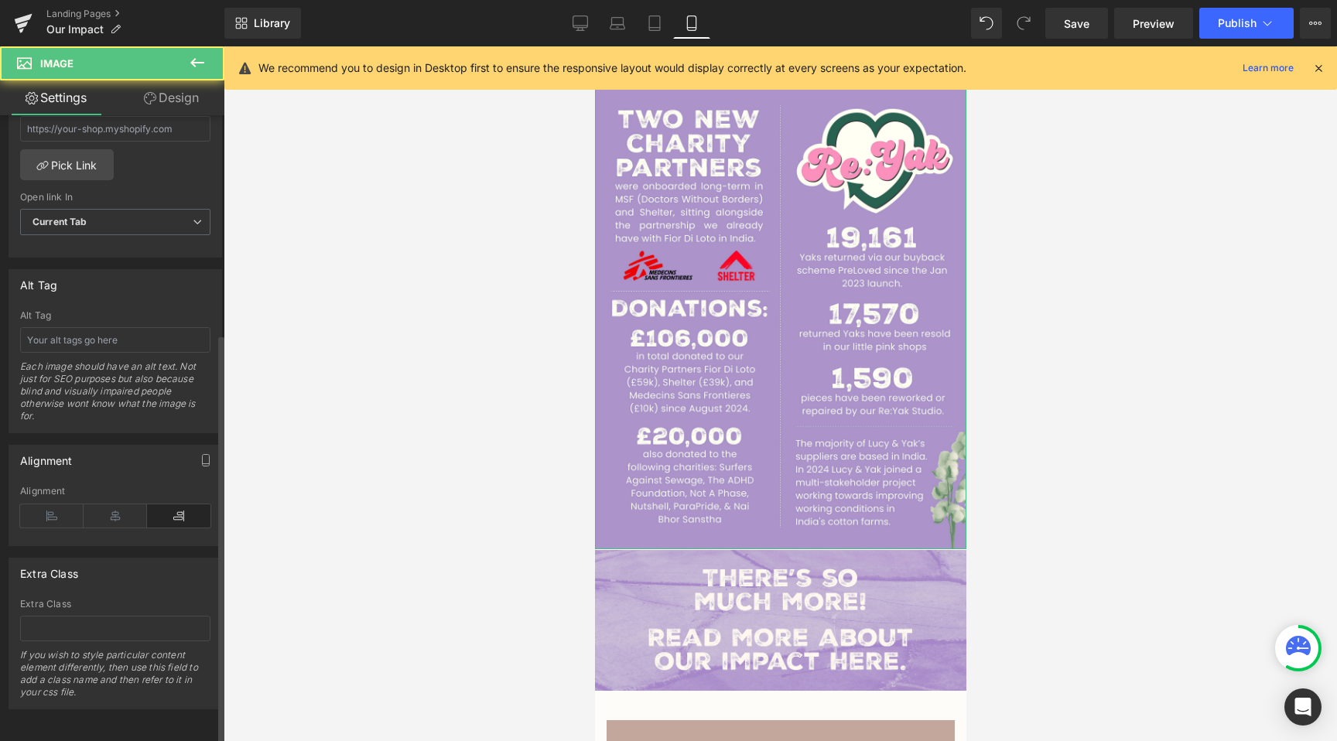
scroll to position [747, 0]
click at [110, 504] on icon at bounding box center [115, 515] width 63 height 23
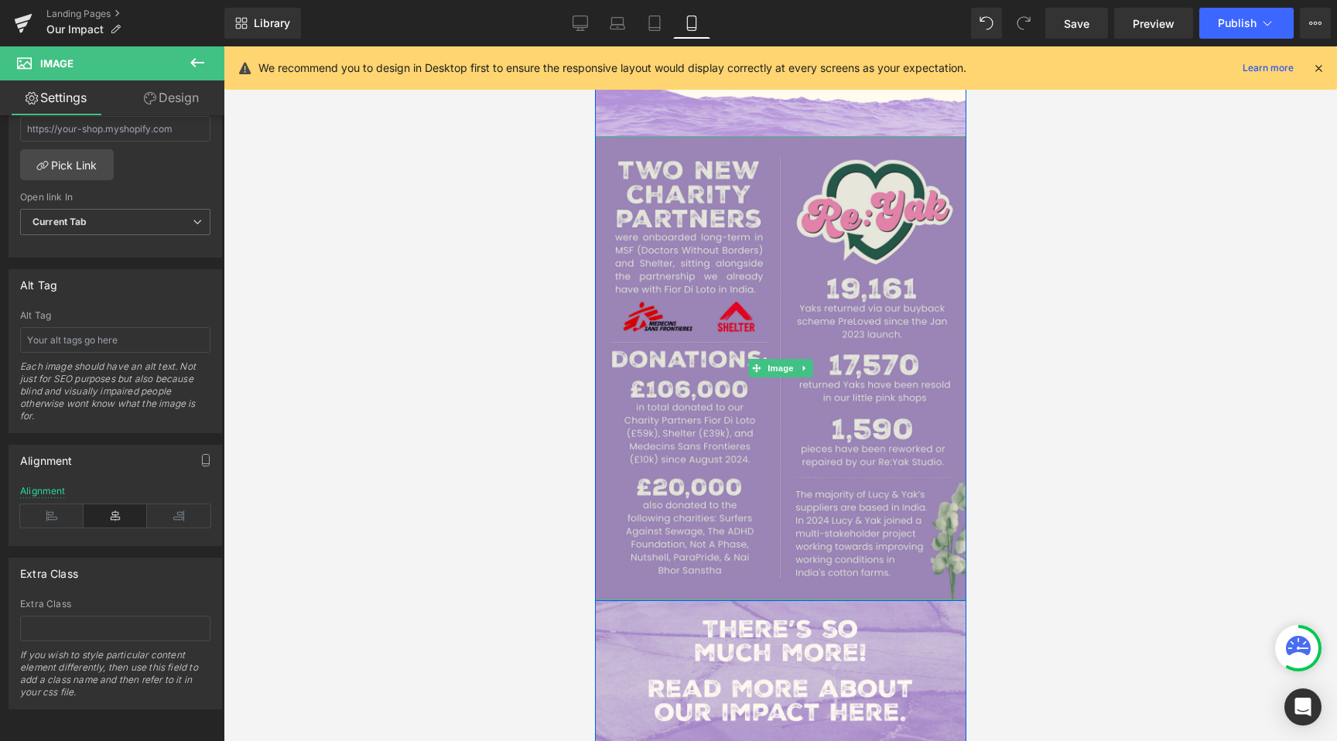
scroll to position [1915, 0]
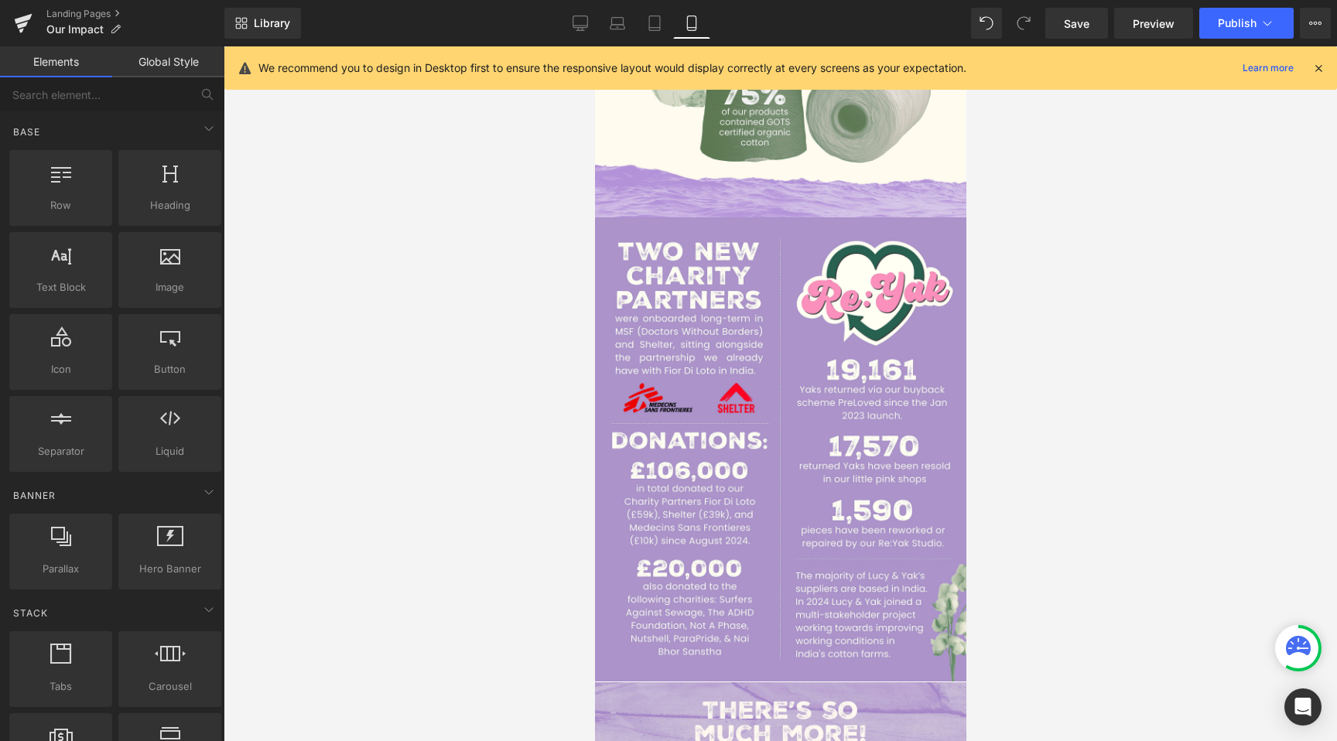
drag, startPoint x: 556, startPoint y: 688, endPoint x: 9, endPoint y: 630, distance: 550.9
click at [556, 688] on div at bounding box center [780, 393] width 1113 height 695
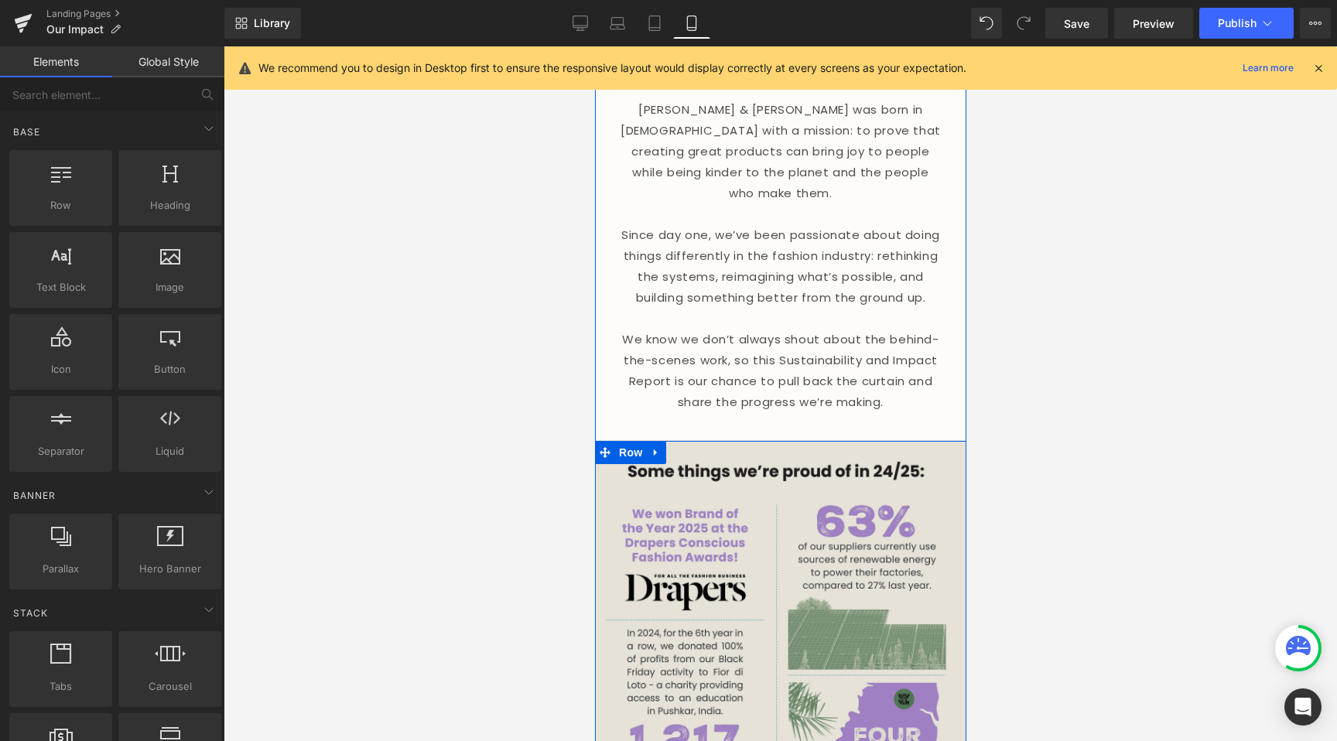
scroll to position [259, 0]
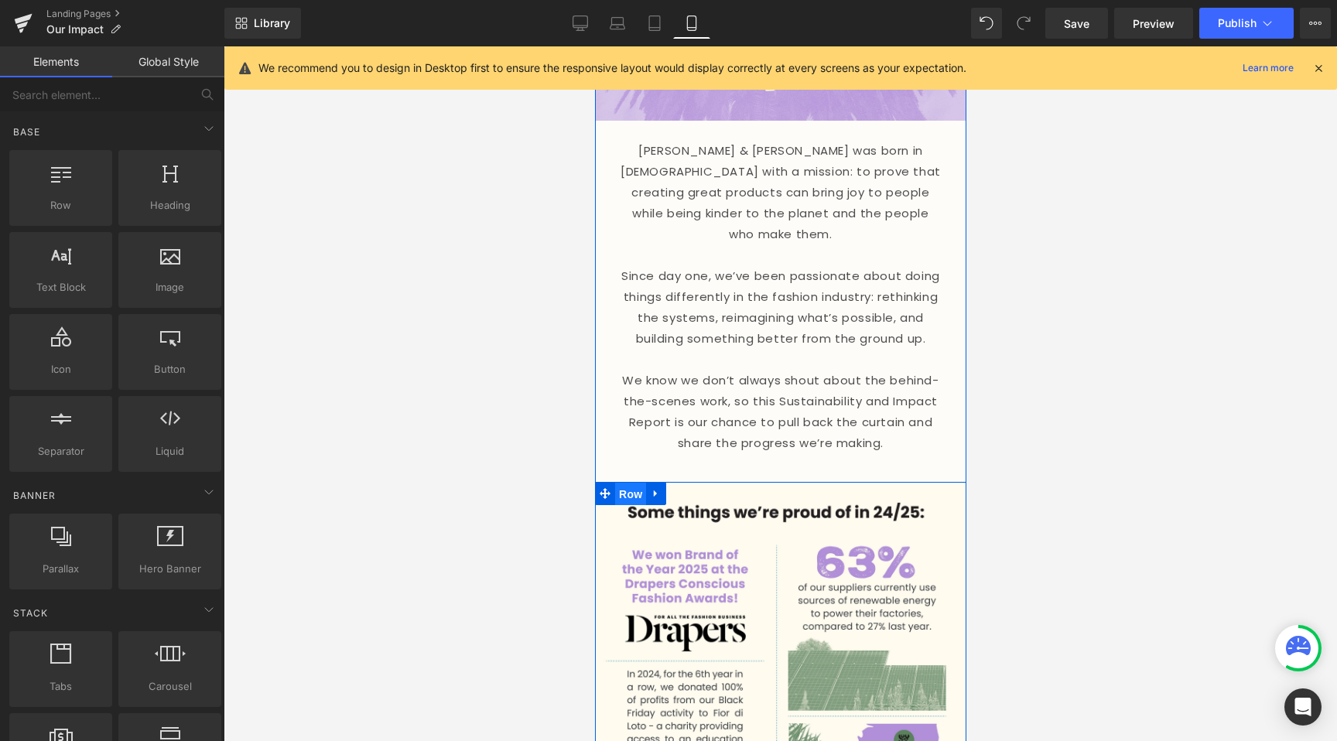
click at [627, 483] on span "Row" at bounding box center [629, 494] width 31 height 23
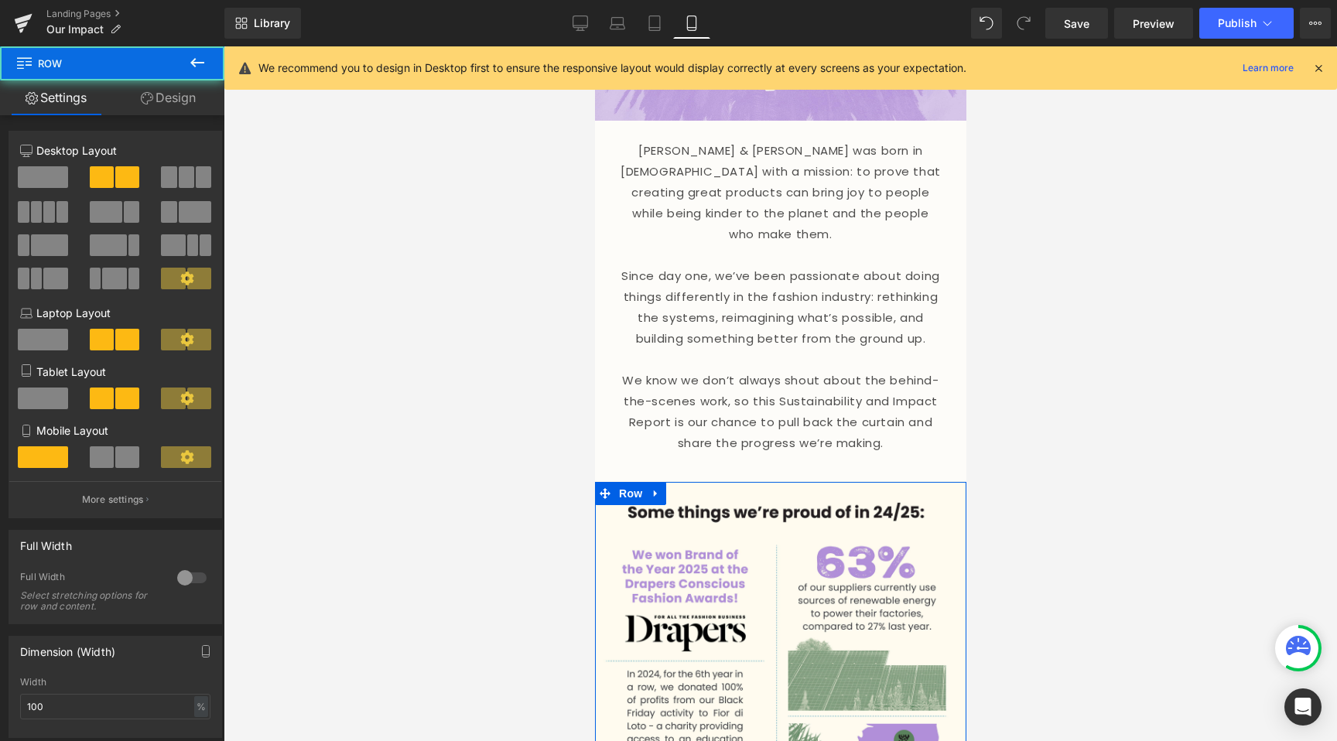
click at [149, 99] on icon at bounding box center [147, 98] width 12 height 12
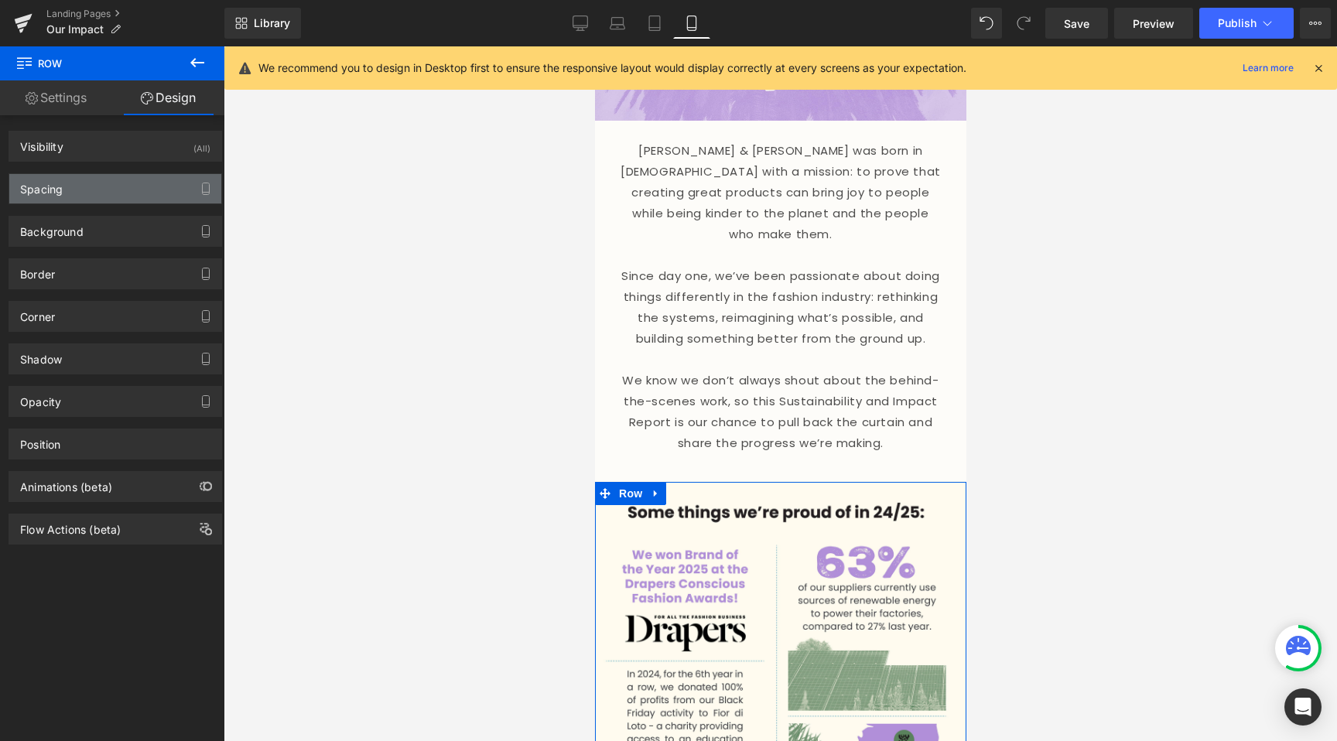
click at [76, 179] on div "Spacing" at bounding box center [115, 188] width 212 height 29
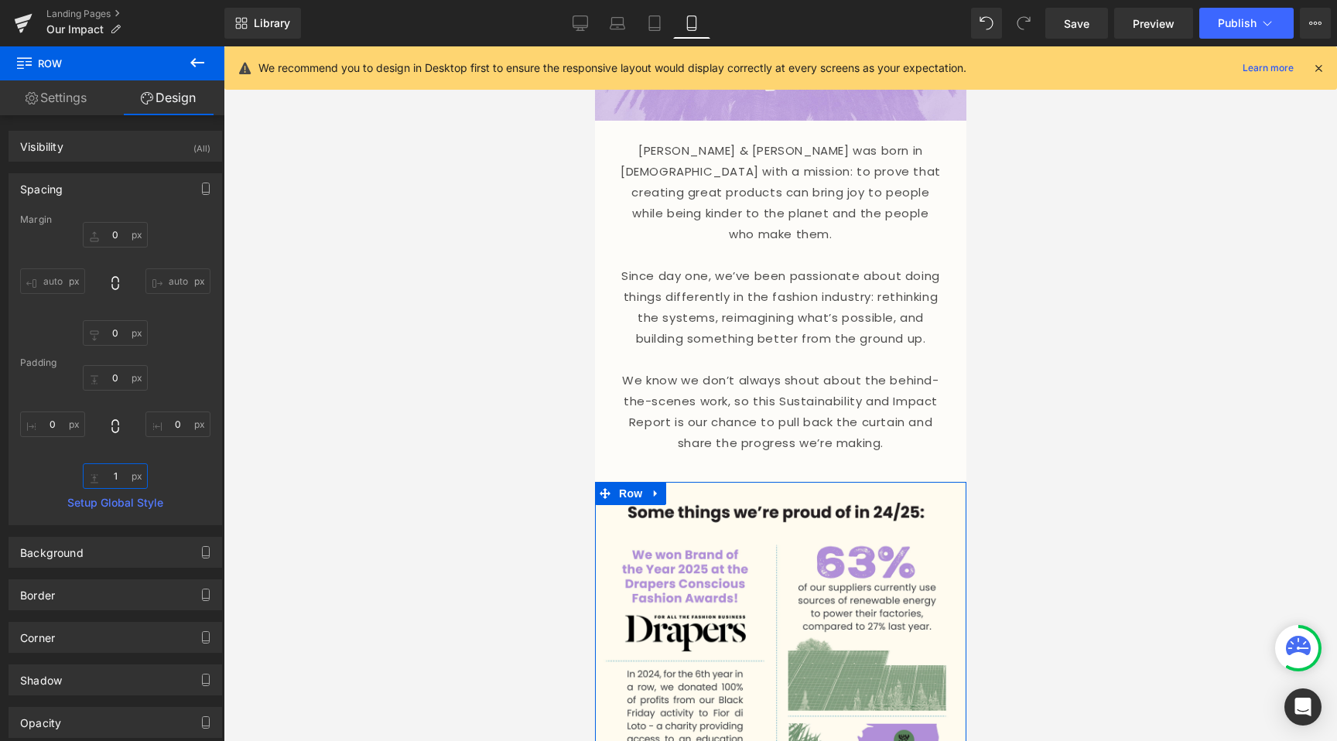
click at [113, 475] on input "1" at bounding box center [115, 476] width 65 height 26
type input "0"
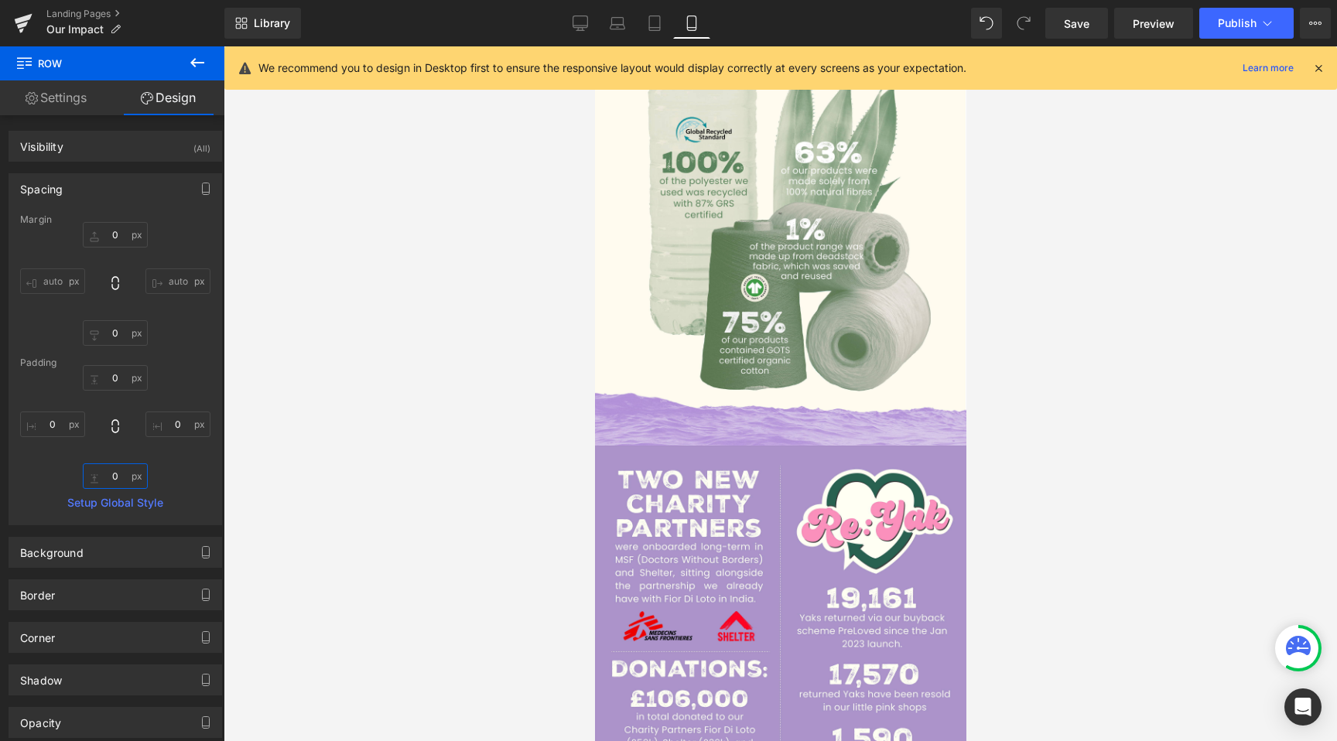
scroll to position [1688, 0]
click at [521, 405] on div at bounding box center [780, 393] width 1113 height 695
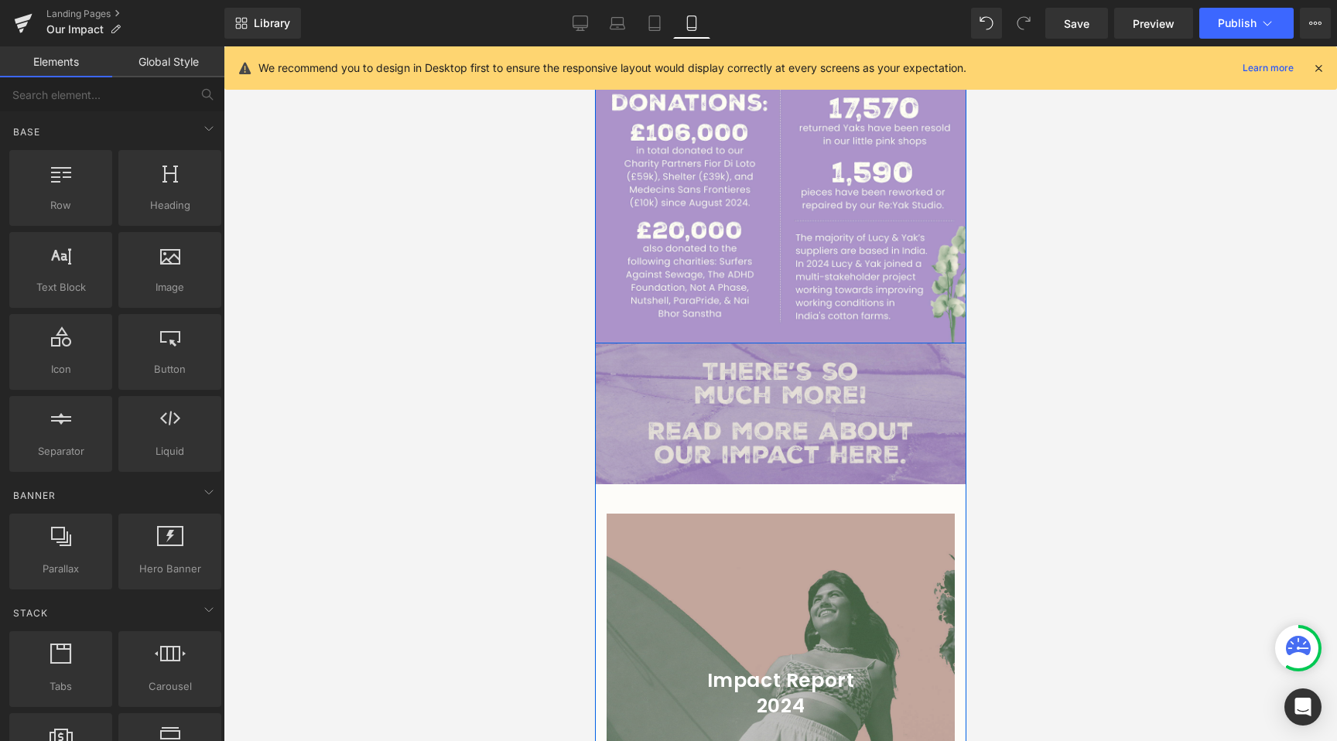
scroll to position [2317, 0]
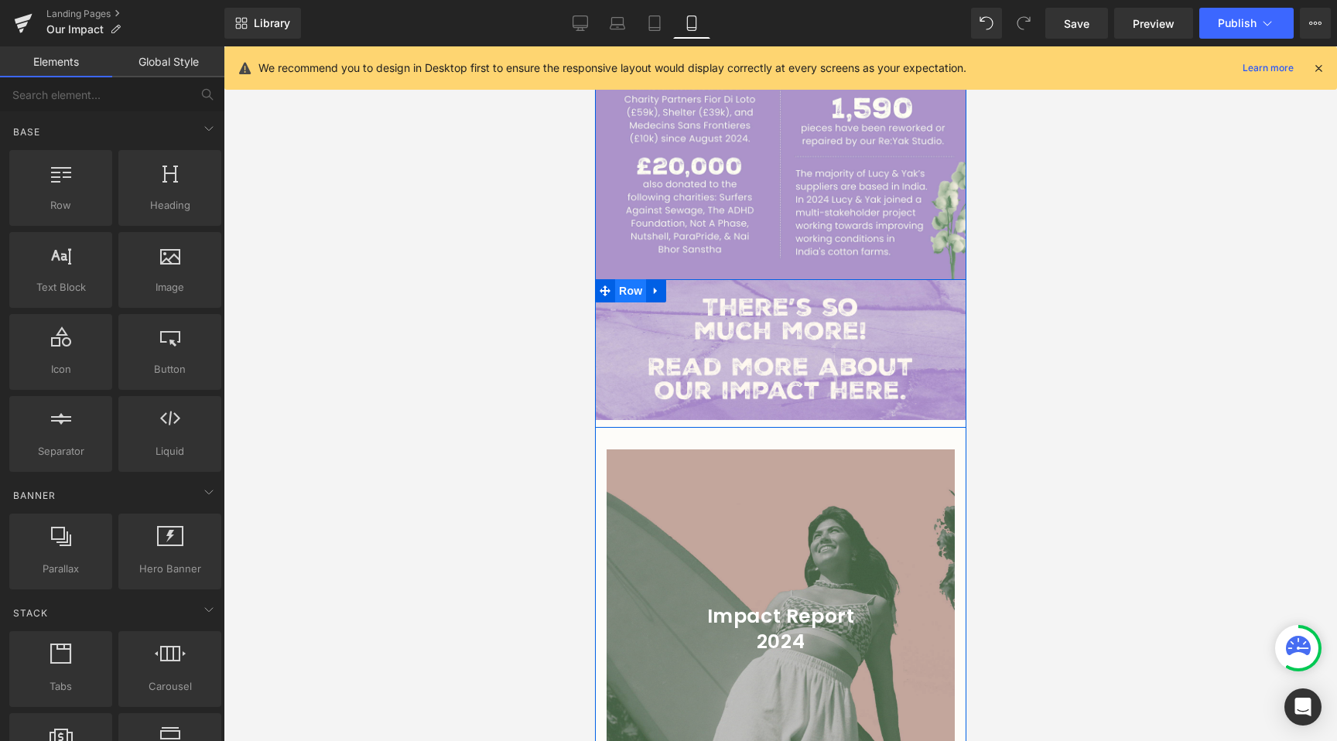
click at [625, 279] on span "Row" at bounding box center [629, 290] width 31 height 23
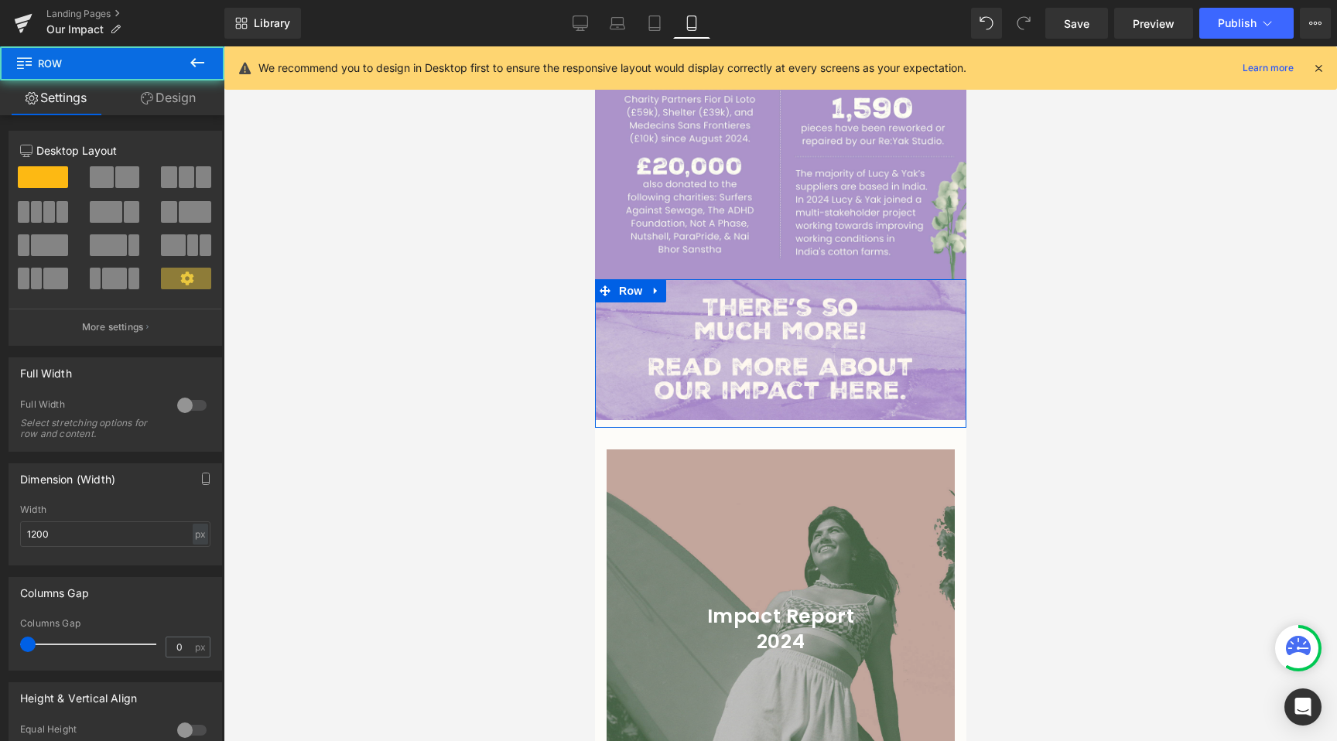
click at [190, 106] on link "Design" at bounding box center [168, 97] width 112 height 35
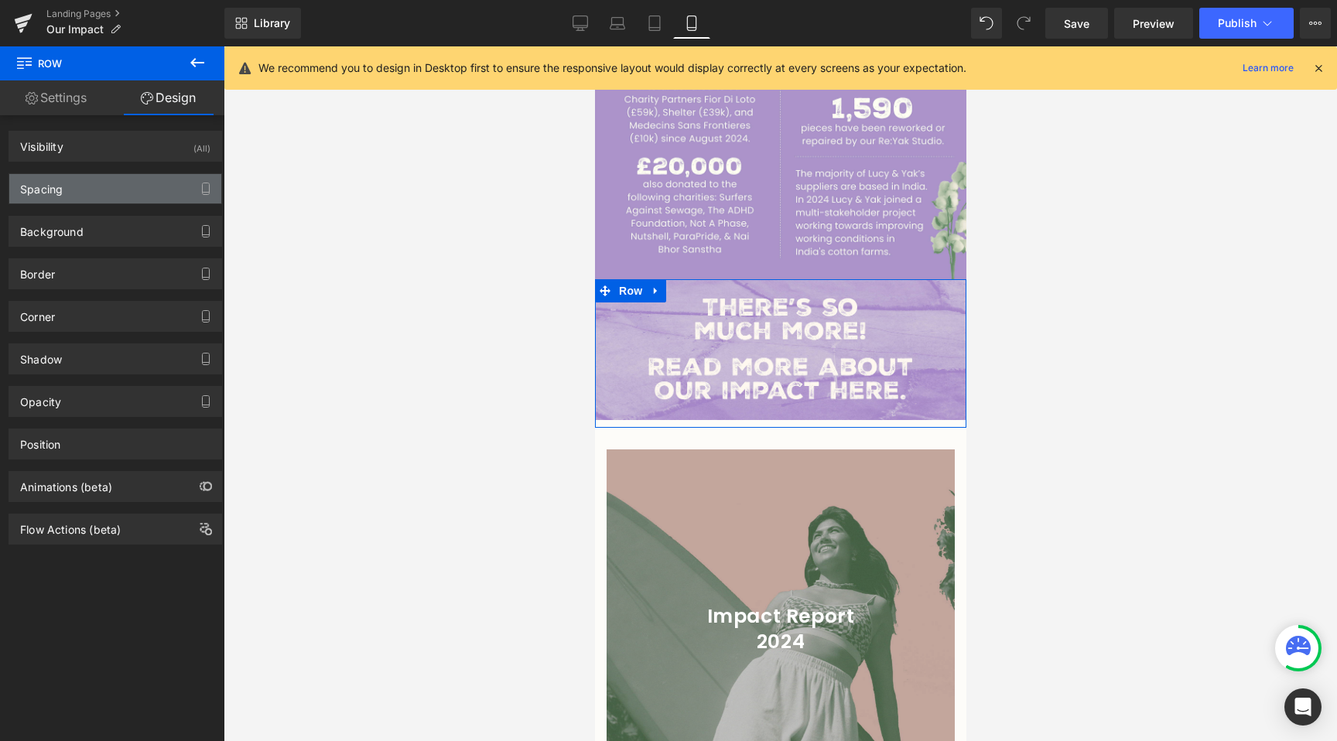
click at [104, 194] on div "Spacing" at bounding box center [115, 188] width 212 height 29
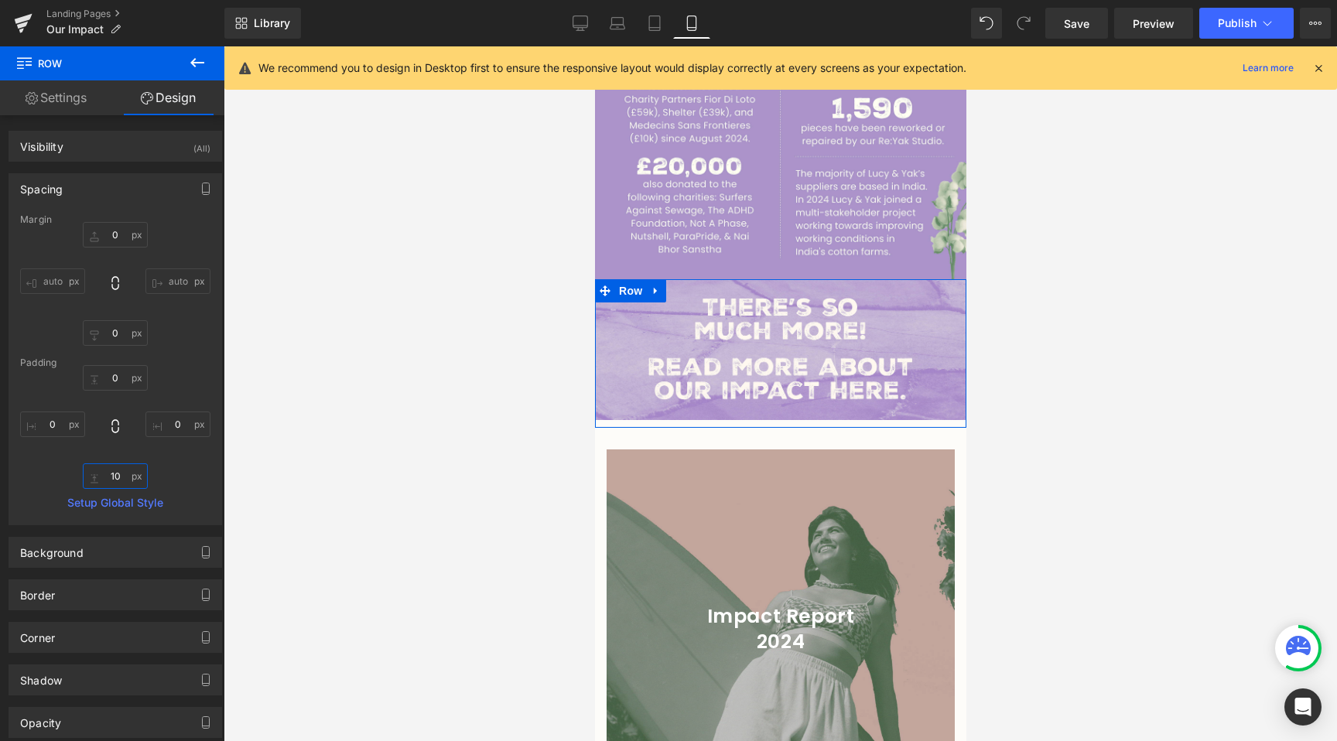
click at [113, 467] on input "10" at bounding box center [115, 476] width 65 height 26
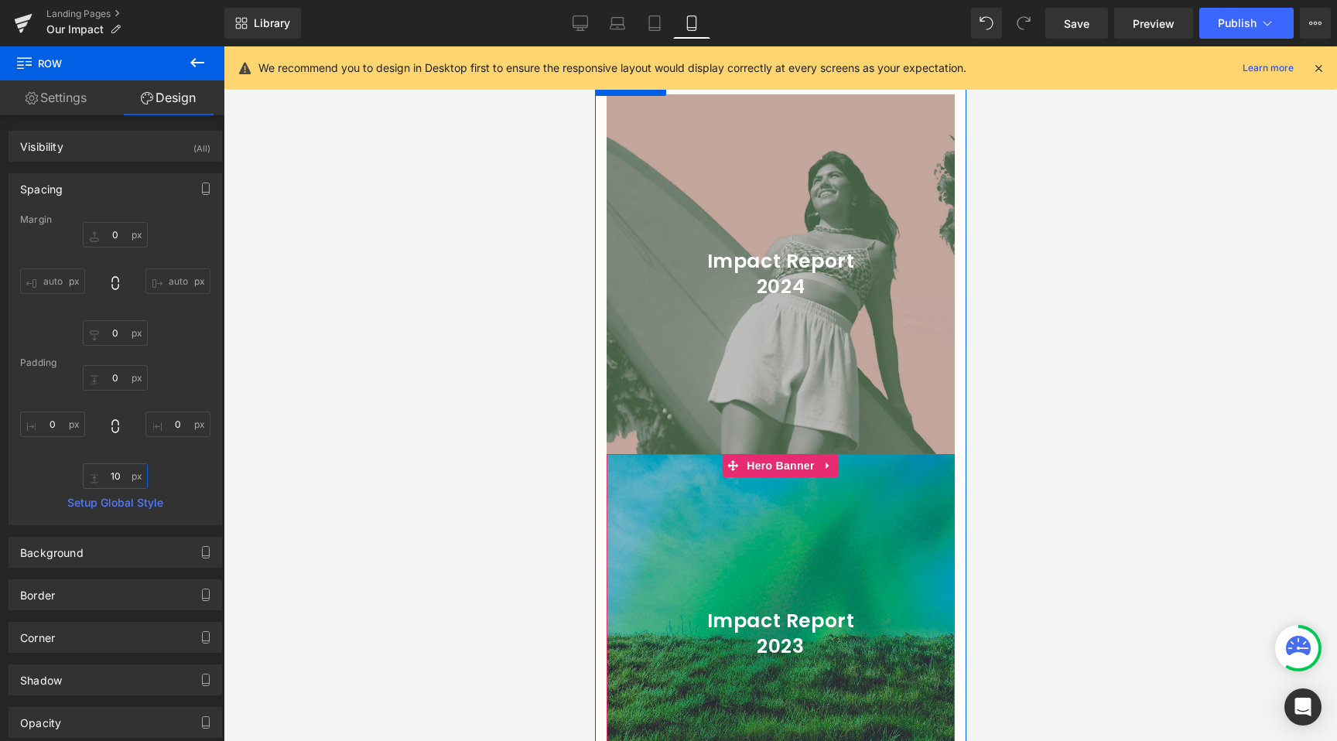
scroll to position [2491, 0]
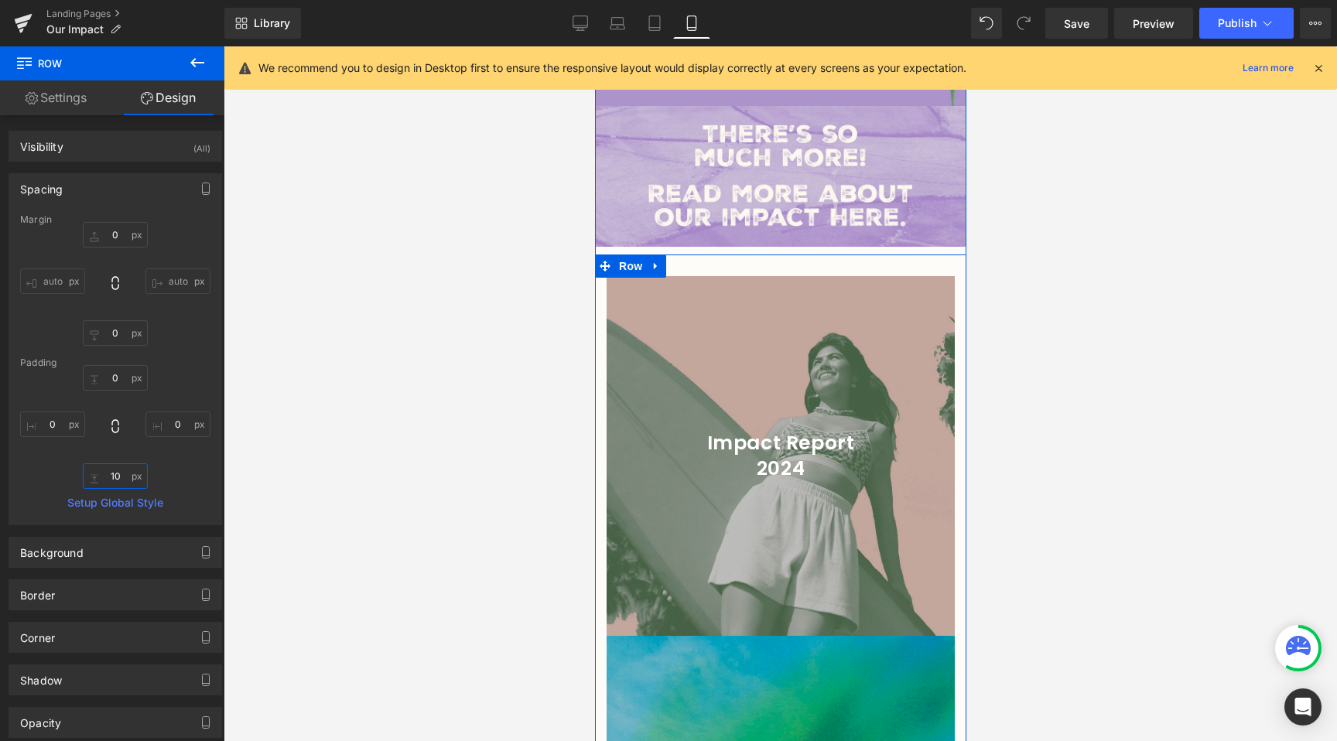
type input "0"
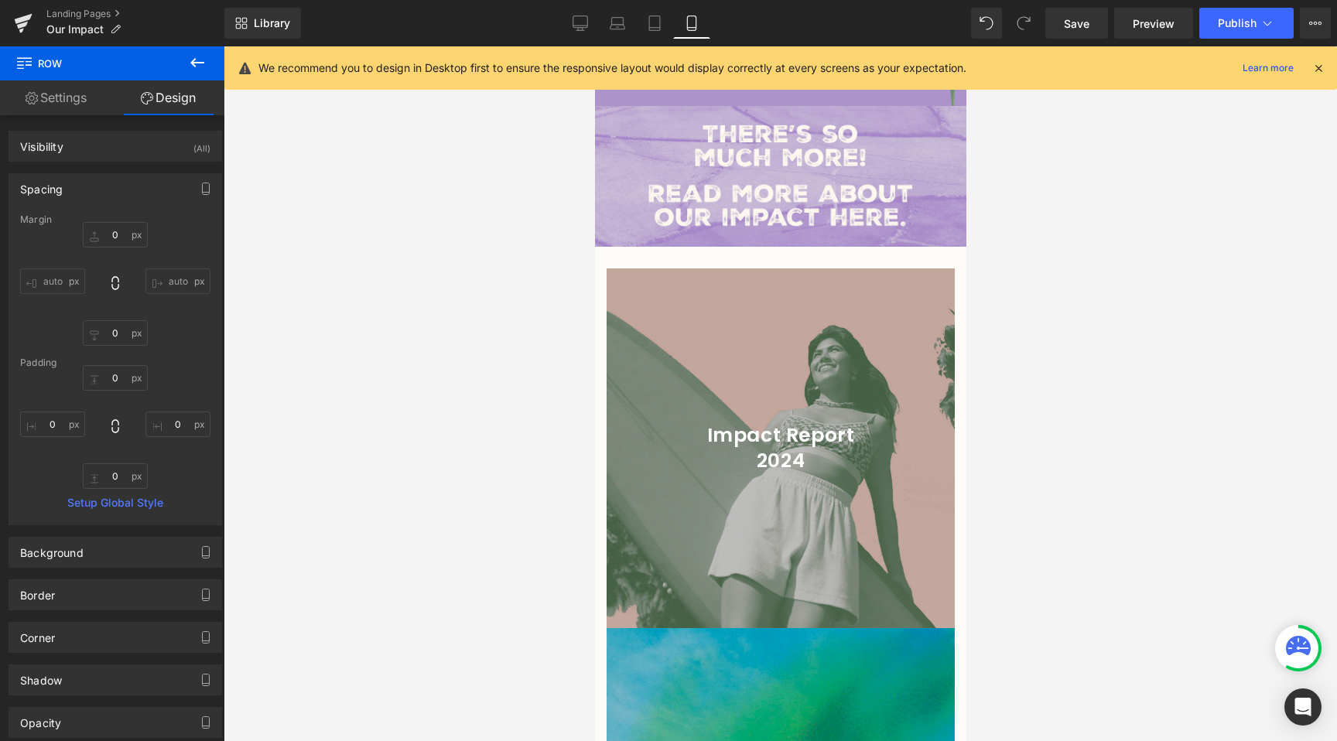
click at [281, 423] on div at bounding box center [780, 393] width 1113 height 695
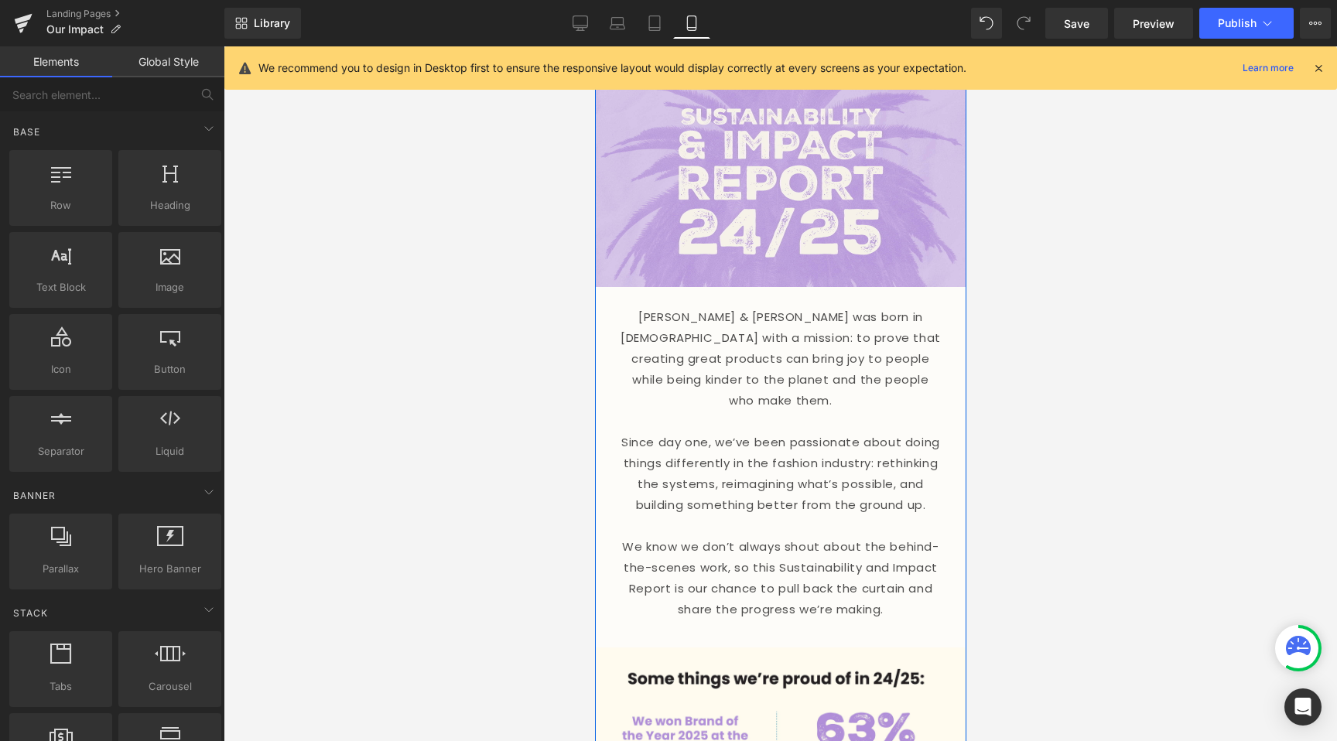
scroll to position [0, 0]
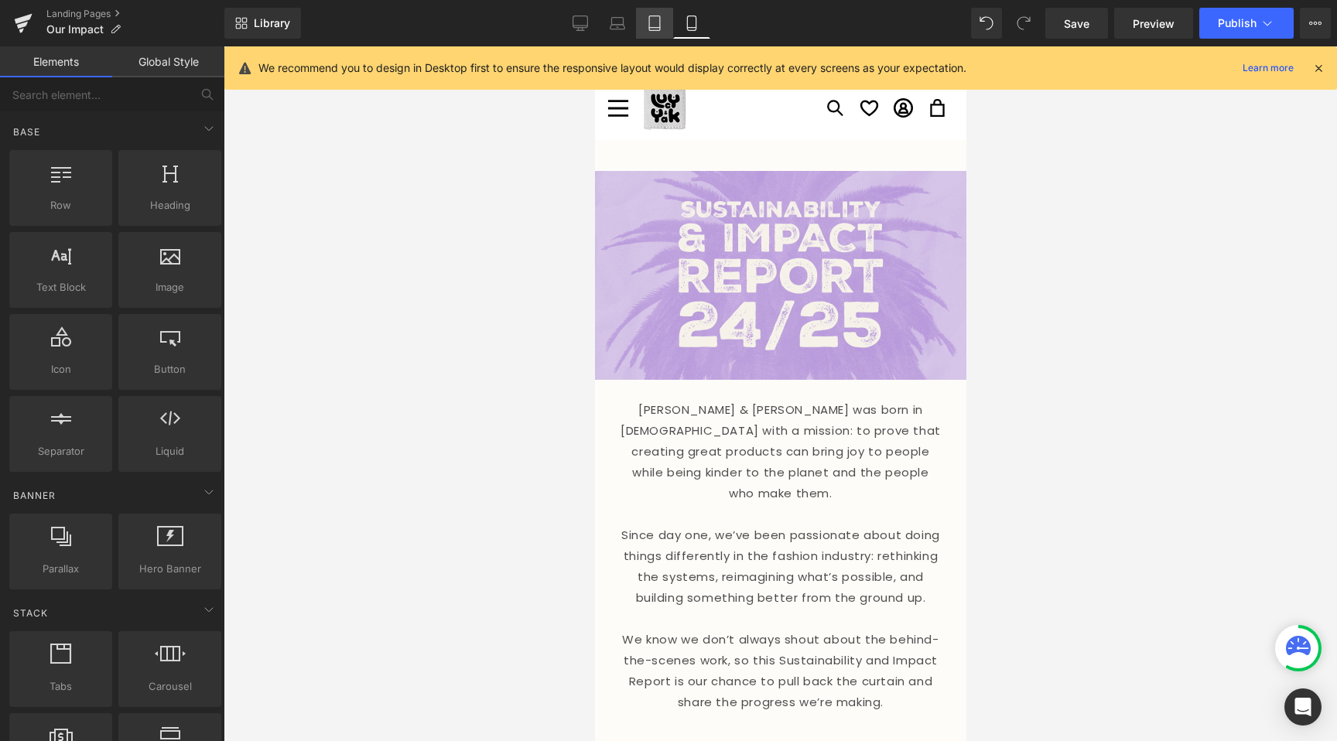
click at [661, 28] on icon at bounding box center [654, 22] width 15 height 15
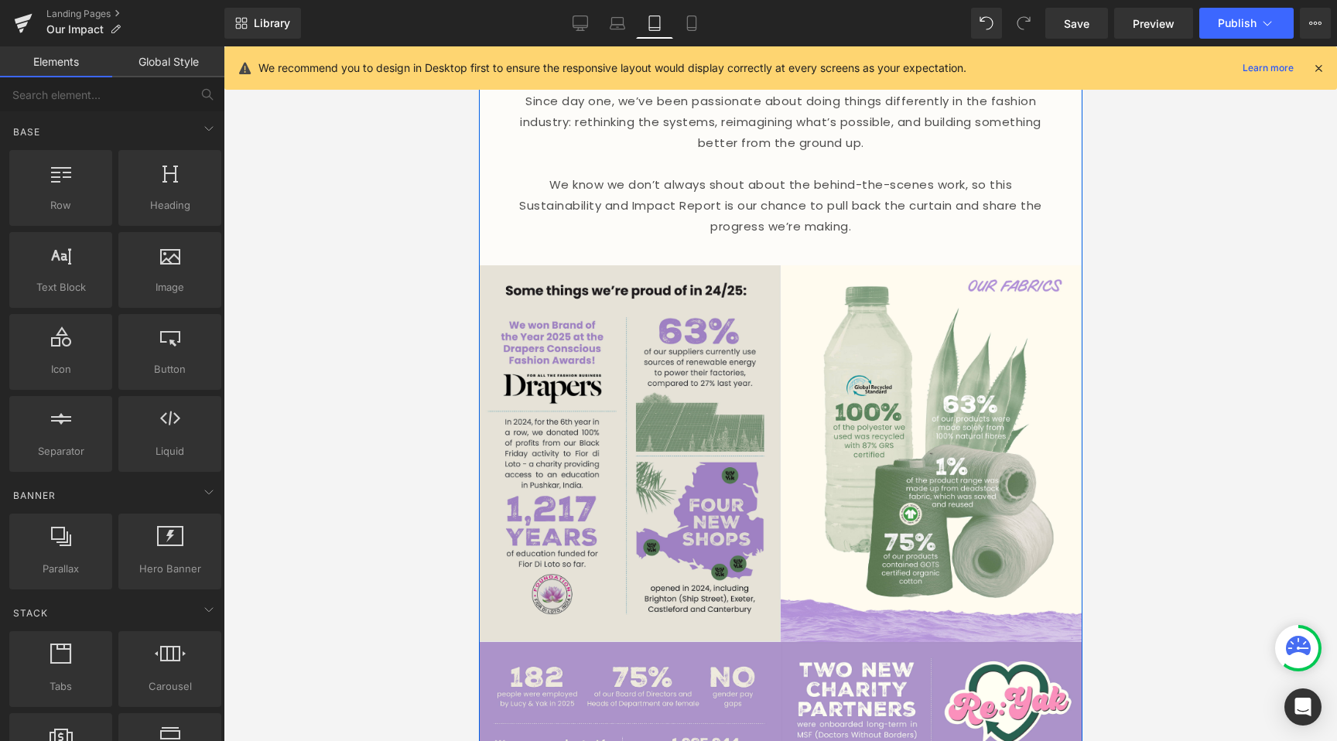
scroll to position [546, 0]
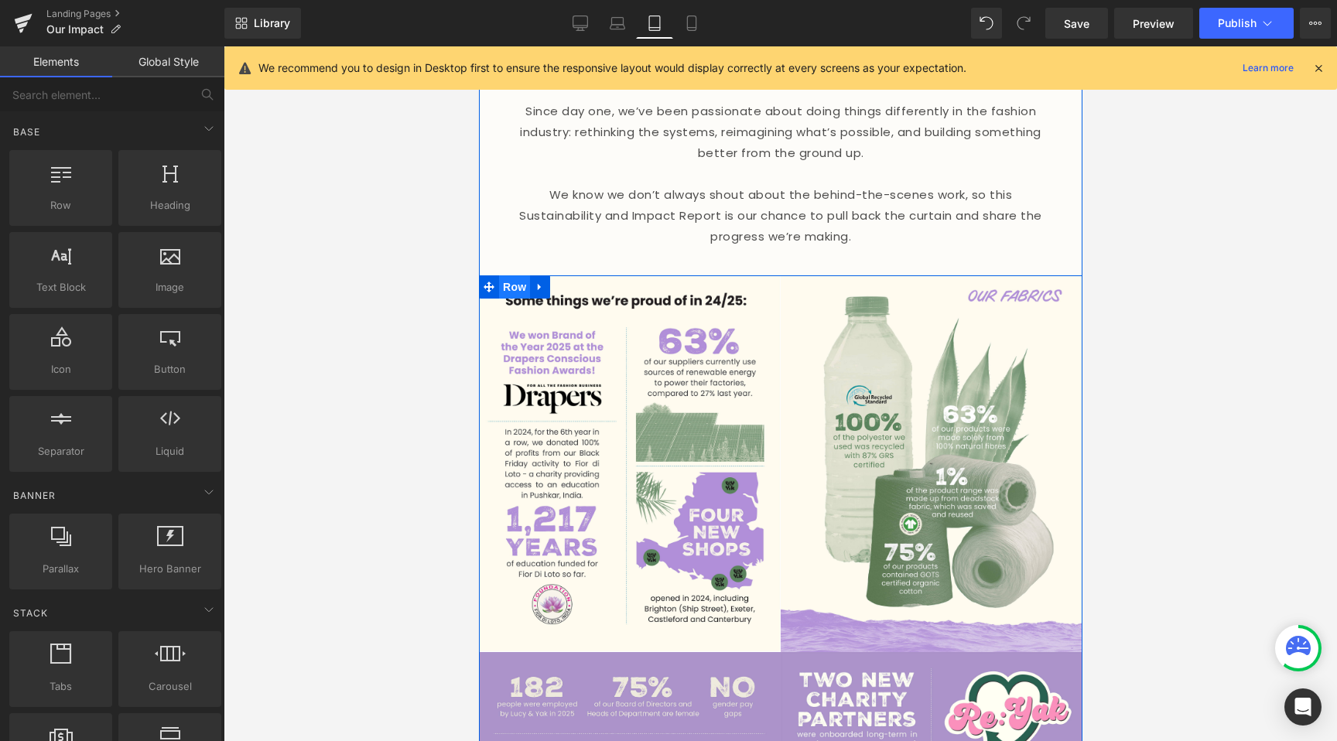
click at [512, 275] on span "Row" at bounding box center [513, 286] width 31 height 23
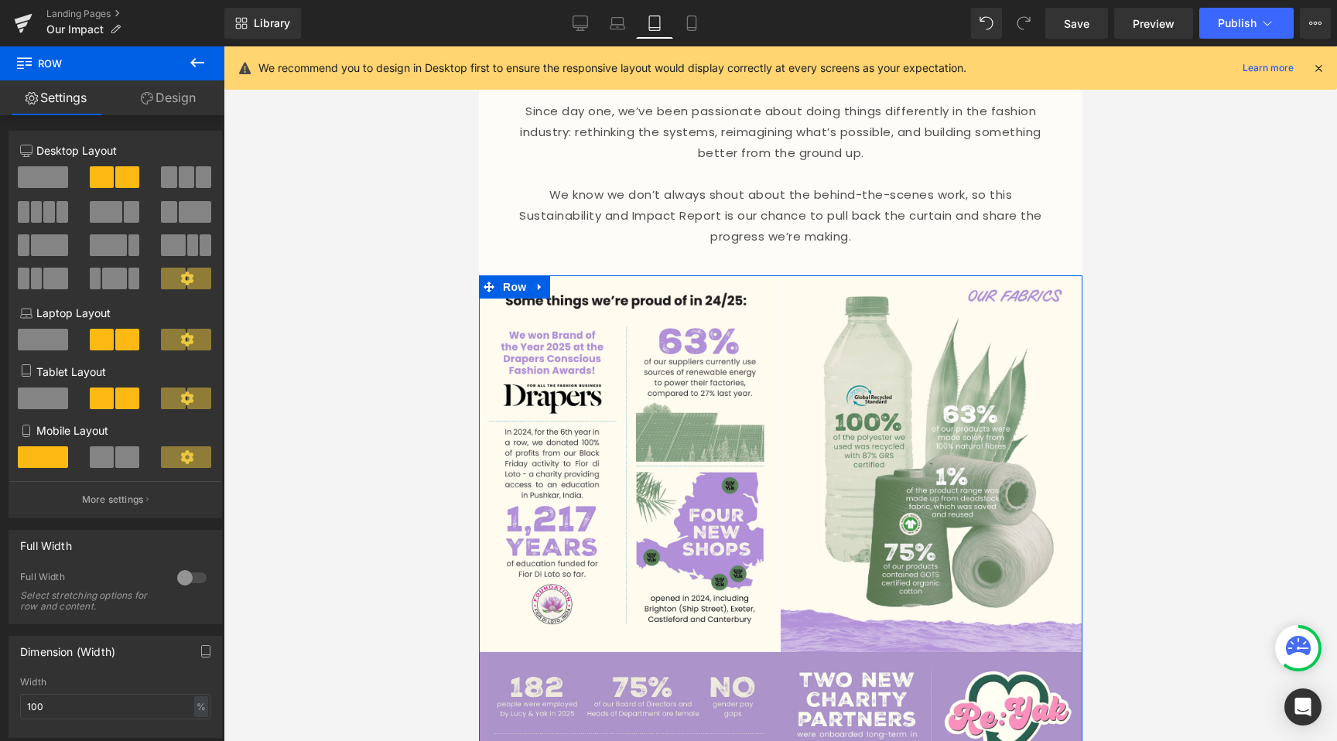
click at [150, 99] on icon at bounding box center [147, 98] width 12 height 12
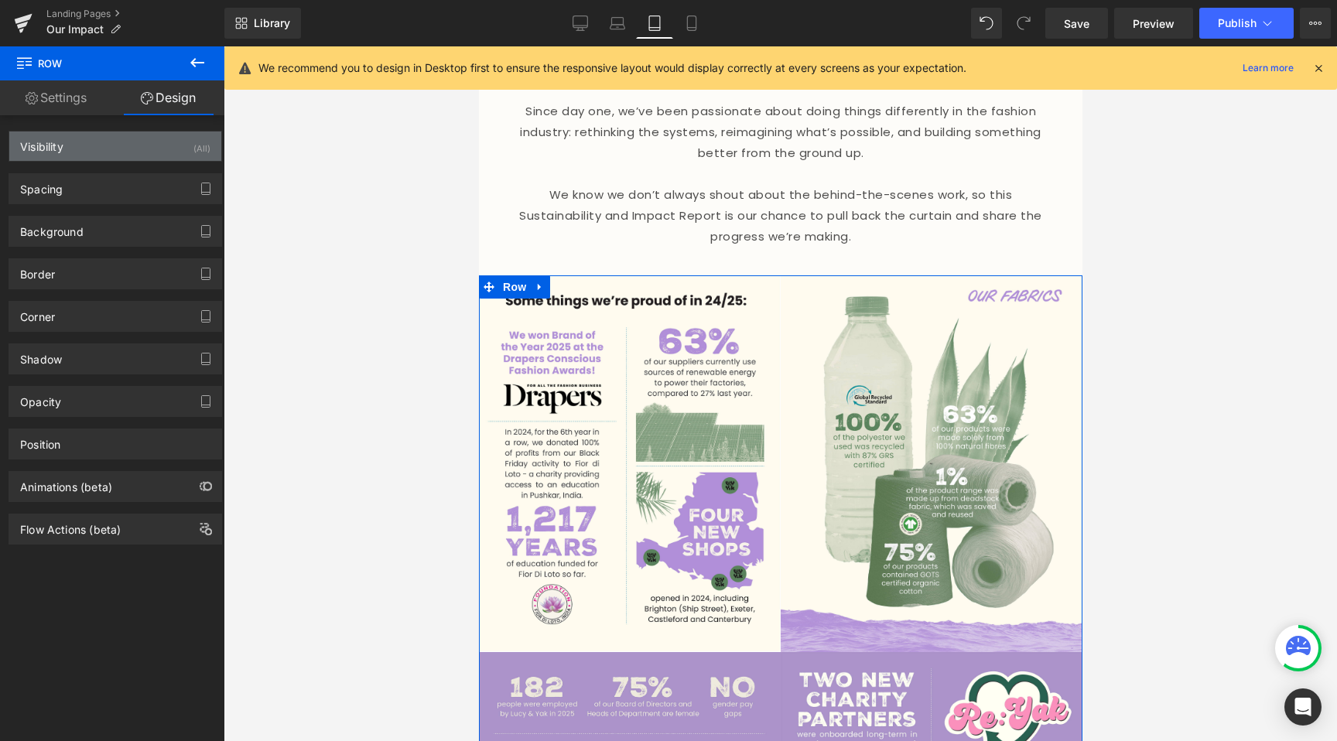
click at [163, 141] on div "Visibility (All)" at bounding box center [115, 146] width 212 height 29
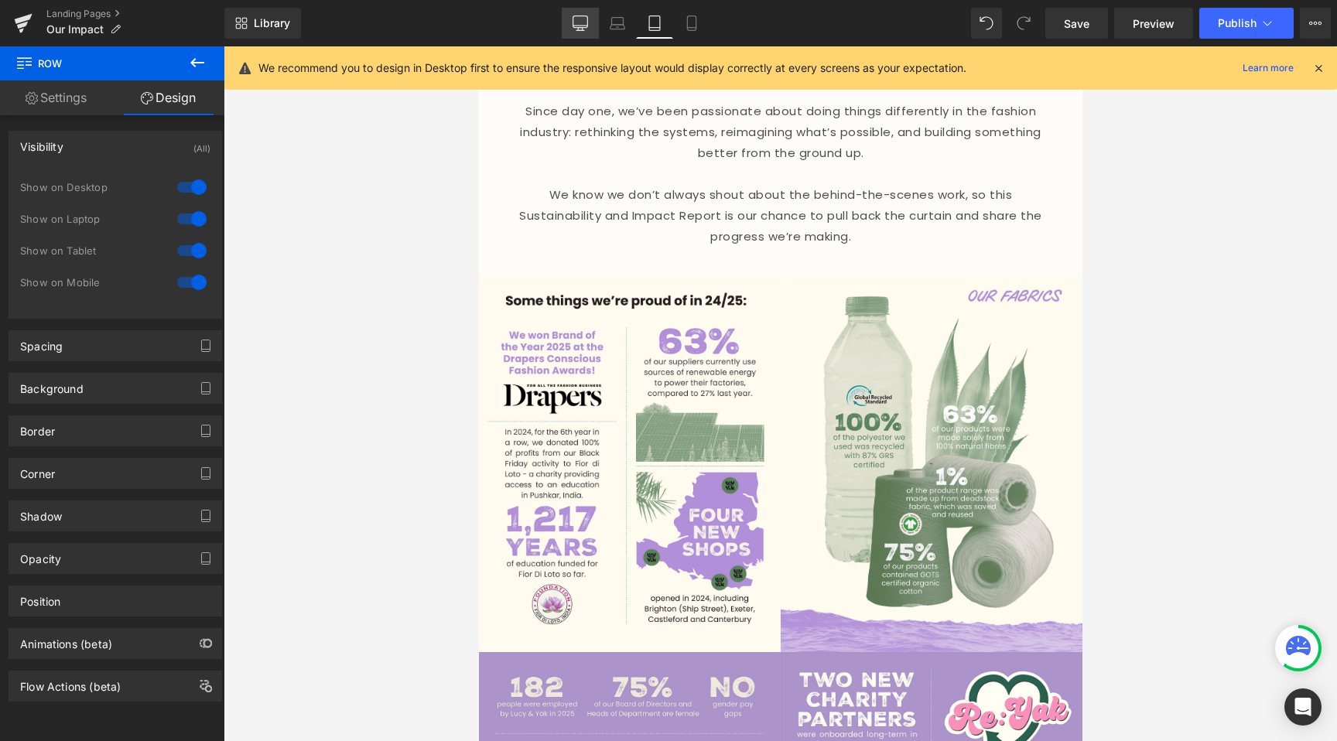
click at [575, 22] on icon at bounding box center [580, 22] width 15 height 15
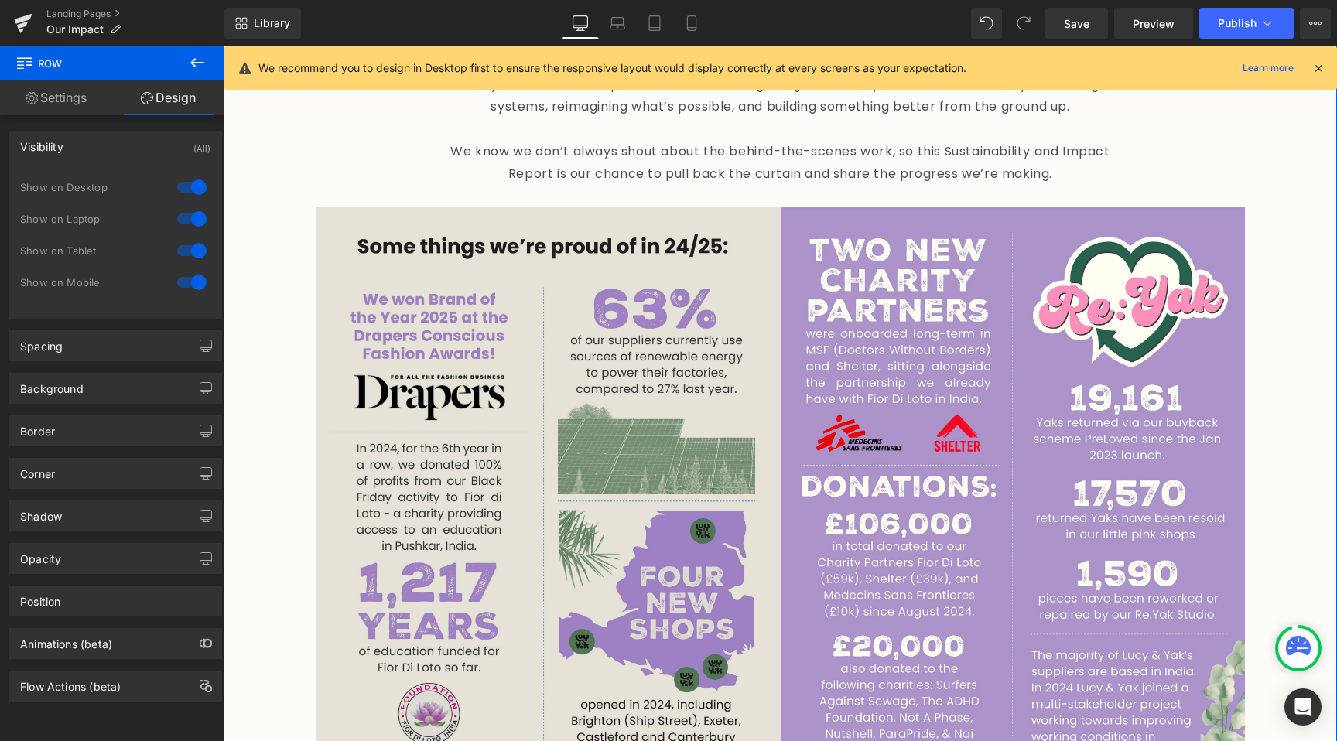
scroll to position [798, 0]
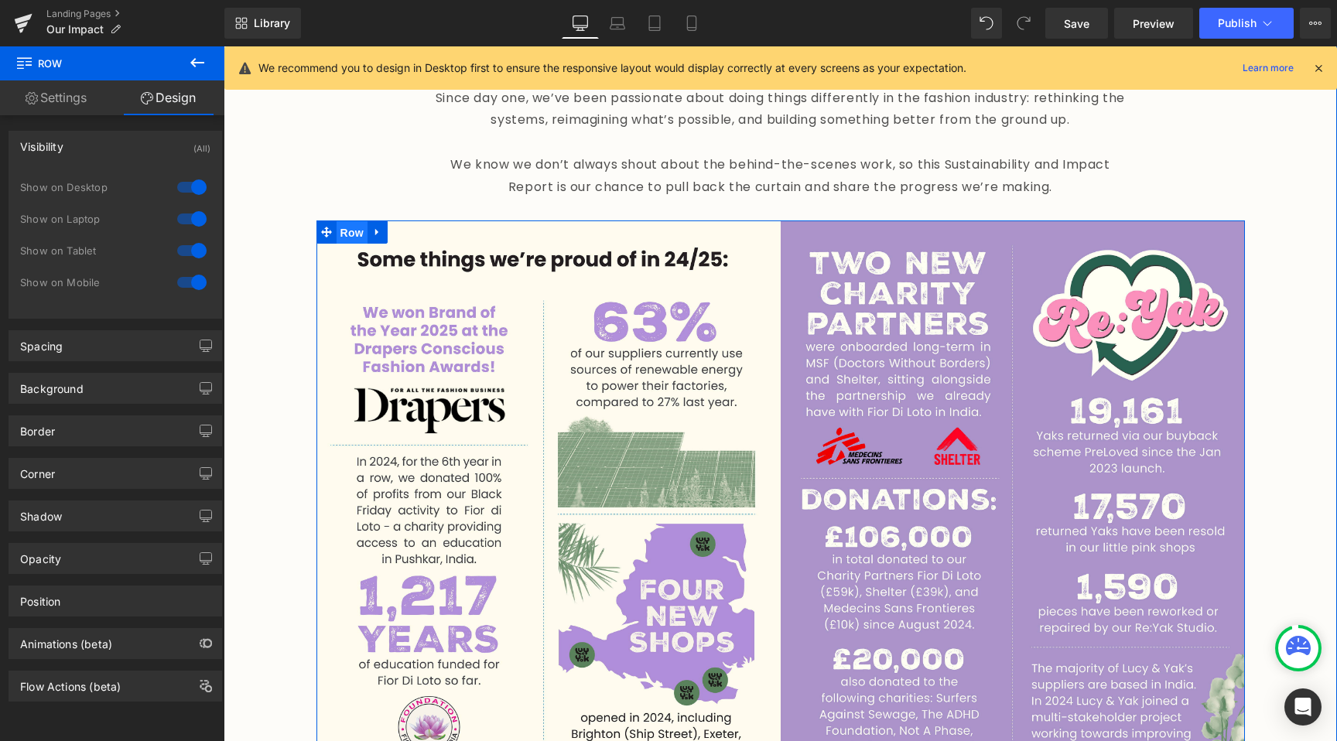
click at [353, 221] on span "Row" at bounding box center [352, 232] width 31 height 23
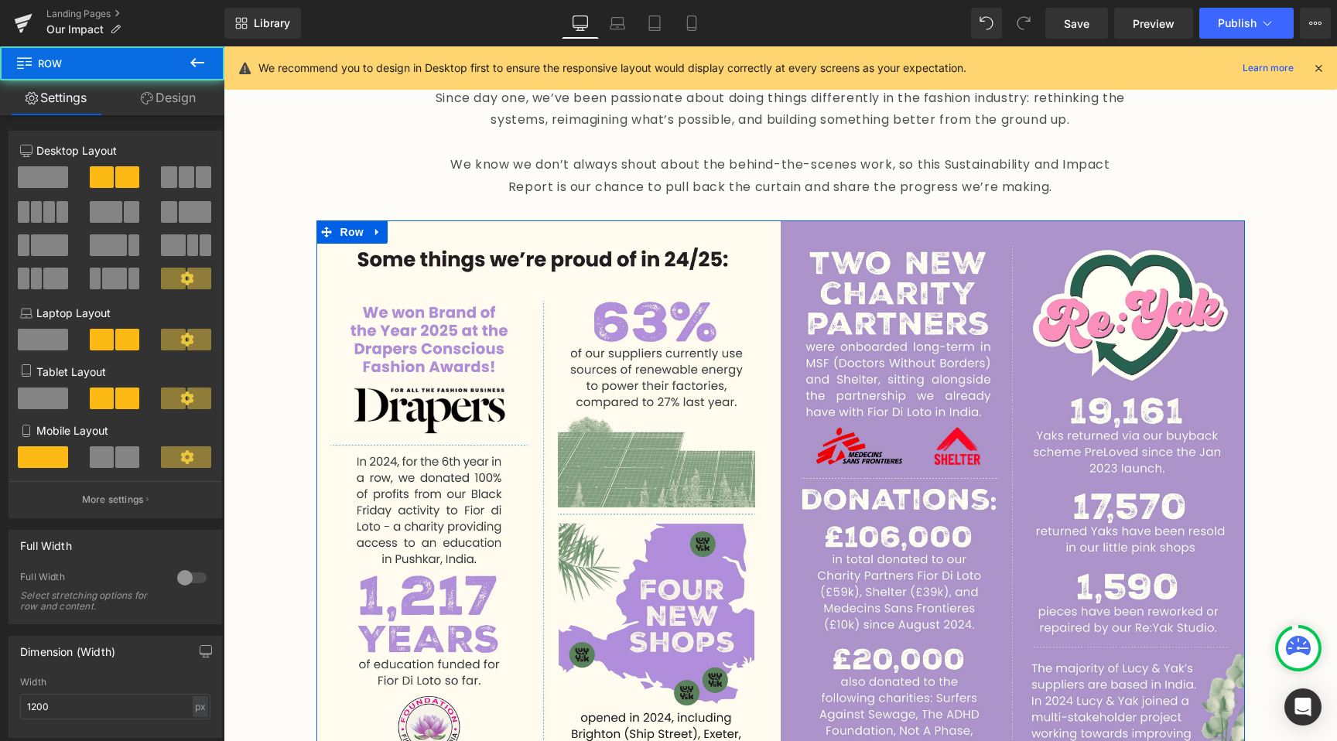
click at [159, 103] on link "Design" at bounding box center [168, 97] width 112 height 35
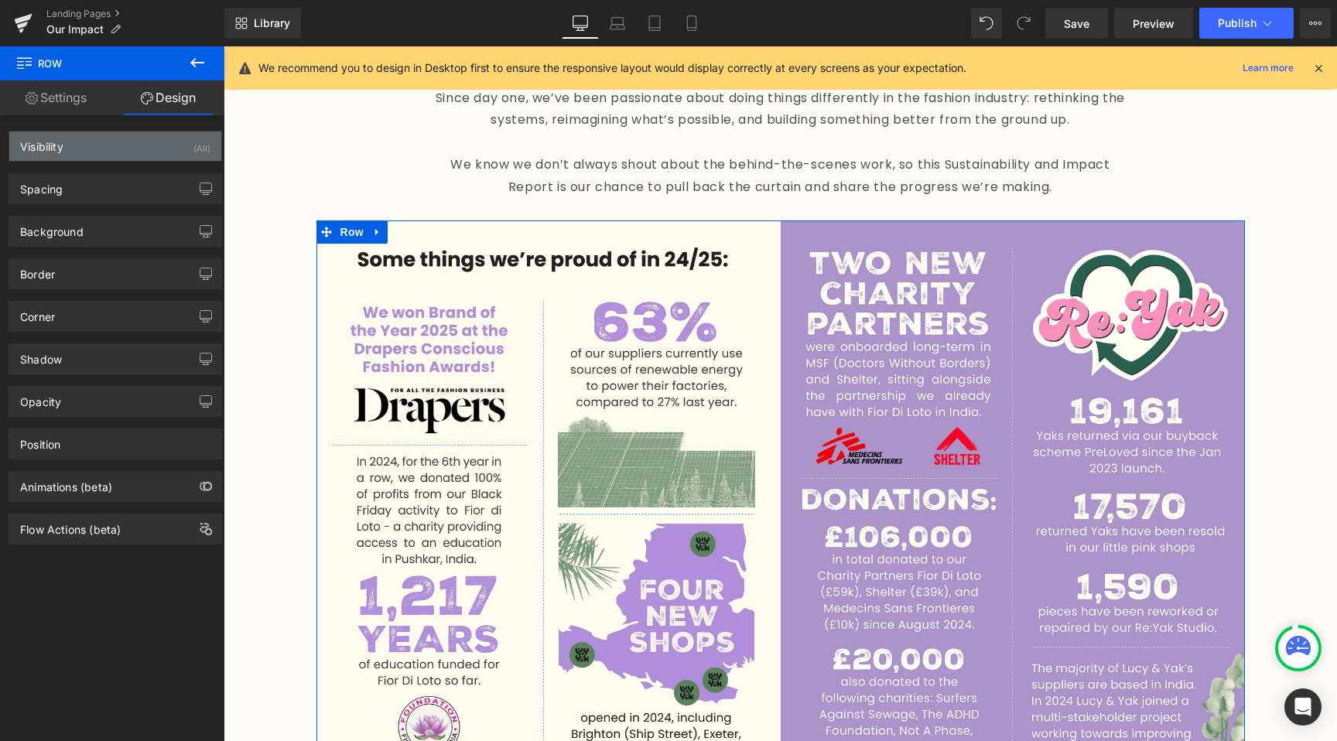
click at [157, 135] on div "Visibility (All)" at bounding box center [115, 146] width 212 height 29
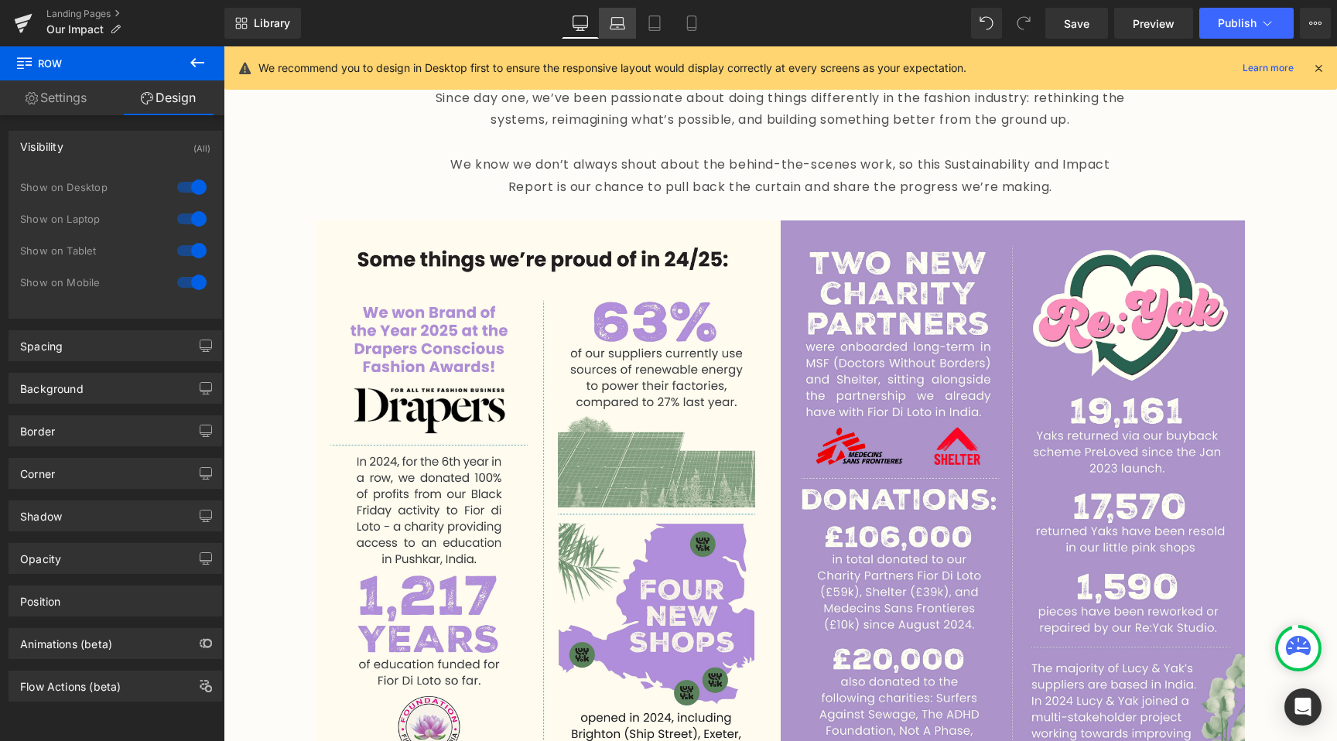
click at [613, 22] on icon at bounding box center [617, 22] width 15 height 15
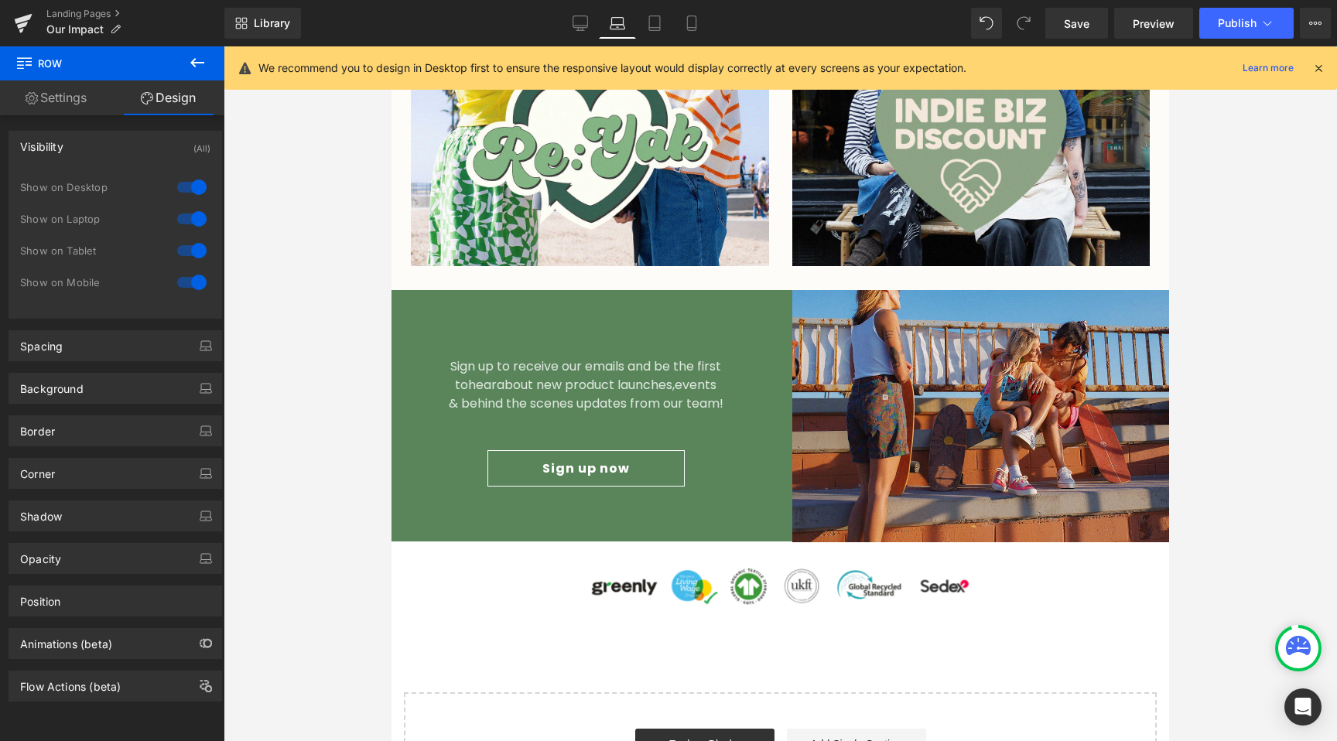
scroll to position [2911, 0]
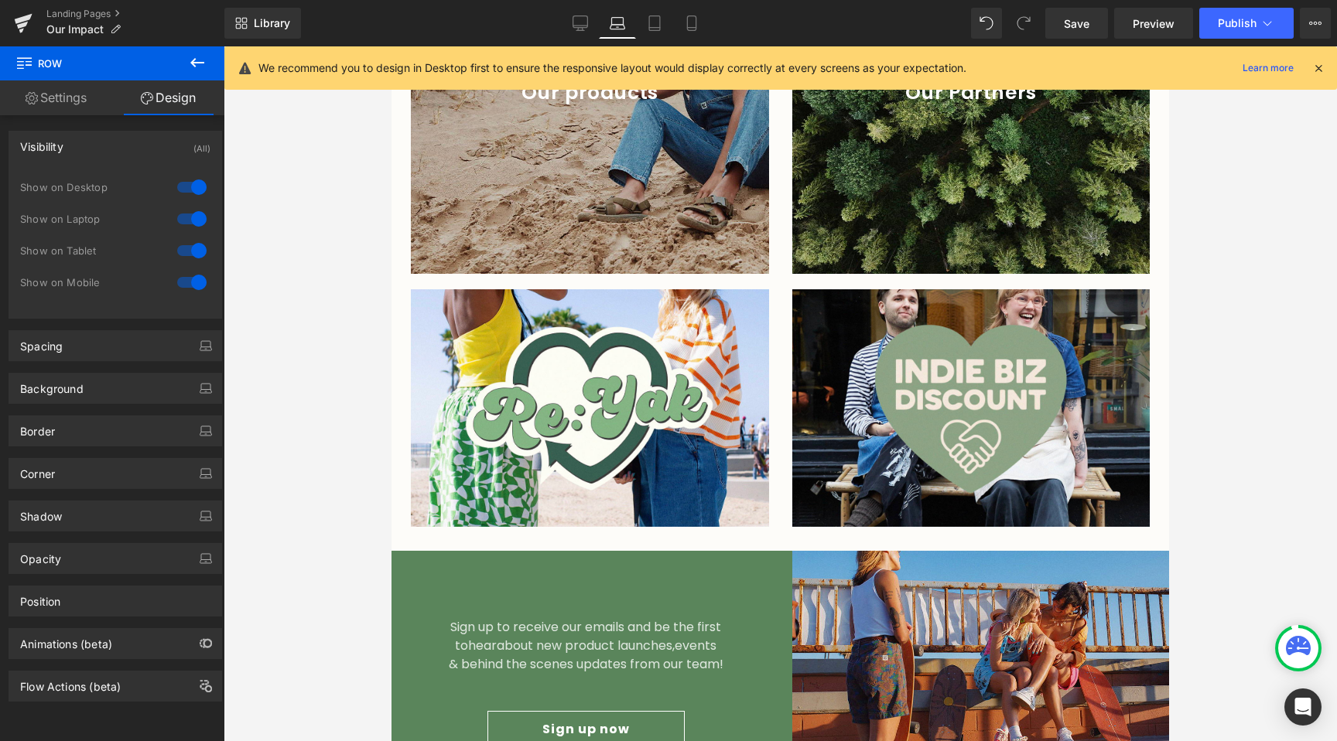
click at [652, 2] on div "Library Laptop Desktop Laptop Tablet Mobile Save Preview Publish Scheduled View…" at bounding box center [780, 23] width 1113 height 46
click at [652, 15] on icon at bounding box center [654, 22] width 15 height 15
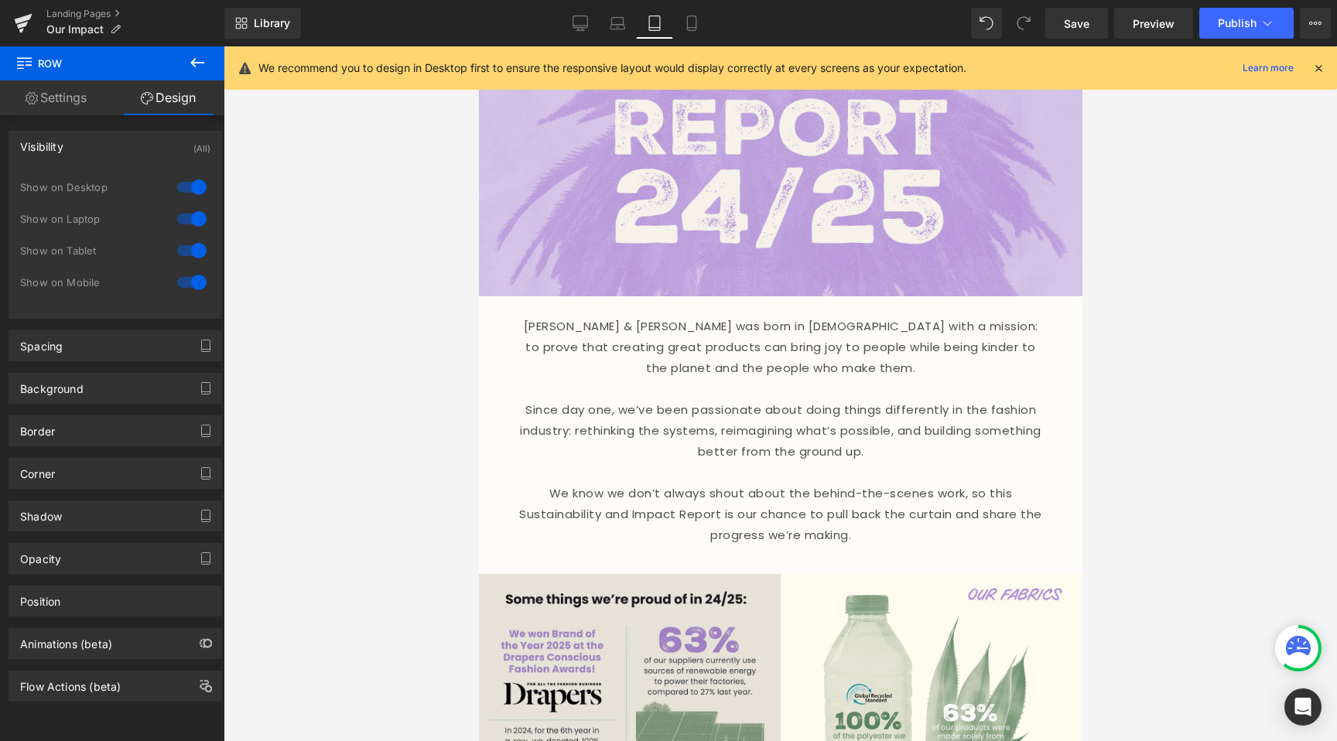
scroll to position [232, 0]
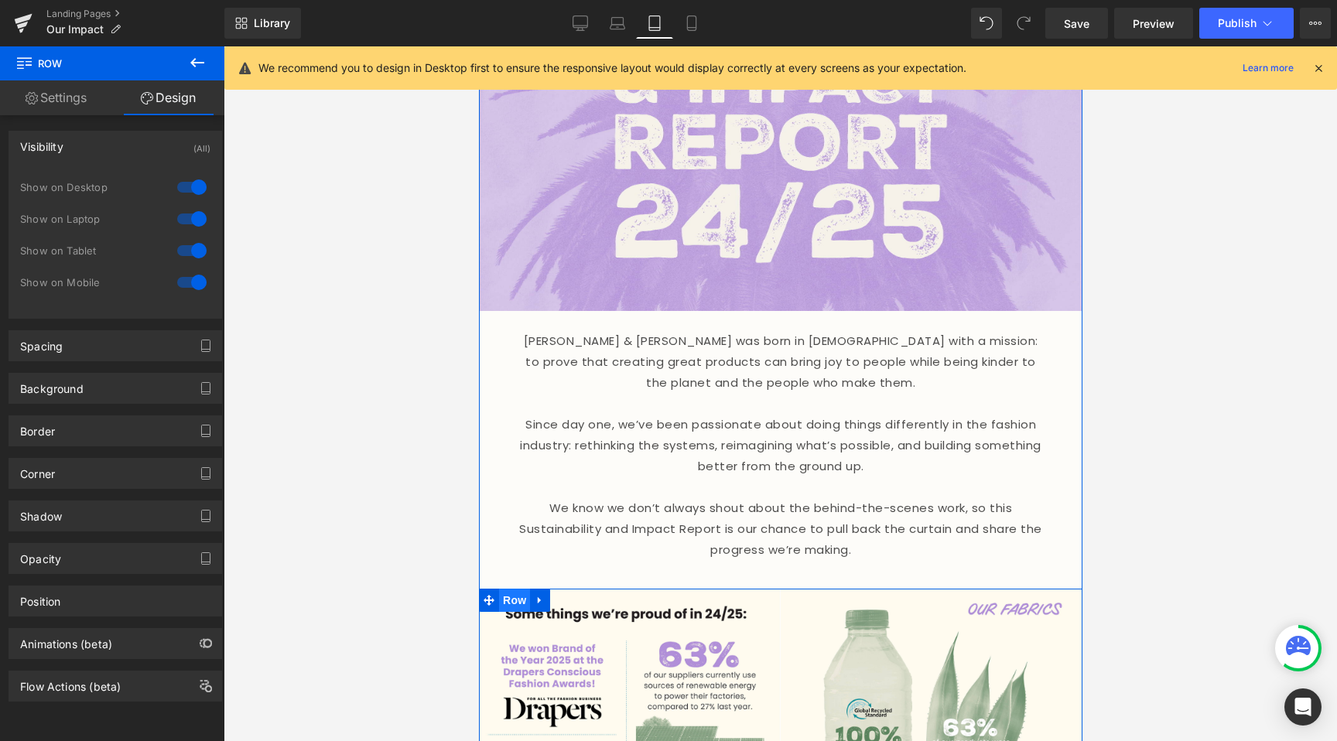
click at [508, 589] on span "Row" at bounding box center [513, 600] width 31 height 23
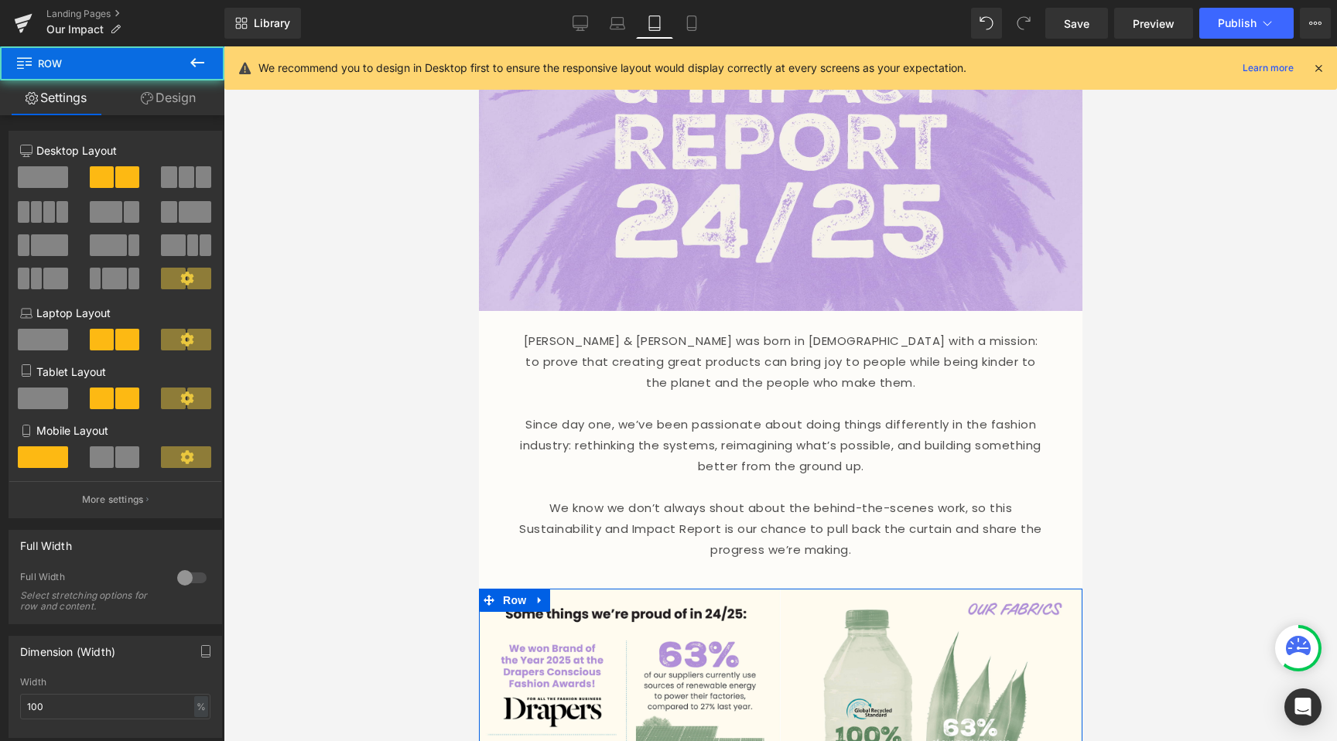
click at [179, 106] on link "Design" at bounding box center [168, 97] width 112 height 35
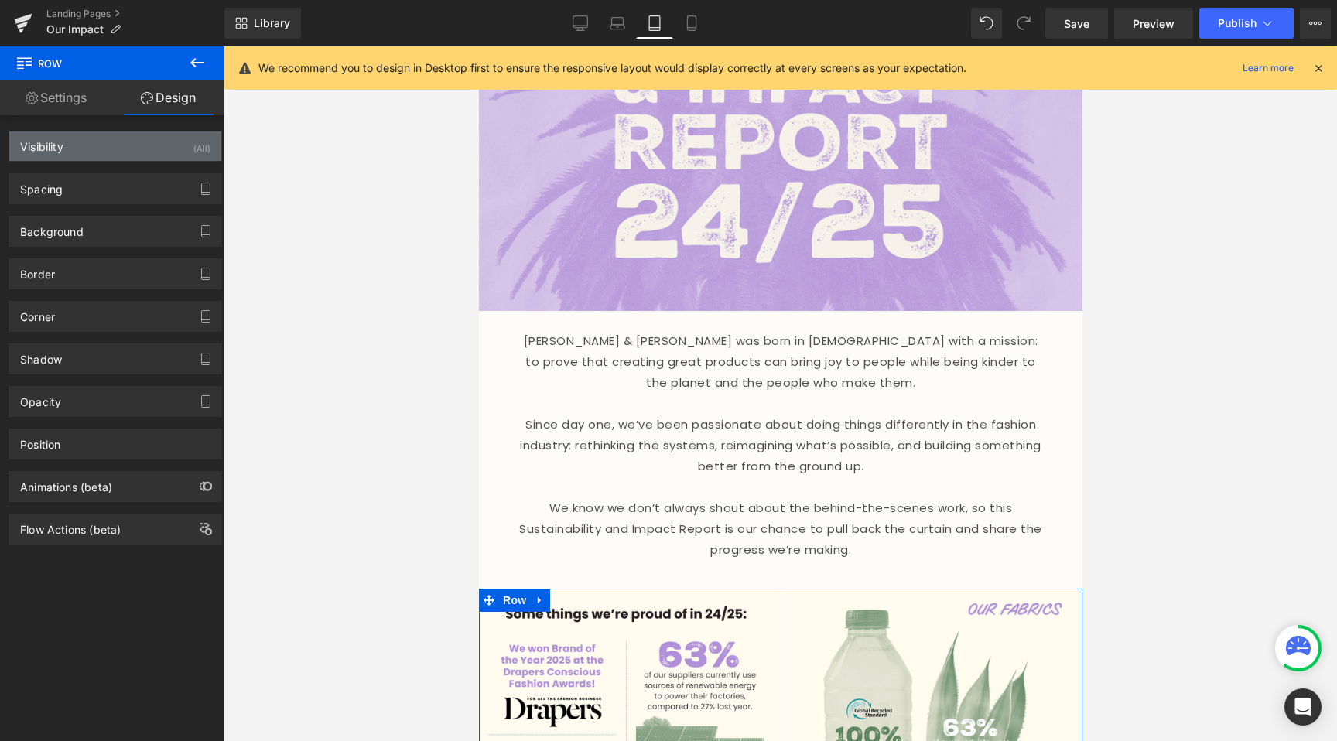
click at [176, 152] on div "Visibility (All)" at bounding box center [115, 146] width 212 height 29
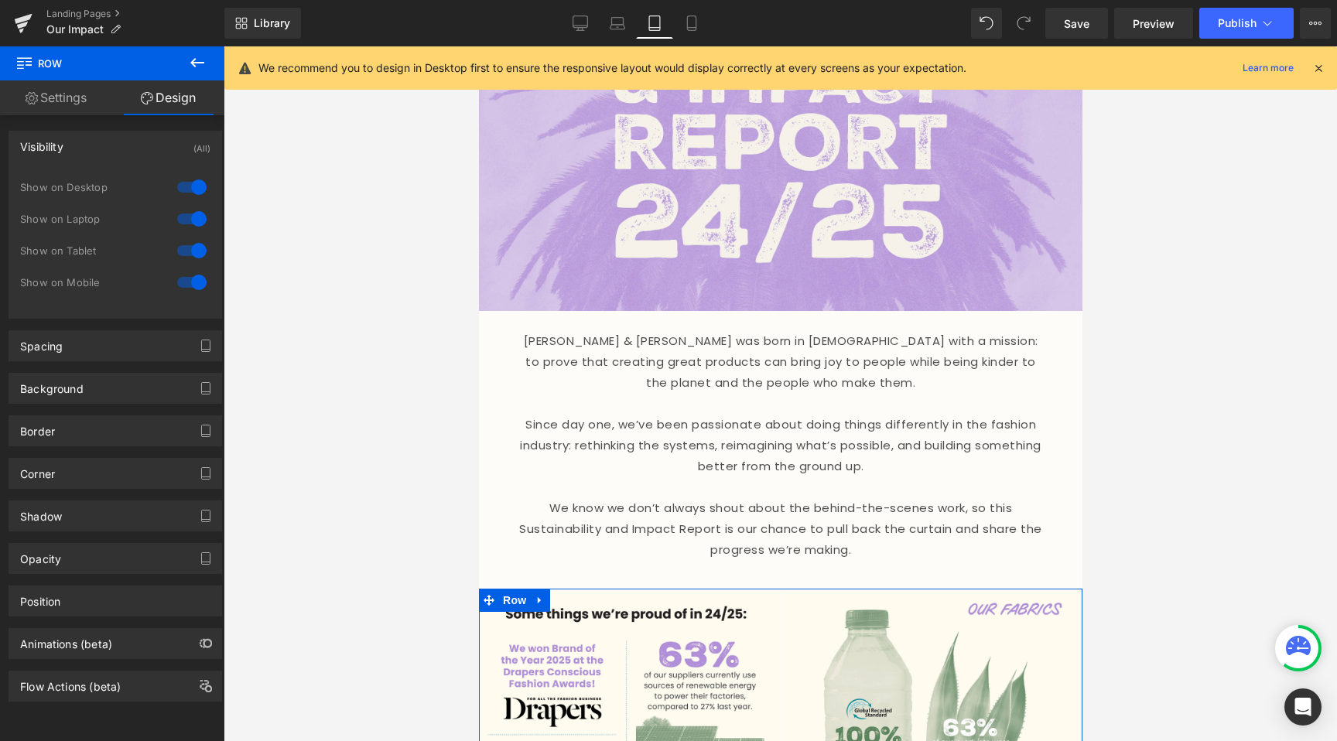
click at [182, 279] on div at bounding box center [191, 282] width 37 height 25
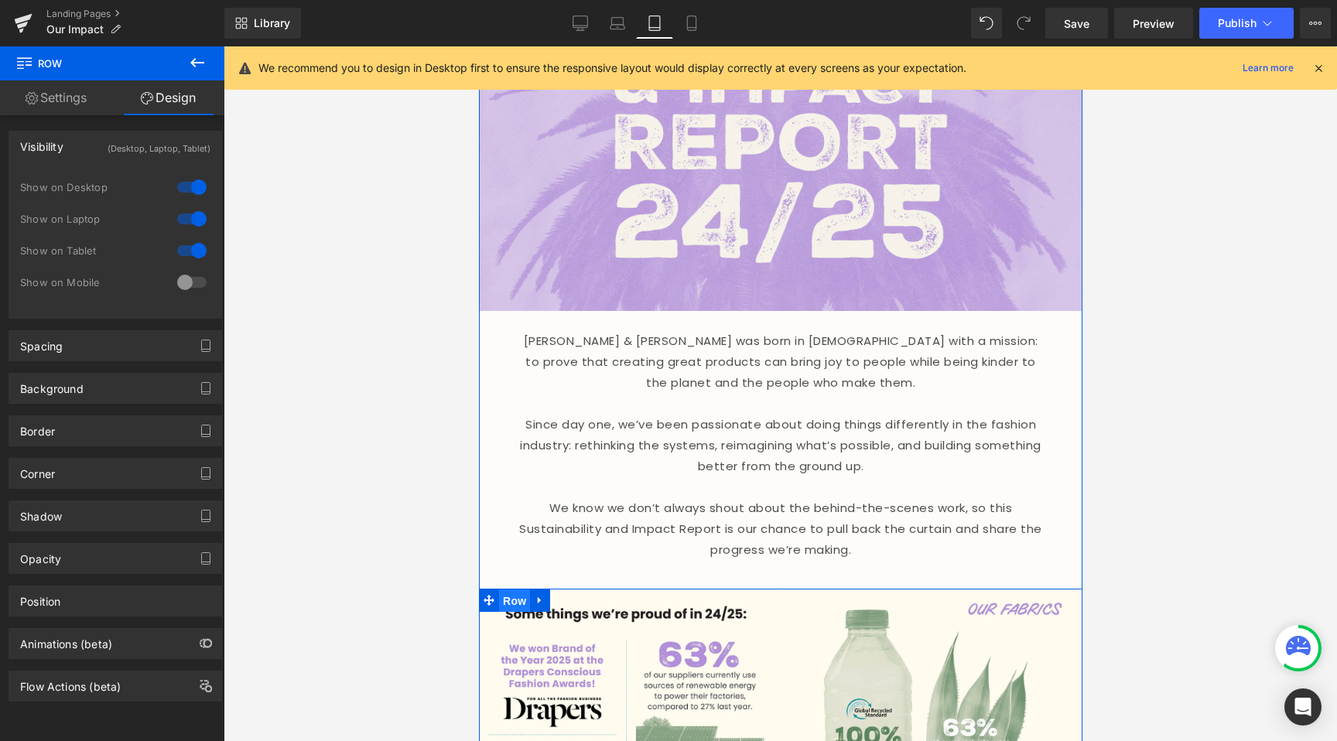
click at [498, 590] on span "Row" at bounding box center [513, 601] width 31 height 23
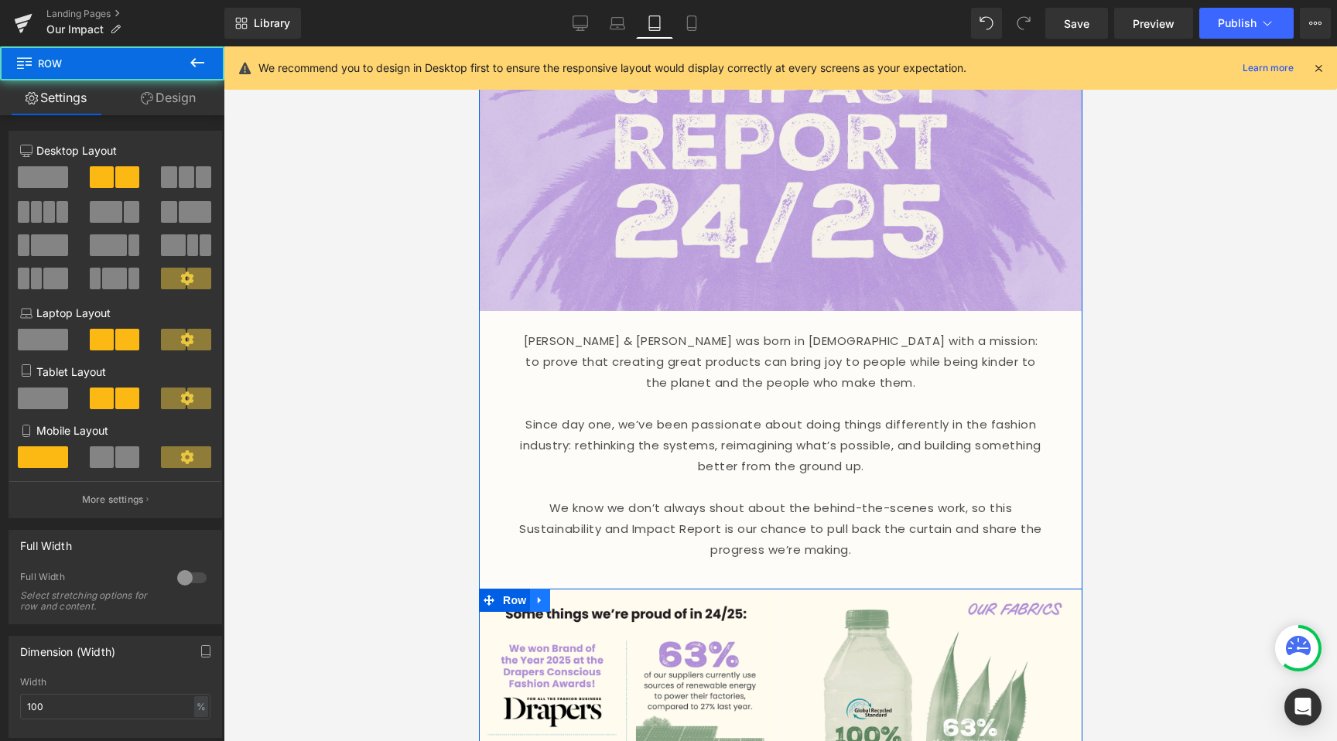
click at [541, 589] on link at bounding box center [539, 600] width 20 height 23
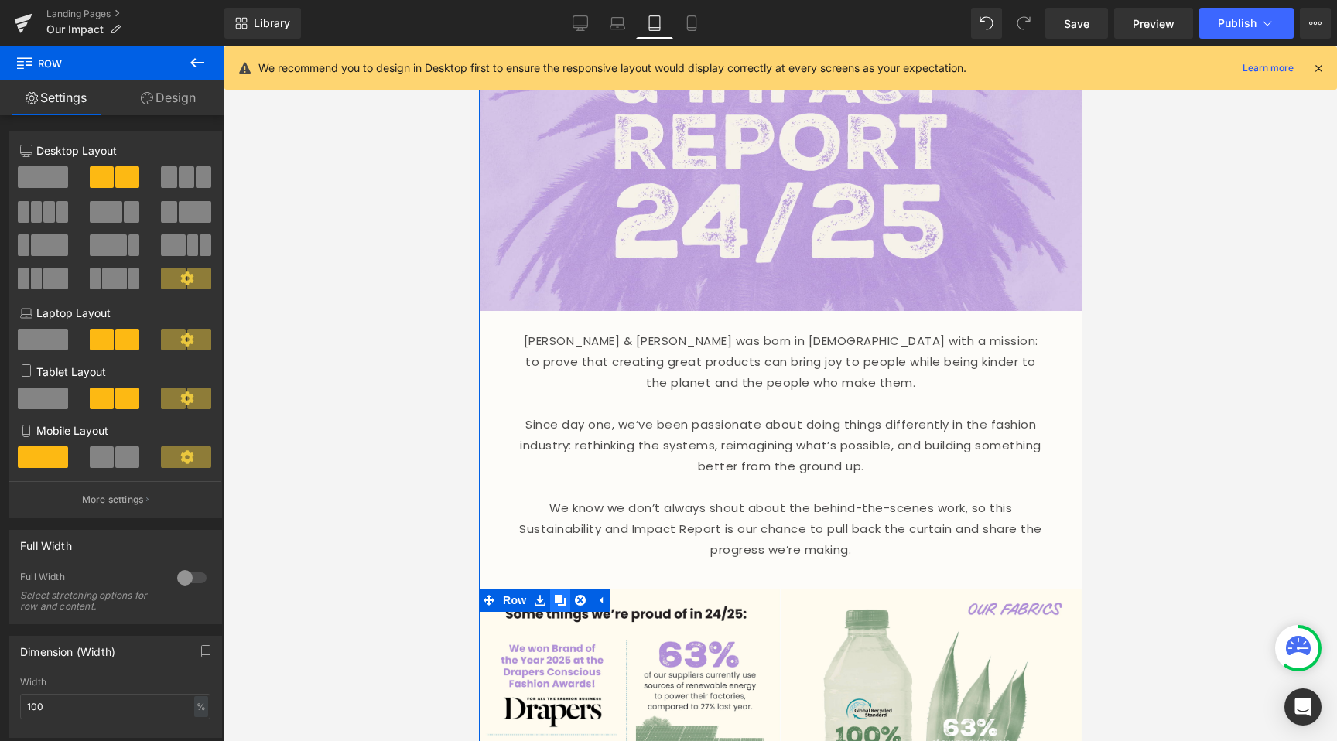
click at [554, 595] on icon at bounding box center [559, 600] width 11 height 11
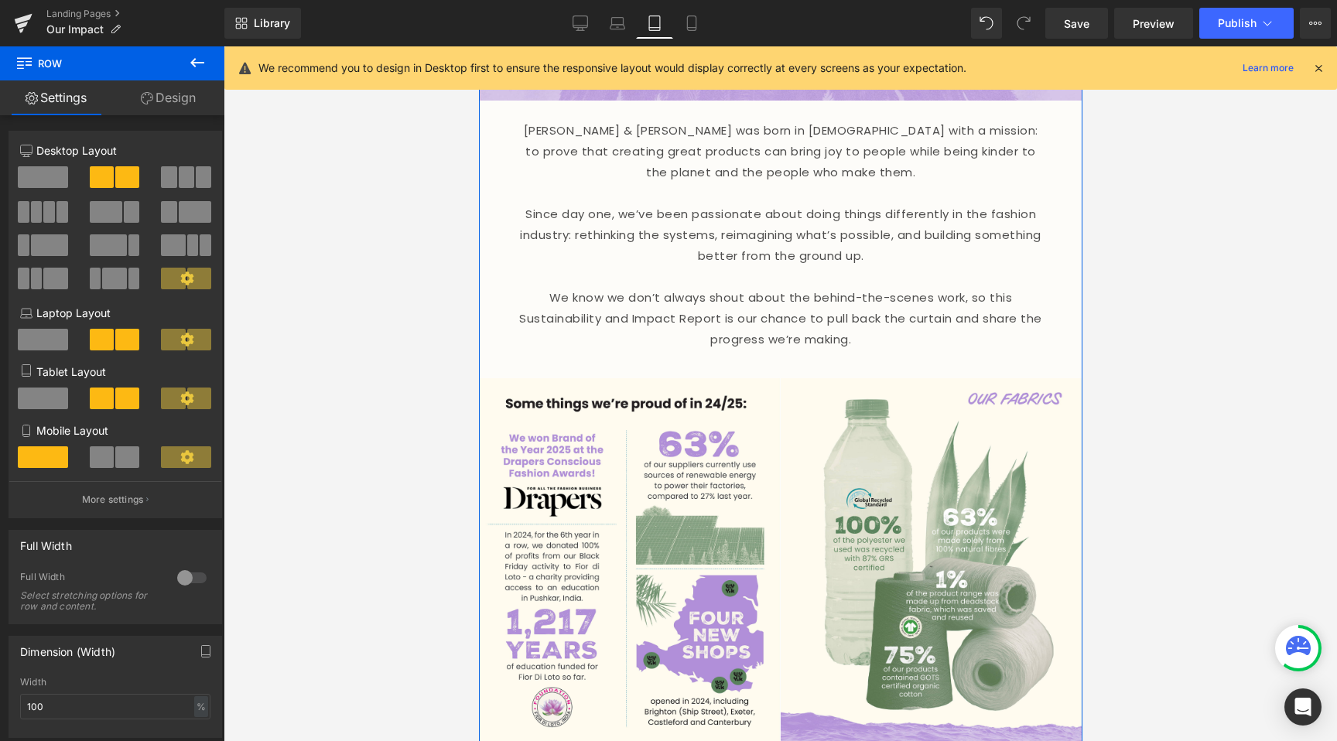
scroll to position [436, 0]
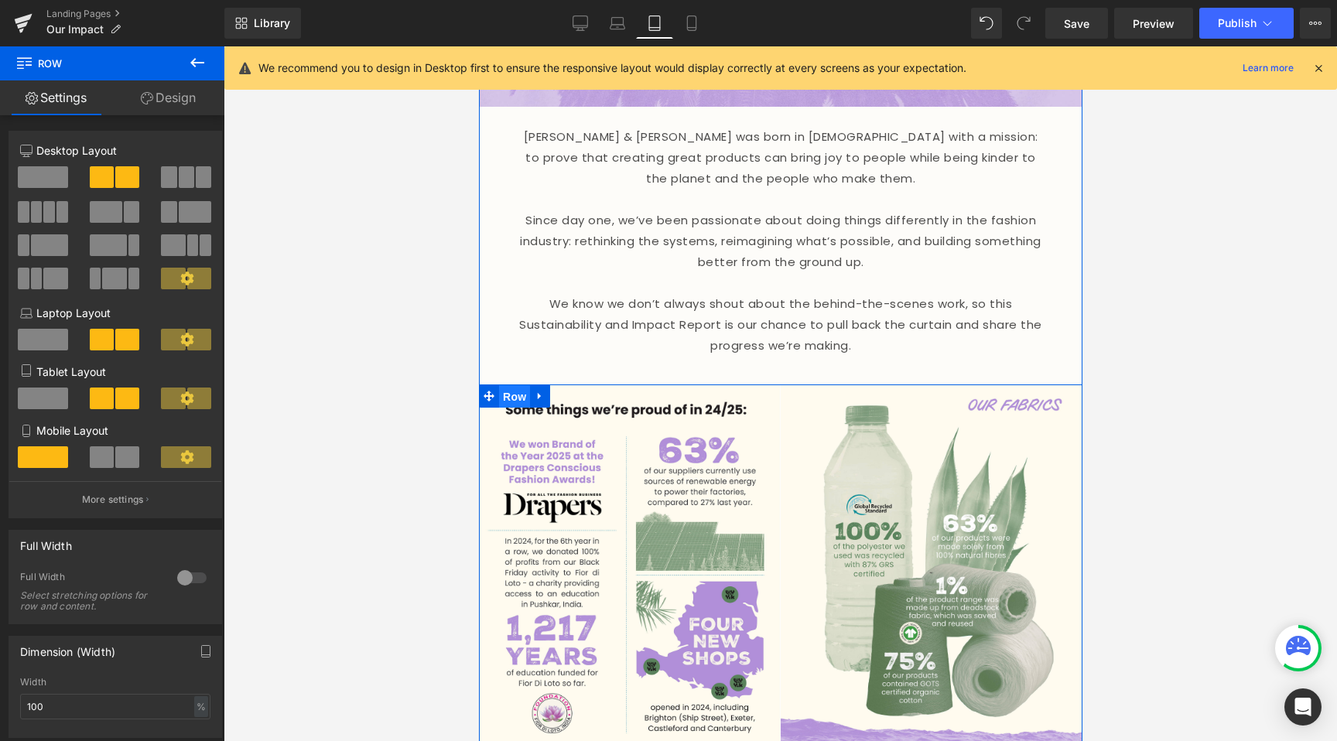
click at [517, 385] on span "Row" at bounding box center [513, 396] width 31 height 23
click at [168, 98] on link "Design" at bounding box center [168, 97] width 112 height 35
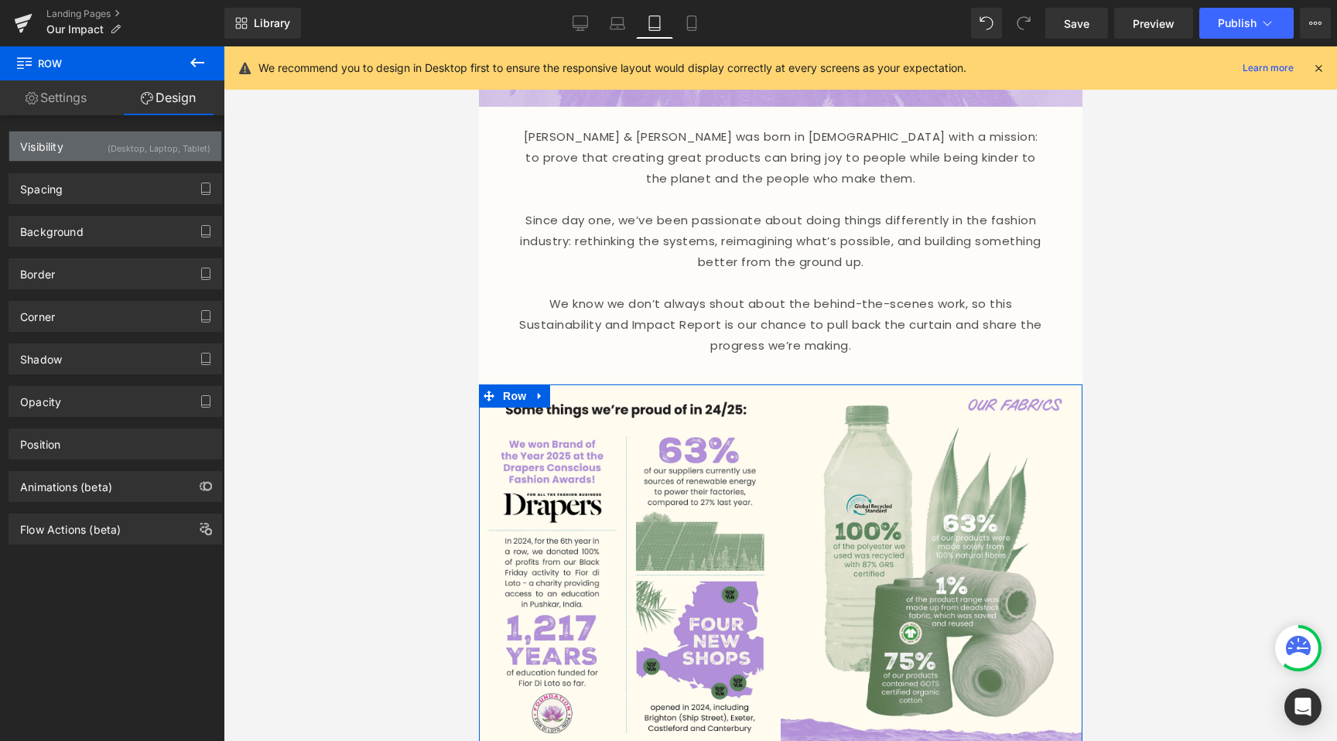
click at [175, 145] on div "(Desktop, Laptop, Tablet)" at bounding box center [159, 145] width 103 height 26
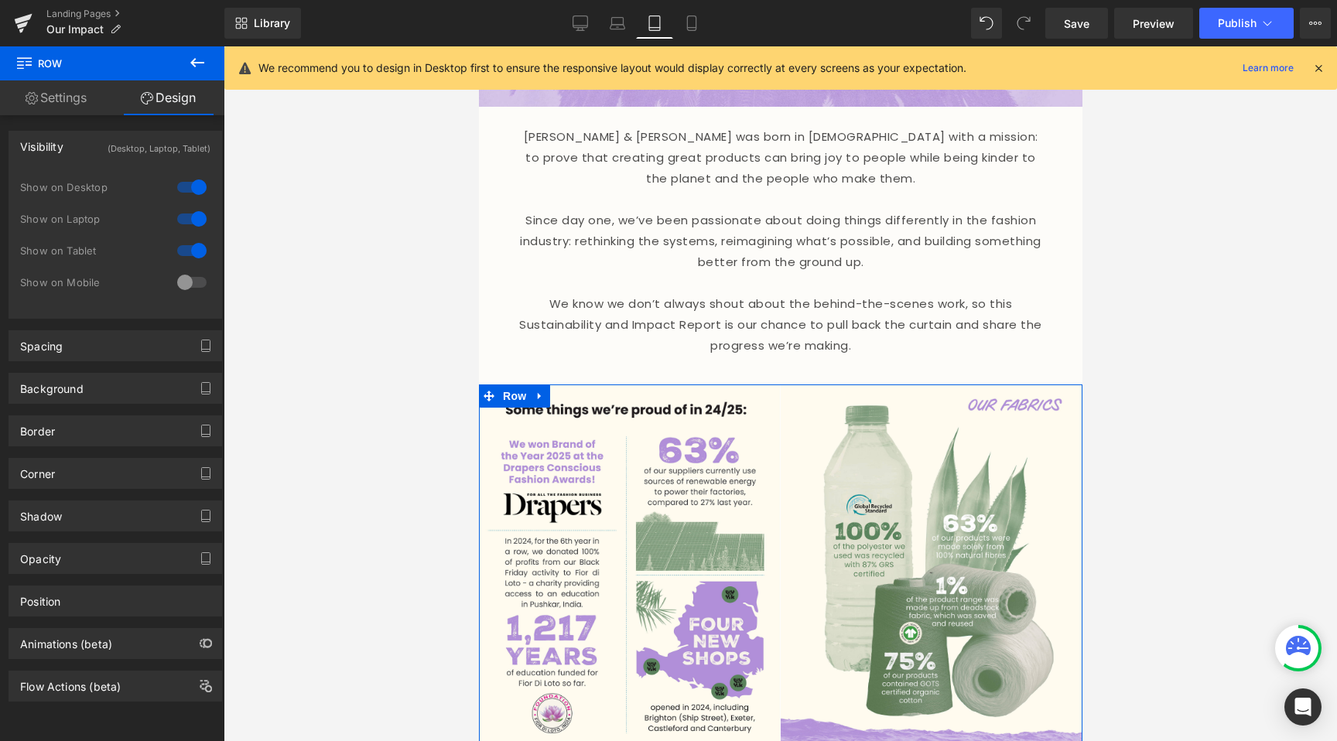
click at [177, 284] on div at bounding box center [191, 282] width 37 height 25
click at [185, 255] on div at bounding box center [191, 250] width 37 height 25
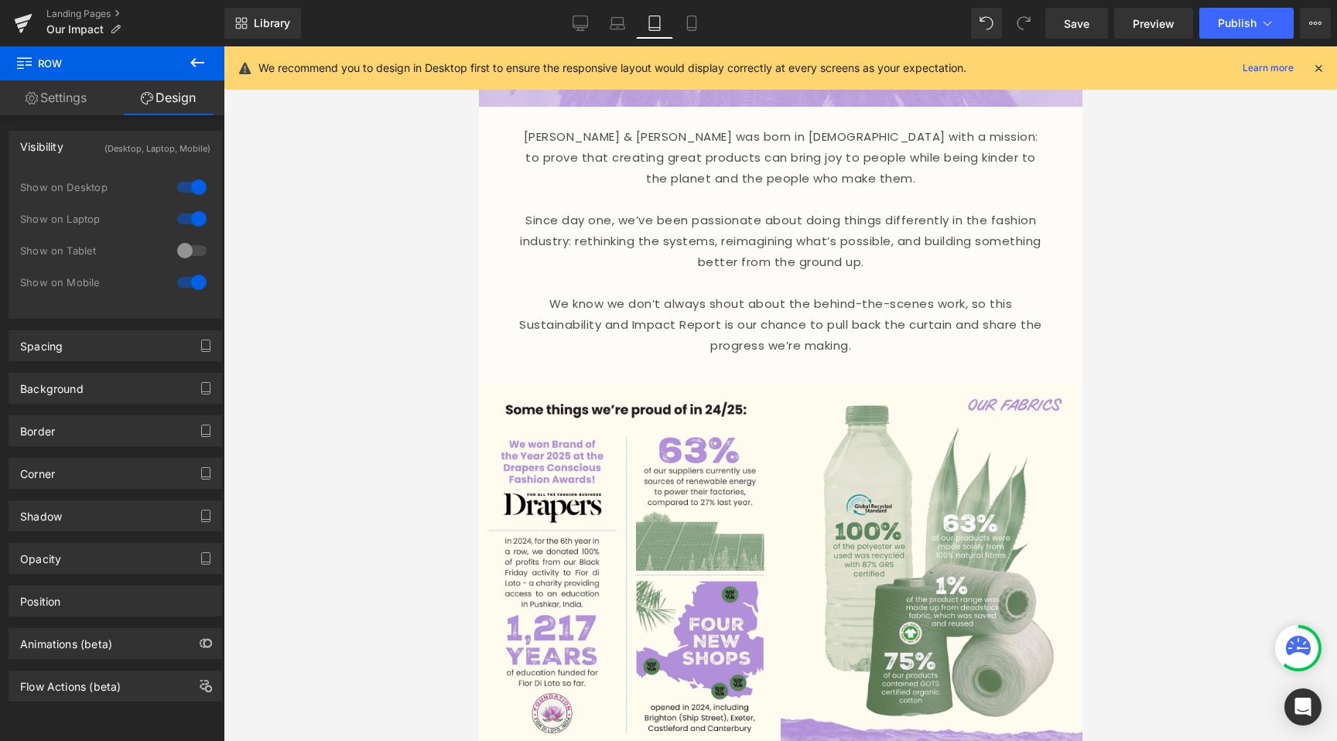
click at [186, 221] on div at bounding box center [191, 219] width 37 height 25
click at [186, 181] on div at bounding box center [191, 187] width 37 height 25
click at [692, 14] on link "Mobile" at bounding box center [691, 23] width 37 height 31
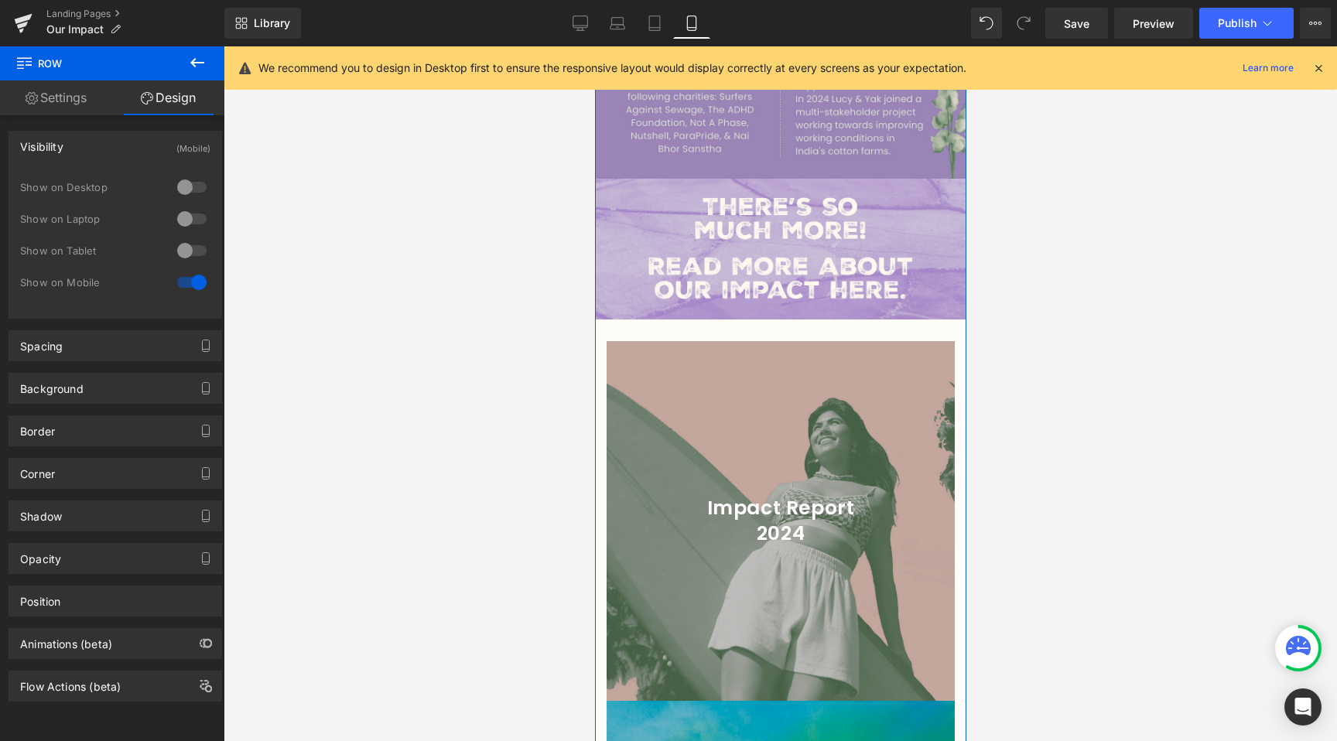
scroll to position [2413, 0]
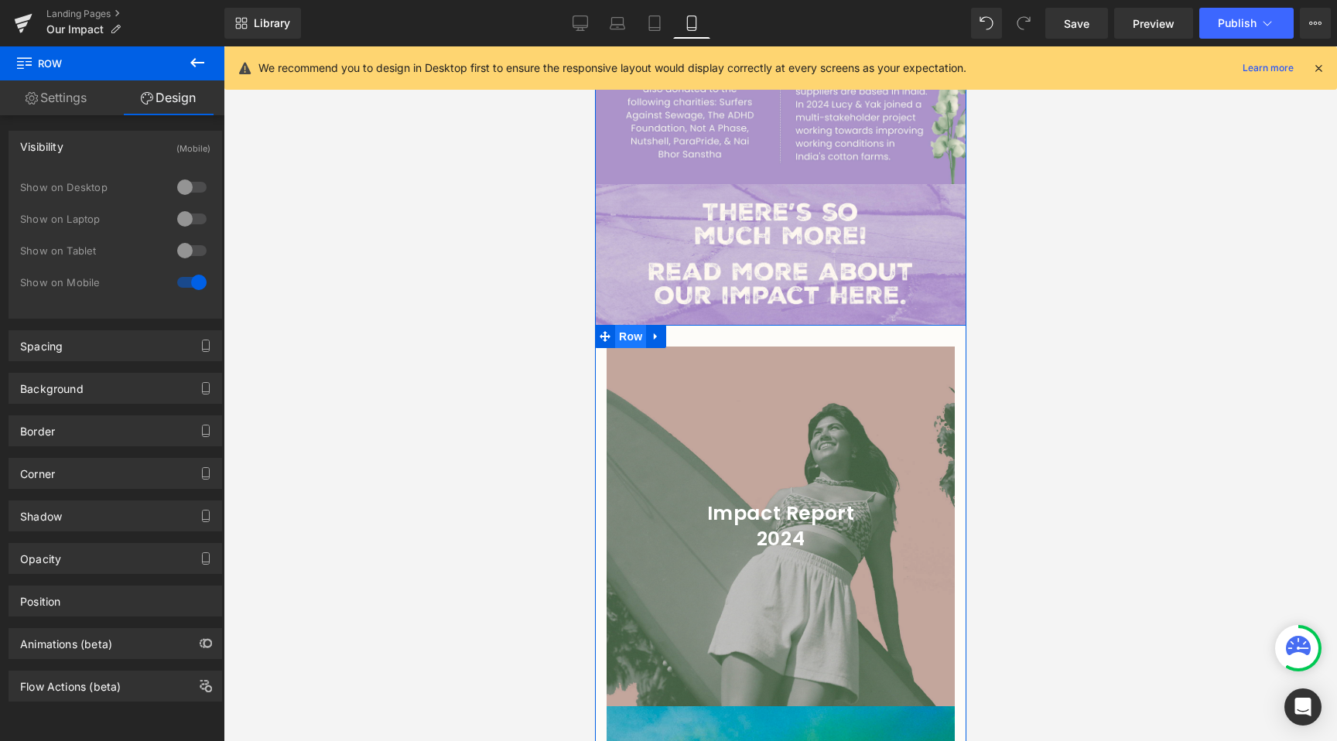
click at [617, 325] on span "Row" at bounding box center [629, 336] width 31 height 23
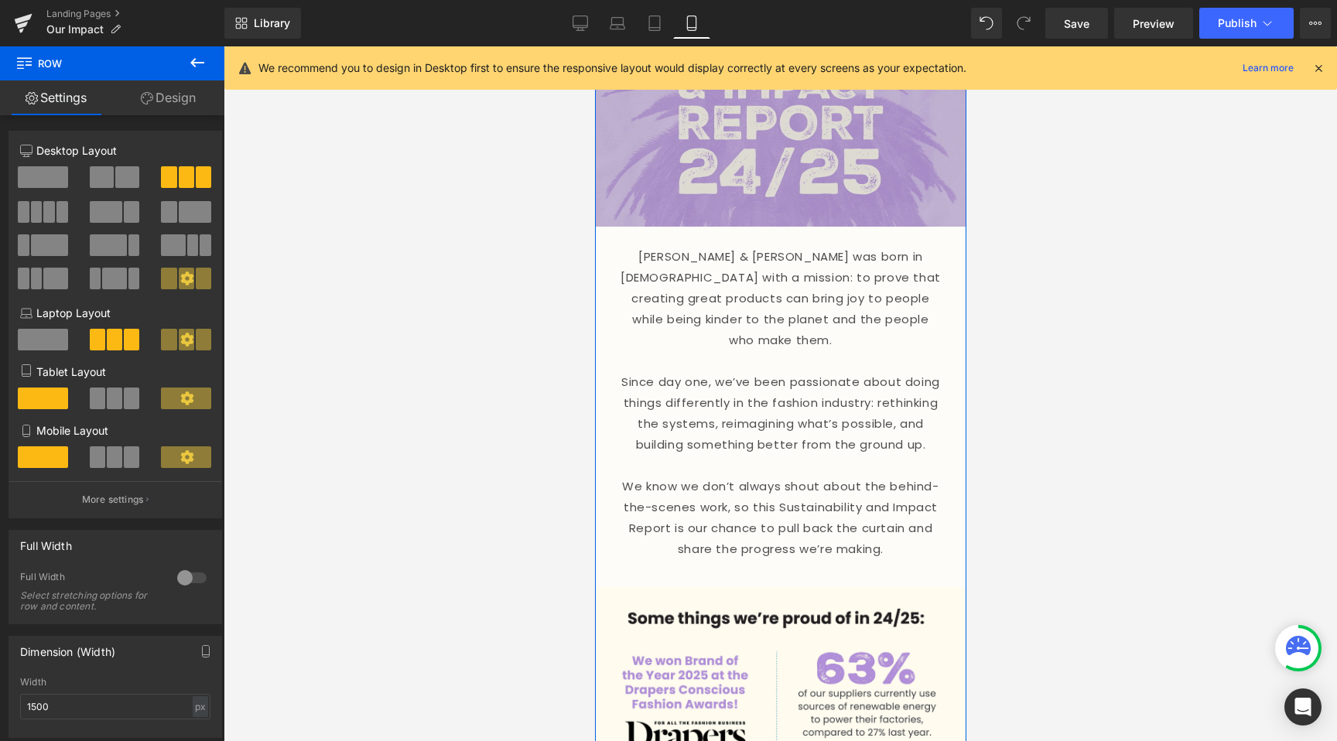
scroll to position [127, 0]
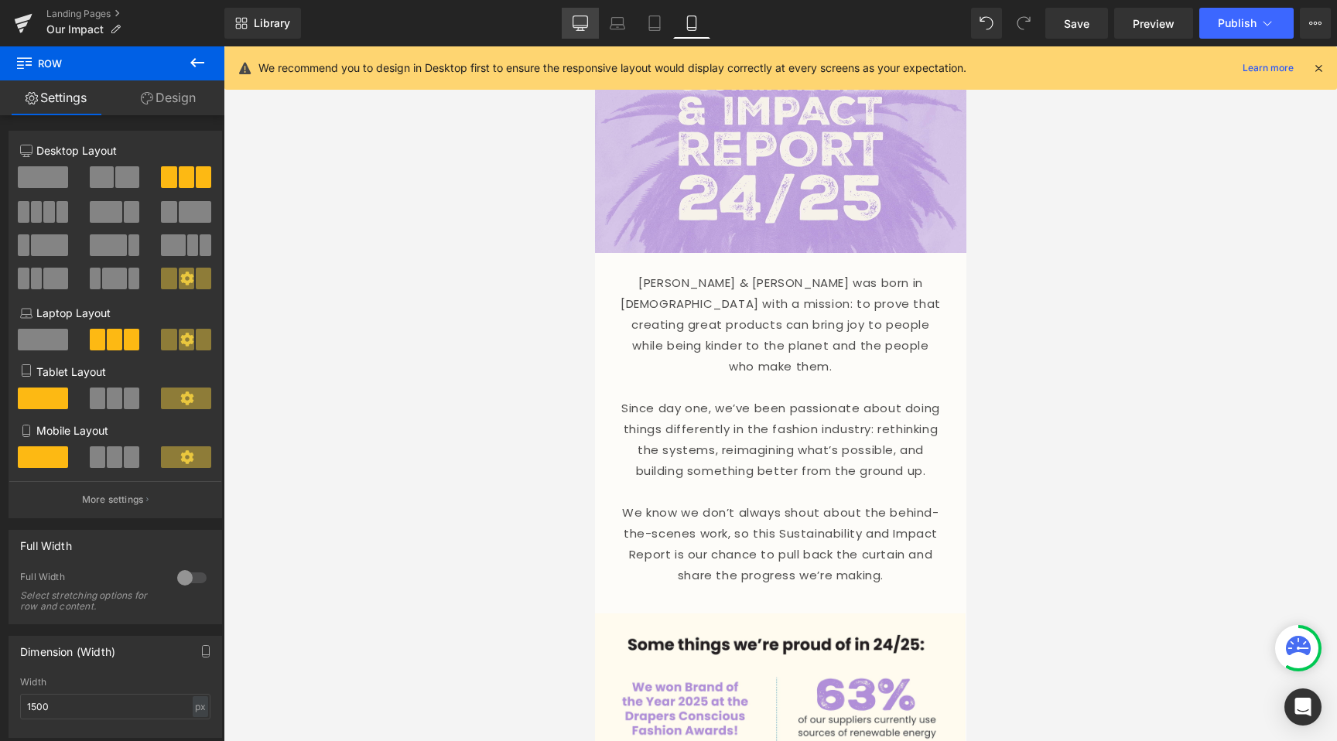
click at [575, 18] on icon at bounding box center [580, 22] width 15 height 15
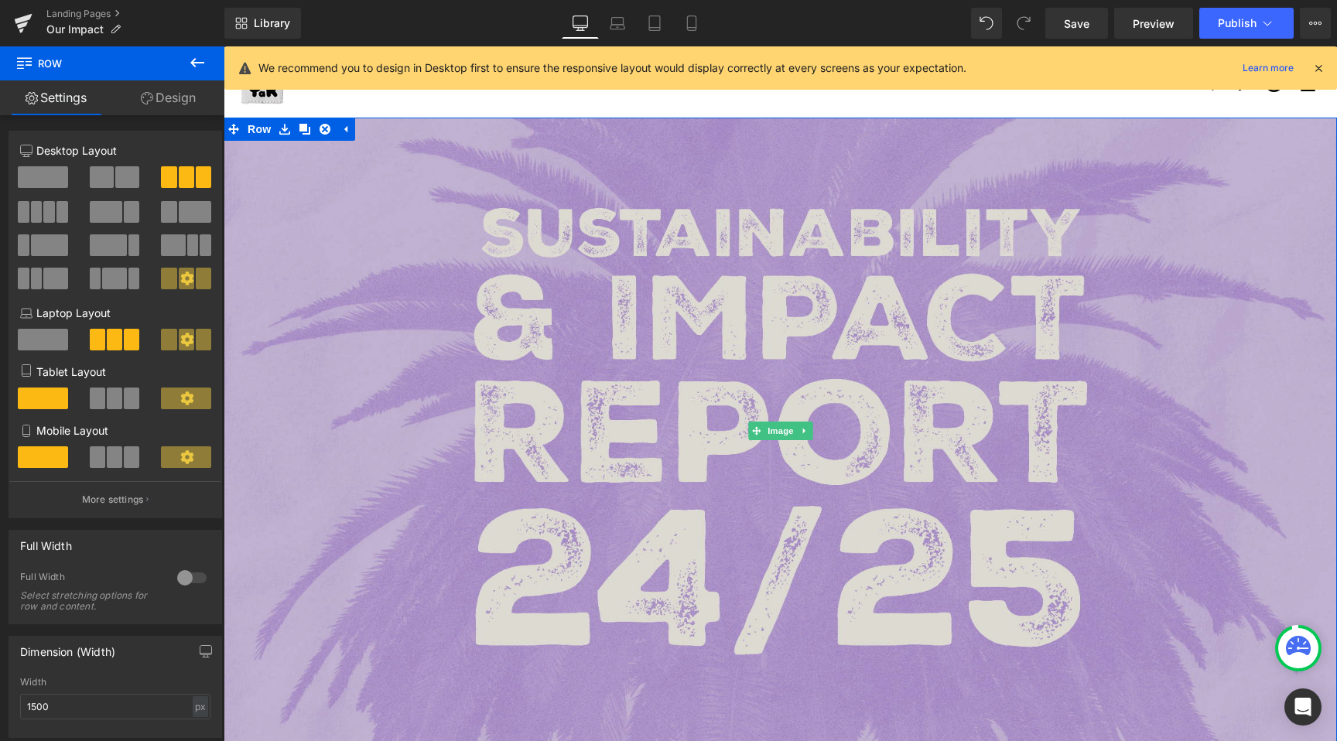
scroll to position [29, 0]
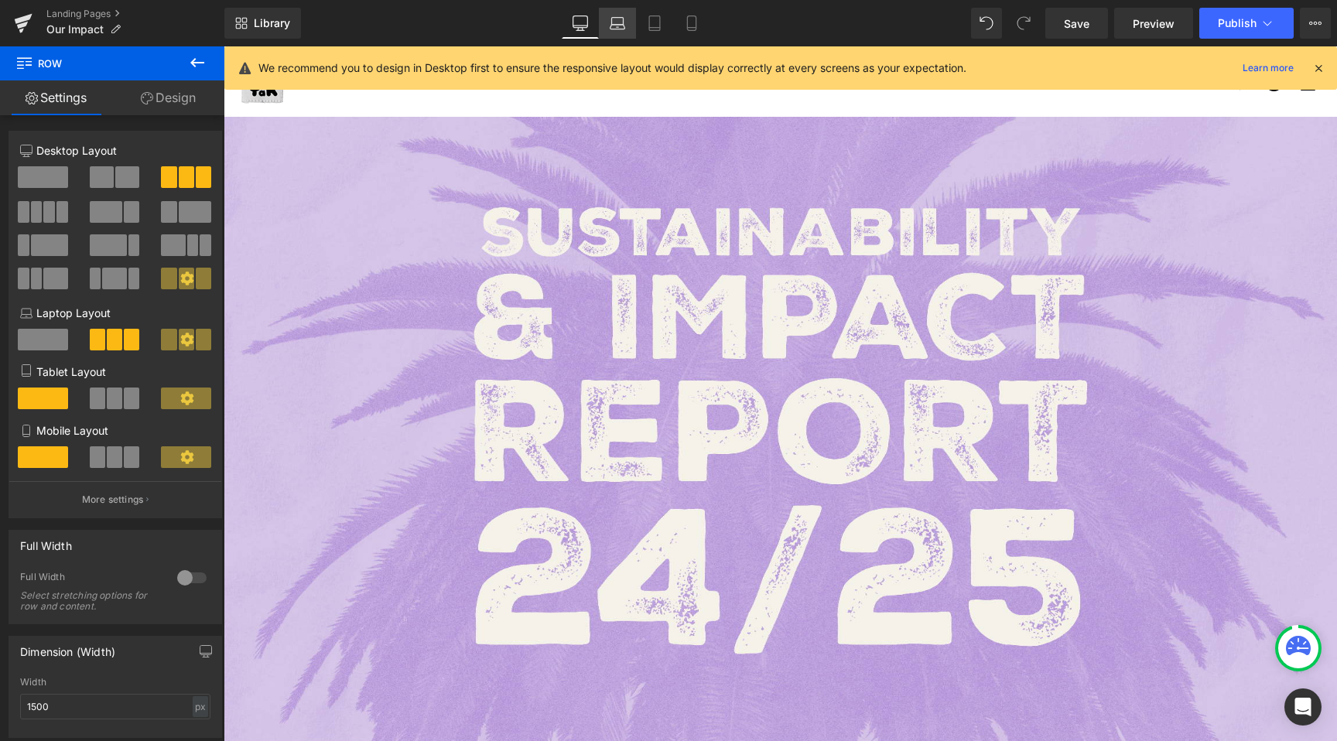
click at [625, 30] on icon at bounding box center [617, 22] width 15 height 15
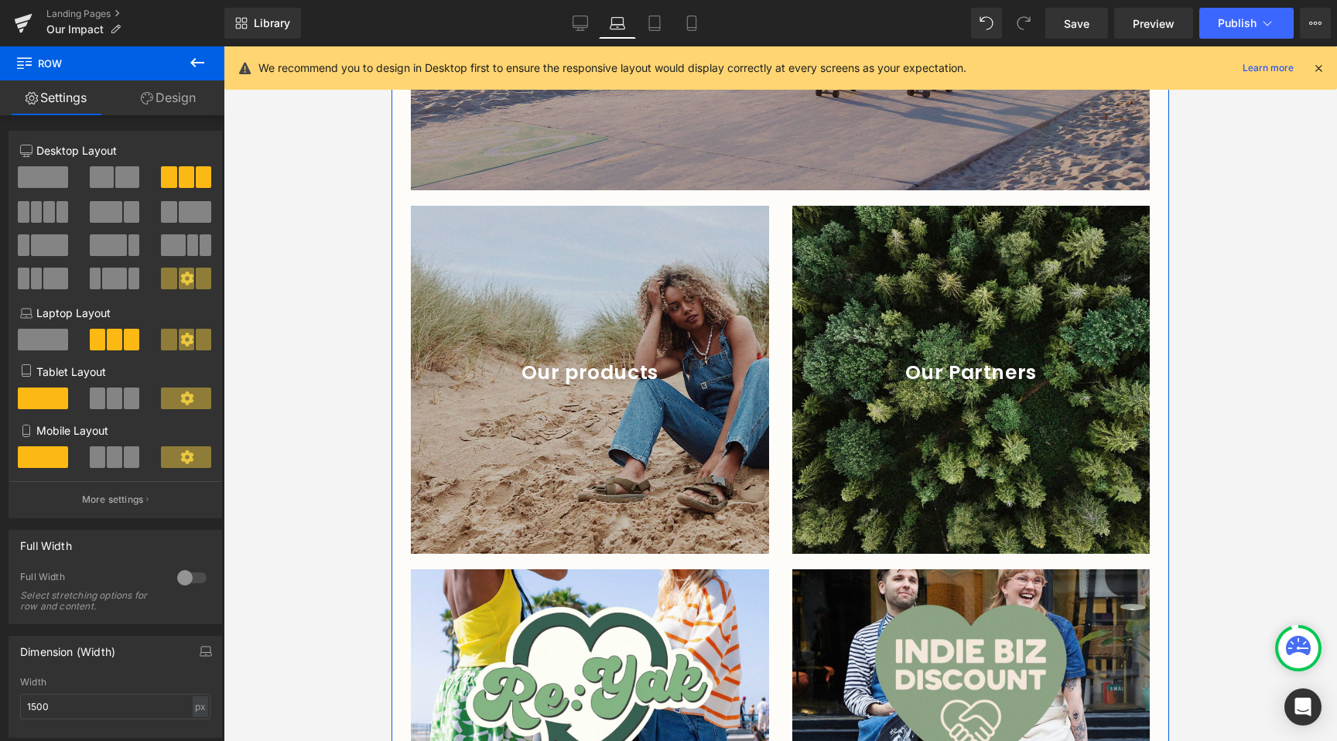
scroll to position [3066, 0]
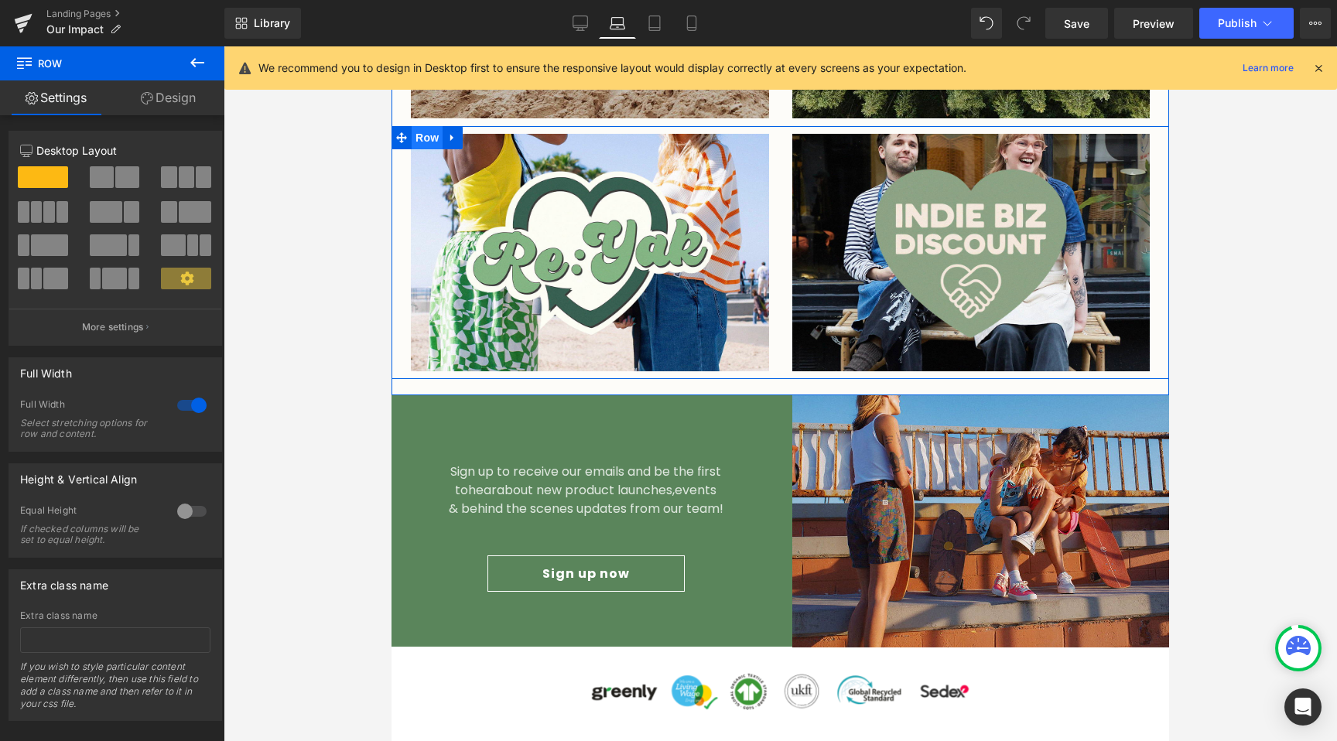
click at [423, 126] on span "Row" at bounding box center [427, 137] width 31 height 23
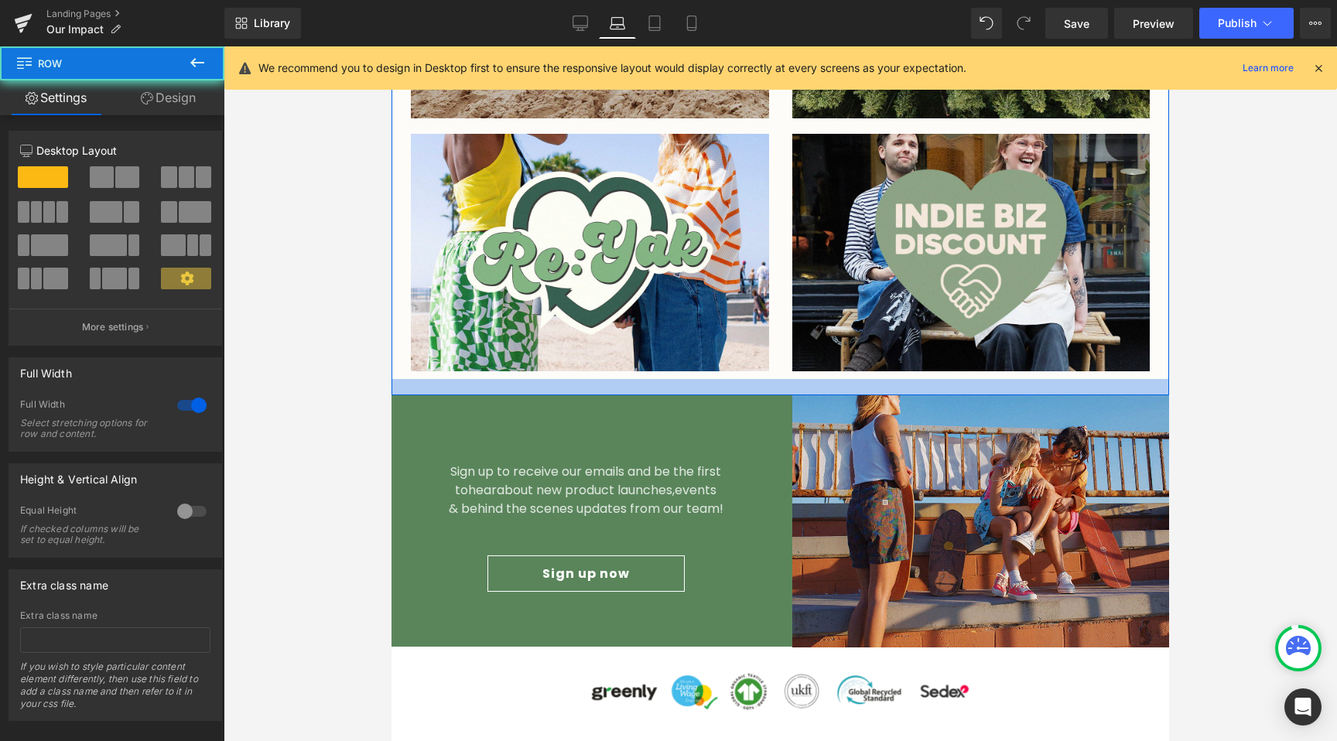
click at [426, 379] on div at bounding box center [781, 387] width 778 height 16
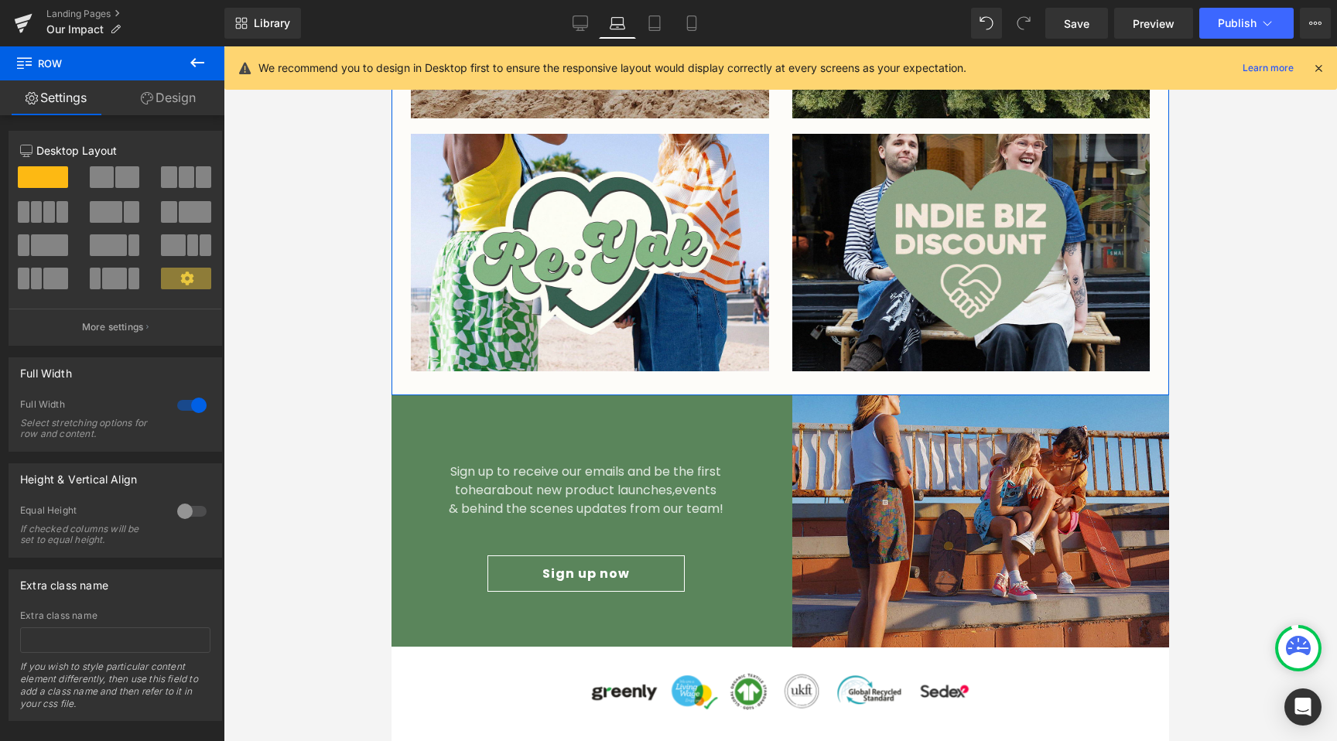
click at [185, 105] on link "Design" at bounding box center [168, 97] width 112 height 35
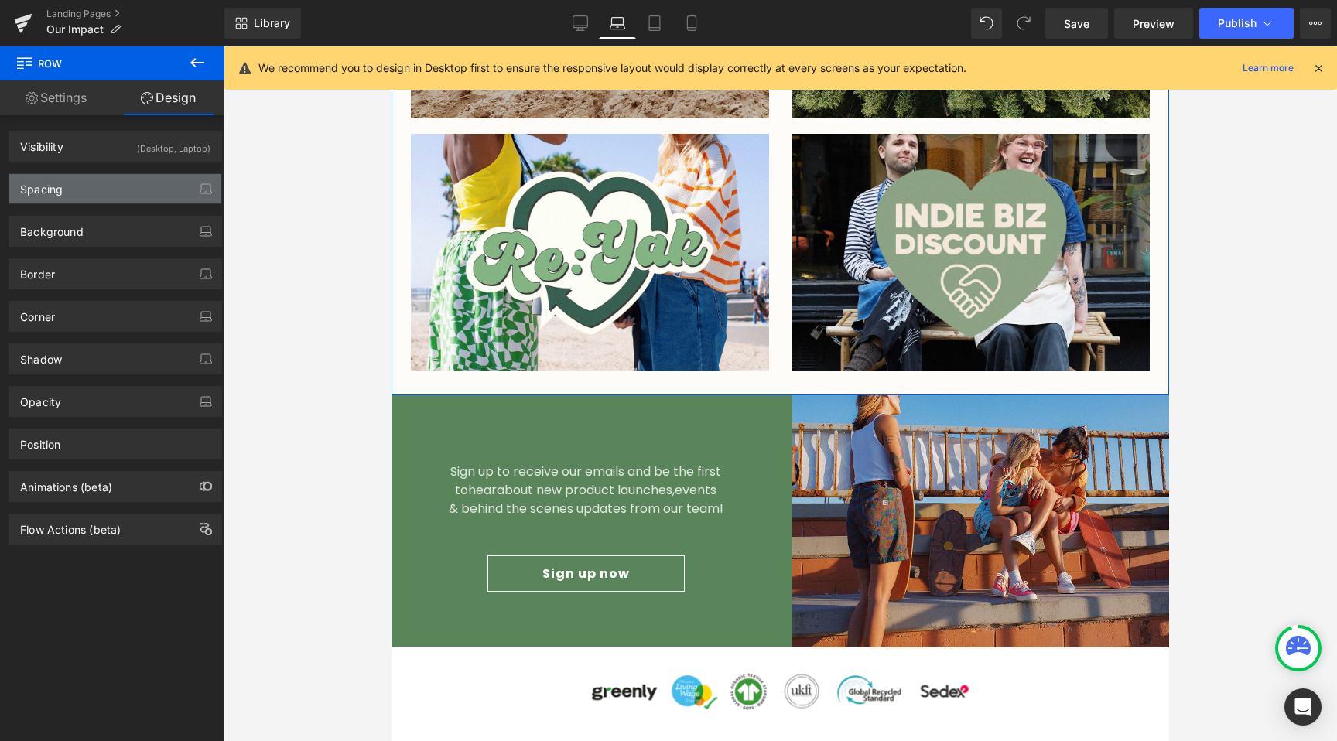
click at [86, 177] on div "Spacing" at bounding box center [115, 188] width 212 height 29
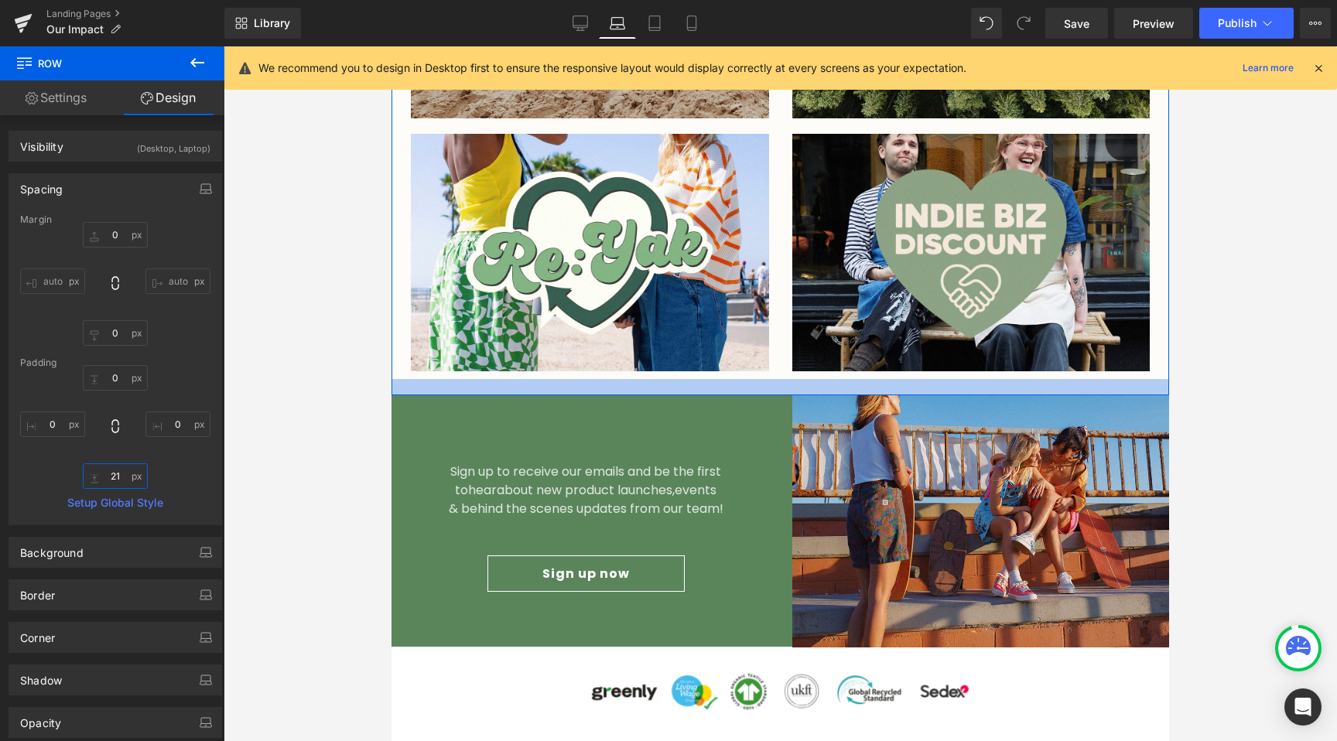
click at [128, 467] on input "21" at bounding box center [115, 476] width 65 height 26
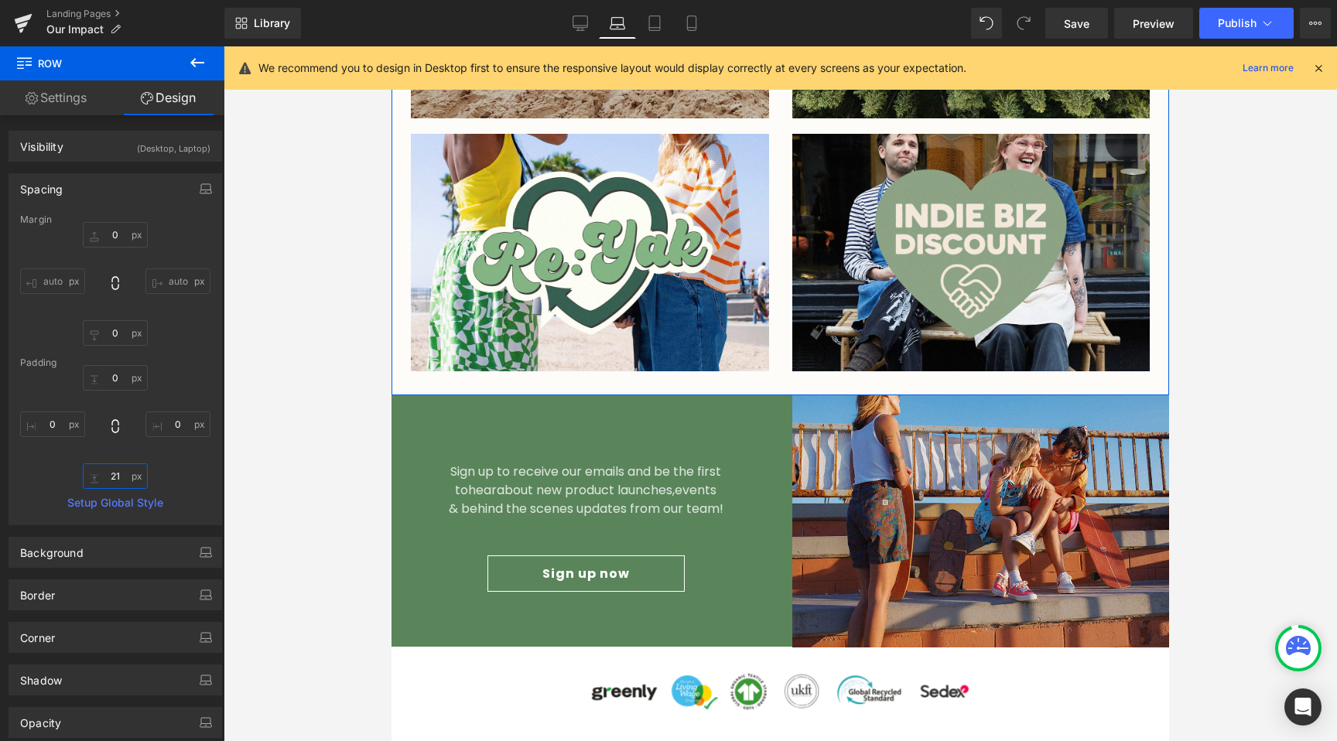
drag, startPoint x: 129, startPoint y: 472, endPoint x: 125, endPoint y: 511, distance: 39.0
click at [131, 470] on input "21" at bounding box center [115, 476] width 65 height 26
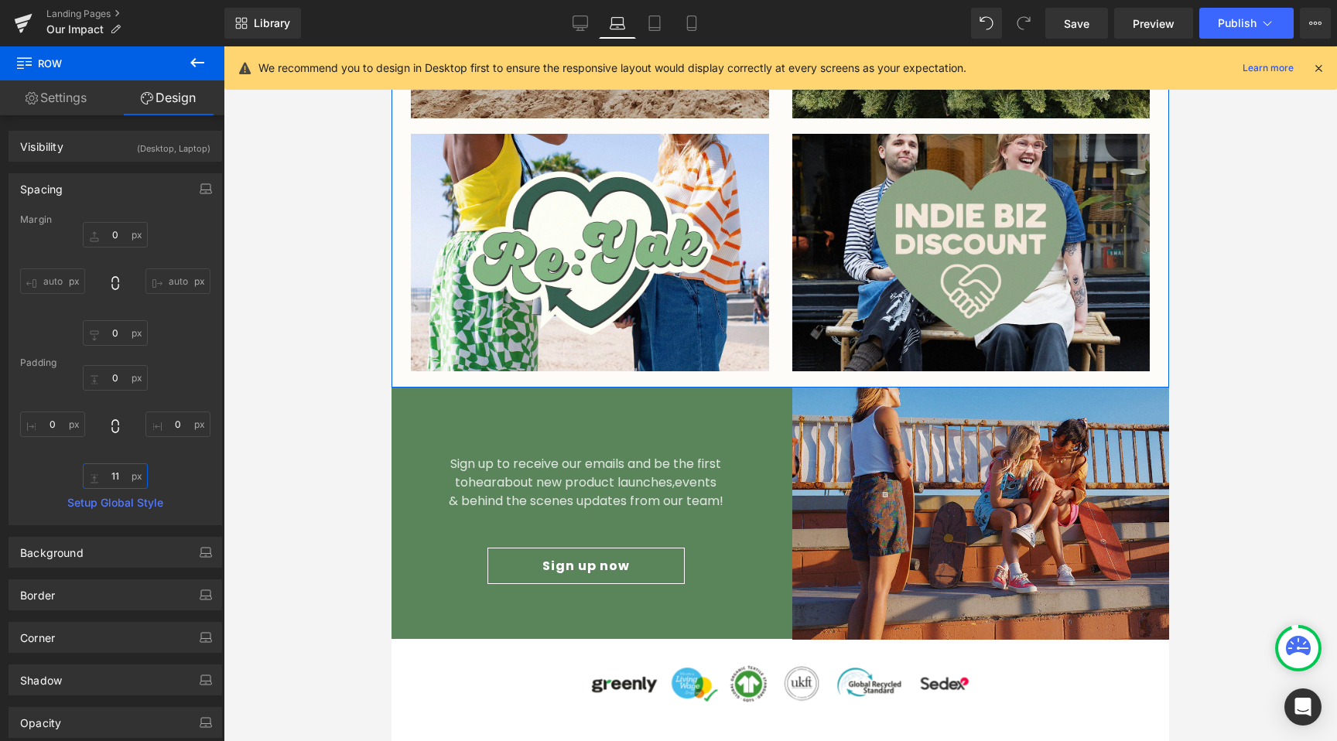
type input "10"
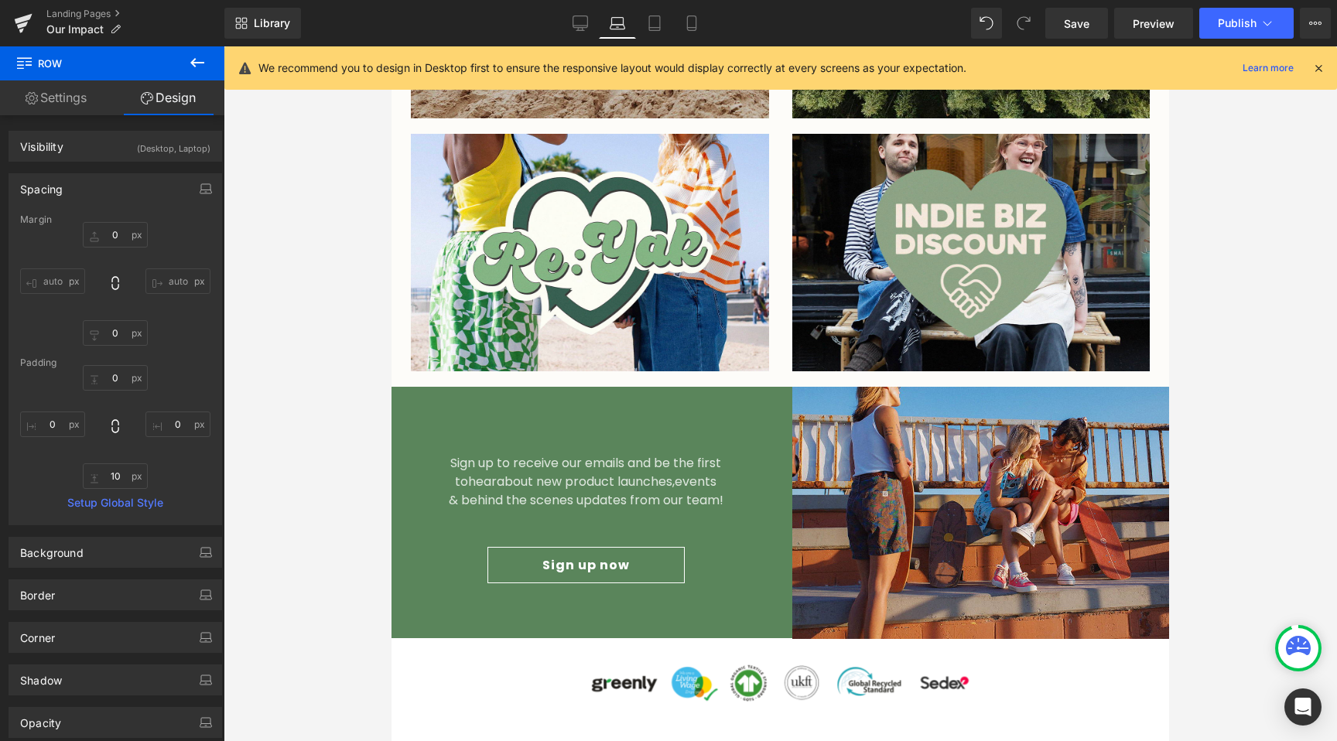
click at [287, 489] on div at bounding box center [780, 393] width 1113 height 695
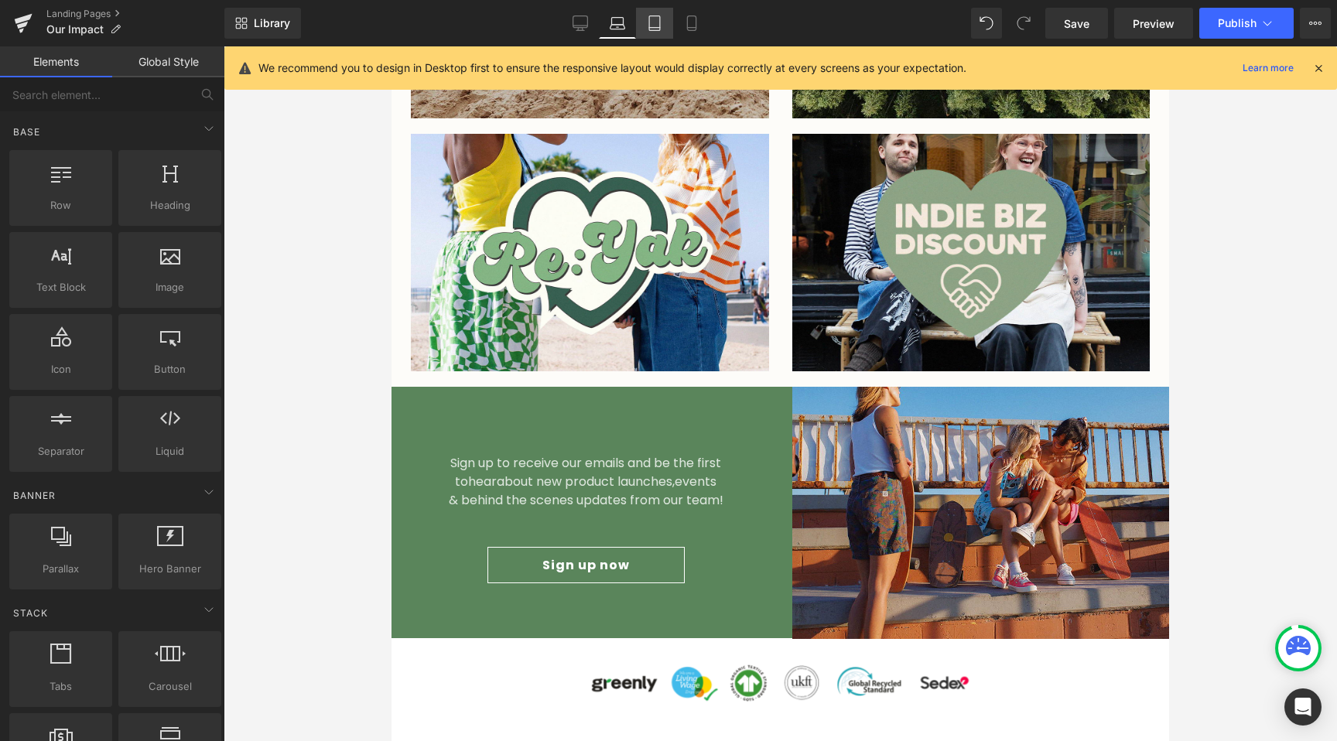
click at [648, 19] on icon at bounding box center [654, 22] width 15 height 15
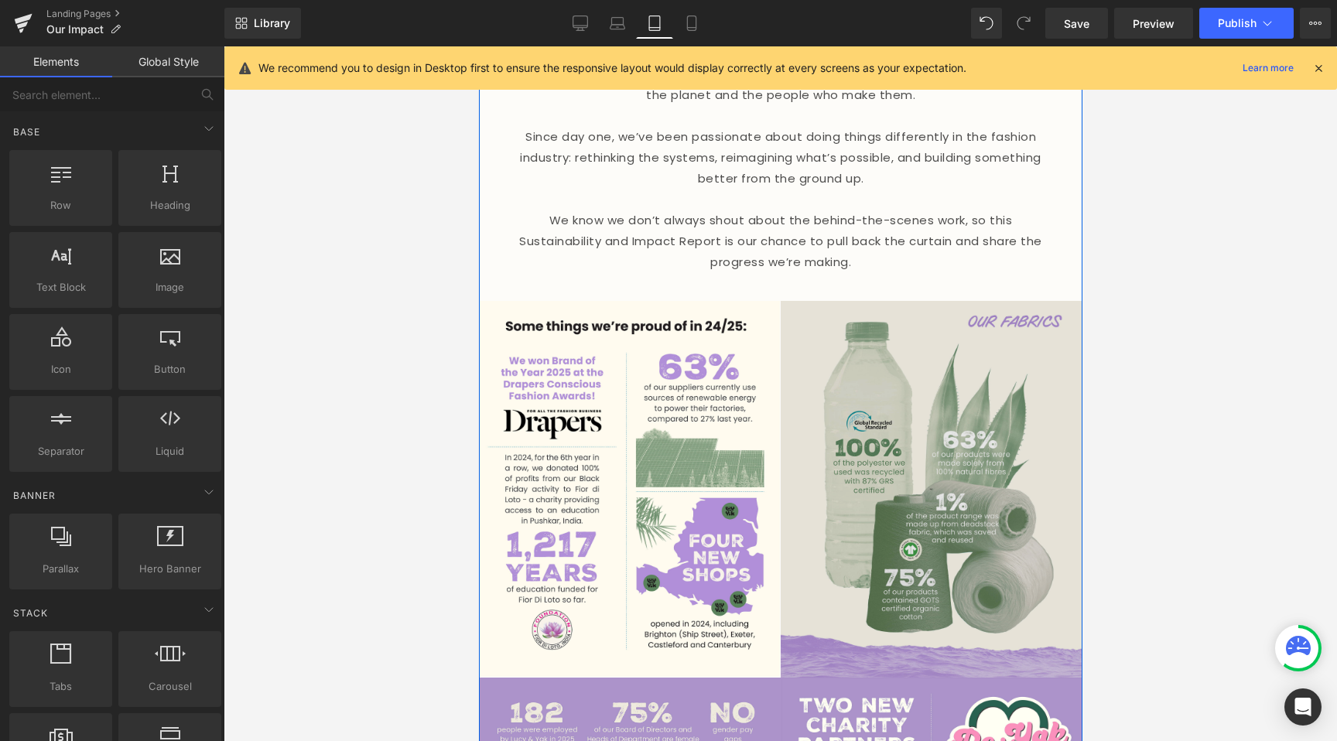
scroll to position [539, 0]
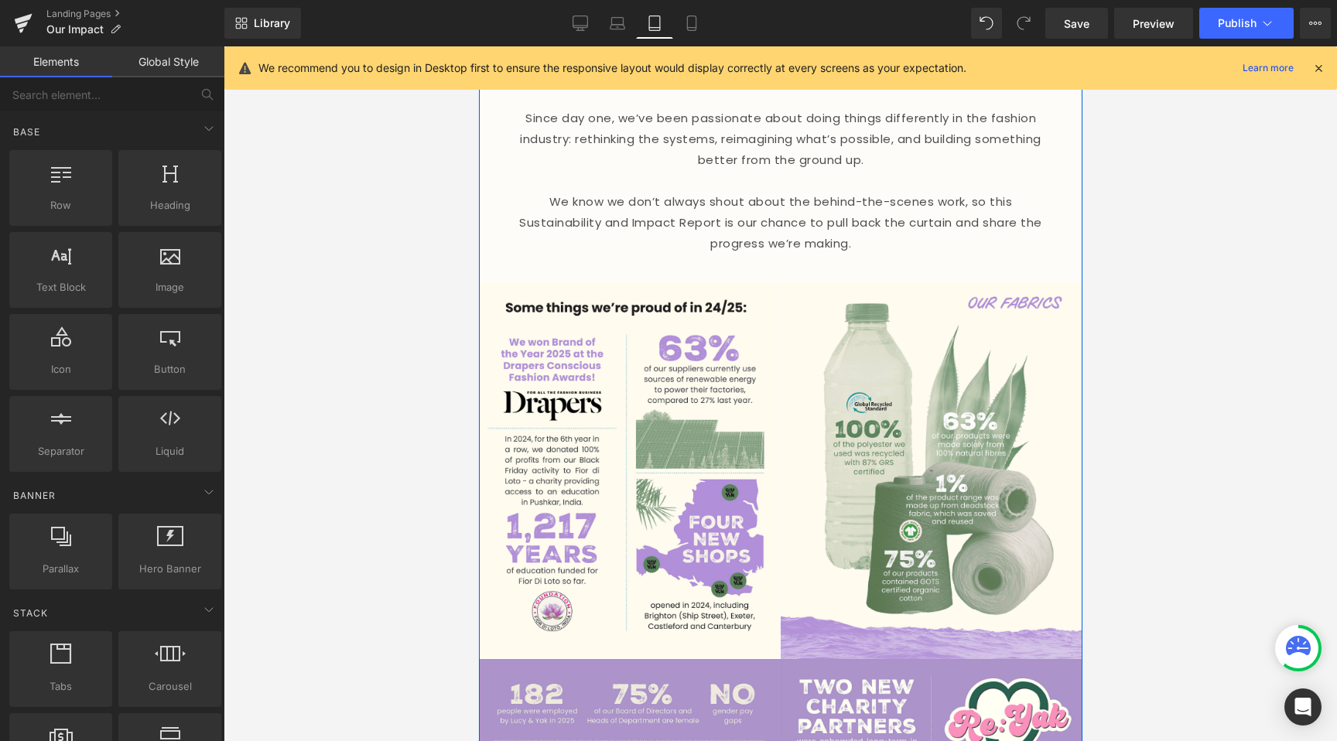
click at [790, 217] on p "We know we don’t always shout about the behind-the-scenes work, so this Sustain…" at bounding box center [780, 222] width 526 height 63
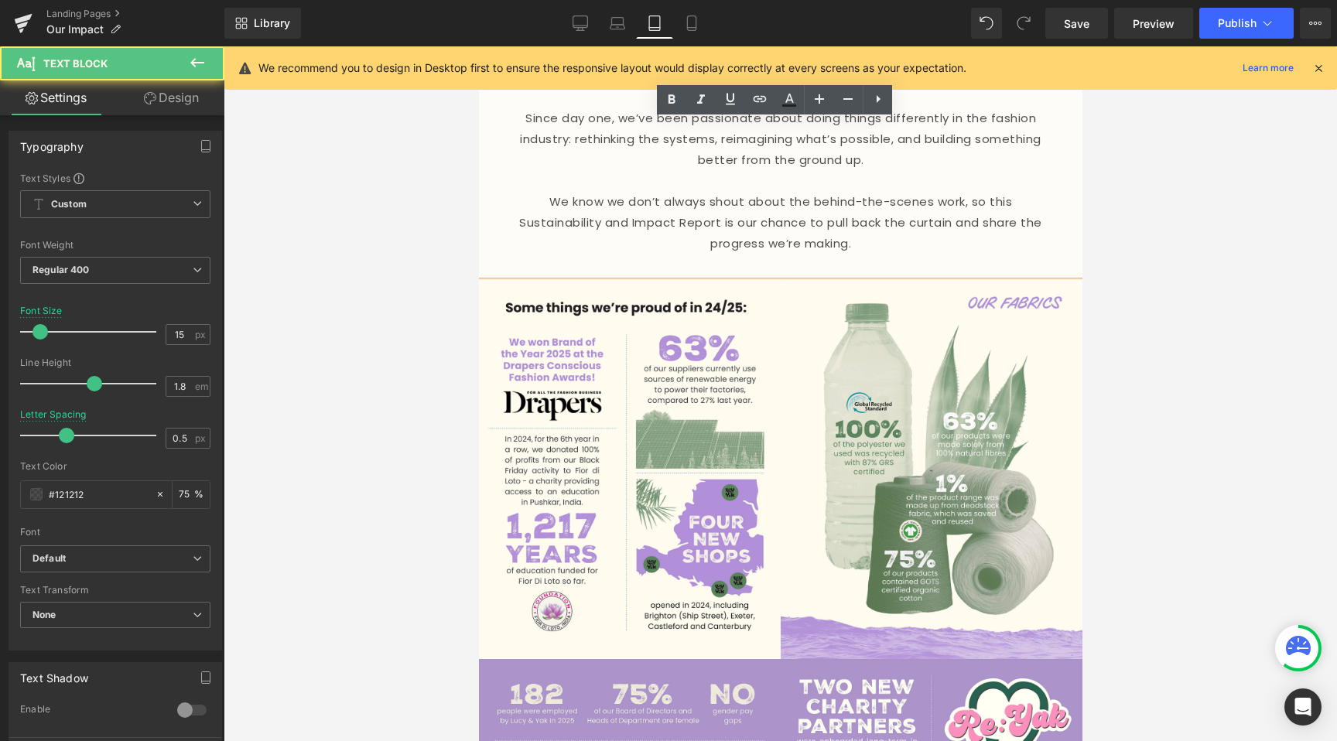
click at [789, 229] on p "We know we don’t always shout about the behind-the-scenes work, so this Sustain…" at bounding box center [780, 222] width 526 height 63
click at [776, 254] on p at bounding box center [780, 264] width 526 height 21
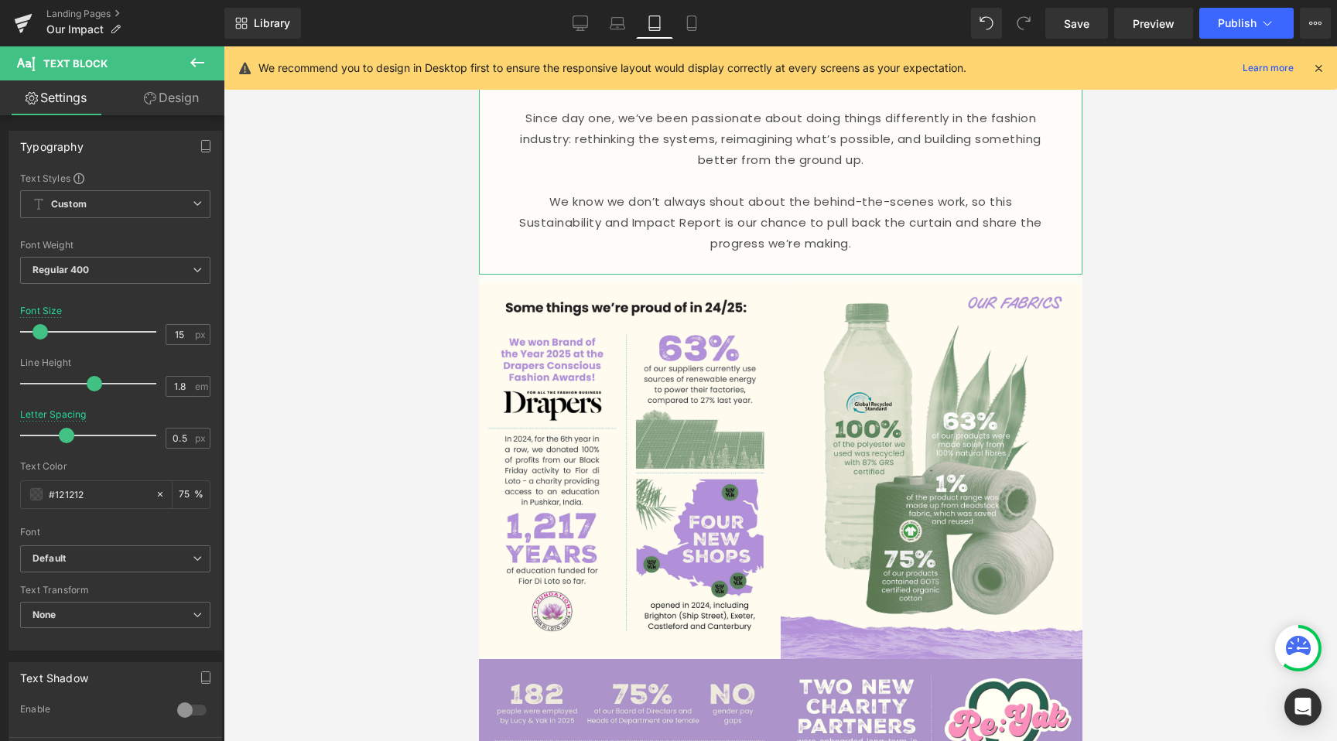
click at [183, 91] on link "Design" at bounding box center [171, 97] width 112 height 35
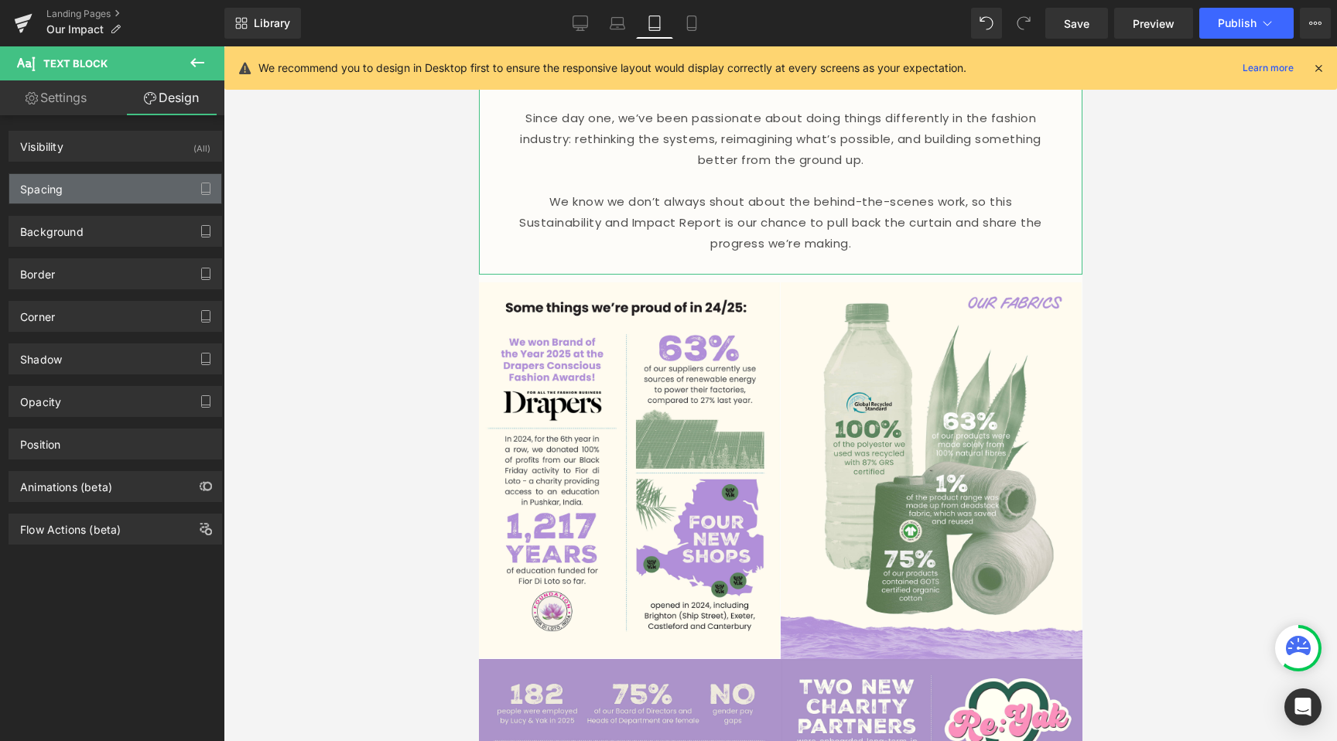
click at [99, 185] on div "Spacing" at bounding box center [115, 188] width 212 height 29
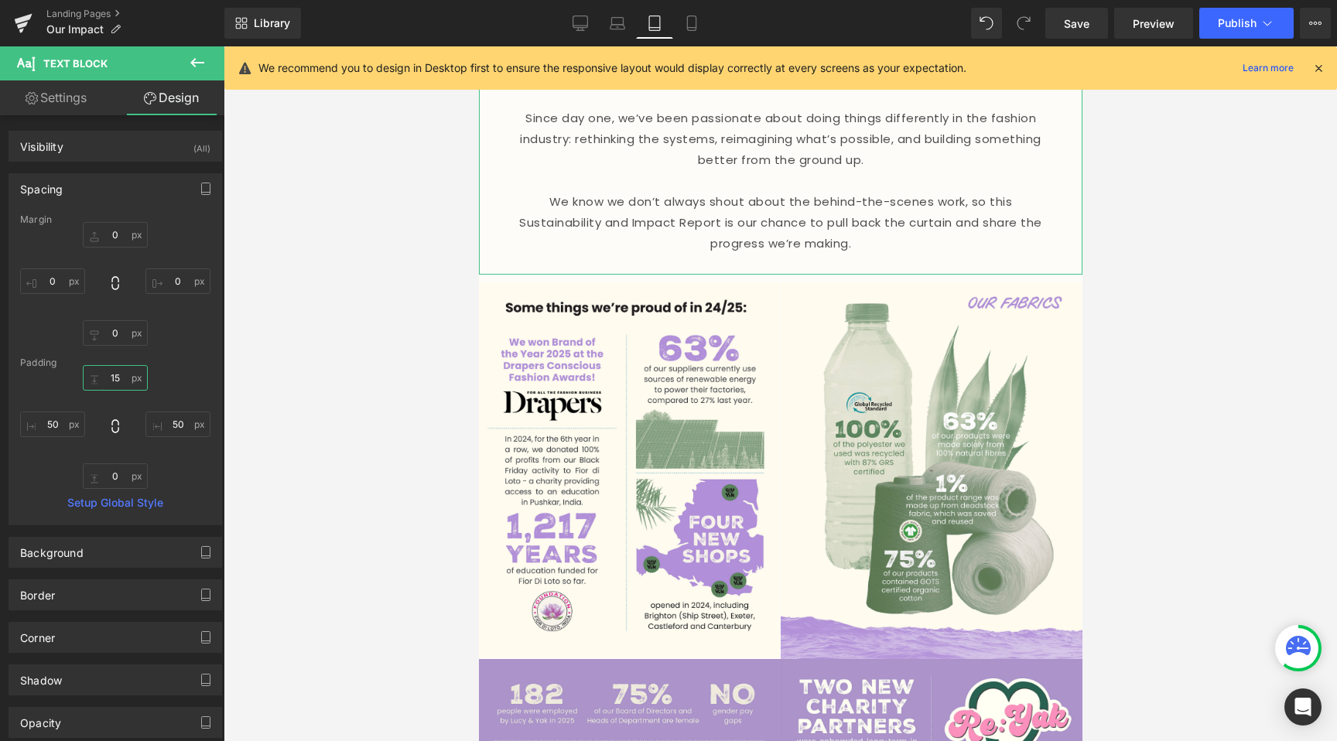
click at [115, 374] on input "15" at bounding box center [115, 378] width 65 height 26
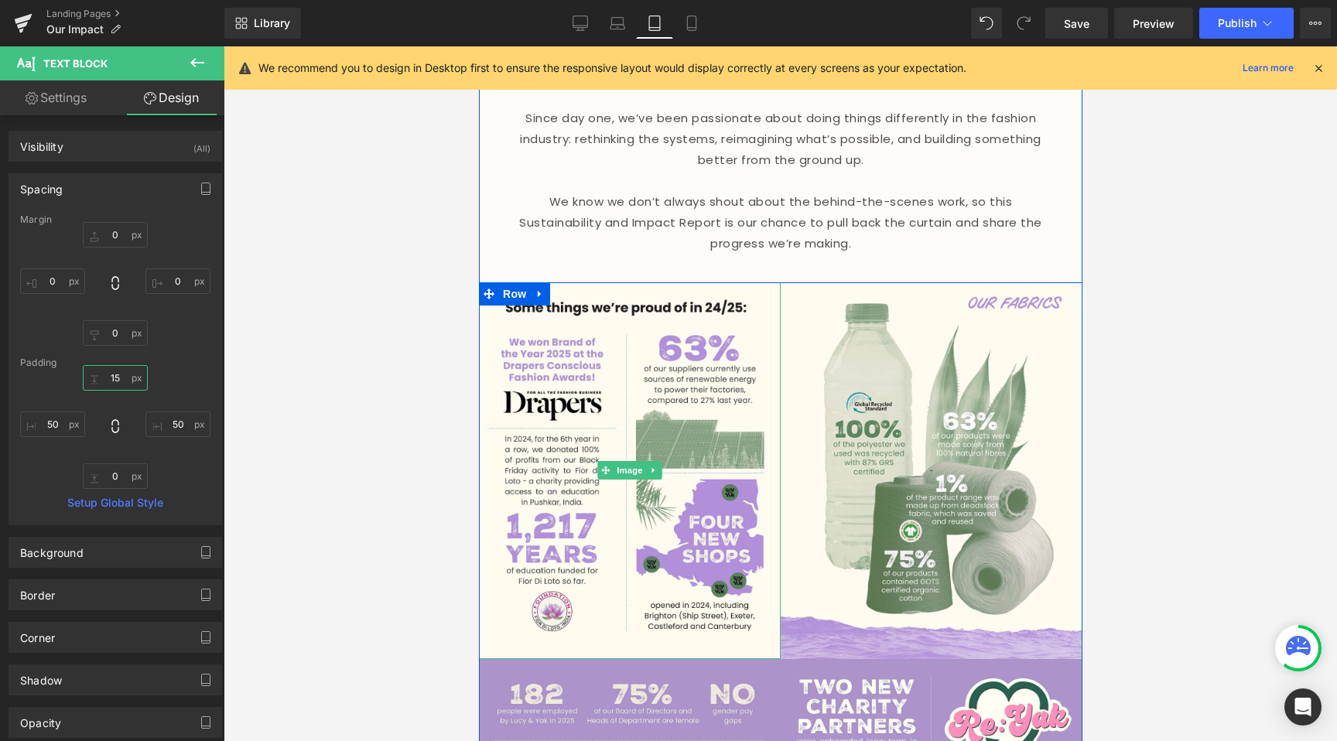
scroll to position [279, 0]
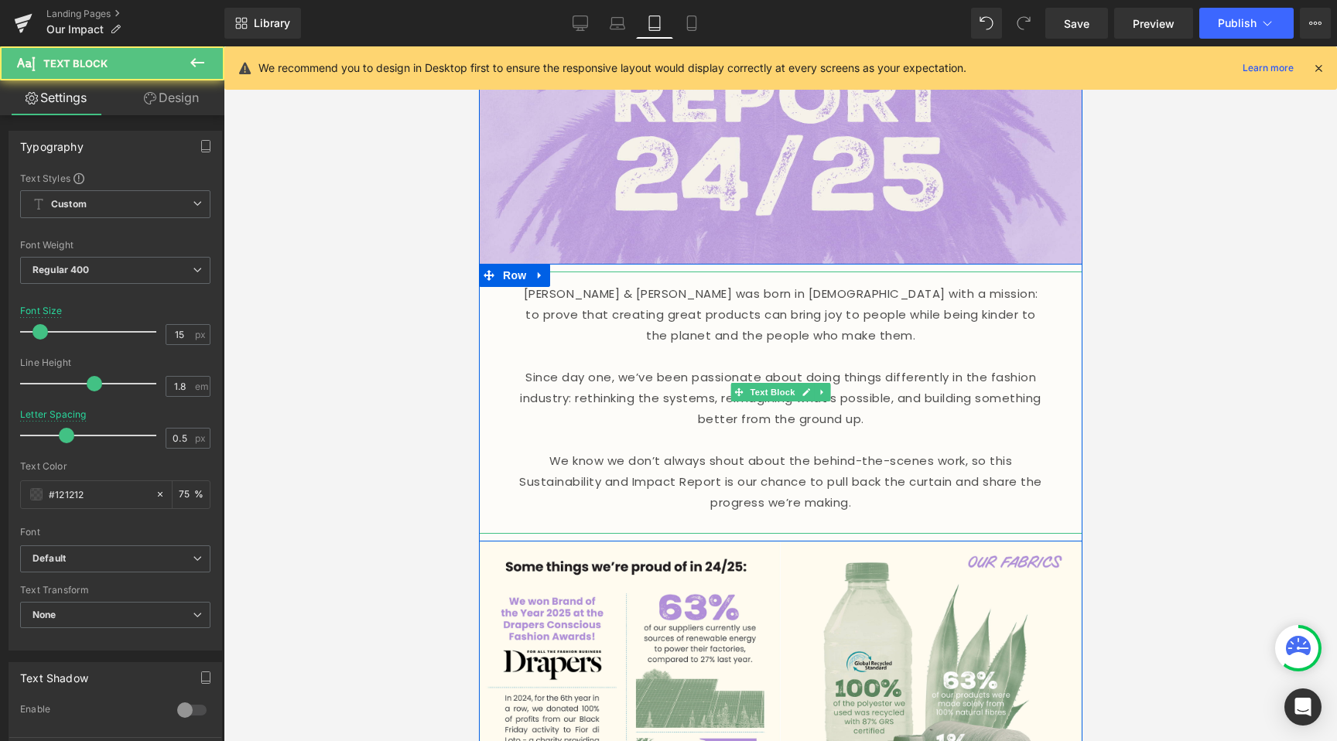
click at [772, 513] on p at bounding box center [780, 523] width 526 height 21
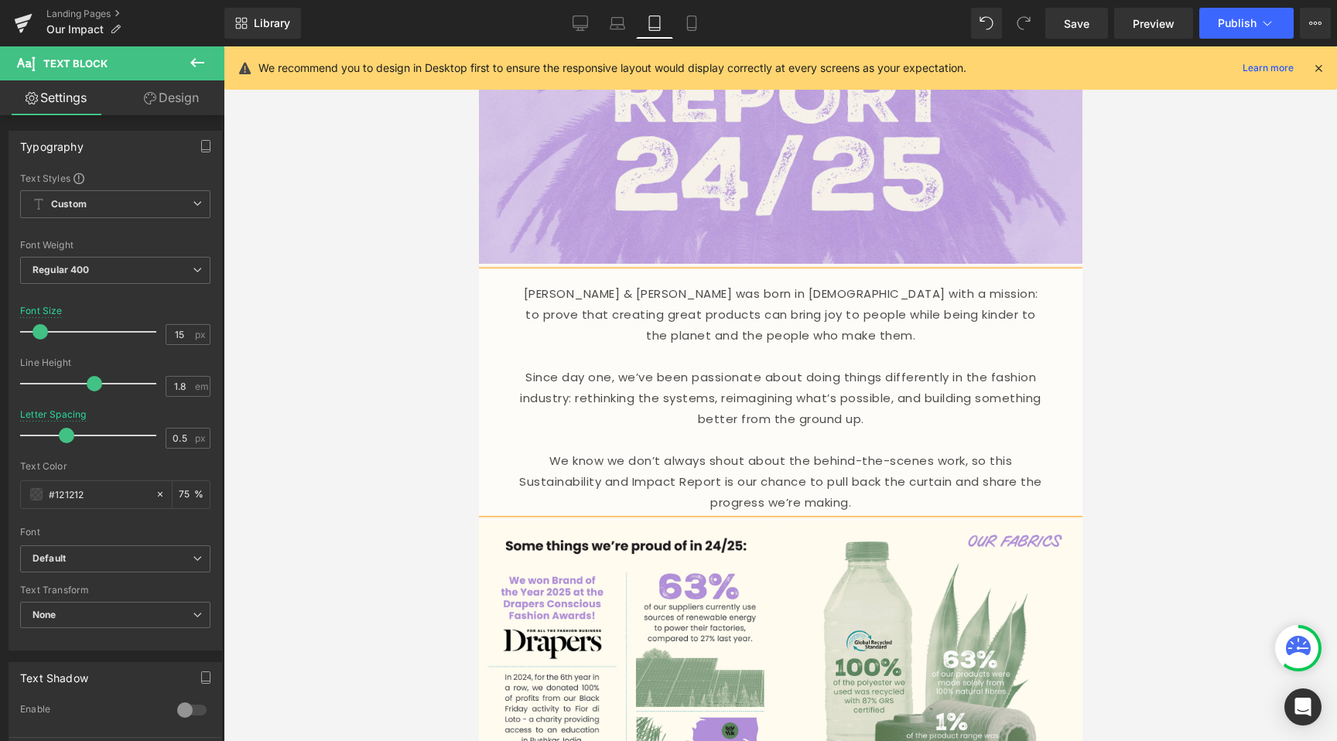
click at [167, 88] on link "Design" at bounding box center [171, 97] width 112 height 35
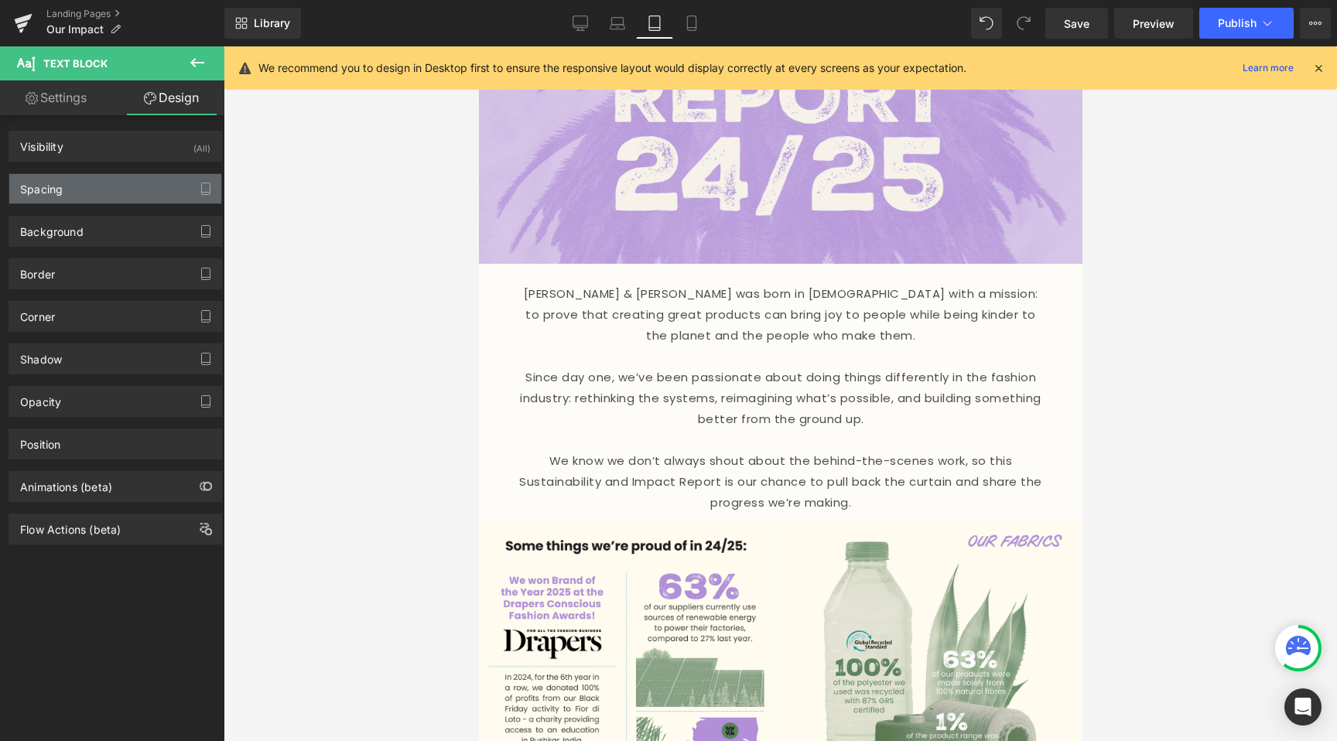
click at [123, 190] on div "Spacing" at bounding box center [115, 188] width 212 height 29
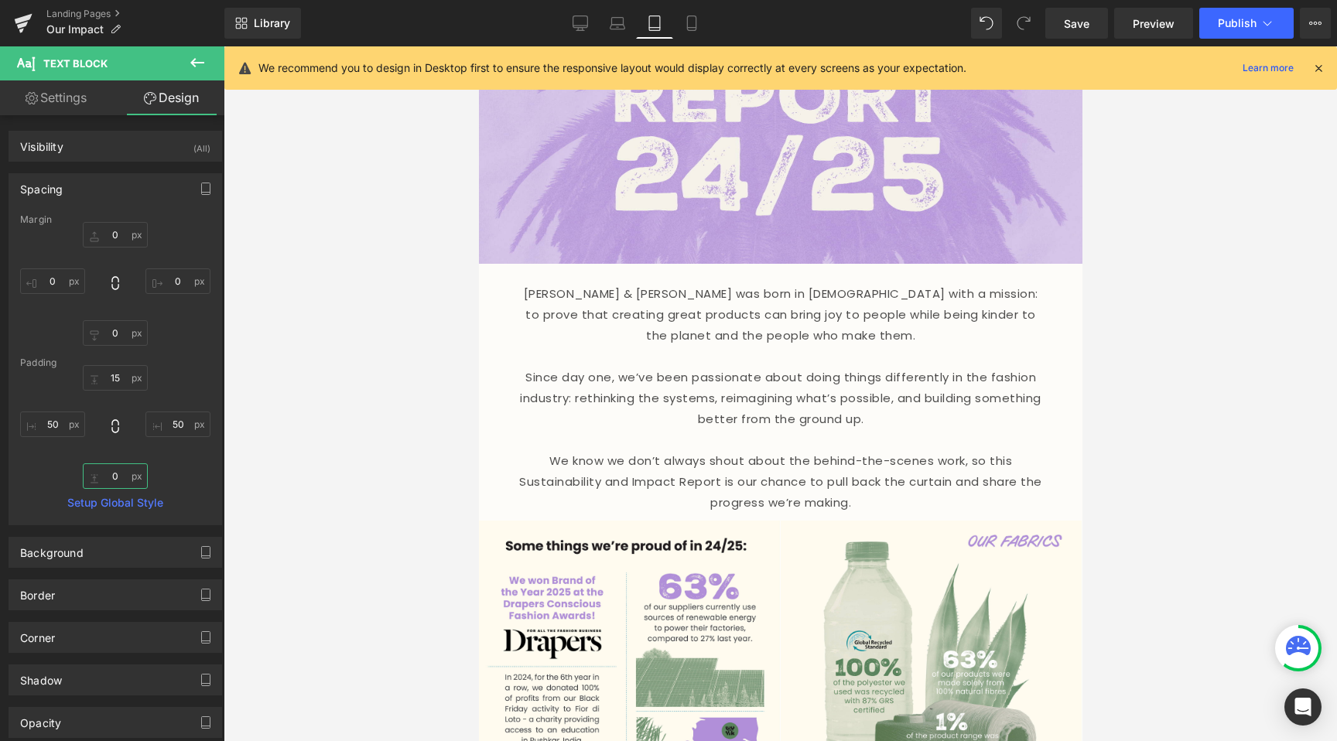
click at [133, 483] on input "0" at bounding box center [115, 476] width 65 height 26
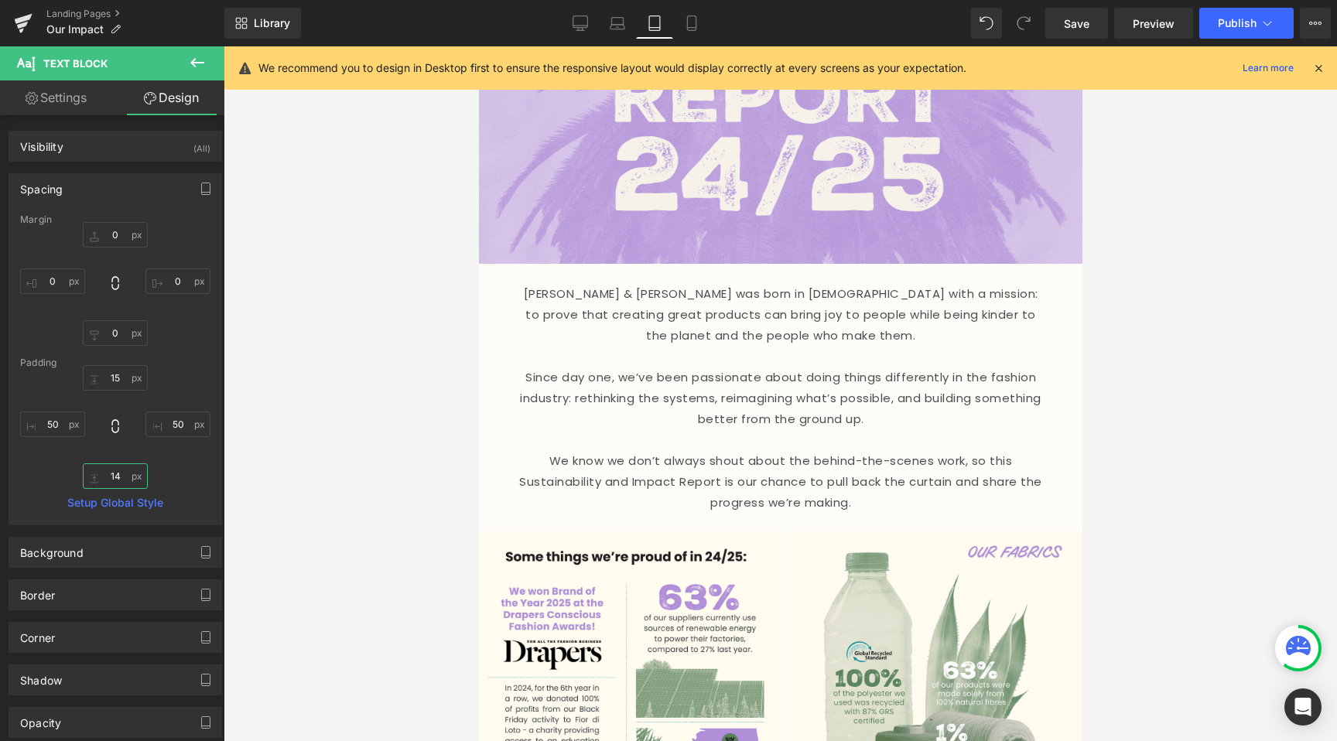
type input "15"
click at [187, 63] on button at bounding box center [197, 63] width 54 height 34
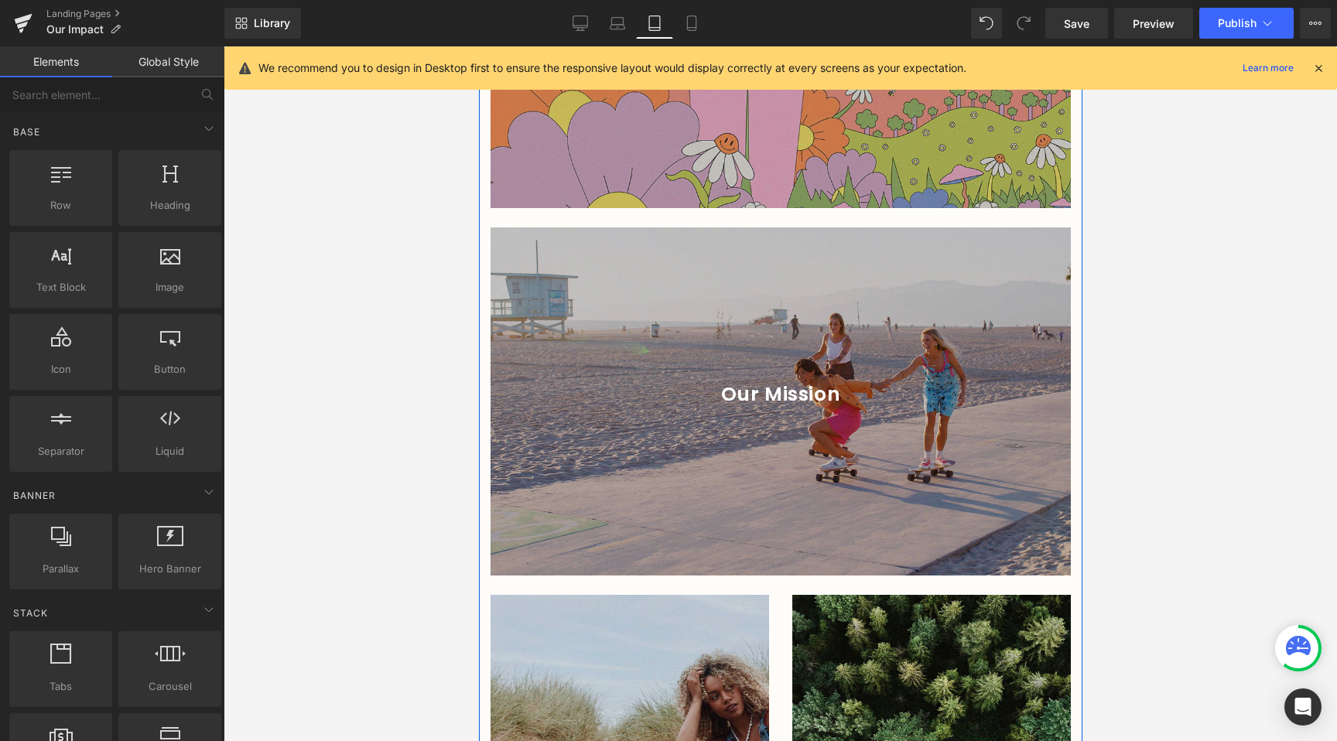
scroll to position [2521, 0]
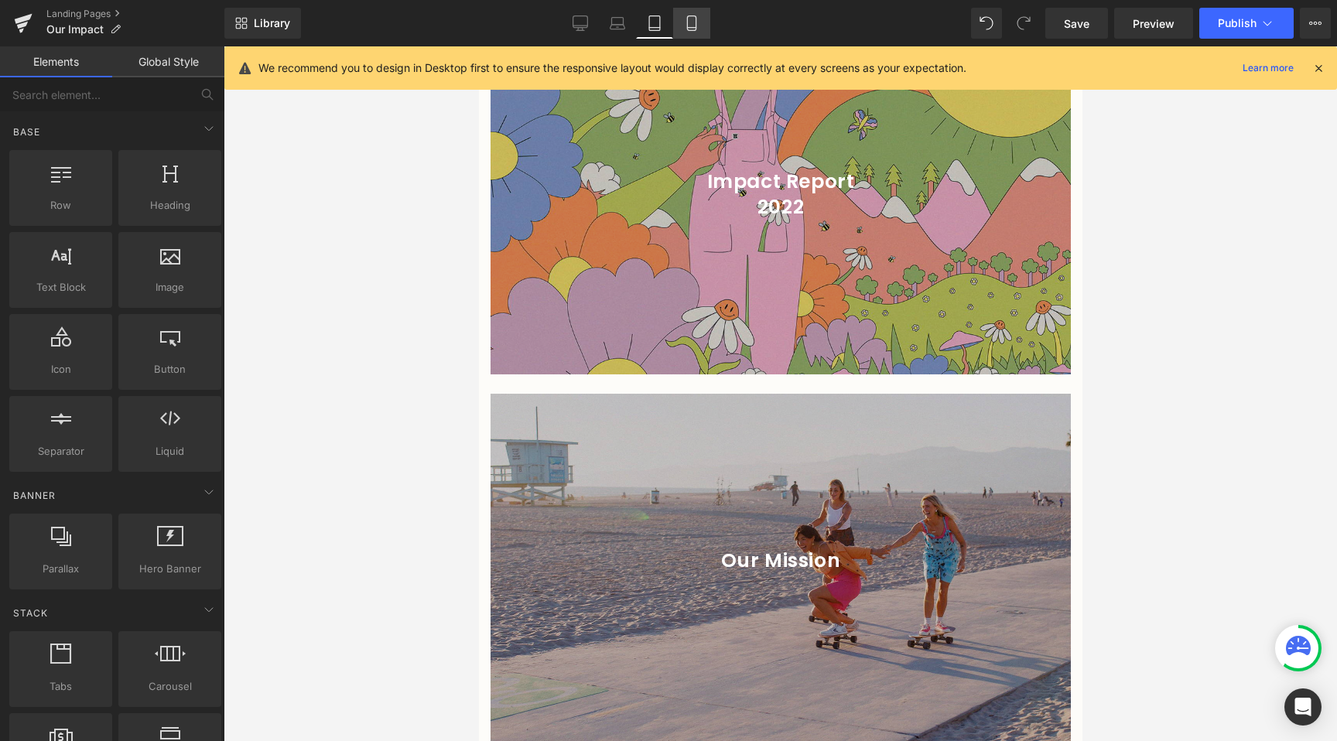
click at [693, 22] on icon at bounding box center [691, 22] width 15 height 15
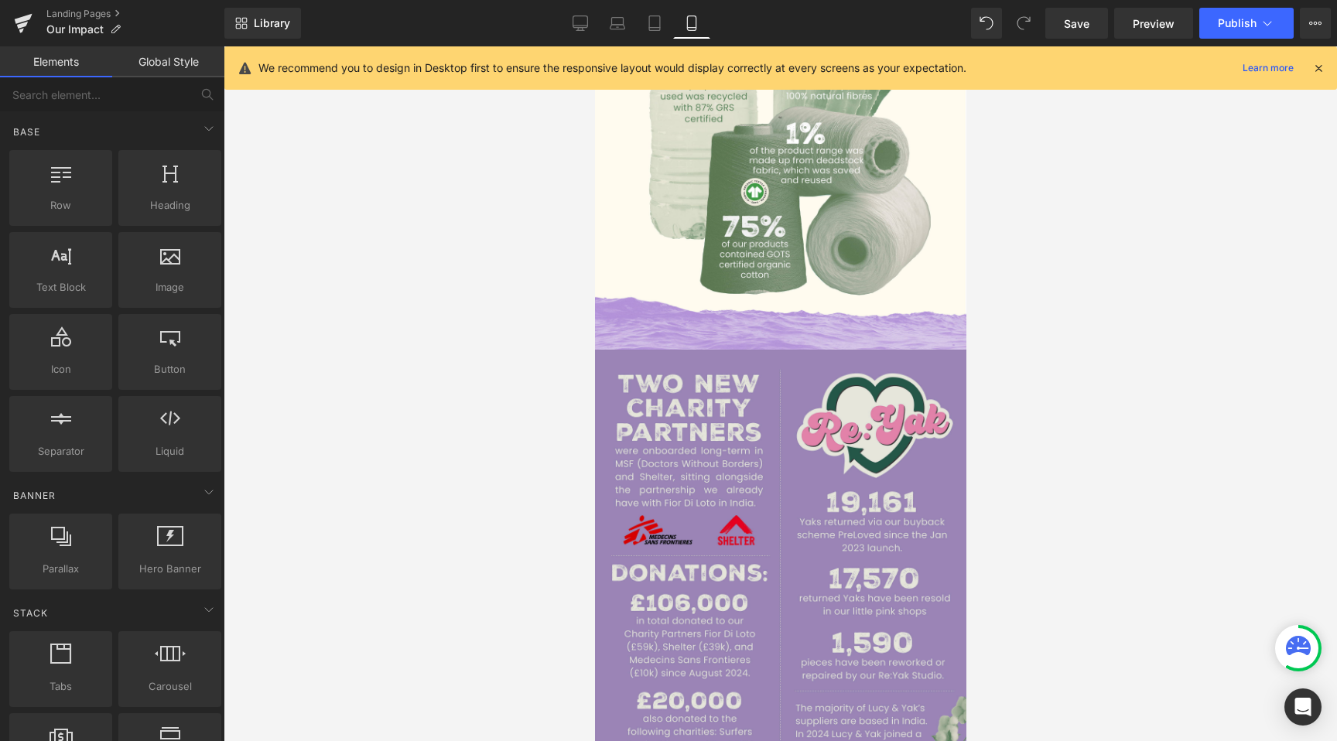
scroll to position [1790, 0]
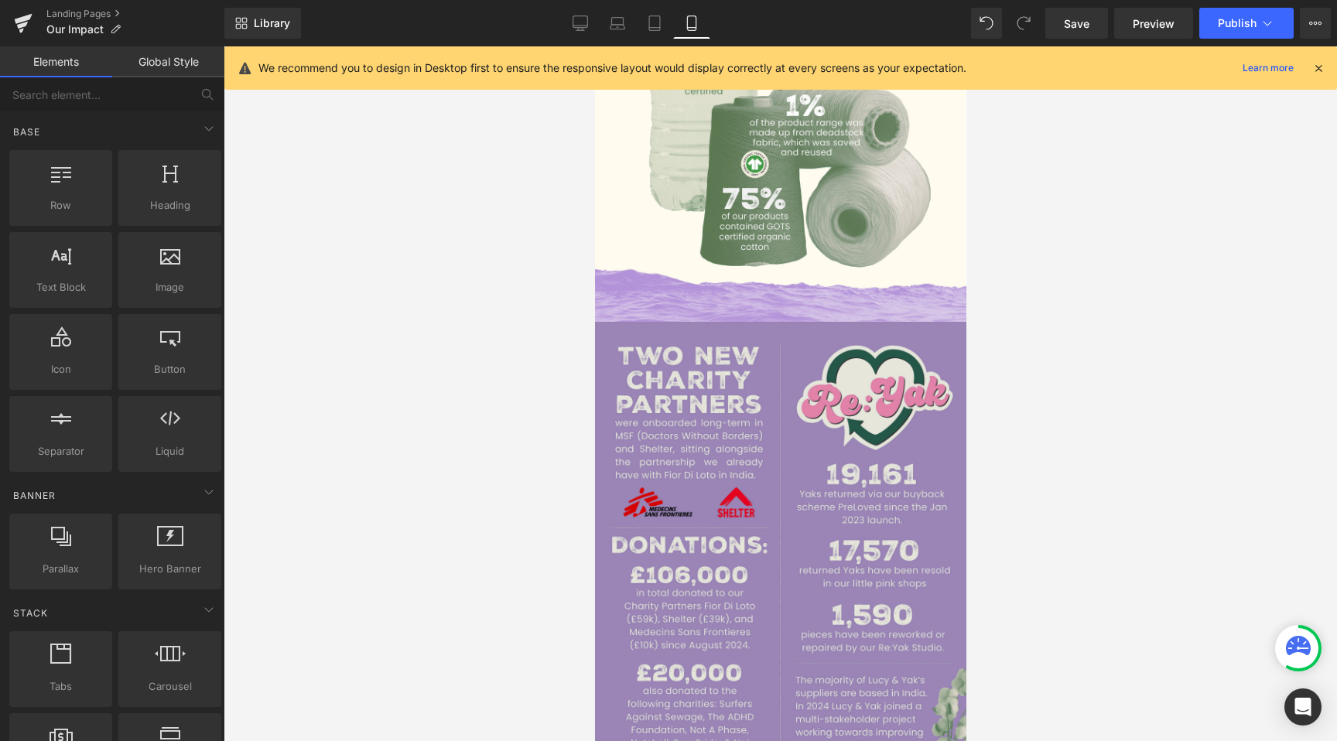
click at [731, 405] on img at bounding box center [779, 554] width 371 height 464
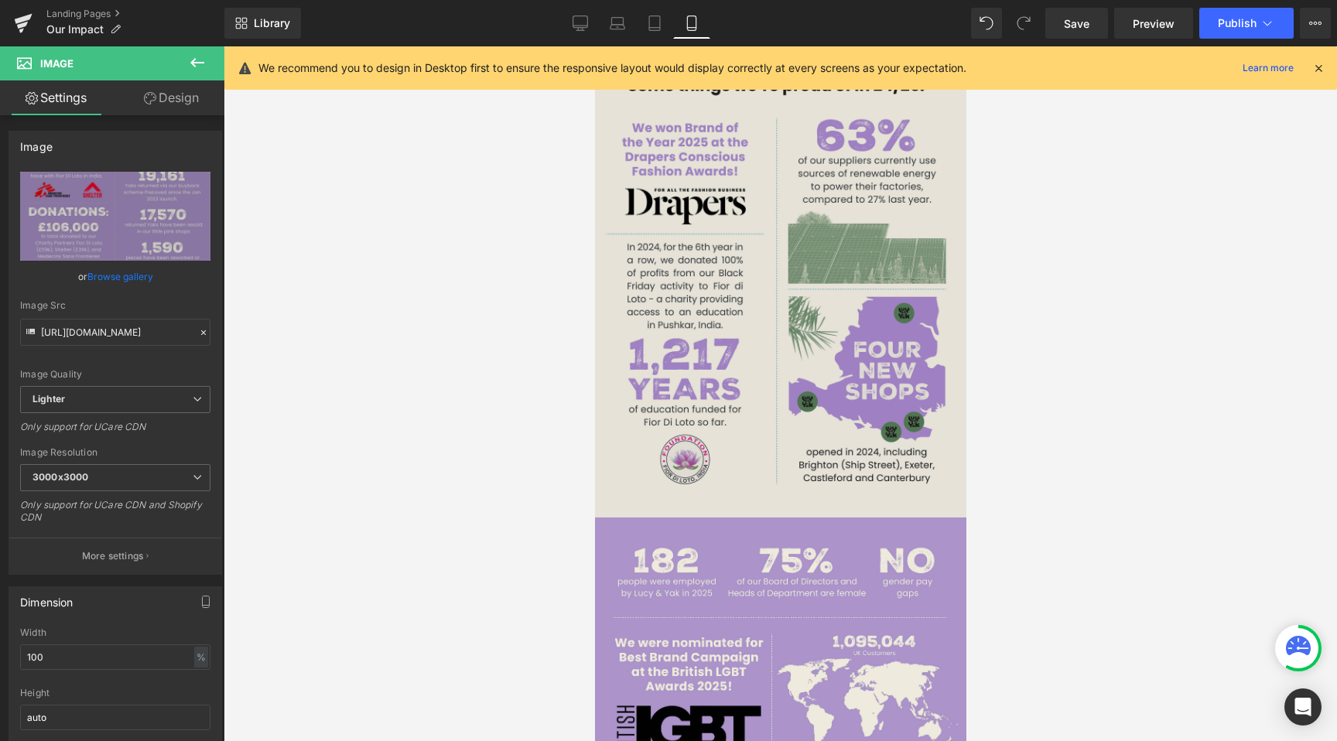
scroll to position [409, 0]
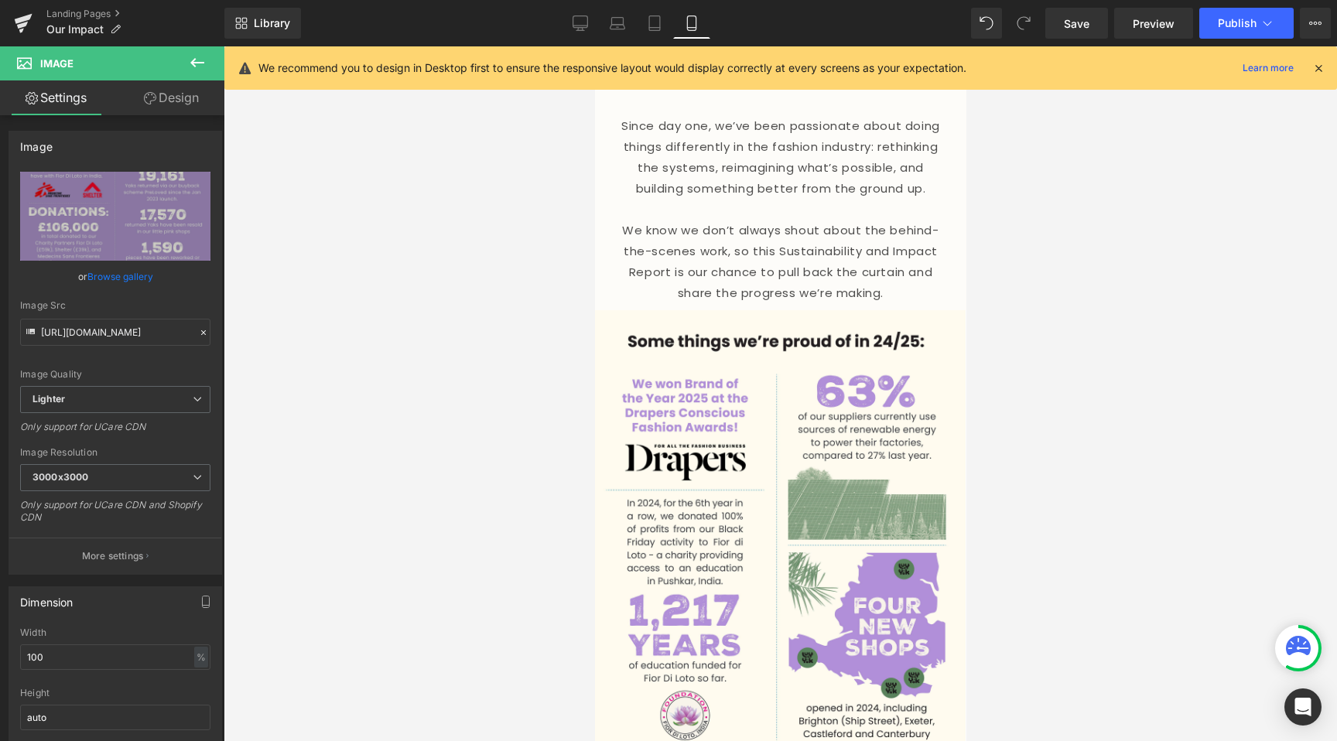
click at [387, 396] on div at bounding box center [780, 393] width 1113 height 695
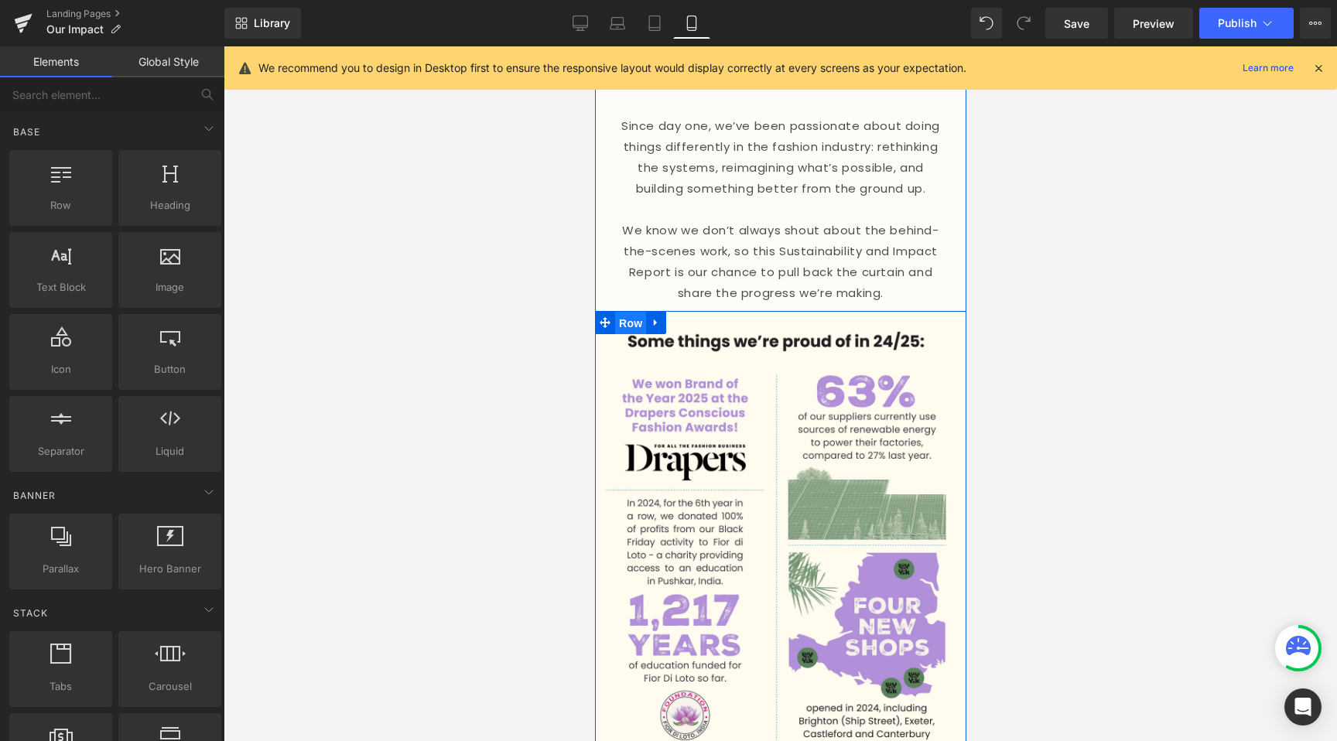
click at [623, 312] on span "Row" at bounding box center [629, 323] width 31 height 23
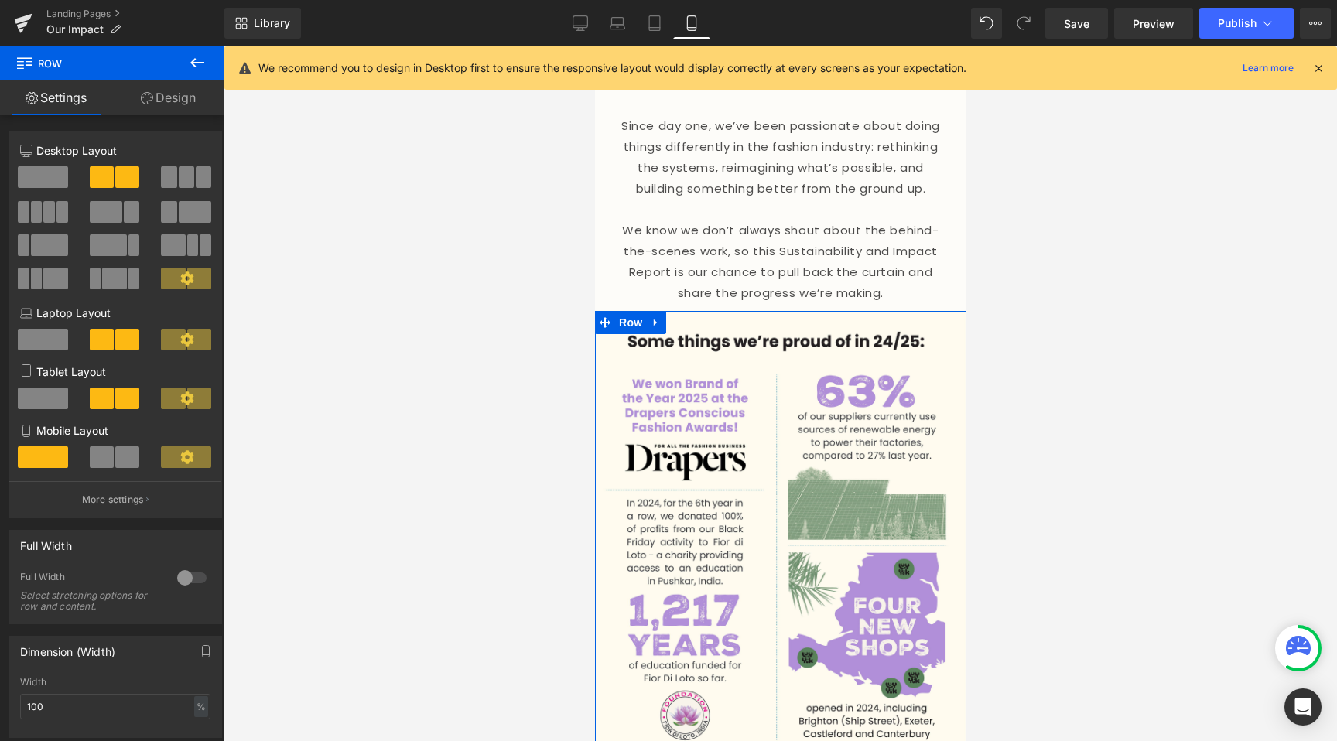
click at [162, 101] on link "Design" at bounding box center [168, 97] width 112 height 35
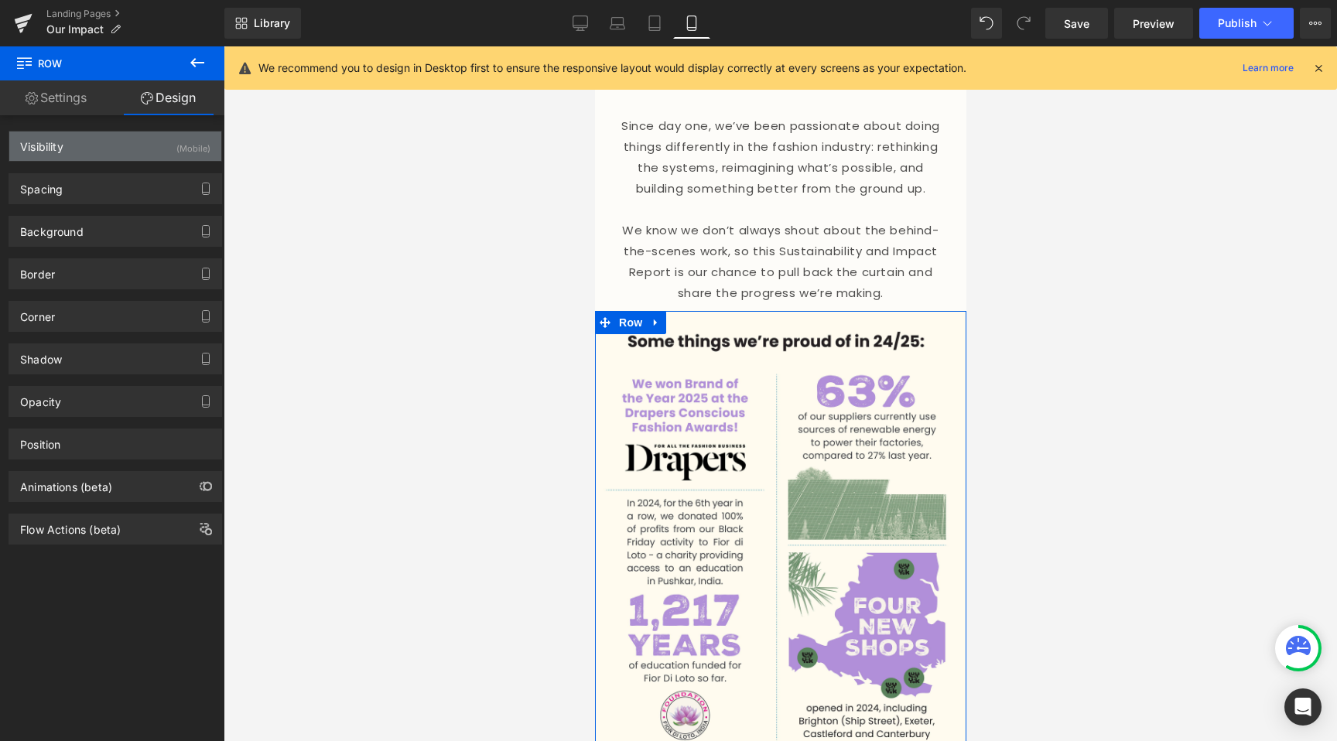
click at [111, 143] on div "Visibility (Mobile)" at bounding box center [115, 146] width 212 height 29
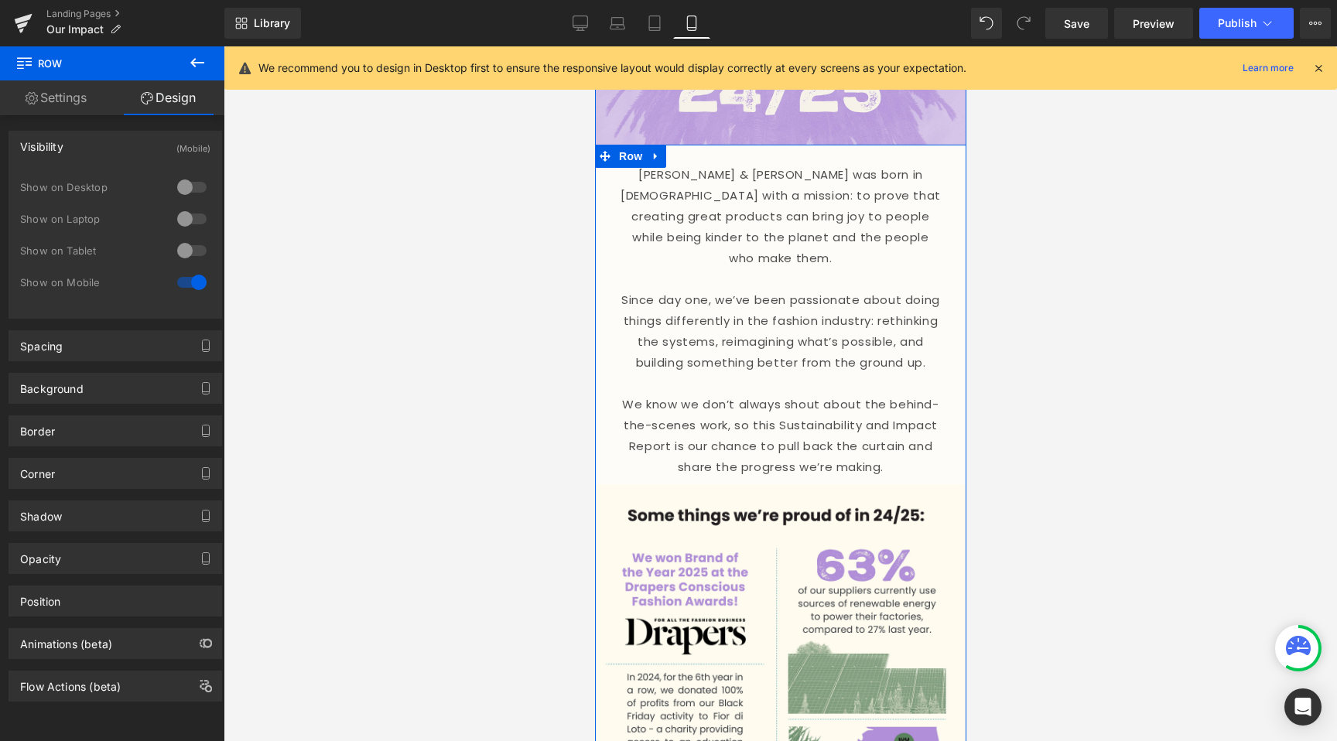
scroll to position [404, 0]
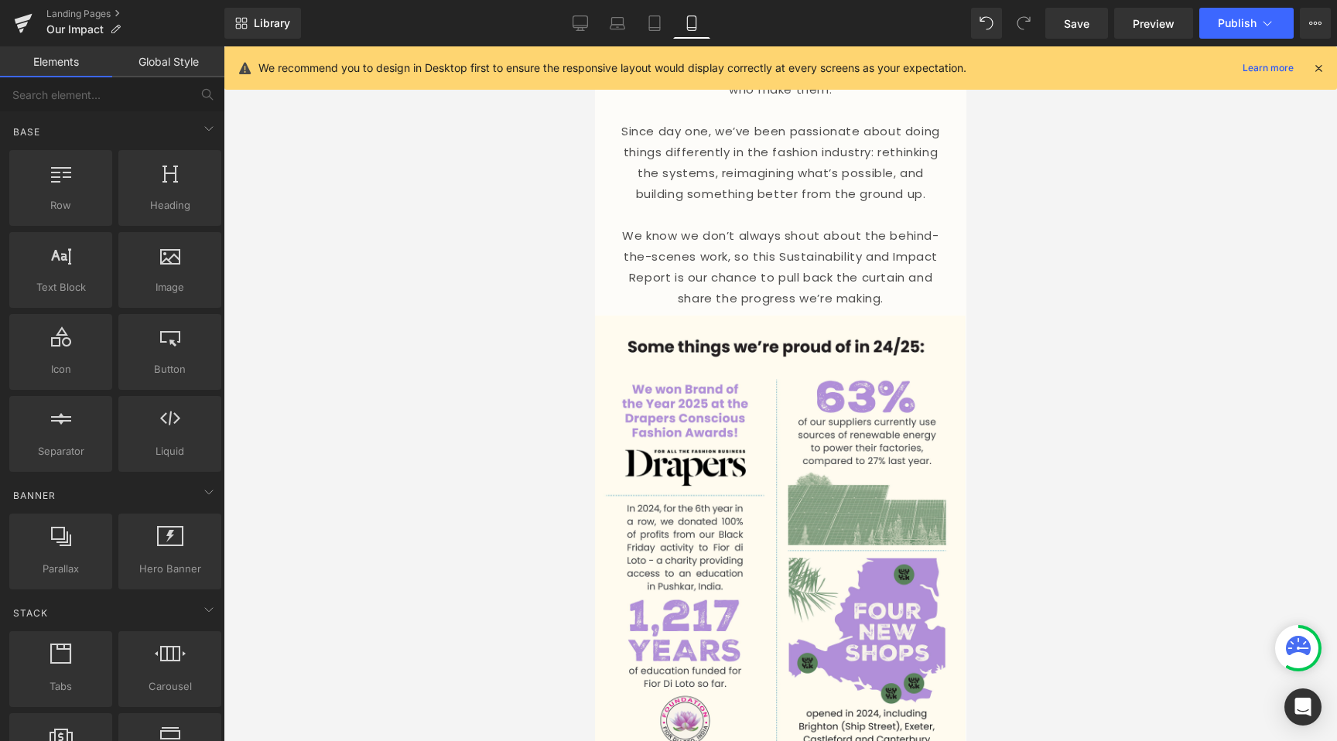
click at [419, 308] on div at bounding box center [780, 393] width 1113 height 695
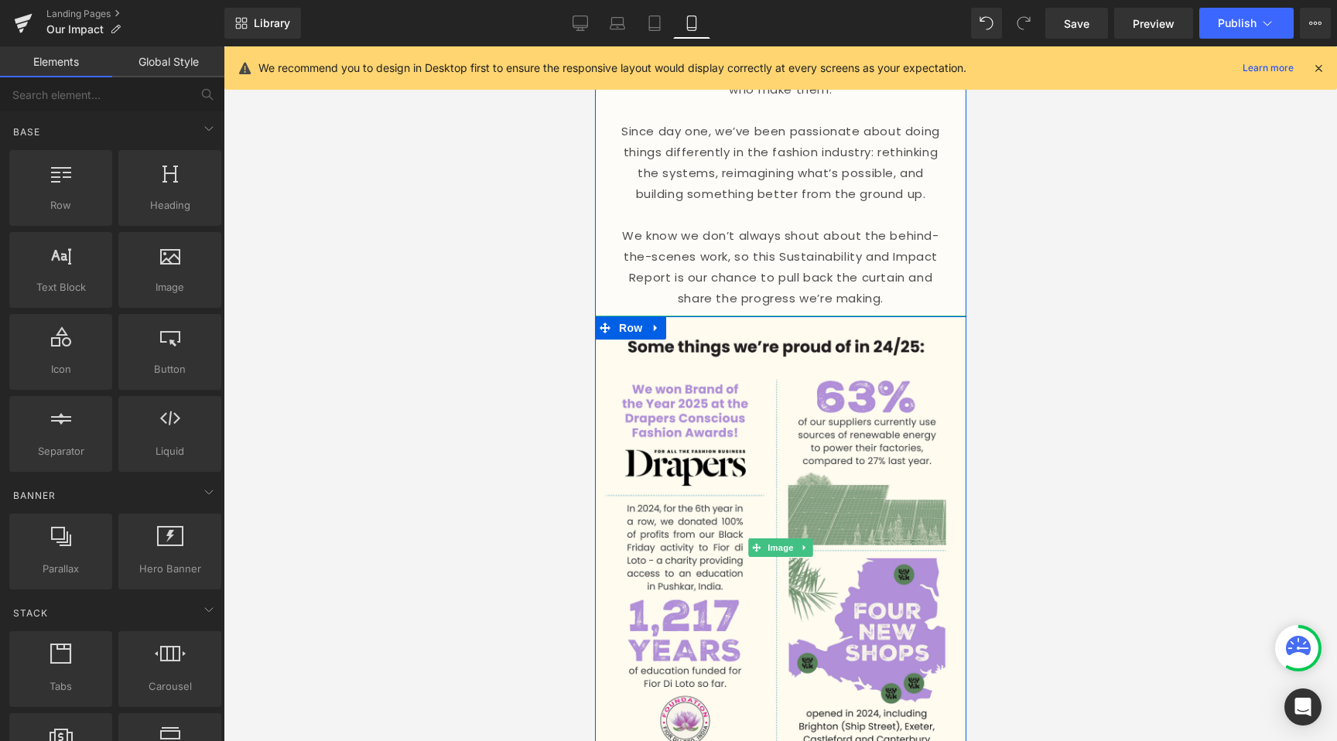
scroll to position [163, 0]
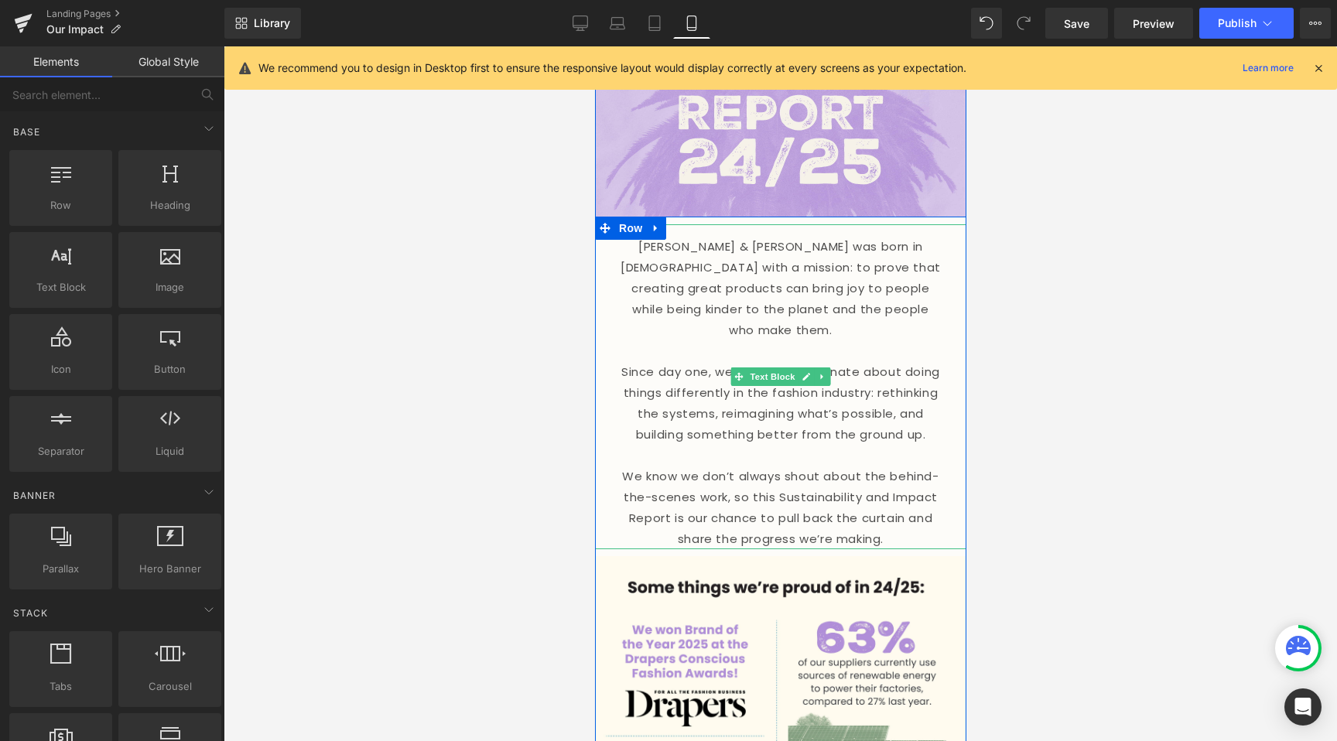
click at [790, 318] on p "[PERSON_NAME] & [PERSON_NAME] was born in [DEMOGRAPHIC_DATA] with a mission: to…" at bounding box center [779, 288] width 325 height 104
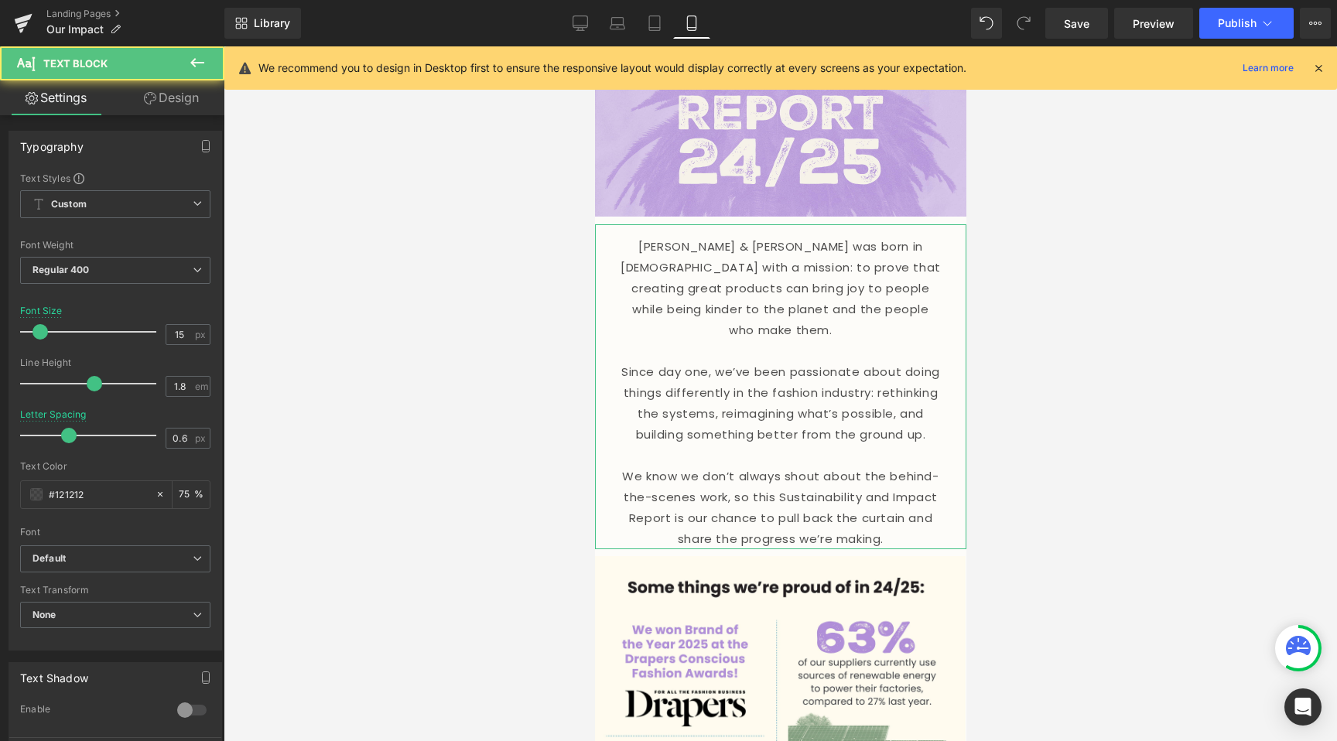
drag, startPoint x: 155, startPoint y: 97, endPoint x: 119, endPoint y: 150, distance: 64.2
click at [155, 97] on link "Design" at bounding box center [171, 97] width 112 height 35
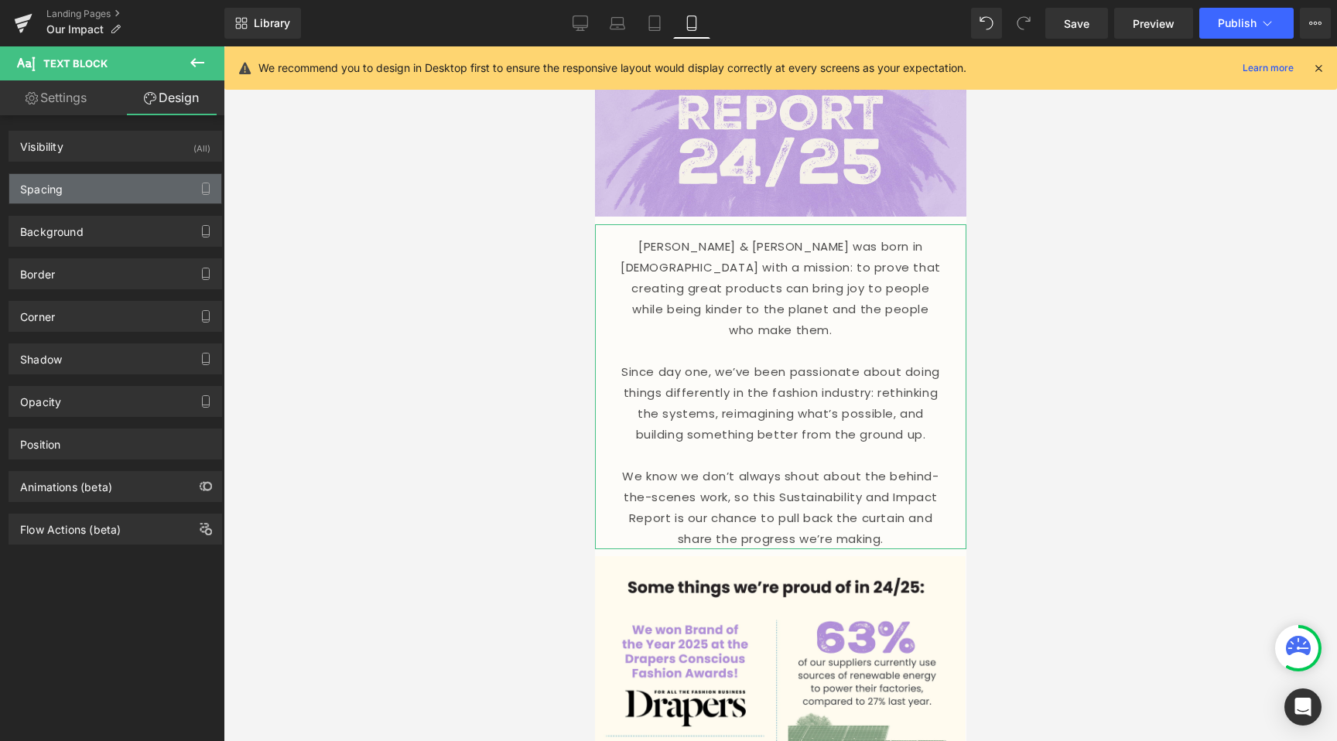
click at [89, 181] on div "Spacing" at bounding box center [115, 188] width 212 height 29
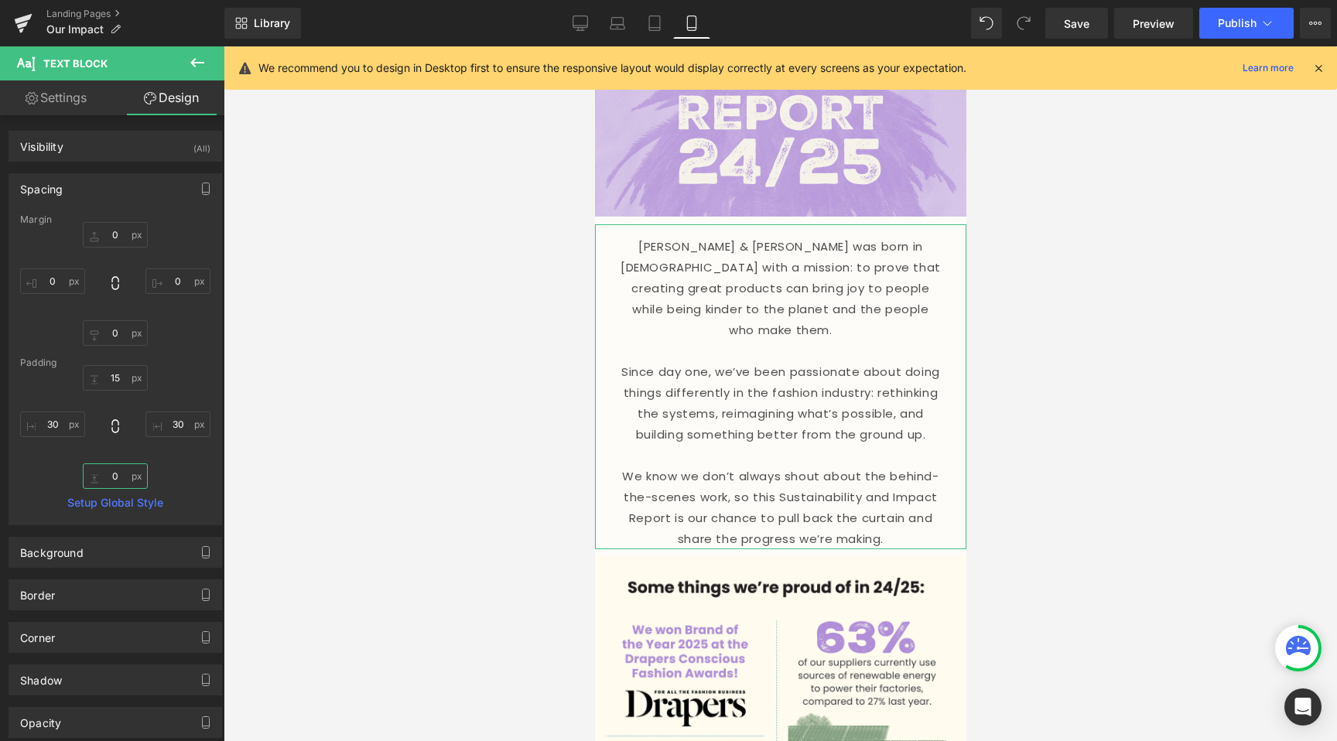
click at [111, 474] on input "0" at bounding box center [115, 476] width 65 height 26
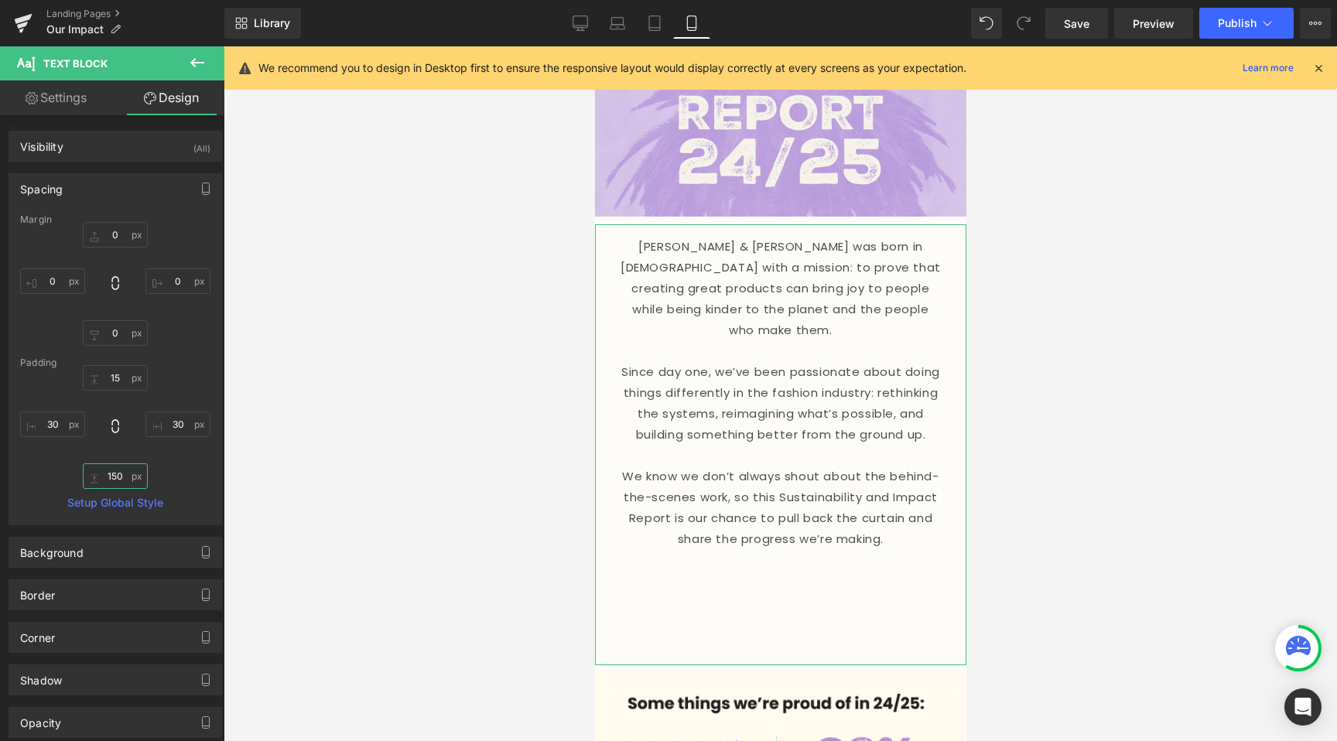
type input "15"
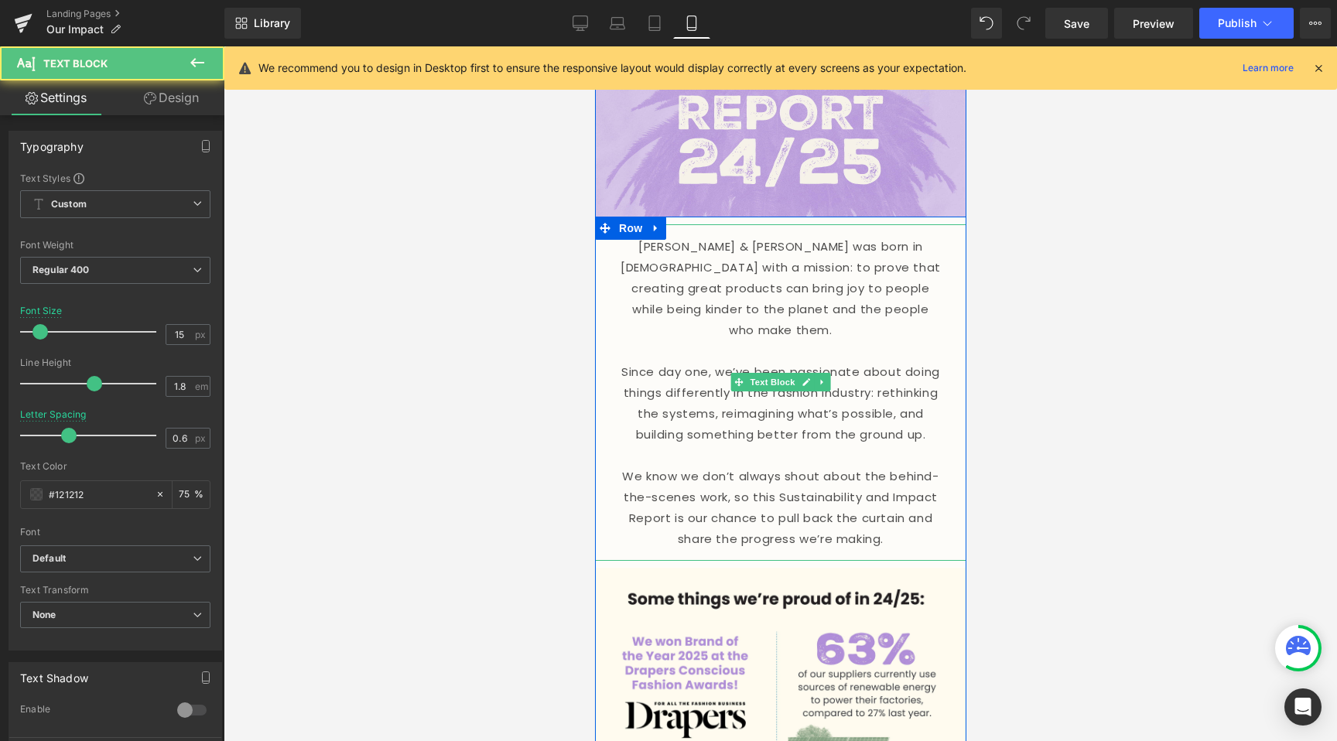
click at [880, 251] on p "[PERSON_NAME] & [PERSON_NAME] was born in [DEMOGRAPHIC_DATA] with a mission: to…" at bounding box center [779, 288] width 325 height 104
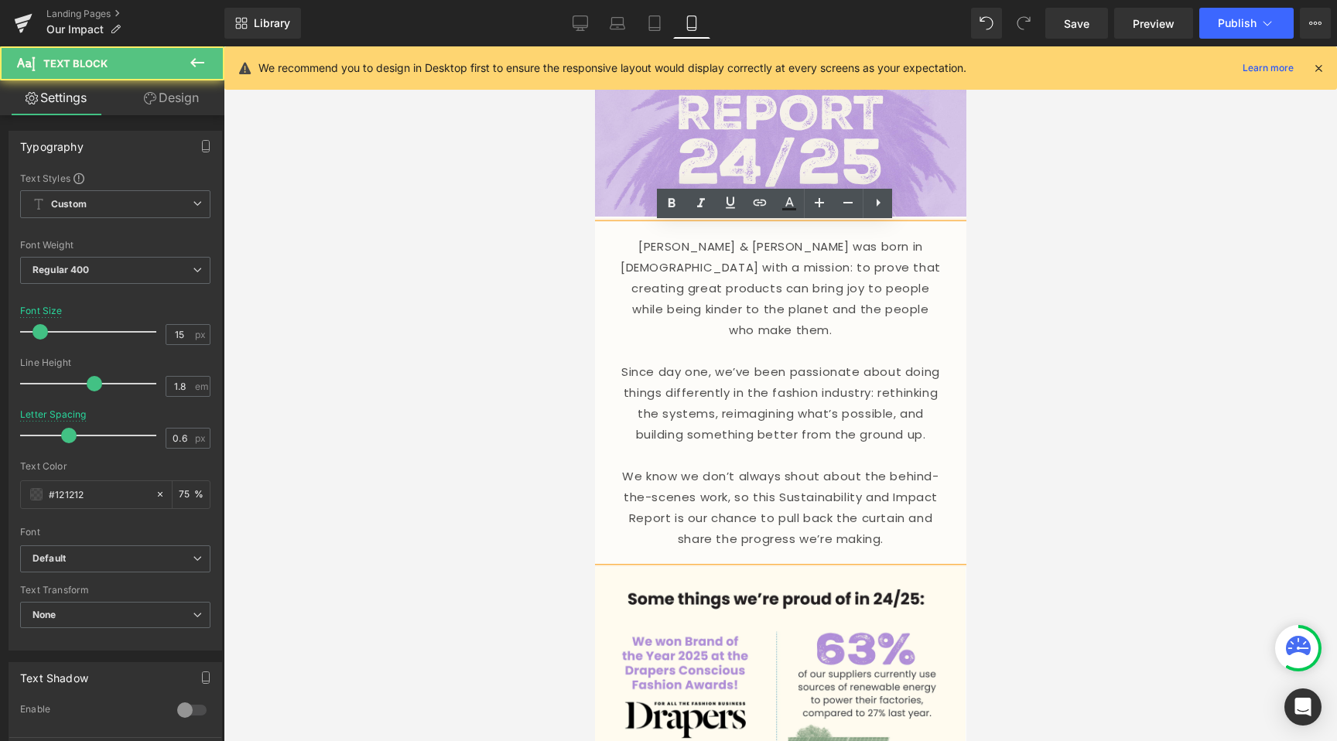
click at [423, 258] on div at bounding box center [780, 393] width 1113 height 695
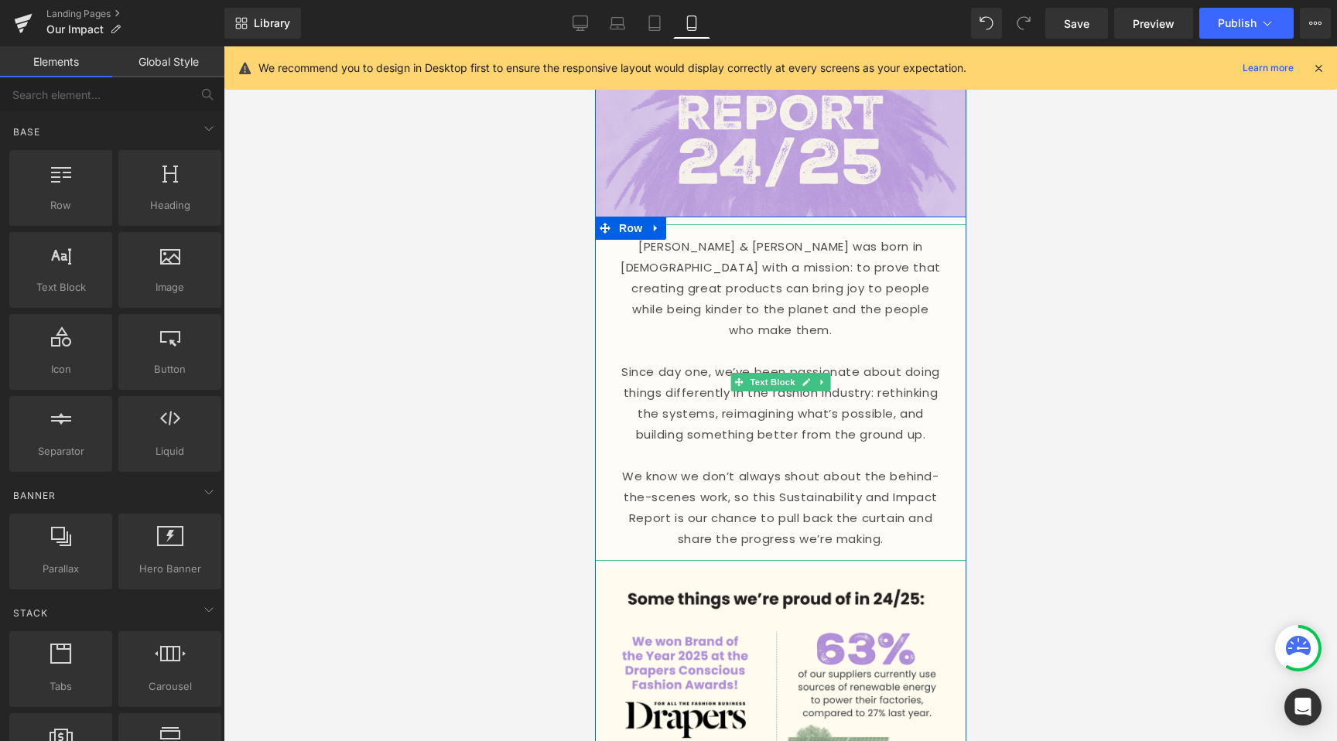
click at [901, 474] on p "We know we don’t always shout about the behind-the-scenes work, so this Sustain…" at bounding box center [779, 508] width 325 height 84
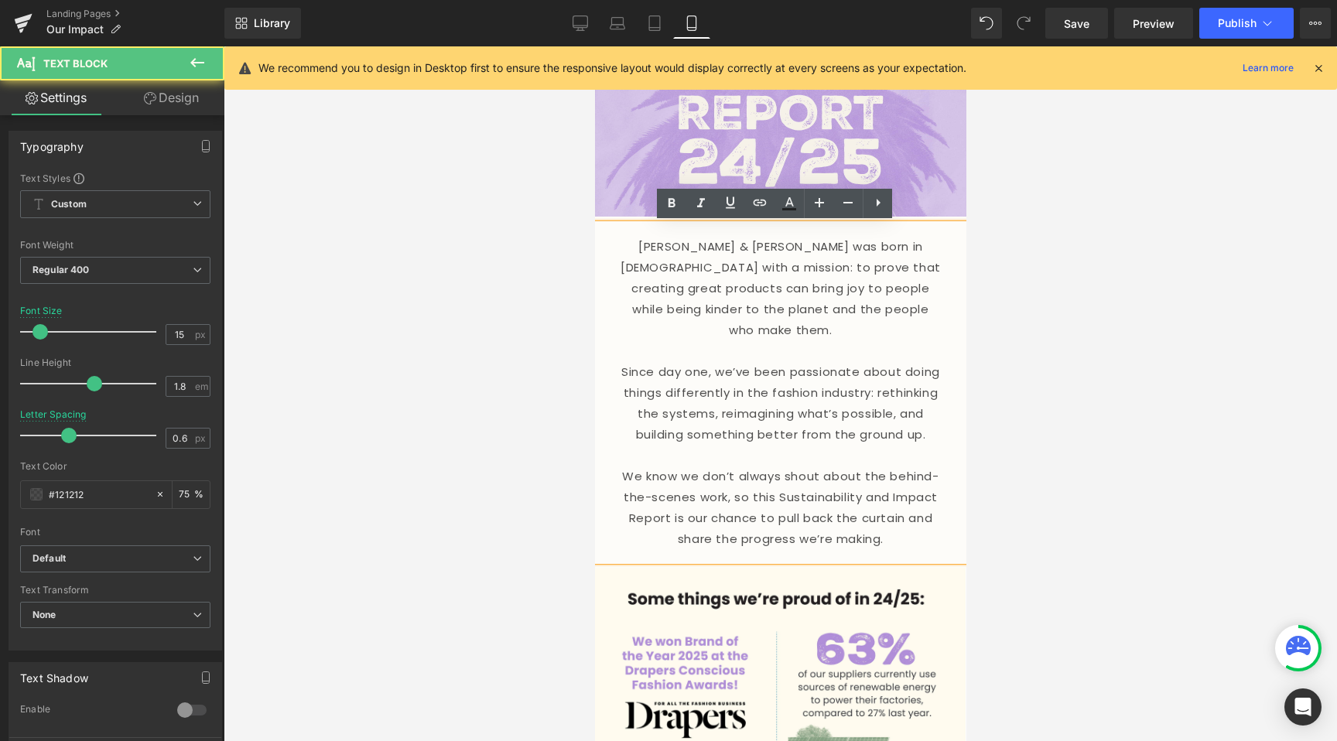
click at [910, 499] on p "We know we don’t always shout about the behind-the-scenes work, so this Sustain…" at bounding box center [779, 508] width 325 height 84
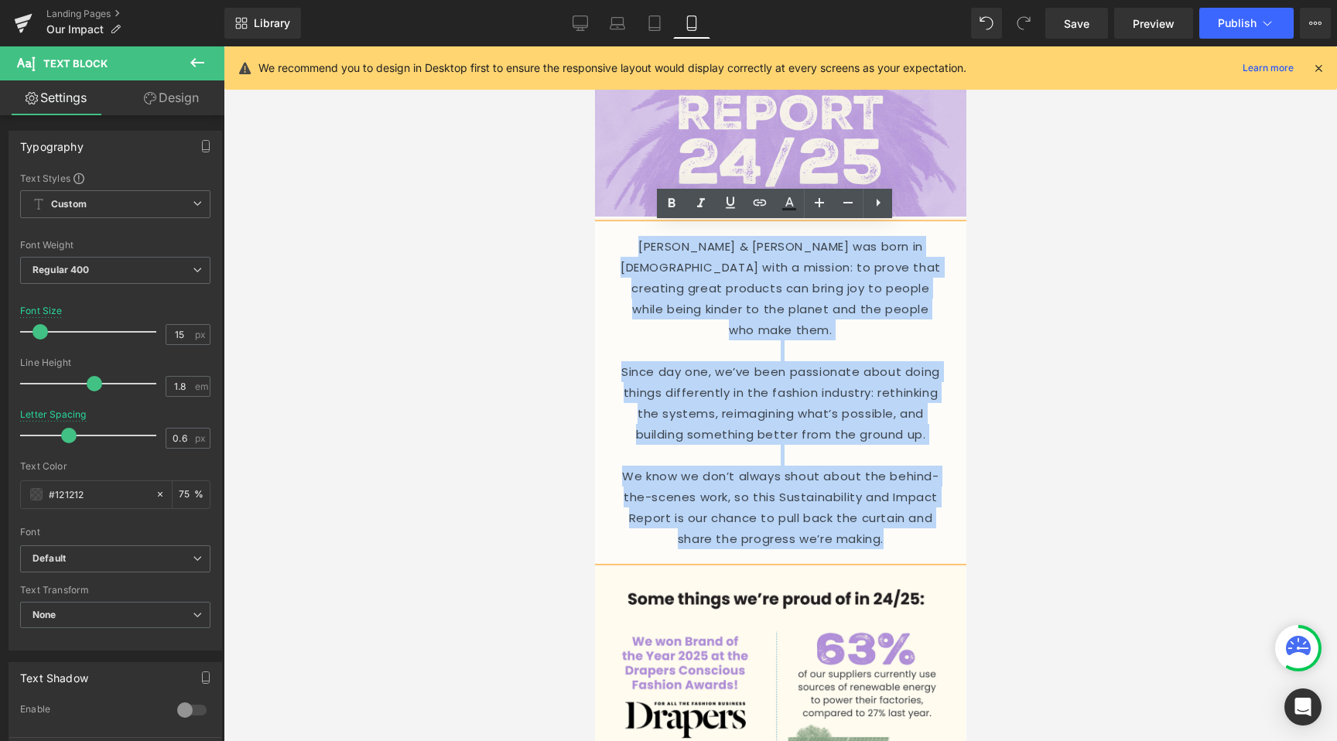
drag, startPoint x: 904, startPoint y: 522, endPoint x: 511, endPoint y: 234, distance: 486.7
click at [594, 234] on html "Skip to content Your cart is empty Continue shopping Have an account? Log in to…" at bounding box center [779, 230] width 371 height 695
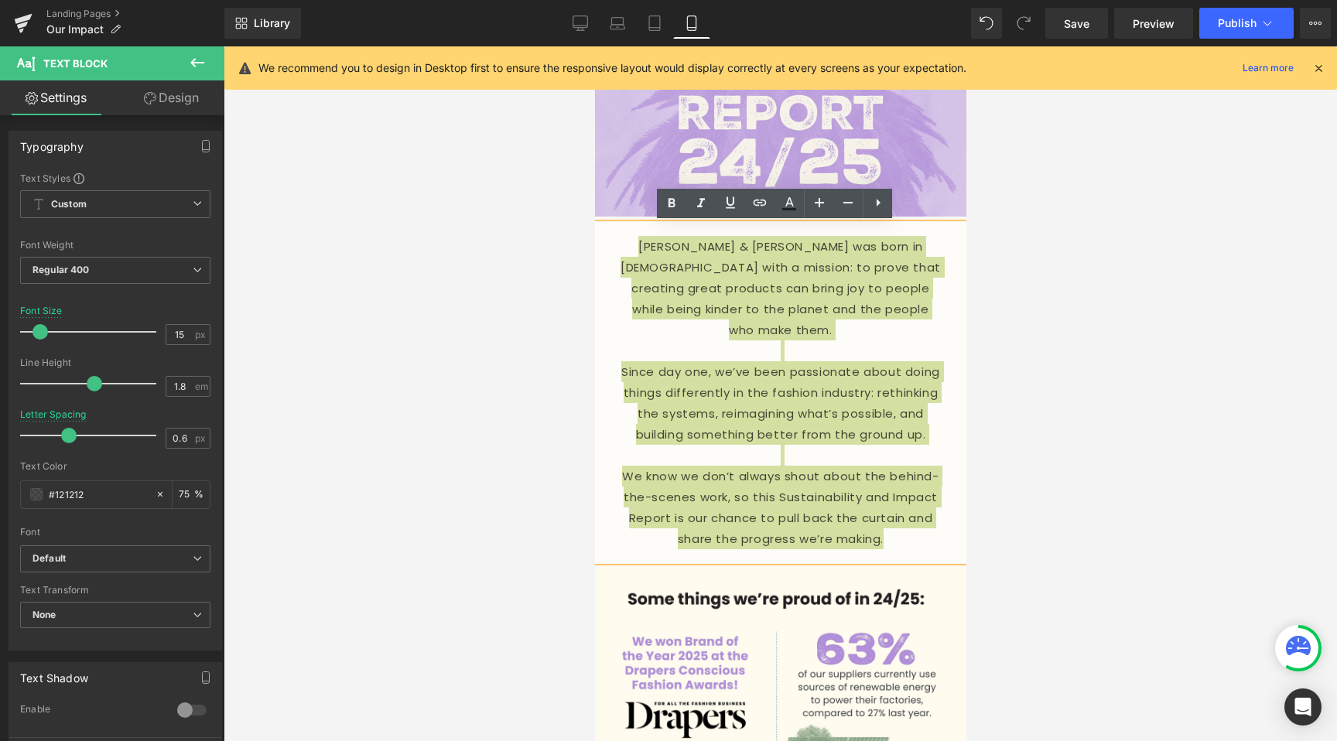
click at [519, 289] on div at bounding box center [780, 393] width 1113 height 695
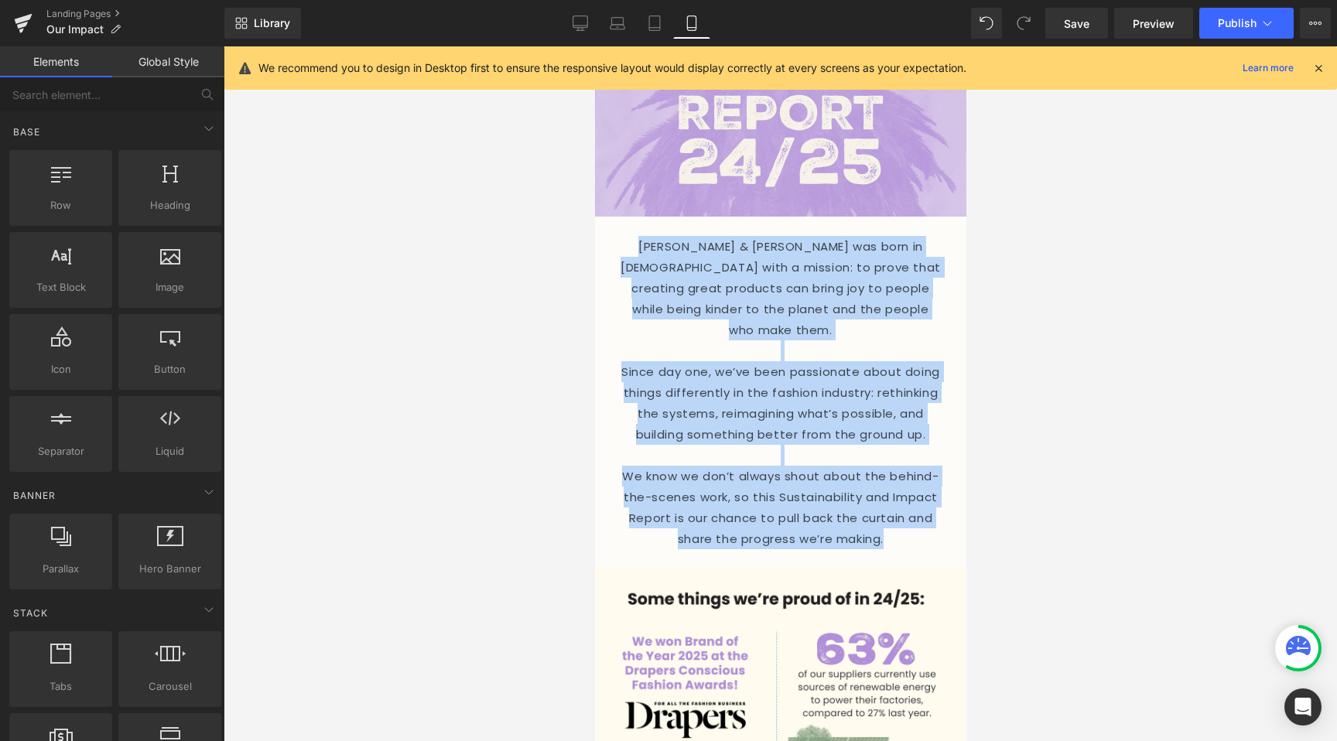
click at [687, 274] on p "[PERSON_NAME] & [PERSON_NAME] was born in [DEMOGRAPHIC_DATA] with a mission: to…" at bounding box center [779, 288] width 325 height 104
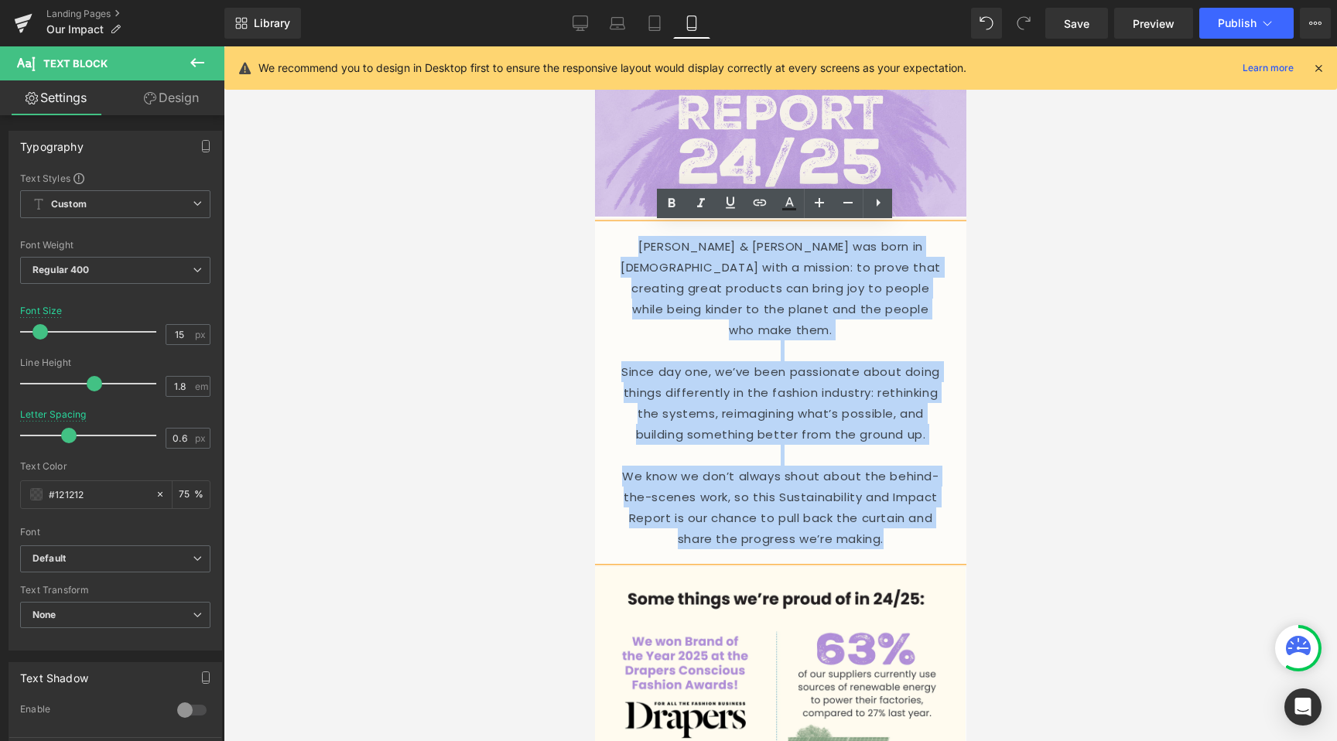
drag, startPoint x: 614, startPoint y: 250, endPoint x: 908, endPoint y: 535, distance: 409.8
click at [908, 535] on div "[PERSON_NAME] & [PERSON_NAME] was born in [DEMOGRAPHIC_DATA] with a mission: to…" at bounding box center [779, 392] width 371 height 337
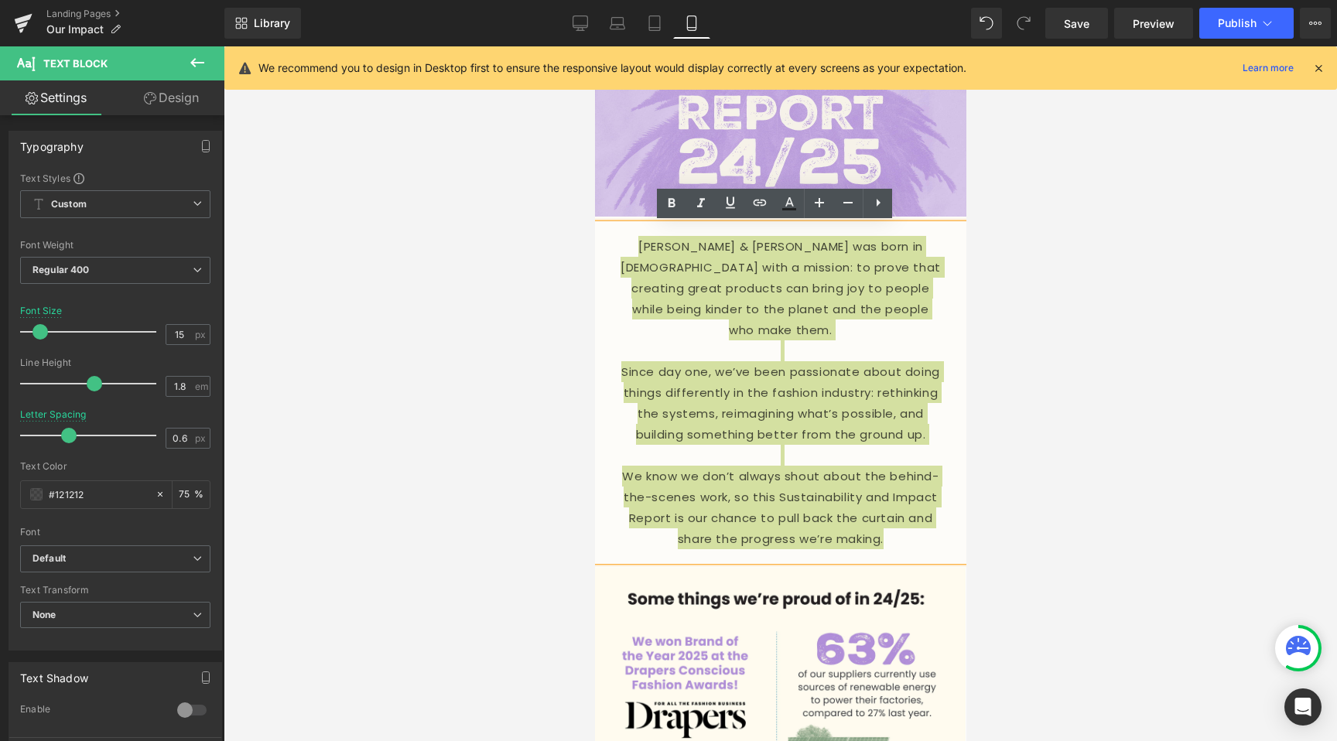
click at [527, 371] on div at bounding box center [780, 393] width 1113 height 695
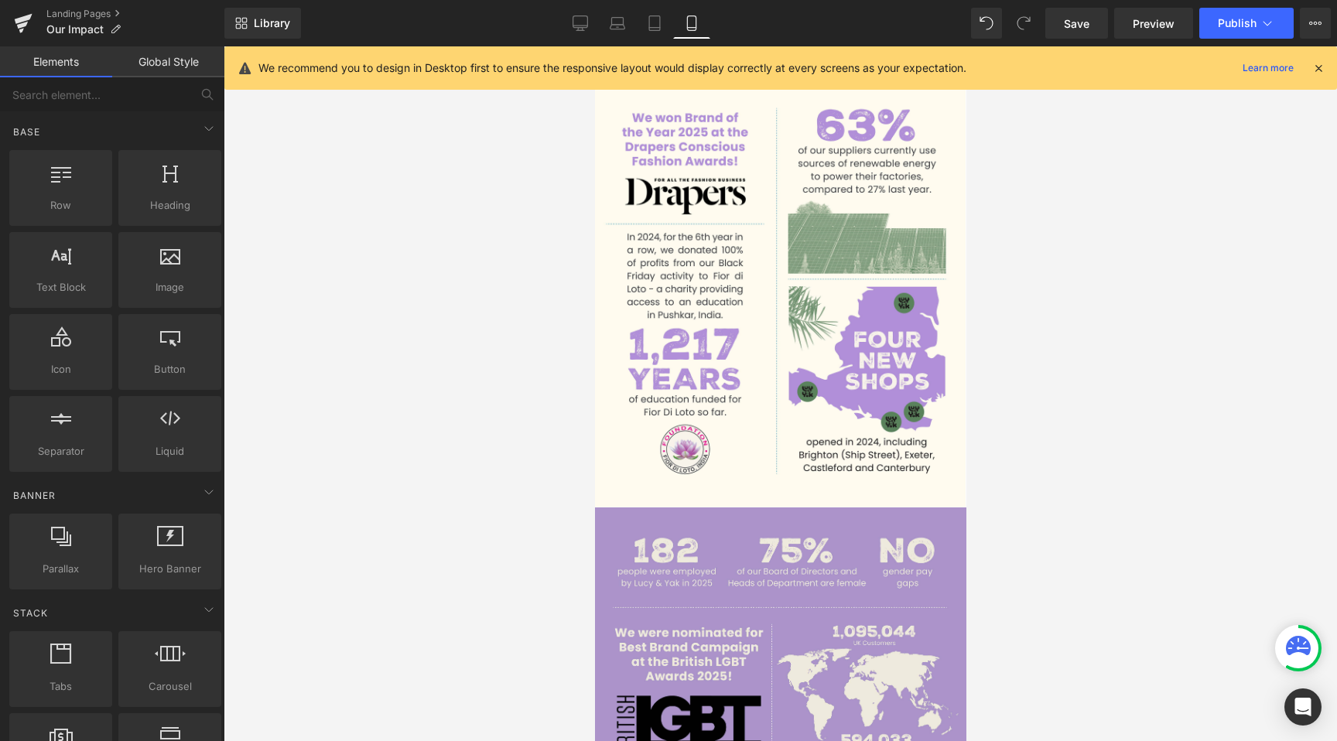
click at [515, 330] on div at bounding box center [780, 393] width 1113 height 695
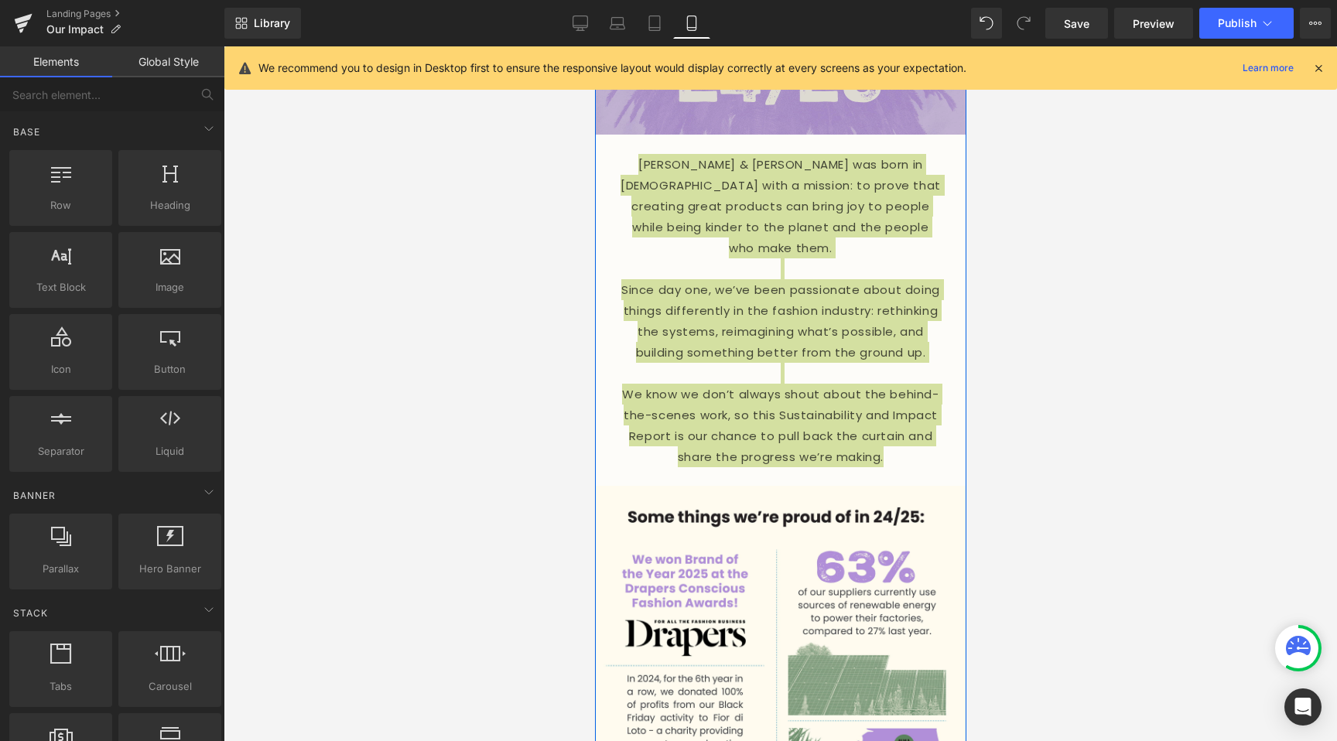
scroll to position [0, 0]
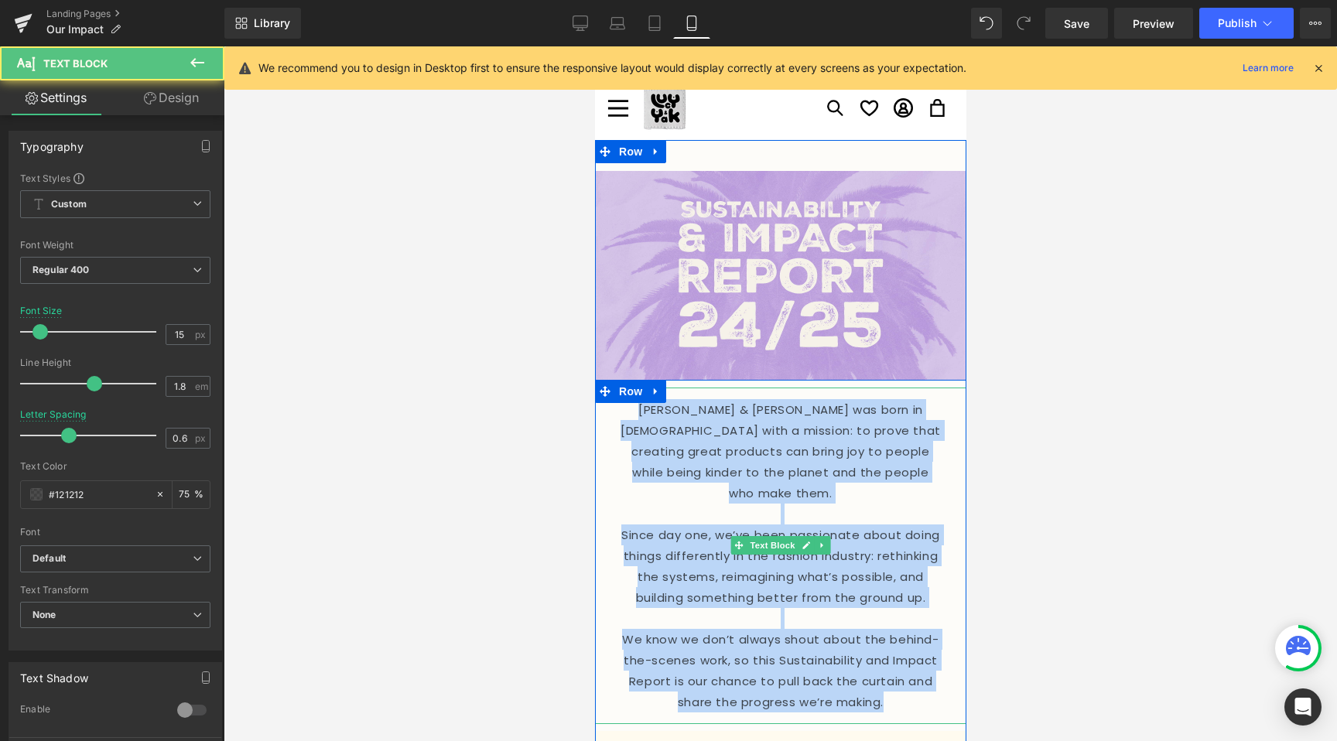
click at [870, 532] on p "Since day one, we’ve been passionate about doing things differently in the fash…" at bounding box center [779, 567] width 325 height 84
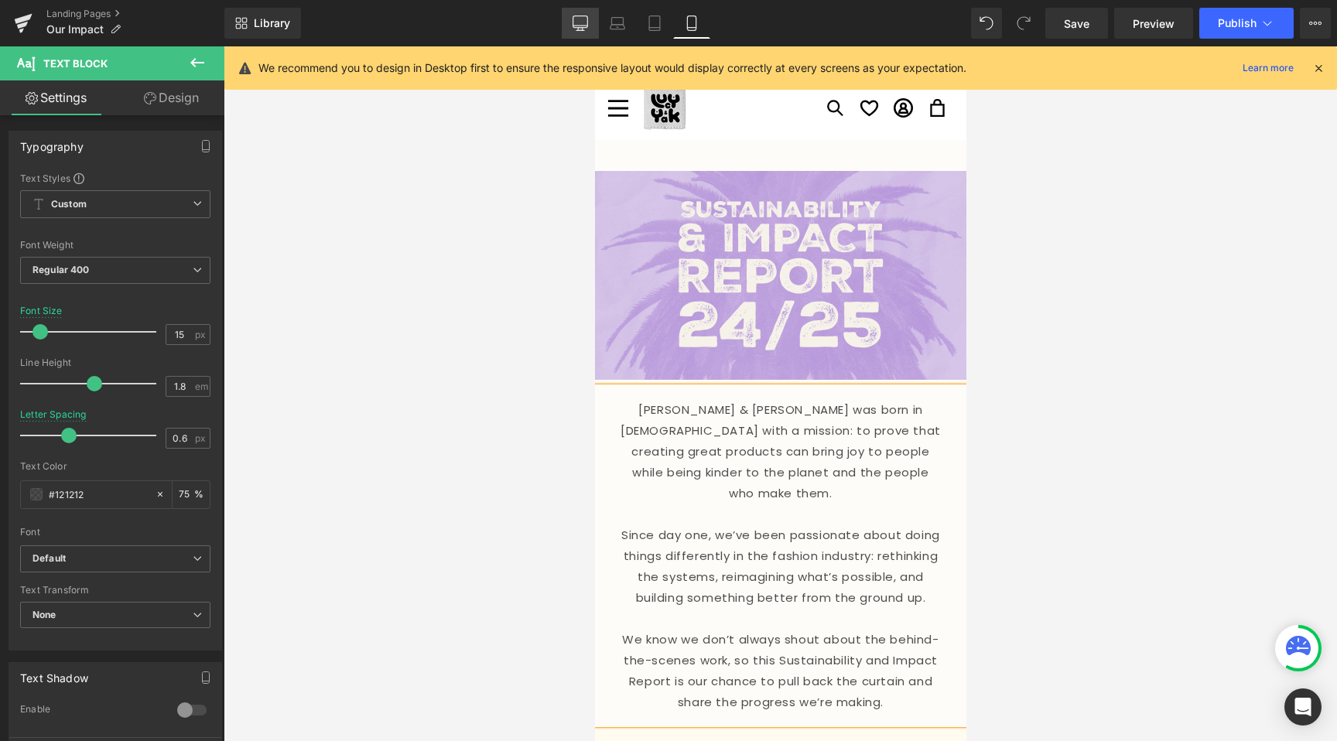
click at [586, 18] on icon at bounding box center [580, 22] width 15 height 15
type input "16"
type input "75"
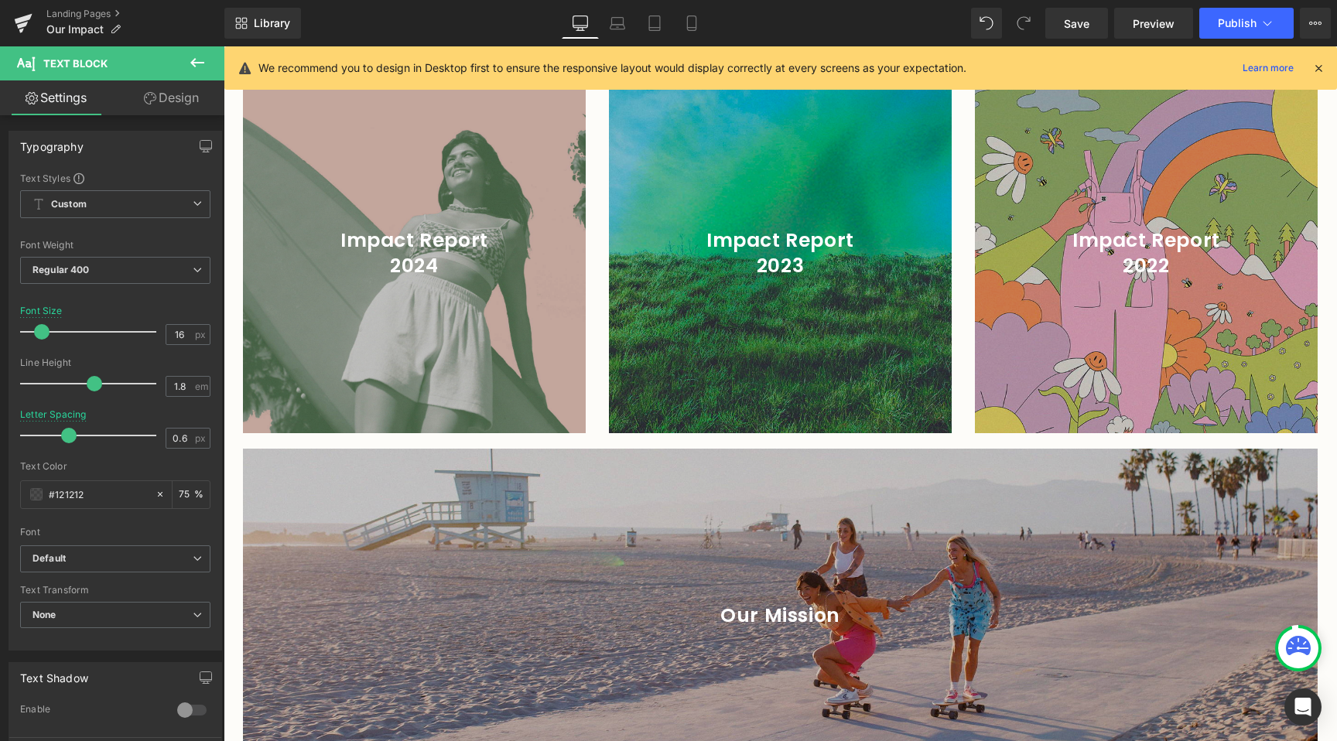
scroll to position [2807, 0]
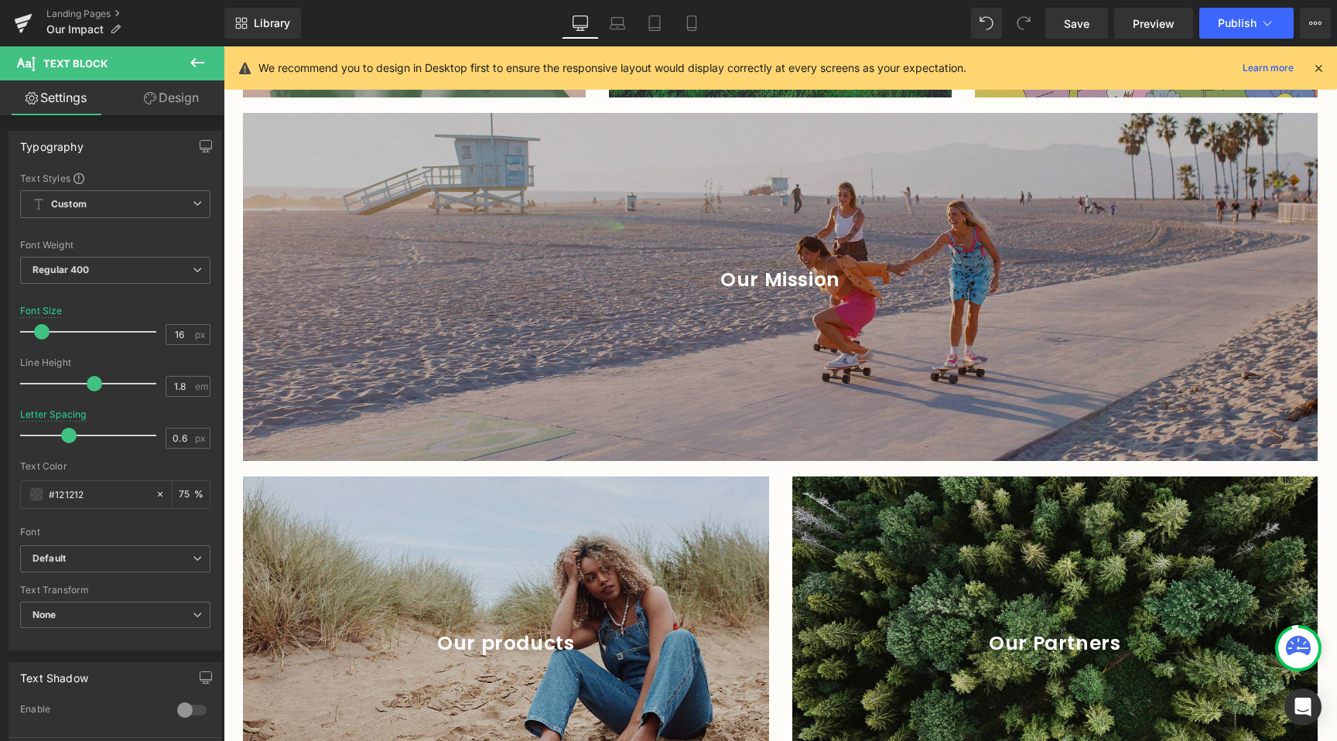
click at [1072, 4] on div "Library Desktop Desktop Laptop Tablet Mobile Save Preview Publish Scheduled Vie…" at bounding box center [780, 23] width 1113 height 46
click at [1067, 26] on span "Save" at bounding box center [1077, 23] width 26 height 16
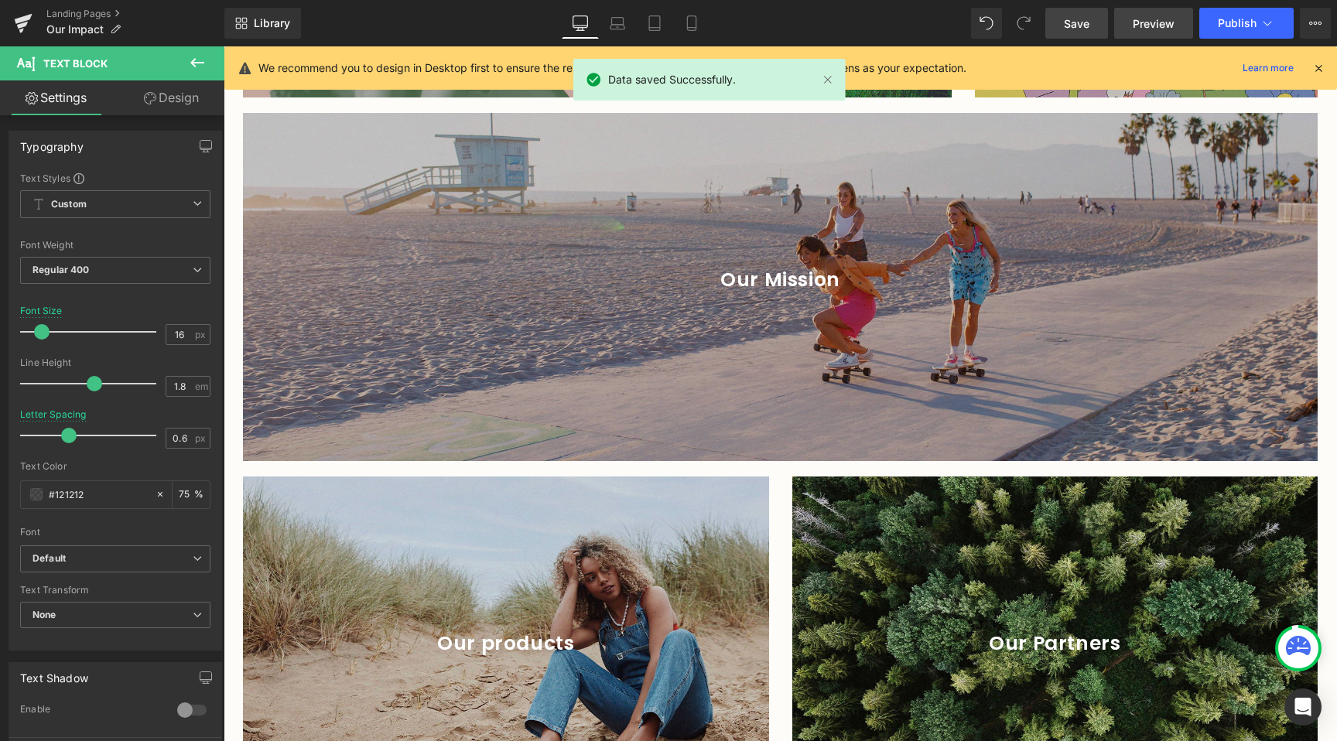
click at [1153, 15] on span "Preview" at bounding box center [1154, 23] width 42 height 16
